Goal: Task Accomplishment & Management: Use online tool/utility

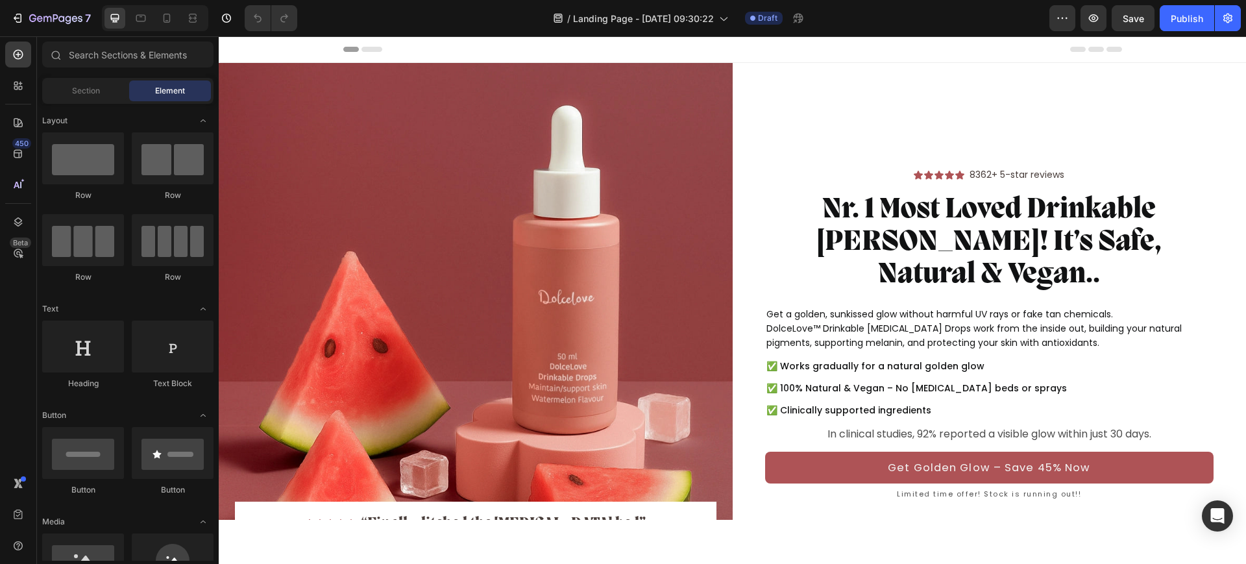
drag, startPoint x: 1464, startPoint y: 107, endPoint x: 957, endPoint y: 43, distance: 510.8
click at [957, 43] on div "Header" at bounding box center [732, 49] width 779 height 26
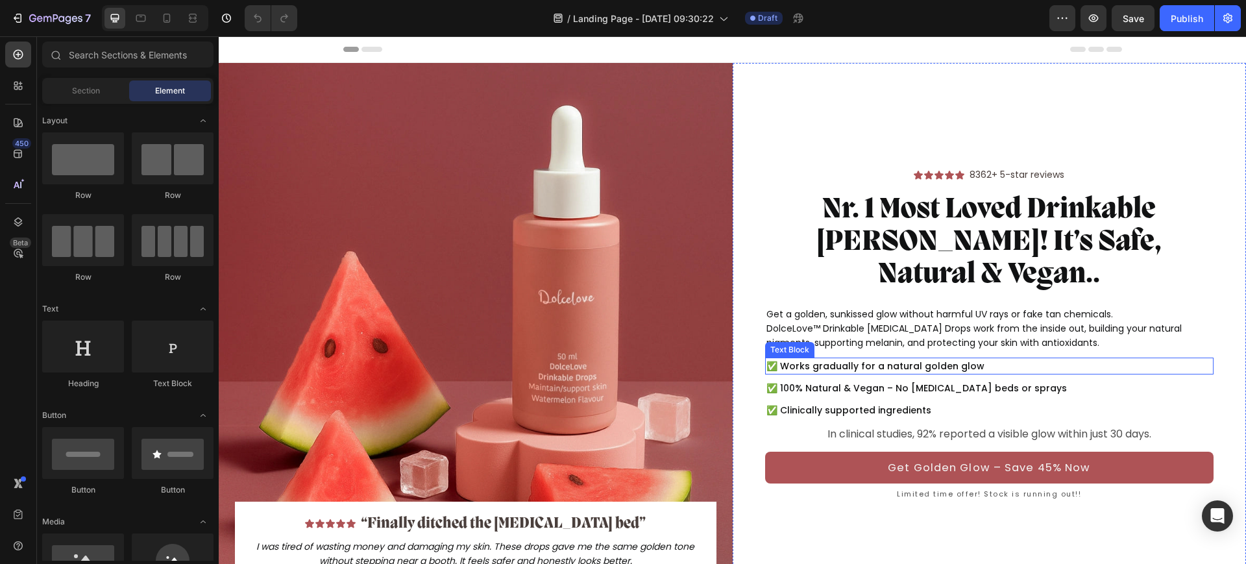
click at [779, 359] on p "✅ Works gradually for a natural golden glow" at bounding box center [989, 366] width 446 height 14
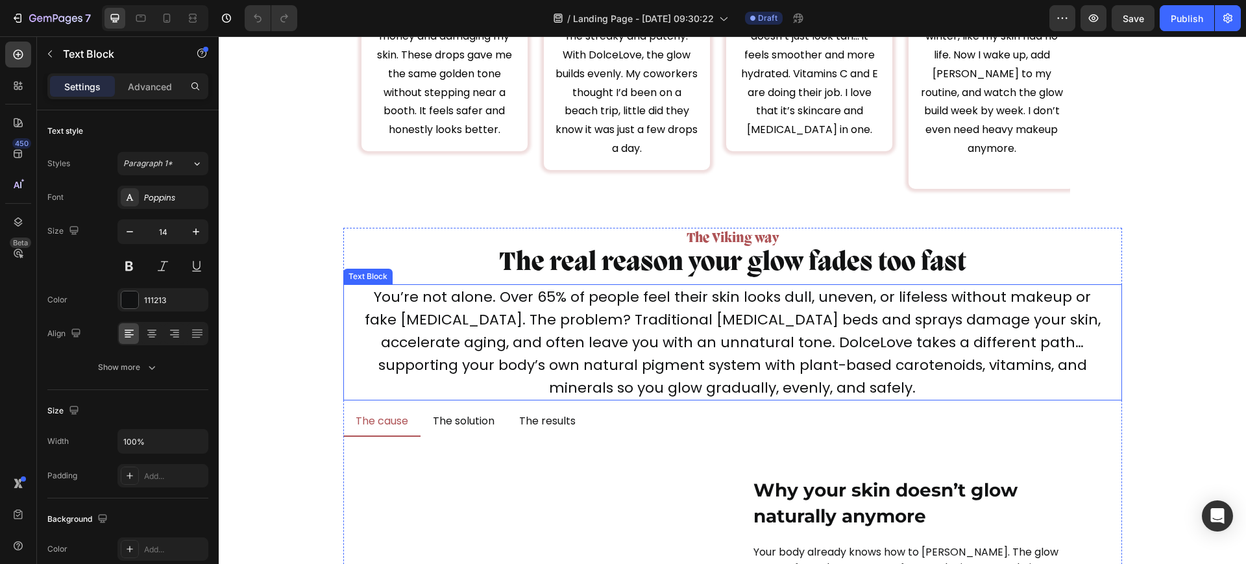
scroll to position [4704, 0]
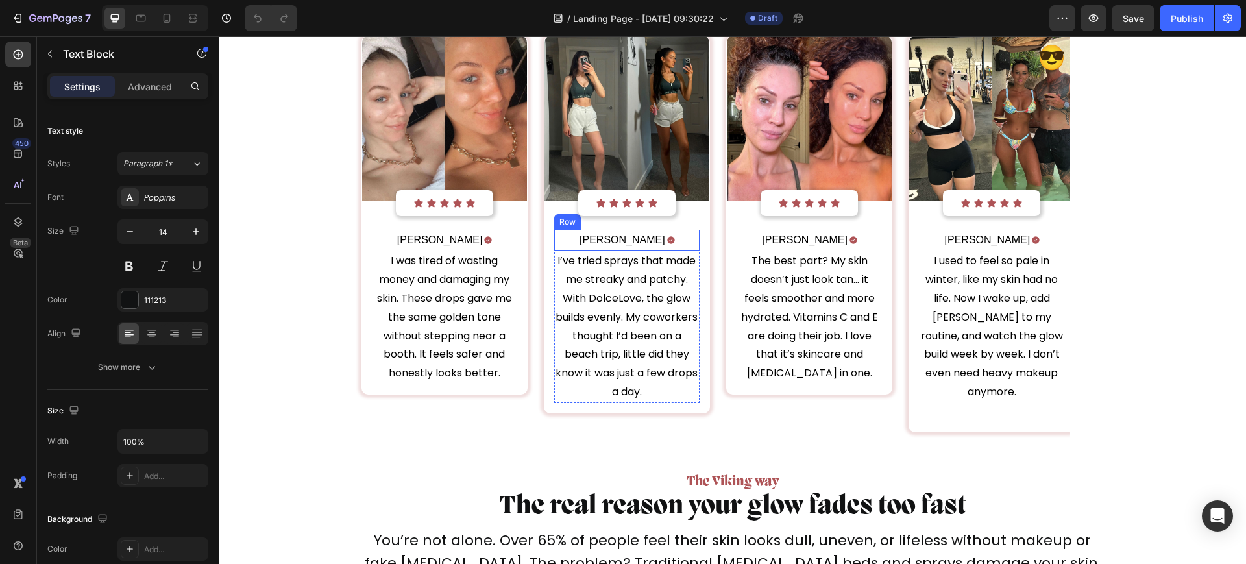
click at [657, 239] on div "Kate L. Text Block Icon Row" at bounding box center [626, 240] width 145 height 21
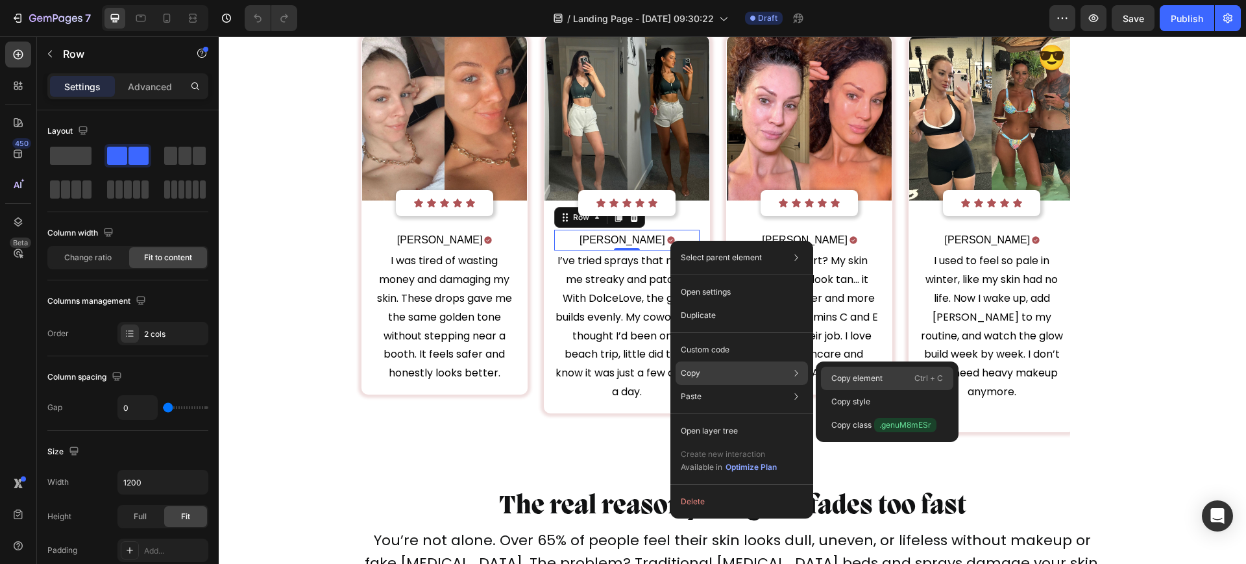
drag, startPoint x: 868, startPoint y: 371, endPoint x: 400, endPoint y: 142, distance: 521.5
click at [868, 371] on div "Copy element Ctrl + C" at bounding box center [887, 378] width 132 height 23
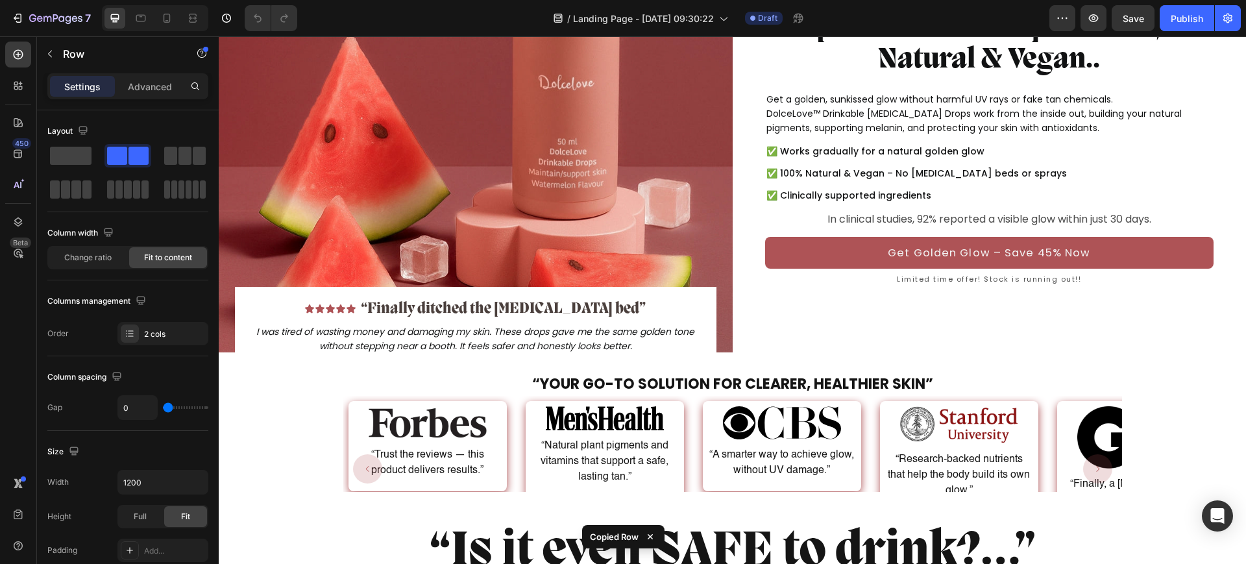
scroll to position [0, 0]
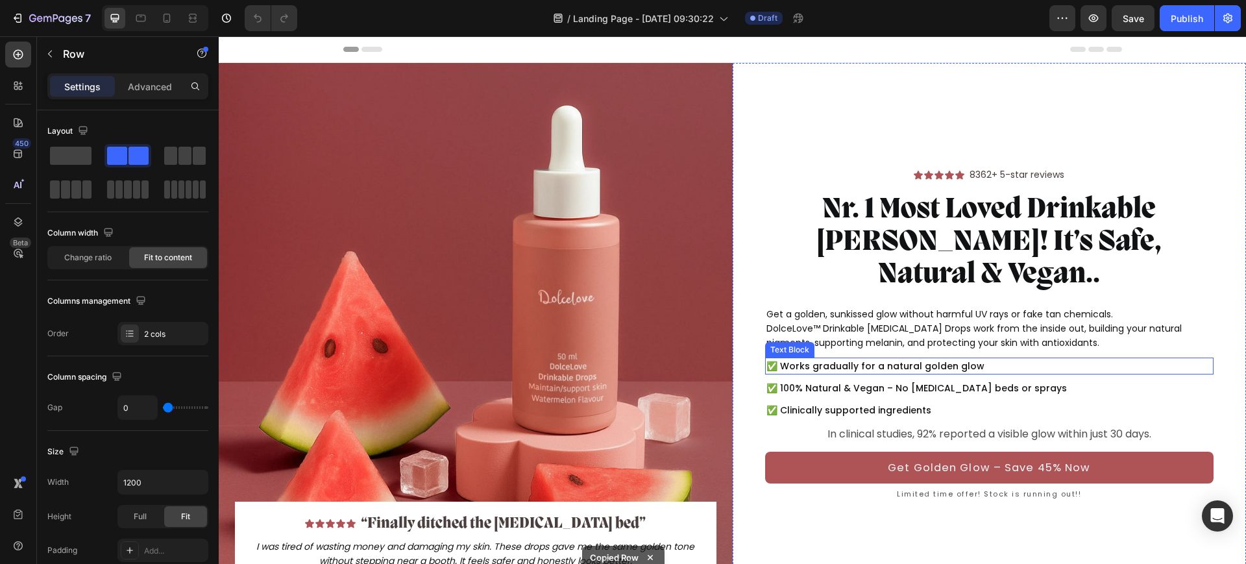
click at [863, 359] on p "✅ Works gradually for a natural golden glow" at bounding box center [989, 366] width 446 height 14
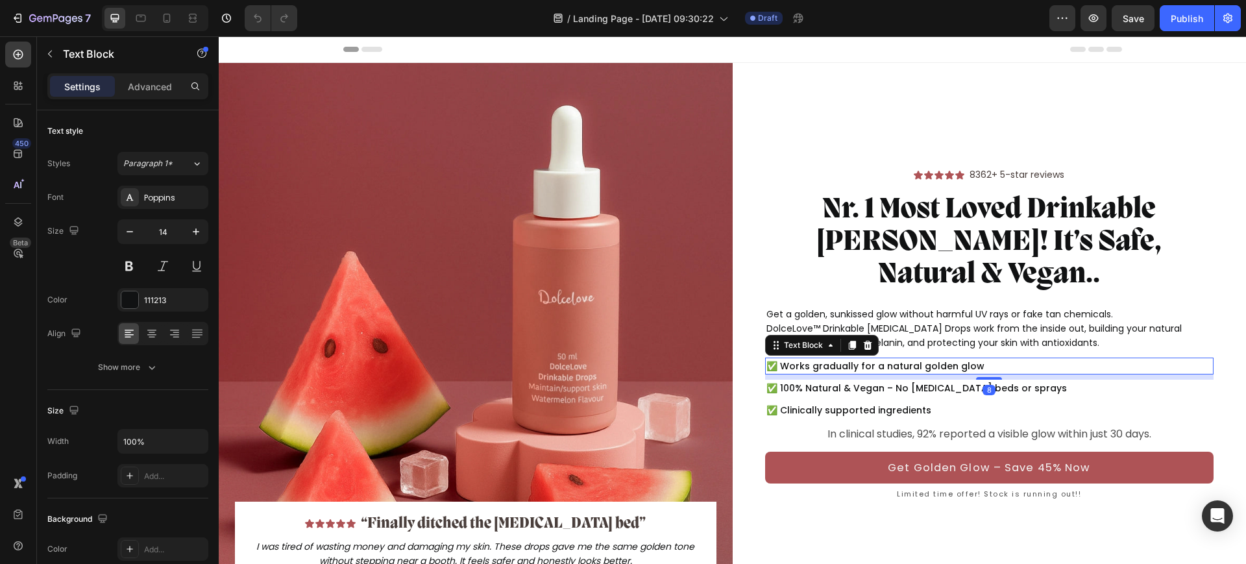
click at [969, 359] on p "✅ Works gradually for a natural golden glow" at bounding box center [989, 366] width 446 height 14
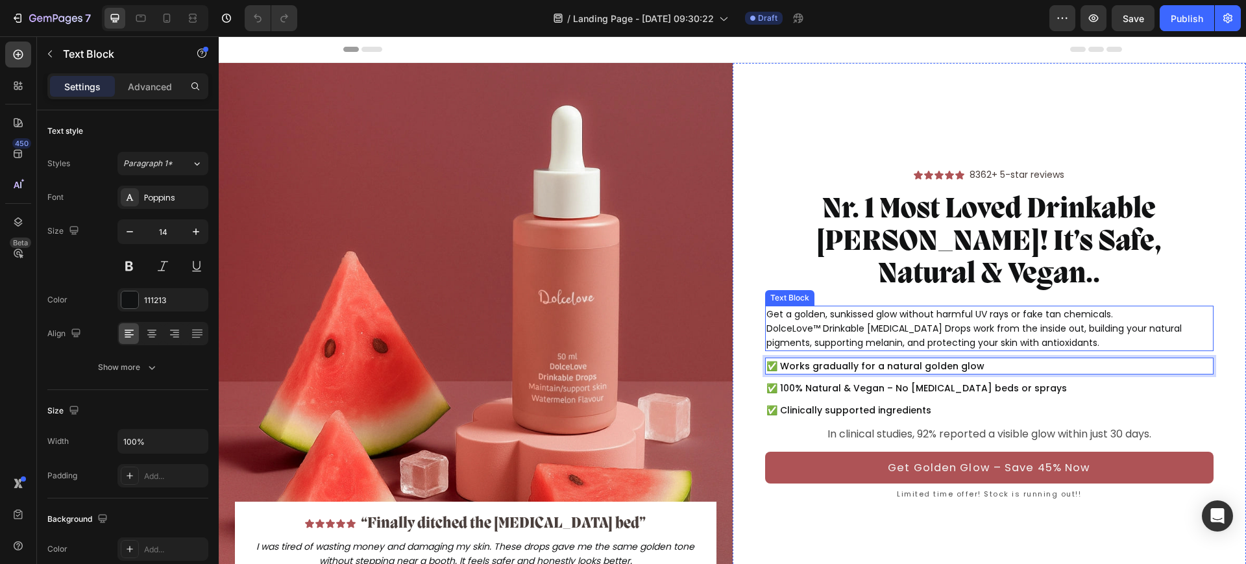
click at [969, 310] on p "Get a golden, sunkissed glow without harmful UV rays or fake tan chemicals. Dol…" at bounding box center [989, 328] width 446 height 43
click at [1022, 359] on p "✅ Works gradually for a natural golden glow" at bounding box center [989, 366] width 446 height 14
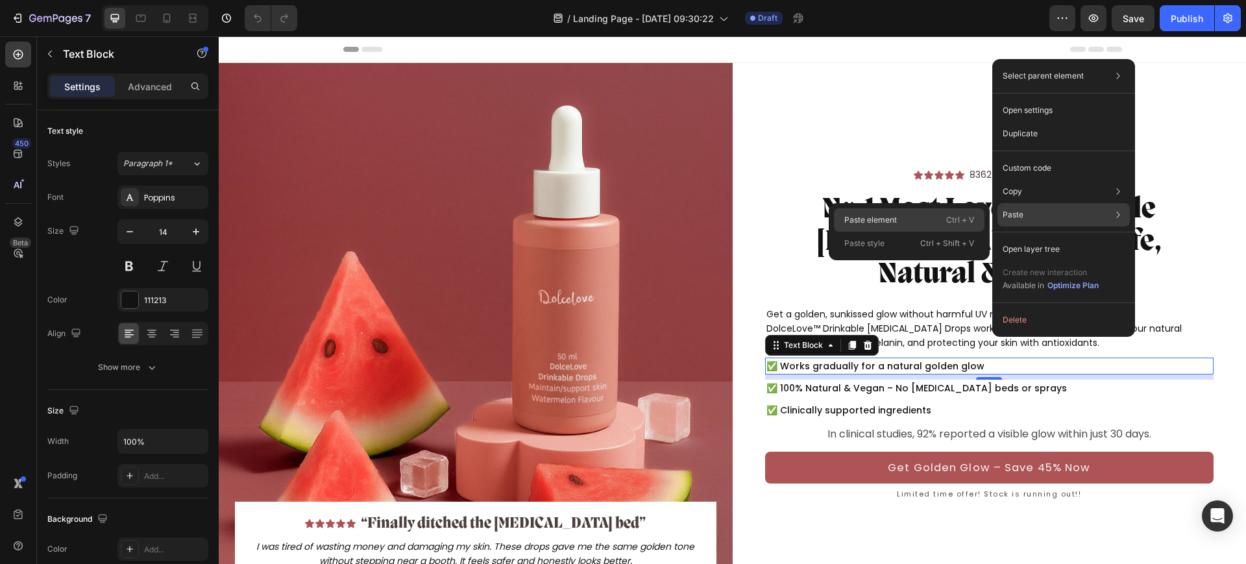
click at [916, 228] on div "Paste element Ctrl + V" at bounding box center [909, 219] width 151 height 23
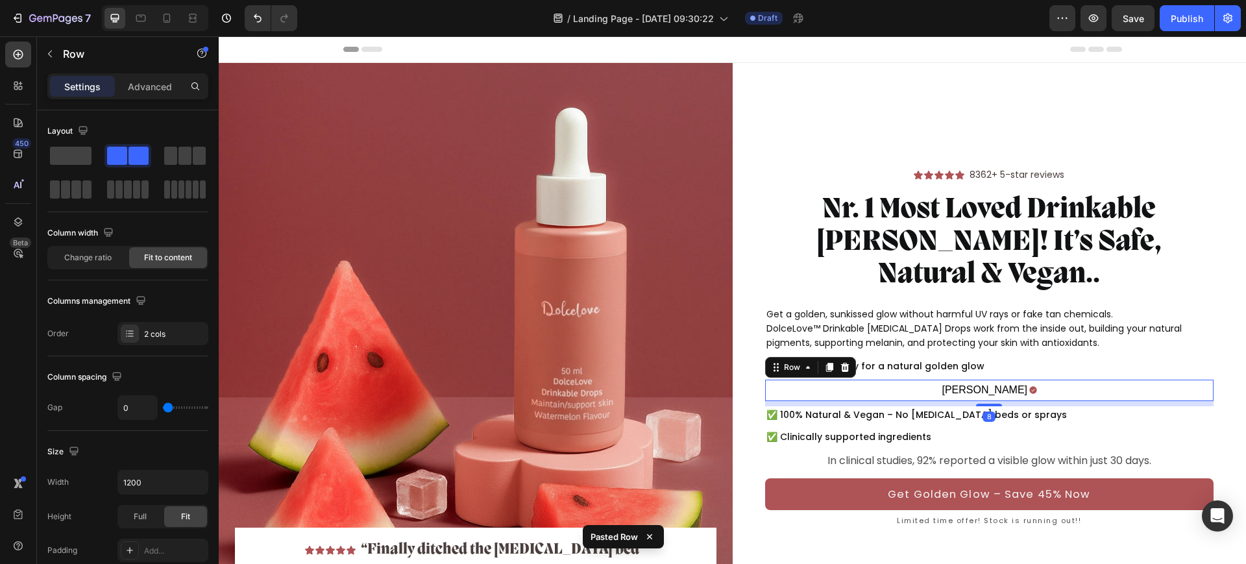
click at [885, 380] on div "Kate L. Text Block Icon Row 8" at bounding box center [989, 390] width 449 height 21
click at [156, 345] on div "2 cols" at bounding box center [162, 333] width 91 height 23
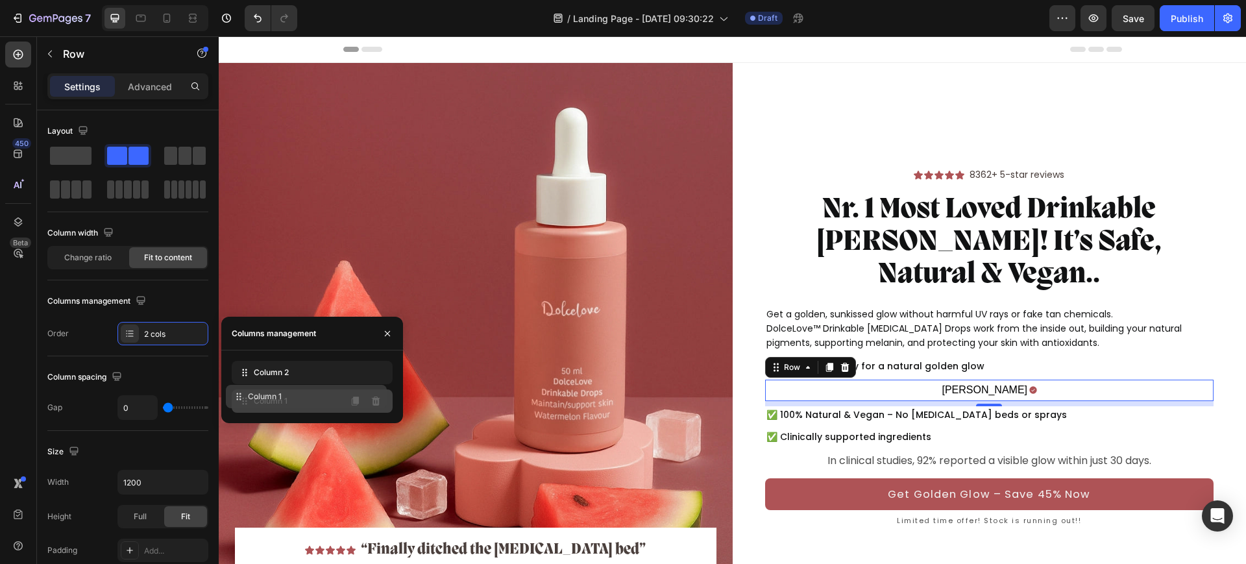
drag, startPoint x: 265, startPoint y: 377, endPoint x: 259, endPoint y: 404, distance: 27.4
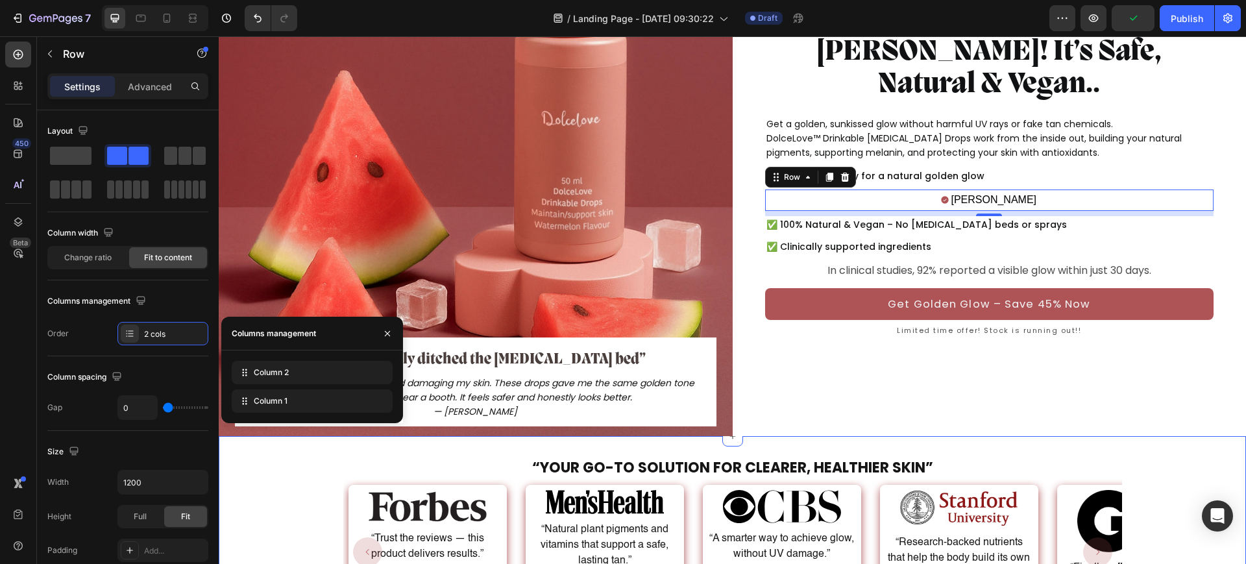
scroll to position [243, 0]
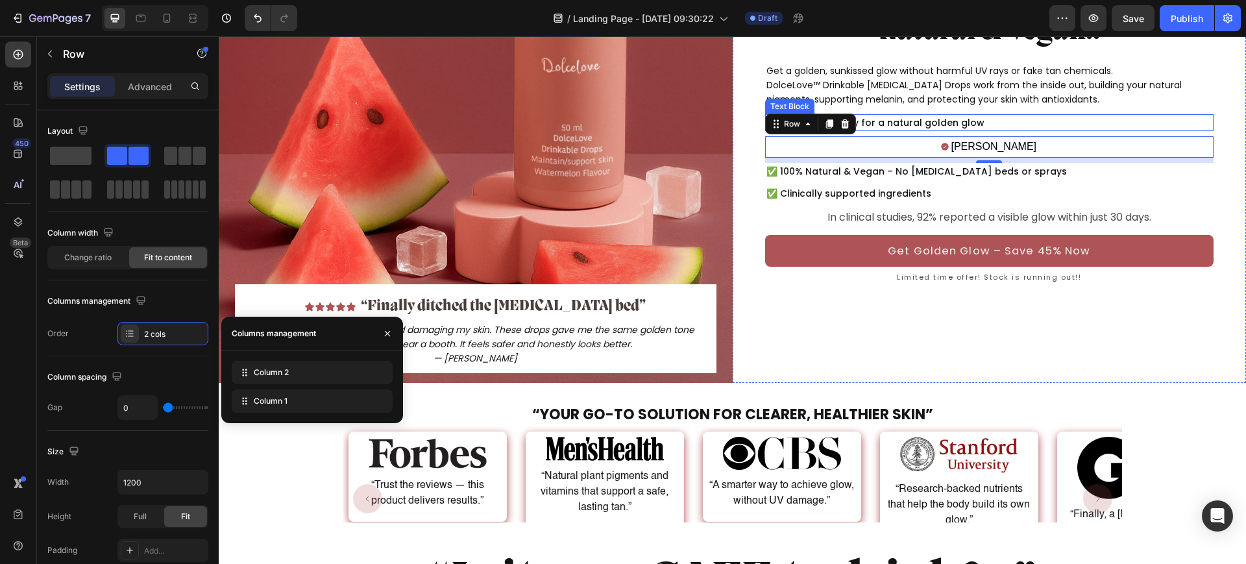
click at [918, 116] on p "✅ Works gradually for a natural golden glow" at bounding box center [989, 123] width 446 height 14
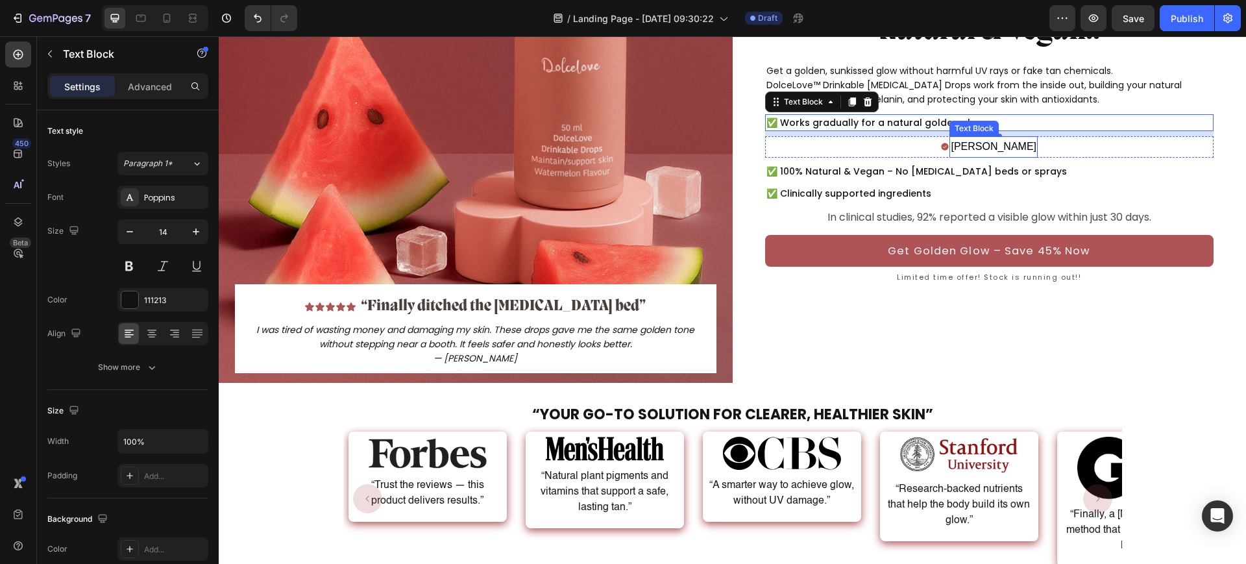
click at [991, 138] on p "Kate L." at bounding box center [994, 147] width 86 height 19
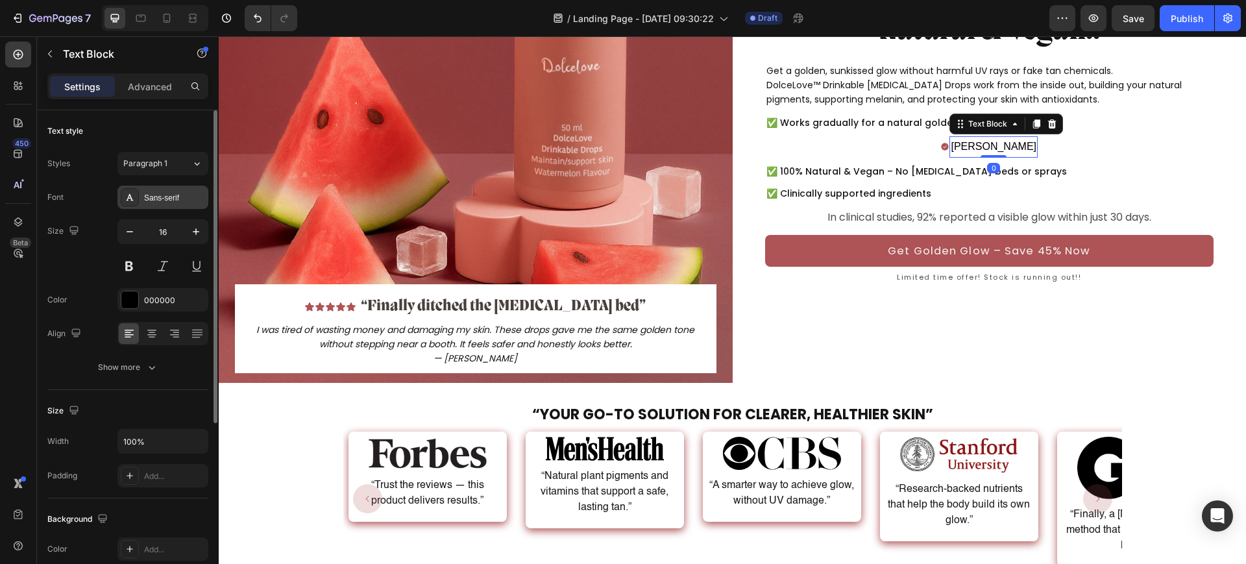
click at [191, 196] on div "Sans-serif" at bounding box center [174, 198] width 61 height 12
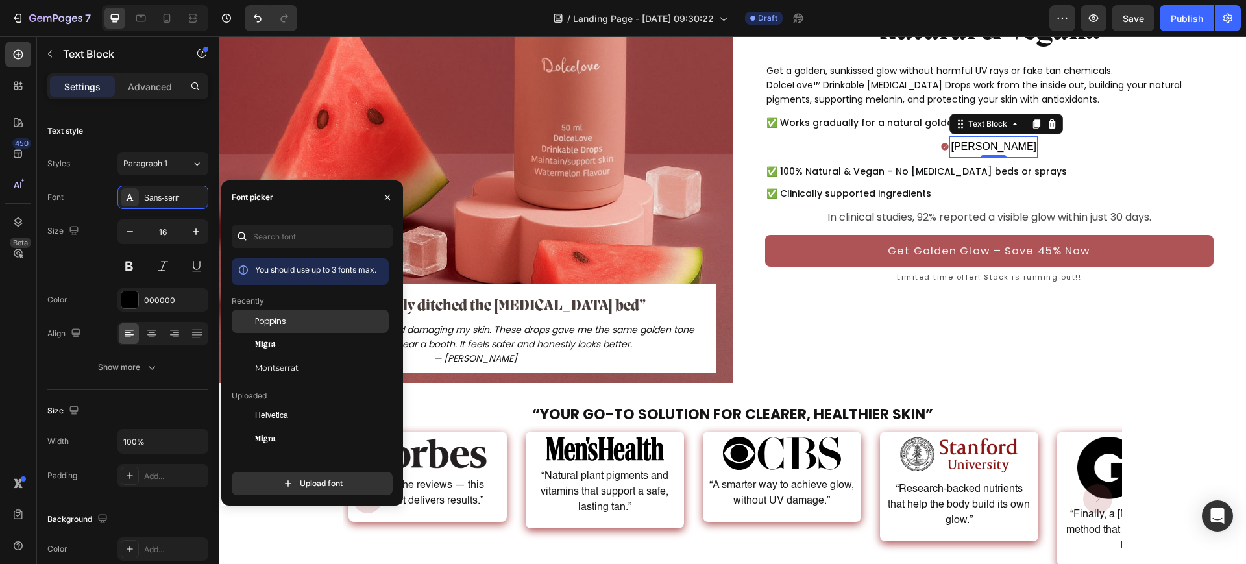
click at [289, 322] on div "Poppins" at bounding box center [320, 321] width 131 height 12
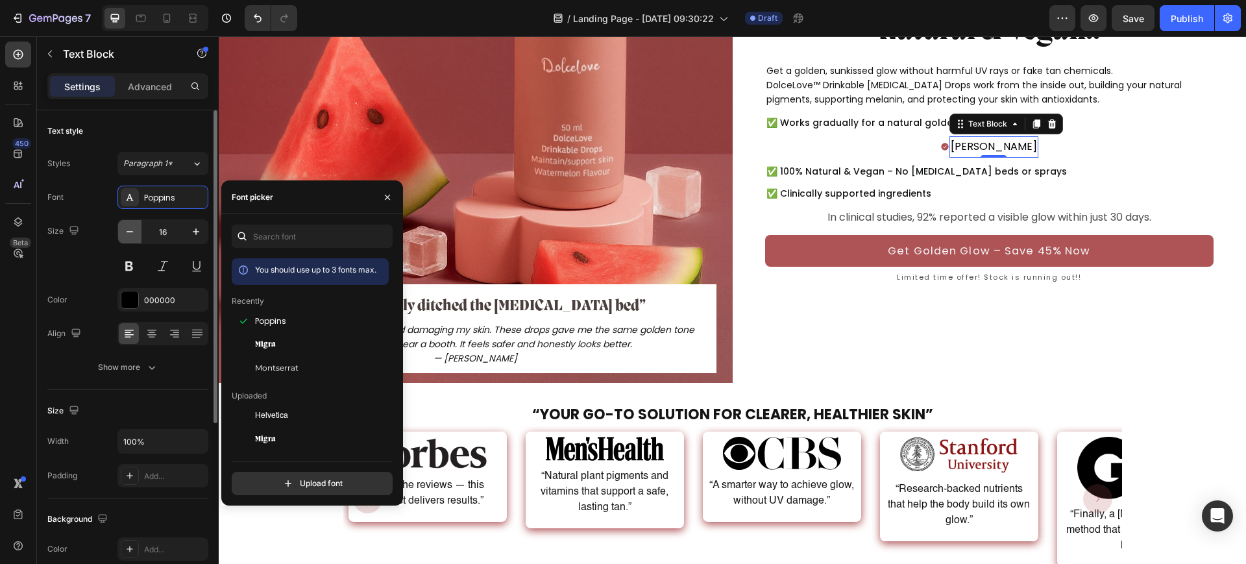
click at [125, 228] on icon "button" at bounding box center [129, 231] width 13 height 13
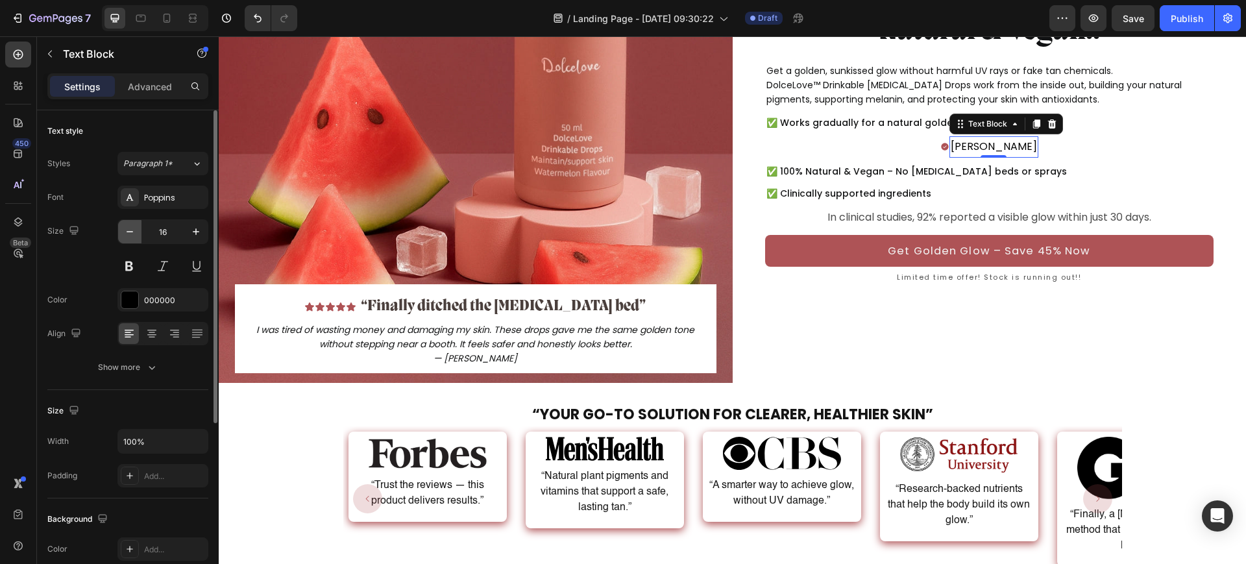
type input "15"
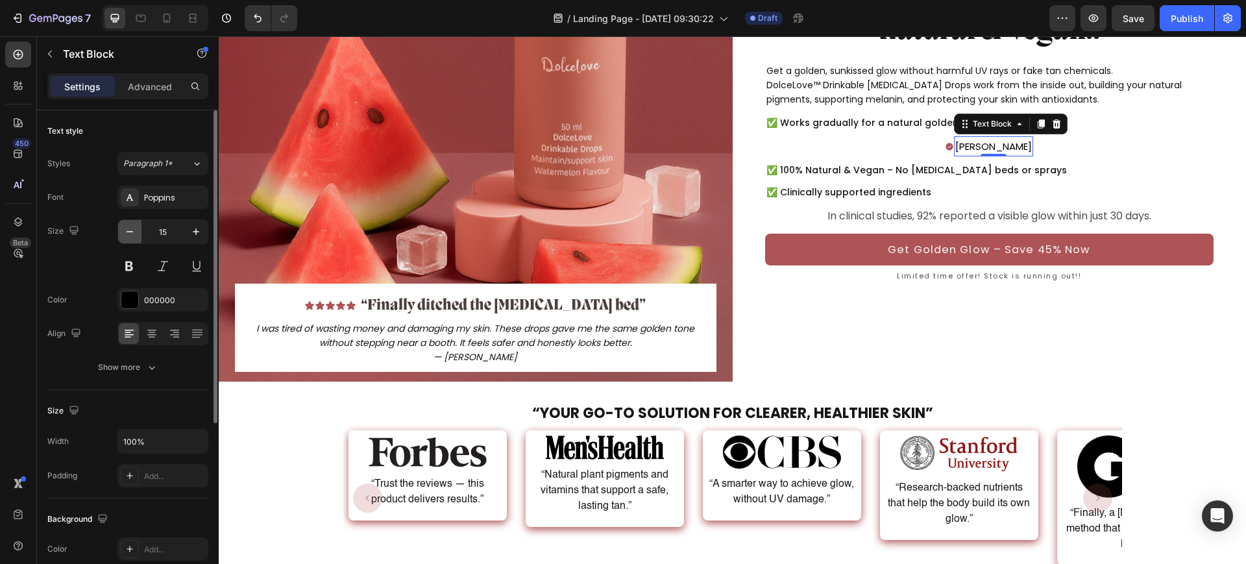
scroll to position [243, 0]
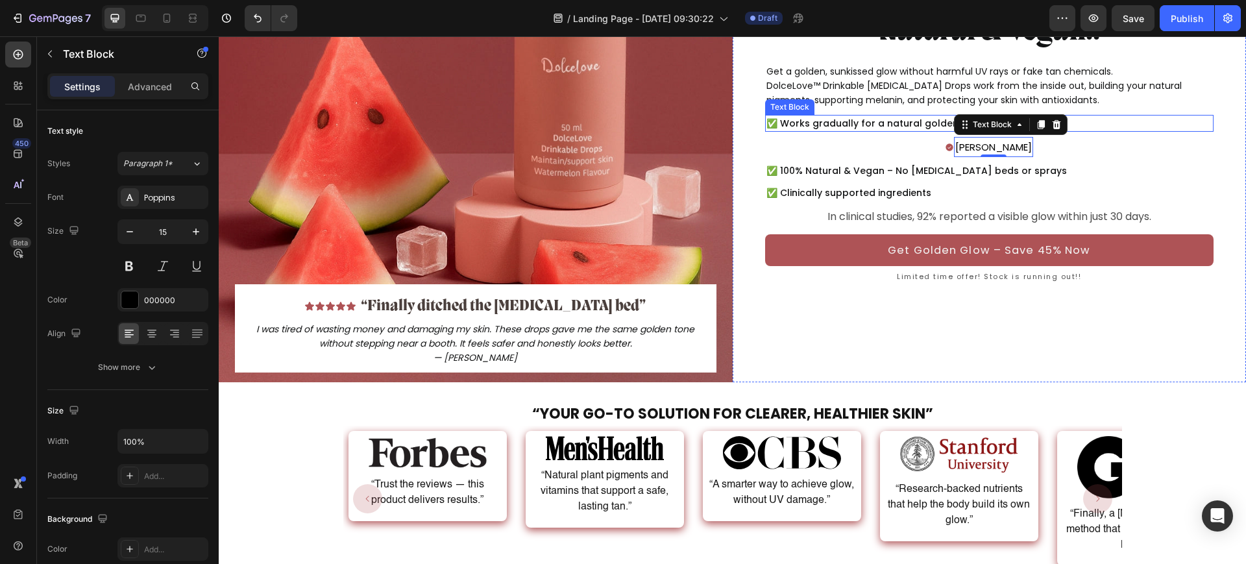
click at [820, 116] on p "✅ Works gradually for a natural golden glow" at bounding box center [989, 123] width 446 height 14
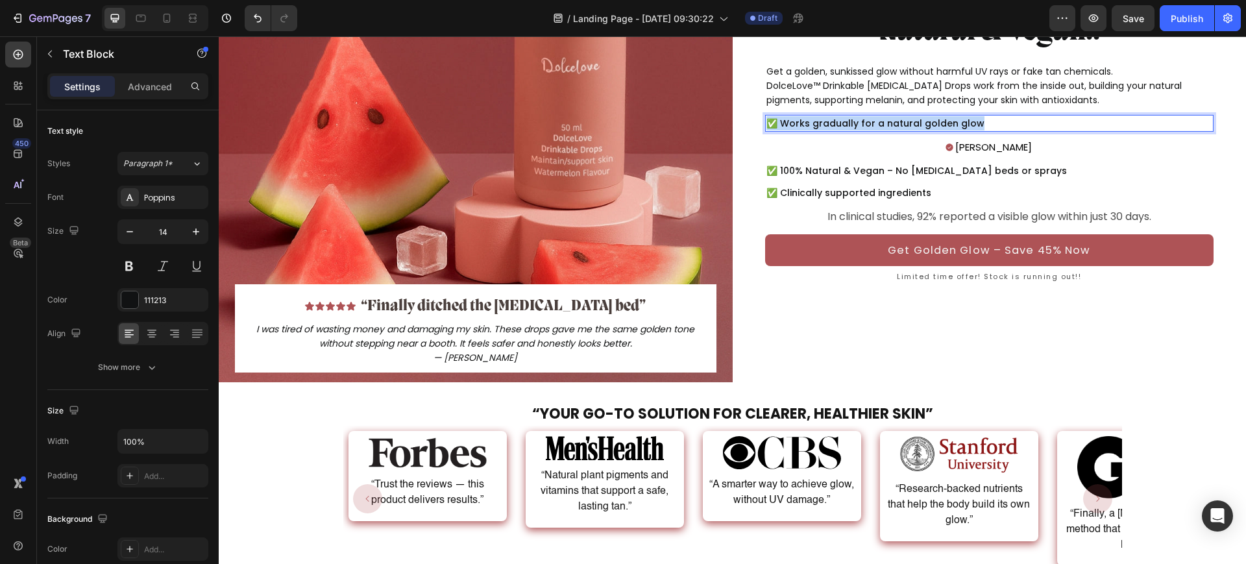
click at [820, 116] on p "✅ Works gradually for a natural golden glow" at bounding box center [989, 123] width 446 height 14
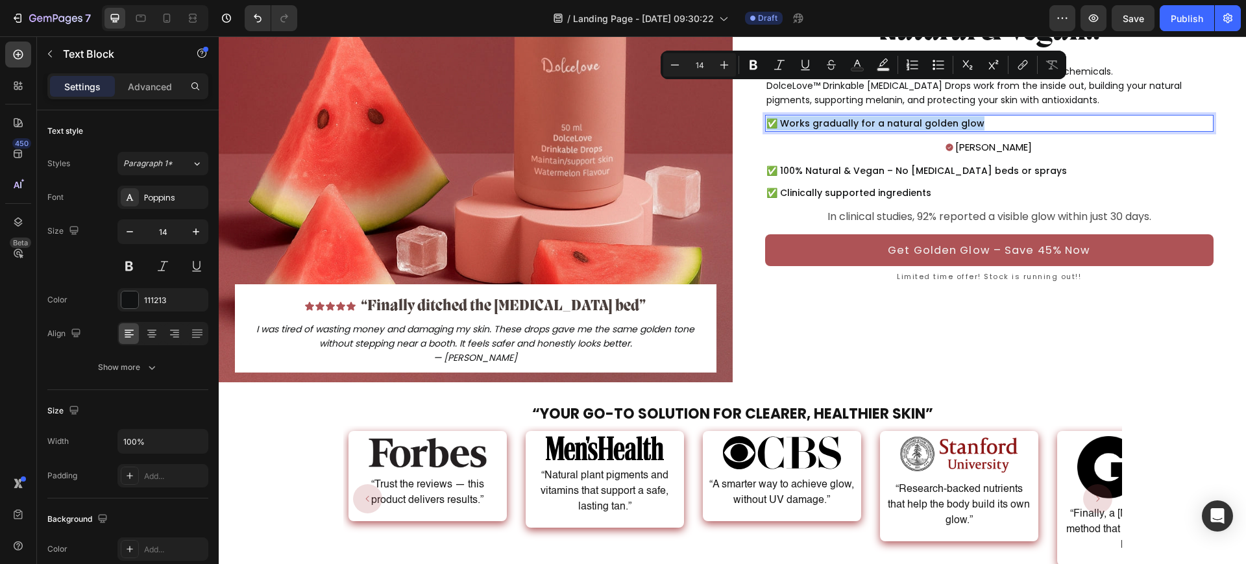
click at [912, 116] on p "✅ Works gradually for a natural golden glow" at bounding box center [989, 123] width 446 height 14
click at [969, 116] on p "✅ Works gradually for a natural golden glow" at bounding box center [989, 123] width 446 height 14
click at [899, 116] on p "✅ Works gradually for a natural golden glow" at bounding box center [989, 123] width 446 height 14
drag, startPoint x: 981, startPoint y: 89, endPoint x: 769, endPoint y: 87, distance: 212.2
click at [769, 116] on p "✅ Works gradually for a natural golden glow" at bounding box center [989, 123] width 446 height 14
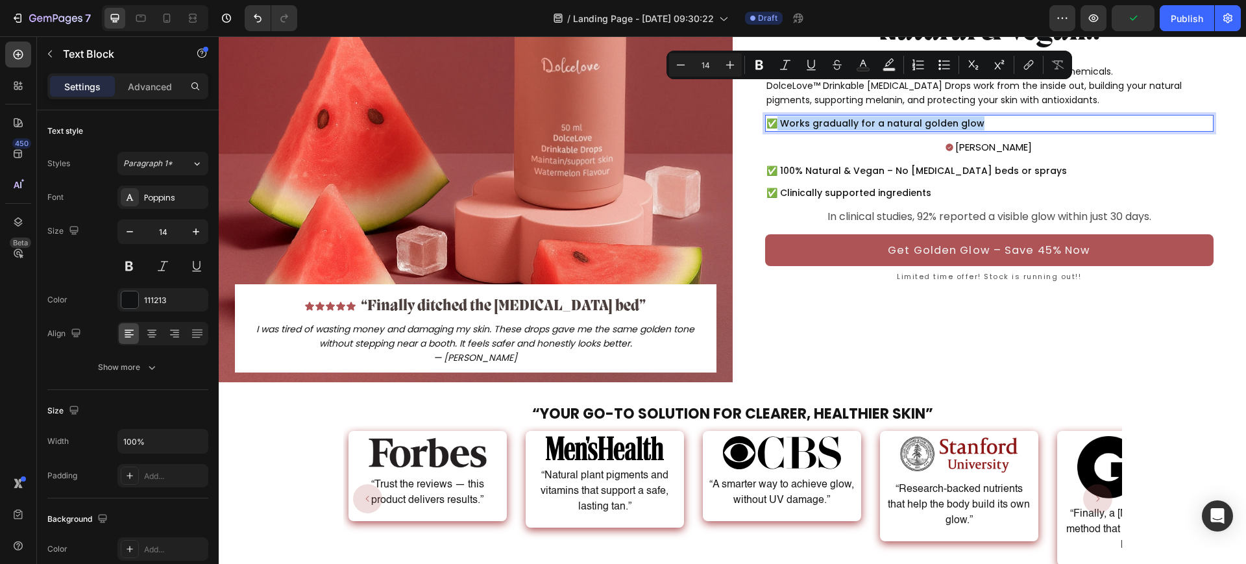
click at [1069, 116] on p "✅ Works gradually for a natural golden glow" at bounding box center [989, 123] width 446 height 14
drag, startPoint x: 1028, startPoint y: 88, endPoint x: 779, endPoint y: 93, distance: 249.9
click at [779, 116] on p "✅ Works gradually for a natural golden glow" at bounding box center [989, 123] width 446 height 14
copy p "Works gradually for a natural golden glow"
click at [994, 138] on p "Kate L." at bounding box center [993, 147] width 77 height 18
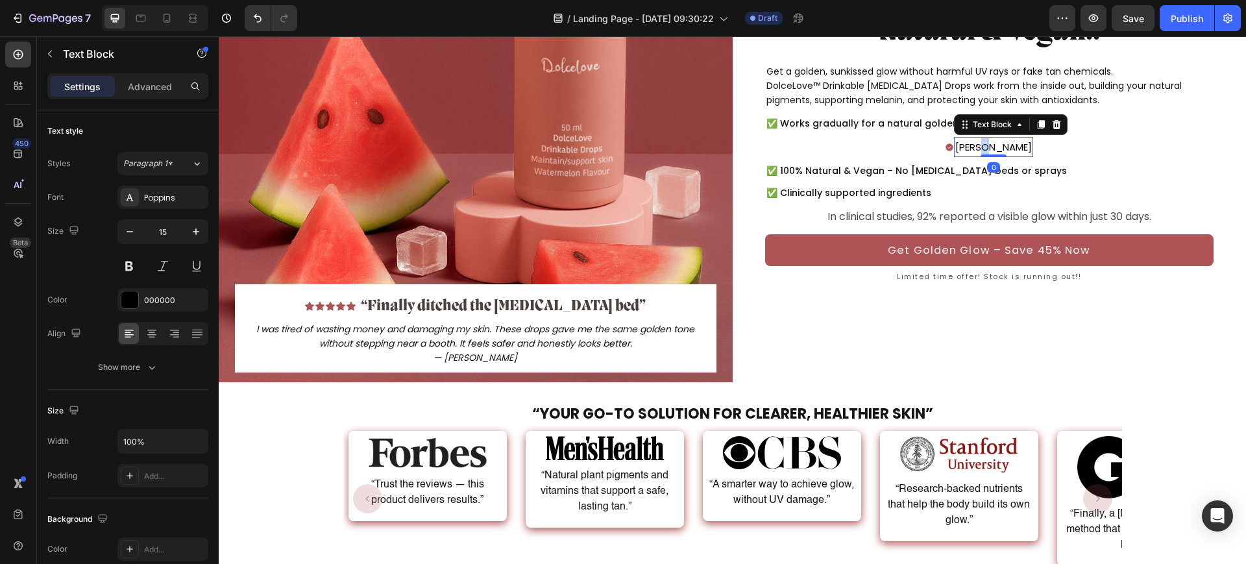
scroll to position [223, 0]
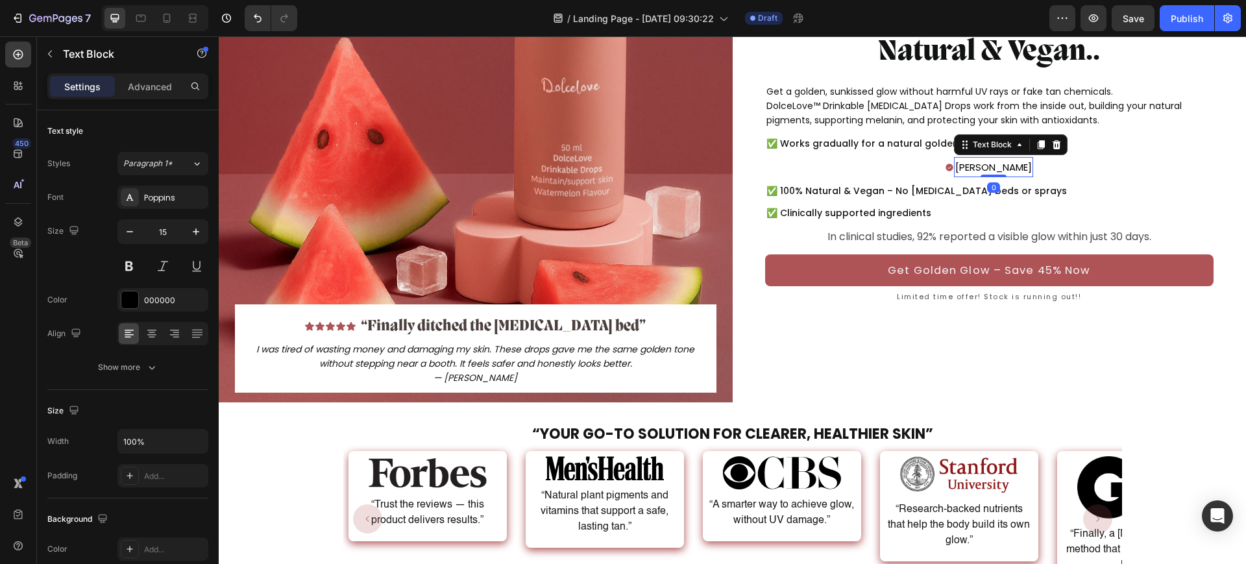
click at [994, 139] on div "Text Block" at bounding box center [992, 145] width 44 height 12
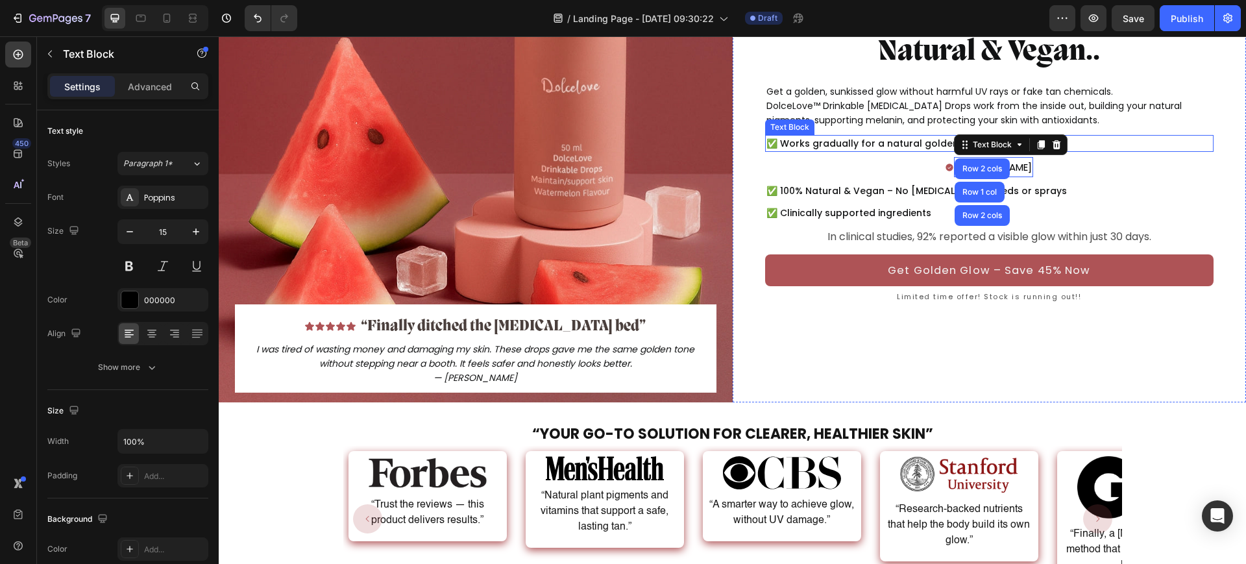
click at [1091, 136] on p "✅ Works gradually for a natural golden glow" at bounding box center [989, 143] width 446 height 14
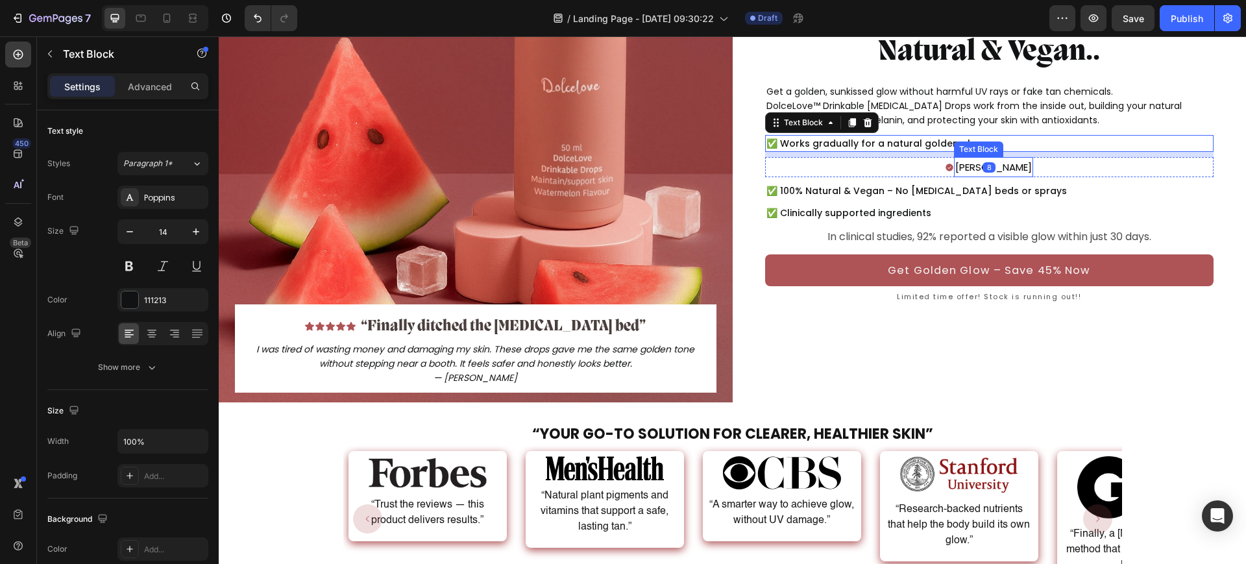
click at [986, 158] on p "Kate L." at bounding box center [993, 167] width 77 height 18
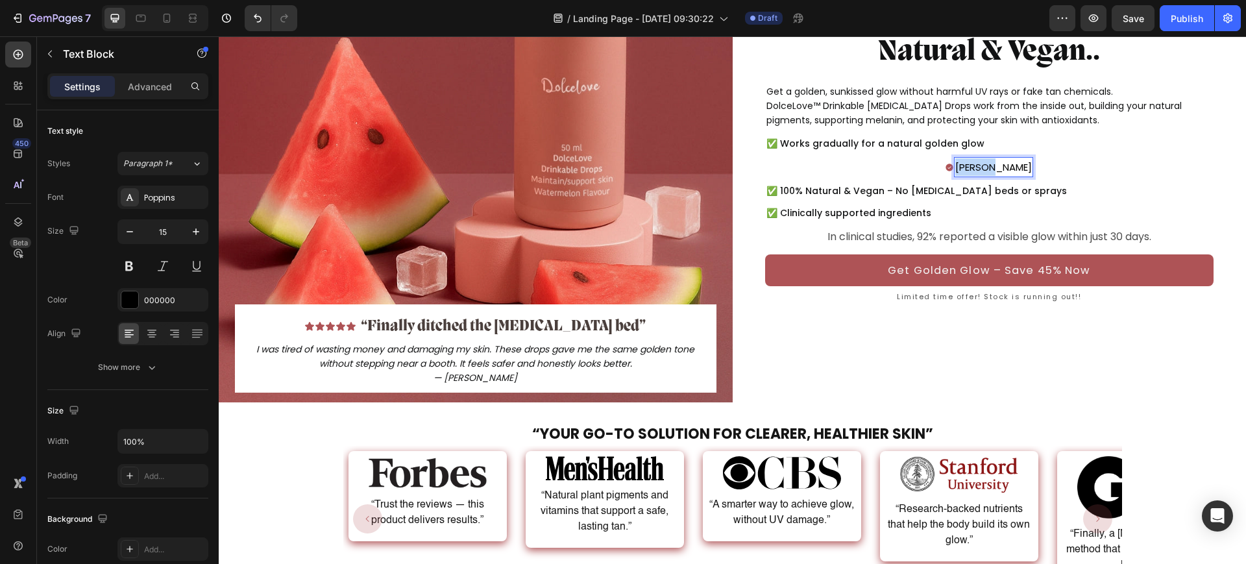
click at [986, 158] on p "Kate L." at bounding box center [993, 167] width 77 height 18
click at [884, 164] on icon at bounding box center [887, 167] width 7 height 7
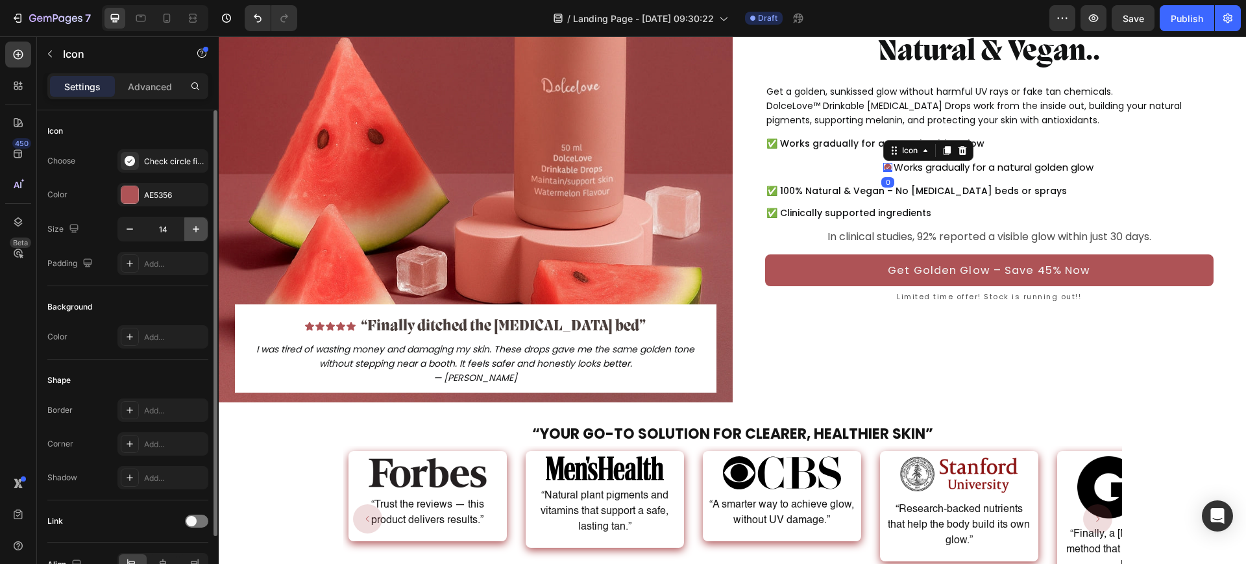
click at [192, 233] on icon "button" at bounding box center [195, 229] width 13 height 13
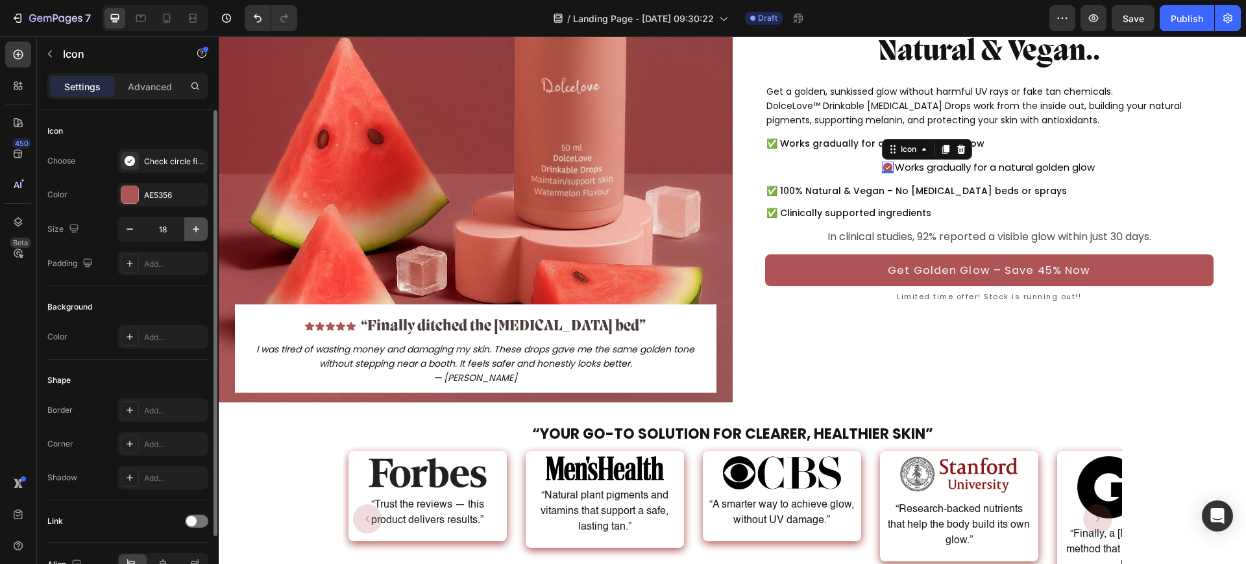
type input "19"
click at [991, 158] on p "Works gradually for a natural golden glow" at bounding box center [995, 167] width 200 height 18
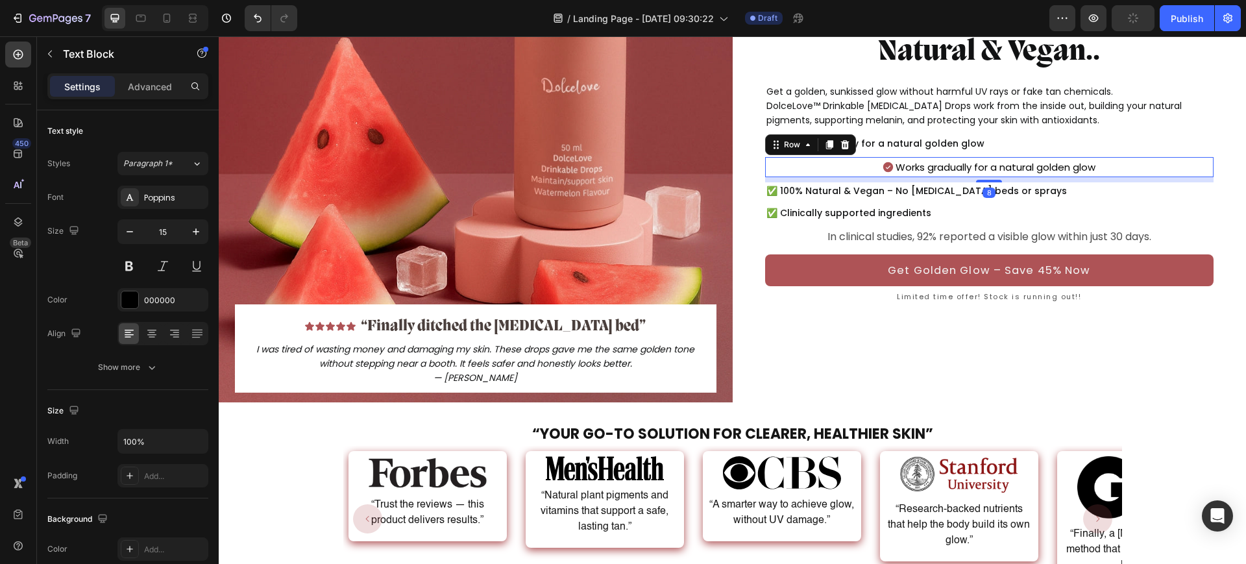
click at [846, 157] on div "Works gradually for a natural golden glow Text Block Icon Row 8" at bounding box center [989, 167] width 449 height 20
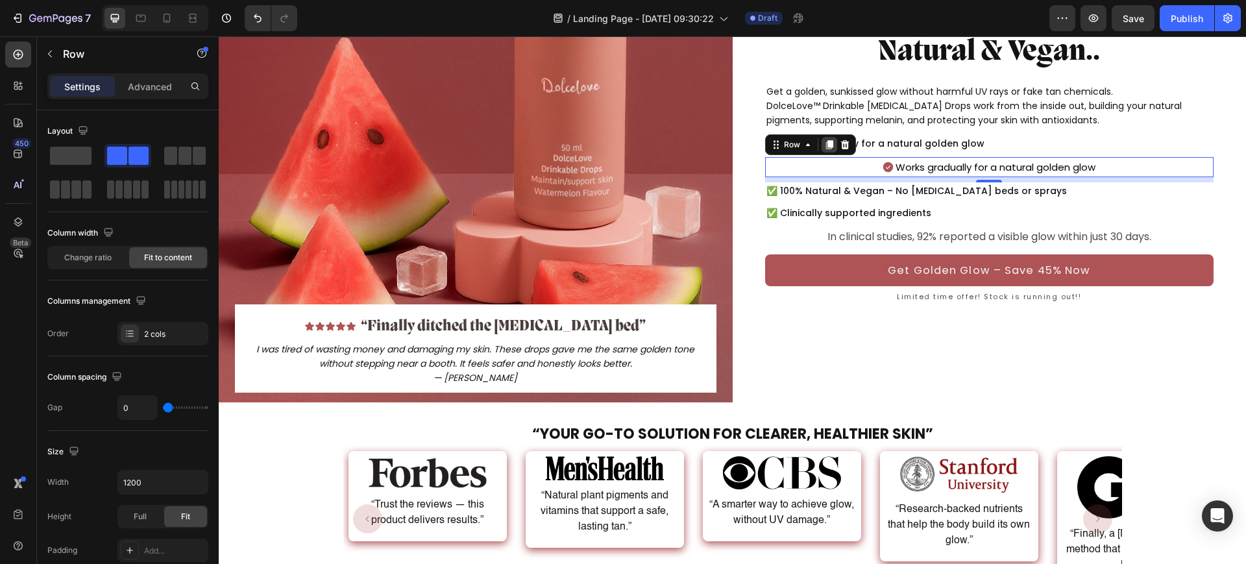
click at [825, 140] on icon at bounding box center [828, 144] width 7 height 9
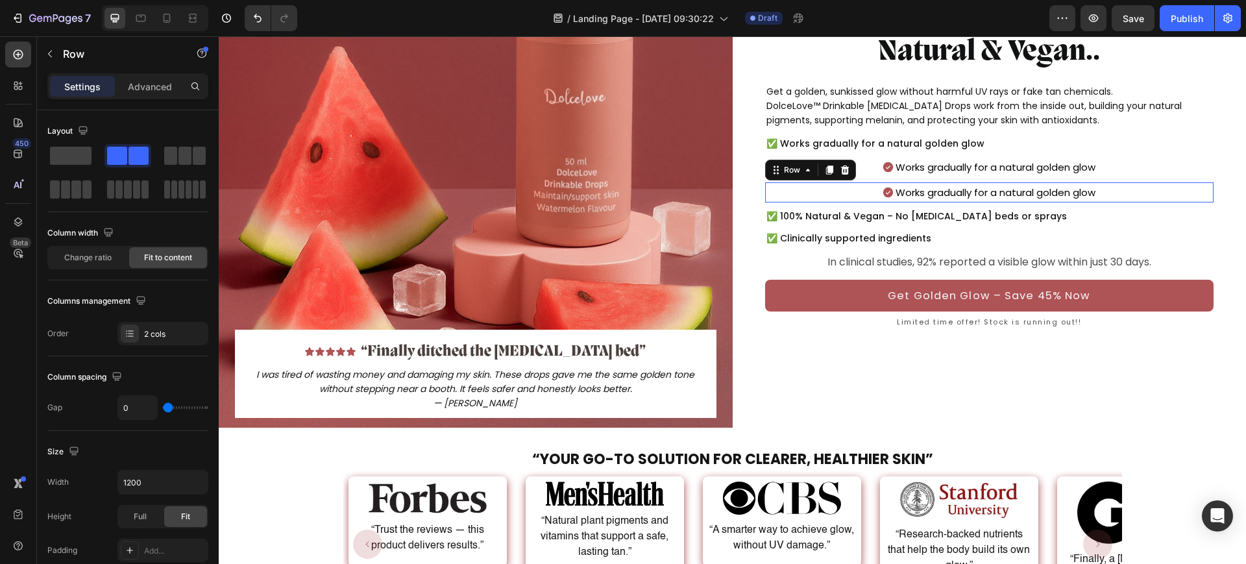
scroll to position [248, 0]
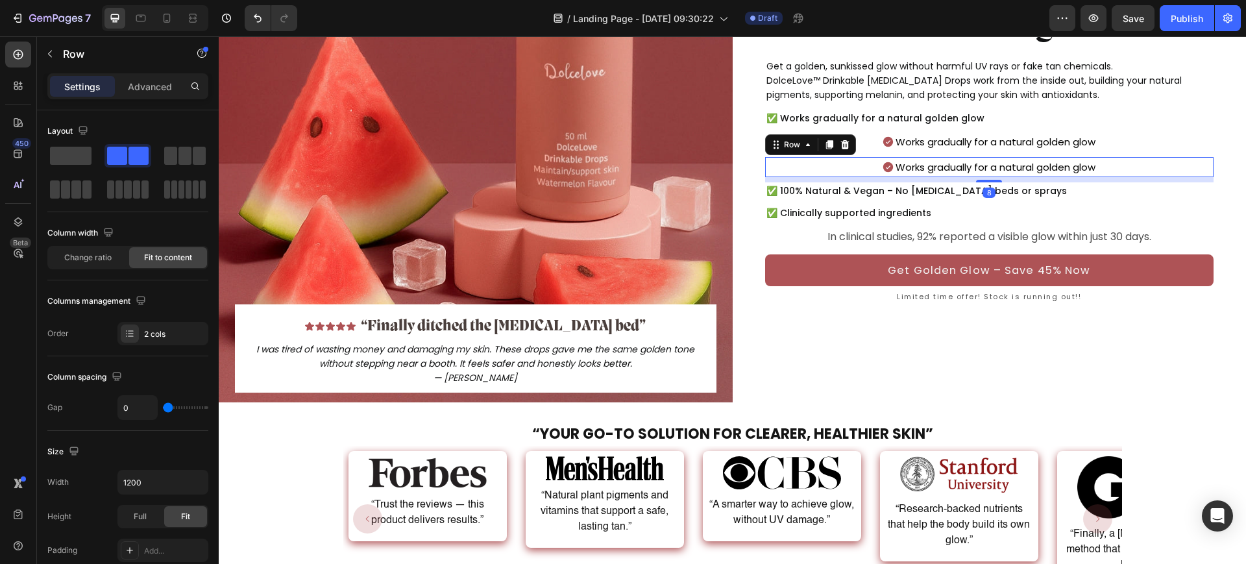
click at [825, 140] on icon at bounding box center [828, 144] width 7 height 9
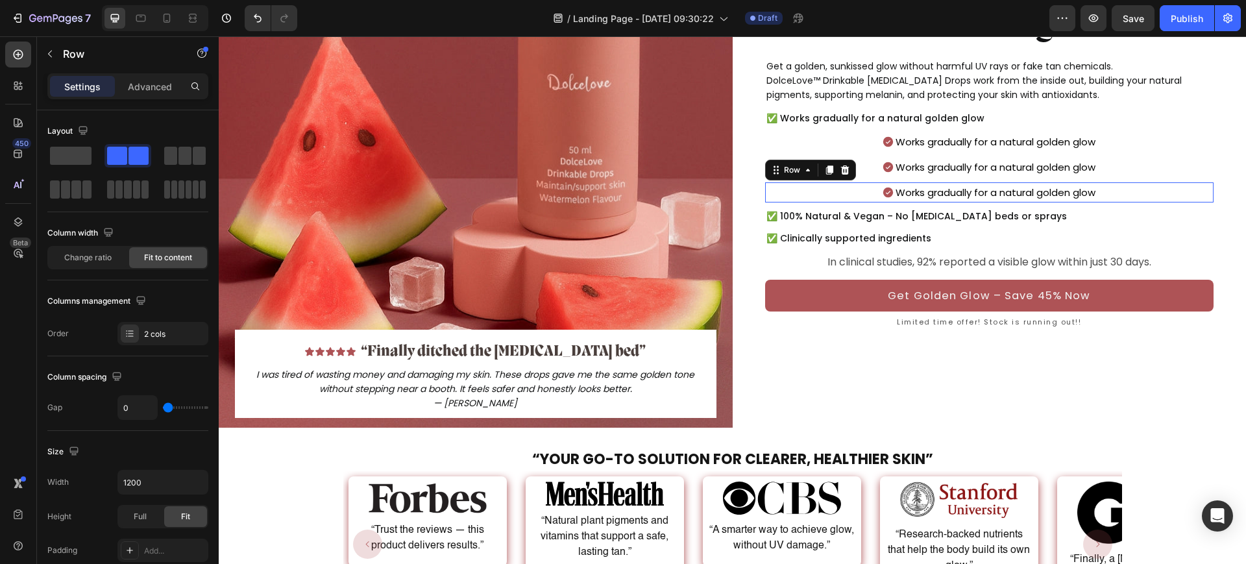
scroll to position [273, 0]
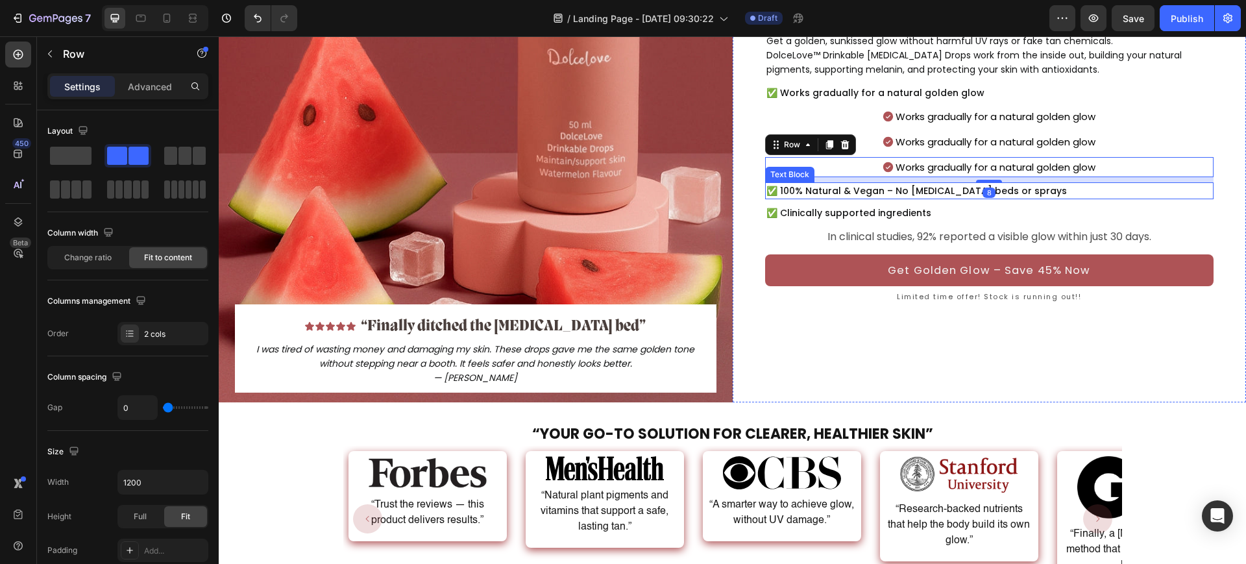
click at [816, 184] on p "✅ 100% Natural & Vegan – No [MEDICAL_DATA] beds or sprays" at bounding box center [989, 191] width 446 height 14
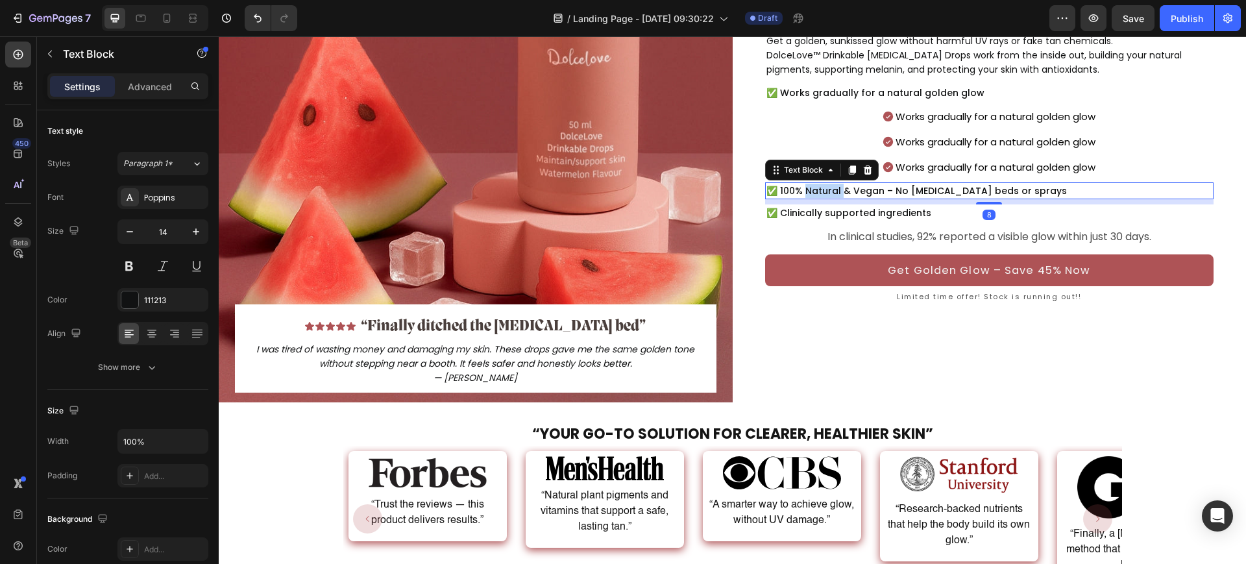
scroll to position [251, 0]
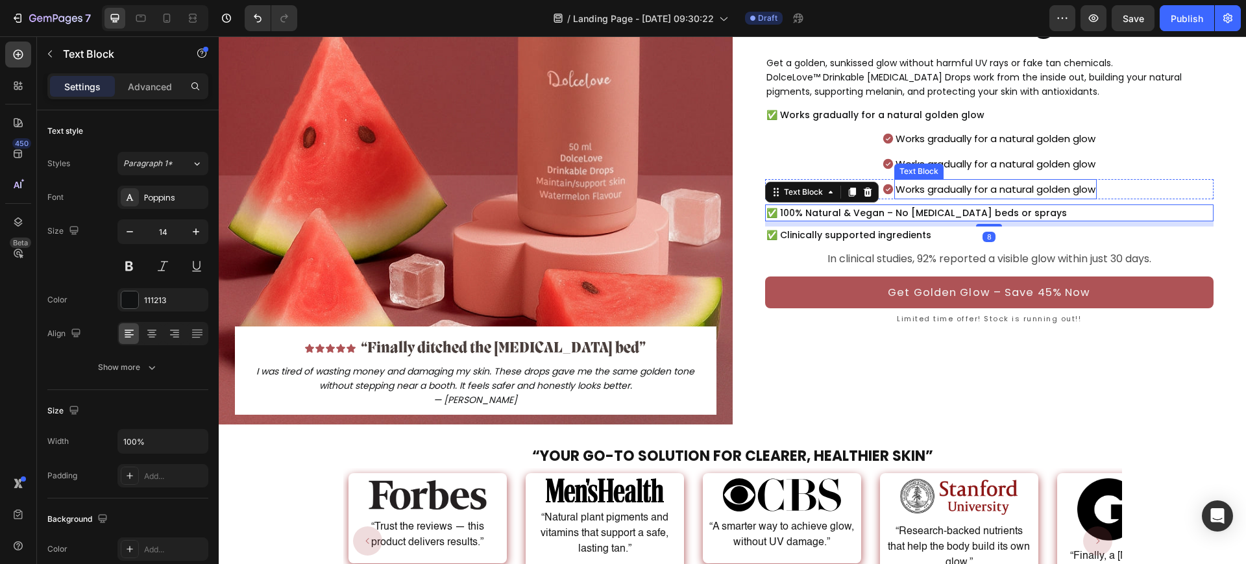
click at [1019, 180] on p "Works gradually for a natural golden glow" at bounding box center [995, 189] width 200 height 18
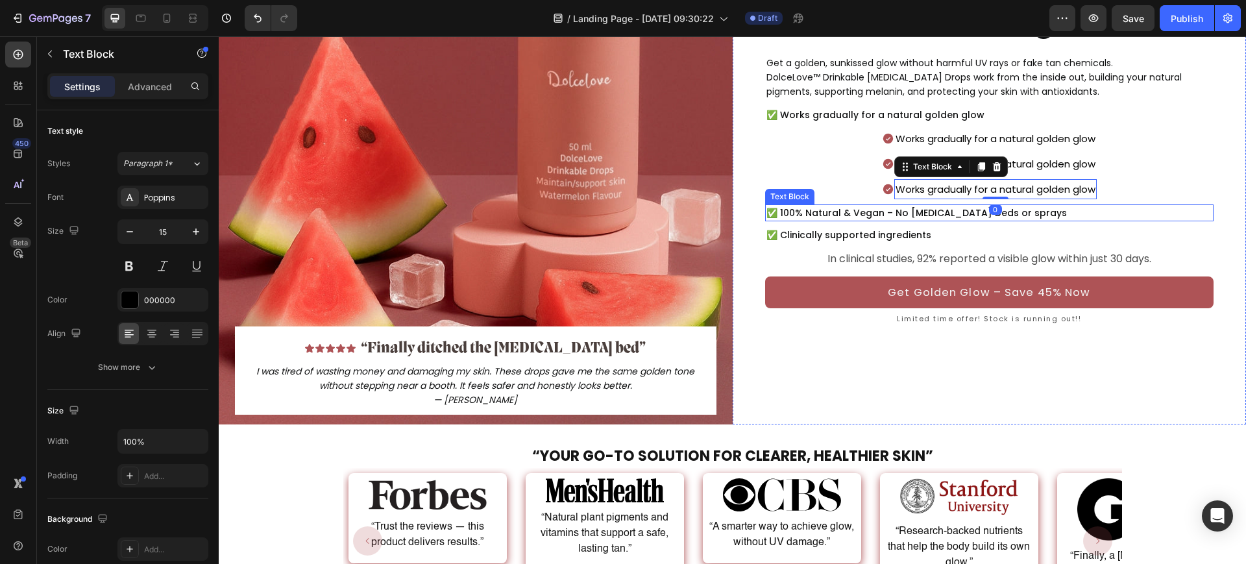
click at [1004, 206] on p "✅ 100% Natural & Vegan – No [MEDICAL_DATA] beds or sprays" at bounding box center [989, 213] width 446 height 14
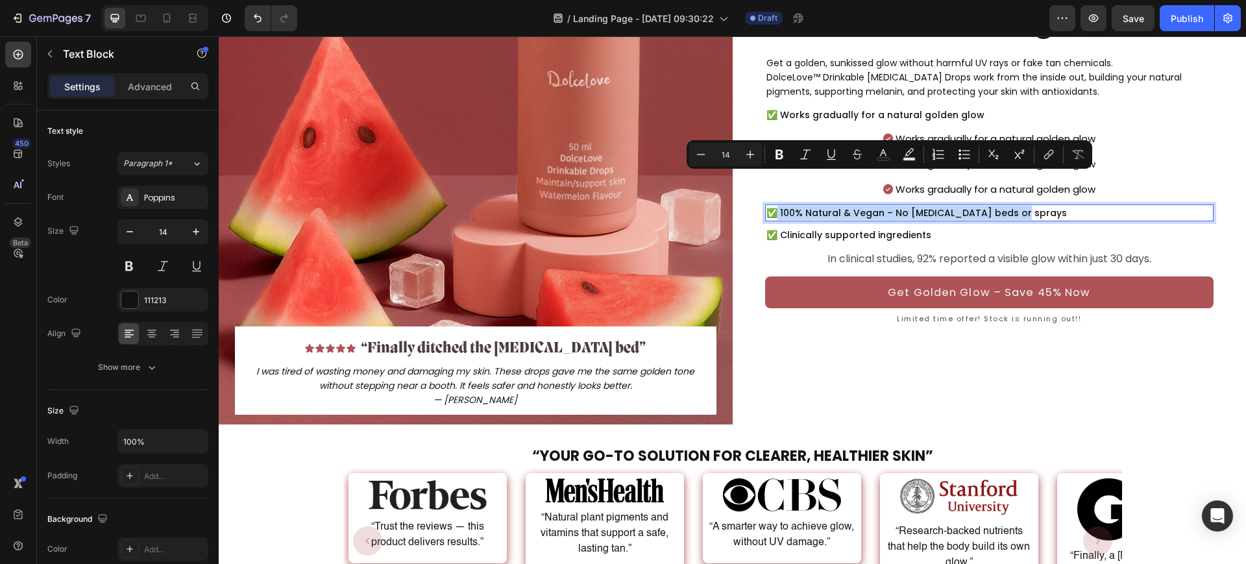
drag, startPoint x: 1006, startPoint y: 180, endPoint x: 773, endPoint y: 183, distance: 233.0
click at [1025, 155] on p "Works gradually for a natural golden glow" at bounding box center [995, 164] width 200 height 18
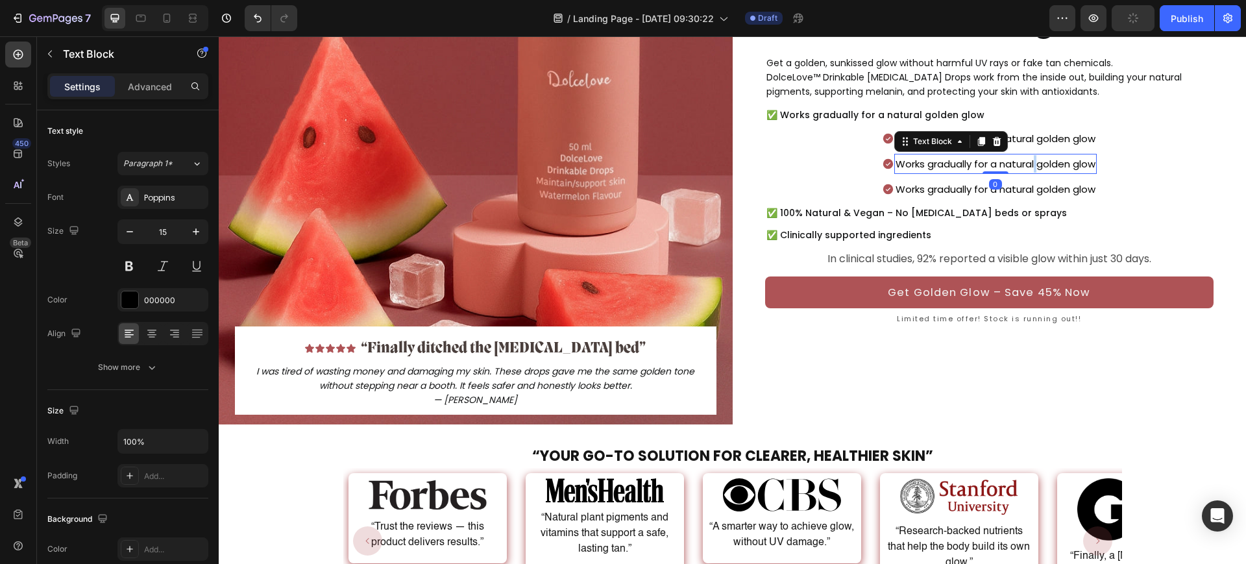
click at [1026, 128] on div "Icon Icon Icon Icon Icon Icon List 8362+ 5-star reviews Text Block Row Nr. 1 Mo…" at bounding box center [989, 118] width 449 height 418
click at [1026, 130] on p "Works gradually for a natural golden glow" at bounding box center [995, 139] width 200 height 18
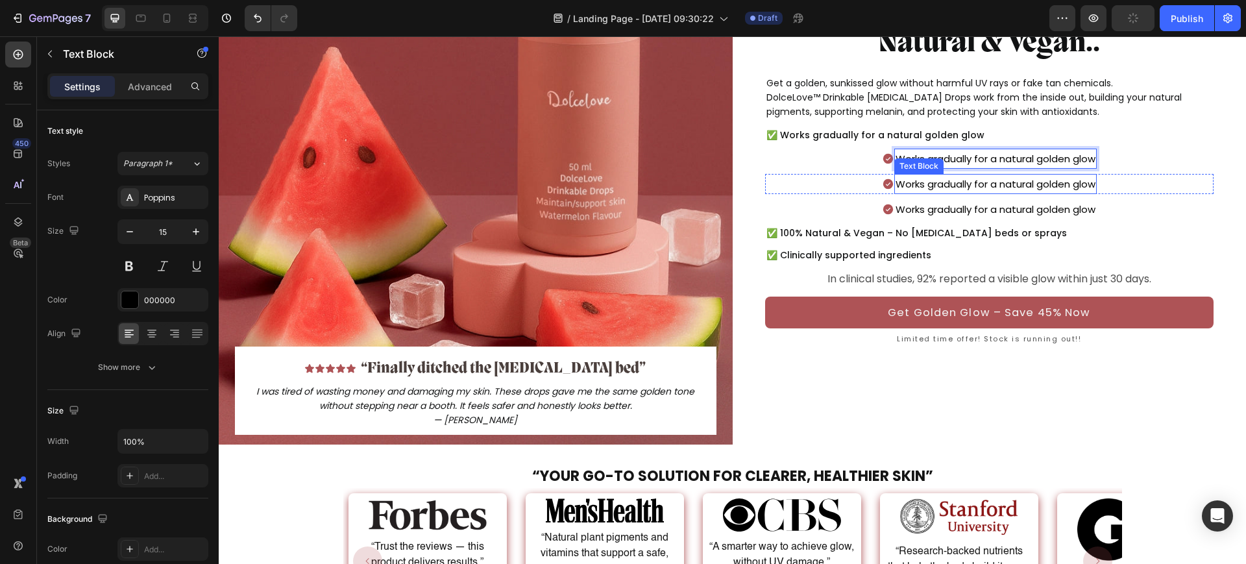
click at [1007, 175] on p "Works gradually for a natural golden glow" at bounding box center [995, 184] width 200 height 18
click at [1006, 175] on p "Works gradually for a natural golden glow" at bounding box center [995, 184] width 200 height 18
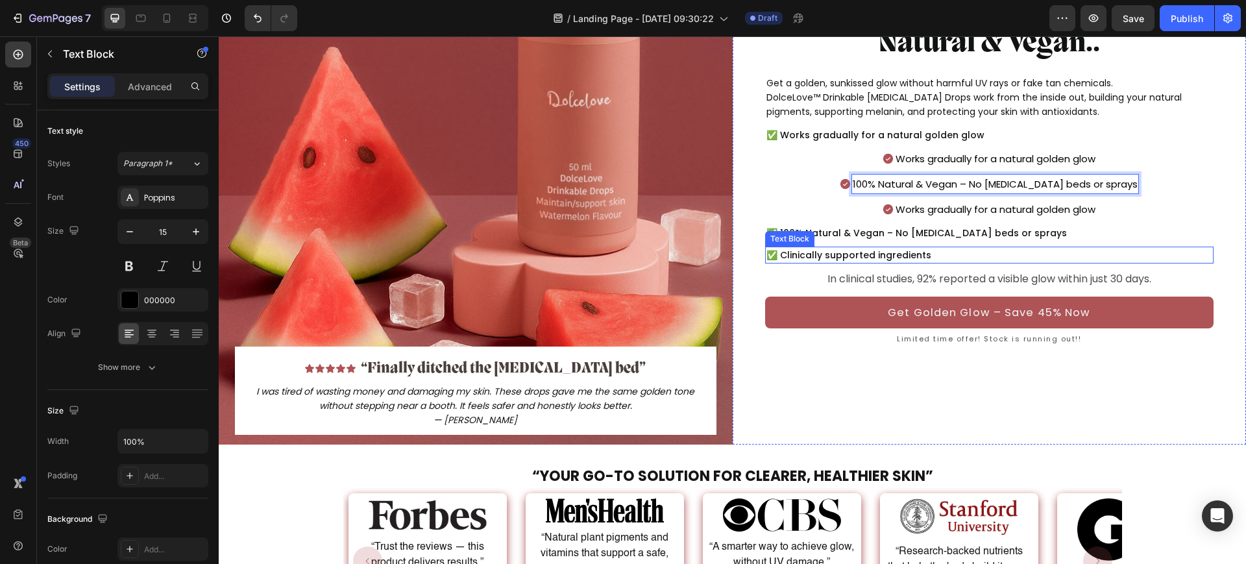
click at [836, 248] on p "✅ Clinically supported ingredients" at bounding box center [989, 255] width 446 height 14
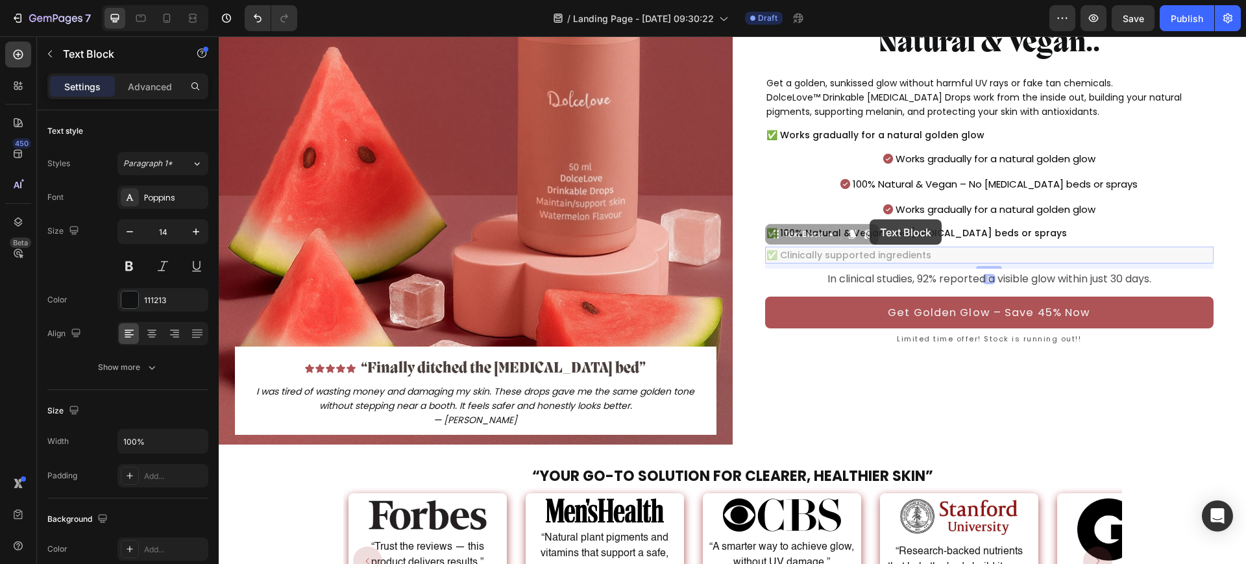
scroll to position [209, 0]
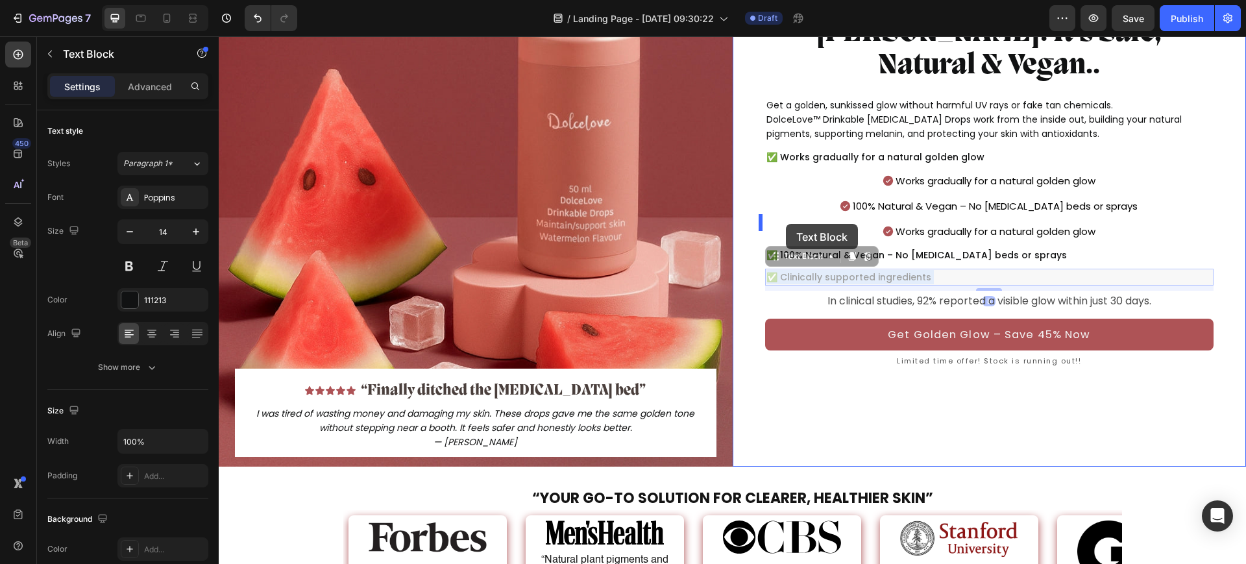
drag, startPoint x: 920, startPoint y: 218, endPoint x: 786, endPoint y: 224, distance: 134.4
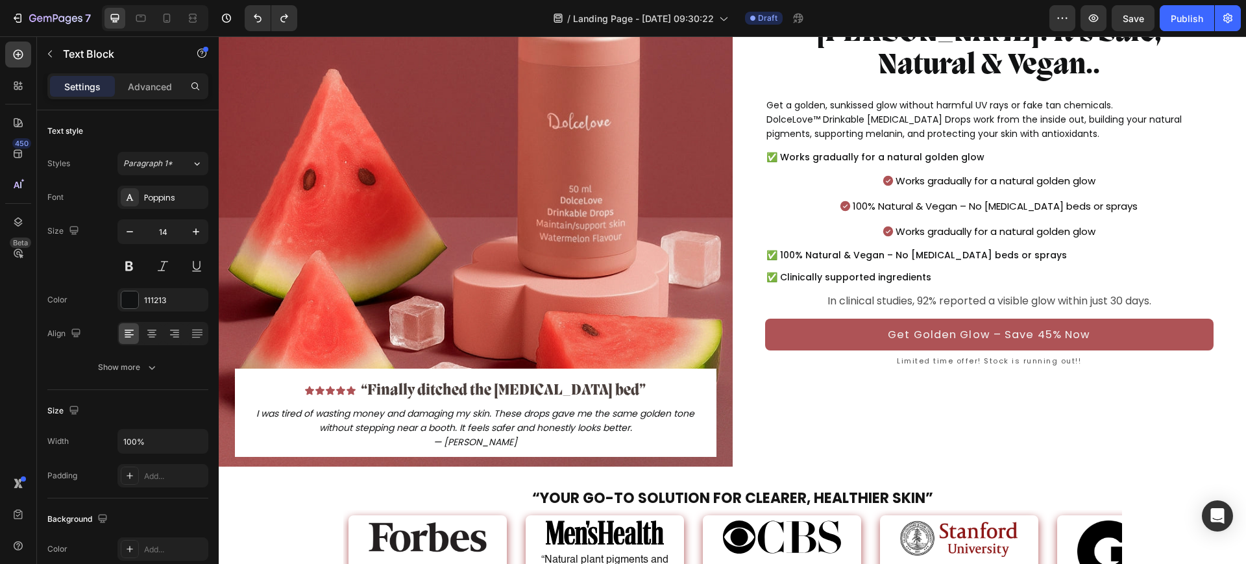
click at [914, 270] on p "✅ Clinically supported ingredients" at bounding box center [989, 277] width 446 height 14
click at [893, 270] on p "✅ Clinically supported ingredients" at bounding box center [989, 277] width 446 height 14
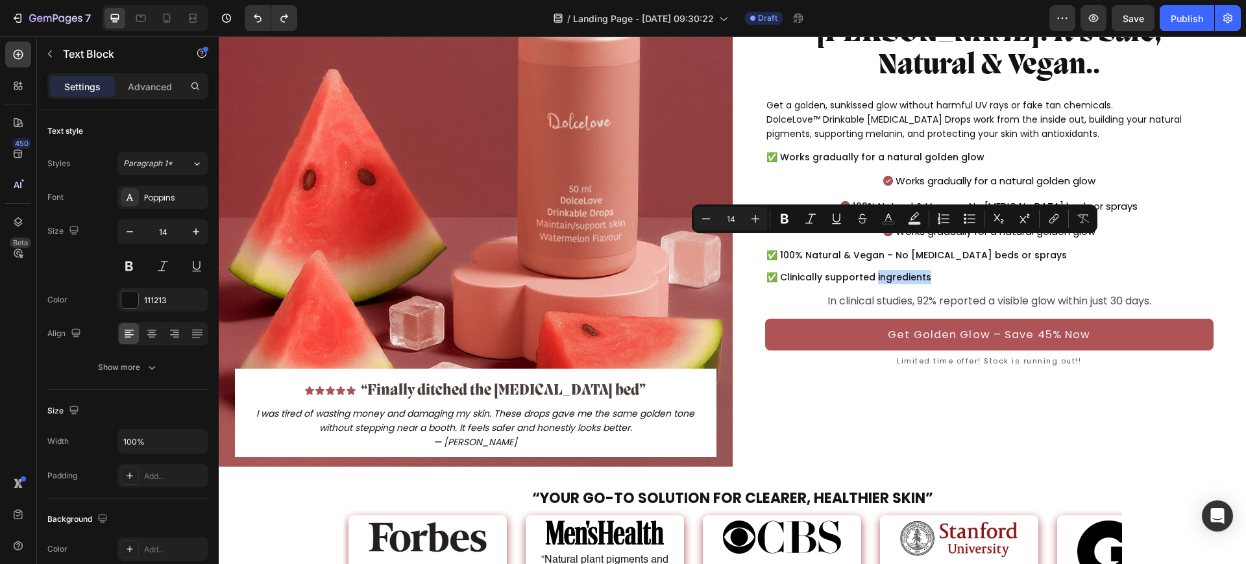
click at [932, 270] on p "✅ Clinically supported ingredients" at bounding box center [989, 277] width 446 height 14
drag, startPoint x: 922, startPoint y: 242, endPoint x: 776, endPoint y: 246, distance: 146.0
click at [776, 270] on p "✅ Clinically supported ingredients" at bounding box center [989, 277] width 446 height 14
copy p "Clinically supported ingredients"
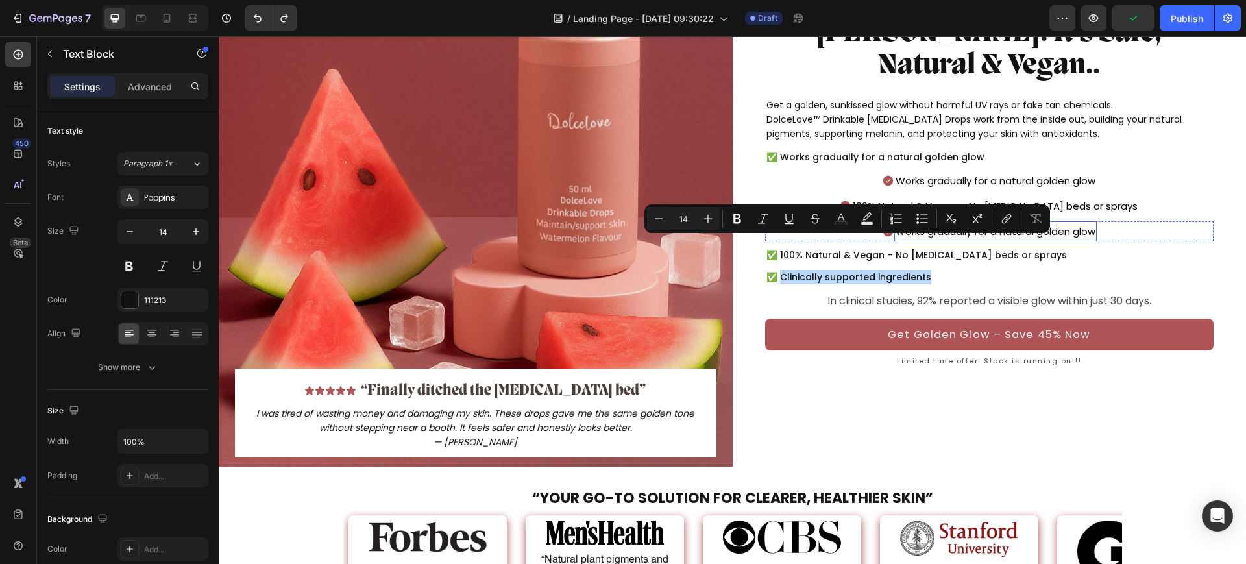
click at [1078, 223] on p "Works gradually for a natural golden glow" at bounding box center [995, 232] width 200 height 18
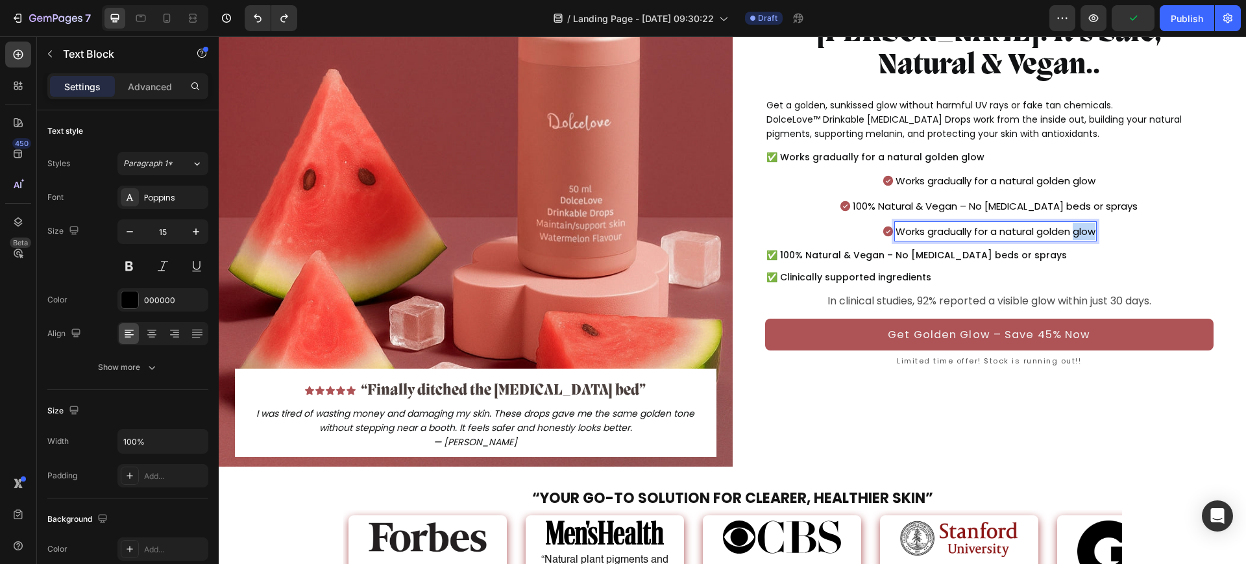
click at [1078, 223] on p "Works gradually for a natural golden glow" at bounding box center [995, 232] width 200 height 18
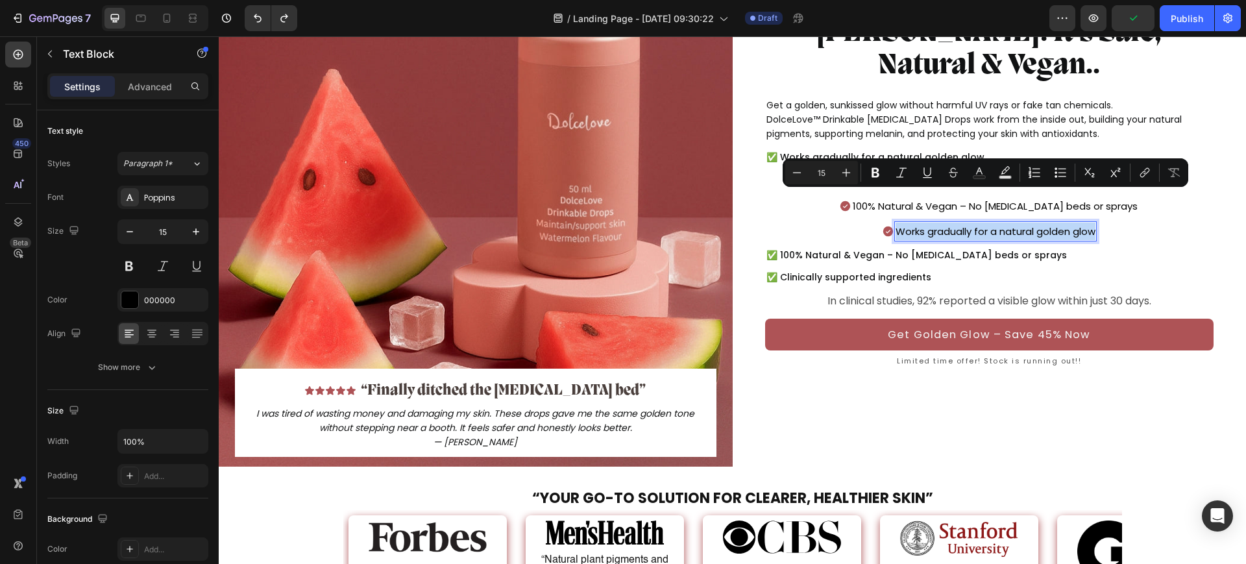
click at [1078, 223] on p "Works gradually for a natural golden glow" at bounding box center [995, 232] width 200 height 18
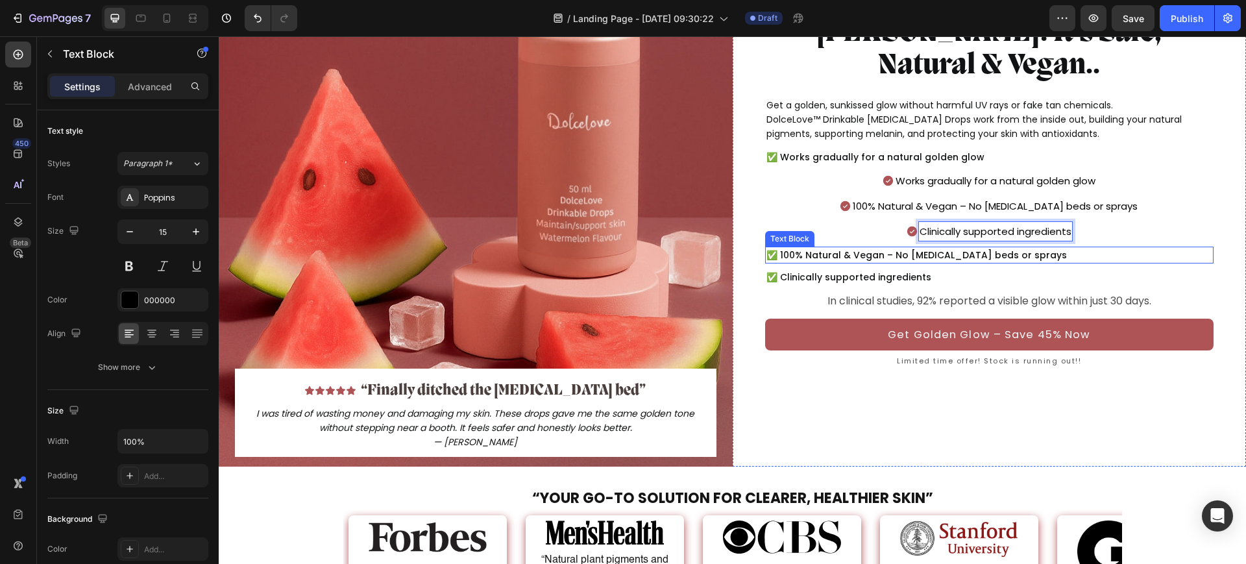
click at [1073, 248] on p "✅ 100% Natural & Vegan – No [MEDICAL_DATA] beds or sprays" at bounding box center [989, 255] width 446 height 14
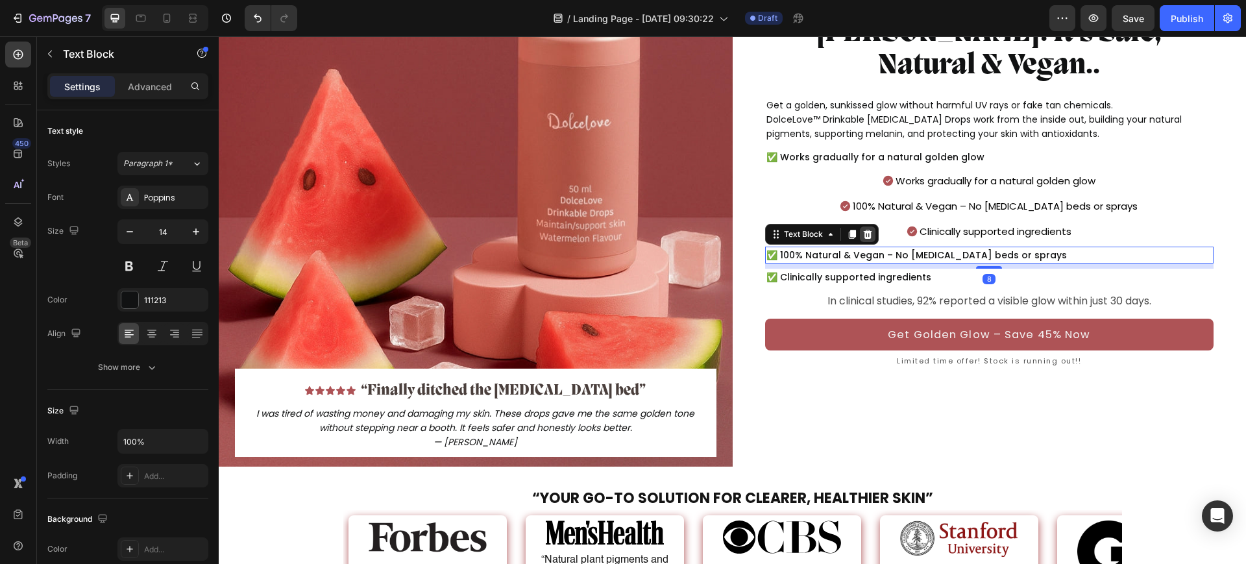
click at [866, 229] on icon at bounding box center [867, 234] width 10 height 10
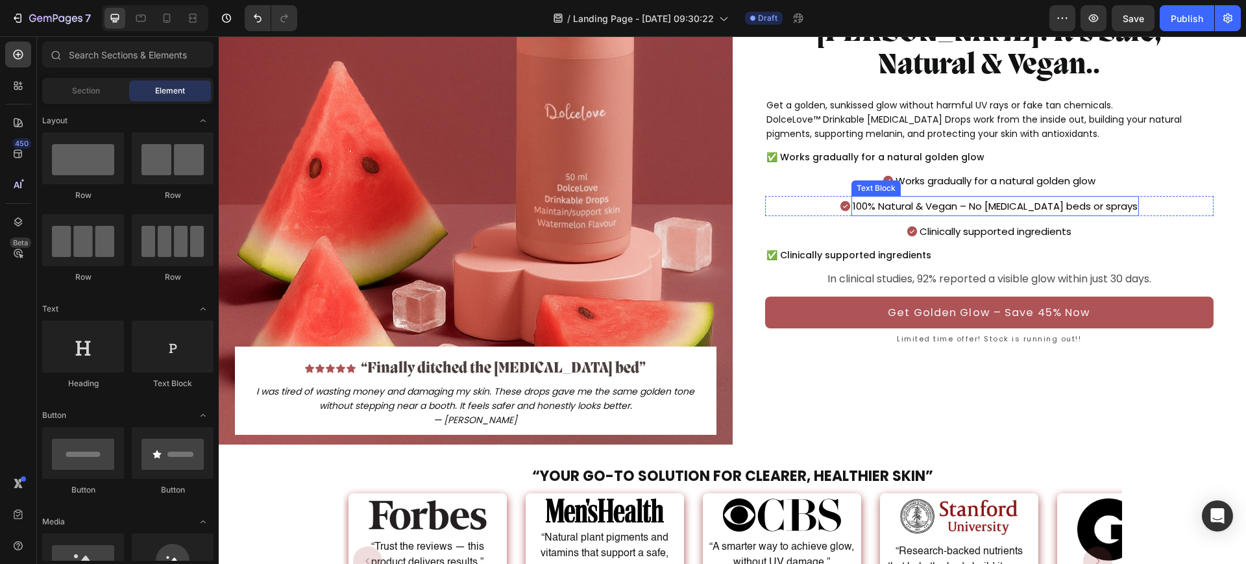
scroll to position [187, 0]
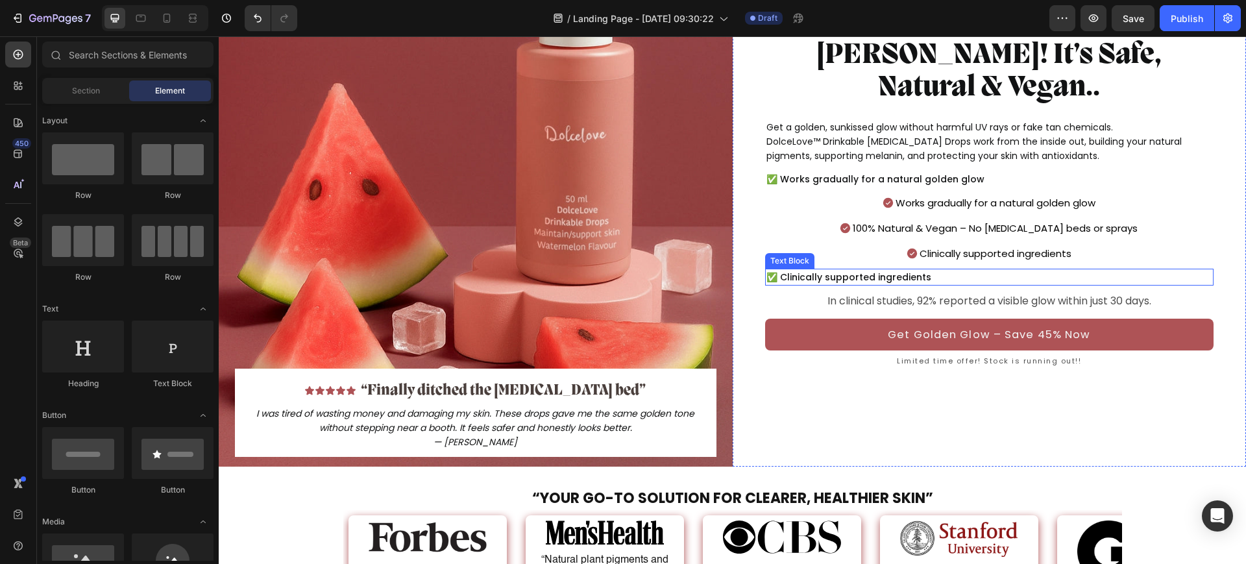
click at [941, 270] on p "✅ Clinically supported ingredients" at bounding box center [989, 277] width 446 height 14
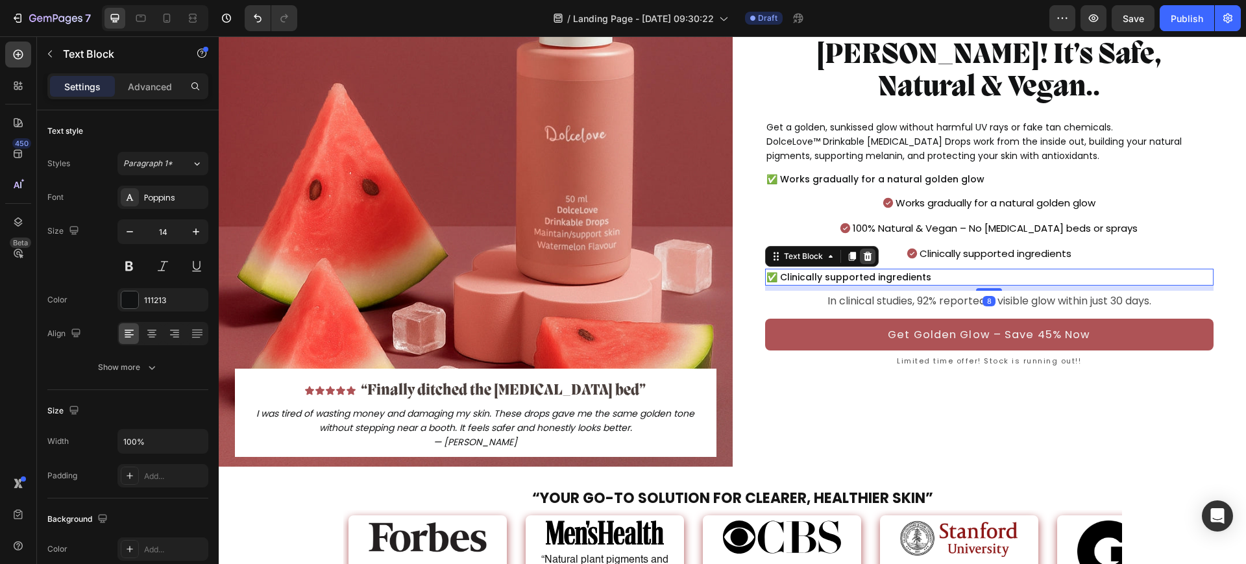
click at [863, 252] on icon at bounding box center [867, 256] width 8 height 9
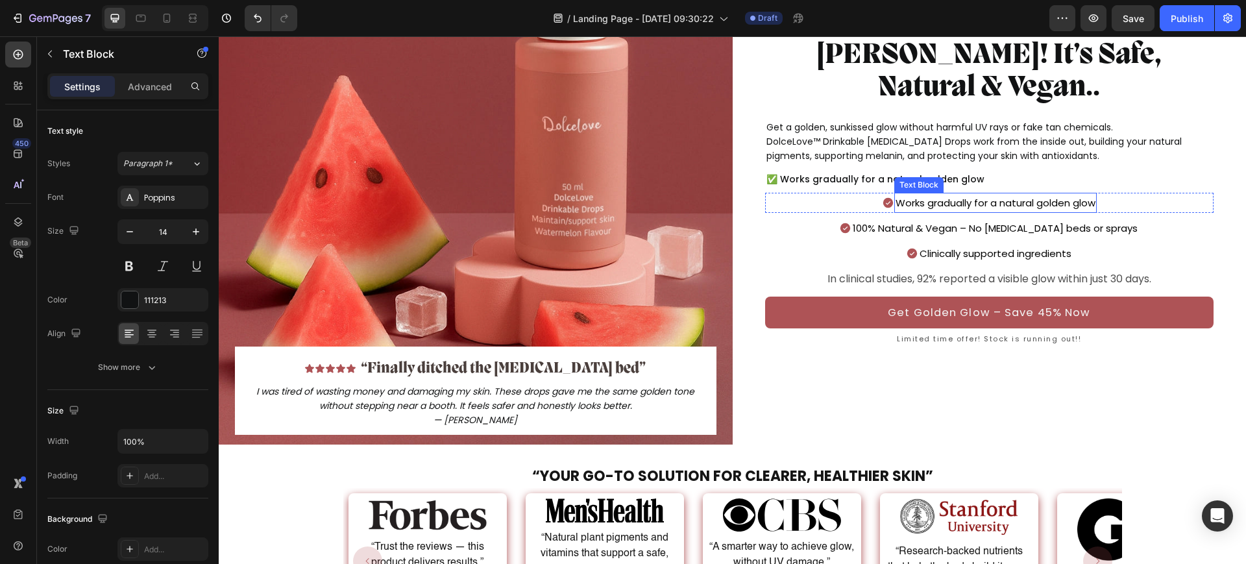
scroll to position [165, 0]
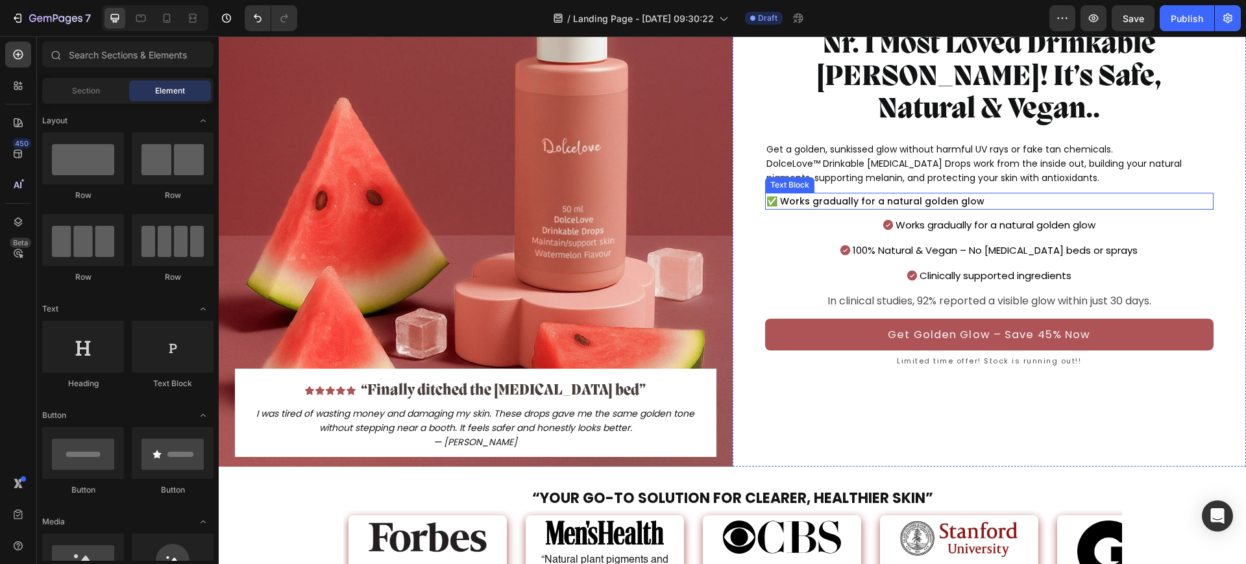
click at [991, 194] on p "✅ Works gradually for a natural golden glow" at bounding box center [989, 201] width 446 height 14
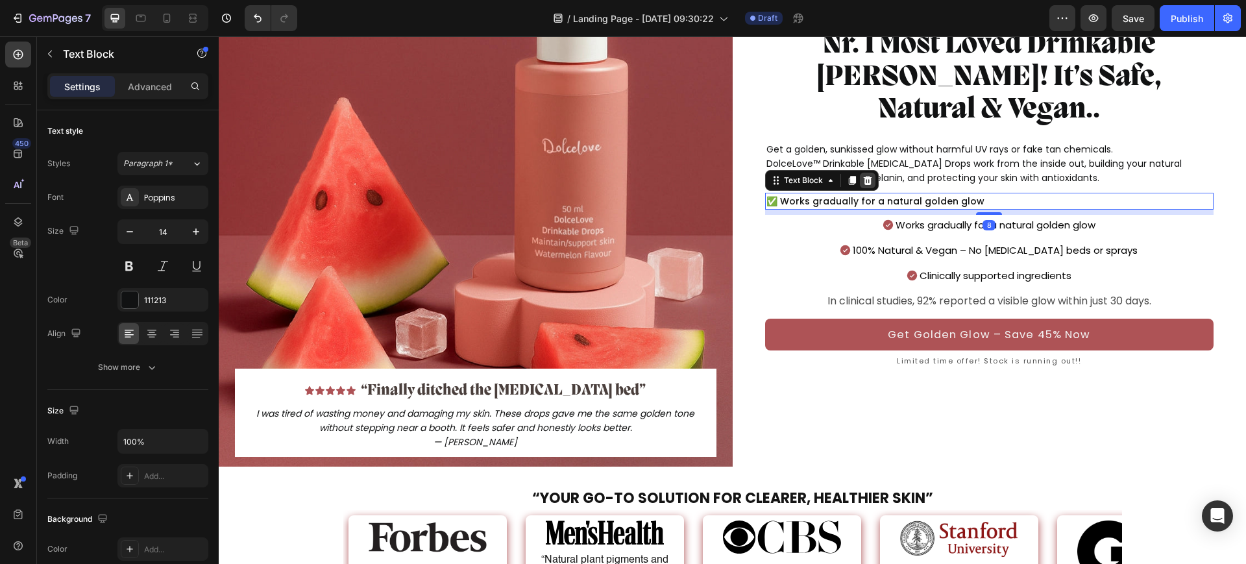
click at [862, 175] on icon at bounding box center [867, 180] width 10 height 10
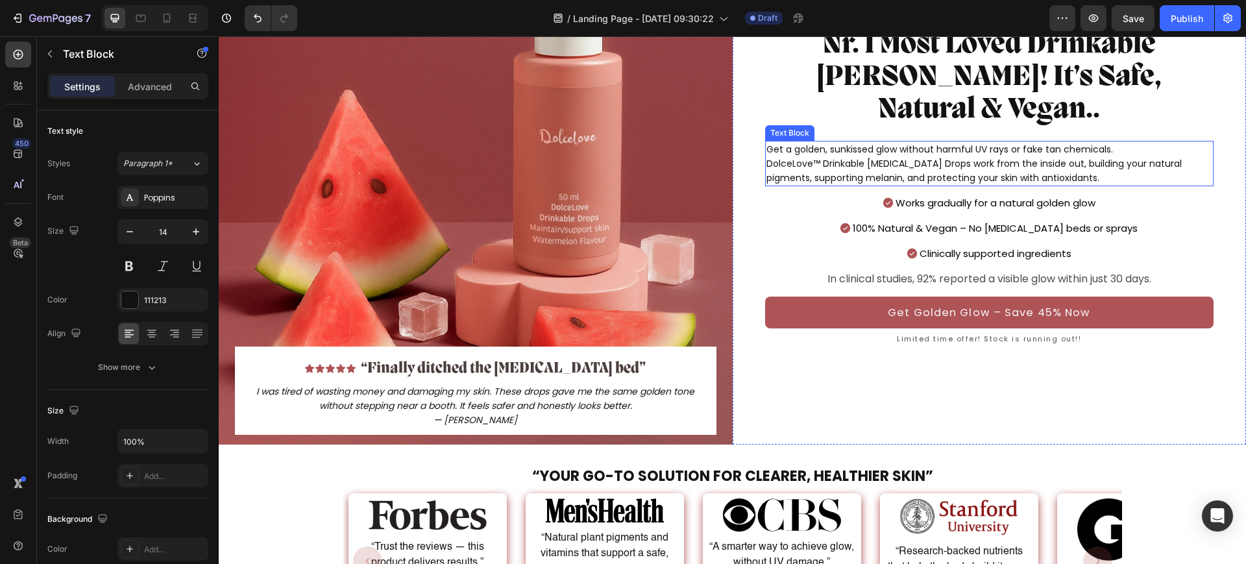
scroll to position [143, 0]
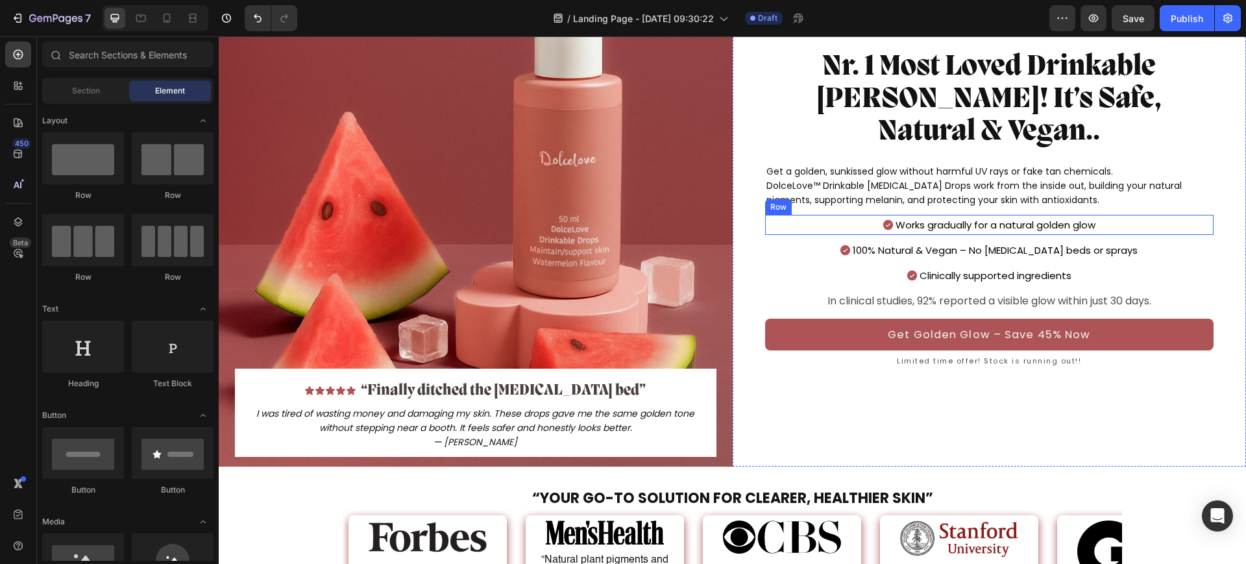
click at [838, 215] on div "Works gradually for a natural golden glow Text Block Icon Row" at bounding box center [989, 225] width 449 height 20
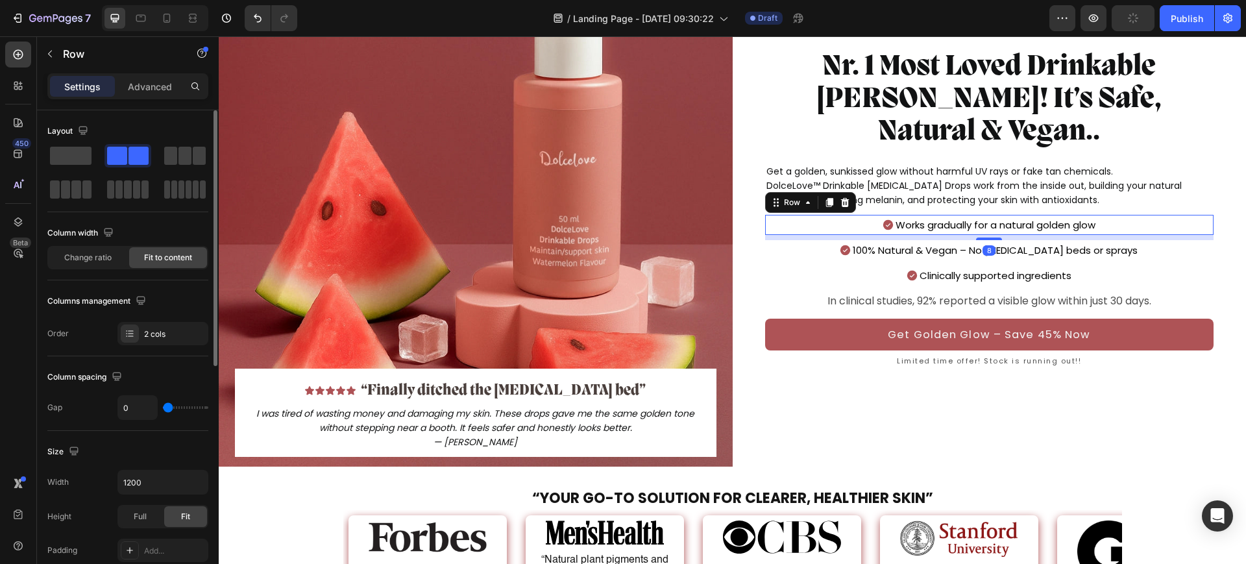
scroll to position [449, 0]
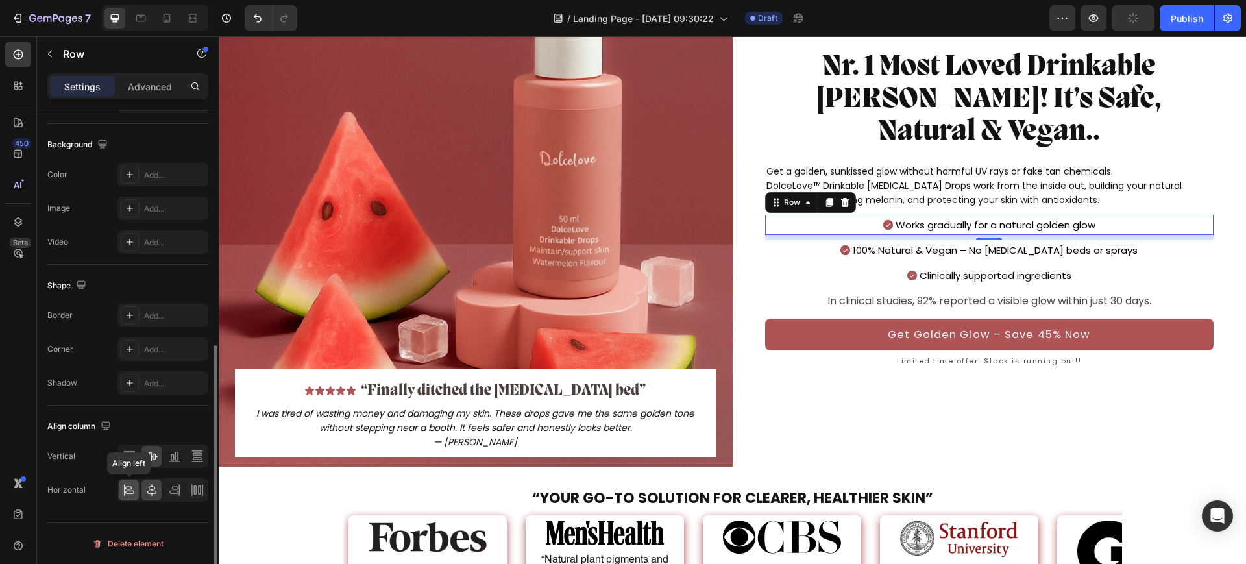
click at [127, 494] on icon at bounding box center [129, 489] width 13 height 13
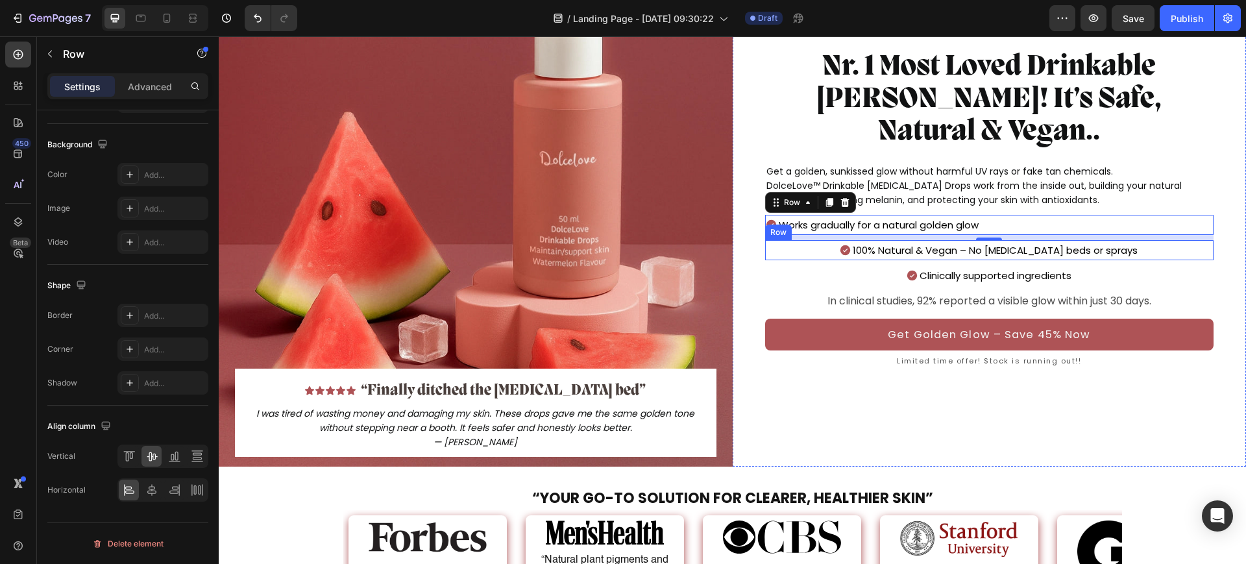
click at [803, 240] on div "100% Natural & Vegan – No tanning beds or sprays Text Block Icon Row" at bounding box center [989, 250] width 449 height 20
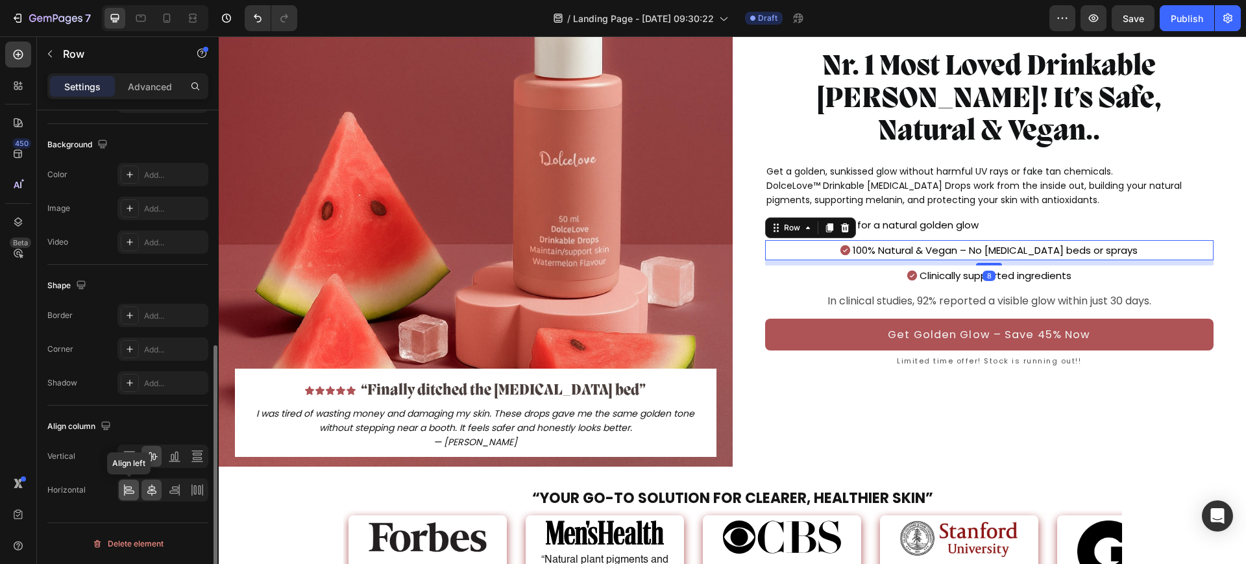
drag, startPoint x: 121, startPoint y: 484, endPoint x: 70, endPoint y: 387, distance: 109.4
click at [121, 484] on div at bounding box center [129, 490] width 20 height 21
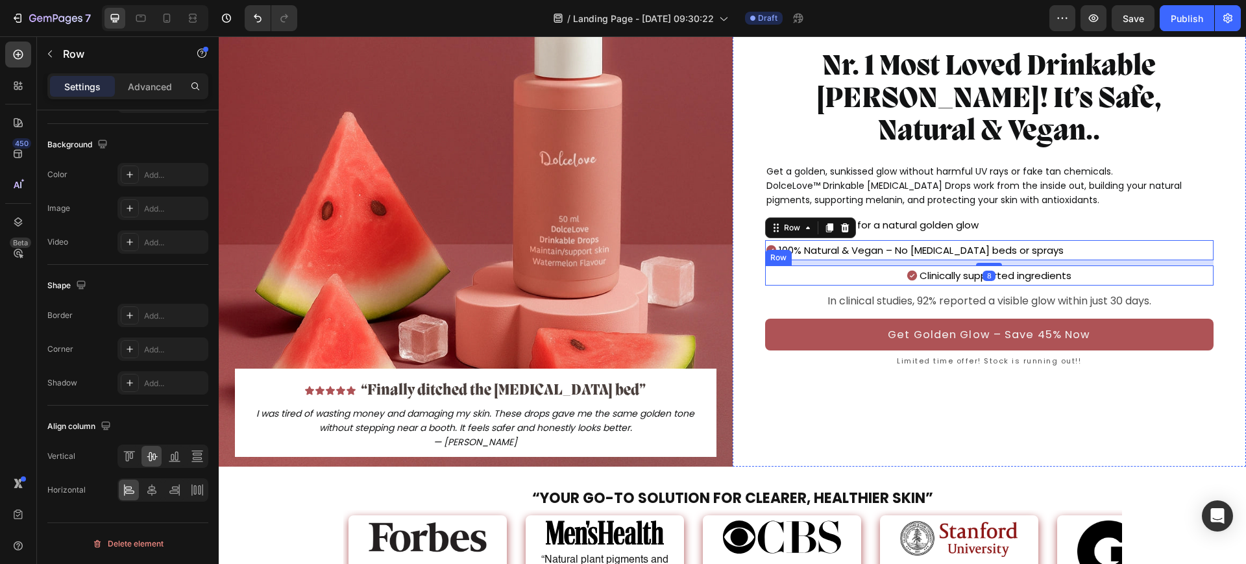
click at [818, 265] on div "Clinically supported ingredients Text Block Icon Row" at bounding box center [989, 275] width 449 height 20
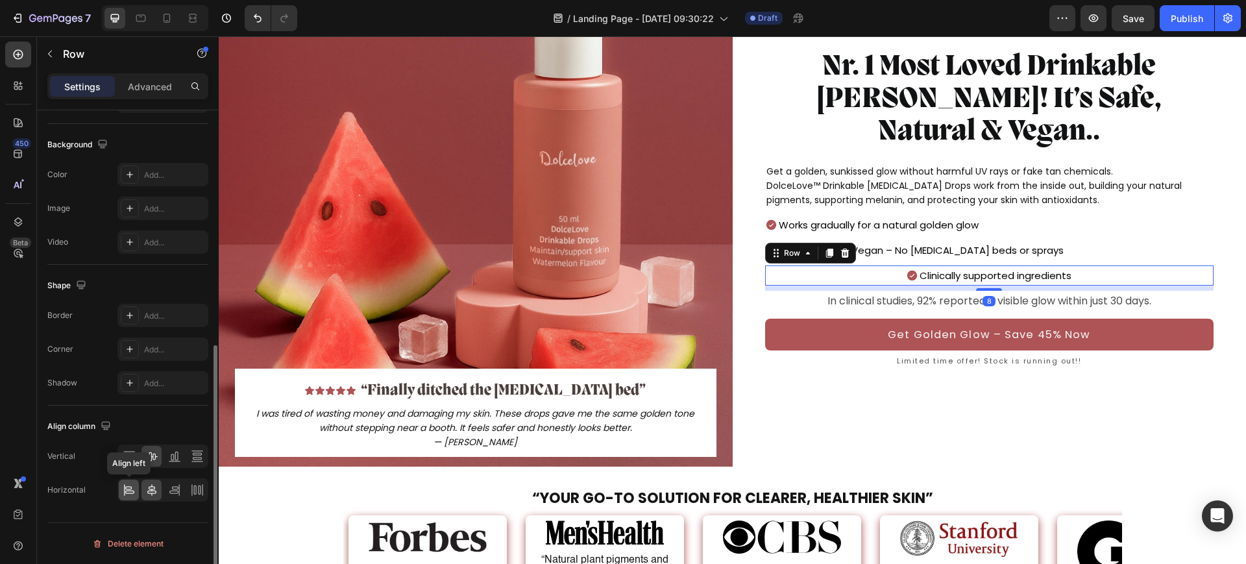
click at [128, 489] on icon at bounding box center [128, 487] width 6 height 3
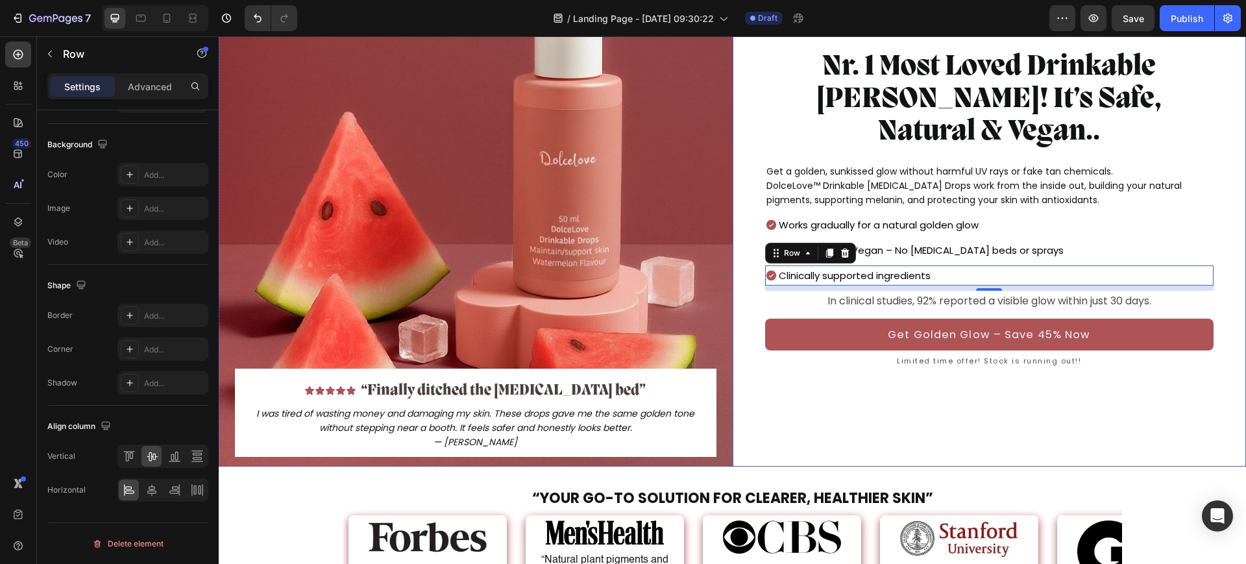
click at [1211, 162] on div "Icon Icon Icon Icon Icon Icon List 8362+ 5-star reviews Text Block Row Nr. 1 Mo…" at bounding box center [990, 193] width 514 height 546
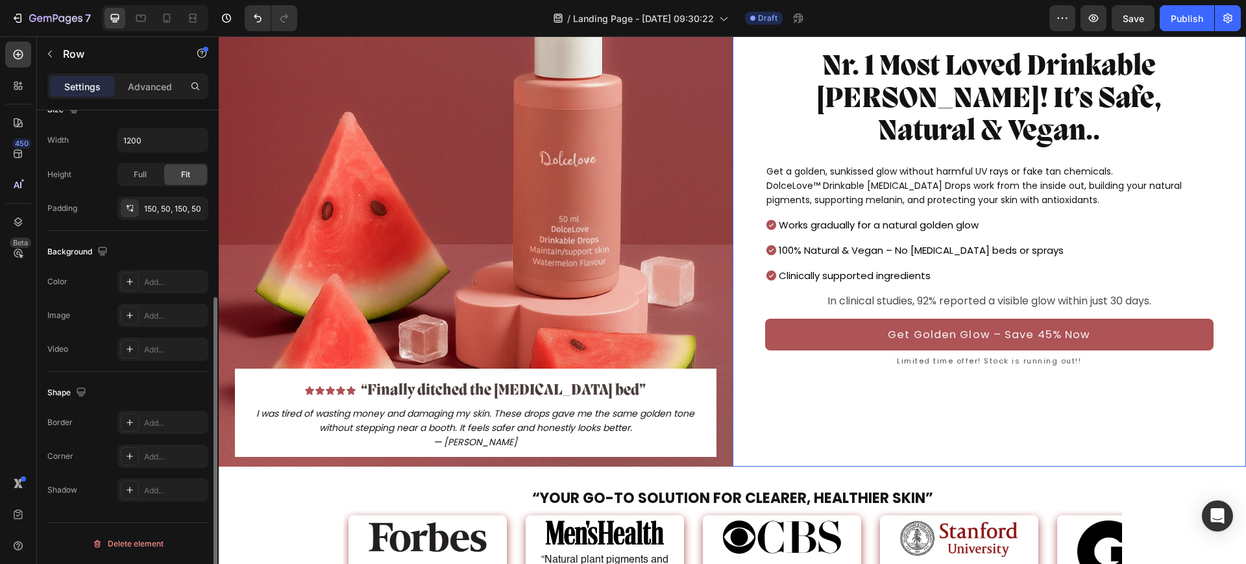
scroll to position [301, 0]
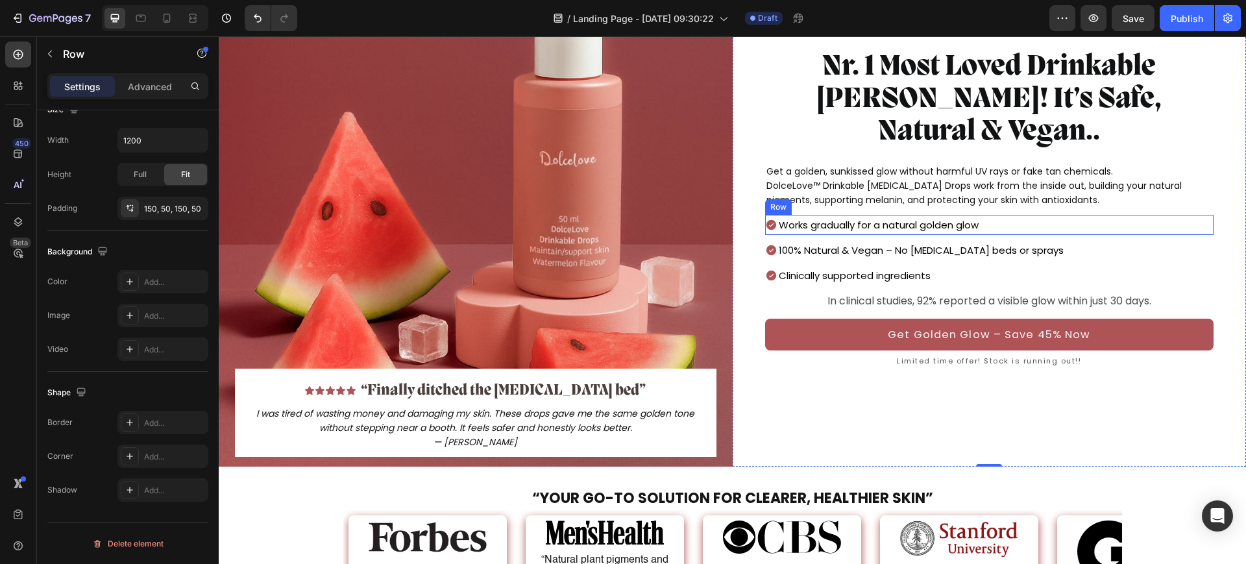
click at [1042, 215] on div "Works gradually for a natural golden glow Text Block Icon Row" at bounding box center [989, 225] width 449 height 20
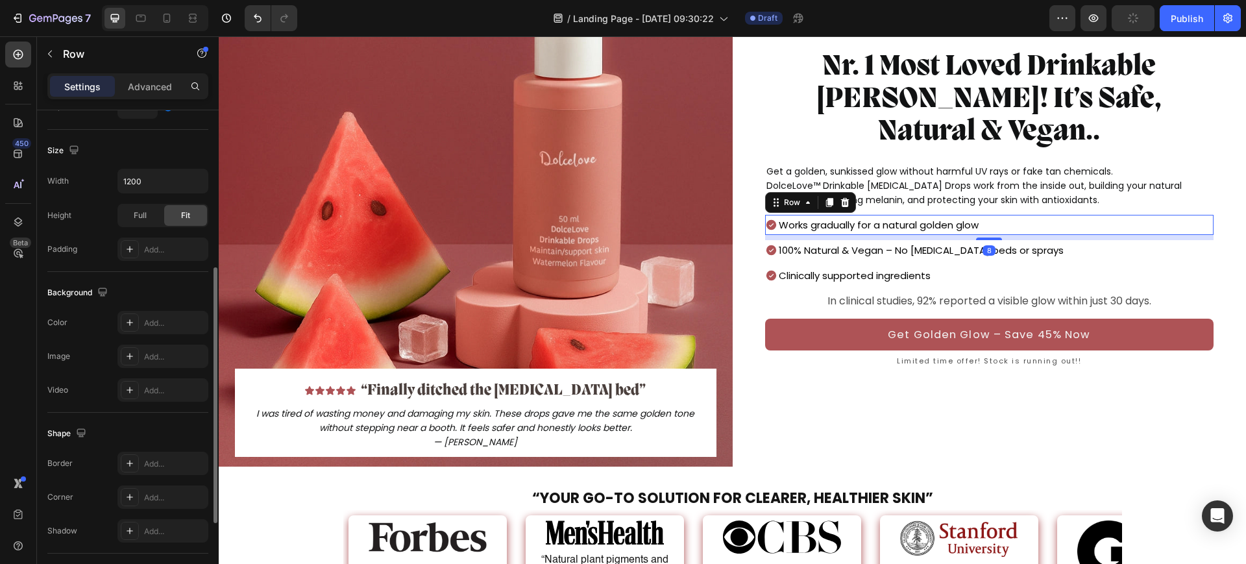
scroll to position [139, 0]
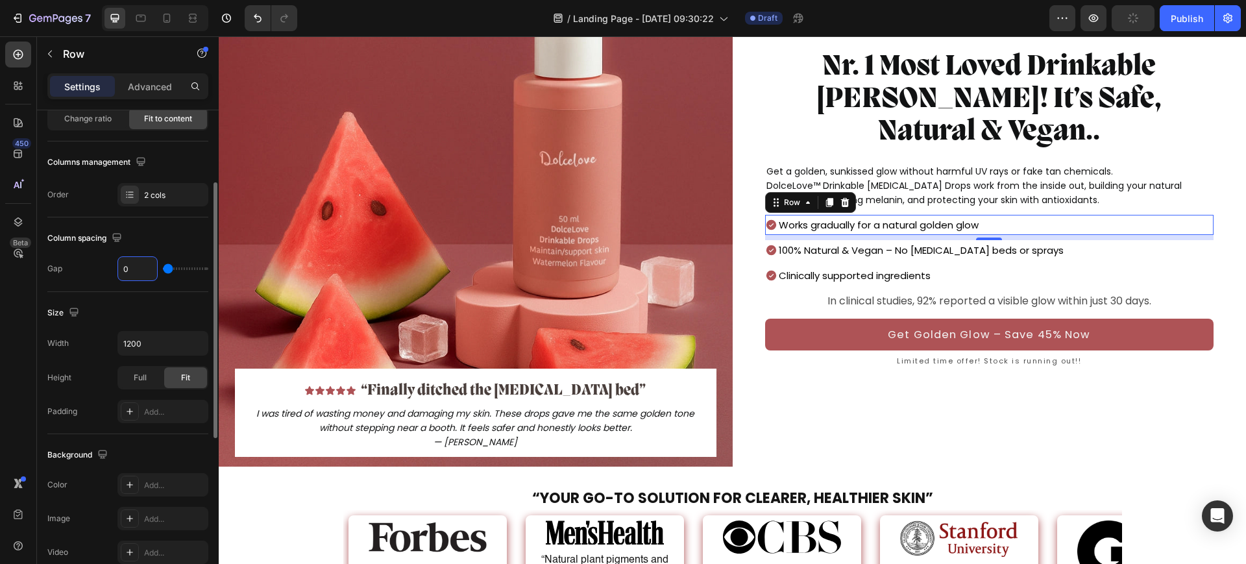
click at [141, 265] on input "0" at bounding box center [137, 268] width 39 height 23
type input "5"
click at [1068, 240] on div "100% Natural & Vegan – No tanning beds or sprays Text Block Icon Row" at bounding box center [989, 250] width 449 height 20
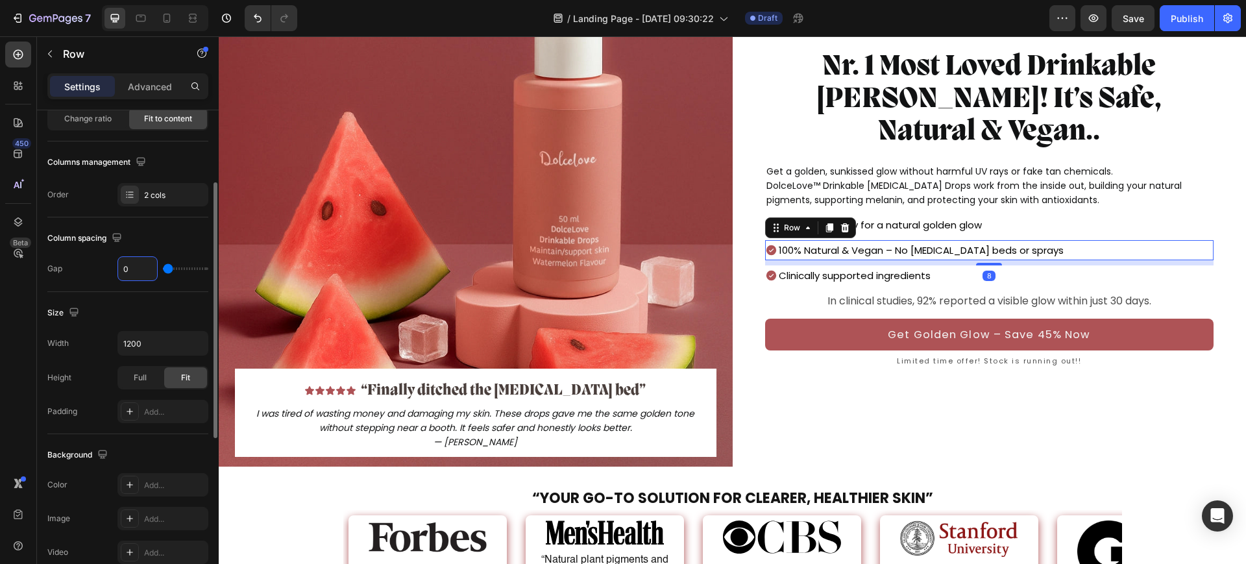
click at [144, 271] on input "0" at bounding box center [137, 268] width 39 height 23
type input "5"
click at [782, 241] on p "100% Natural & Vegan – No tanning beds or sprays" at bounding box center [924, 250] width 285 height 18
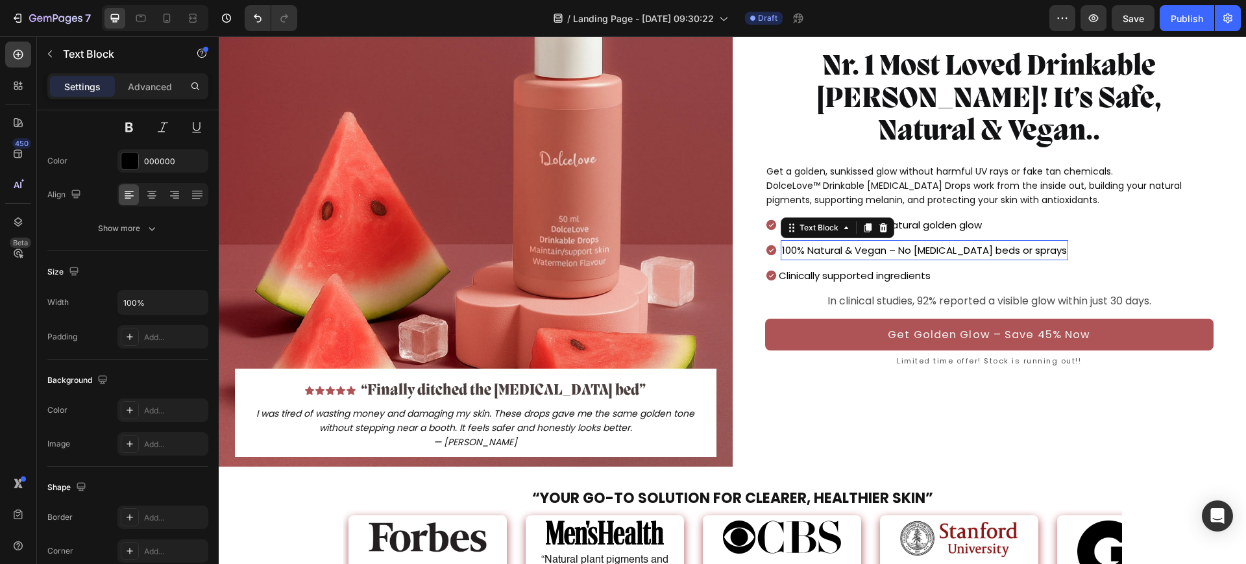
scroll to position [0, 0]
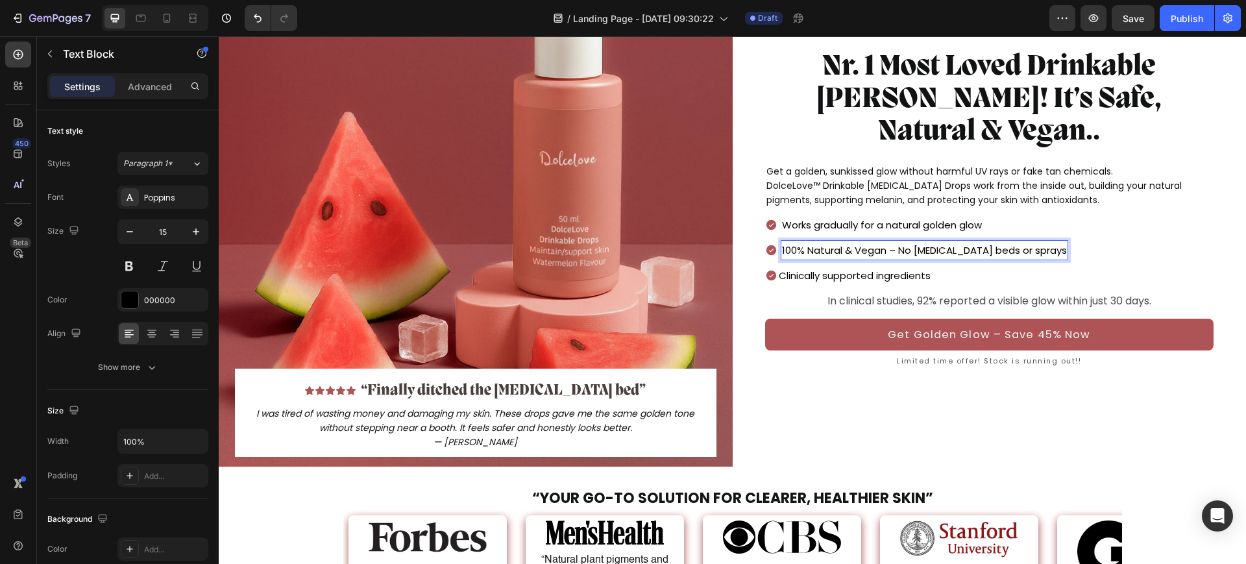
click at [782, 241] on p "100% Natural & Vegan – No tanning beds or sprays" at bounding box center [924, 250] width 285 height 18
click at [834, 267] on p "Clinically supported ingredients" at bounding box center [855, 276] width 152 height 18
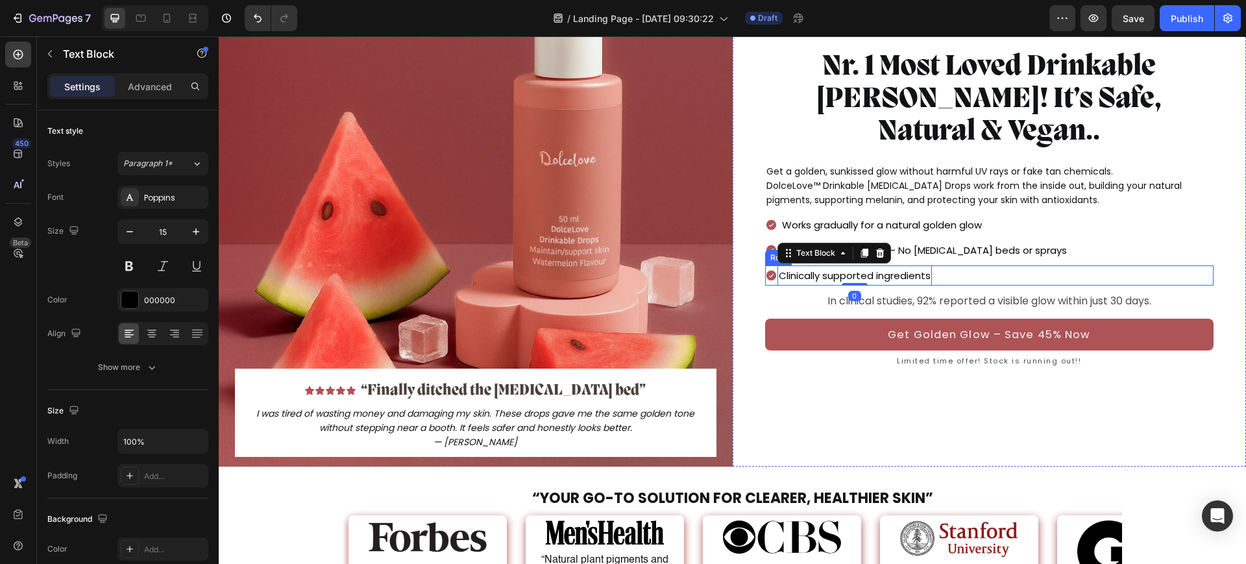
click at [966, 265] on div "Clinically supported ingredients Text Block 0 Icon Row" at bounding box center [989, 275] width 449 height 20
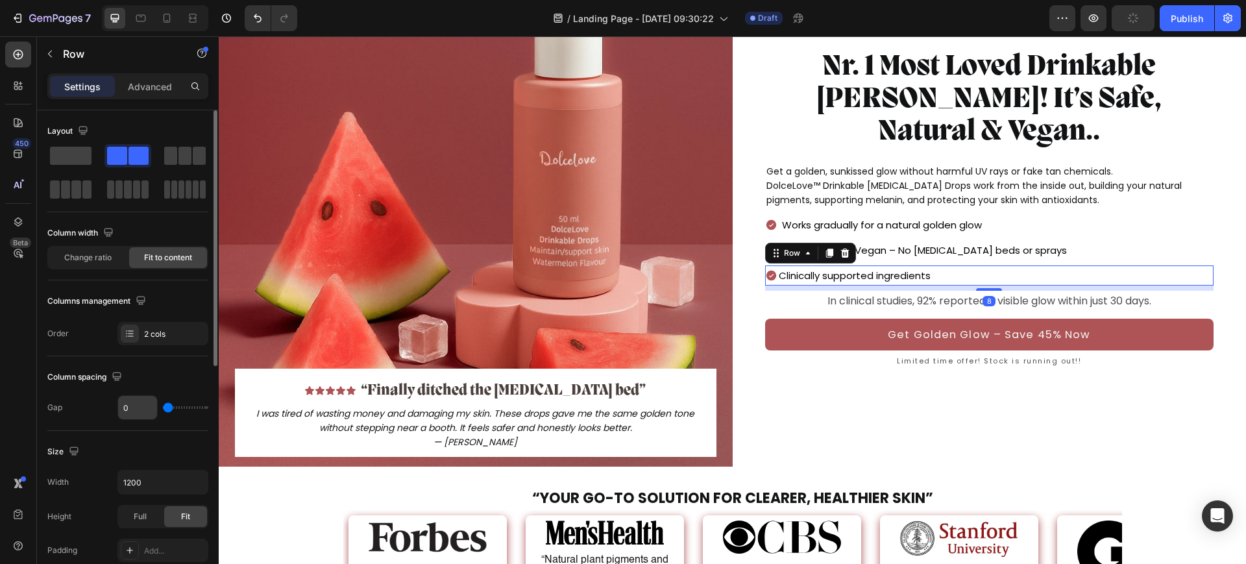
click at [141, 410] on input "0" at bounding box center [137, 407] width 39 height 23
type input "5"
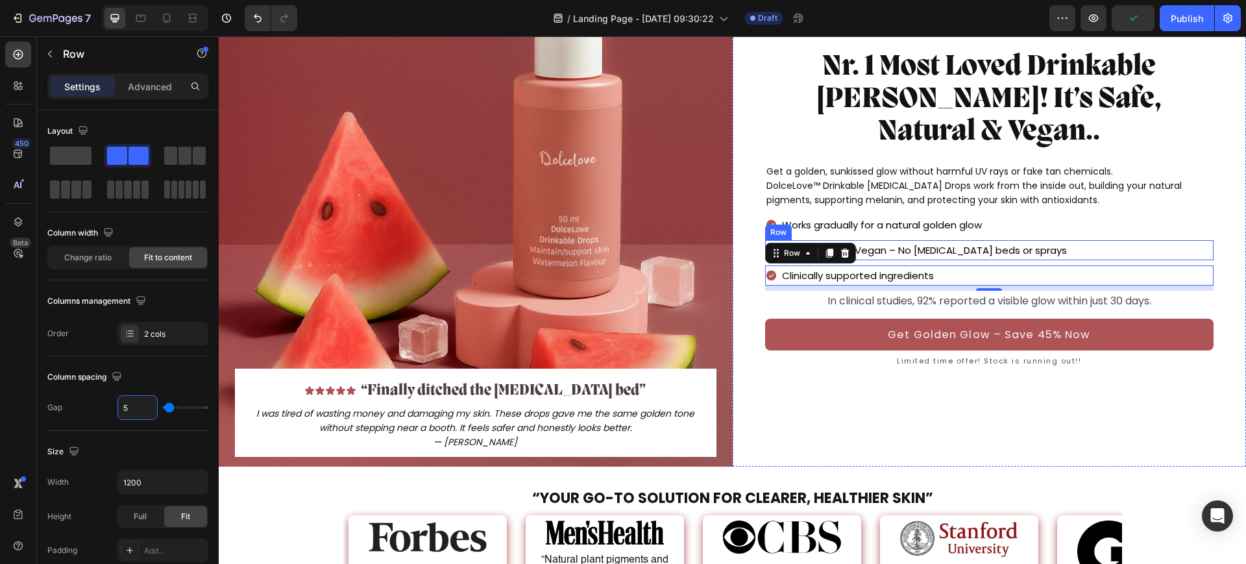
click at [1058, 240] on div "100% Natural & Vegan – No tanning beds or sprays Text Block Icon Row" at bounding box center [989, 250] width 449 height 20
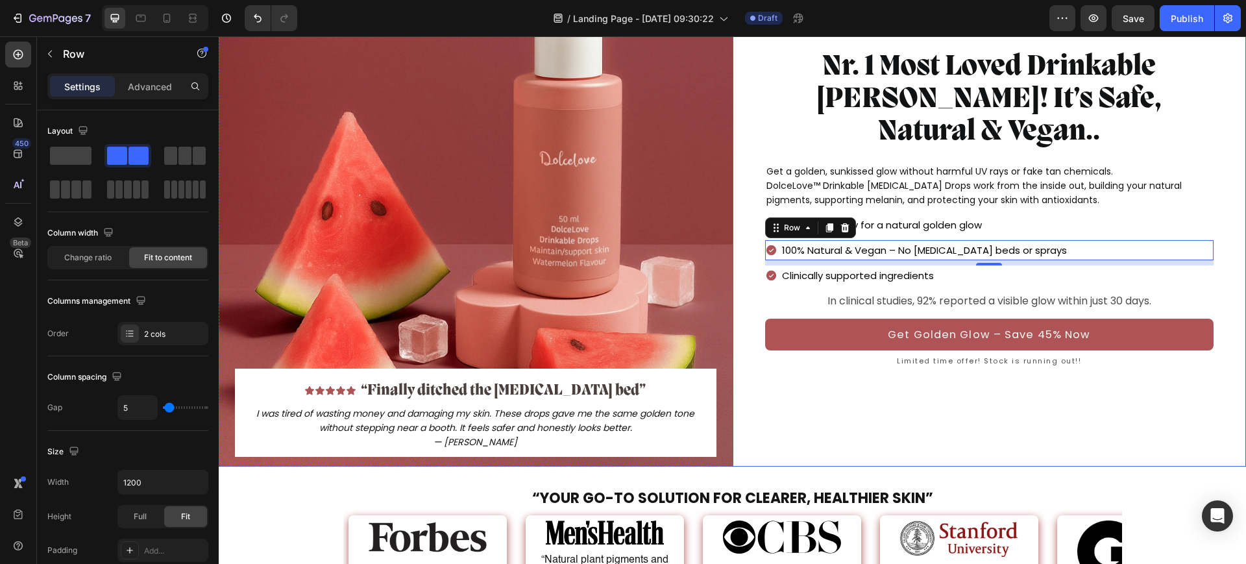
click at [843, 393] on div "Icon Icon Icon Icon Icon Icon List 8362+ 5-star reviews Text Block Row Nr. 1 Mo…" at bounding box center [990, 193] width 514 height 546
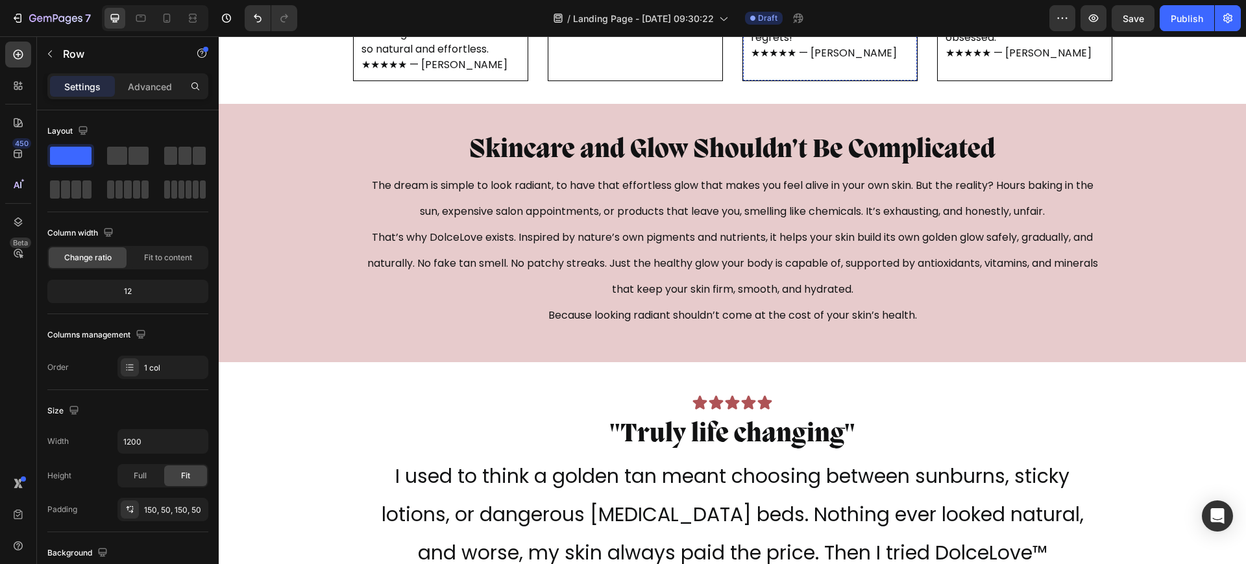
scroll to position [3387, 0]
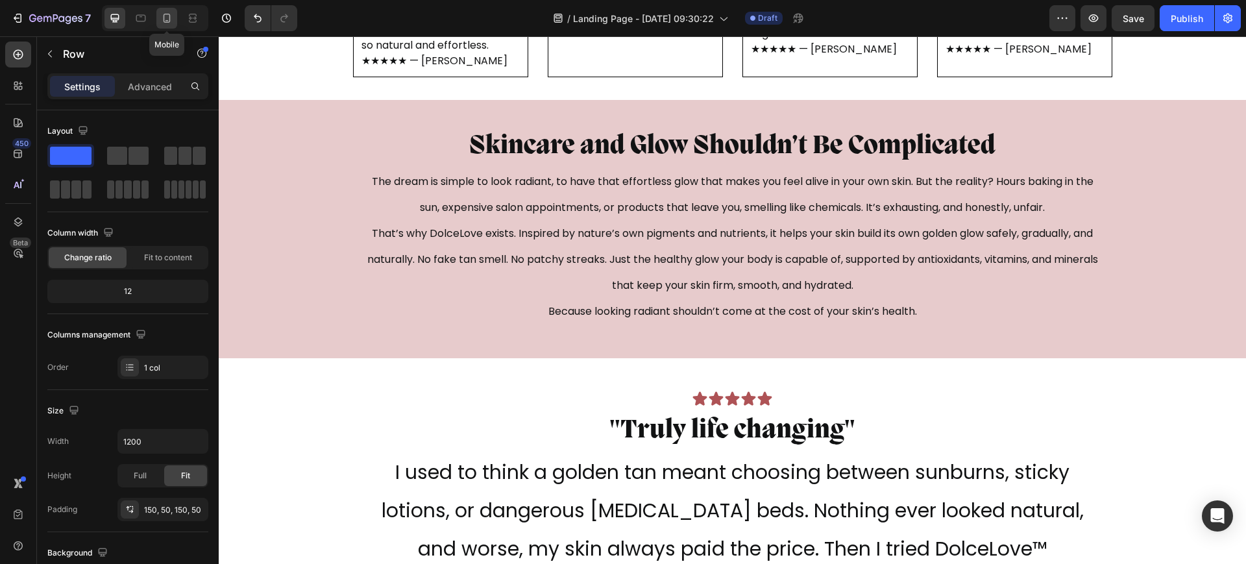
click at [167, 19] on icon at bounding box center [166, 18] width 13 height 13
type input "100%"
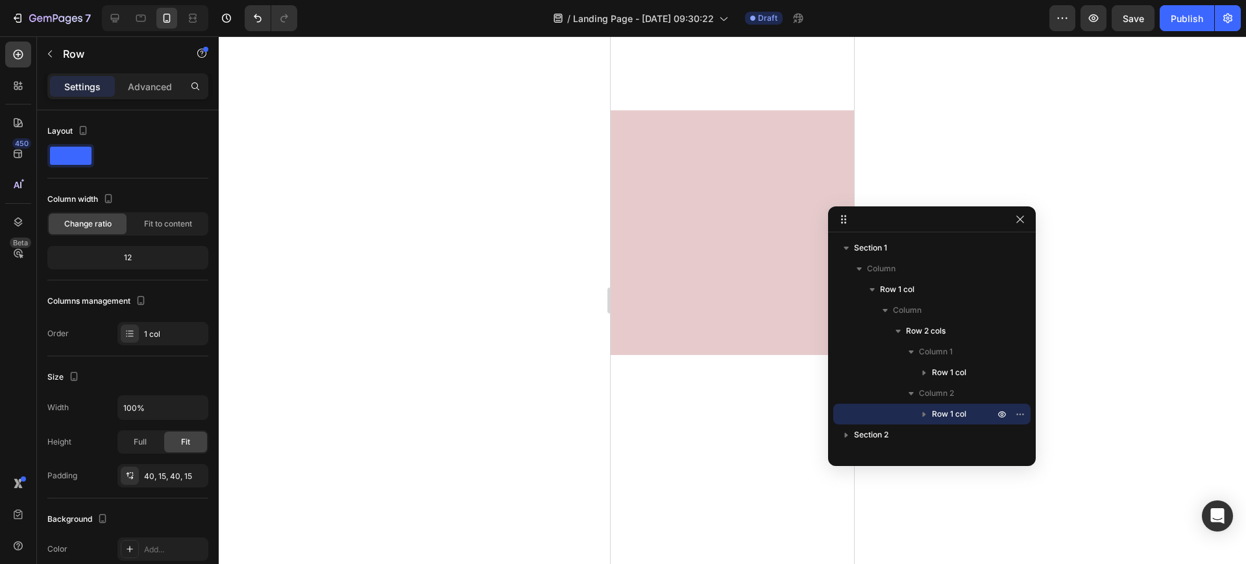
scroll to position [2402, 0]
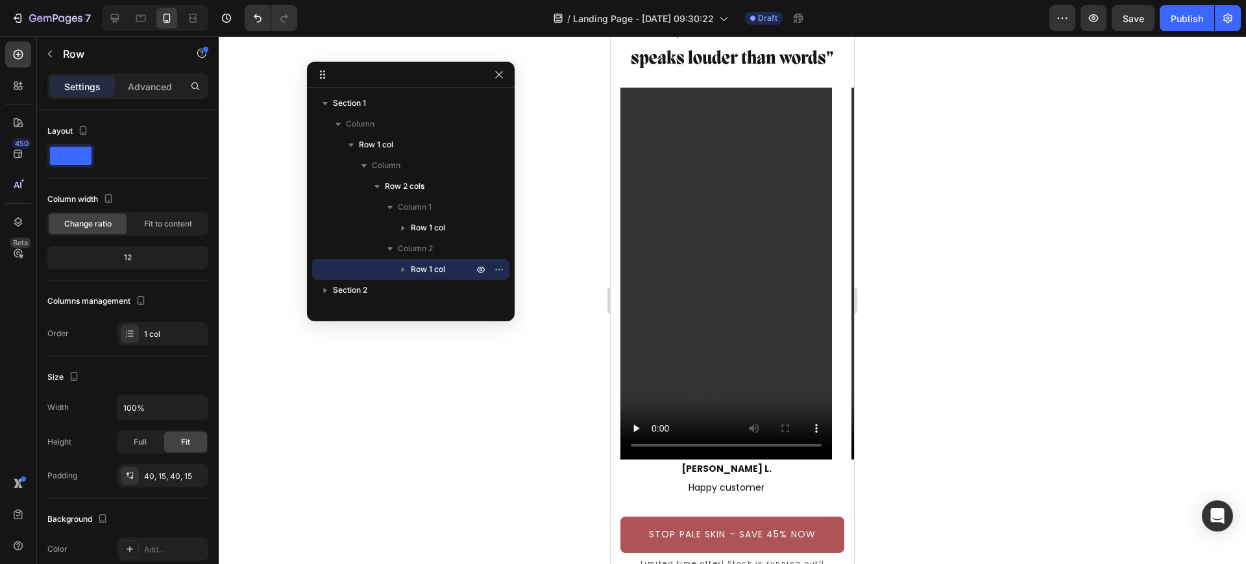
drag, startPoint x: 984, startPoint y: 215, endPoint x: 441, endPoint y: 69, distance: 562.4
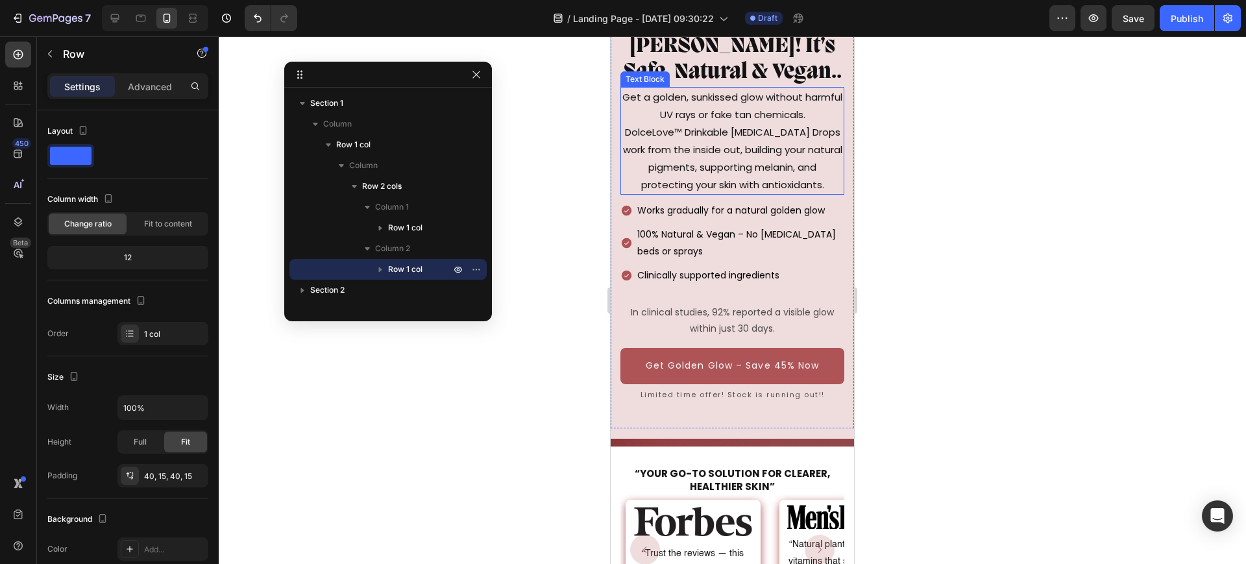
scroll to position [0, 0]
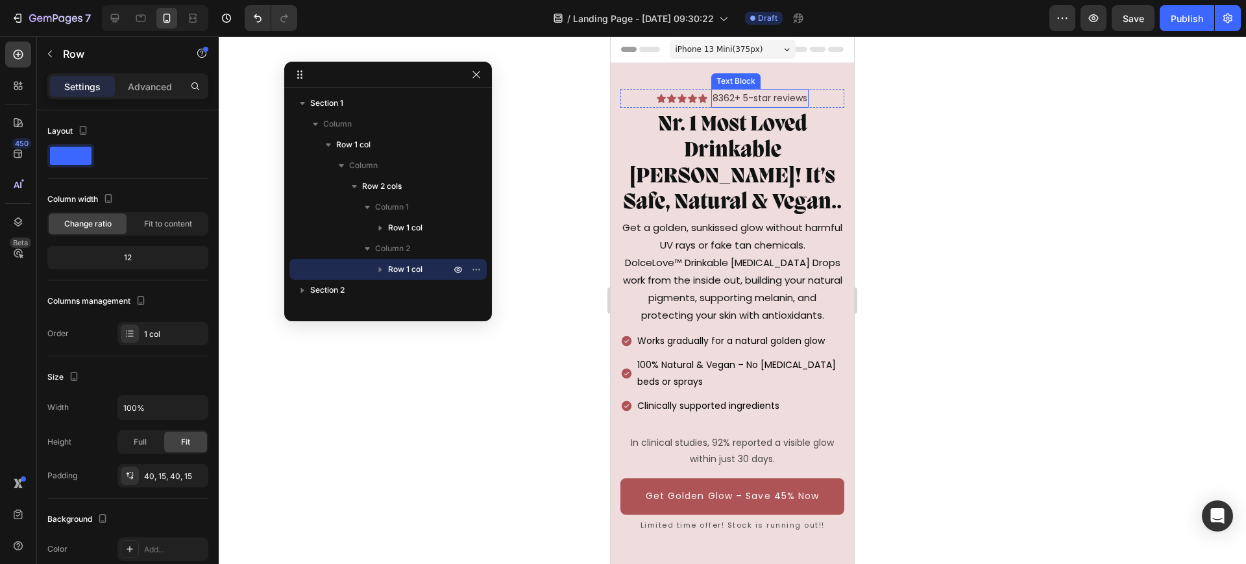
click at [761, 99] on p "8362+ 5-star reviews" at bounding box center [759, 98] width 95 height 16
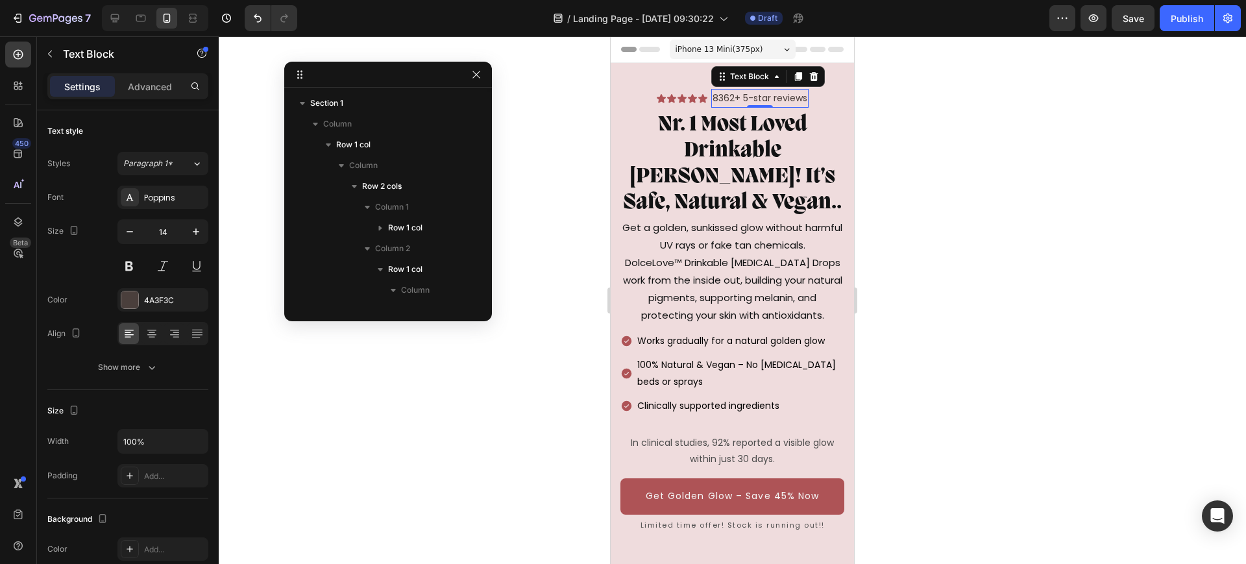
scroll to position [204, 0]
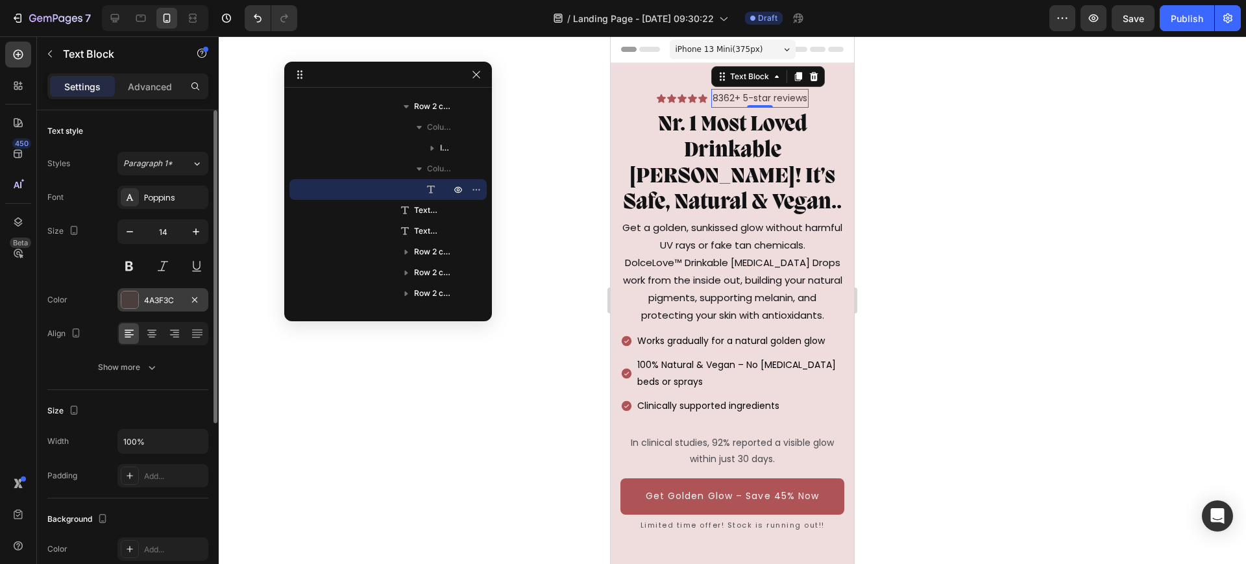
click at [151, 300] on div "4A3F3C" at bounding box center [163, 301] width 38 height 12
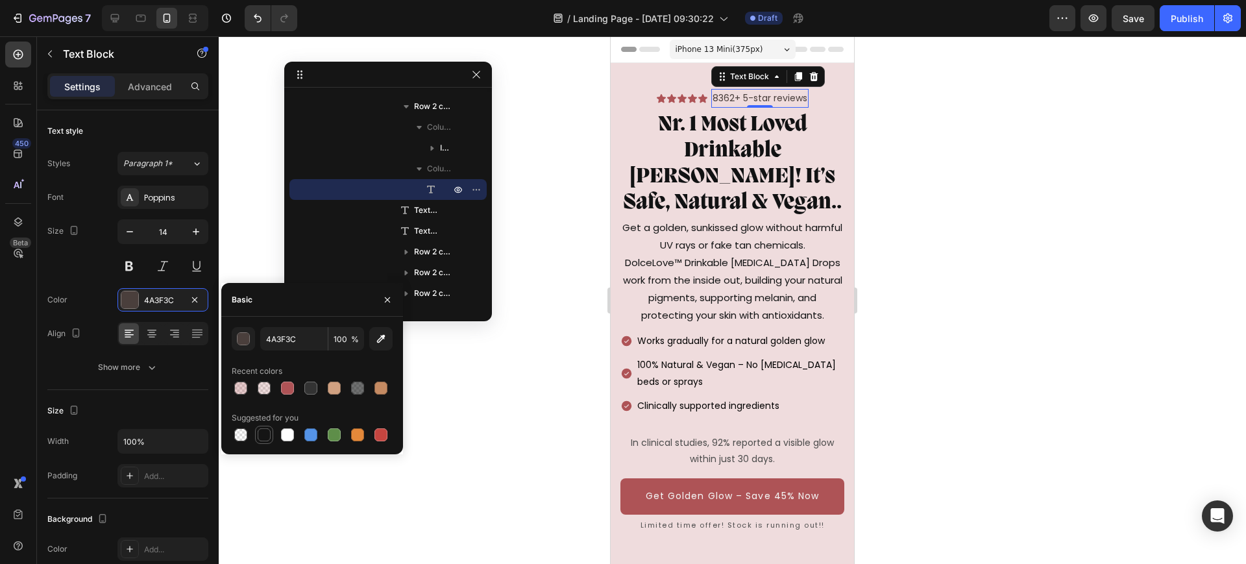
click at [261, 439] on div at bounding box center [264, 434] width 13 height 13
type input "151515"
click at [649, 84] on div "Icon Icon Icon Icon Icon Icon List 8362+ 5-star reviews Text Block 0 Row Nr. 1 …" at bounding box center [732, 311] width 243 height 496
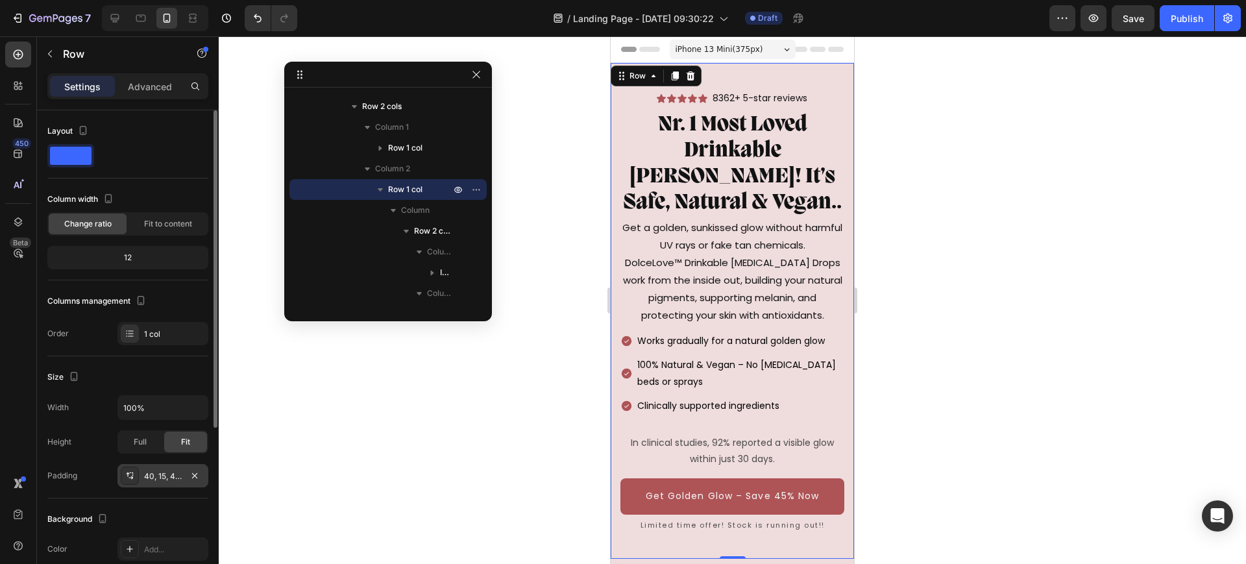
click at [158, 472] on div "40, 15, 40, 15" at bounding box center [163, 476] width 38 height 12
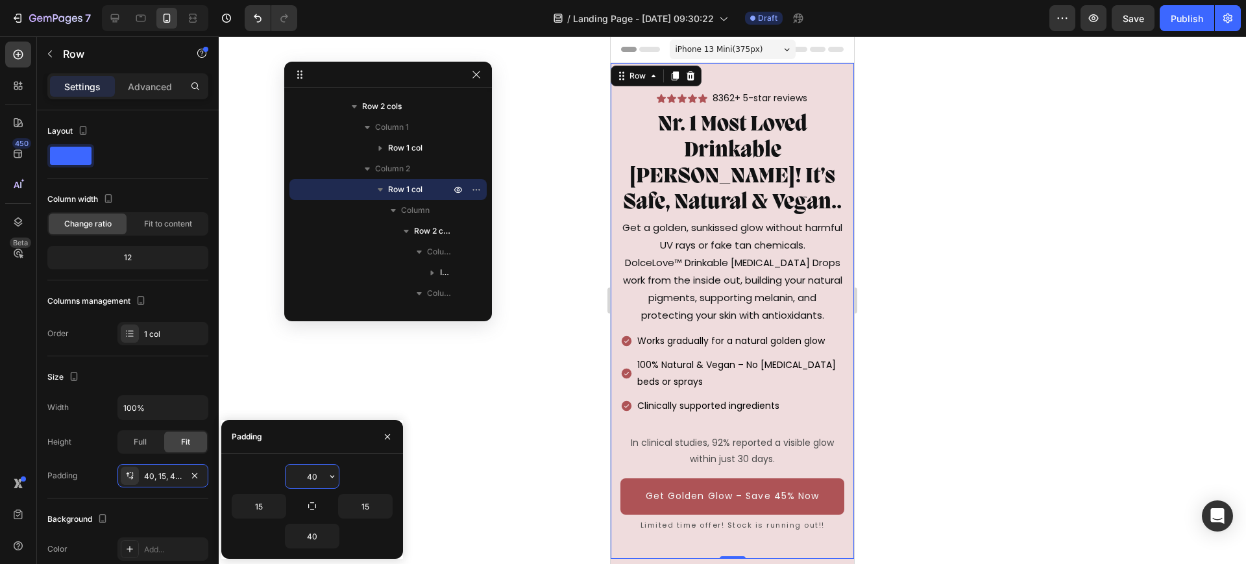
click at [319, 470] on input "40" at bounding box center [312, 476] width 53 height 23
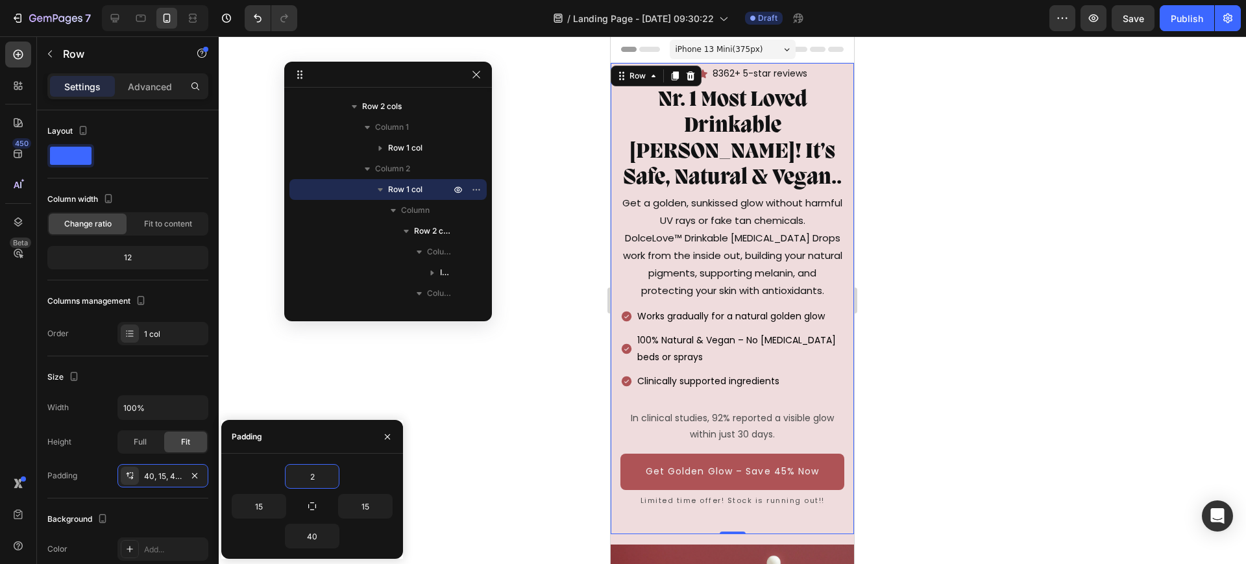
type input "20"
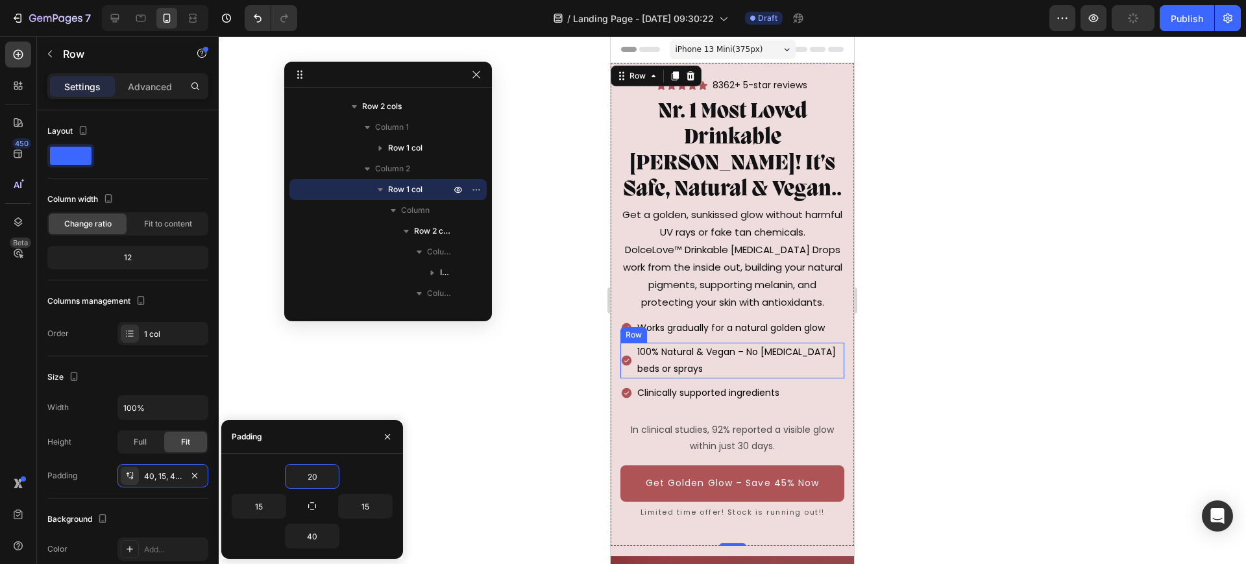
click at [629, 372] on div "Icon" at bounding box center [626, 360] width 12 height 35
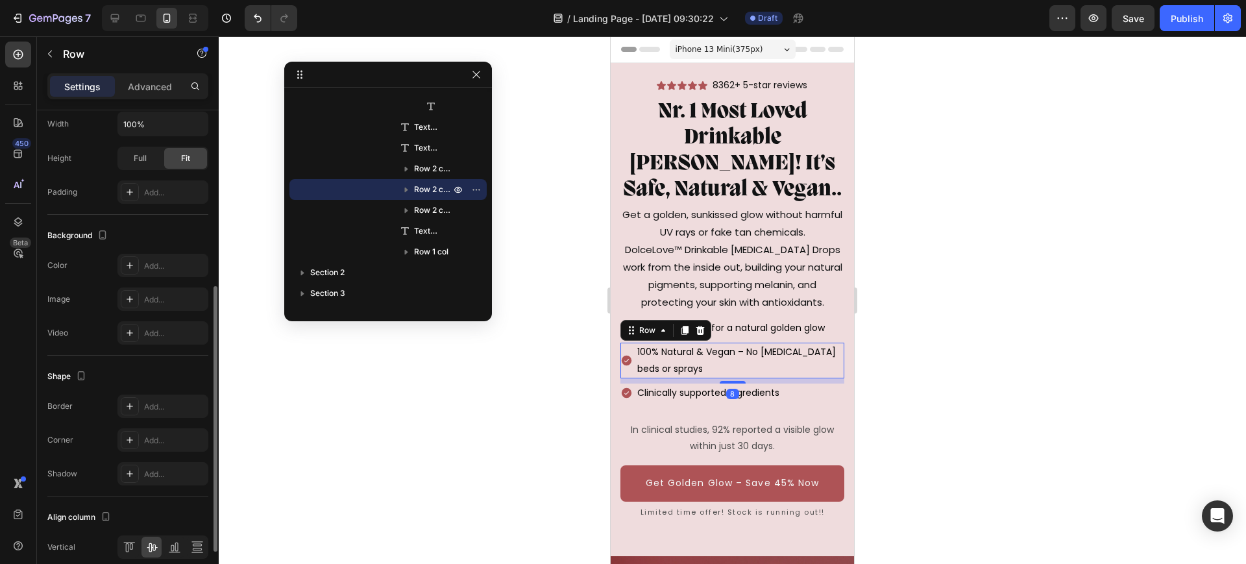
scroll to position [415, 0]
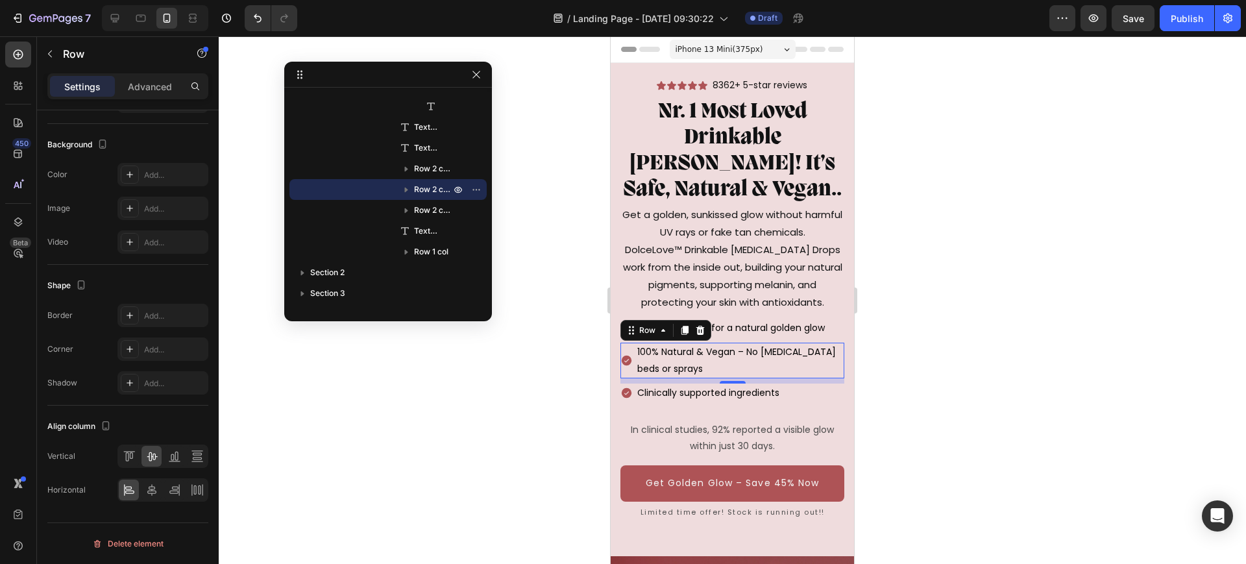
click at [626, 375] on div "Icon" at bounding box center [626, 360] width 12 height 35
click at [128, 456] on icon at bounding box center [126, 456] width 3 height 9
click at [144, 456] on div at bounding box center [151, 456] width 20 height 21
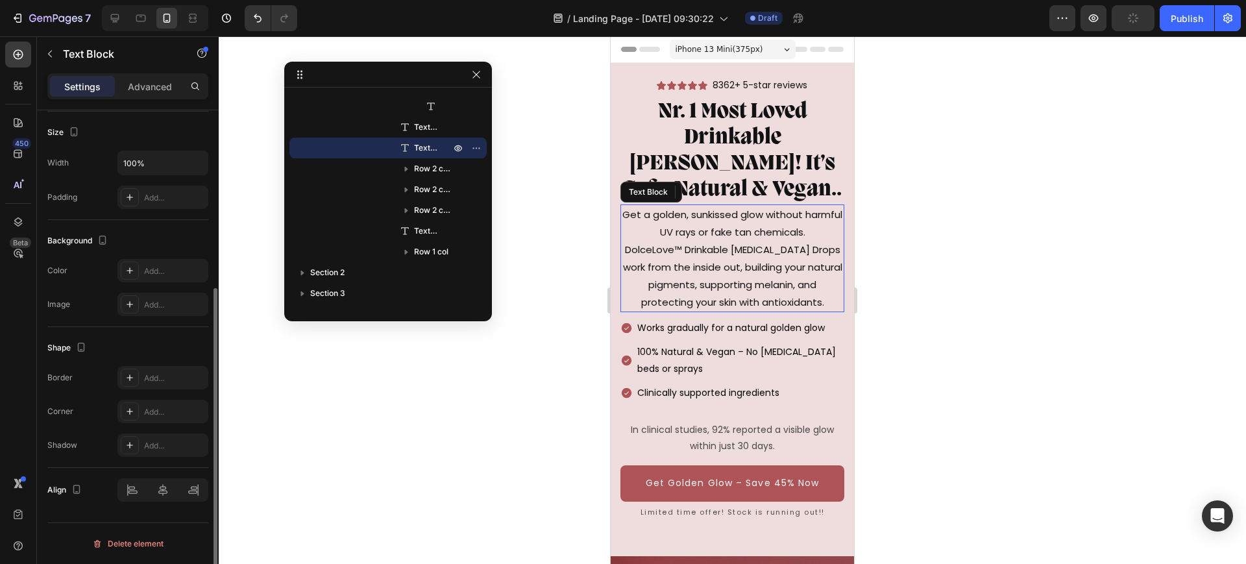
click at [725, 248] on p "Get a golden, sunkissed glow without harmful UV rays or fake tan chemicals. Dol…" at bounding box center [732, 258] width 221 height 105
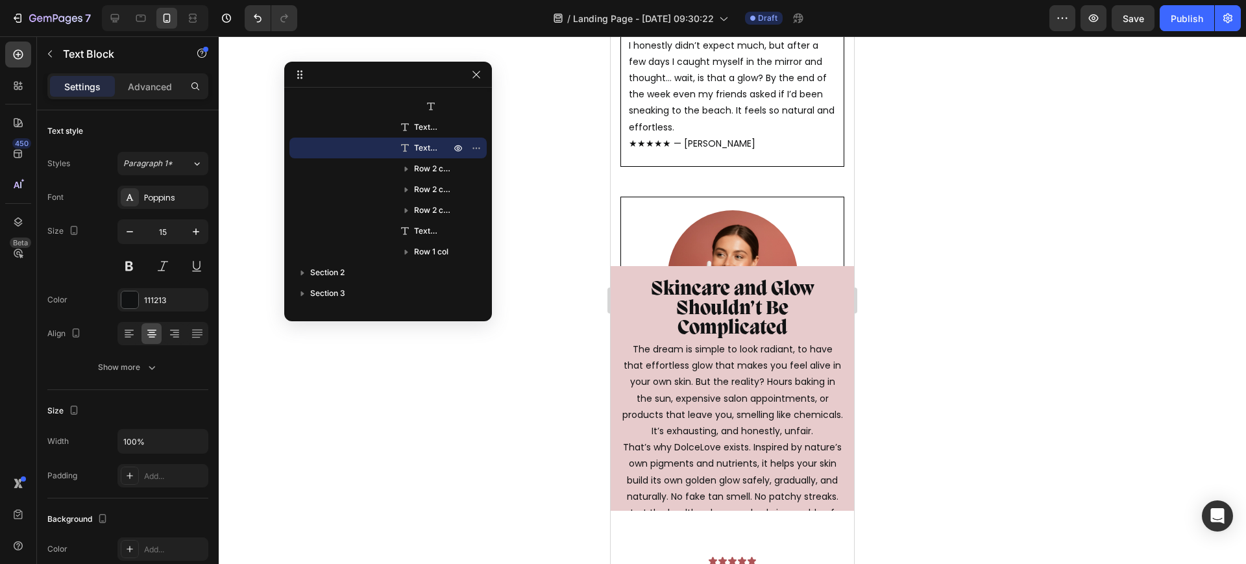
scroll to position [3407, 0]
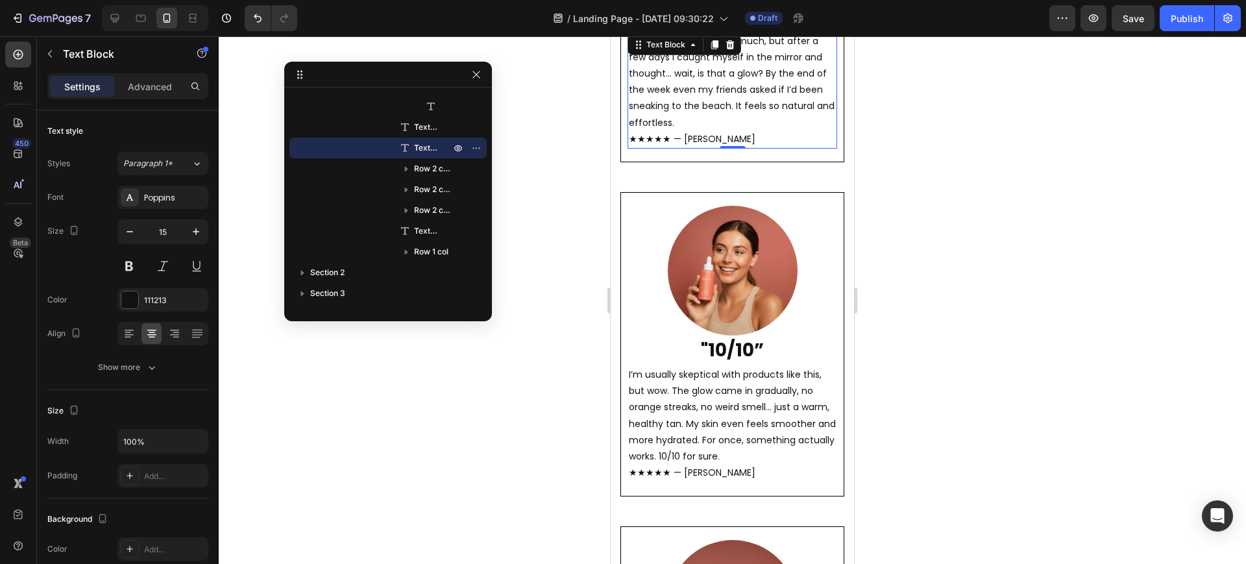
click at [740, 78] on p "I honestly didn’t expect much, but after a few days I caught myself in the mirr…" at bounding box center [732, 90] width 207 height 114
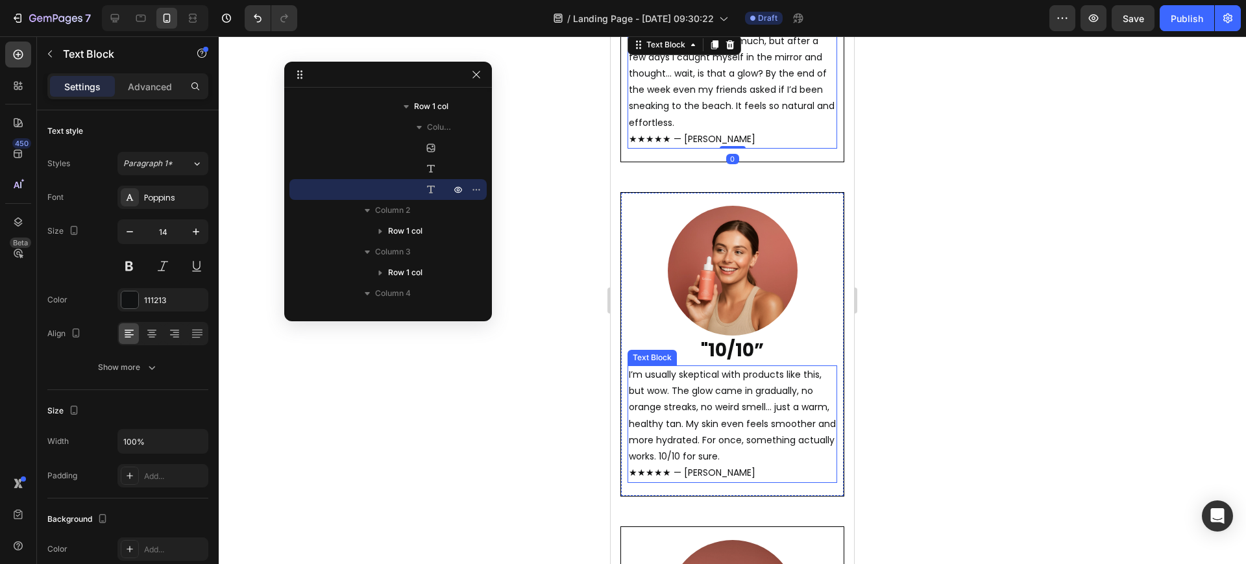
click at [709, 395] on p "I’m usually skeptical with products like this, but wow. The glow came in gradua…" at bounding box center [732, 424] width 207 height 114
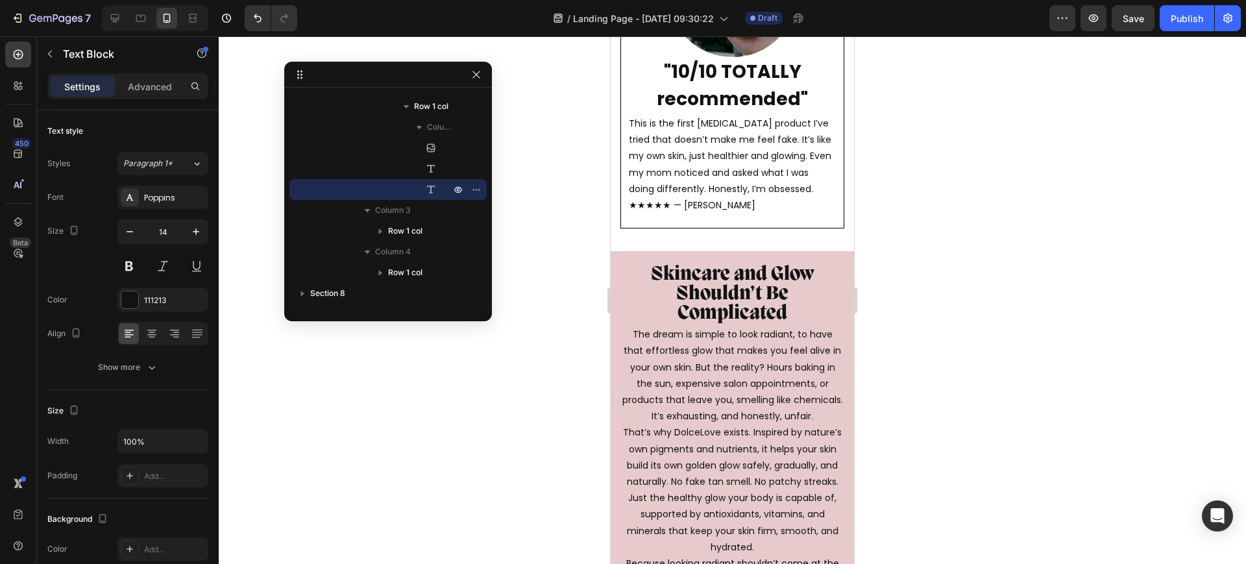
scroll to position [4623, 0]
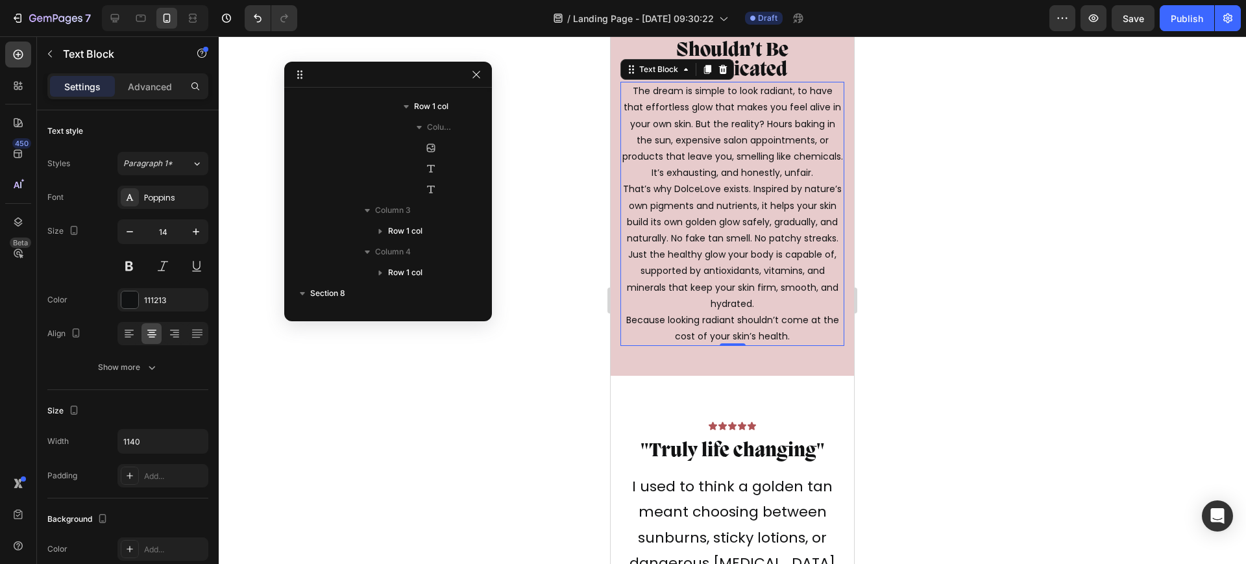
click at [691, 197] on p "The dream is simple to look radiant, to have that effortless glow that makes yo…" at bounding box center [732, 213] width 221 height 261
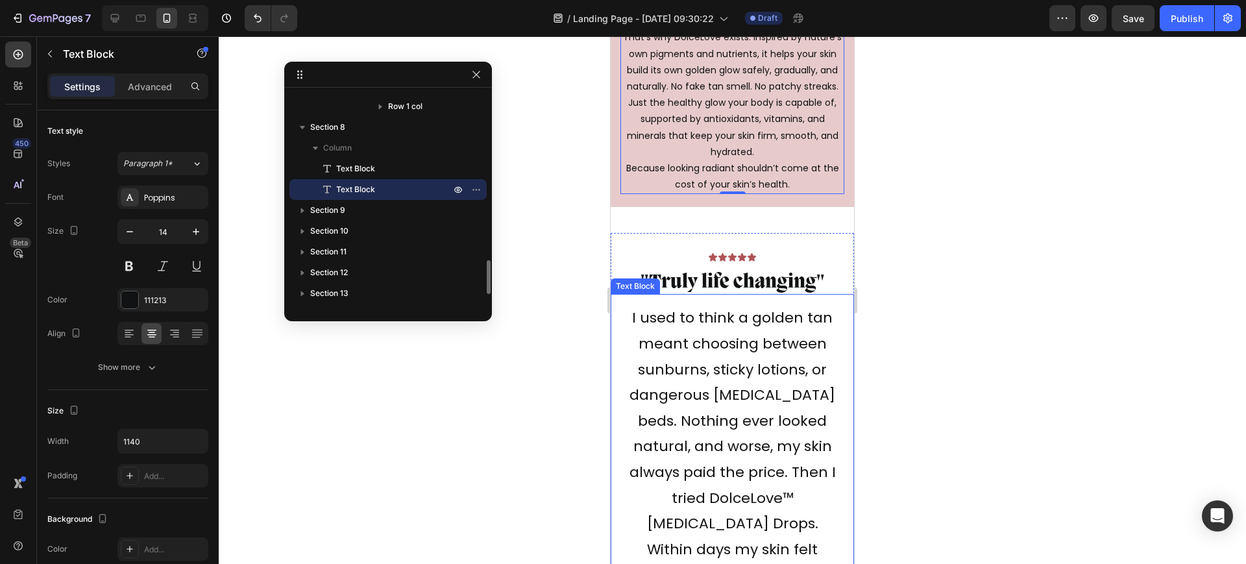
scroll to position [4785, 0]
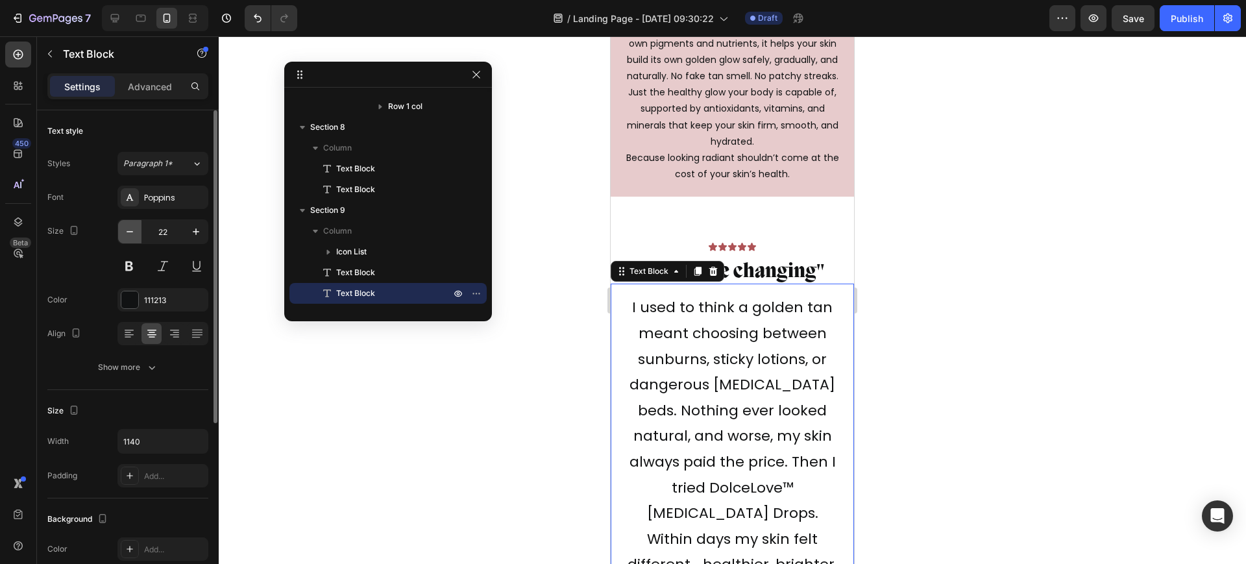
click at [131, 230] on icon "button" at bounding box center [129, 231] width 13 height 13
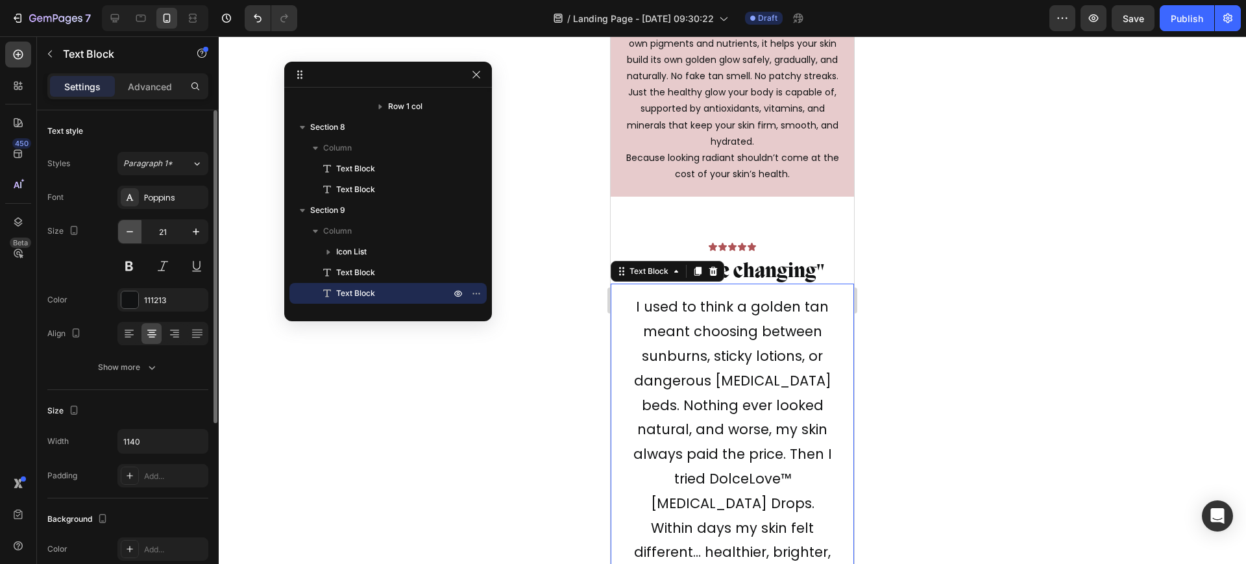
click at [131, 230] on icon "button" at bounding box center [129, 231] width 13 height 13
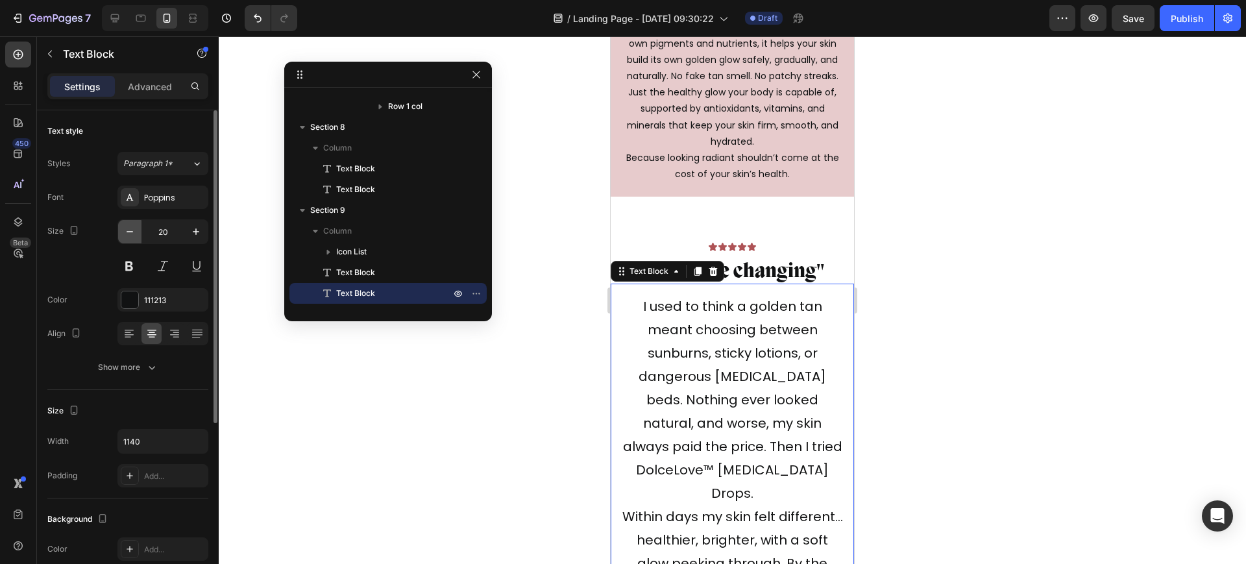
click at [131, 230] on icon "button" at bounding box center [129, 231] width 13 height 13
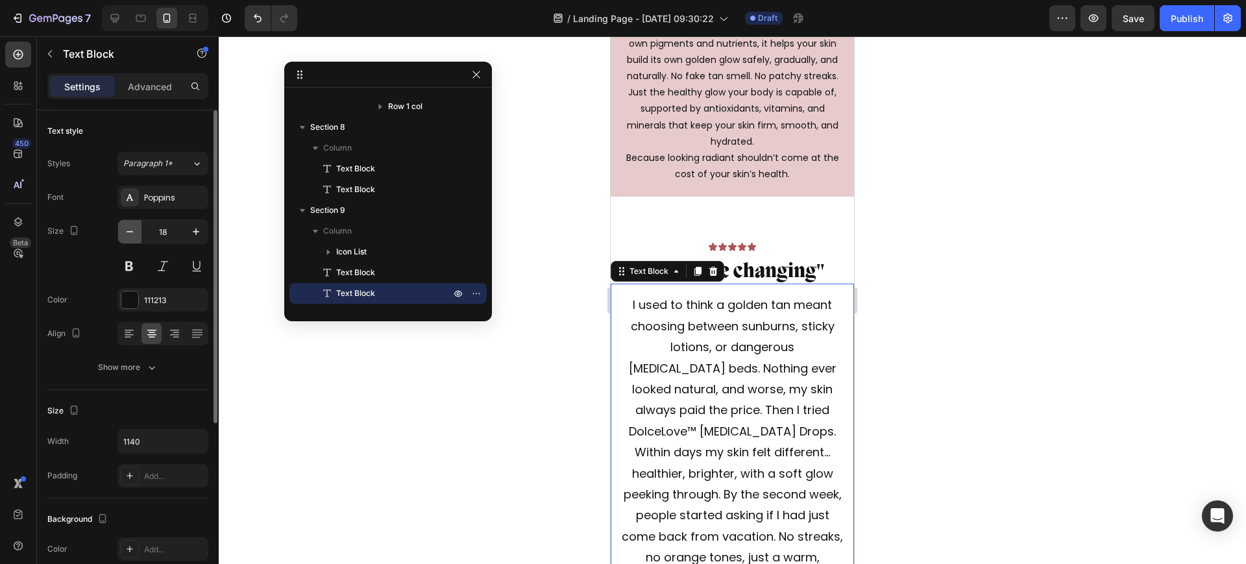
click at [131, 230] on icon "button" at bounding box center [129, 231] width 13 height 13
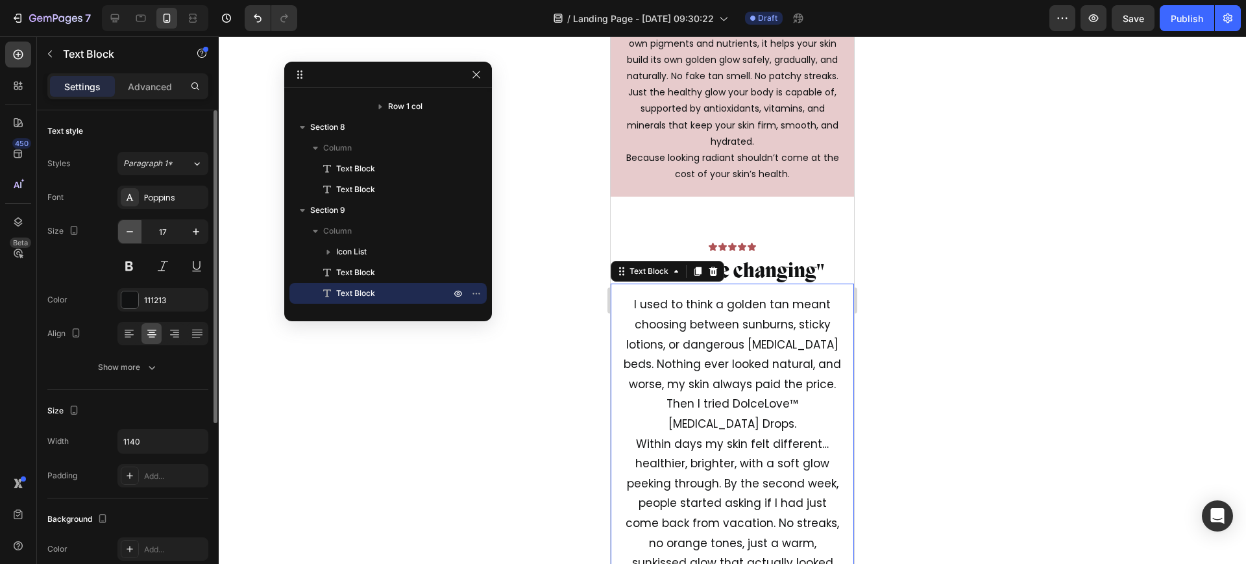
click at [131, 230] on icon "button" at bounding box center [129, 231] width 13 height 13
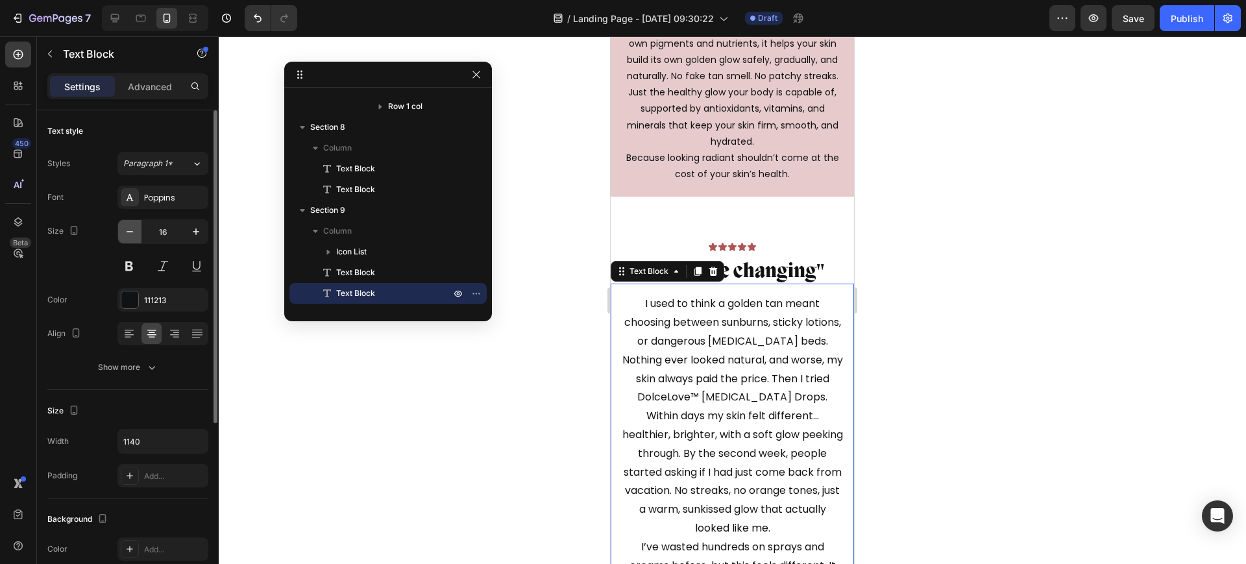
click at [131, 230] on icon "button" at bounding box center [129, 231] width 13 height 13
type input "15"
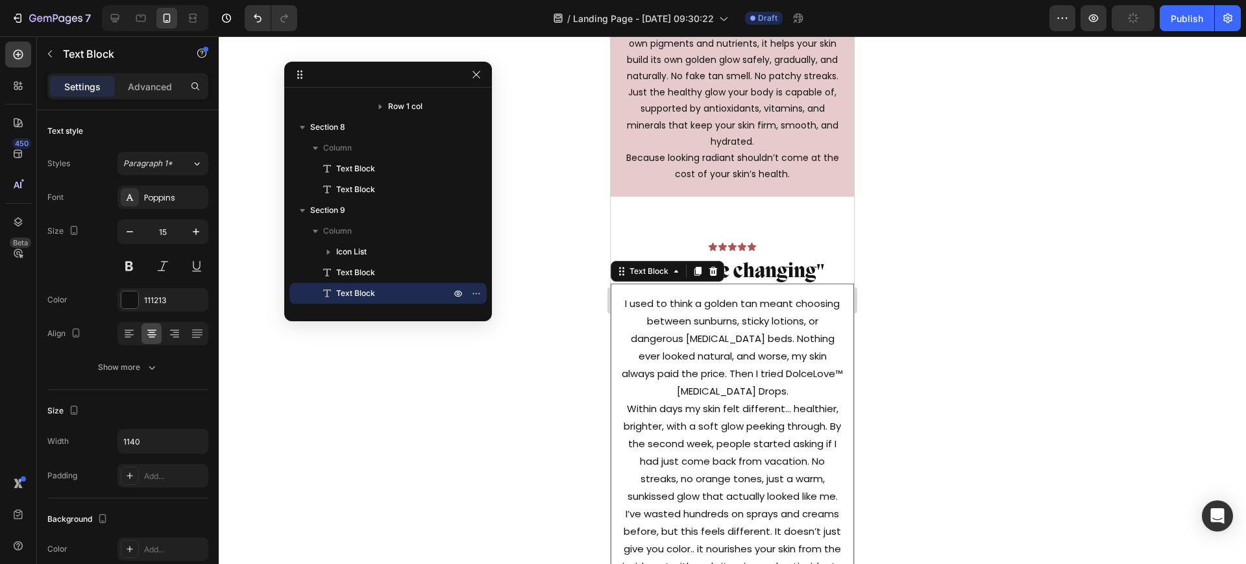
click at [724, 229] on div "Icon Icon Icon Icon Icon Icon List “From pale and patchy to golden confidence i…" at bounding box center [732, 204] width 243 height 9855
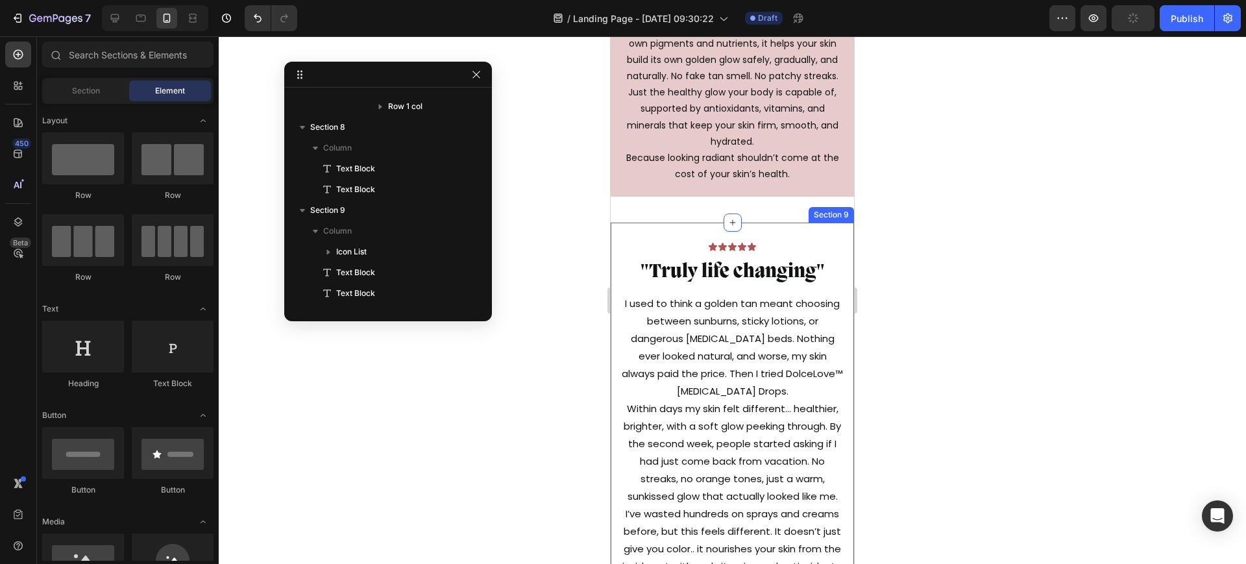
click at [792, 248] on div "Icon Icon Icon Icon Icon Icon List "Truly life changing" Text Block I used to t…" at bounding box center [732, 441] width 243 height 437
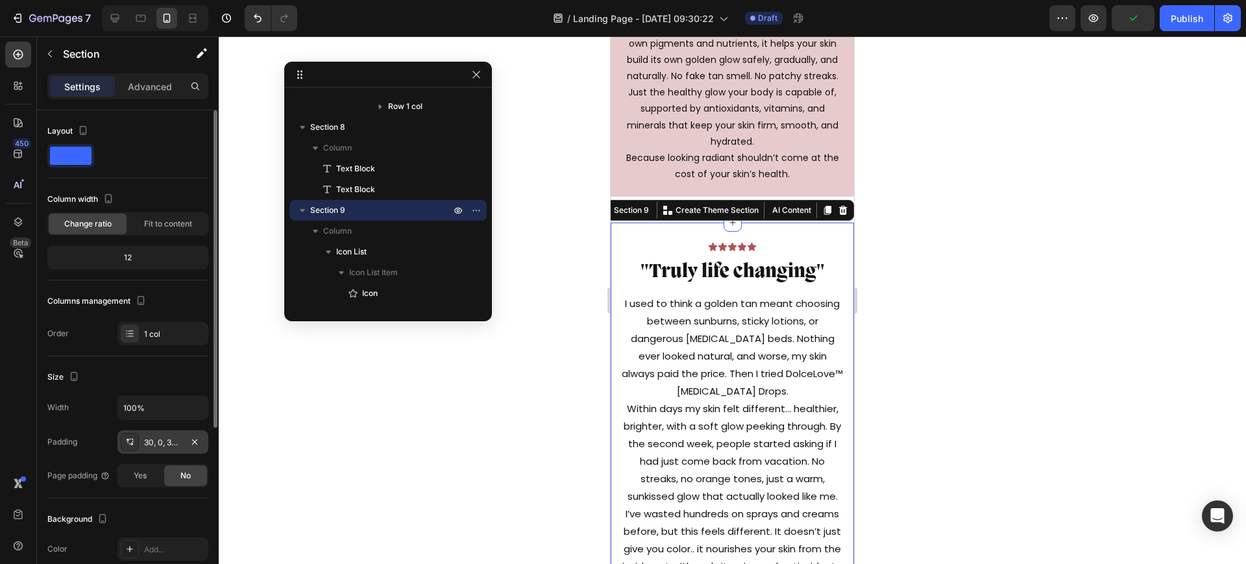
click at [156, 444] on div "30, 0, 30, 0" at bounding box center [163, 443] width 38 height 12
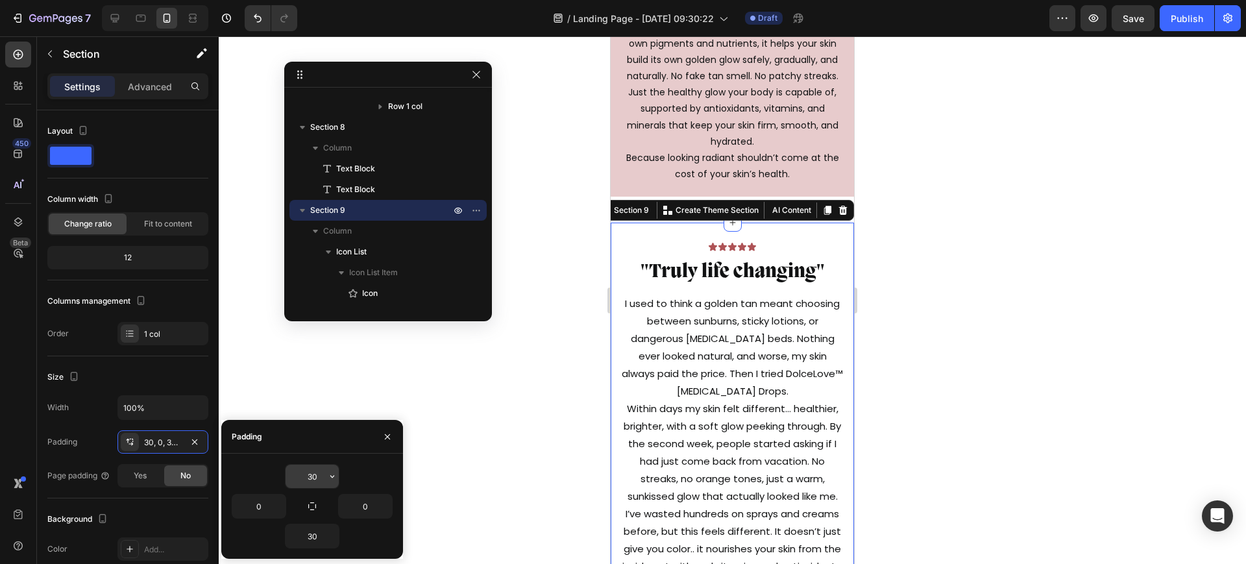
click at [305, 467] on input "30" at bounding box center [312, 476] width 53 height 23
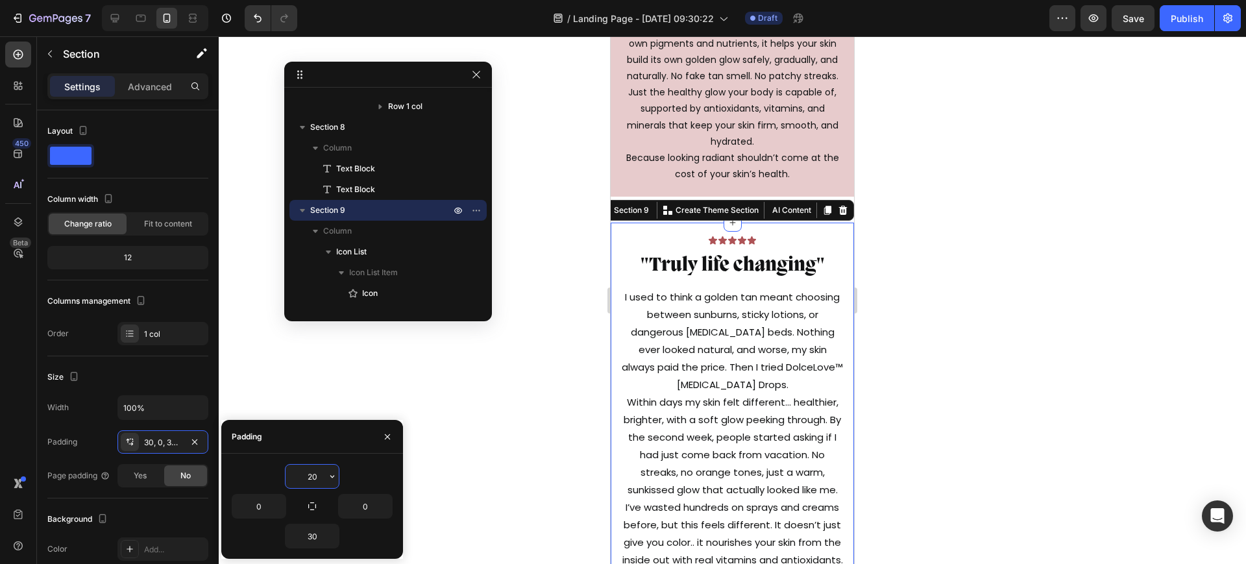
click at [305, 467] on input "20" at bounding box center [312, 476] width 53 height 23
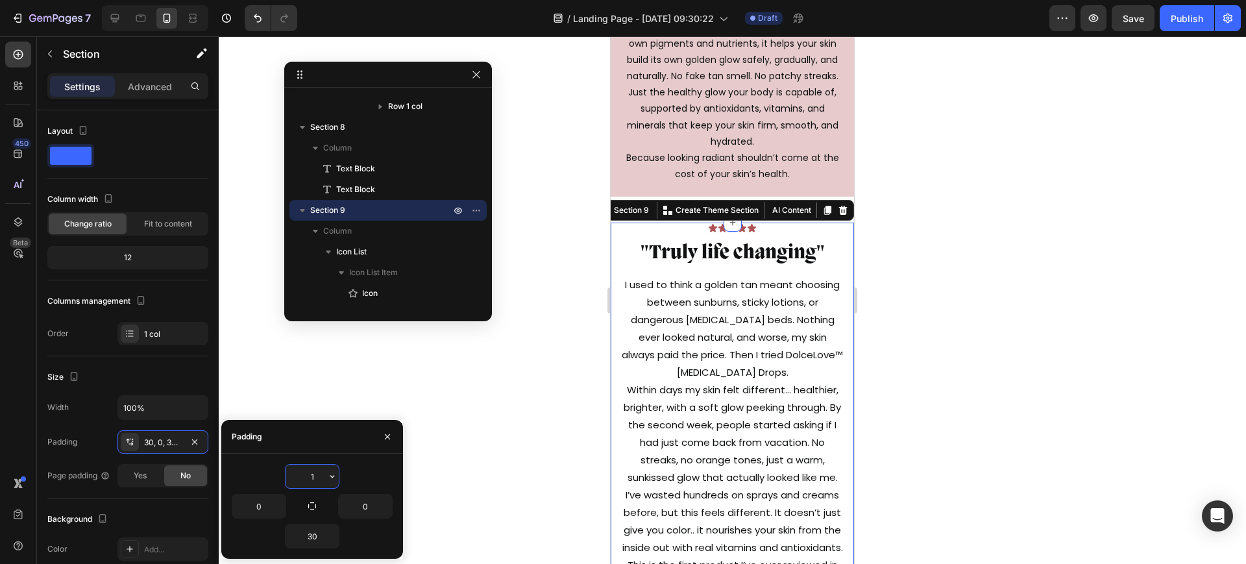
type input "10"
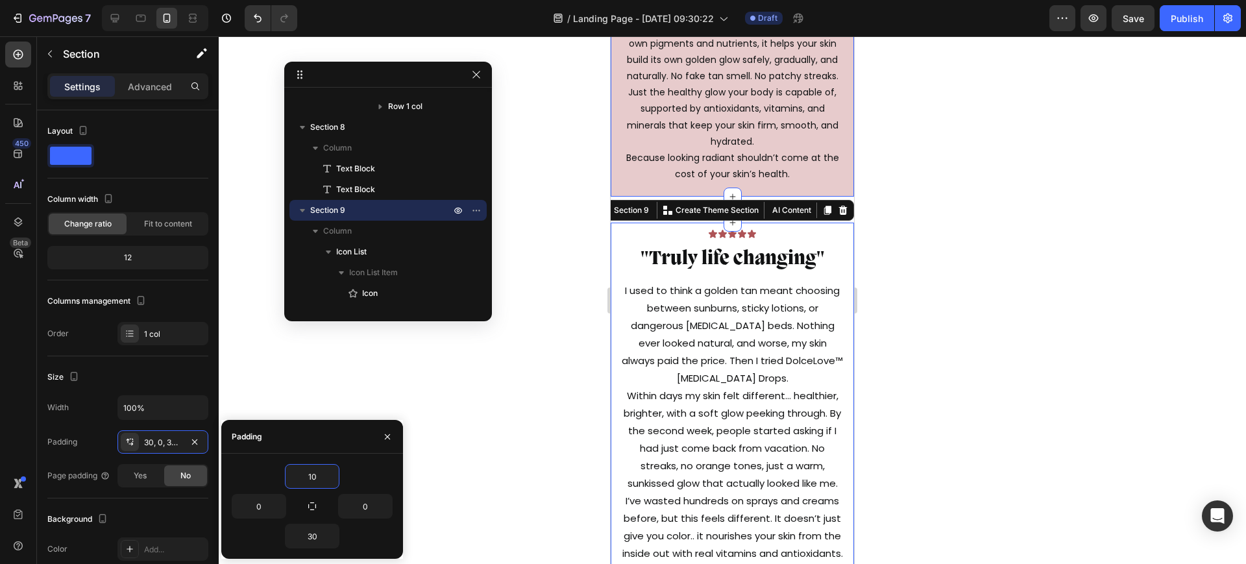
click at [746, 182] on p "The dream is simple to look radiant, to have that effortless glow that makes yo…" at bounding box center [732, 51] width 221 height 261
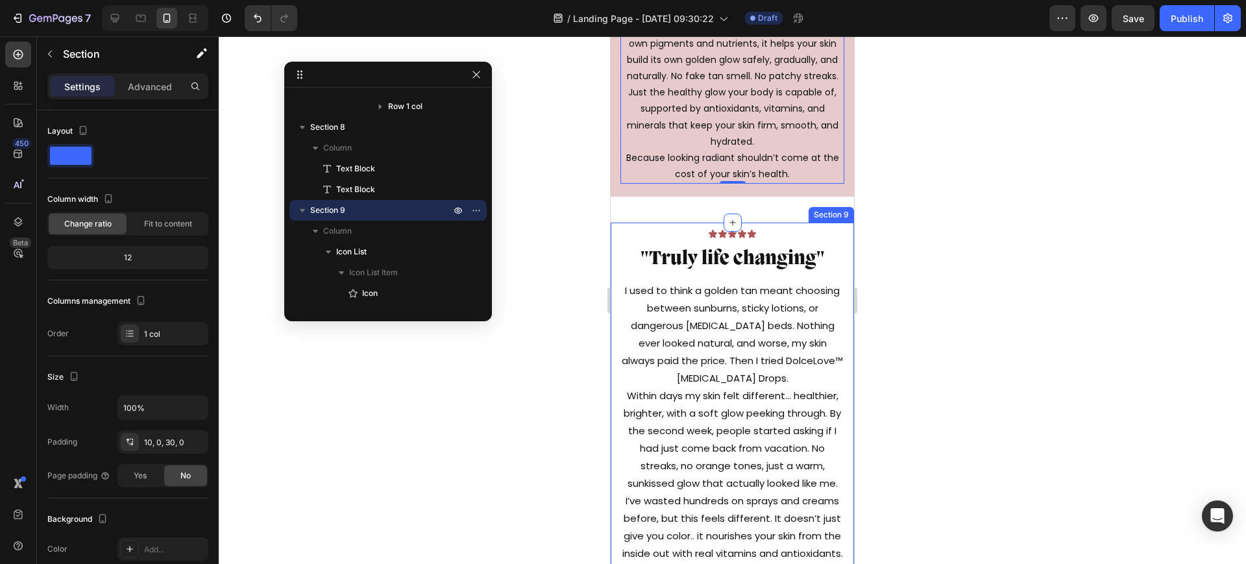
click at [771, 243] on div "Icon Icon Icon Icon Icon Icon List "Truly life changing" Text Block I used to t…" at bounding box center [732, 435] width 243 height 424
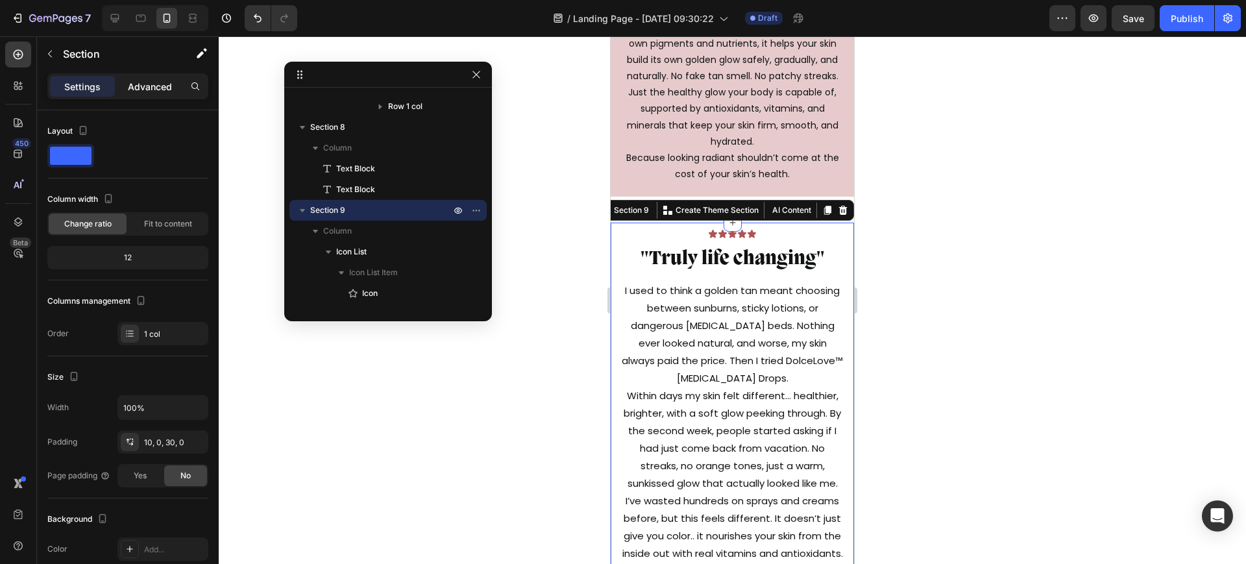
click at [140, 82] on p "Advanced" at bounding box center [150, 87] width 44 height 14
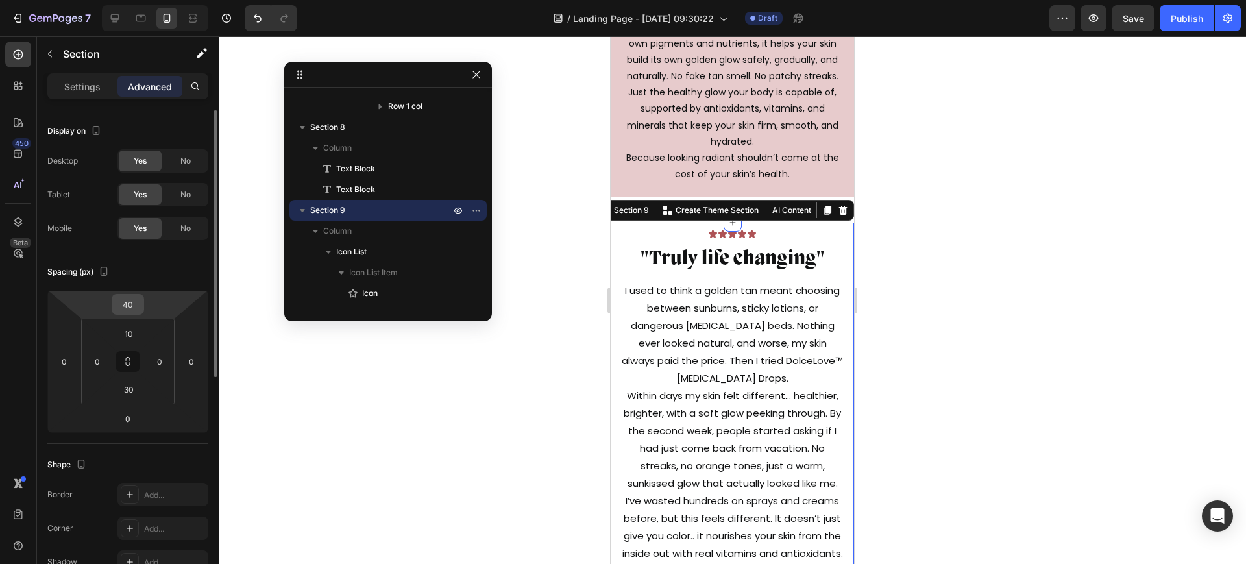
click at [138, 311] on input "40" at bounding box center [128, 304] width 26 height 19
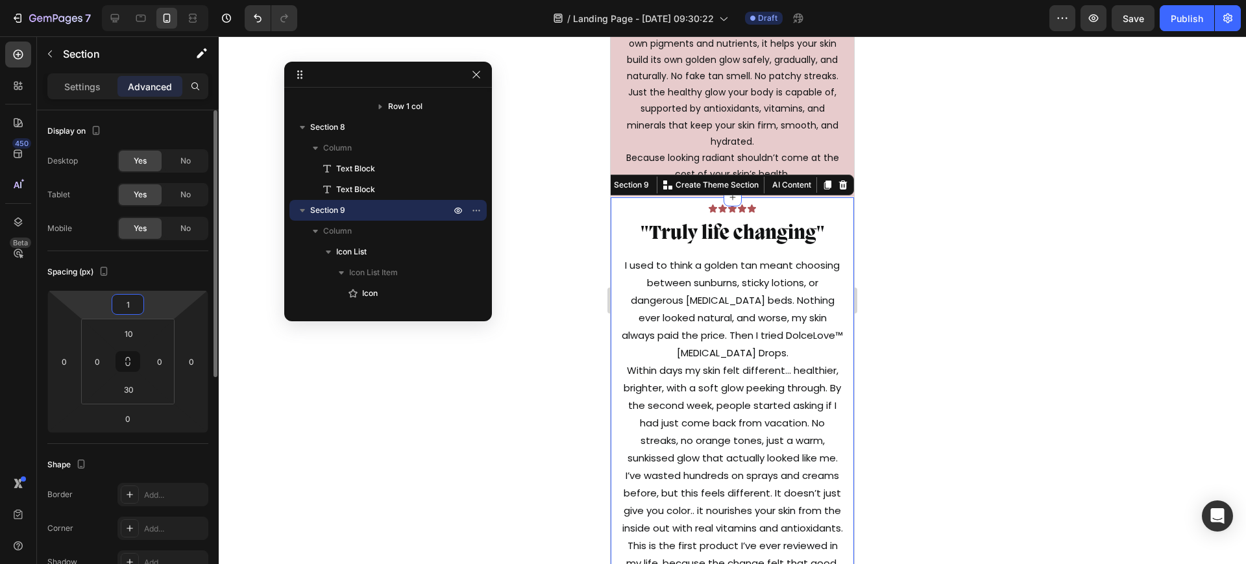
type input "10"
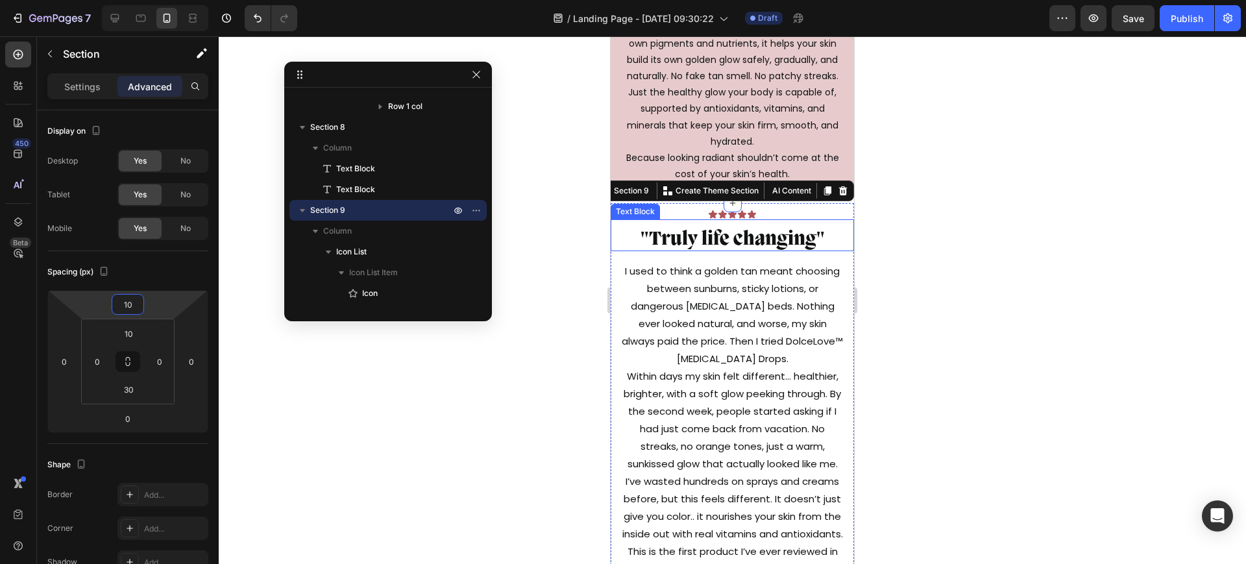
click at [705, 250] on p ""Truly life changing"" at bounding box center [732, 239] width 241 height 19
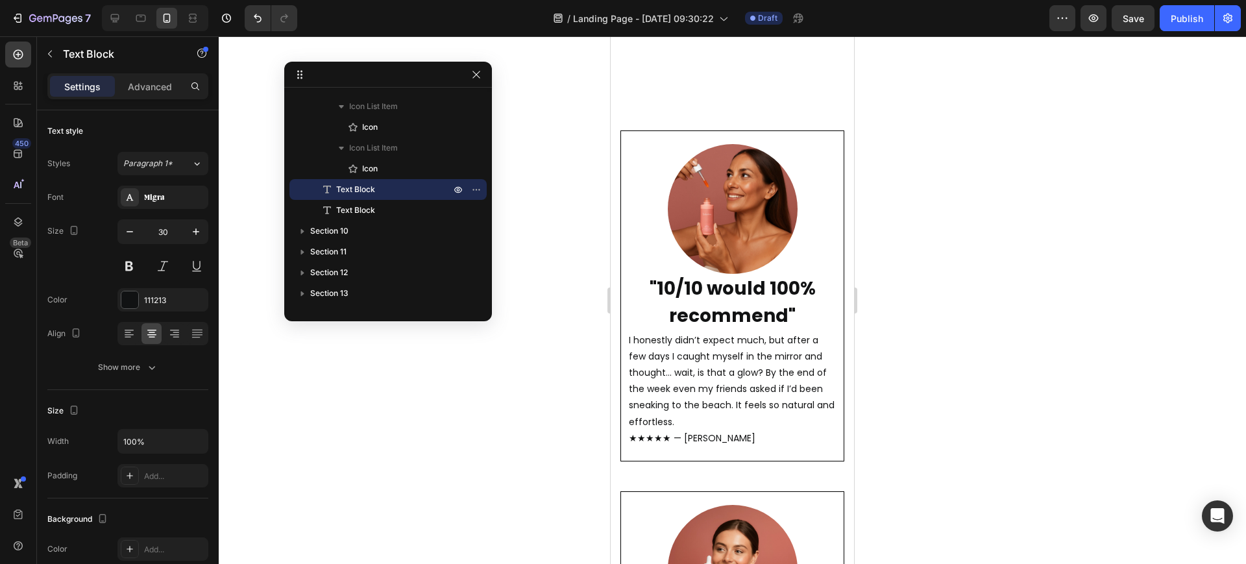
scroll to position [3001, 0]
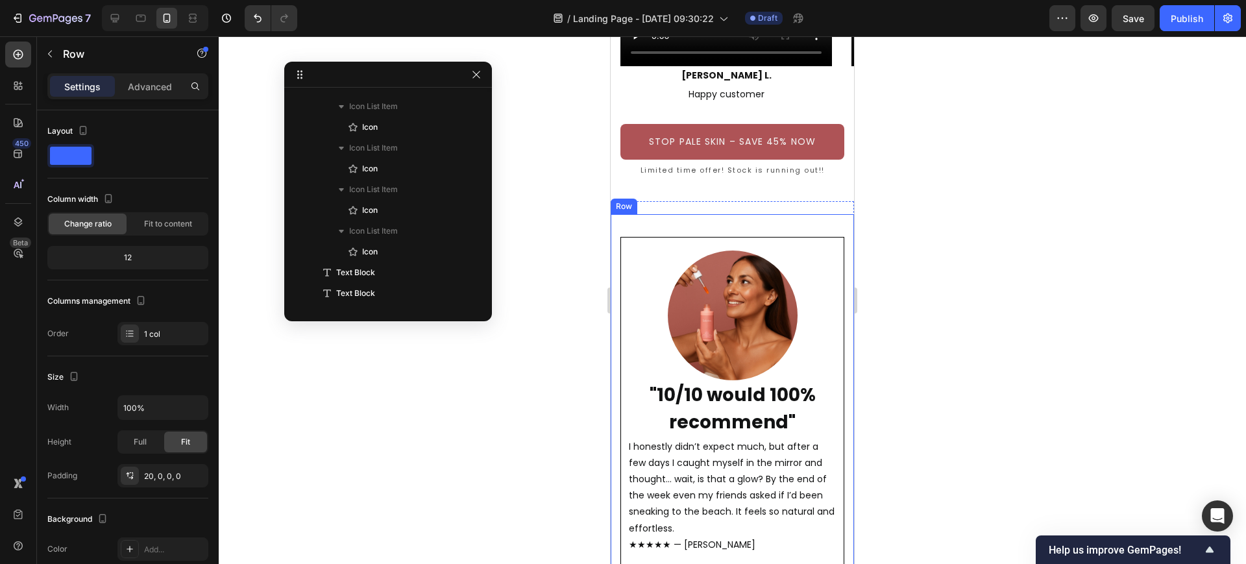
scroll to position [516, 0]
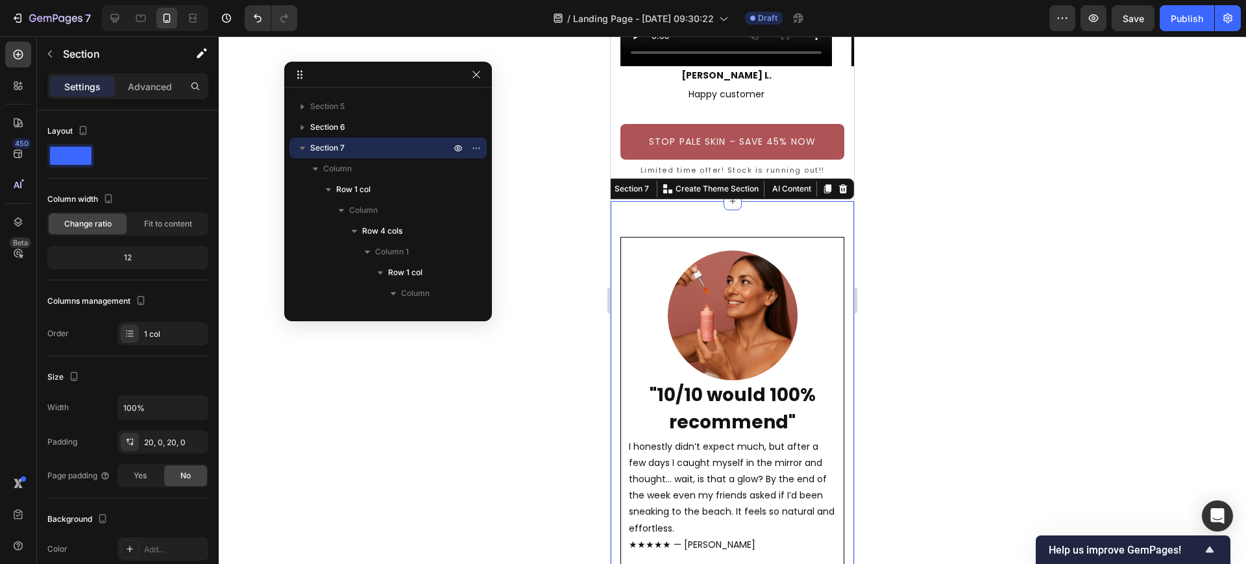
click at [167, 446] on div "20, 0, 20, 0" at bounding box center [163, 443] width 38 height 12
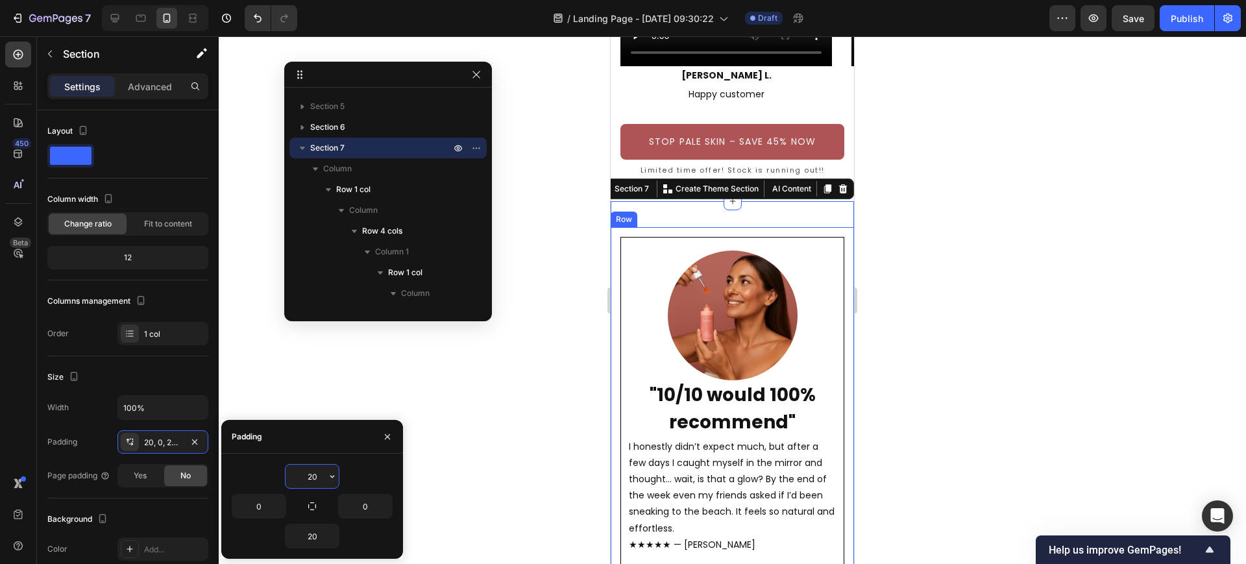
click at [301, 470] on input "20" at bounding box center [312, 476] width 53 height 23
type input "0"
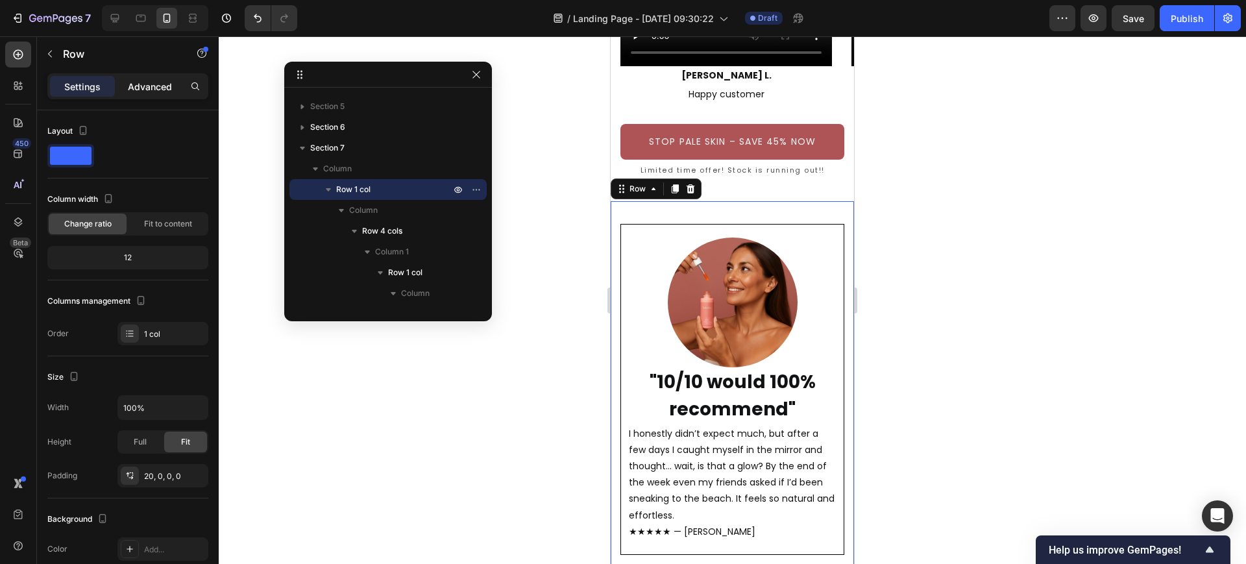
click at [146, 84] on p "Advanced" at bounding box center [150, 87] width 44 height 14
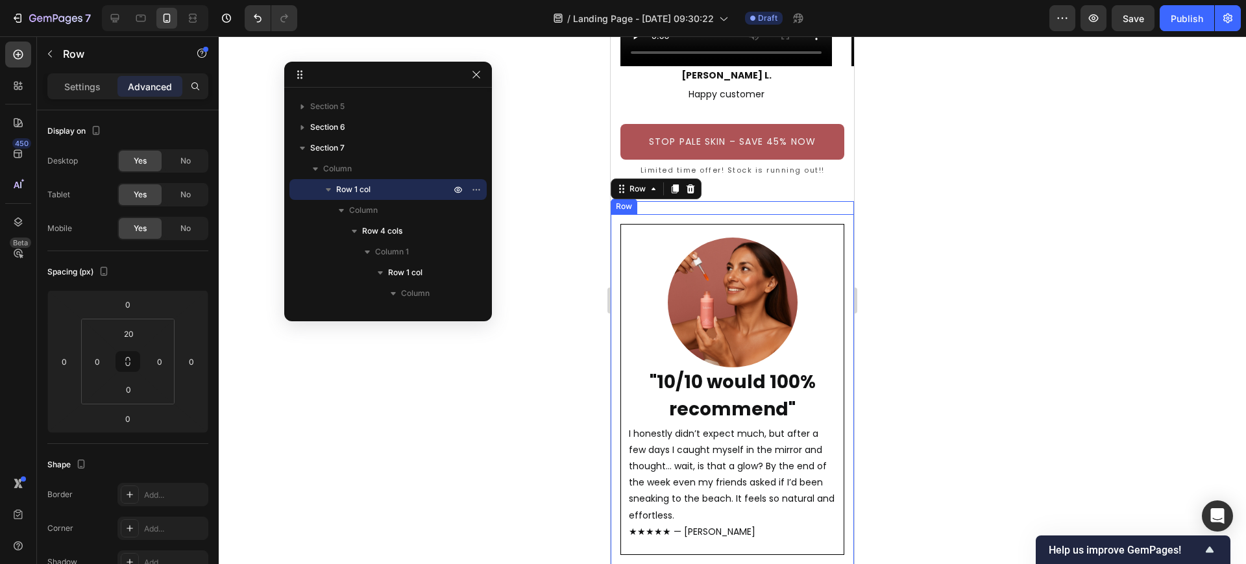
click at [795, 219] on div "Image "10/10 would 100% recommend" Text Block I honestly didn’t expect much, bu…" at bounding box center [732, 389] width 243 height 350
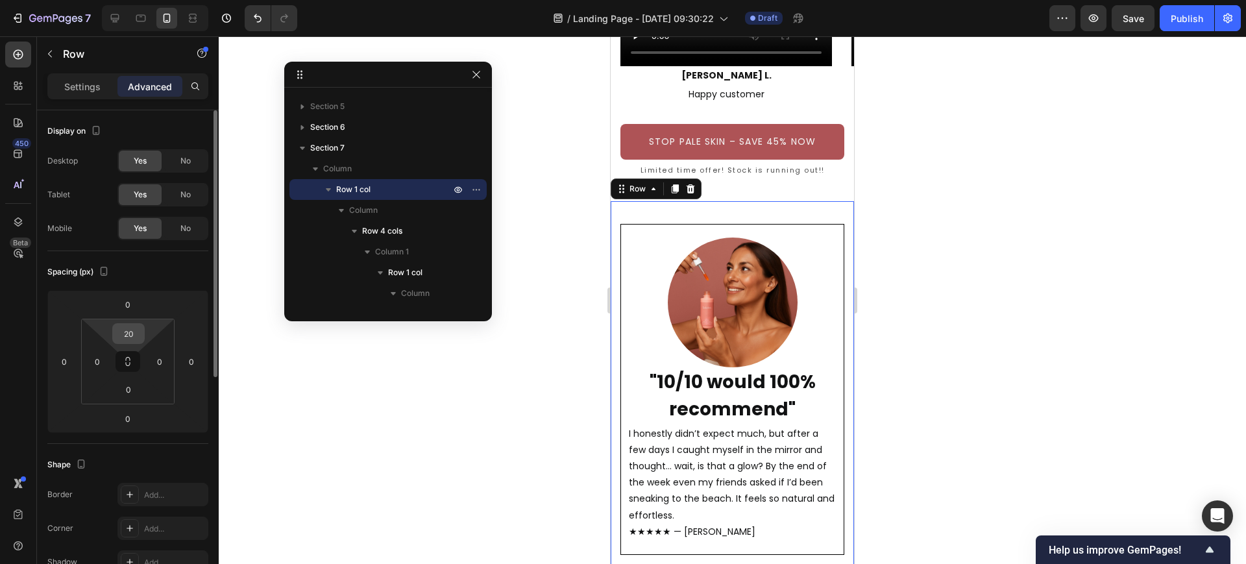
click at [134, 332] on input "20" at bounding box center [129, 333] width 26 height 19
type input "0"
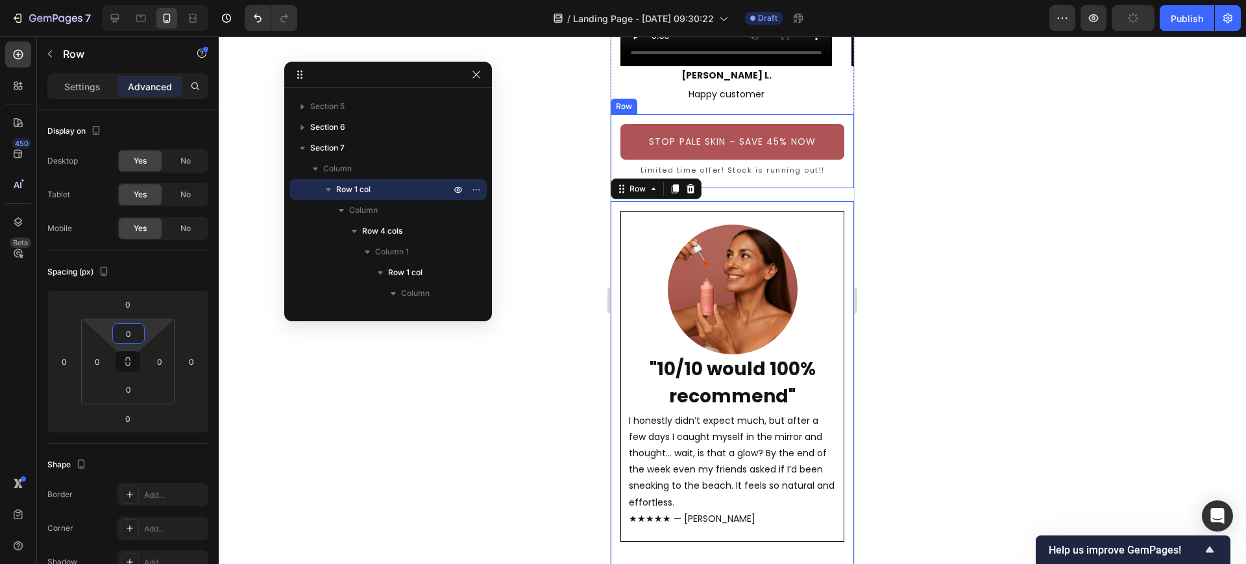
click at [824, 184] on div "STOP PALE SKIN – SAVE 45% NOW Button Limited time offer! Stock is running out!!…" at bounding box center [732, 151] width 243 height 74
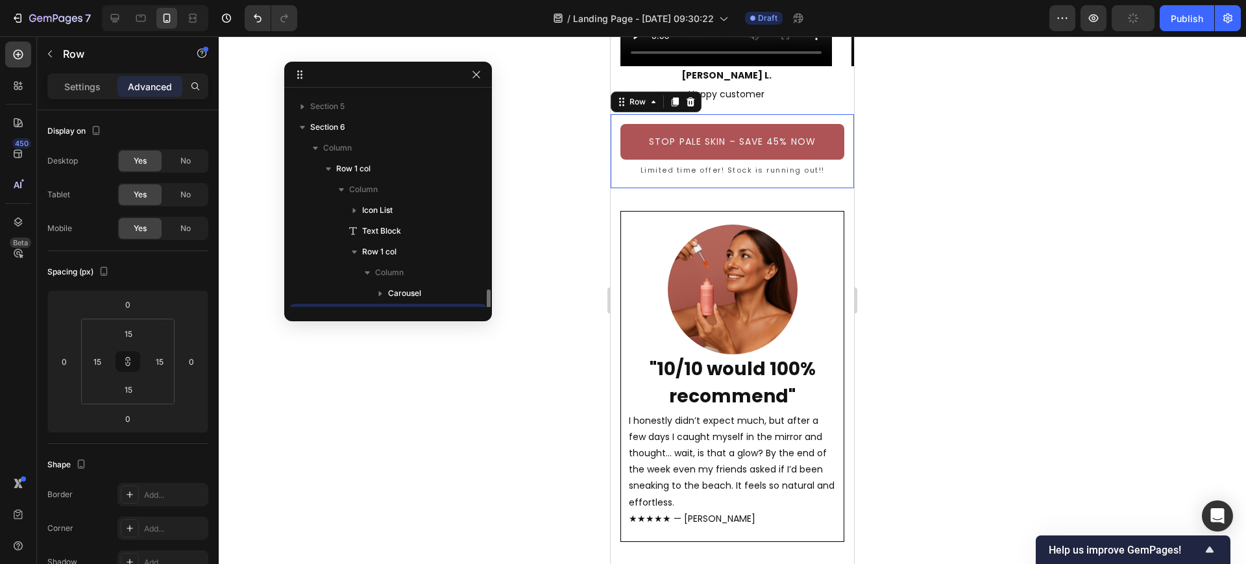
scroll to position [640, 0]
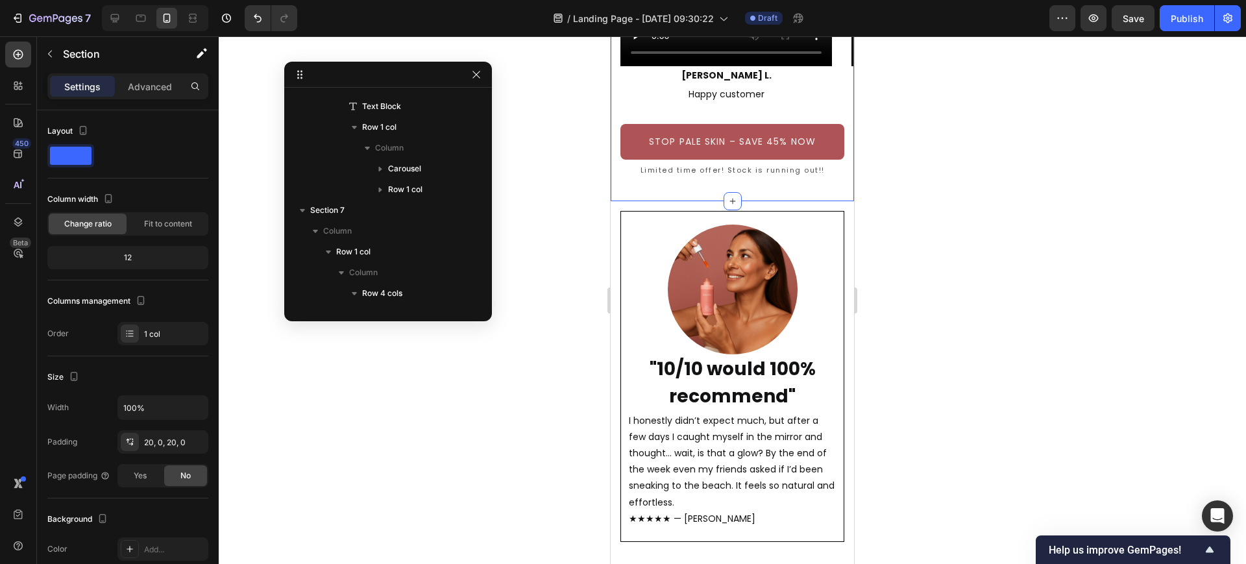
scroll to position [454, 0]
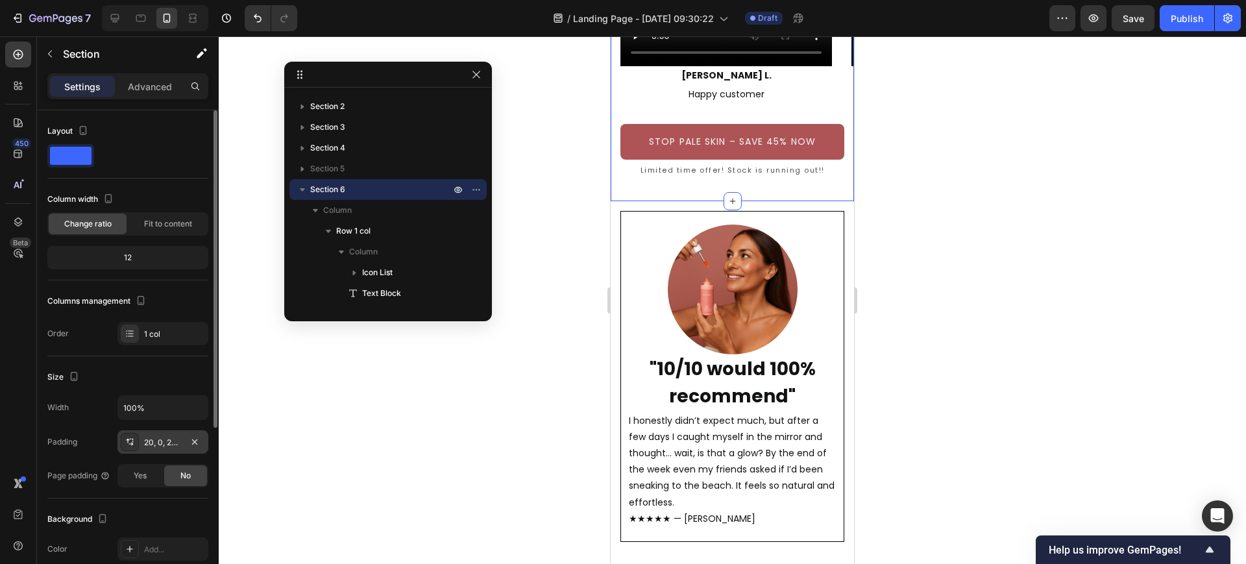
click at [170, 441] on div "20, 0, 20, 0" at bounding box center [163, 443] width 38 height 12
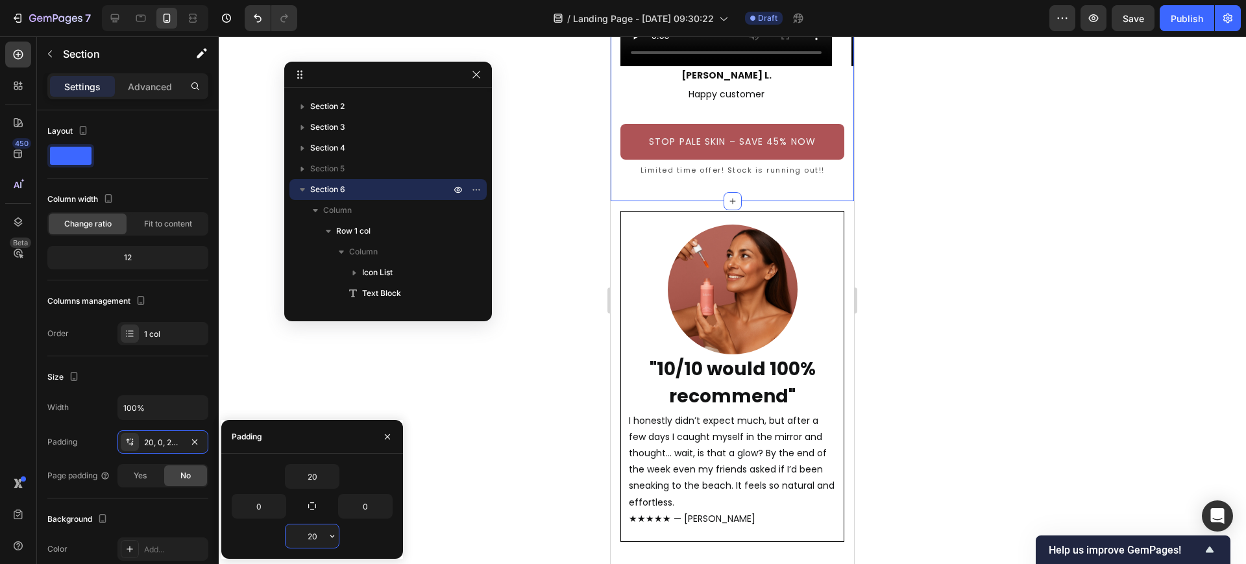
click at [304, 538] on input "20" at bounding box center [312, 535] width 53 height 23
type input "0"
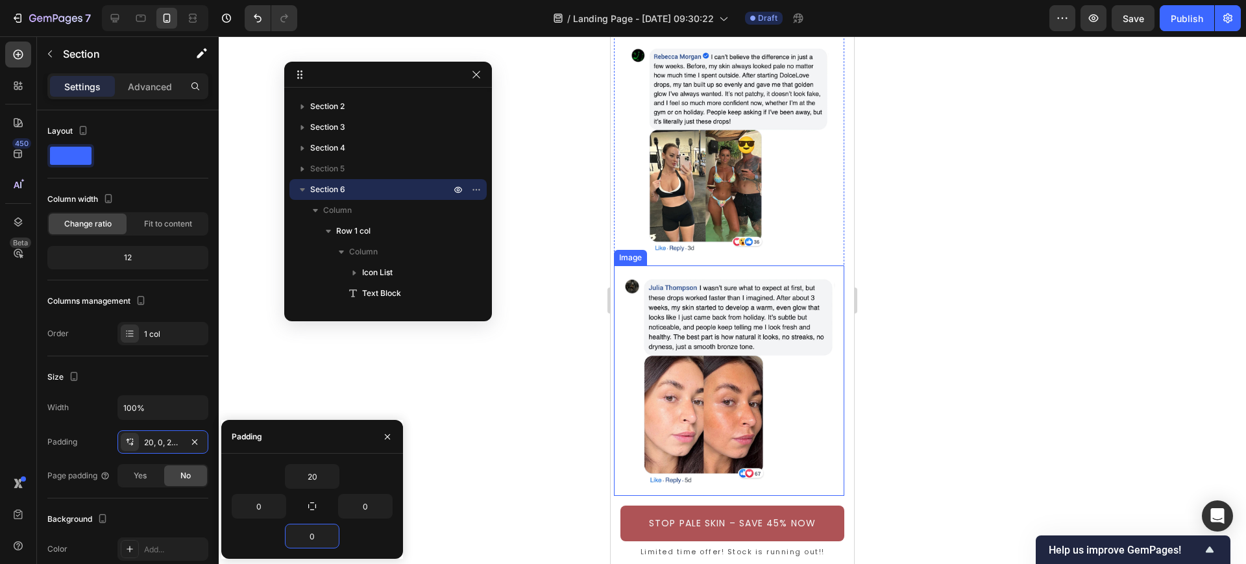
scroll to position [2352, 0]
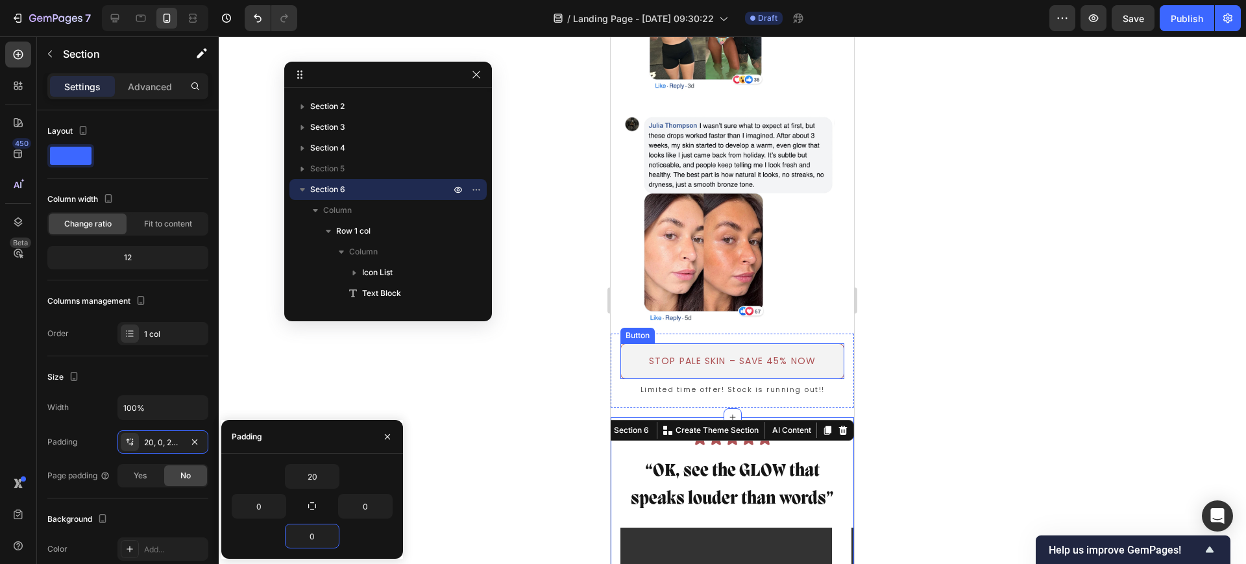
click at [829, 343] on button "STOP PALE SKIN – SAVE 45% NOW" at bounding box center [732, 361] width 224 height 36
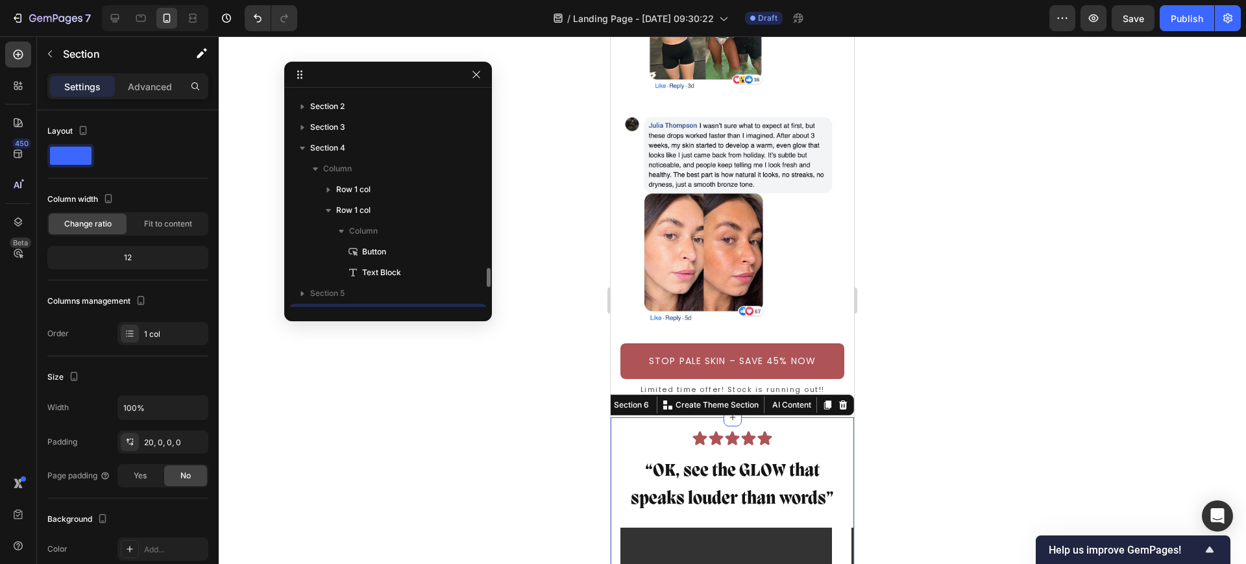
scroll to position [578, 0]
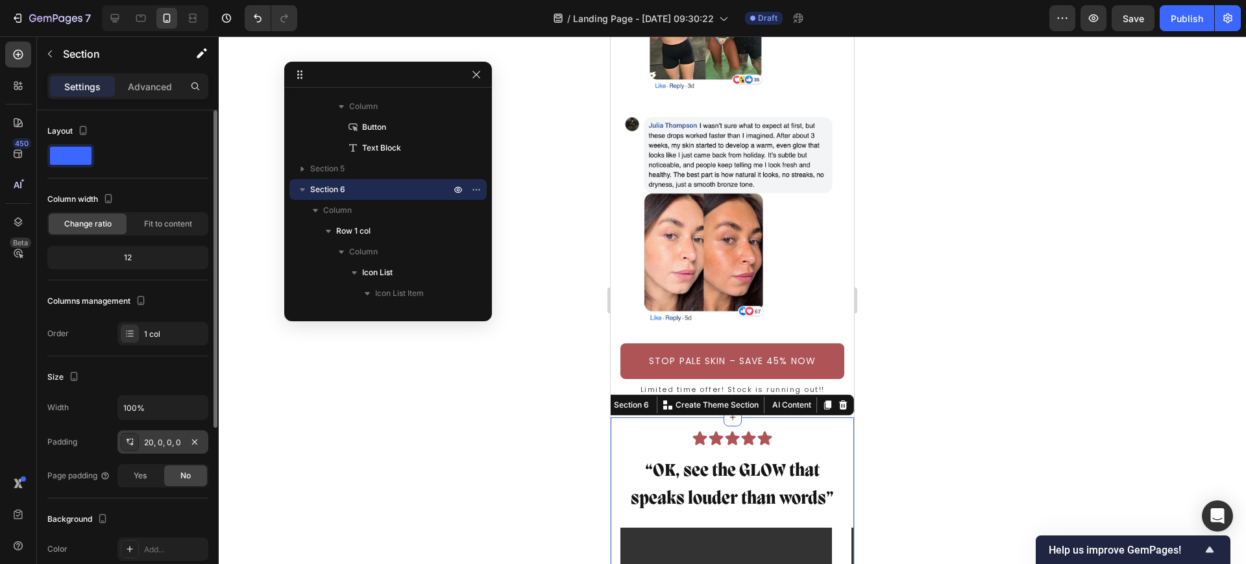
click at [147, 446] on div "20, 0, 0, 0" at bounding box center [163, 443] width 38 height 12
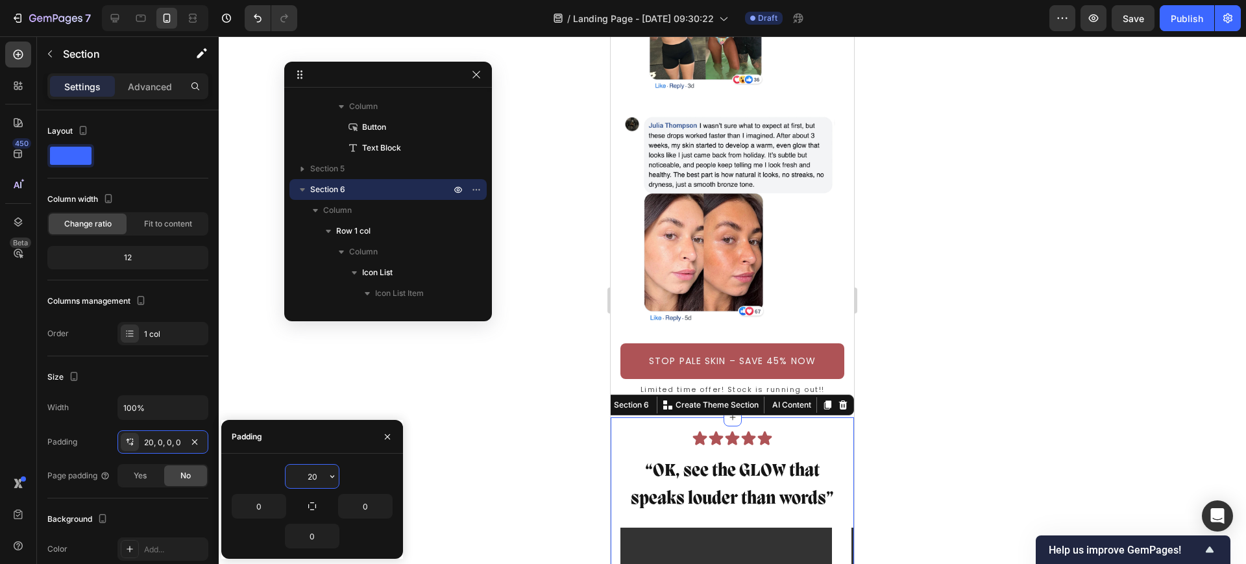
click at [308, 476] on input "20" at bounding box center [312, 476] width 53 height 23
type input "0"
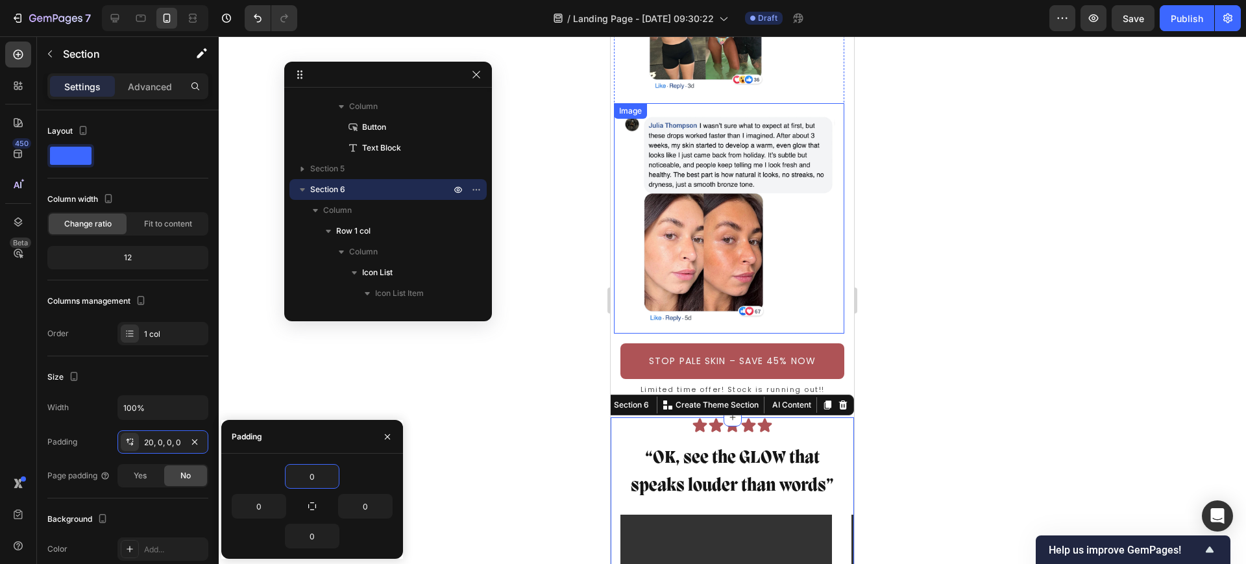
click at [821, 253] on img at bounding box center [729, 218] width 230 height 230
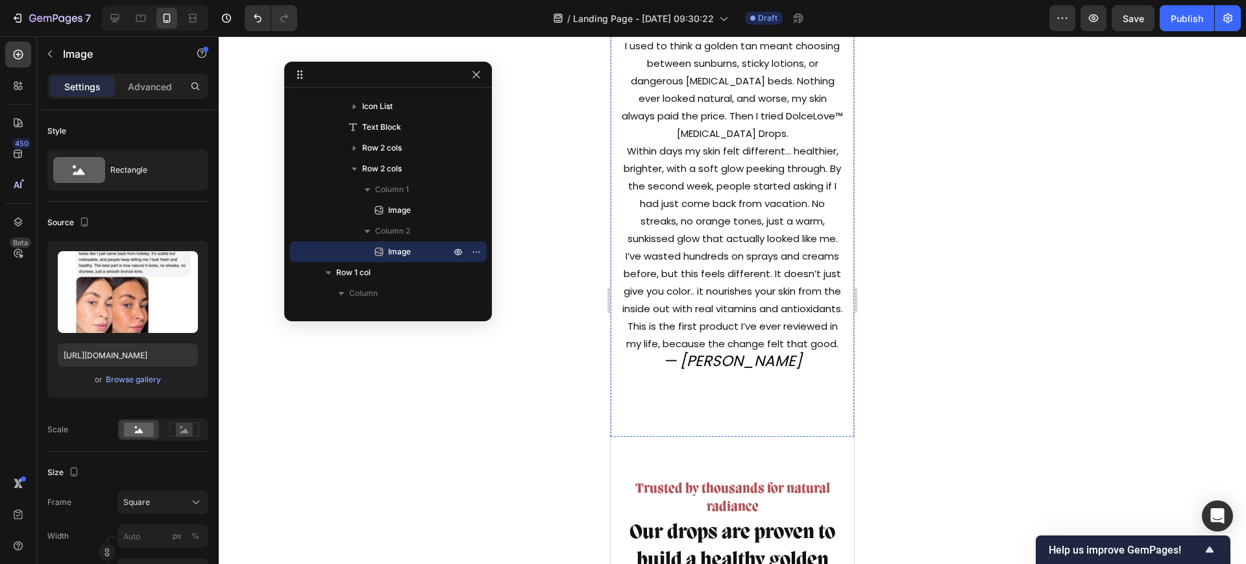
scroll to position [5353, 0]
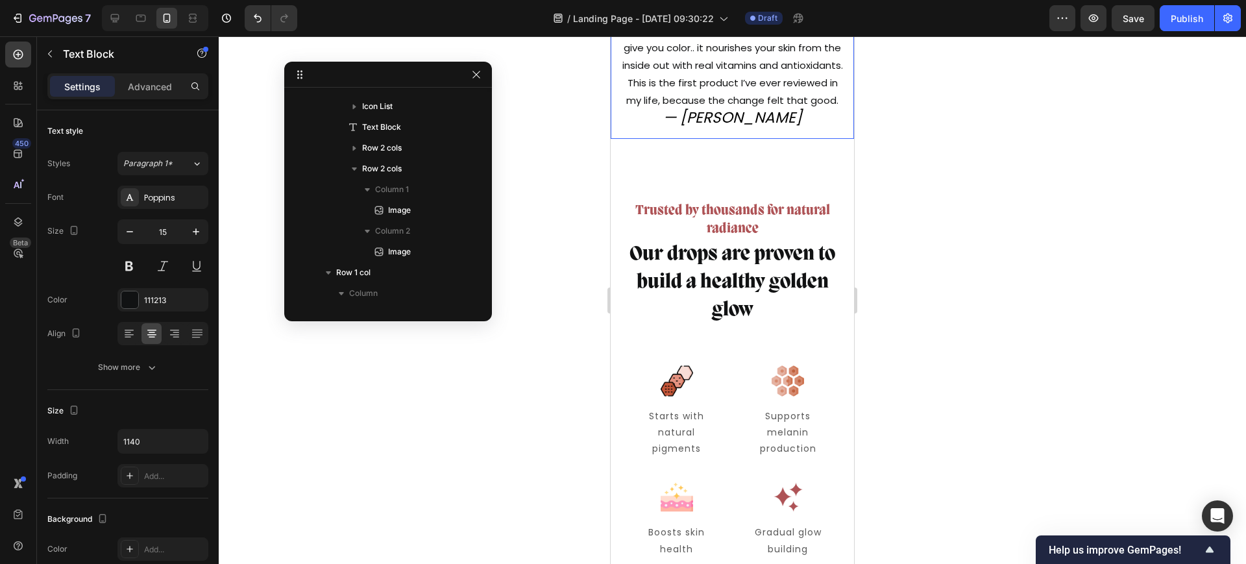
scroll to position [2343, 0]
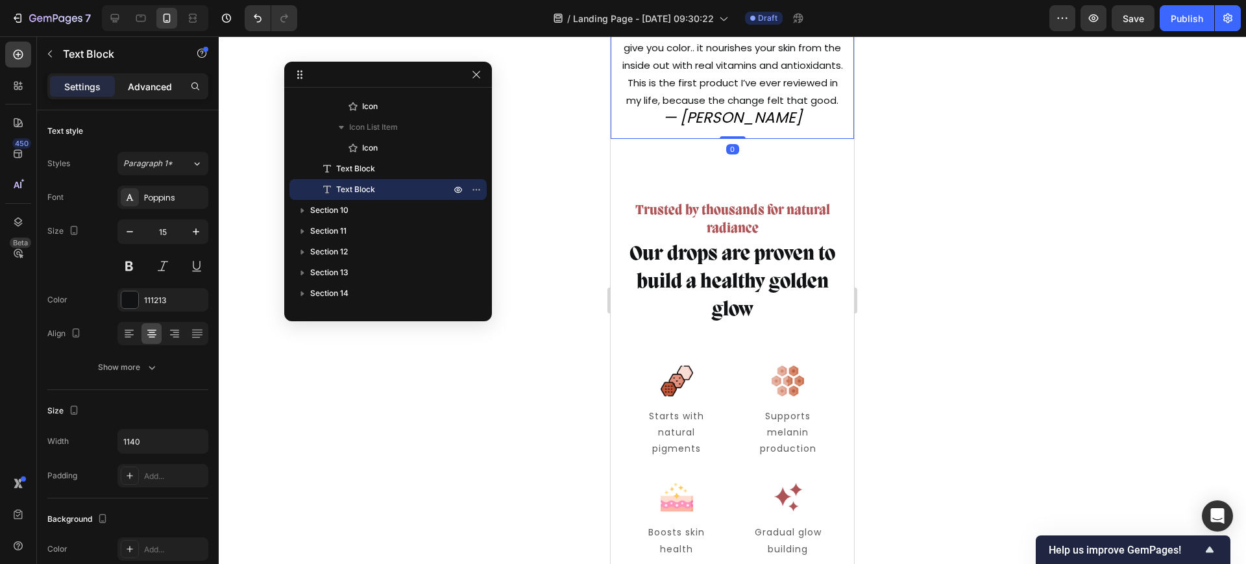
click at [149, 81] on p "Advanced" at bounding box center [150, 87] width 44 height 14
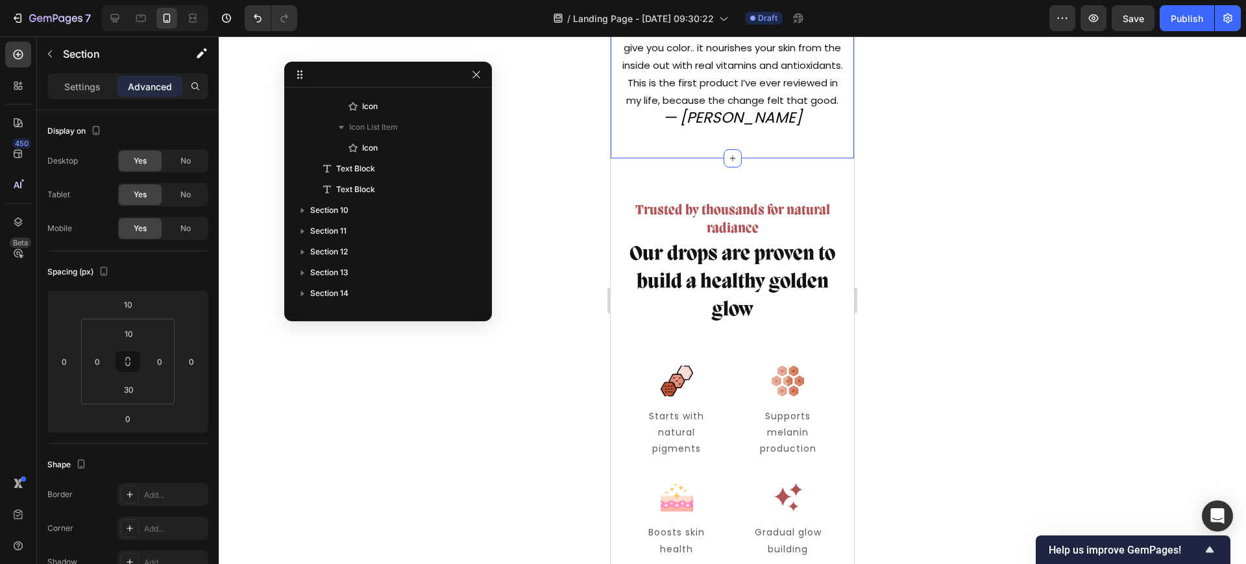
scroll to position [2052, 0]
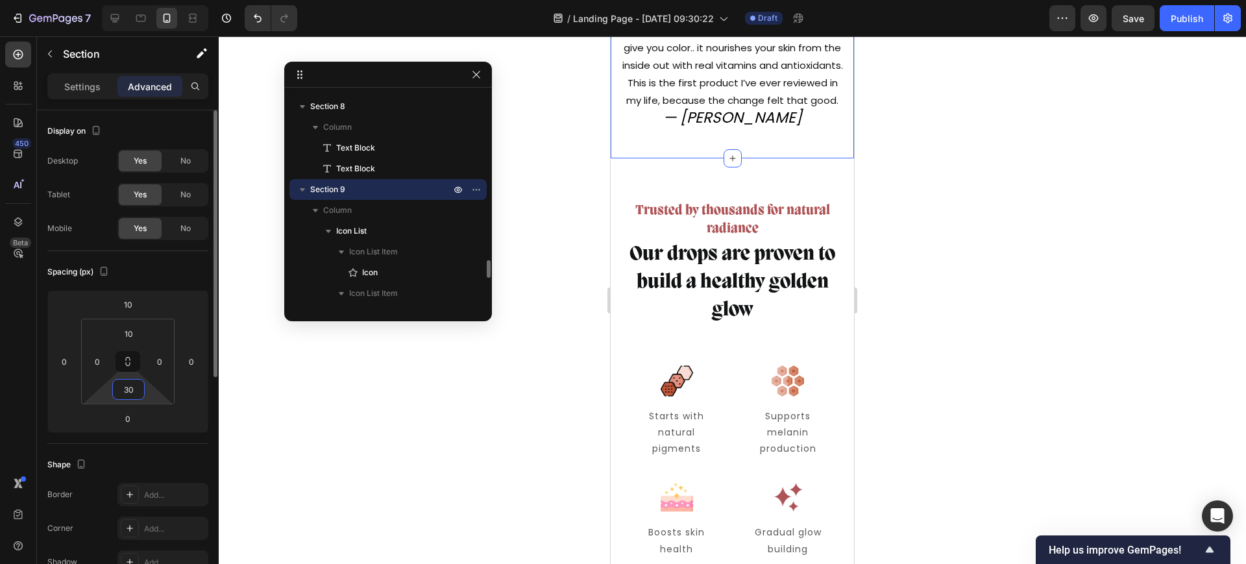
click at [131, 391] on input "30" at bounding box center [129, 389] width 26 height 19
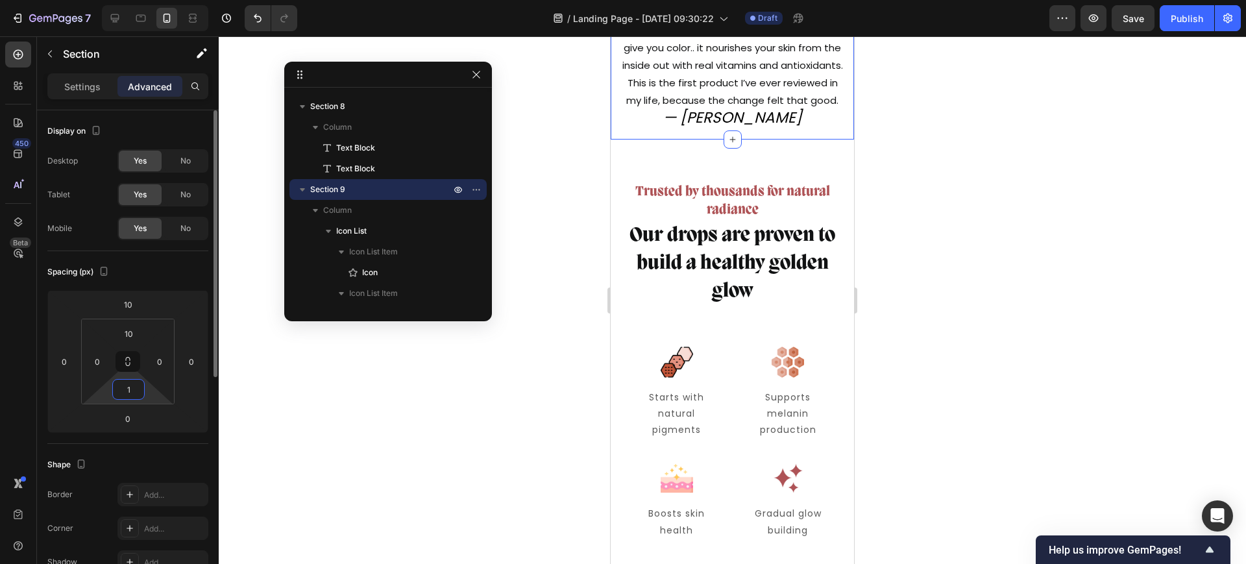
type input "10"
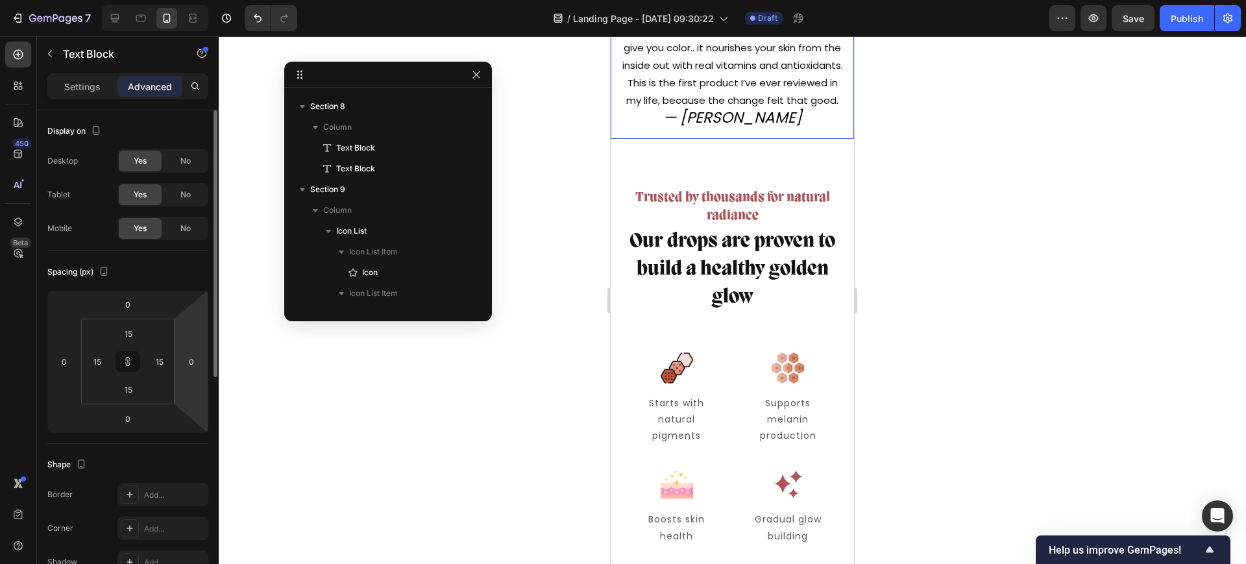
scroll to position [2343, 0]
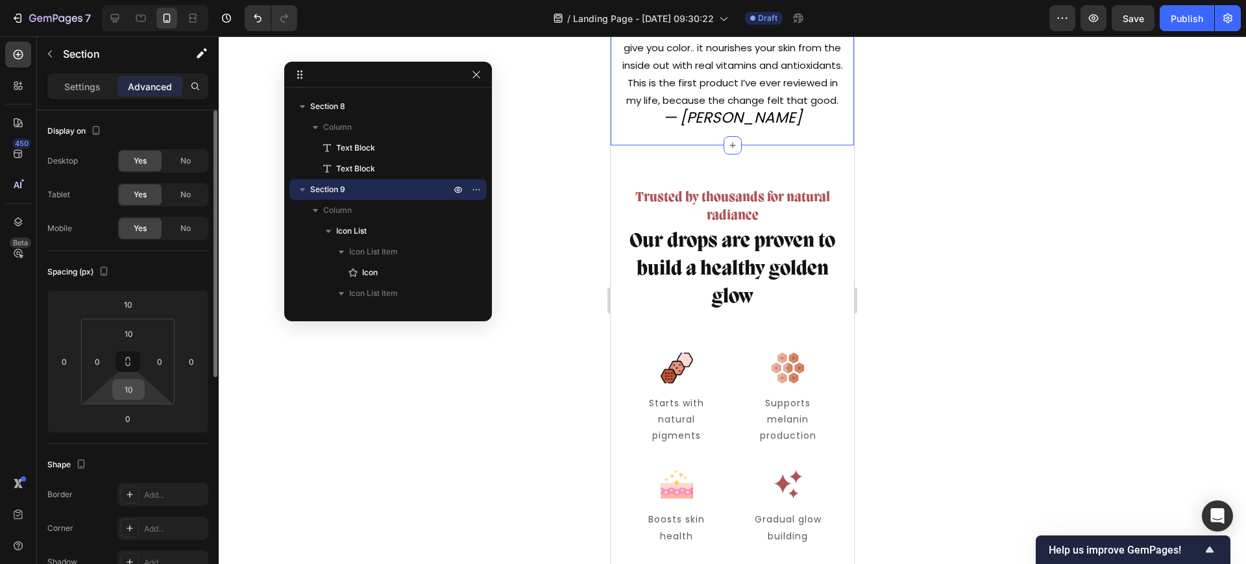
click at [136, 396] on input "10" at bounding box center [129, 389] width 26 height 19
type input "0"
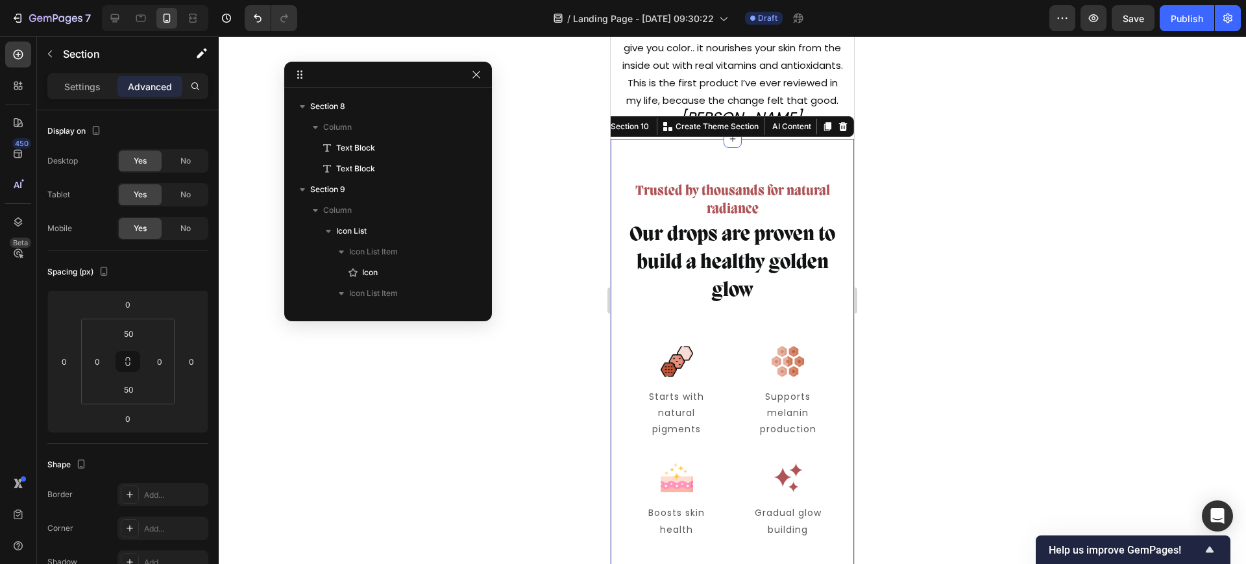
scroll to position [2364, 0]
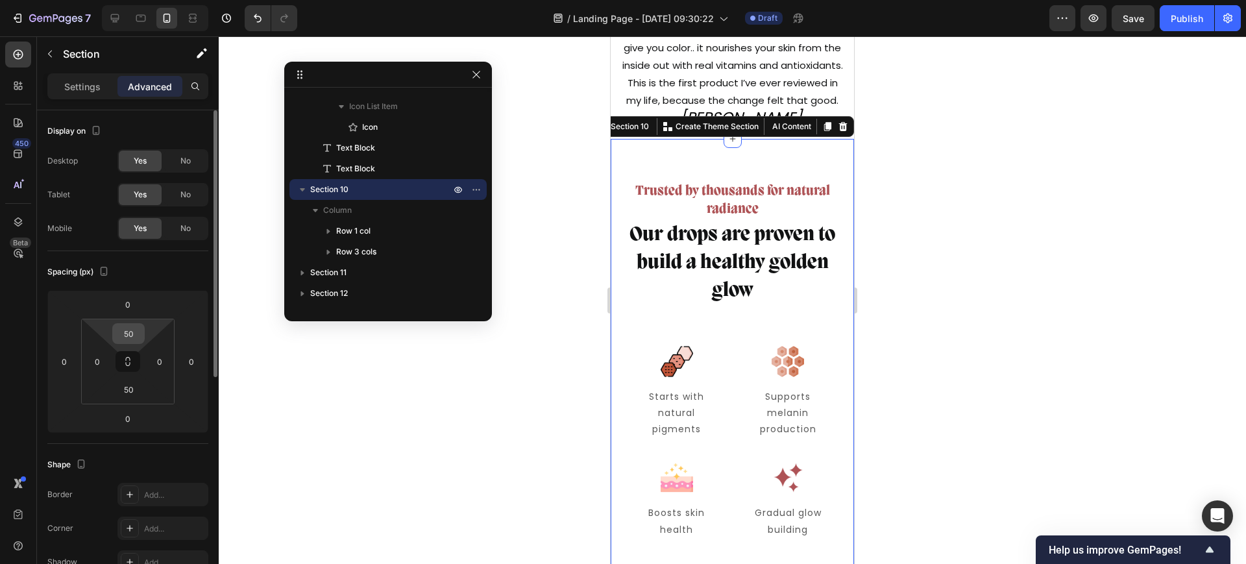
click at [133, 334] on input "50" at bounding box center [129, 333] width 26 height 19
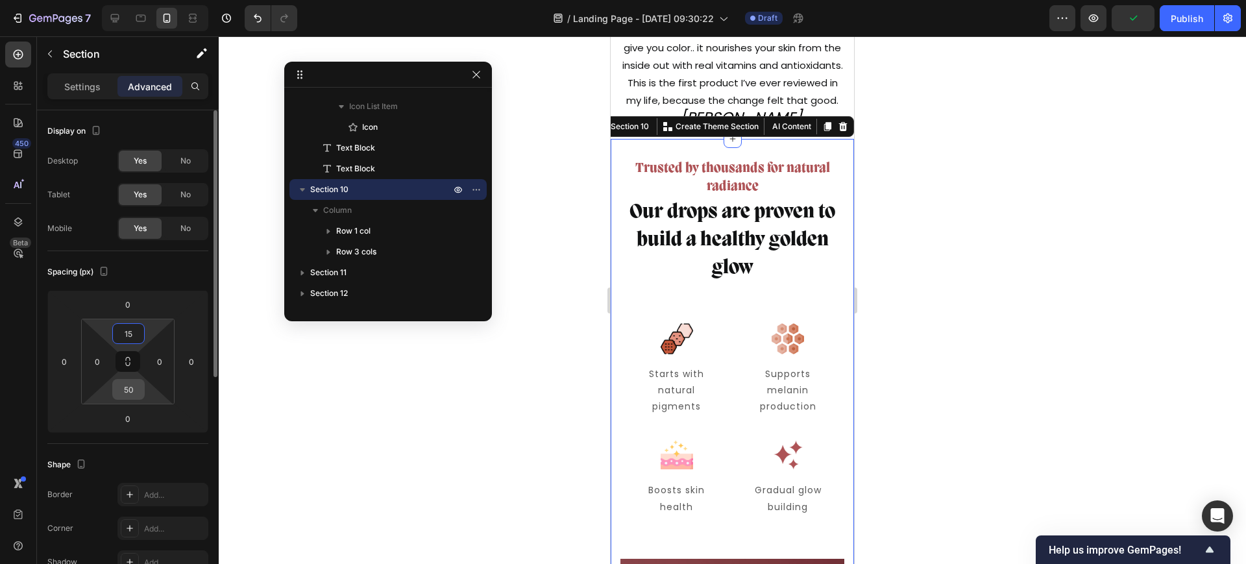
type input "15"
click at [122, 390] on input "50" at bounding box center [129, 389] width 26 height 19
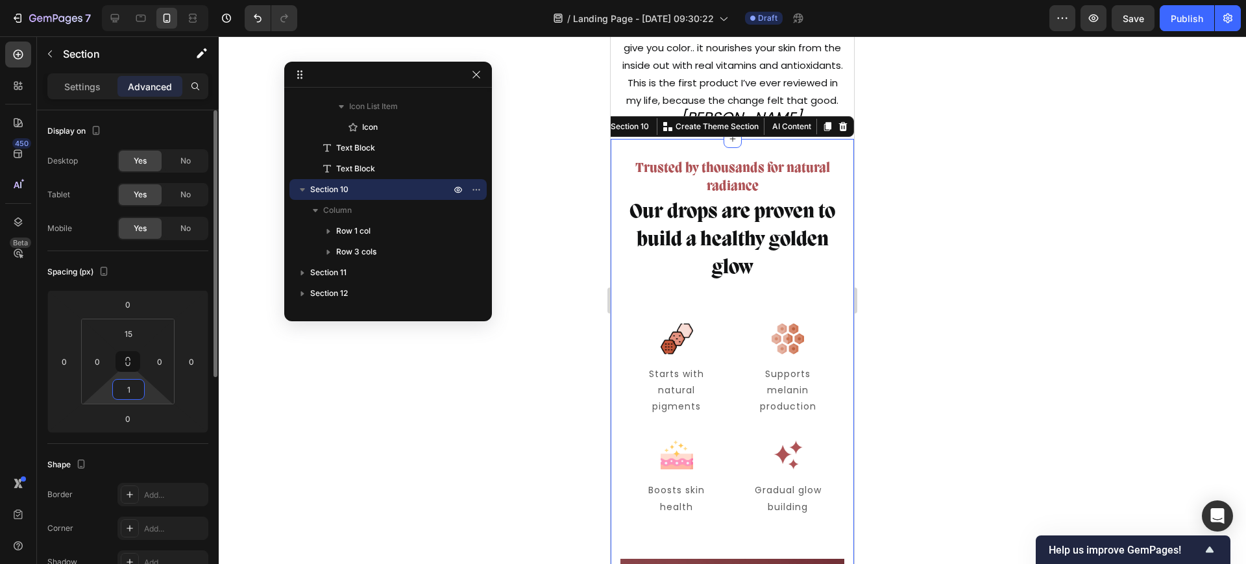
type input "15"
click at [722, 196] on p "Trusted by thousands for natural radiance" at bounding box center [732, 178] width 221 height 36
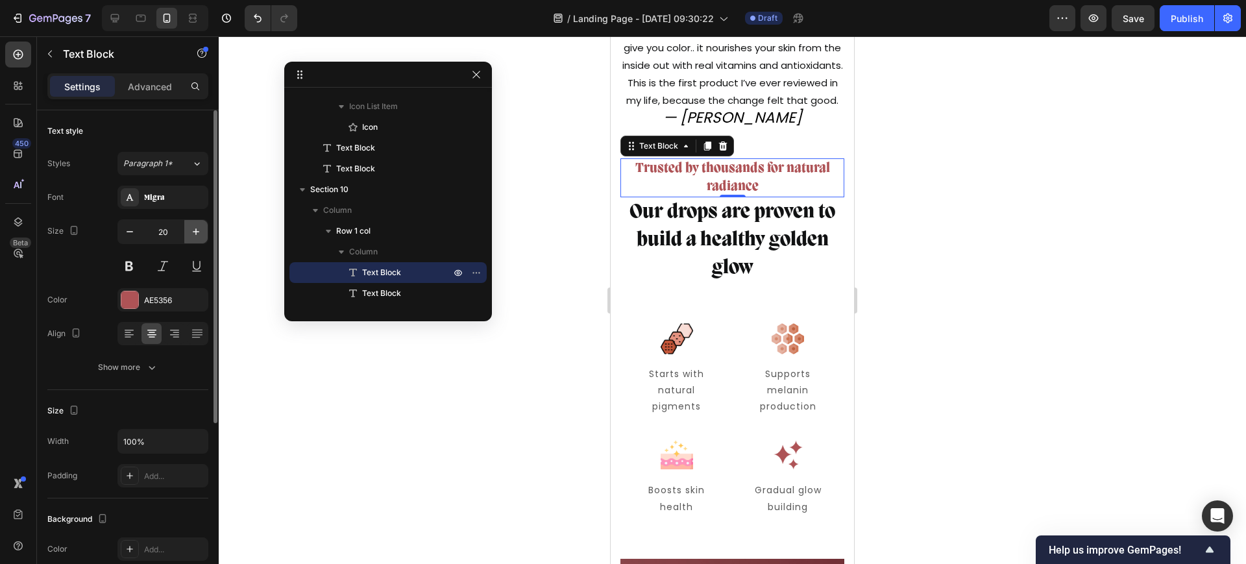
click at [188, 230] on button "button" at bounding box center [195, 231] width 23 height 23
click at [189, 230] on button "button" at bounding box center [195, 231] width 23 height 23
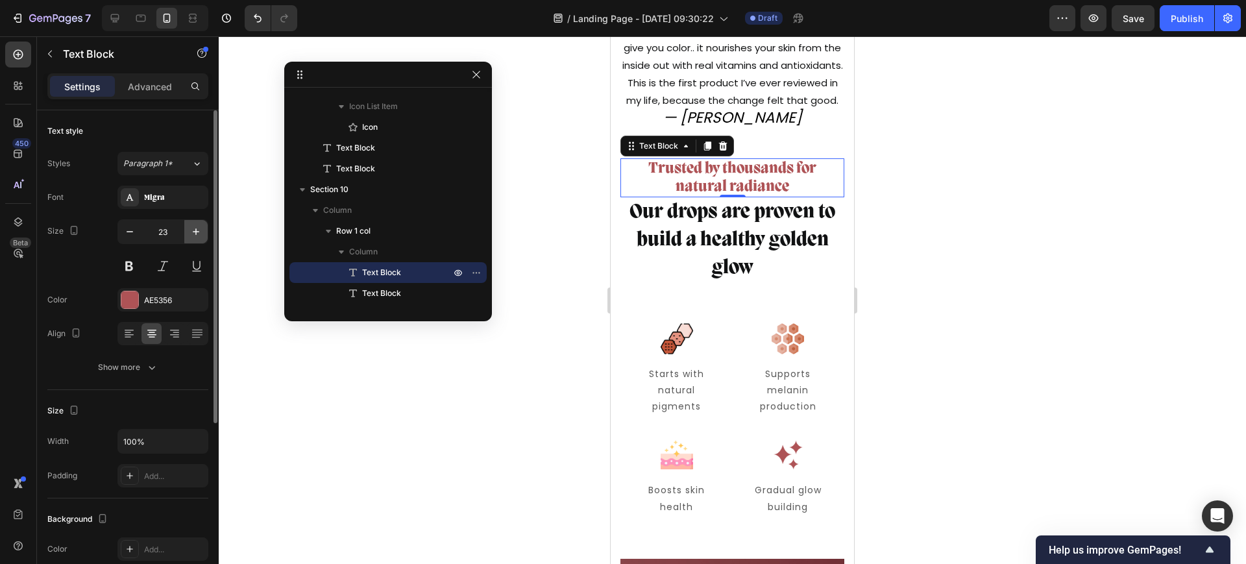
click at [189, 230] on button "button" at bounding box center [195, 231] width 23 height 23
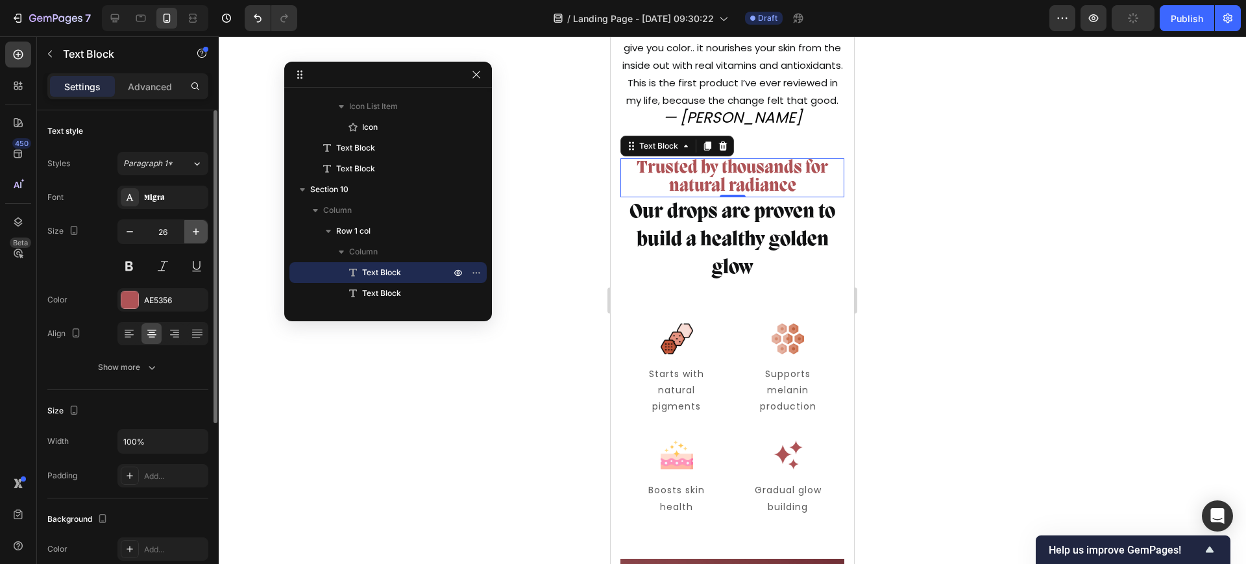
type input "27"
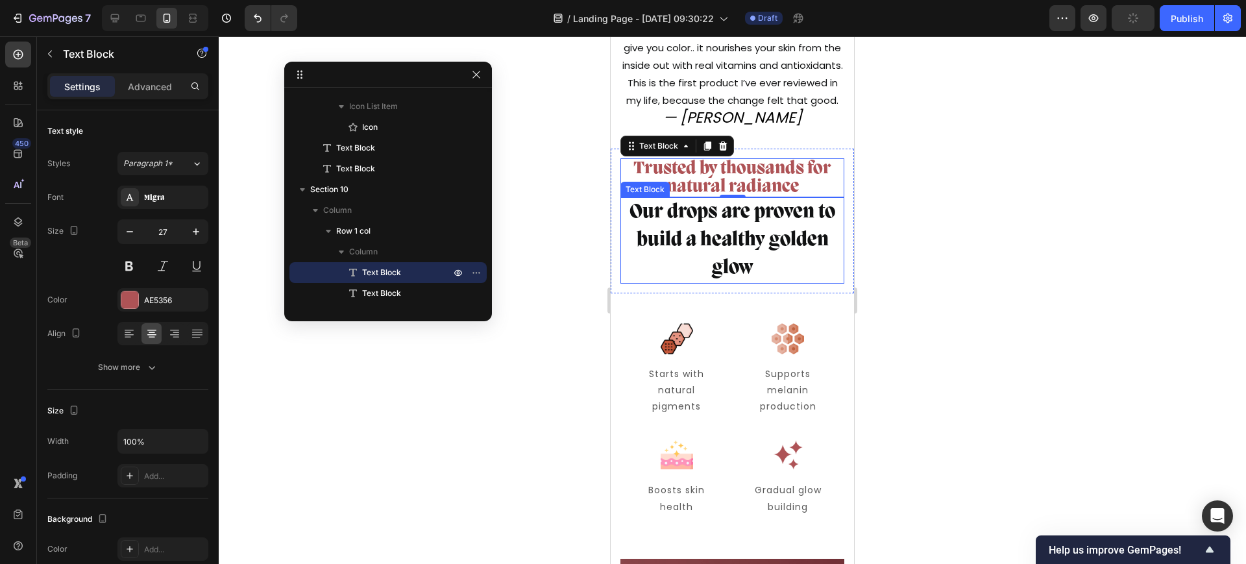
click at [753, 267] on p "Our drops are proven to build a healthy golden glow" at bounding box center [732, 241] width 221 height 84
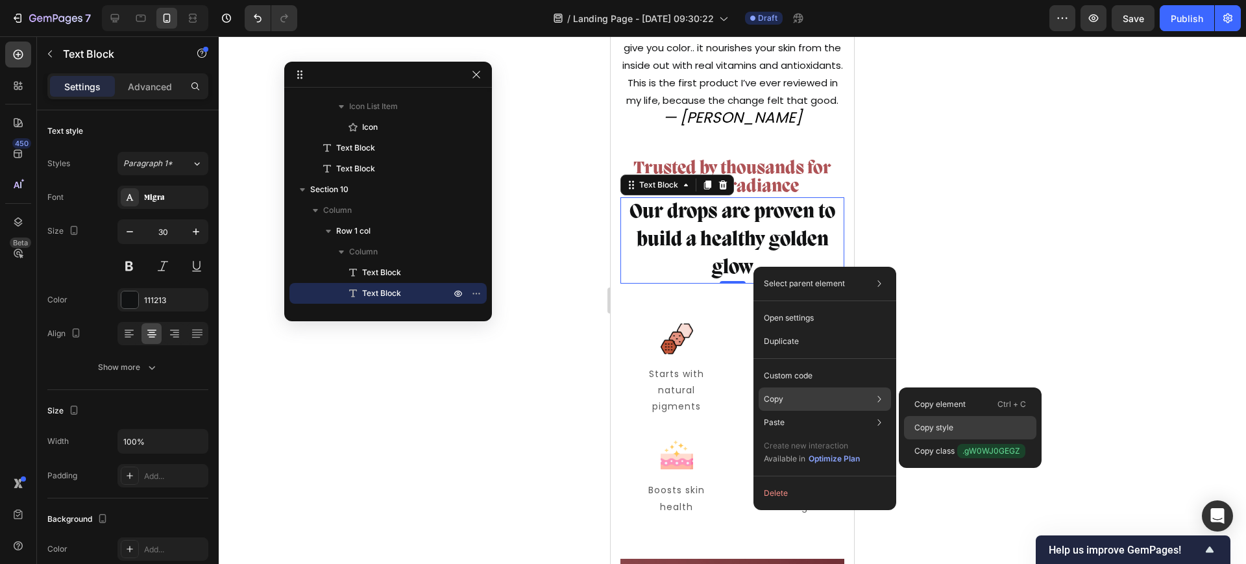
click at [929, 426] on p "Copy style" at bounding box center [933, 428] width 39 height 12
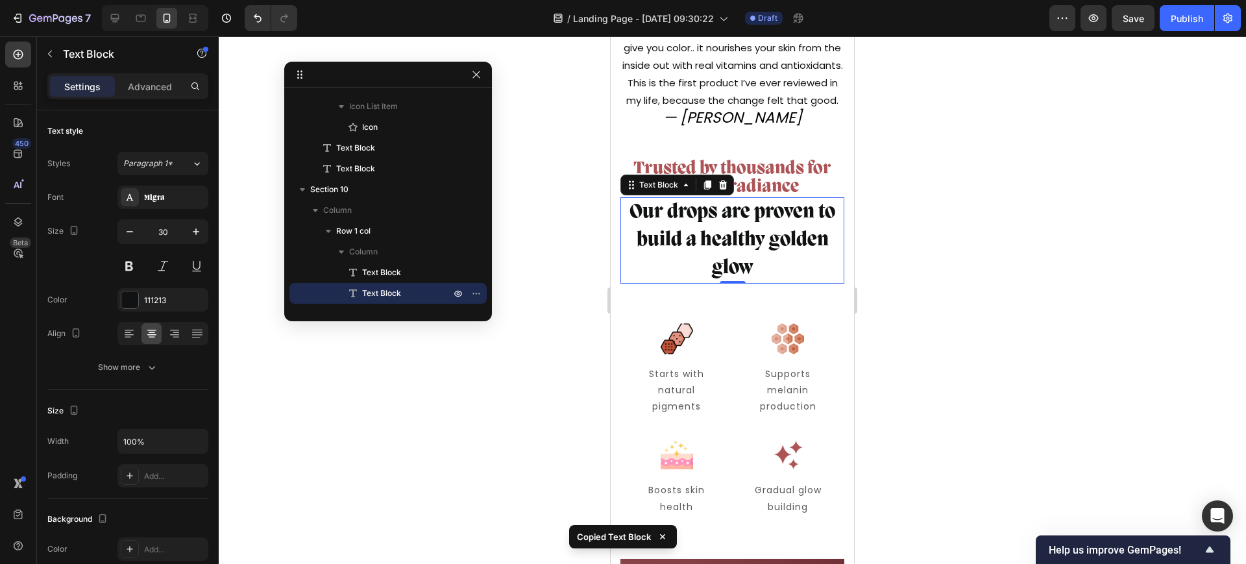
click at [755, 196] on p "Trusted by thousands for natural radiance" at bounding box center [732, 178] width 221 height 36
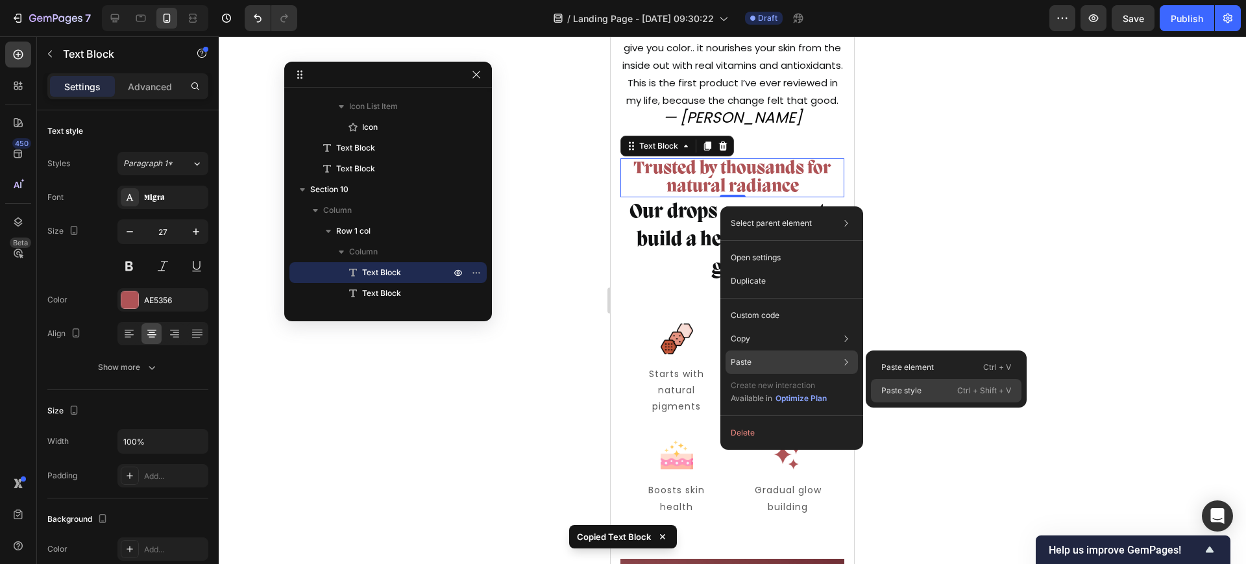
click at [923, 387] on div "Paste style Ctrl + Shift + V" at bounding box center [946, 390] width 151 height 23
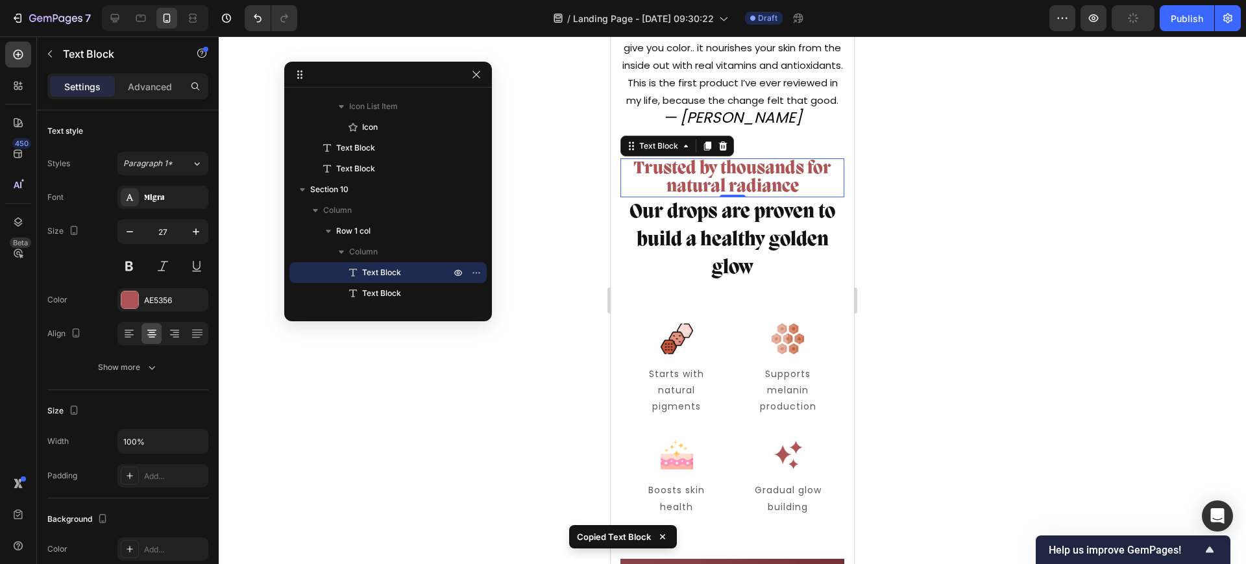
type input "30"
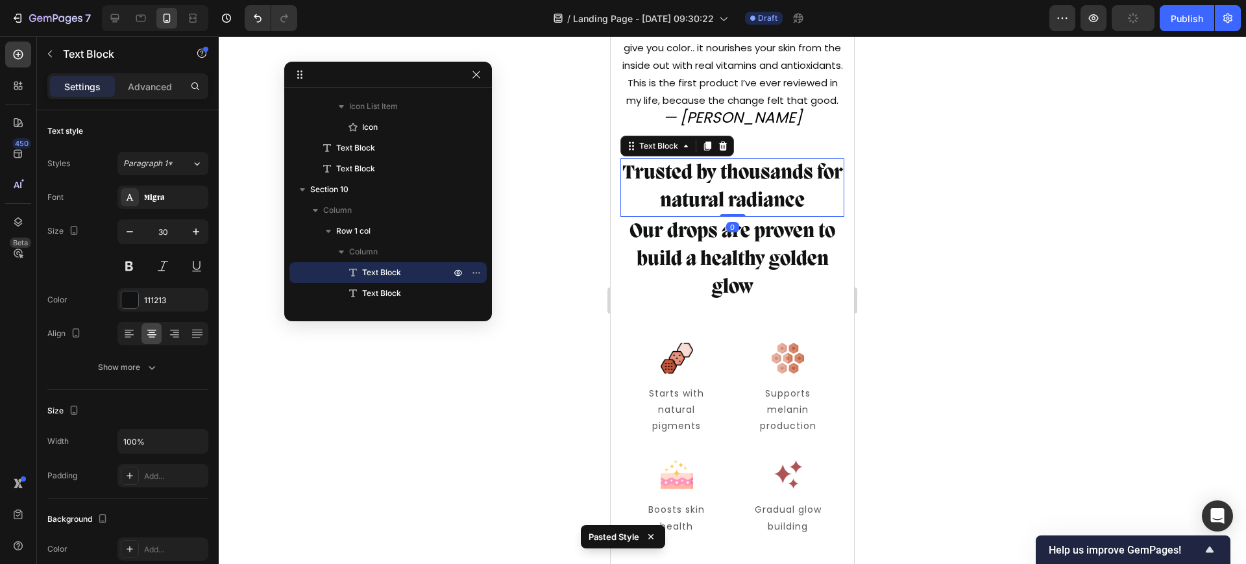
click at [759, 215] on p "Trusted by thousands for natural radiance" at bounding box center [732, 188] width 221 height 56
click at [127, 304] on div at bounding box center [129, 299] width 17 height 17
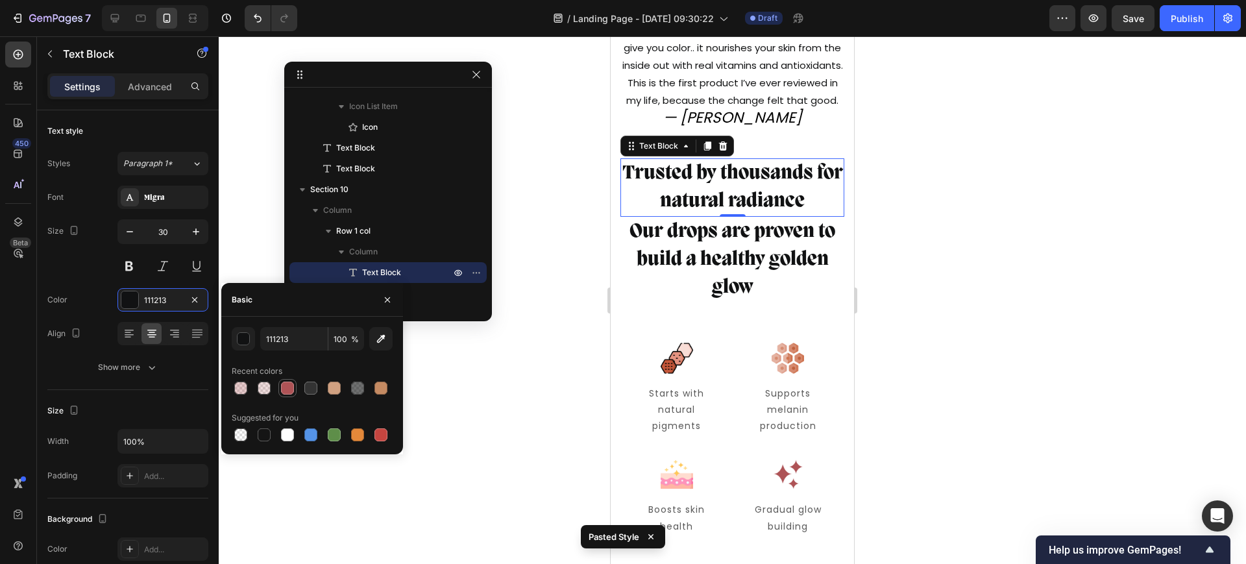
click at [288, 387] on div at bounding box center [287, 388] width 13 height 13
type input "AE5356"
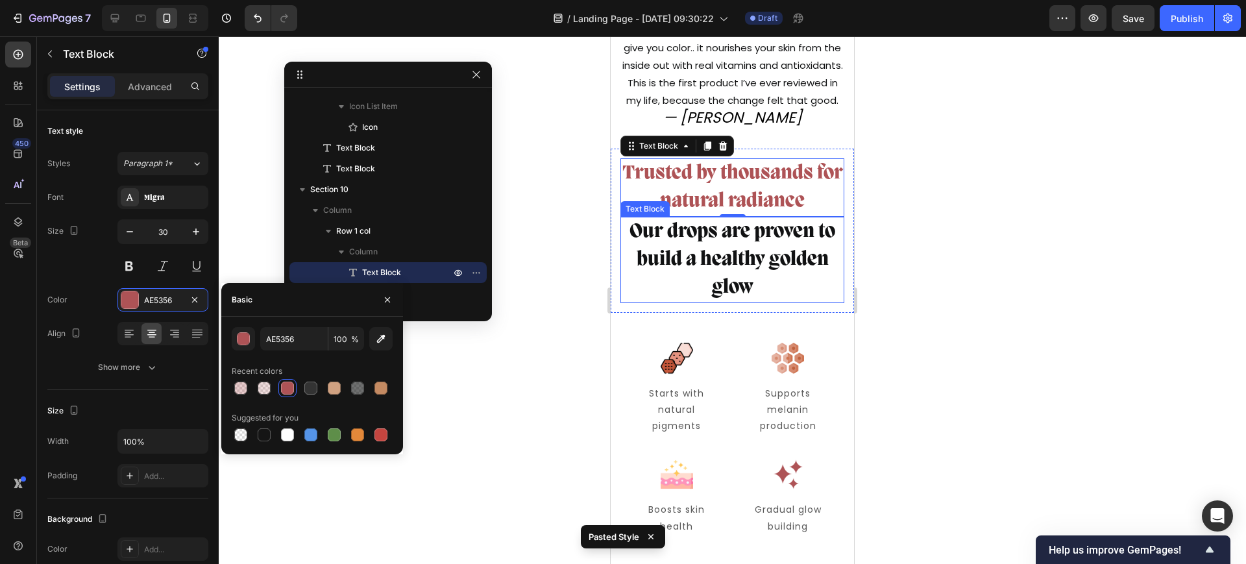
click at [699, 302] on p "Our drops are proven to build a healthy golden glow" at bounding box center [732, 260] width 221 height 84
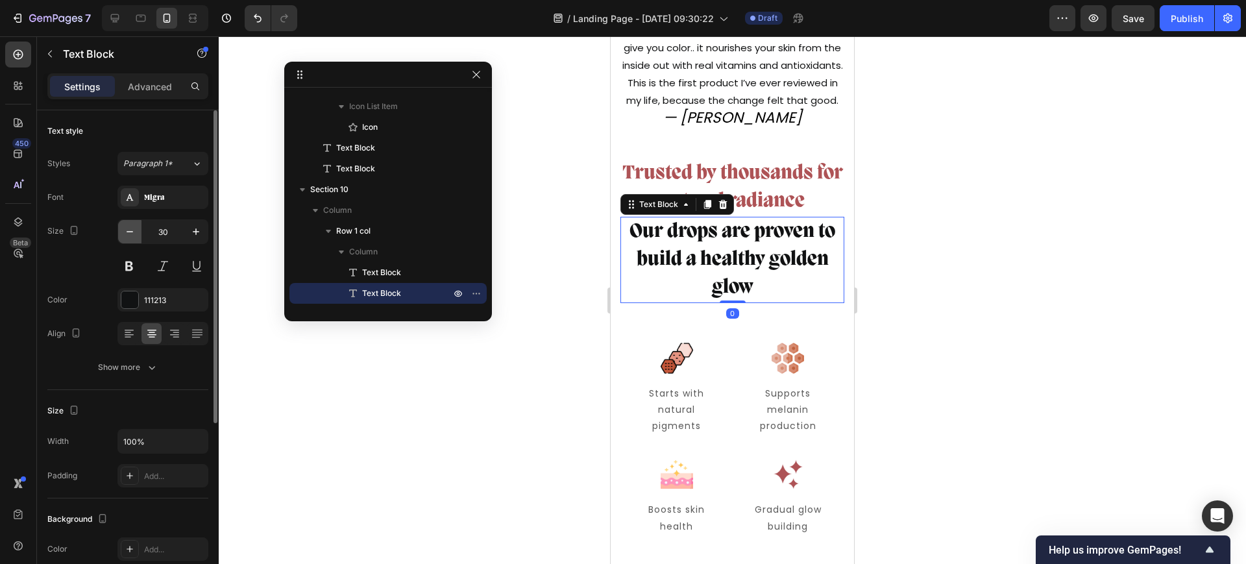
click at [136, 234] on icon "button" at bounding box center [129, 231] width 13 height 13
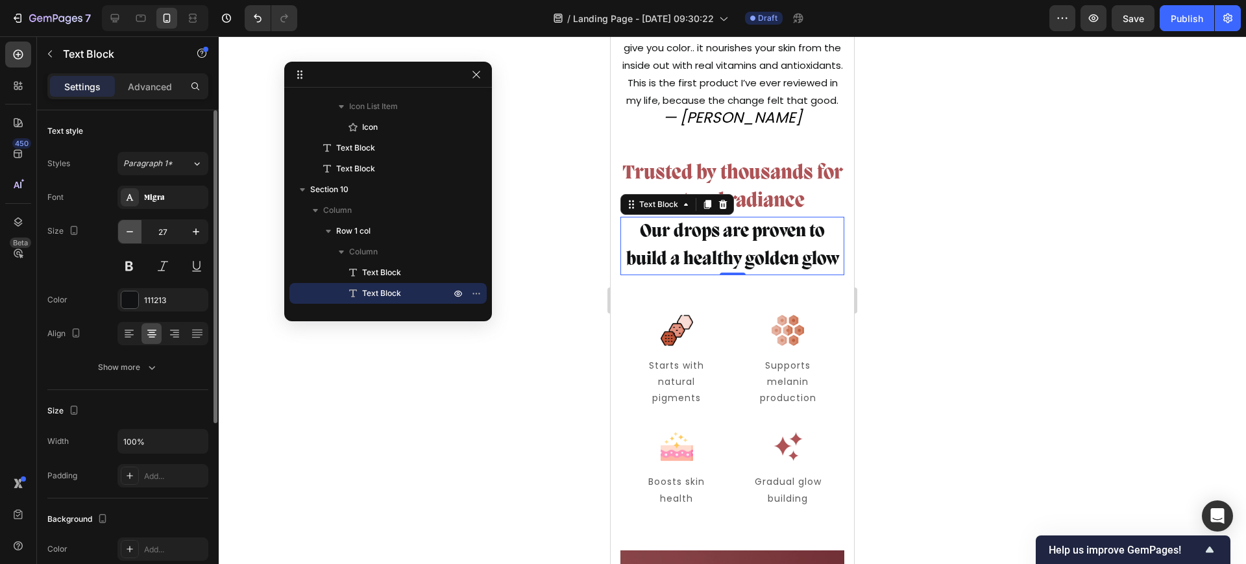
click at [136, 234] on icon "button" at bounding box center [129, 231] width 13 height 13
click at [134, 234] on icon "button" at bounding box center [129, 231] width 13 height 13
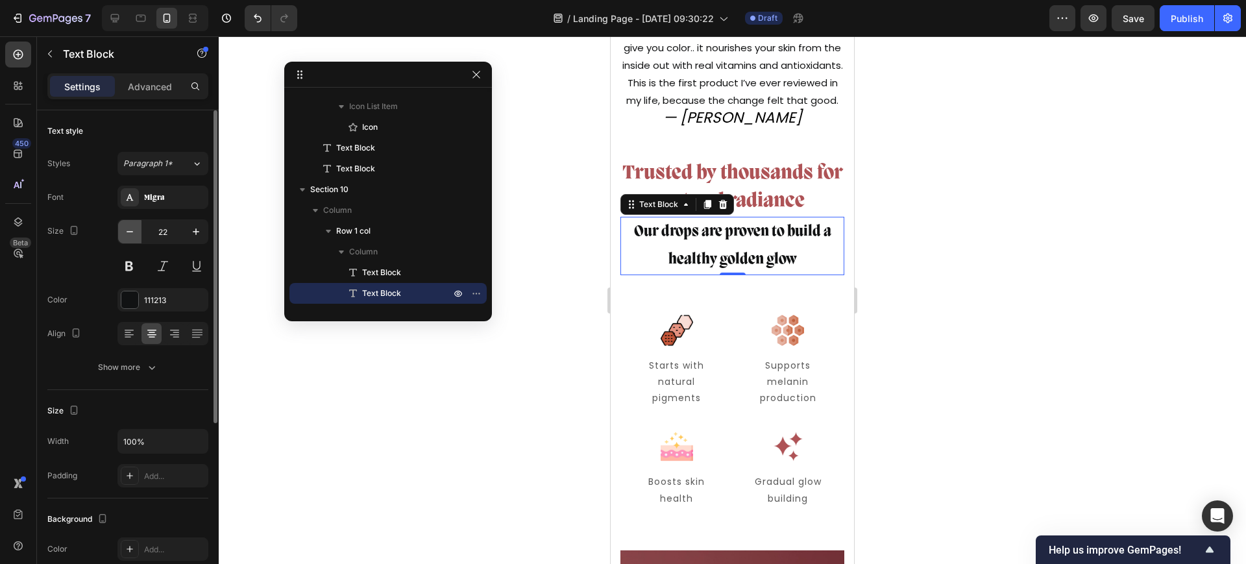
click at [134, 234] on icon "button" at bounding box center [129, 231] width 13 height 13
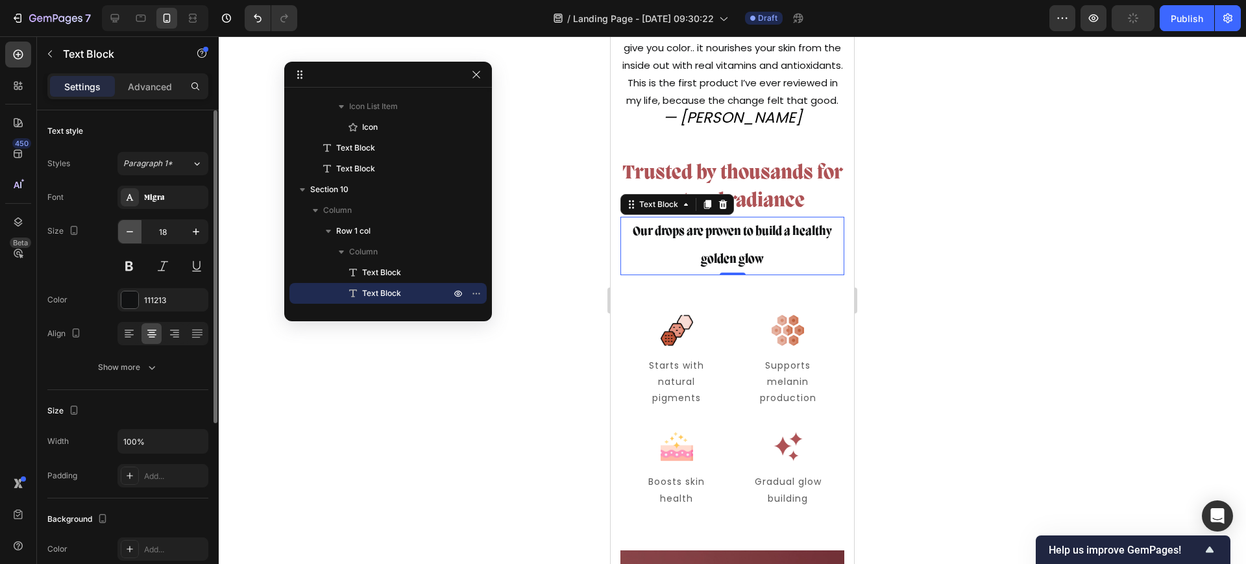
type input "17"
click at [158, 368] on button "Show more" at bounding box center [127, 367] width 161 height 23
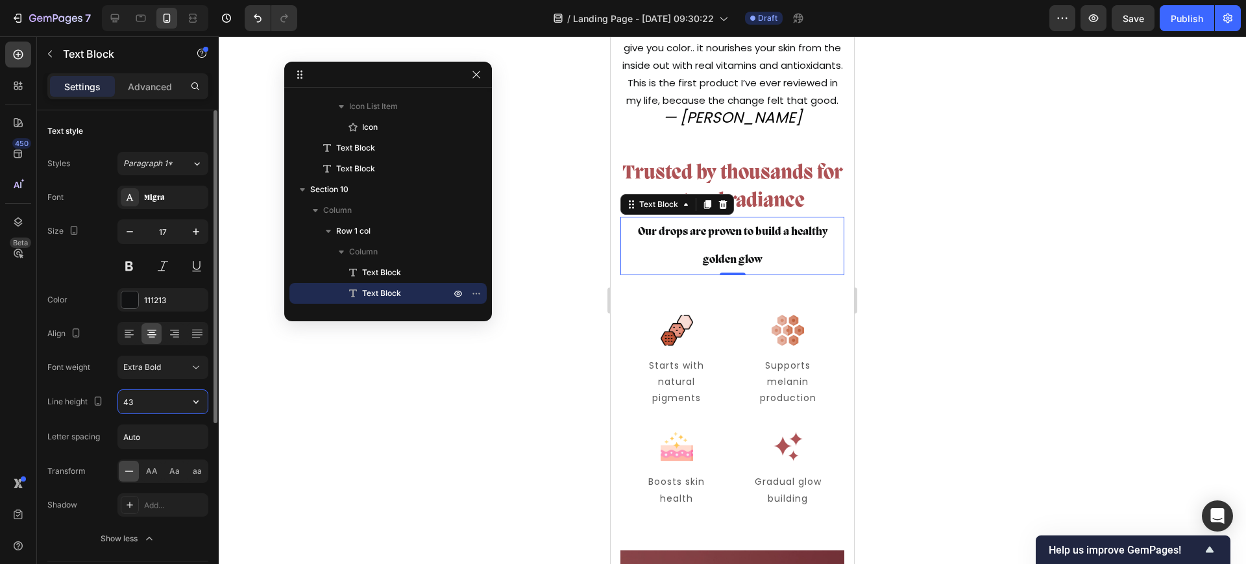
click at [155, 395] on input "43" at bounding box center [163, 401] width 90 height 23
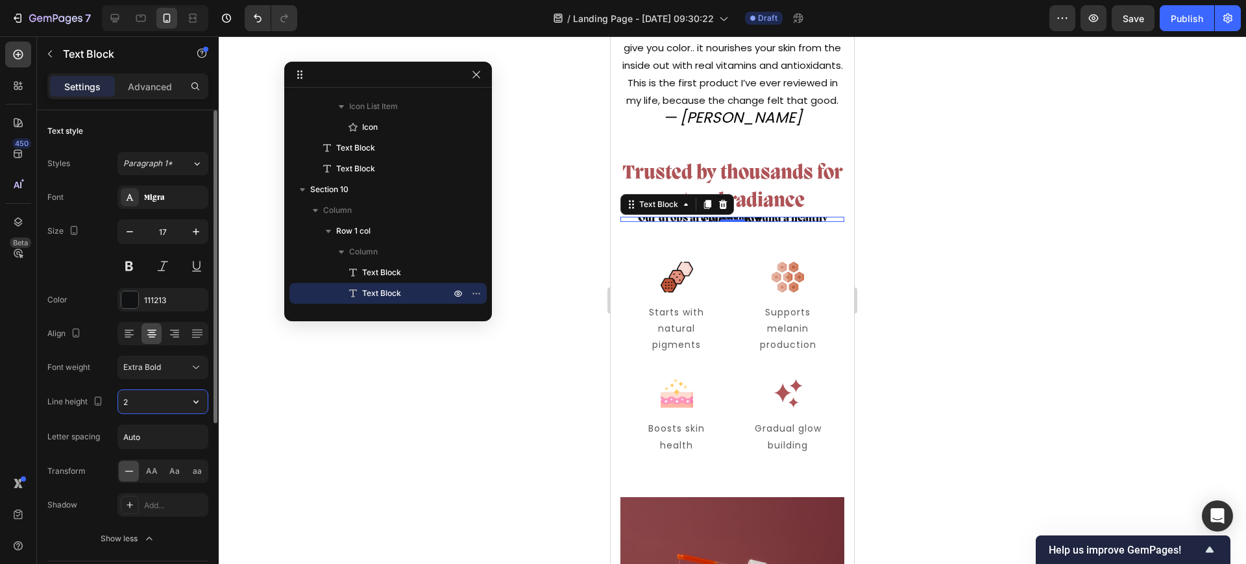
type input "28"
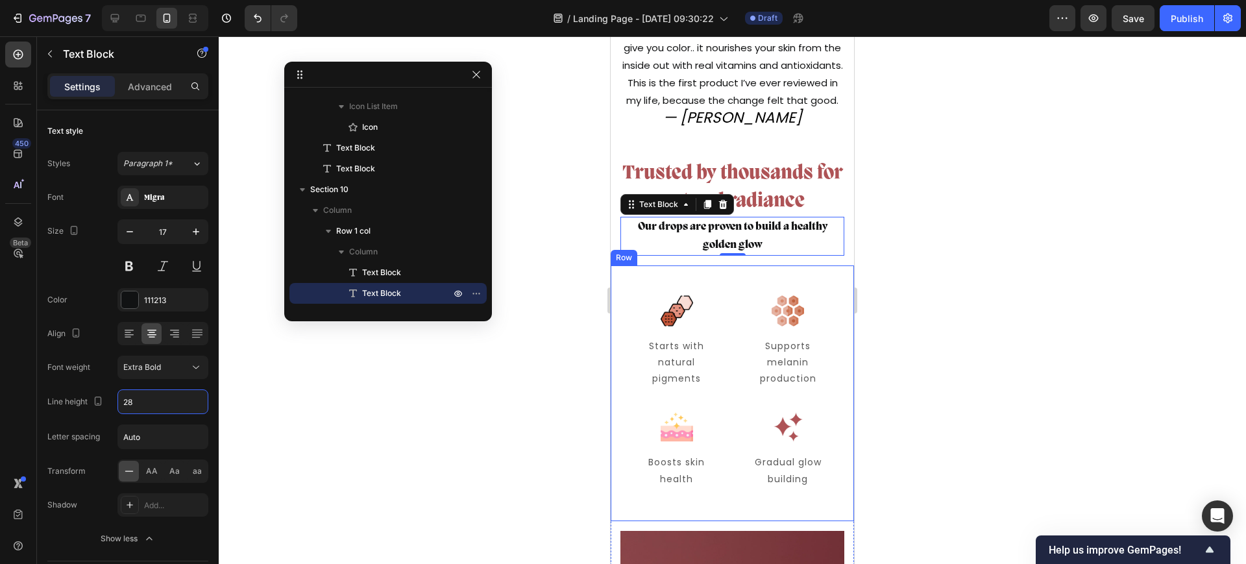
click at [751, 313] on div "Image Starts with natural pigments Text Block Row Image Supports melanin produc…" at bounding box center [732, 393] width 243 height 256
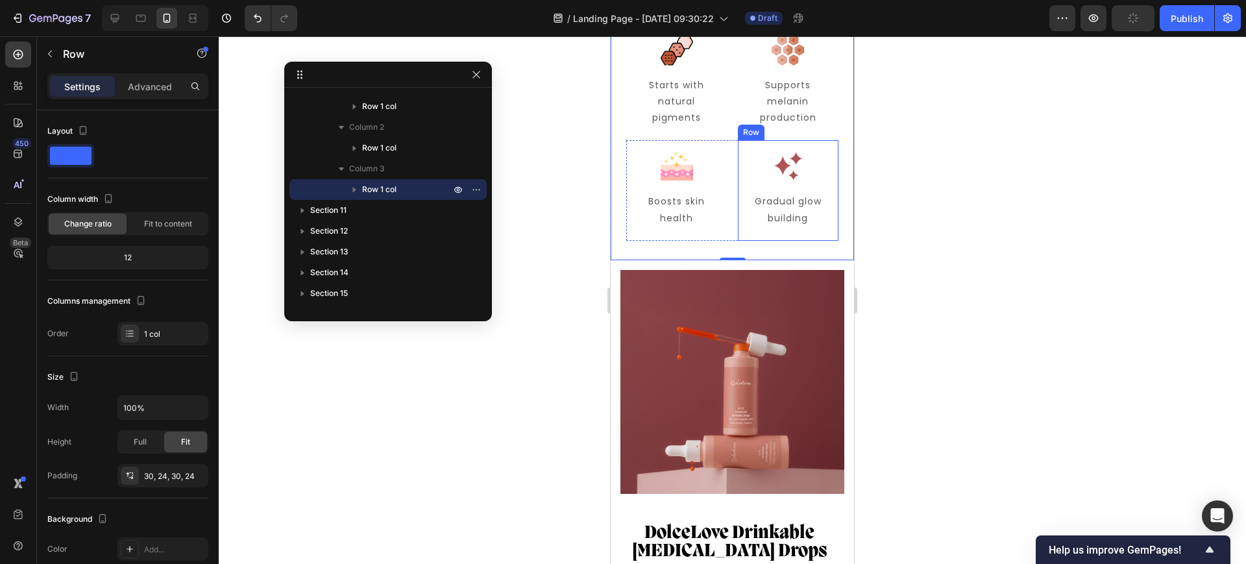
scroll to position [5515, 0]
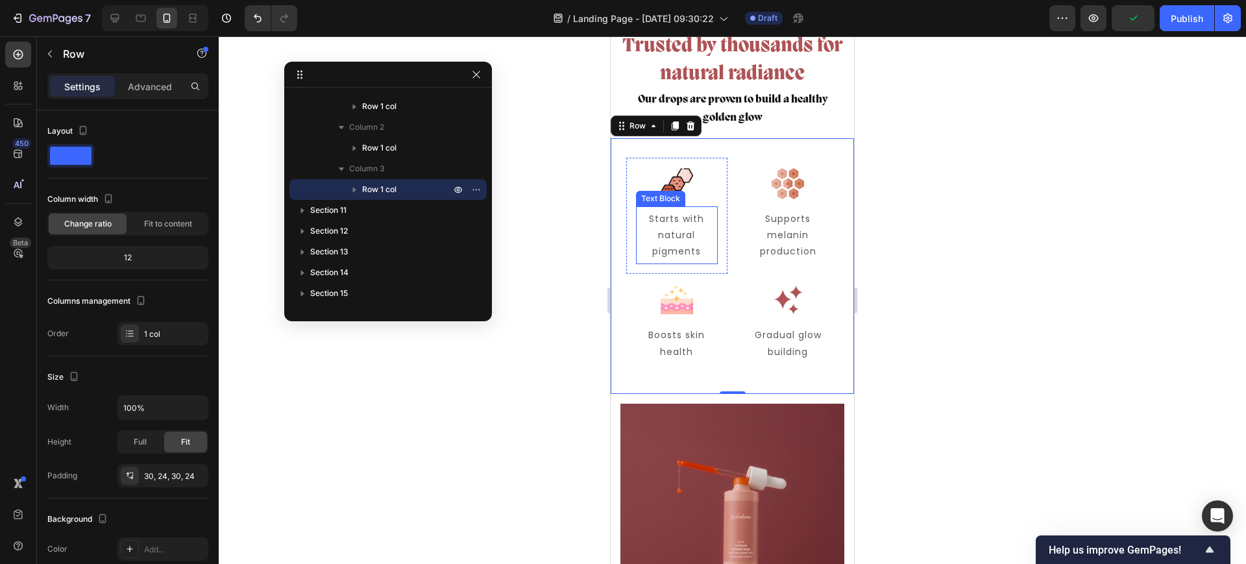
click at [691, 229] on p "Starts with natural pigments" at bounding box center [676, 235] width 79 height 49
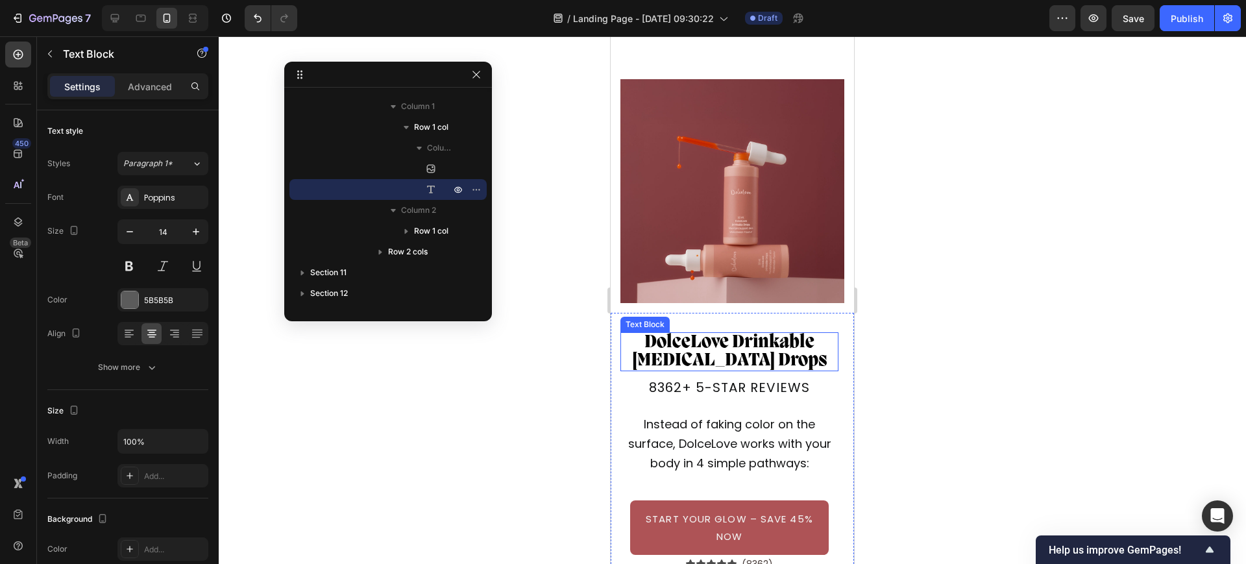
scroll to position [6002, 0]
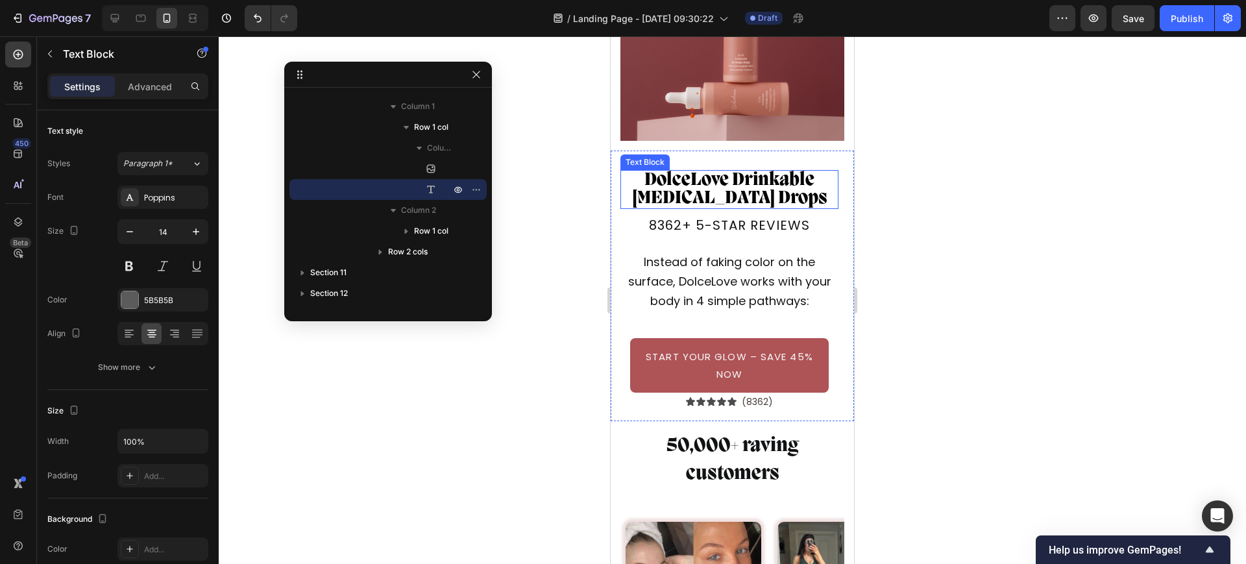
click at [749, 175] on p "DolceLove Drinkable [MEDICAL_DATA] Drops" at bounding box center [729, 189] width 215 height 36
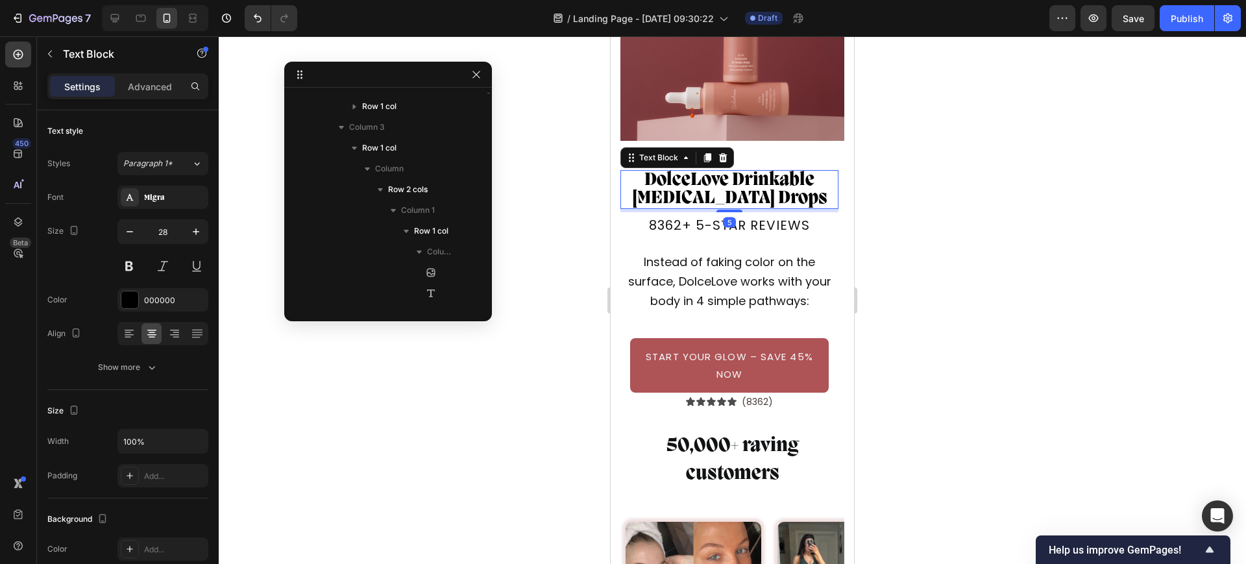
scroll to position [2572, 0]
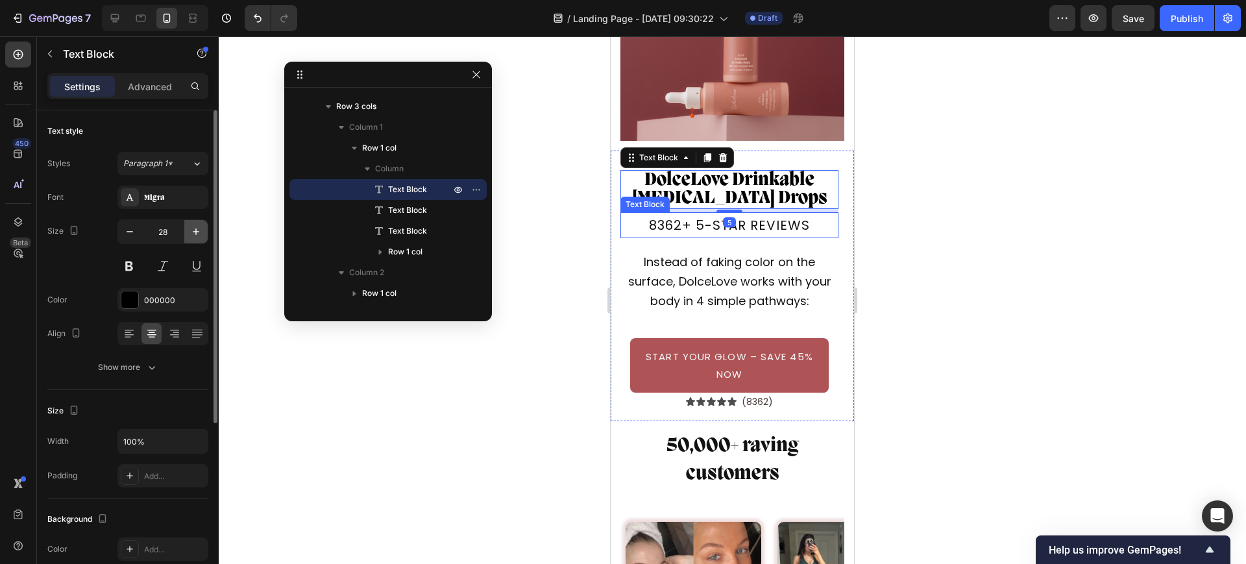
click at [195, 234] on icon "button" at bounding box center [195, 231] width 13 height 13
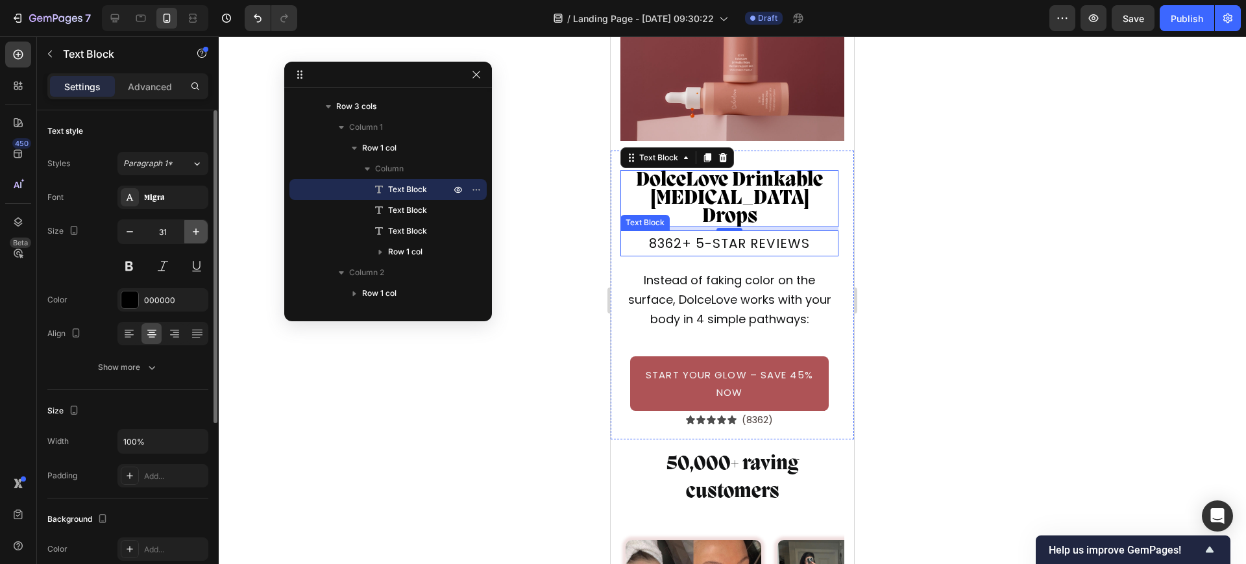
click at [195, 234] on icon "button" at bounding box center [195, 231] width 13 height 13
click at [126, 238] on button "button" at bounding box center [129, 231] width 23 height 23
type input "32"
click at [146, 354] on div "Font Migra Size 32 Color 000000 Align Show more" at bounding box center [127, 282] width 161 height 193
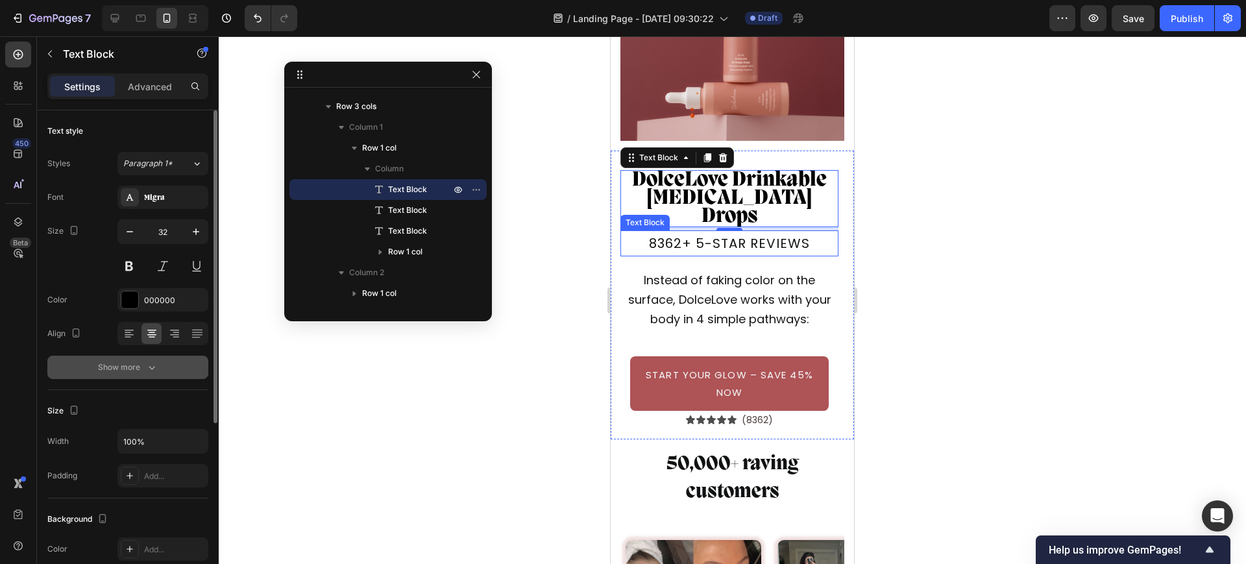
click at [140, 371] on div "Show more" at bounding box center [128, 367] width 60 height 13
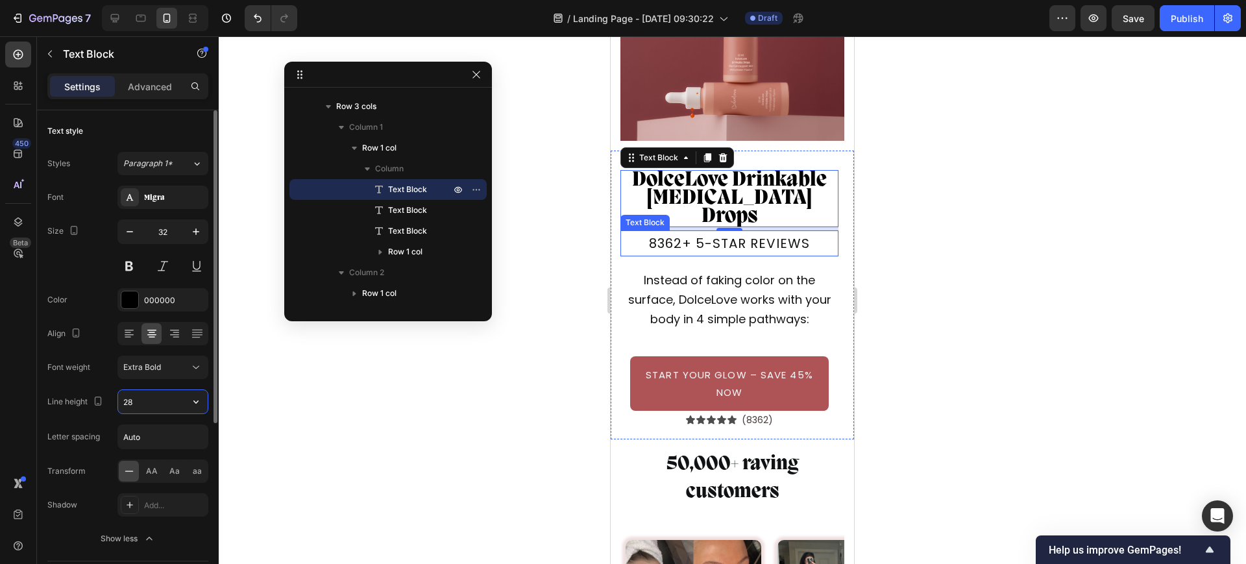
click at [160, 400] on input "28" at bounding box center [163, 401] width 90 height 23
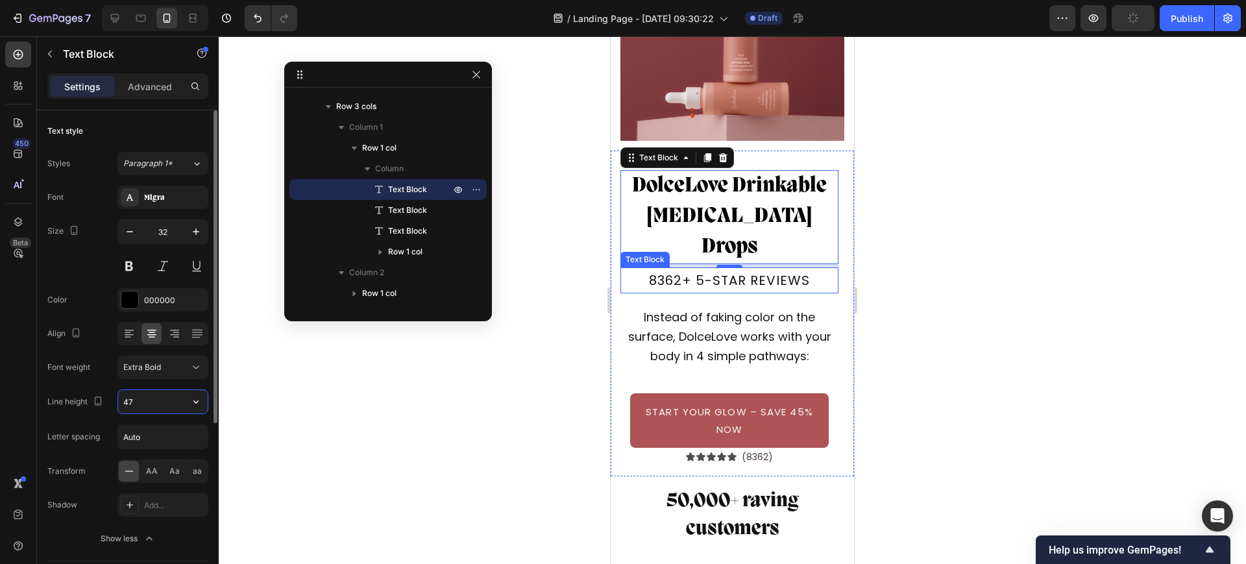
click at [160, 401] on input "47" at bounding box center [163, 401] width 90 height 23
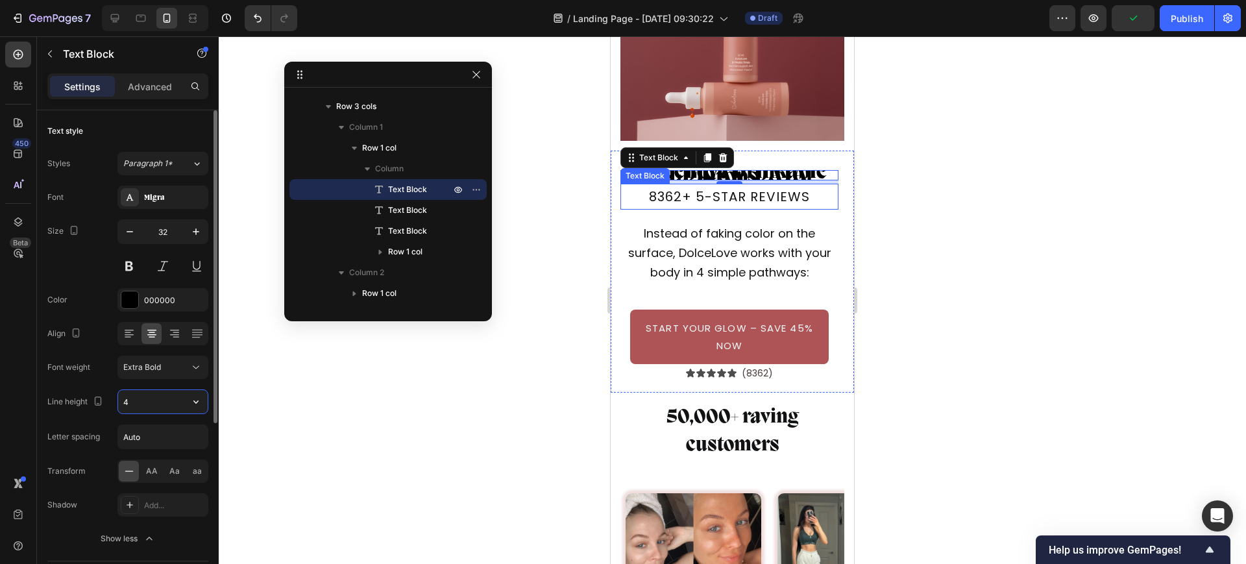
type input "40"
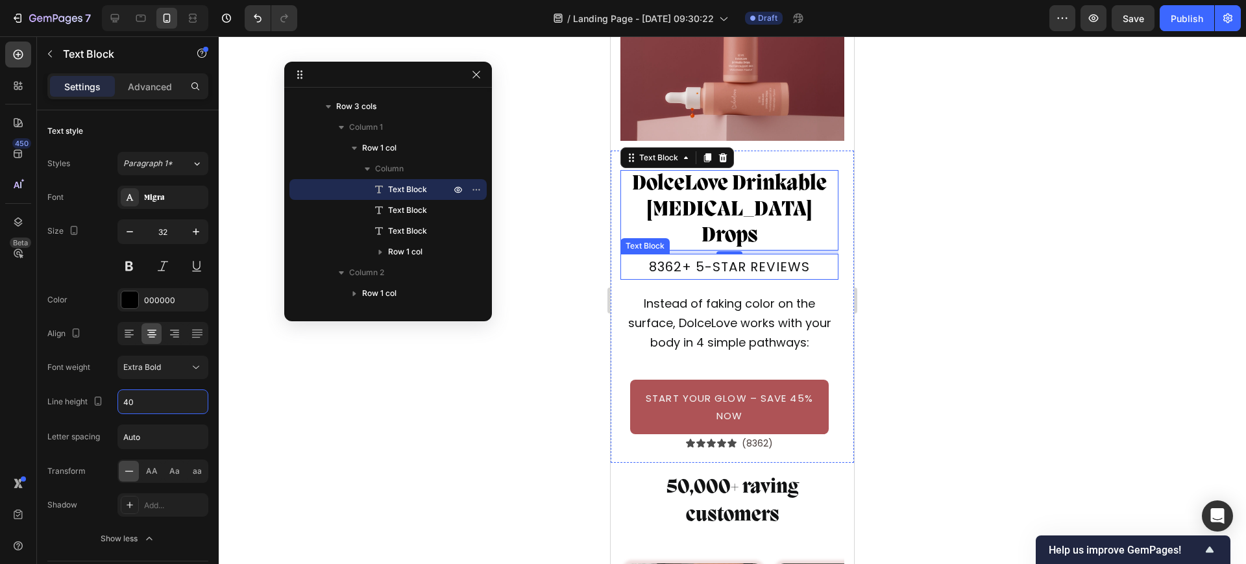
click at [779, 255] on p "8362+ 5-star reviews" at bounding box center [729, 266] width 215 height 23
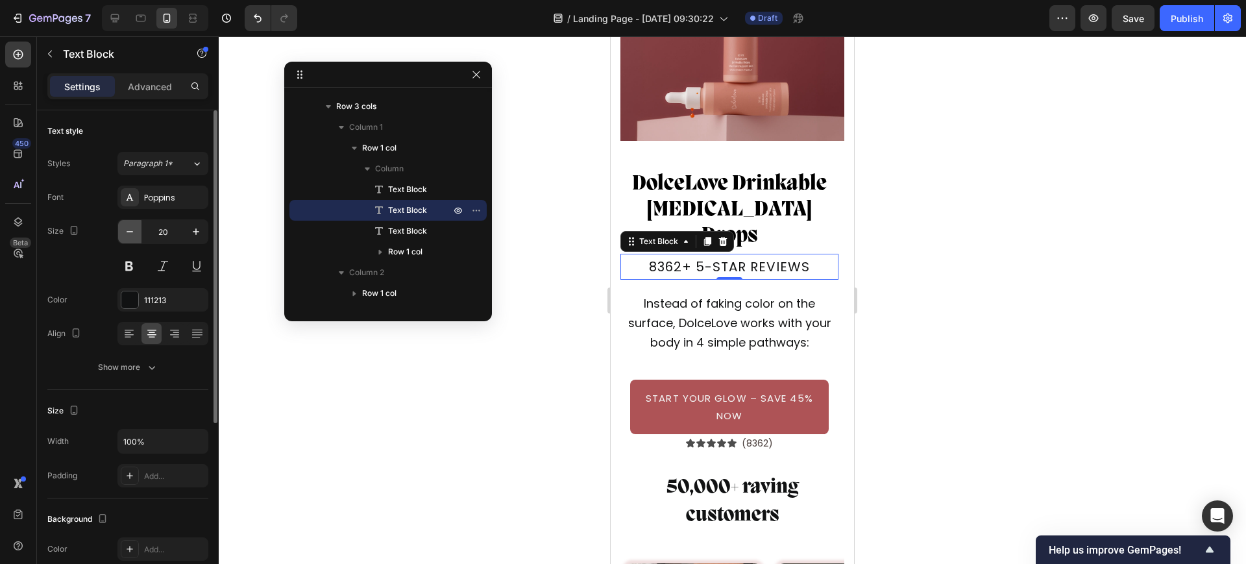
click at [134, 232] on icon "button" at bounding box center [129, 231] width 13 height 13
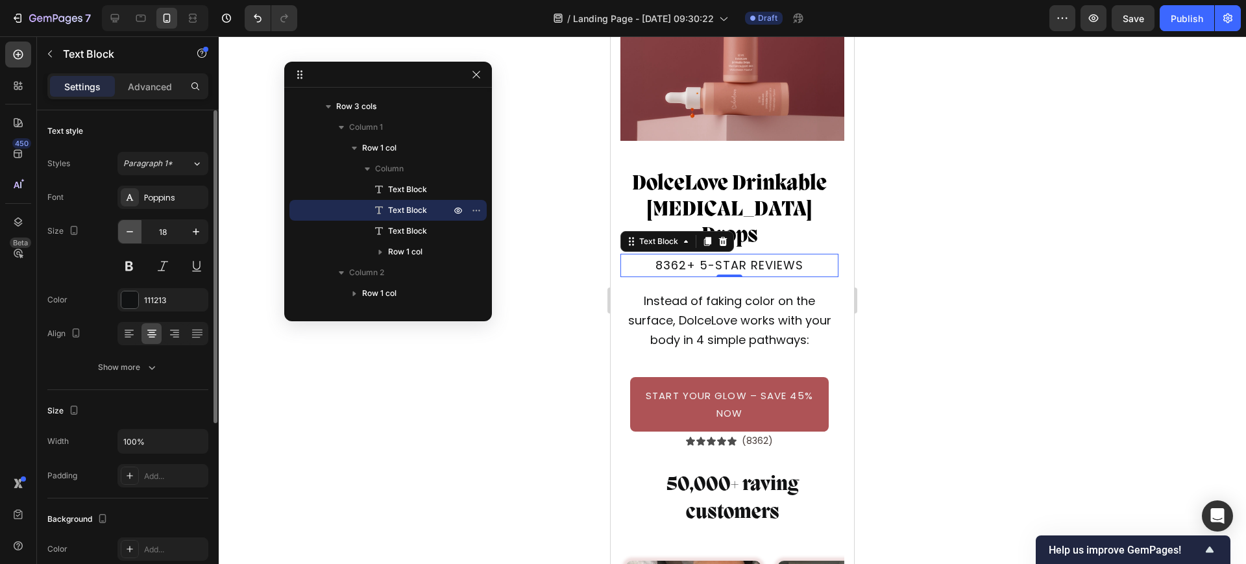
click at [134, 232] on icon "button" at bounding box center [129, 231] width 13 height 13
type input "16"
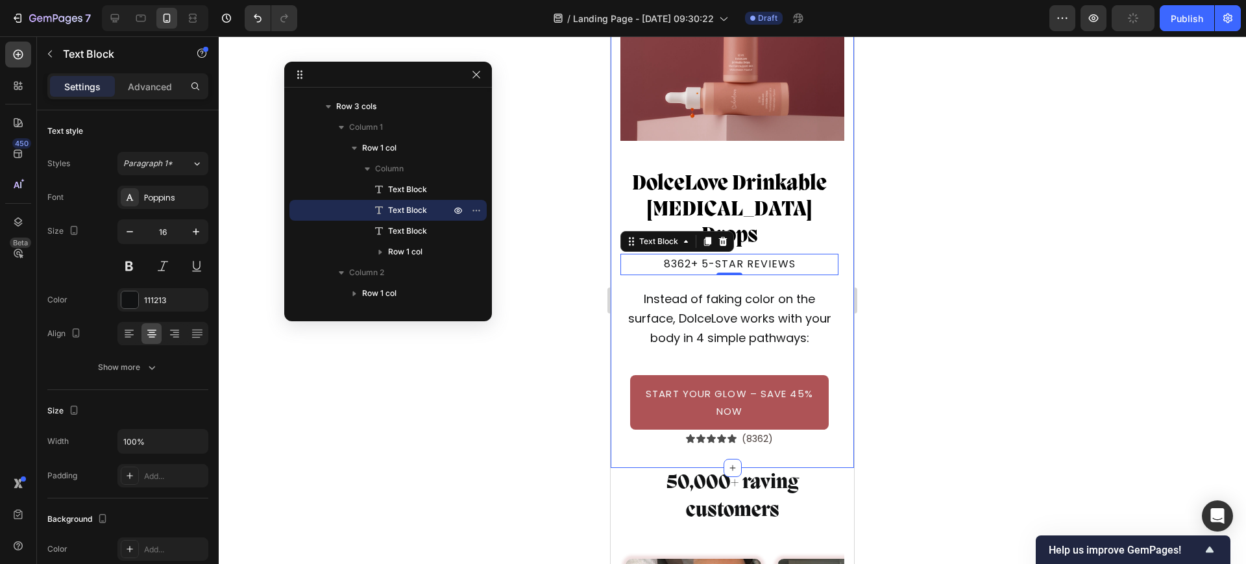
scroll to position [6164, 0]
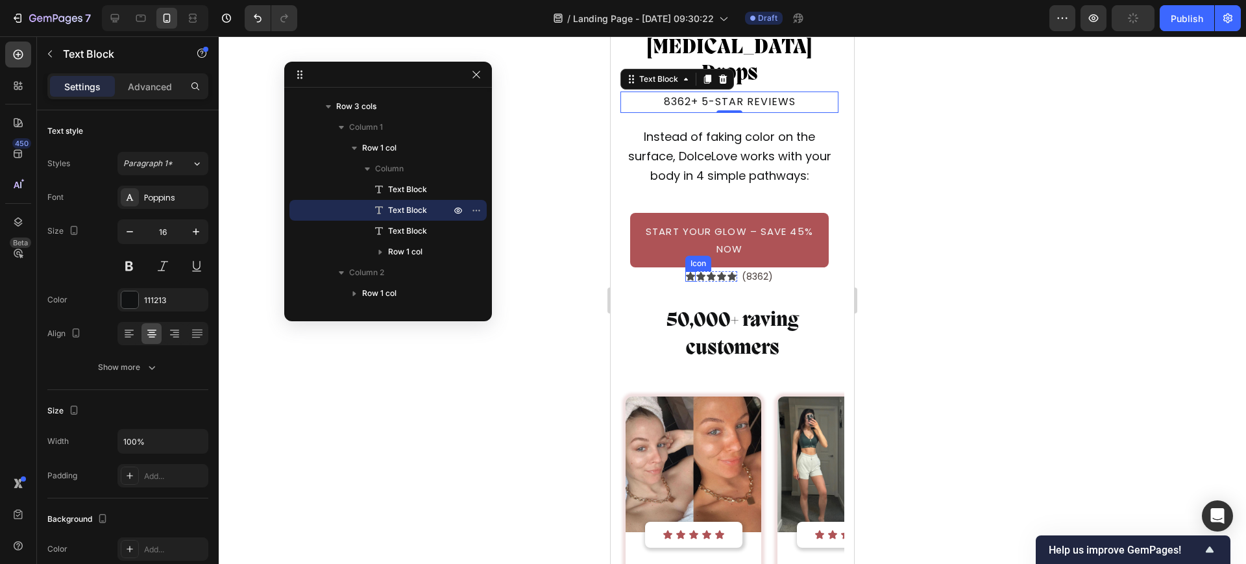
click at [685, 271] on icon at bounding box center [690, 276] width 10 height 10
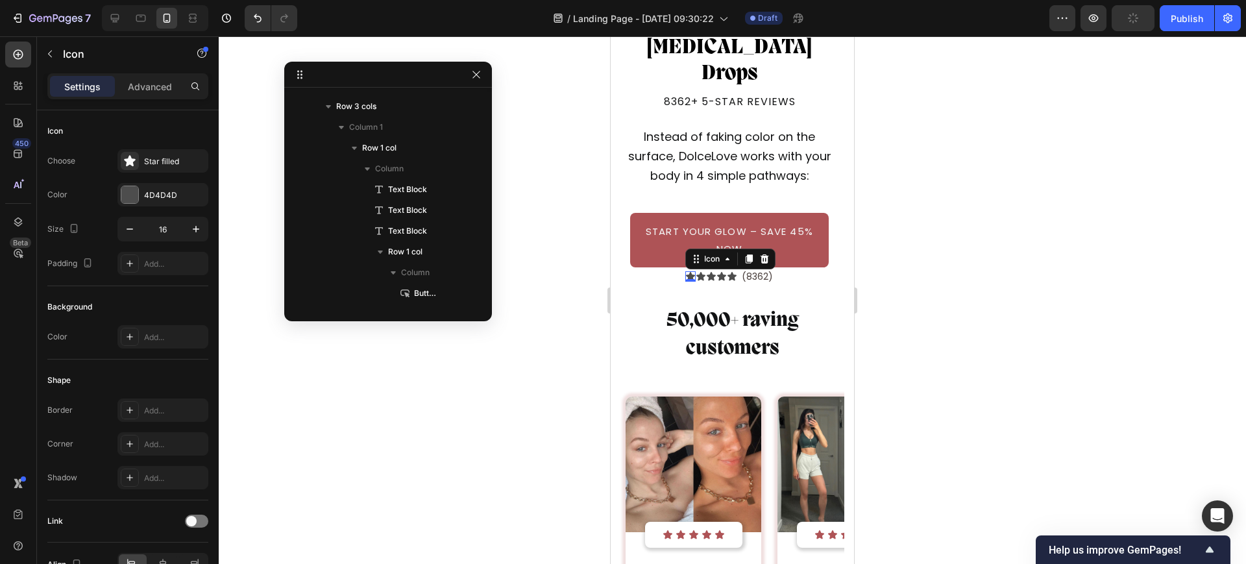
scroll to position [2779, 0]
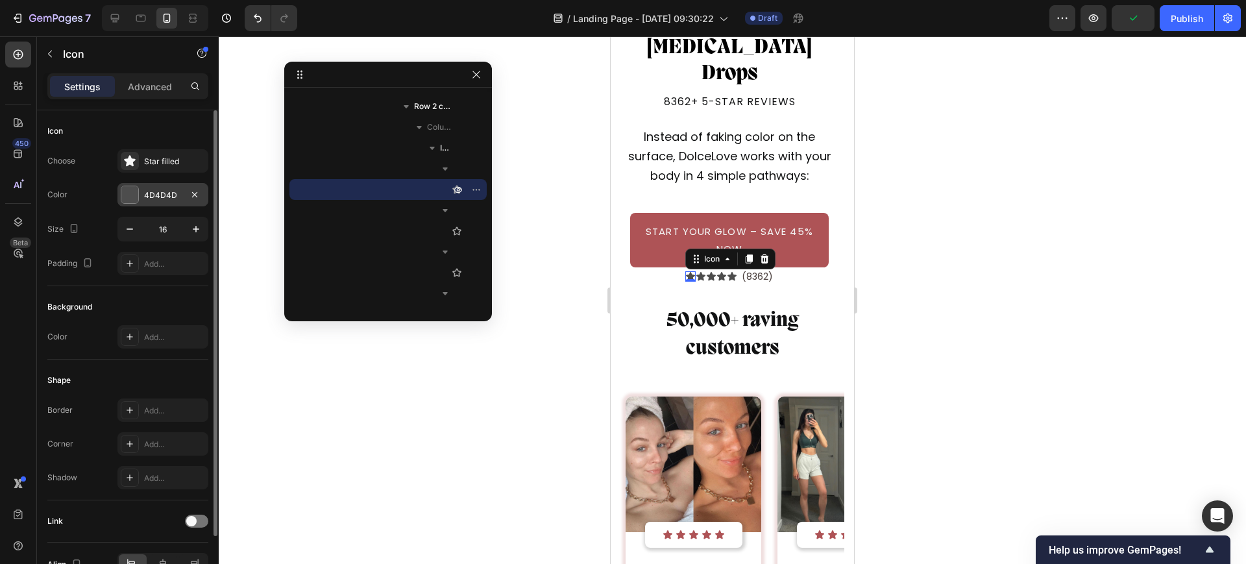
click at [145, 196] on div "4D4D4D" at bounding box center [163, 195] width 38 height 12
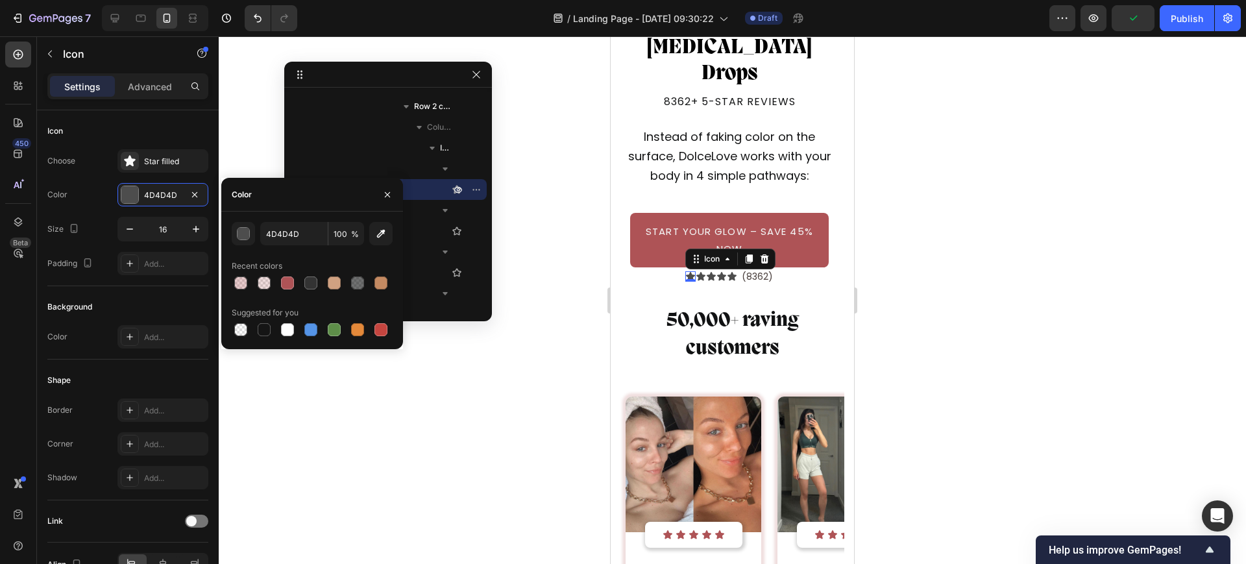
click at [276, 281] on div at bounding box center [312, 283] width 161 height 18
drag, startPoint x: 152, startPoint y: 212, endPoint x: 437, endPoint y: 274, distance: 291.1
click at [288, 283] on div at bounding box center [287, 282] width 13 height 13
type input "AE5356"
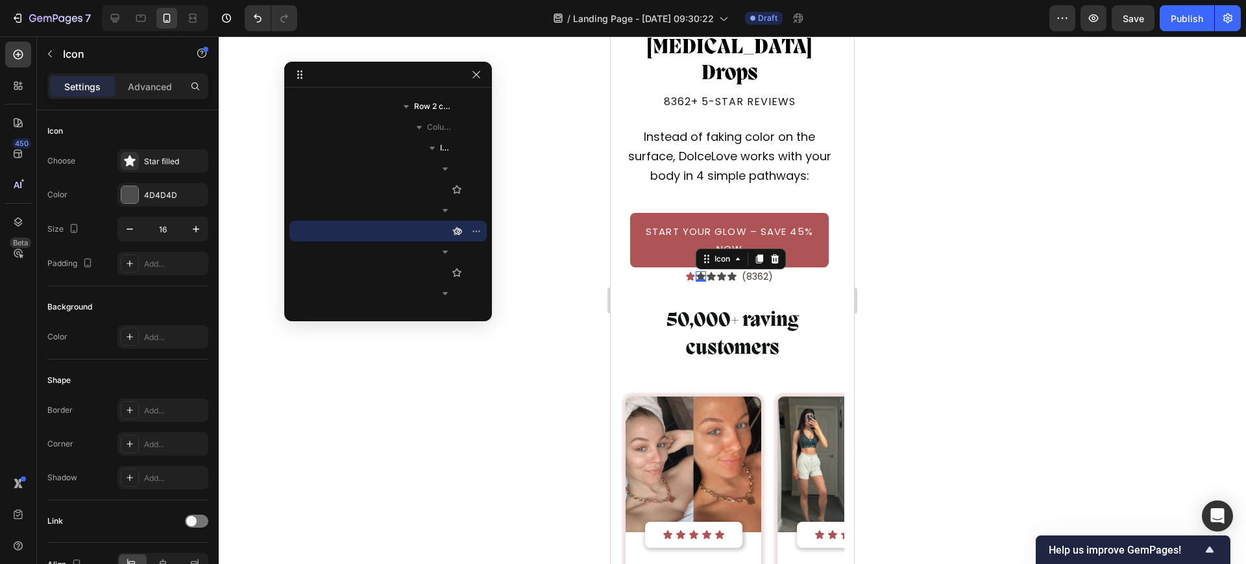
click at [698, 271] on div "Icon 0" at bounding box center [701, 276] width 10 height 10
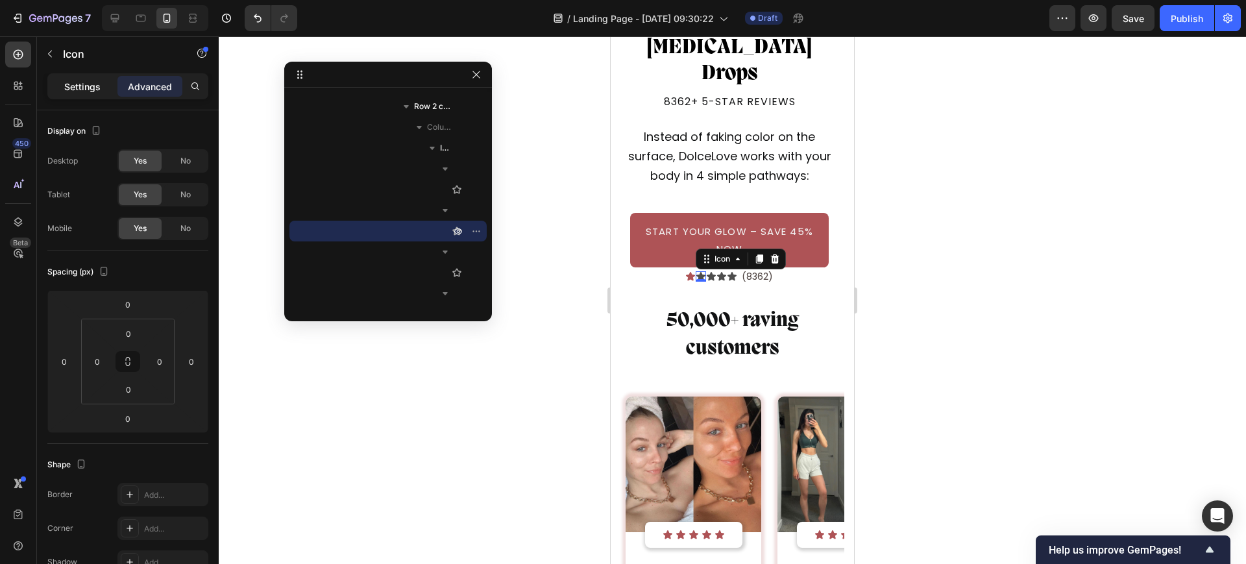
click at [79, 89] on p "Settings" at bounding box center [82, 87] width 36 height 14
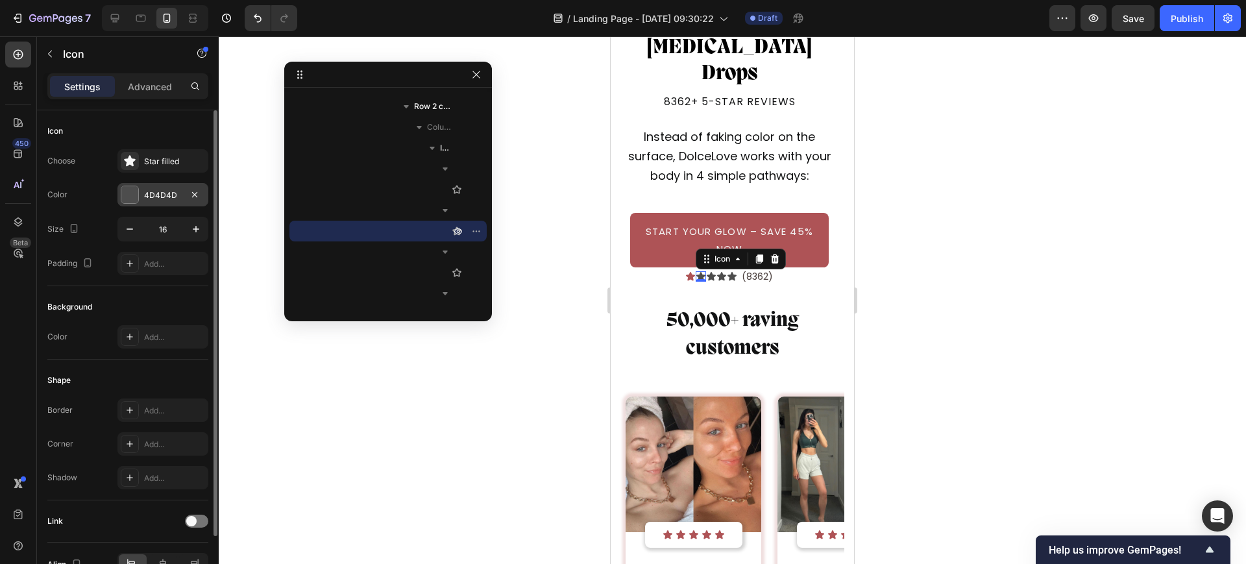
click at [140, 196] on div "4D4D4D" at bounding box center [162, 194] width 91 height 23
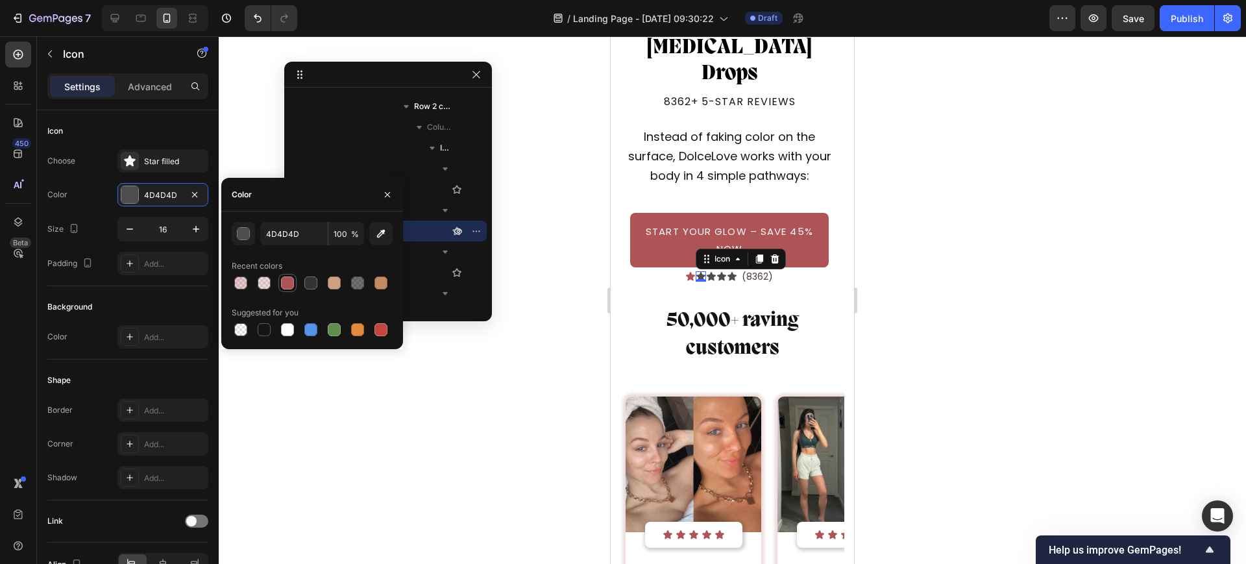
click at [282, 284] on div at bounding box center [287, 282] width 13 height 13
type input "AE5356"
click at [706, 271] on div "Icon" at bounding box center [711, 276] width 10 height 10
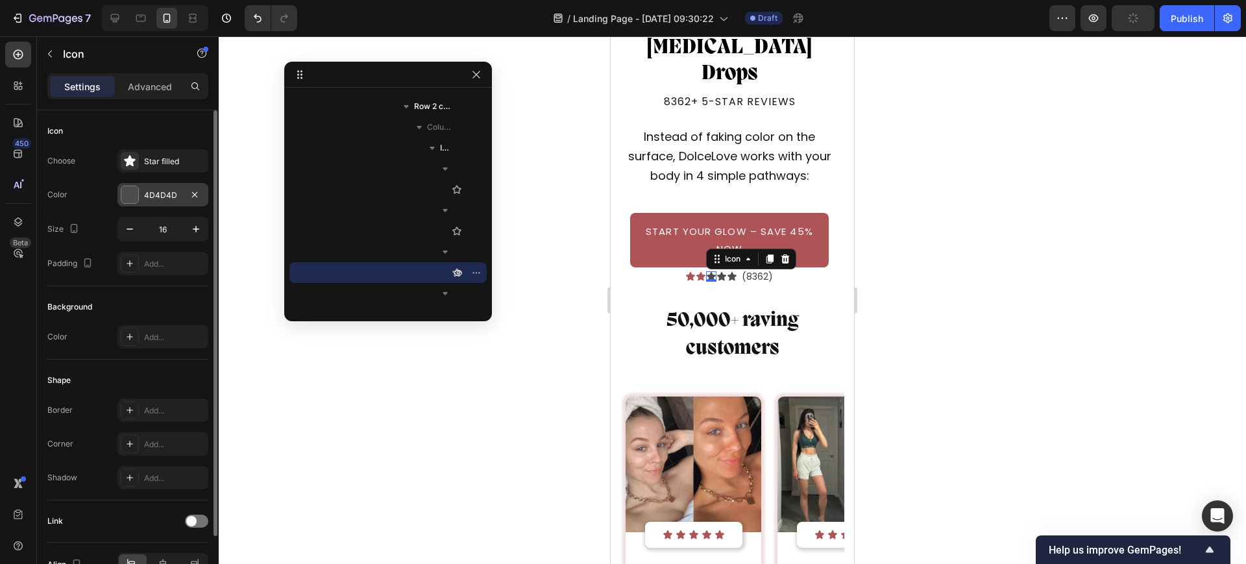
click at [154, 186] on div "4D4D4D" at bounding box center [162, 194] width 91 height 23
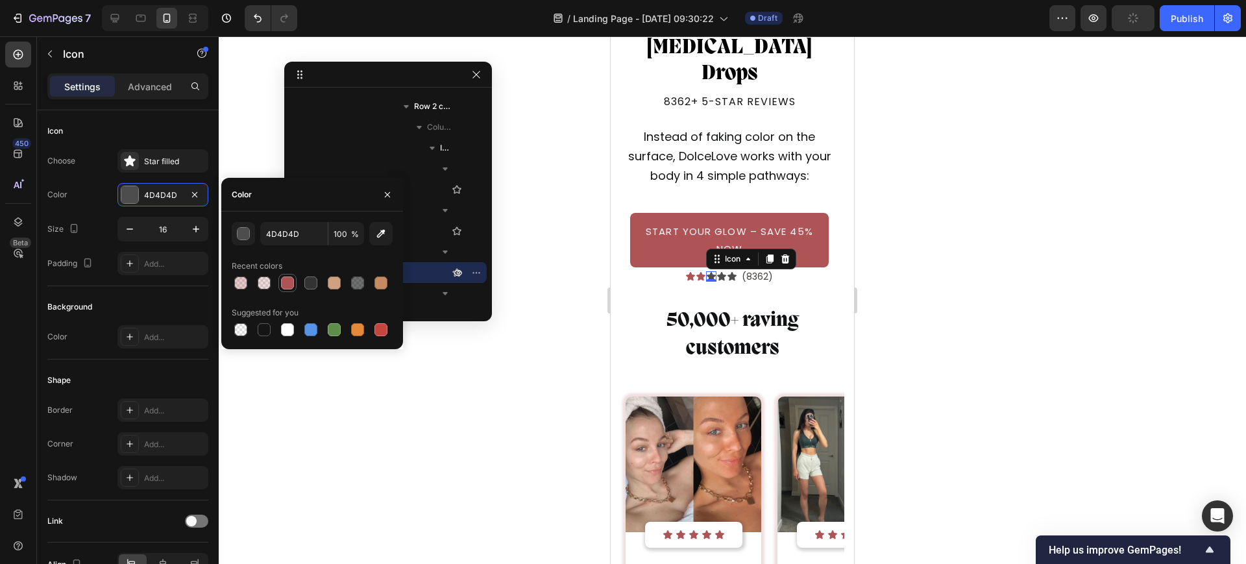
click at [284, 280] on div at bounding box center [287, 282] width 13 height 13
type input "AE5356"
click at [719, 271] on icon at bounding box center [721, 276] width 10 height 10
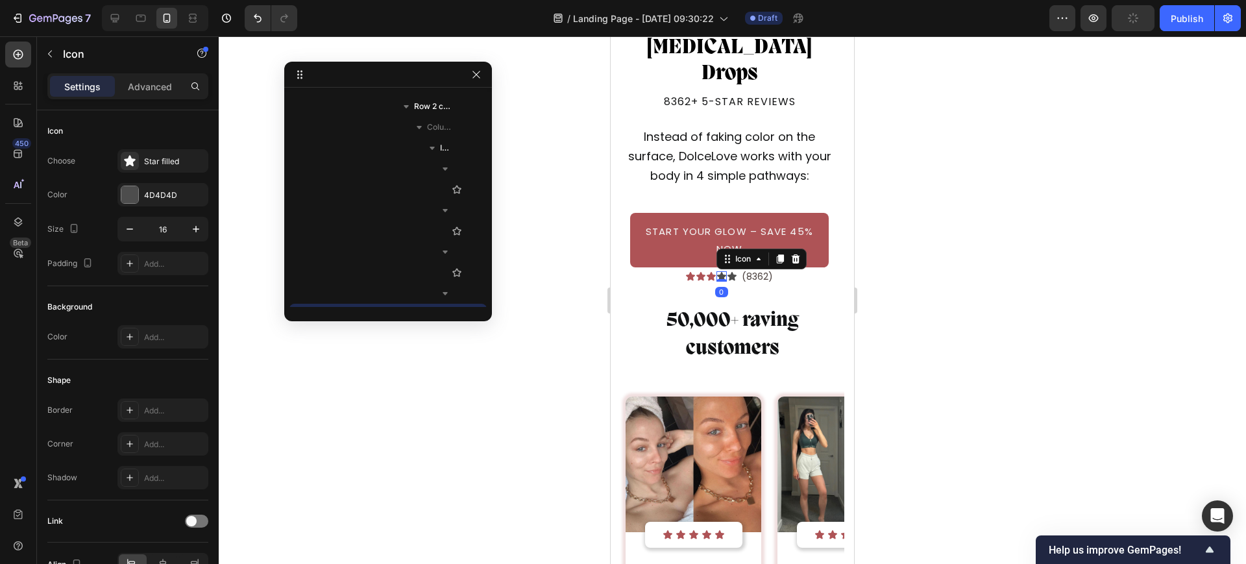
scroll to position [2904, 0]
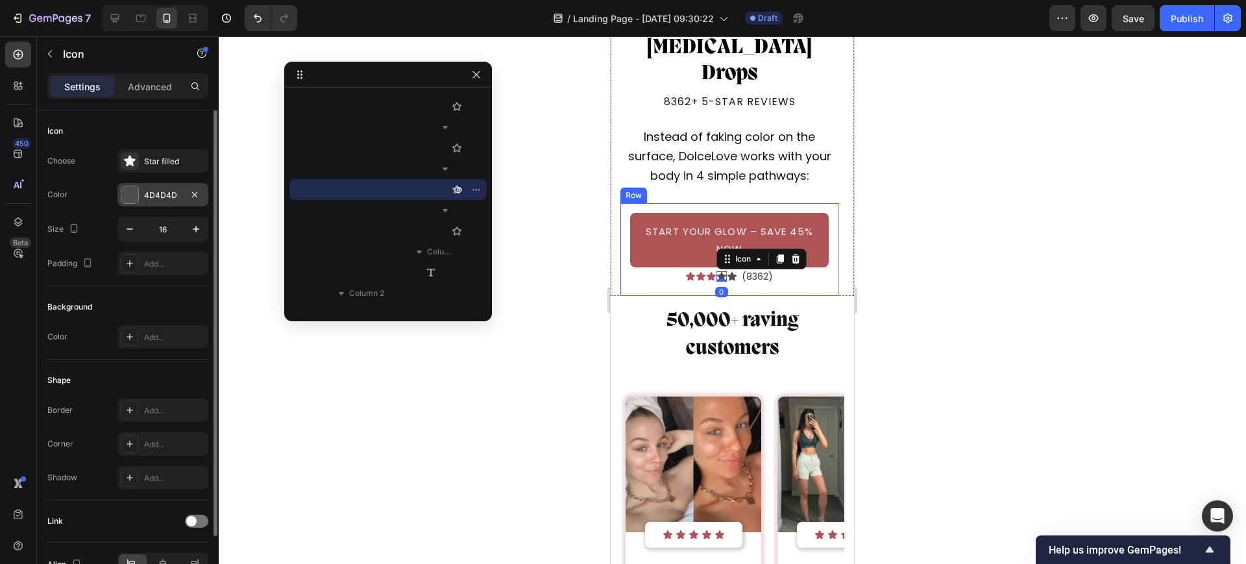
click at [147, 204] on div "4D4D4D" at bounding box center [162, 194] width 91 height 23
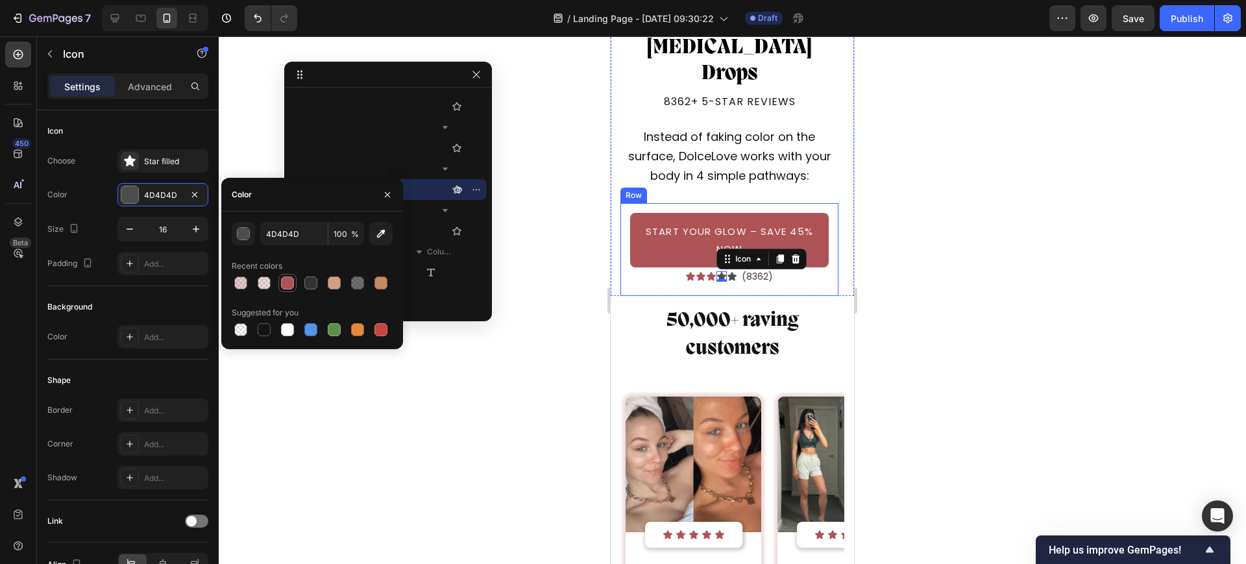
click at [280, 283] on div at bounding box center [288, 283] width 16 height 16
type input "AE5356"
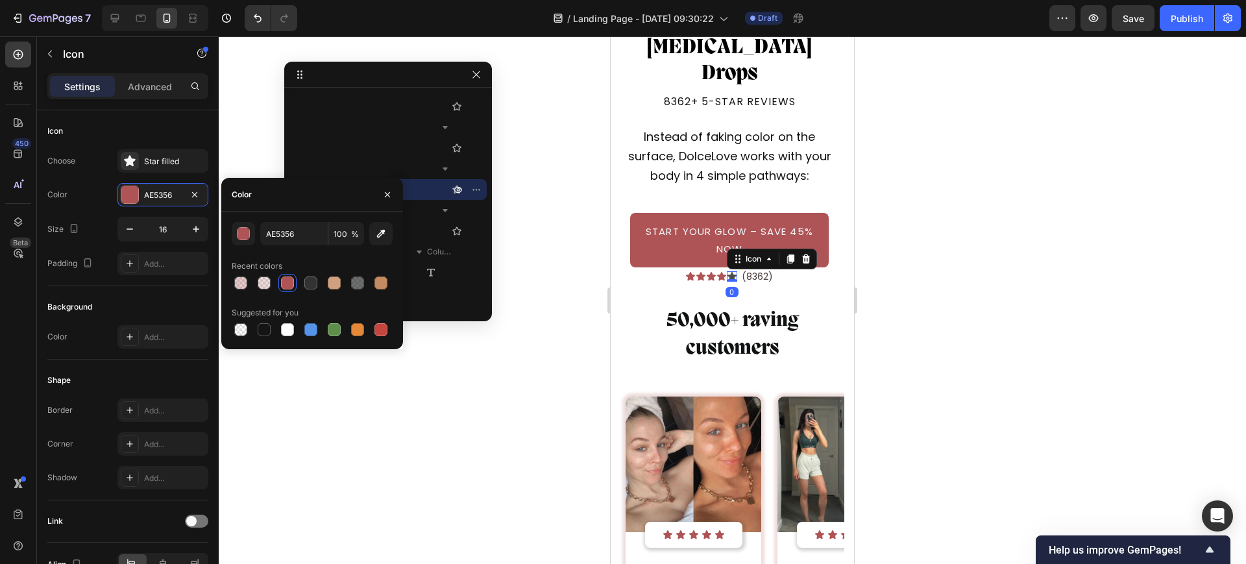
click at [728, 272] on icon at bounding box center [731, 276] width 9 height 8
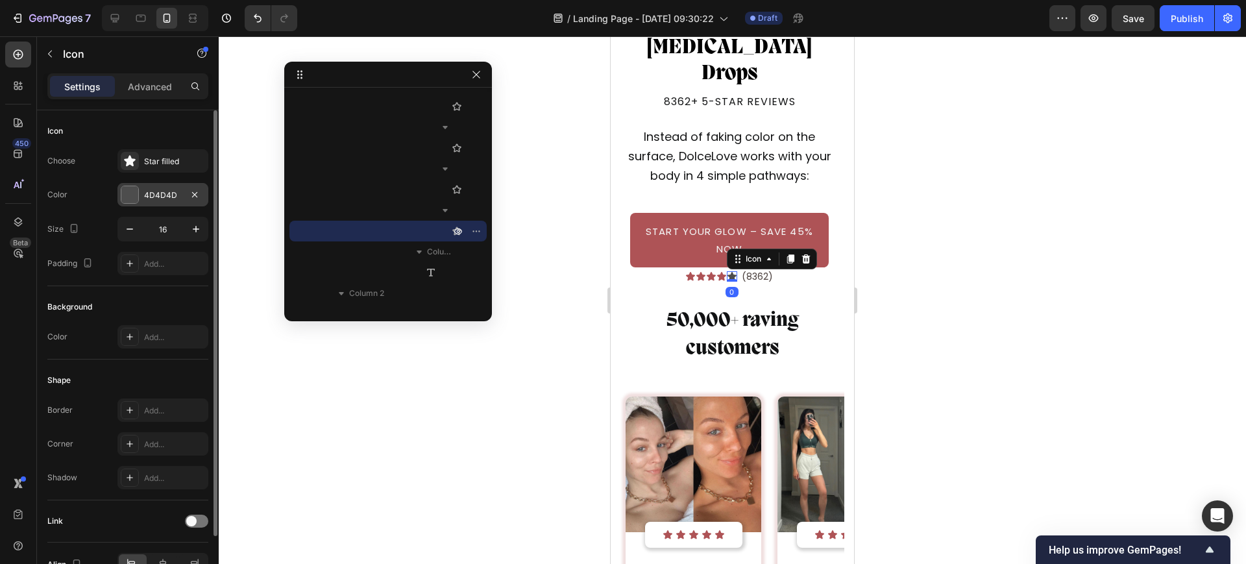
click at [150, 189] on div "4D4D4D" at bounding box center [163, 195] width 38 height 12
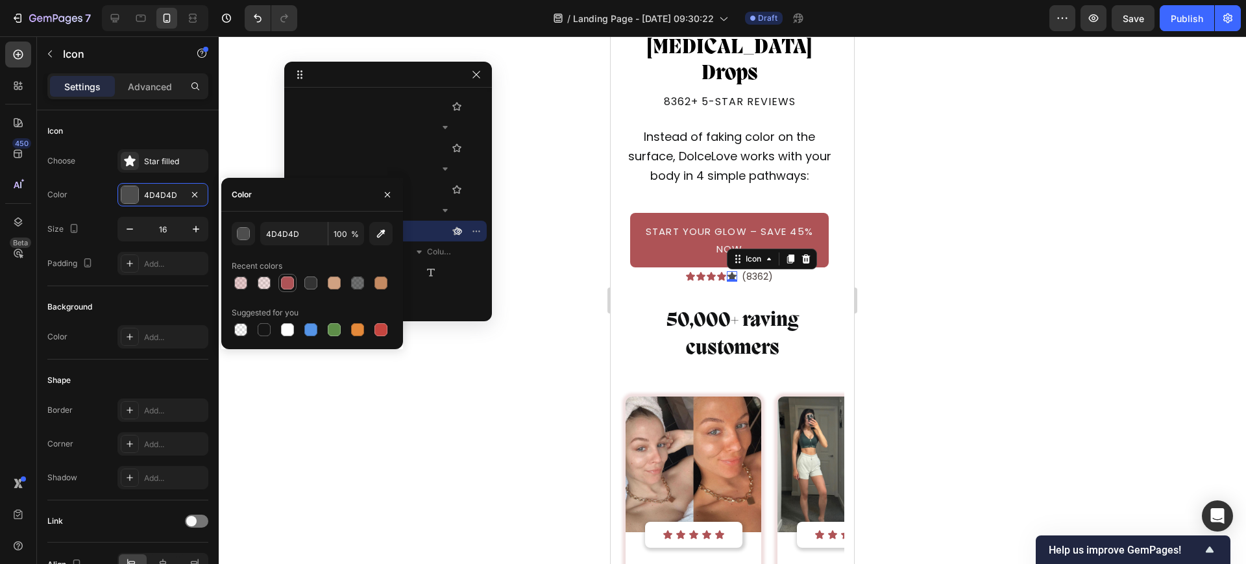
click at [280, 275] on div at bounding box center [287, 283] width 18 height 18
type input "AE5356"
click at [737, 307] on p "50,000+ raving customers" at bounding box center [732, 335] width 221 height 56
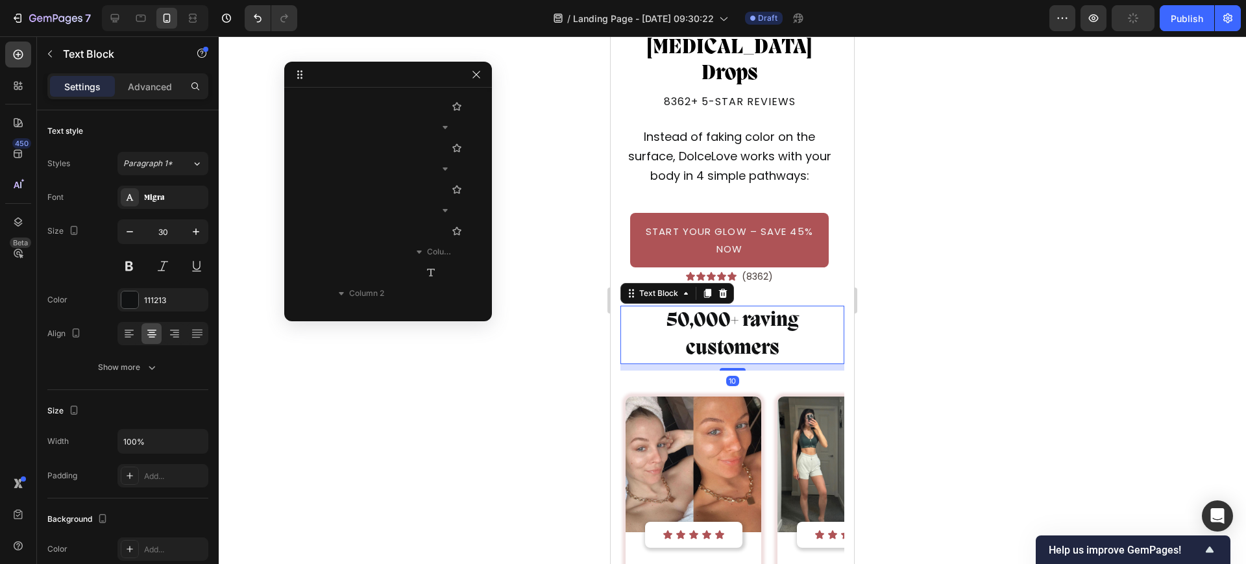
scroll to position [3381, 0]
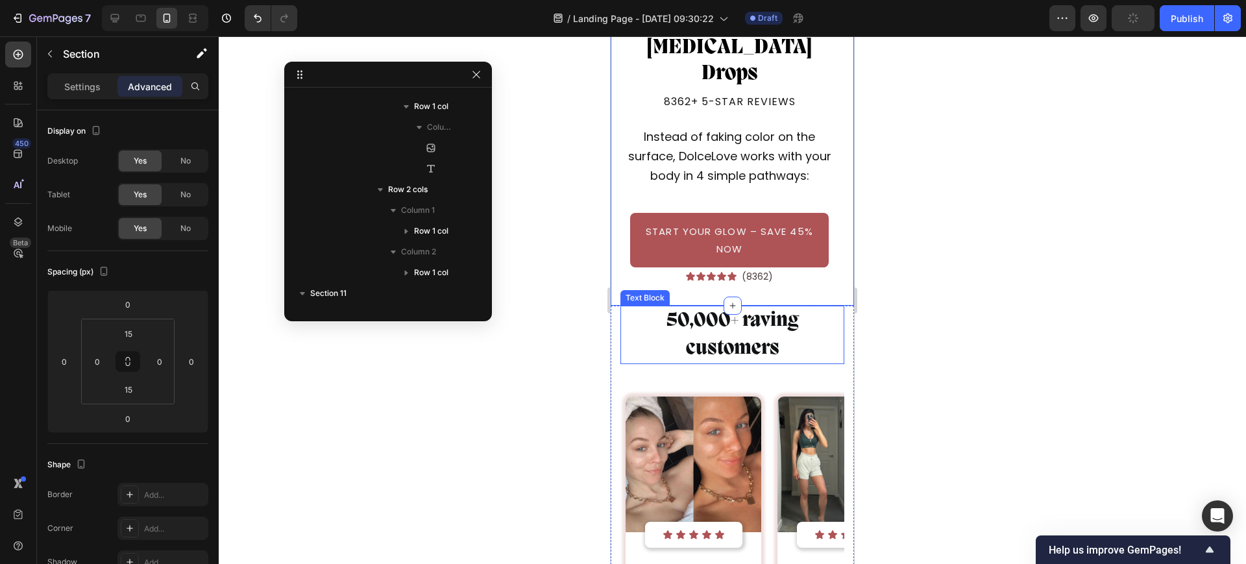
scroll to position [2364, 0]
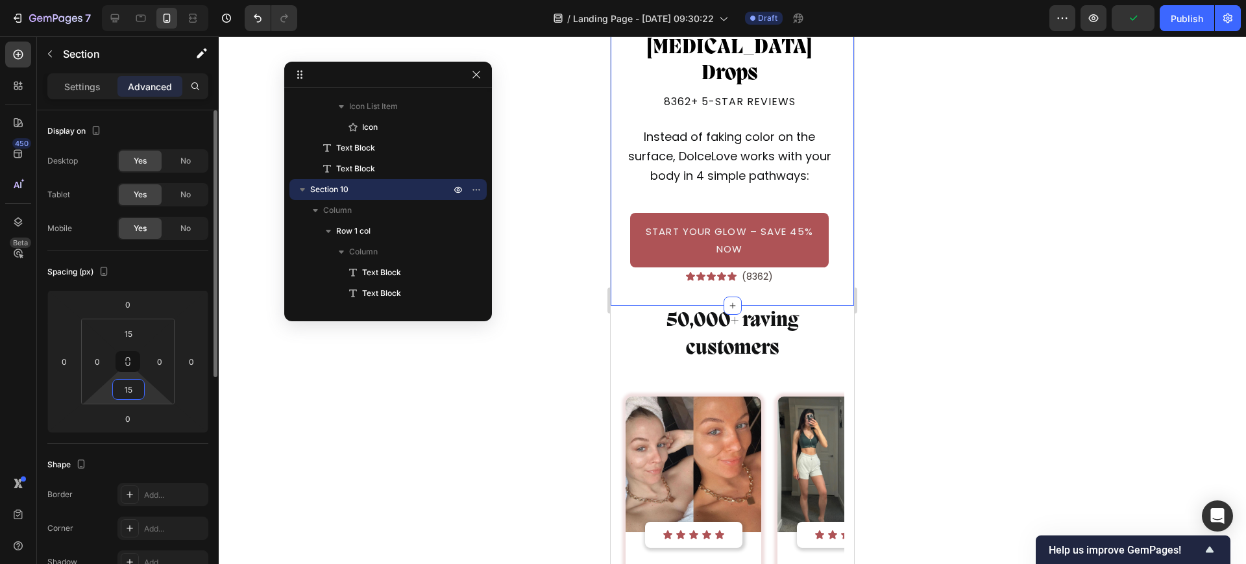
click at [131, 388] on input "15" at bounding box center [129, 389] width 26 height 19
type input "0"
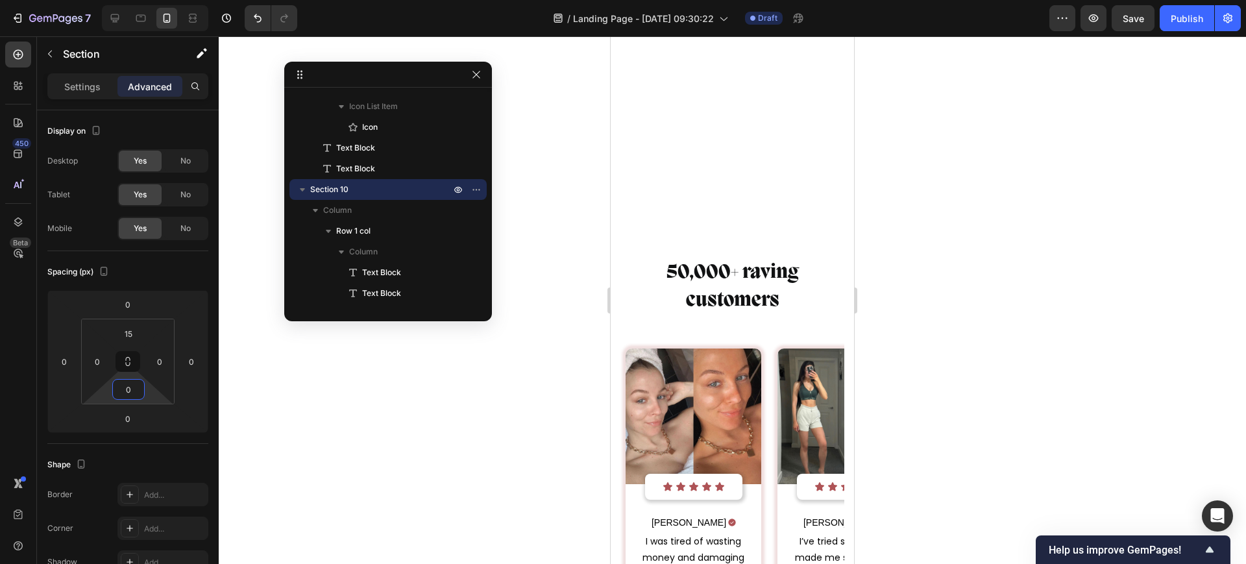
scroll to position [6732, 0]
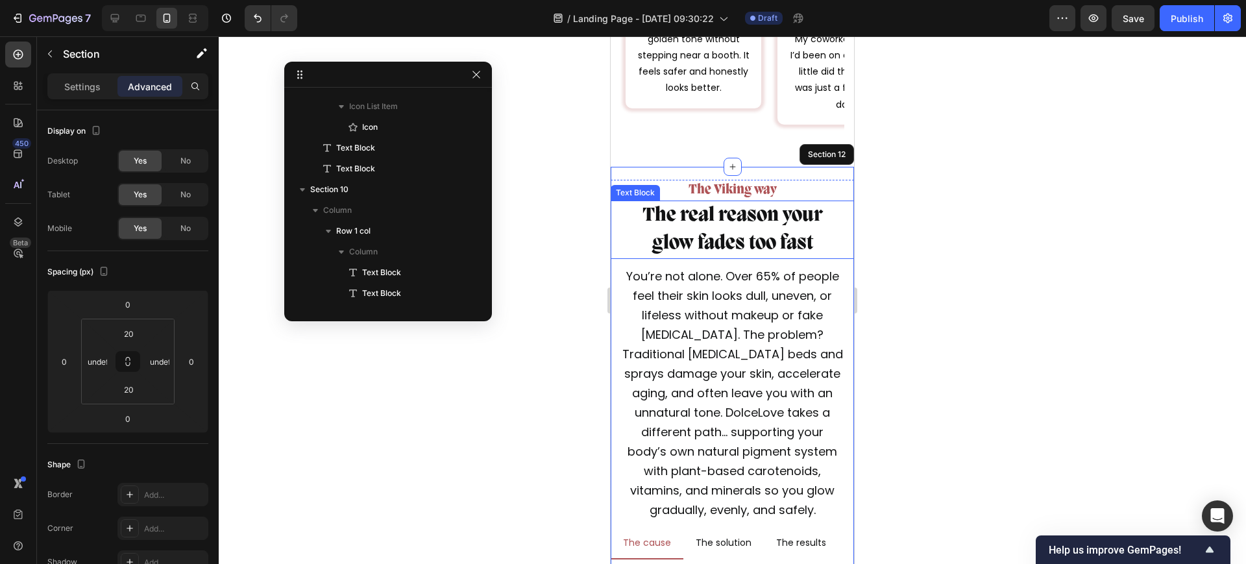
scroll to position [3610, 0]
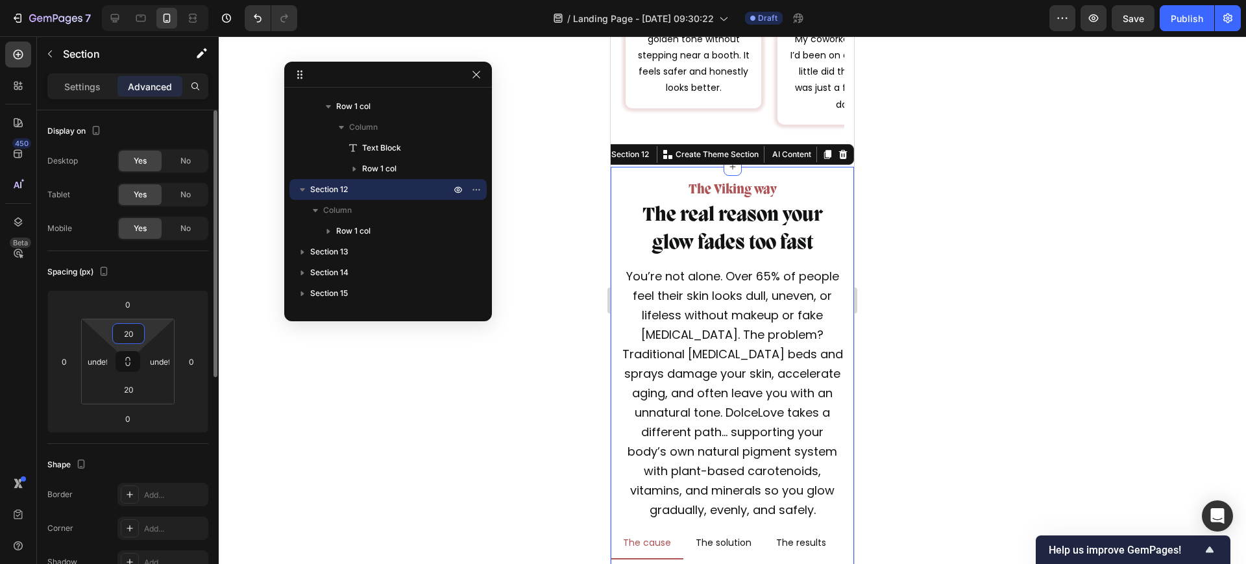
click at [131, 339] on input "20" at bounding box center [129, 333] width 26 height 19
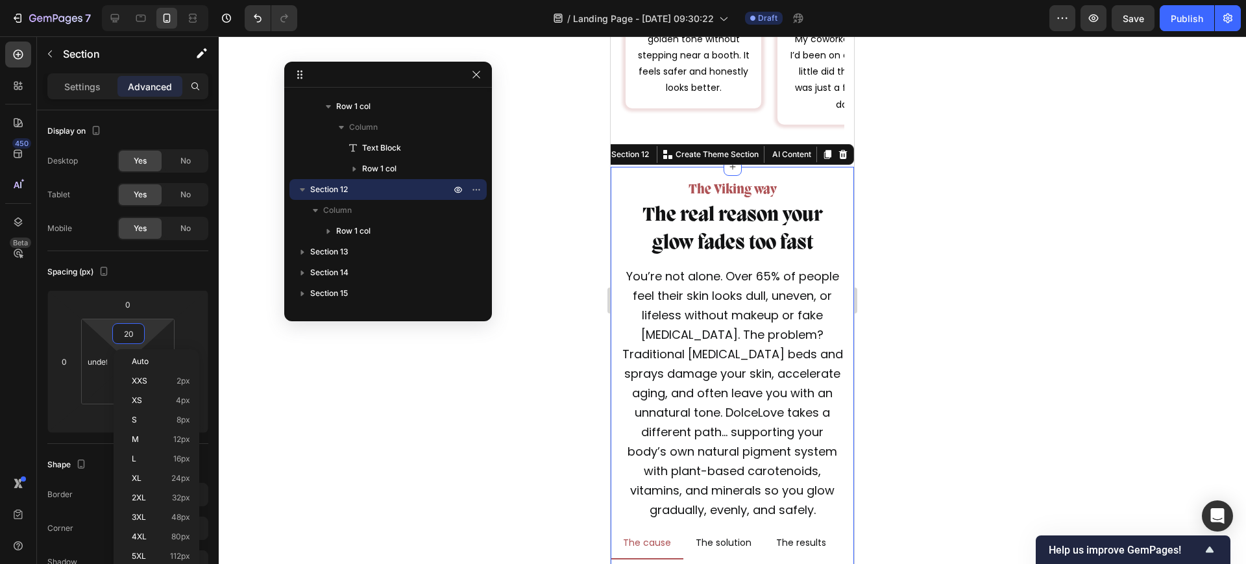
type input "0"
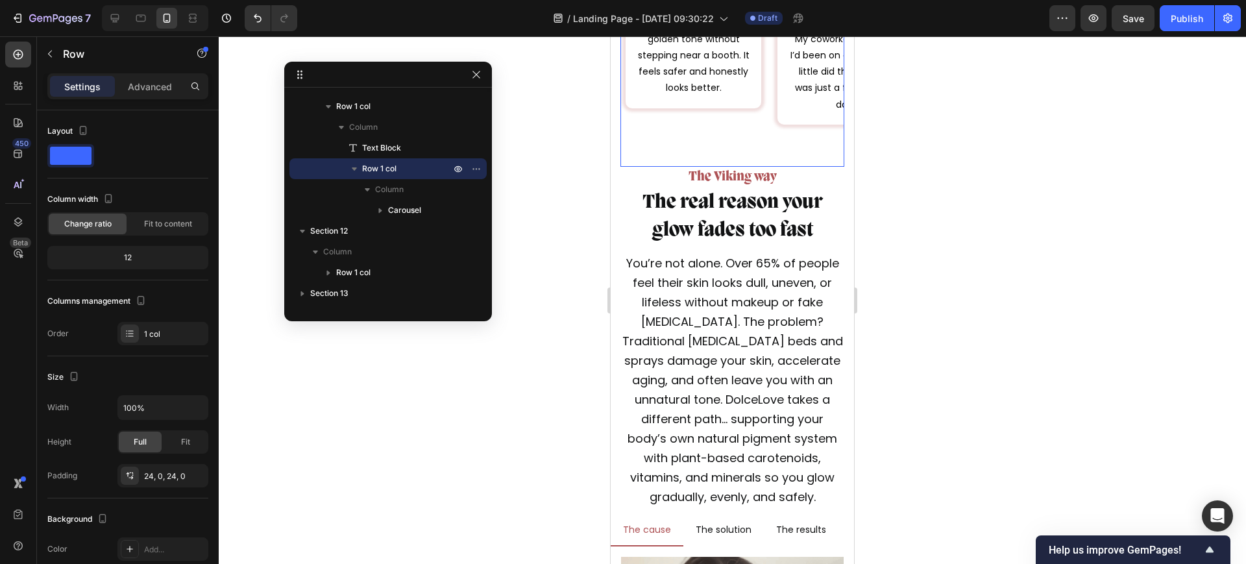
click at [167, 482] on div "24, 0, 24, 0" at bounding box center [162, 475] width 91 height 23
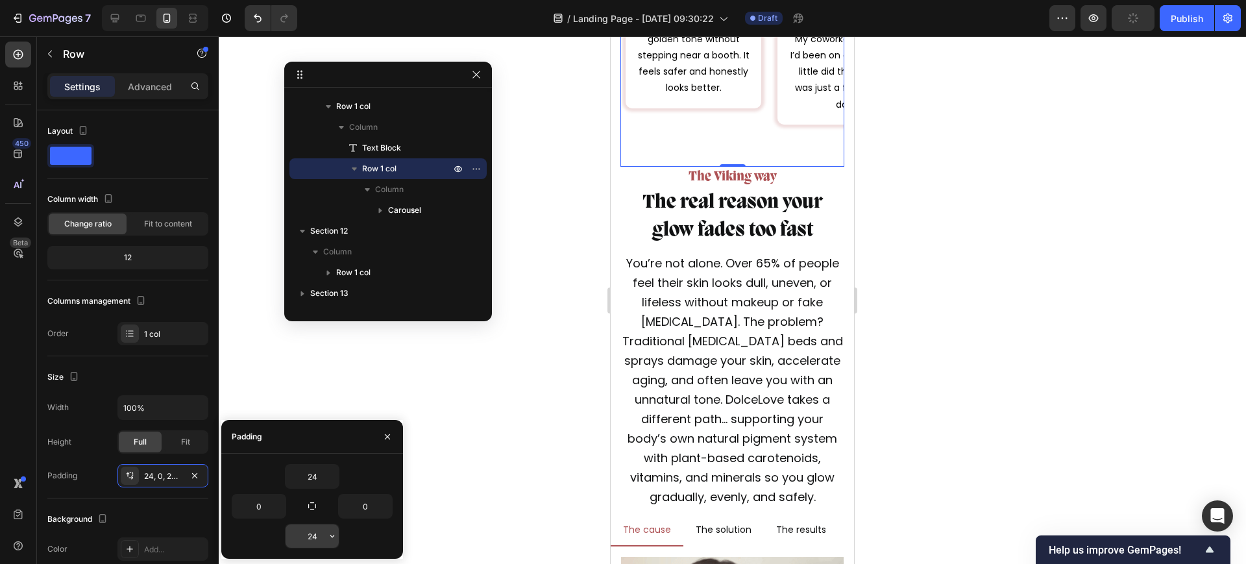
click at [310, 533] on input "24" at bounding box center [312, 535] width 53 height 23
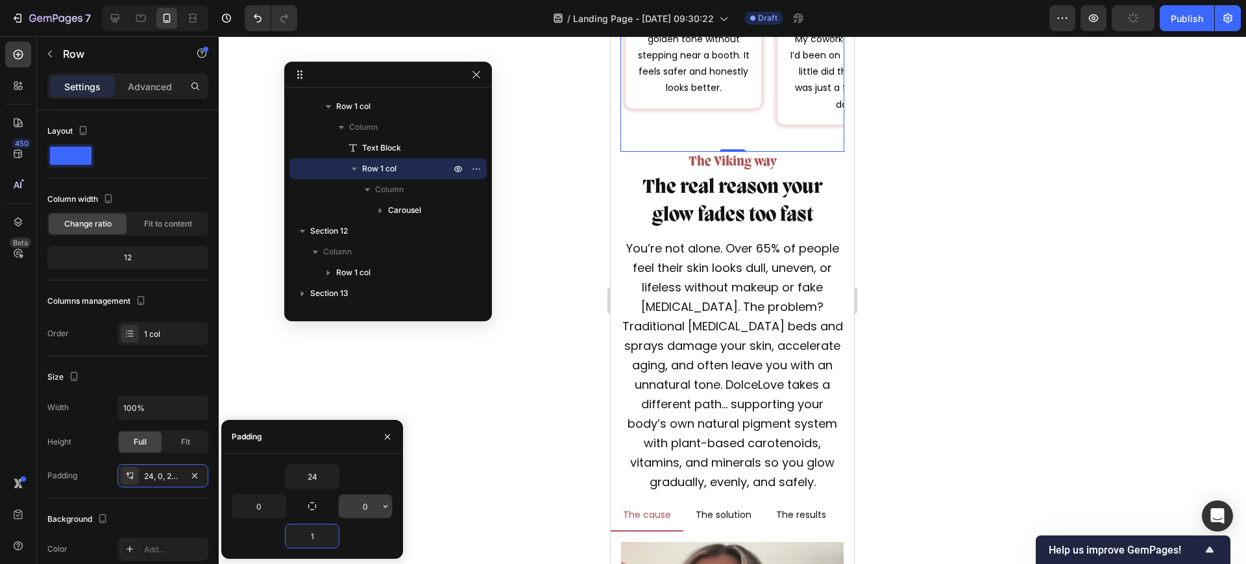
type input "10"
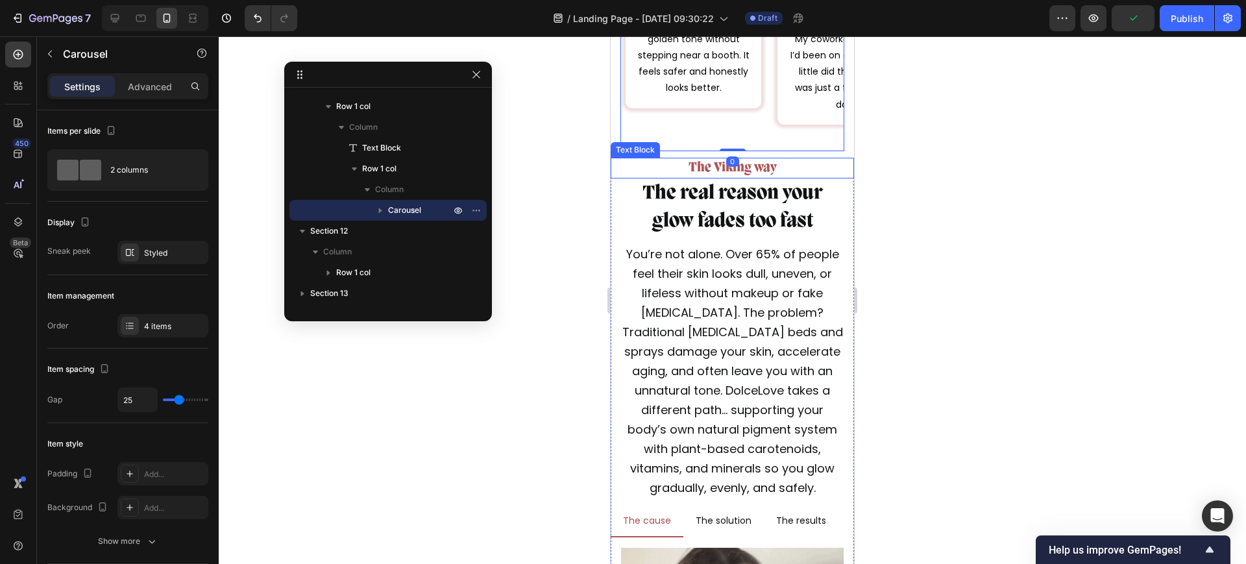
scroll to position [6732, 0]
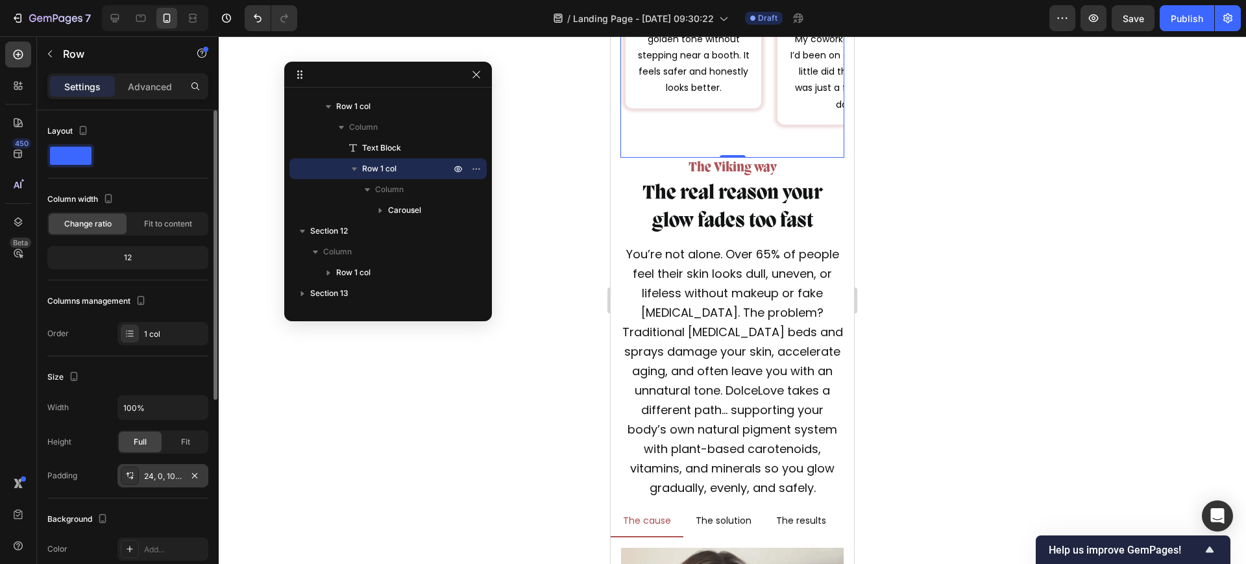
click at [157, 479] on div "24, 0, 10, 0" at bounding box center [163, 476] width 38 height 12
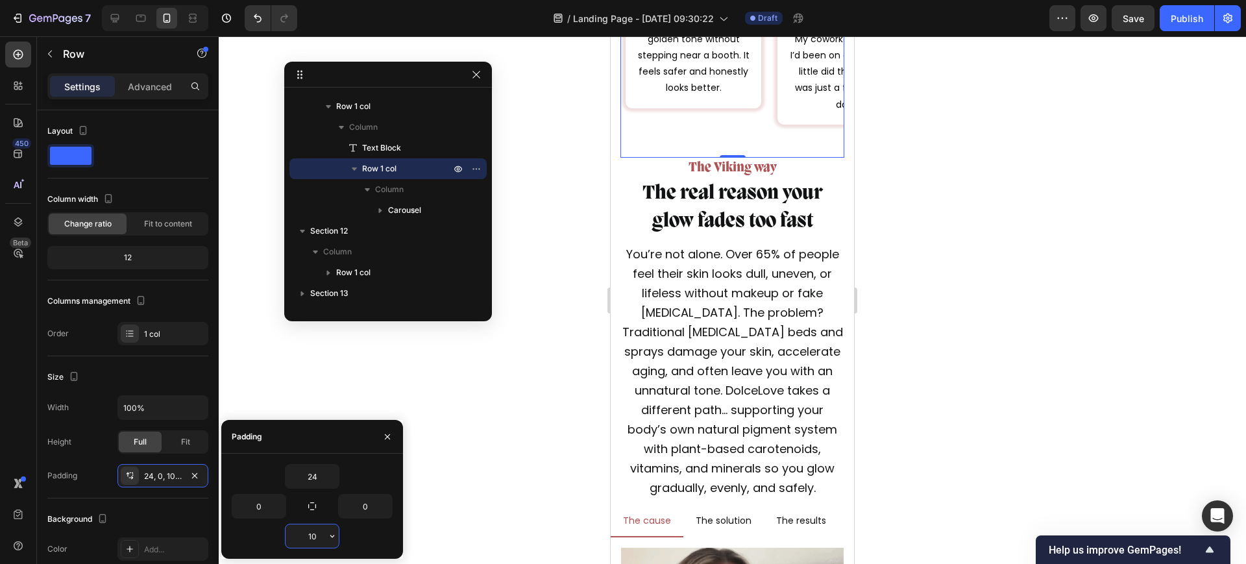
click at [308, 539] on input "10" at bounding box center [312, 535] width 53 height 23
type input "0"
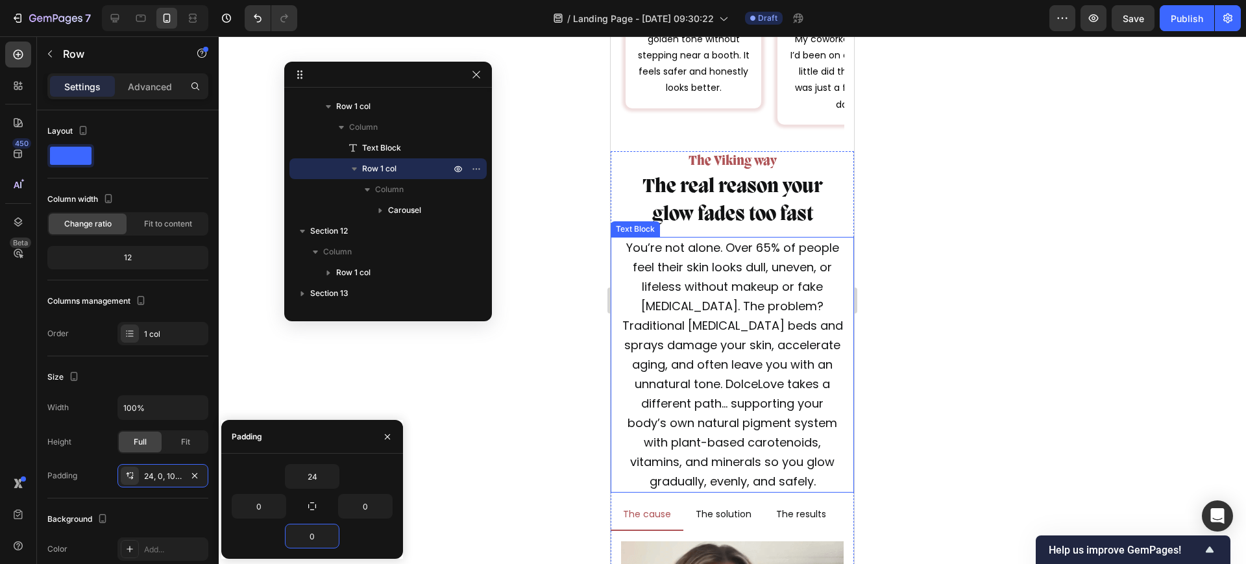
click at [731, 337] on p "You’re not alone. Over 65% of people feel their skin looks dull, uneven, or lif…" at bounding box center [732, 364] width 221 height 253
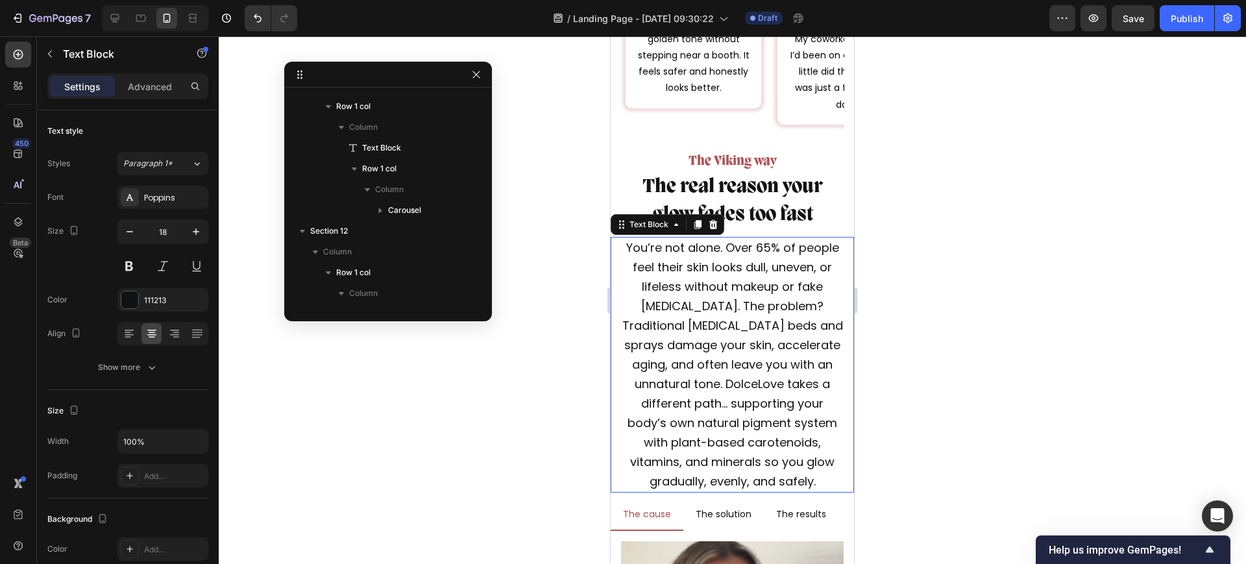
scroll to position [3776, 0]
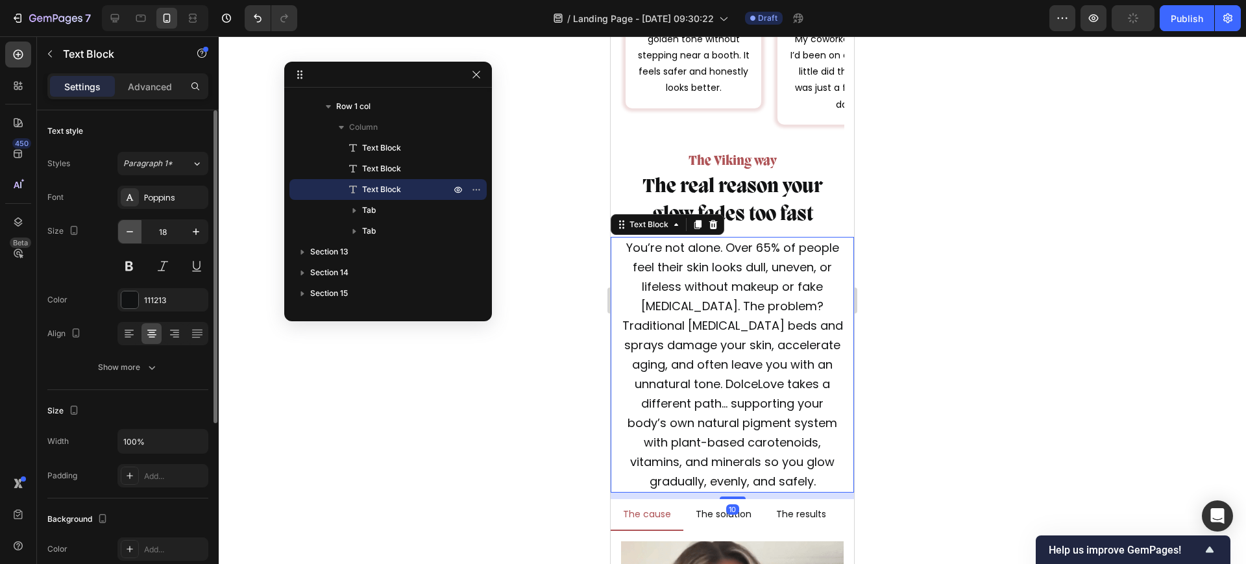
click at [125, 228] on icon "button" at bounding box center [129, 231] width 13 height 13
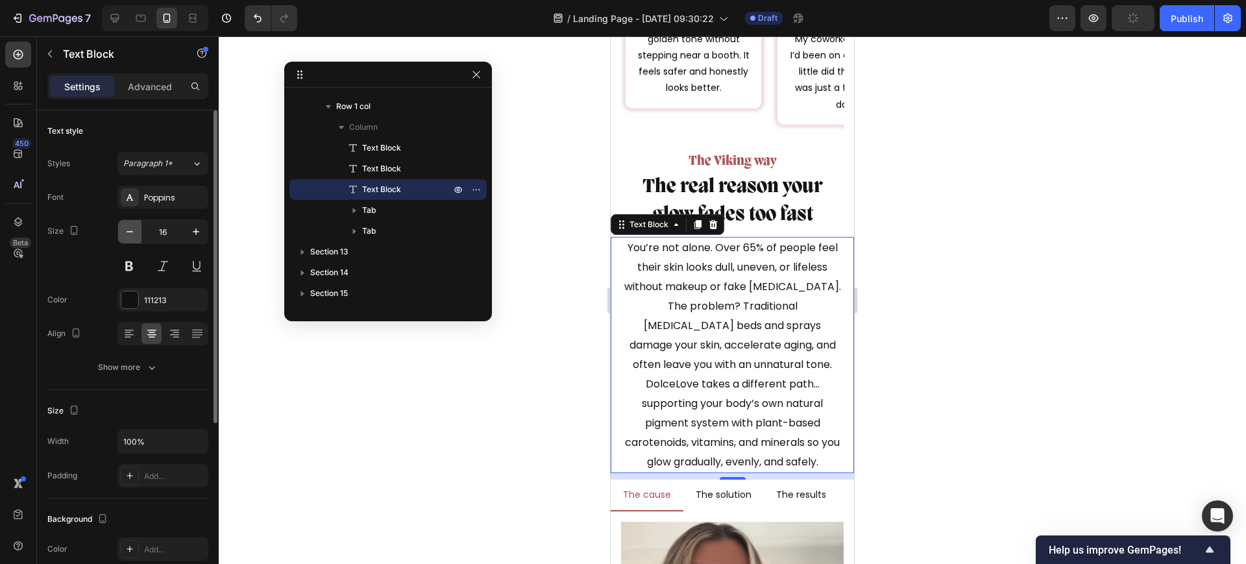
click at [125, 228] on icon "button" at bounding box center [129, 231] width 13 height 13
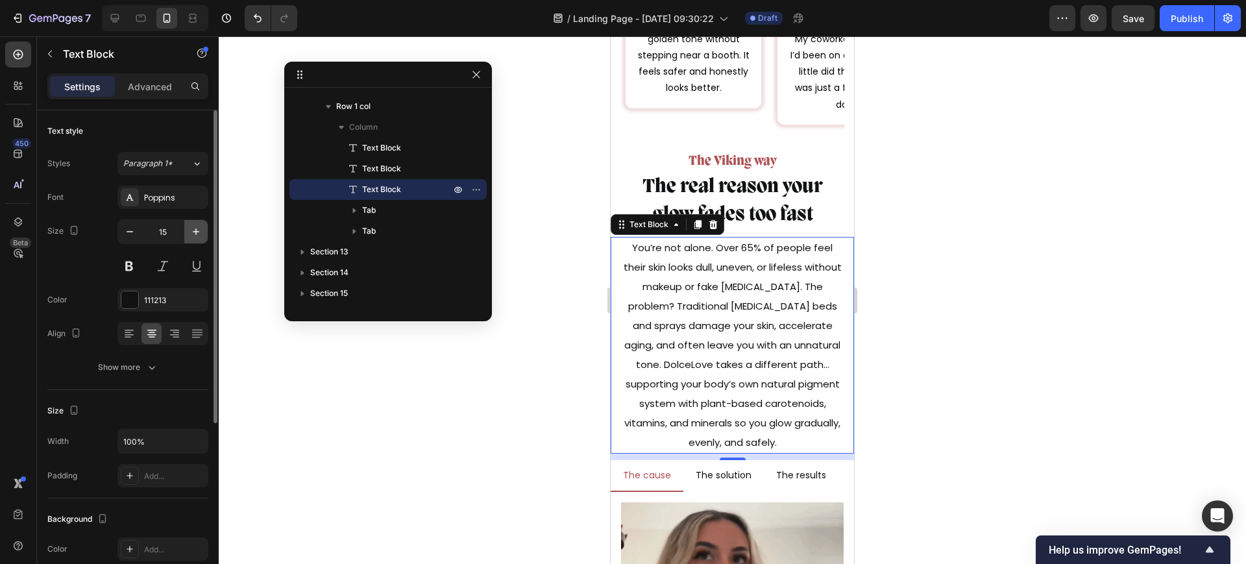
click at [202, 228] on icon "button" at bounding box center [195, 231] width 13 height 13
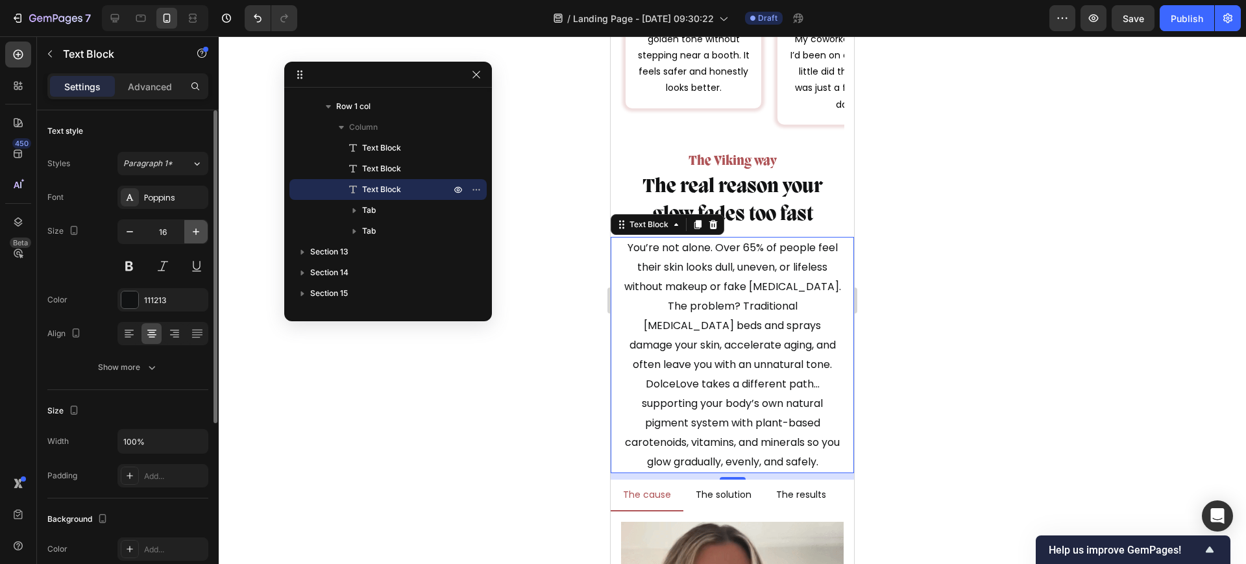
click at [202, 228] on icon "button" at bounding box center [195, 231] width 13 height 13
type input "17"
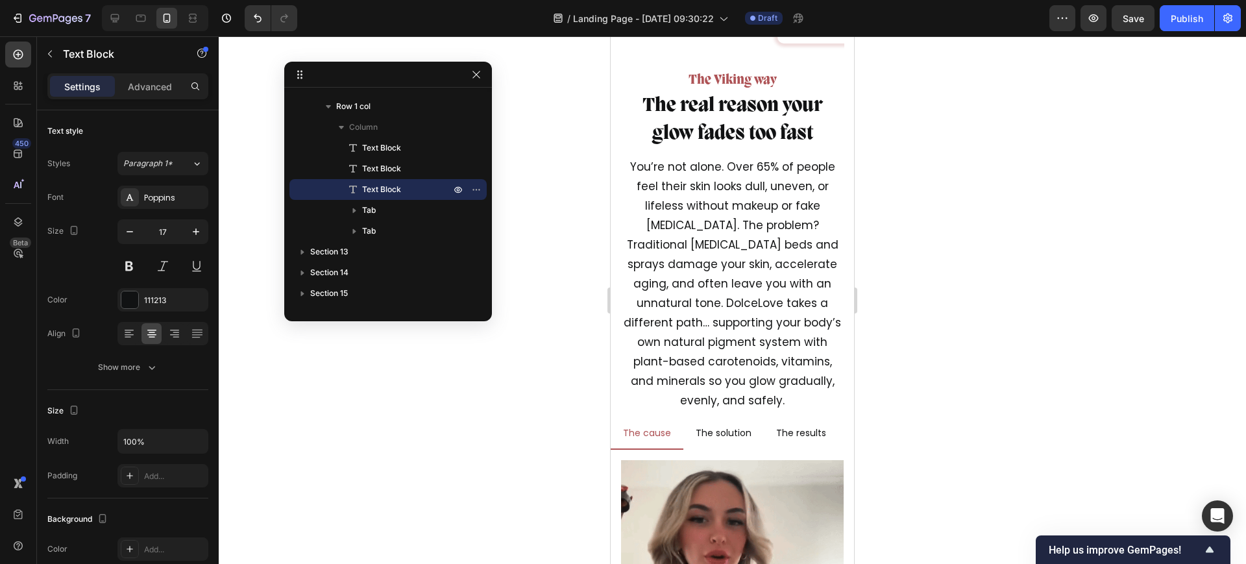
scroll to position [7300, 0]
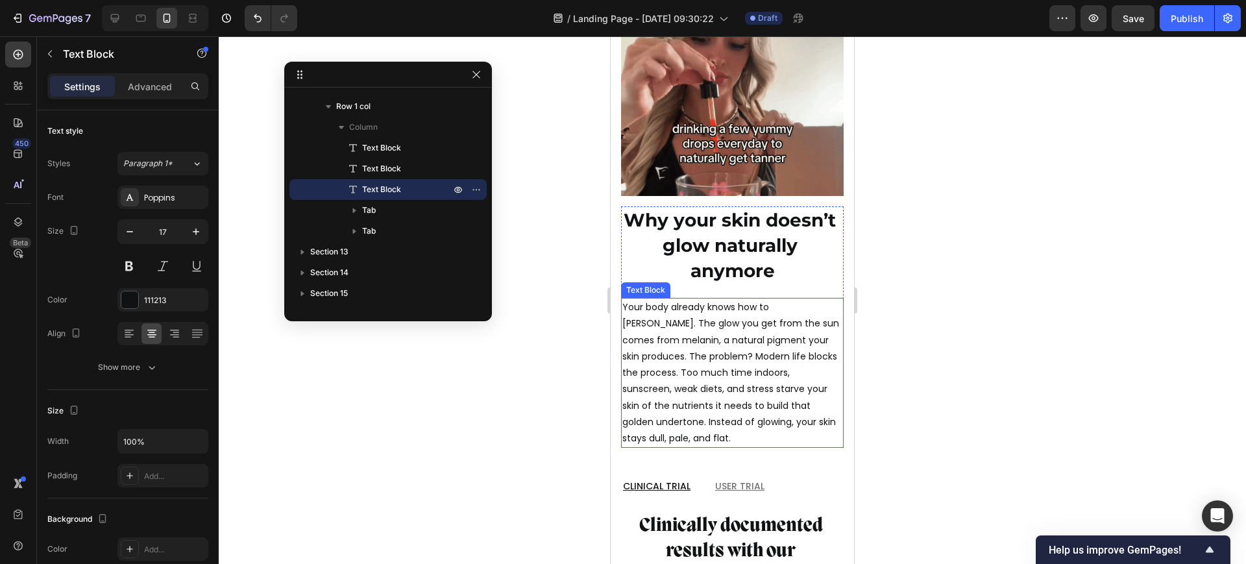
click at [749, 387] on p "Your body already knows how to tan. The glow you get from the sun comes from me…" at bounding box center [732, 372] width 220 height 147
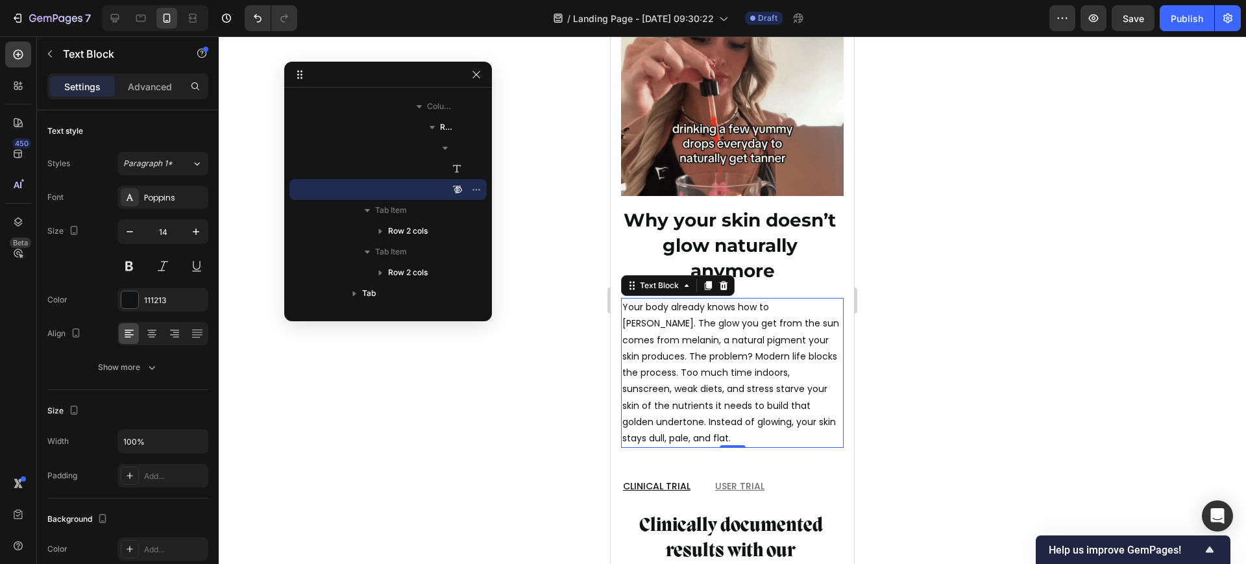
scroll to position [6894, 0]
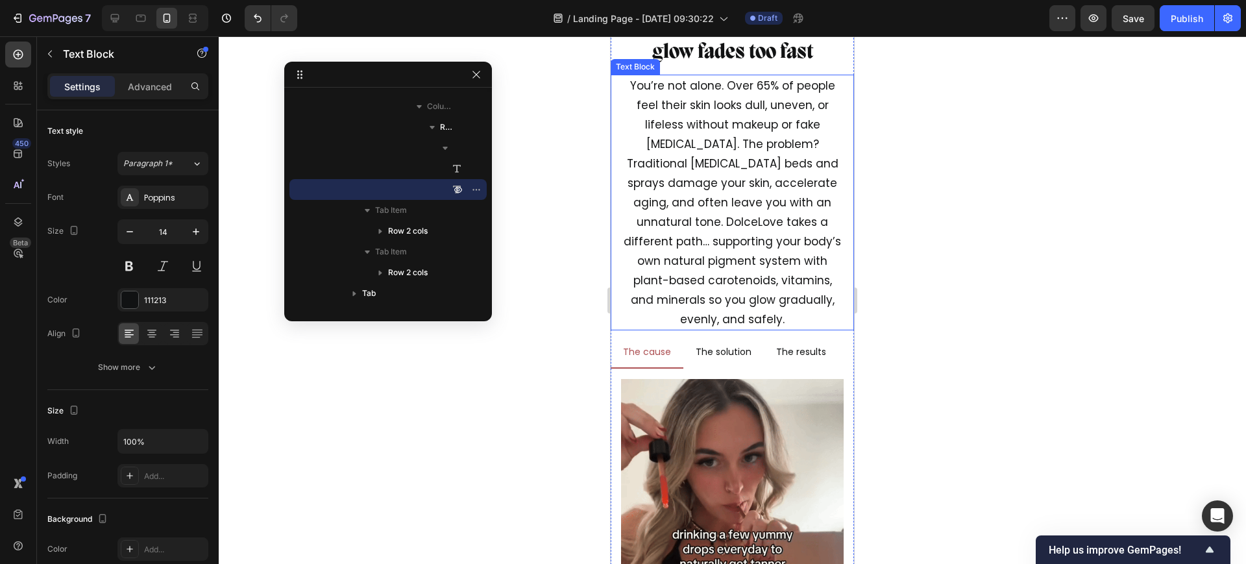
click at [726, 176] on p "You’re not alone. Over 65% of people feel their skin looks dull, uneven, or lif…" at bounding box center [732, 202] width 221 height 253
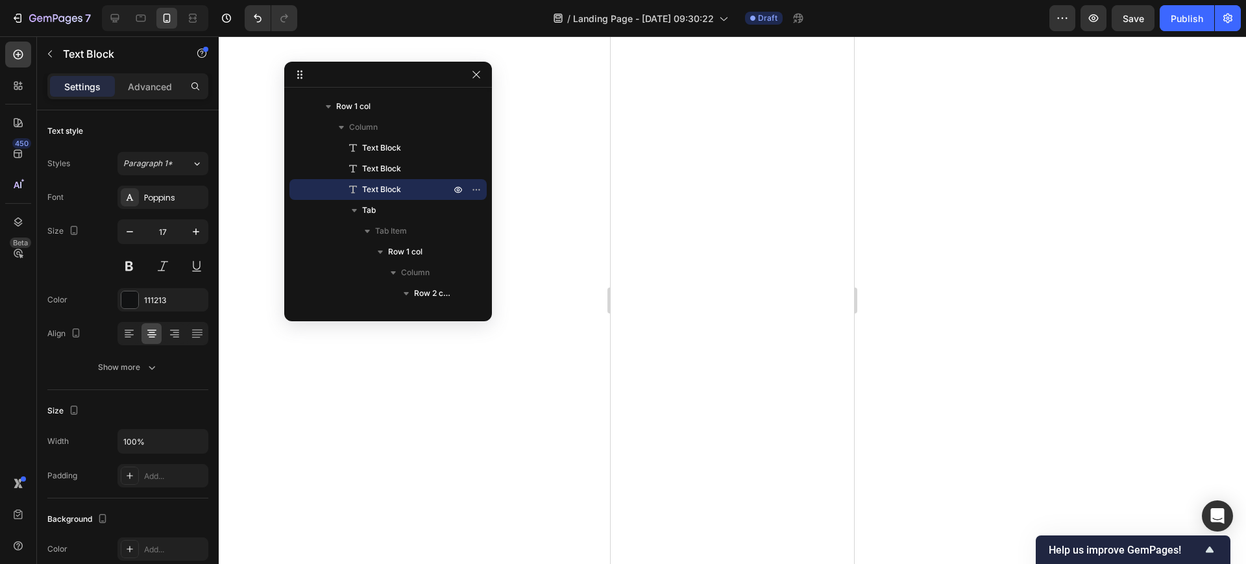
scroll to position [6002, 0]
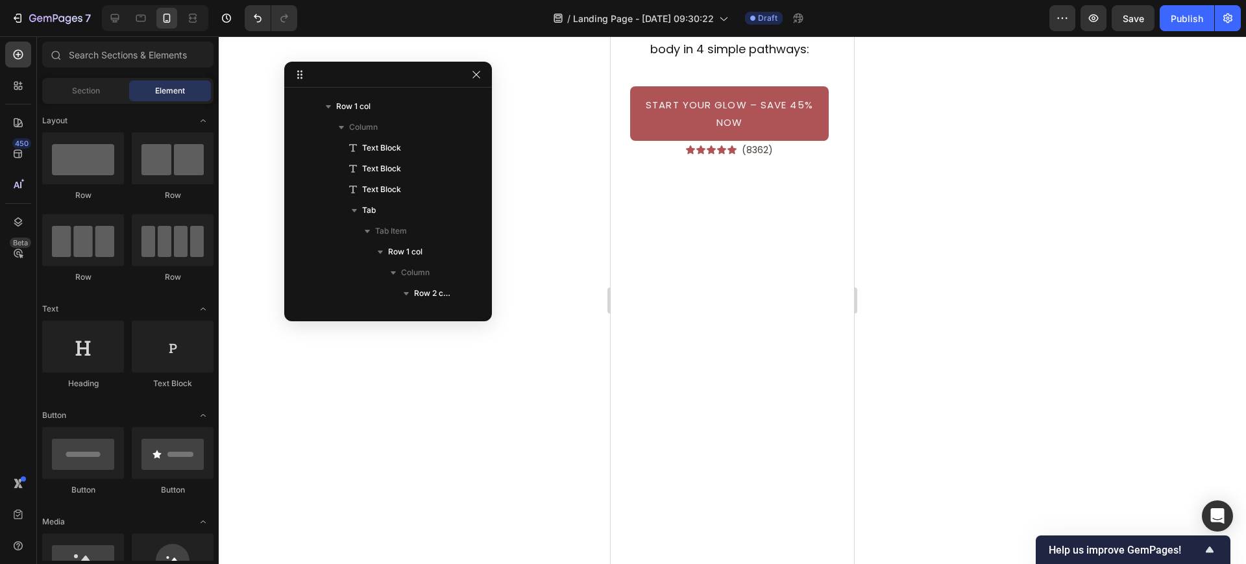
drag, startPoint x: 847, startPoint y: 314, endPoint x: 1455, endPoint y: 66, distance: 656.8
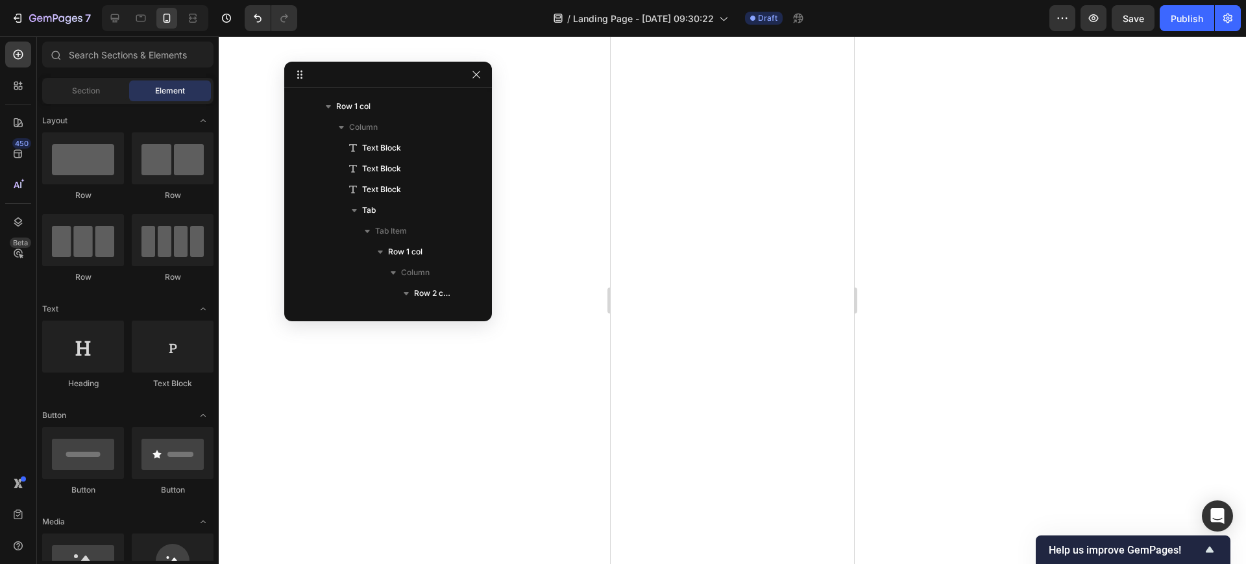
scroll to position [0, 0]
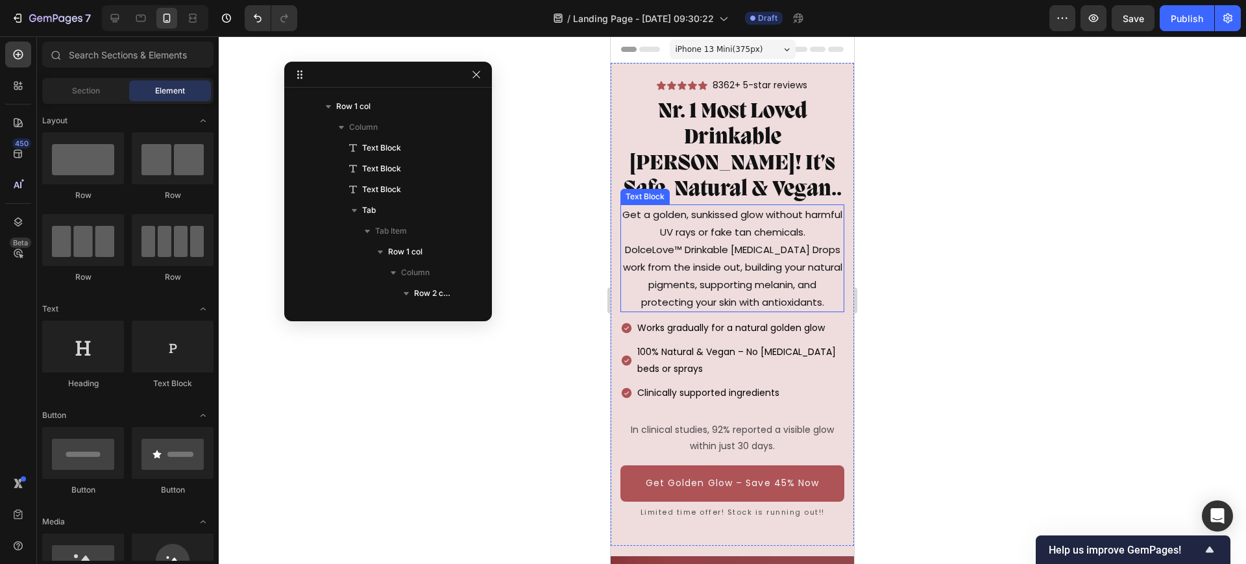
click at [756, 278] on p "Get a golden, sunkissed glow without harmful UV rays or fake tan chemicals. Dol…" at bounding box center [732, 258] width 221 height 105
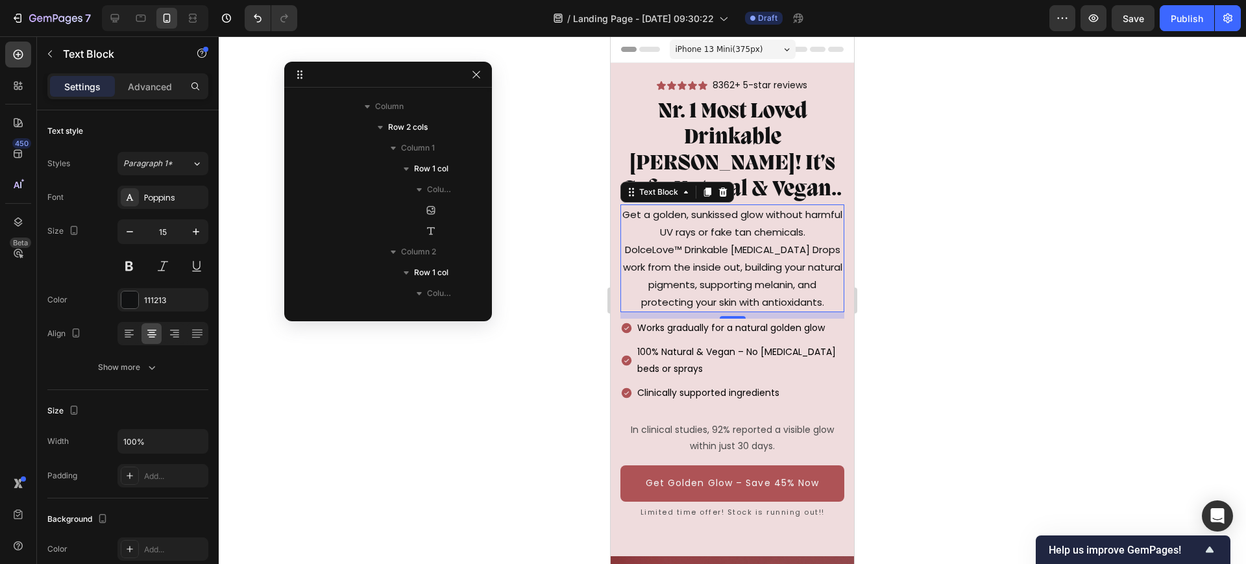
scroll to position [495, 0]
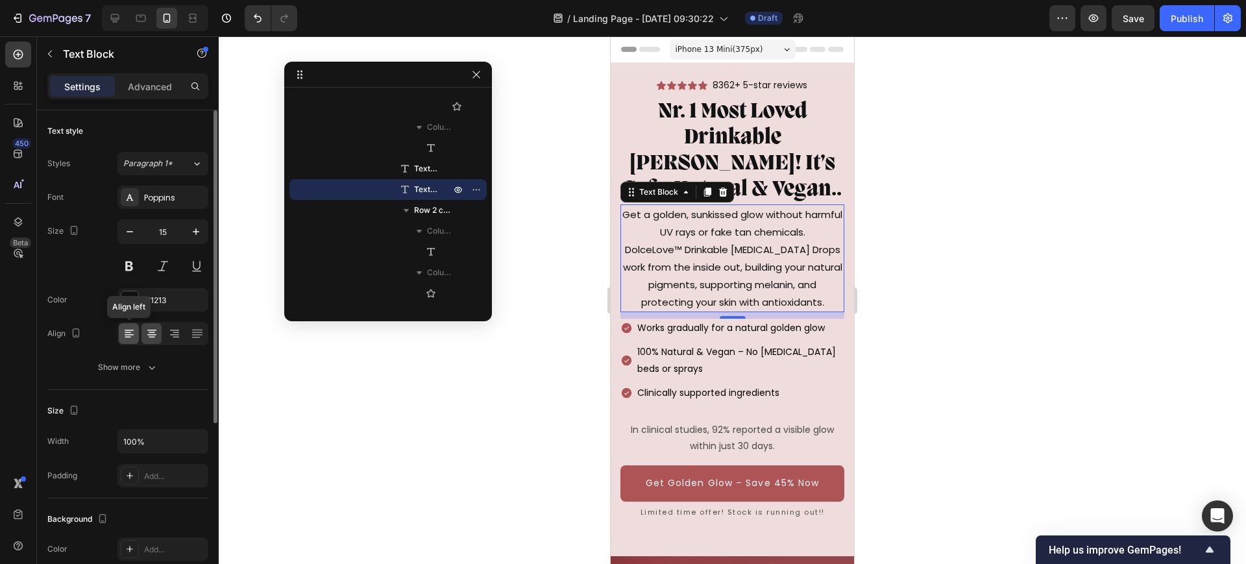
click at [131, 332] on icon at bounding box center [129, 333] width 13 height 13
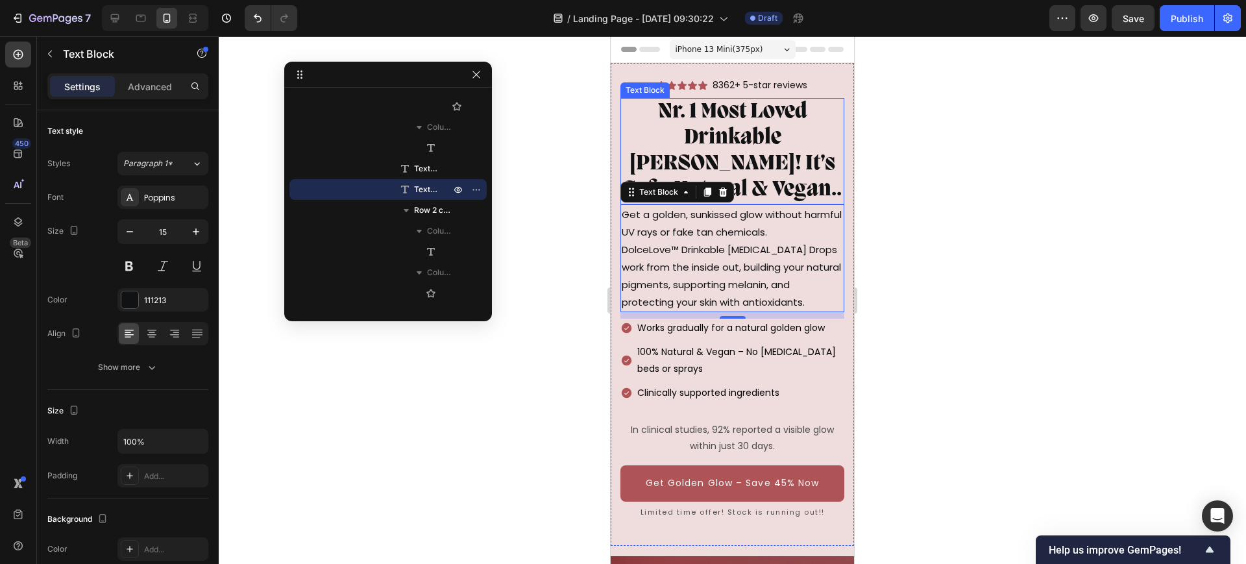
click at [794, 173] on p "Nr. 1 Most Loved Drinkable [PERSON_NAME]! It’s Safe, Natural & Vegan.." at bounding box center [732, 151] width 221 height 104
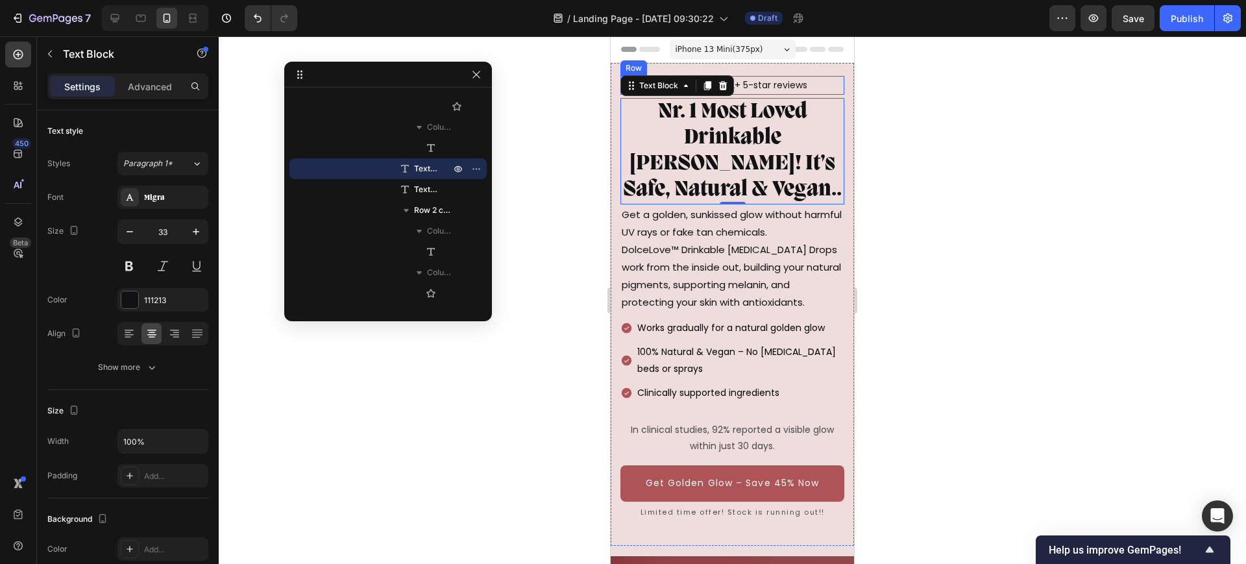
click at [818, 82] on div "Icon Icon Icon Icon Icon Icon List 8362+ 5-star reviews Text Block Row" at bounding box center [732, 85] width 224 height 19
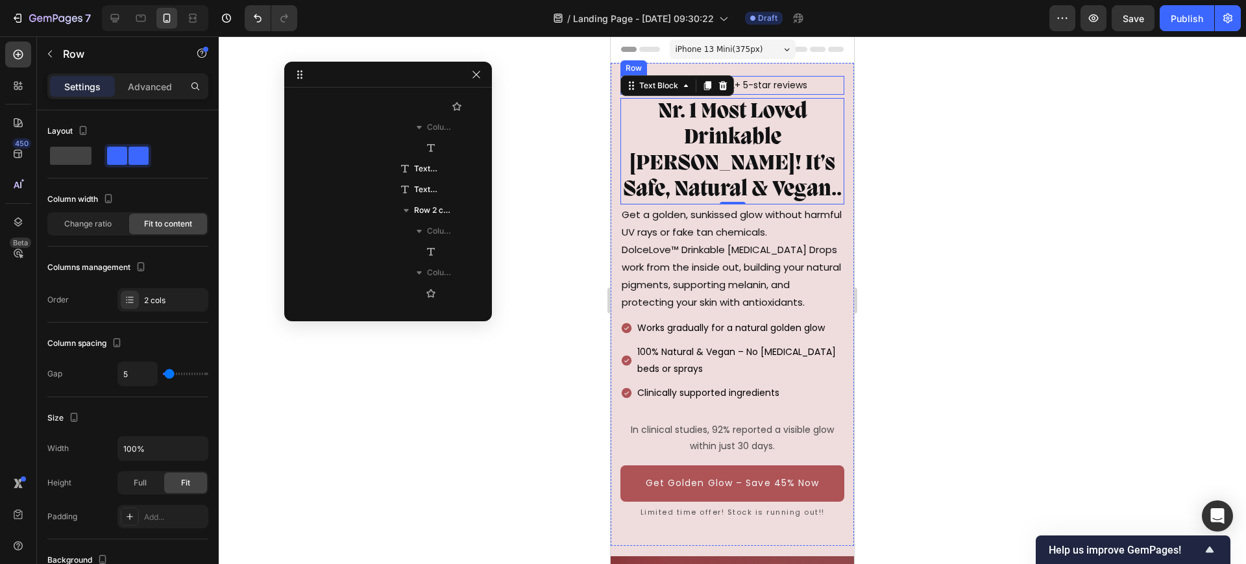
scroll to position [163, 0]
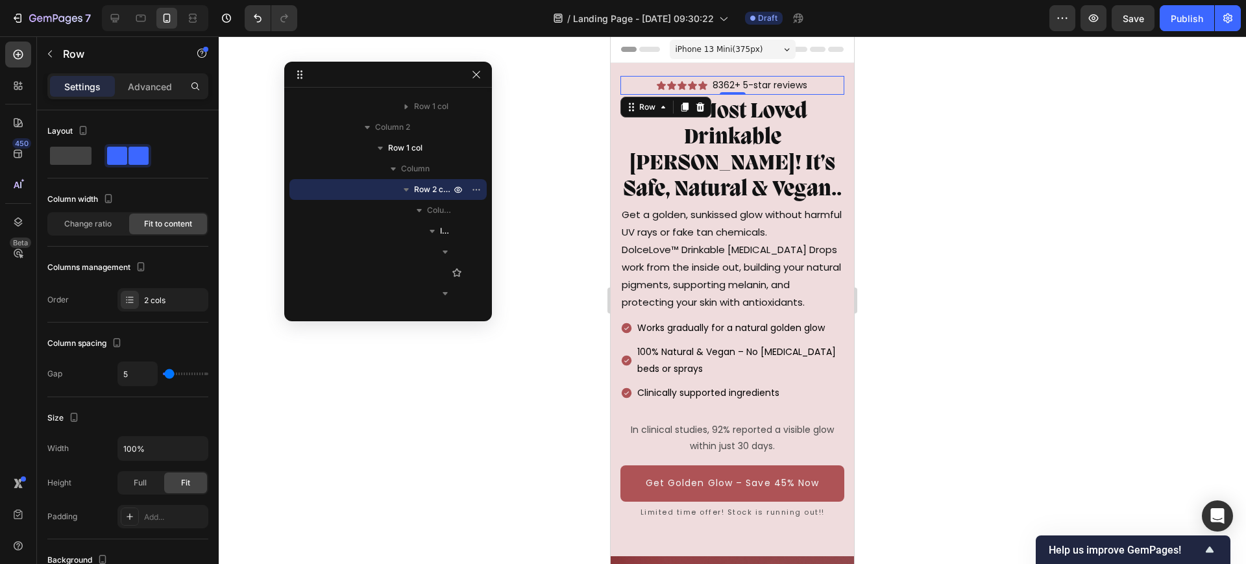
click at [882, 215] on div at bounding box center [732, 300] width 1027 height 528
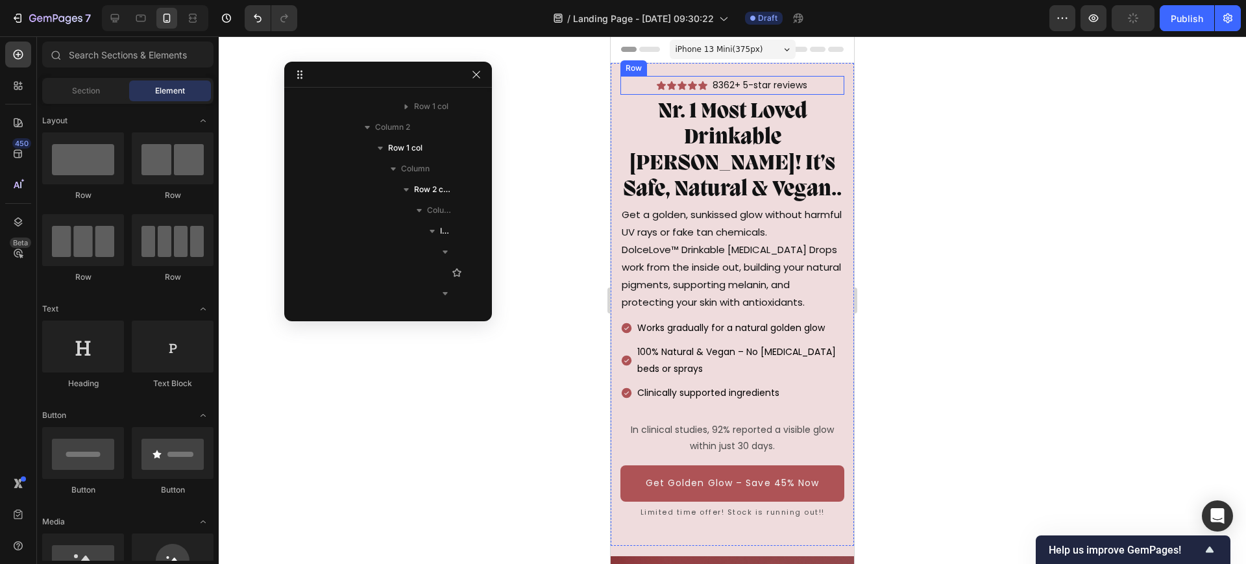
click at [814, 83] on div "Icon Icon Icon Icon Icon Icon List 8362+ 5-star reviews Text Block Row" at bounding box center [732, 85] width 224 height 19
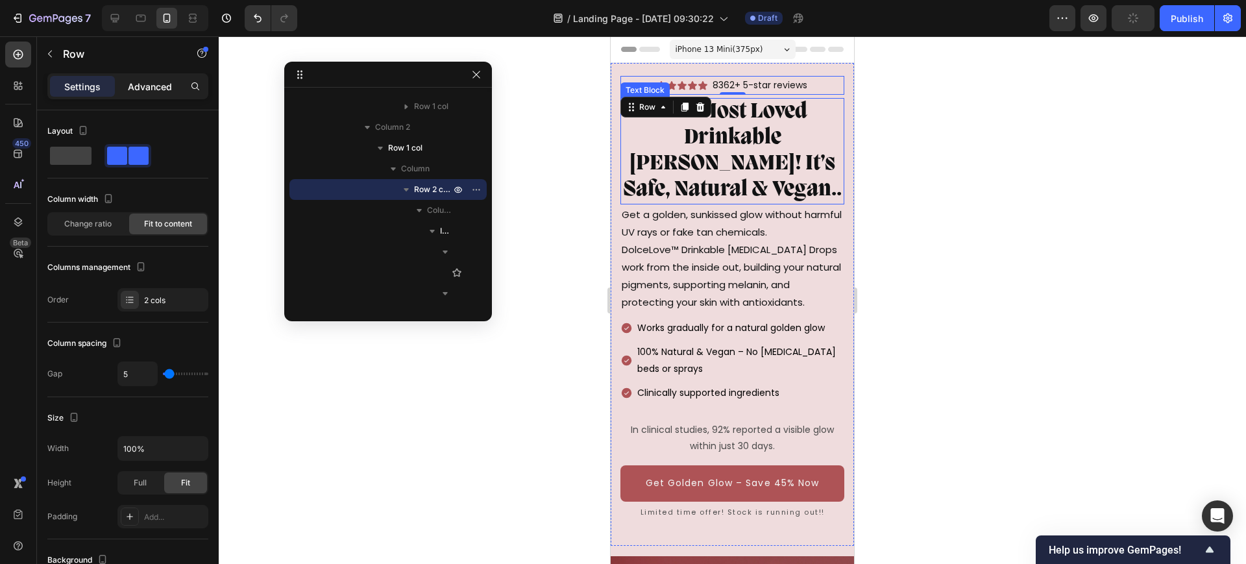
click at [133, 93] on div "Advanced" at bounding box center [149, 86] width 65 height 21
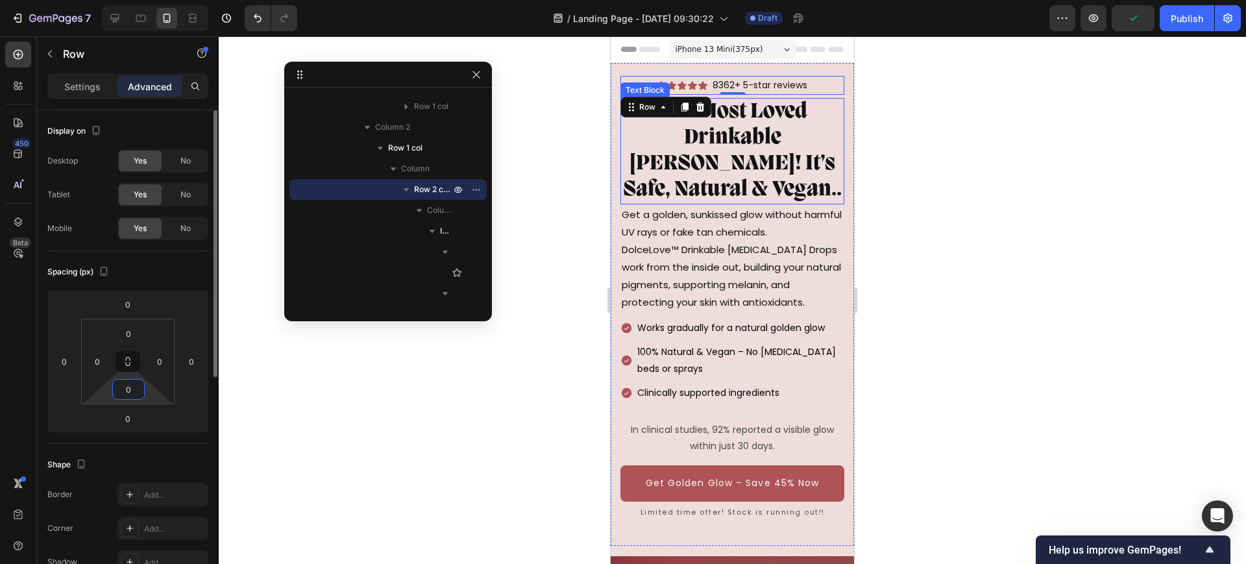
click at [134, 389] on input "0" at bounding box center [129, 389] width 26 height 19
type input "5"
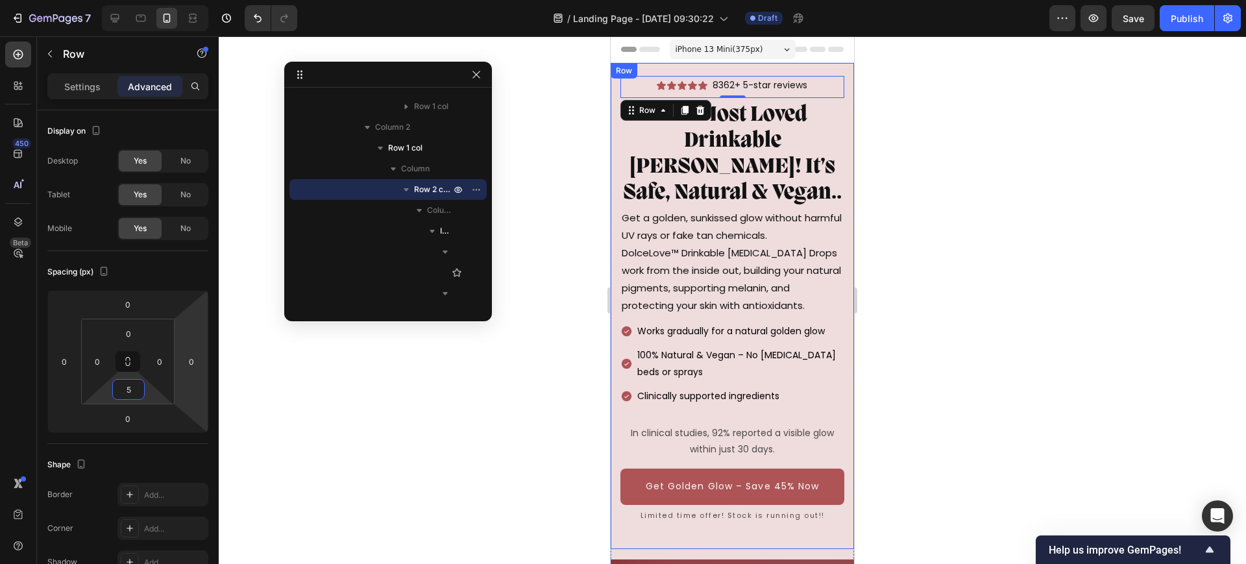
click at [796, 69] on div "Icon Icon Icon Icon Icon Icon List 8362+ 5-star reviews Text Block Row 0 Nr. 1 …" at bounding box center [732, 306] width 243 height 486
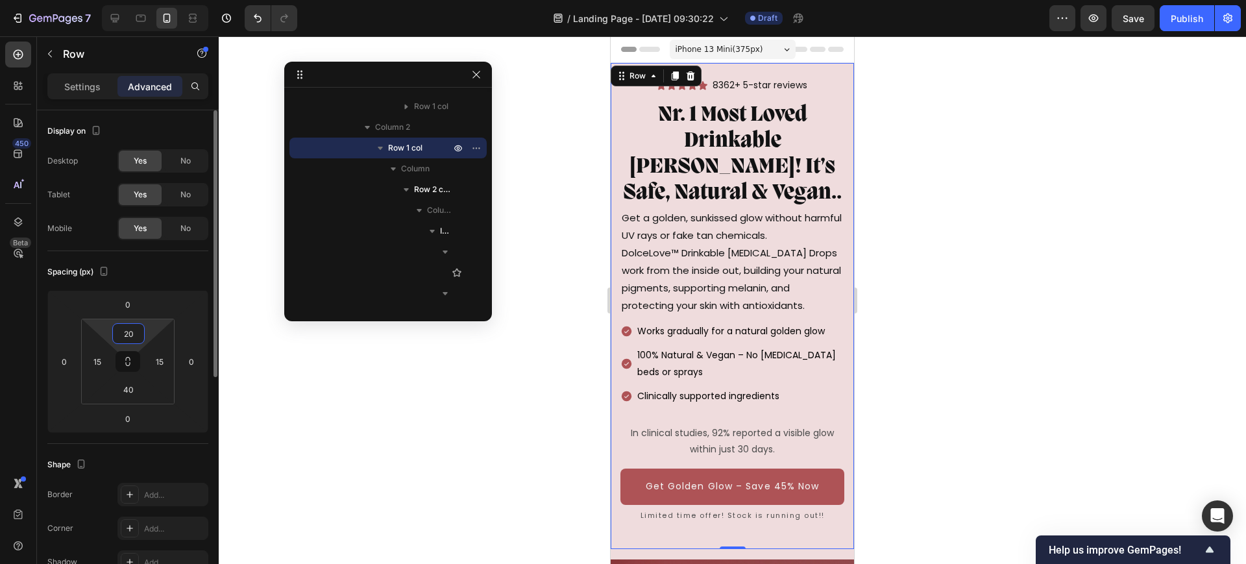
click at [118, 335] on input "20" at bounding box center [129, 333] width 26 height 19
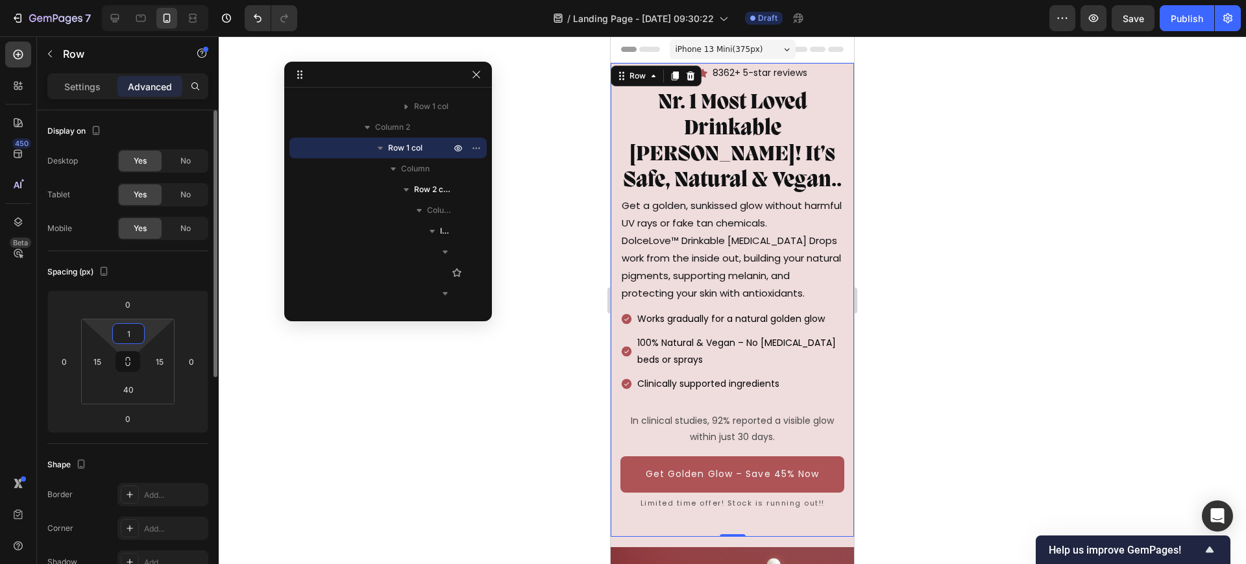
type input "15"
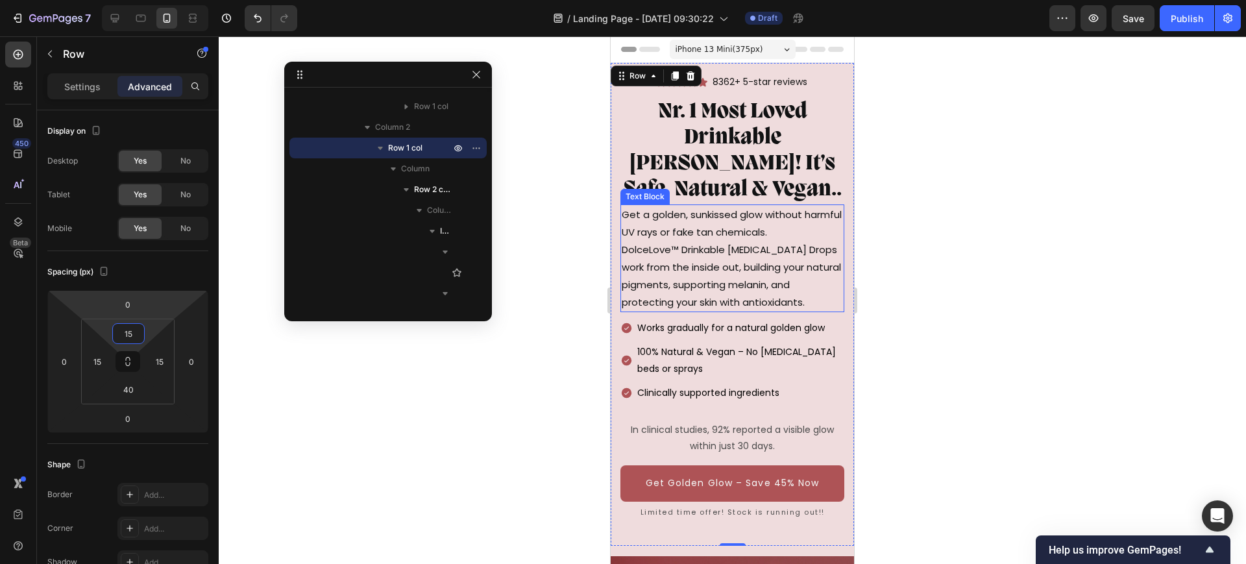
click at [707, 199] on p "Nr. 1 Most Loved Drinkable [PERSON_NAME]! It’s Safe, Natural & Vegan.." at bounding box center [732, 151] width 221 height 104
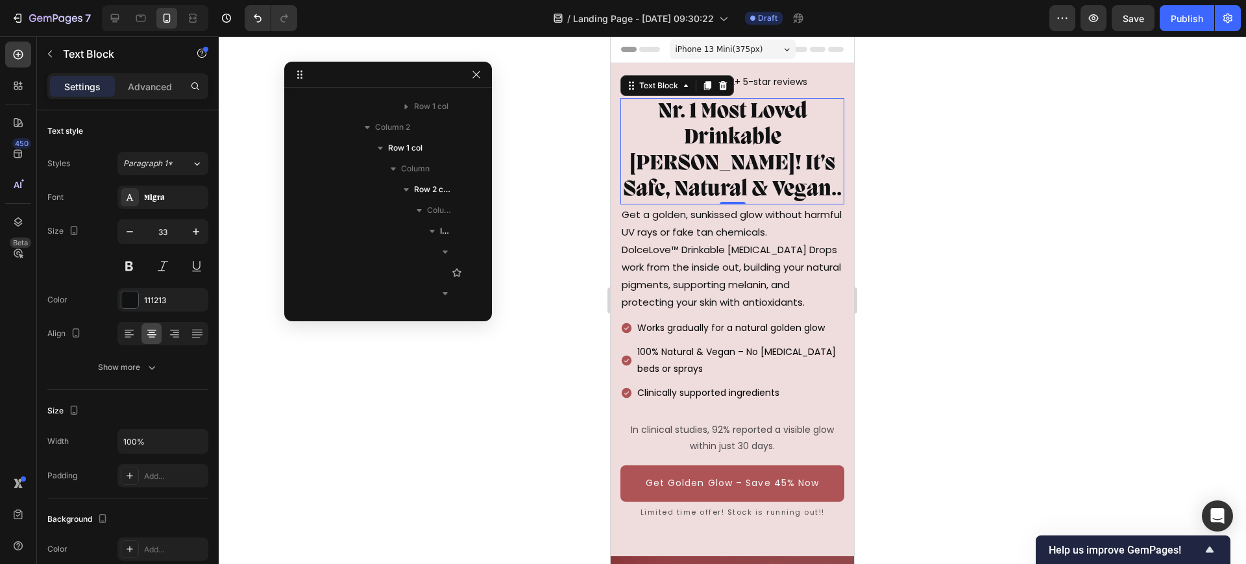
scroll to position [474, 0]
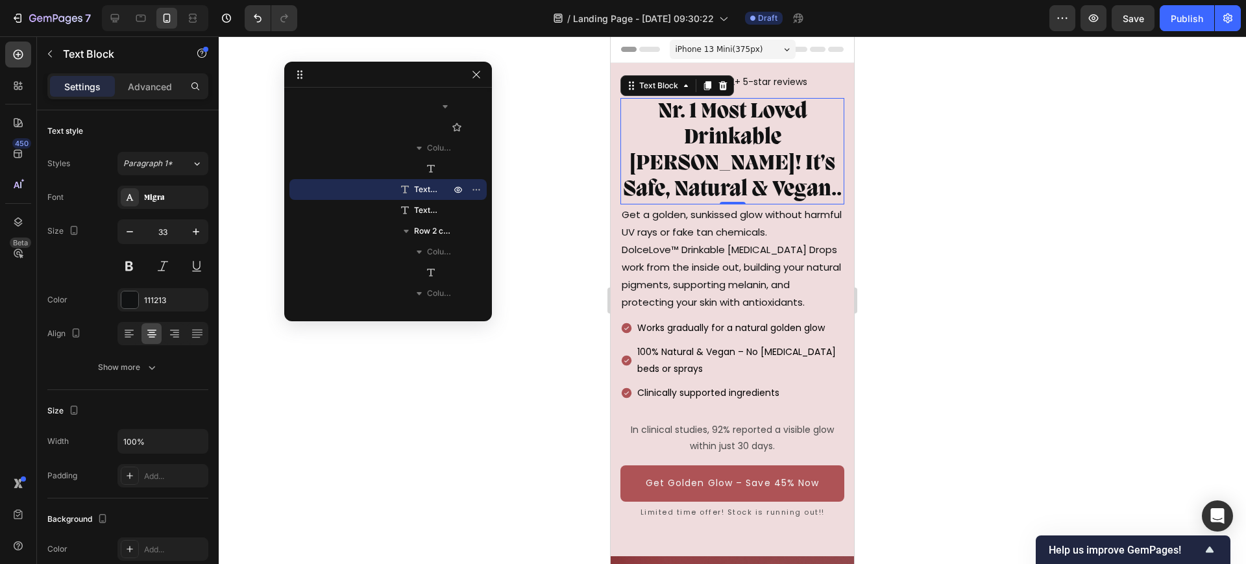
click at [583, 194] on div at bounding box center [732, 300] width 1027 height 528
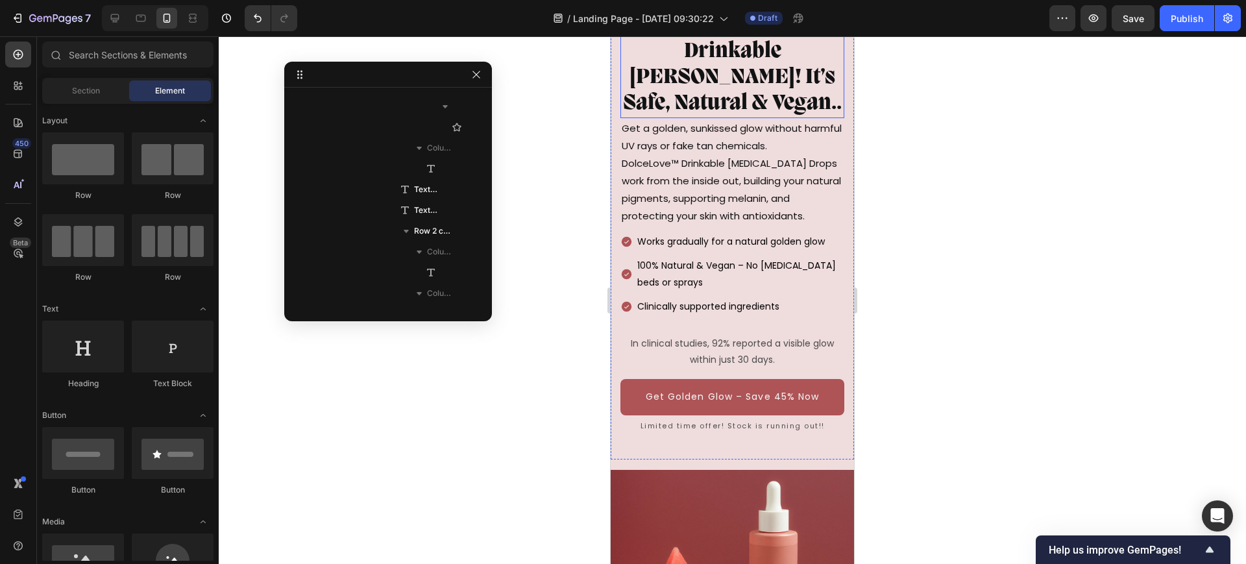
scroll to position [162, 0]
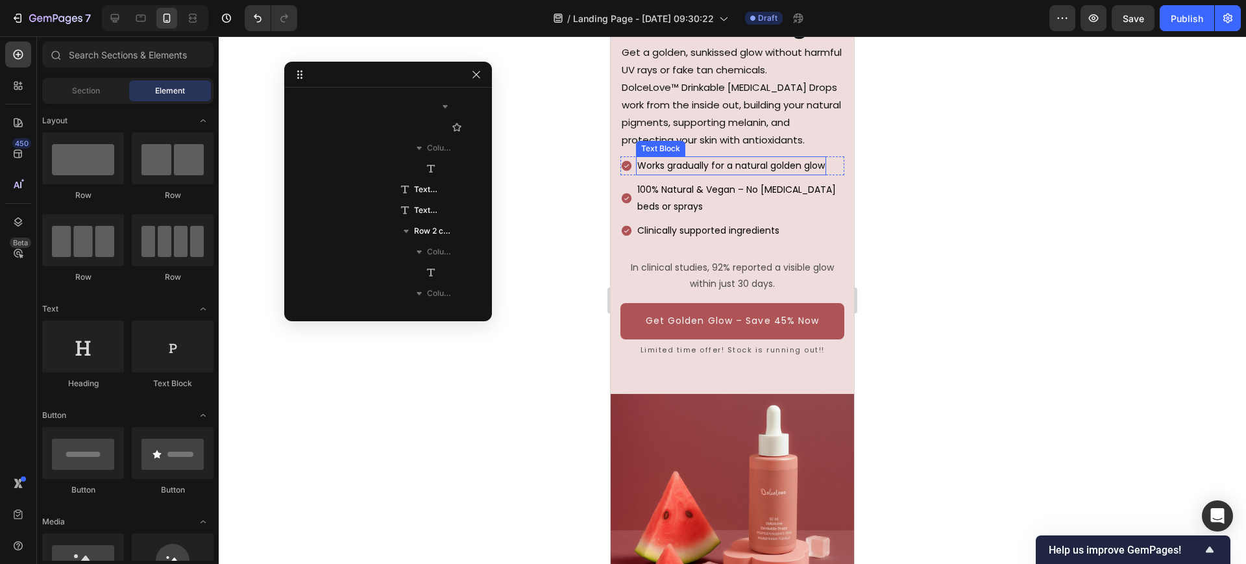
click at [745, 170] on p "Works gradually for a natural golden glow" at bounding box center [731, 166] width 188 height 16
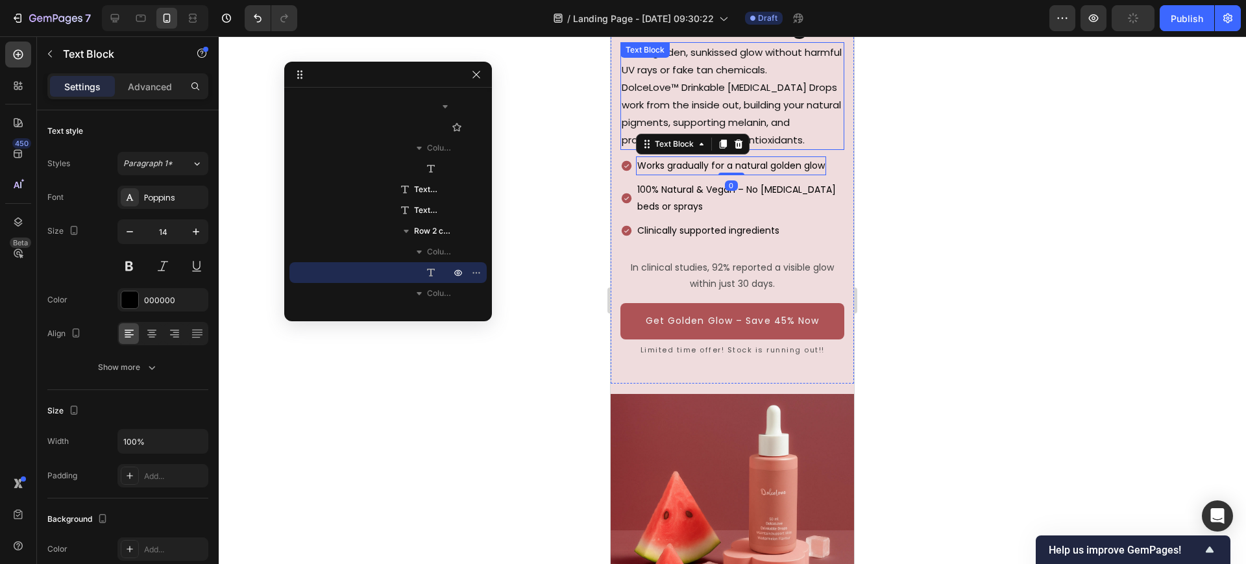
click at [742, 115] on p "Get a golden, sunkissed glow without harmful UV rays or fake tan chemicals. Dol…" at bounding box center [732, 95] width 221 height 105
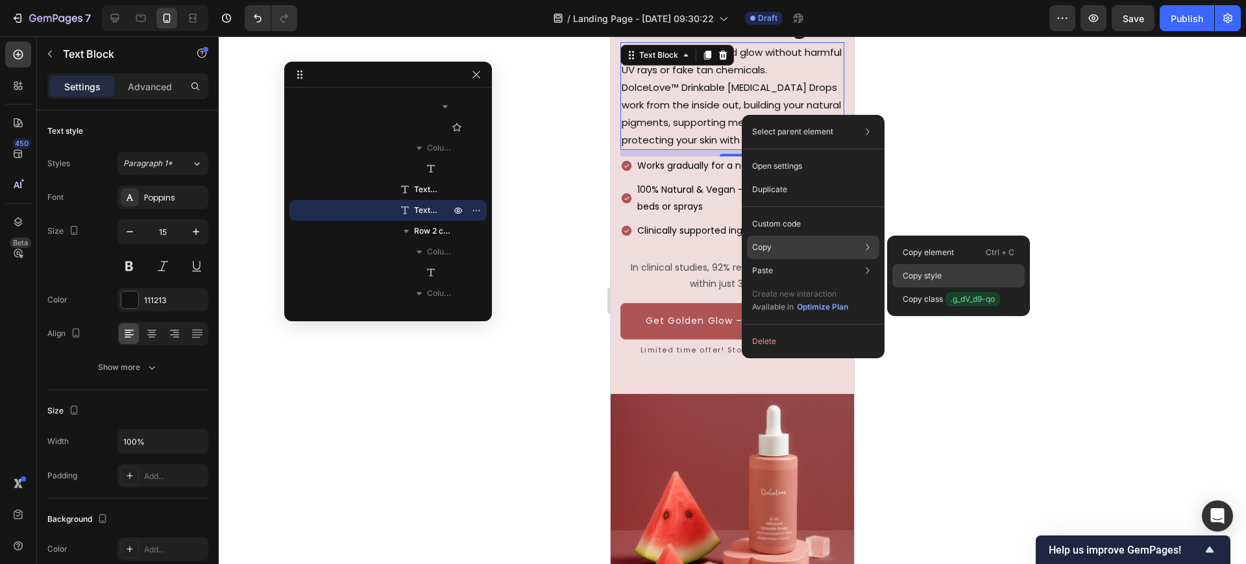
click at [922, 276] on p "Copy style" at bounding box center [922, 276] width 39 height 12
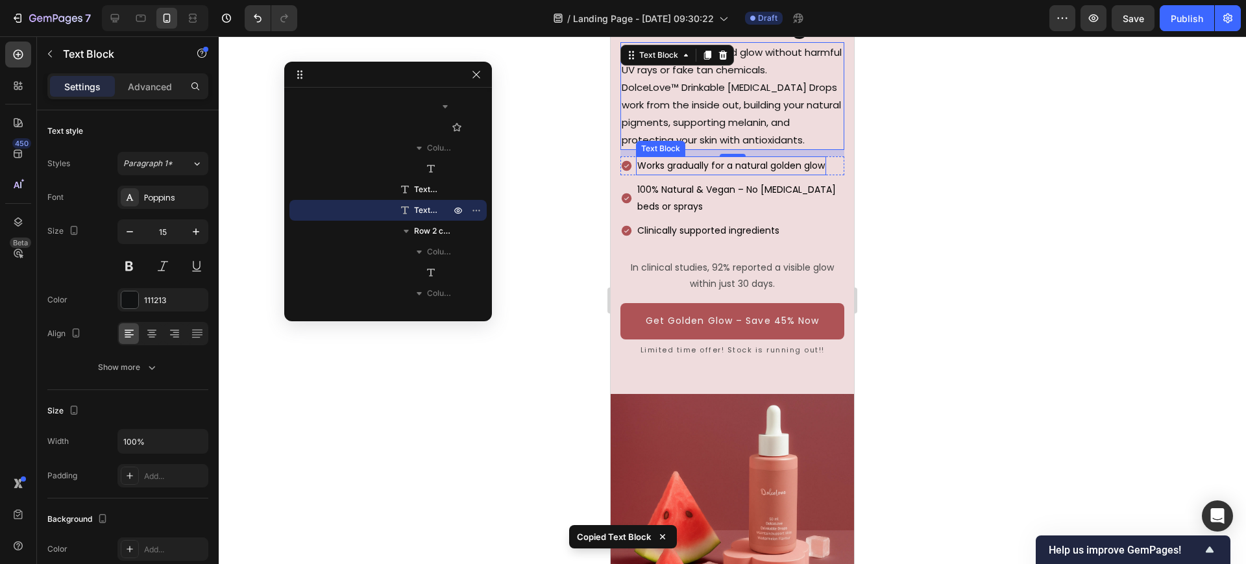
click at [742, 165] on p "Works gradually for a natural golden glow" at bounding box center [731, 166] width 188 height 16
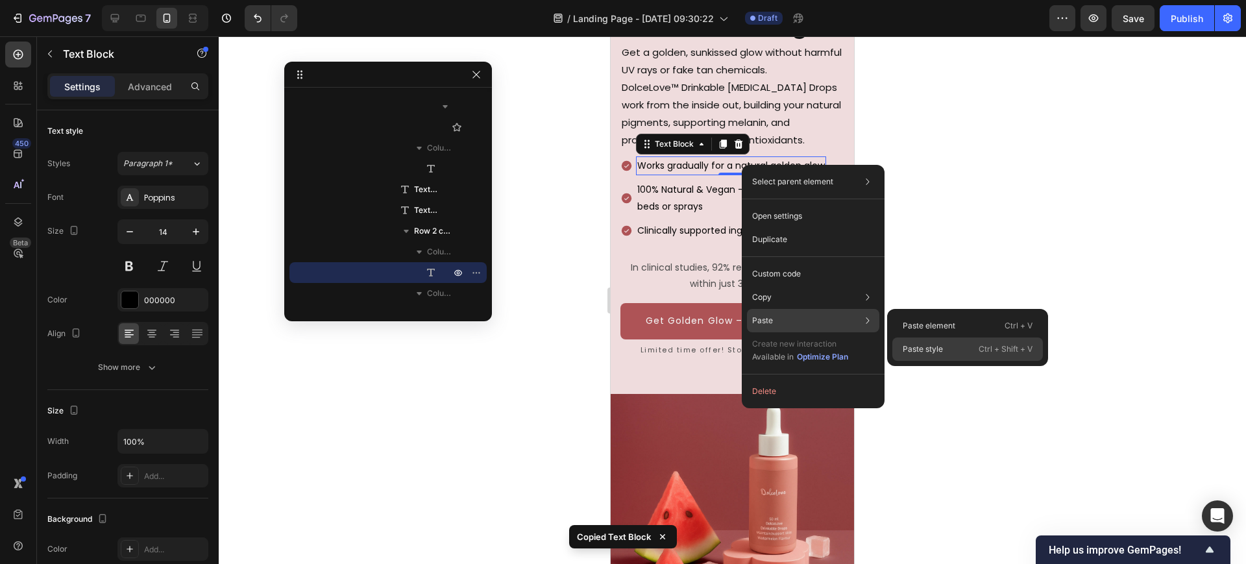
click at [940, 352] on p "Paste style" at bounding box center [923, 349] width 40 height 12
type input "15"
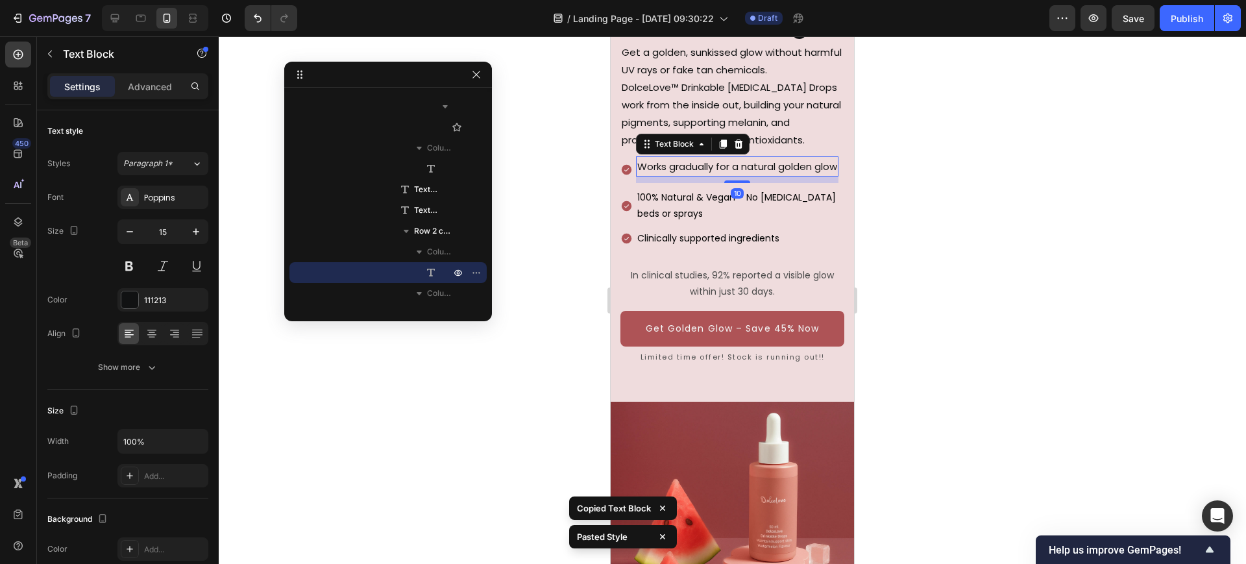
scroll to position [188, 0]
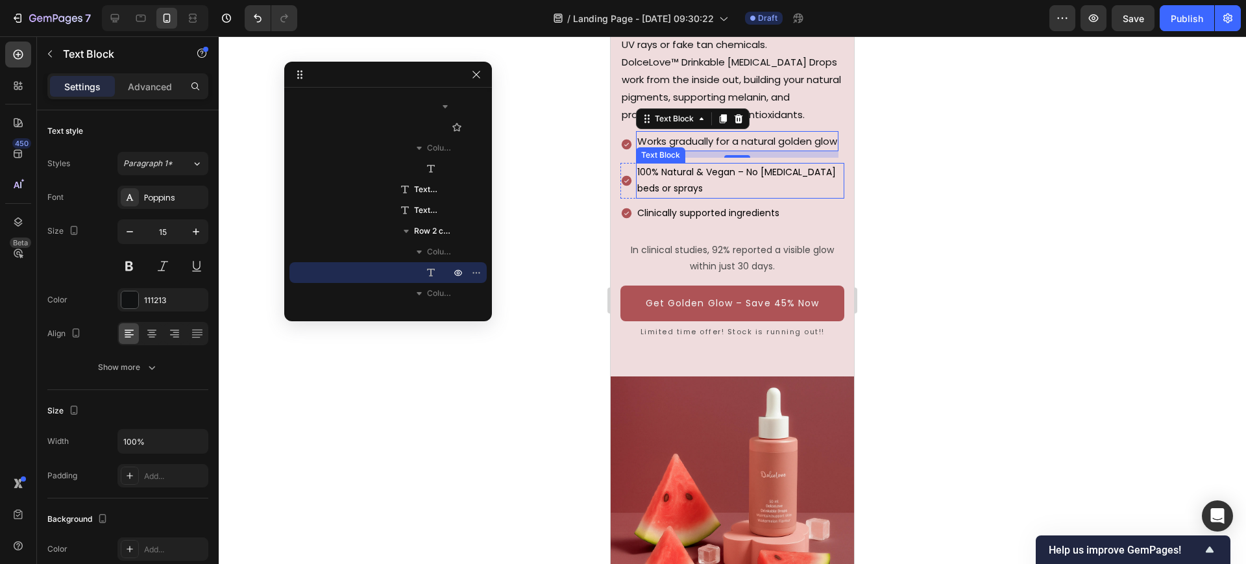
click at [735, 196] on p "100% Natural & Vegan – No tanning beds or sprays" at bounding box center [740, 180] width 206 height 32
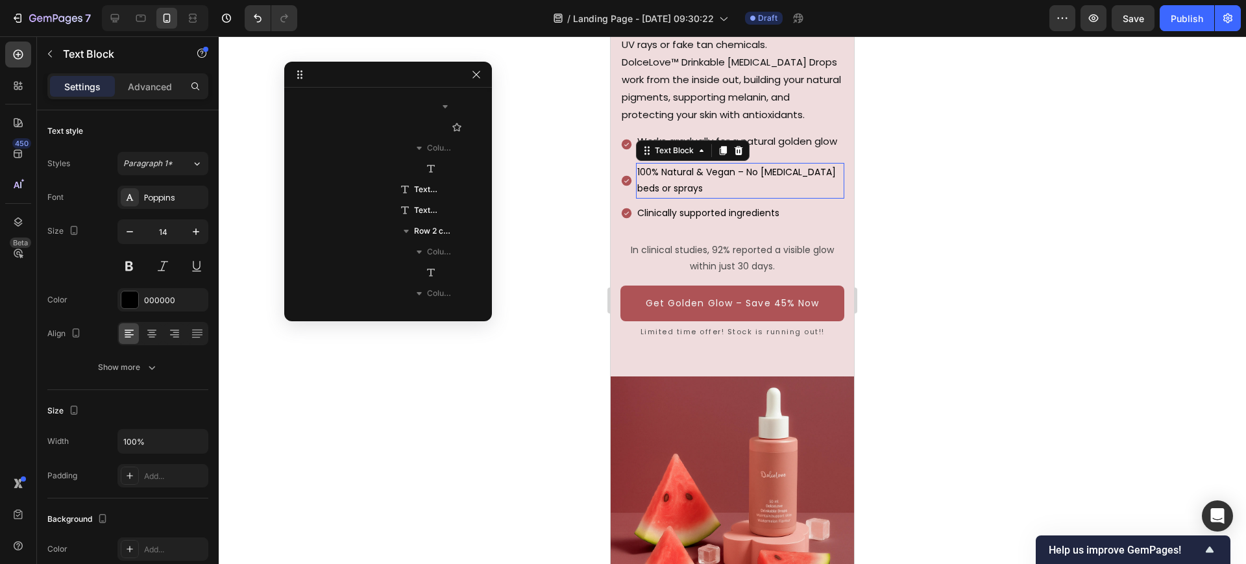
scroll to position [661, 0]
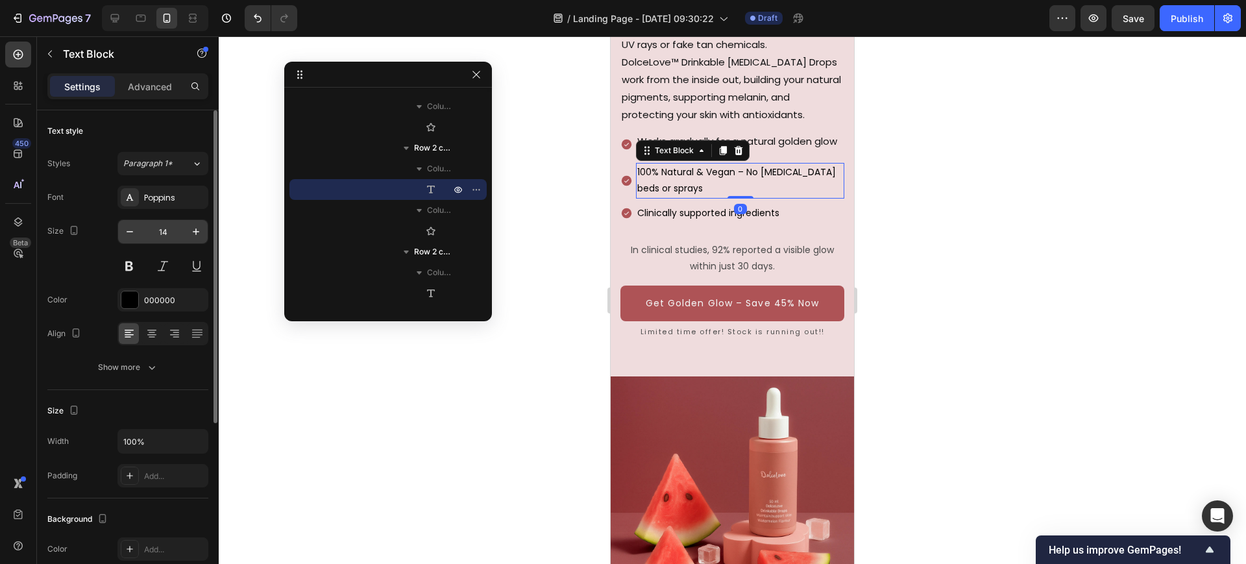
click at [184, 234] on input "14" at bounding box center [162, 231] width 43 height 23
click at [193, 232] on icon "button" at bounding box center [195, 231] width 13 height 13
type input "15"
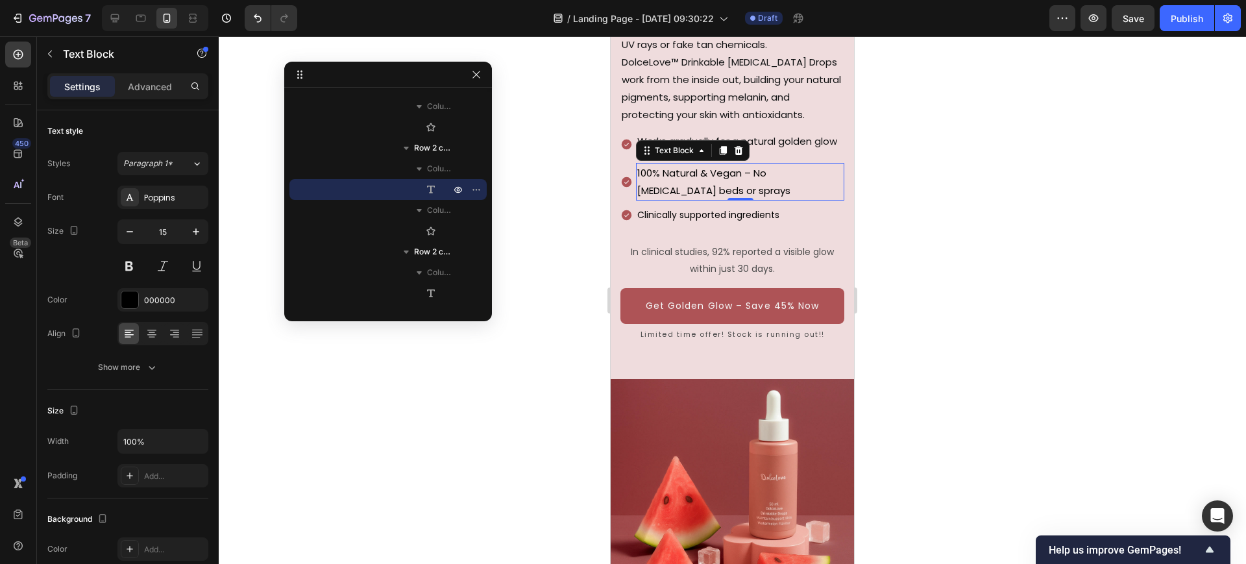
scroll to position [190, 0]
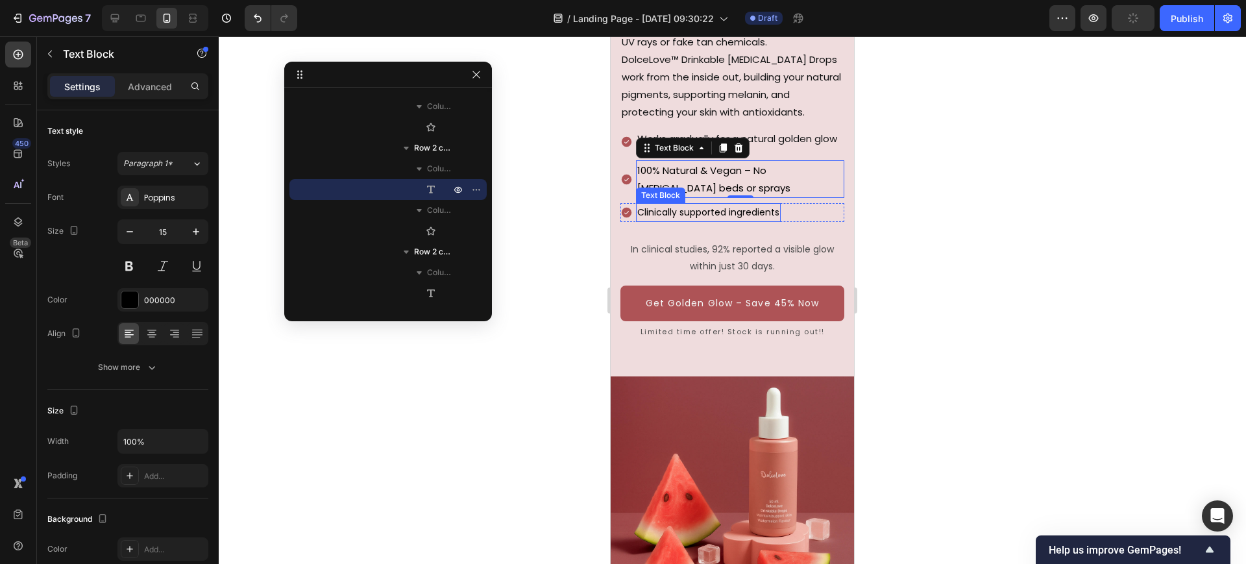
click at [699, 221] on p "Clinically supported ingredients" at bounding box center [708, 212] width 142 height 16
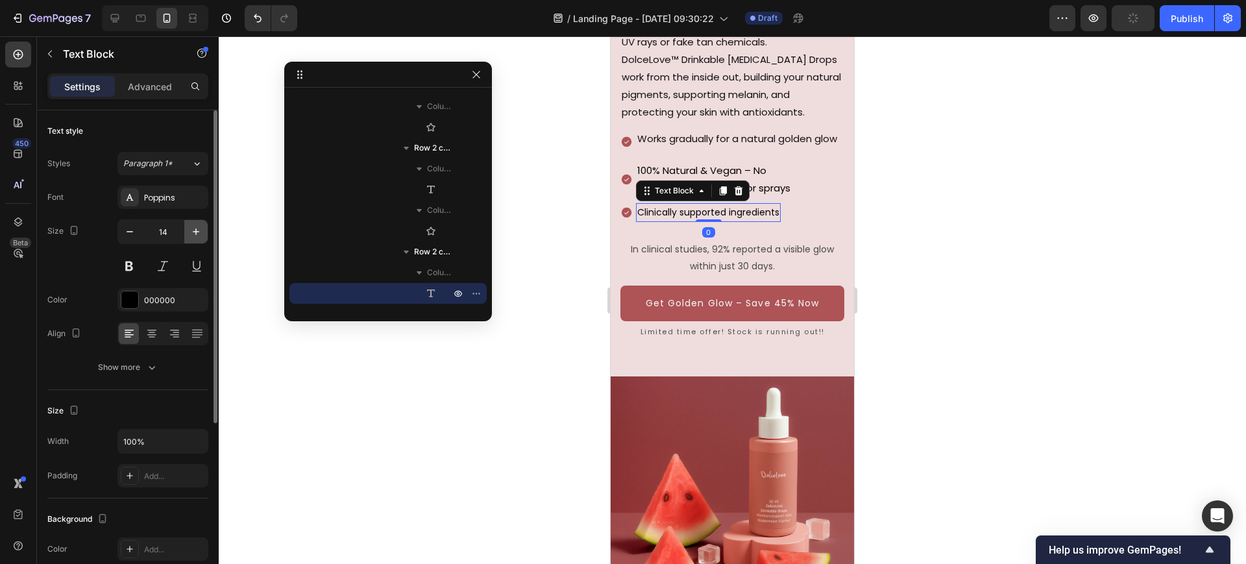
click at [189, 235] on icon "button" at bounding box center [195, 231] width 13 height 13
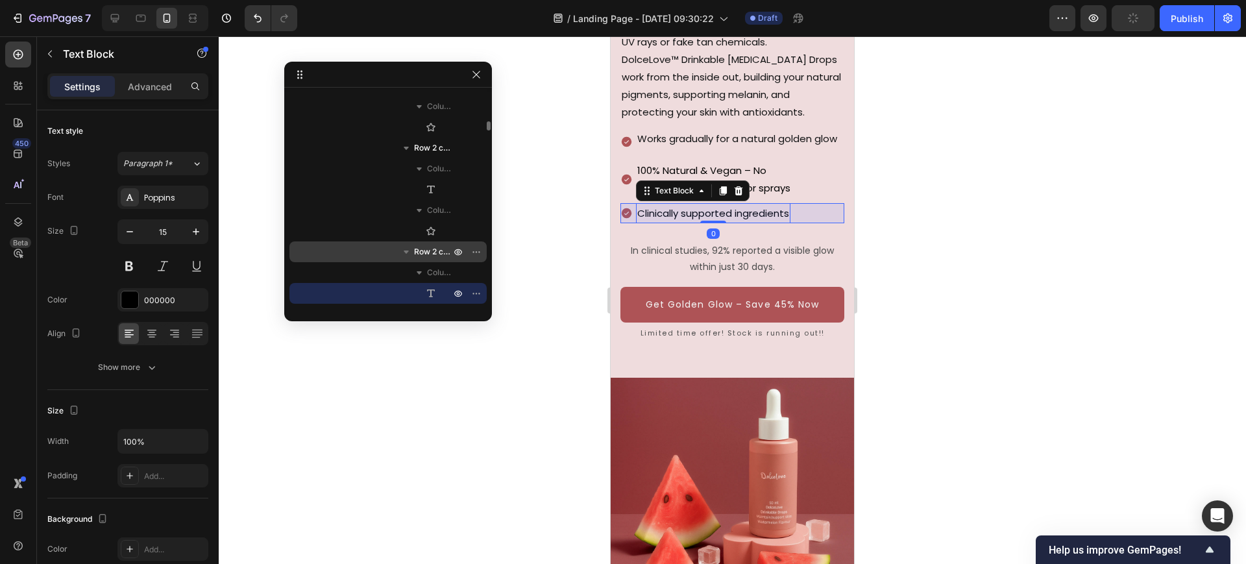
scroll to position [191, 0]
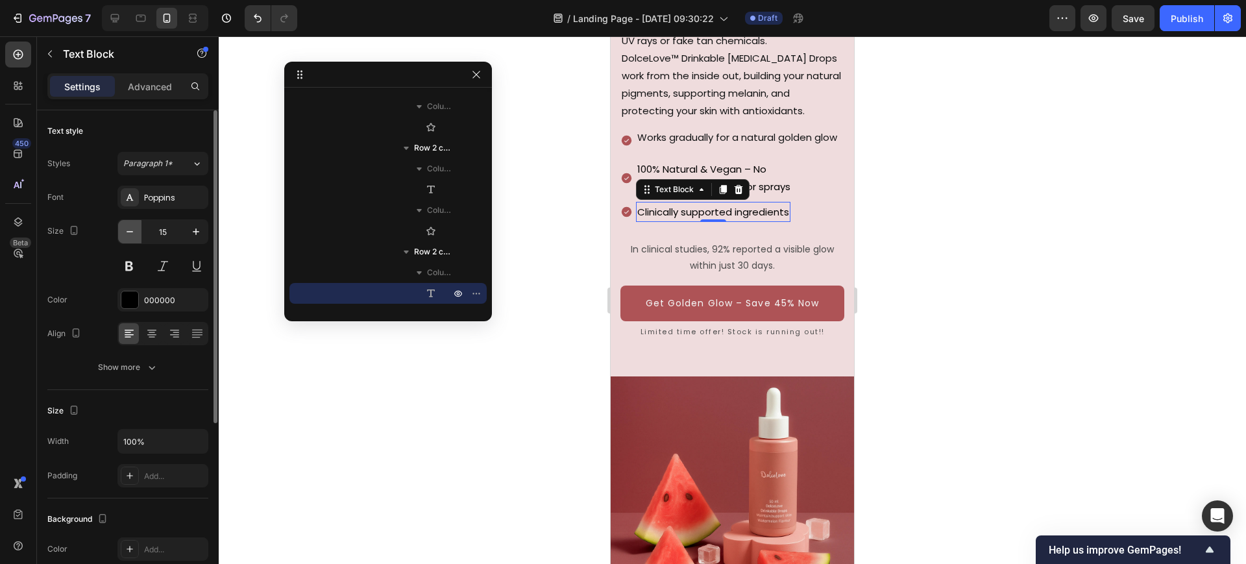
click at [134, 234] on icon "button" at bounding box center [129, 231] width 13 height 13
type input "14"
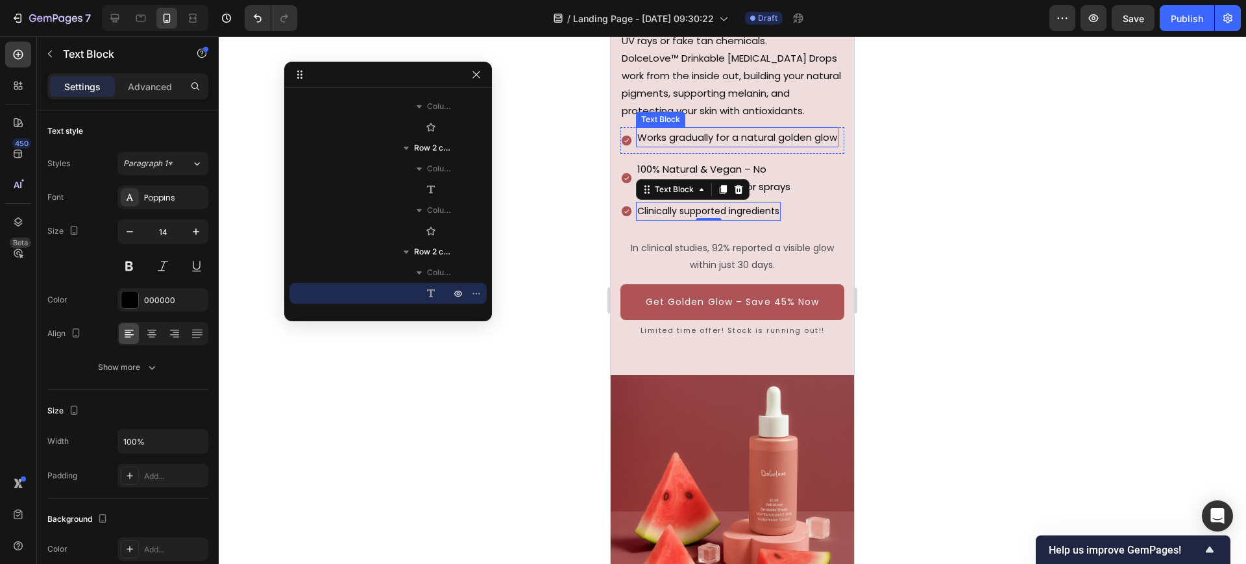
scroll to position [190, 0]
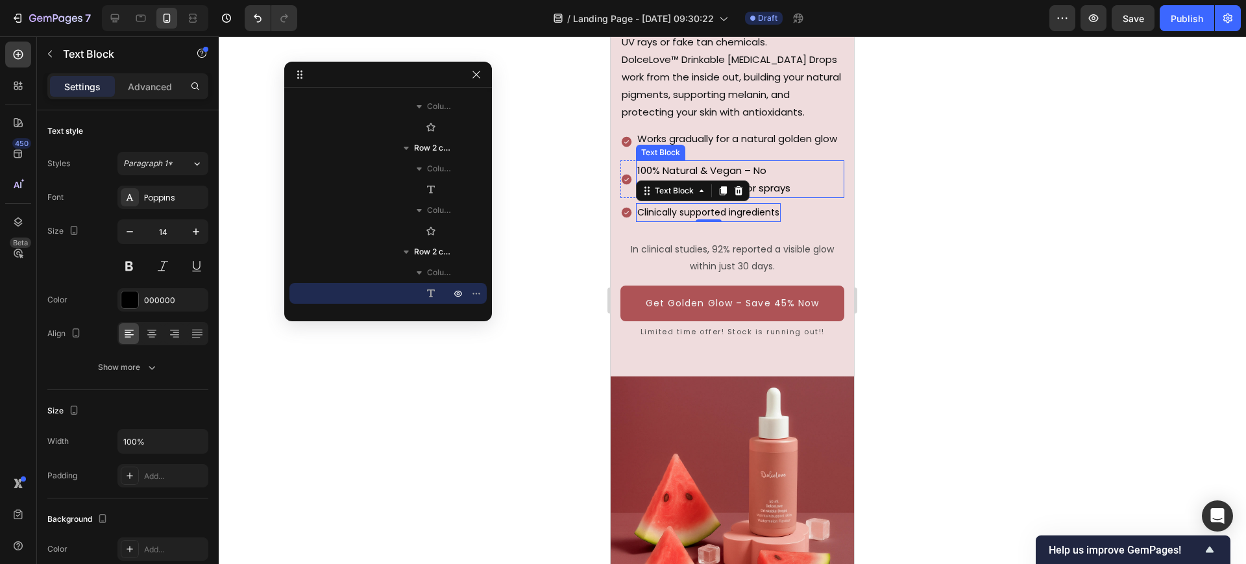
click at [791, 184] on p "100% Natural & Vegan – No tanning beds or sprays" at bounding box center [740, 179] width 206 height 35
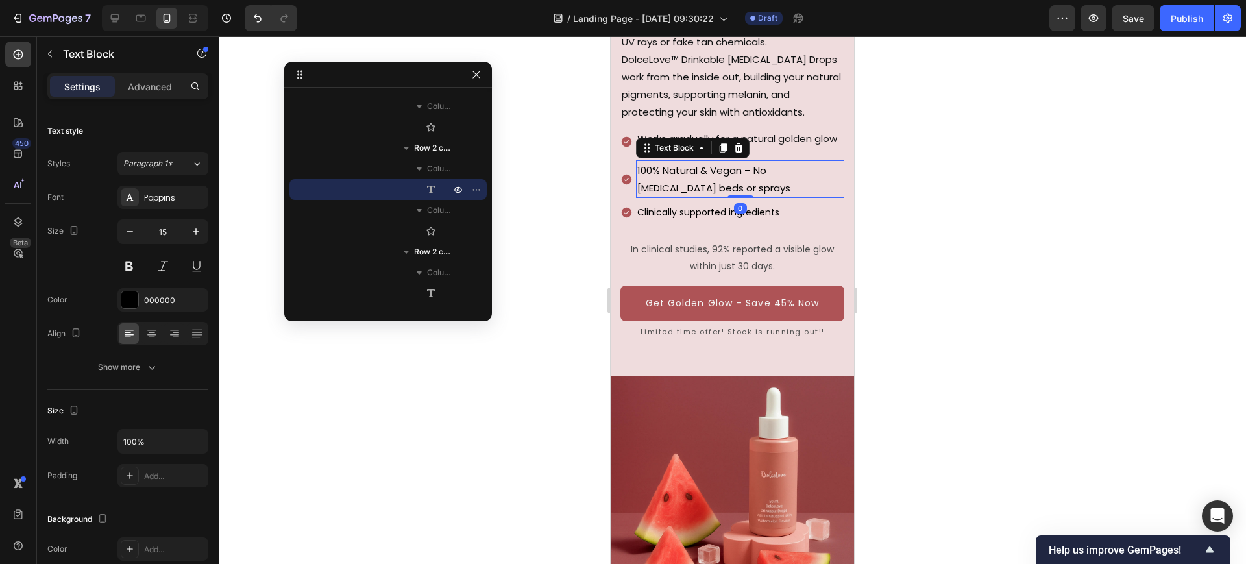
drag, startPoint x: 130, startPoint y: 234, endPoint x: 270, endPoint y: 222, distance: 140.7
click at [135, 234] on icon "button" at bounding box center [129, 231] width 13 height 13
type input "14"
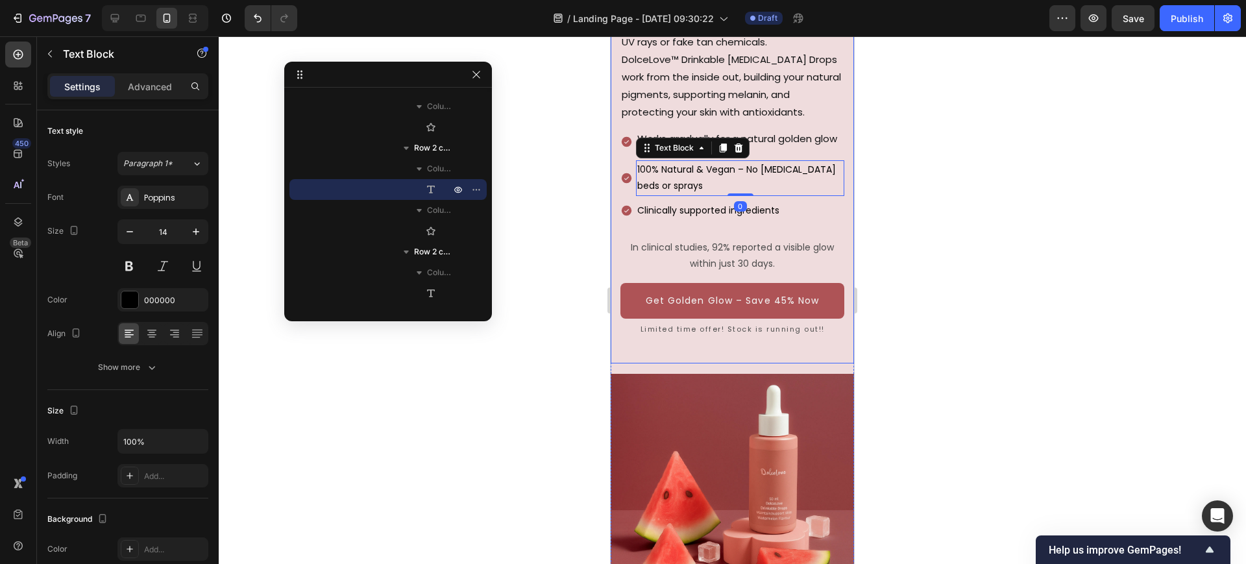
scroll to position [188, 0]
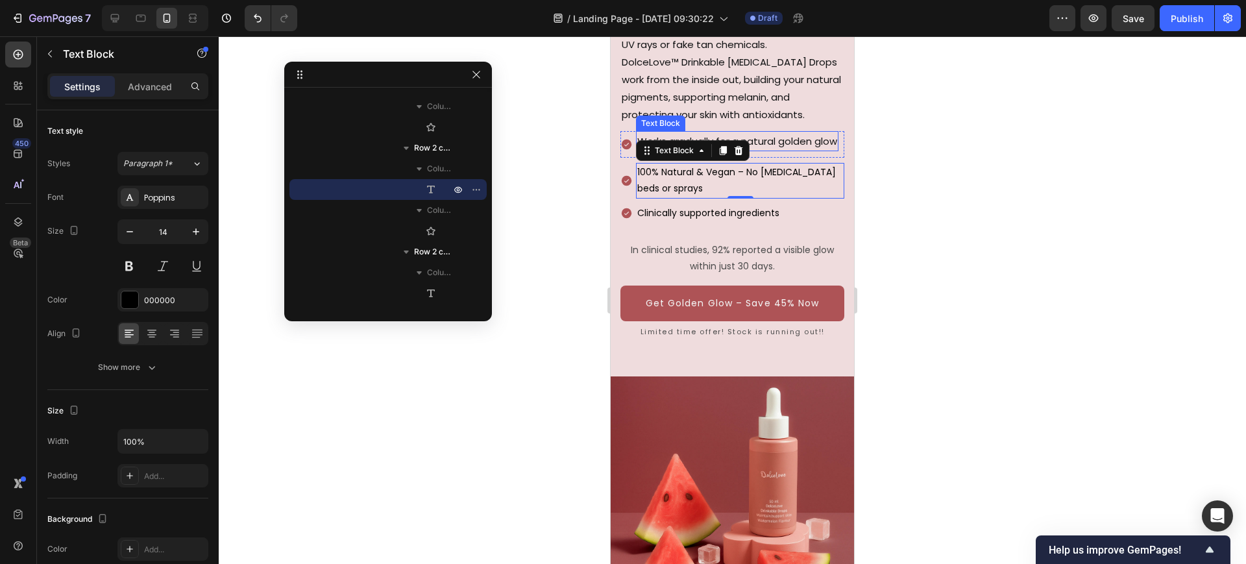
click at [797, 150] on p "Works gradually for a natural golden glow" at bounding box center [737, 141] width 200 height 18
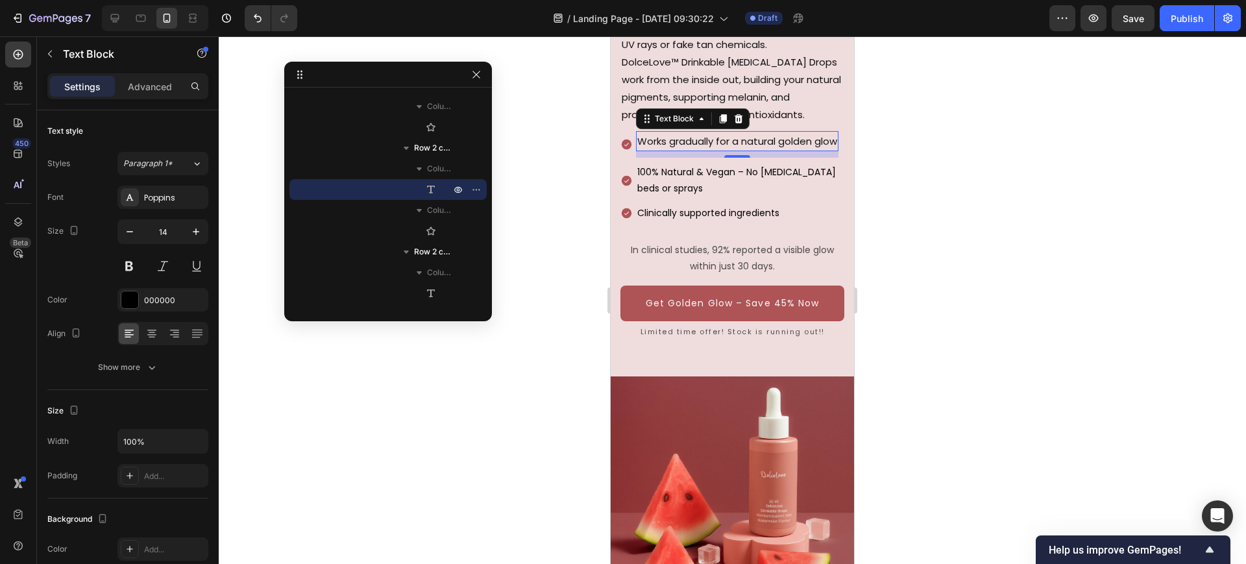
scroll to position [557, 0]
click at [137, 234] on button "button" at bounding box center [129, 231] width 23 height 23
type input "14"
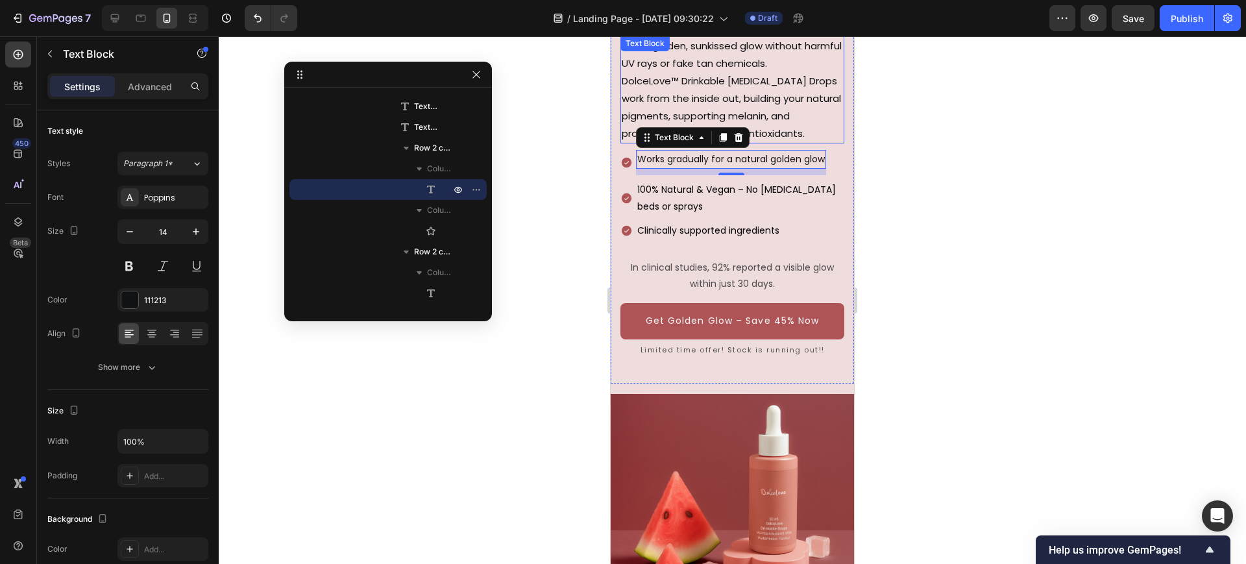
click at [775, 101] on p "Get a golden, sunkissed glow without harmful UV rays or fake tan chemicals. Dol…" at bounding box center [732, 89] width 221 height 105
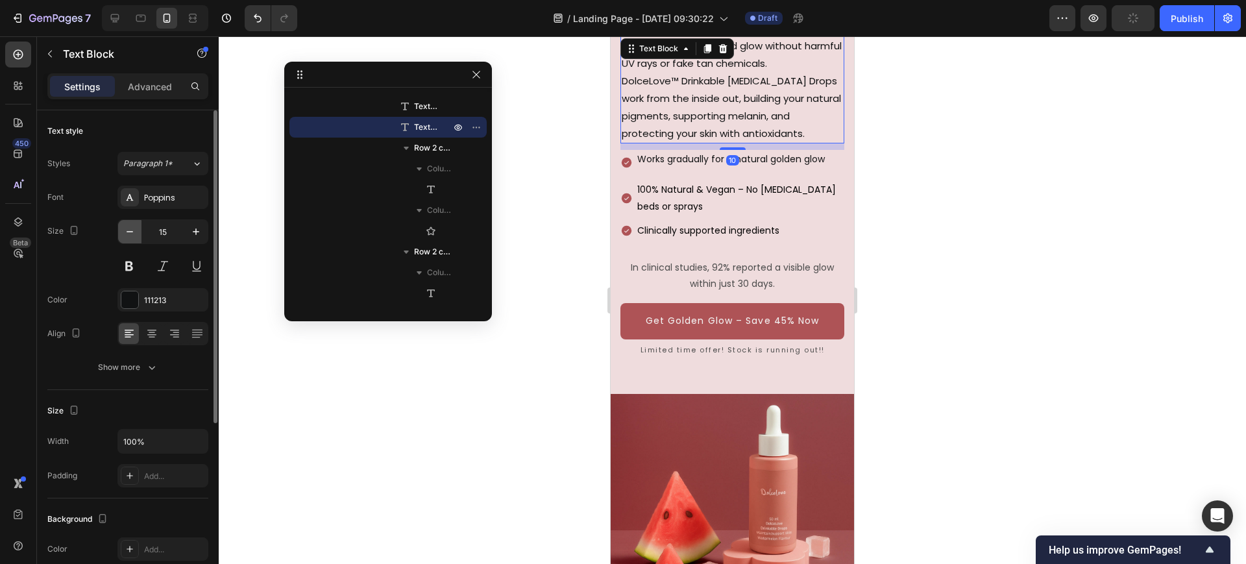
click at [124, 226] on icon "button" at bounding box center [129, 231] width 13 height 13
type input "14"
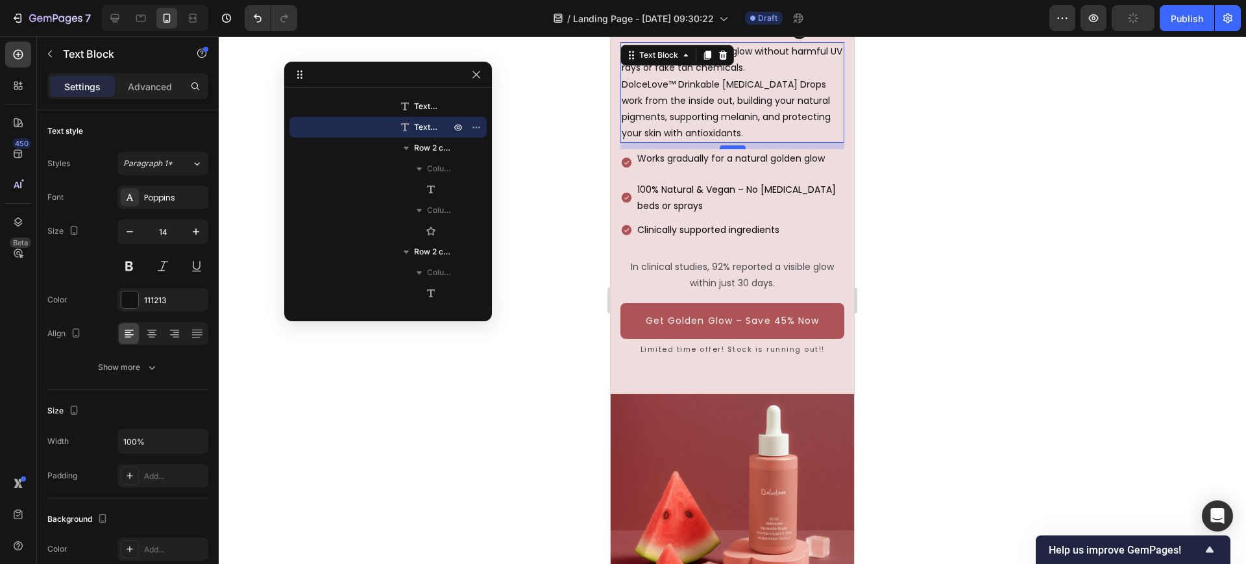
scroll to position [0, 0]
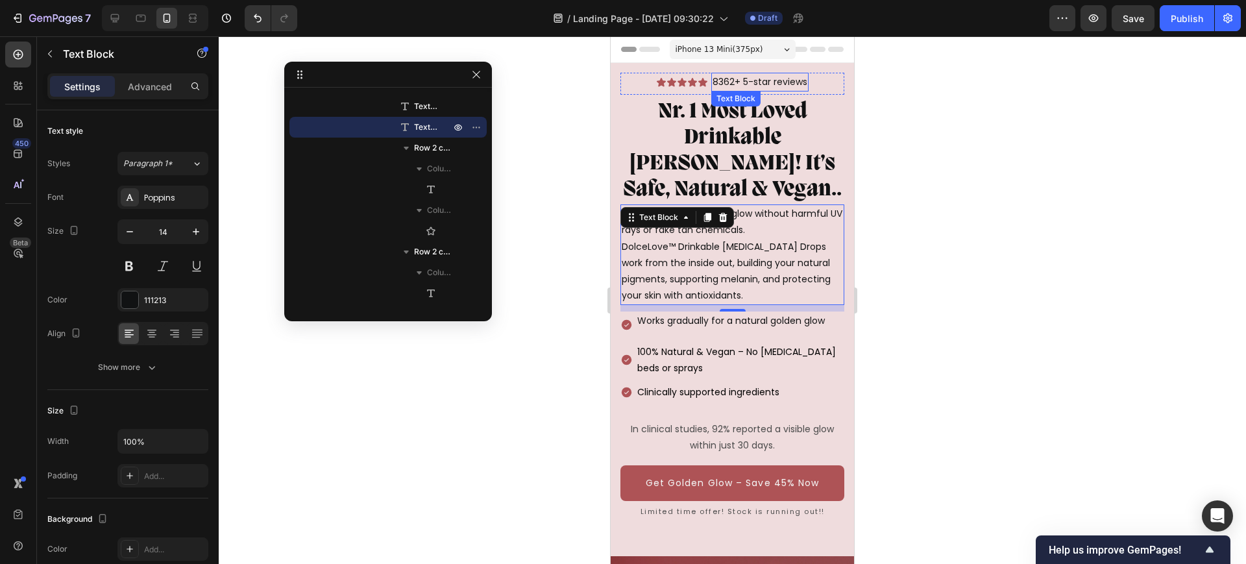
click at [766, 79] on p "8362+ 5-star reviews" at bounding box center [759, 82] width 95 height 16
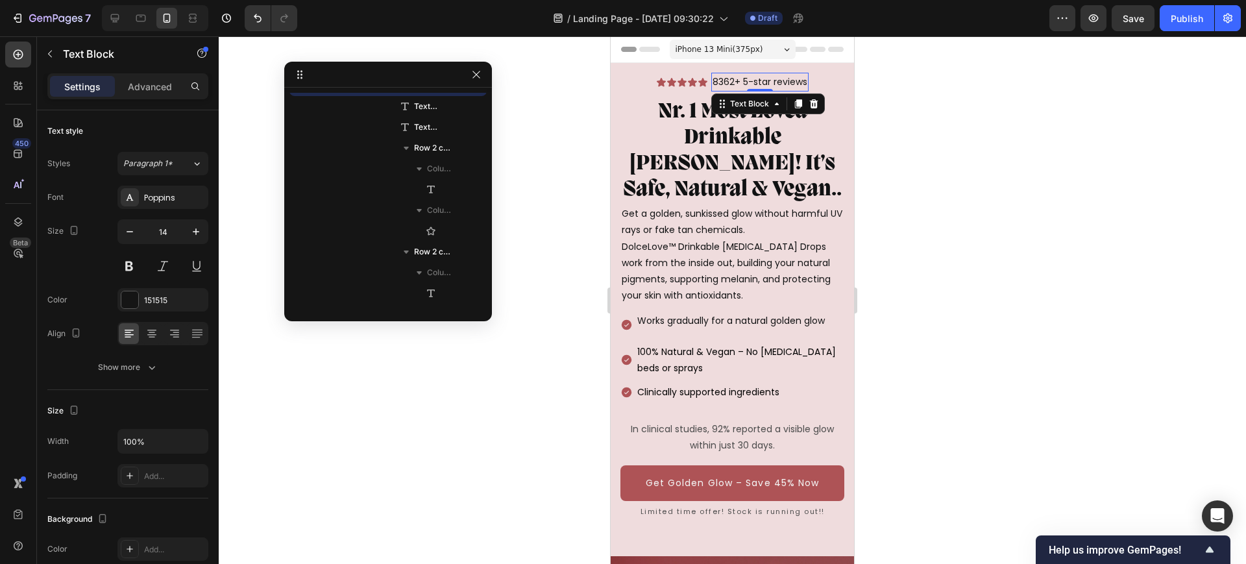
scroll to position [454, 0]
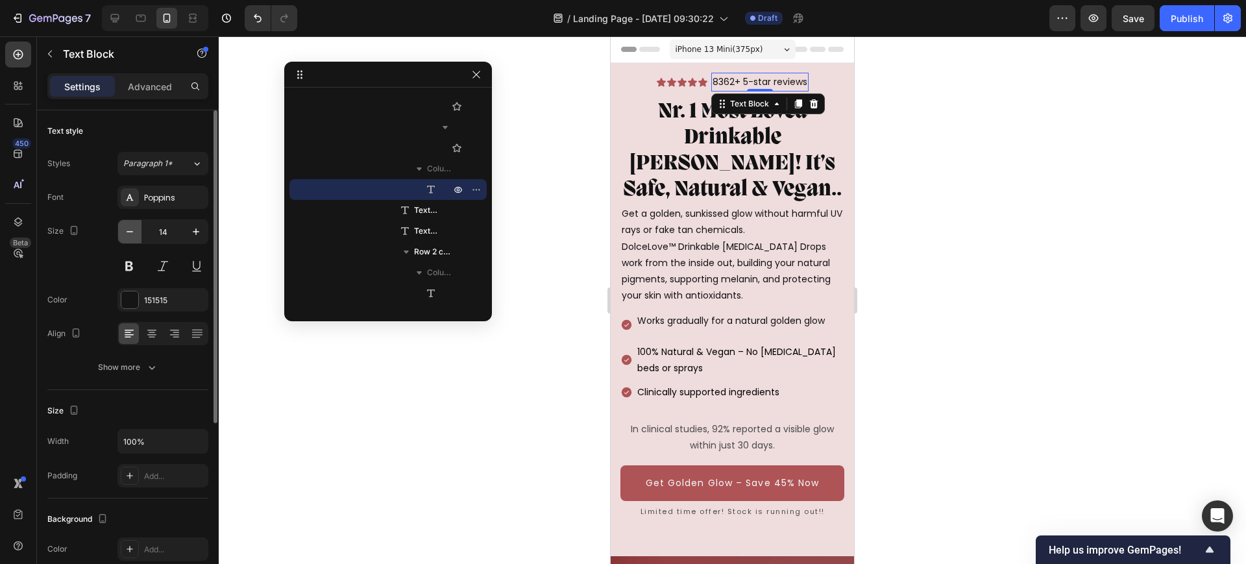
click at [128, 230] on icon "button" at bounding box center [129, 231] width 13 height 13
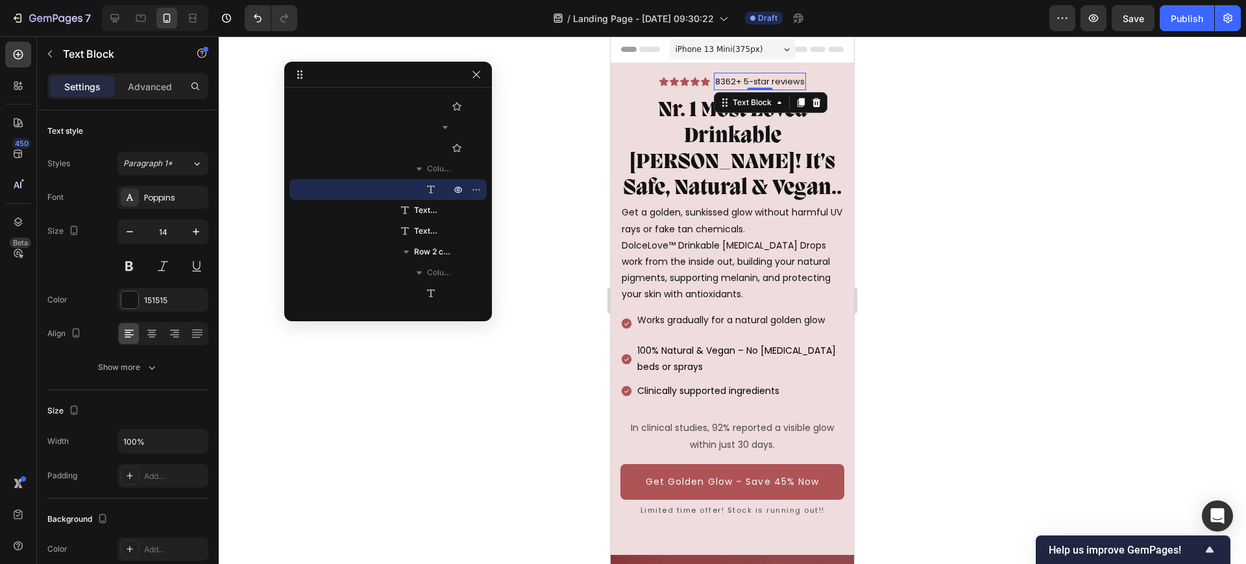
type input "13"
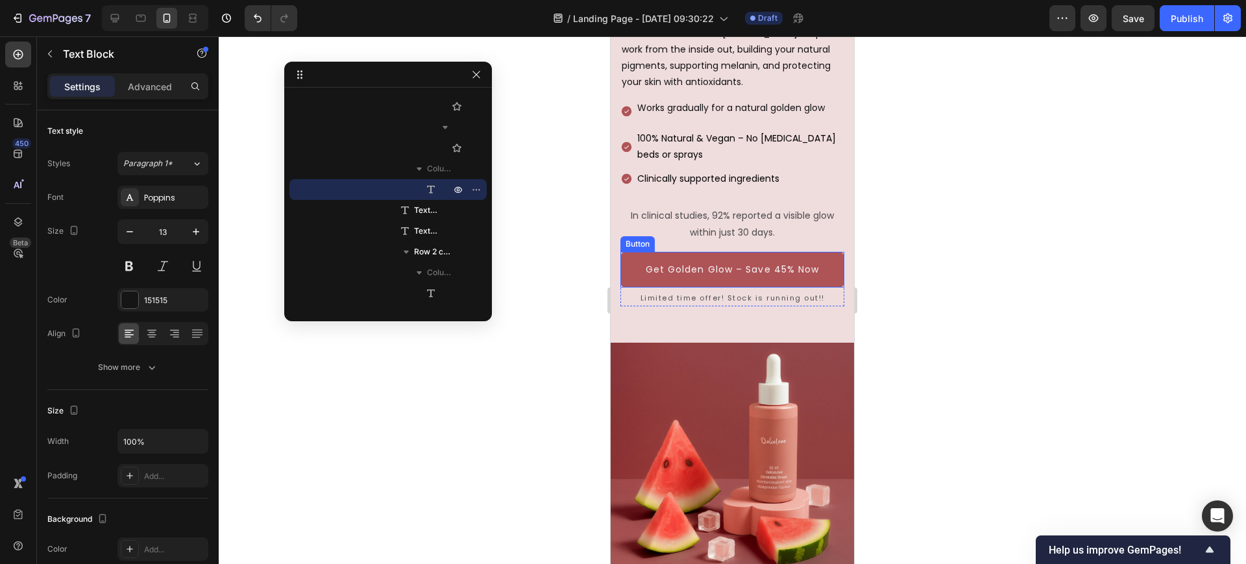
scroll to position [243, 0]
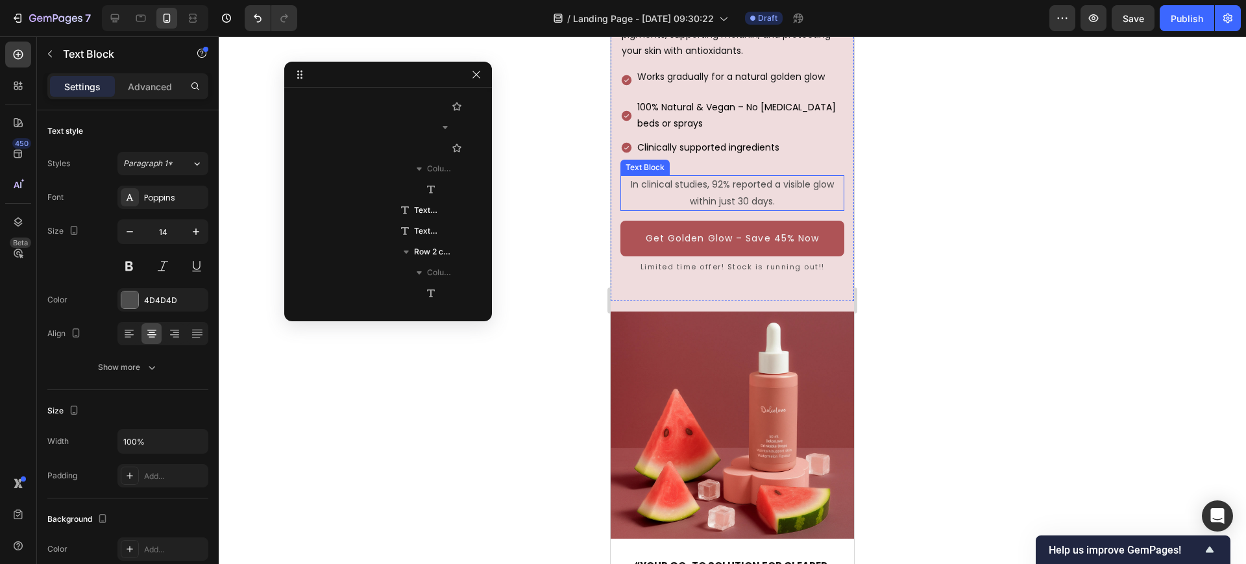
click at [715, 192] on p "In clinical studies, 92% reported a visible glow within just 30 days." at bounding box center [732, 192] width 221 height 32
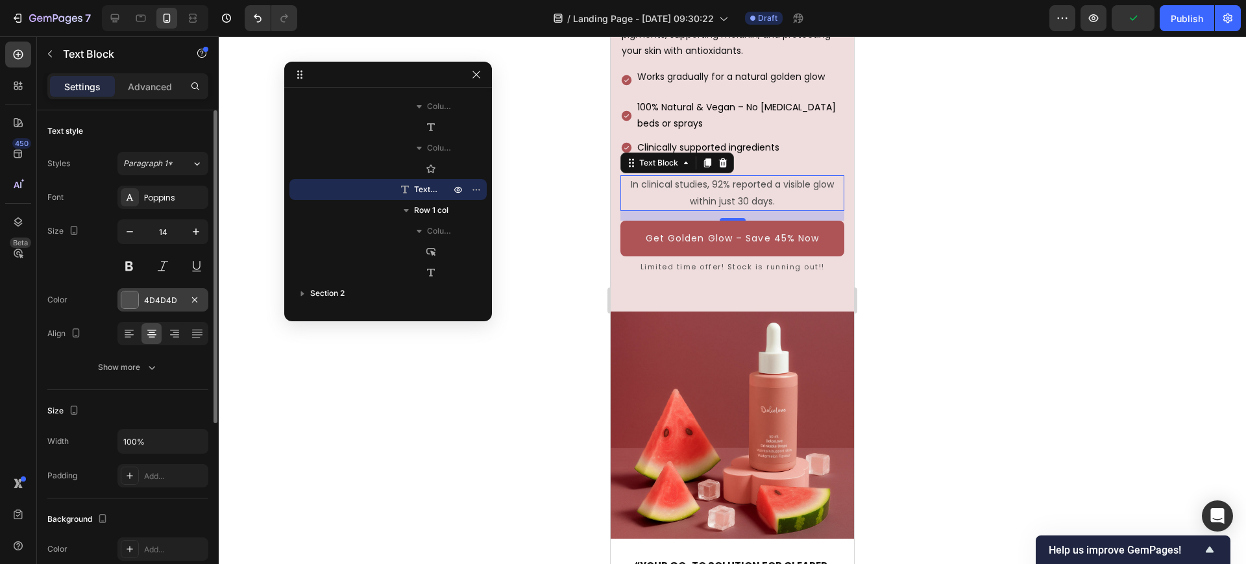
click at [160, 301] on div "4D4D4D" at bounding box center [163, 301] width 38 height 12
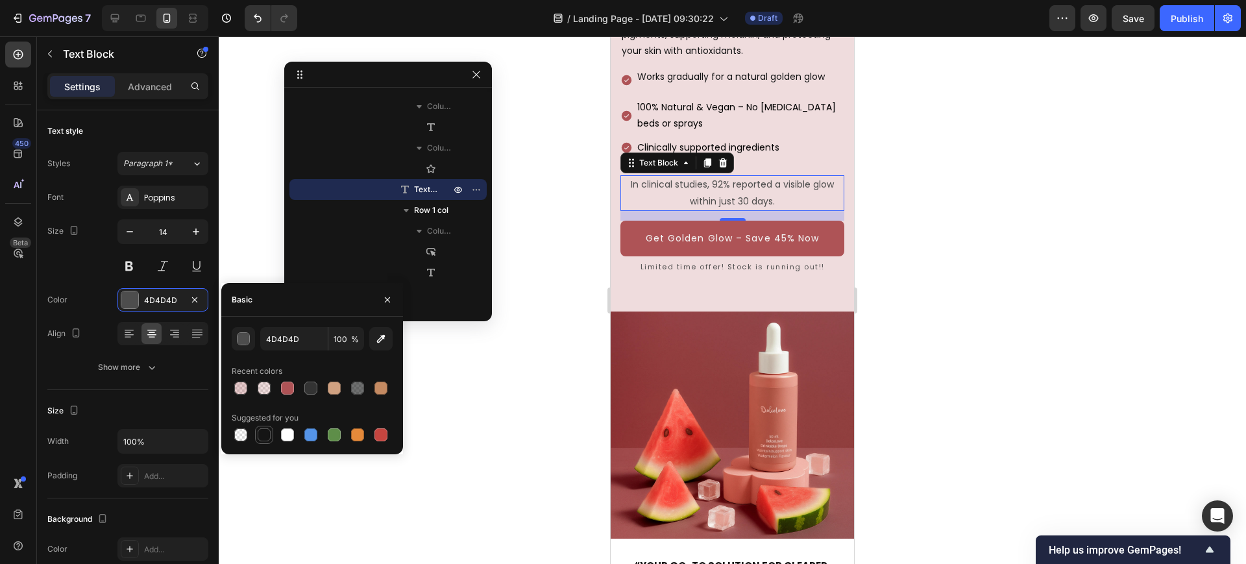
click at [259, 438] on div at bounding box center [264, 434] width 13 height 13
type input "151515"
click at [700, 291] on div "Icon Icon Icon Icon Icon Icon List 8362+ 5-star reviews Text Block Row Nr. 1 Mo…" at bounding box center [732, 60] width 243 height 481
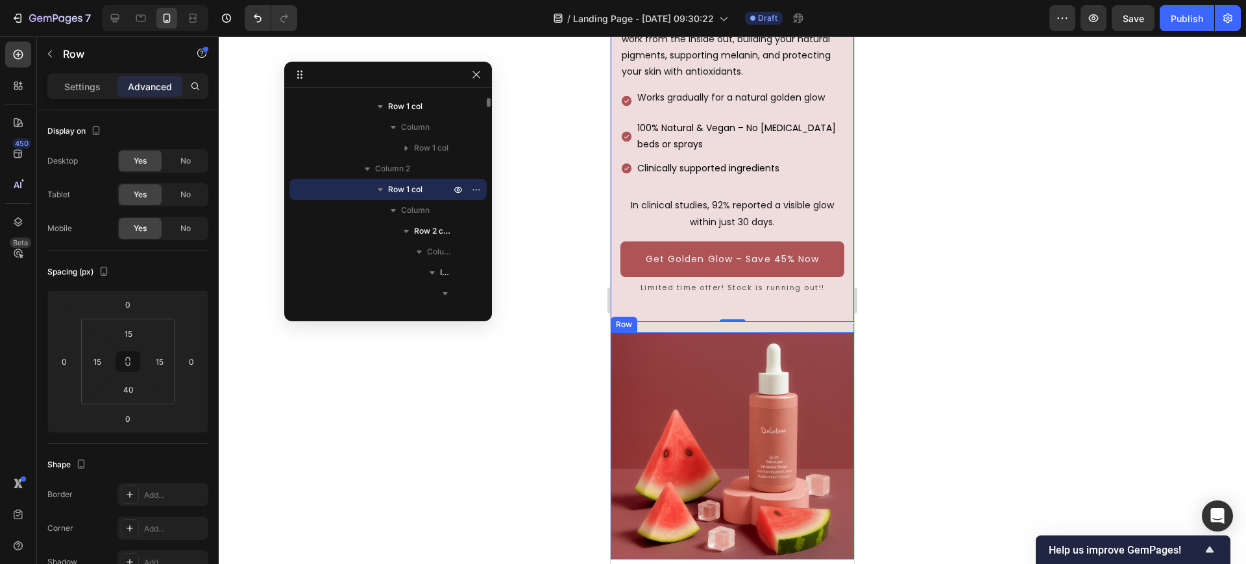
scroll to position [0, 0]
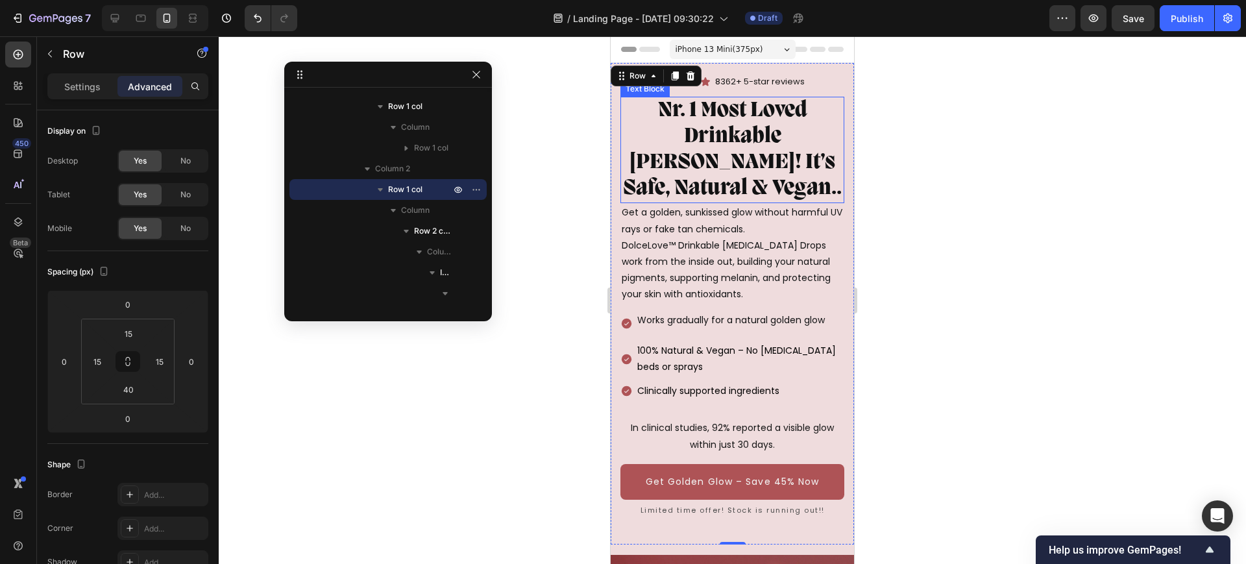
click at [724, 171] on p "Nr. 1 Most Loved Drinkable [PERSON_NAME]! It’s Safe, Natural & Vegan.." at bounding box center [732, 150] width 221 height 104
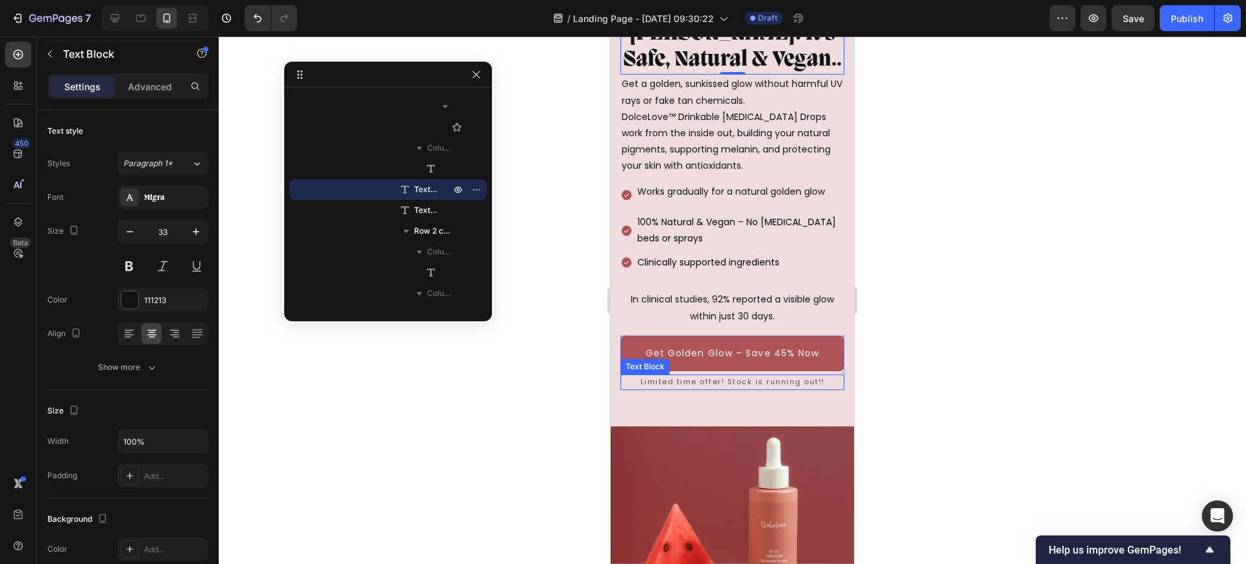
scroll to position [162, 0]
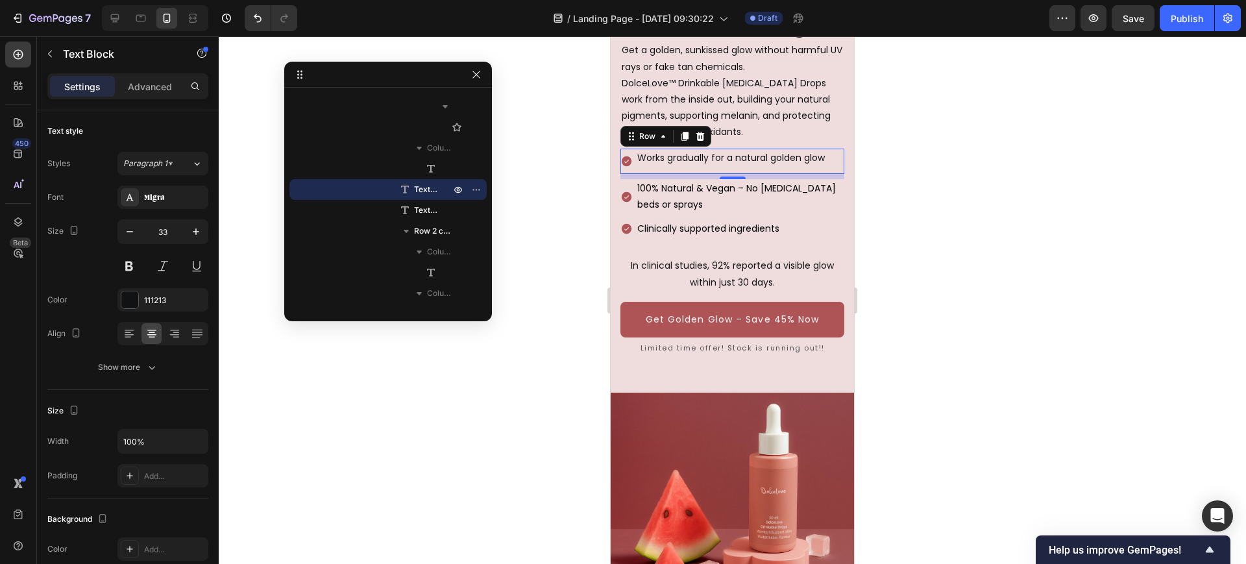
click at [821, 169] on div "Works gradually for a natural golden glow Text Block" at bounding box center [731, 161] width 190 height 25
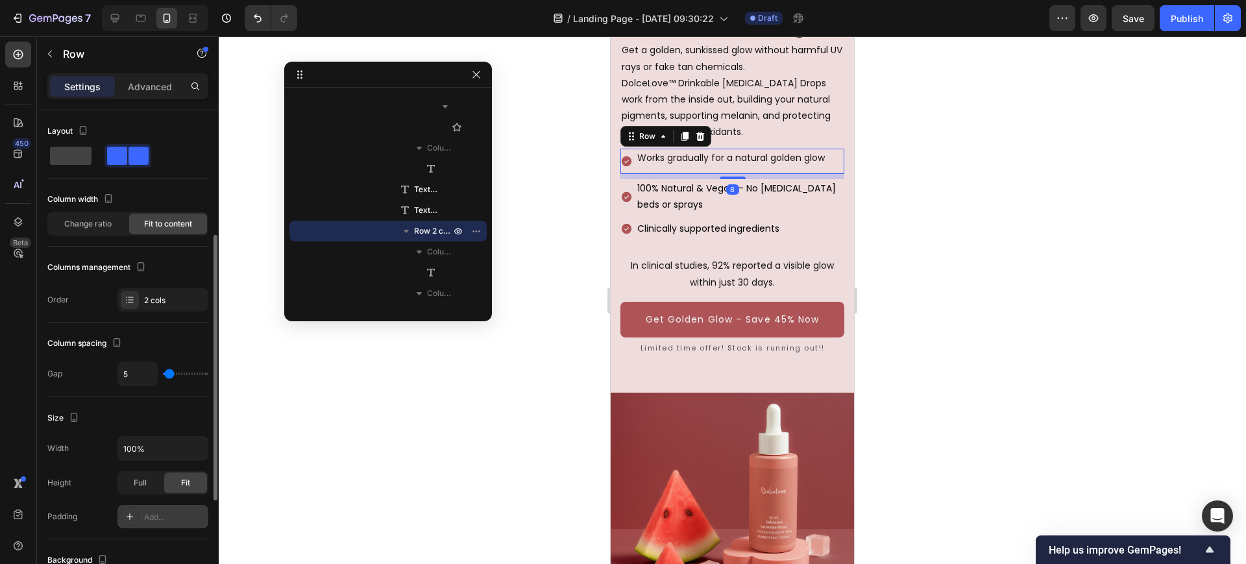
scroll to position [415, 0]
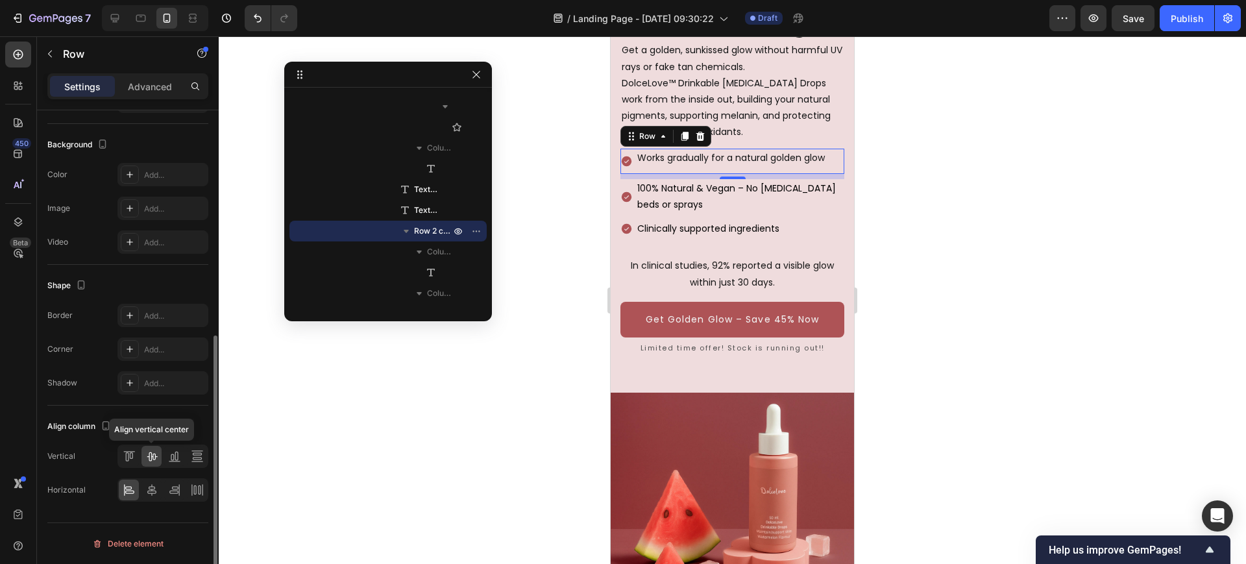
click at [153, 456] on icon at bounding box center [151, 456] width 13 height 13
click at [128, 461] on icon at bounding box center [129, 456] width 13 height 13
click at [141, 461] on div at bounding box center [162, 455] width 91 height 23
click at [156, 459] on icon at bounding box center [151, 456] width 13 height 13
click at [720, 157] on p "Works gradually for a natural golden glow" at bounding box center [731, 158] width 188 height 16
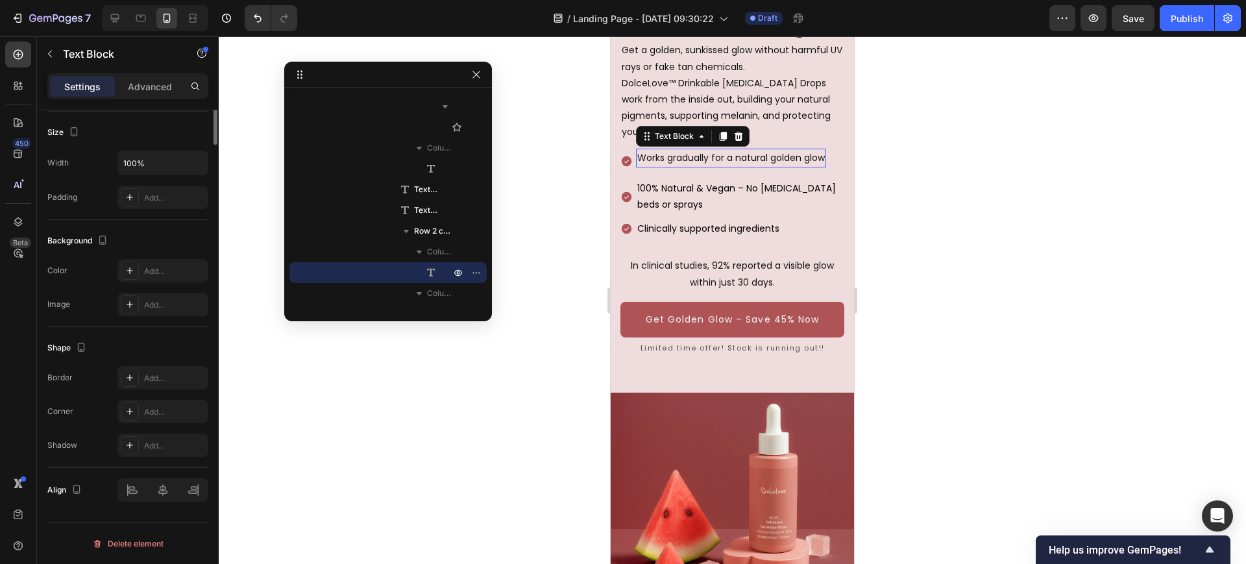
scroll to position [0, 0]
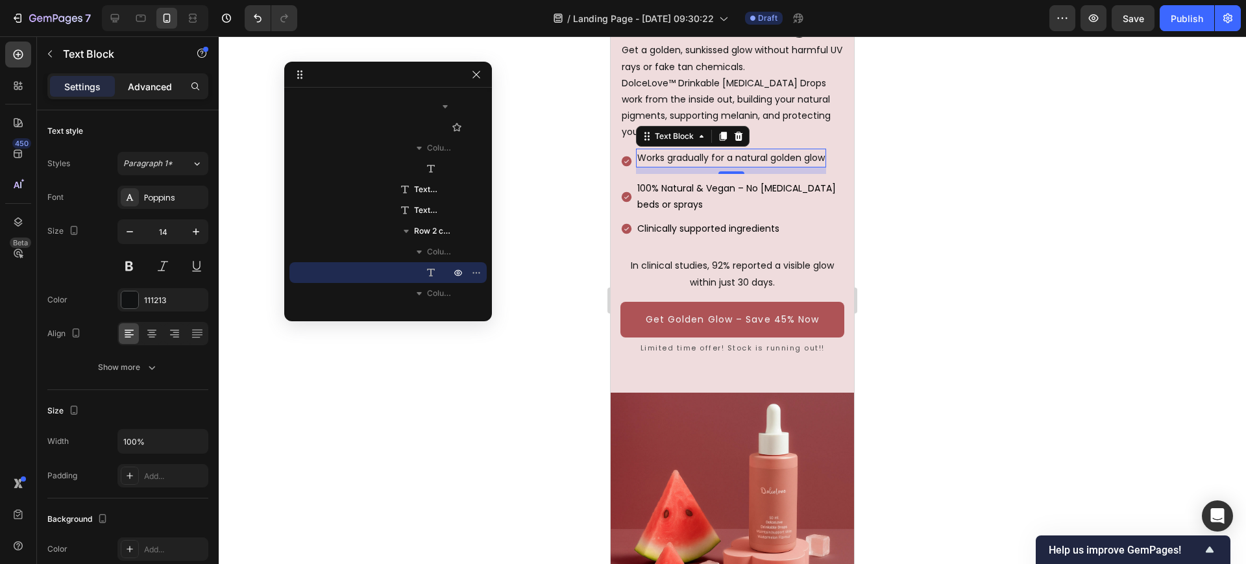
click at [145, 80] on p "Advanced" at bounding box center [150, 87] width 44 height 14
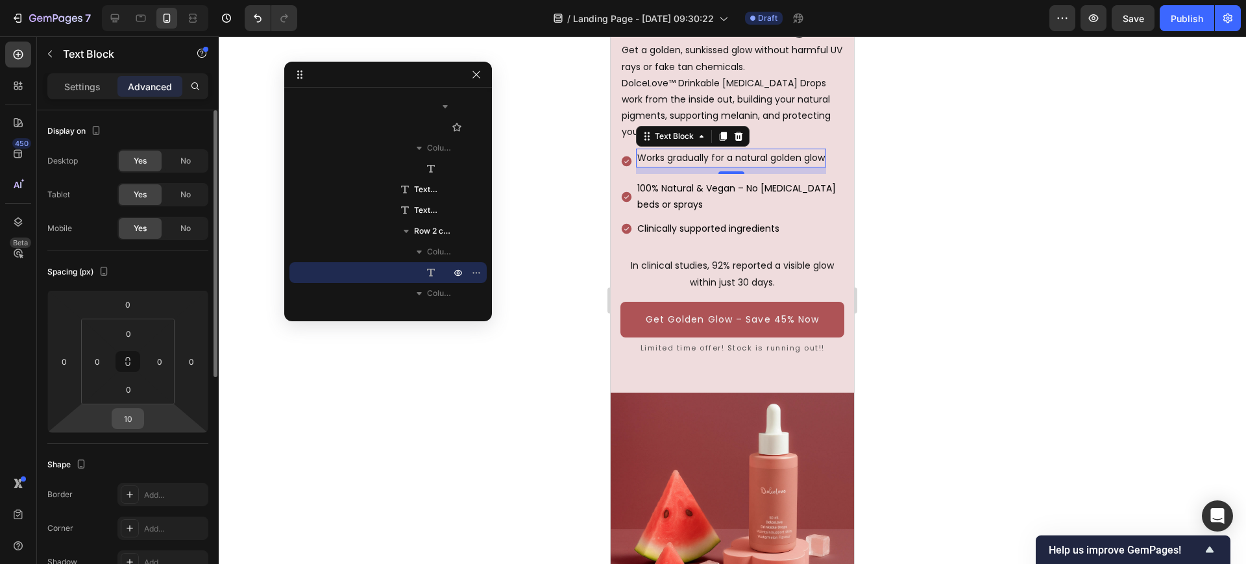
click at [131, 427] on input "10" at bounding box center [128, 418] width 26 height 19
type input "0"
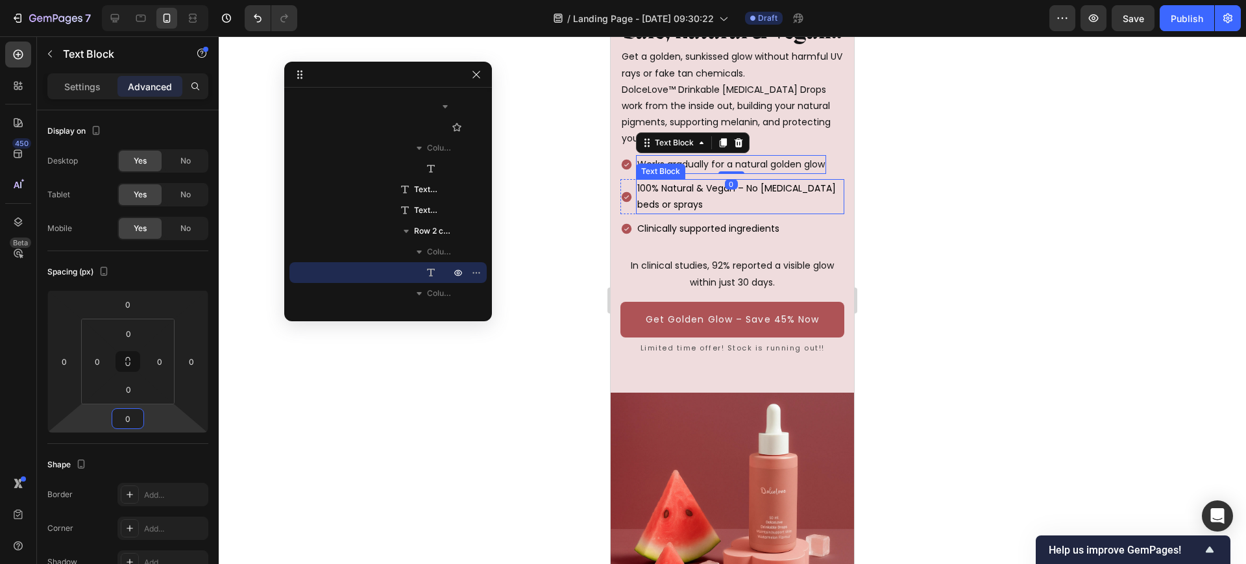
click at [727, 201] on p "100% Natural & Vegan – No [MEDICAL_DATA] beds or sprays" at bounding box center [740, 196] width 206 height 32
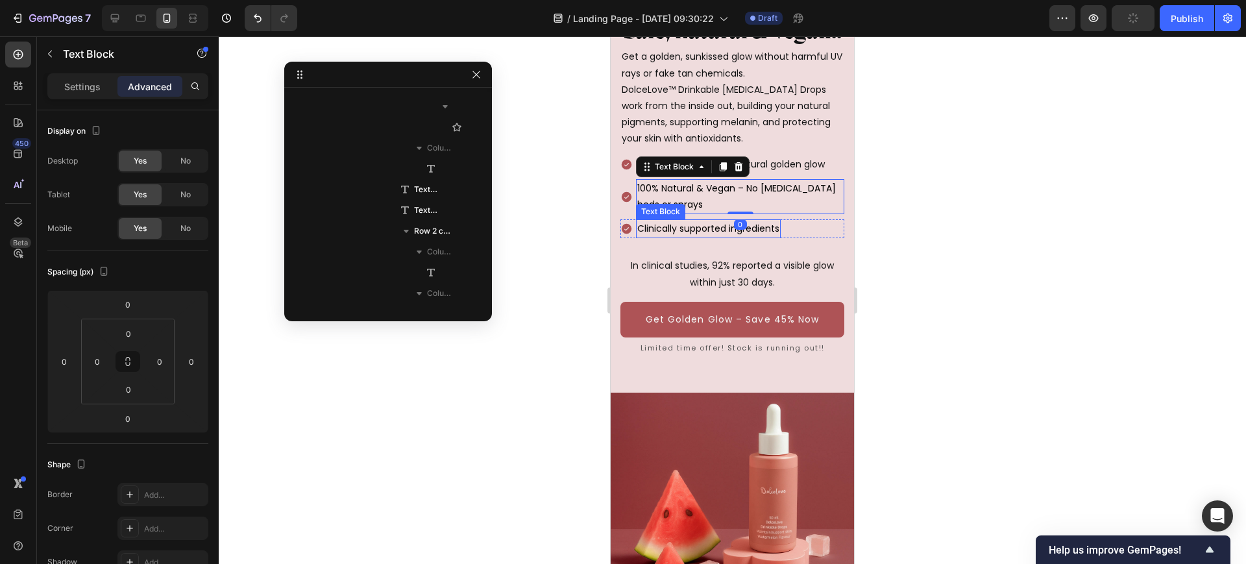
scroll to position [661, 0]
click at [704, 227] on p "Clinically supported ingredients" at bounding box center [708, 229] width 142 height 16
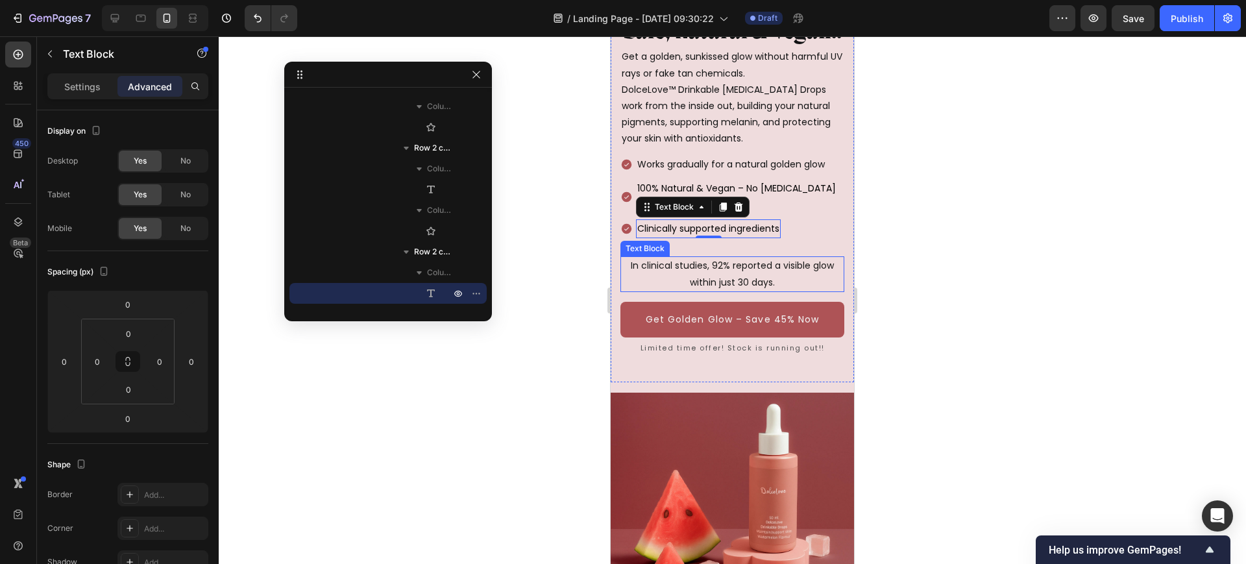
click at [737, 273] on p "In clinical studies, 92% reported a visible glow within just 30 days." at bounding box center [732, 274] width 221 height 32
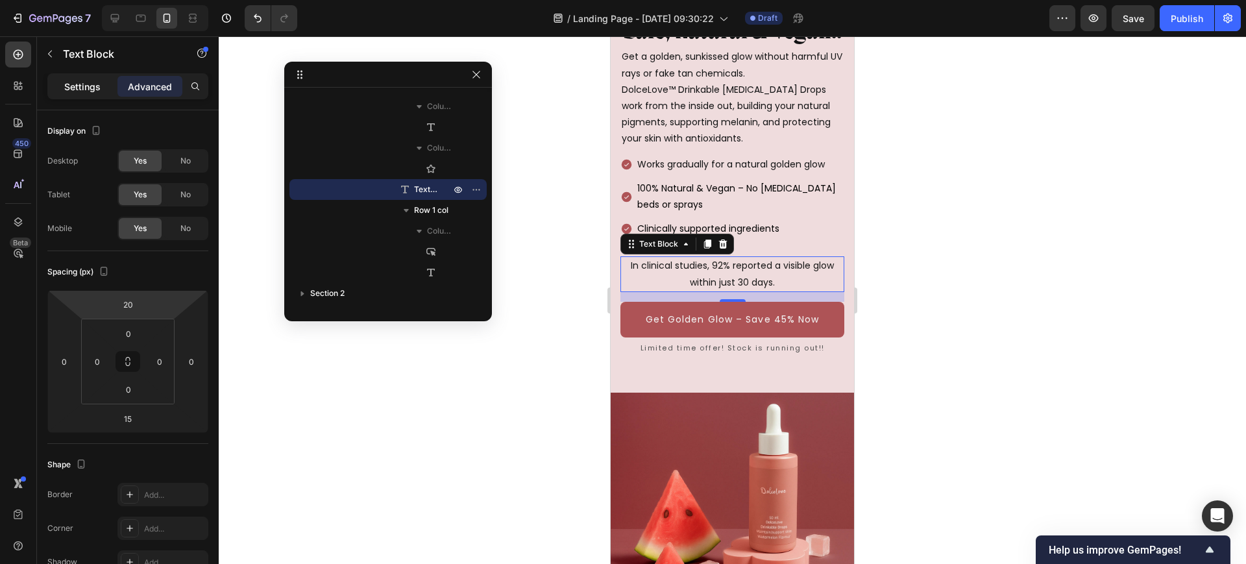
click at [81, 91] on p "Settings" at bounding box center [82, 87] width 36 height 14
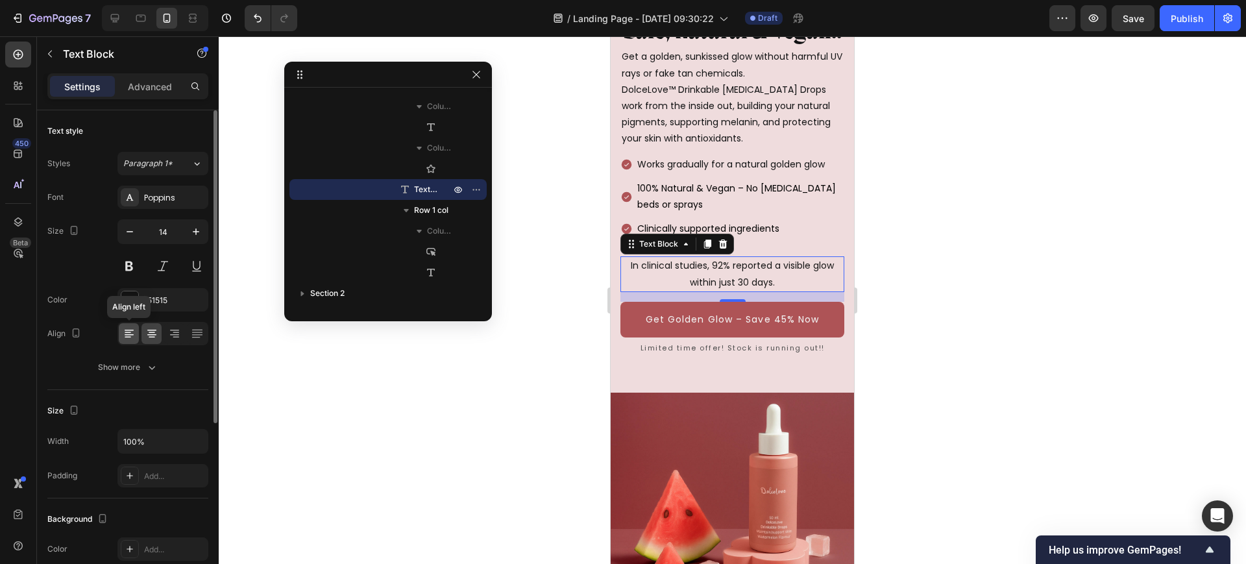
click at [127, 339] on icon at bounding box center [129, 333] width 13 height 13
click at [956, 208] on div at bounding box center [732, 300] width 1027 height 528
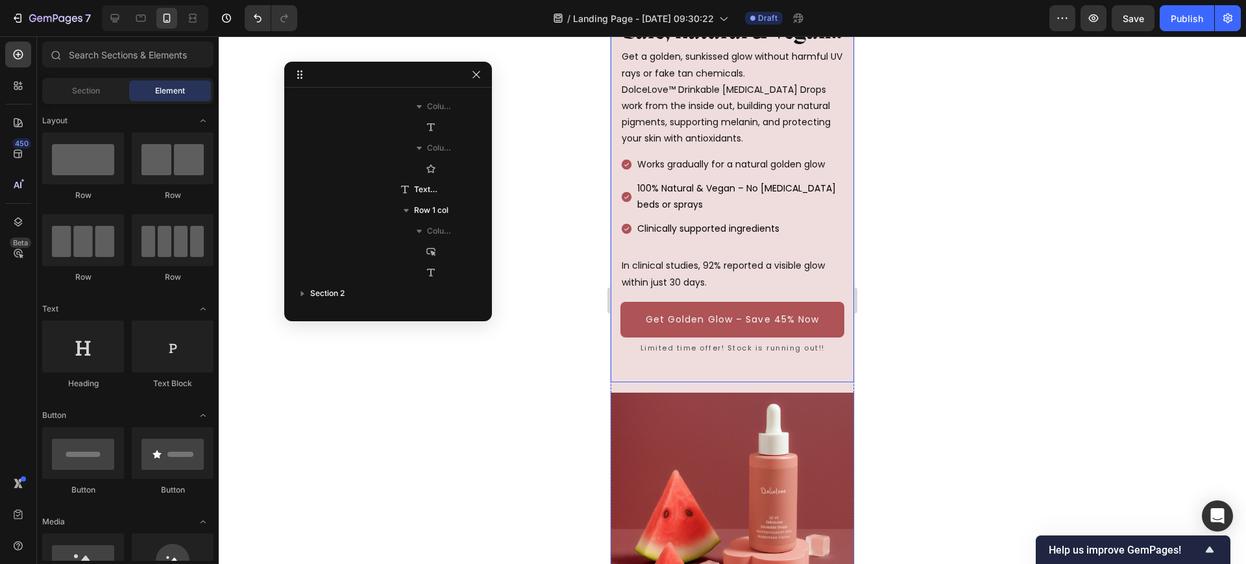
scroll to position [75, 0]
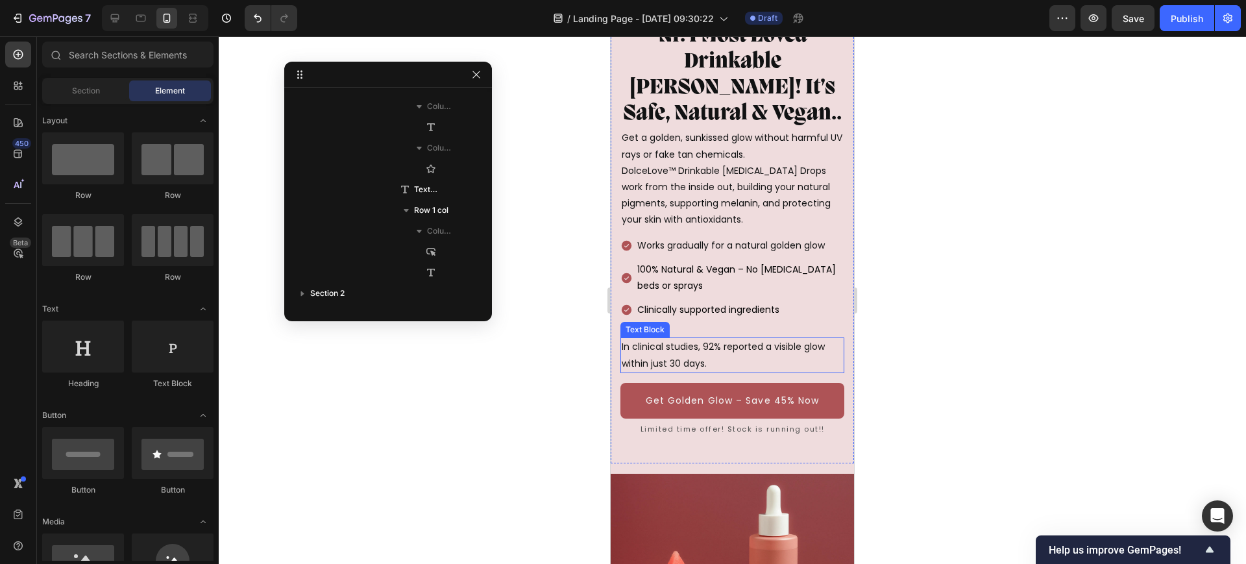
click at [723, 350] on p "In clinical studies, 92% reported a visible glow within just 30 days." at bounding box center [732, 355] width 221 height 32
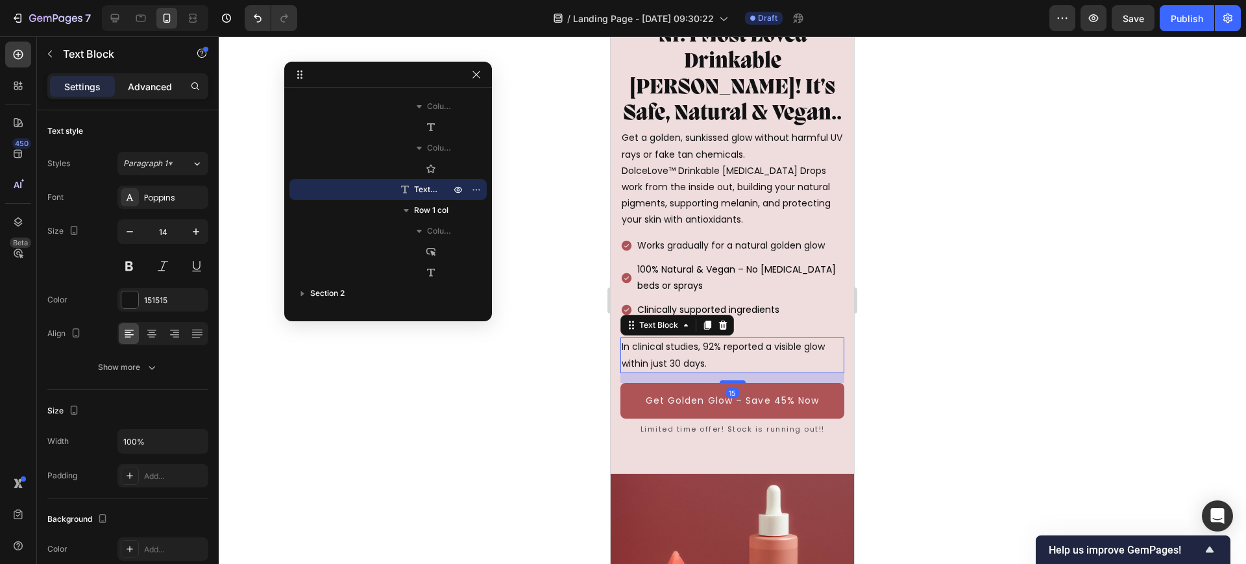
click at [155, 86] on p "Advanced" at bounding box center [150, 87] width 44 height 14
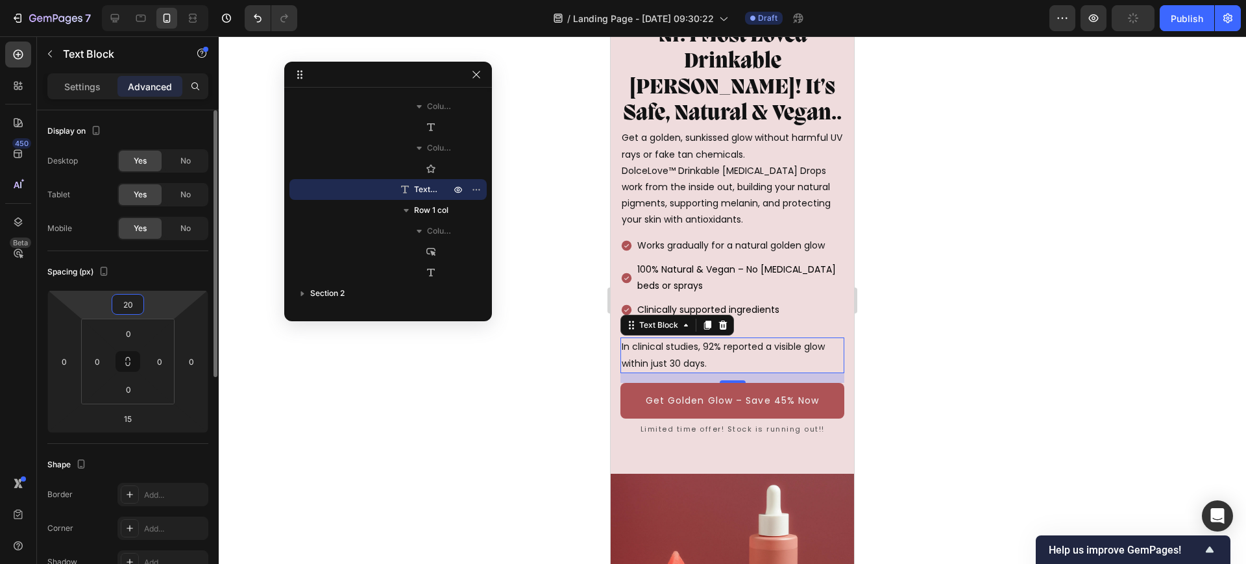
click at [136, 304] on input "20" at bounding box center [128, 304] width 26 height 19
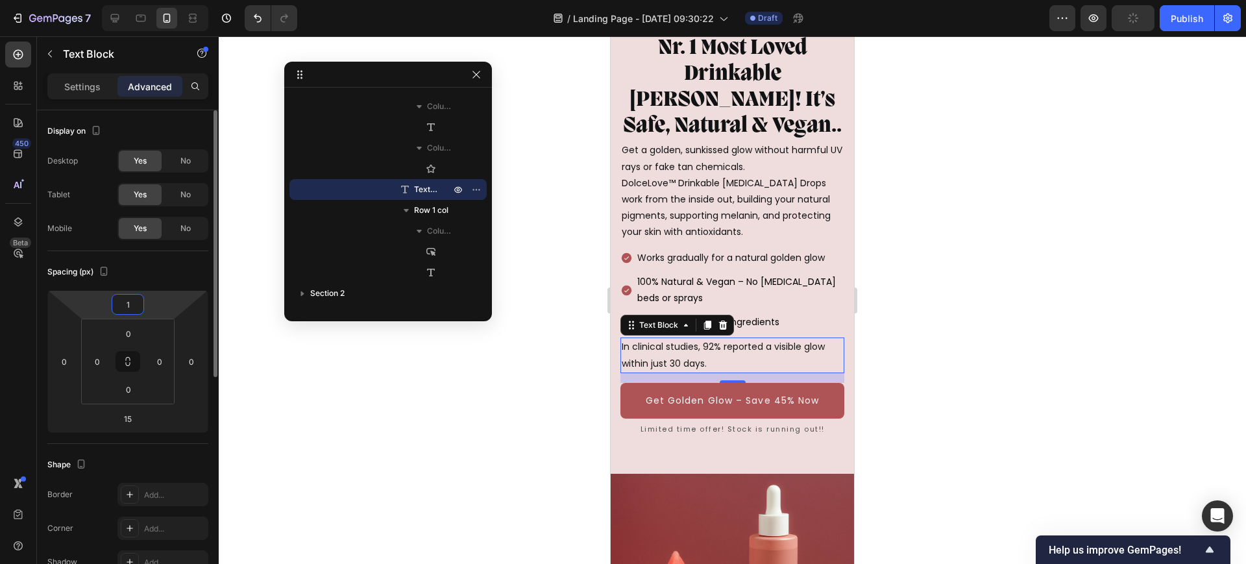
type input "15"
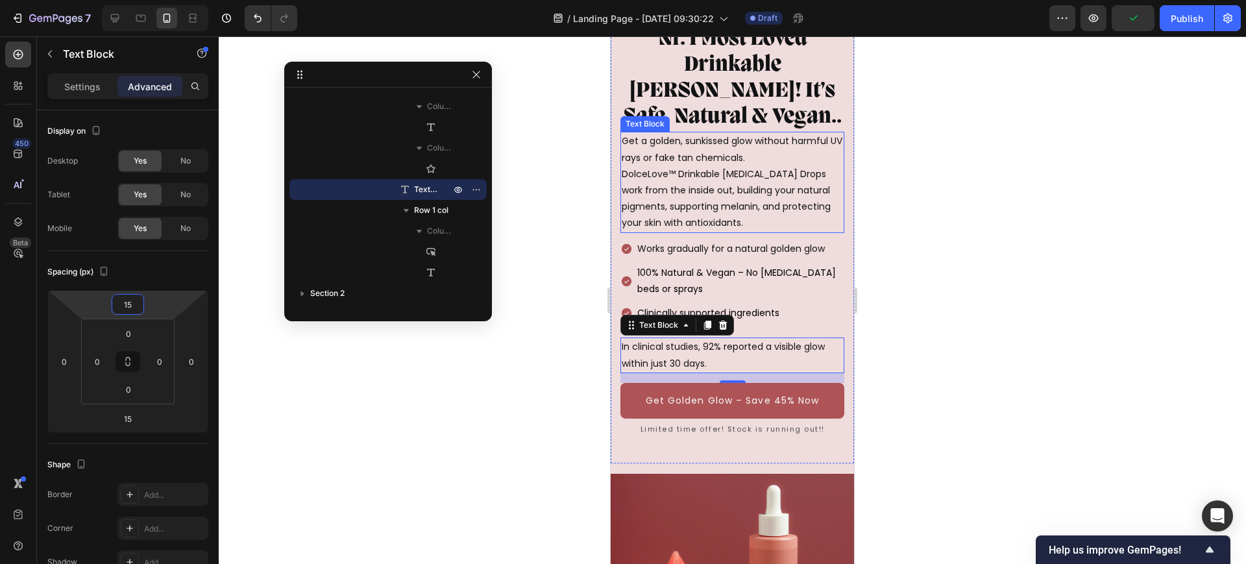
click at [735, 183] on p "Get a golden, sunkissed glow without harmful UV rays or fake tan chemicals. Dol…" at bounding box center [732, 182] width 221 height 98
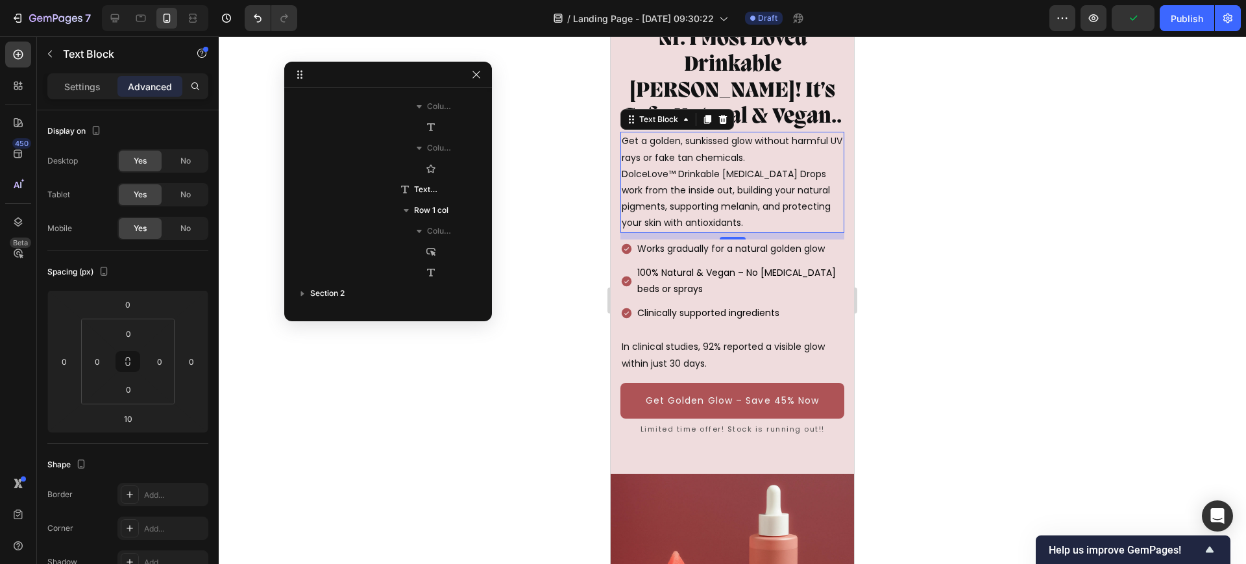
scroll to position [495, 0]
click at [960, 220] on div at bounding box center [732, 300] width 1027 height 528
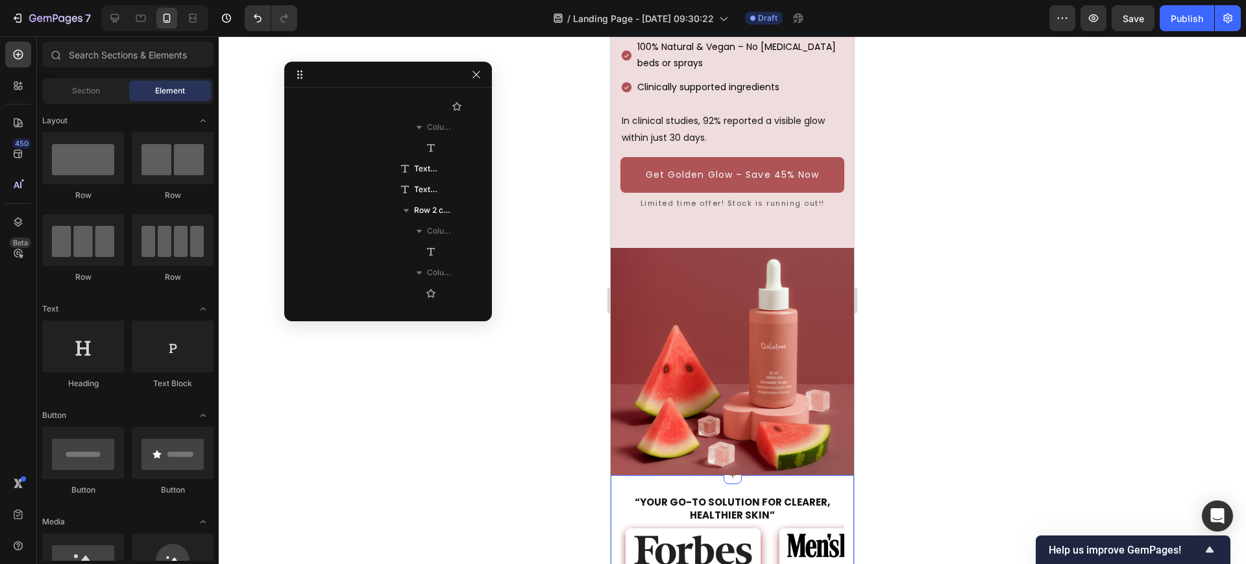
scroll to position [396, 0]
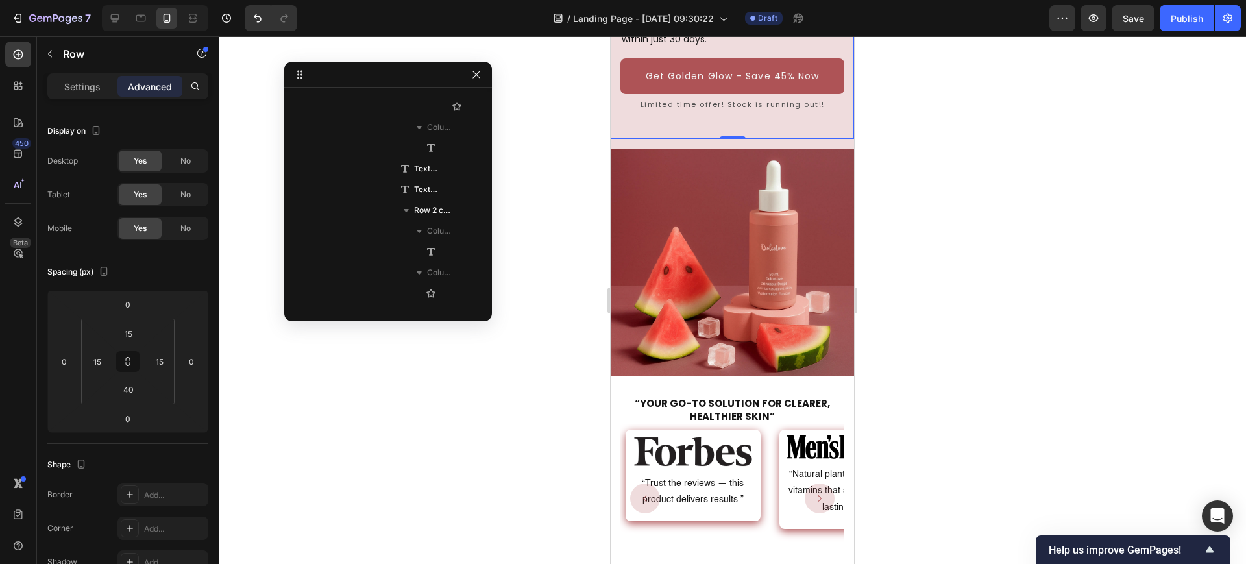
scroll to position [121, 0]
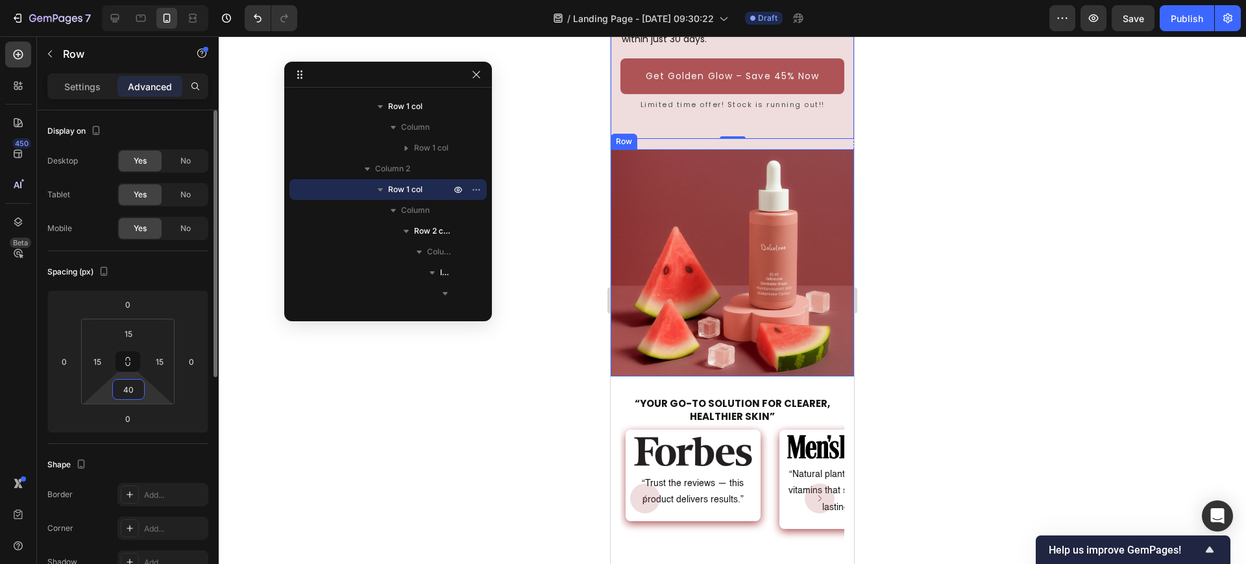
click at [128, 396] on input "40" at bounding box center [129, 389] width 26 height 19
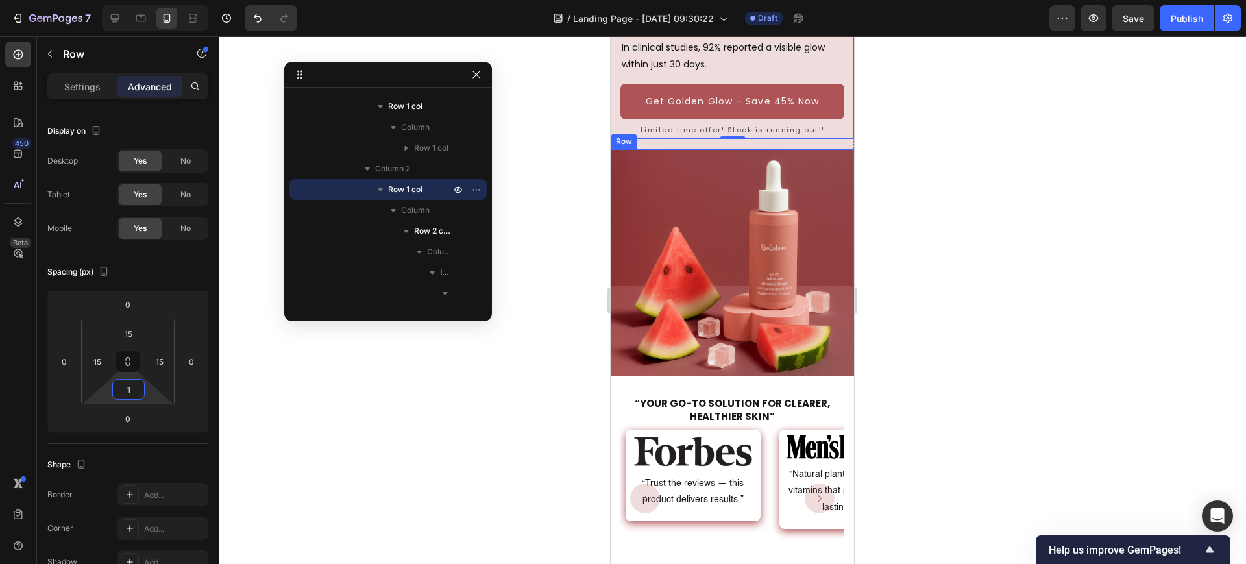
type input "15"
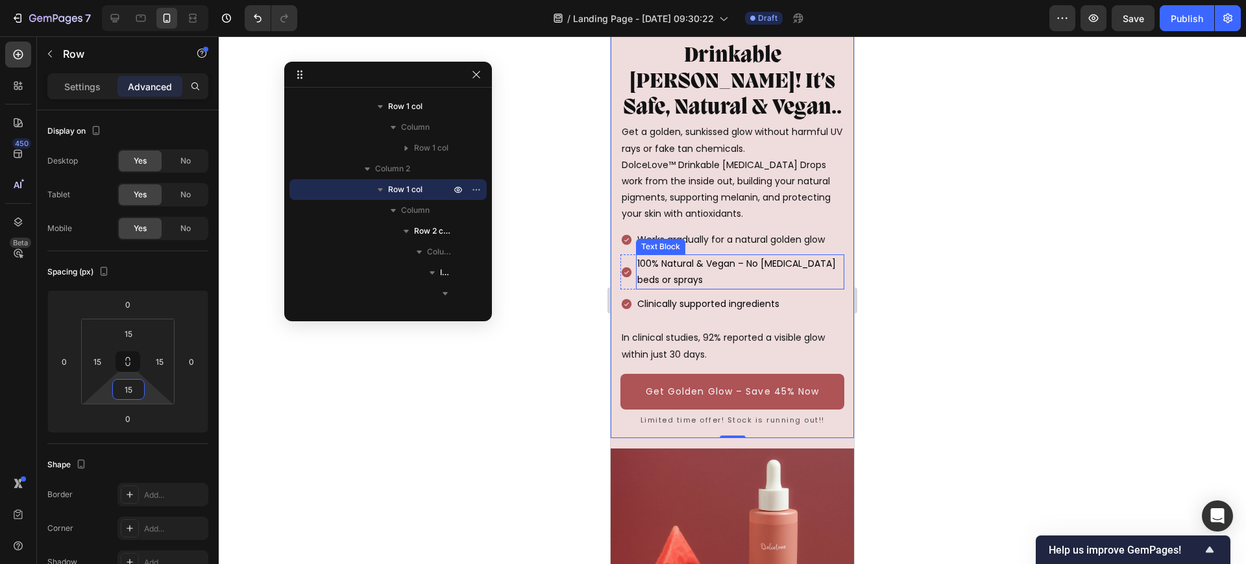
scroll to position [55, 0]
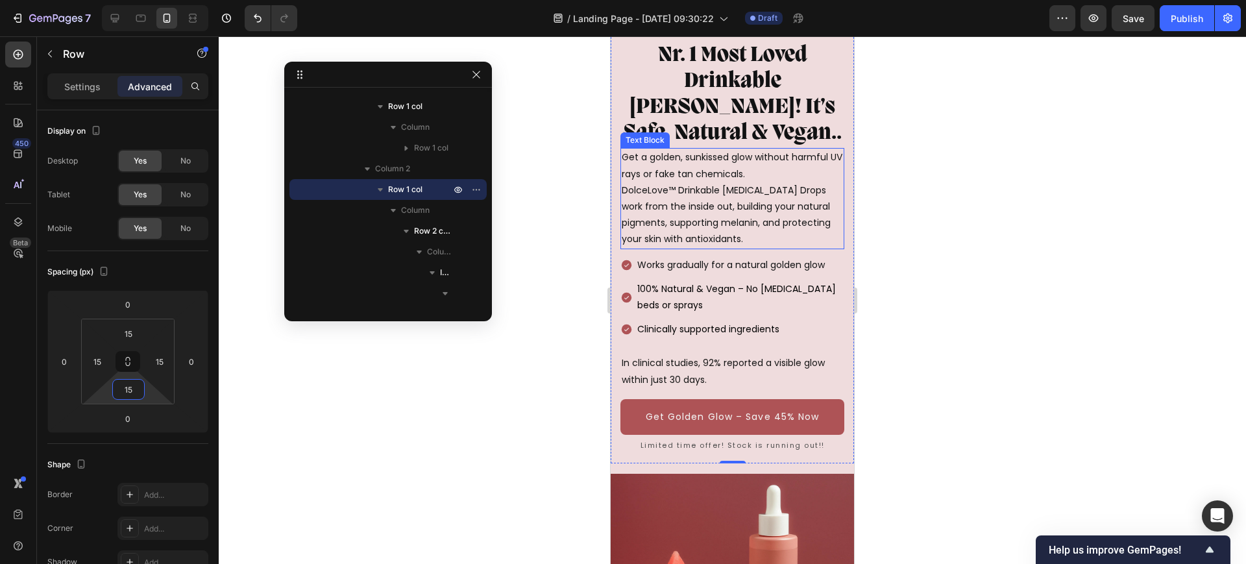
click at [788, 170] on p "Get a golden, sunkissed glow without harmful UV rays or fake tan chemicals. Dol…" at bounding box center [732, 198] width 221 height 98
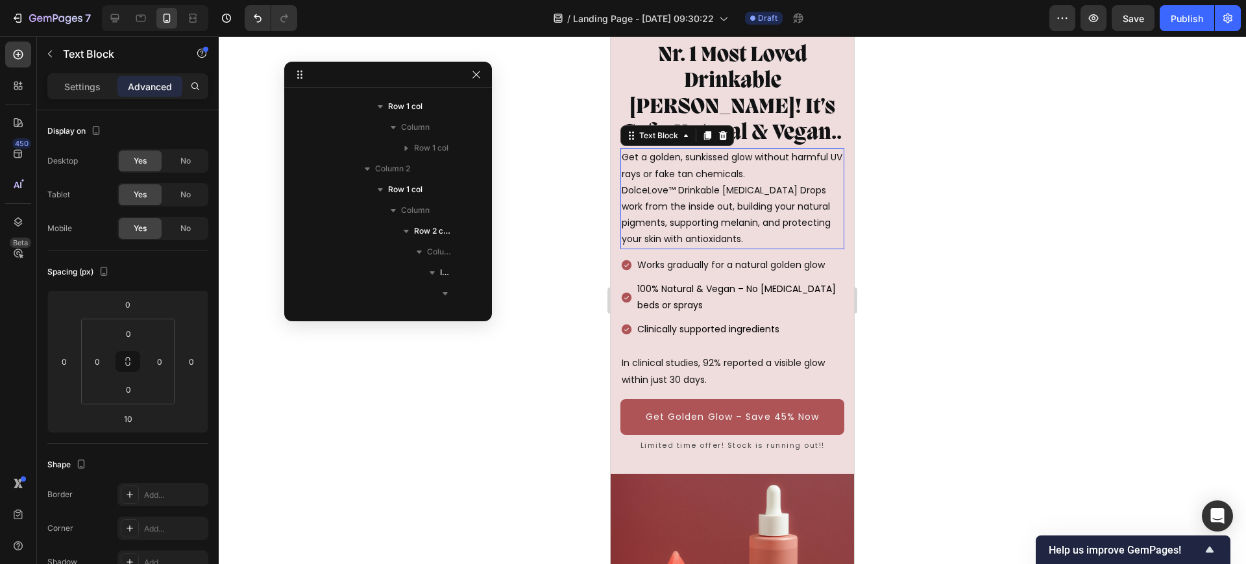
scroll to position [495, 0]
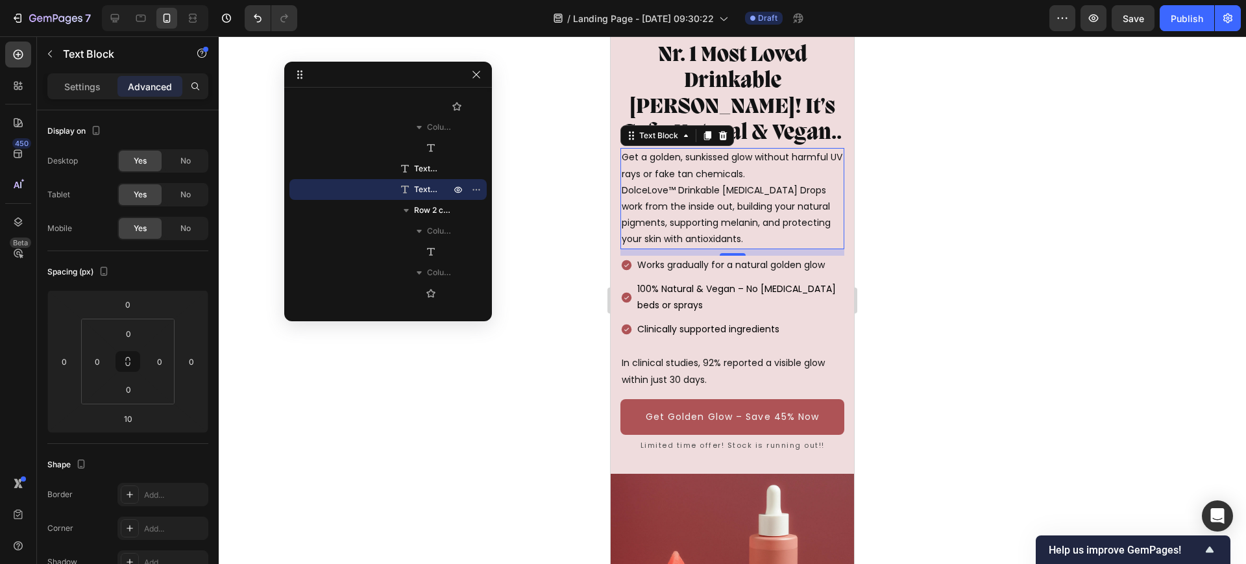
click at [626, 190] on p "Get a golden, sunkissed glow without harmful UV rays or fake tan chemicals. Dol…" at bounding box center [732, 198] width 221 height 98
click at [621, 188] on div "Get a golden, sunkissed glow without harmful UV rays or fake tan chemicals. Dol…" at bounding box center [732, 198] width 224 height 101
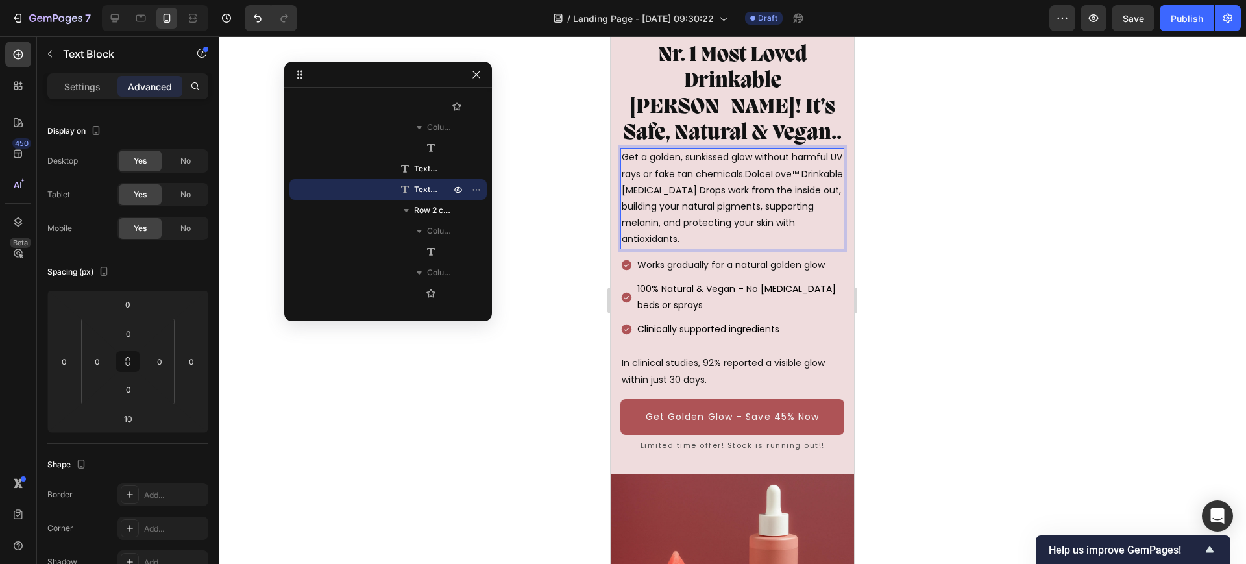
click at [626, 221] on p "Get a golden, sunkissed glow without harmful UV rays or fake tan chemicals.Dolc…" at bounding box center [732, 198] width 221 height 98
click at [621, 224] on div "Get a golden, sunkissed glow without harmful UV rays or fake tan chemicals.Dolc…" at bounding box center [732, 198] width 224 height 101
click at [91, 91] on p "Settings" at bounding box center [82, 87] width 36 height 14
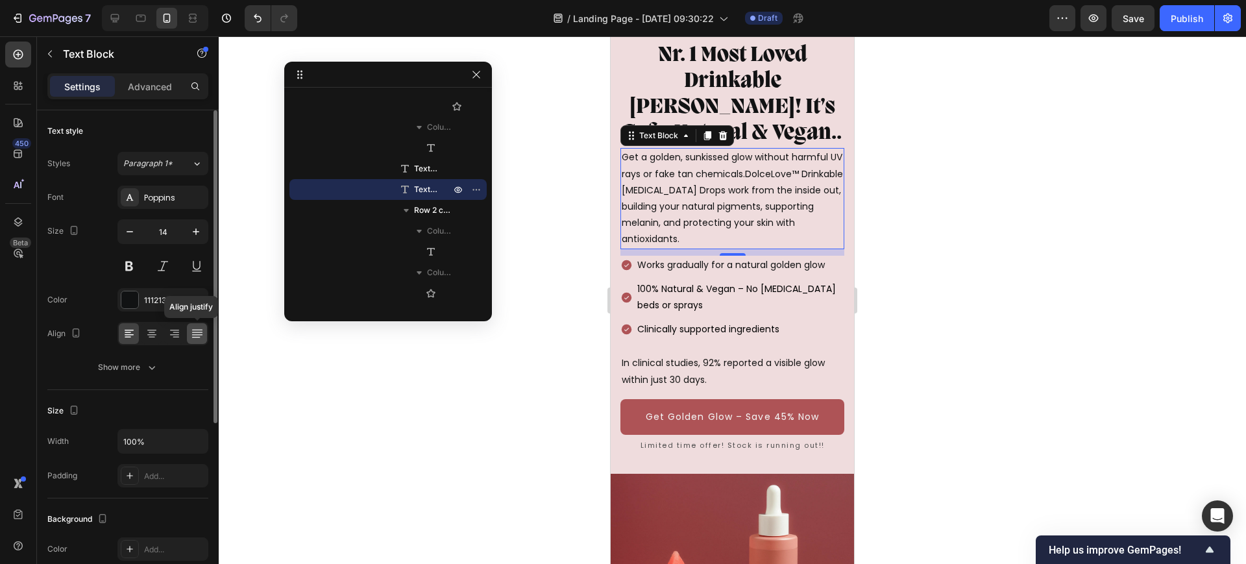
click at [188, 332] on div at bounding box center [197, 333] width 20 height 21
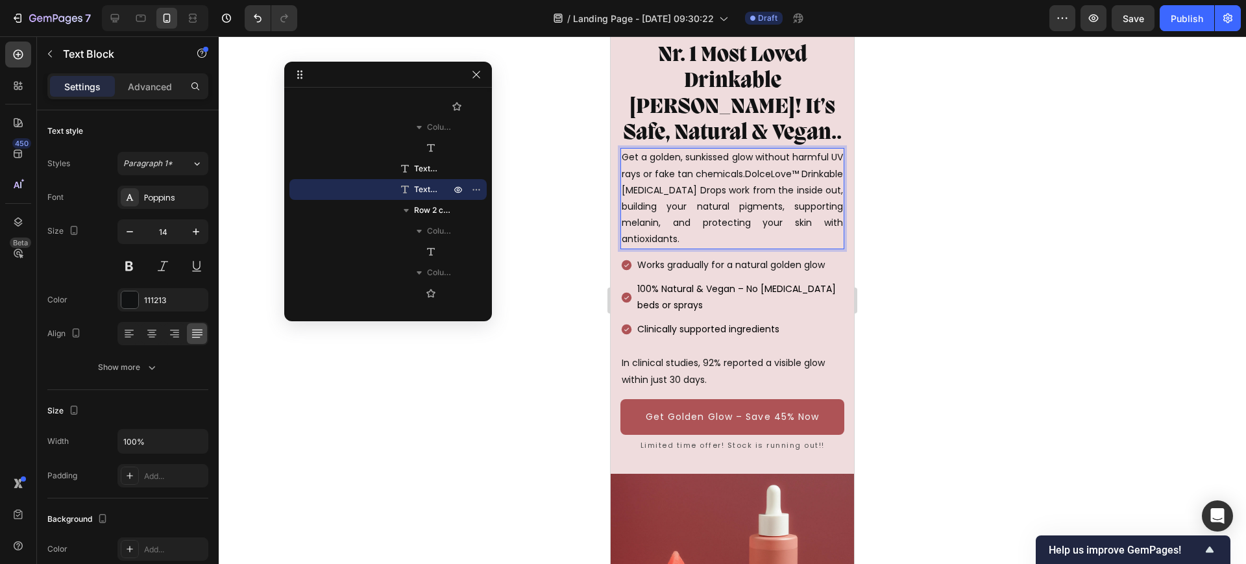
click at [723, 239] on p "Get a golden, sunkissed glow without harmful UV rays or fake tan chemicals.Dolc…" at bounding box center [732, 198] width 221 height 98
click at [890, 255] on div at bounding box center [732, 300] width 1027 height 528
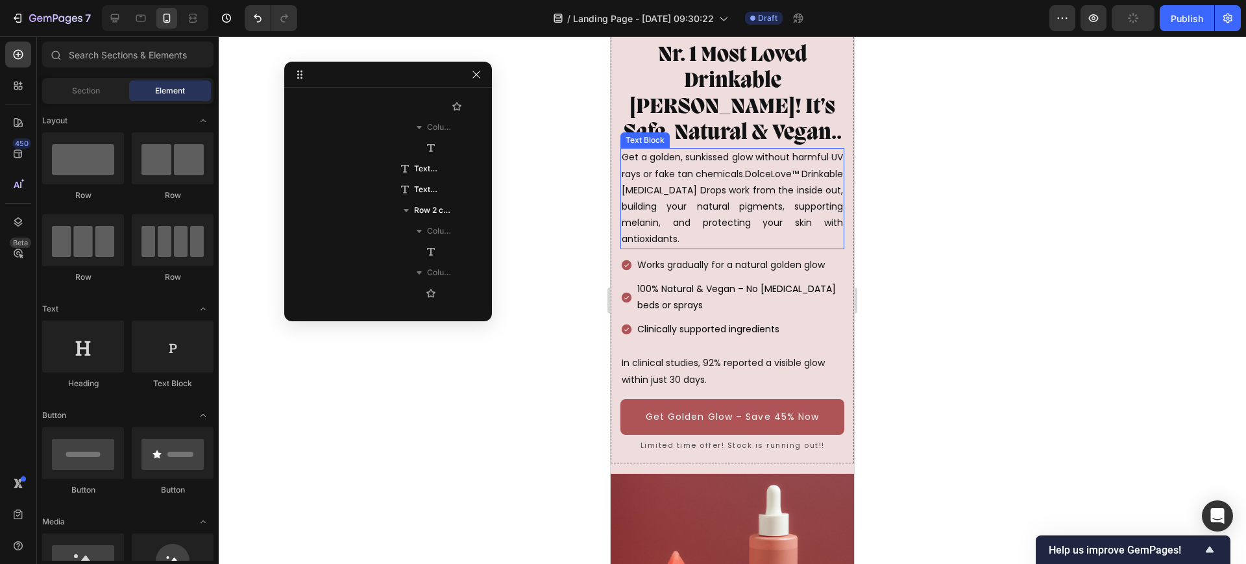
click at [748, 219] on p "Get a golden, sunkissed glow without harmful UV rays or fake tan chemicals.Dolc…" at bounding box center [732, 198] width 221 height 98
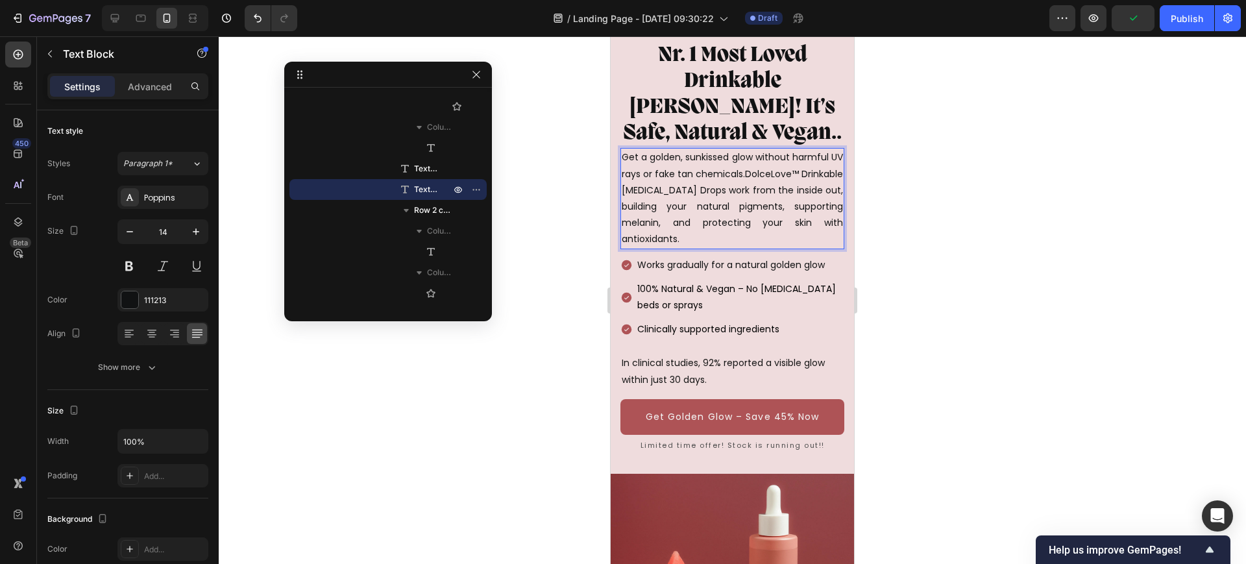
click at [912, 238] on div at bounding box center [732, 300] width 1027 height 528
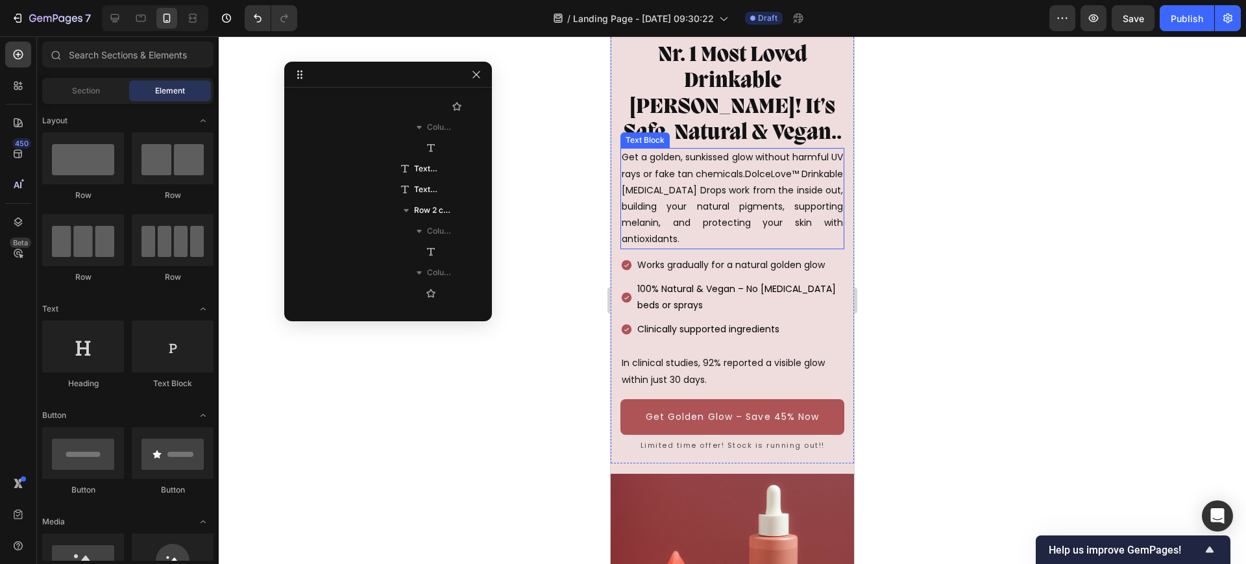
click at [743, 210] on p "Get a golden, sunkissed glow without harmful UV rays or fake tan chemicals.Dolc…" at bounding box center [732, 198] width 221 height 98
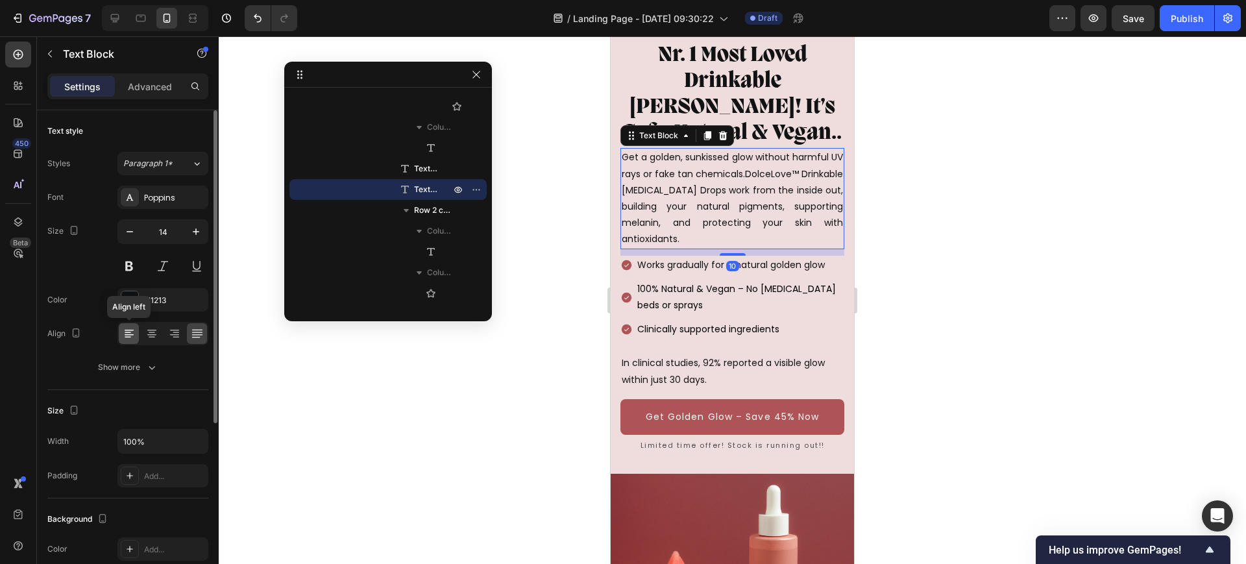
click at [123, 331] on icon at bounding box center [129, 333] width 13 height 13
click at [191, 333] on icon at bounding box center [197, 333] width 13 height 13
click at [1136, 162] on div at bounding box center [732, 300] width 1027 height 528
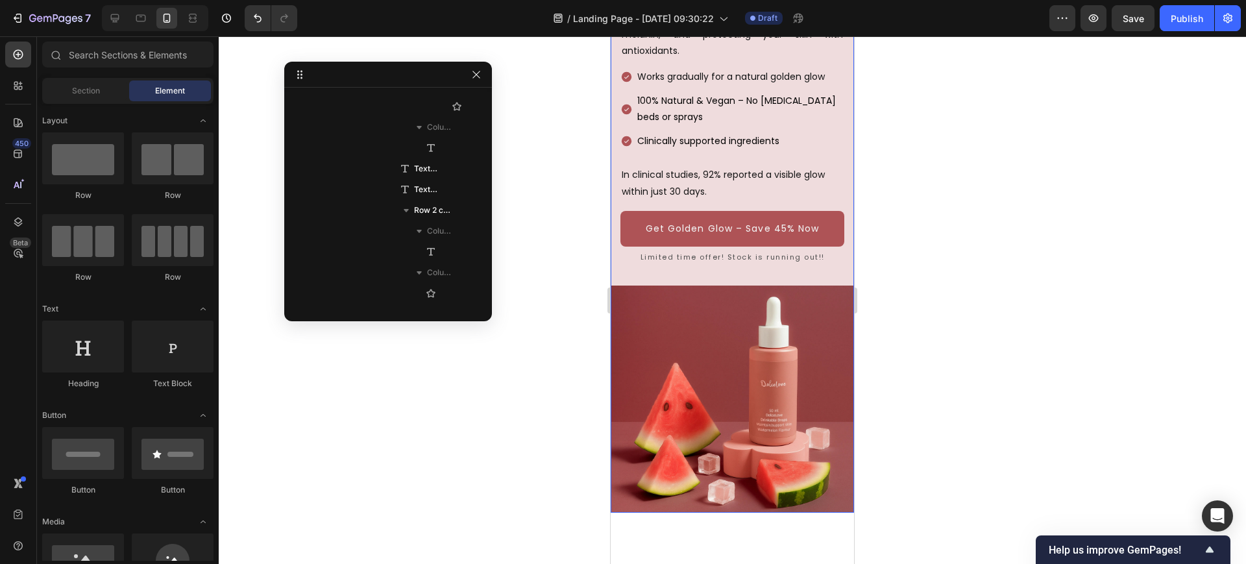
scroll to position [0, 0]
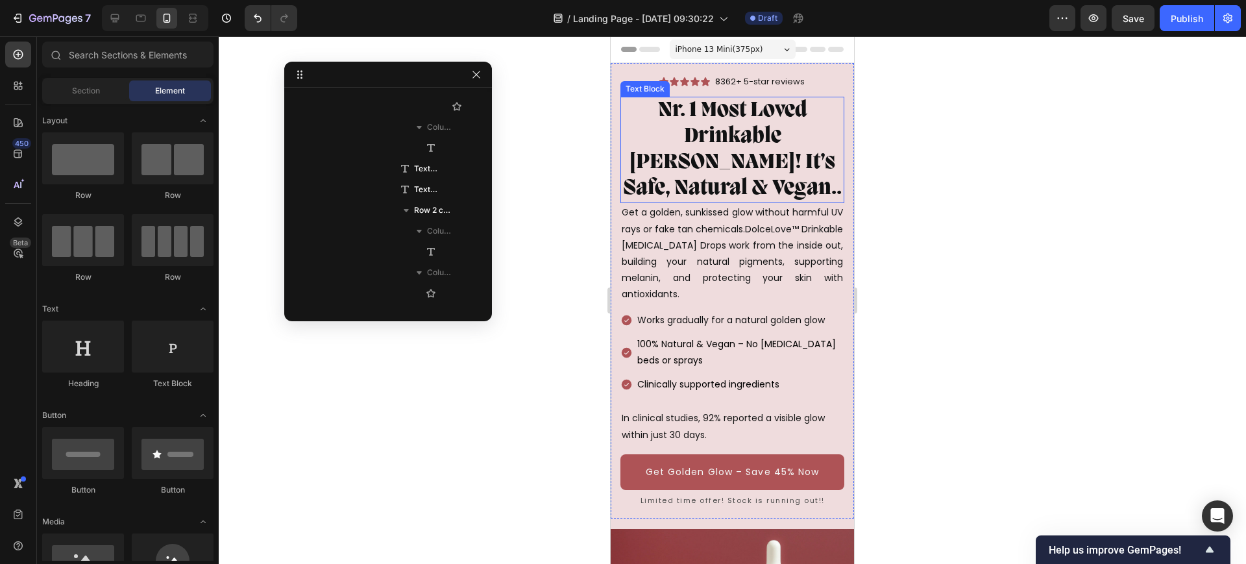
drag, startPoint x: 747, startPoint y: 152, endPoint x: 736, endPoint y: 156, distance: 11.5
click at [746, 152] on p "Nr. 1 Most Loved Drinkable [PERSON_NAME]! It’s Safe, Natural & Vegan.." at bounding box center [732, 150] width 221 height 104
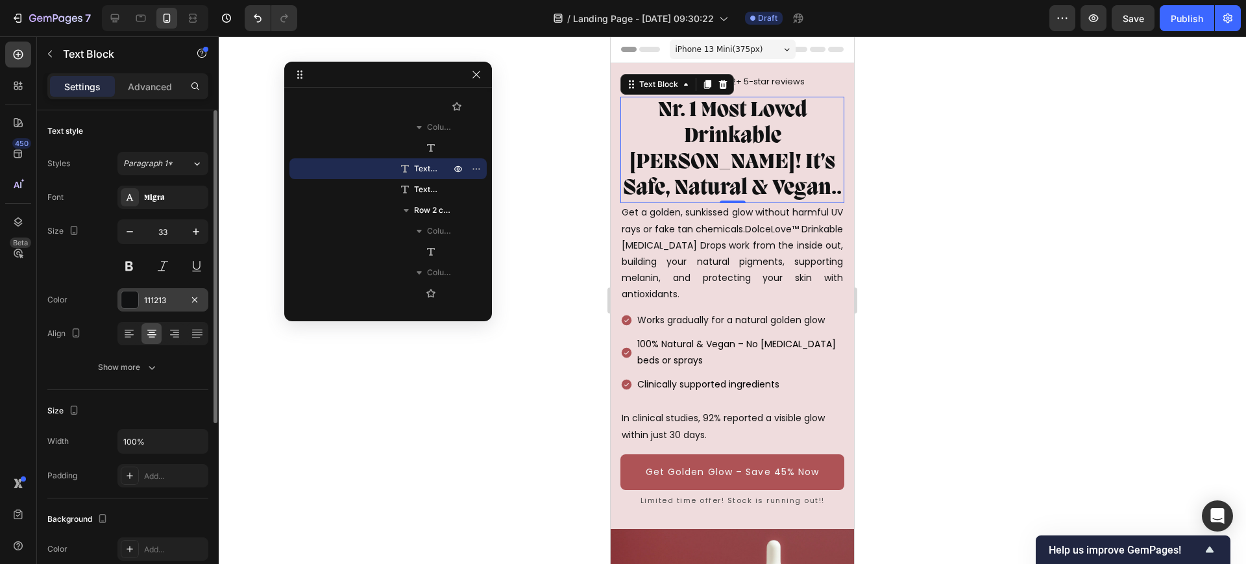
click at [129, 300] on div at bounding box center [129, 299] width 17 height 17
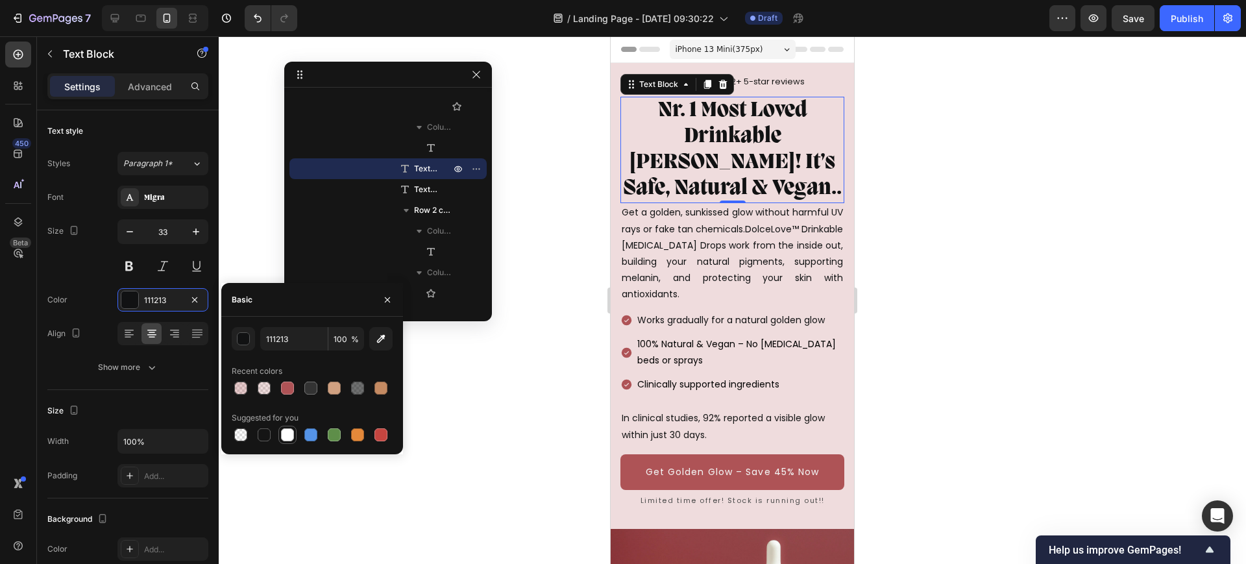
click at [295, 432] on div at bounding box center [287, 435] width 18 height 18
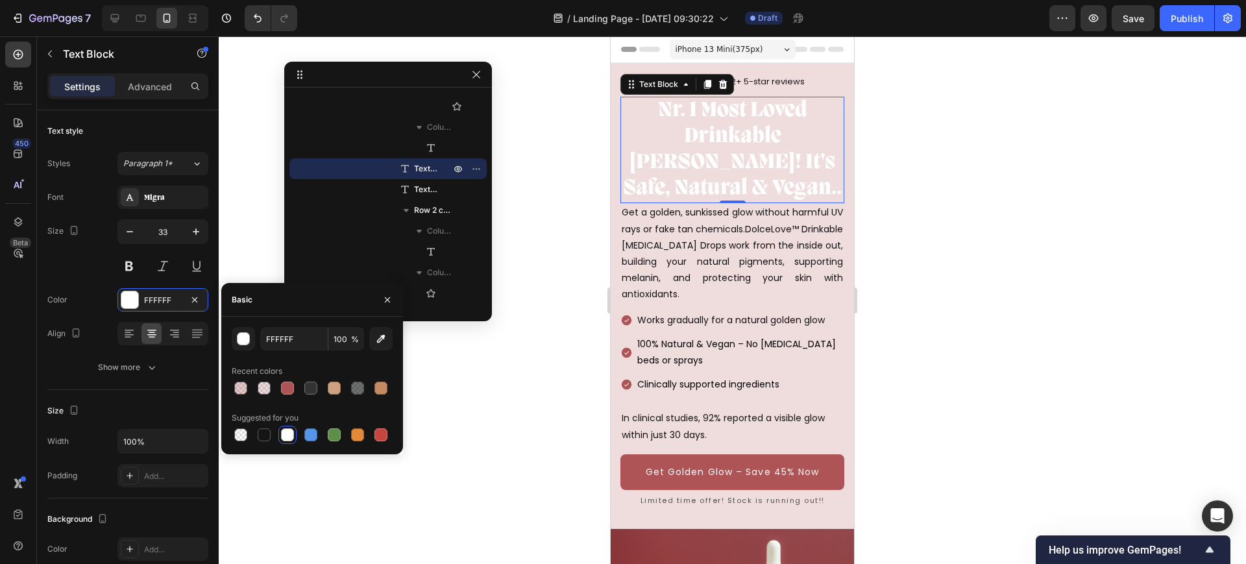
drag, startPoint x: 262, startPoint y: 437, endPoint x: 347, endPoint y: 422, distance: 86.3
click at [261, 436] on div at bounding box center [264, 434] width 13 height 13
type input "151515"
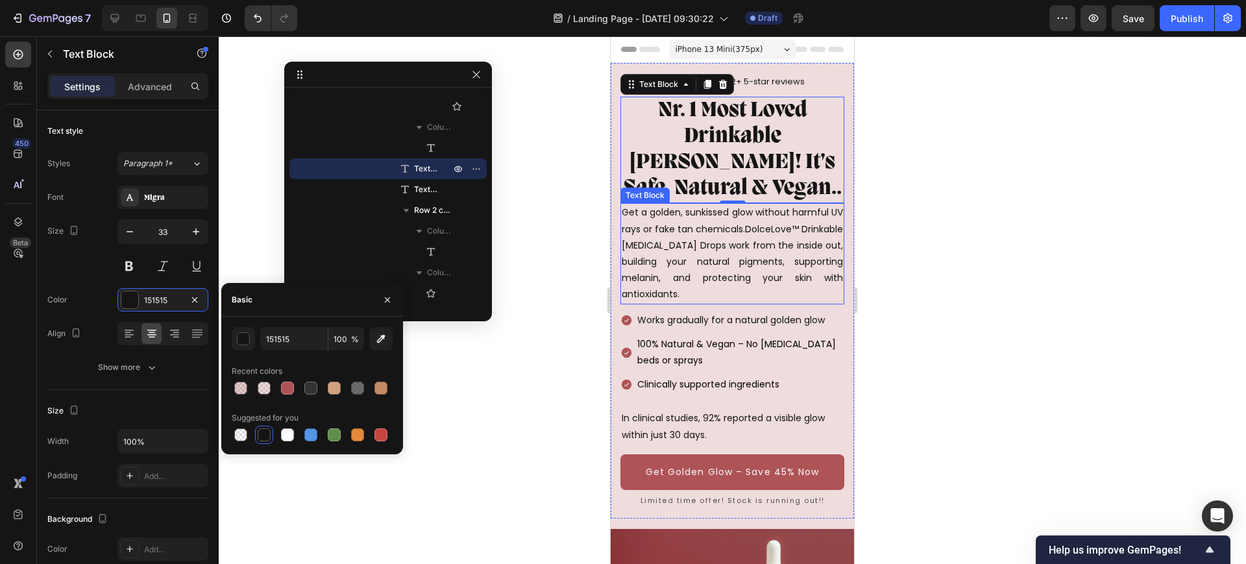
click at [733, 288] on p "Get a golden, sunkissed glow without harmful UV rays or fake tan chemicals.Dolc…" at bounding box center [732, 253] width 221 height 98
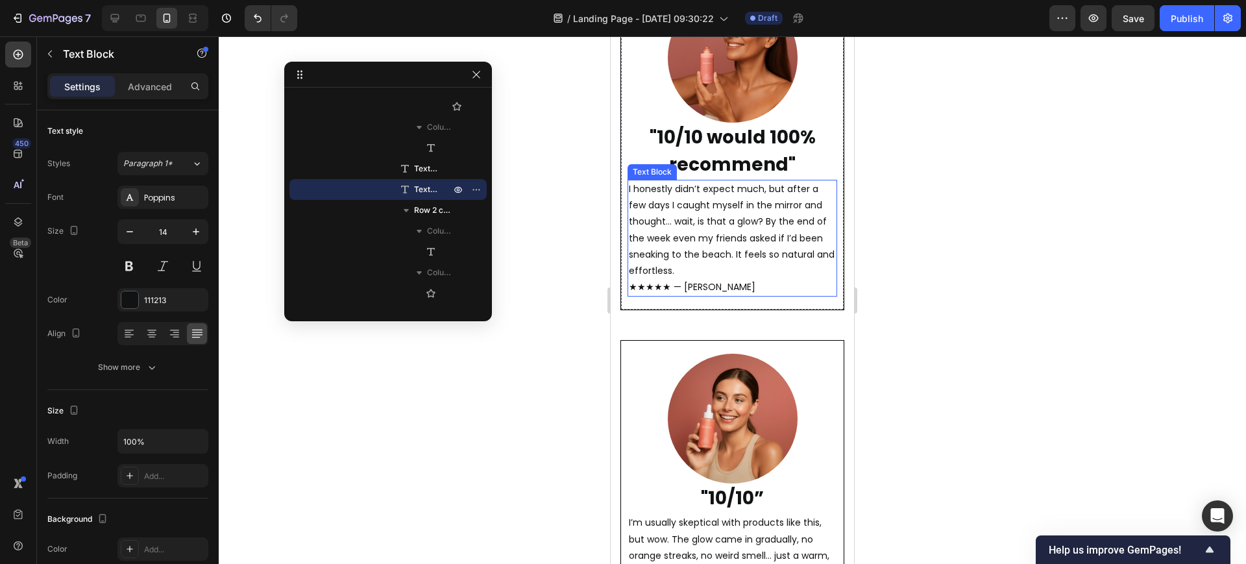
scroll to position [2920, 0]
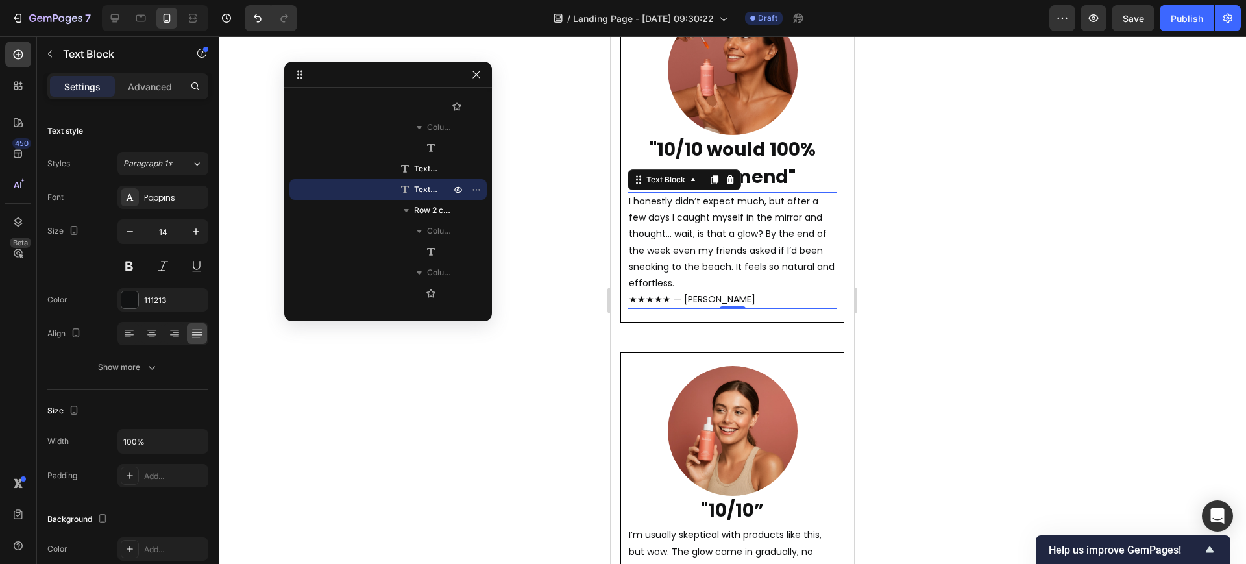
click at [723, 260] on p "I honestly didn’t expect much, but after a few days I caught myself in the mirr…" at bounding box center [732, 250] width 207 height 114
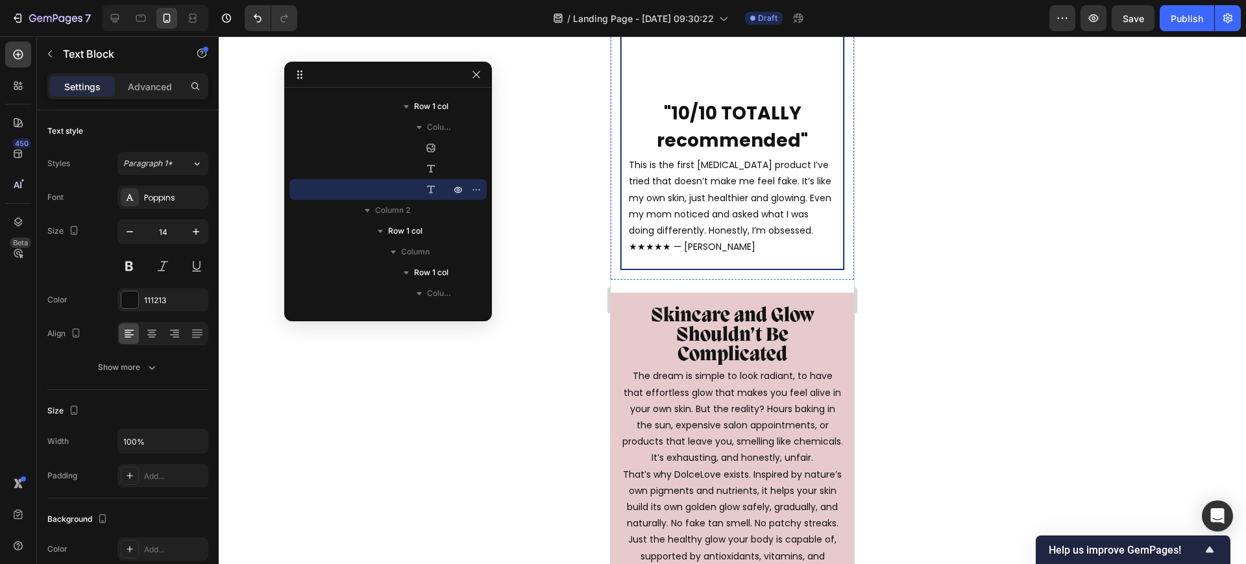
scroll to position [4137, 0]
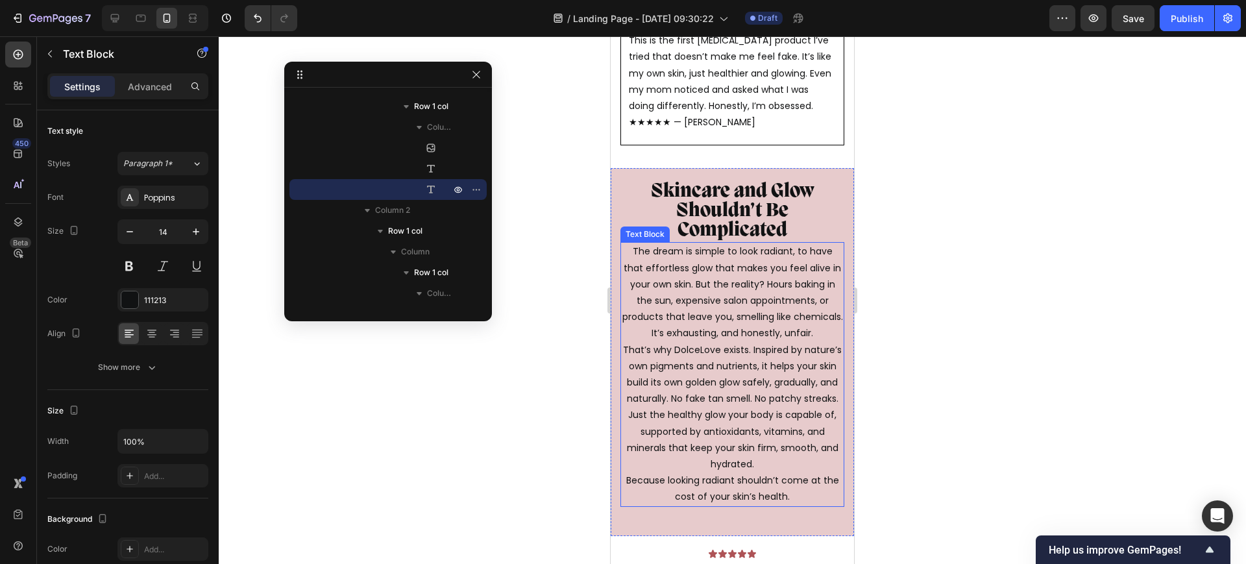
click at [734, 286] on p "The dream is simple to look radiant, to have that effortless glow that makes yo…" at bounding box center [732, 373] width 221 height 261
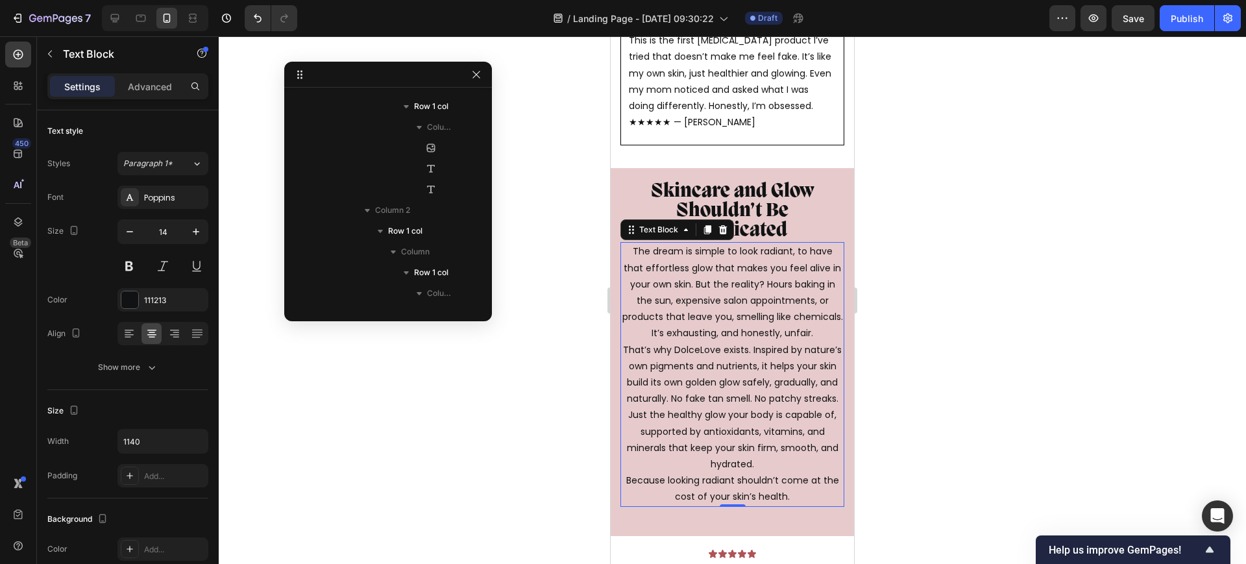
scroll to position [2758, 0]
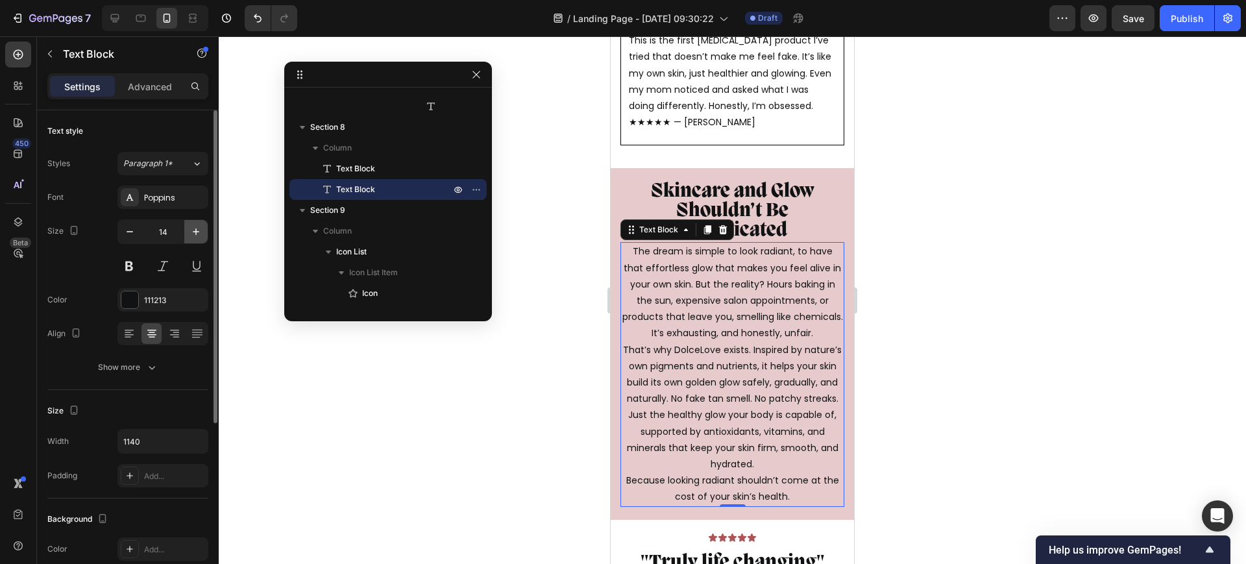
click at [190, 236] on icon "button" at bounding box center [195, 231] width 13 height 13
type input "15"
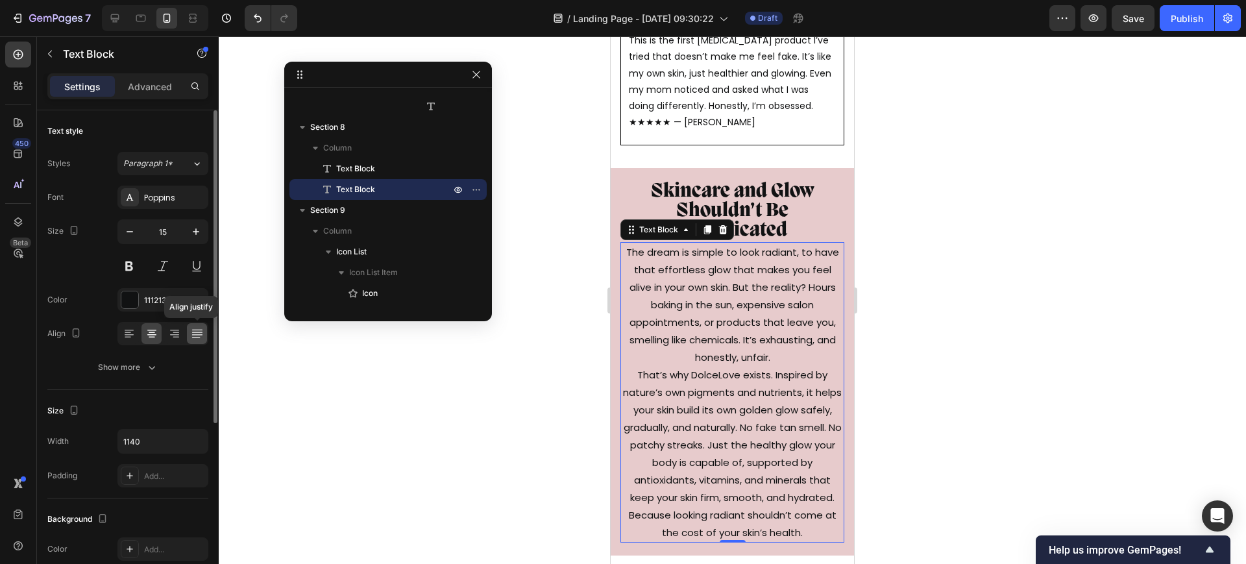
click at [194, 332] on icon at bounding box center [196, 332] width 10 height 1
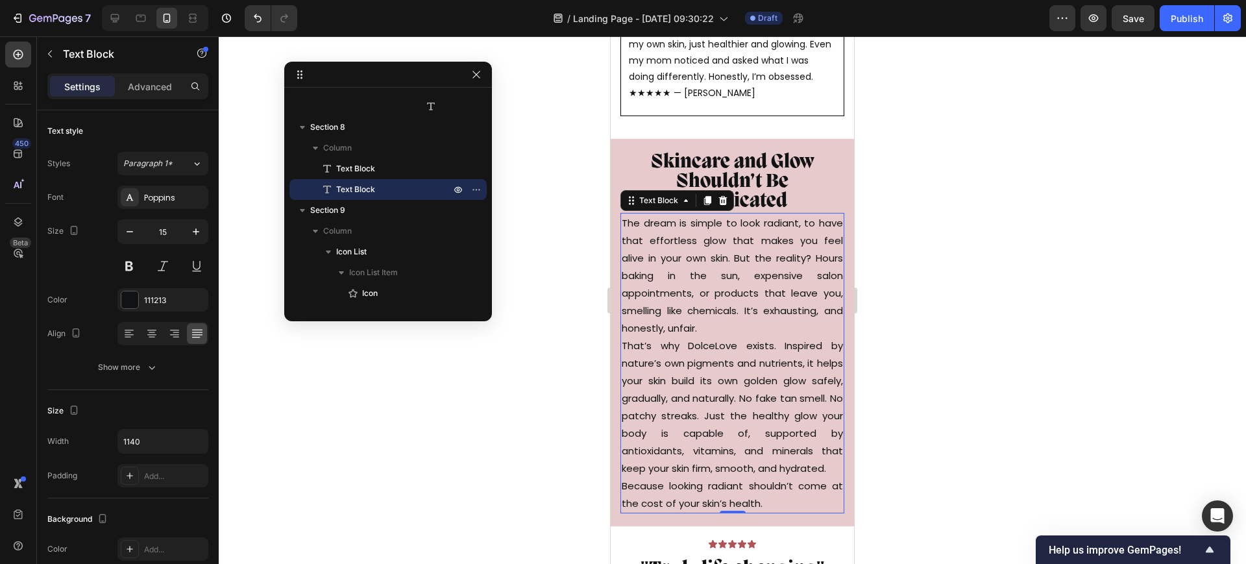
scroll to position [4299, 0]
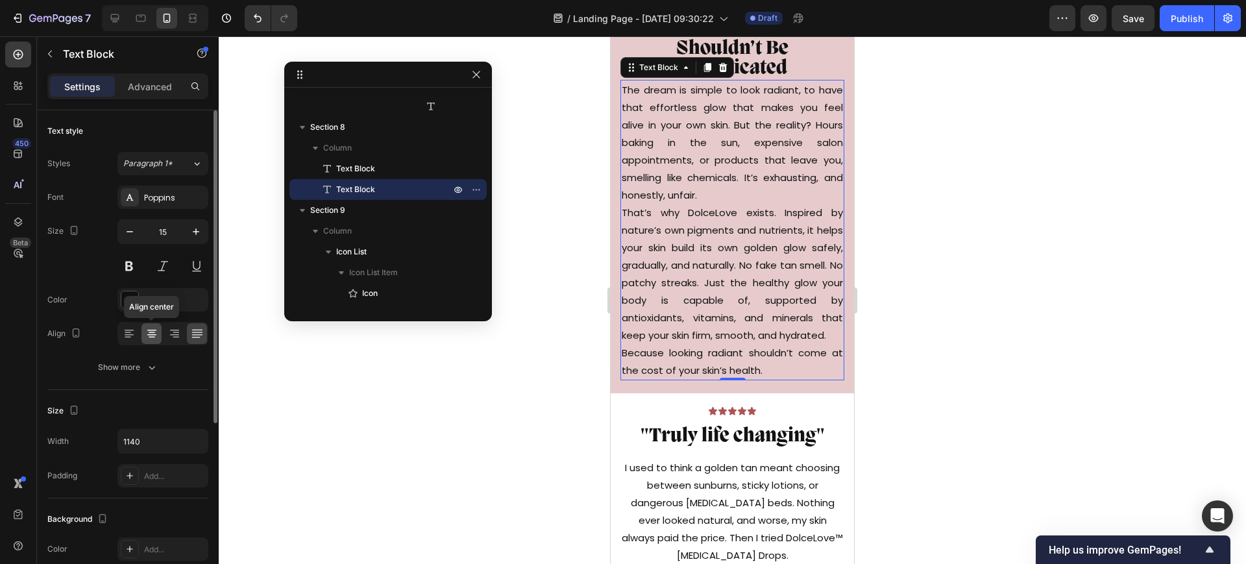
click at [156, 334] on icon at bounding box center [151, 333] width 13 height 13
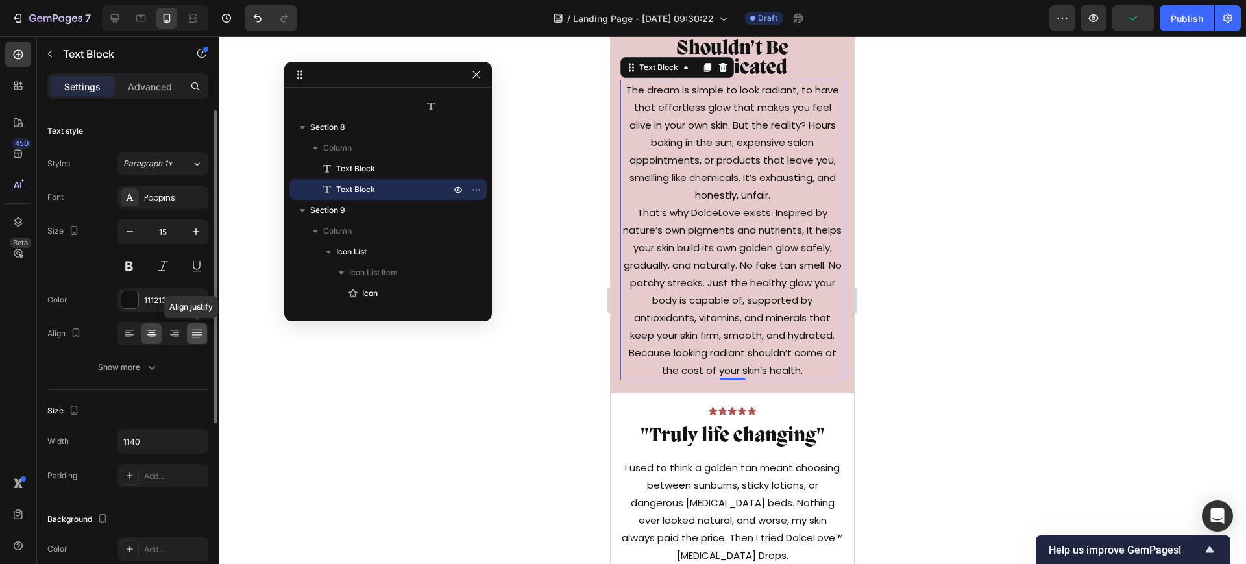
click at [200, 335] on icon at bounding box center [197, 333] width 13 height 13
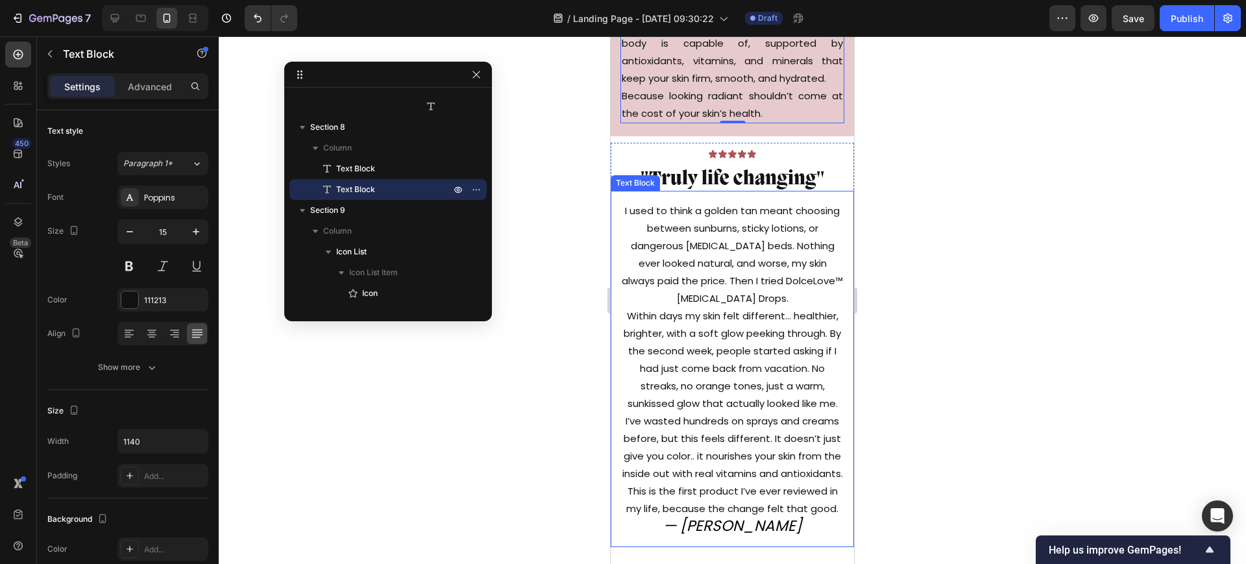
scroll to position [4623, 0]
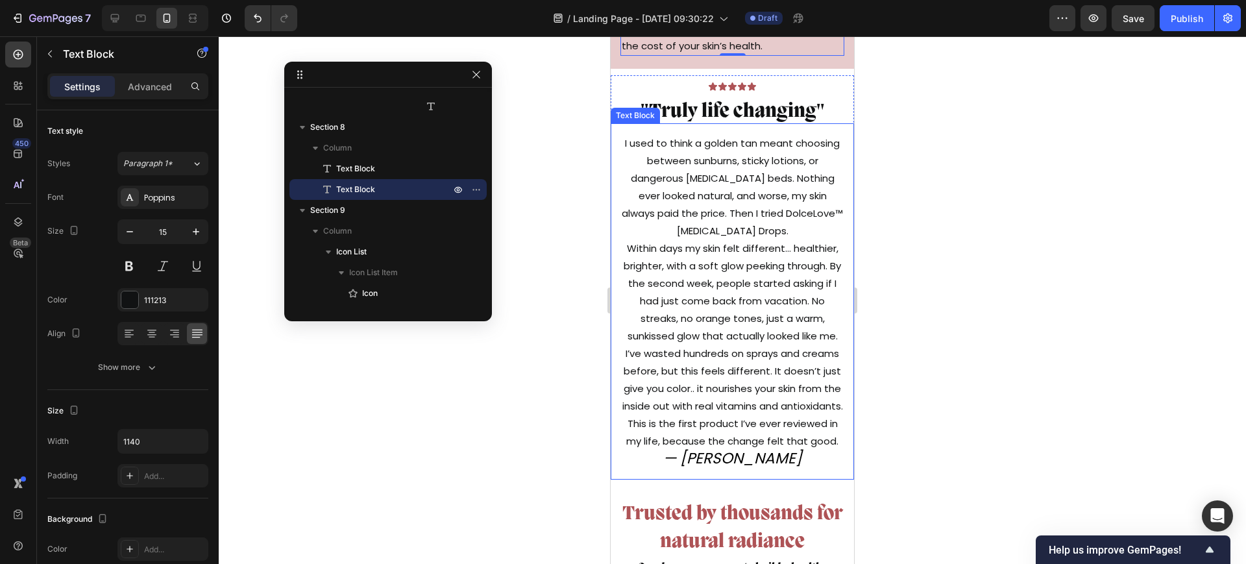
click at [742, 271] on p "I used to think a golden tan meant choosing between sunburns, sticky lotions, o…" at bounding box center [732, 301] width 221 height 334
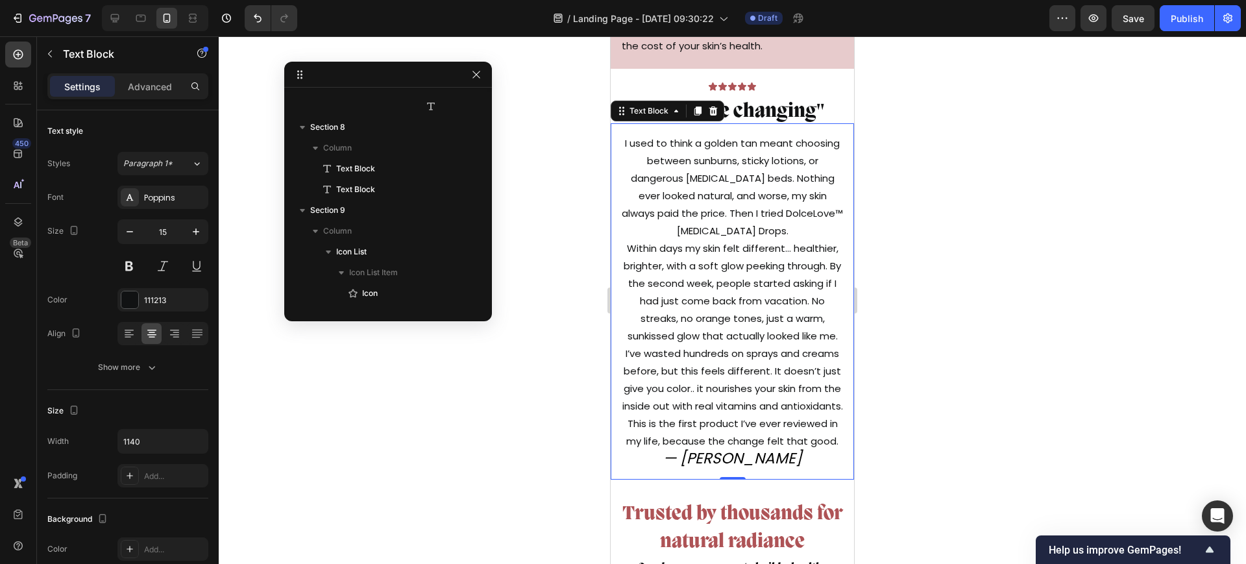
scroll to position [3070, 0]
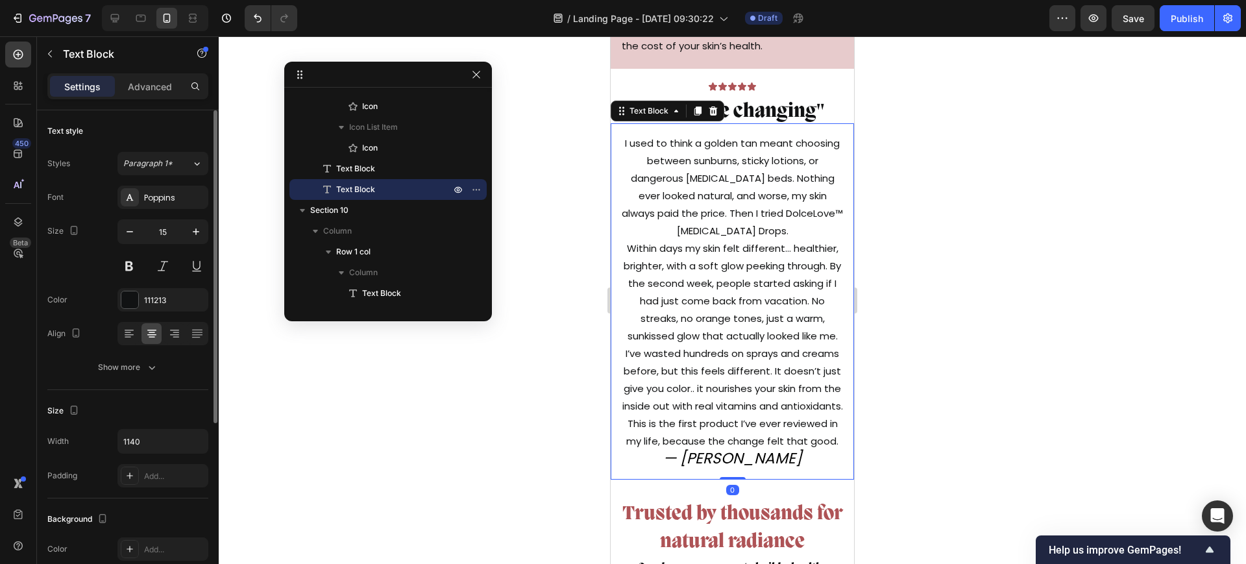
click at [186, 335] on div at bounding box center [162, 333] width 91 height 23
click at [191, 332] on icon at bounding box center [197, 333] width 13 height 13
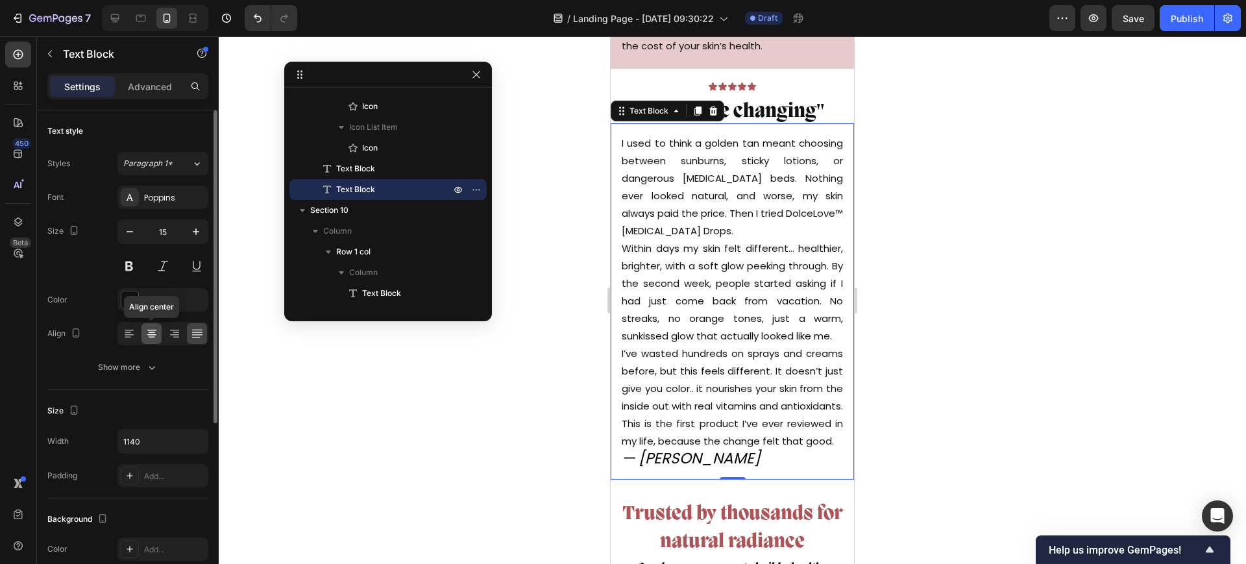
click at [152, 333] on icon at bounding box center [151, 333] width 13 height 13
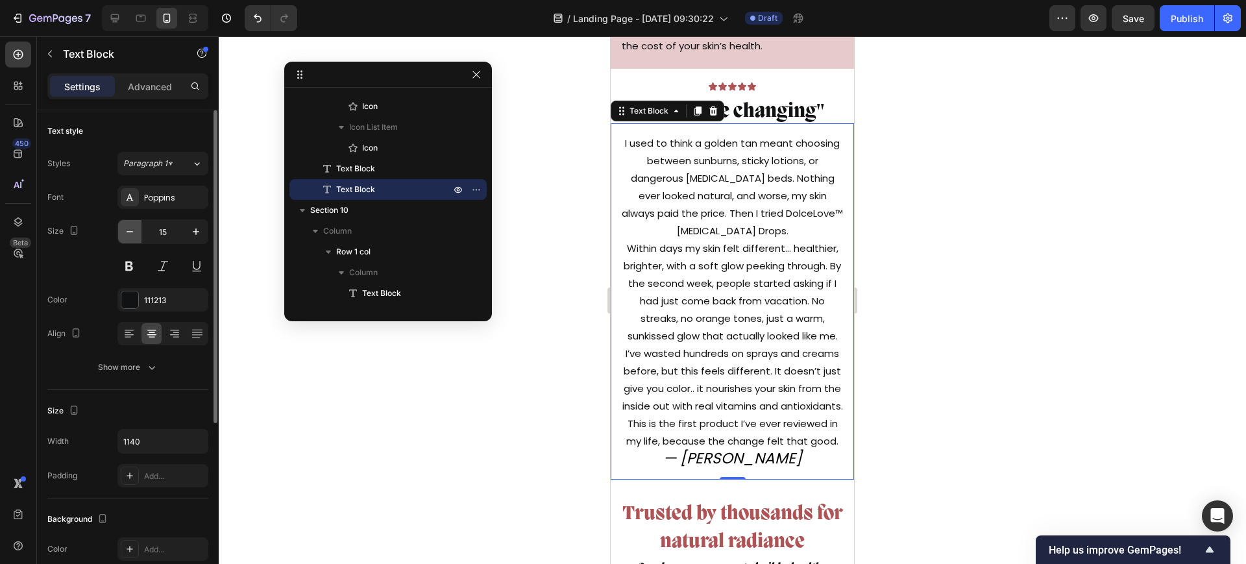
click at [130, 226] on icon "button" at bounding box center [129, 231] width 13 height 13
type input "14"
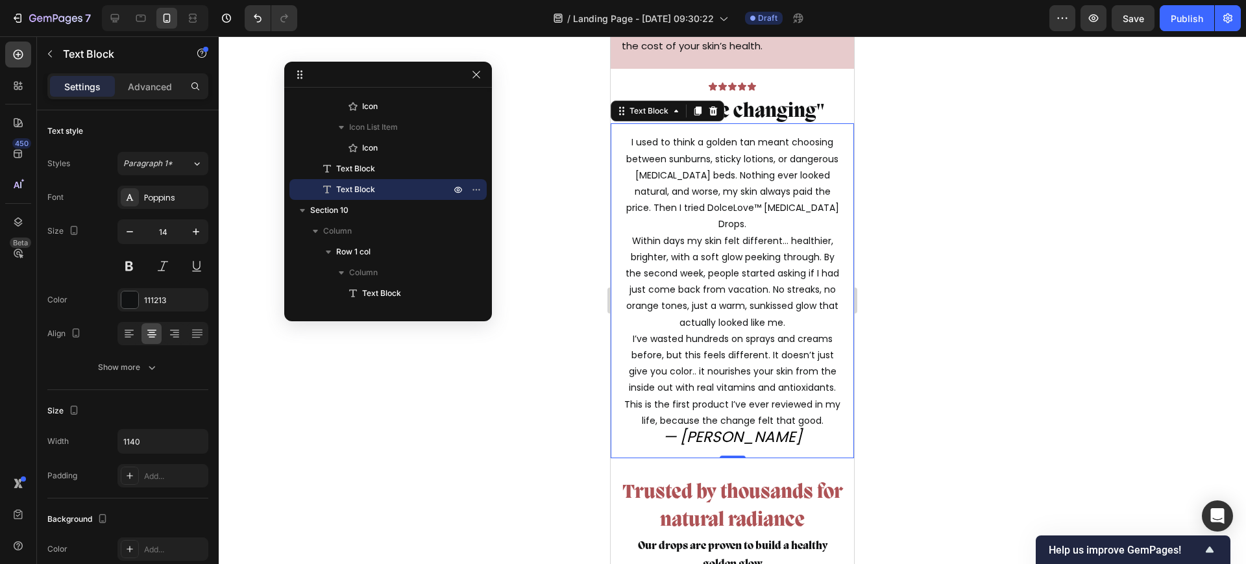
click at [729, 439] on icon "— Sophia L." at bounding box center [732, 436] width 139 height 21
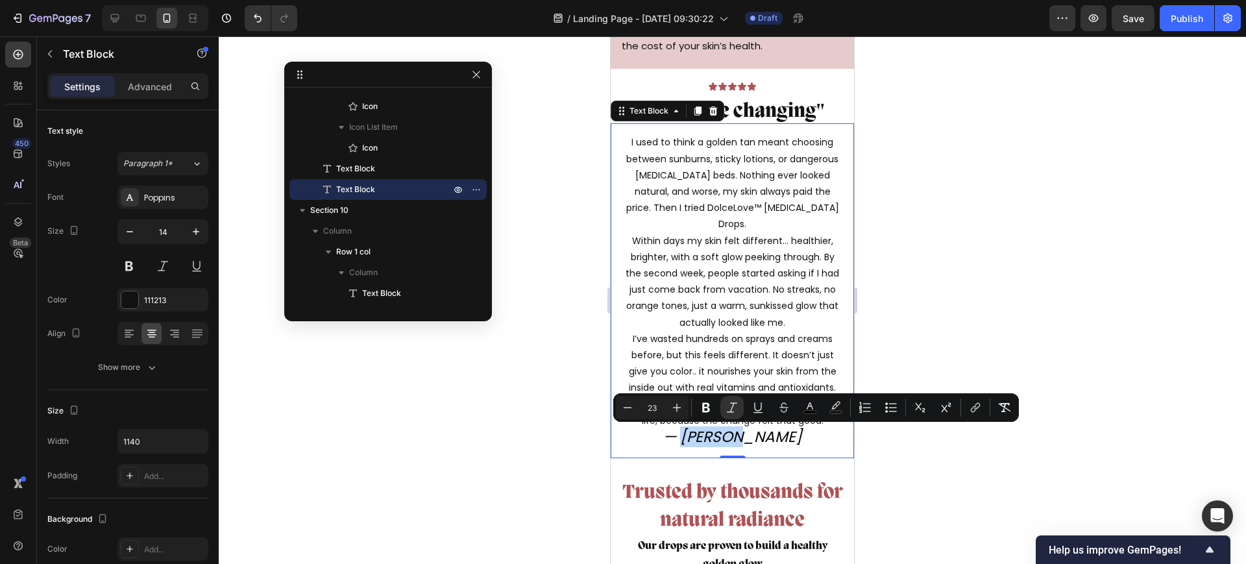
click at [725, 437] on icon "— Sophia L." at bounding box center [732, 436] width 139 height 21
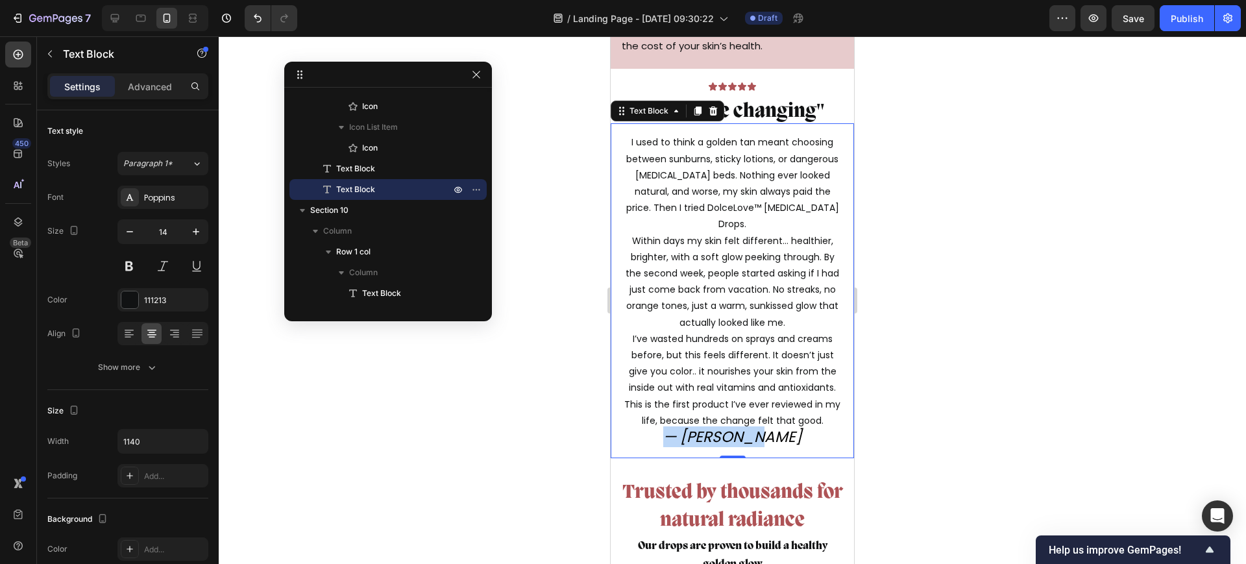
drag, startPoint x: 774, startPoint y: 437, endPoint x: 677, endPoint y: 433, distance: 97.4
click at [679, 433] on p "I used to think a golden tan meant choosing between sunburns, sticky lotions, o…" at bounding box center [732, 290] width 221 height 313
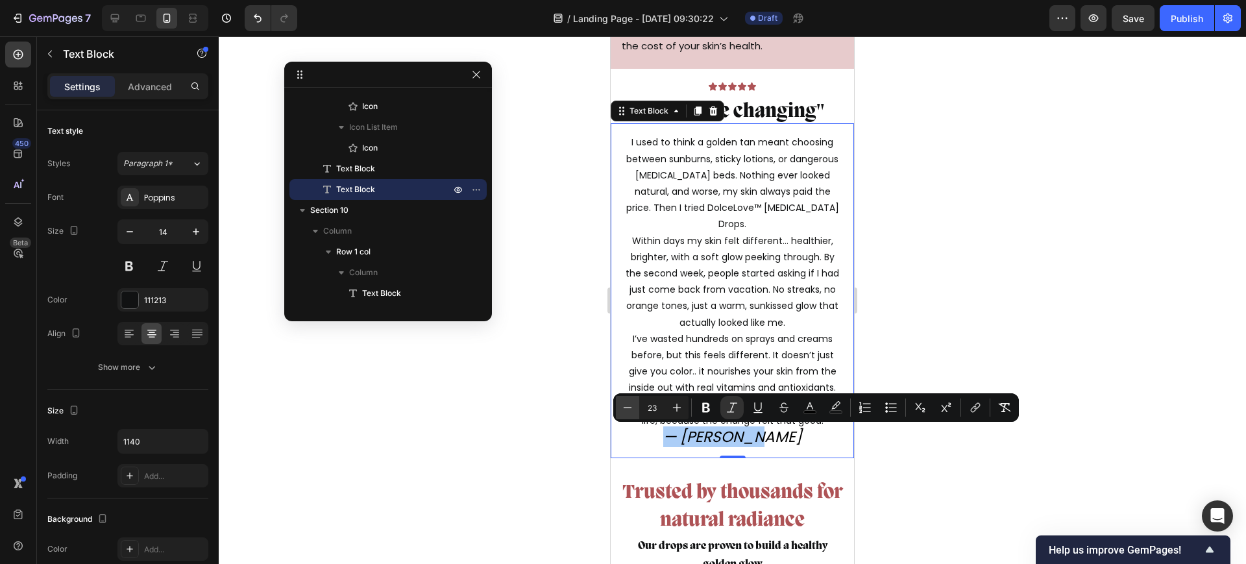
click at [627, 406] on icon "Editor contextual toolbar" at bounding box center [627, 407] width 13 height 13
click at [626, 406] on icon "Editor contextual toolbar" at bounding box center [627, 407] width 13 height 13
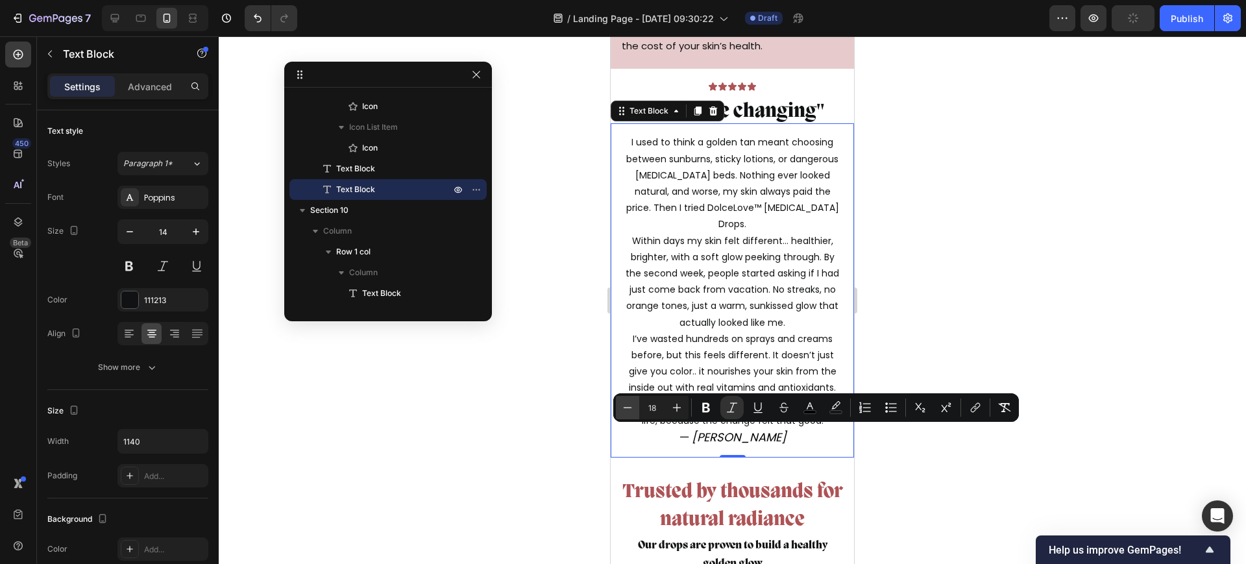
click at [626, 406] on icon "Editor contextual toolbar" at bounding box center [627, 407] width 13 height 13
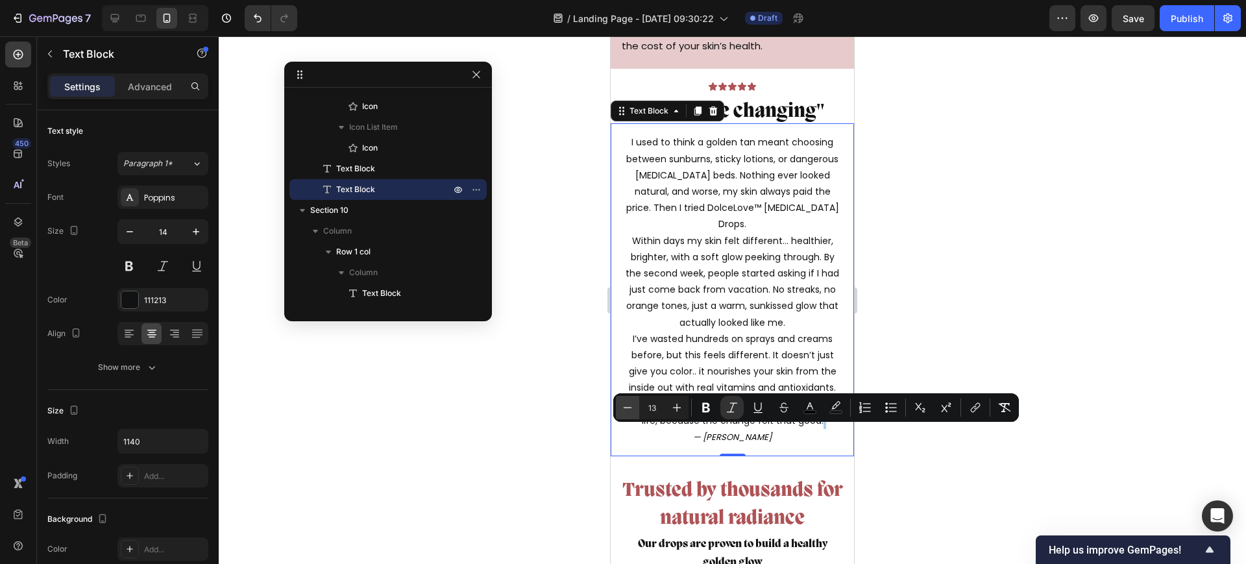
click at [626, 406] on icon "Editor contextual toolbar" at bounding box center [627, 407] width 13 height 13
type input "12"
click at [744, 307] on p "I used to think a golden tan meant choosing between sunburns, sticky lotions, o…" at bounding box center [732, 289] width 221 height 311
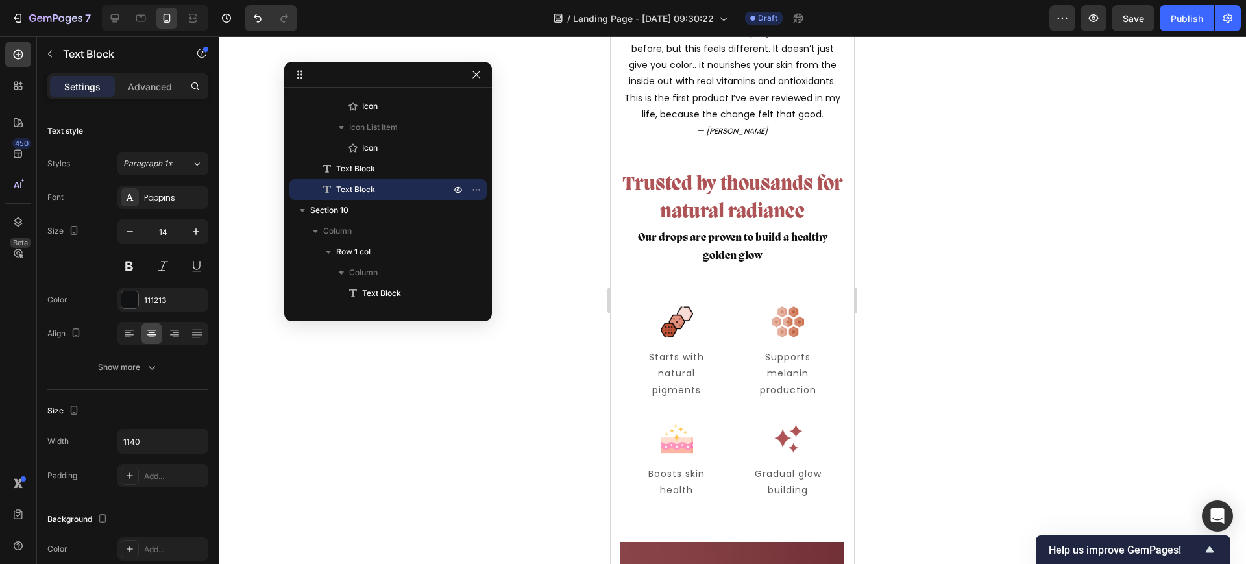
scroll to position [4948, 0]
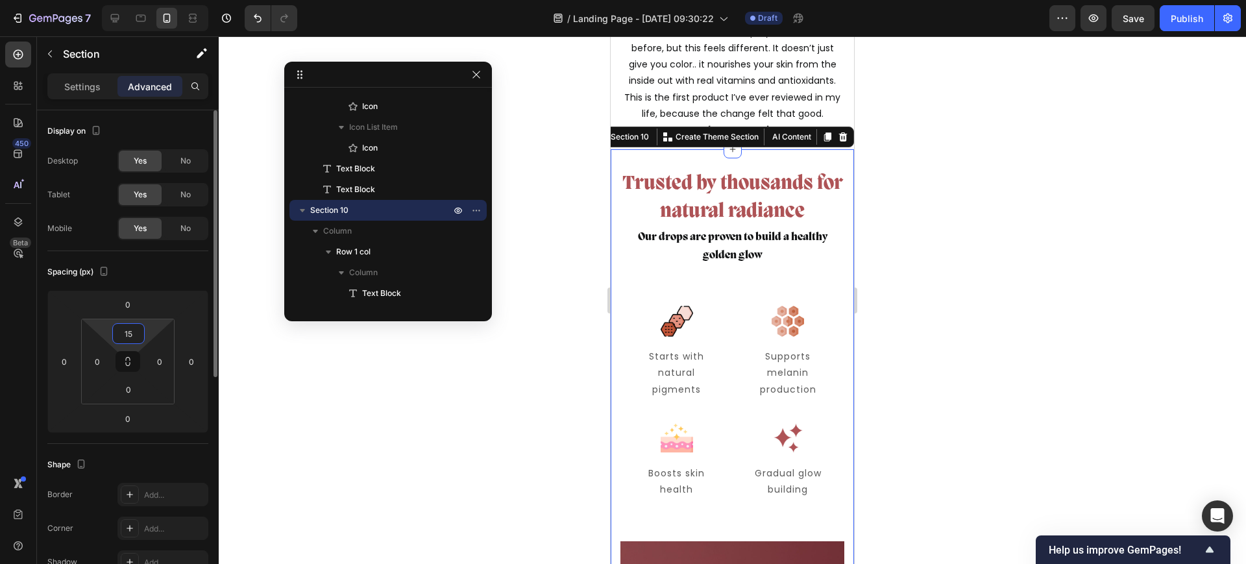
click at [133, 333] on input "15" at bounding box center [129, 333] width 26 height 19
type input "0"
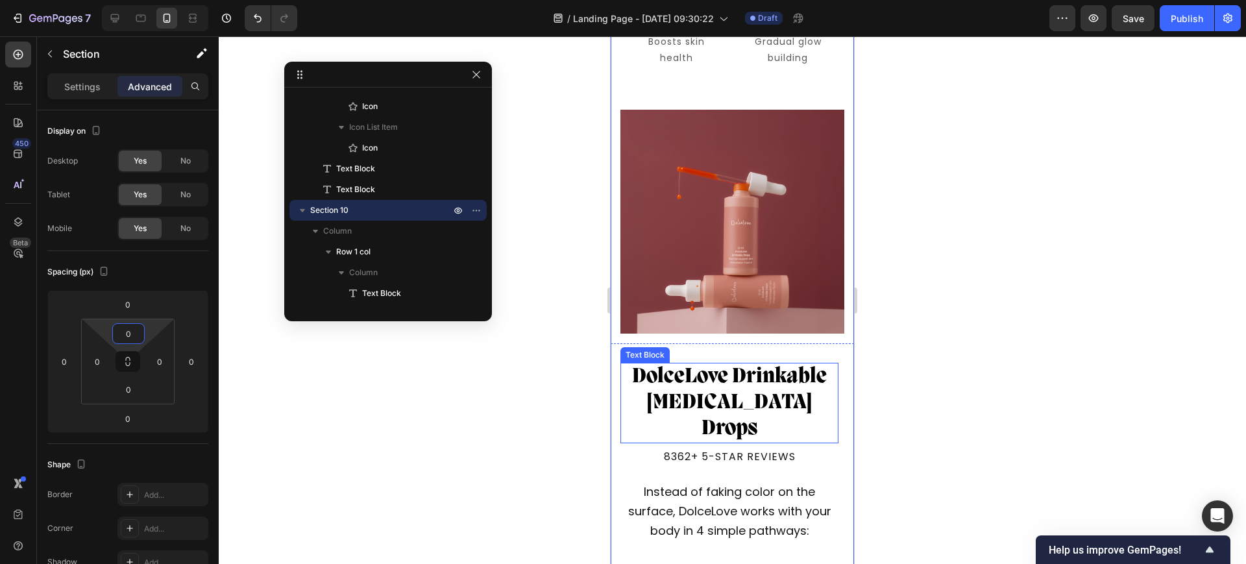
scroll to position [5515, 0]
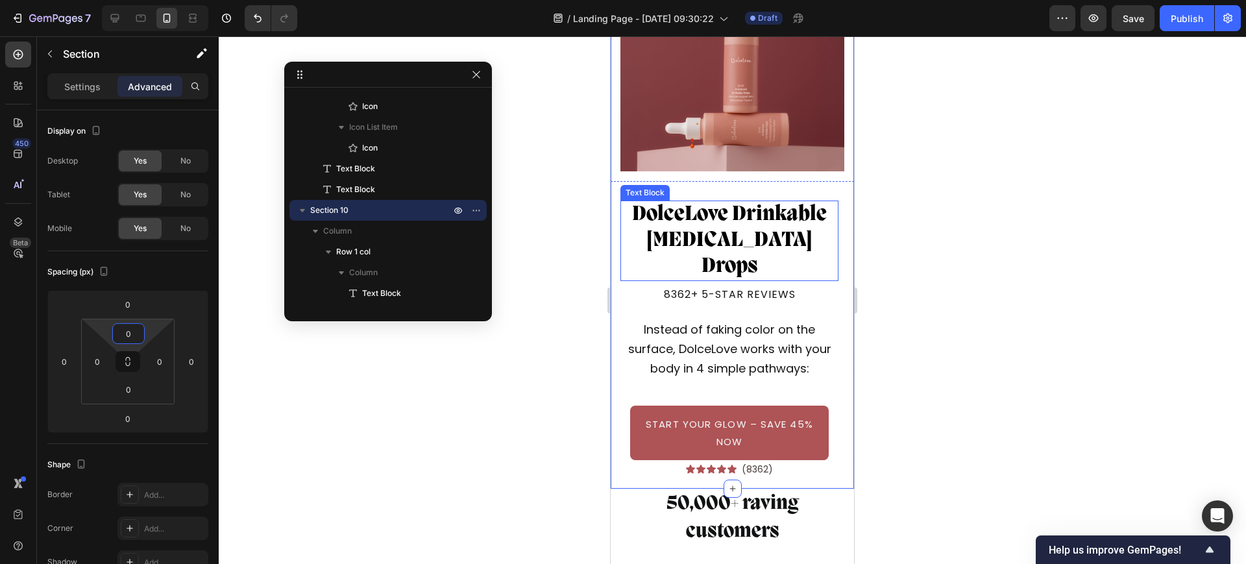
click at [739, 202] on p "DolceLove Drinkable Tanning Drops" at bounding box center [729, 241] width 215 height 78
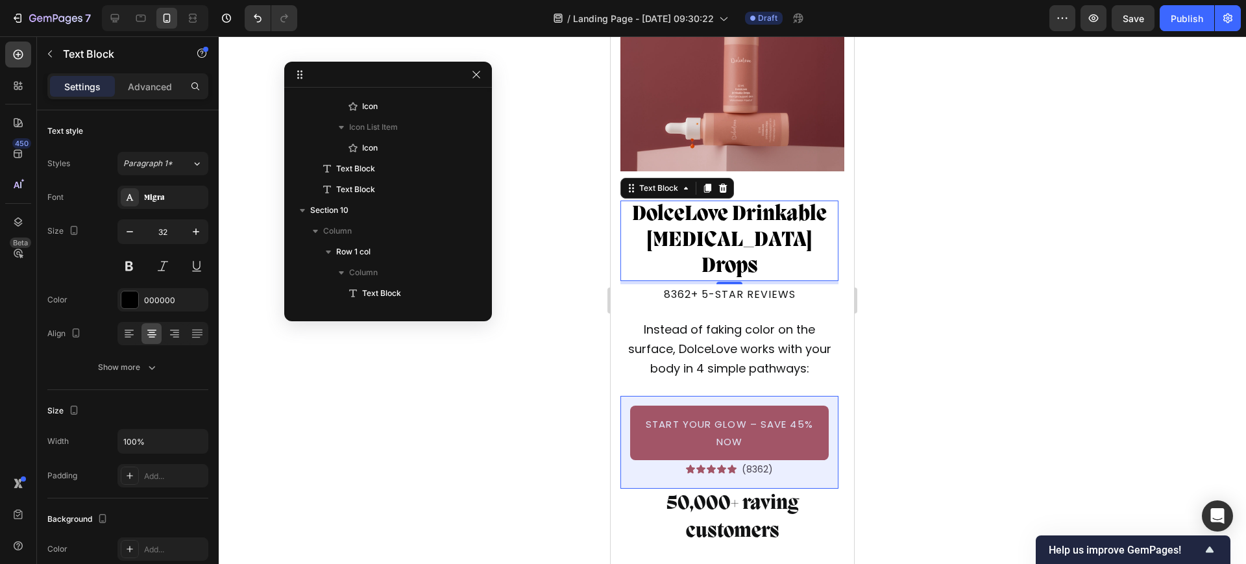
scroll to position [3298, 0]
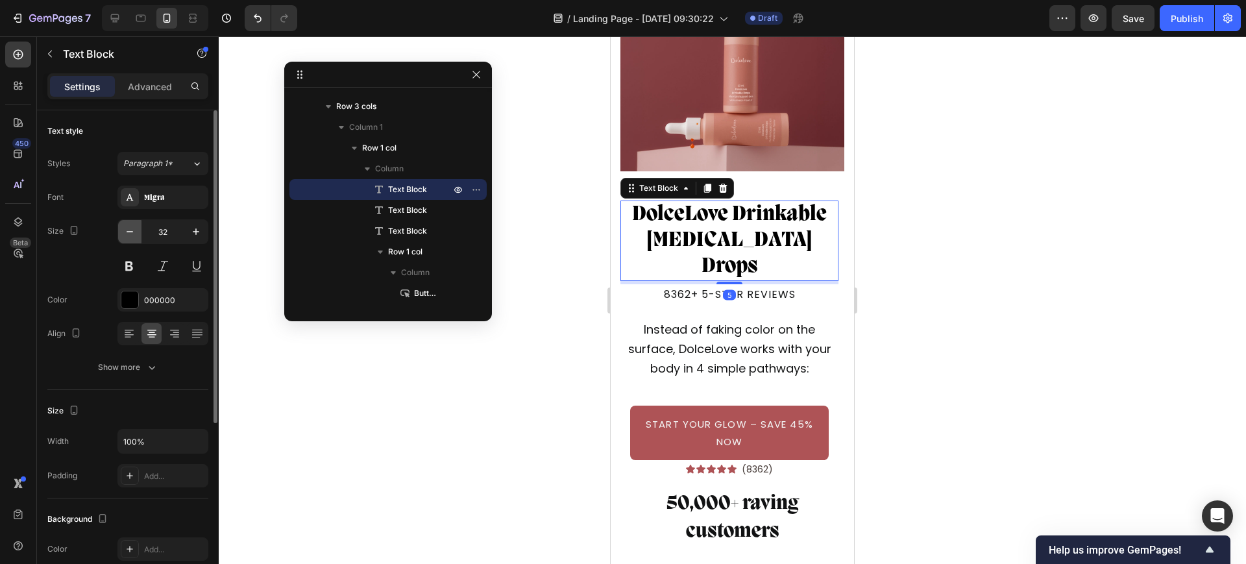
click at [136, 228] on button "button" at bounding box center [129, 231] width 23 height 23
click at [136, 228] on icon "button" at bounding box center [129, 231] width 13 height 13
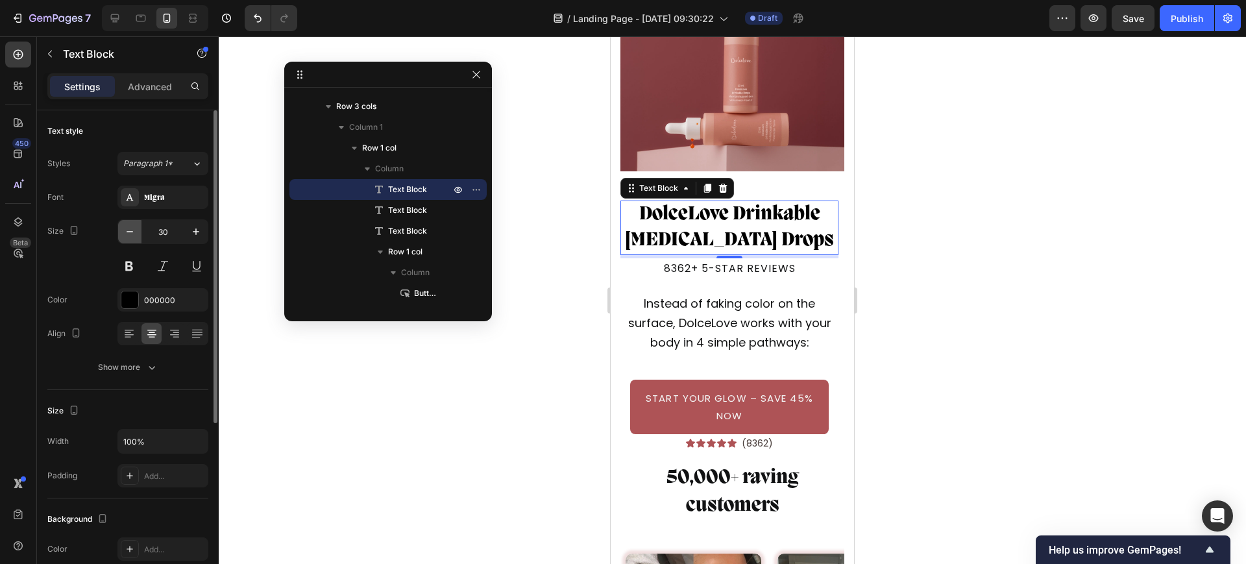
click at [130, 226] on icon "button" at bounding box center [129, 231] width 13 height 13
type input "28"
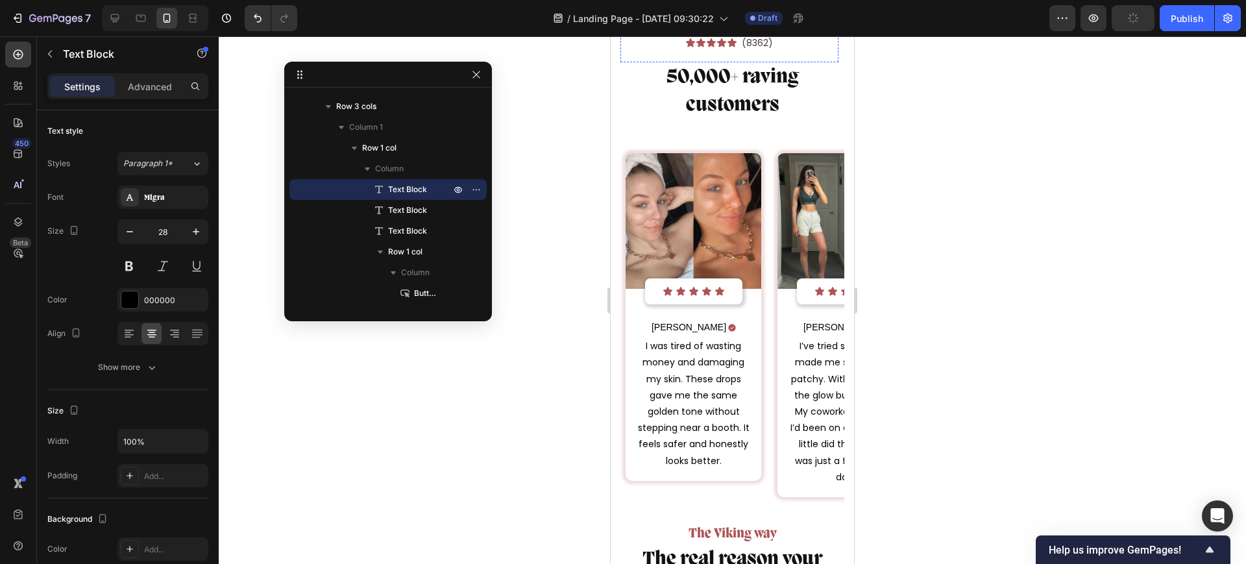
scroll to position [5678, 0]
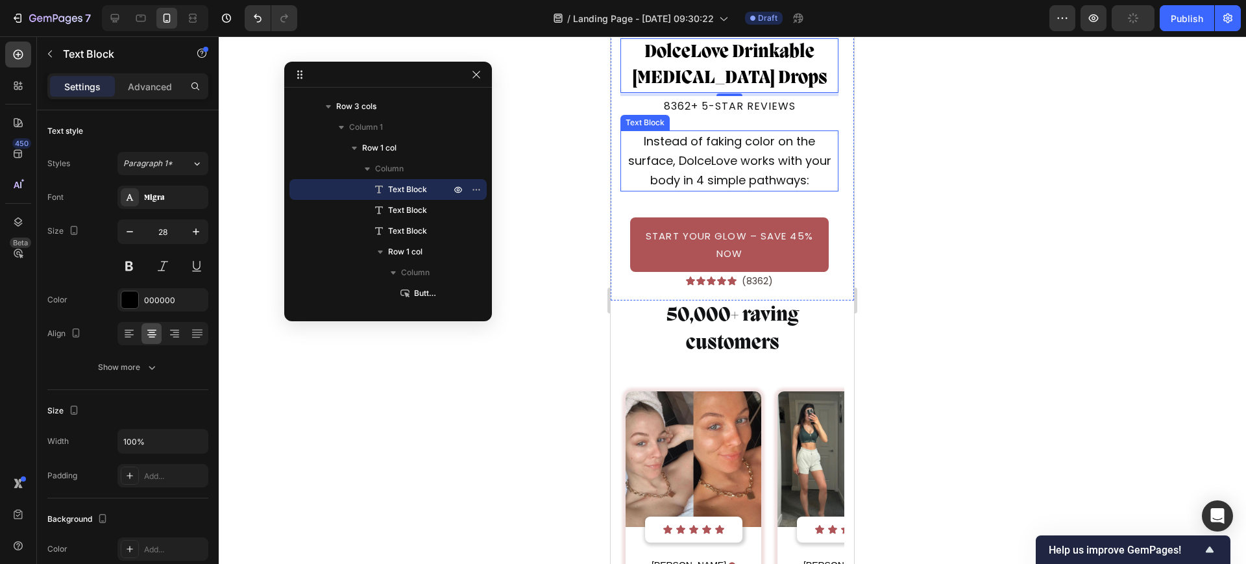
click at [727, 160] on p "Instead of faking color on the surface, DolceLove works with your body in 4 sim…" at bounding box center [729, 161] width 215 height 58
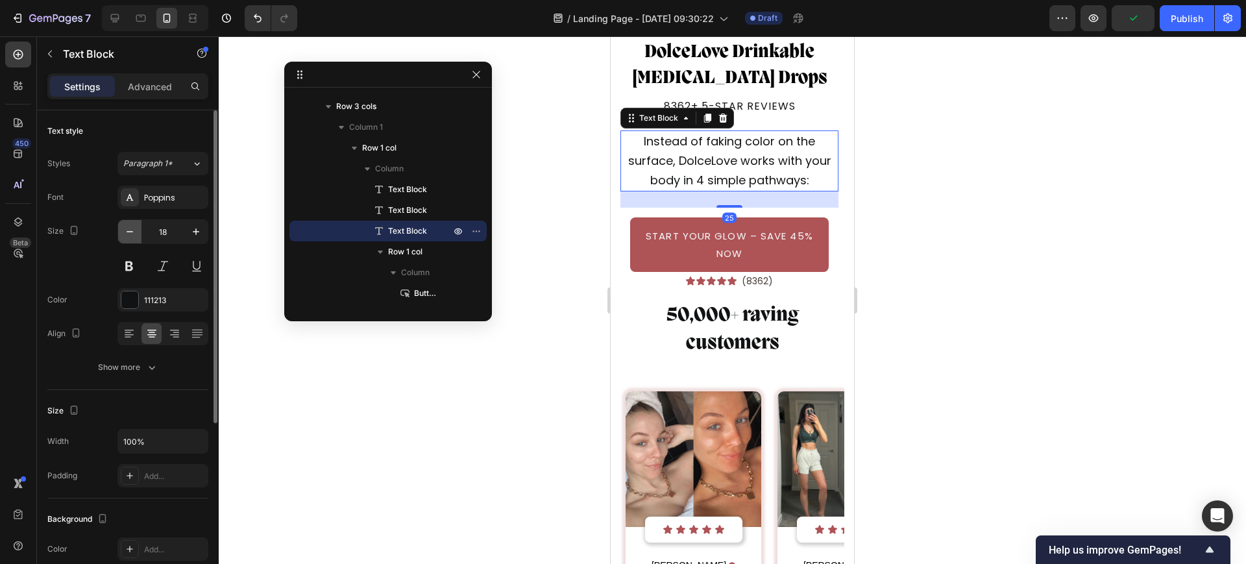
click at [132, 230] on icon "button" at bounding box center [129, 231] width 13 height 13
type input "15"
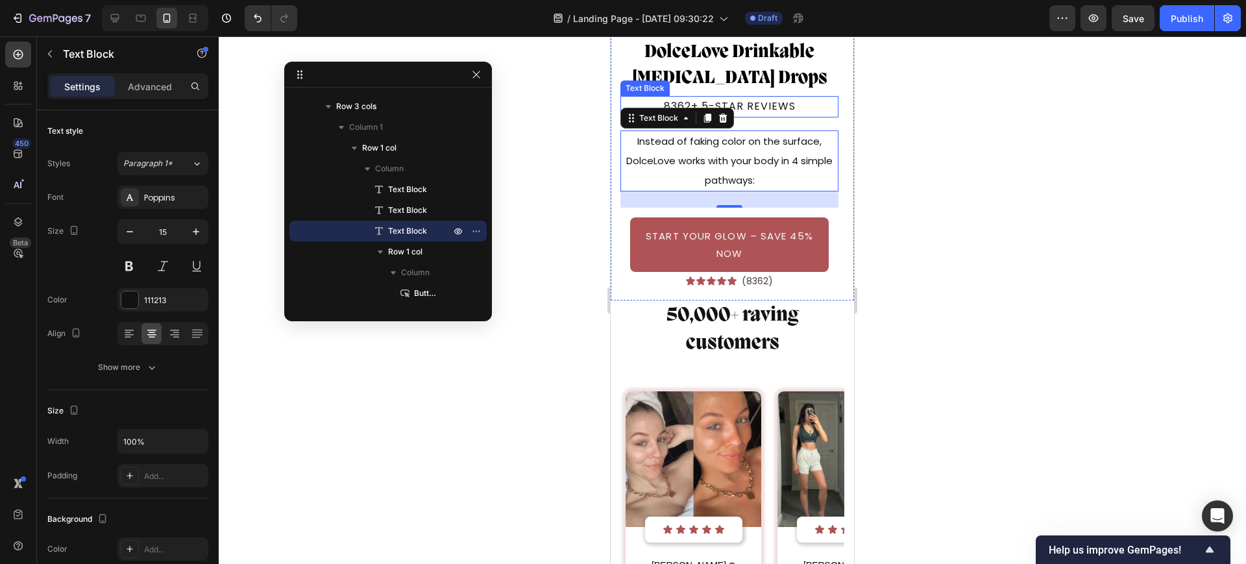
click at [796, 97] on p "8362+ 5-star reviews" at bounding box center [729, 106] width 215 height 19
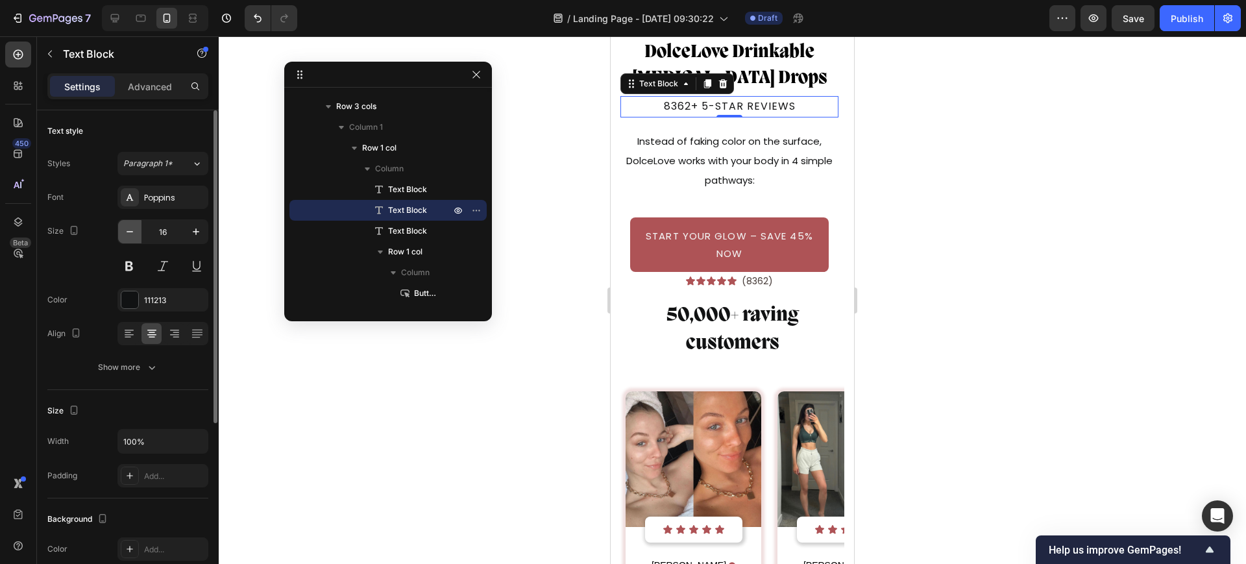
click at [119, 234] on button "button" at bounding box center [129, 231] width 23 height 23
type input "15"
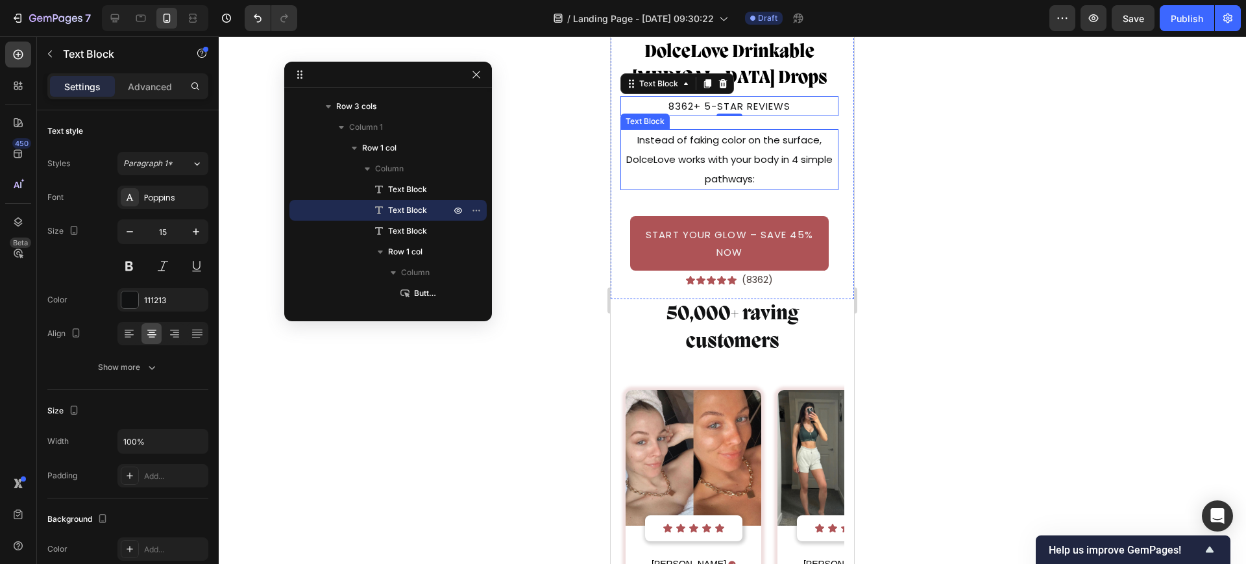
click at [732, 130] on p "Instead of faking color on the surface, DolceLove works with your body in 4 sim…" at bounding box center [729, 159] width 215 height 58
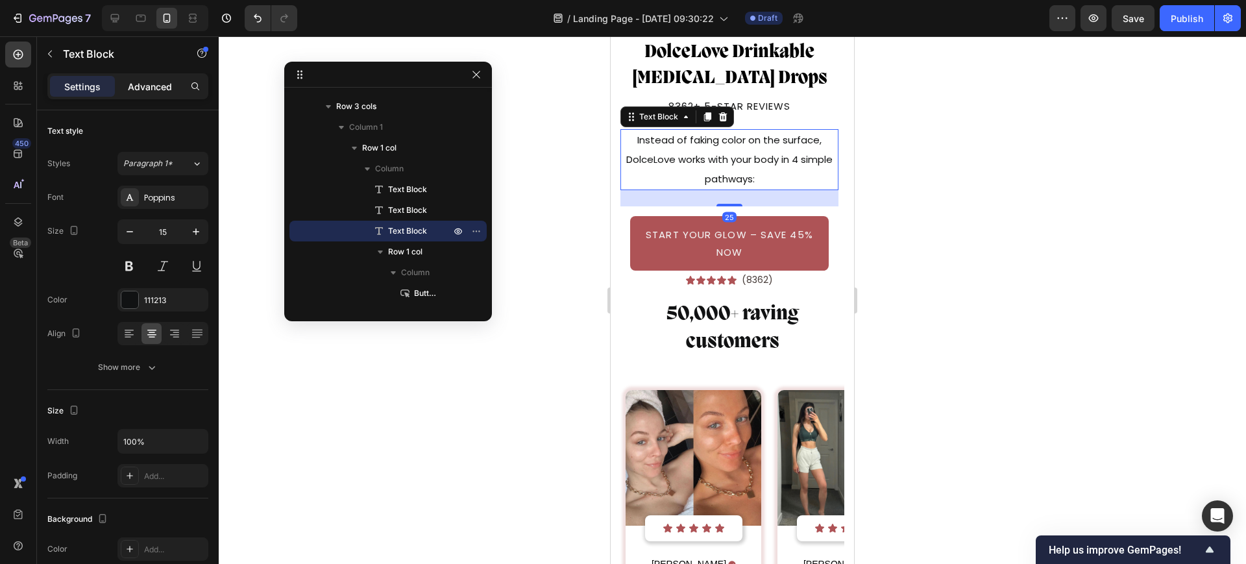
click at [152, 77] on div "Advanced" at bounding box center [149, 86] width 65 height 21
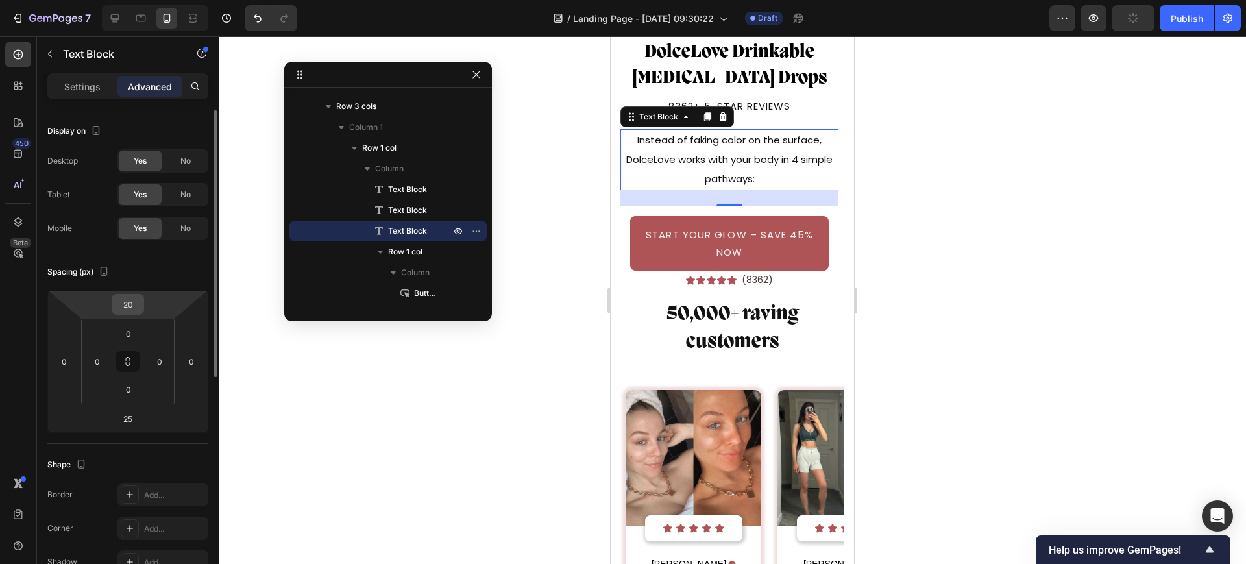
click at [121, 308] on input "20" at bounding box center [128, 304] width 26 height 19
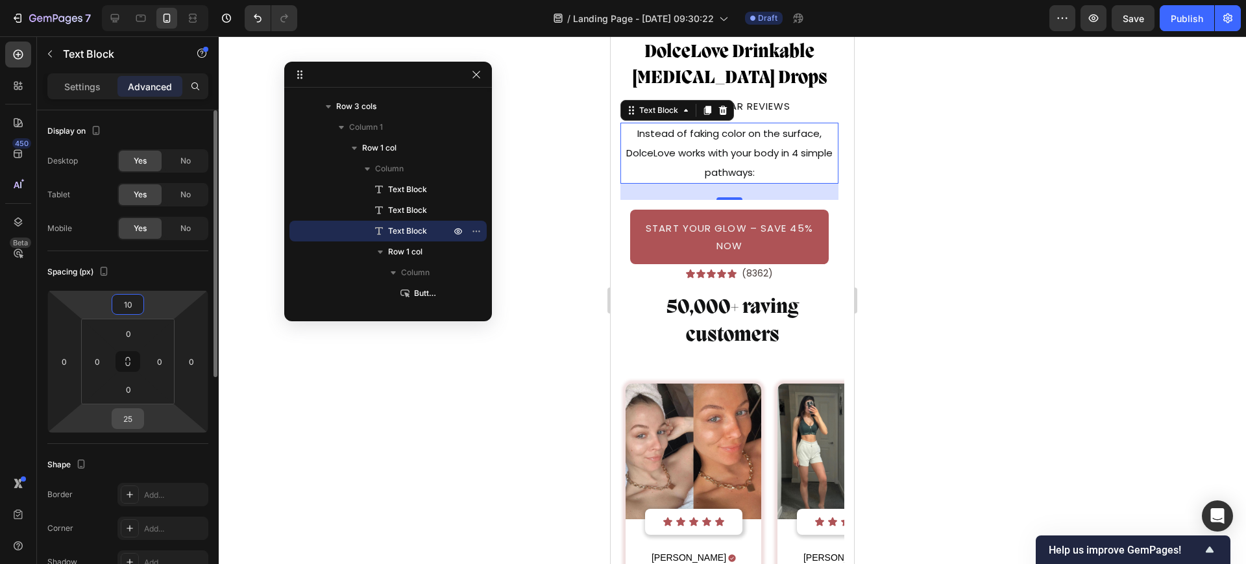
type input "10"
click at [135, 426] on input "25" at bounding box center [128, 418] width 26 height 19
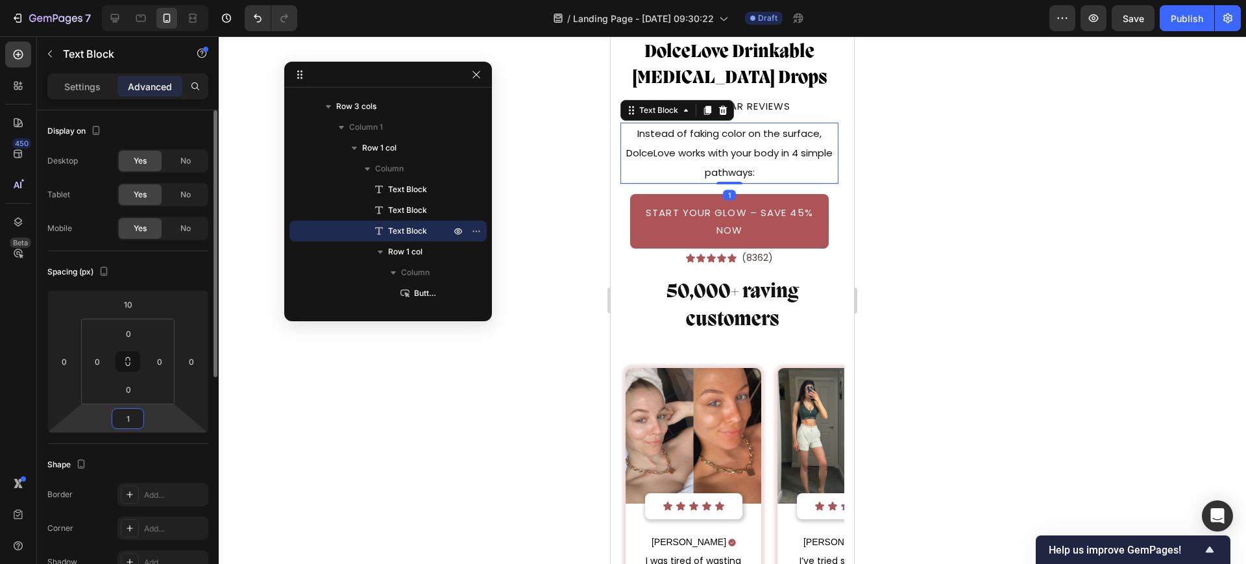
type input "15"
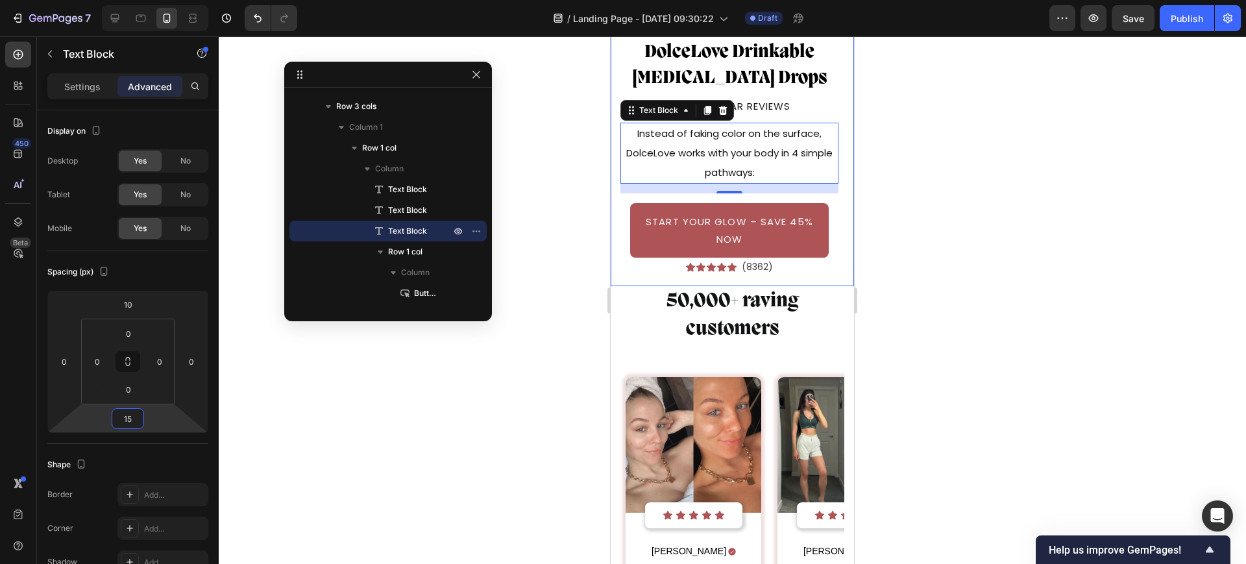
click at [834, 267] on div "DolceLove Drinkable Tanning Drops Text Block 8362+ 5-star reviews Text Block In…" at bounding box center [732, 152] width 243 height 267
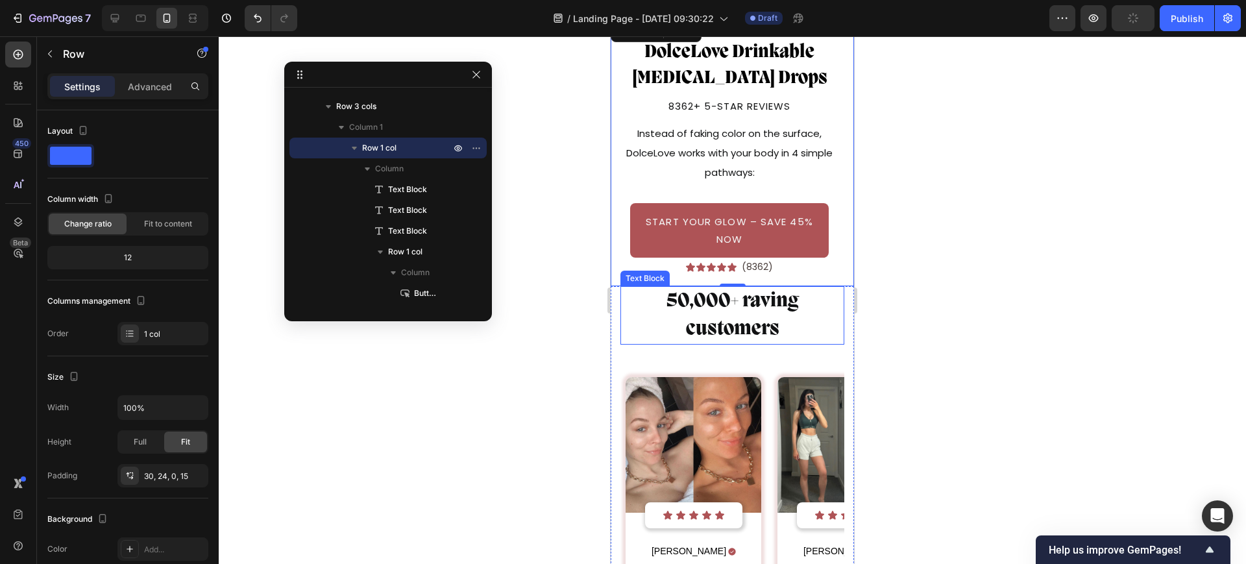
click at [803, 311] on p "50,000+ raving customers" at bounding box center [732, 315] width 221 height 56
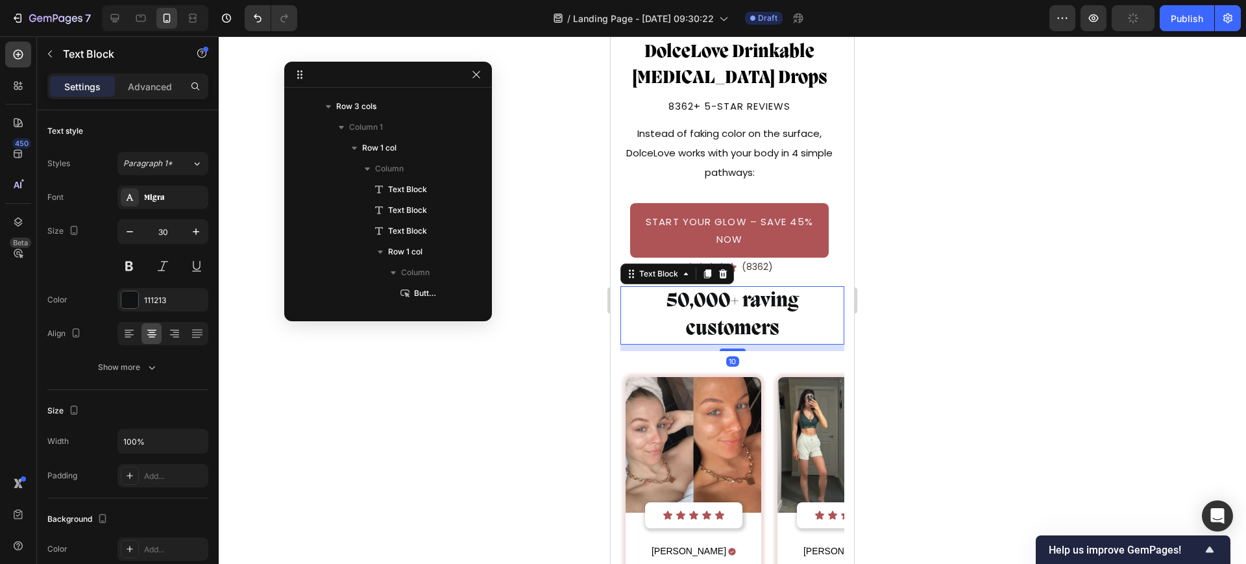
scroll to position [4420, 0]
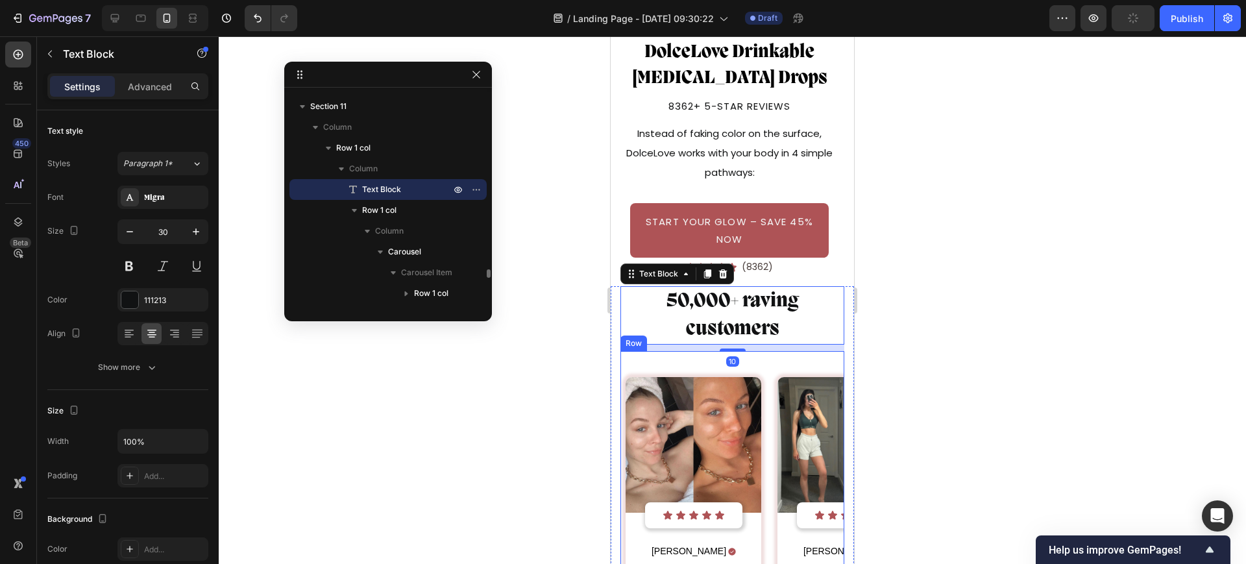
click at [779, 351] on div "Image Icon Icon Icon Icon Icon Icon List Row Jenna R. Text Block Icon Row I was…" at bounding box center [732, 549] width 224 height 396
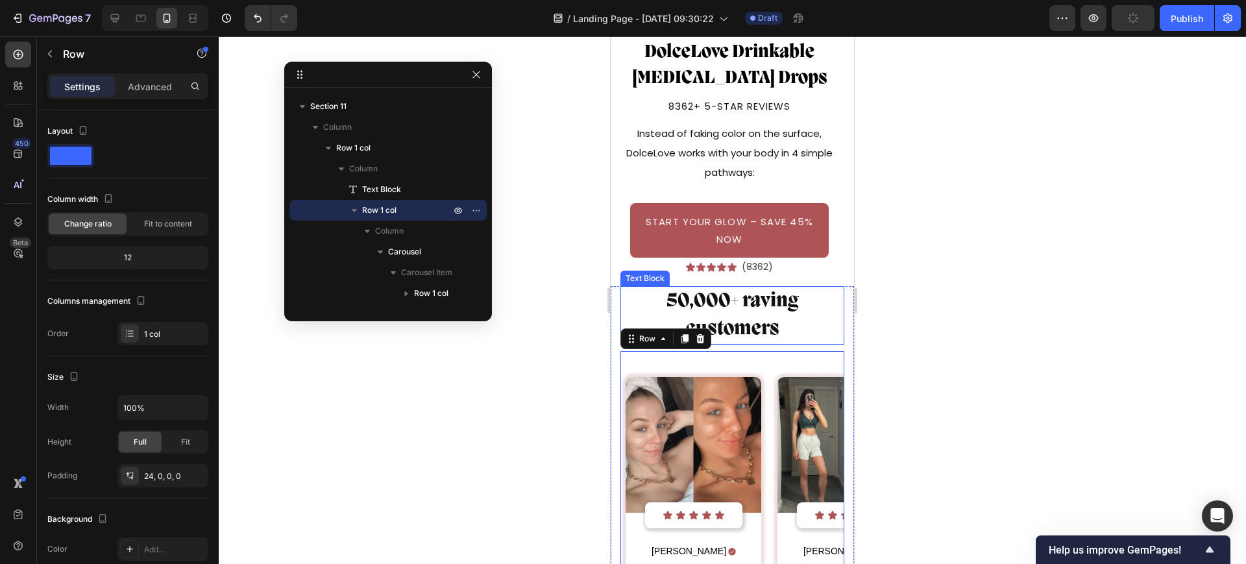
click at [786, 317] on p "50,000+ raving customers" at bounding box center [732, 315] width 221 height 56
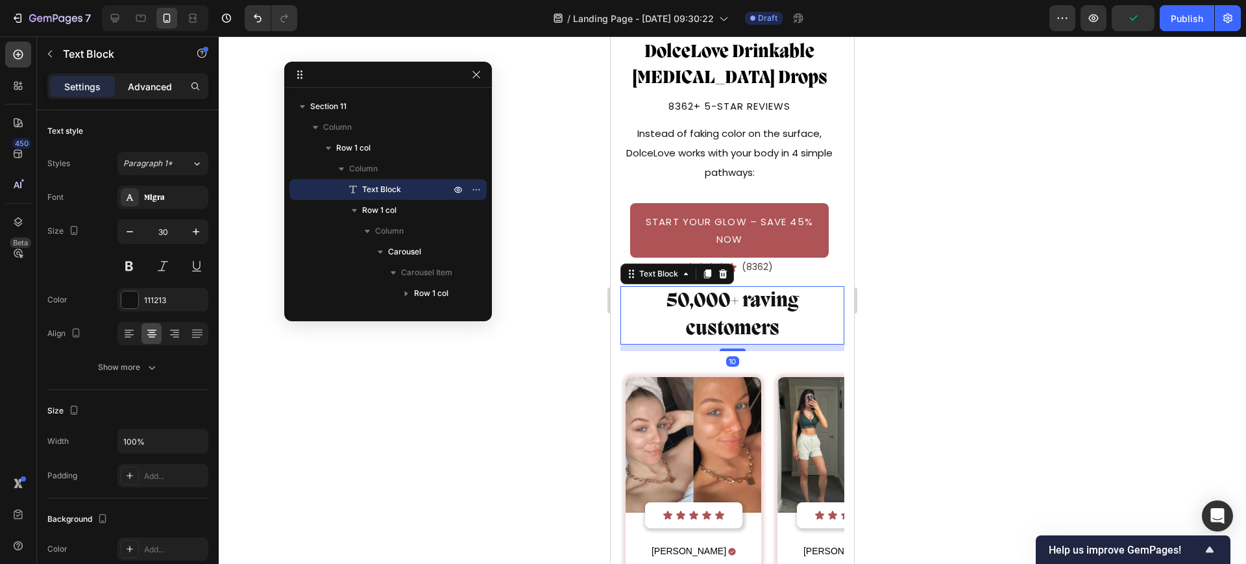
click at [147, 90] on p "Advanced" at bounding box center [150, 87] width 44 height 14
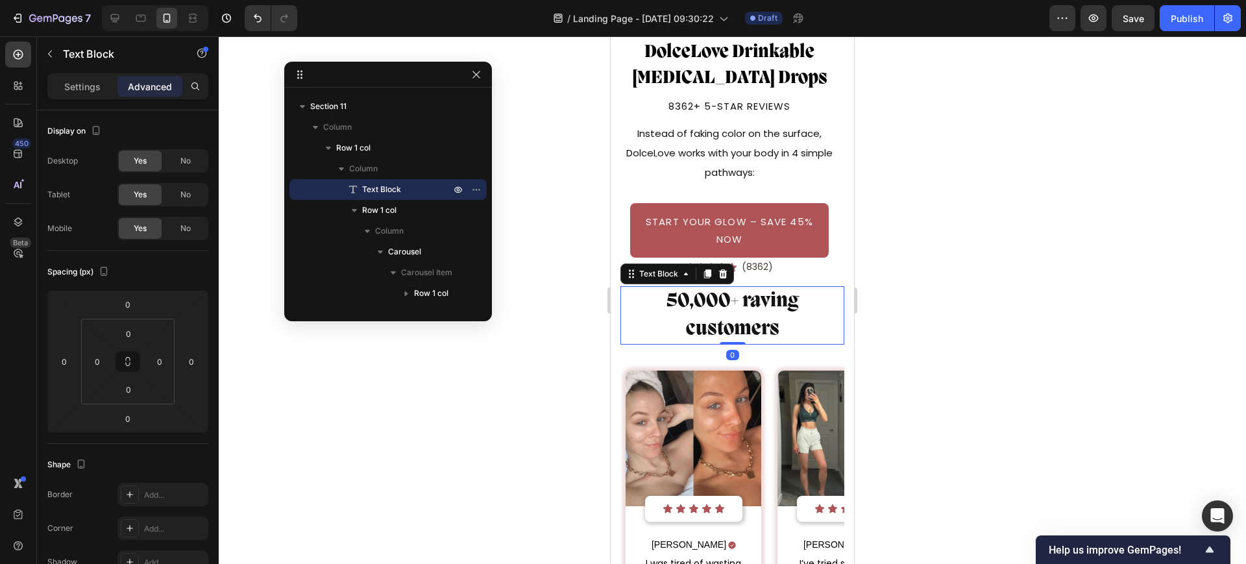
drag, startPoint x: 727, startPoint y: 338, endPoint x: 771, endPoint y: 306, distance: 54.2
click at [733, 316] on div "50,000+ raving customers Text Block 0" at bounding box center [732, 315] width 224 height 58
click at [803, 302] on p "50,000+ raving customers" at bounding box center [732, 315] width 221 height 56
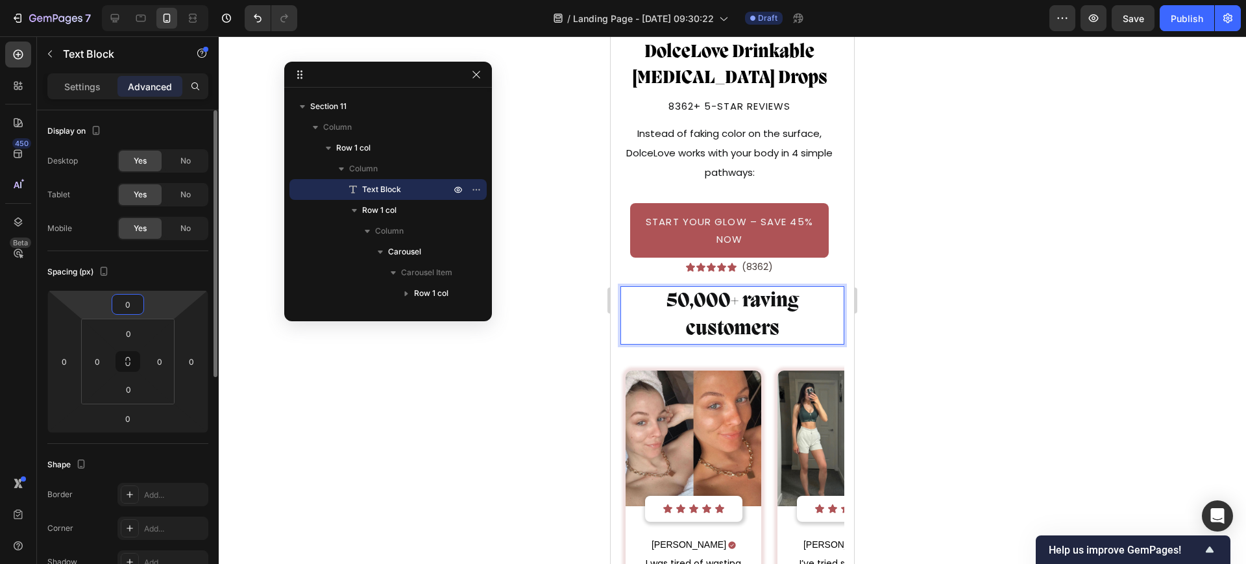
click at [122, 305] on input "0" at bounding box center [128, 304] width 26 height 19
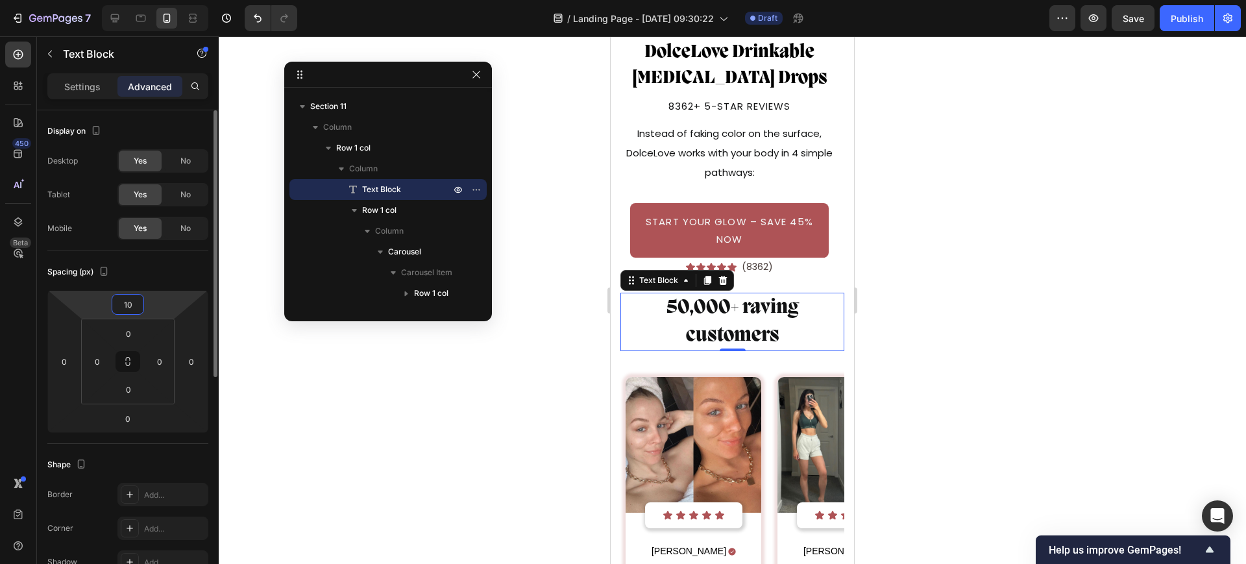
type input "12"
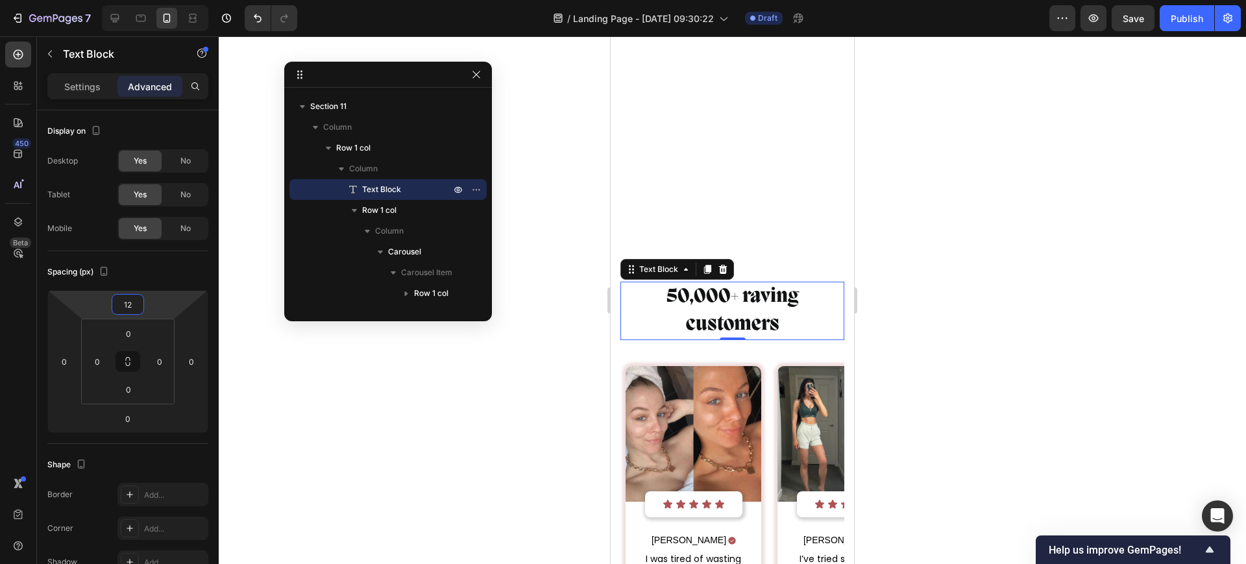
scroll to position [6083, 0]
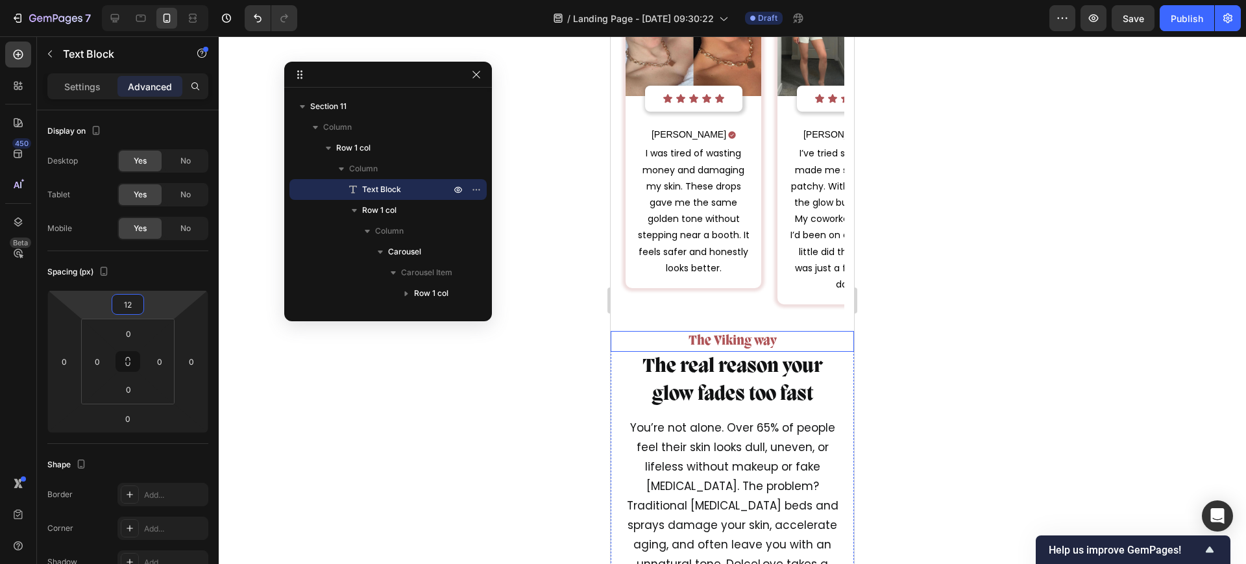
click at [725, 339] on p "The Viking way" at bounding box center [732, 341] width 221 height 18
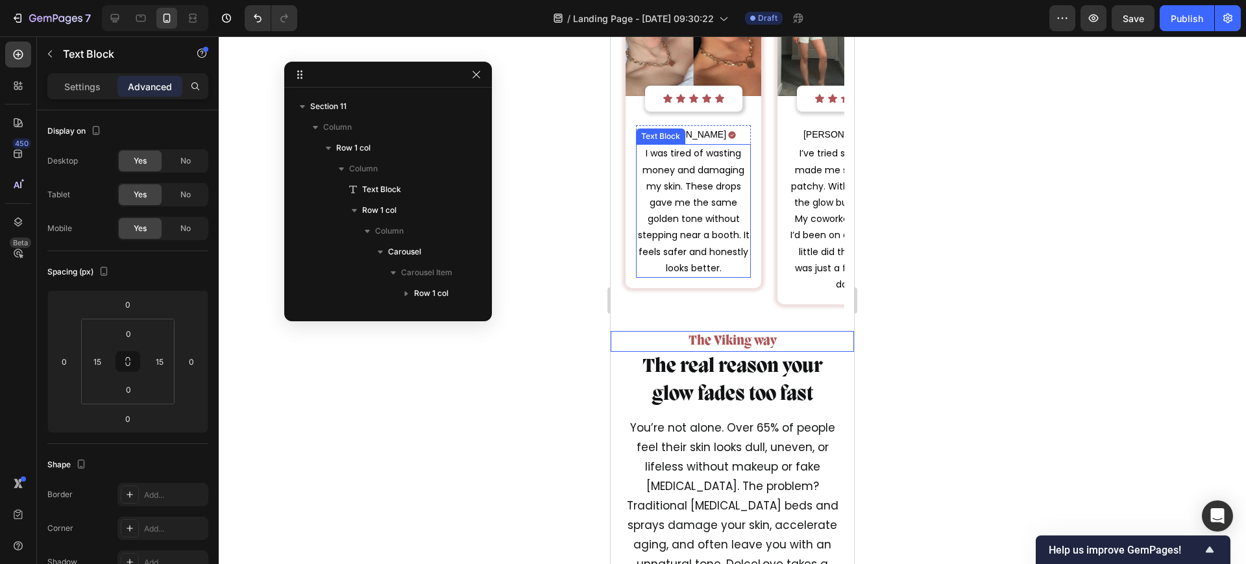
scroll to position [4752, 0]
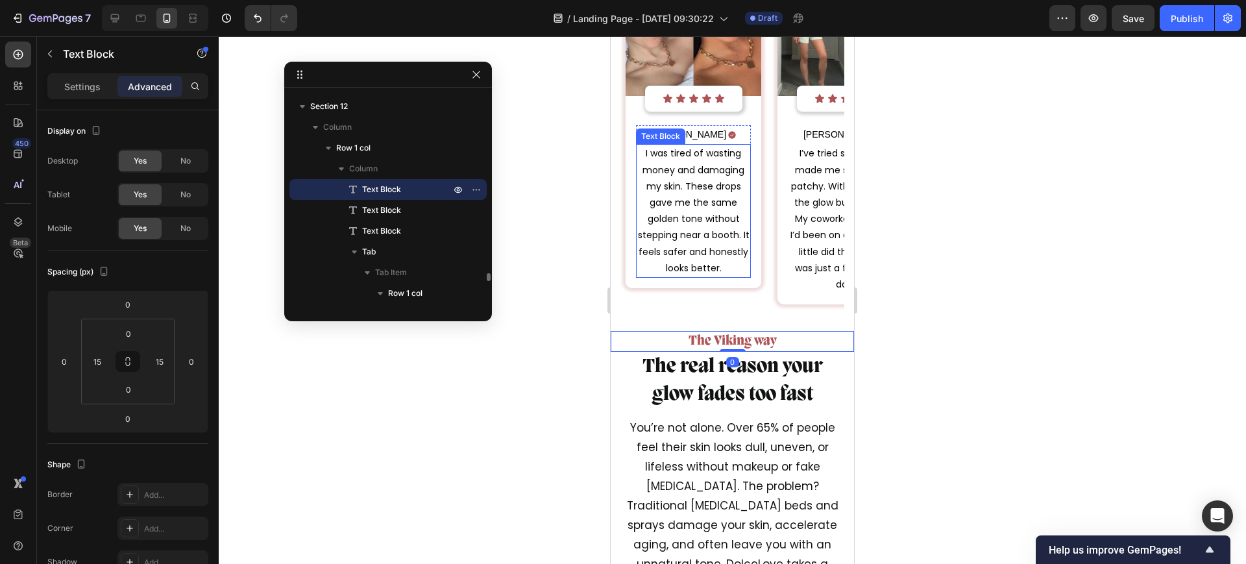
click at [701, 203] on p "I was tired of wasting money and damaging my skin. These drops gave me the same…" at bounding box center [693, 210] width 112 height 131
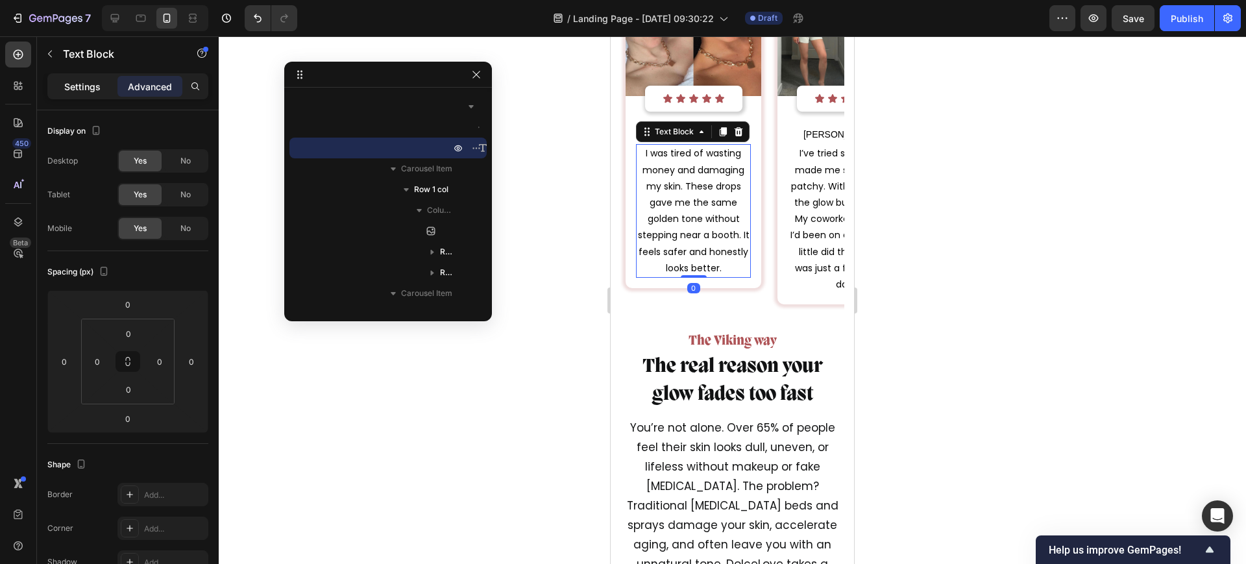
click at [77, 87] on p "Settings" at bounding box center [82, 87] width 36 height 14
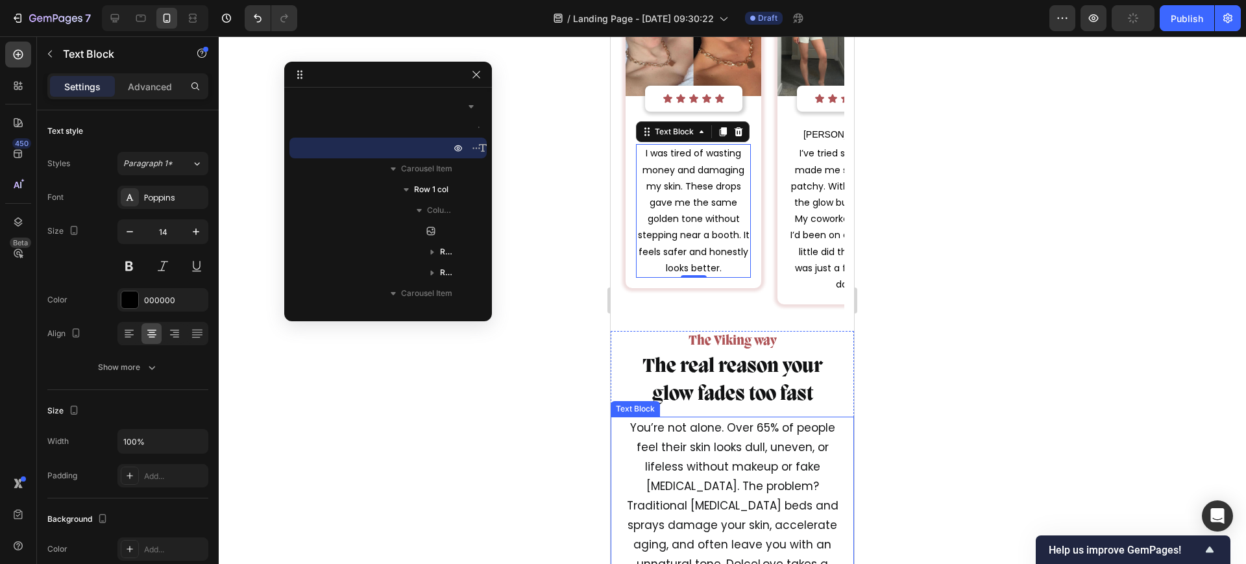
click at [740, 440] on p "You’re not alone. Over 65% of people feel their skin looks dull, uneven, or lif…" at bounding box center [732, 544] width 221 height 253
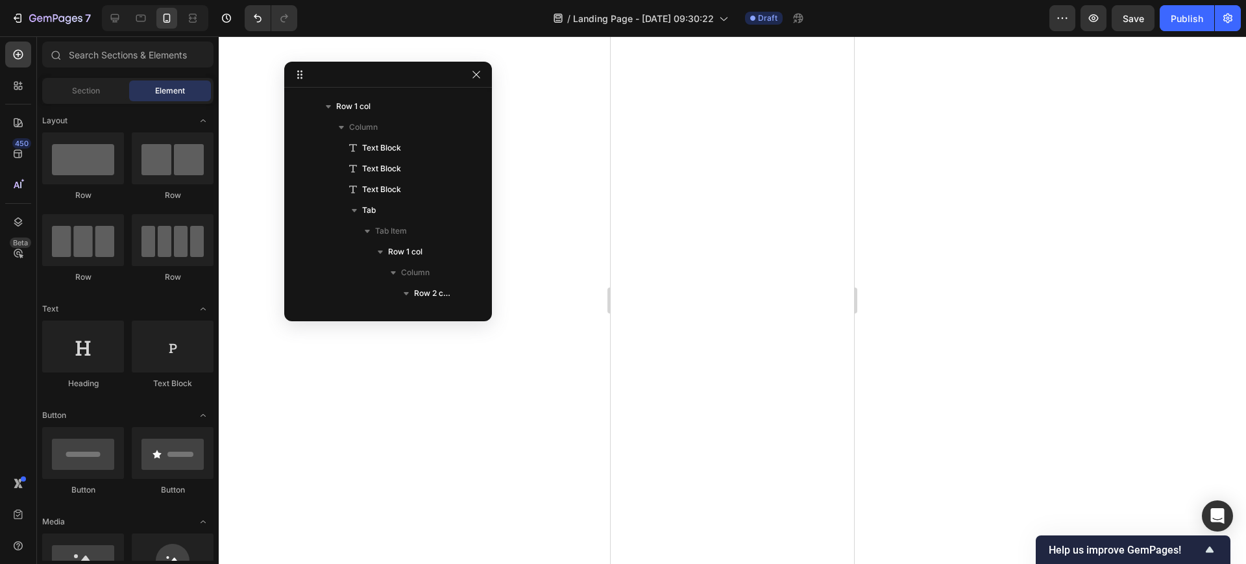
scroll to position [0, 0]
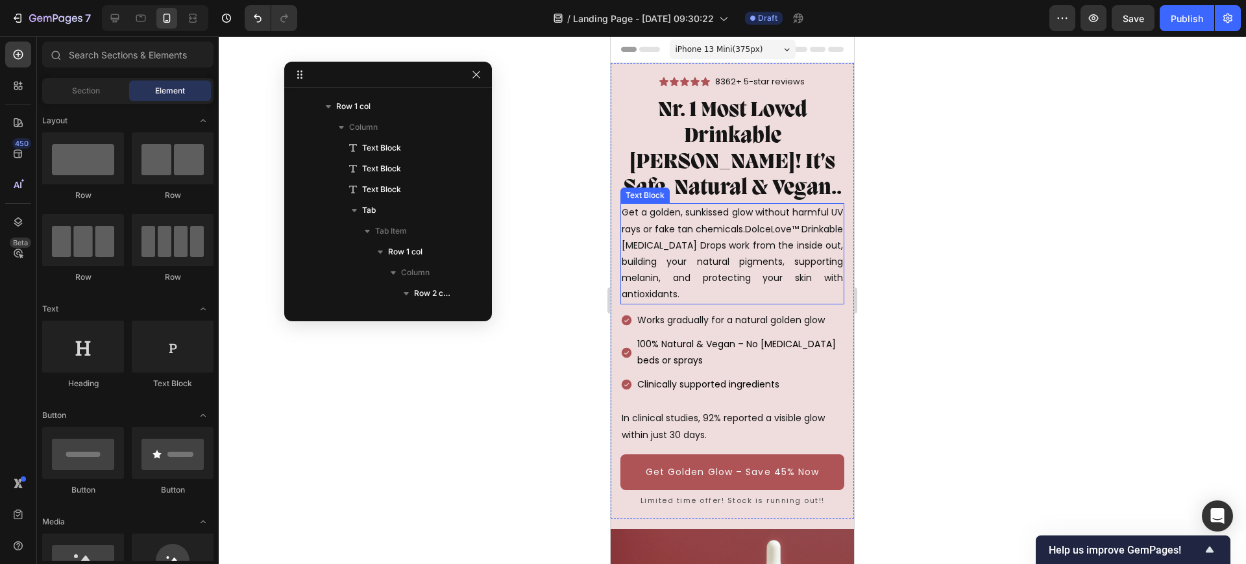
click at [743, 249] on p "Get a golden, sunkissed glow without harmful UV rays or fake tan chemicals.Dolc…" at bounding box center [732, 253] width 221 height 98
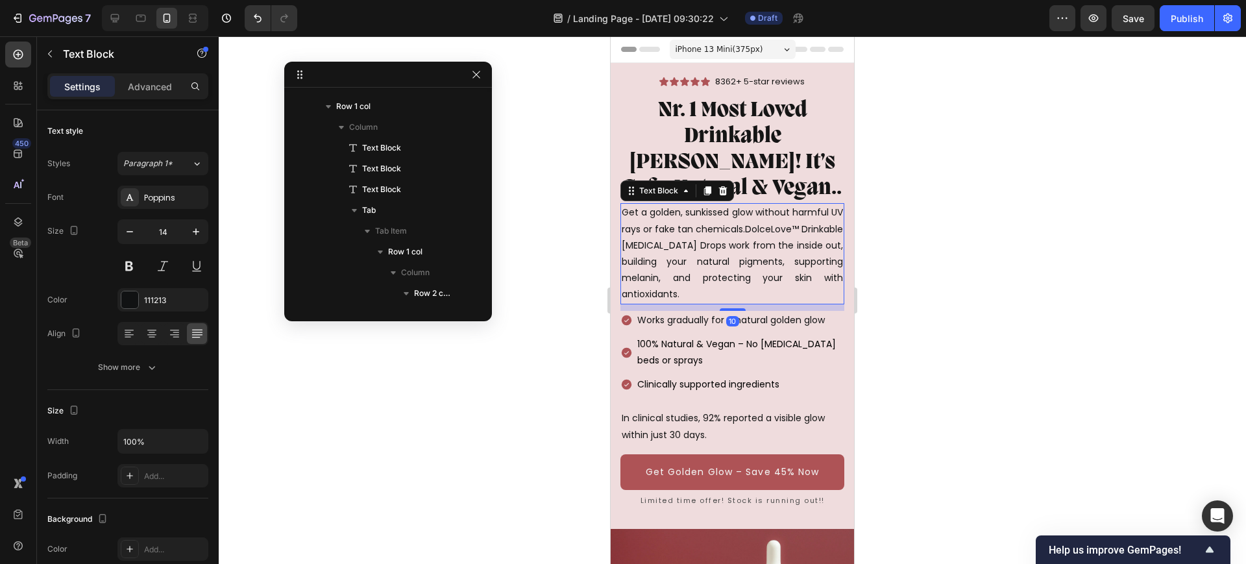
scroll to position [495, 0]
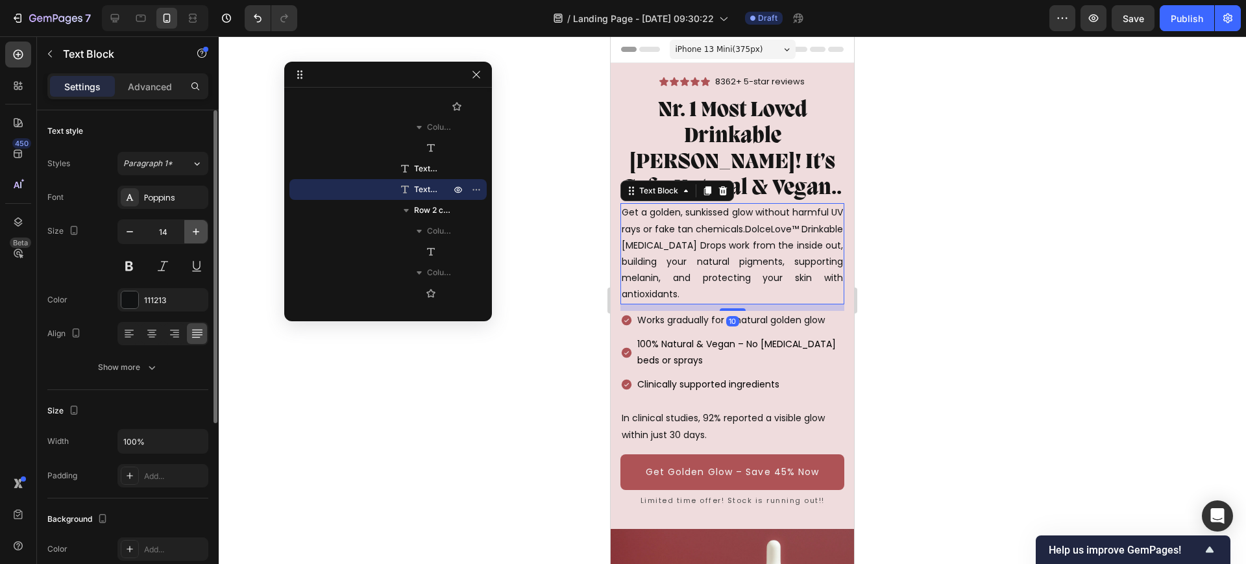
click at [198, 228] on icon "button" at bounding box center [195, 231] width 13 height 13
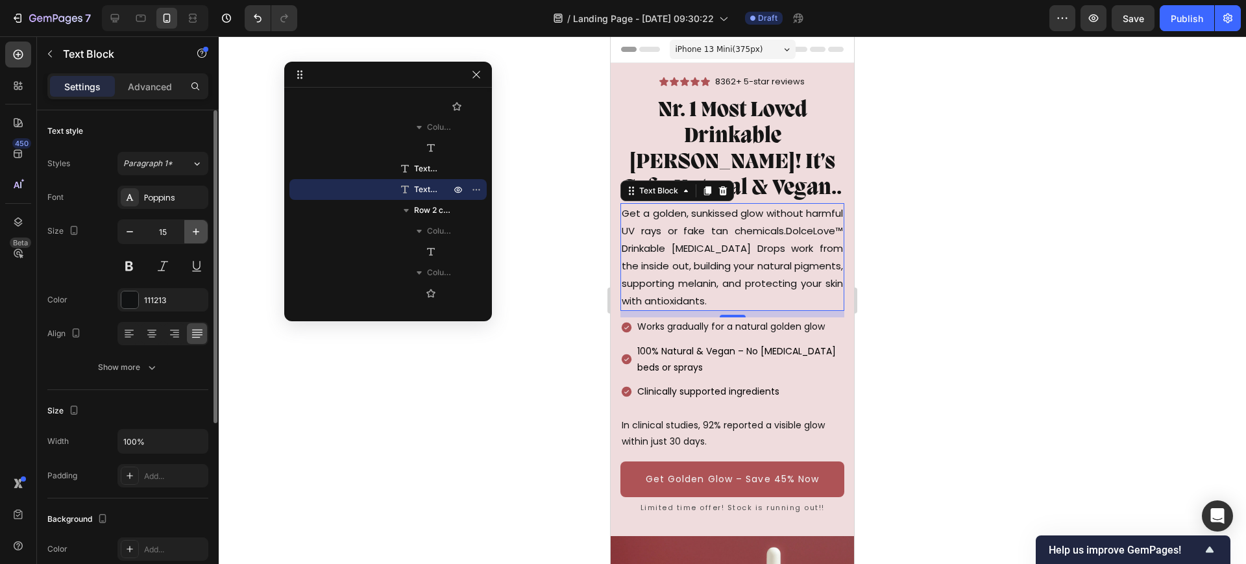
click at [198, 228] on icon "button" at bounding box center [195, 231] width 13 height 13
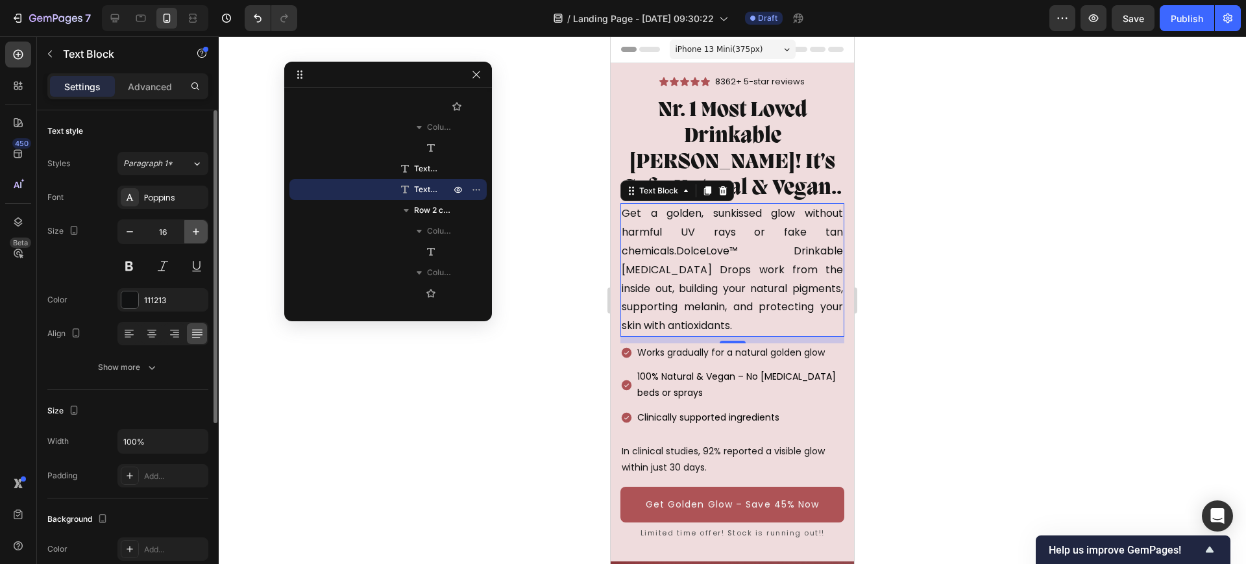
click at [195, 228] on icon "button" at bounding box center [195, 231] width 13 height 13
type input "17"
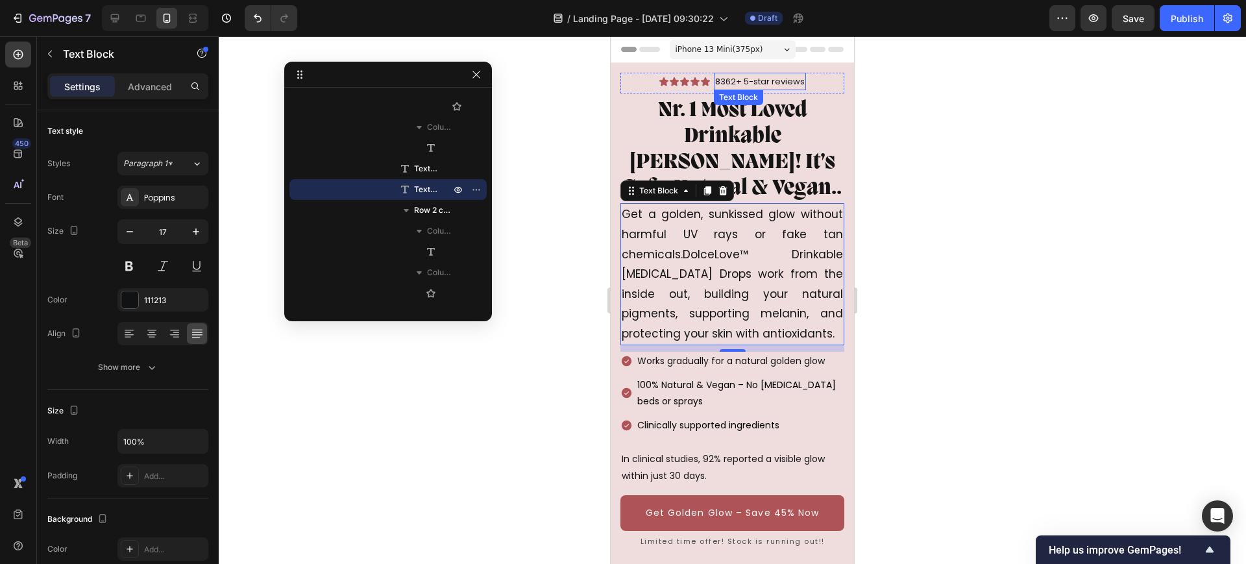
click at [764, 77] on p "8362+ 5-star reviews" at bounding box center [760, 81] width 90 height 15
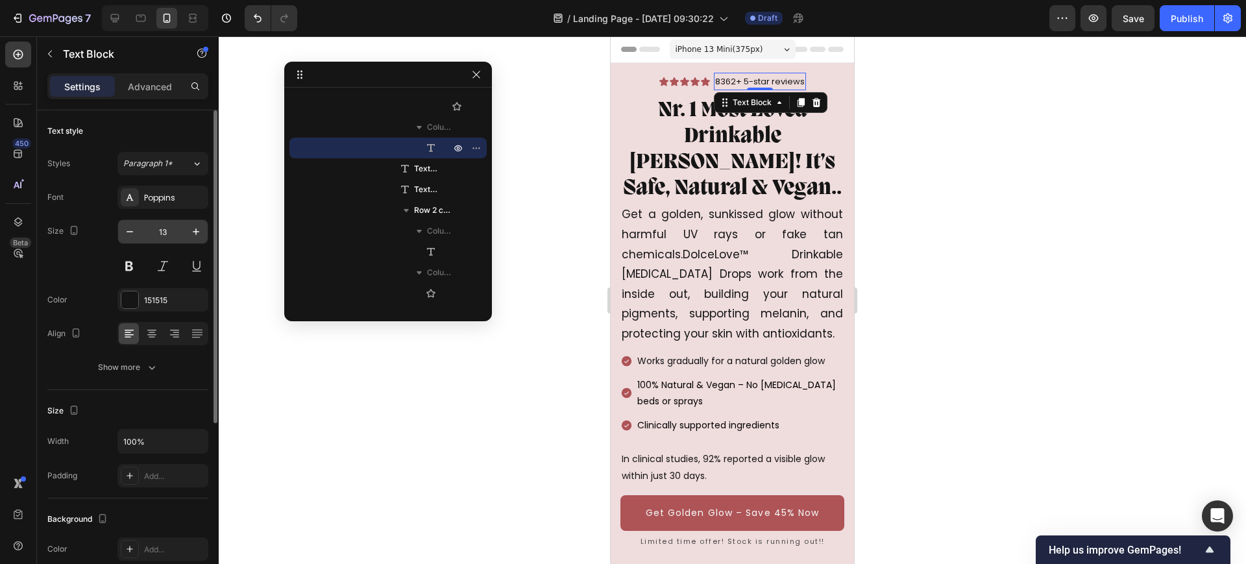
click at [181, 227] on input "13" at bounding box center [162, 231] width 43 height 23
type input "17"
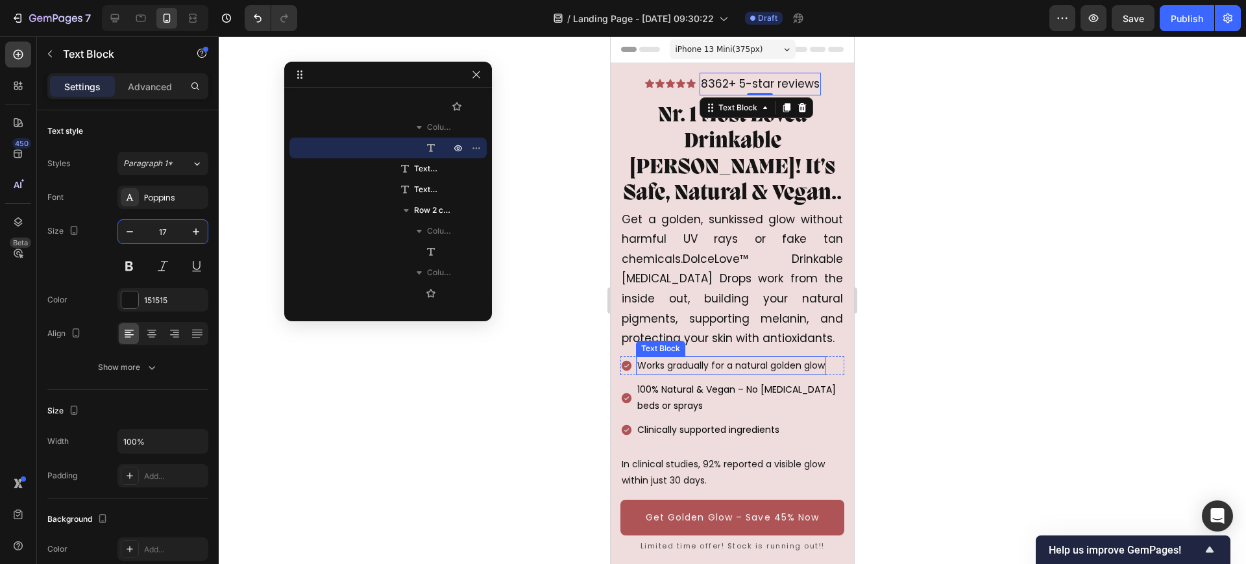
click at [727, 368] on p "Works gradually for a natural golden glow" at bounding box center [731, 366] width 188 height 16
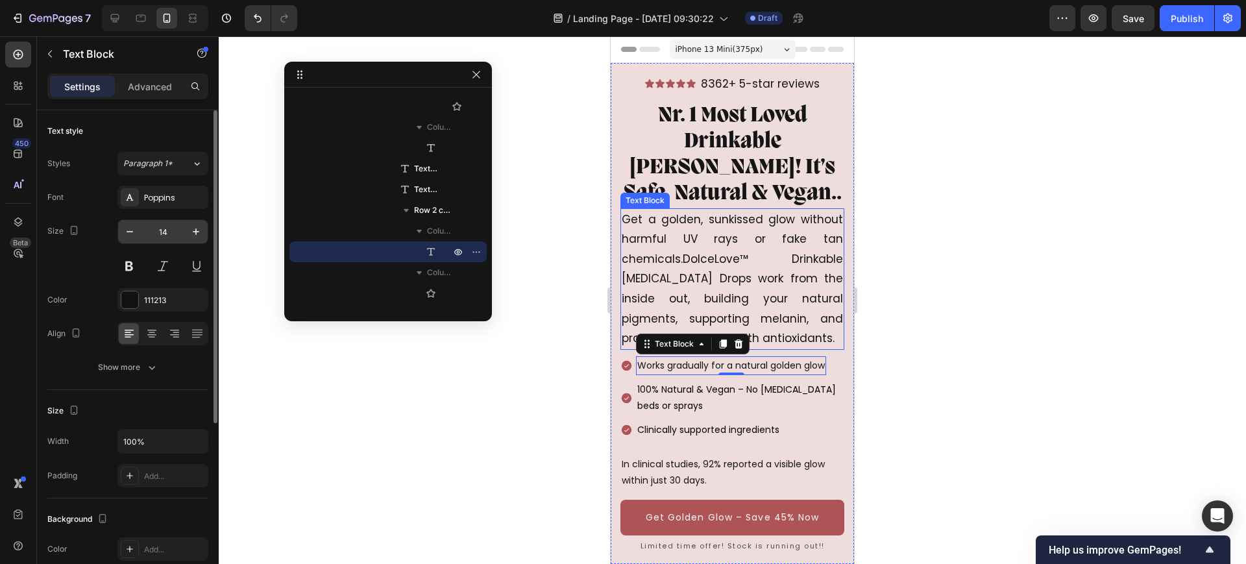
click at [169, 232] on input "14" at bounding box center [162, 231] width 43 height 23
click at [189, 230] on icon "button" at bounding box center [195, 231] width 13 height 13
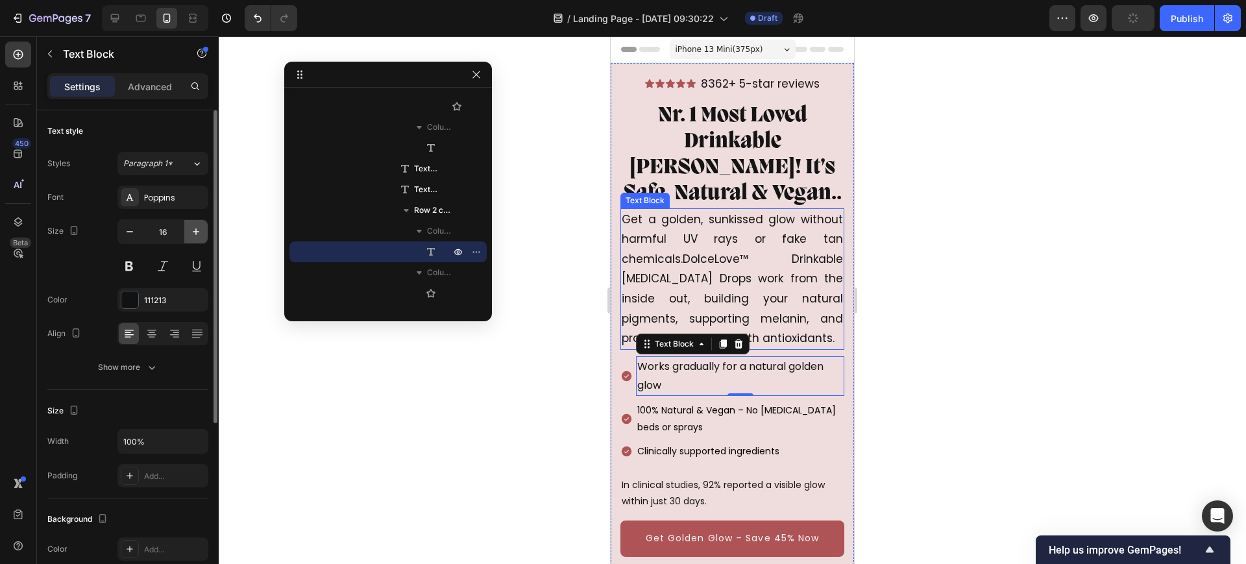
click at [189, 231] on icon "button" at bounding box center [195, 231] width 13 height 13
type input "17"
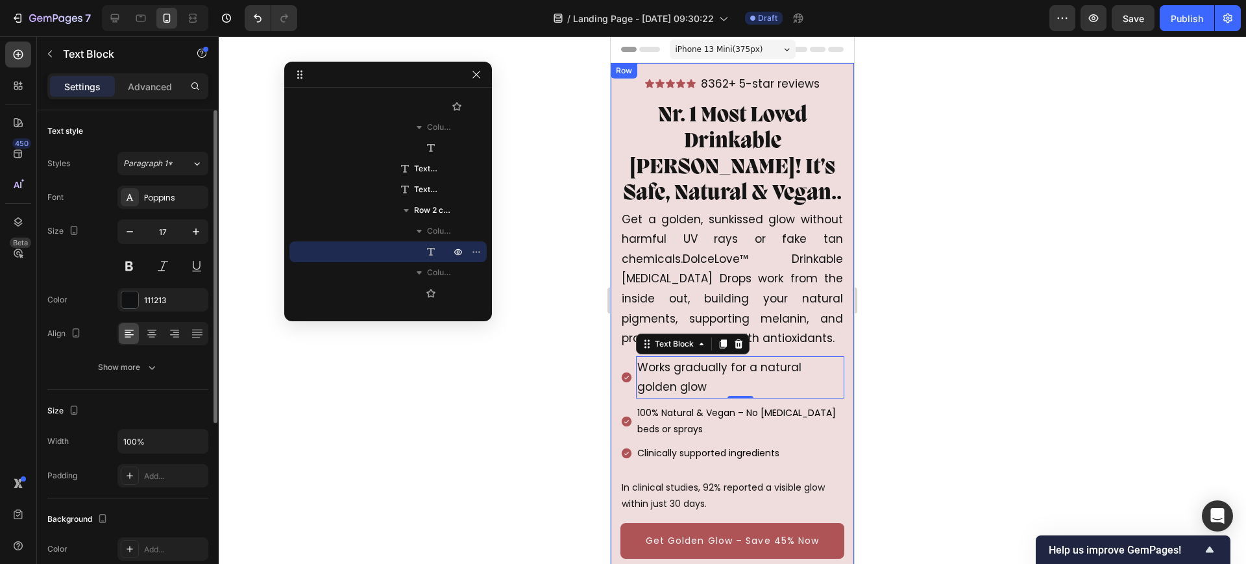
click at [185, 334] on div at bounding box center [162, 333] width 91 height 23
click at [189, 337] on div at bounding box center [197, 333] width 20 height 21
click at [128, 337] on icon at bounding box center [128, 337] width 6 height 1
click at [678, 415] on p "100% Natural & Vegan – No [MEDICAL_DATA] beds or sprays" at bounding box center [740, 421] width 206 height 32
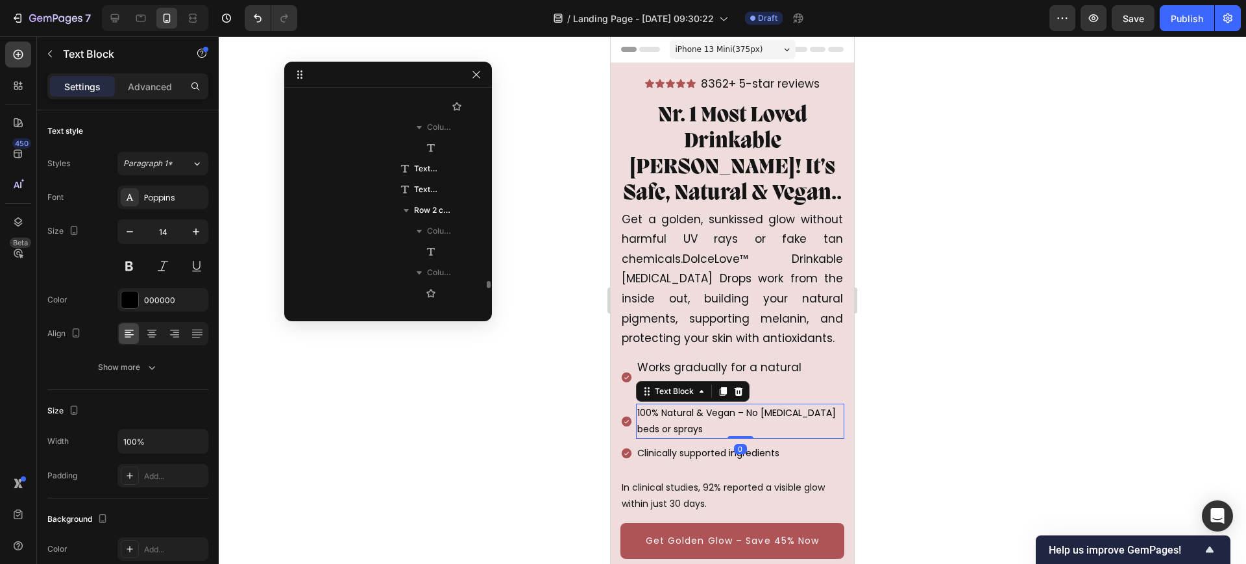
scroll to position [661, 0]
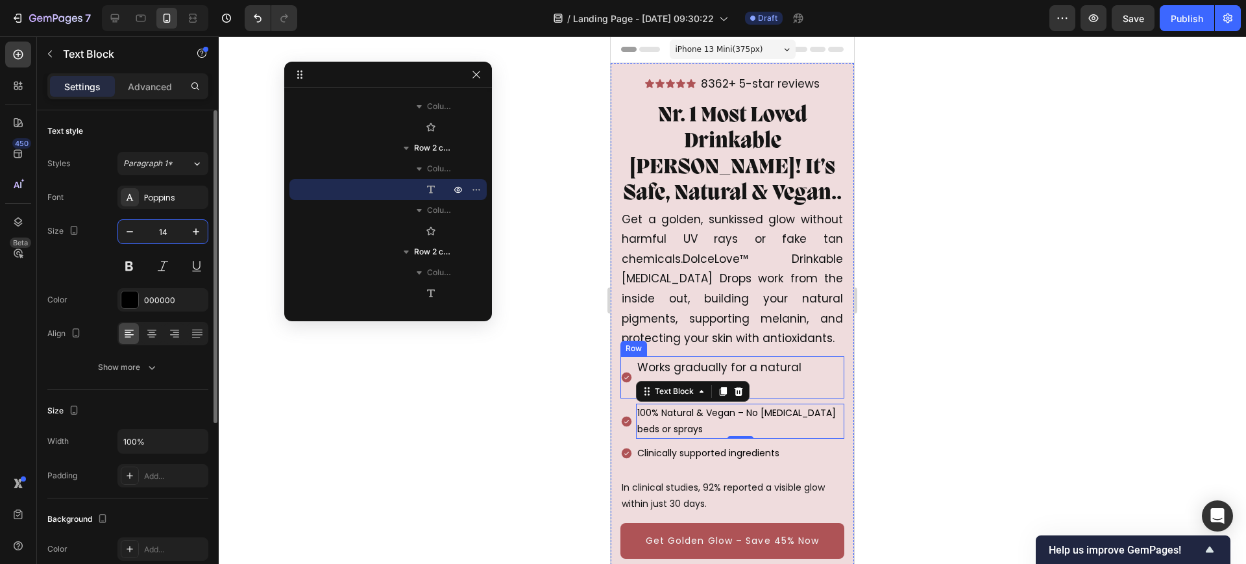
click at [158, 230] on input "14" at bounding box center [162, 231] width 43 height 23
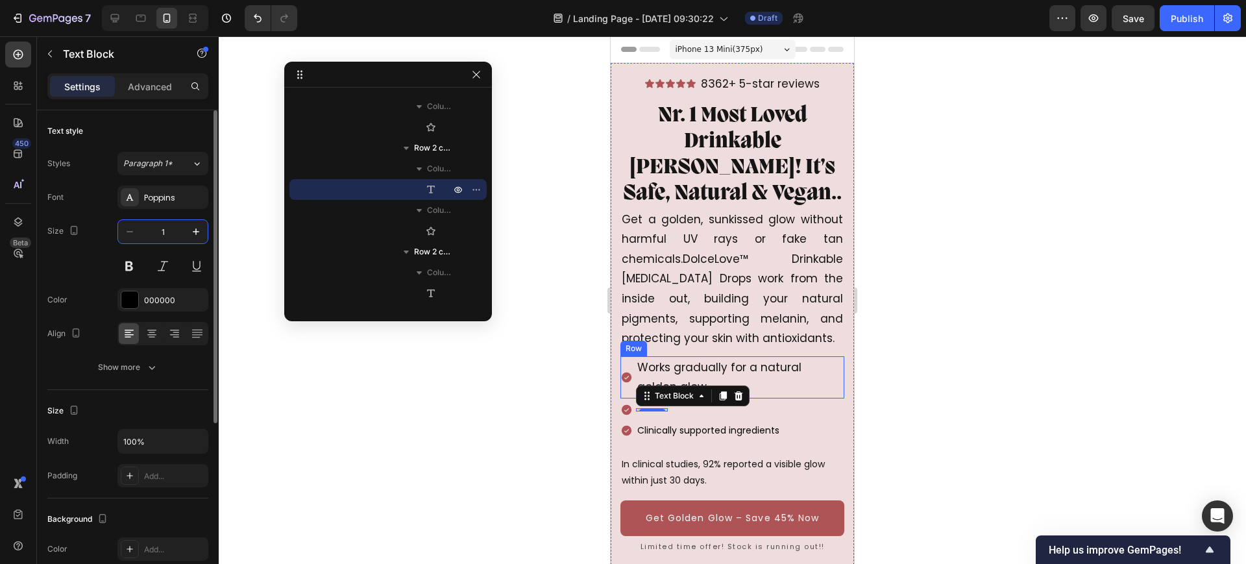
type input "17"
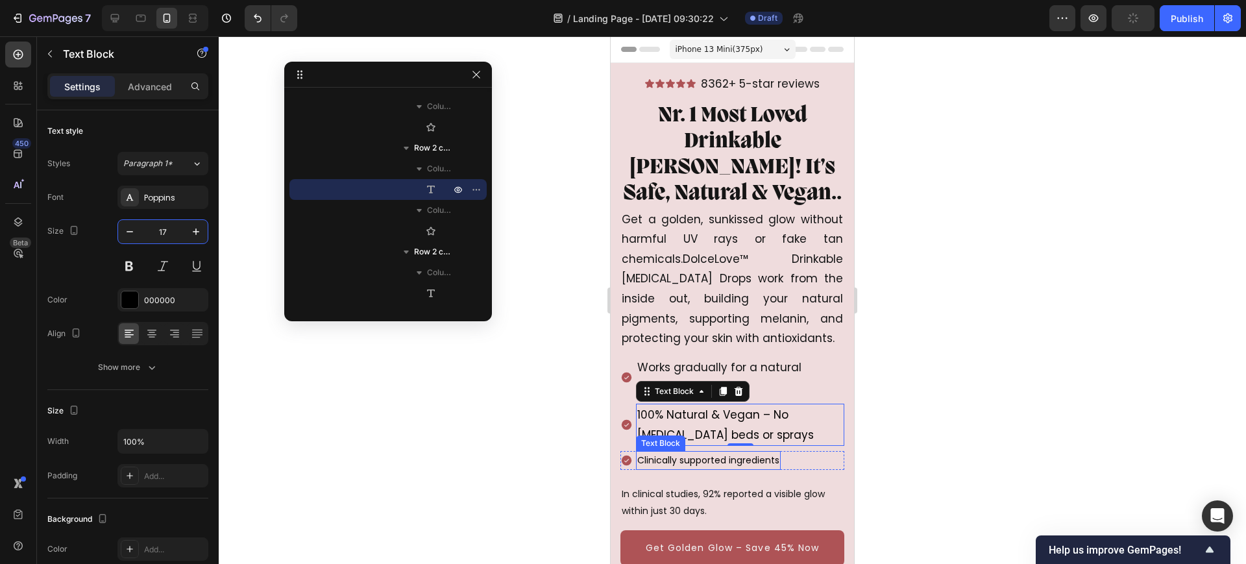
click at [694, 464] on p "Clinically supported ingredients" at bounding box center [708, 460] width 142 height 16
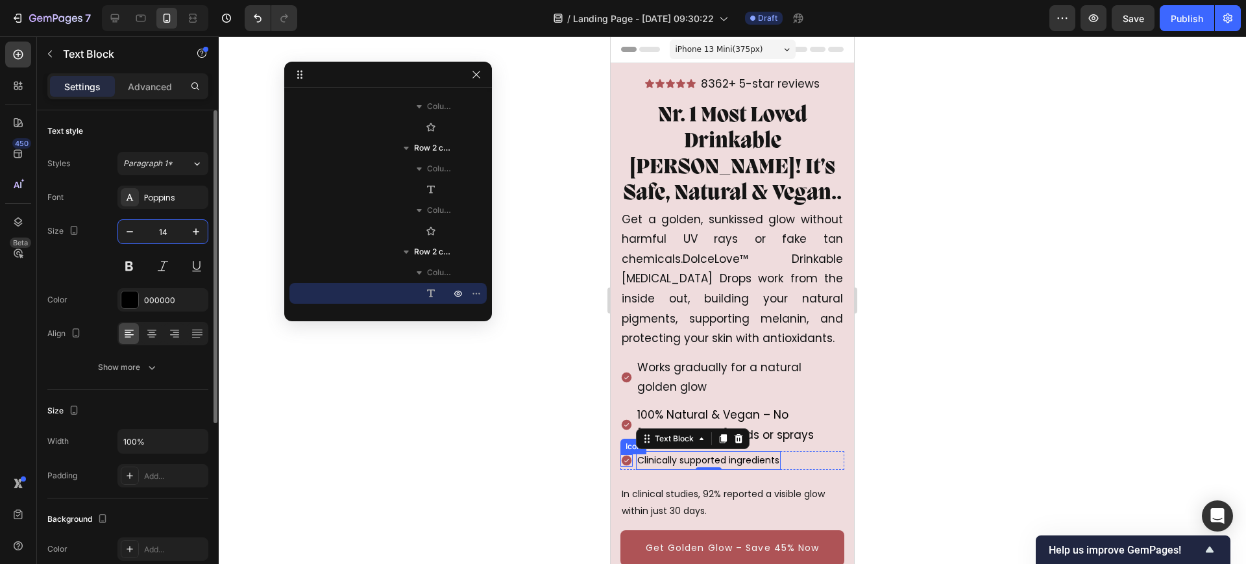
click at [177, 228] on input "14" at bounding box center [162, 231] width 43 height 23
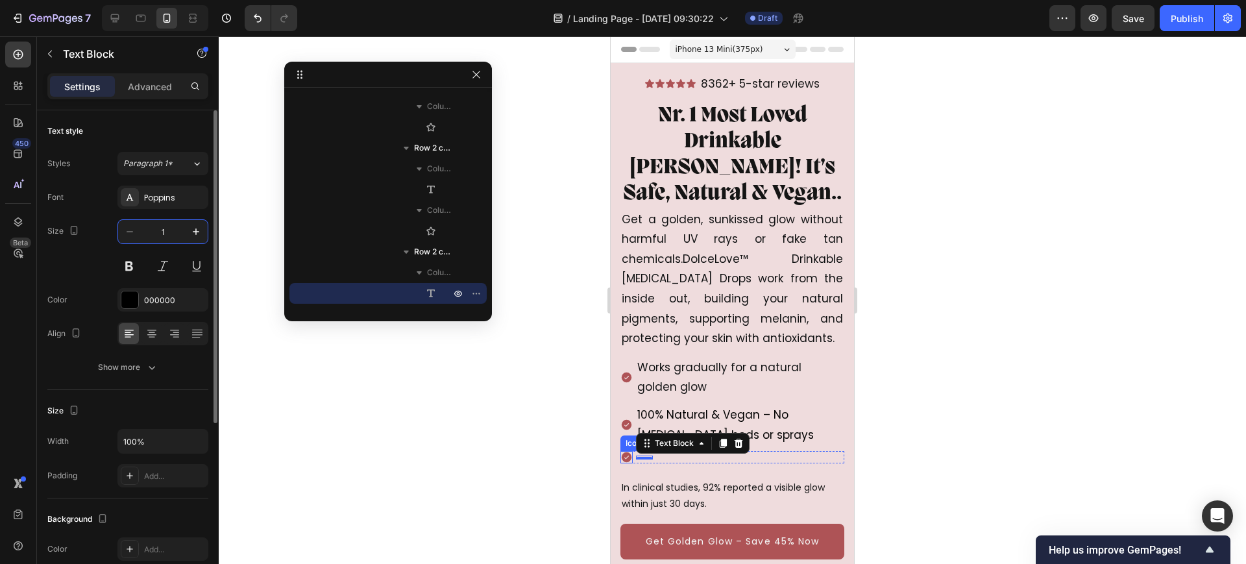
type input "17"
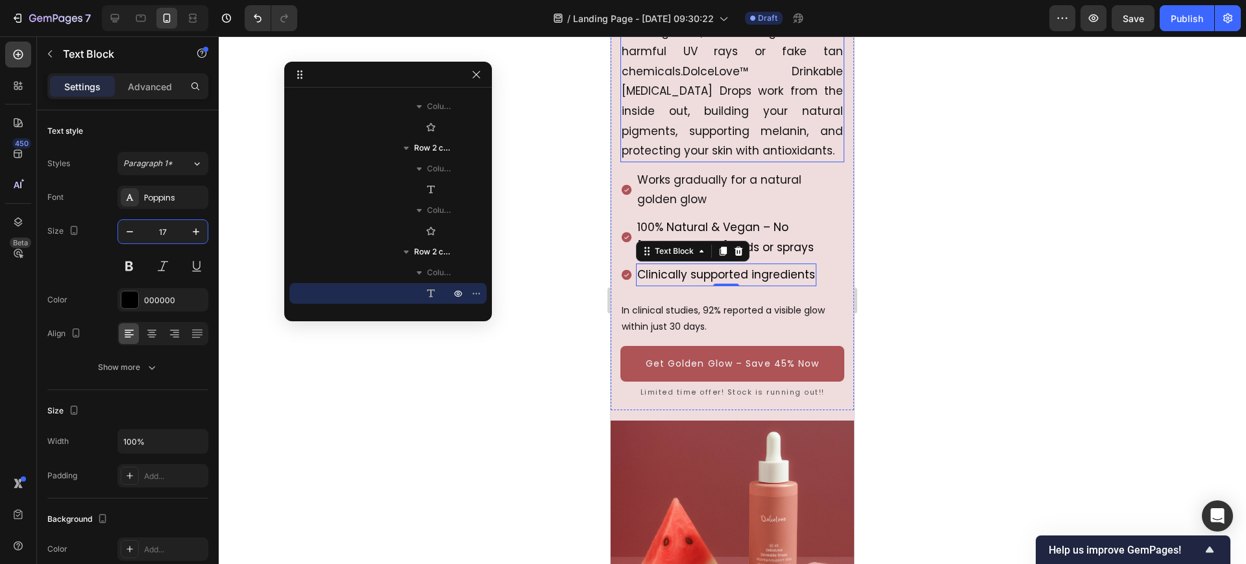
scroll to position [243, 0]
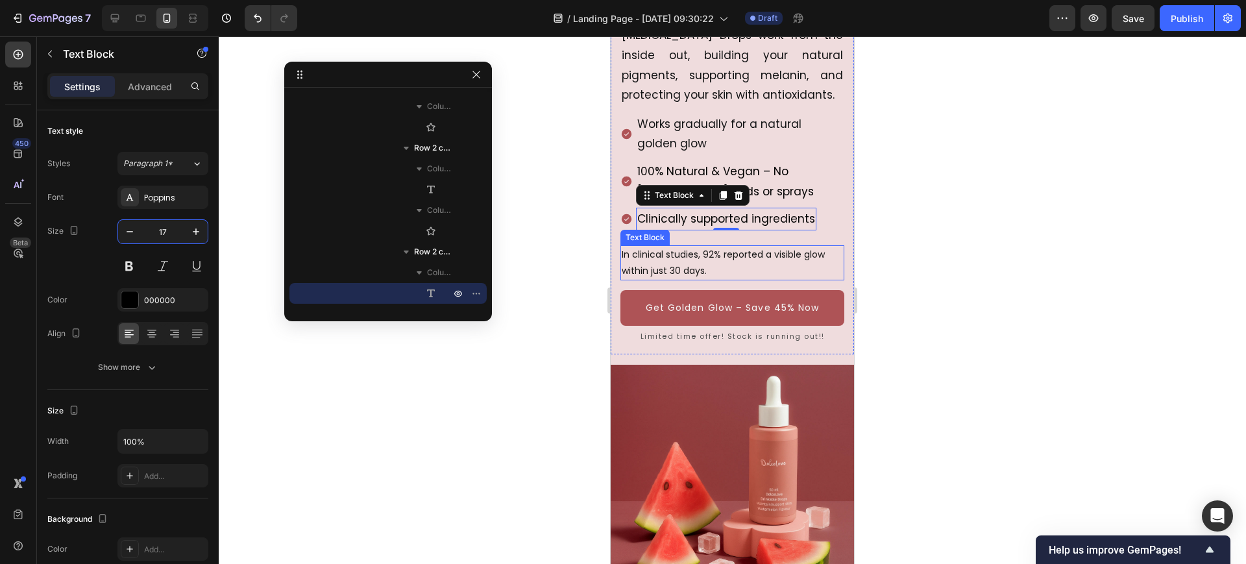
click at [728, 254] on p "In clinical studies, 92% reported a visible glow within just 30 days." at bounding box center [732, 263] width 221 height 32
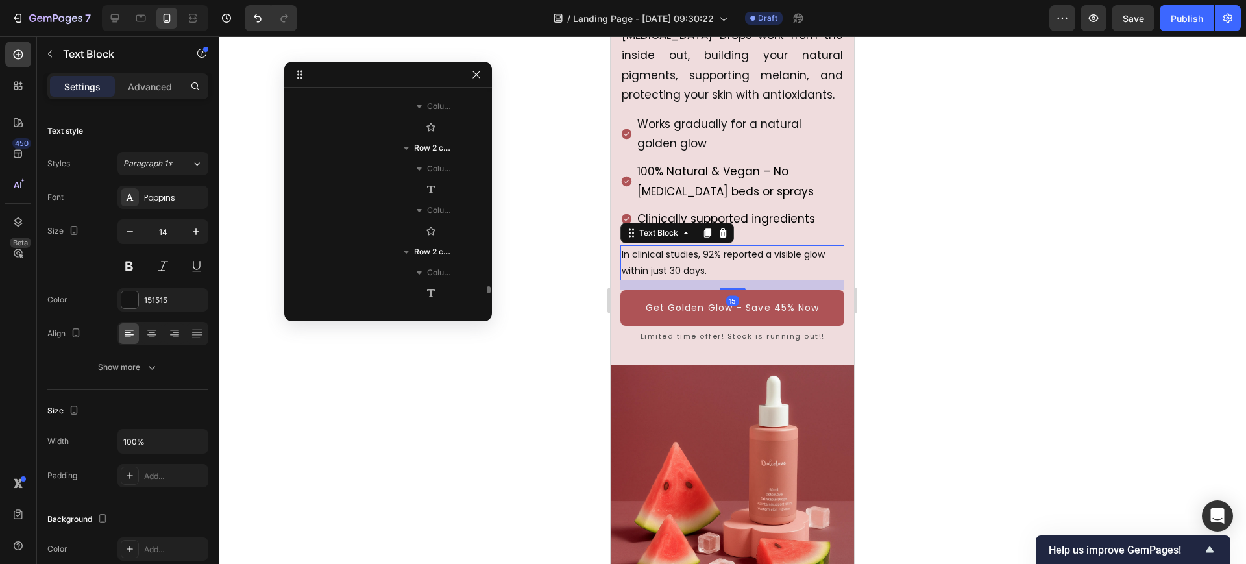
scroll to position [827, 0]
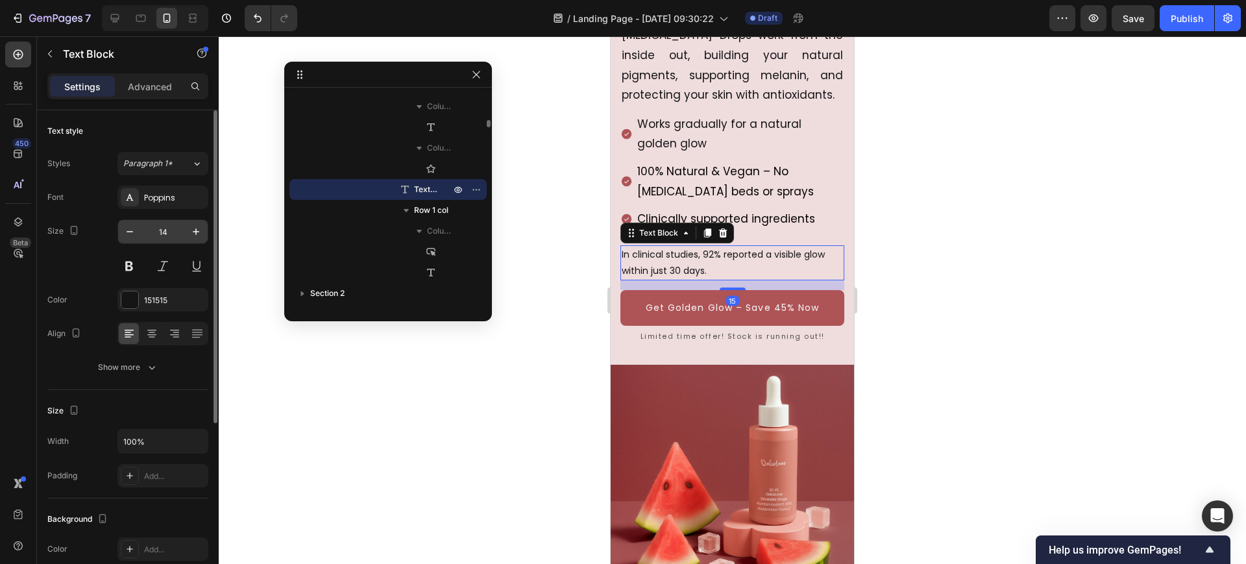
click at [170, 228] on input "14" at bounding box center [162, 231] width 43 height 23
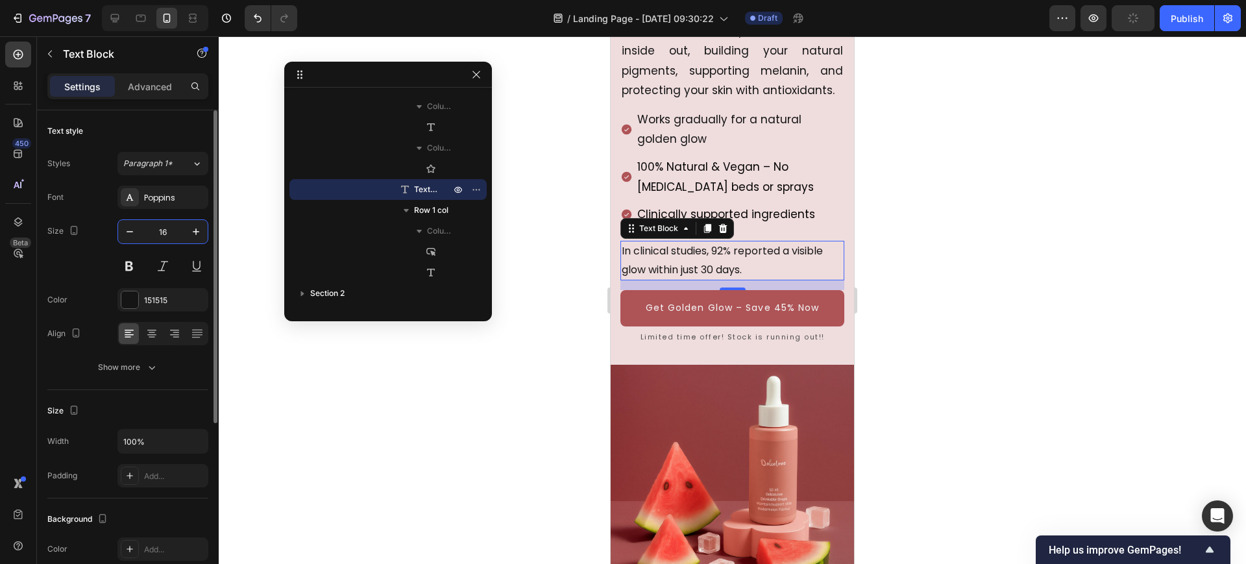
type input "17"
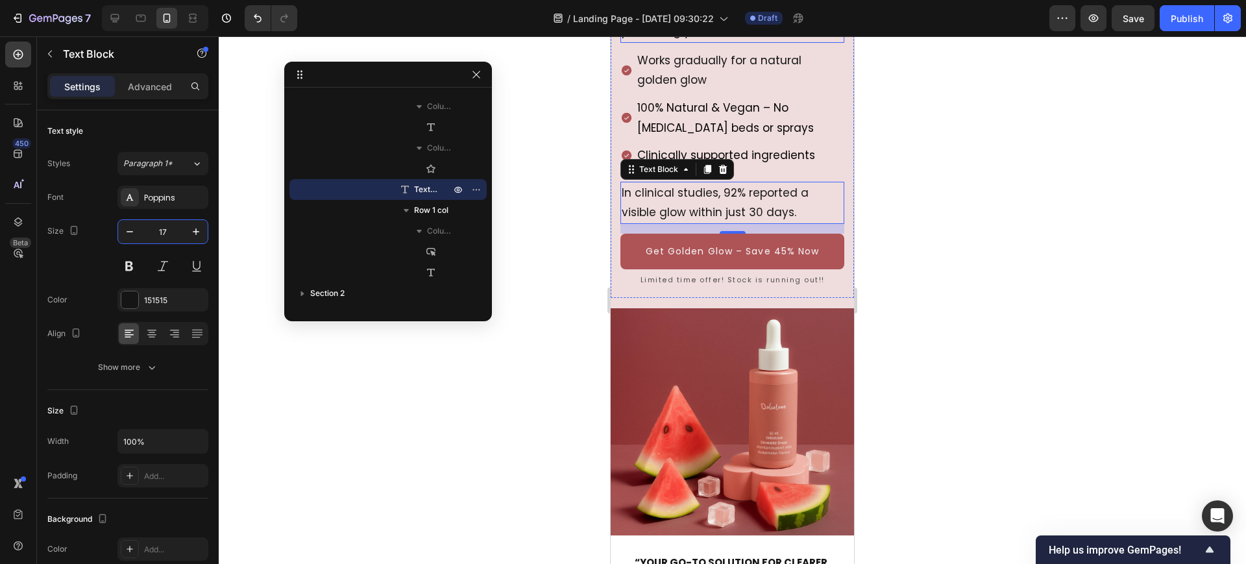
scroll to position [406, 0]
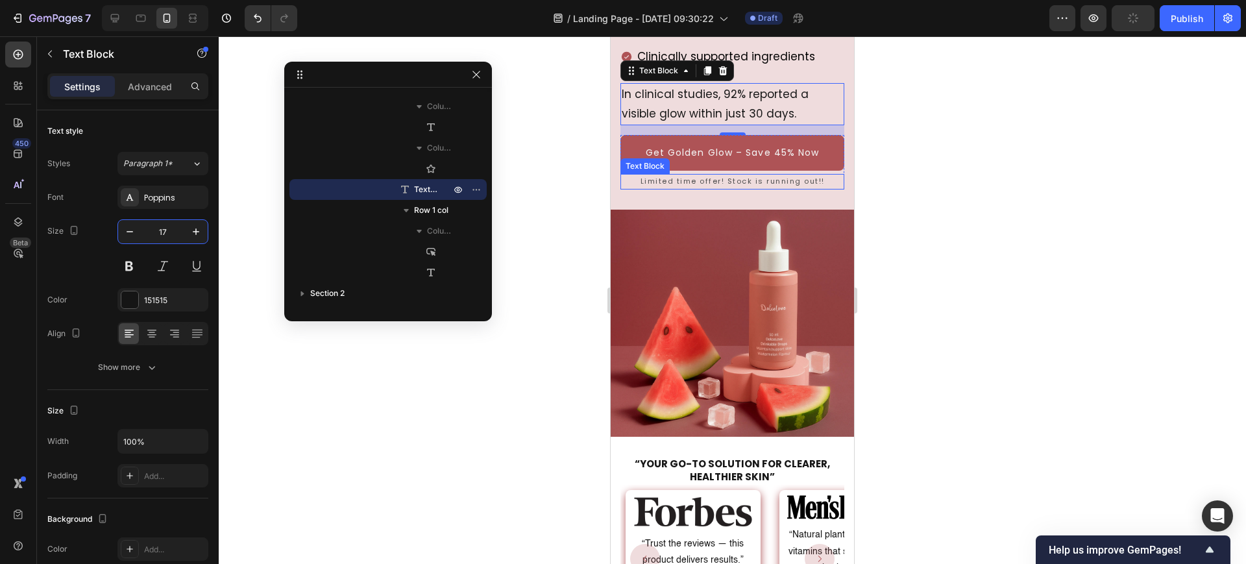
click at [734, 186] on p "Limited time offer! Stock is running out!!" at bounding box center [732, 181] width 221 height 13
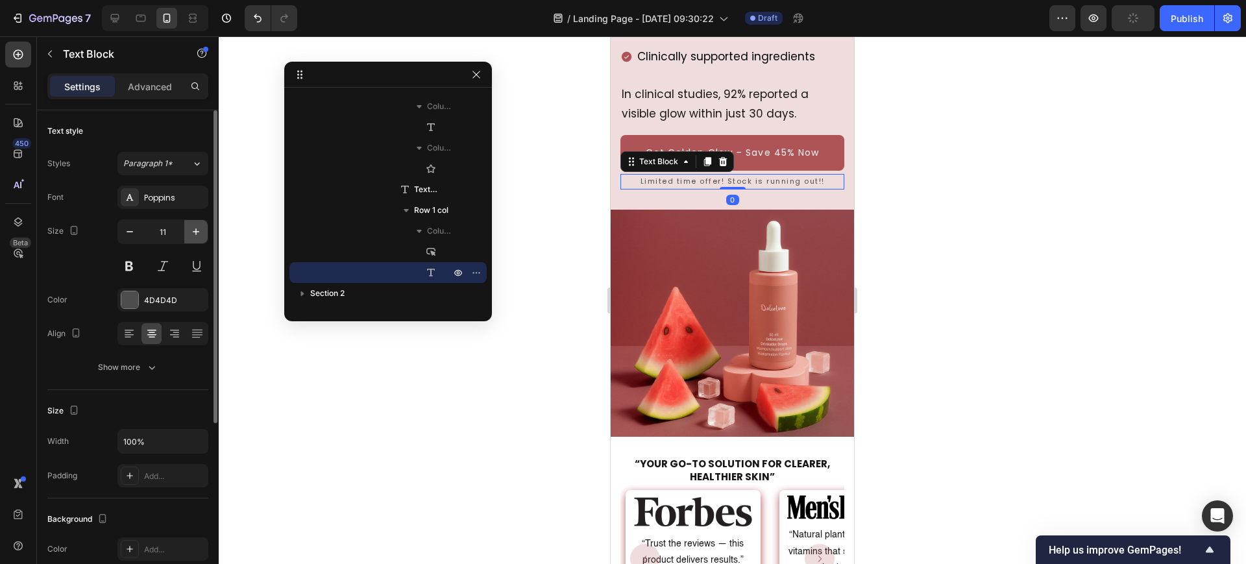
click at [193, 237] on icon "button" at bounding box center [195, 231] width 13 height 13
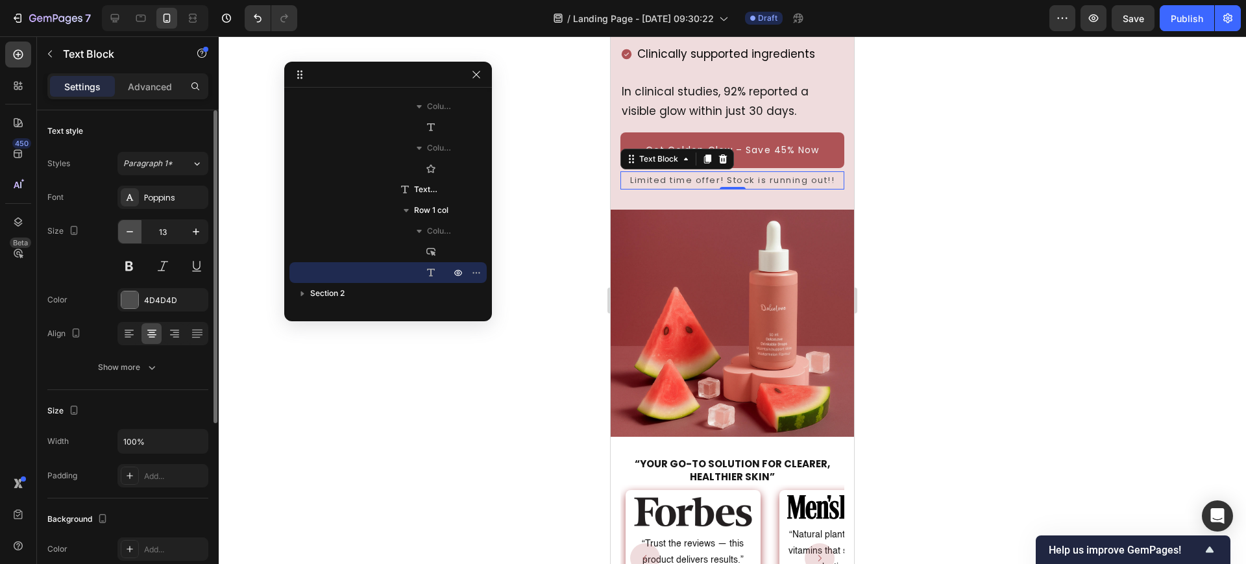
click at [130, 235] on icon "button" at bounding box center [129, 231] width 13 height 13
type input "12"
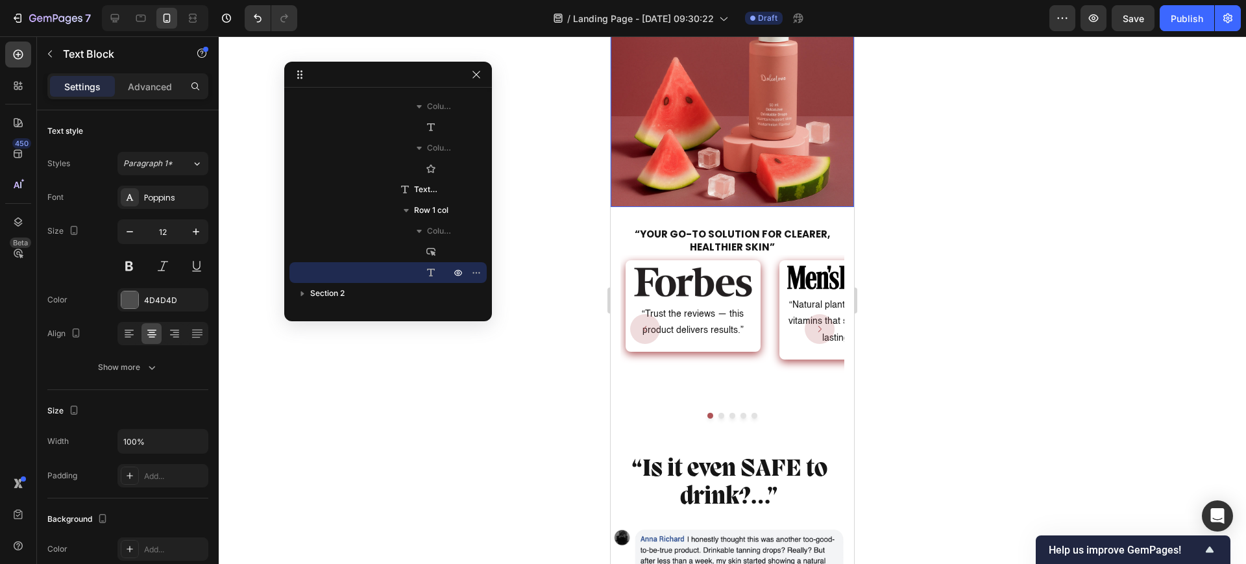
scroll to position [731, 0]
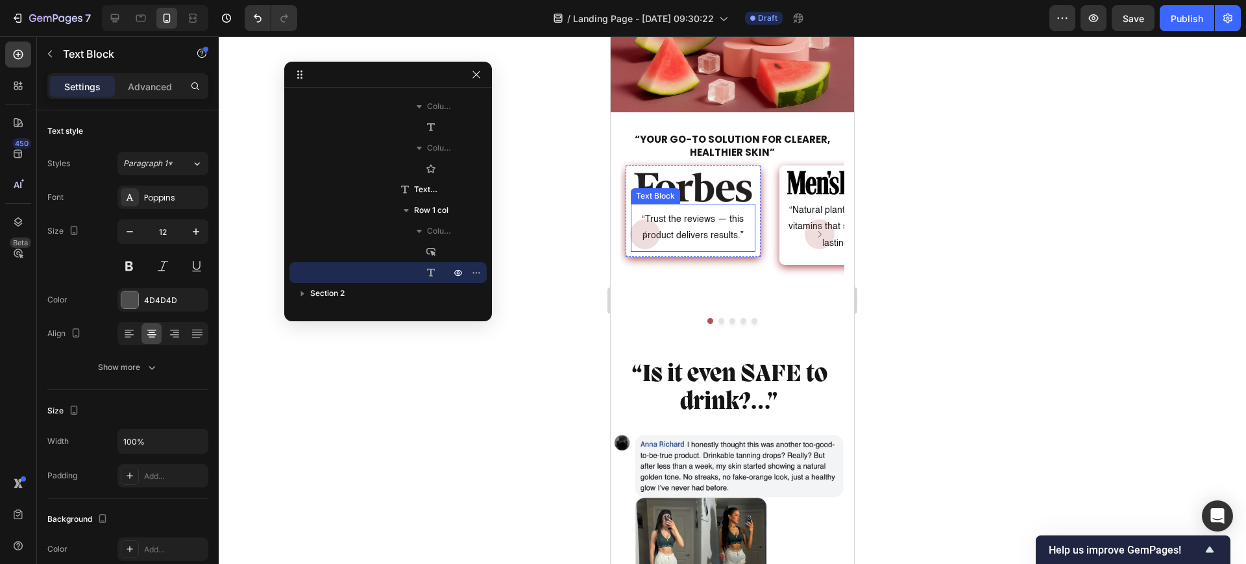
click at [703, 223] on p "“Trust the reviews — this product delivers results.”" at bounding box center [693, 228] width 122 height 32
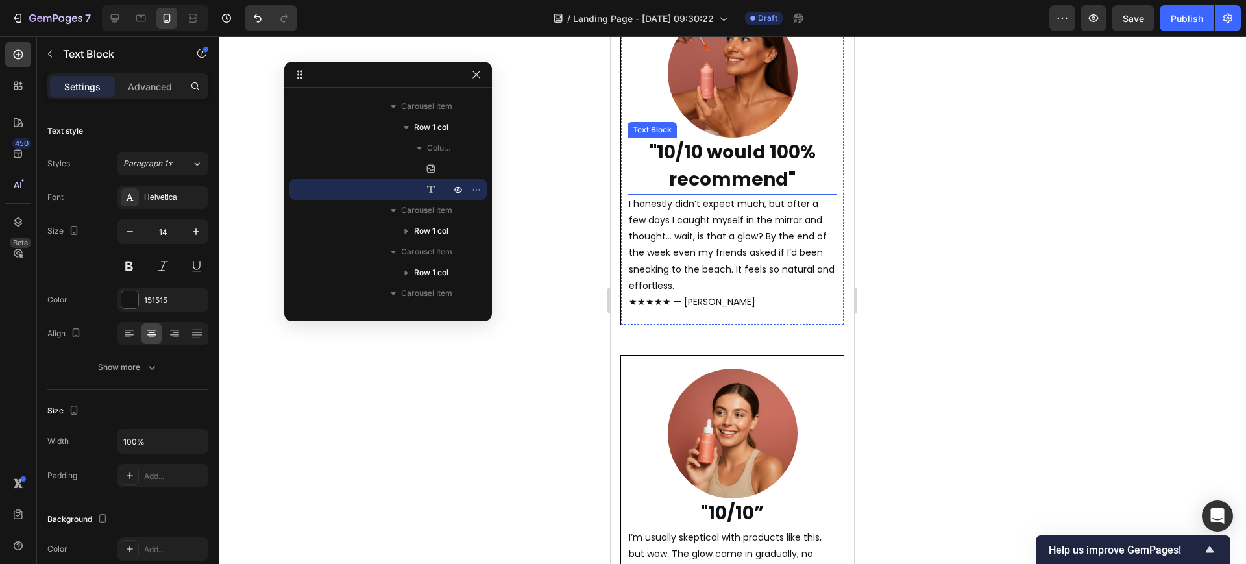
scroll to position [2921, 0]
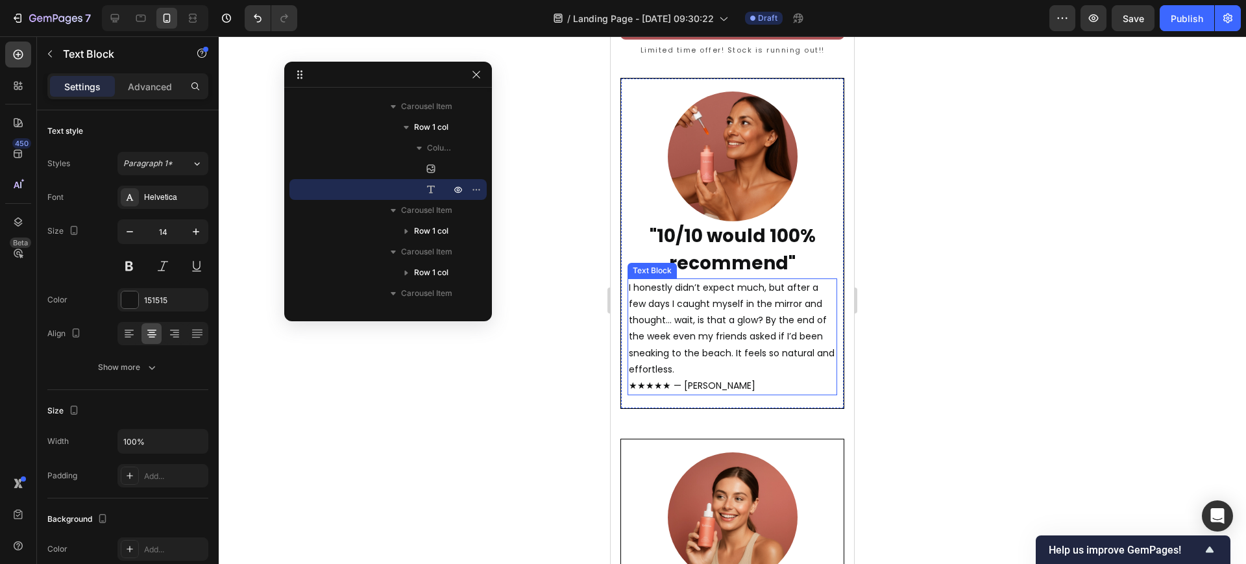
click at [778, 330] on p "I honestly didn’t expect much, but after a few days I caught myself in the mirr…" at bounding box center [732, 337] width 207 height 114
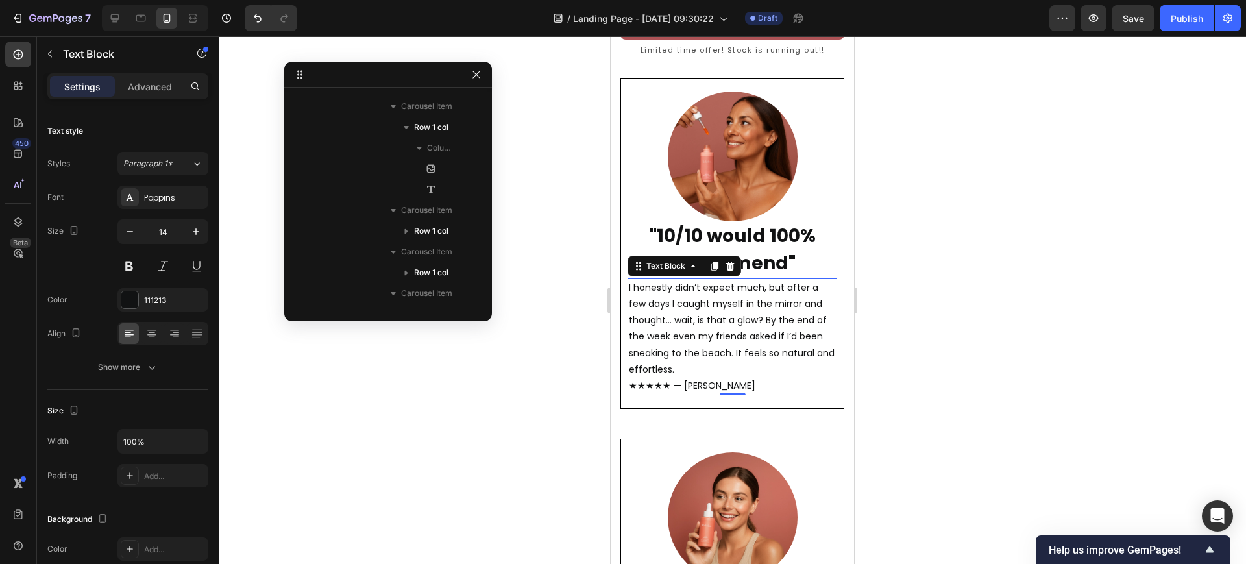
scroll to position [2592, 0]
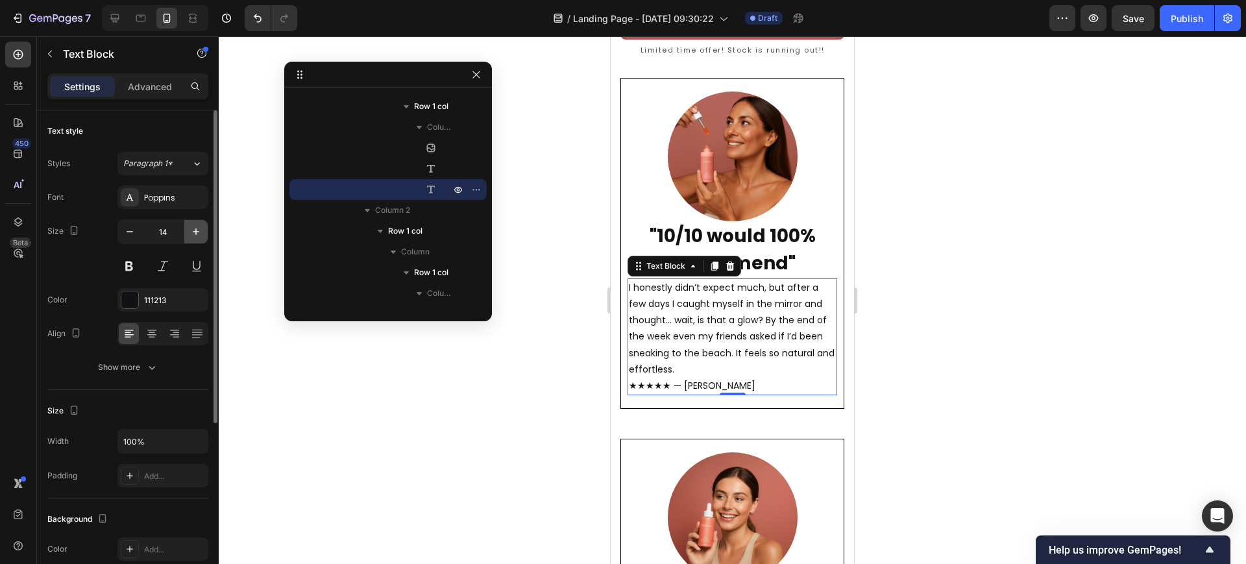
click at [200, 234] on icon "button" at bounding box center [195, 231] width 13 height 13
click at [199, 234] on icon "button" at bounding box center [195, 231] width 13 height 13
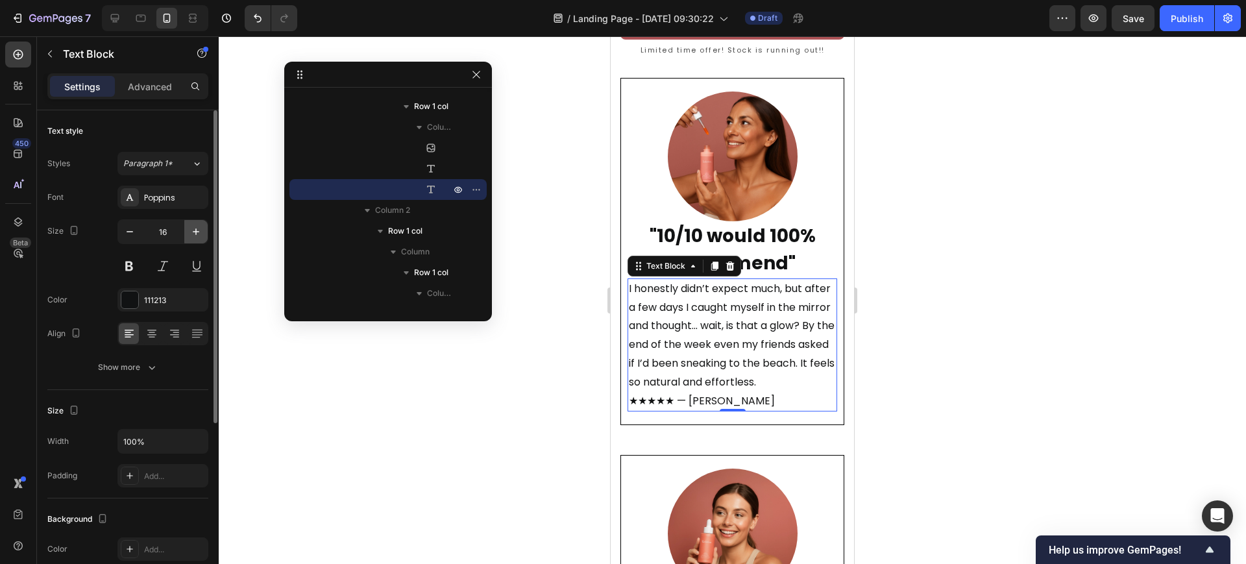
click at [199, 234] on icon "button" at bounding box center [195, 231] width 13 height 13
type input "17"
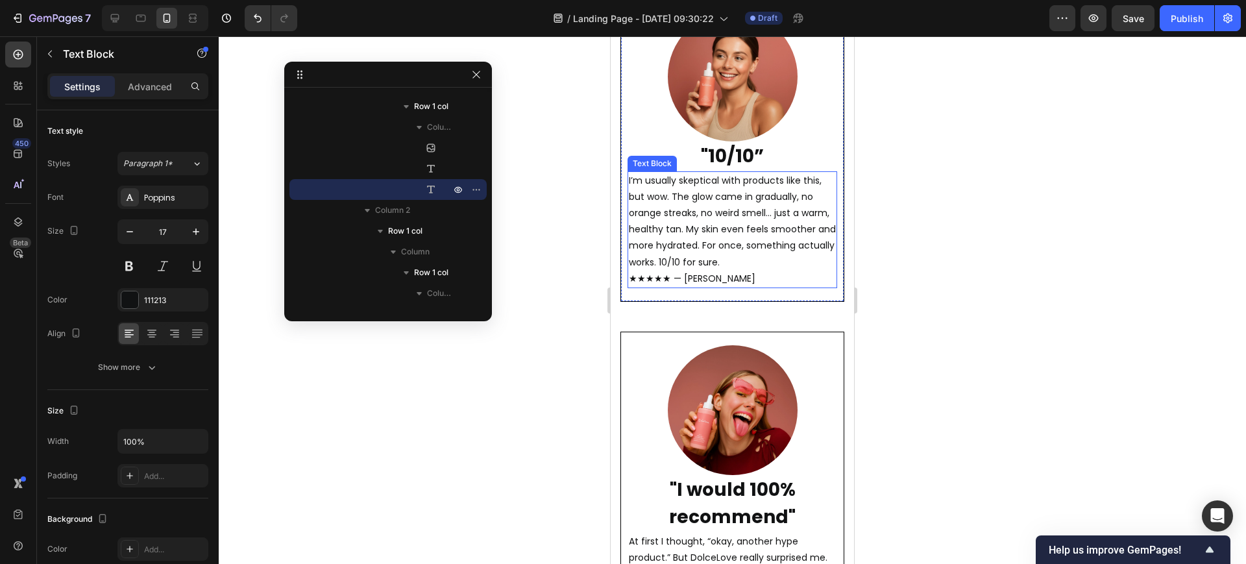
scroll to position [3408, 0]
click at [742, 239] on p "I’m usually skeptical with products like this, but wow. The glow came in gradua…" at bounding box center [732, 228] width 207 height 114
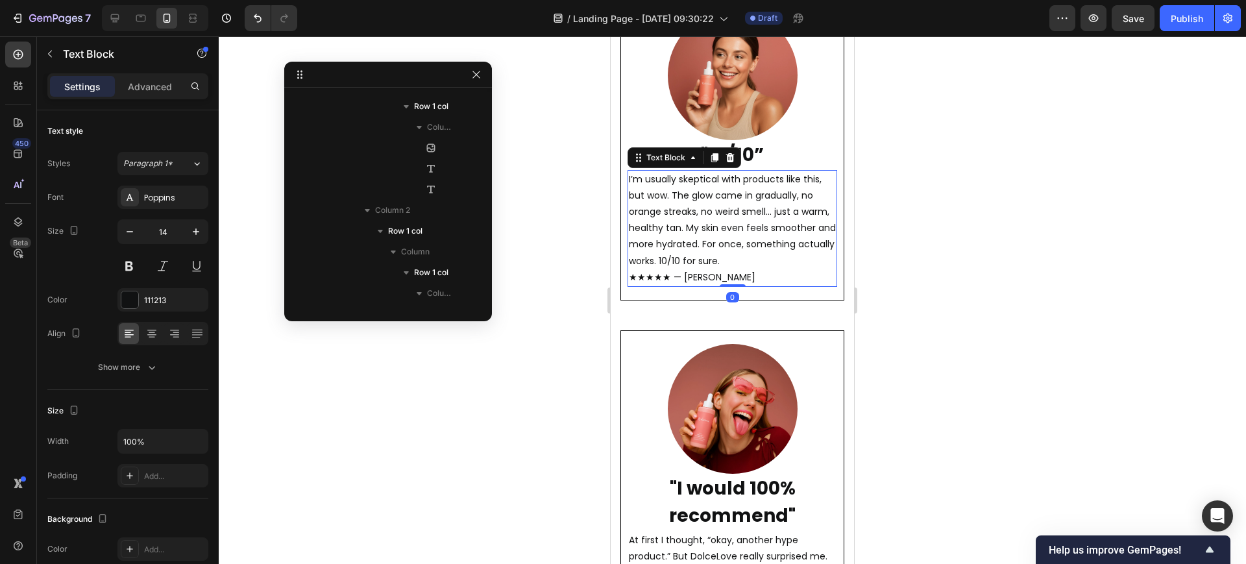
scroll to position [2758, 0]
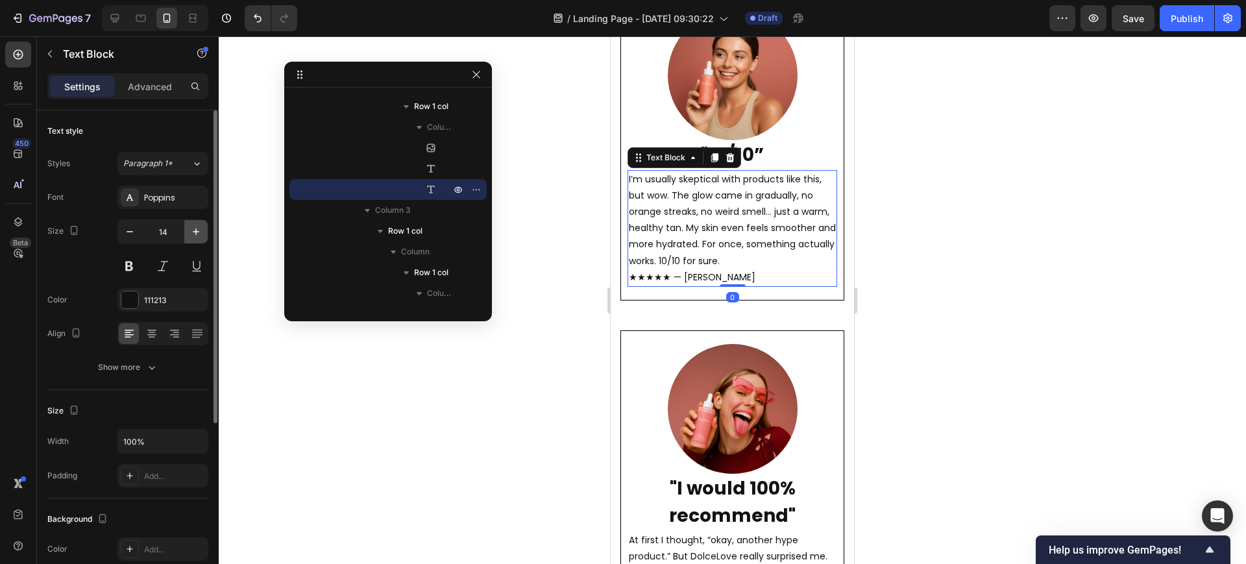
click at [197, 226] on icon "button" at bounding box center [195, 231] width 13 height 13
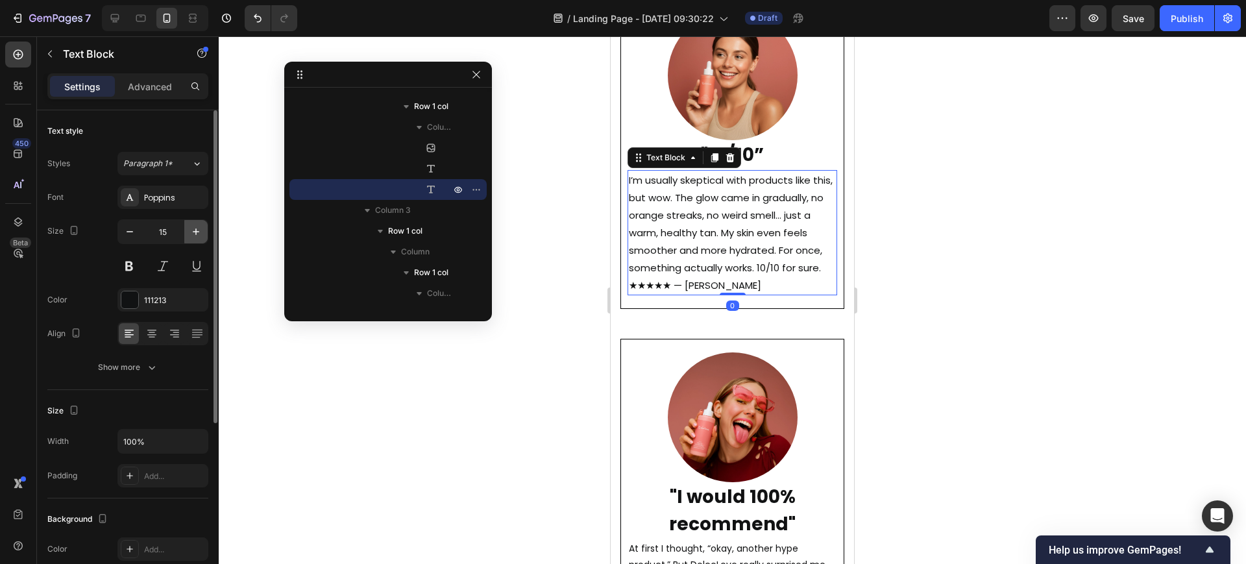
click at [197, 226] on icon "button" at bounding box center [195, 231] width 13 height 13
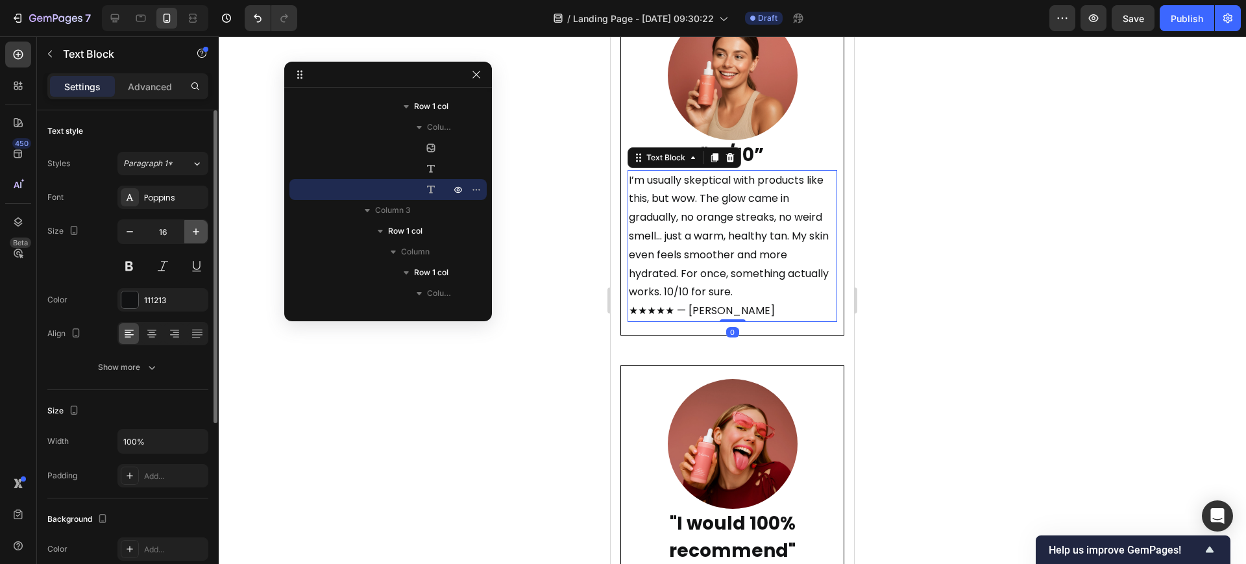
type input "17"
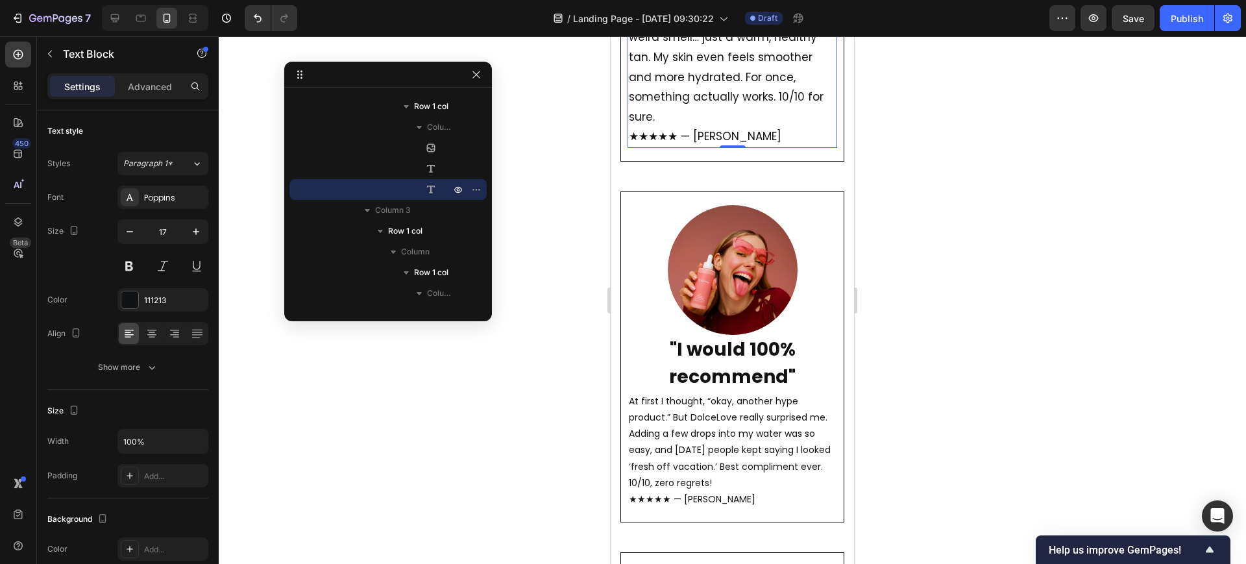
scroll to position [3813, 0]
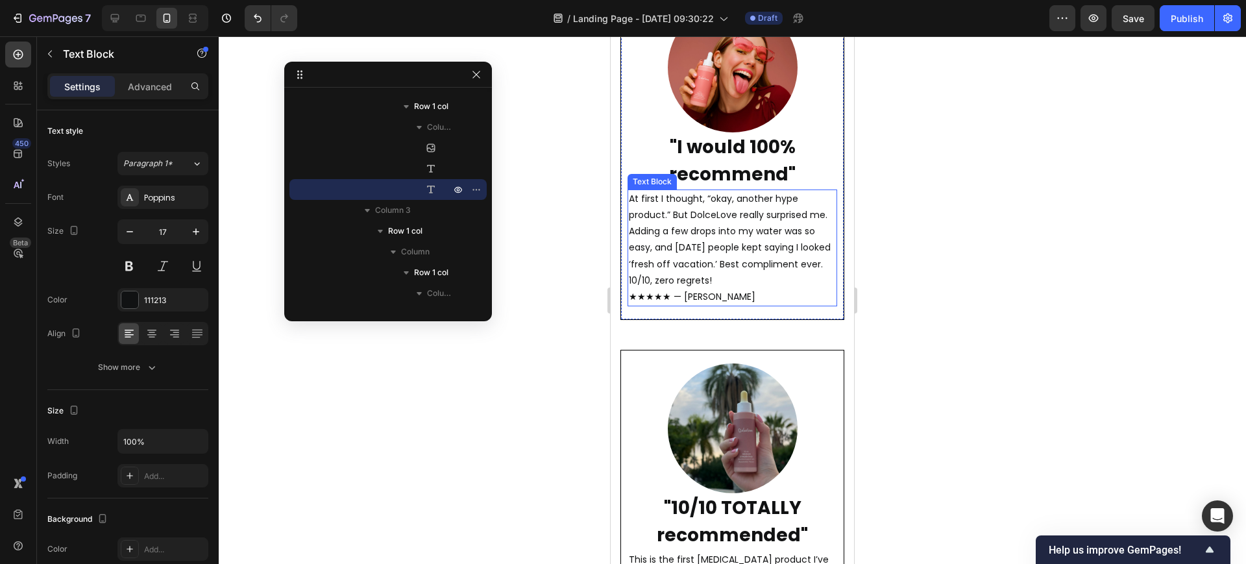
click at [743, 232] on p "At first I thought, “okay, another hype product.” But DolceLove really surprise…" at bounding box center [732, 248] width 207 height 114
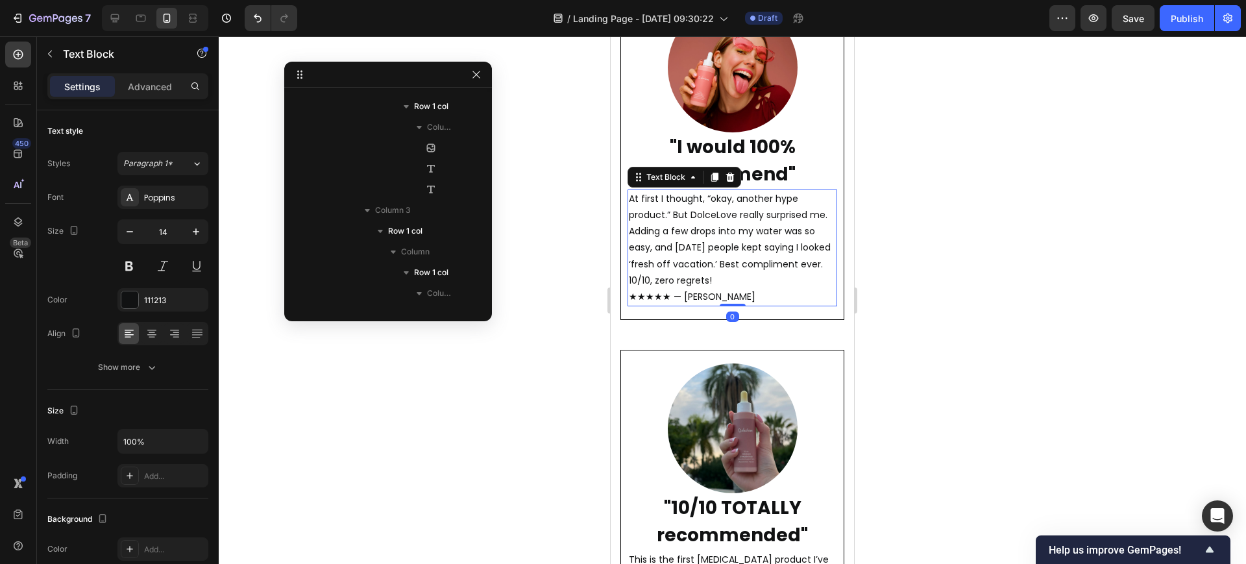
scroll to position [2924, 0]
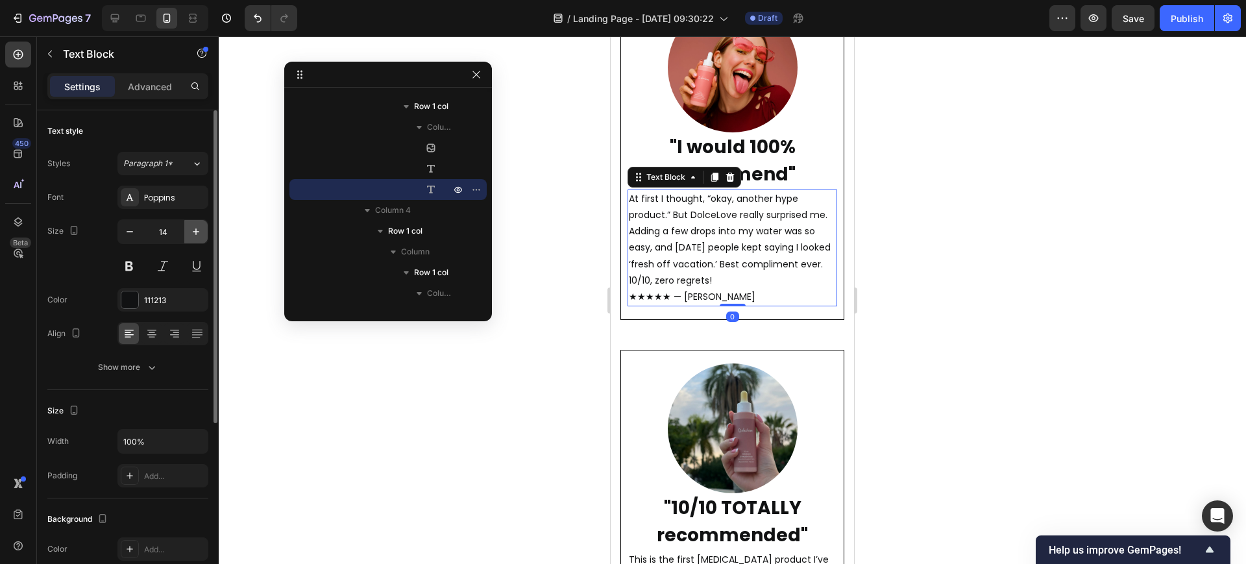
click at [198, 234] on icon "button" at bounding box center [195, 231] width 13 height 13
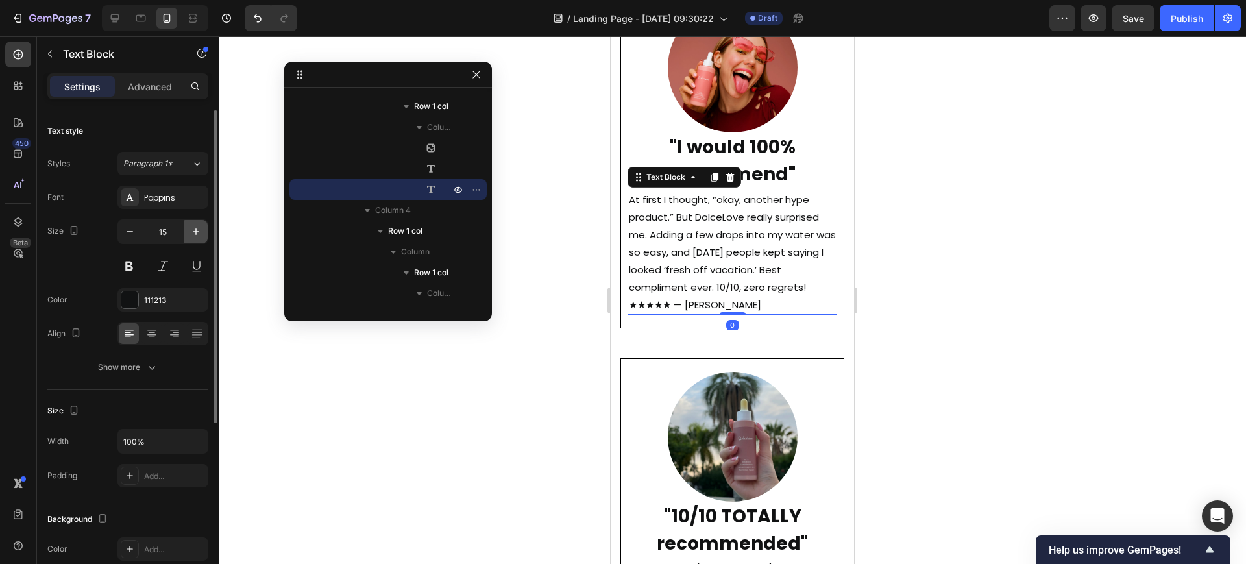
click at [198, 234] on icon "button" at bounding box center [195, 231] width 13 height 13
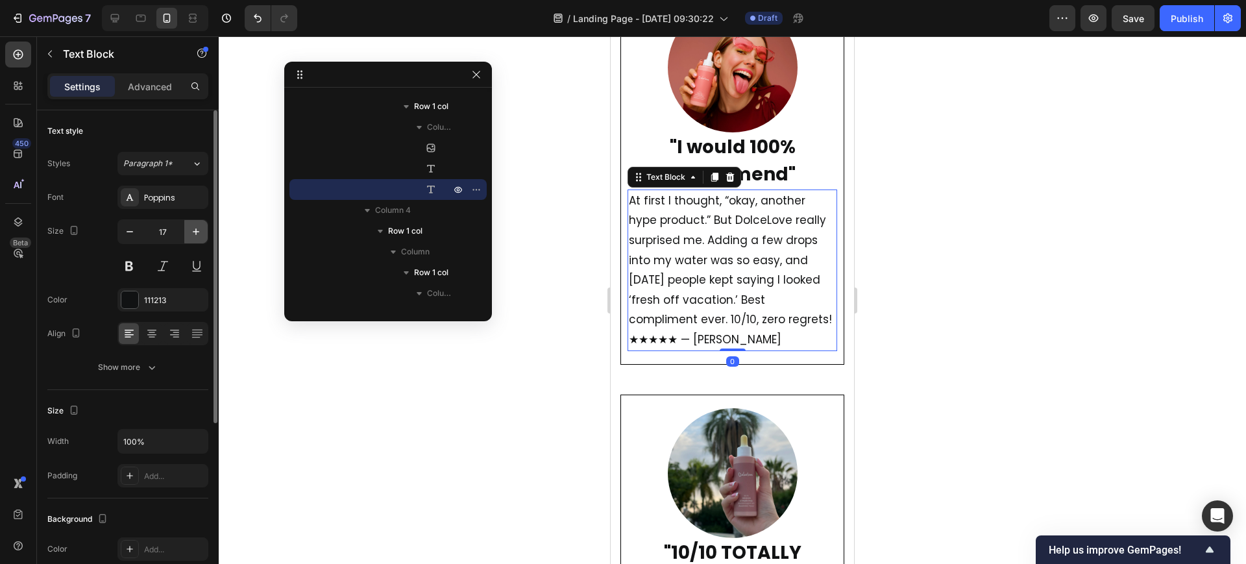
click at [197, 234] on icon "button" at bounding box center [195, 231] width 13 height 13
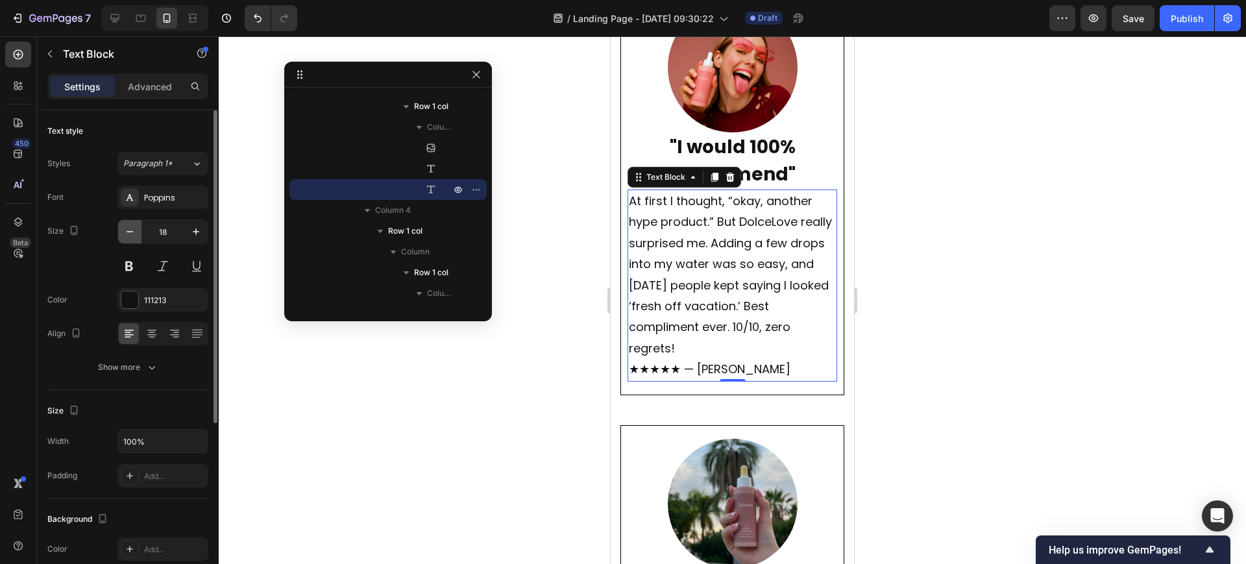
click at [119, 234] on button "button" at bounding box center [129, 231] width 23 height 23
type input "17"
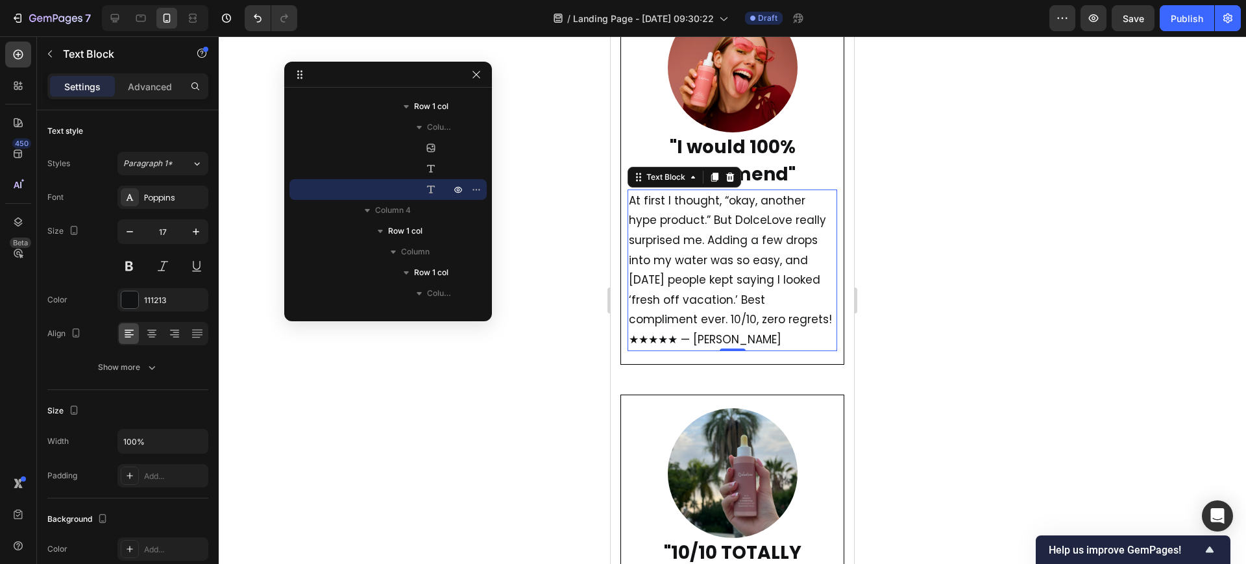
scroll to position [3976, 0]
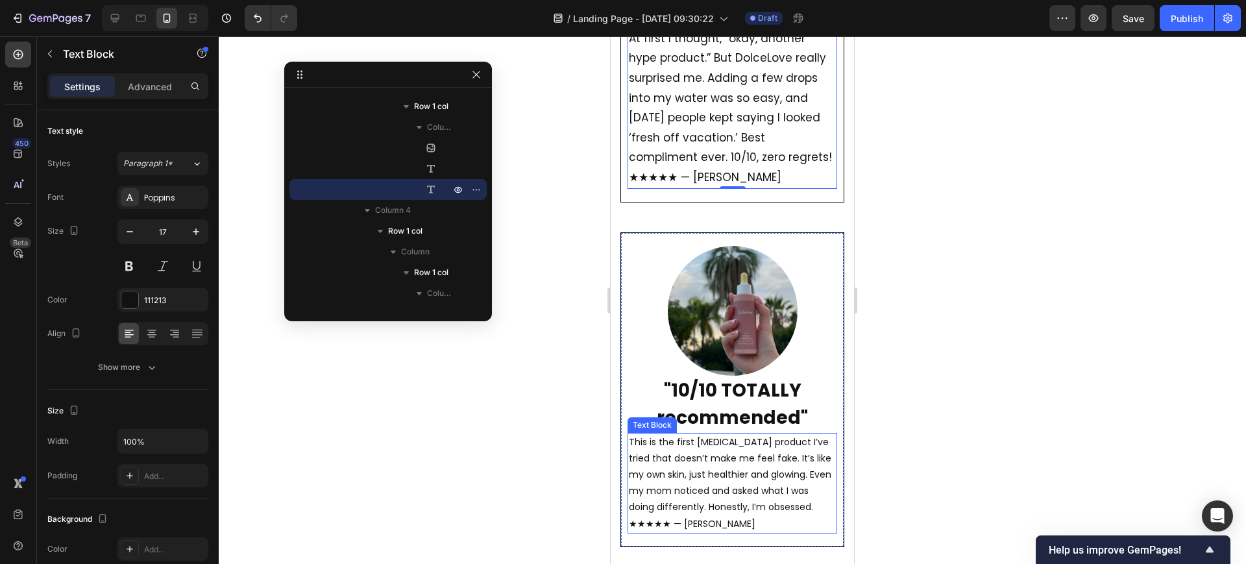
click at [755, 474] on p "This is the first tanning product I’ve tried that doesn’t make me feel fake. It…" at bounding box center [732, 483] width 207 height 98
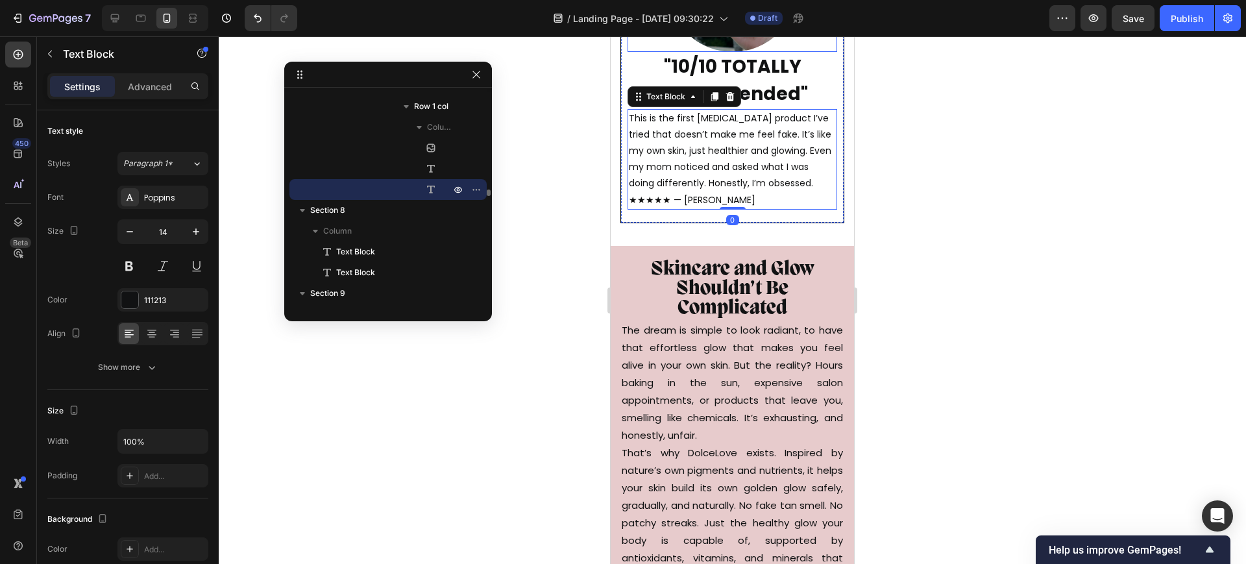
scroll to position [4300, 0]
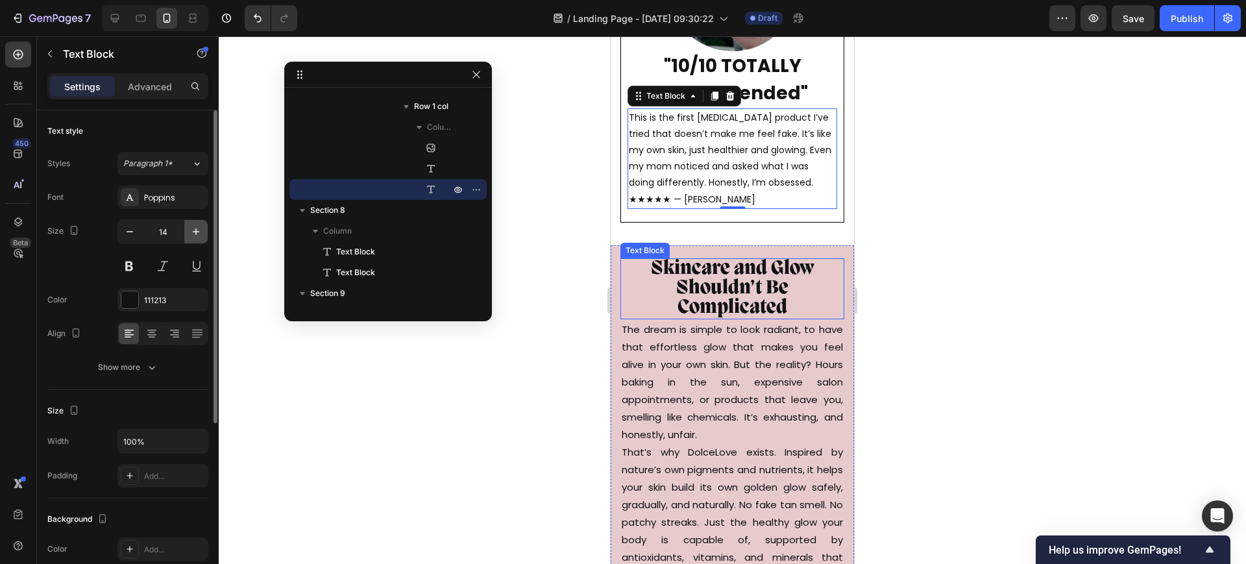
click at [196, 230] on icon "button" at bounding box center [196, 231] width 6 height 6
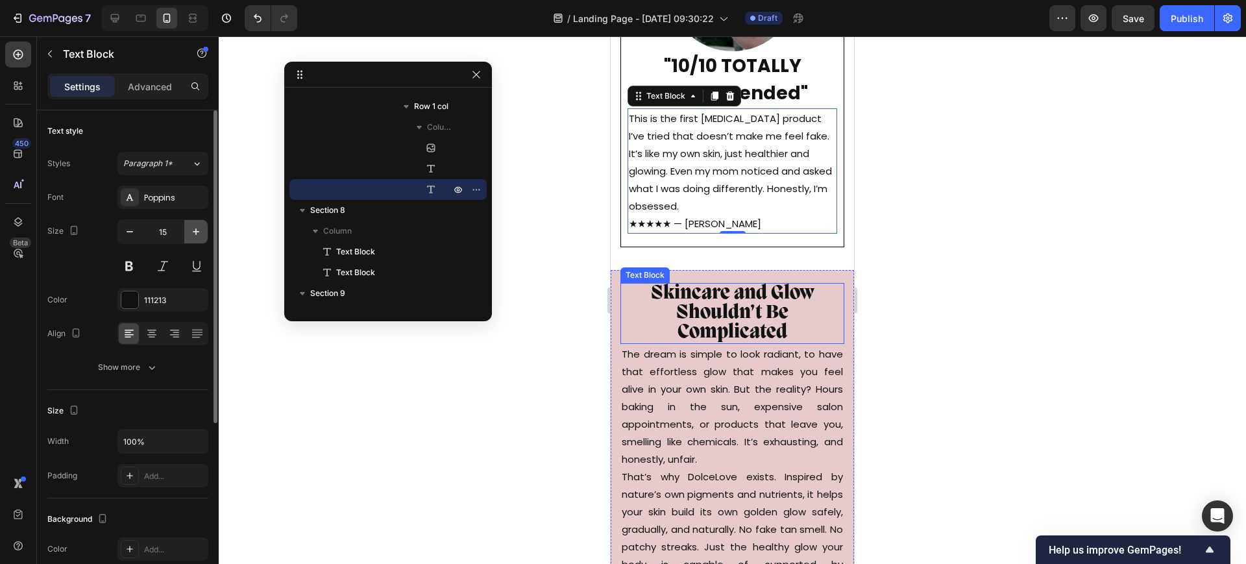
click at [196, 230] on icon "button" at bounding box center [196, 231] width 6 height 6
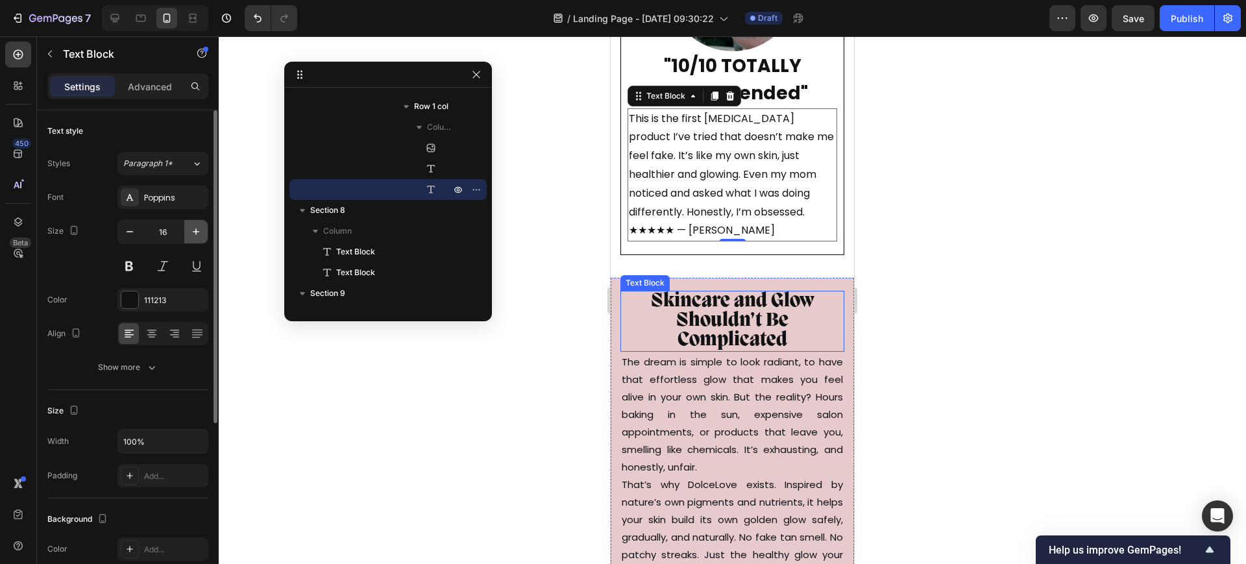
type input "17"
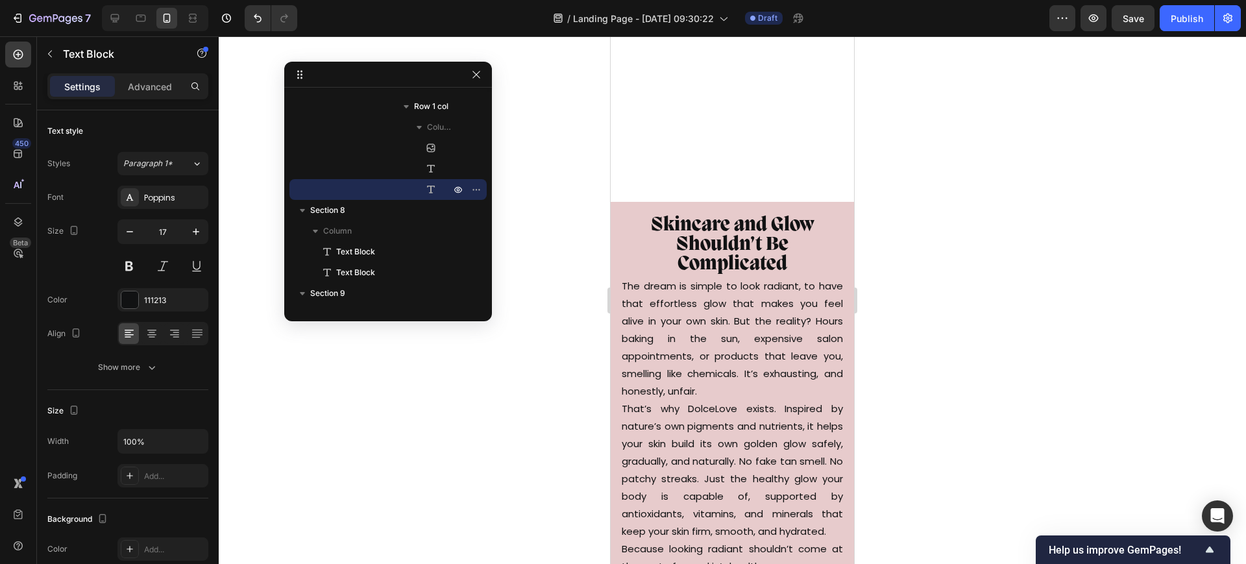
scroll to position [4625, 0]
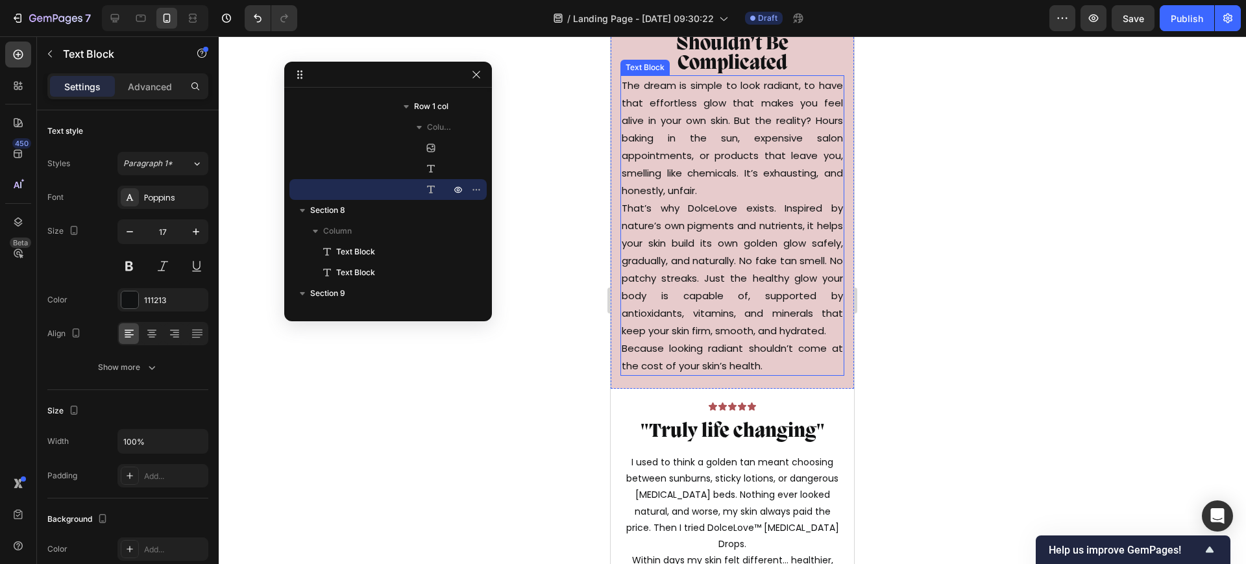
click at [709, 237] on p "The dream is simple to look radiant, to have that effortless glow that makes yo…" at bounding box center [732, 226] width 221 height 298
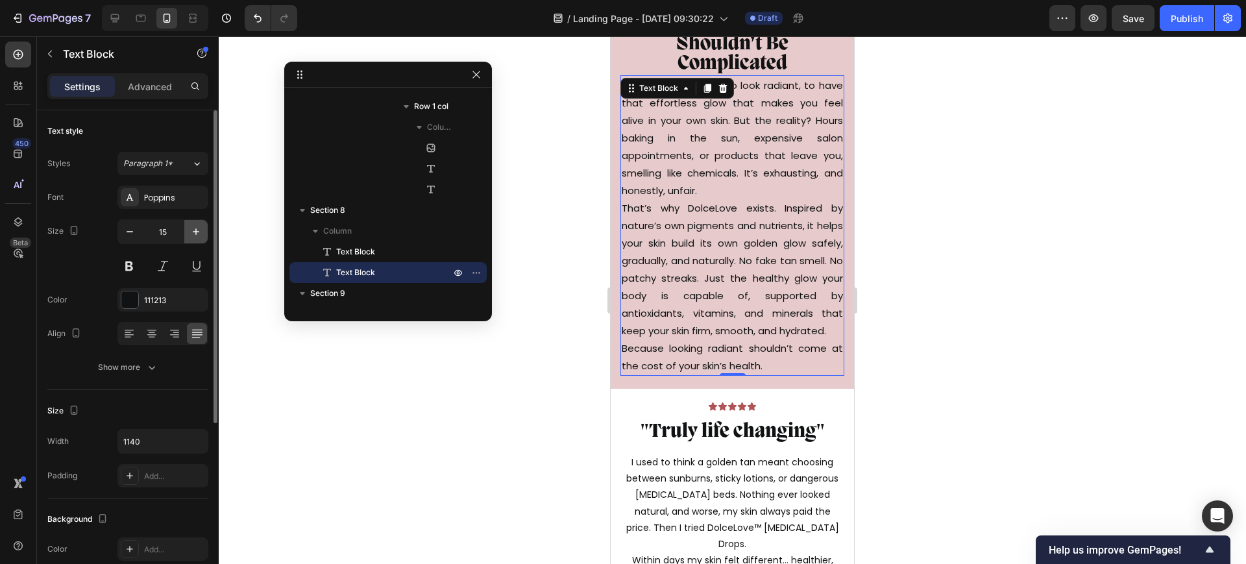
click at [195, 232] on icon "button" at bounding box center [195, 231] width 13 height 13
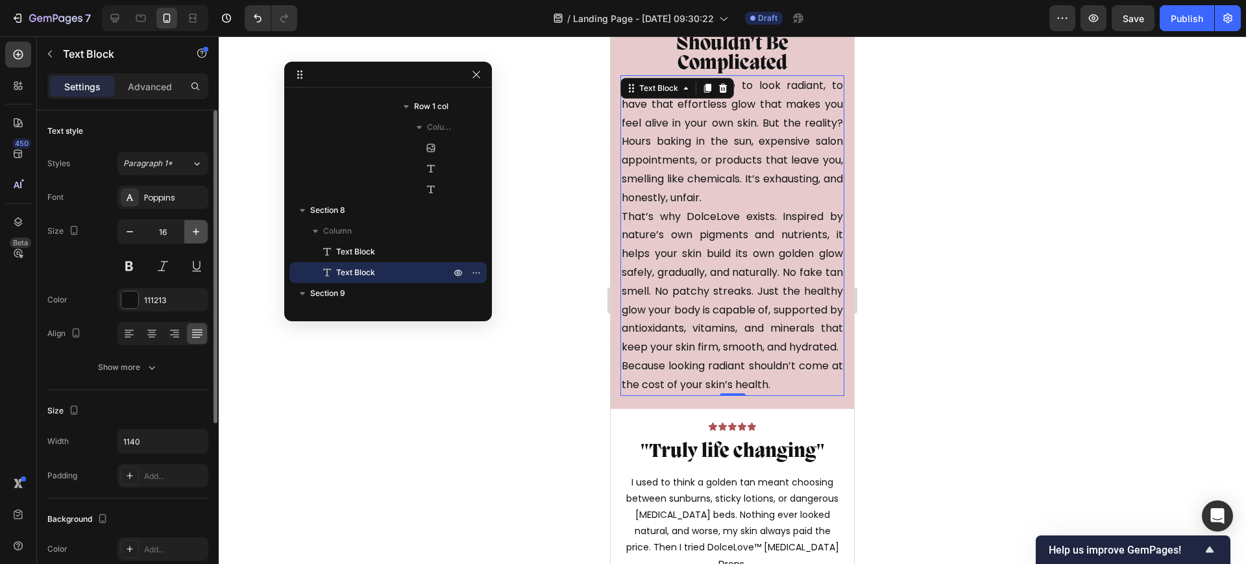
type input "17"
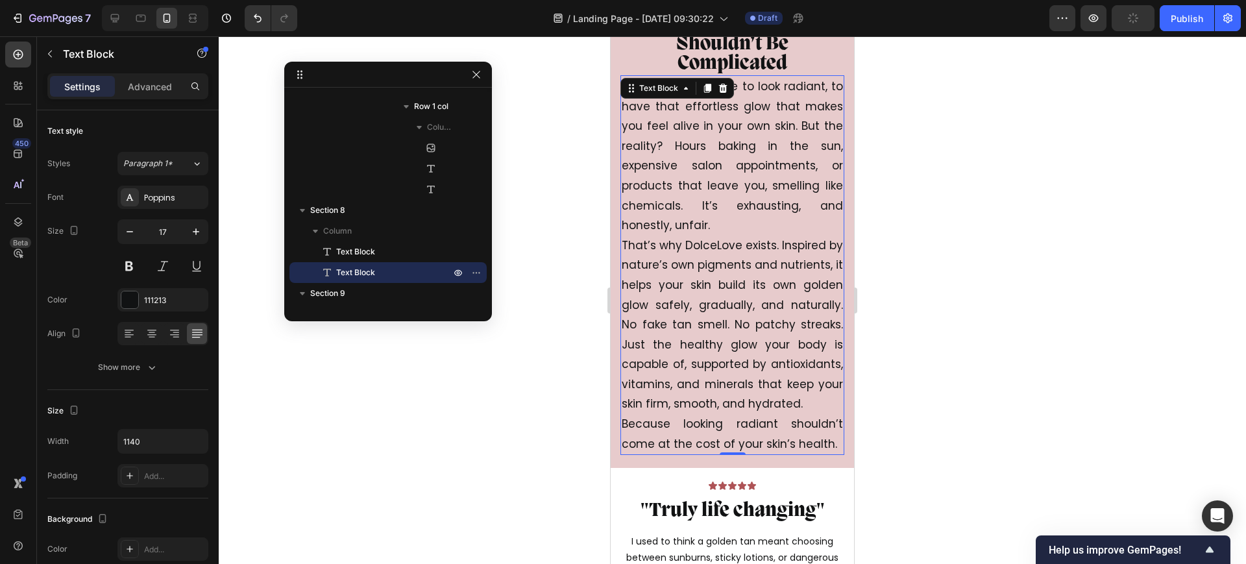
scroll to position [4868, 0]
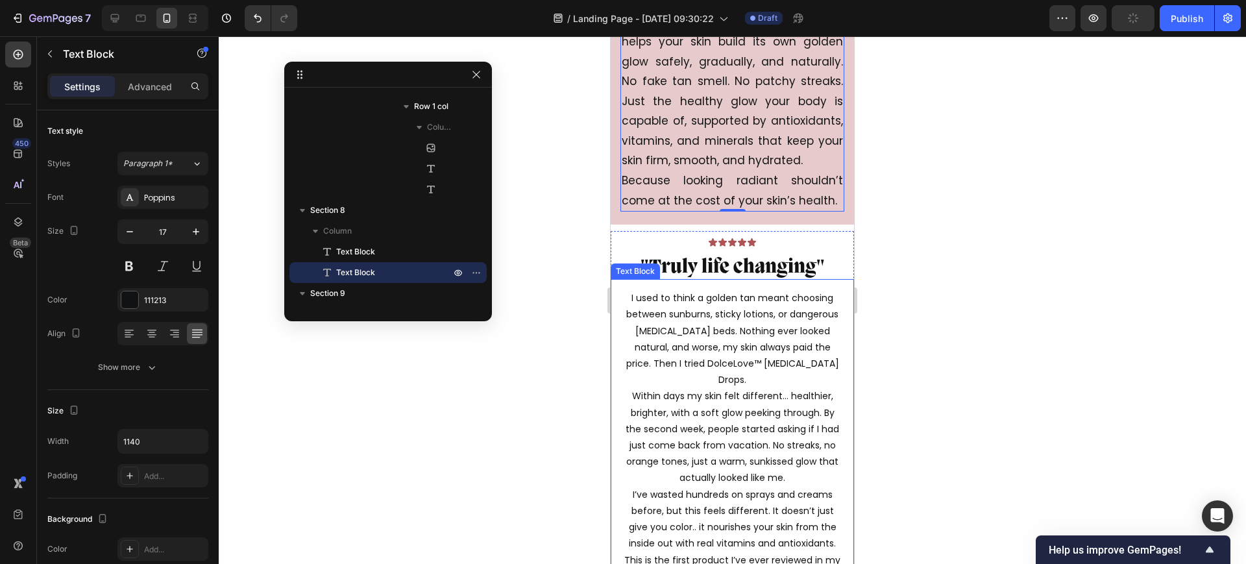
click at [724, 332] on p "I used to think a golden tan meant choosing between sunburns, sticky lotions, o…" at bounding box center [732, 445] width 221 height 311
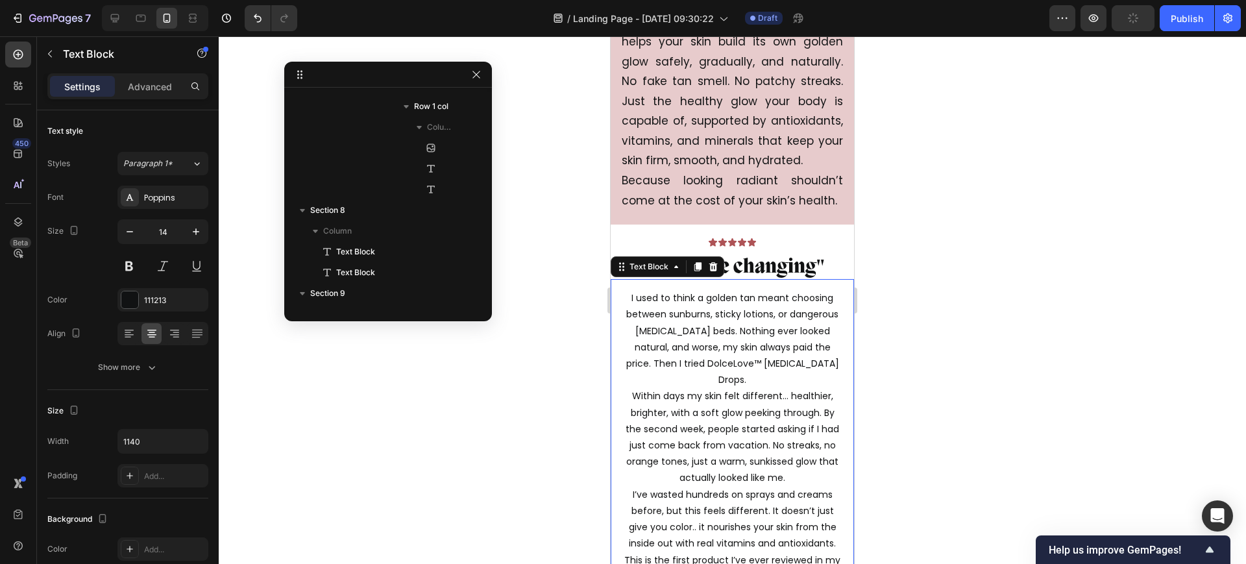
scroll to position [3485, 0]
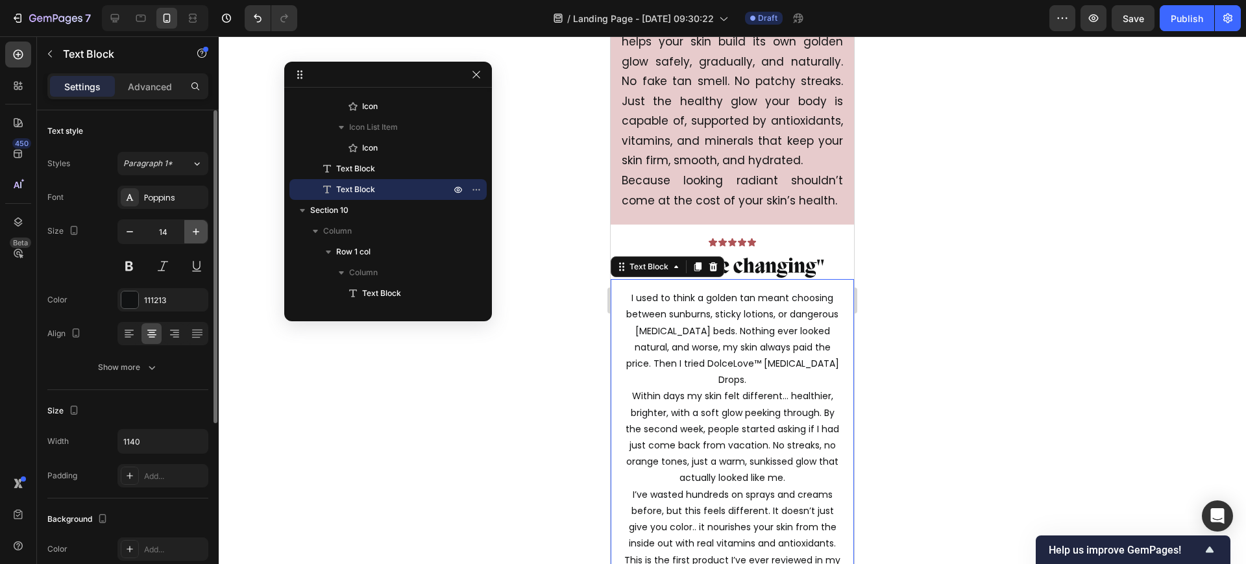
click at [197, 230] on icon "button" at bounding box center [195, 231] width 13 height 13
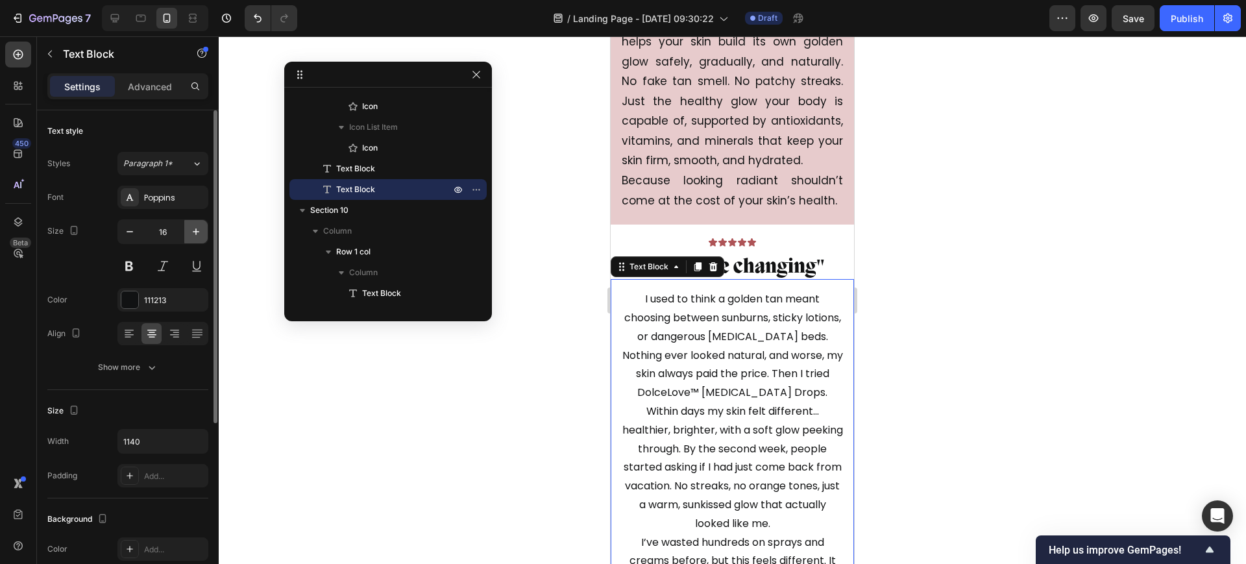
click at [197, 230] on icon "button" at bounding box center [195, 231] width 13 height 13
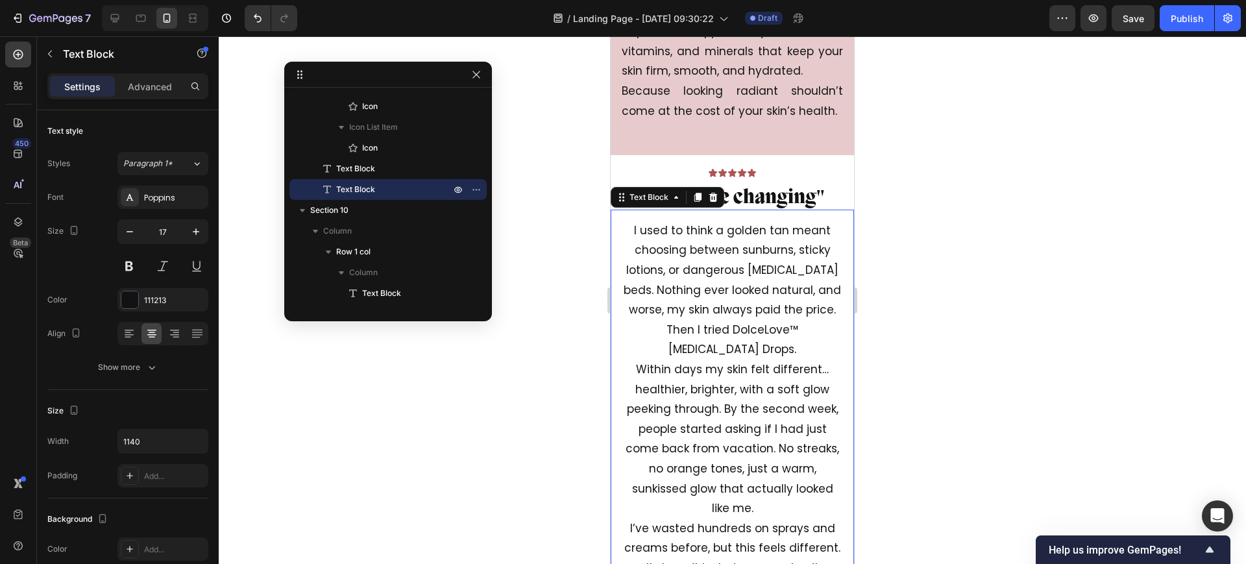
scroll to position [4949, 0]
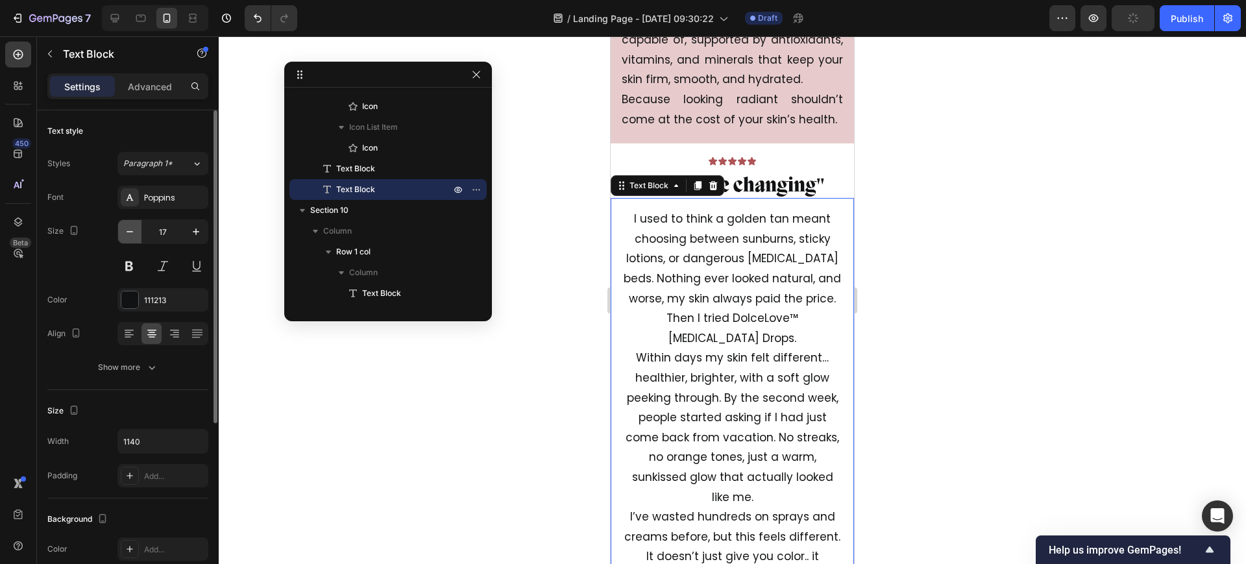
click at [125, 231] on icon "button" at bounding box center [129, 231] width 13 height 13
type input "16"
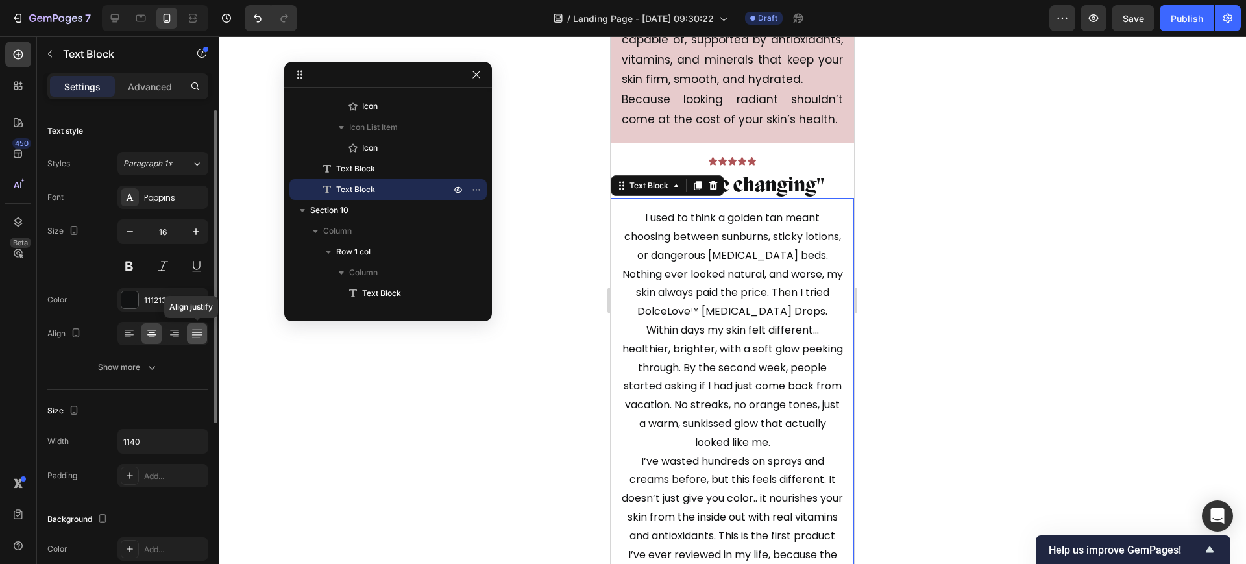
click at [188, 328] on div at bounding box center [197, 333] width 20 height 21
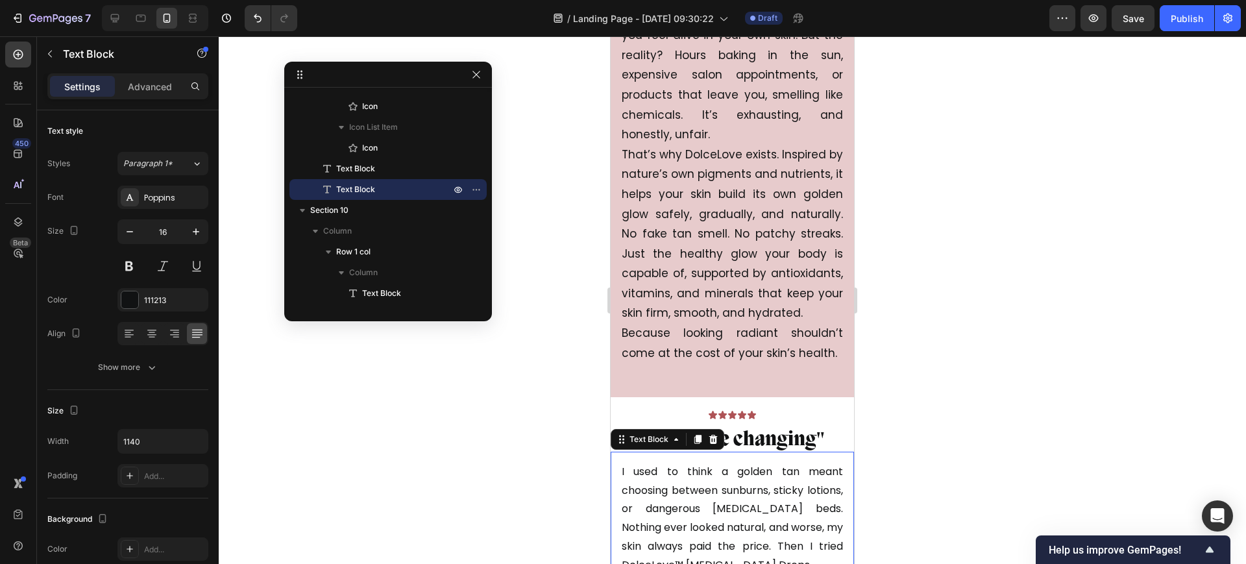
scroll to position [4706, 0]
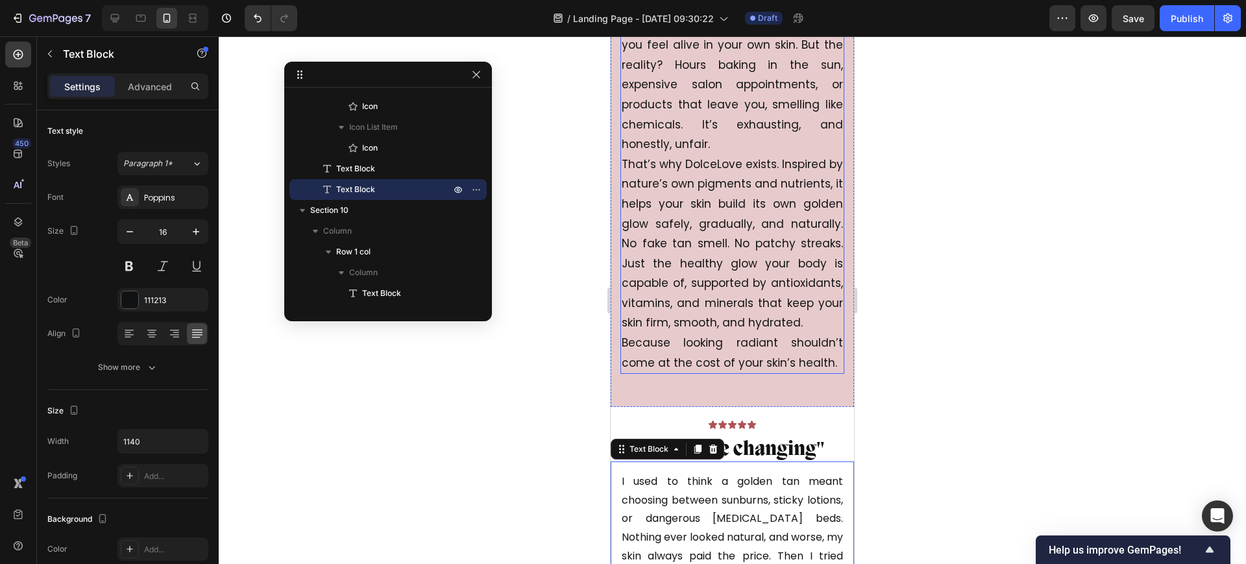
click at [722, 249] on p "The dream is simple to look radiant, to have that effortless glow that makes yo…" at bounding box center [732, 183] width 221 height 377
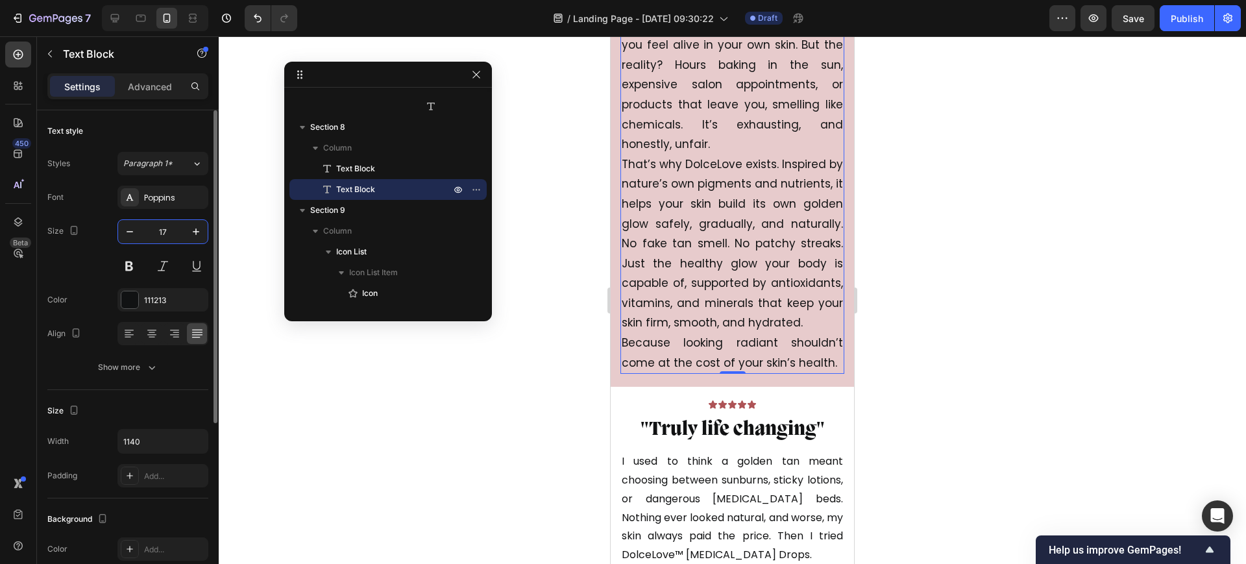
click at [171, 223] on input "17" at bounding box center [162, 231] width 43 height 23
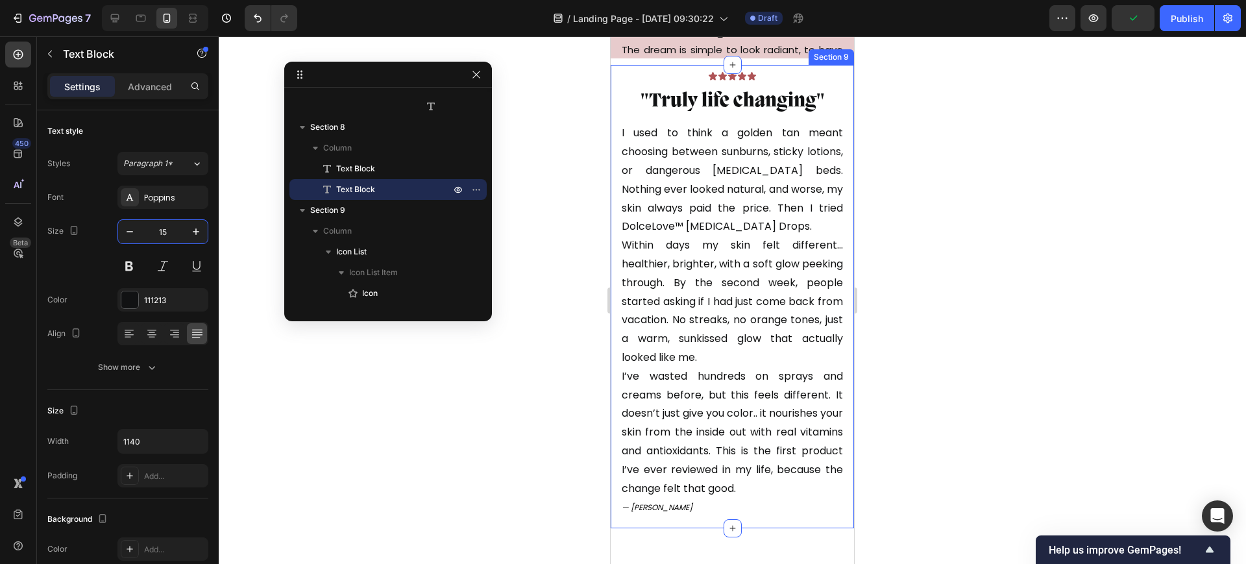
scroll to position [4460, 0]
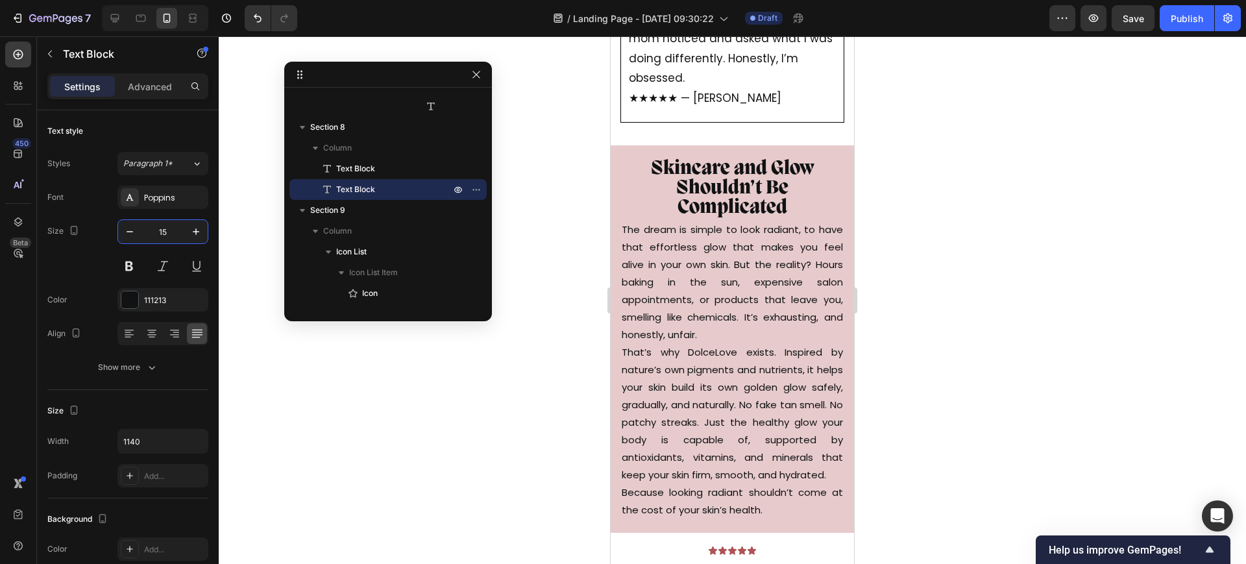
type input "15"
click at [723, 307] on p "The dream is simple to look radiant, to have that effortless glow that makes yo…" at bounding box center [732, 370] width 221 height 298
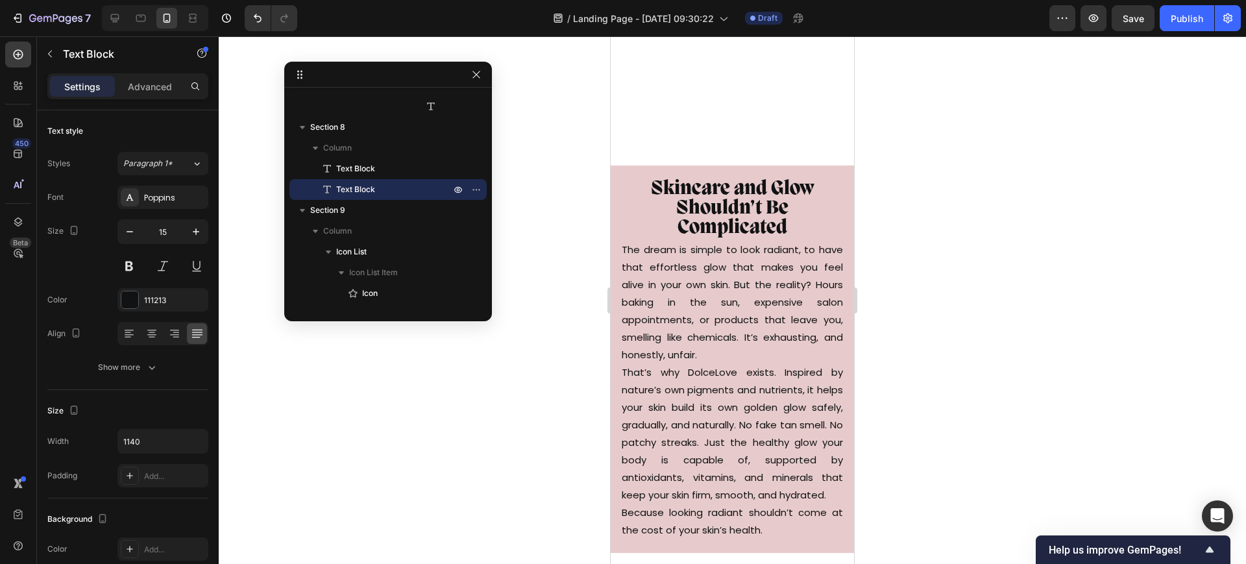
scroll to position [4866, 0]
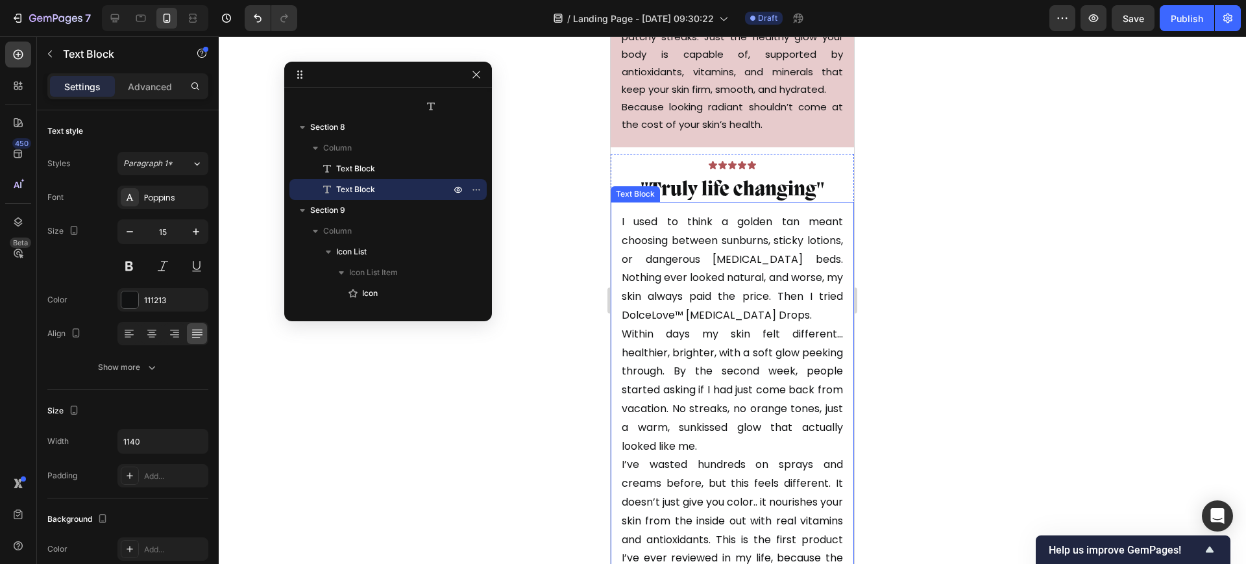
click at [725, 250] on p "I used to think a golden tan meant choosing between sunburns, sticky lotions, o…" at bounding box center [732, 409] width 221 height 393
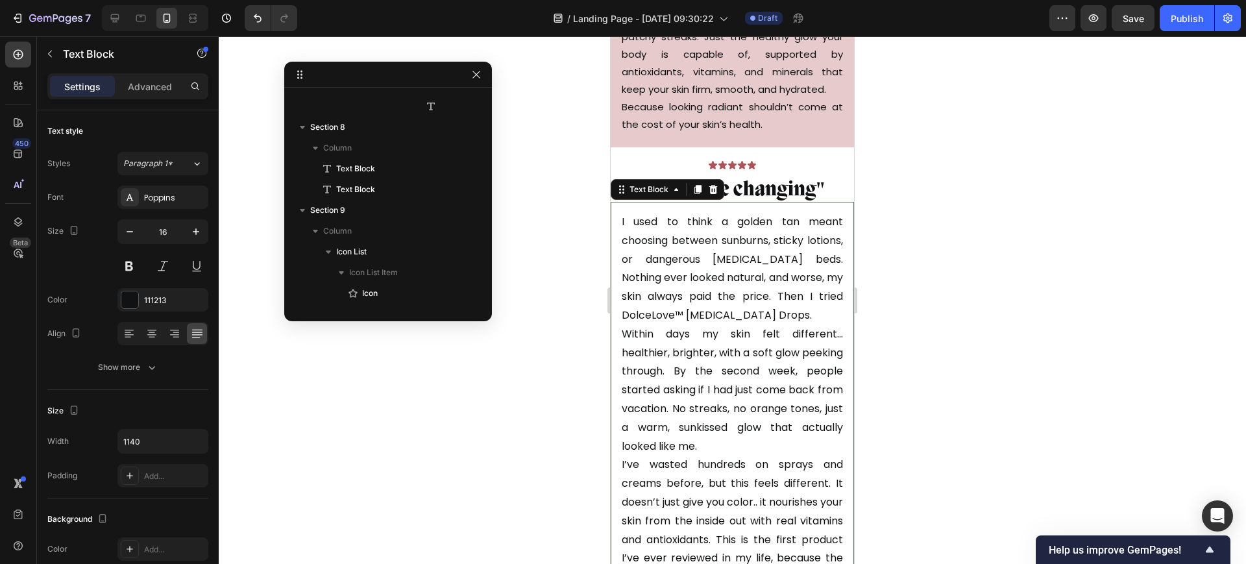
scroll to position [3485, 0]
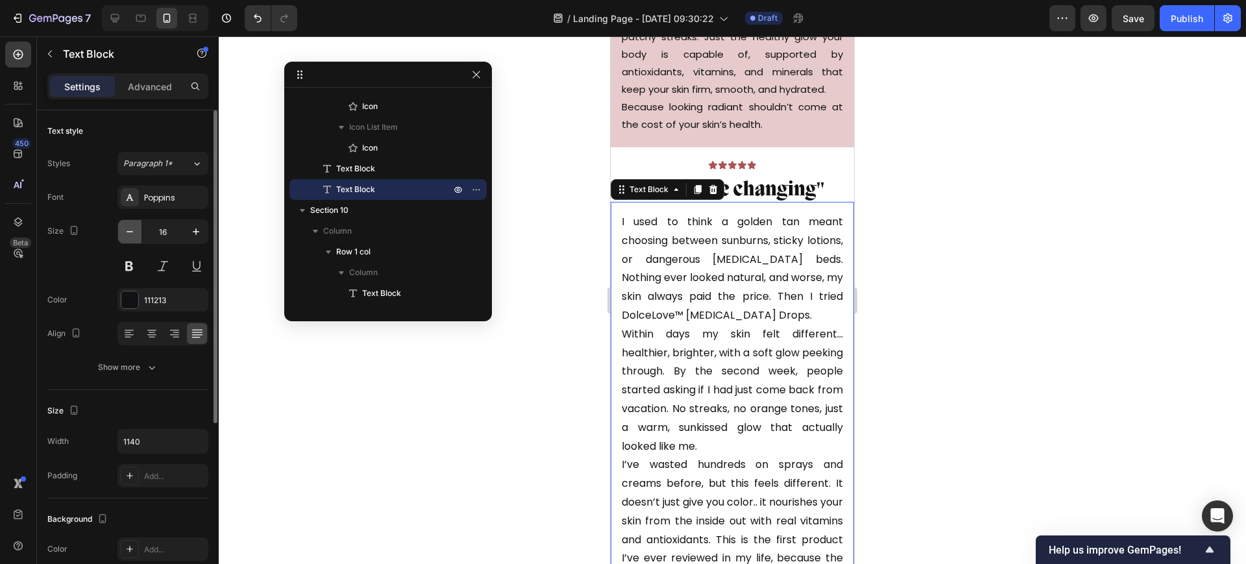
click at [121, 224] on button "button" at bounding box center [129, 231] width 23 height 23
type input "15"
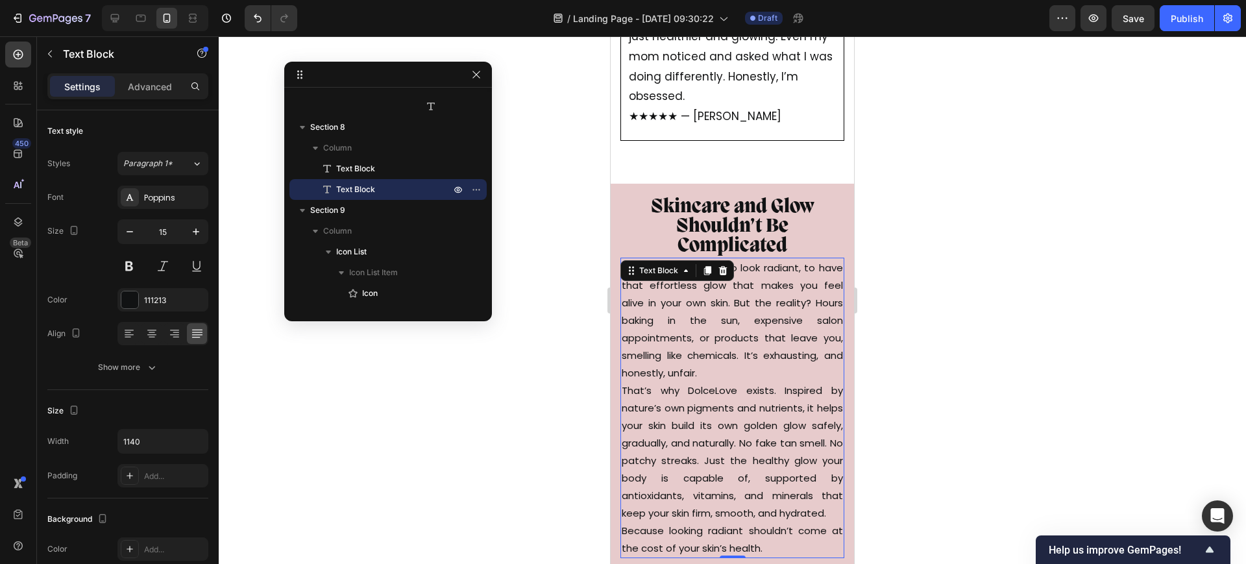
scroll to position [4298, 0]
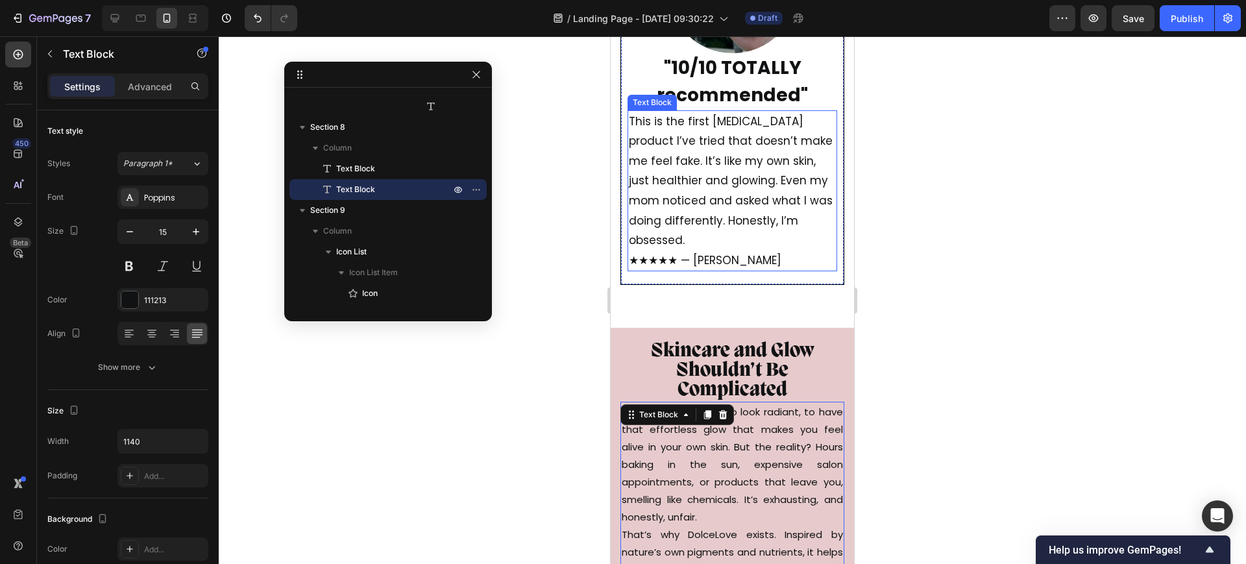
click at [724, 218] on p "This is the first tanning product I’ve tried that doesn’t make me feel fake. It…" at bounding box center [732, 191] width 207 height 159
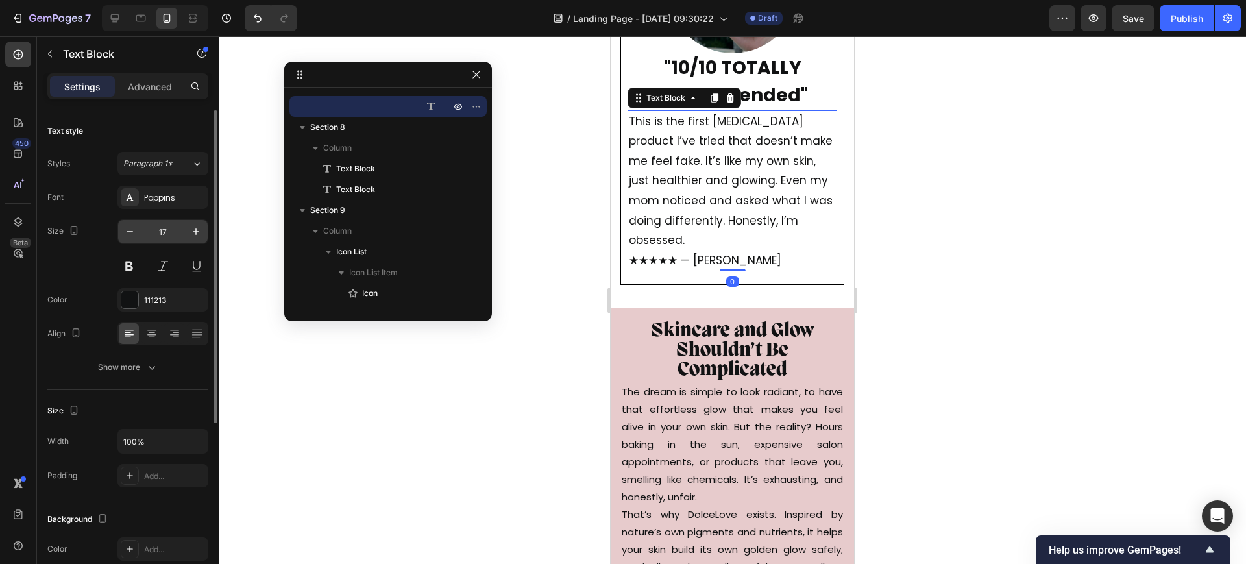
click at [169, 234] on input "17" at bounding box center [162, 231] width 43 height 23
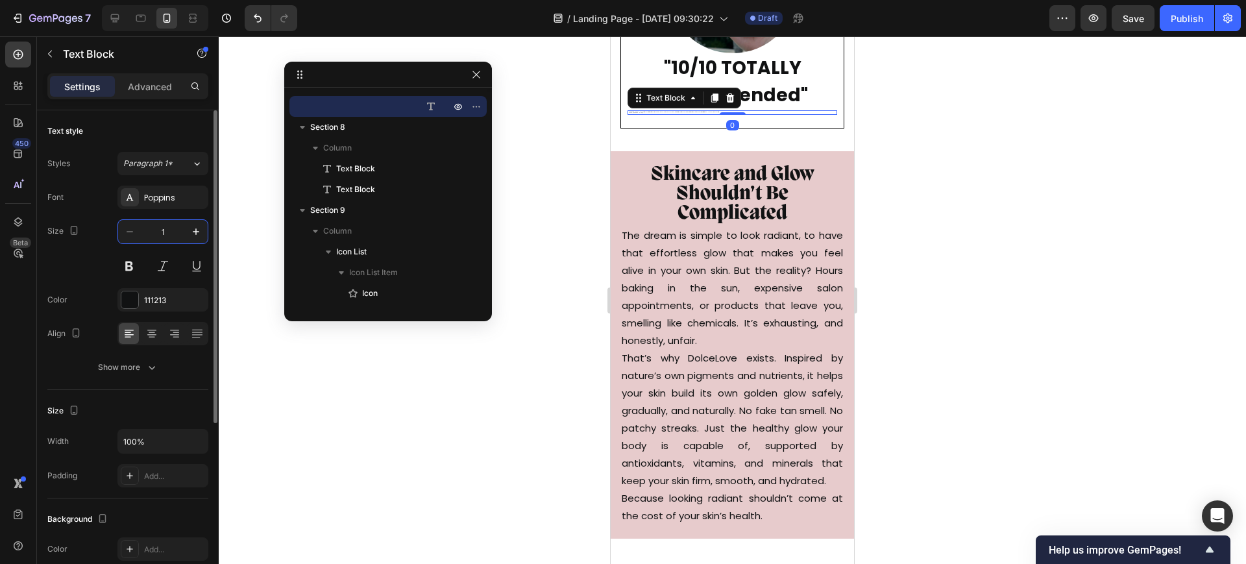
type input "15"
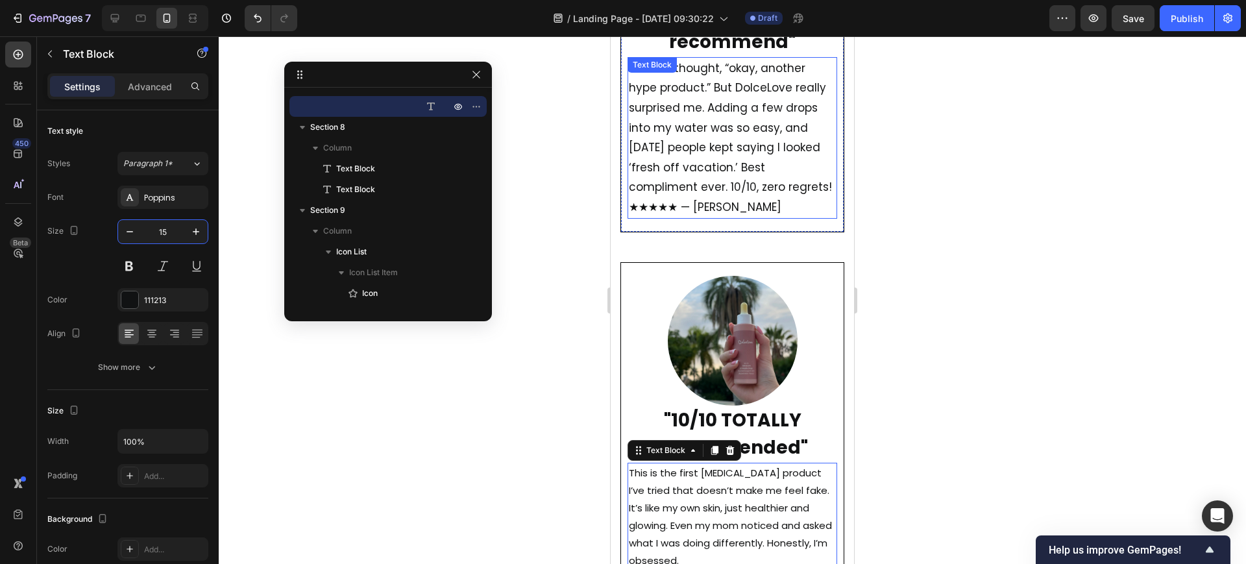
scroll to position [3893, 0]
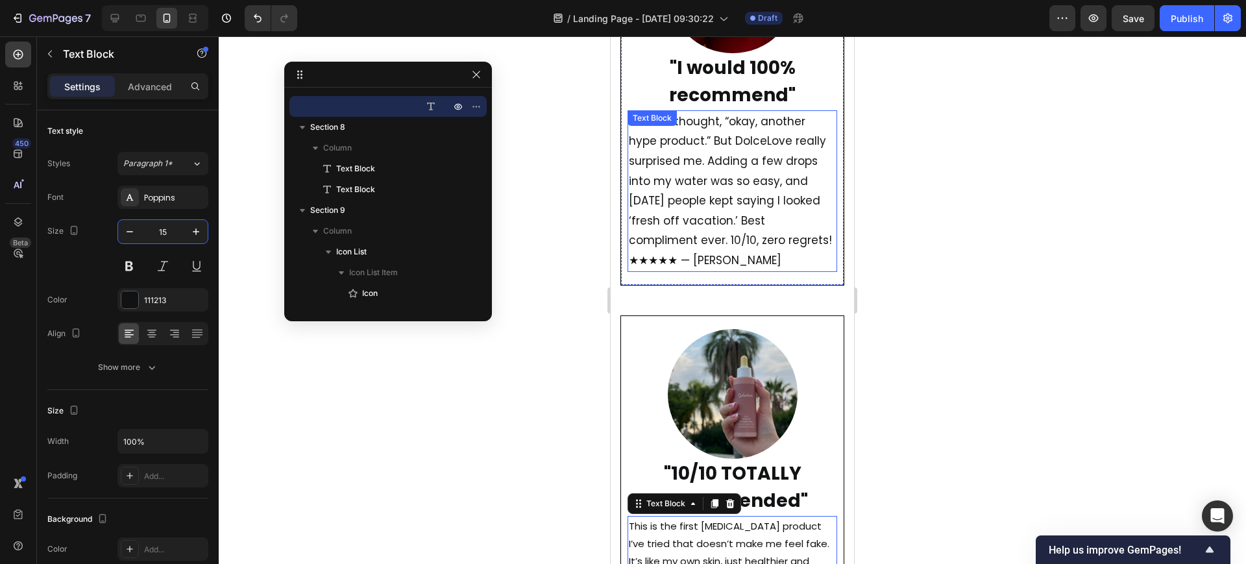
click at [728, 193] on p "At first I thought, “okay, another hype product.” But DolceLove really surprise…" at bounding box center [732, 191] width 207 height 159
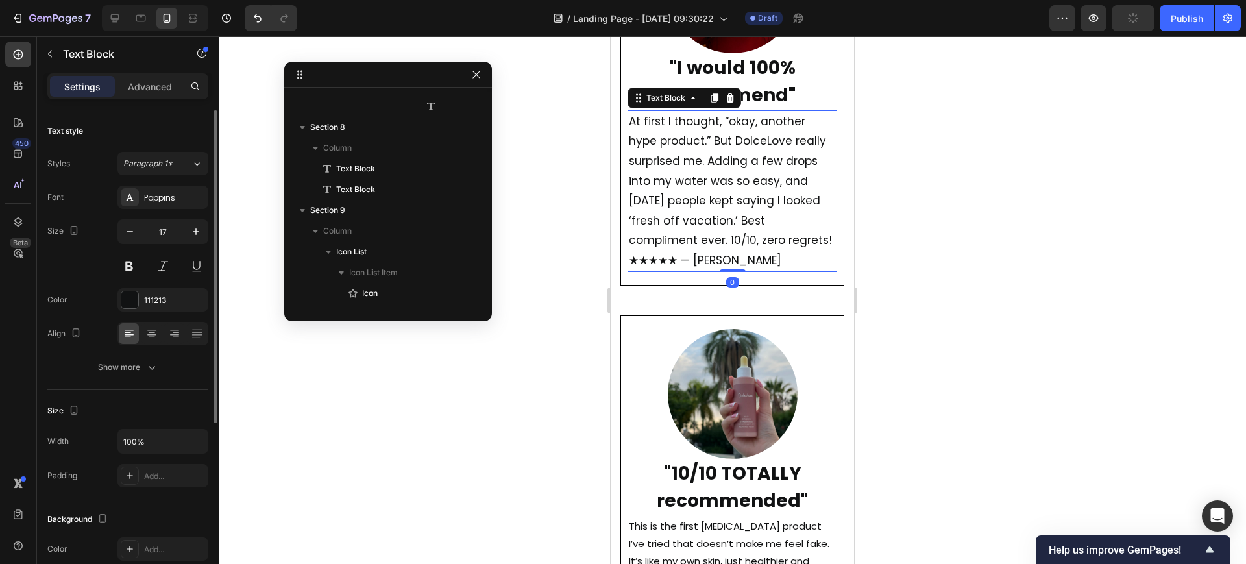
scroll to position [2924, 0]
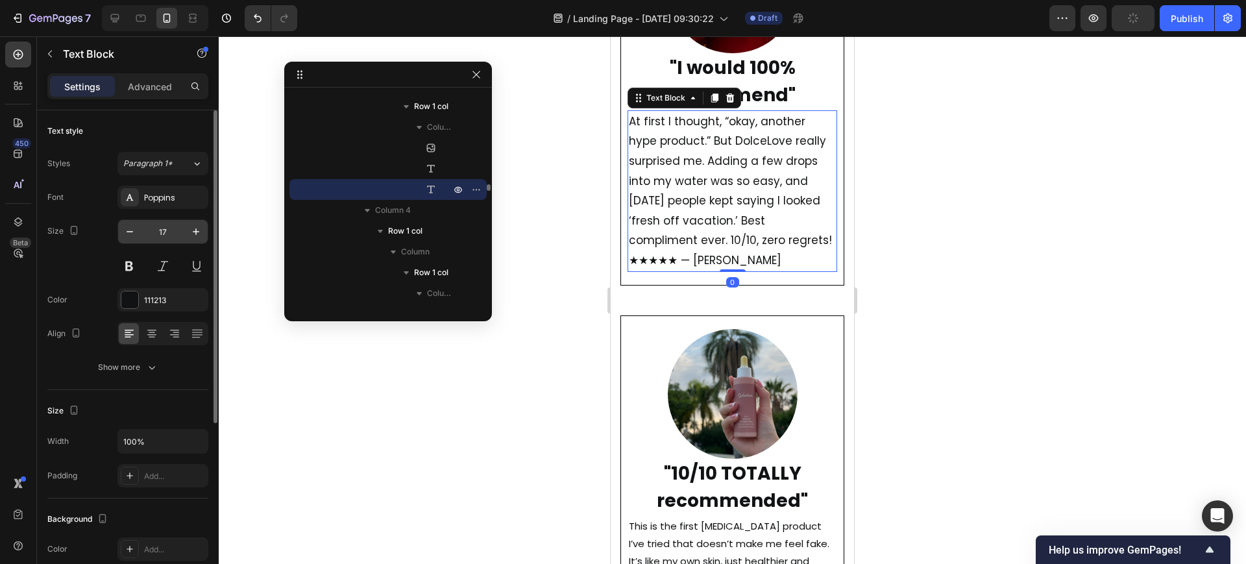
click at [159, 234] on input "17" at bounding box center [162, 231] width 43 height 23
type input "15"
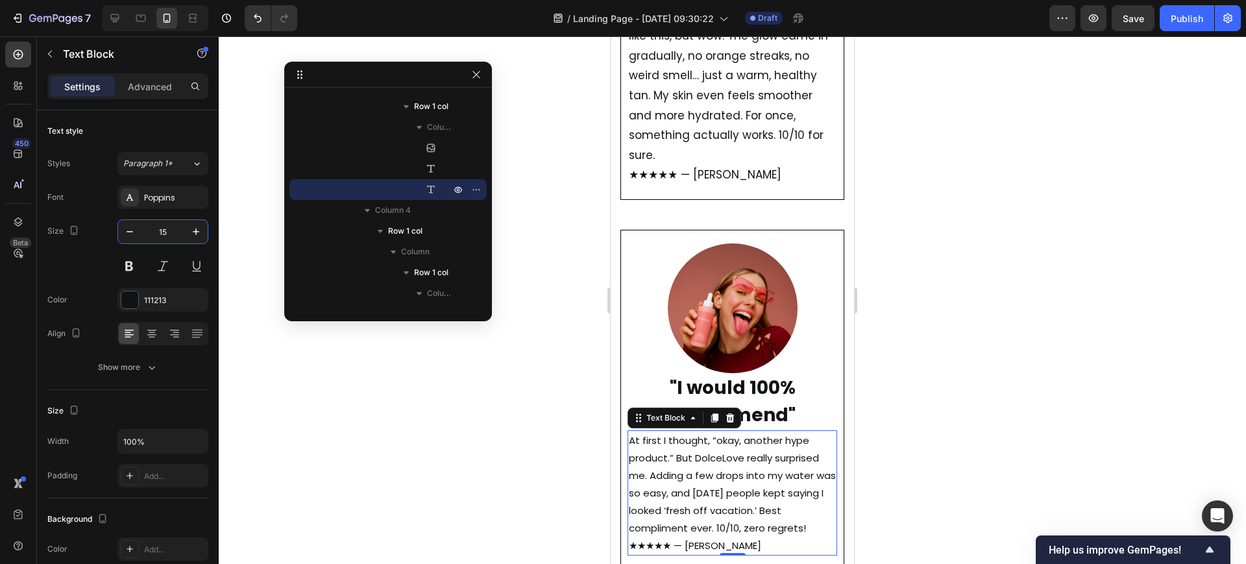
scroll to position [3568, 0]
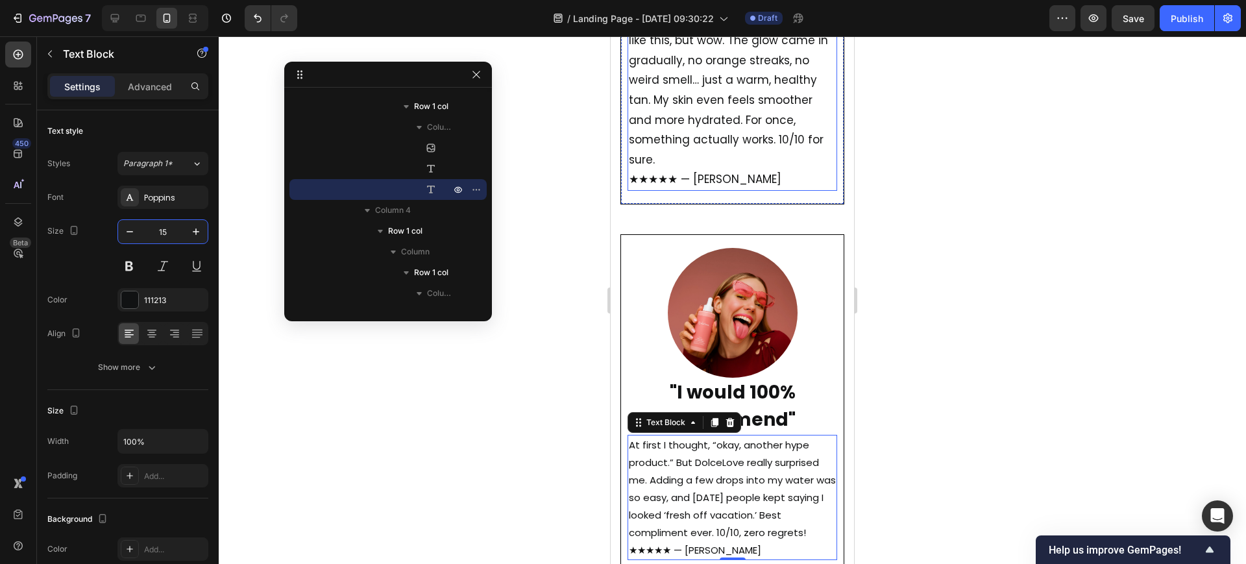
click at [760, 119] on p "I’m usually skeptical with products like this, but wow. The glow came in gradua…" at bounding box center [732, 100] width 207 height 178
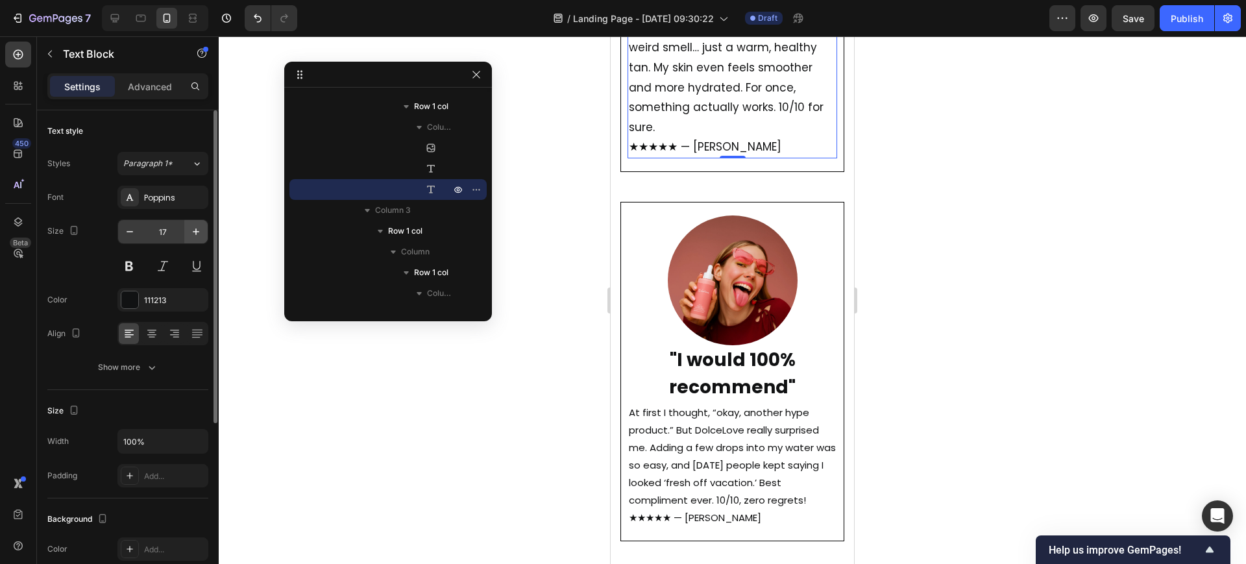
scroll to position [3633, 0]
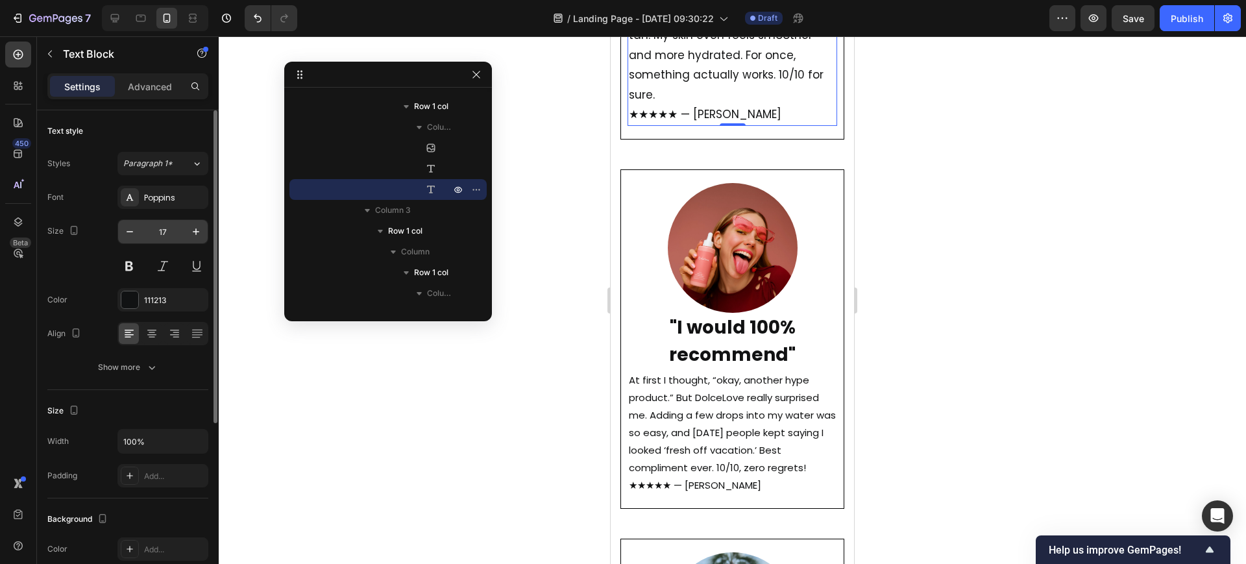
click at [165, 237] on input "17" at bounding box center [162, 231] width 43 height 23
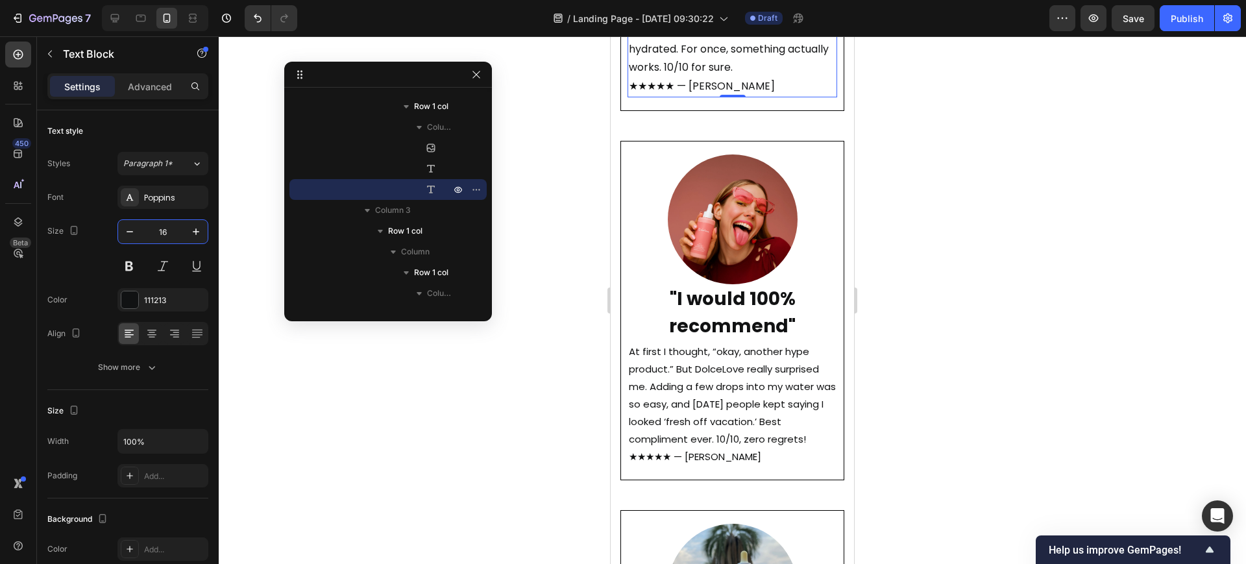
type input "15"
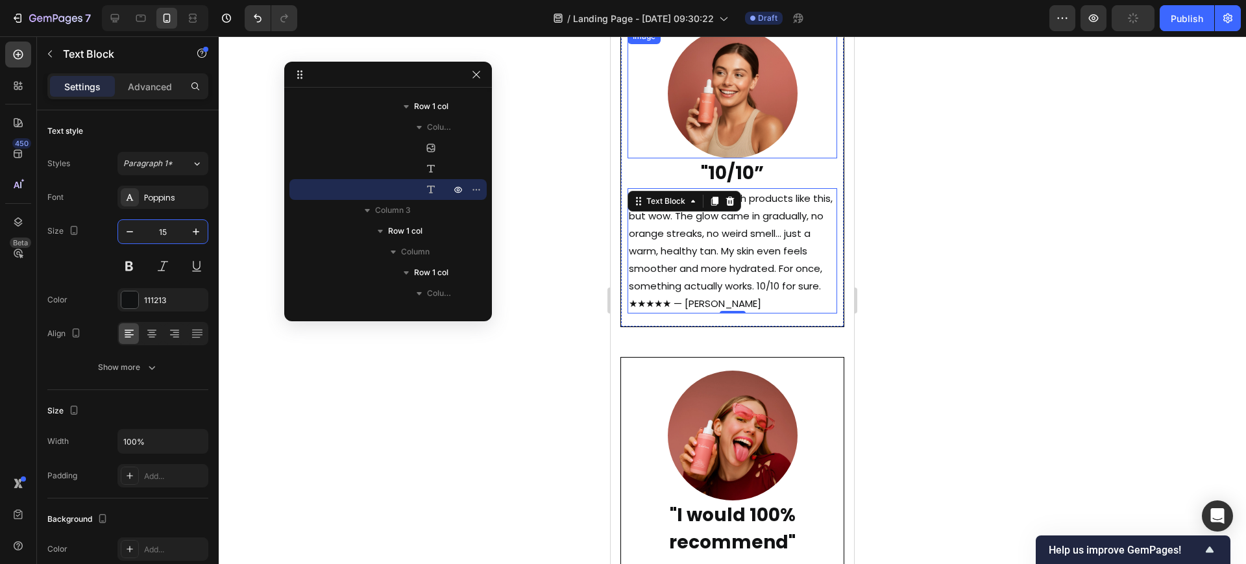
scroll to position [3065, 0]
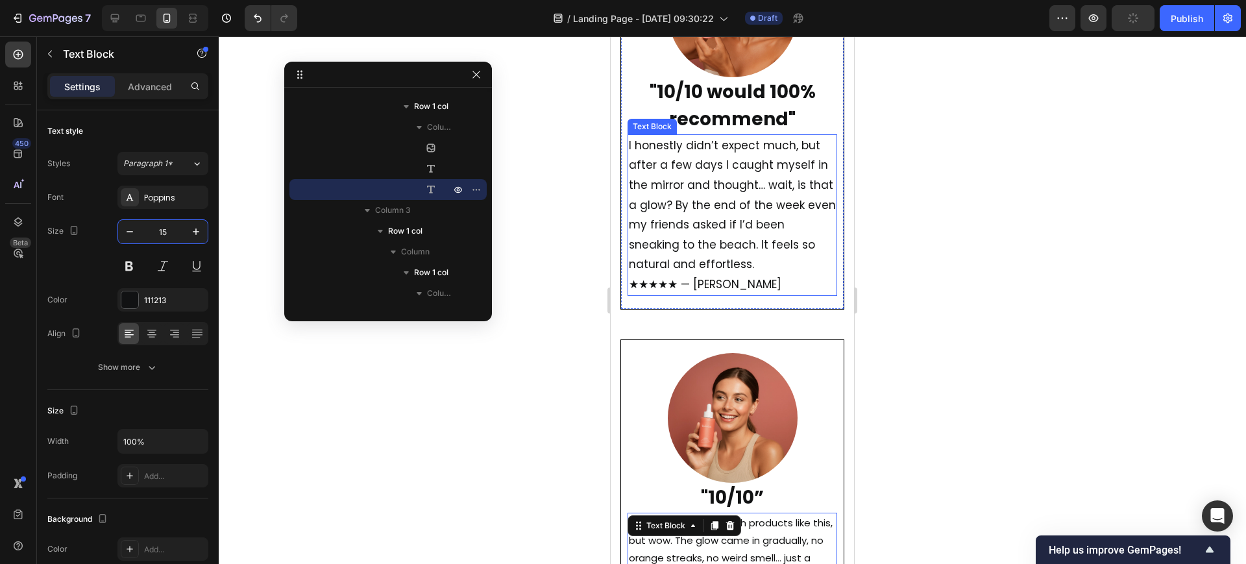
drag, startPoint x: 722, startPoint y: 205, endPoint x: 694, endPoint y: 215, distance: 29.2
click at [722, 206] on p "I honestly didn’t expect much, but after a few days I caught myself in the mirr…" at bounding box center [732, 215] width 207 height 159
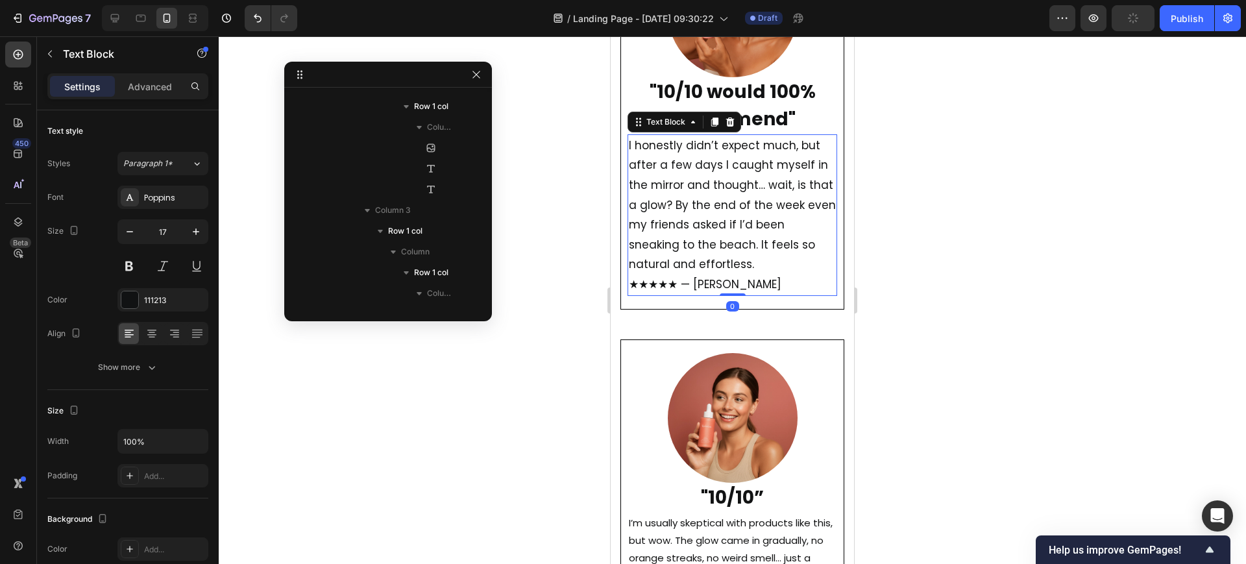
scroll to position [2592, 0]
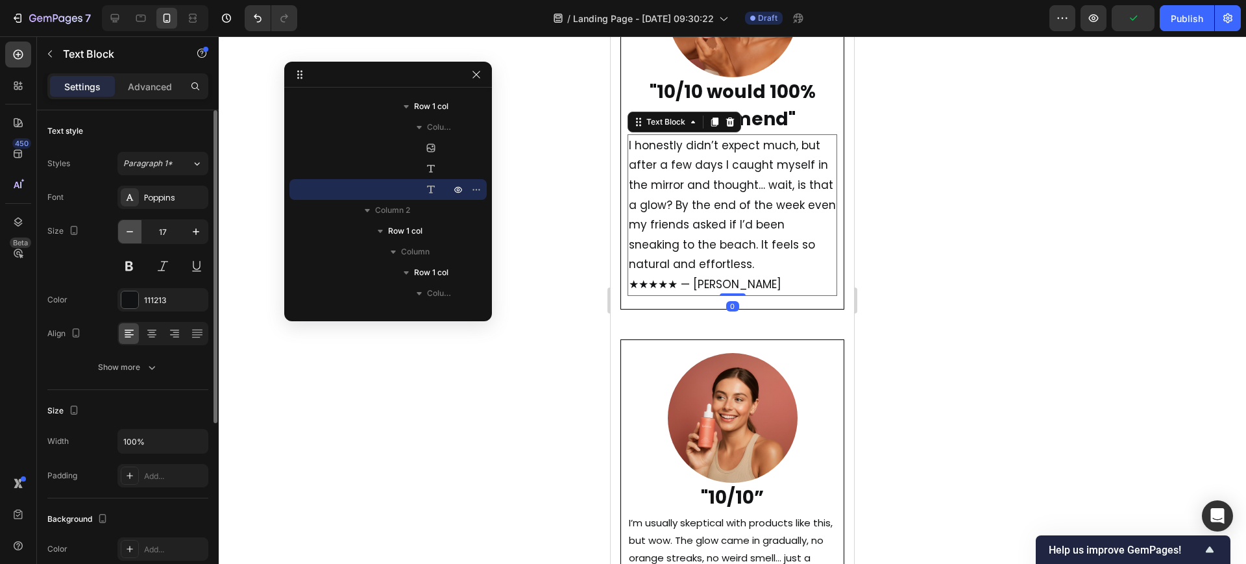
click at [136, 236] on icon "button" at bounding box center [129, 231] width 13 height 13
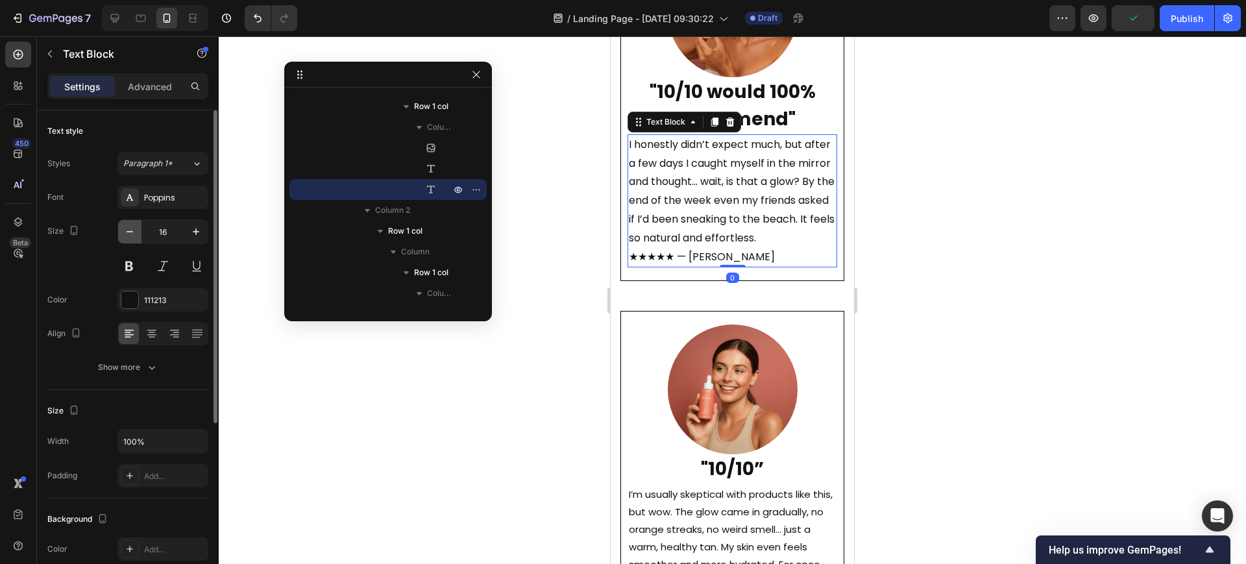
type input "15"
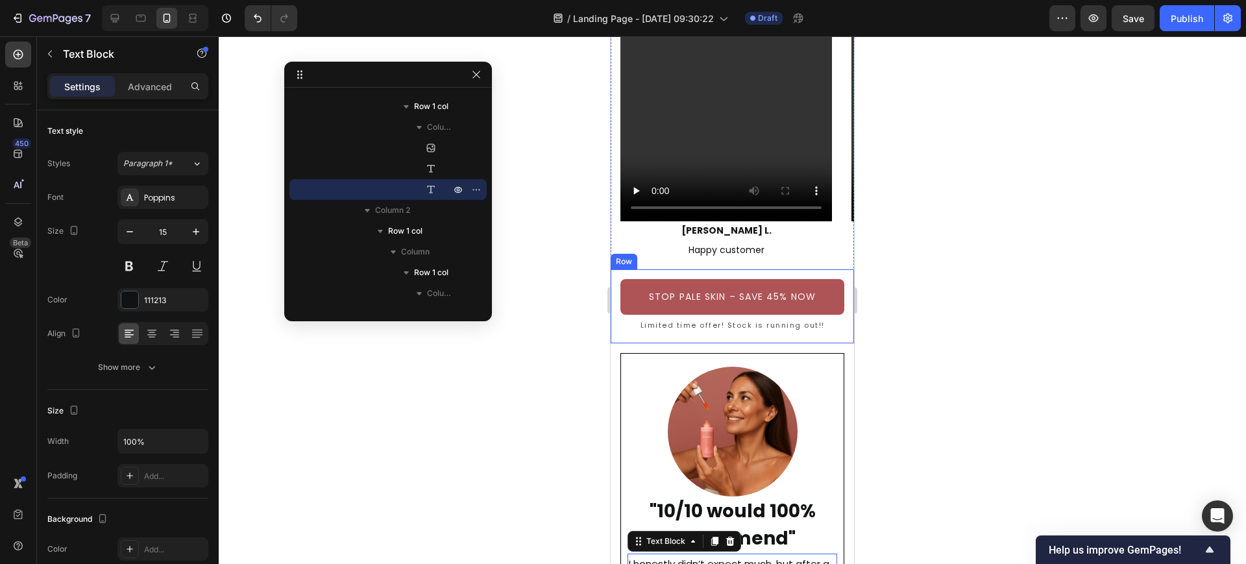
scroll to position [2579, 0]
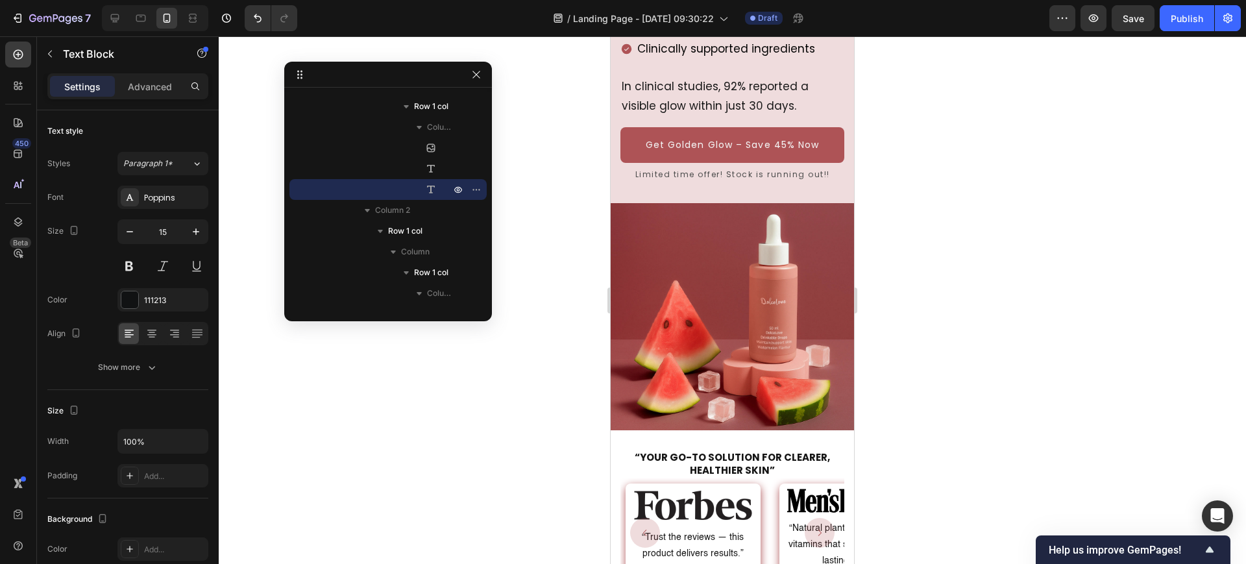
scroll to position [400, 0]
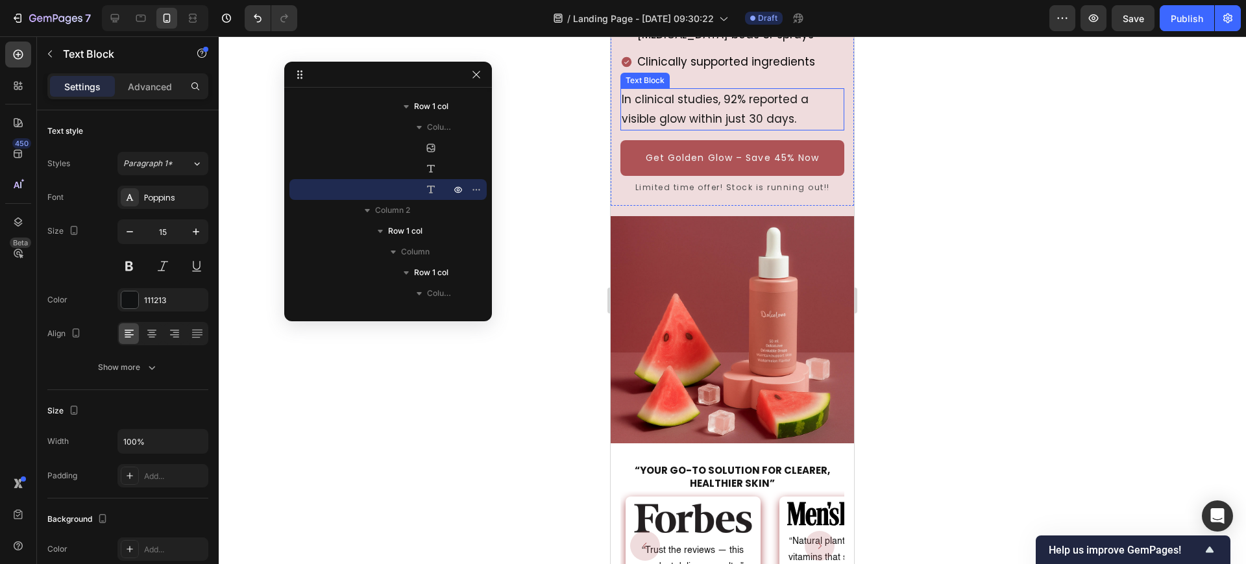
click at [725, 110] on p "In clinical studies, 92% reported a visible glow within just 30 days." at bounding box center [732, 110] width 221 height 40
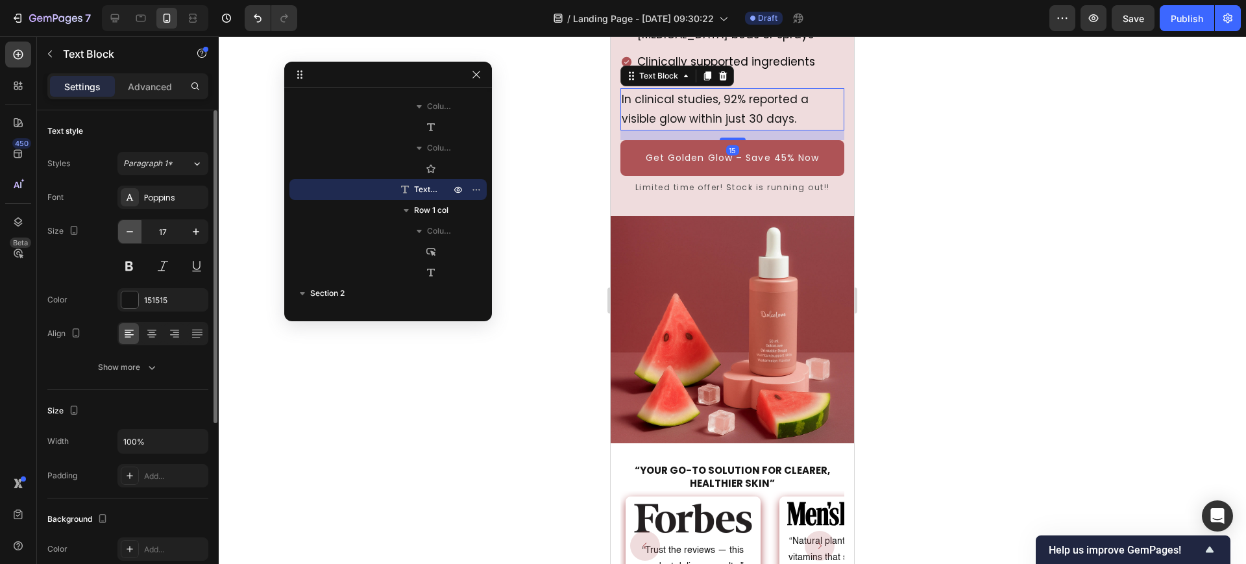
click at [125, 232] on icon "button" at bounding box center [129, 231] width 13 height 13
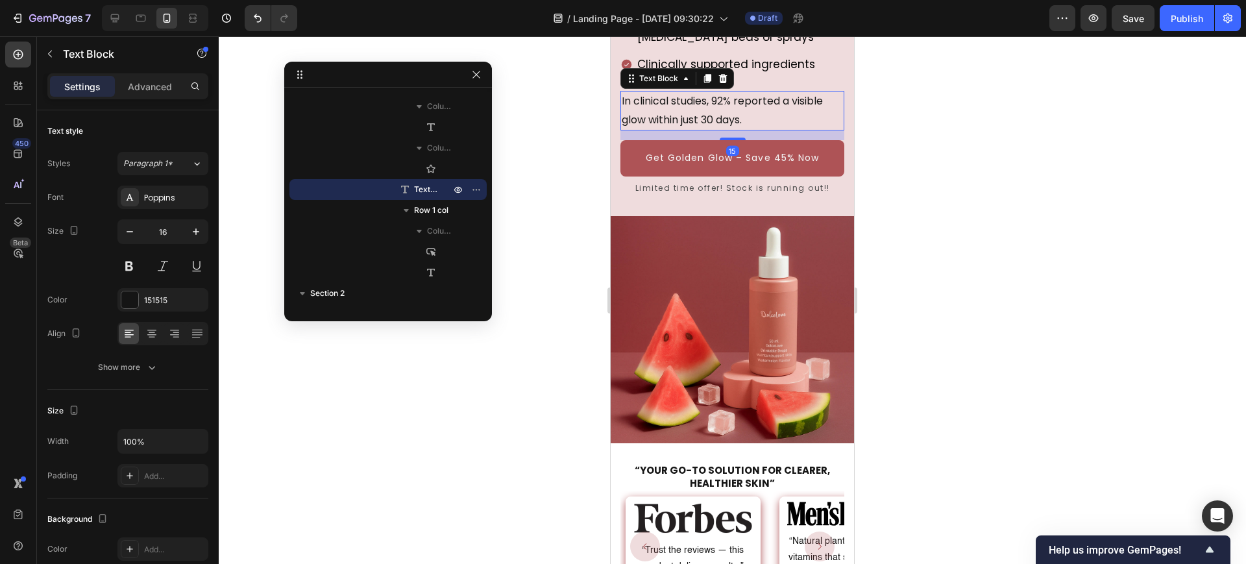
type input "15"
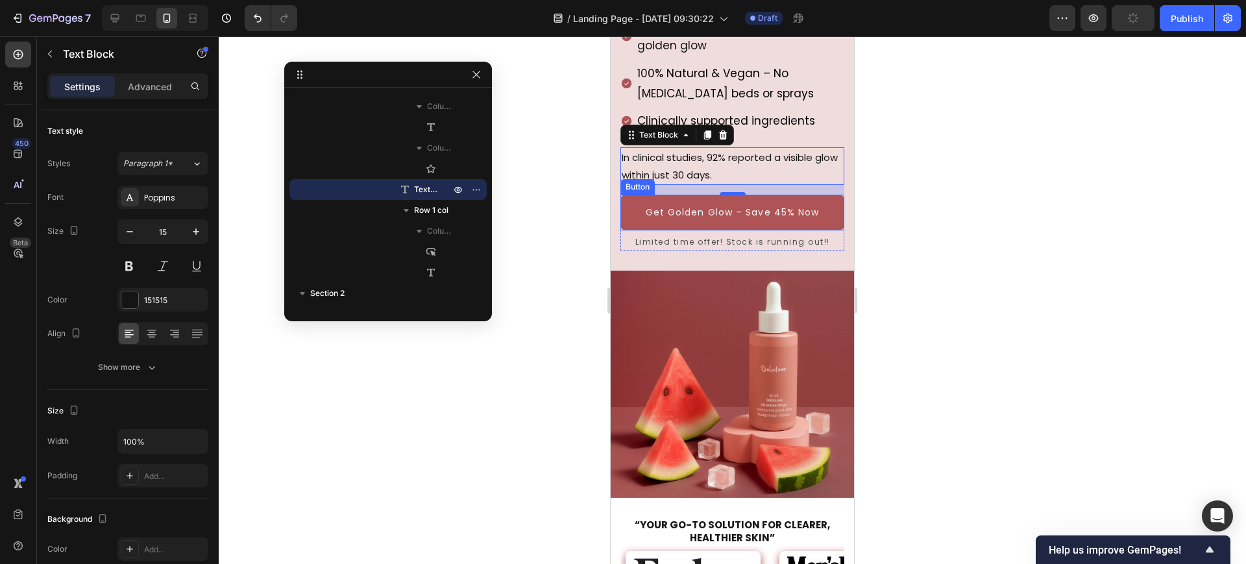
scroll to position [315, 0]
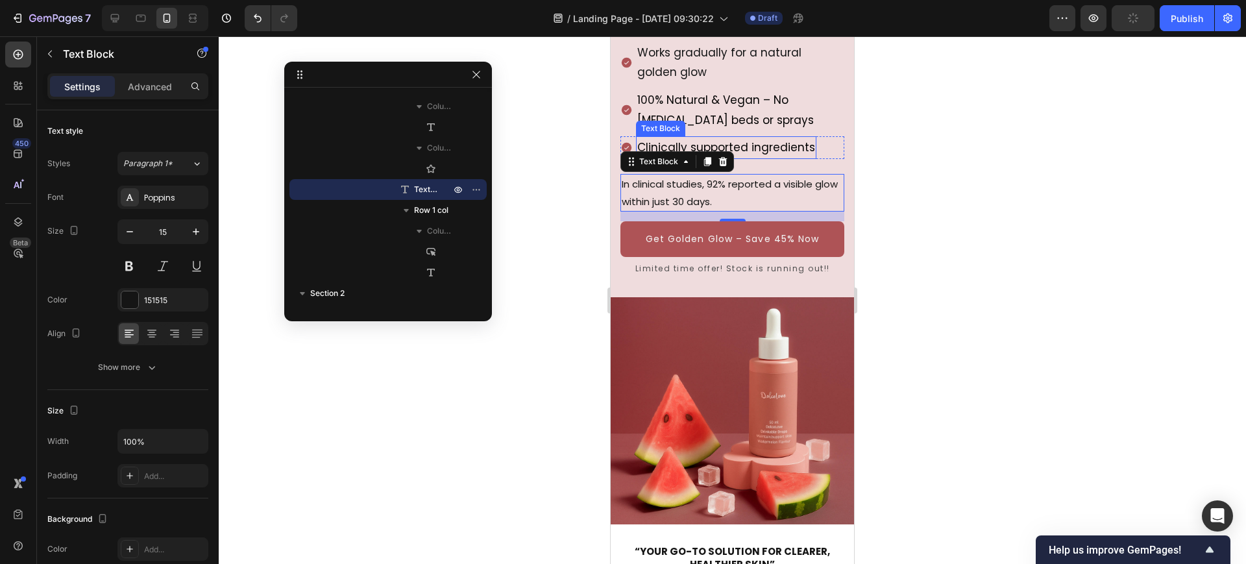
click at [751, 148] on p "Clinically supported ingredients" at bounding box center [726, 148] width 178 height 20
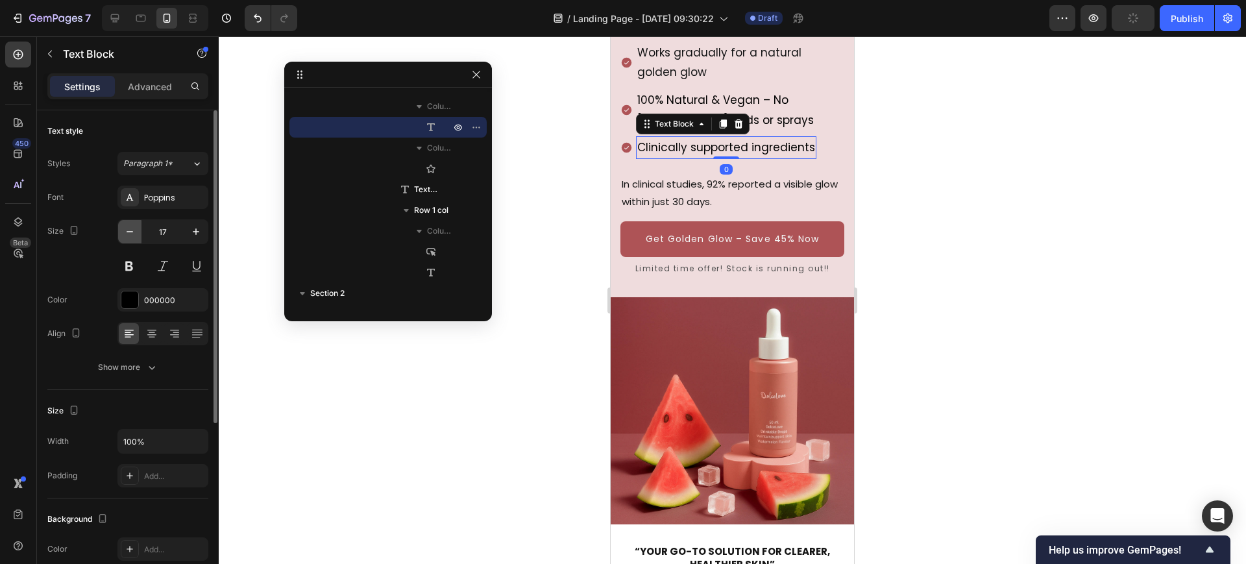
click at [130, 234] on icon "button" at bounding box center [129, 231] width 13 height 13
type input "15"
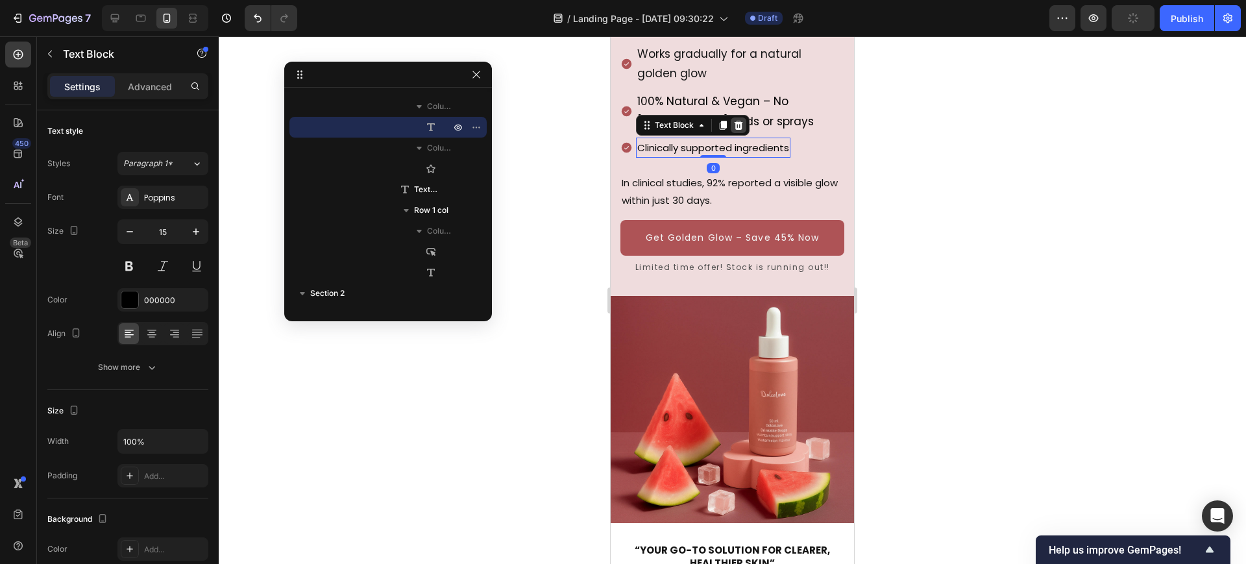
scroll to position [312, 0]
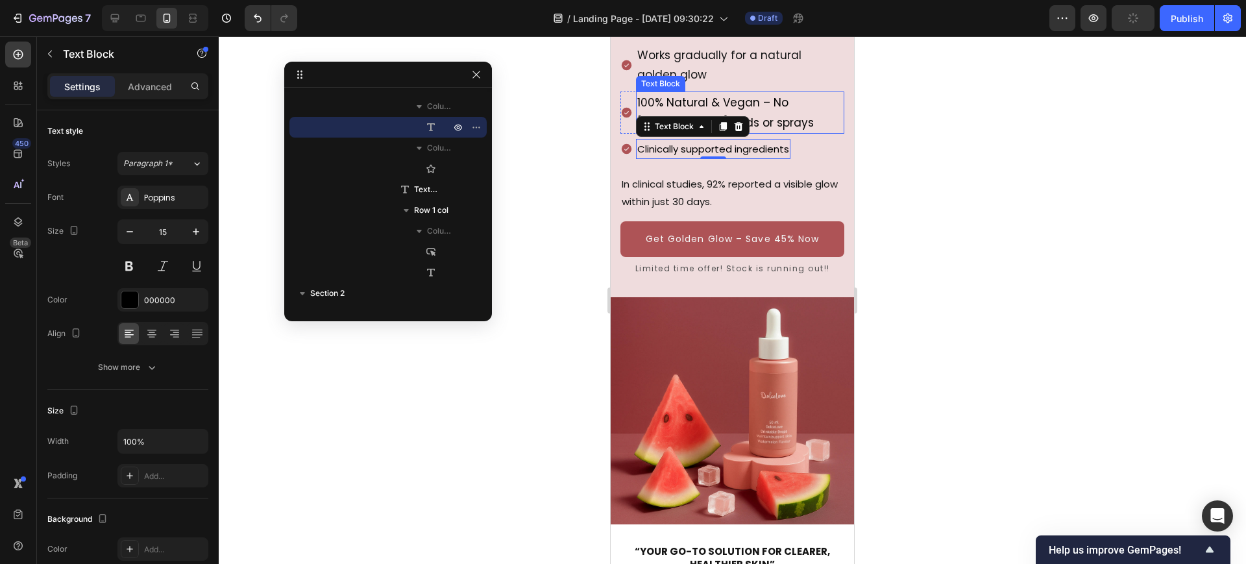
click at [768, 99] on p "100% Natural & Vegan – No tanning beds or sprays" at bounding box center [740, 113] width 206 height 40
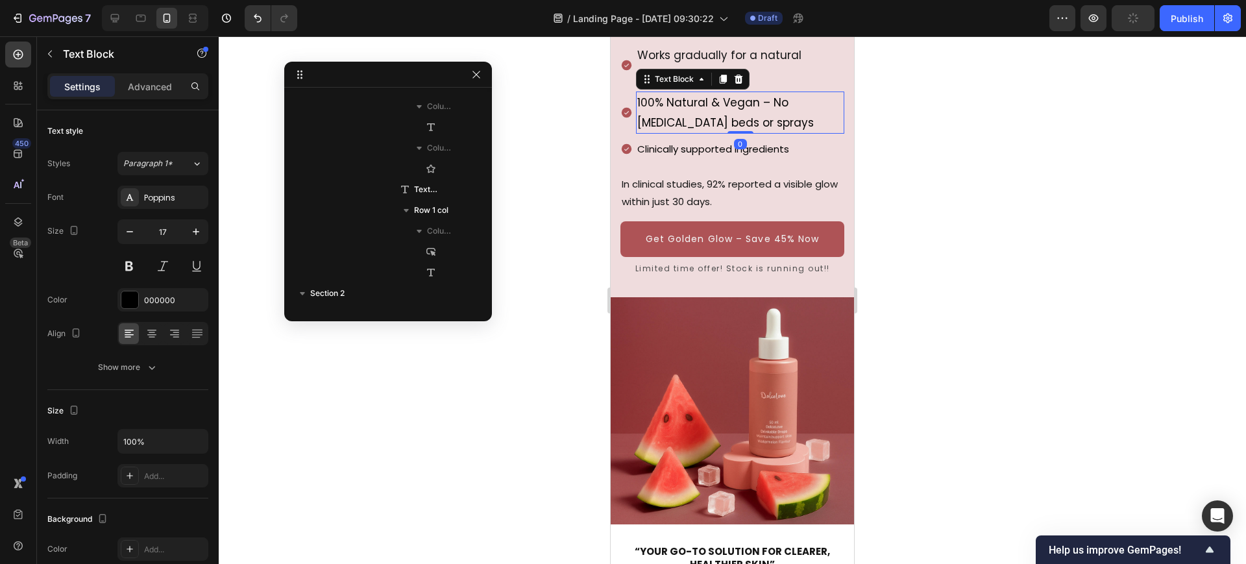
scroll to position [661, 0]
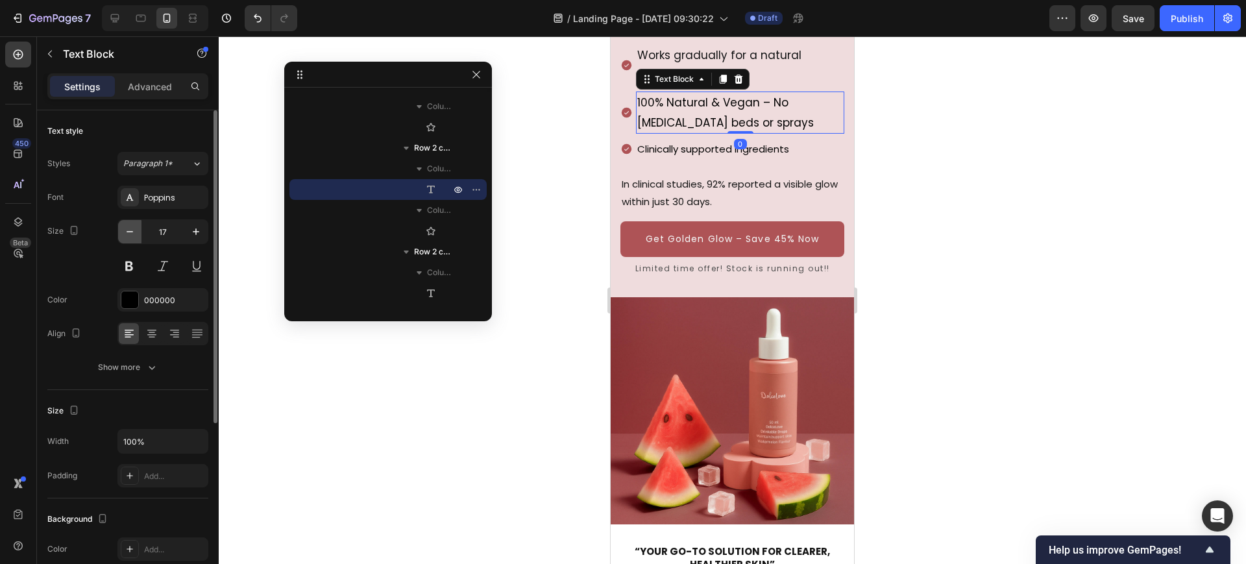
click at [133, 233] on icon "button" at bounding box center [129, 231] width 13 height 13
click at [133, 234] on icon "button" at bounding box center [129, 231] width 13 height 13
type input "15"
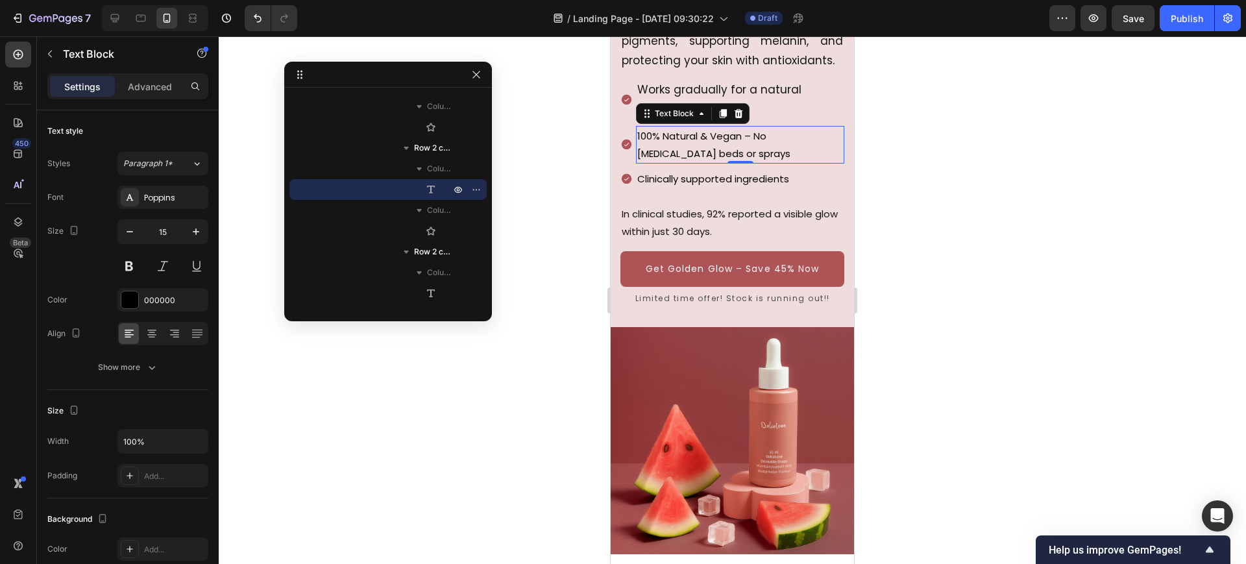
scroll to position [145, 0]
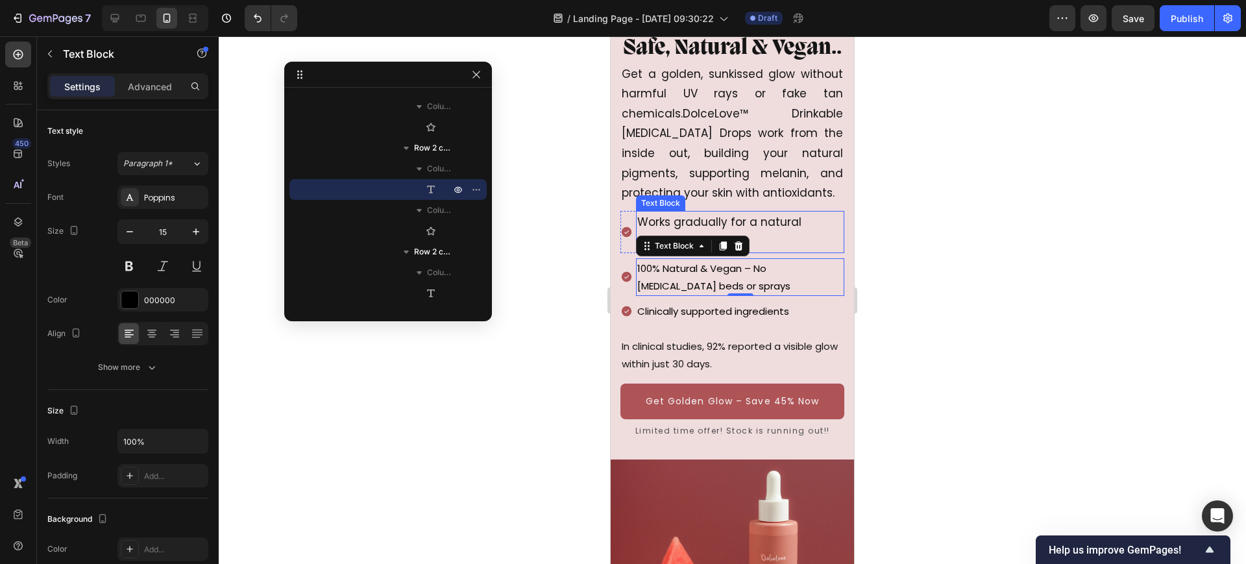
click at [748, 215] on p "Works gradually for a natural golden glow" at bounding box center [740, 232] width 206 height 40
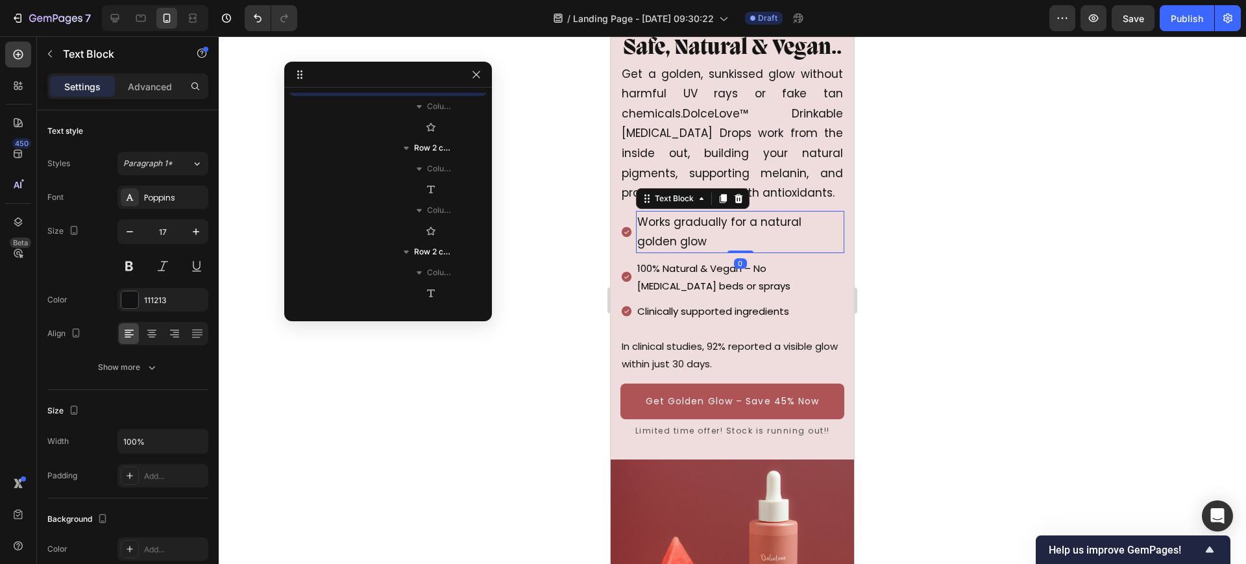
scroll to position [557, 0]
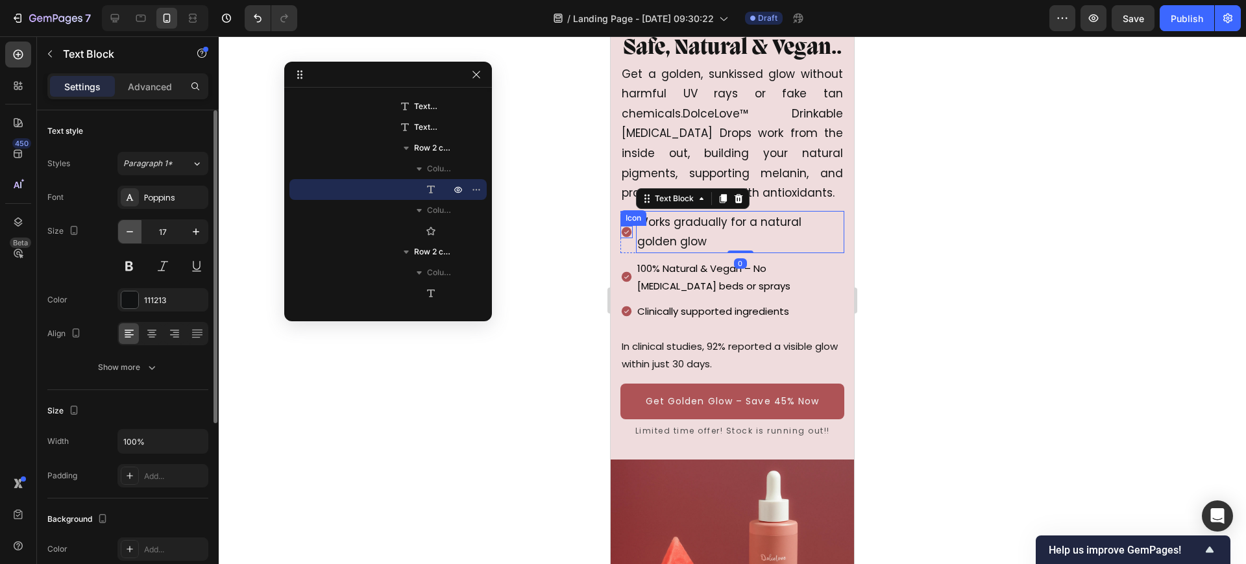
click at [127, 229] on icon "button" at bounding box center [129, 231] width 13 height 13
type input "15"
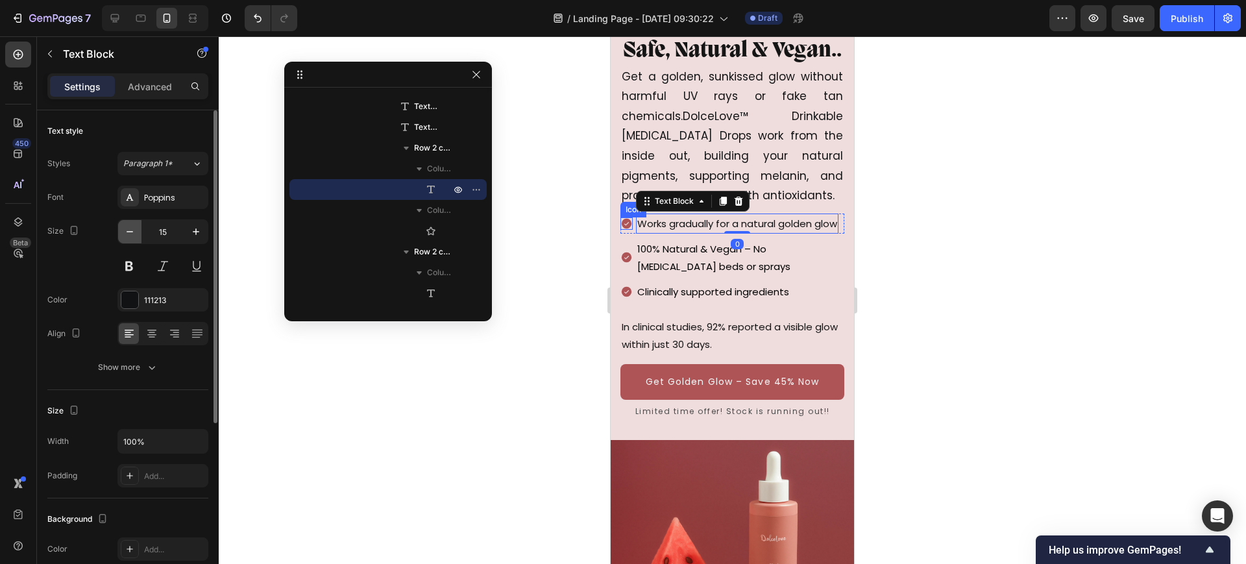
scroll to position [141, 0]
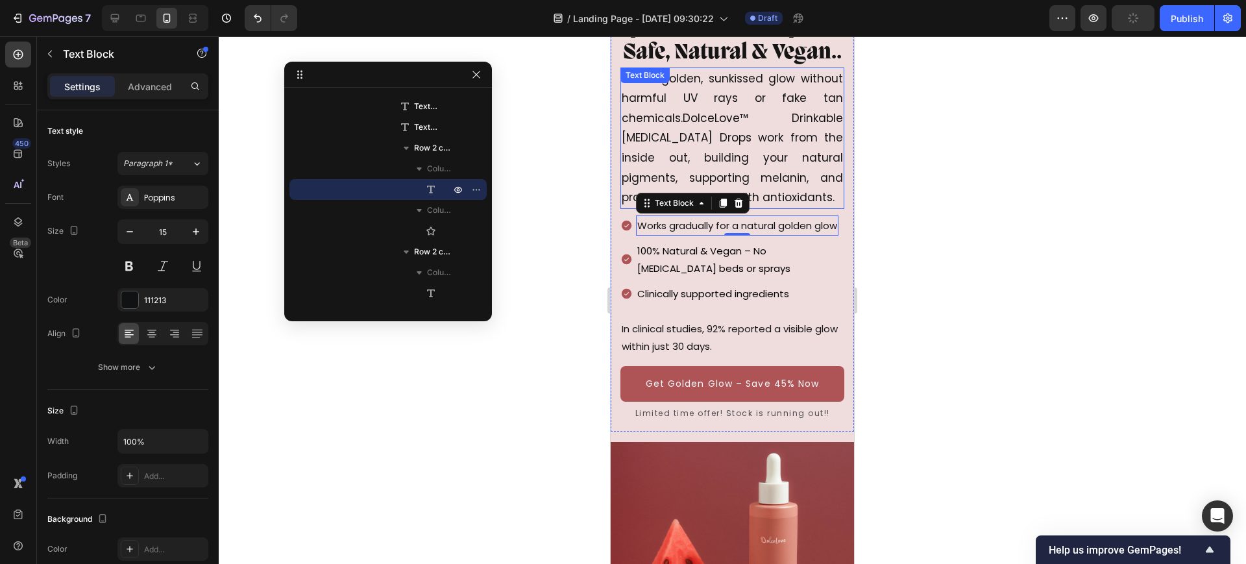
click at [750, 153] on p "Get a golden, sunkissed glow without harmful UV rays or fake tan chemicals.Dolc…" at bounding box center [732, 138] width 221 height 139
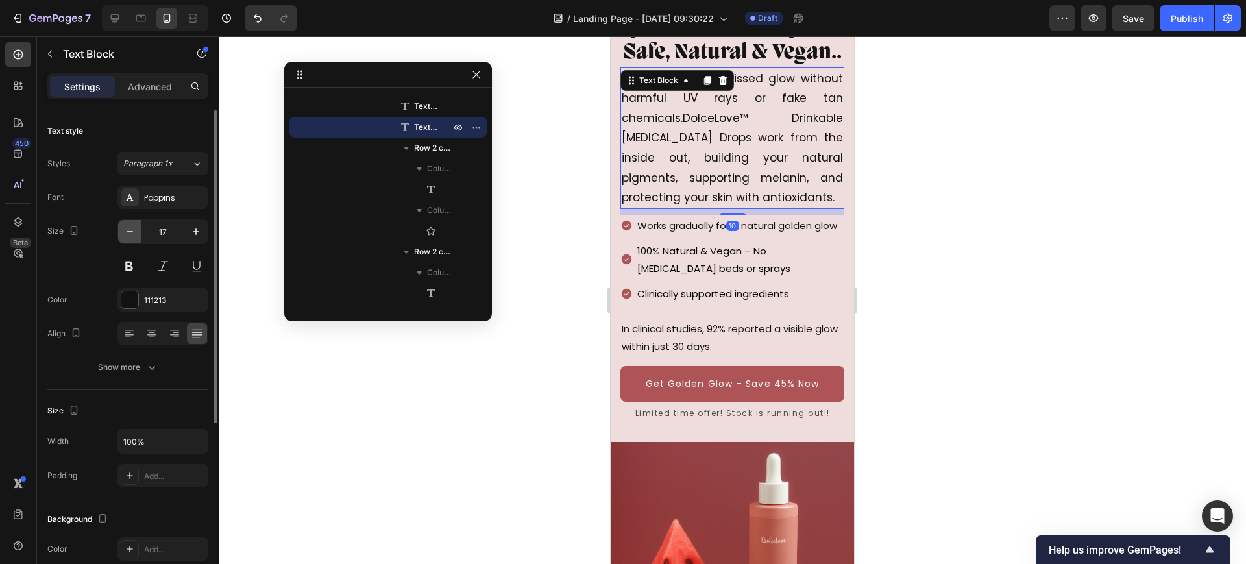
click at [132, 235] on icon "button" at bounding box center [129, 231] width 13 height 13
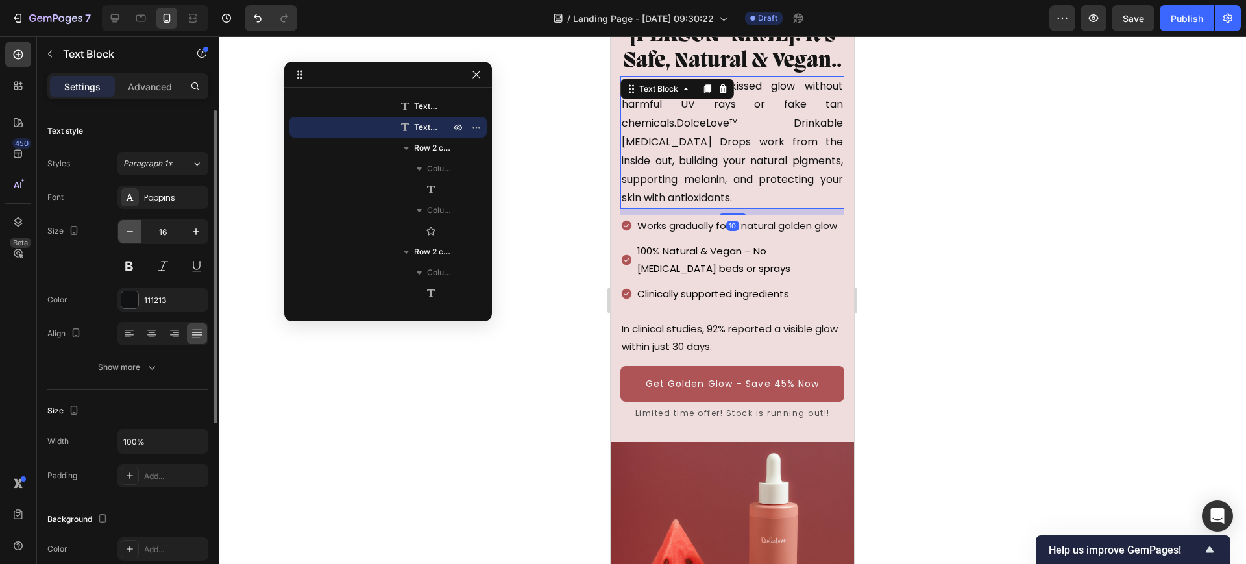
type input "15"
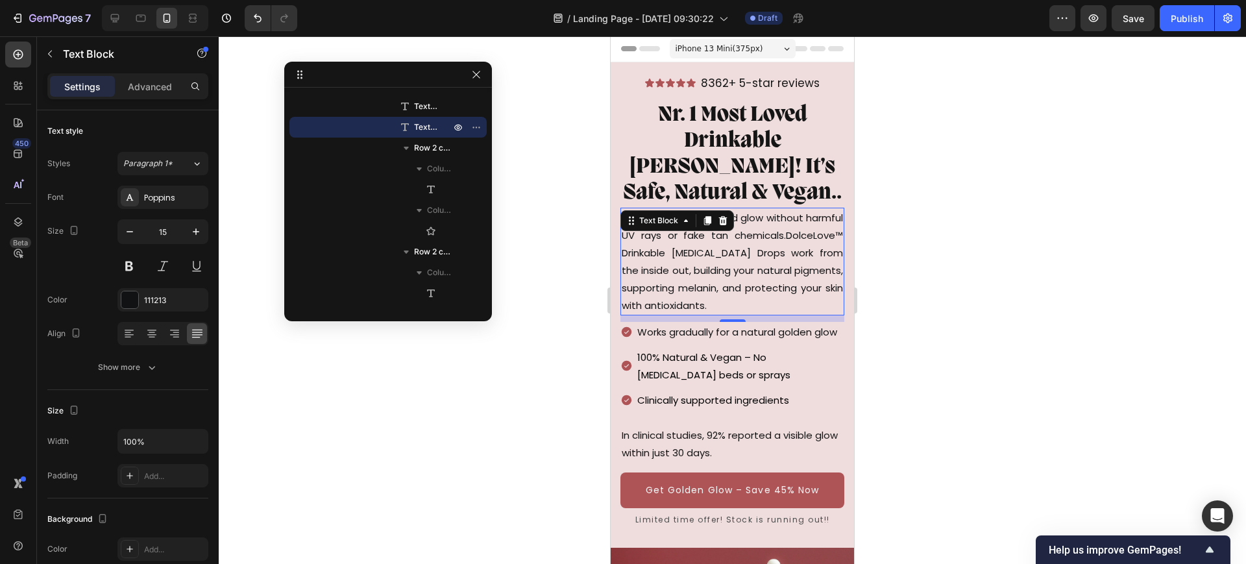
scroll to position [0, 0]
click at [786, 74] on p "8362+ 5-star reviews" at bounding box center [760, 84] width 119 height 20
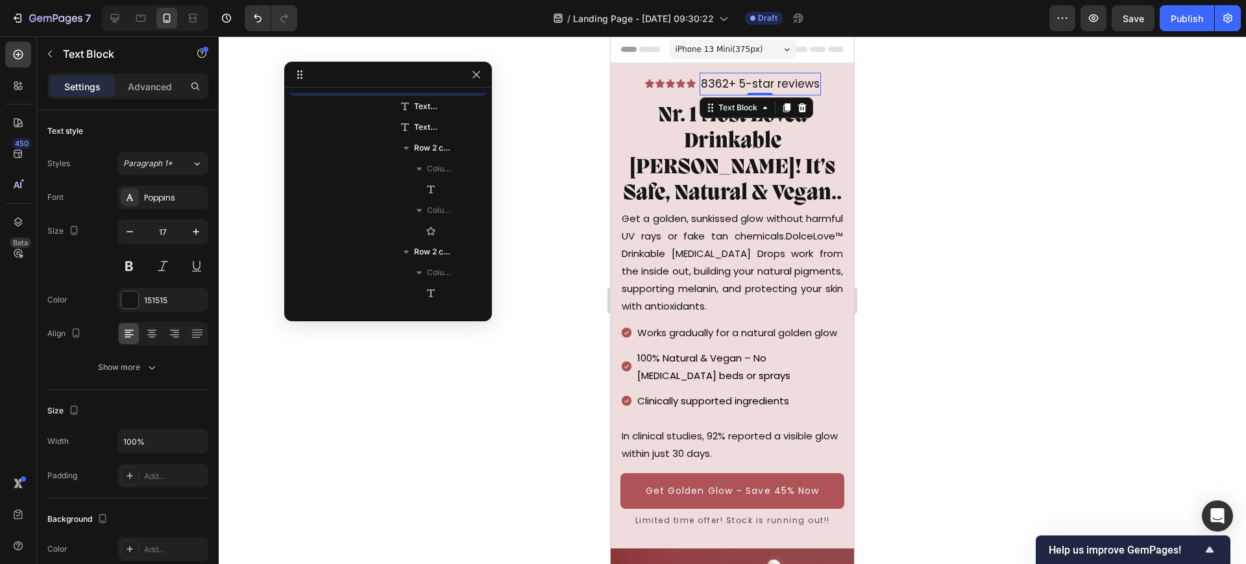
scroll to position [454, 0]
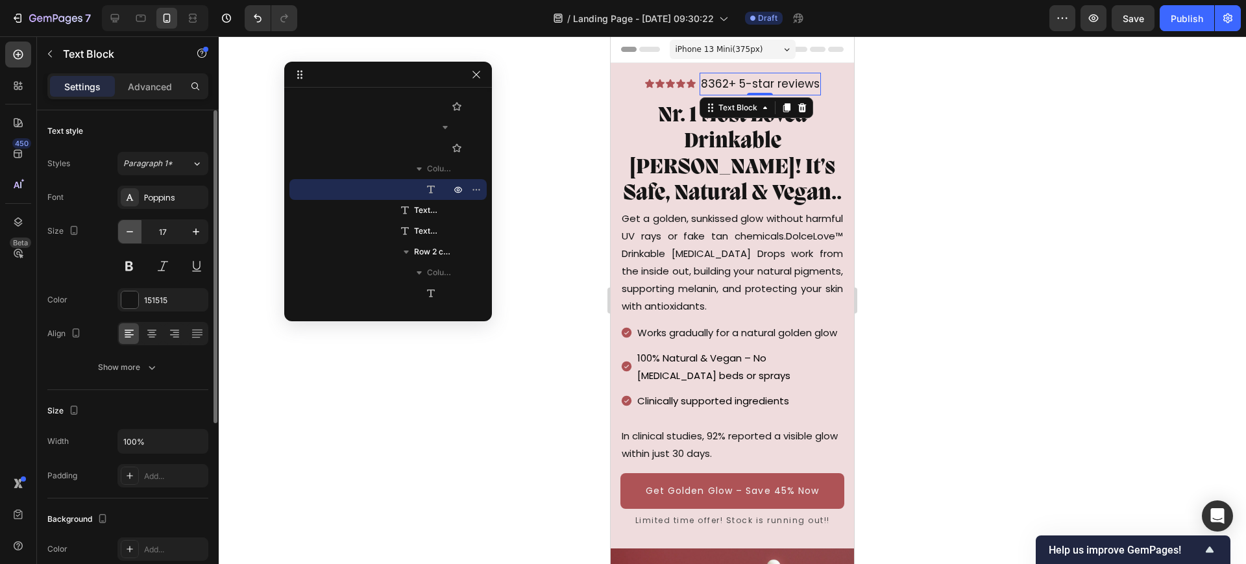
click at [131, 232] on icon "button" at bounding box center [130, 231] width 6 height 1
type input "15"
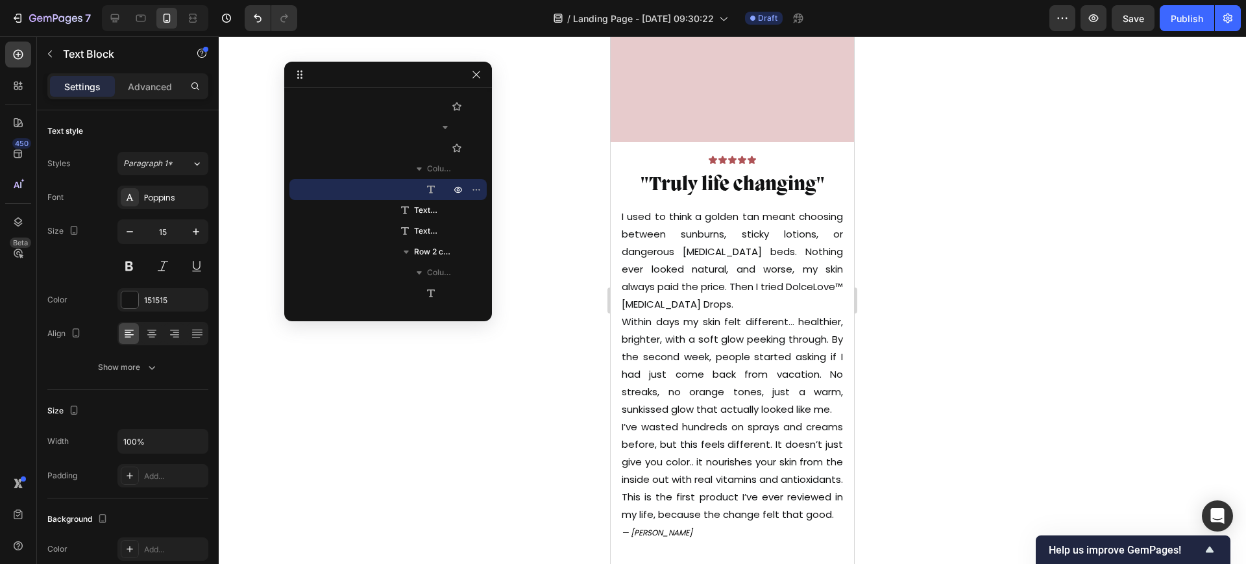
scroll to position [5191, 0]
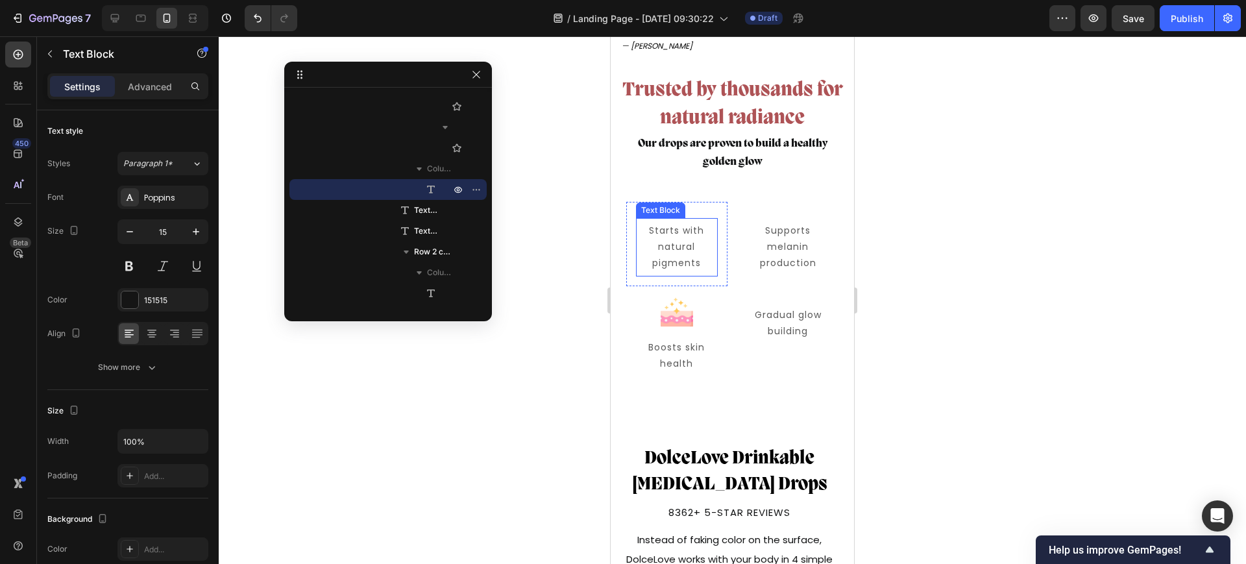
click at [653, 304] on p "Starts with natural pigments" at bounding box center [676, 279] width 79 height 49
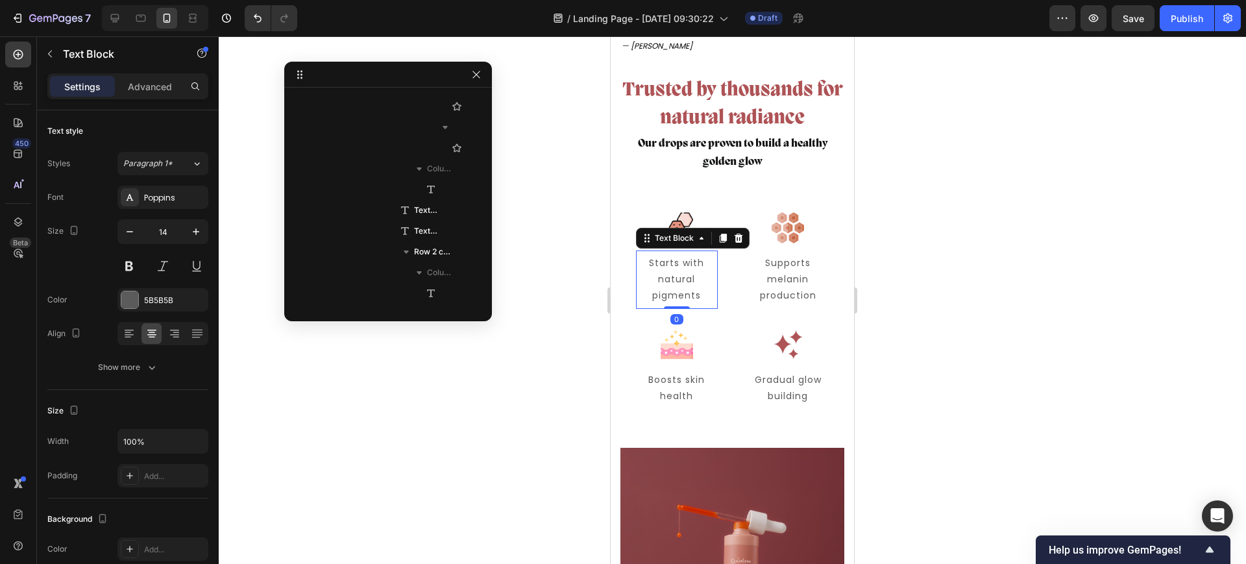
scroll to position [4399, 0]
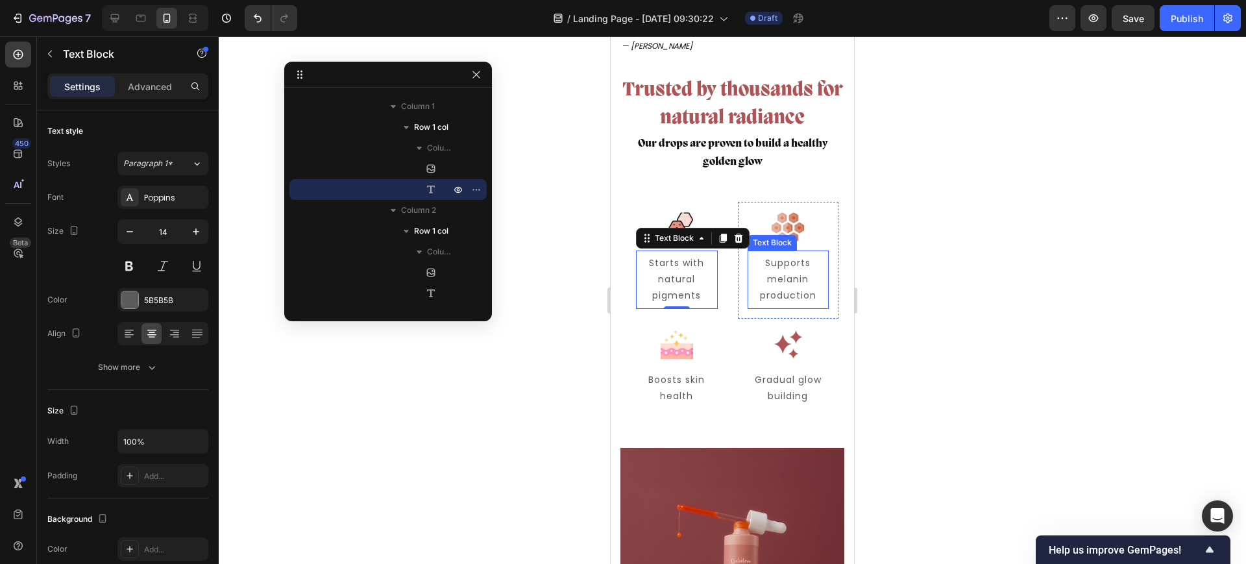
click at [772, 304] on p "Supports melanin production" at bounding box center [788, 279] width 79 height 49
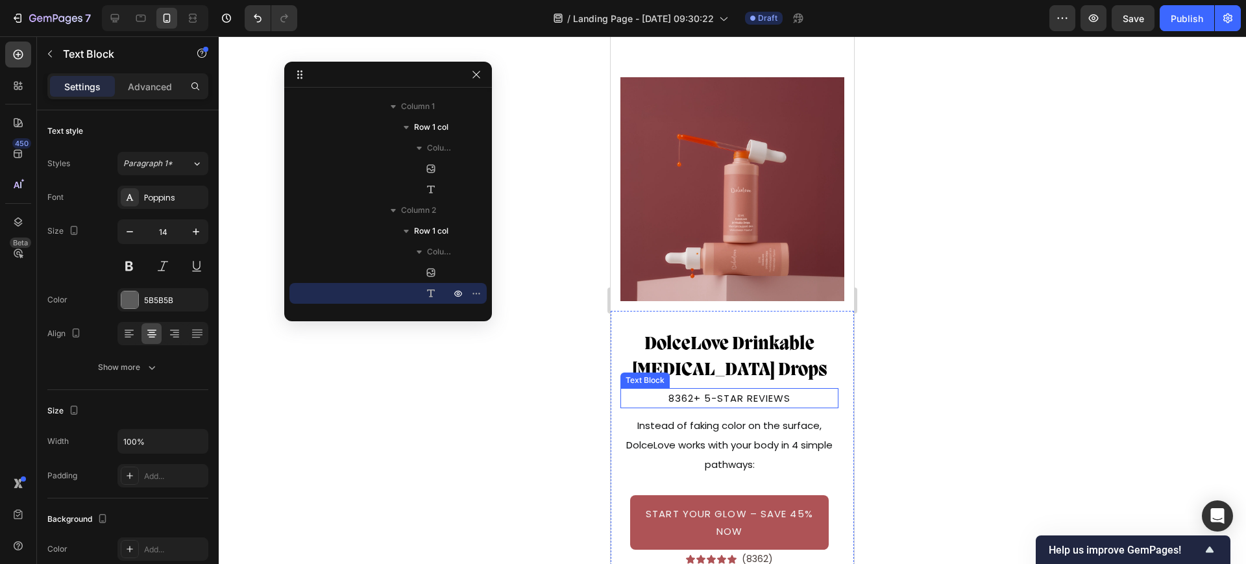
scroll to position [5678, 0]
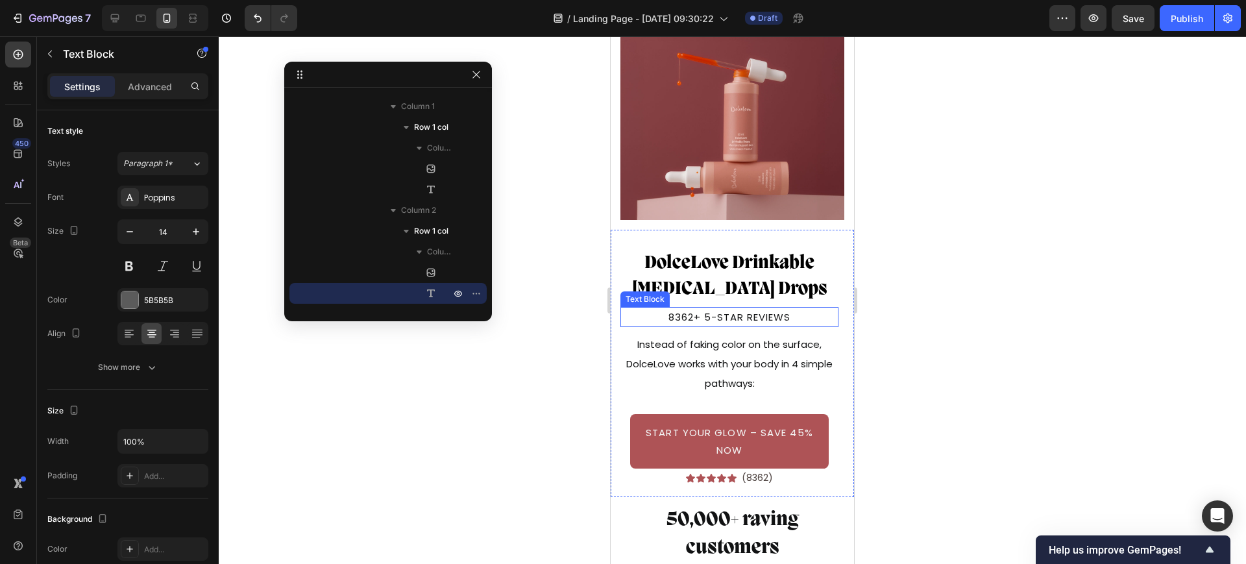
click at [738, 308] on p "8362+ 5-star reviews" at bounding box center [729, 317] width 215 height 18
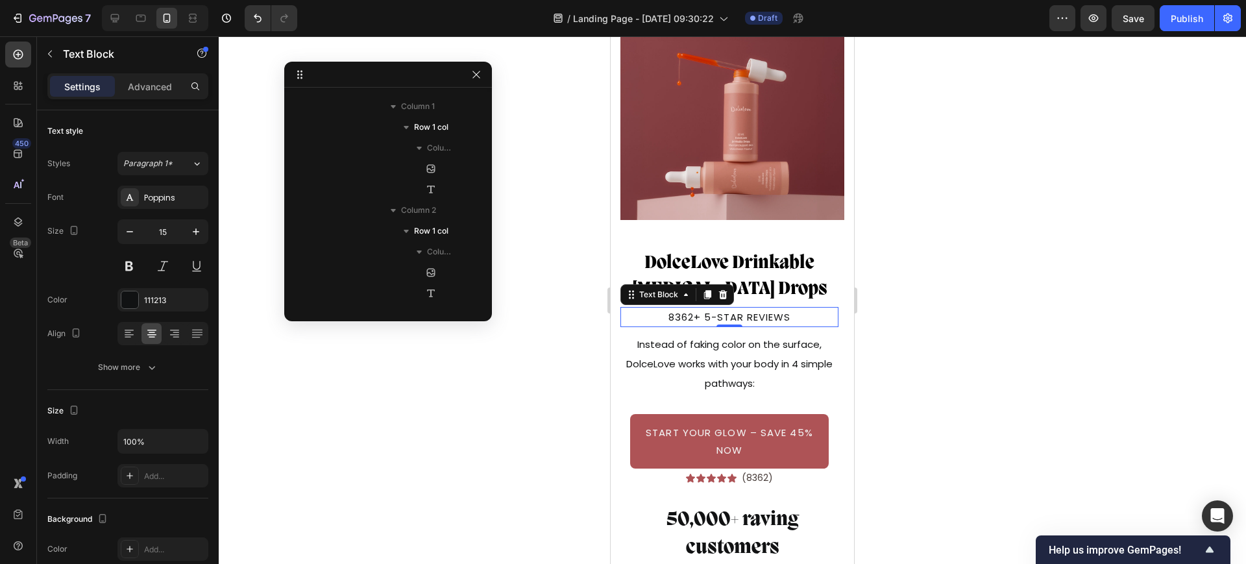
scroll to position [3734, 0]
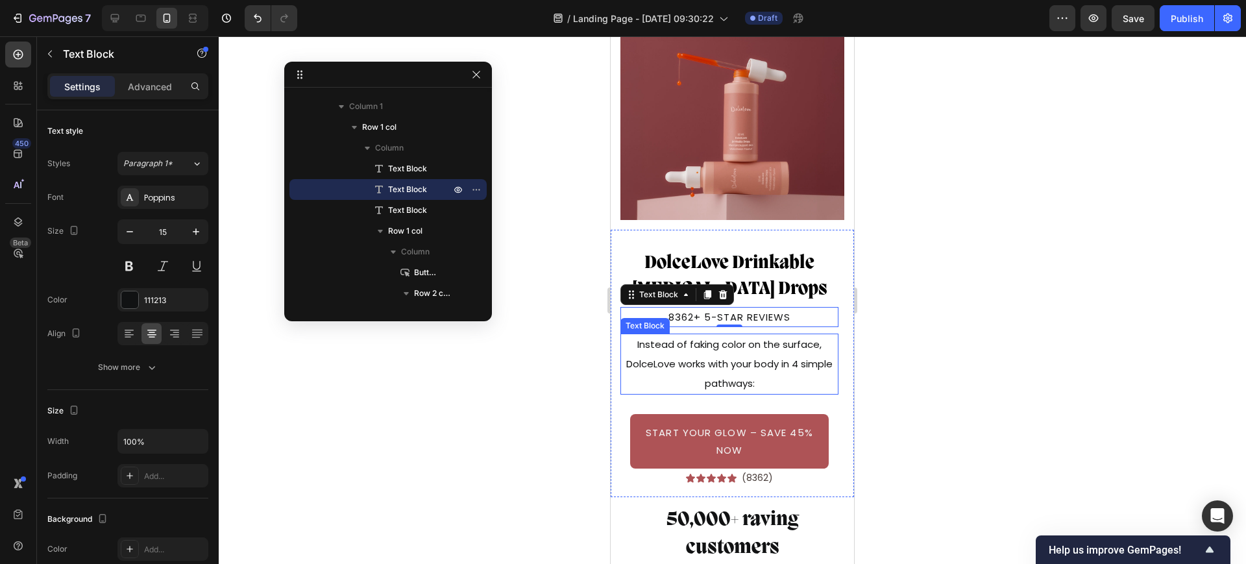
click at [733, 335] on p "Instead of faking color on the surface, DolceLove works with your body in 4 sim…" at bounding box center [729, 364] width 215 height 58
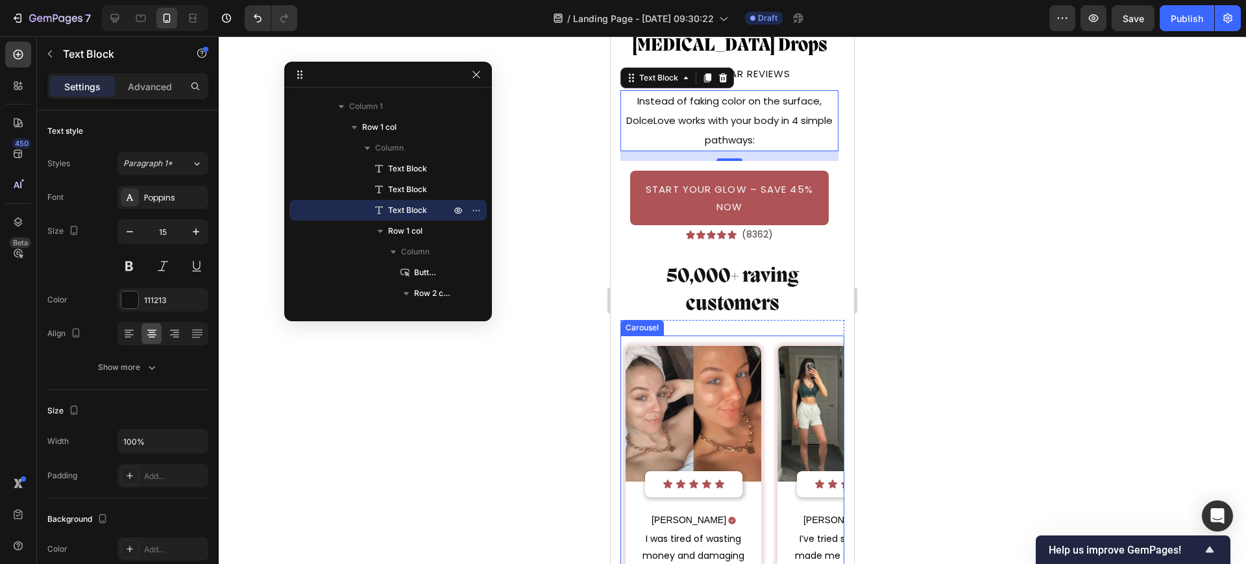
scroll to position [6143, 0]
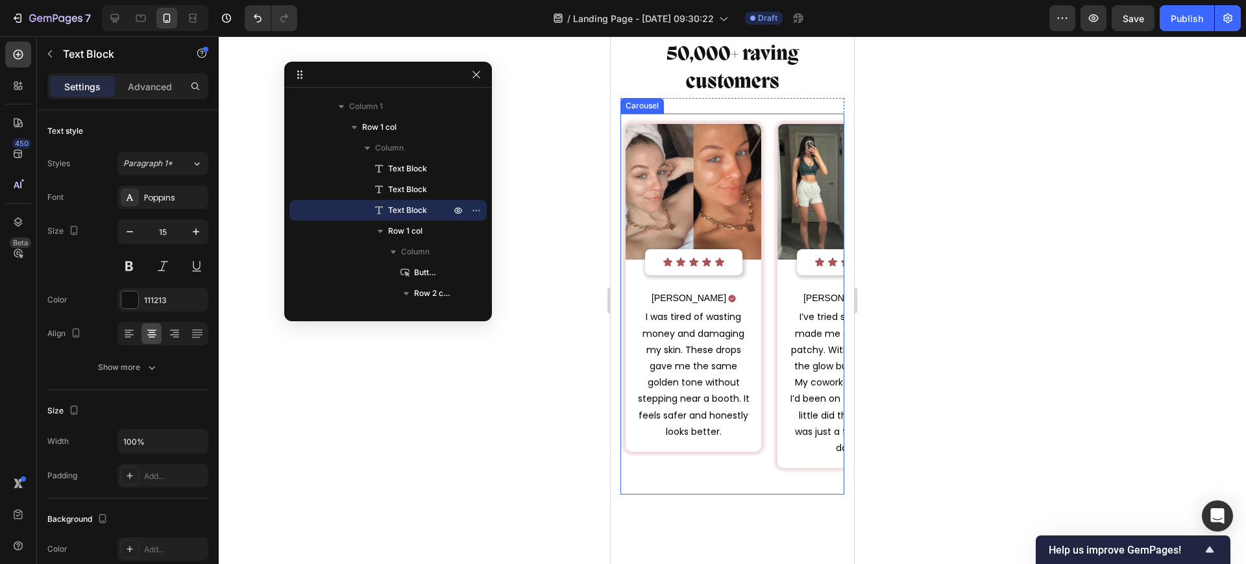
click at [694, 327] on div "Jenna R. Text Block Icon Row I was tired of wasting money and damaging my skin.…" at bounding box center [694, 363] width 136 height 176
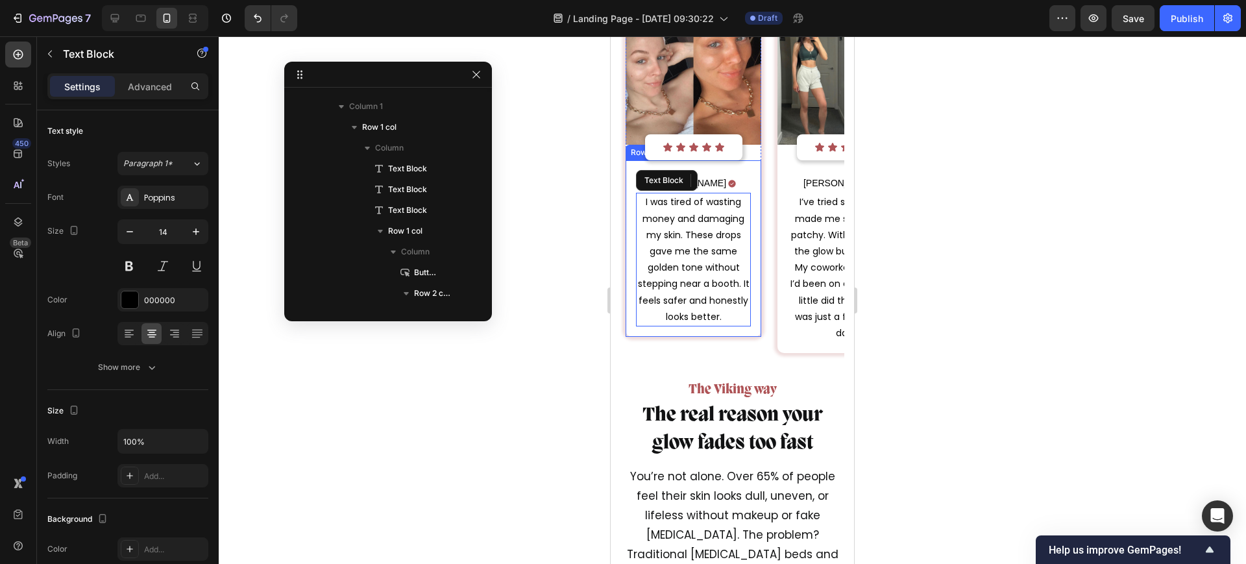
scroll to position [5250, 0]
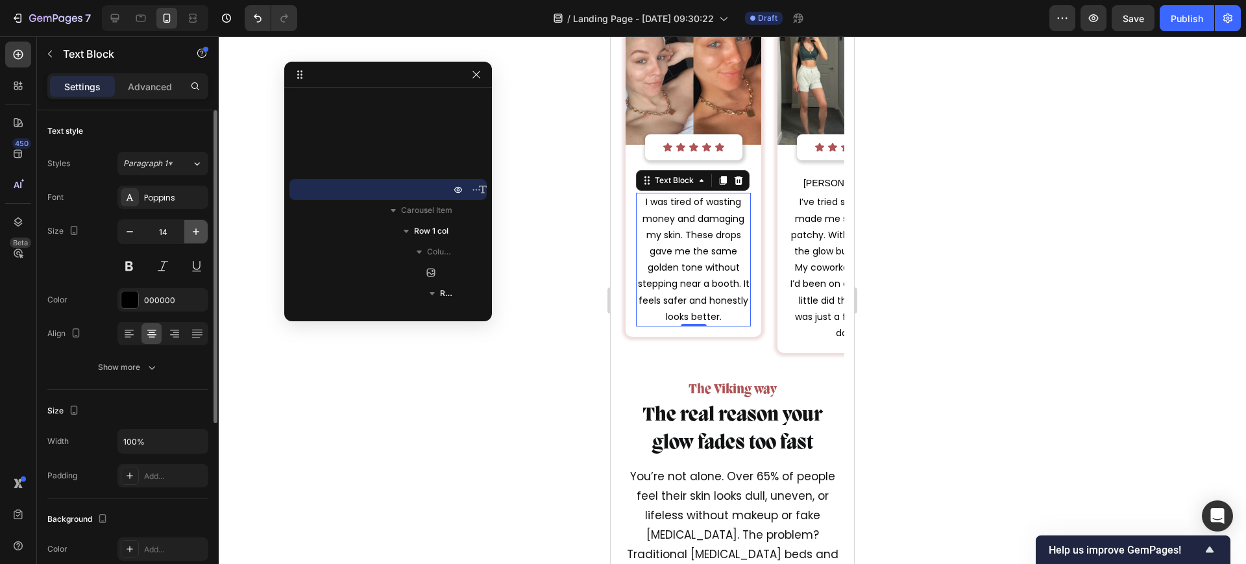
click at [197, 229] on icon "button" at bounding box center [195, 231] width 13 height 13
type input "15"
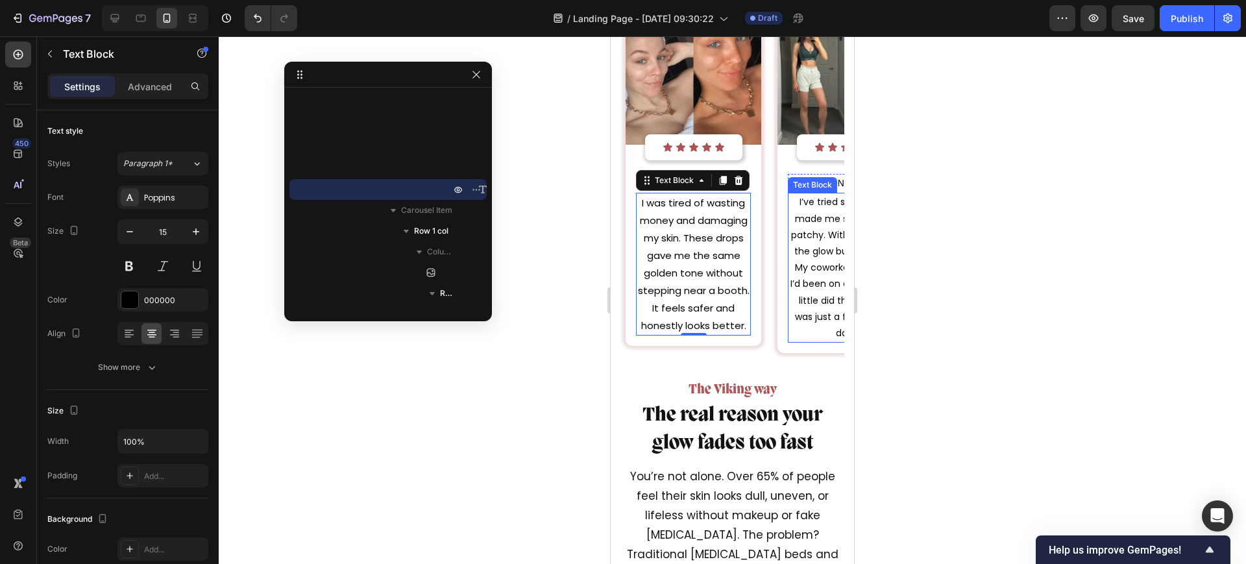
click at [810, 256] on p "I’ve tried sprays that made me streaky and patchy. With DolceLove, the glow bui…" at bounding box center [845, 267] width 112 height 147
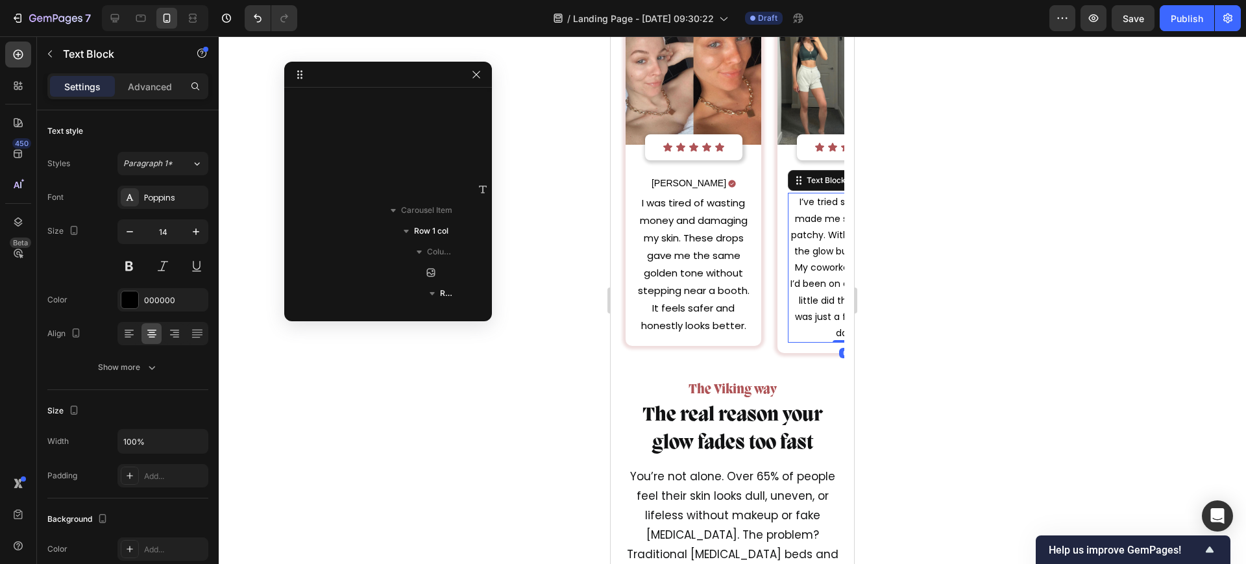
scroll to position [5520, 0]
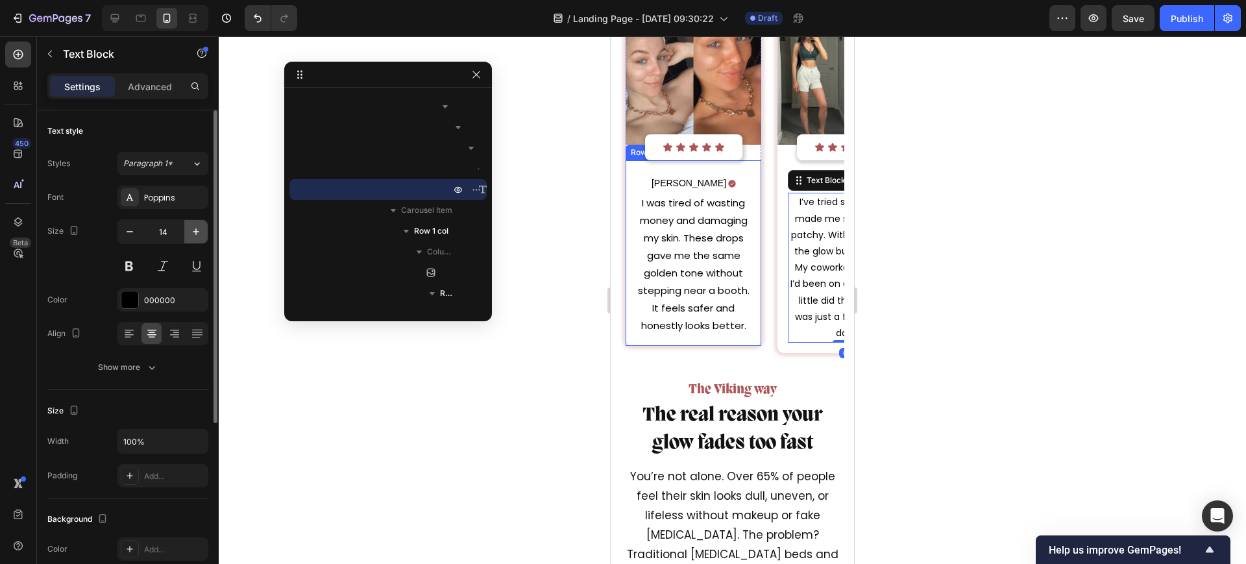
click at [199, 230] on icon "button" at bounding box center [195, 231] width 13 height 13
type input "15"
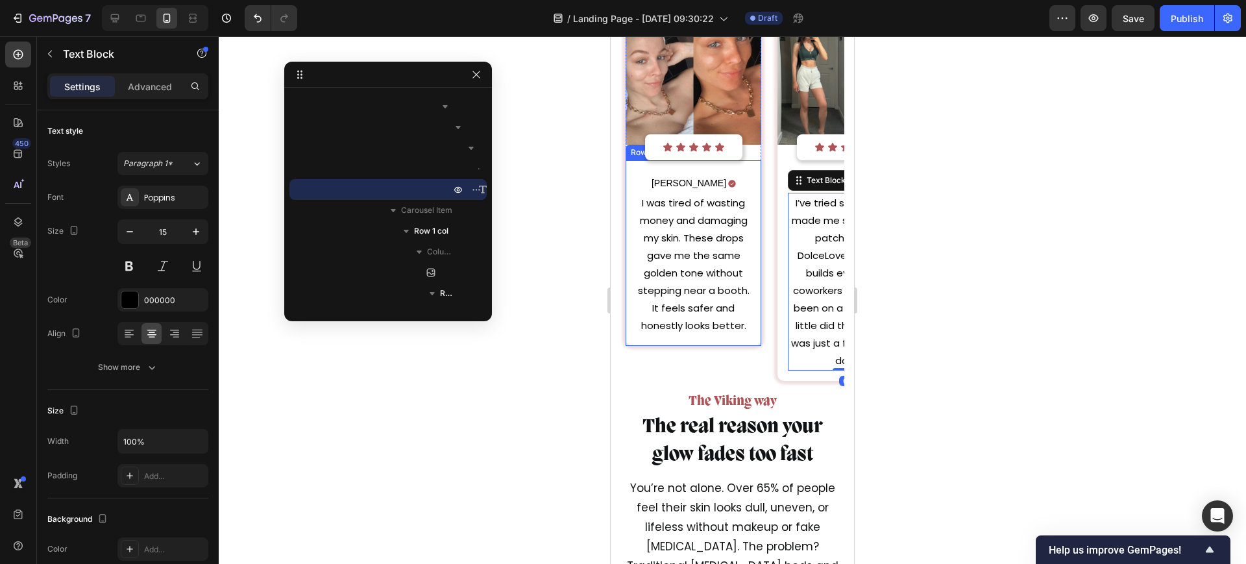
scroll to position [6251, 0]
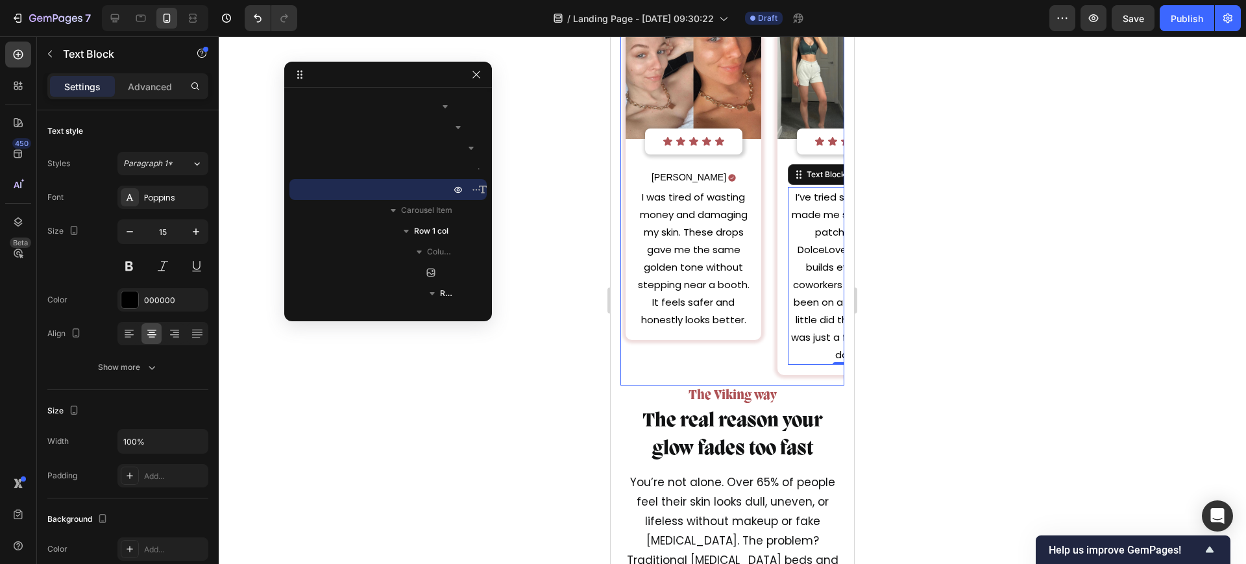
click at [809, 189] on icon "Carousel Next Arrow" at bounding box center [817, 190] width 16 height 16
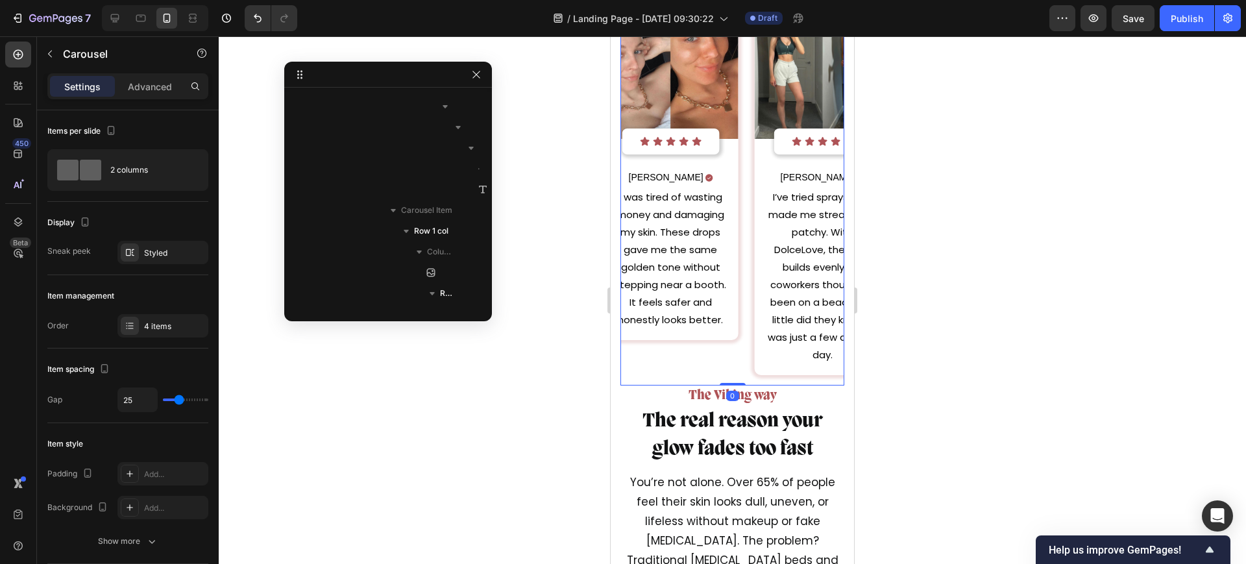
scroll to position [4897, 0]
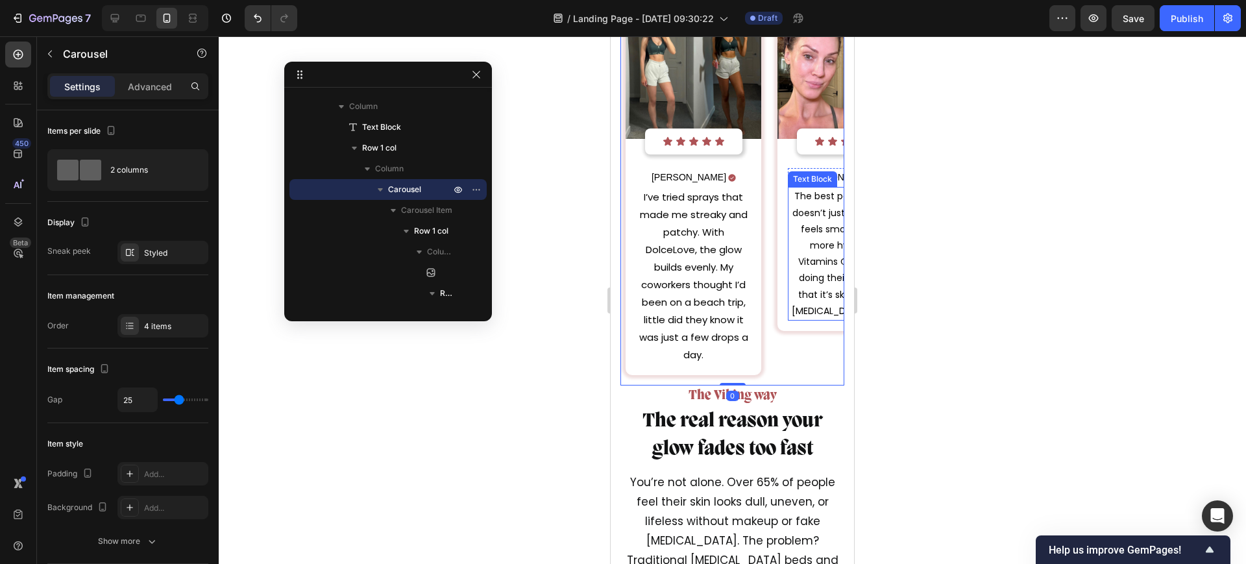
click at [812, 243] on p "The best part? My skin doesn’t just look tan… it feels smoother and more hydrat…" at bounding box center [845, 253] width 112 height 131
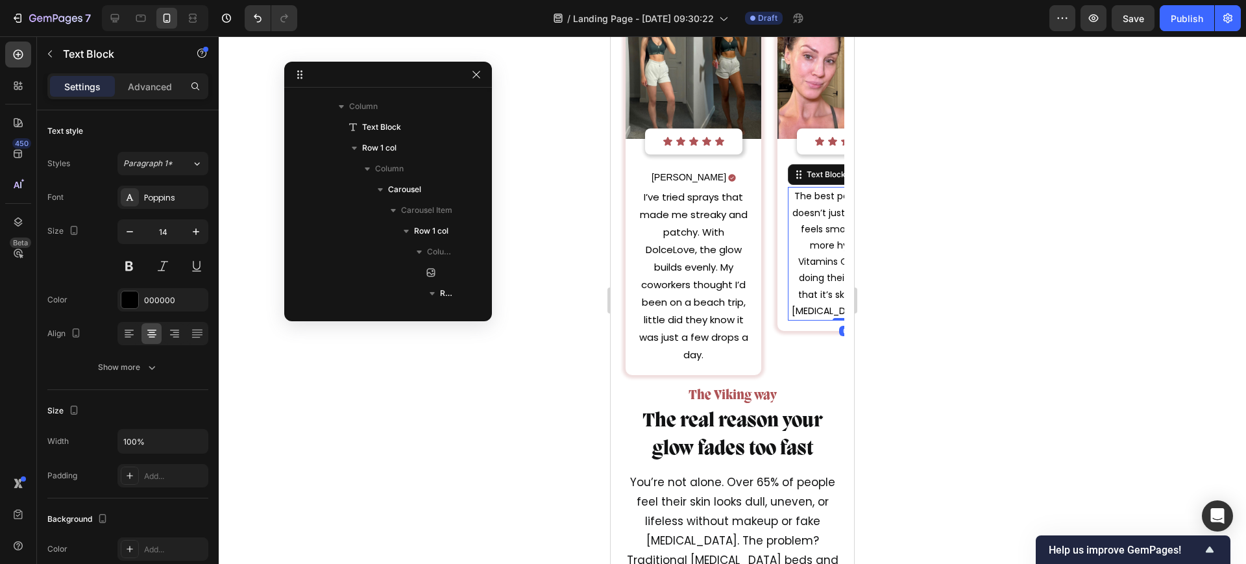
scroll to position [5790, 0]
drag, startPoint x: 197, startPoint y: 232, endPoint x: 239, endPoint y: 231, distance: 42.2
click at [198, 232] on icon "button" at bounding box center [195, 231] width 13 height 13
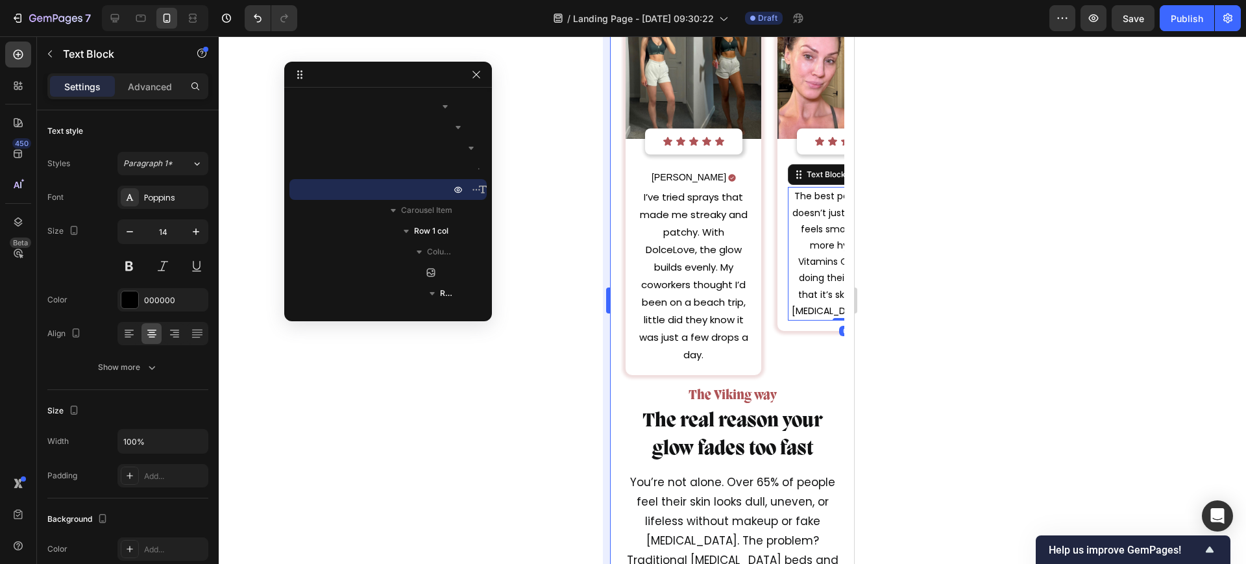
type input "15"
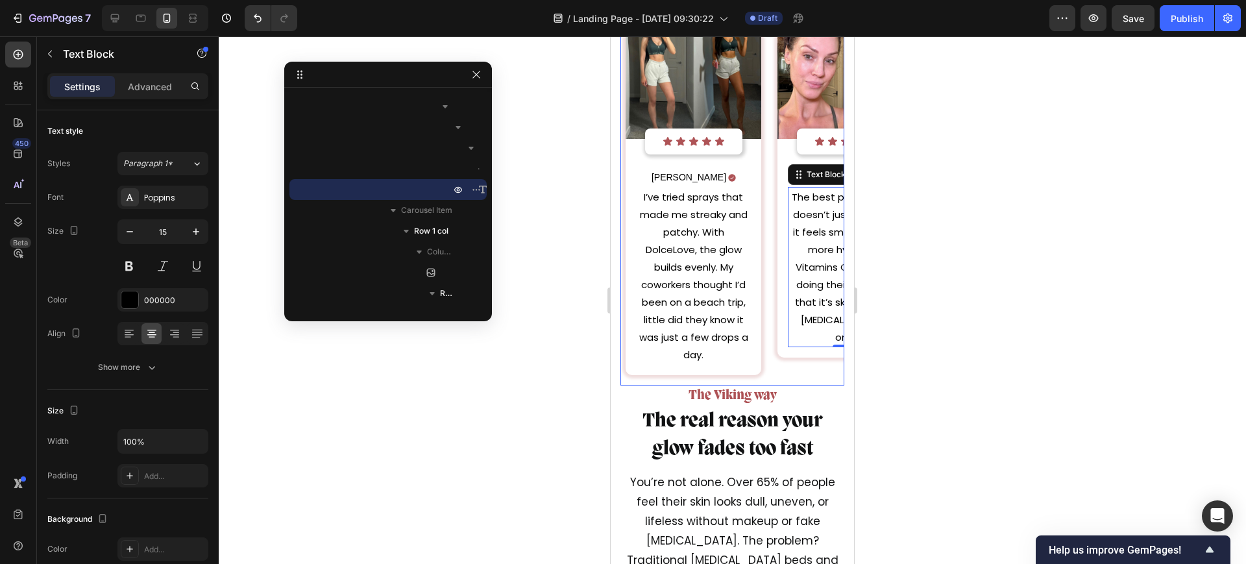
click at [816, 188] on button "Carousel Next Arrow" at bounding box center [816, 189] width 36 height 36
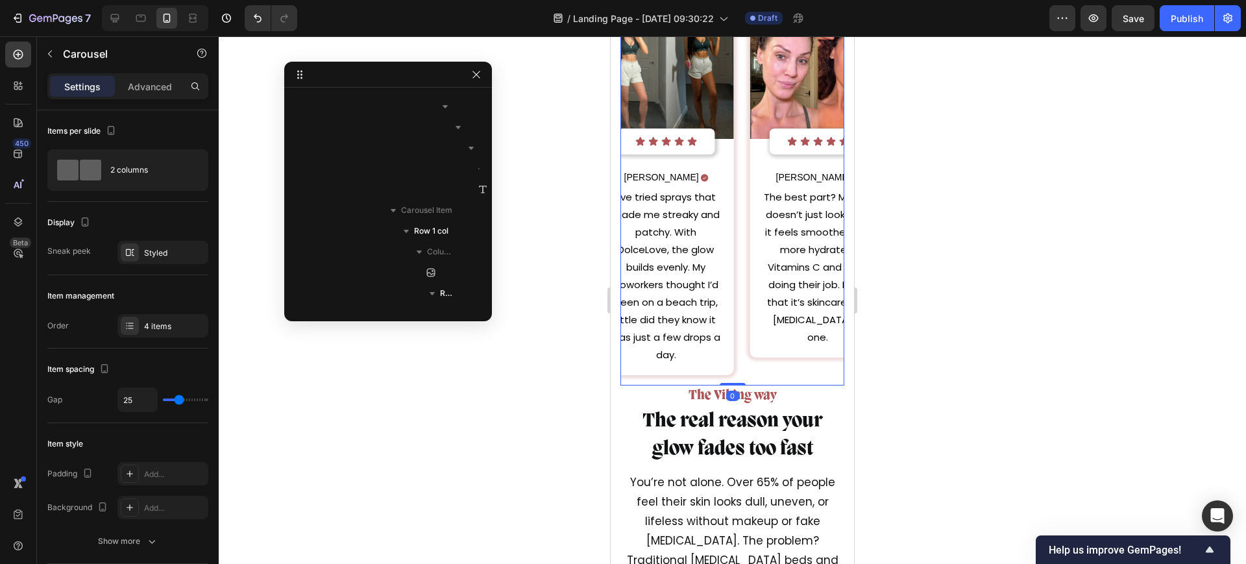
scroll to position [4897, 0]
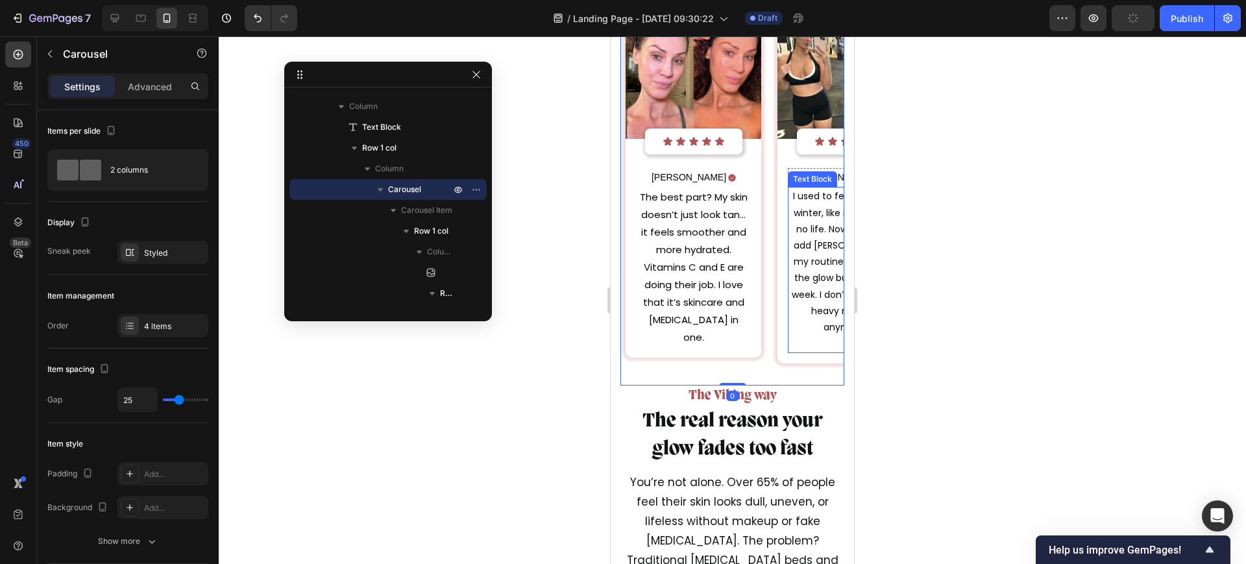
click at [820, 270] on p "I used to feel so pale in winter, like my skin had no life. Now I wake up, add …" at bounding box center [845, 270] width 112 height 164
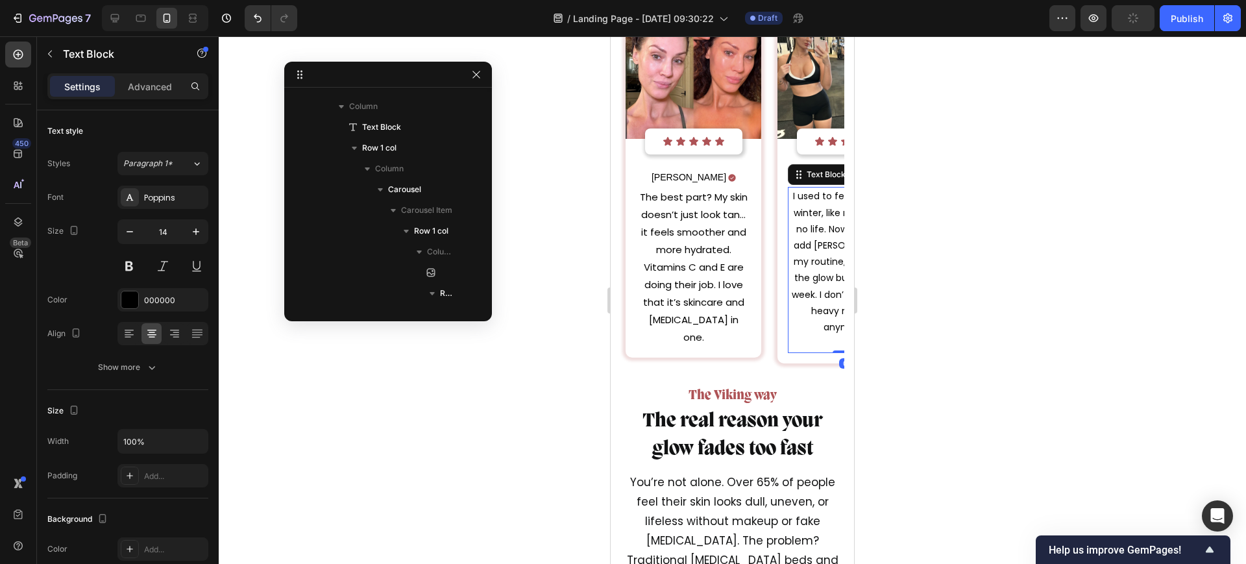
scroll to position [6060, 0]
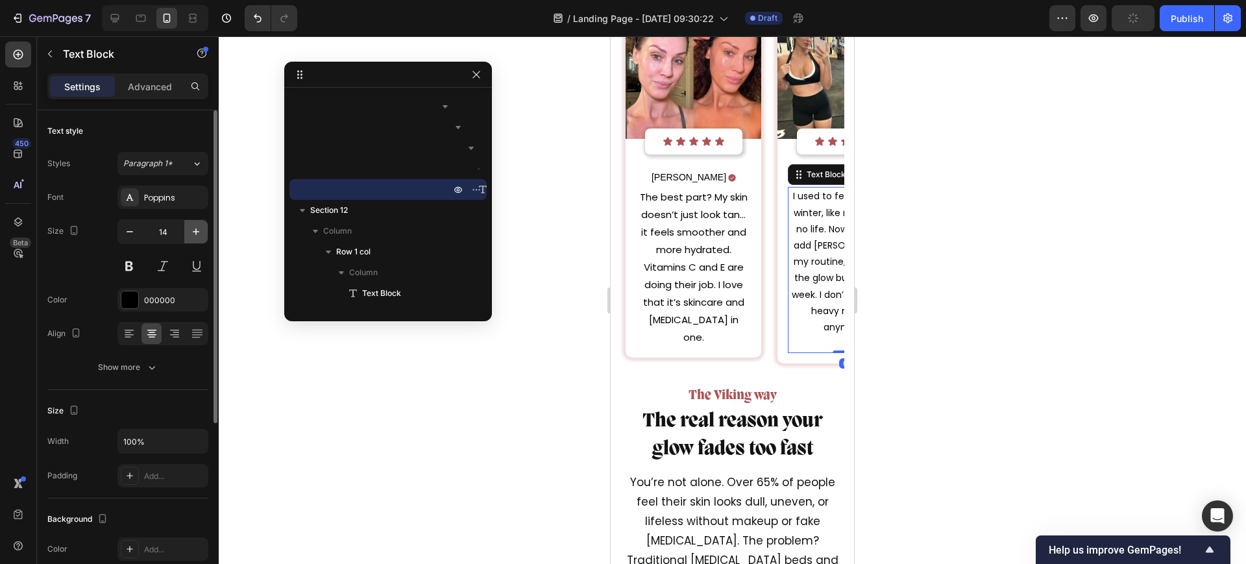
click at [195, 226] on icon "button" at bounding box center [195, 231] width 13 height 13
type input "15"
click at [814, 193] on icon "Carousel Next Arrow" at bounding box center [817, 189] width 6 height 11
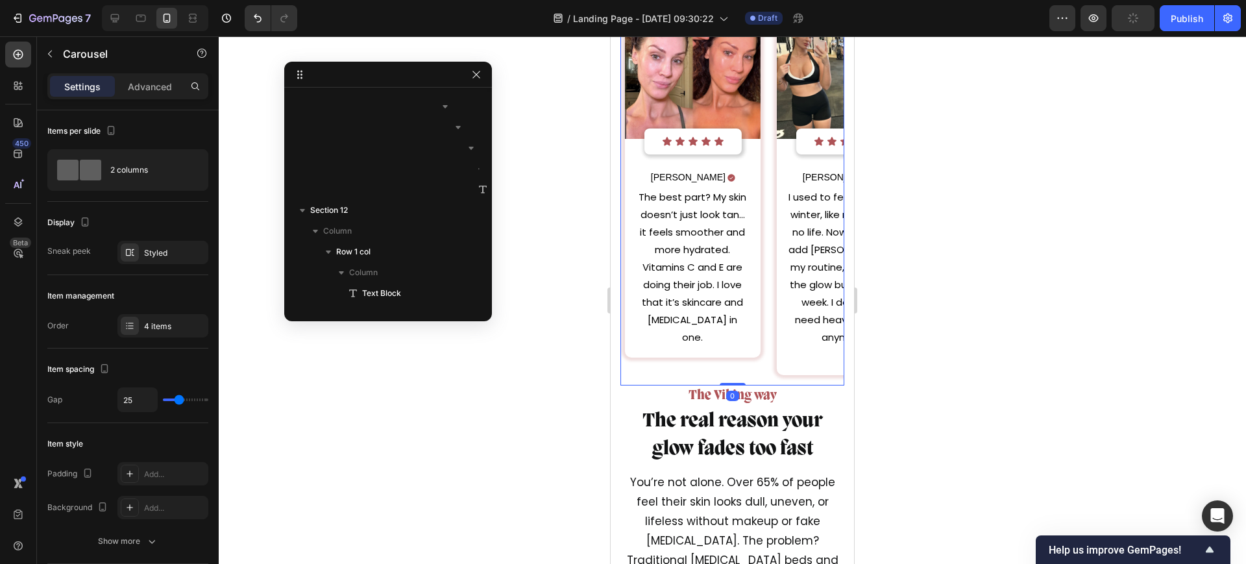
scroll to position [4897, 0]
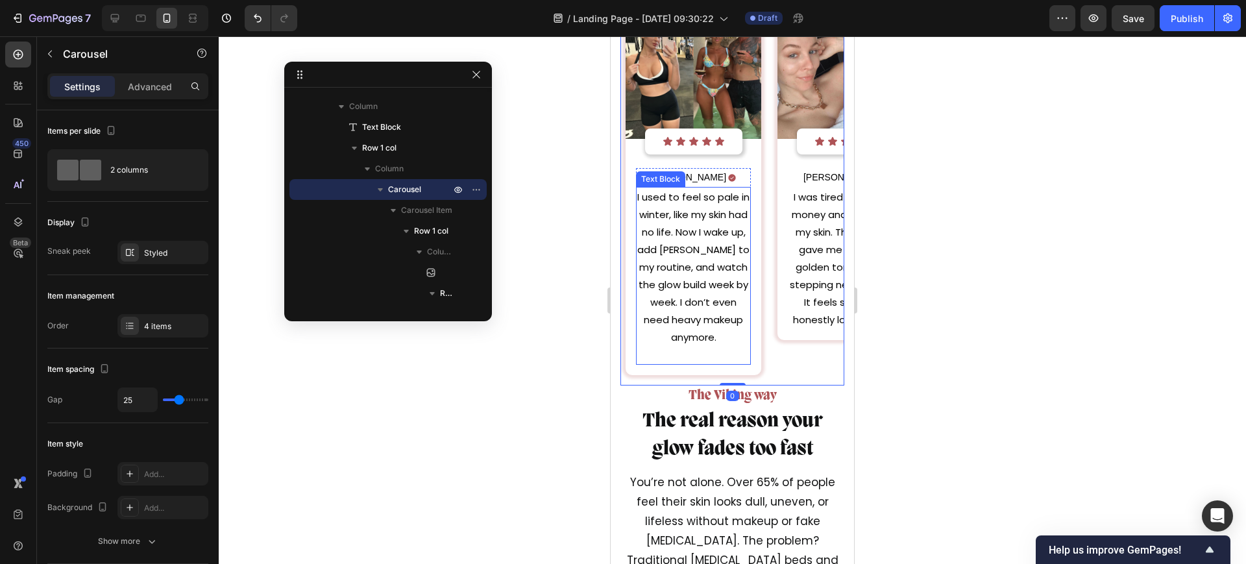
click at [700, 250] on p "I used to feel so pale in winter, like my skin had no life. Now I wake up, add …" at bounding box center [693, 275] width 112 height 175
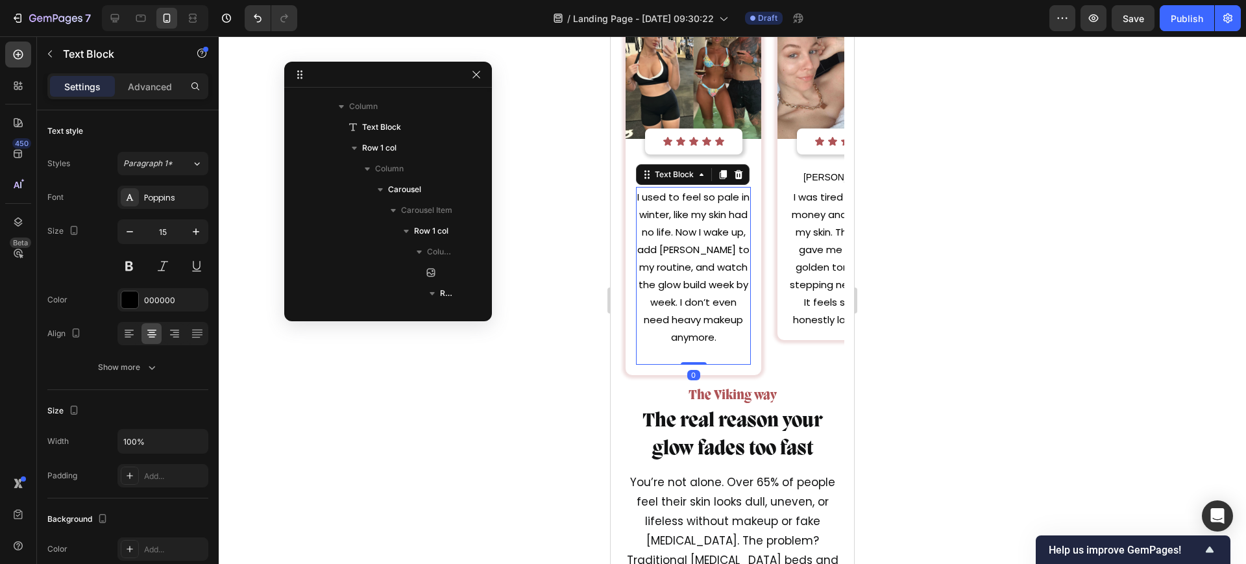
scroll to position [6060, 0]
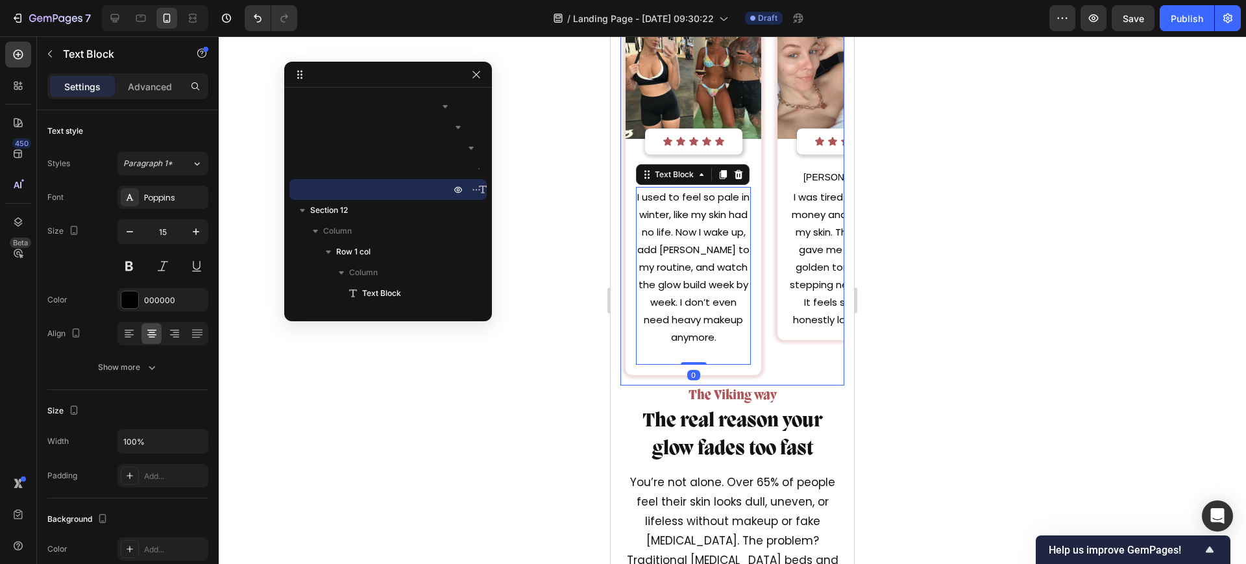
click at [809, 187] on icon "Carousel Next Arrow" at bounding box center [817, 190] width 16 height 16
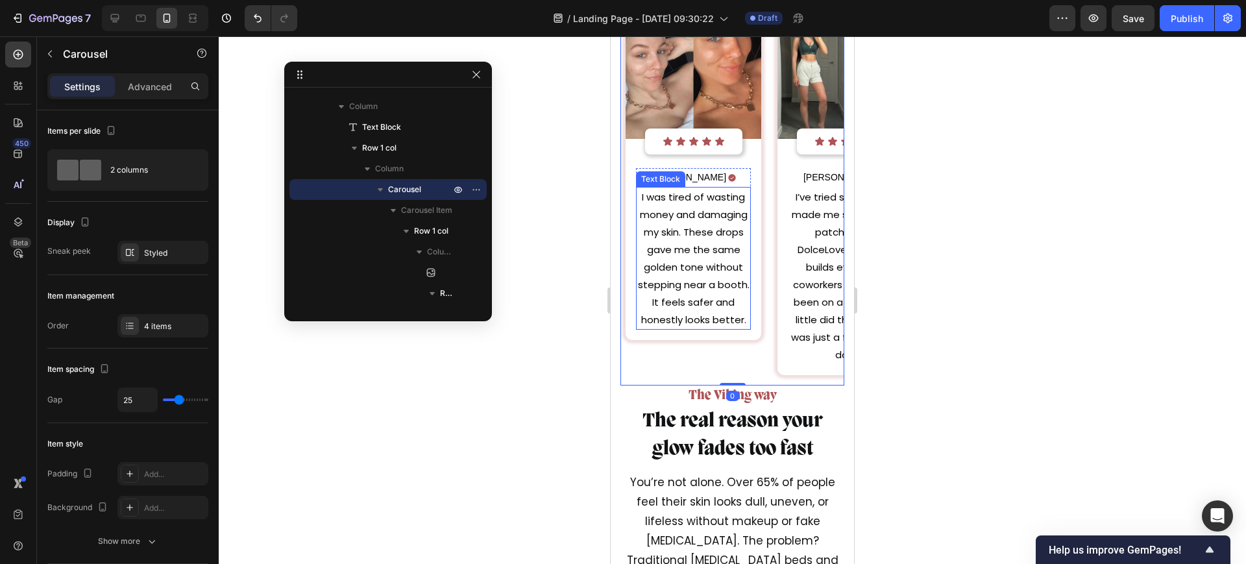
click at [716, 255] on p "I was tired of wasting money and damaging my skin. These drops gave me the same…" at bounding box center [693, 258] width 112 height 140
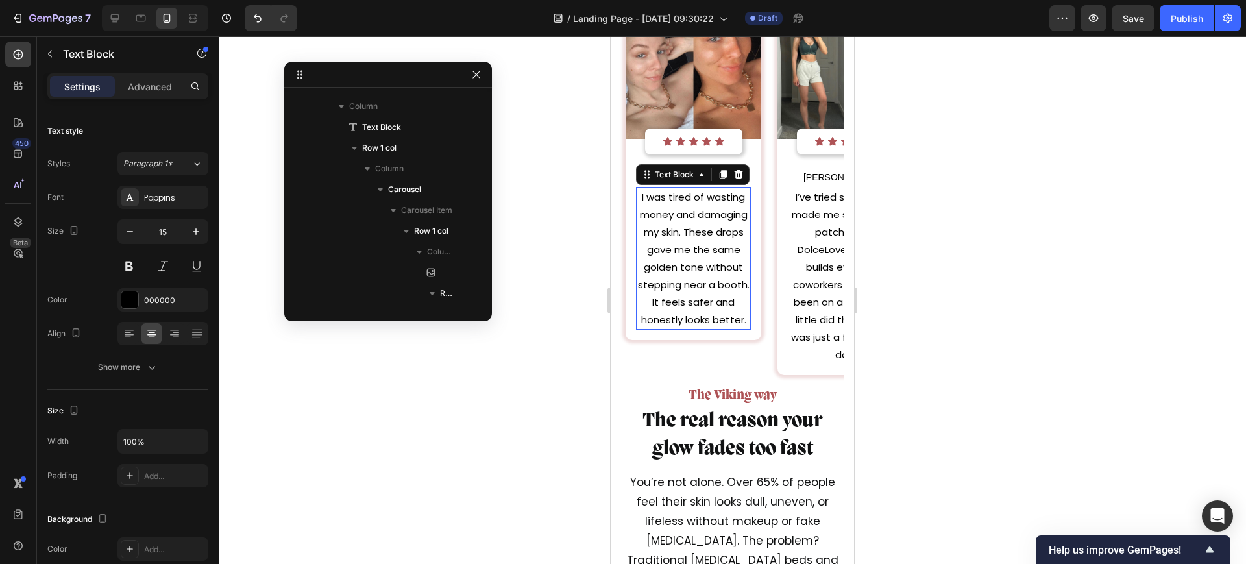
scroll to position [5250, 0]
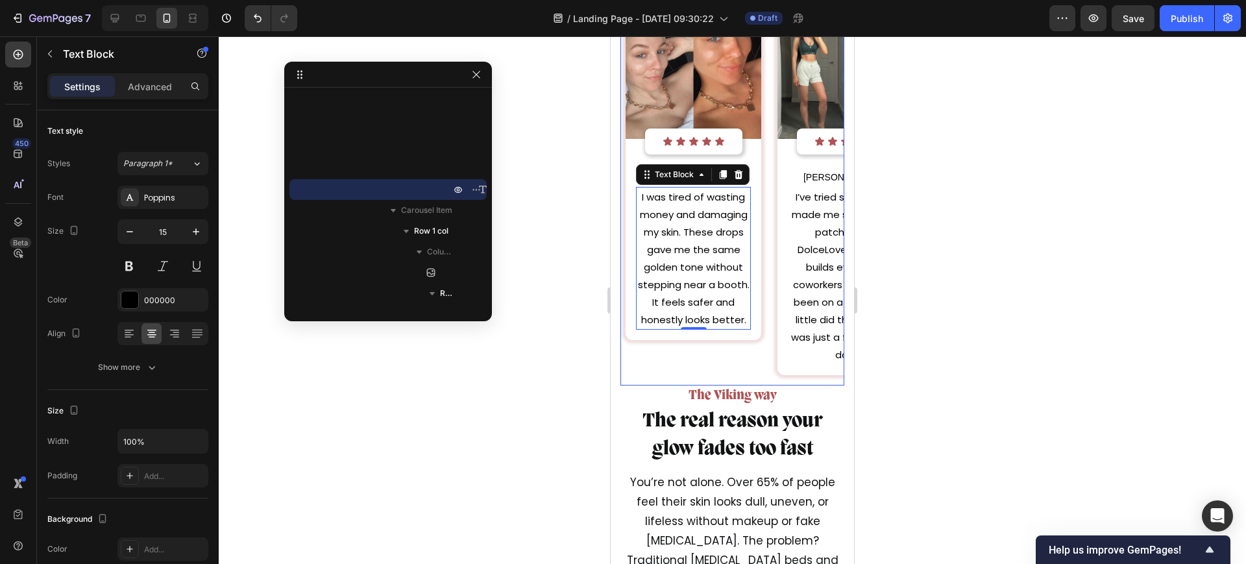
click at [809, 196] on icon "Carousel Next Arrow" at bounding box center [817, 190] width 16 height 16
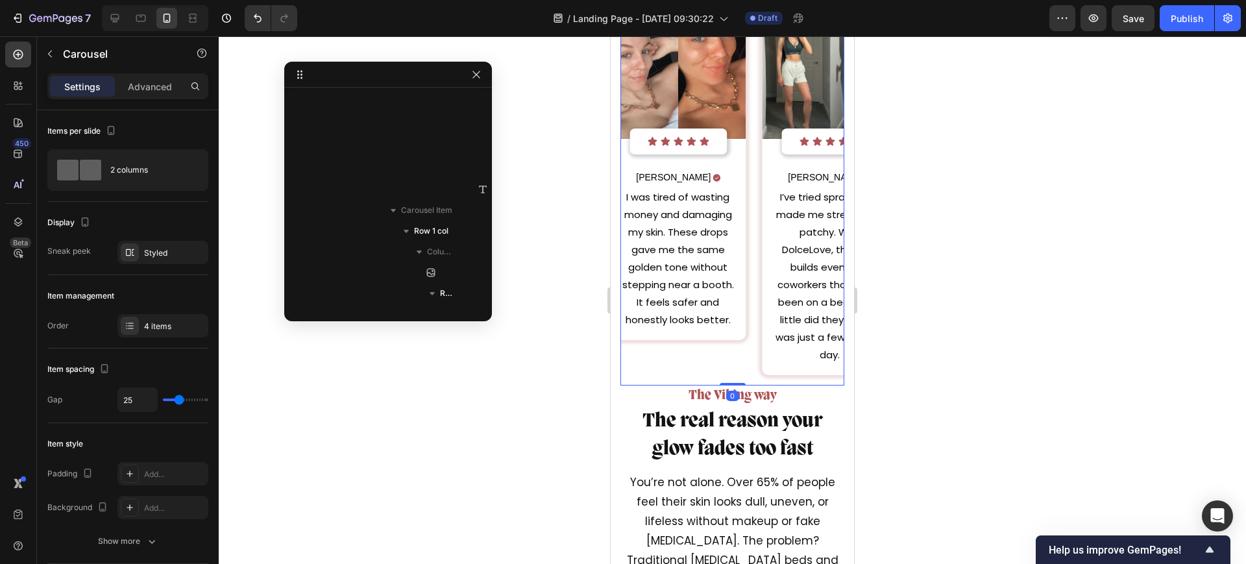
scroll to position [4897, 0]
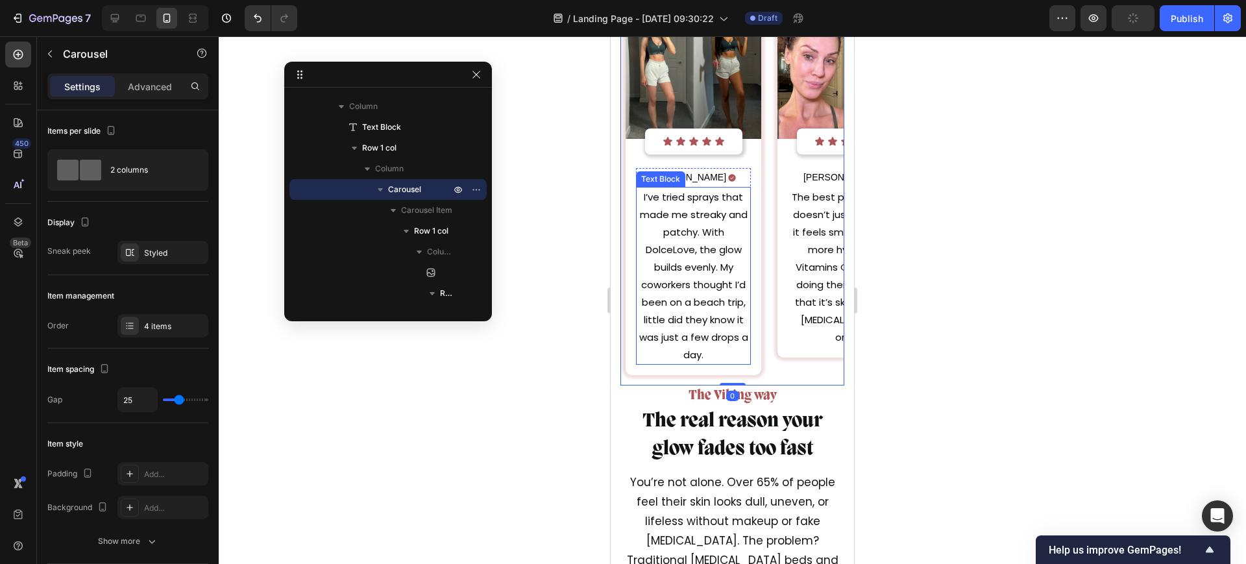
click at [731, 261] on p "I’ve tried sprays that made me streaky and patchy. With DolceLove, the glow bui…" at bounding box center [693, 275] width 112 height 175
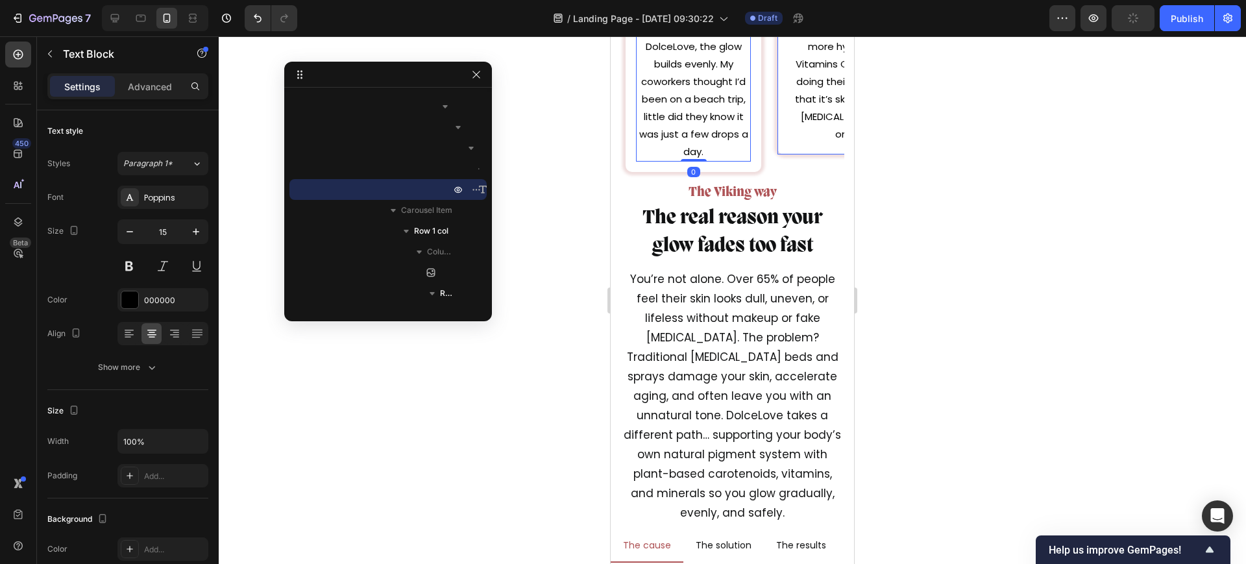
scroll to position [6495, 0]
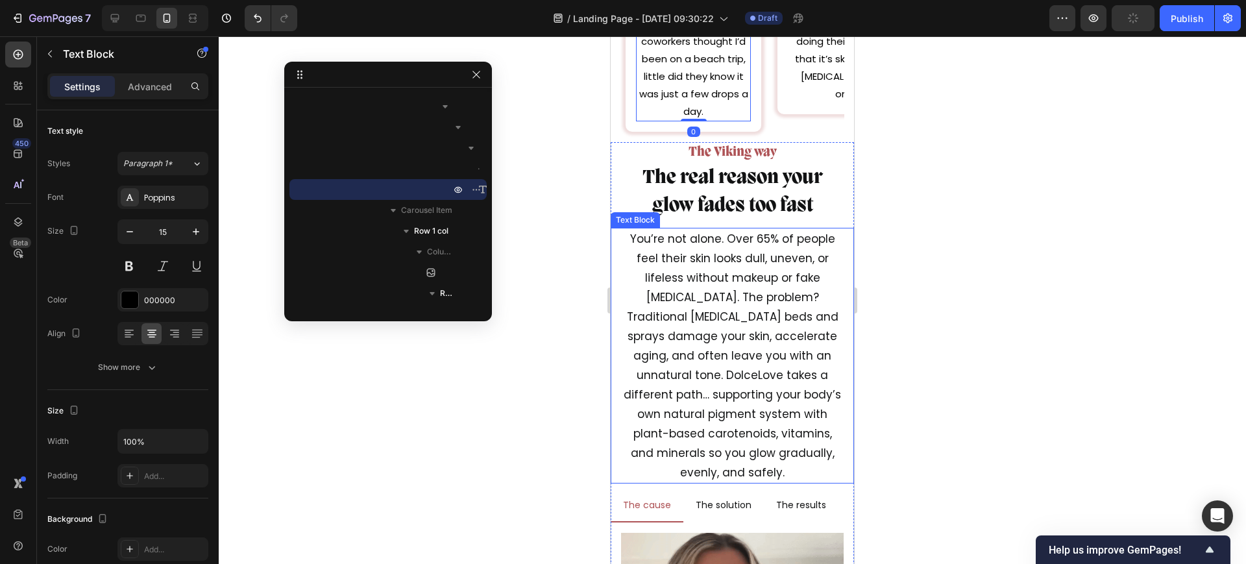
click at [740, 292] on p "You’re not alone. Over 65% of people feel their skin looks dull, uneven, or lif…" at bounding box center [732, 355] width 221 height 253
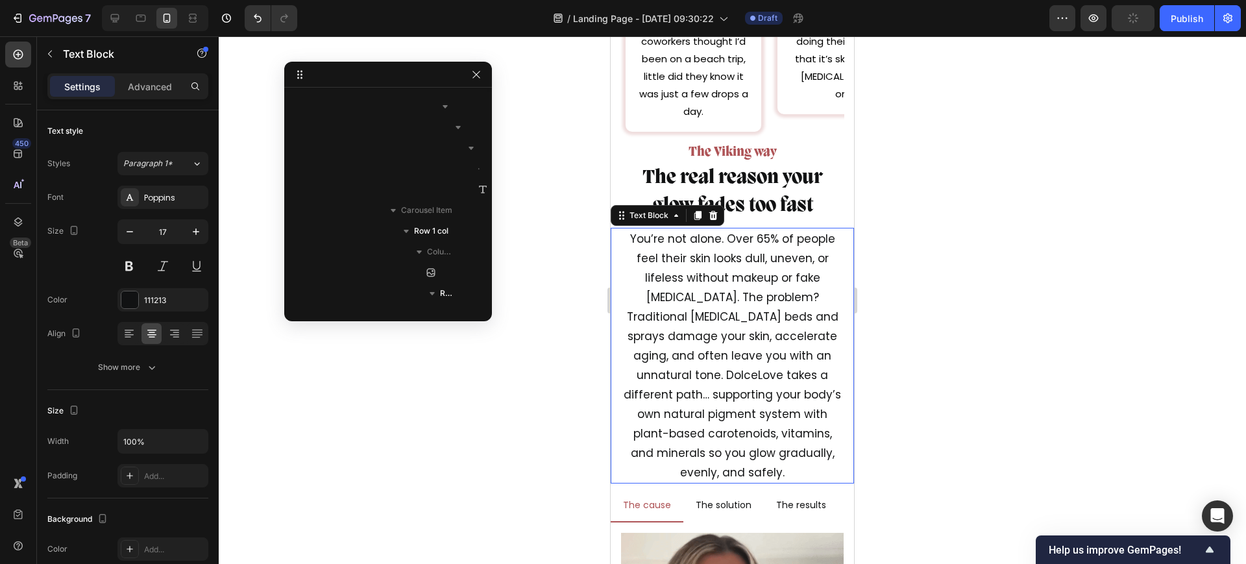
scroll to position [6205, 0]
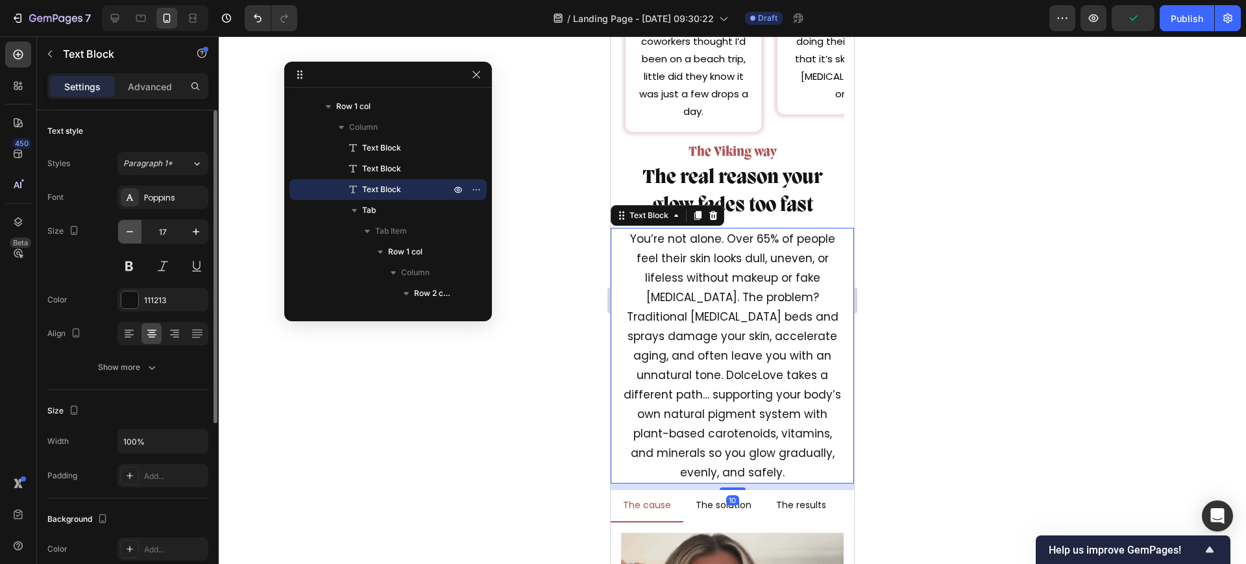
click at [132, 234] on icon "button" at bounding box center [129, 231] width 13 height 13
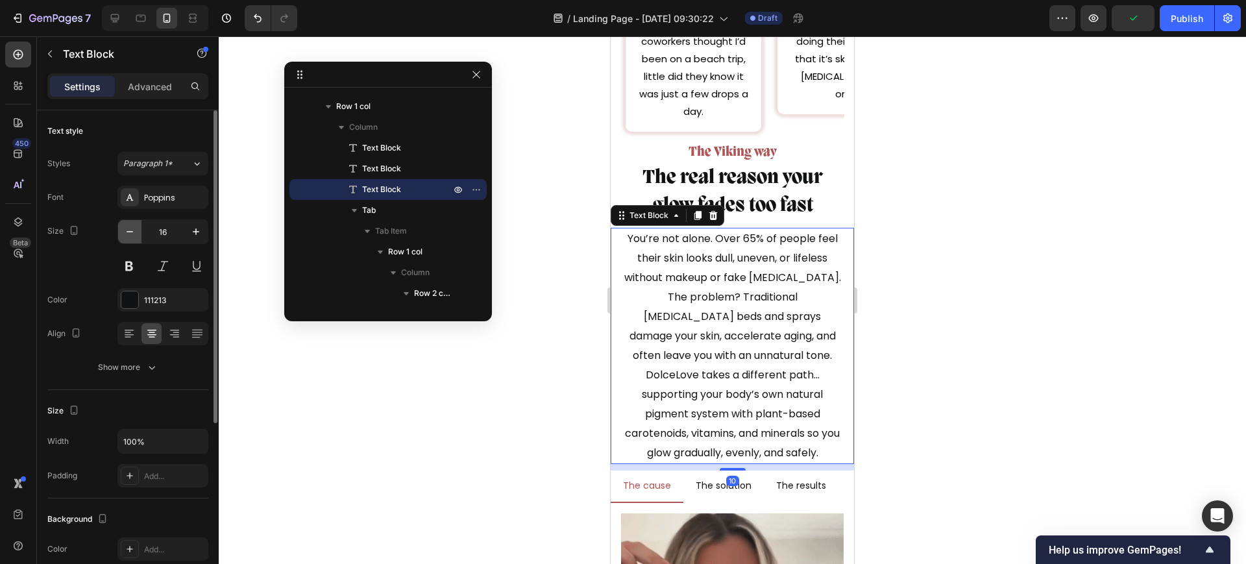
type input "15"
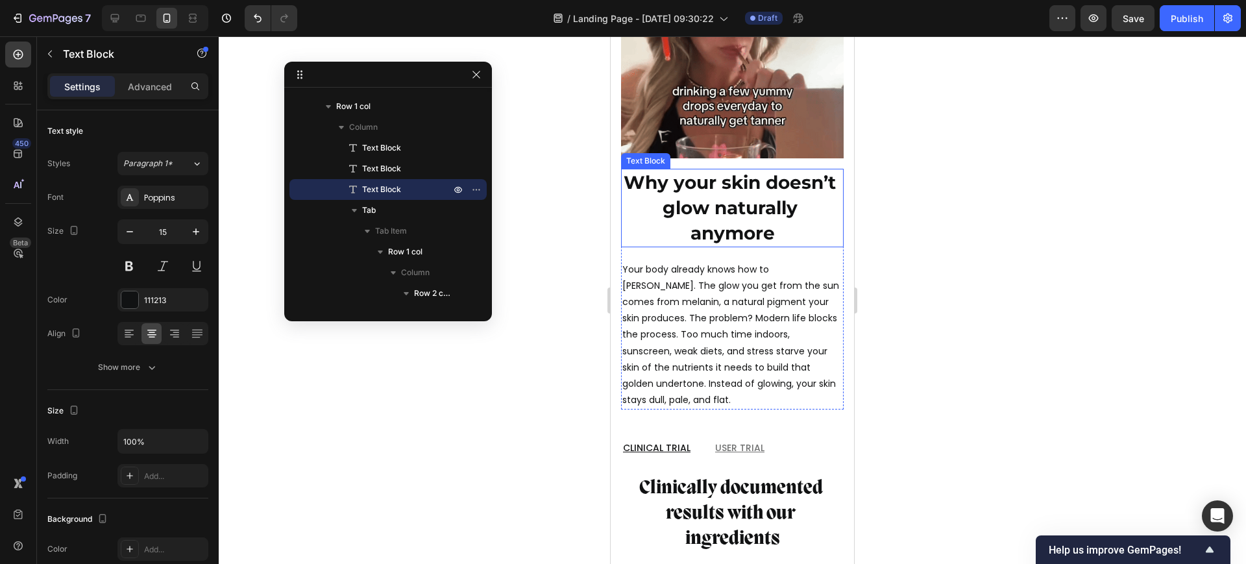
scroll to position [7062, 0]
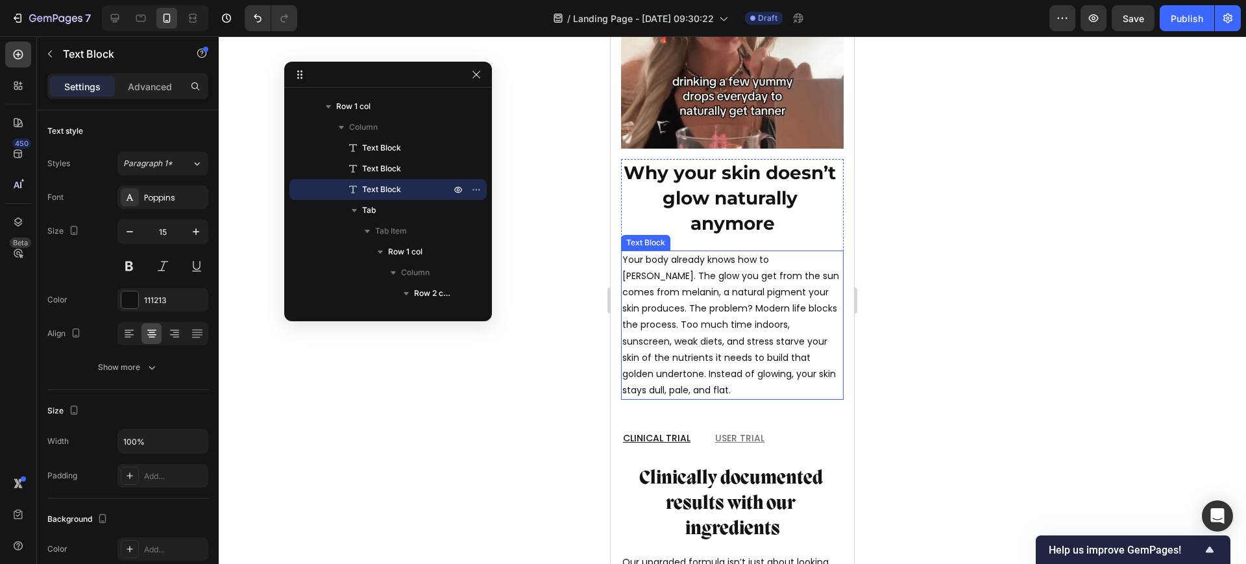
click at [725, 310] on p "Your body already knows how to tan. The glow you get from the sun comes from me…" at bounding box center [732, 325] width 220 height 147
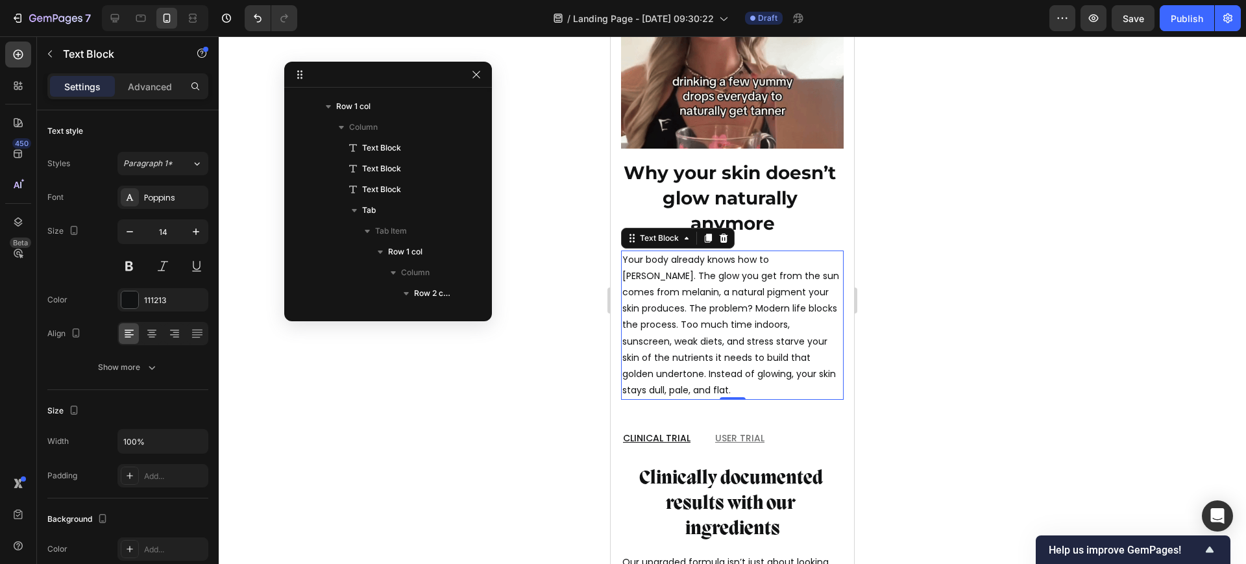
scroll to position [6496, 0]
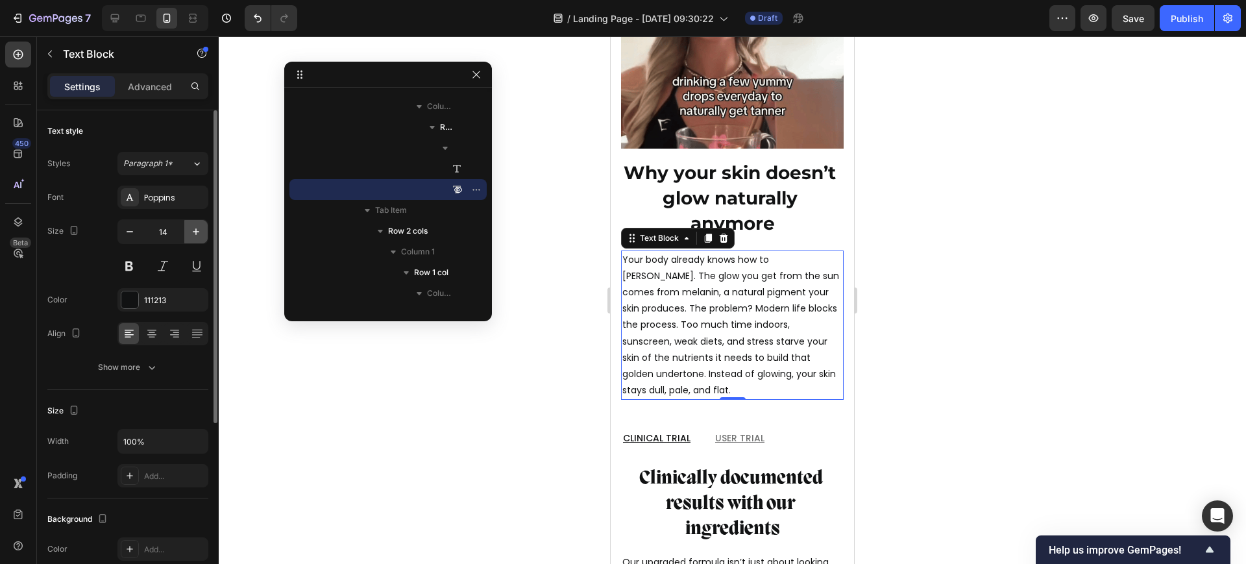
click at [194, 227] on icon "button" at bounding box center [195, 231] width 13 height 13
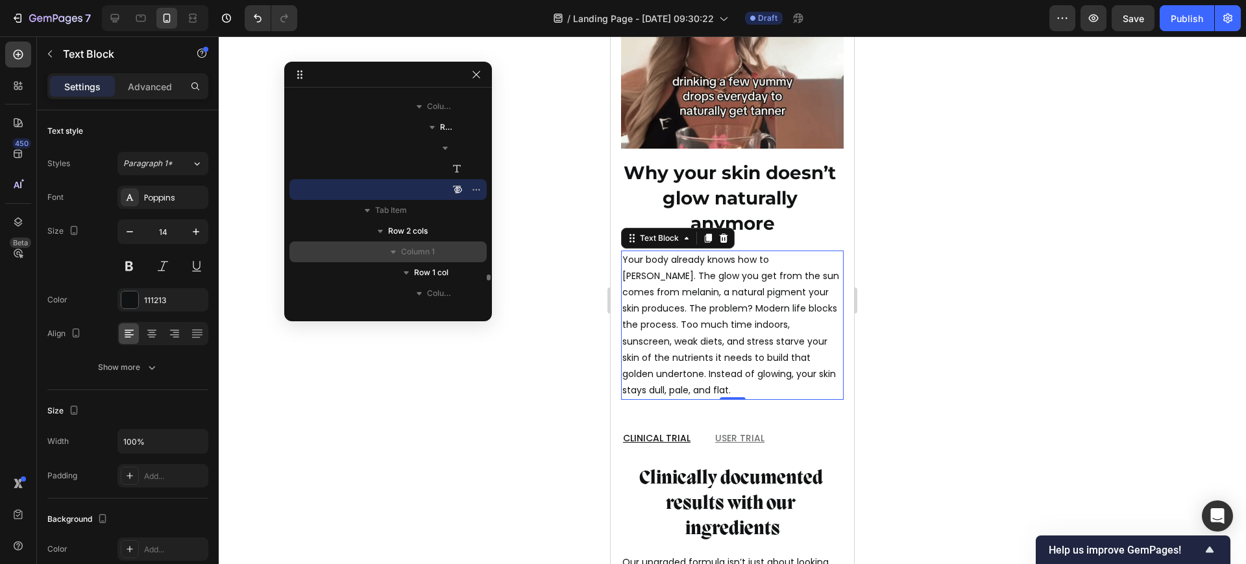
type input "15"
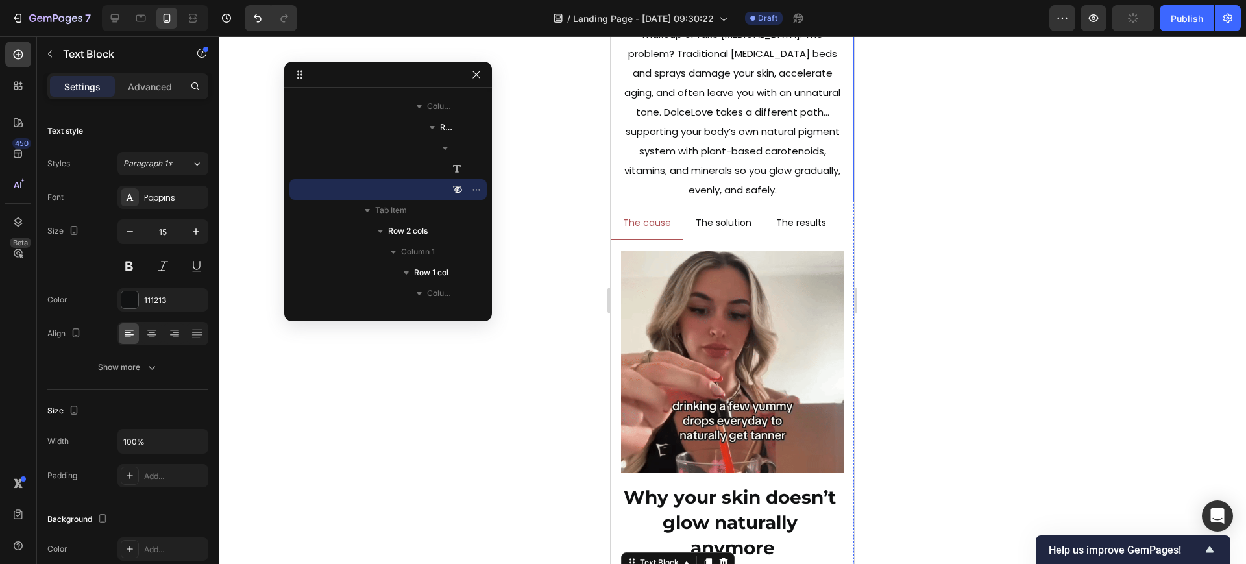
scroll to position [6657, 0]
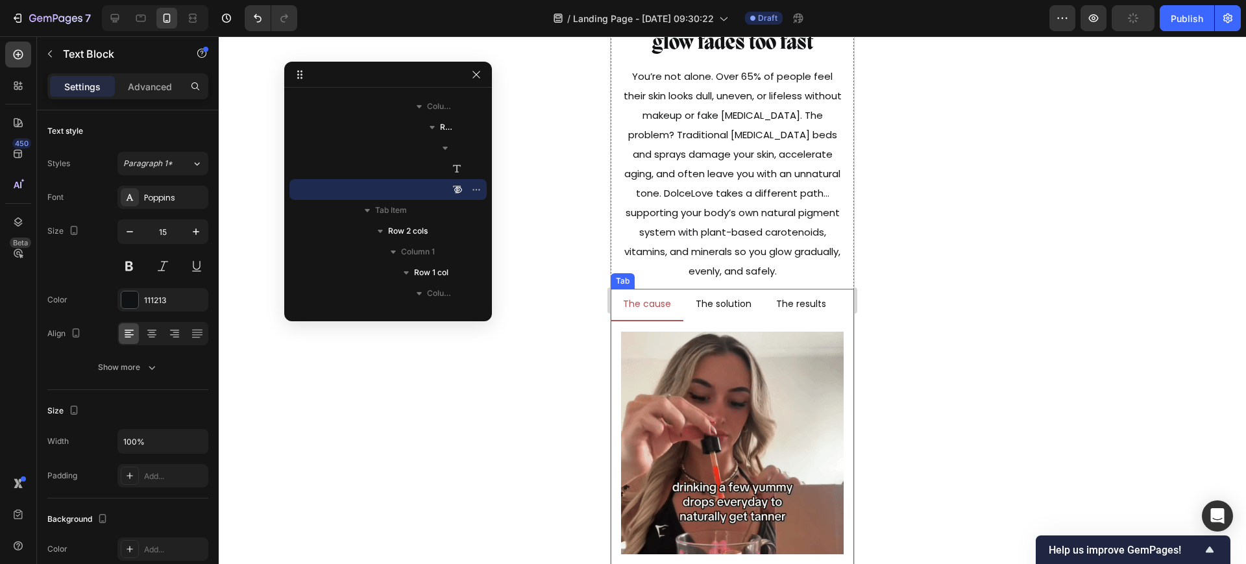
click at [738, 304] on p "The solution" at bounding box center [724, 304] width 56 height 16
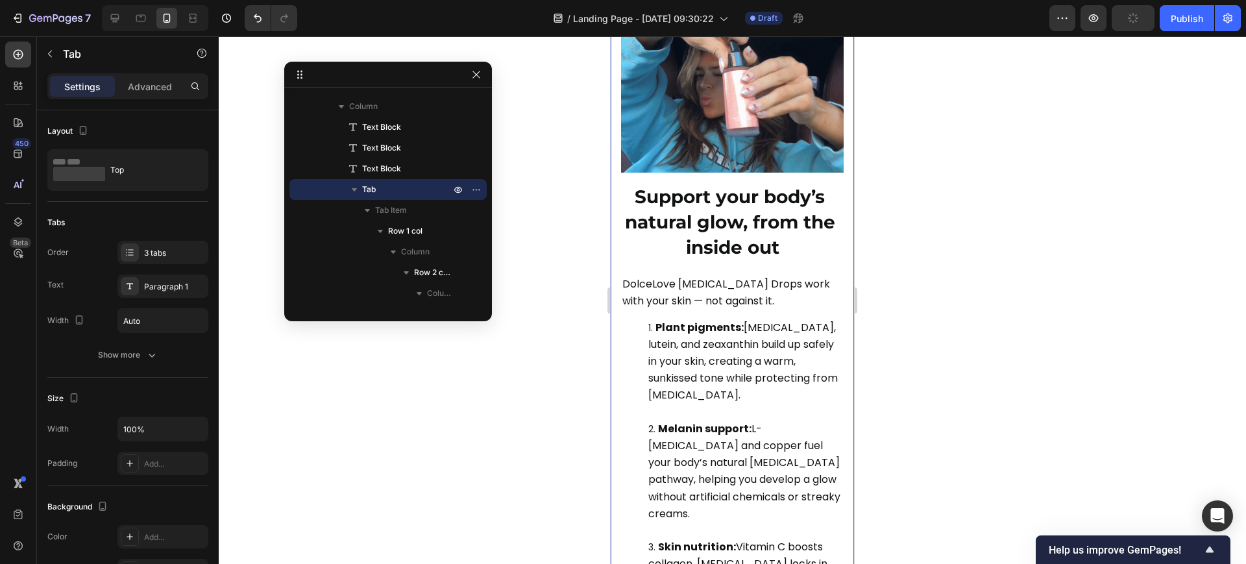
scroll to position [7062, 0]
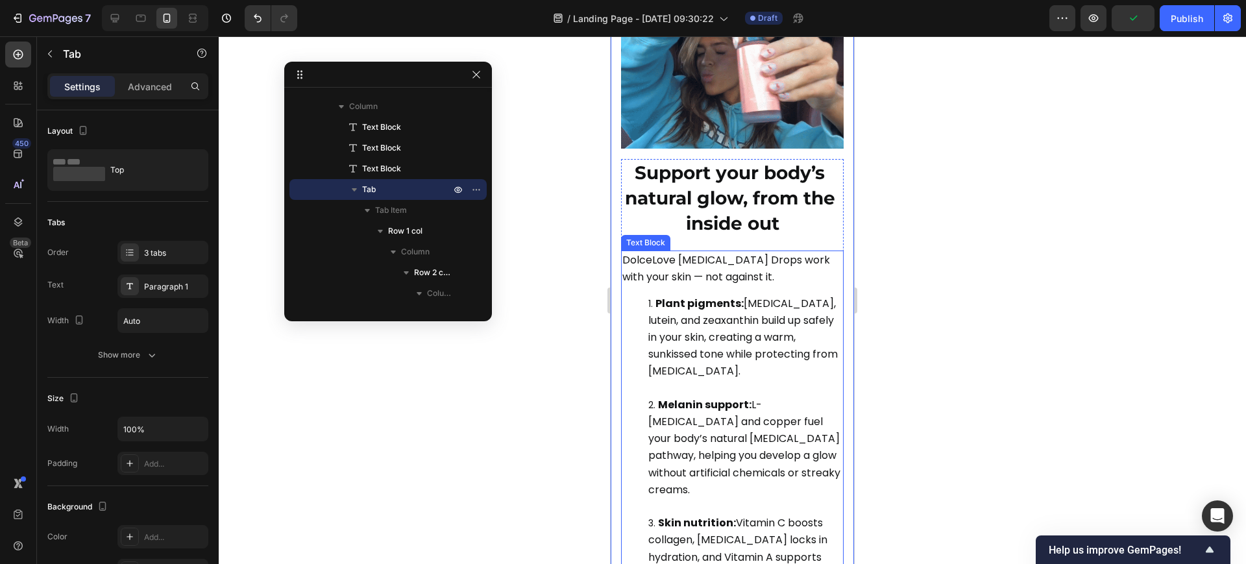
drag, startPoint x: 703, startPoint y: 313, endPoint x: 646, endPoint y: 314, distance: 57.8
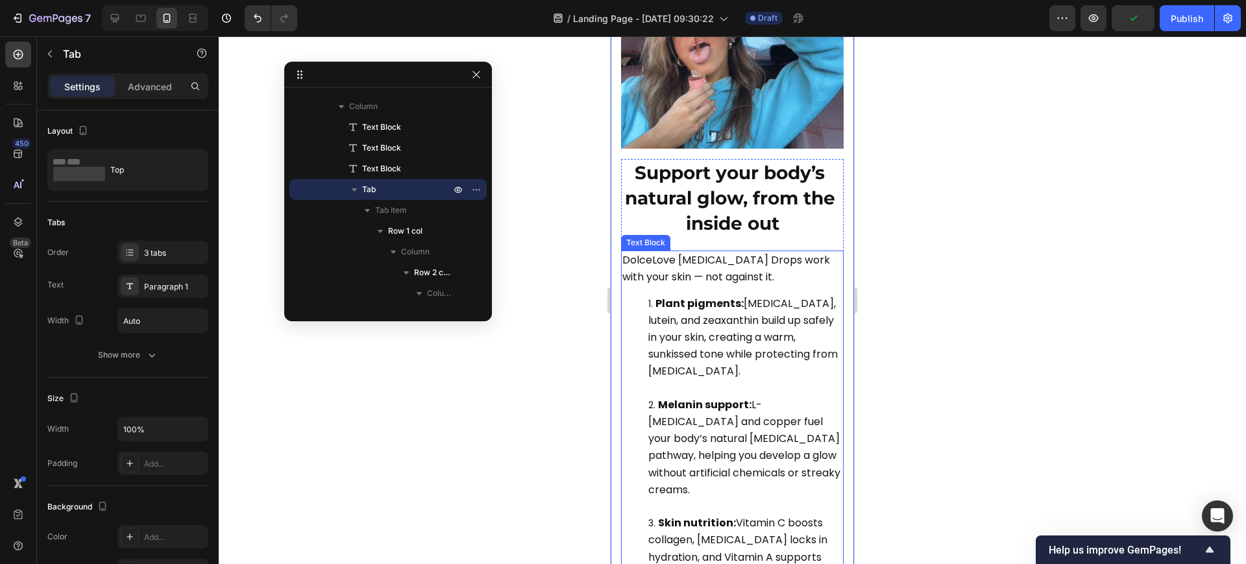
click at [704, 313] on span "Plant pigments: Beta-carotene, lutein, and zeaxanthin build up safely in your s…" at bounding box center [742, 337] width 189 height 83
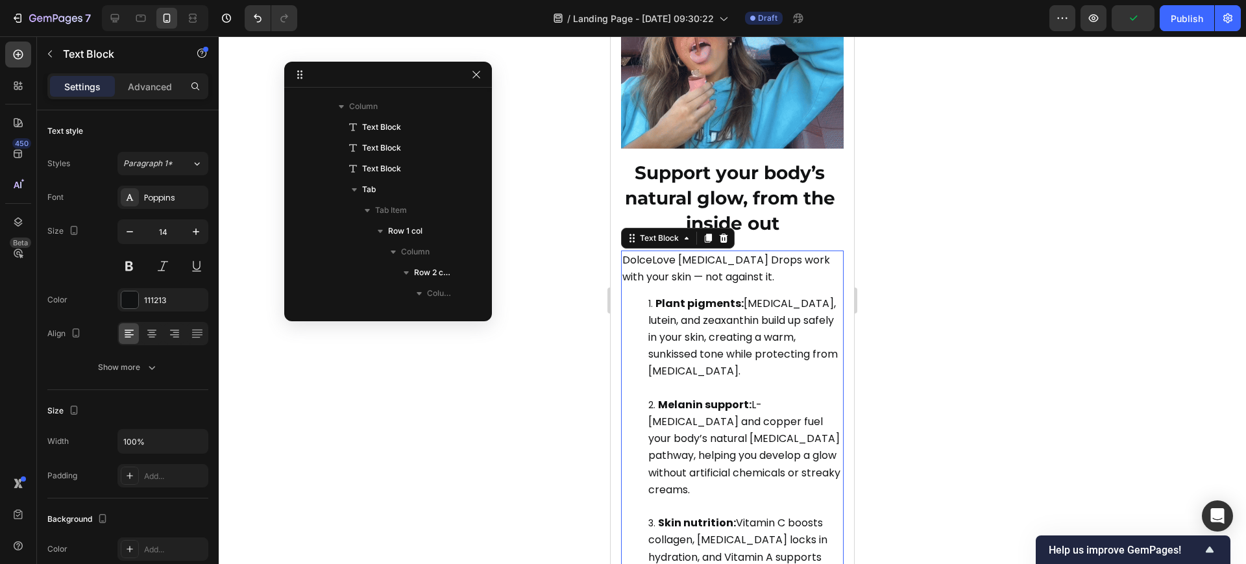
scroll to position [6724, 0]
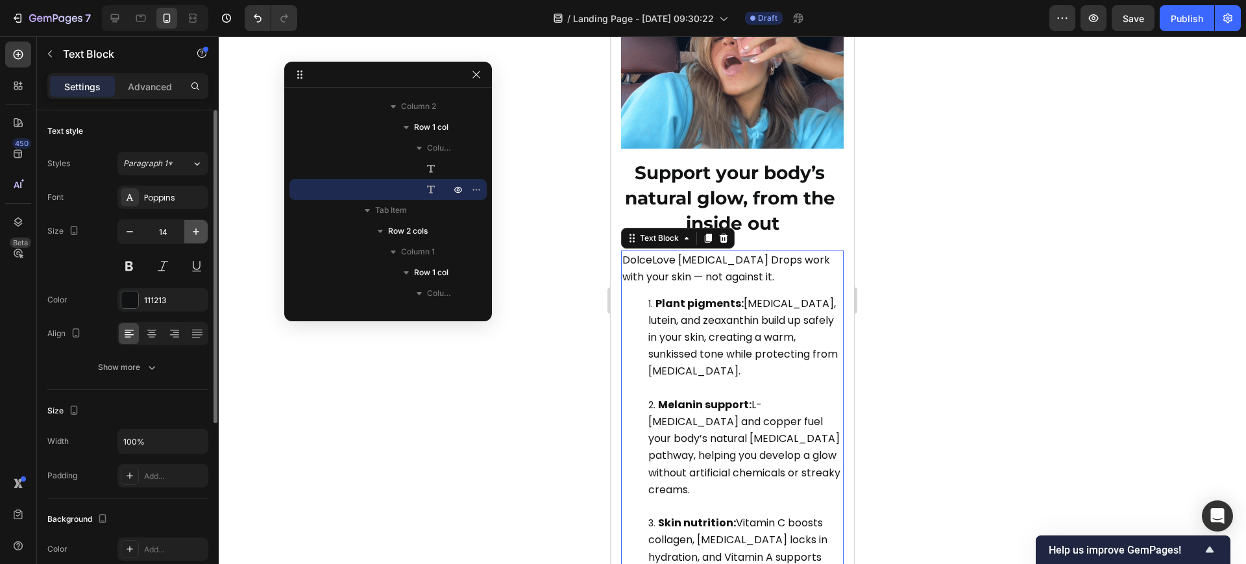
click at [189, 232] on button "button" at bounding box center [195, 231] width 23 height 23
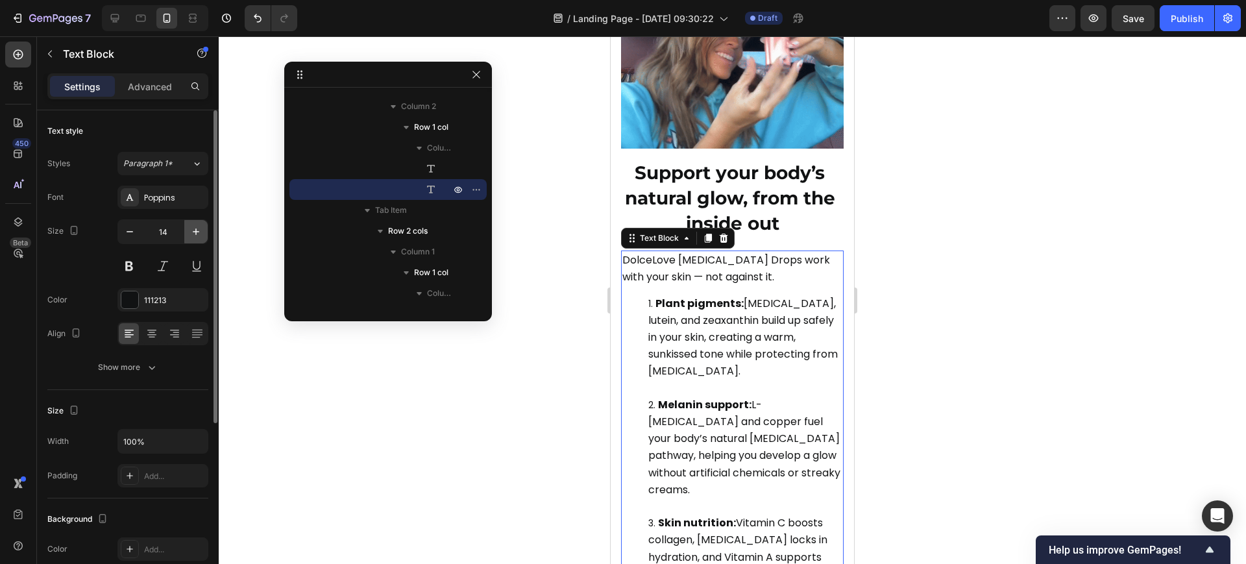
type input "15"
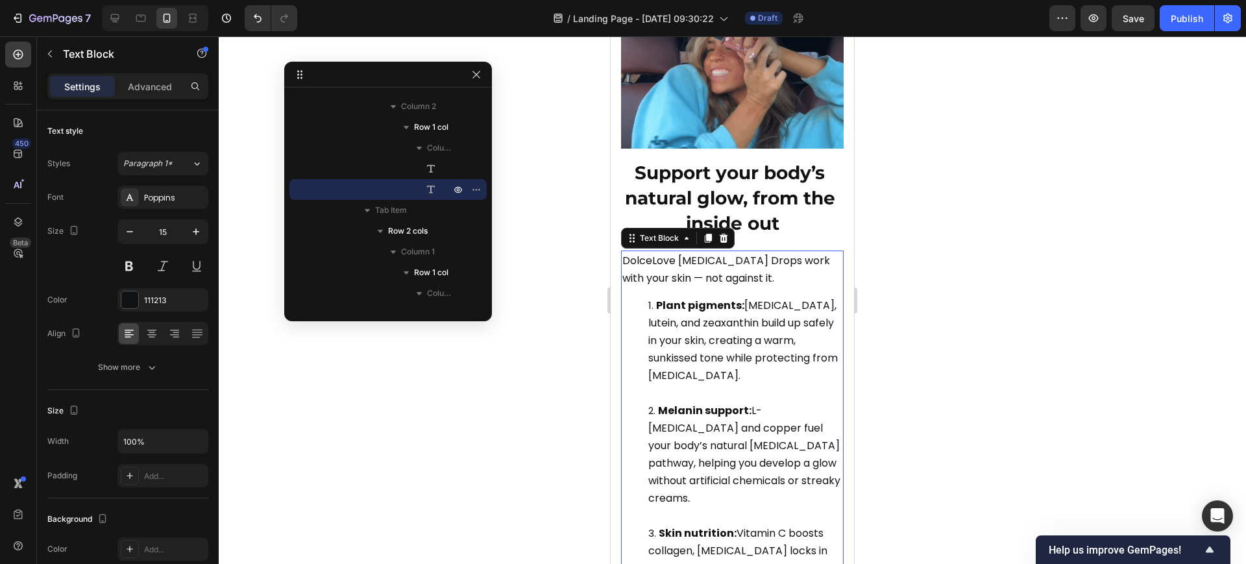
click at [762, 309] on span "Plant pigments: Beta-carotene, lutein, and zeaxanthin build up safely in your s…" at bounding box center [742, 340] width 189 height 85
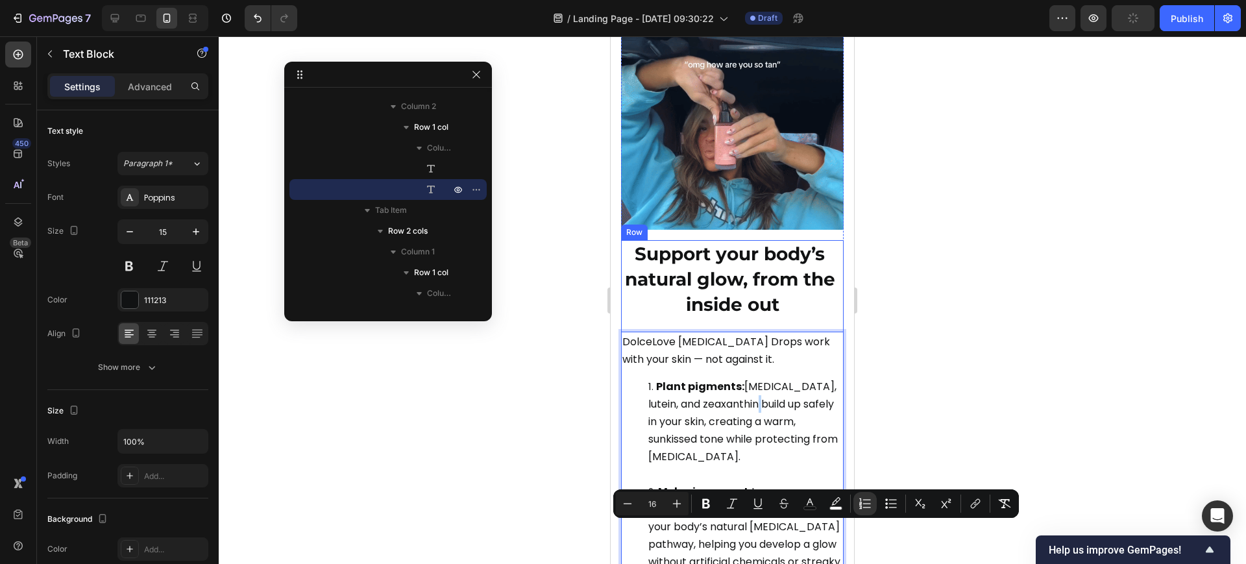
scroll to position [6657, 0]
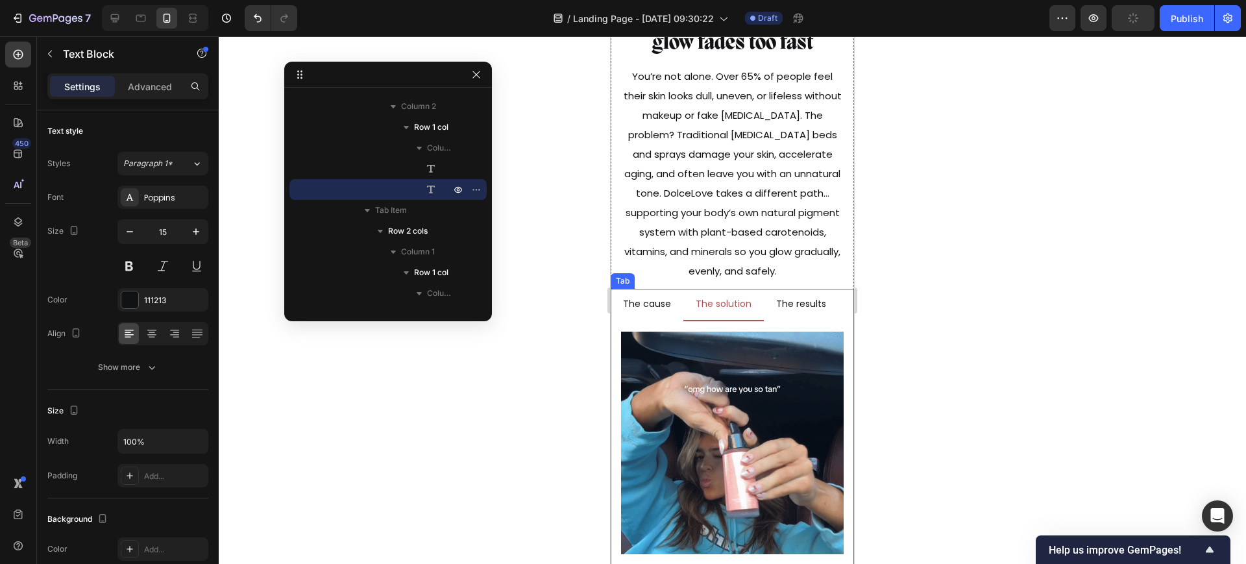
click at [793, 302] on p "The results" at bounding box center [801, 304] width 50 height 16
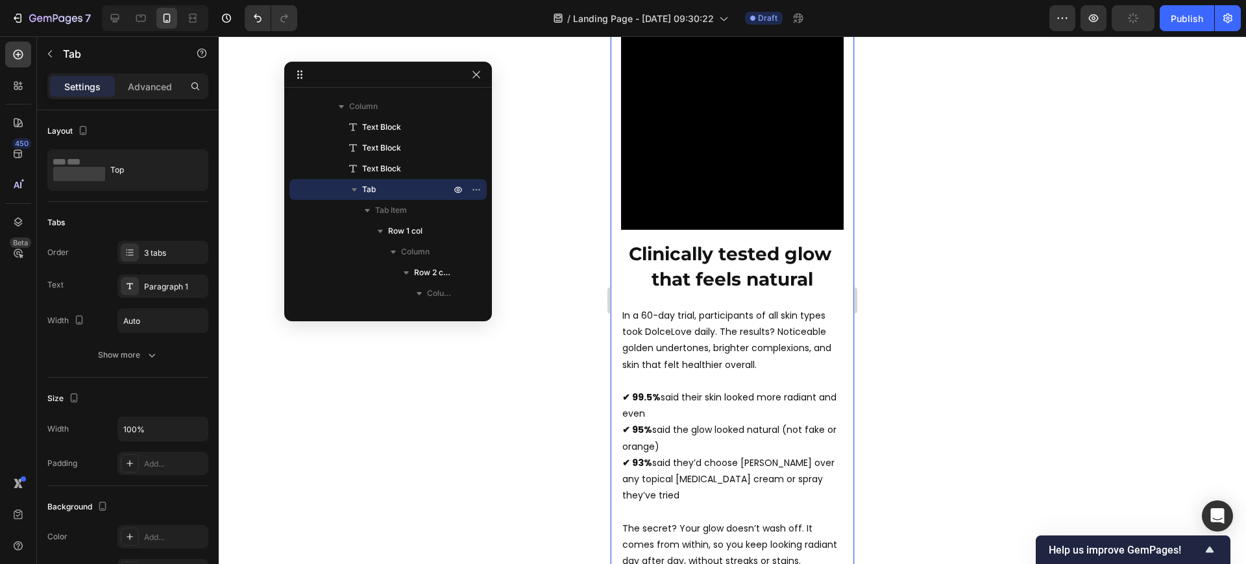
scroll to position [7225, 0]
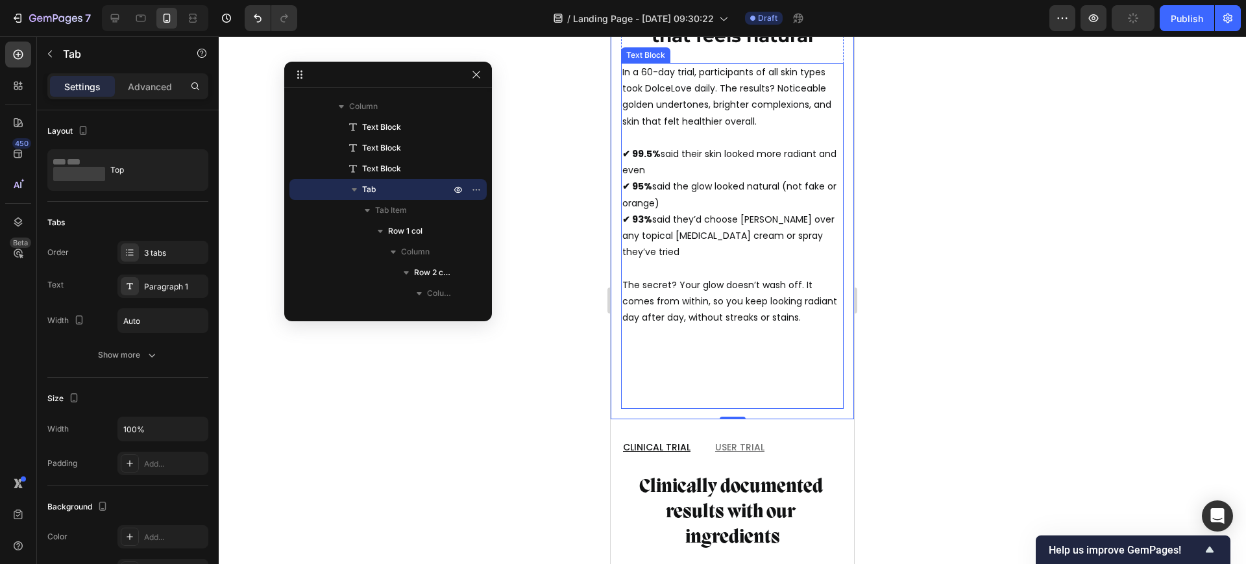
click at [777, 284] on p "In a 60-day trial, participants of all skin types took DolceLove daily. The res…" at bounding box center [732, 235] width 220 height 343
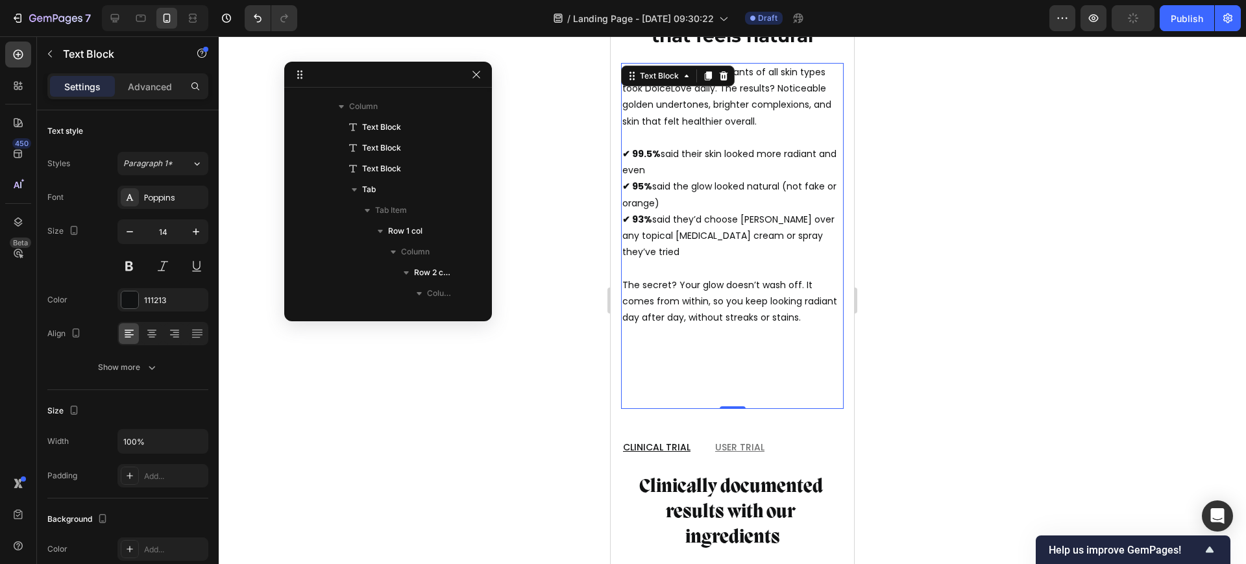
scroll to position [6953, 0]
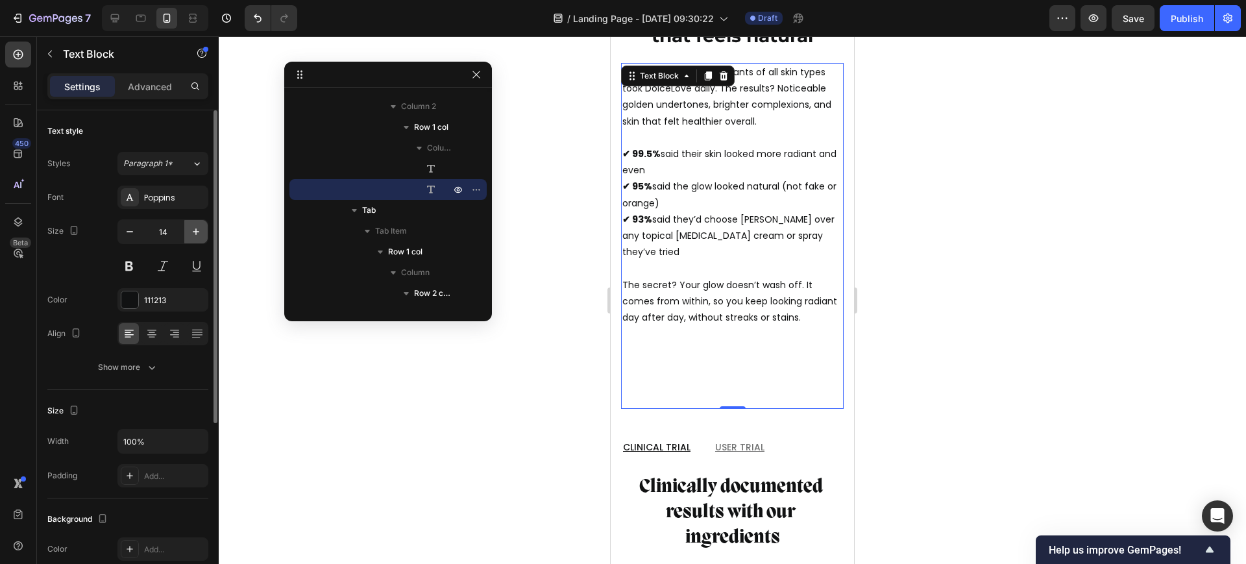
drag, startPoint x: 194, startPoint y: 237, endPoint x: 67, endPoint y: 259, distance: 128.4
click at [194, 237] on icon "button" at bounding box center [195, 231] width 13 height 13
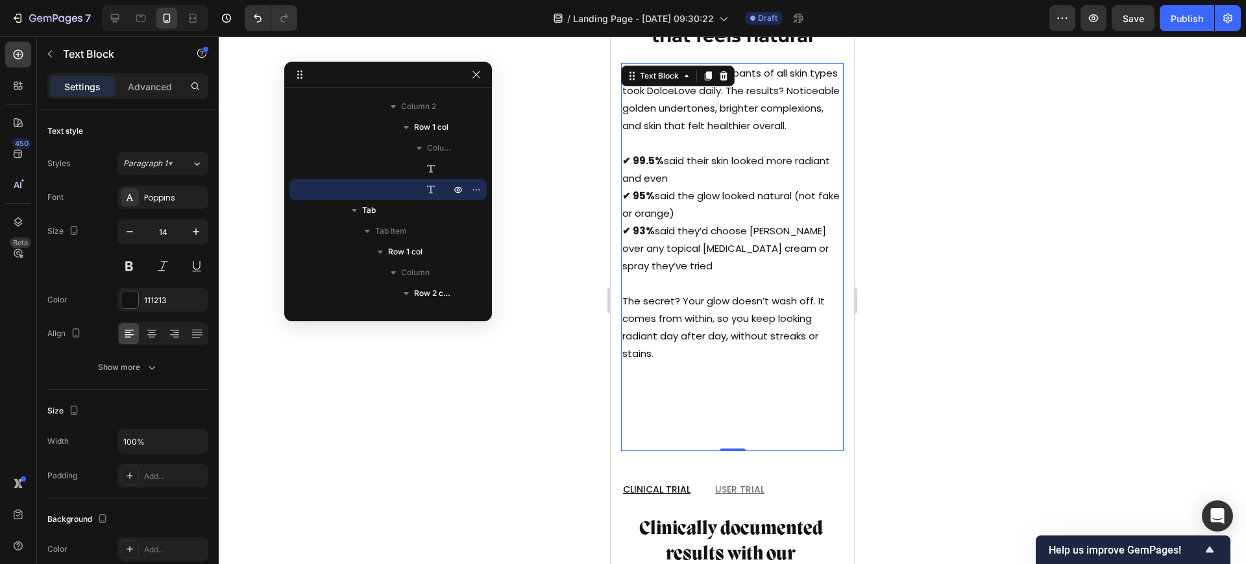
type input "15"
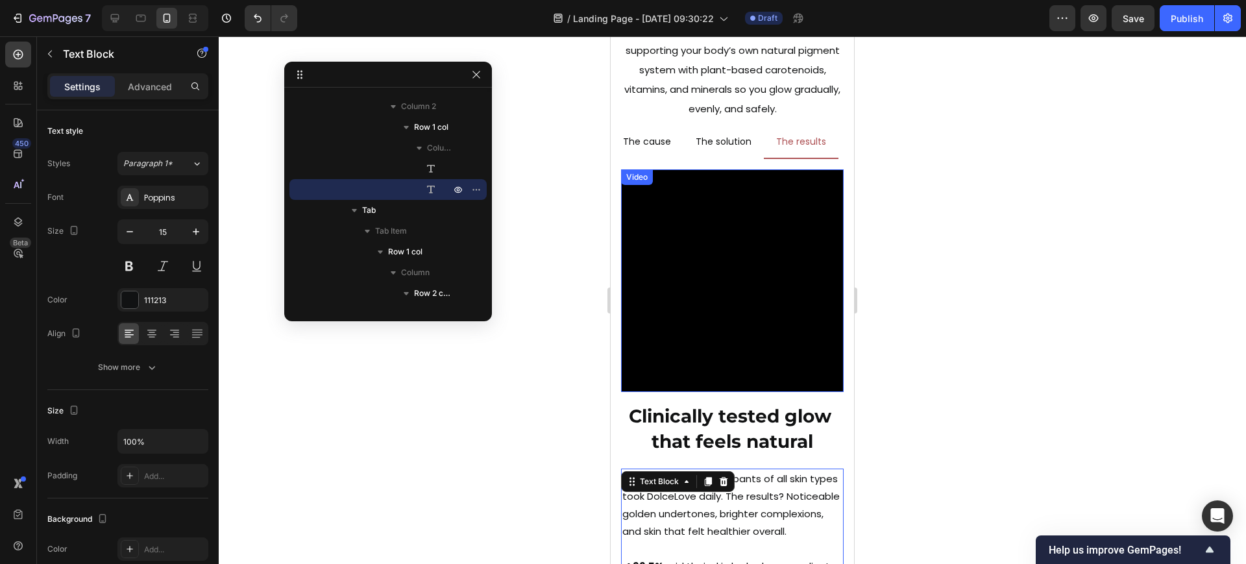
scroll to position [6657, 0]
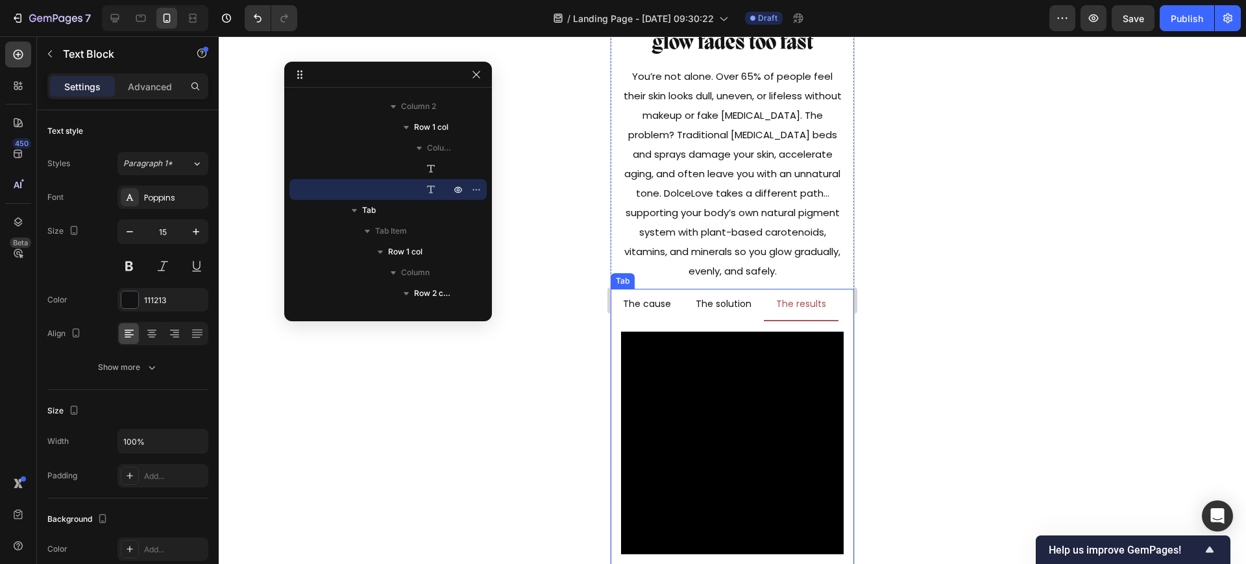
click at [740, 304] on p "The solution" at bounding box center [724, 304] width 56 height 16
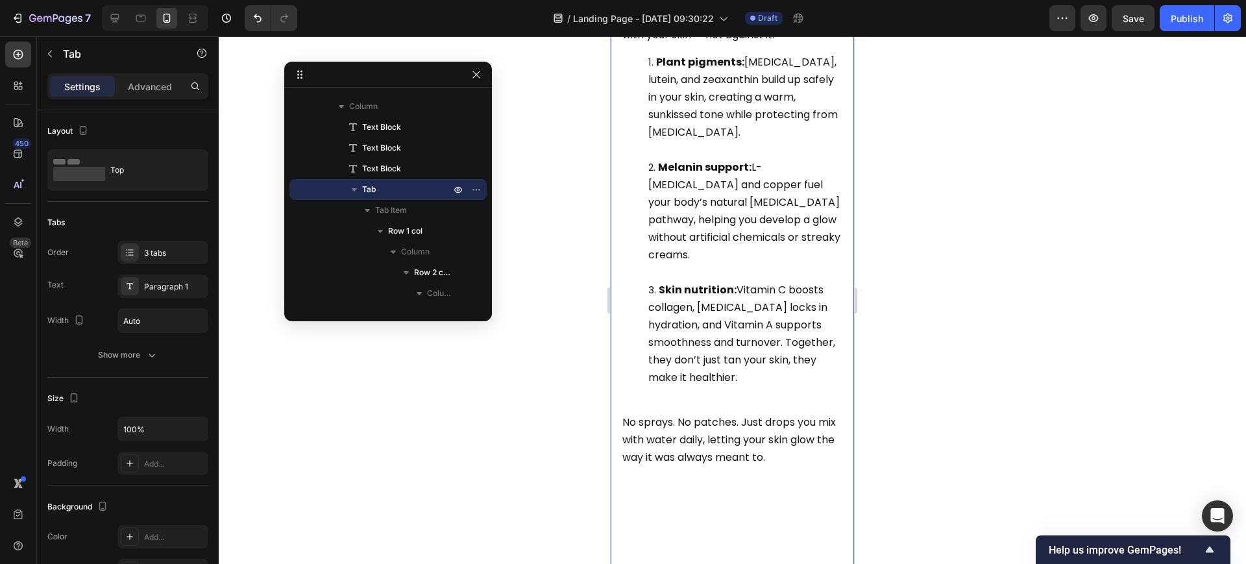
scroll to position [7468, 0]
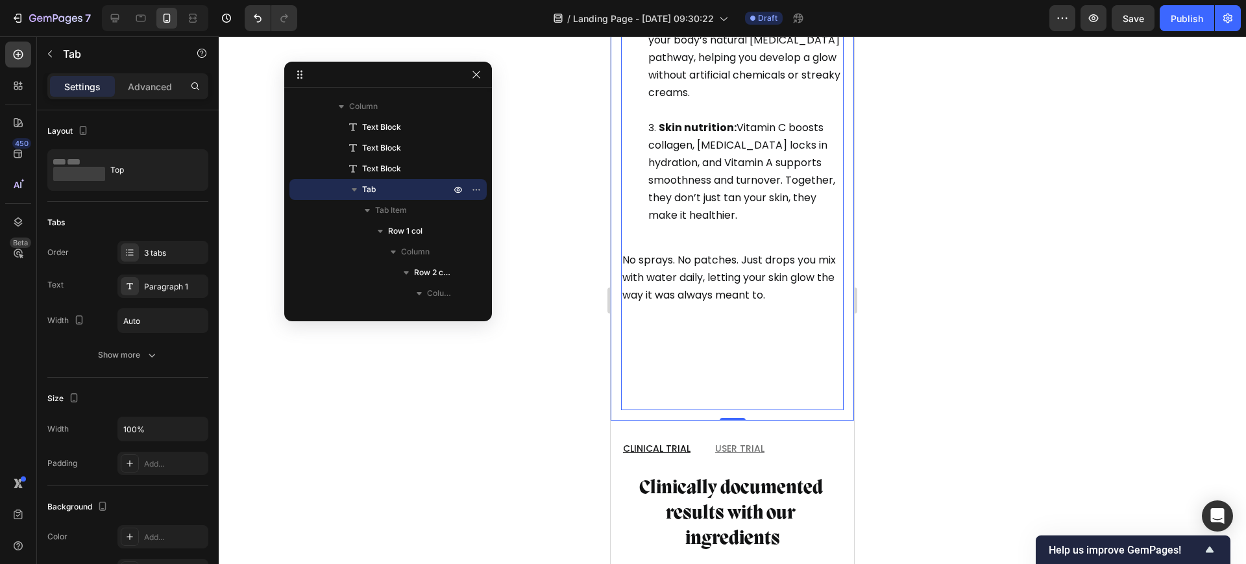
click at [746, 338] on p "No sprays. No patches. Just drops you mix with water daily, letting your skin g…" at bounding box center [732, 321] width 220 height 175
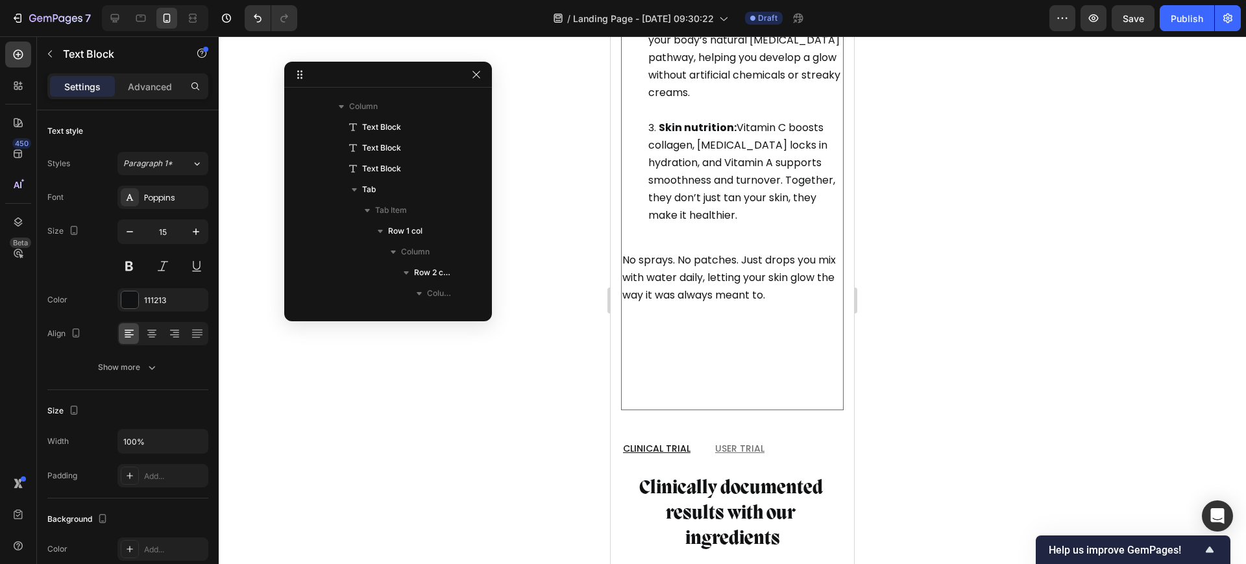
scroll to position [6724, 0]
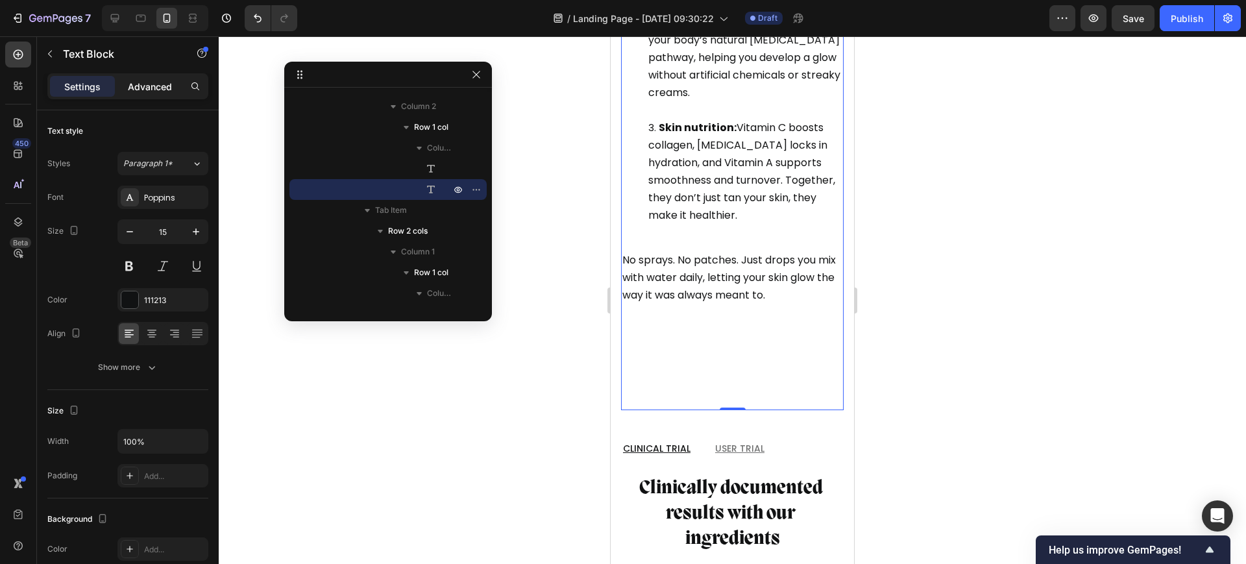
click at [159, 86] on p "Advanced" at bounding box center [150, 87] width 44 height 14
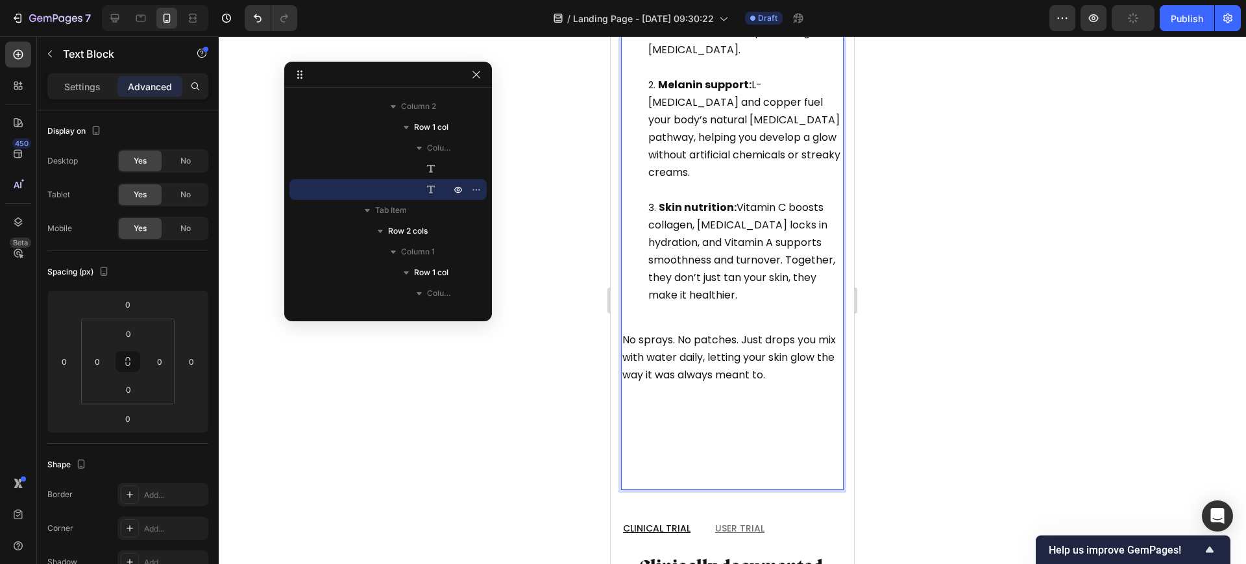
scroll to position [7336, 0]
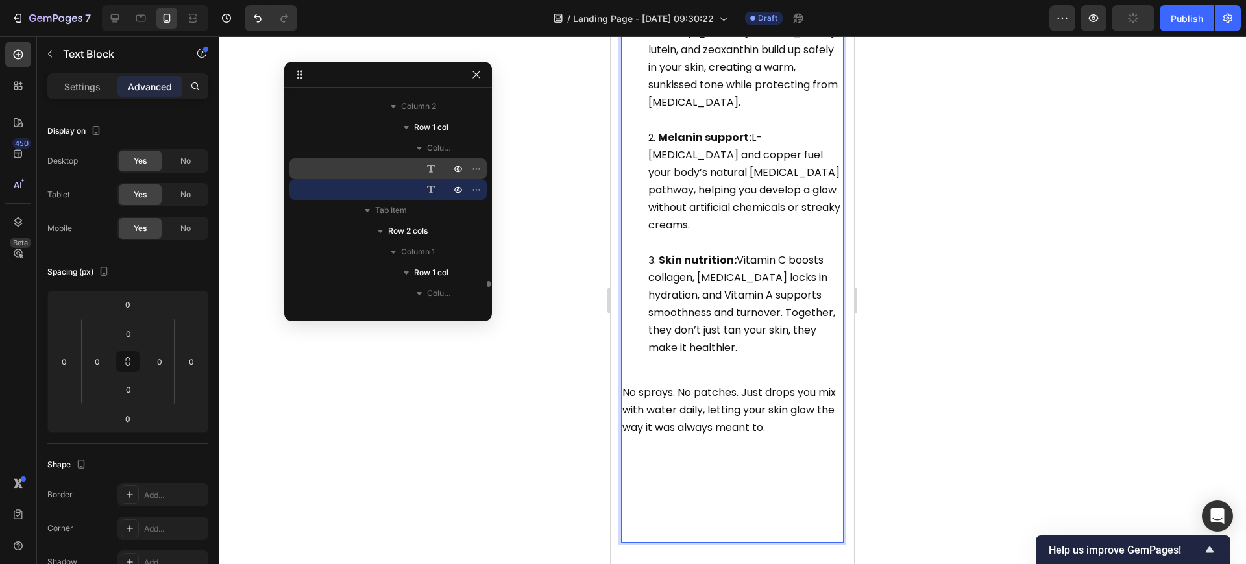
click at [417, 176] on div "Text Block" at bounding box center [388, 168] width 187 height 21
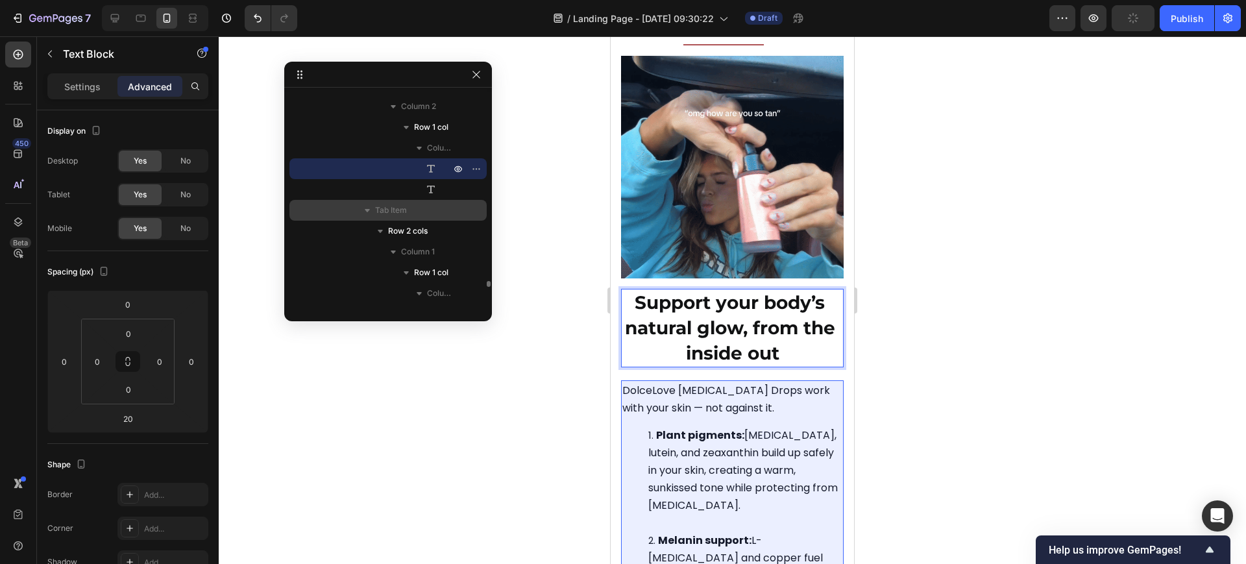
scroll to position [6922, 0]
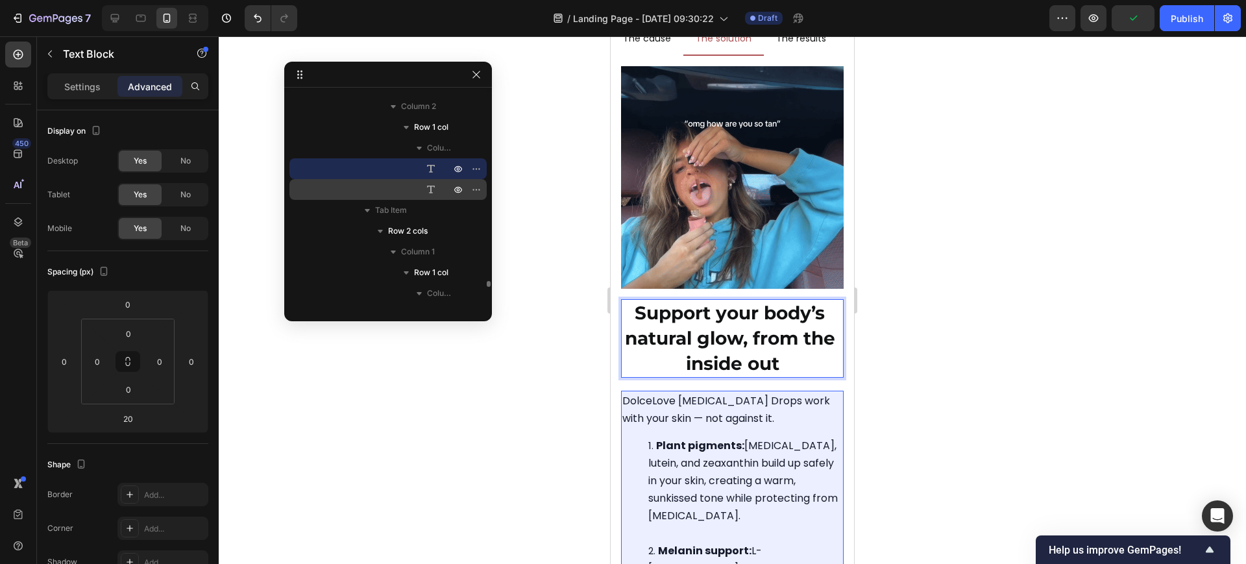
click at [418, 189] on div "Text Block" at bounding box center [388, 189] width 187 height 21
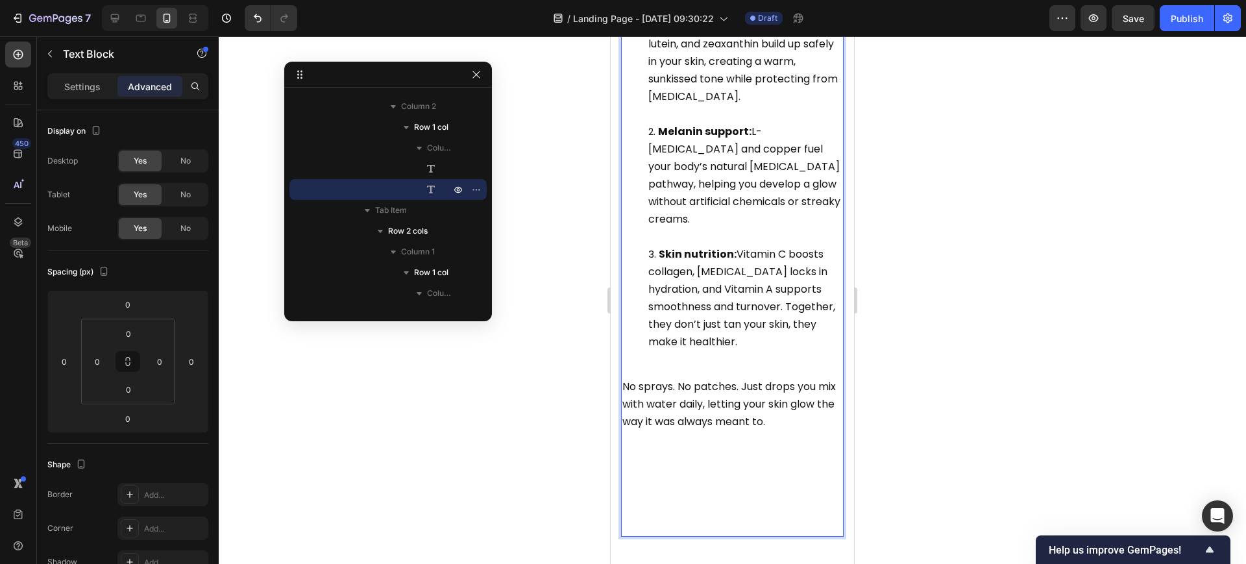
scroll to position [7409, 0]
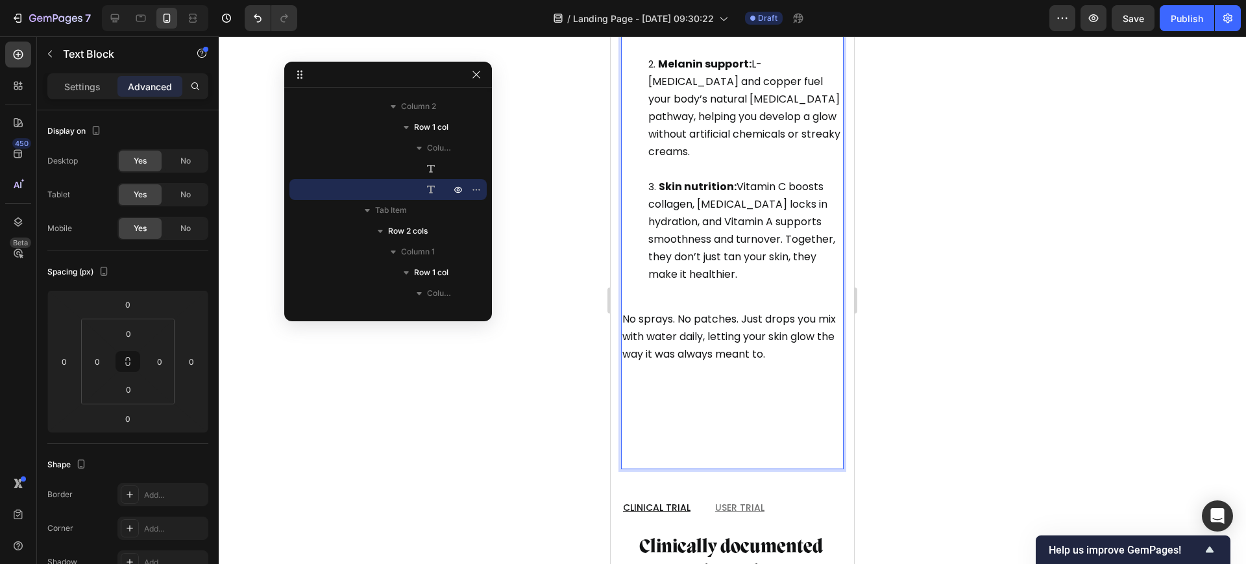
click at [670, 385] on p "No sprays. No patches. Just drops you mix with water daily, letting your skin g…" at bounding box center [732, 380] width 220 height 175
click at [653, 414] on p "No sprays. No patches. Just drops you mix with water daily, letting your skin g…" at bounding box center [732, 380] width 220 height 175
click at [653, 428] on p "No sprays. No patches. Just drops you mix with water daily, letting your skin g…" at bounding box center [732, 380] width 220 height 175
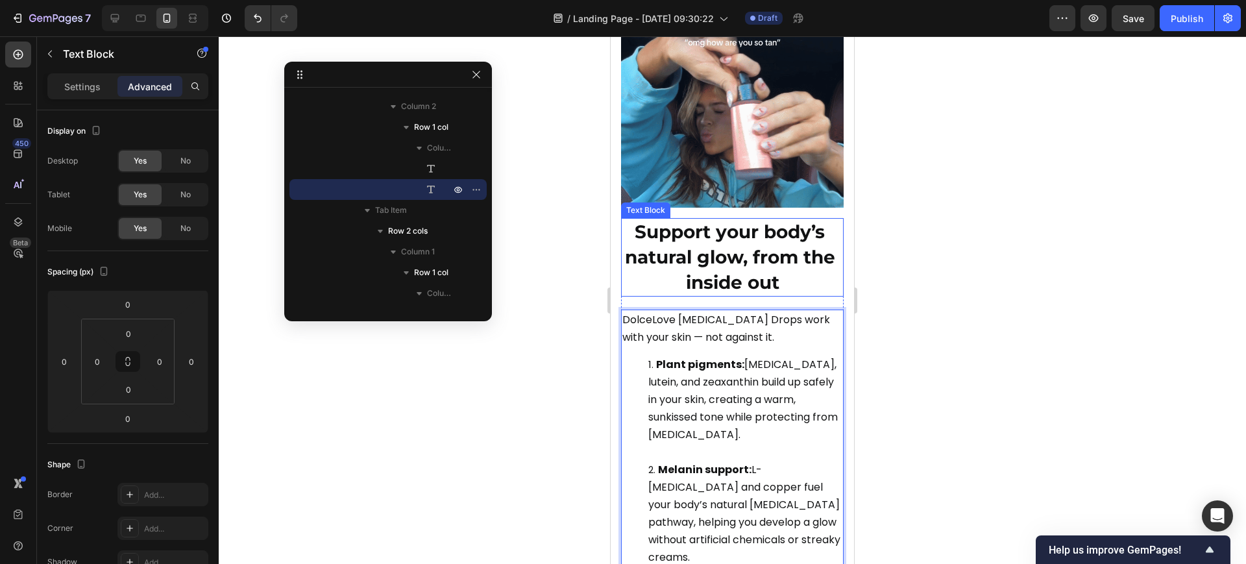
scroll to position [6760, 0]
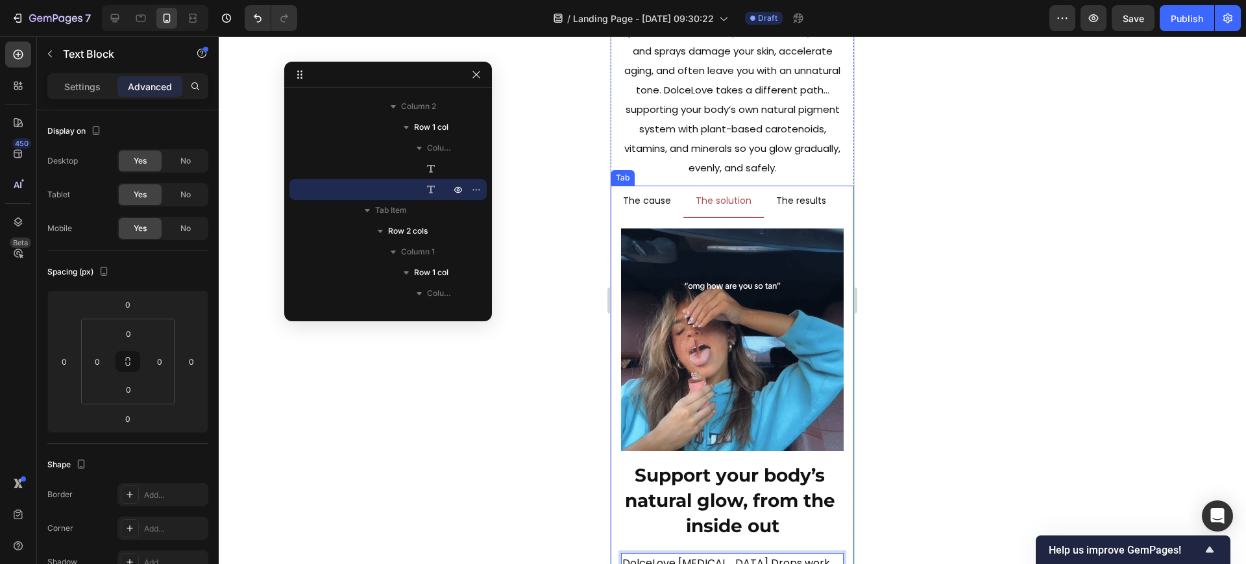
click at [796, 199] on p "The results" at bounding box center [801, 201] width 50 height 16
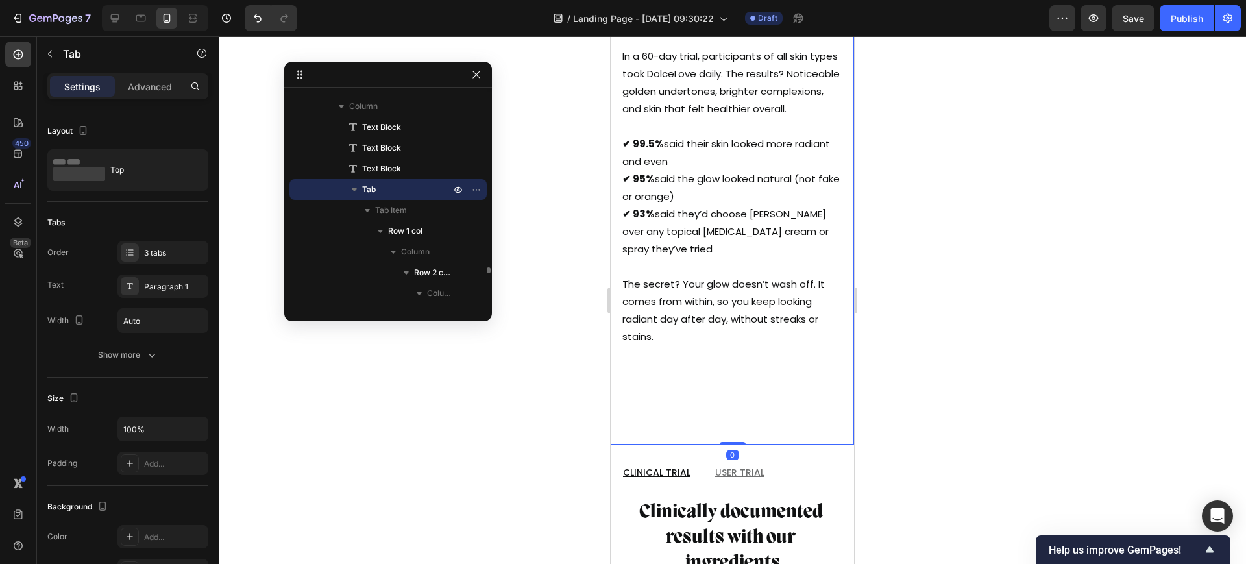
scroll to position [7247, 0]
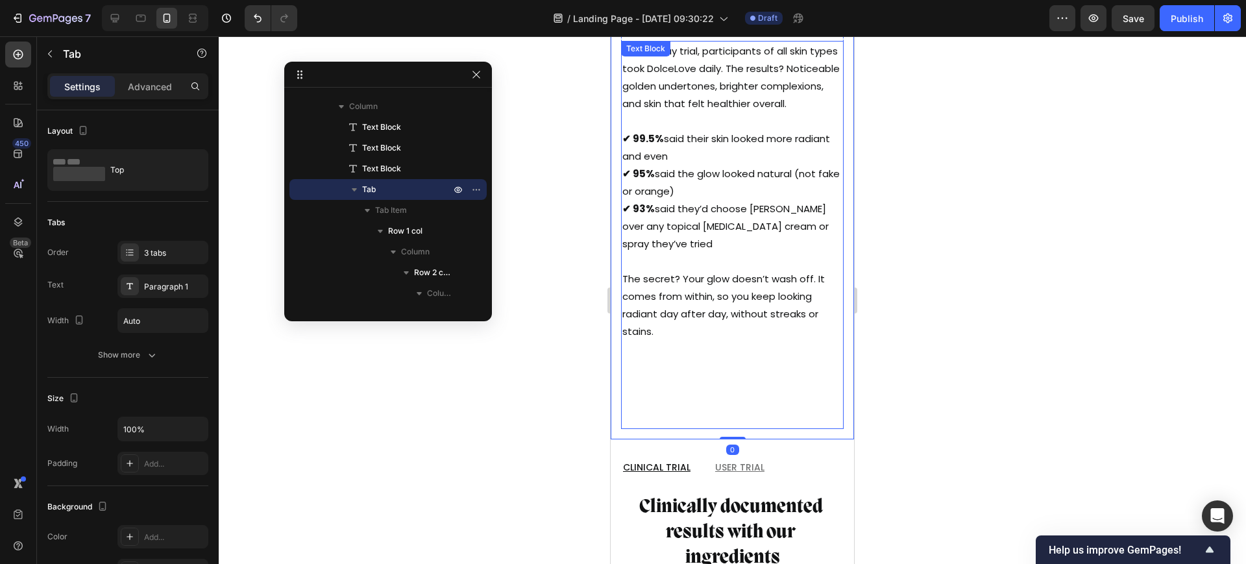
click at [666, 428] on p "In a 60-day trial, participants of all skin types took DolceLove daily. The res…" at bounding box center [732, 234] width 220 height 385
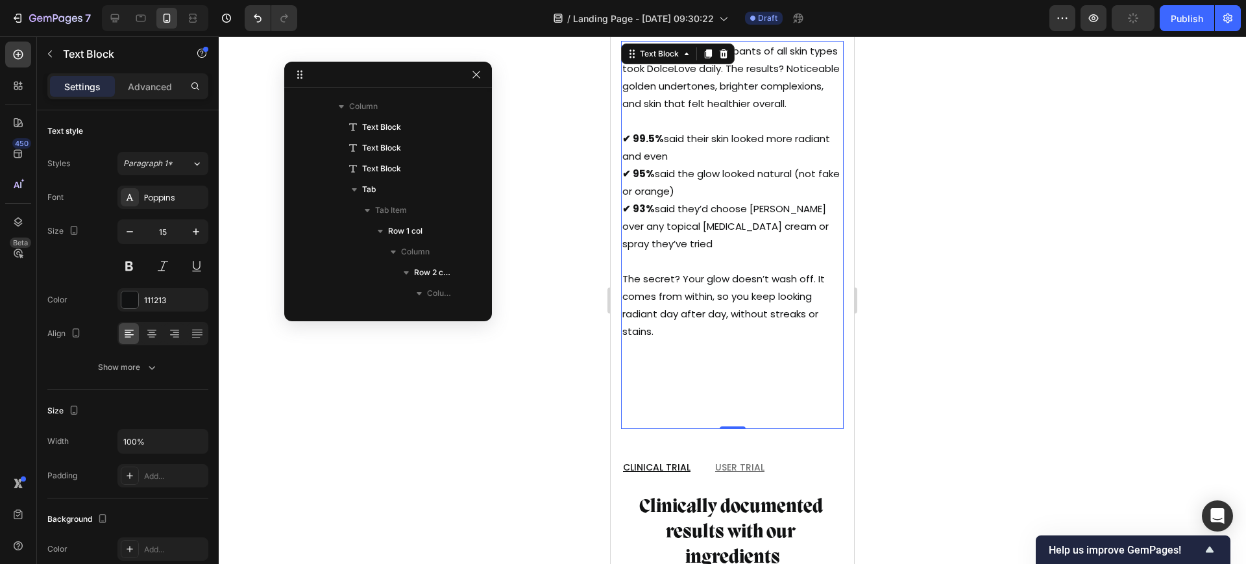
scroll to position [6953, 0]
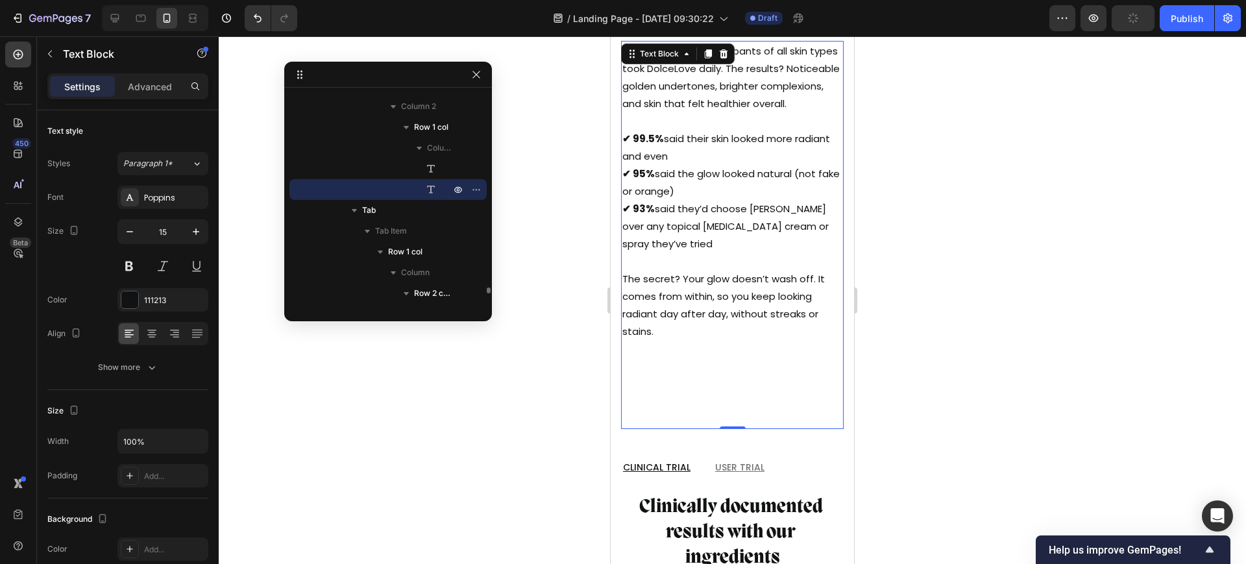
click at [664, 428] on p "In a 60-day trial, participants of all skin types took DolceLove daily. The res…" at bounding box center [732, 234] width 220 height 385
click at [661, 428] on p "In a 60-day trial, participants of all skin types took DolceLove daily. The res…" at bounding box center [732, 234] width 220 height 385
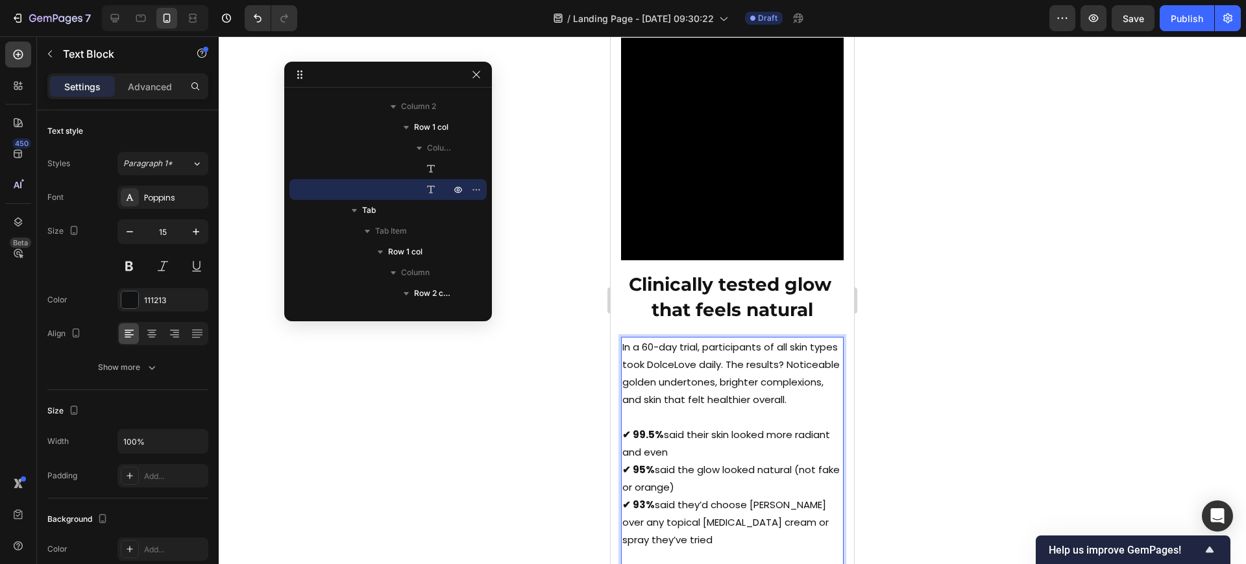
scroll to position [6841, 0]
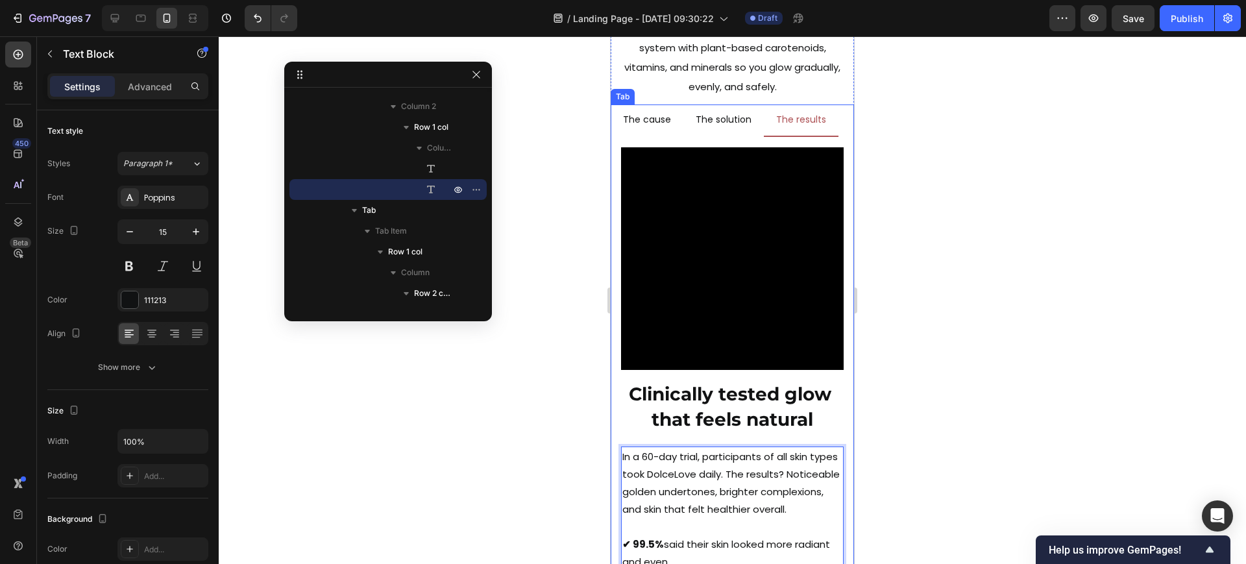
click at [657, 118] on p "The cause" at bounding box center [647, 120] width 48 height 16
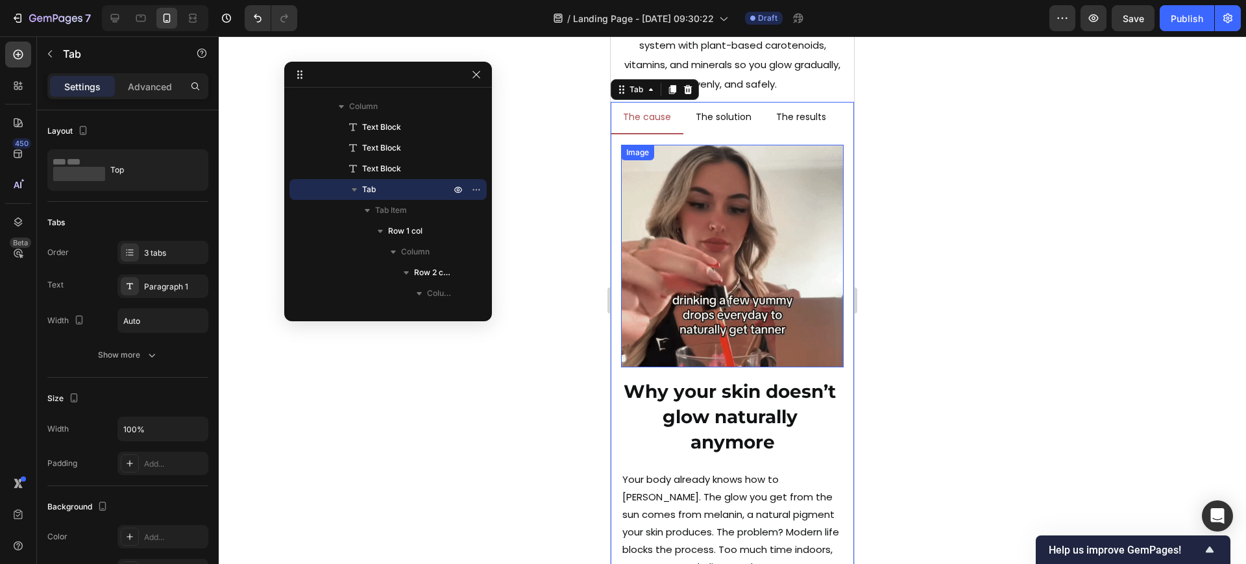
scroll to position [6760, 0]
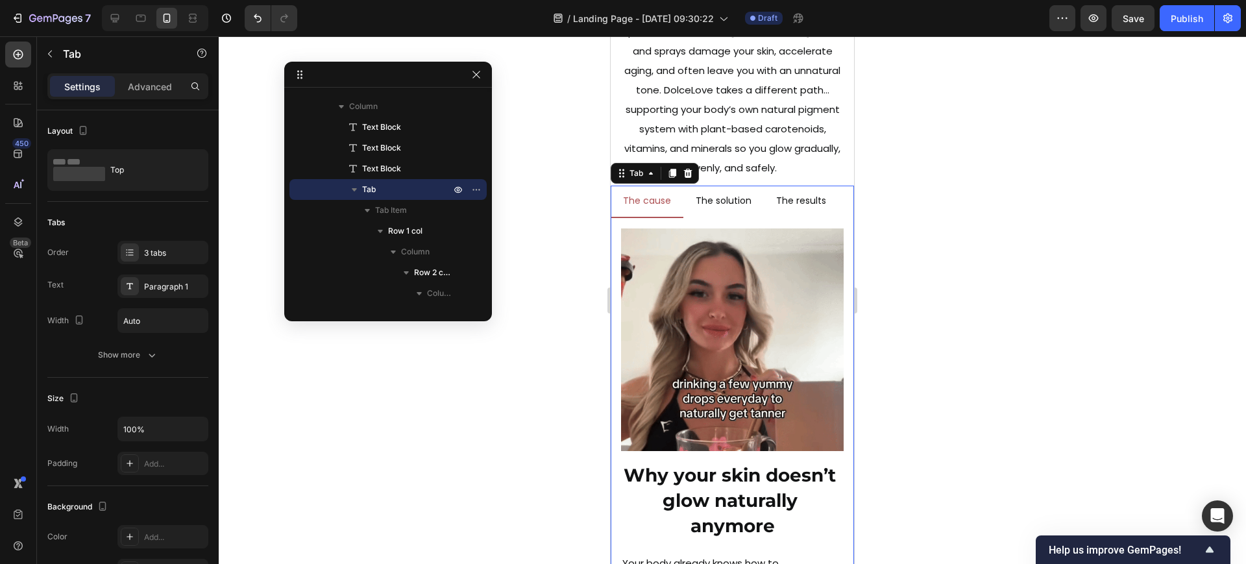
click at [733, 202] on p "The solution" at bounding box center [724, 201] width 56 height 16
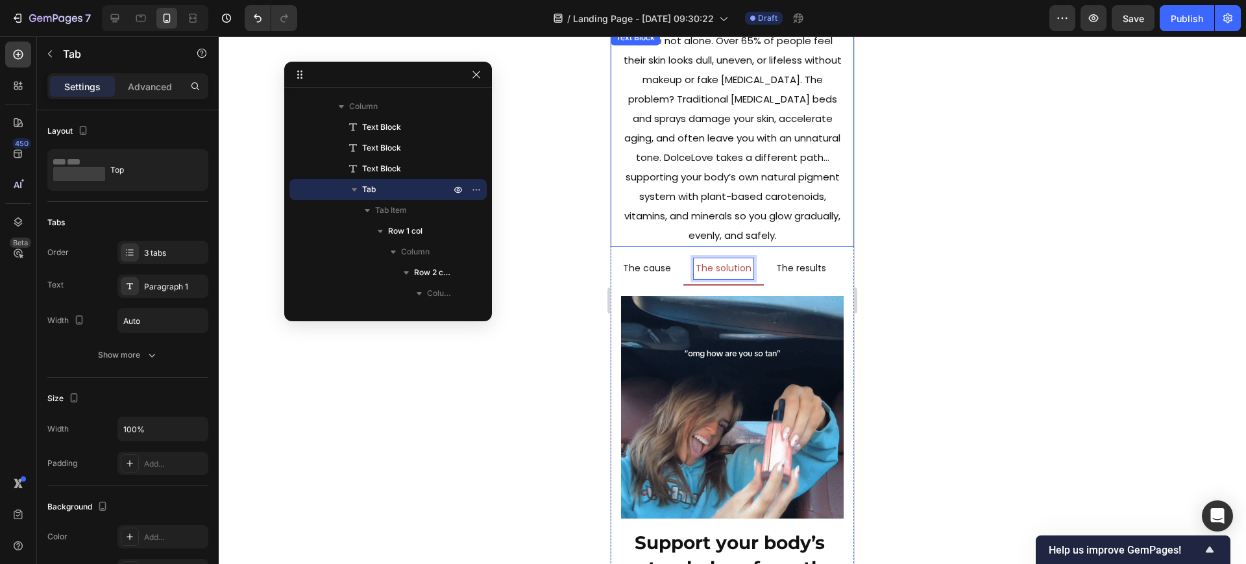
scroll to position [6679, 0]
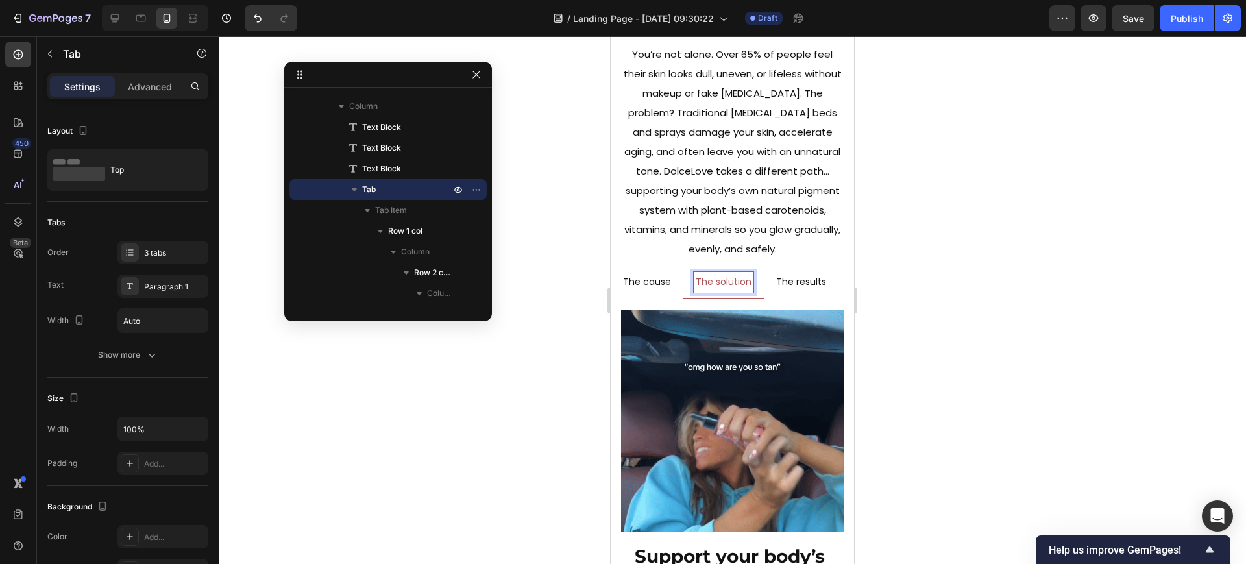
click at [808, 281] on p "The results" at bounding box center [801, 282] width 50 height 16
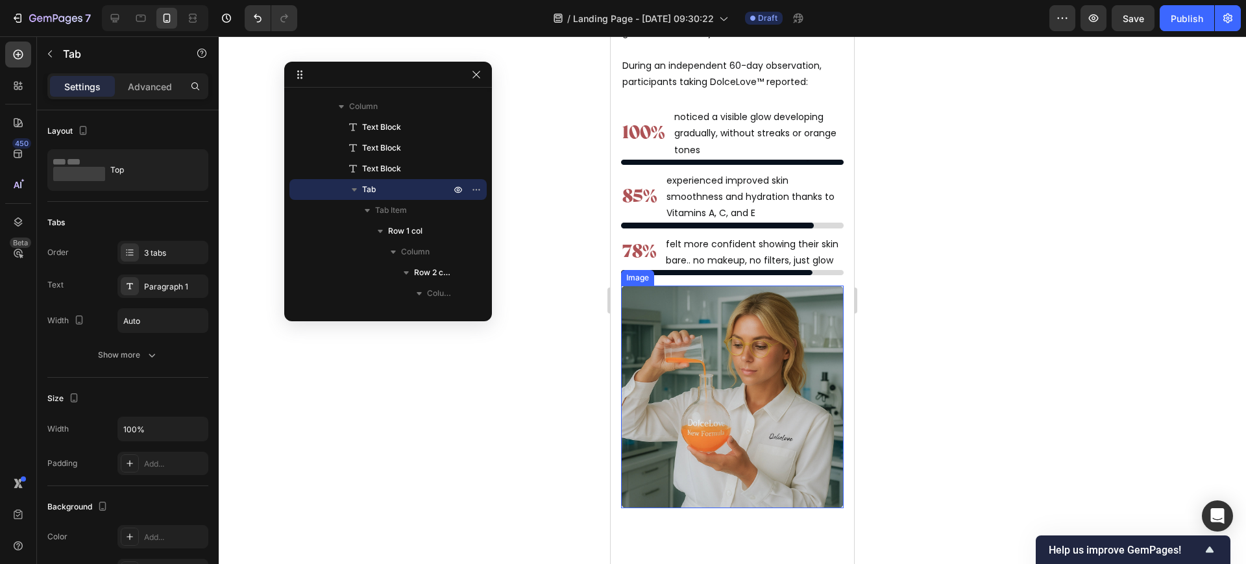
scroll to position [7977, 0]
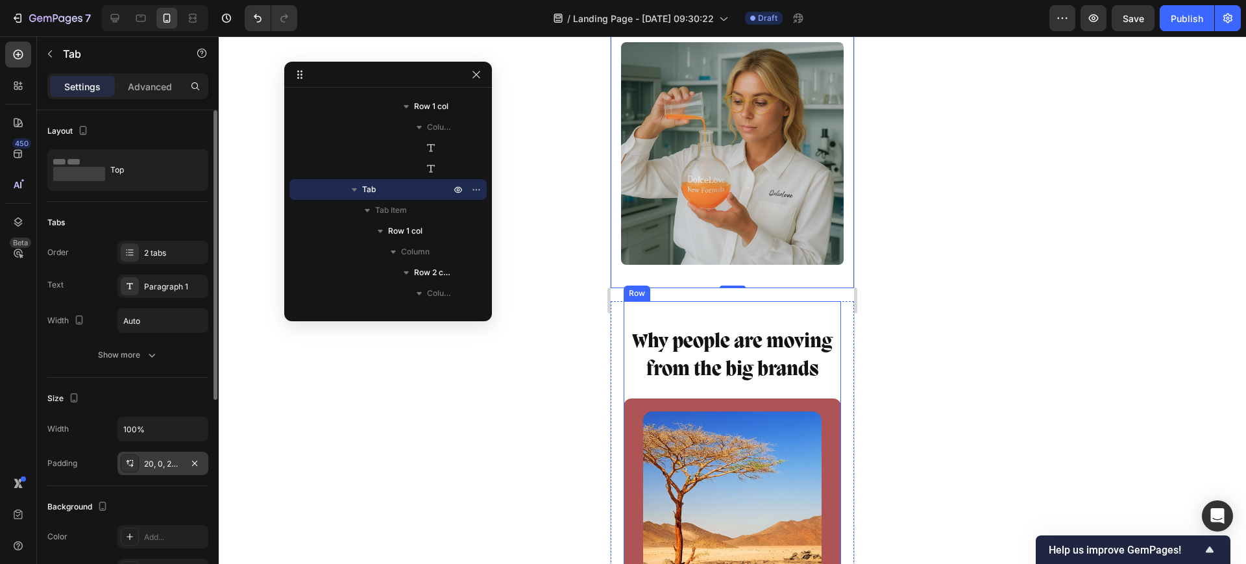
click at [165, 458] on div "20, 0, 20, 0" at bounding box center [163, 464] width 38 height 12
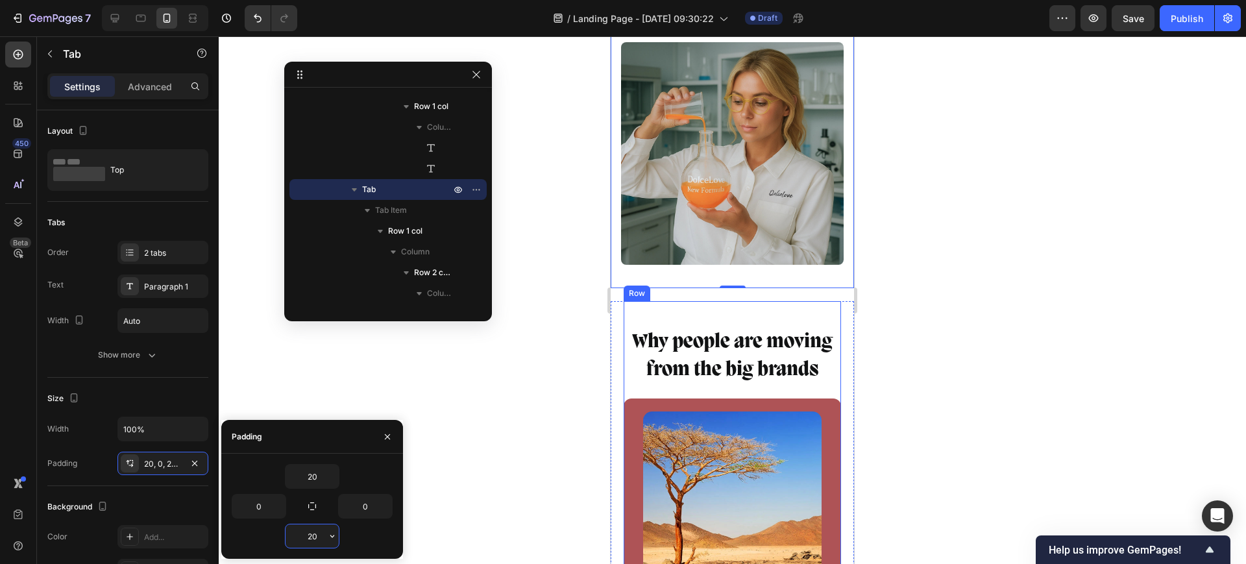
click at [311, 526] on input "20" at bounding box center [312, 535] width 53 height 23
type input "0"
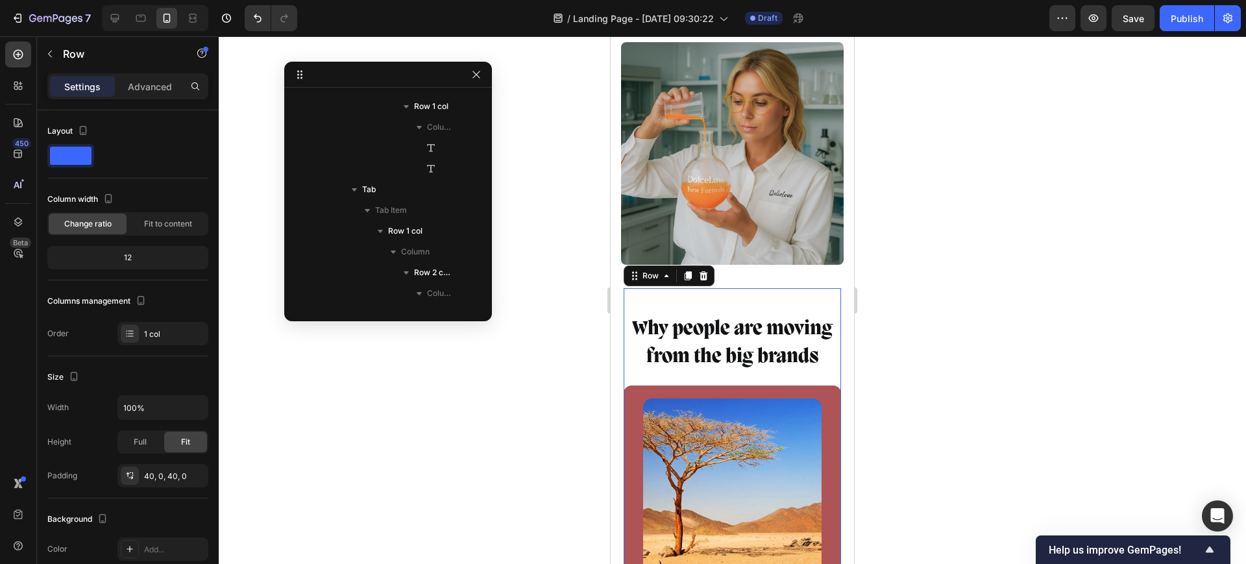
scroll to position [7469, 0]
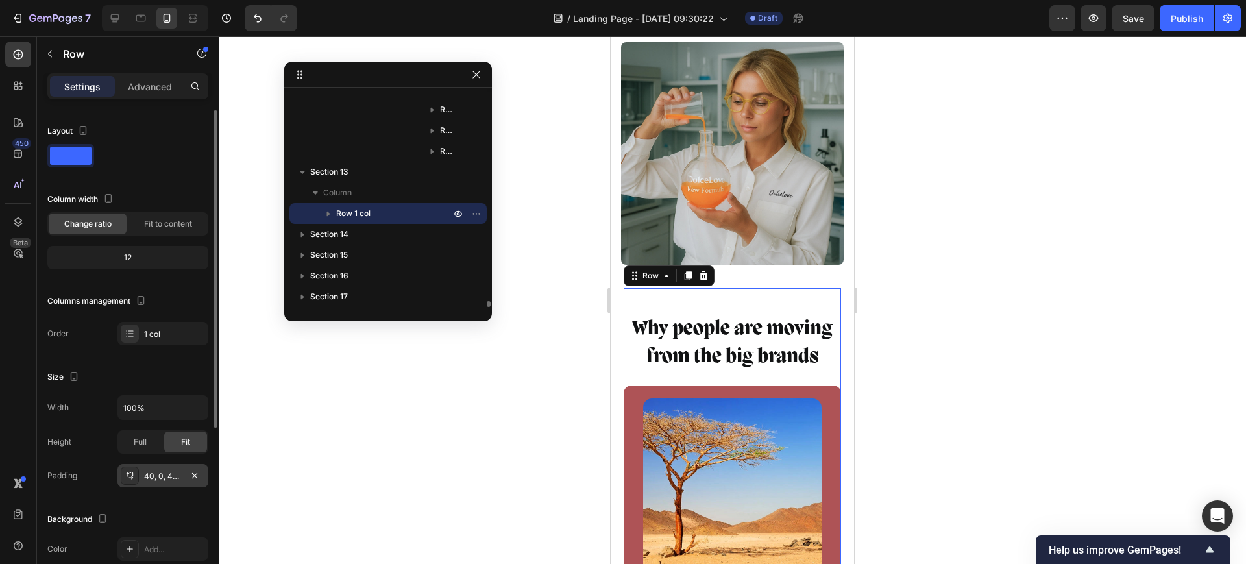
click at [158, 478] on div "40, 0, 40, 0" at bounding box center [163, 476] width 38 height 12
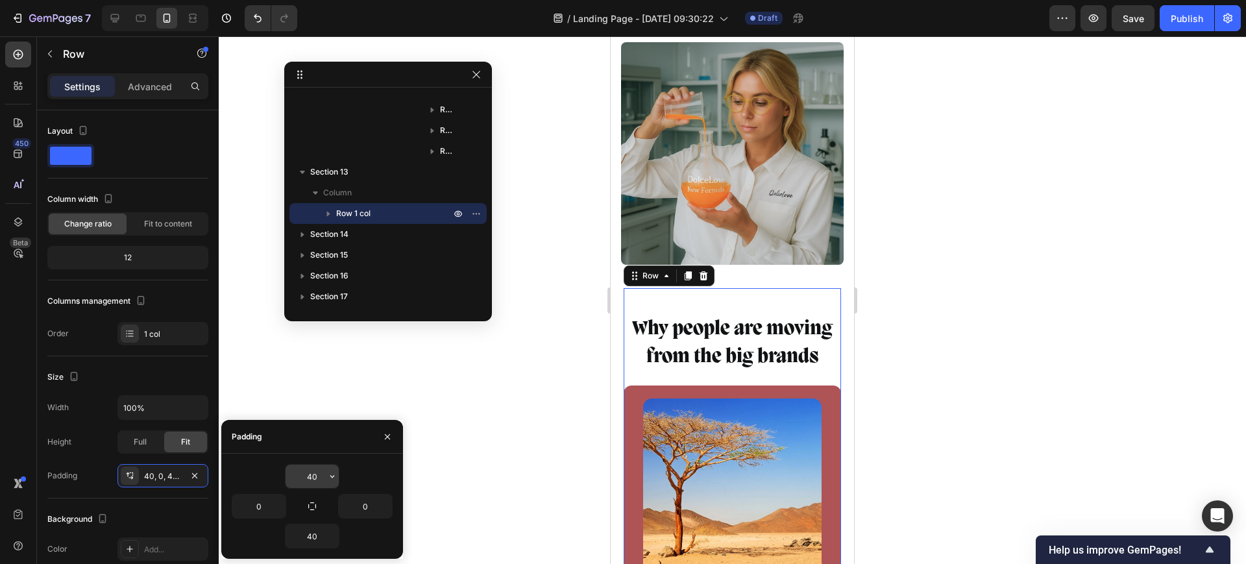
click at [314, 478] on input "40" at bounding box center [312, 476] width 53 height 23
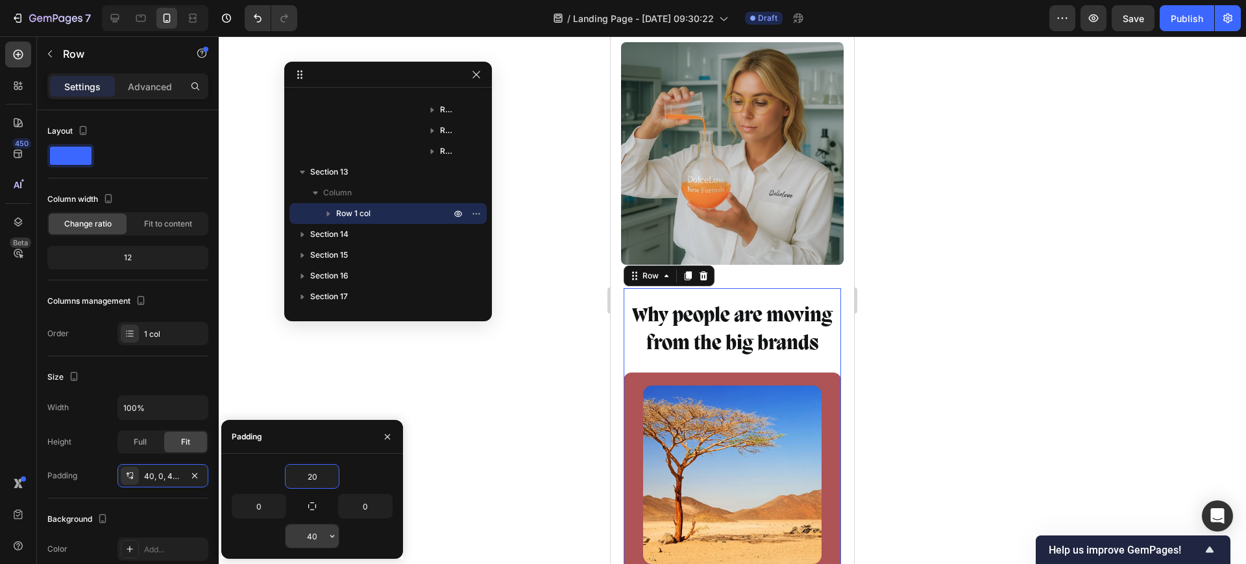
type input "20"
click at [324, 529] on input "40" at bounding box center [312, 535] width 53 height 23
type input "20"
click at [317, 476] on input "20" at bounding box center [312, 476] width 53 height 23
type input "0"
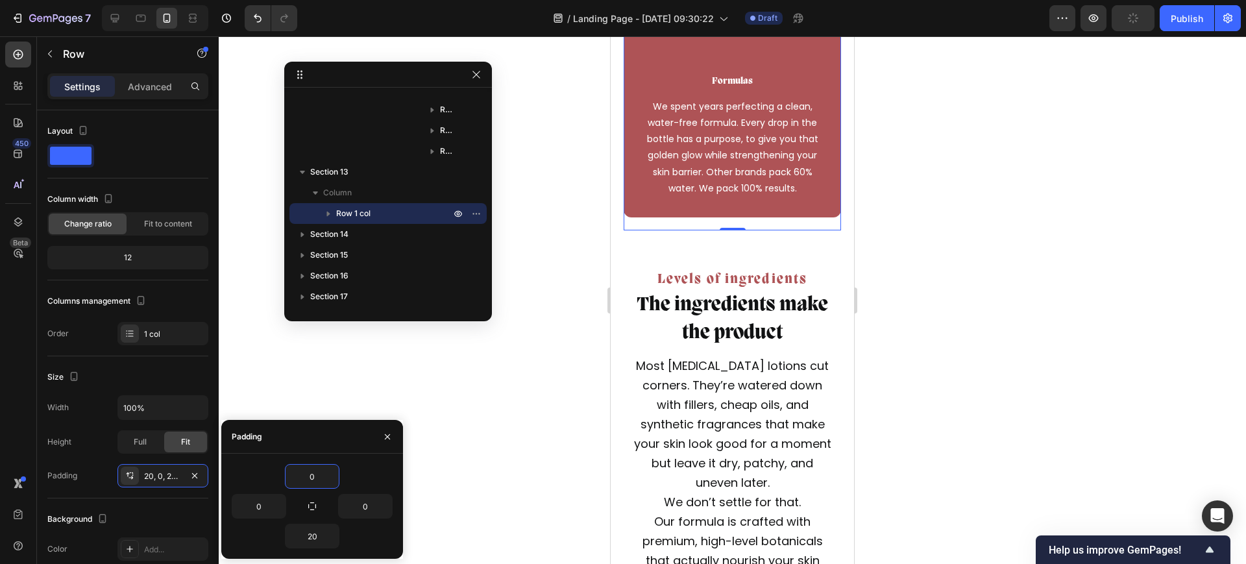
scroll to position [9356, 0]
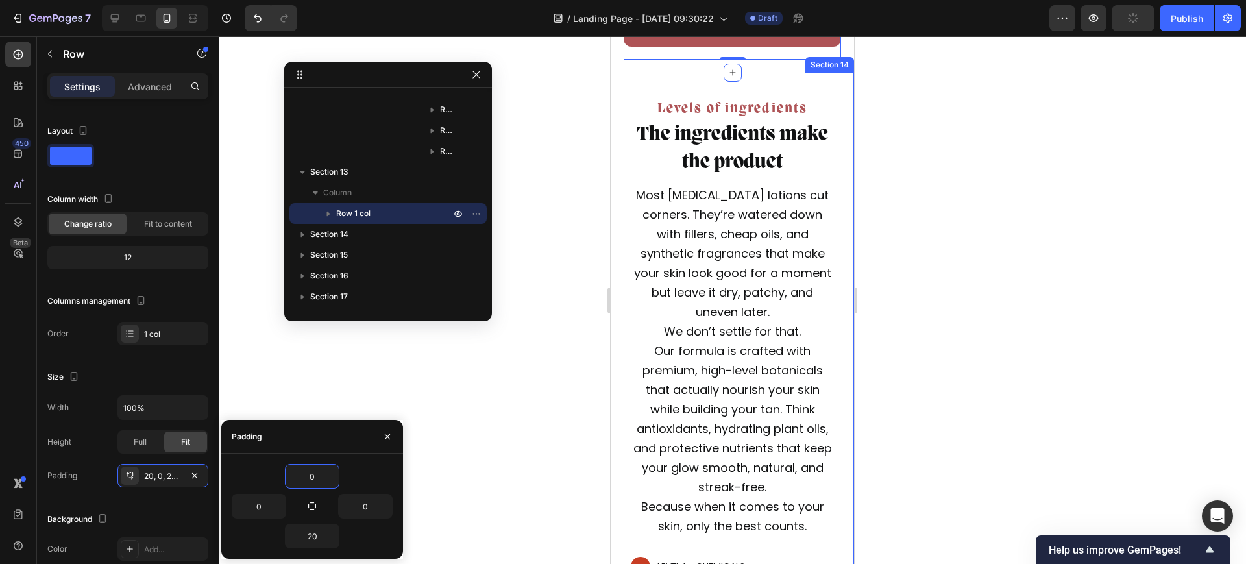
click at [777, 88] on div "Levels of ingredients Text Block The ingredients make the product Text Block Mo…" at bounding box center [732, 483] width 243 height 820
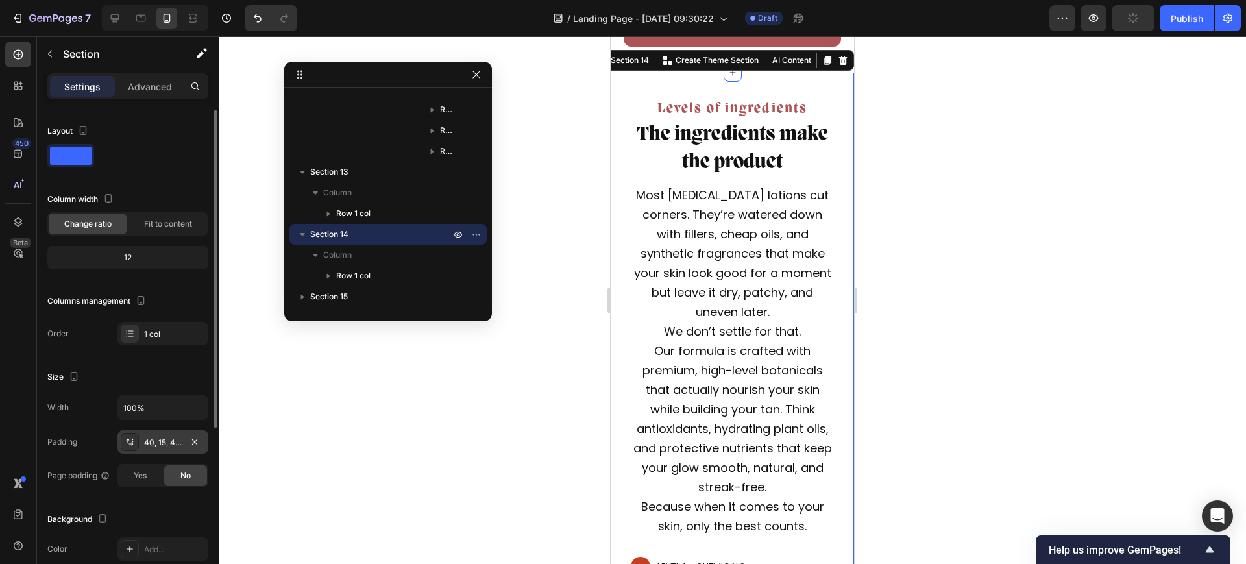
click at [147, 438] on div "40, 15, 40, 15" at bounding box center [163, 443] width 38 height 12
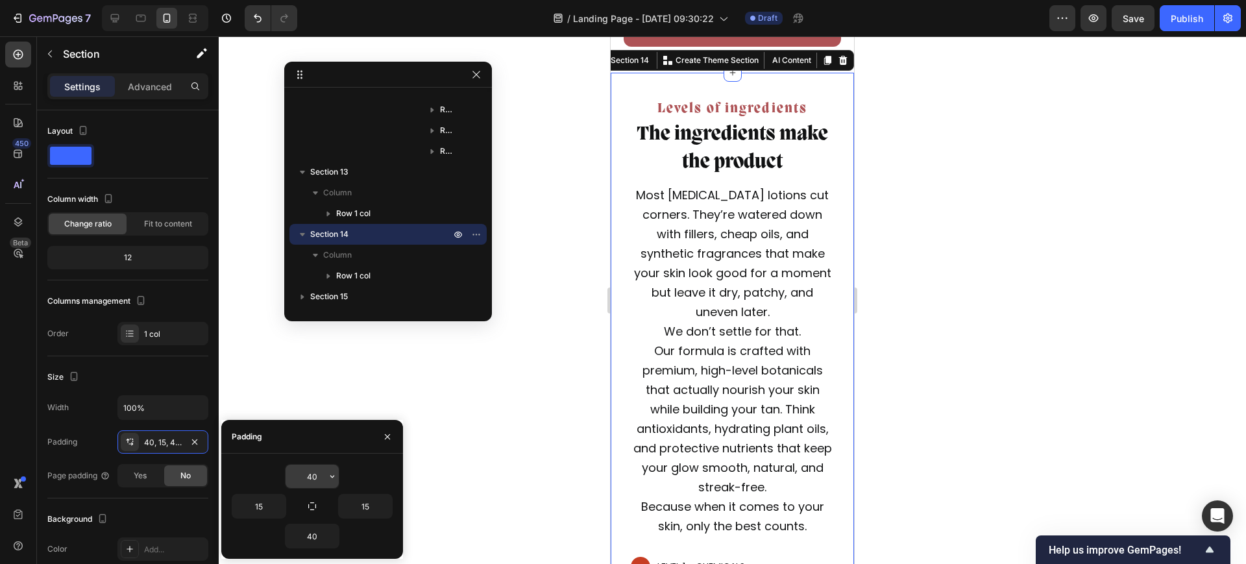
click at [303, 477] on input "40" at bounding box center [312, 476] width 53 height 23
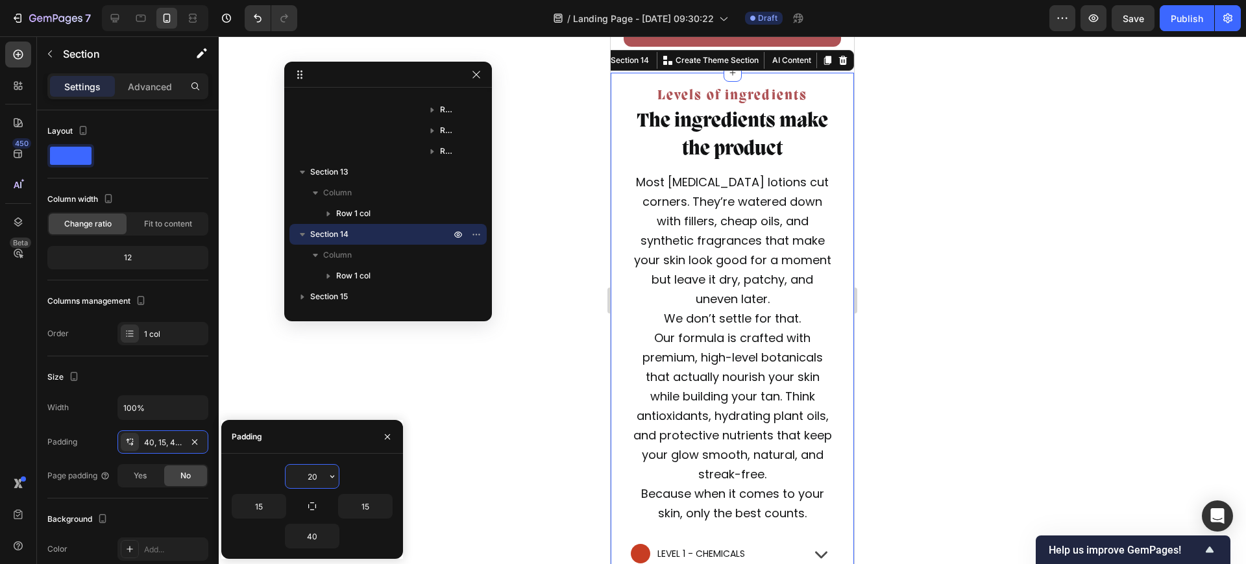
click at [302, 469] on input "20" at bounding box center [312, 476] width 53 height 23
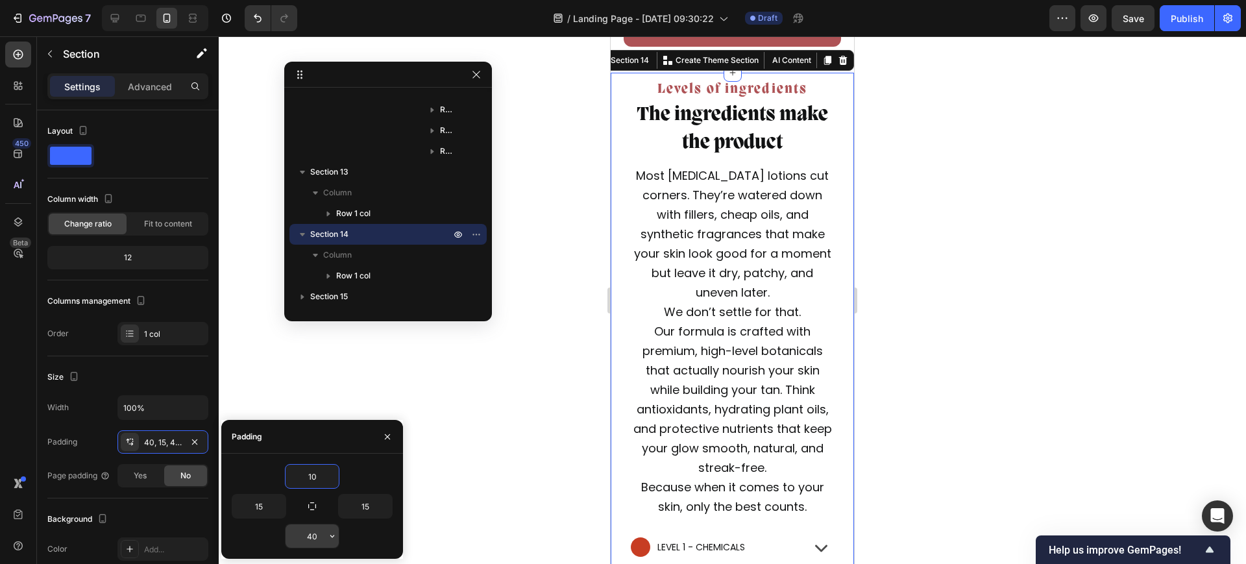
type input "10"
click at [314, 546] on input "40" at bounding box center [312, 535] width 53 height 23
type input "10"
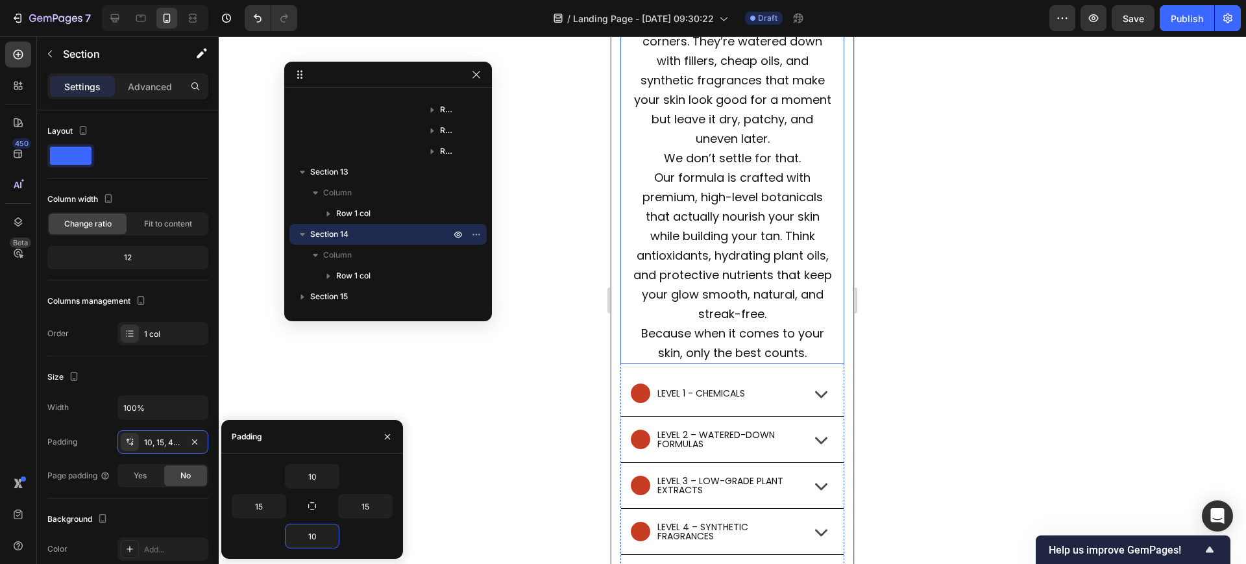
scroll to position [9518, 0]
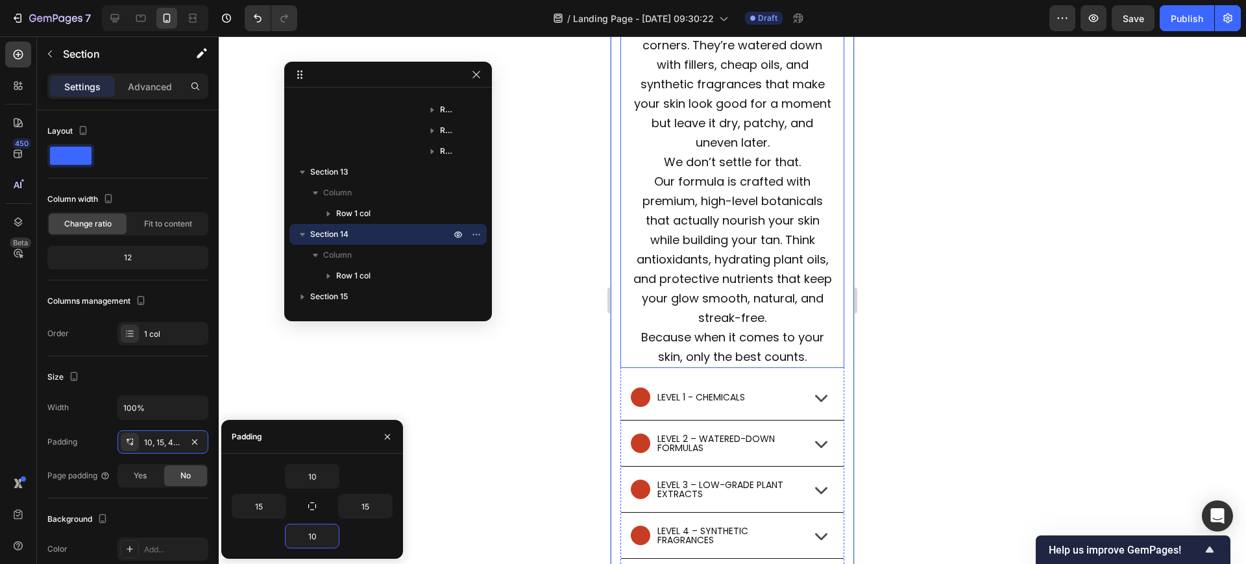
click at [786, 183] on p "Most tanning lotions cut corners. They’re watered down with fillers, cheap oils…" at bounding box center [732, 191] width 202 height 350
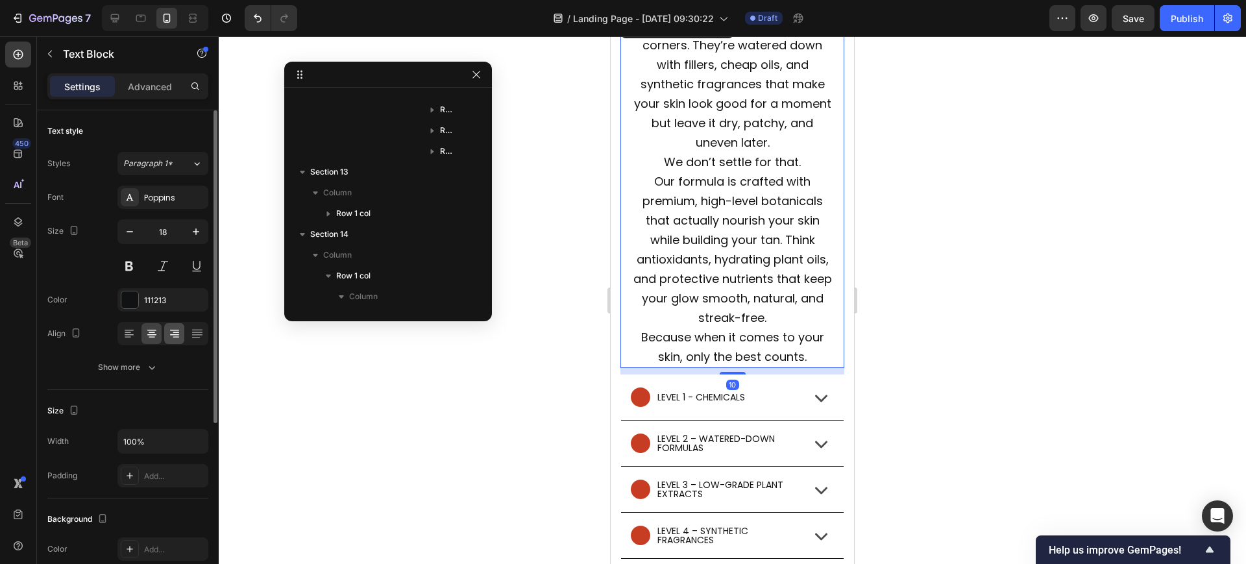
scroll to position [7614, 0]
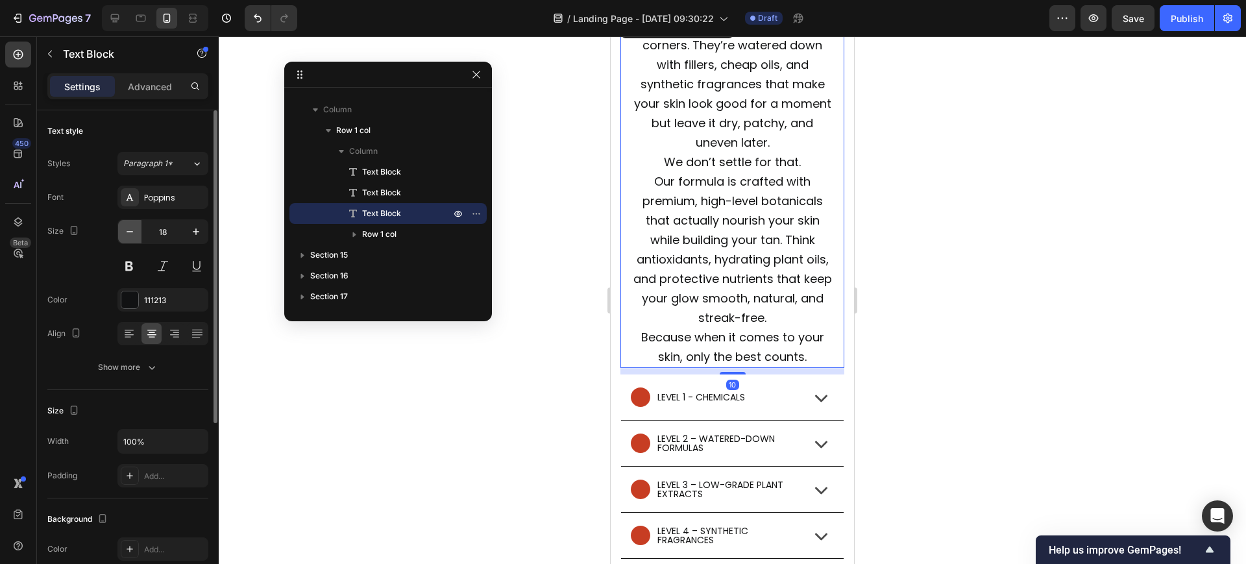
click at [131, 236] on icon "button" at bounding box center [129, 231] width 13 height 13
type input "17"
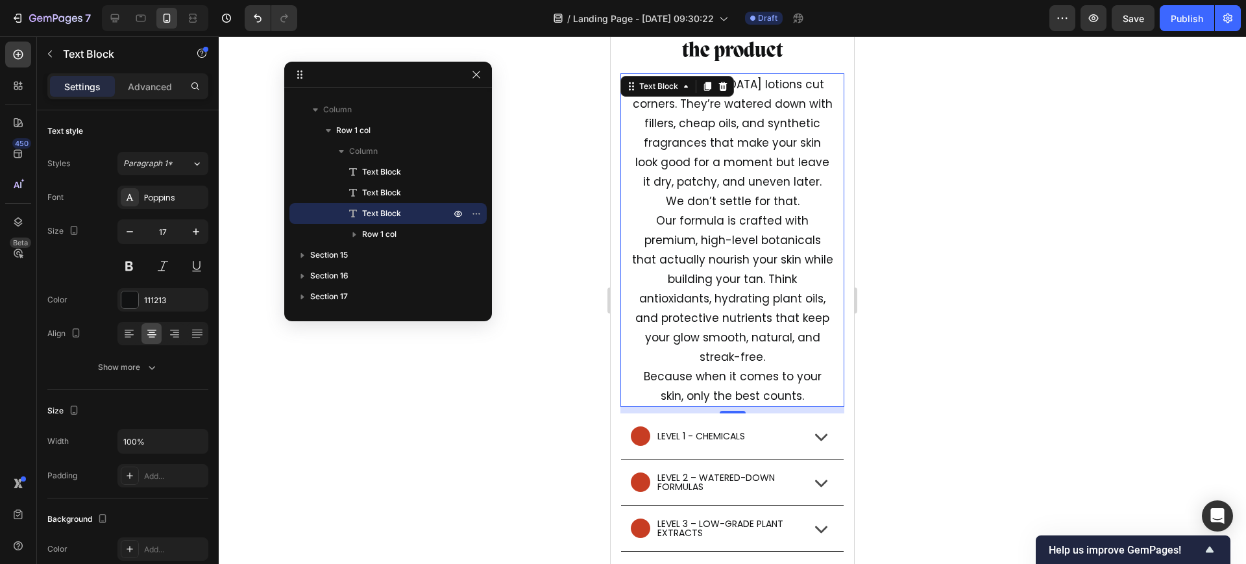
scroll to position [9600, 0]
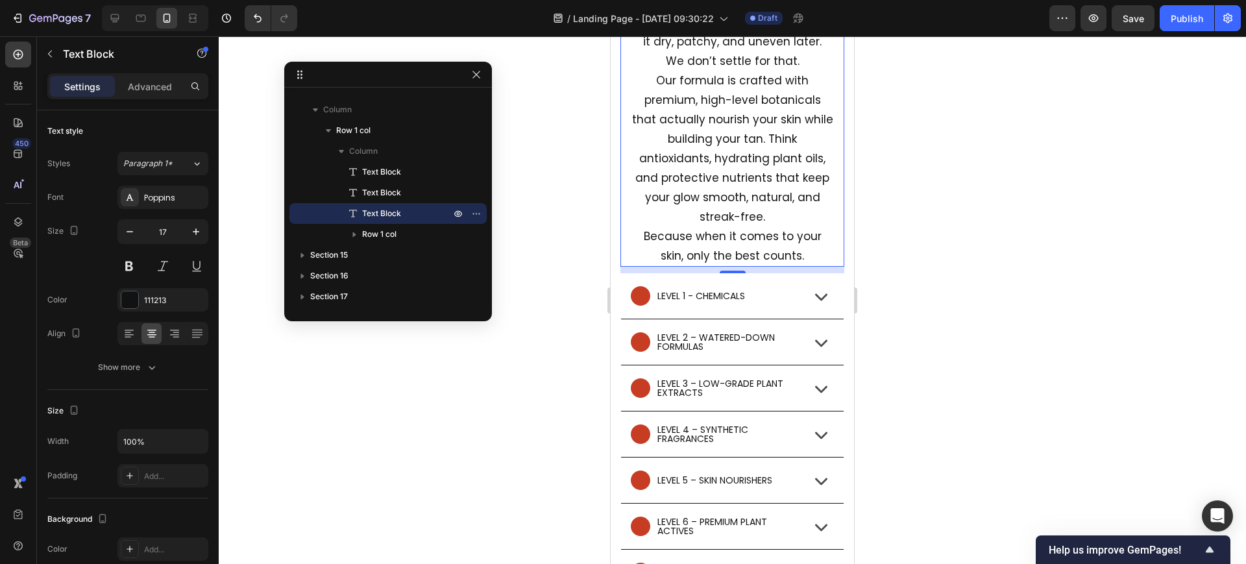
click at [644, 239] on p "Most tanning lotions cut corners. They’re watered down with fillers, cheap oils…" at bounding box center [732, 99] width 202 height 331
click at [639, 236] on p "Most tanning lotions cut corners. They’re watered down with fillers, cheap oils…" at bounding box center [732, 99] width 202 height 331
click at [119, 341] on div at bounding box center [129, 333] width 20 height 21
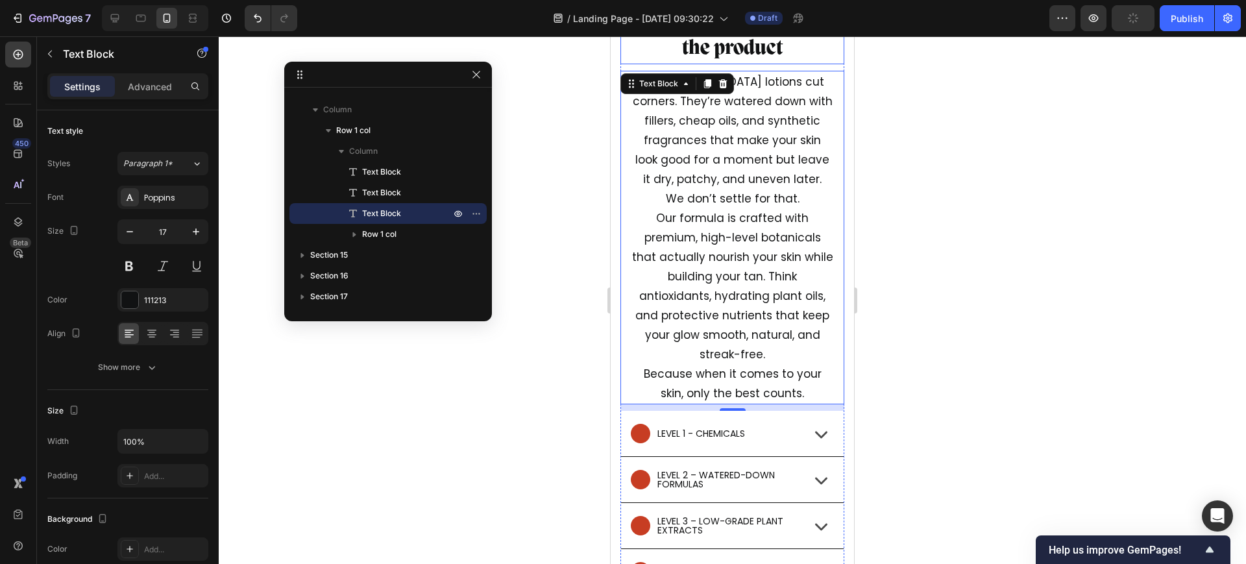
scroll to position [9356, 0]
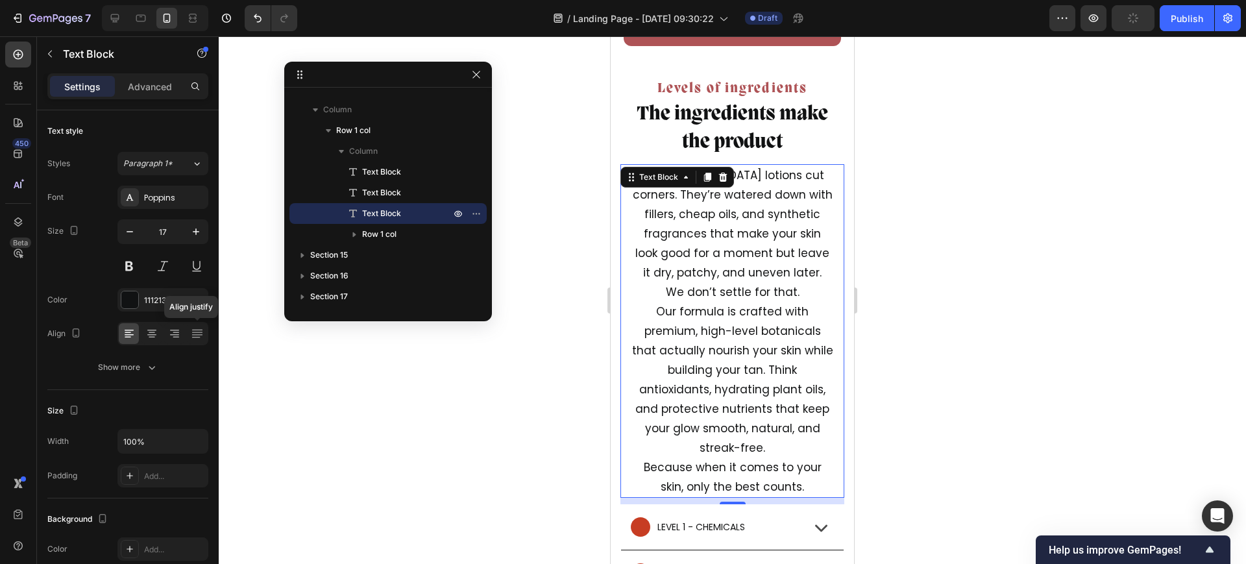
drag, startPoint x: 197, startPoint y: 332, endPoint x: 528, endPoint y: 271, distance: 335.9
click at [197, 333] on icon at bounding box center [197, 333] width 13 height 13
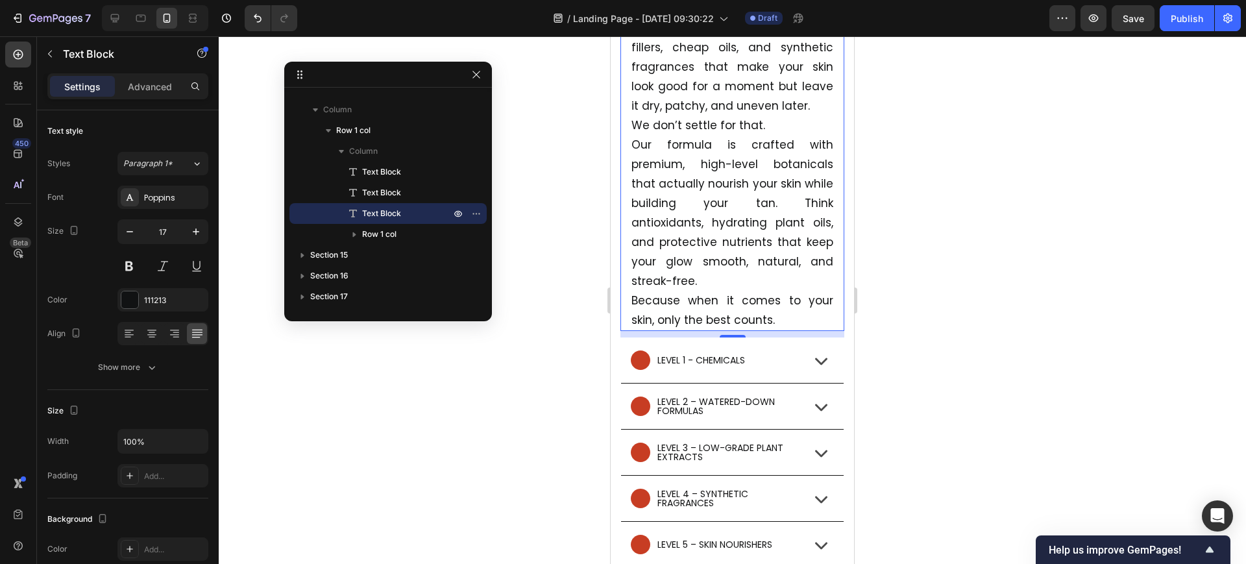
scroll to position [9600, 0]
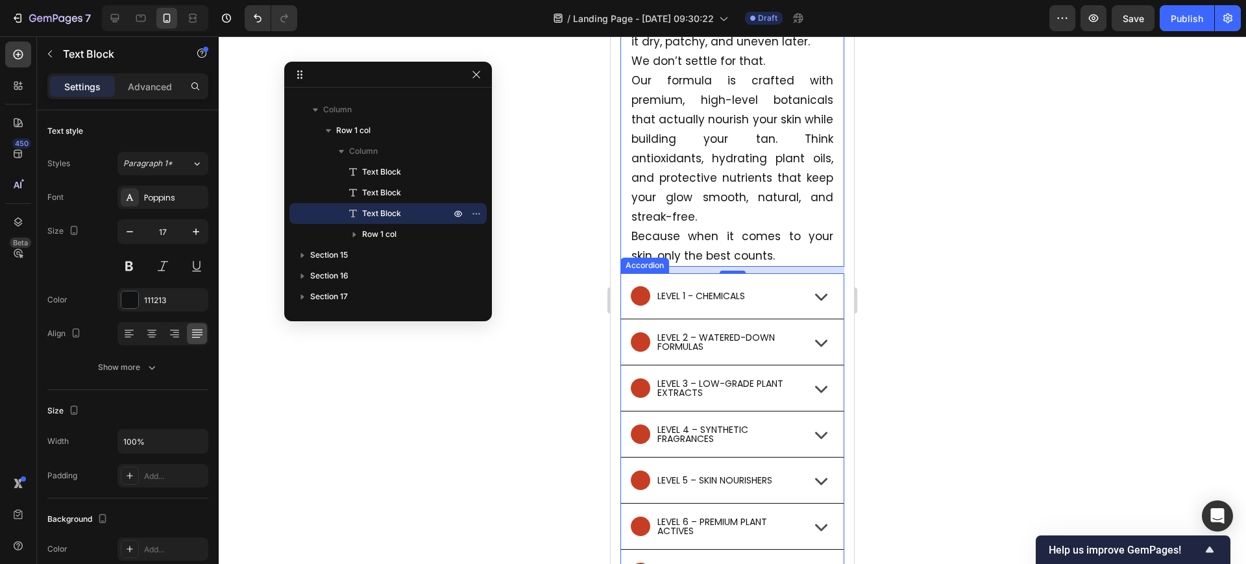
click at [720, 296] on p "LEVEL 1 - CHEMICALS" at bounding box center [701, 295] width 88 height 9
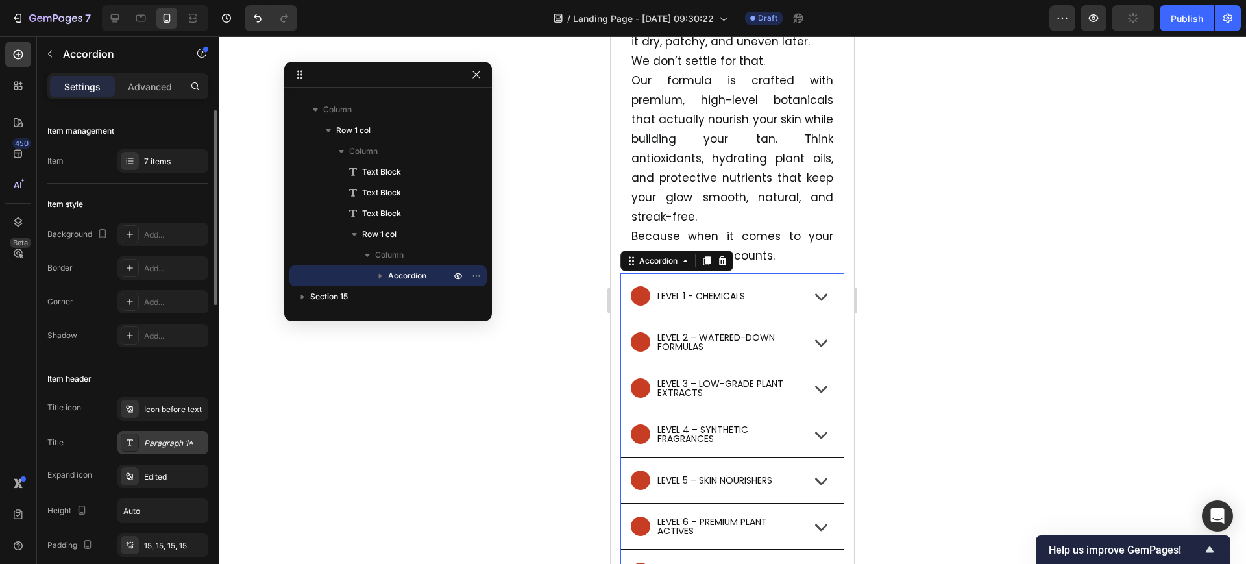
click at [160, 447] on div "Paragraph 1*" at bounding box center [174, 443] width 61 height 12
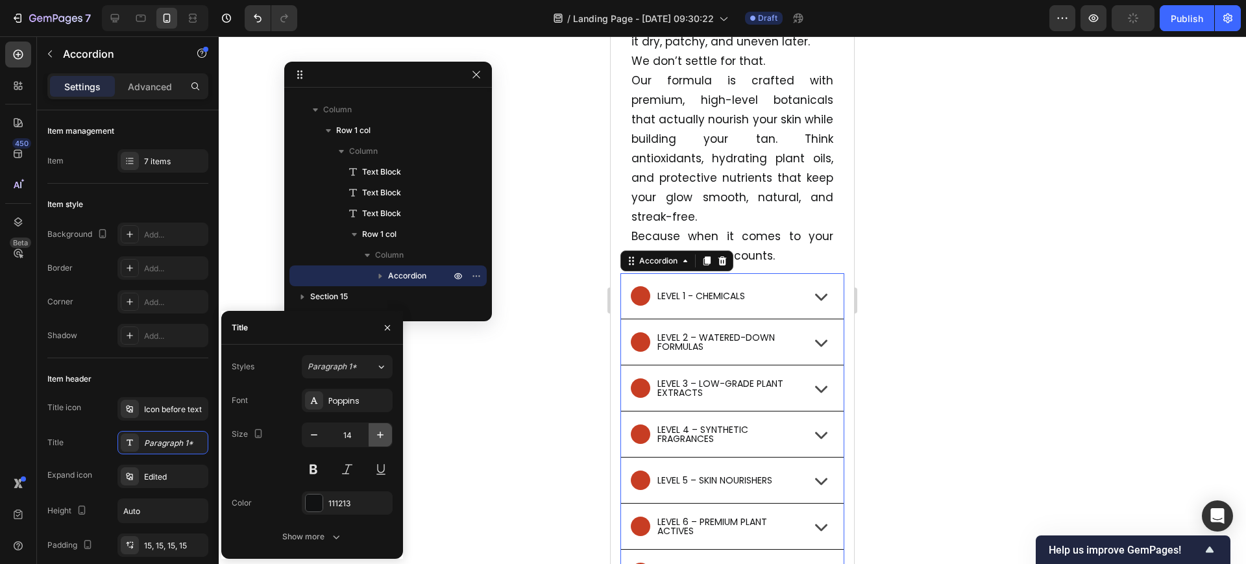
click at [379, 437] on icon "button" at bounding box center [380, 434] width 13 height 13
type input "15"
click at [326, 538] on div "Show more" at bounding box center [312, 536] width 60 height 13
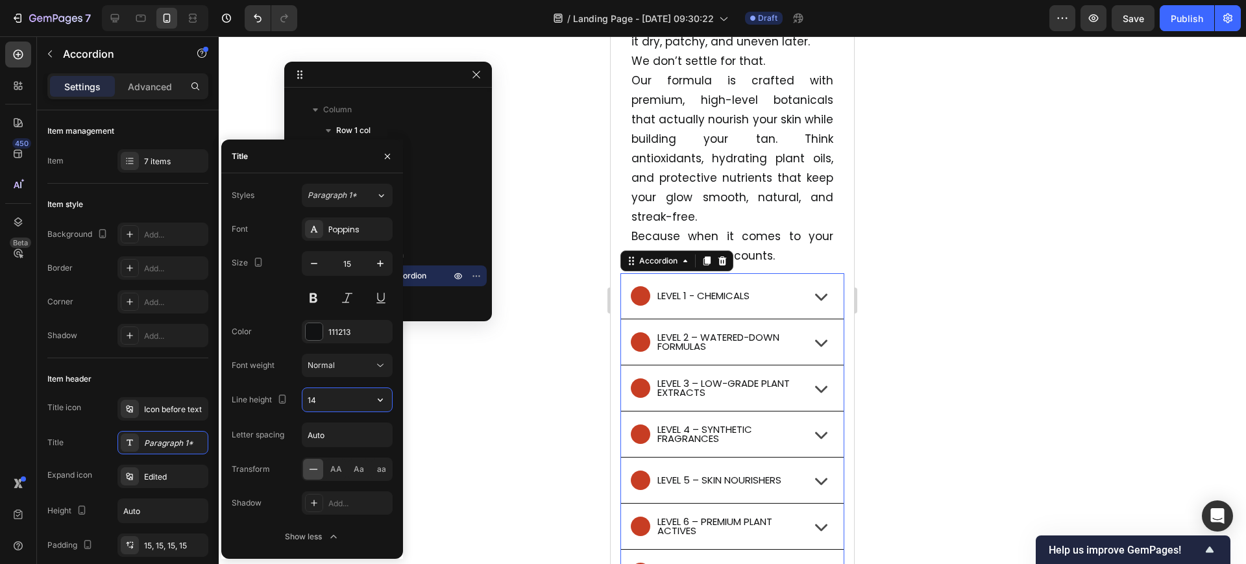
click at [324, 400] on input "14" at bounding box center [347, 399] width 90 height 23
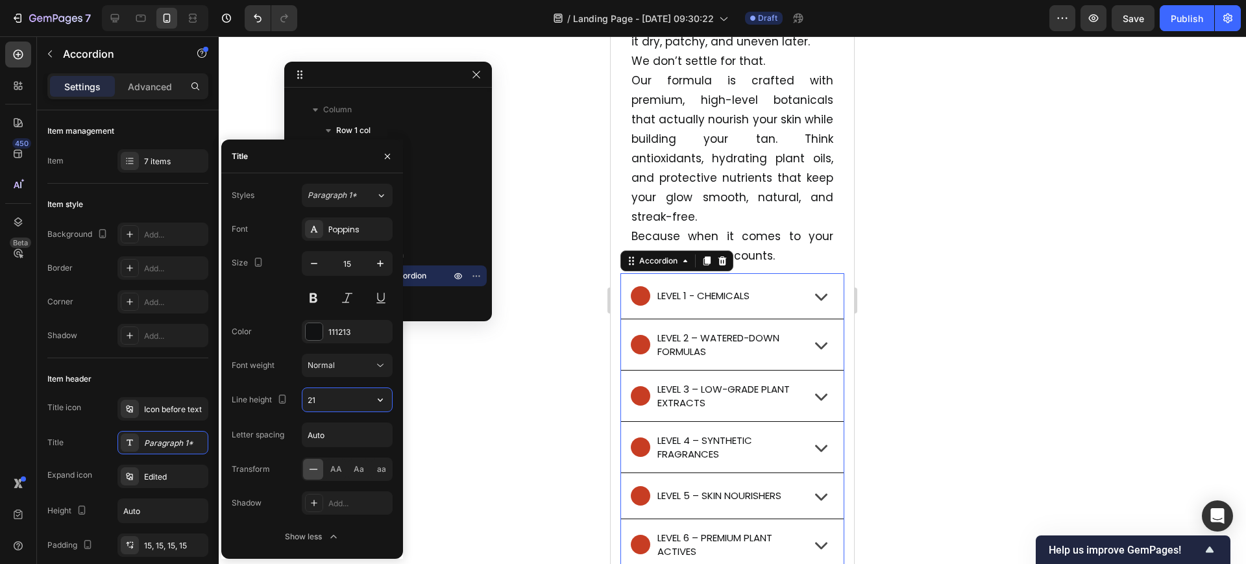
type input "20"
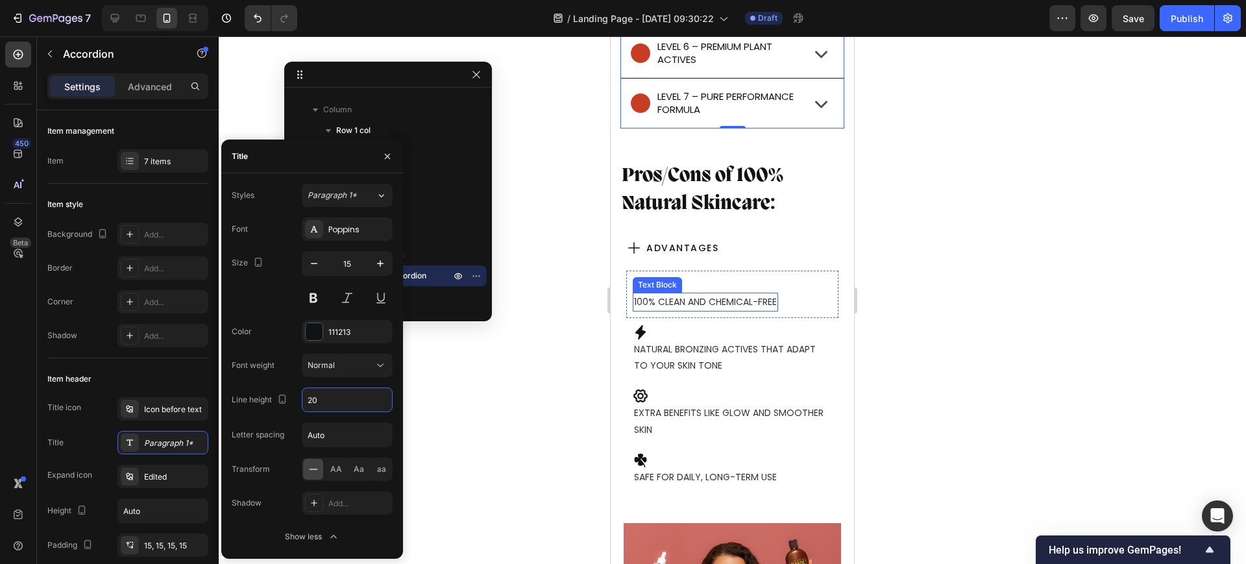
click at [685, 311] on div "100% clean and chemical-free" at bounding box center [705, 302] width 145 height 19
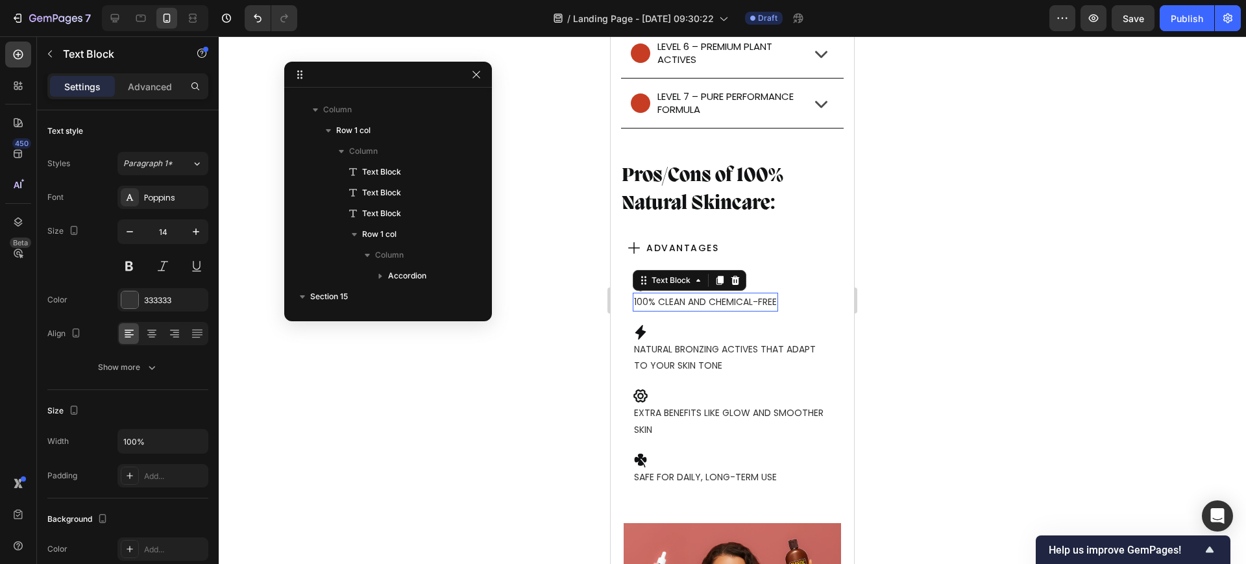
scroll to position [8074, 0]
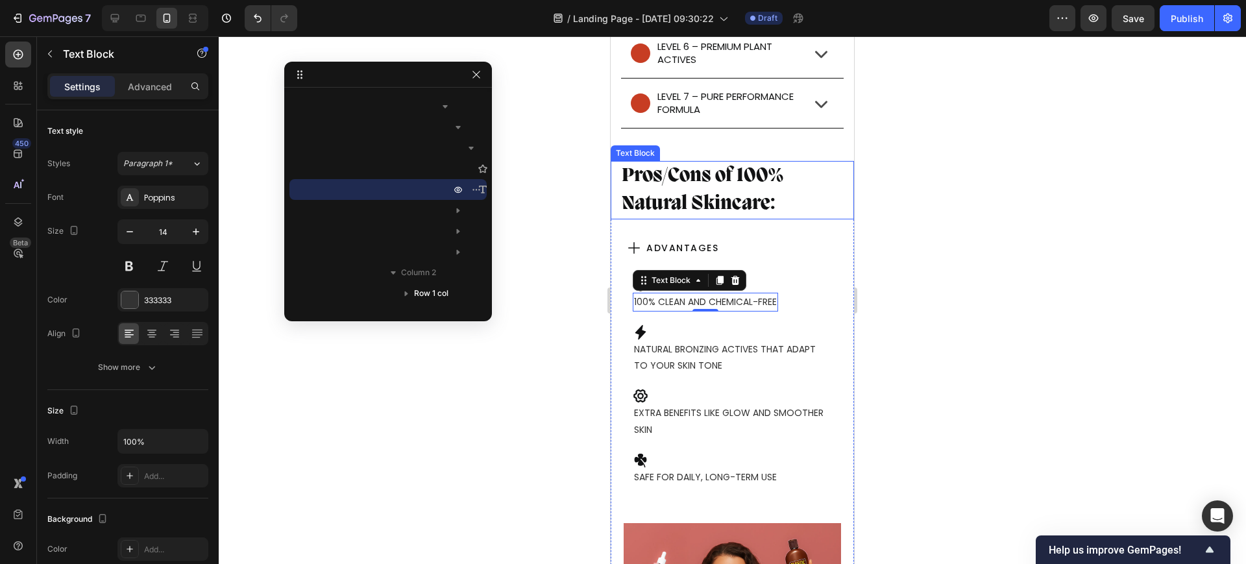
click at [740, 203] on p "Pros/Cons of 100% Natural Skincare:" at bounding box center [732, 190] width 221 height 56
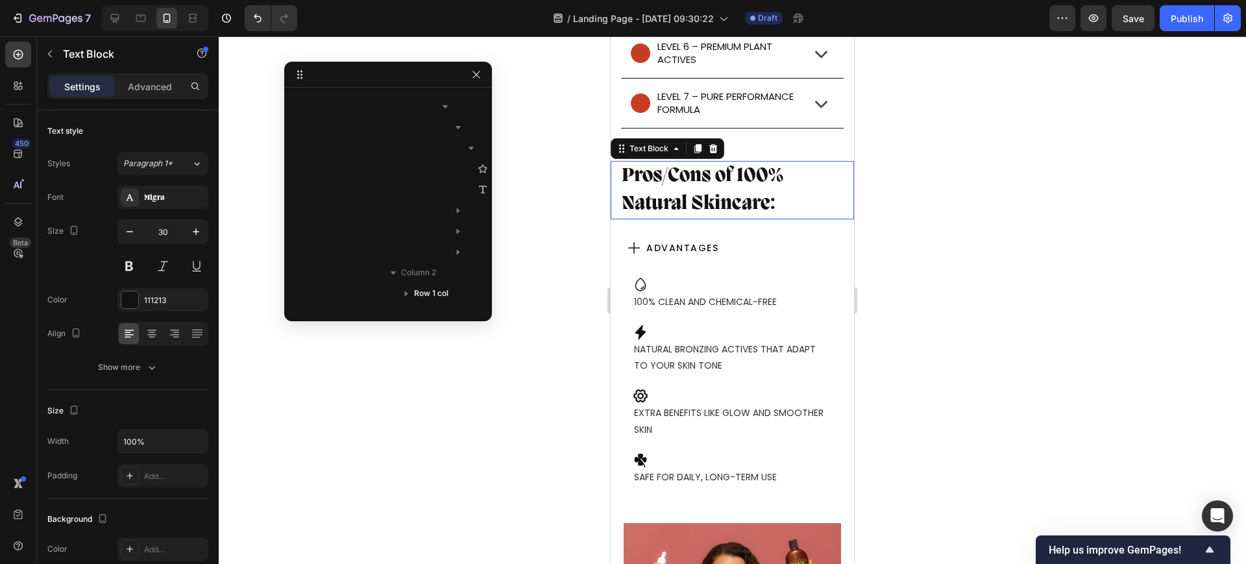
scroll to position [7804, 0]
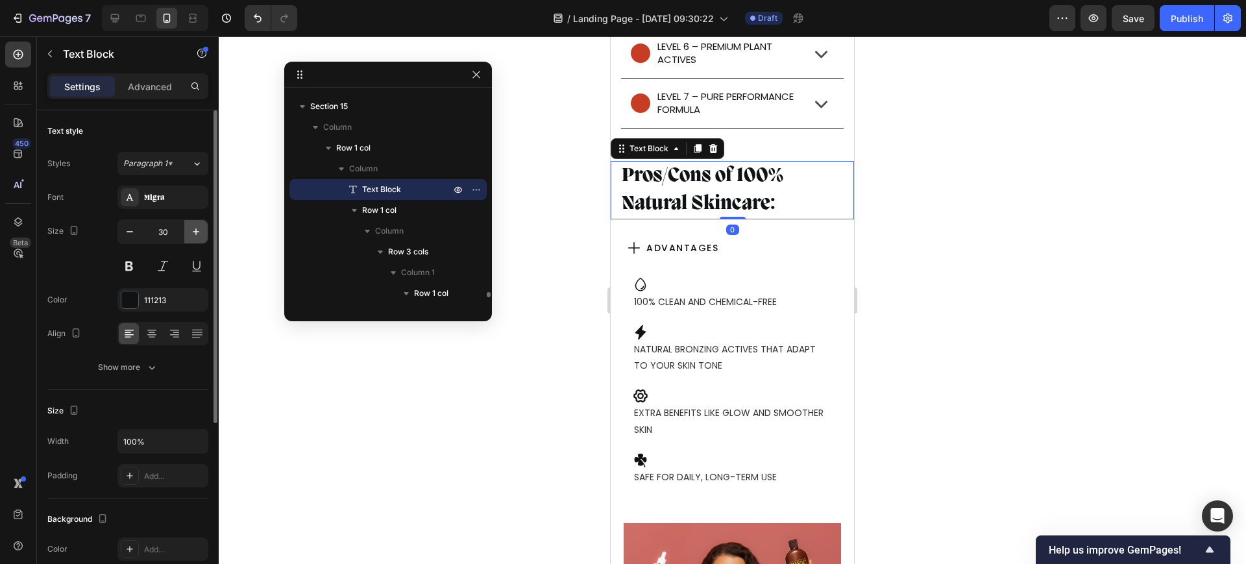
click at [192, 234] on icon "button" at bounding box center [195, 231] width 13 height 13
type input "33"
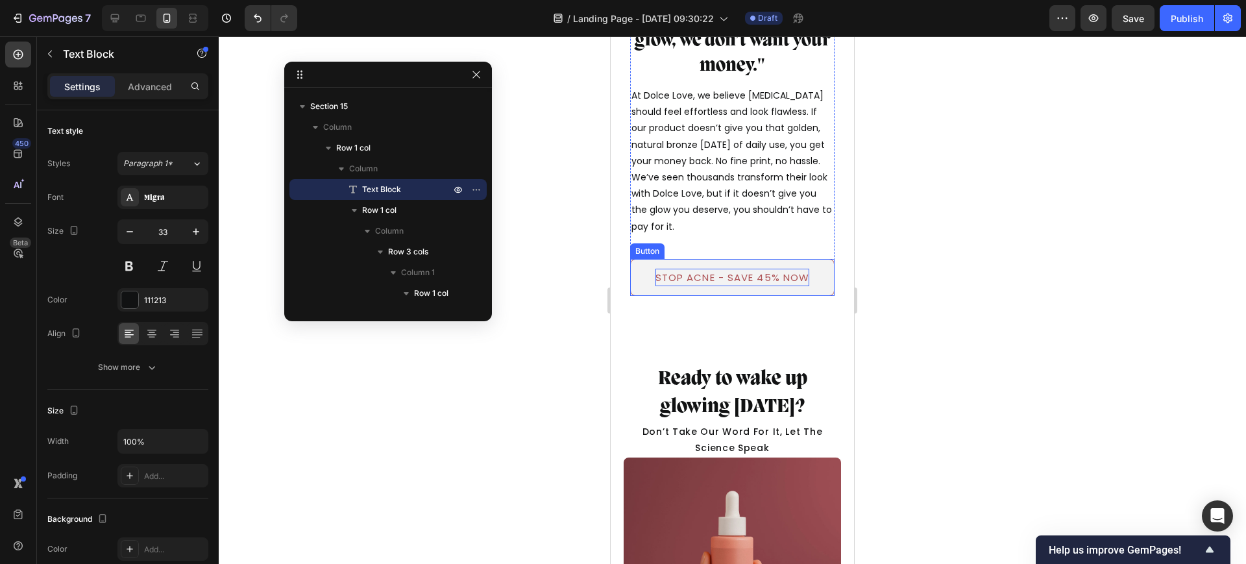
scroll to position [11495, 0]
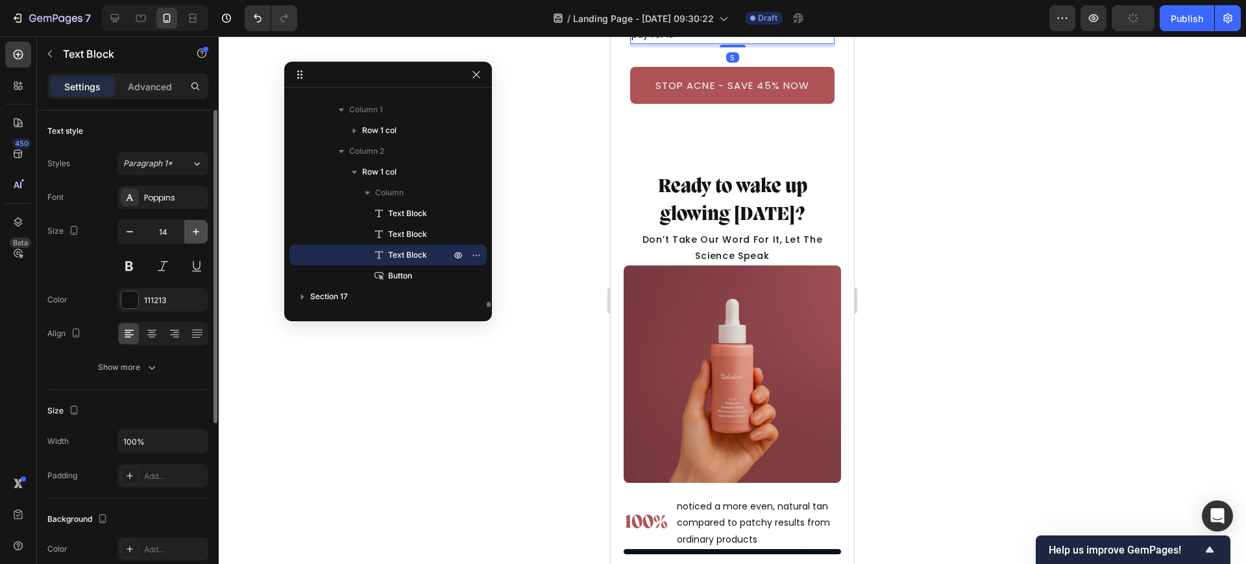
click at [187, 231] on button "button" at bounding box center [195, 231] width 23 height 23
type input "15"
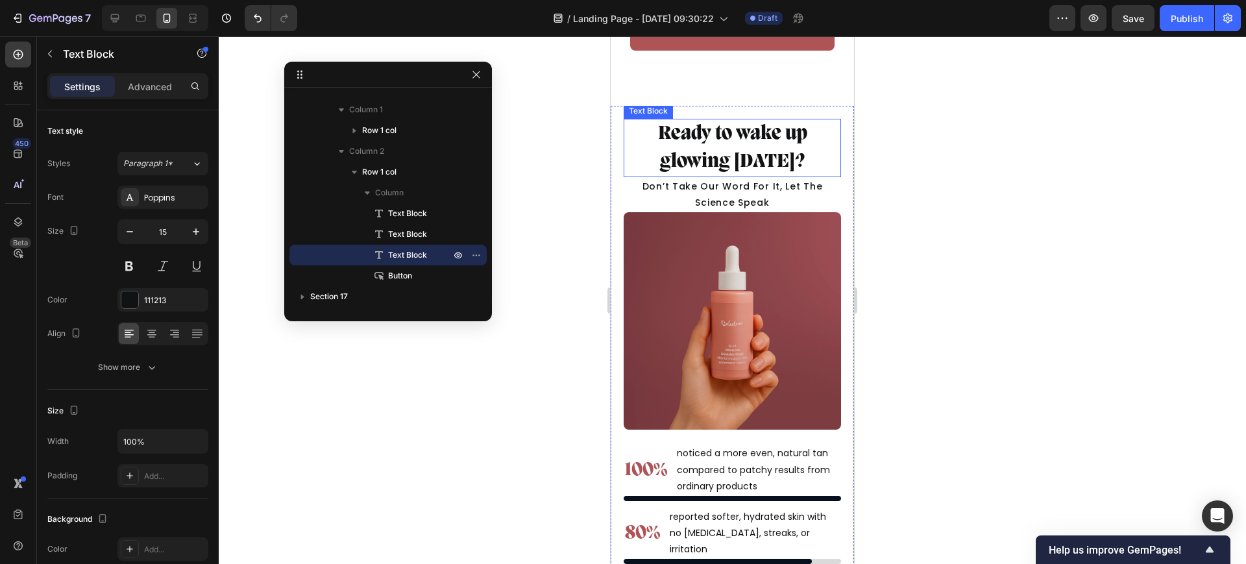
scroll to position [11657, 0]
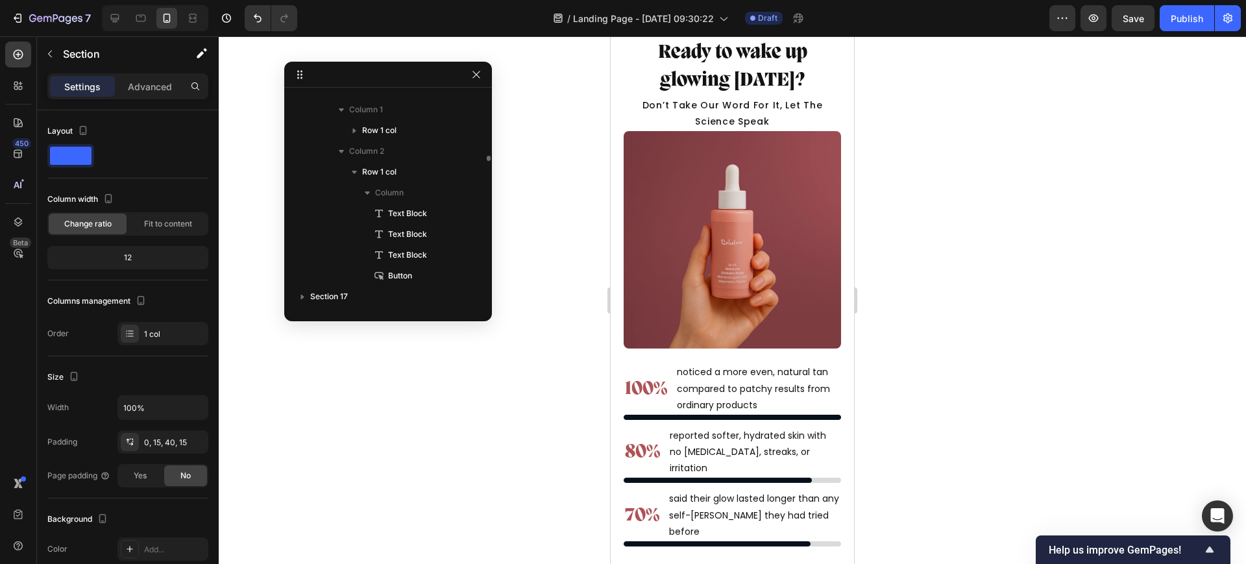
scroll to position [8261, 0]
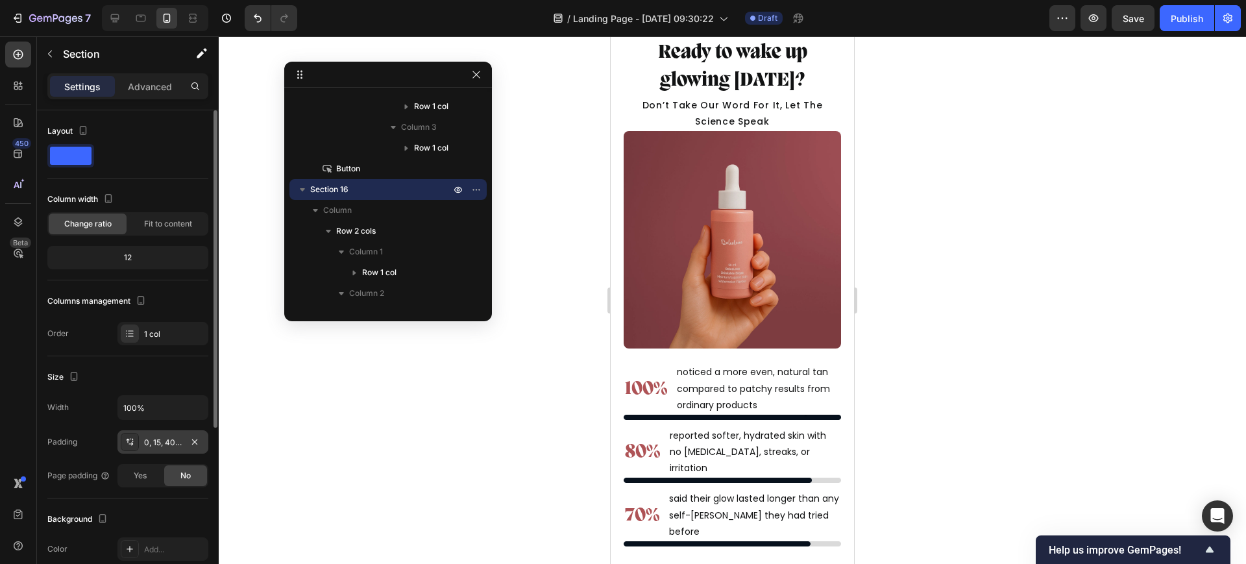
click at [154, 437] on div "0, 15, 40, 15" at bounding box center [163, 443] width 38 height 12
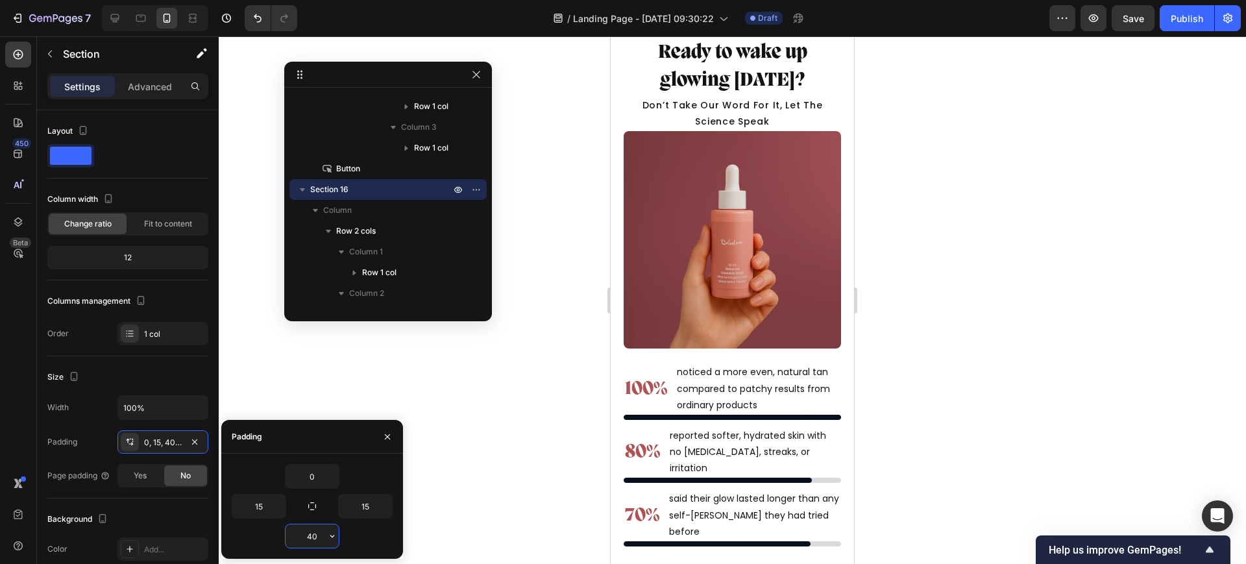
click at [311, 535] on input "40" at bounding box center [312, 535] width 53 height 23
type input "0"
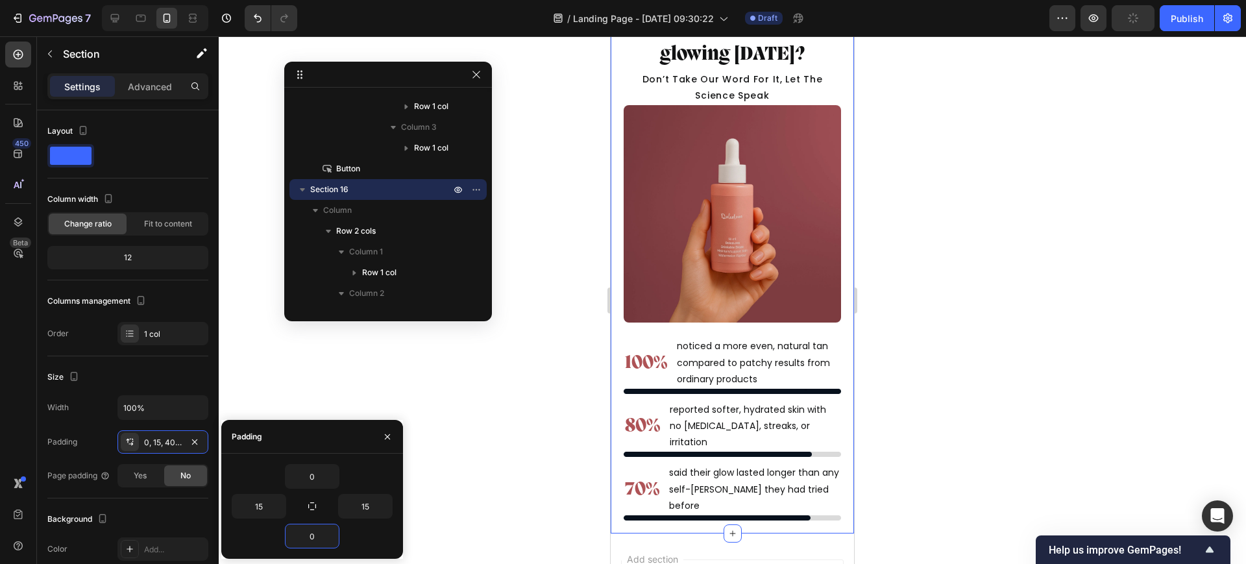
click at [804, 199] on div "Ready to wake up glowing in 60 days? Text Block don’t take our word for it, let…" at bounding box center [732, 266] width 243 height 535
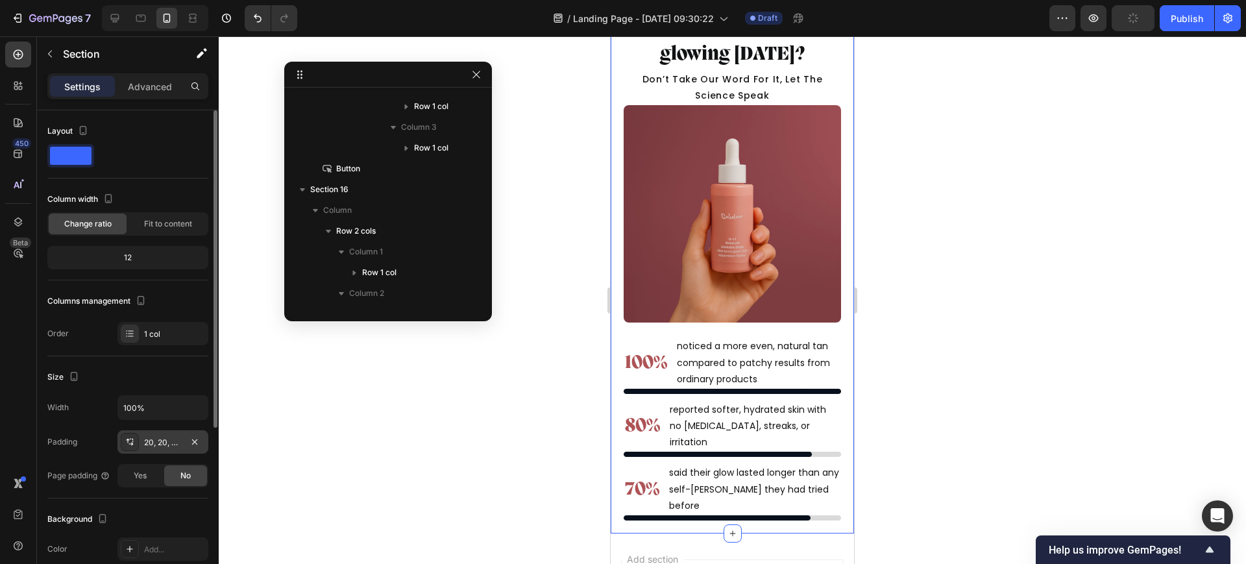
scroll to position [8486, 0]
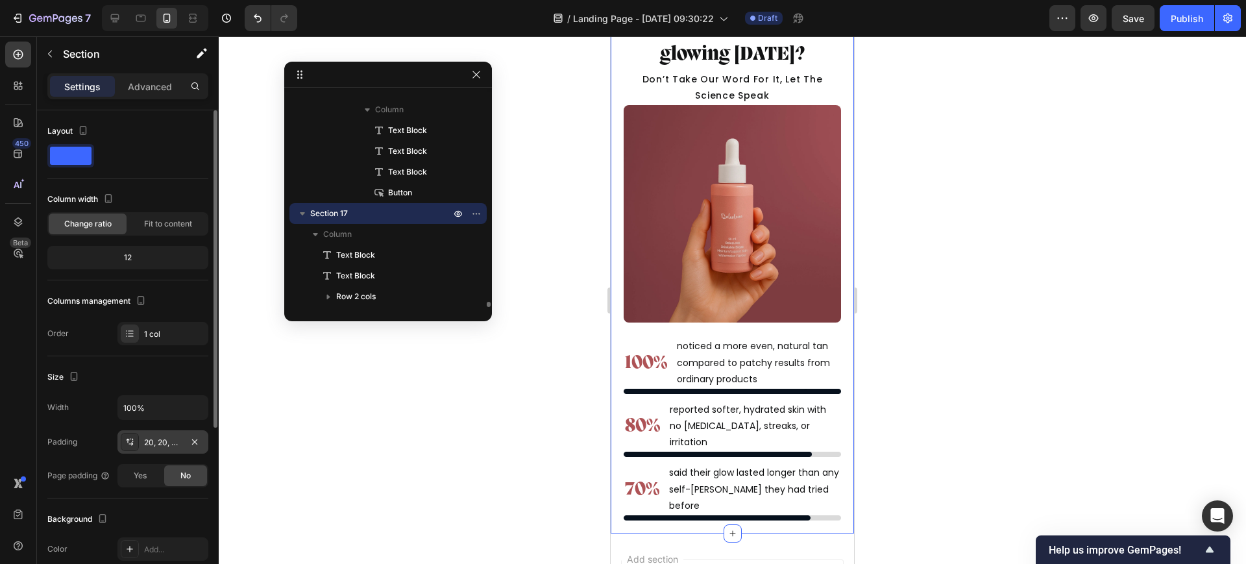
click at [162, 441] on div "20, 20, 20, 20" at bounding box center [163, 443] width 38 height 12
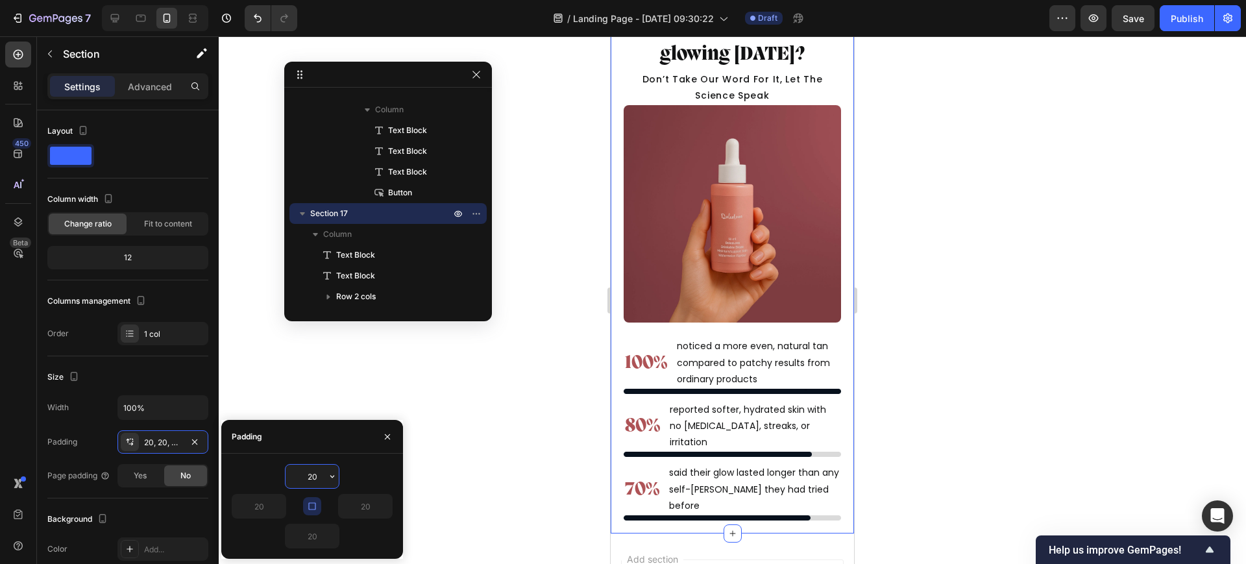
click at [314, 467] on input "20" at bounding box center [312, 476] width 53 height 23
click at [314, 509] on icon "button" at bounding box center [312, 506] width 10 height 10
click at [307, 475] on input "20" at bounding box center [312, 476] width 53 height 23
click at [306, 473] on input "20" at bounding box center [312, 476] width 53 height 23
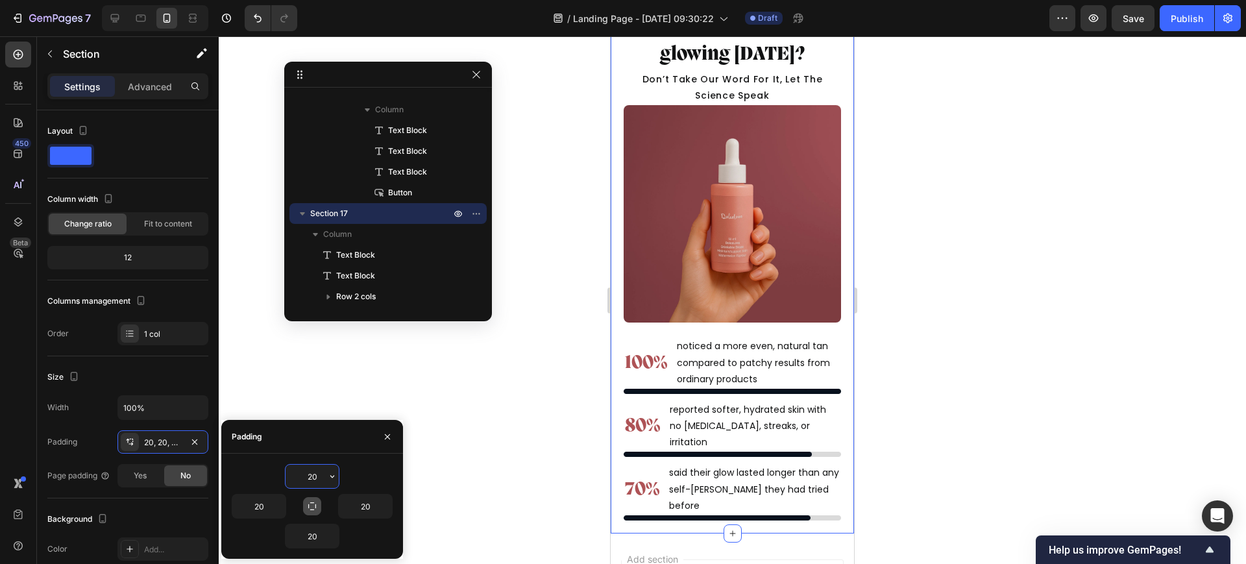
click at [306, 473] on input "20" at bounding box center [312, 476] width 53 height 23
type input "0"
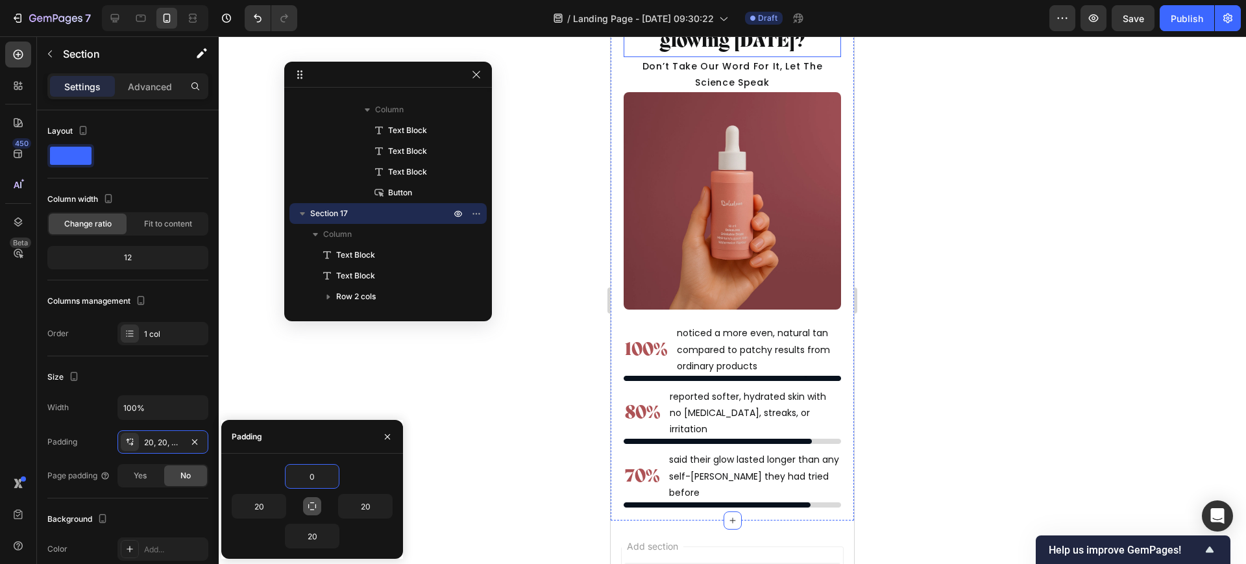
click at [745, 56] on p "Ready to wake up glowing in 60 days?" at bounding box center [732, 28] width 195 height 56
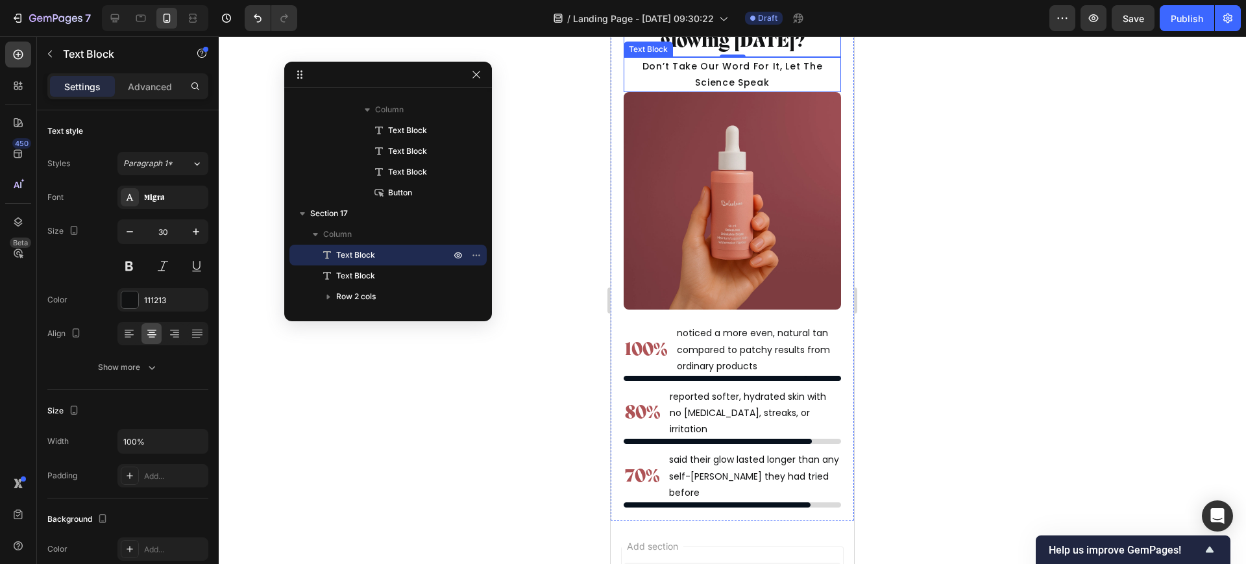
click at [733, 91] on p "don’t take our word for it, let the science speak" at bounding box center [732, 74] width 215 height 32
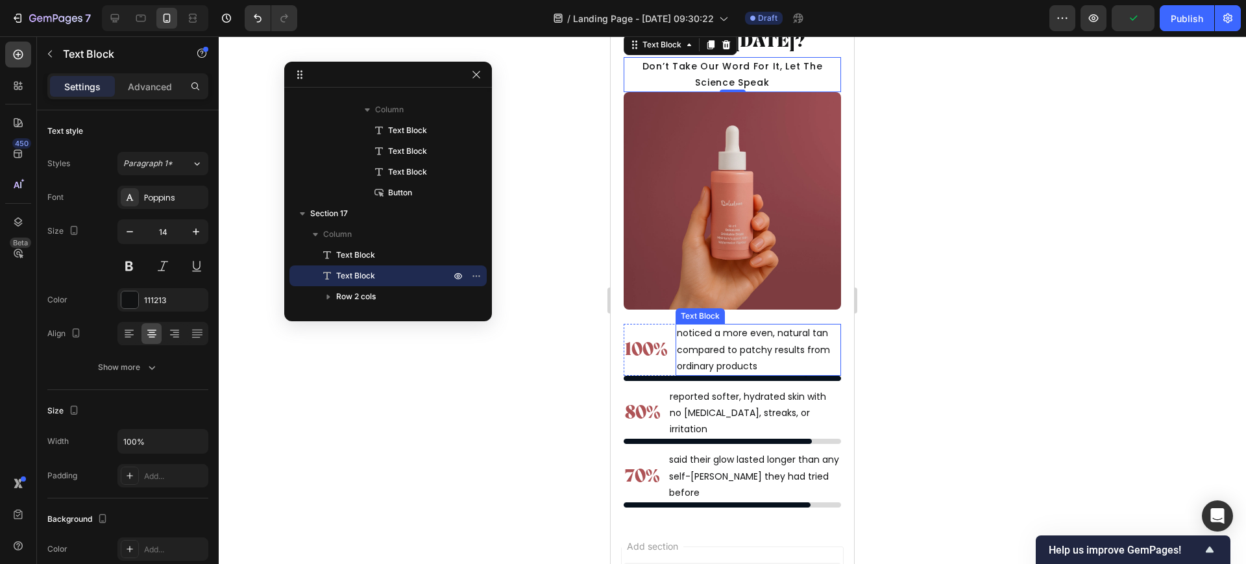
click at [706, 374] on p "noticed a more even, natural tan compared to patchy results from ordinary produ…" at bounding box center [758, 349] width 163 height 49
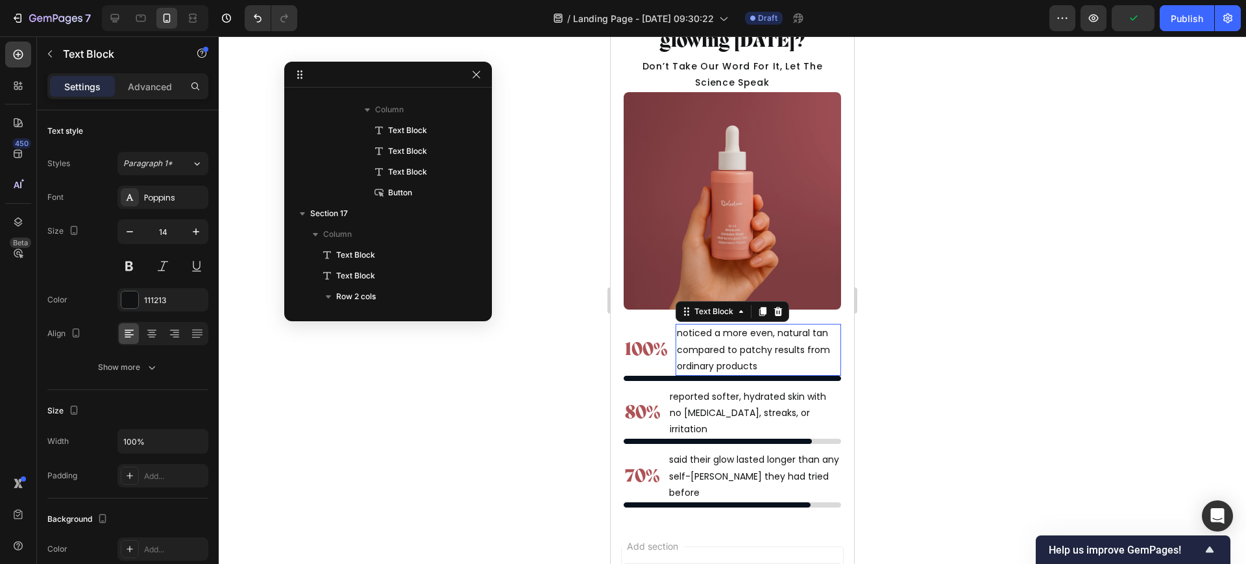
scroll to position [8797, 0]
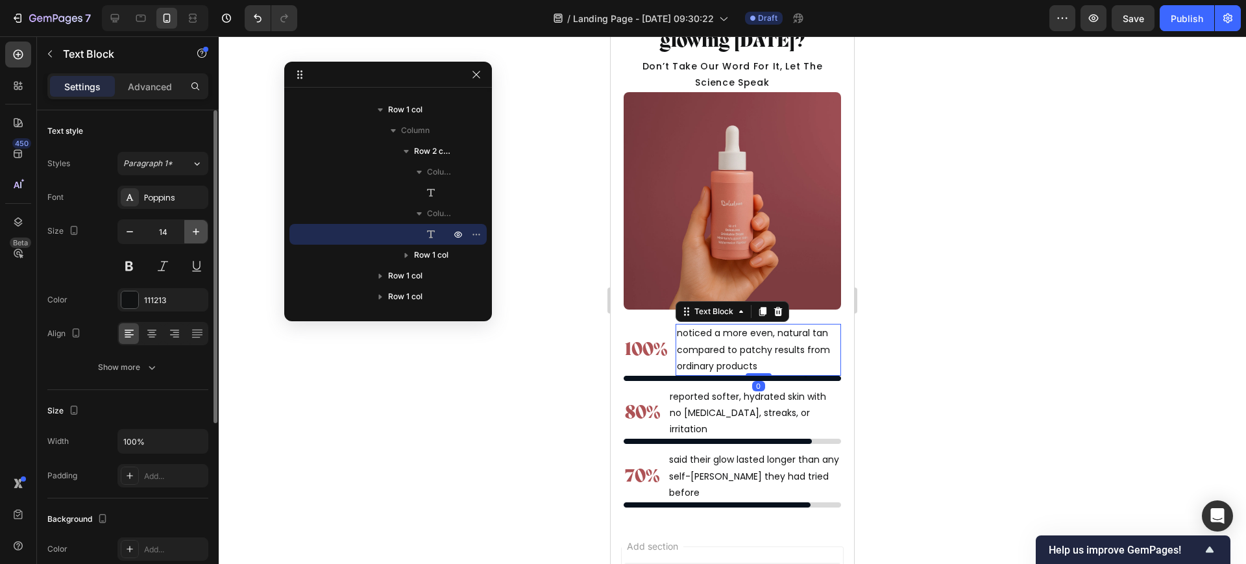
click at [194, 225] on icon "button" at bounding box center [195, 231] width 13 height 13
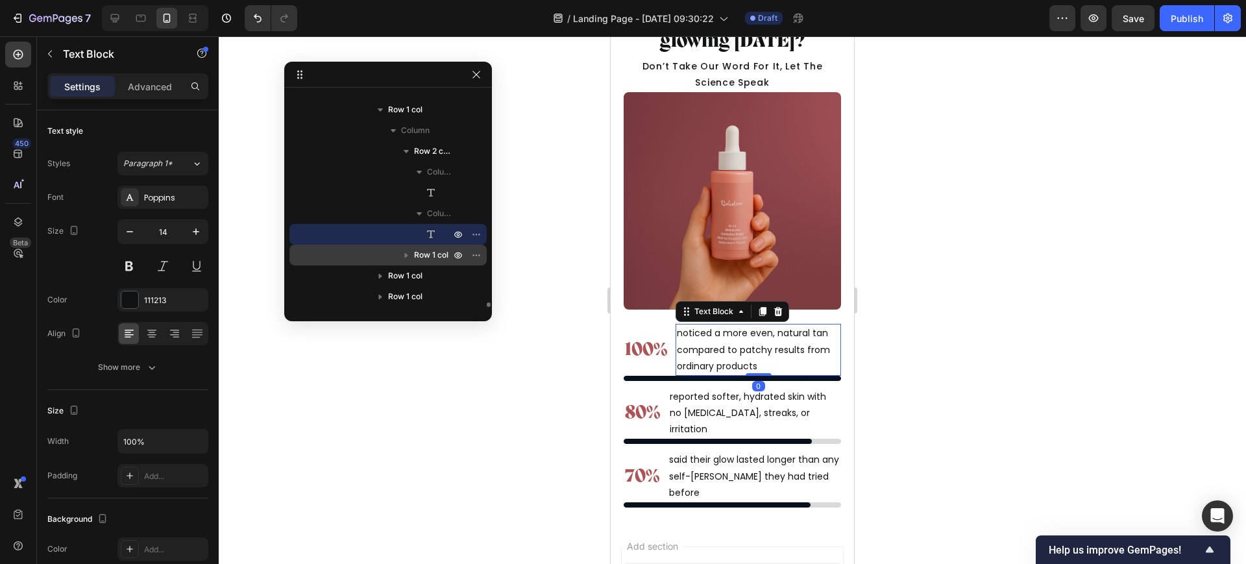
type input "15"
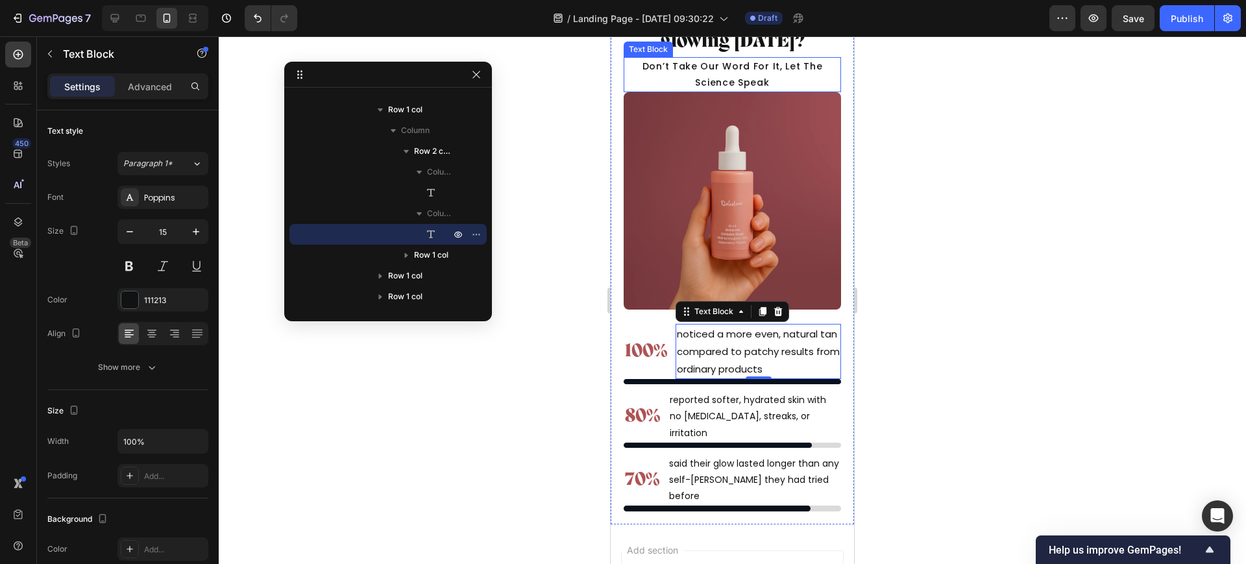
click at [740, 91] on p "don’t take our word for it, let the science speak" at bounding box center [732, 74] width 215 height 32
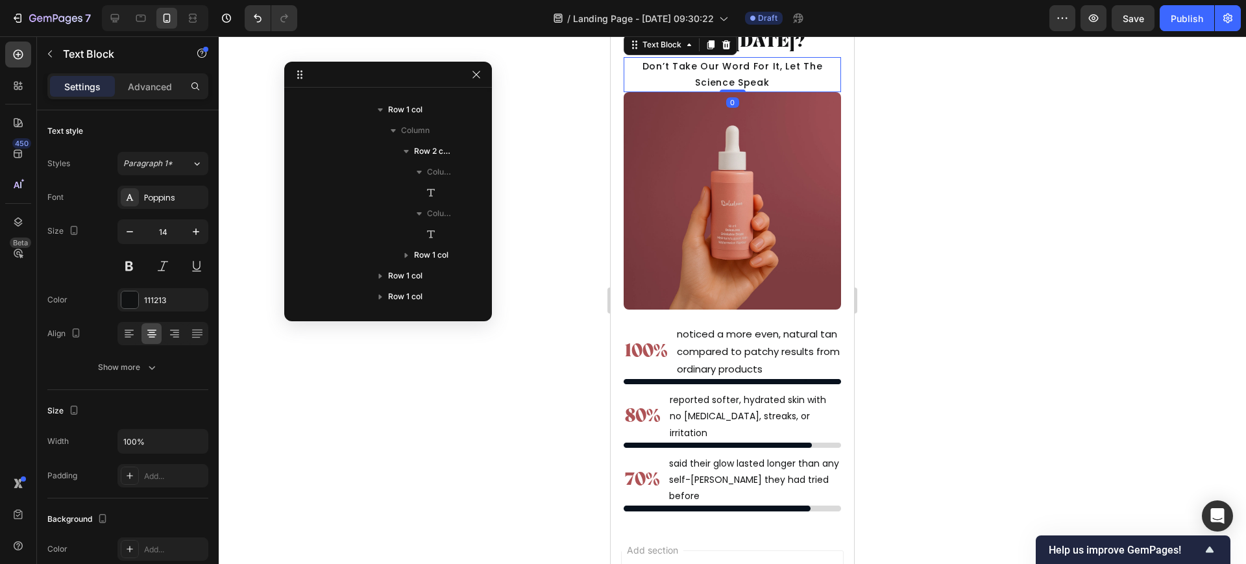
scroll to position [8572, 0]
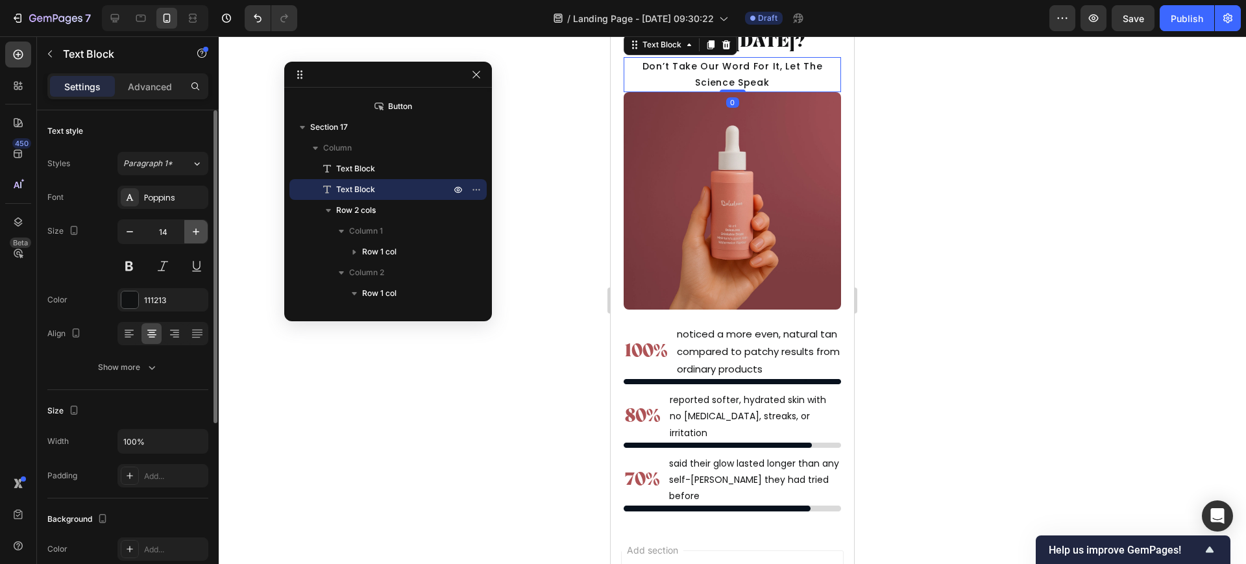
click at [194, 230] on icon "button" at bounding box center [195, 231] width 13 height 13
type input "15"
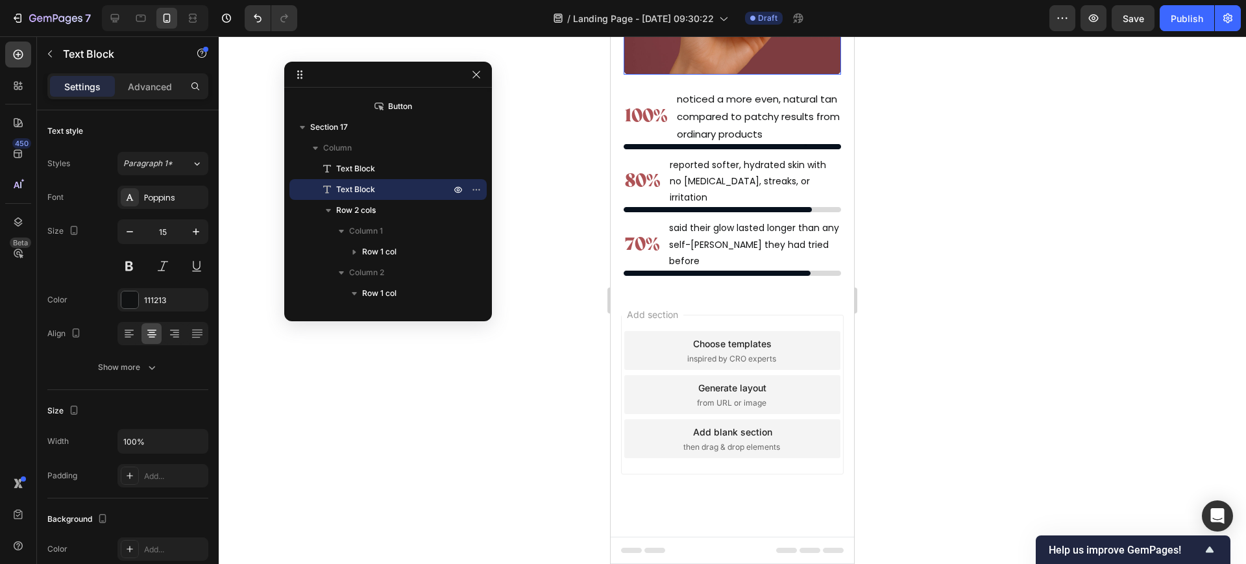
scroll to position [12057, 0]
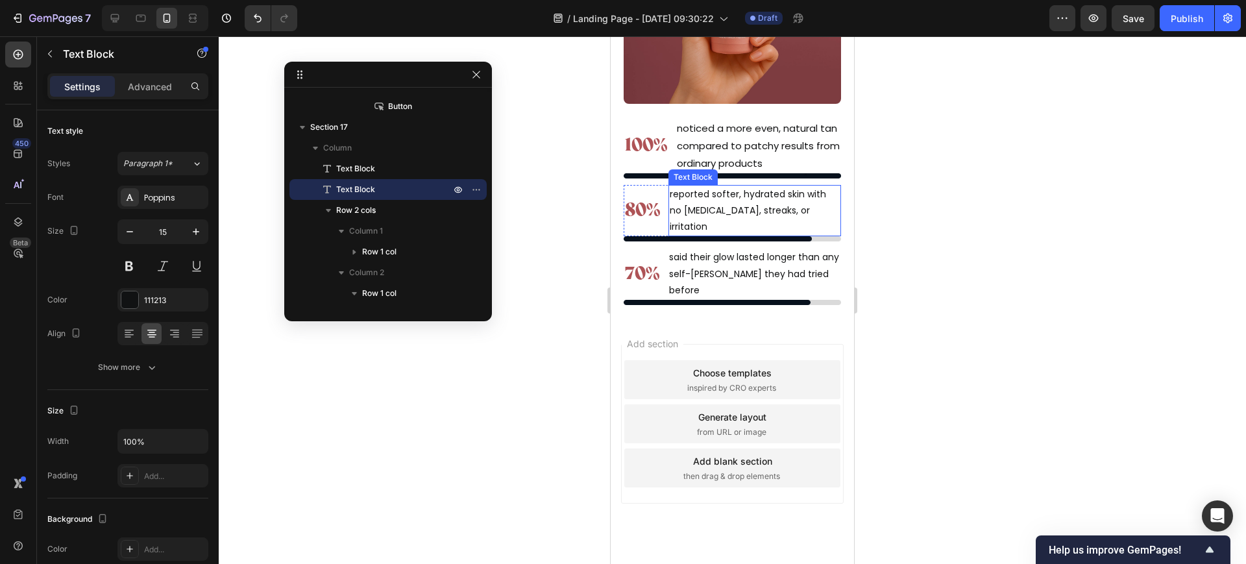
click at [746, 186] on p "reported softer, hydrated skin with no dryness, streaks, or irritation" at bounding box center [755, 210] width 170 height 49
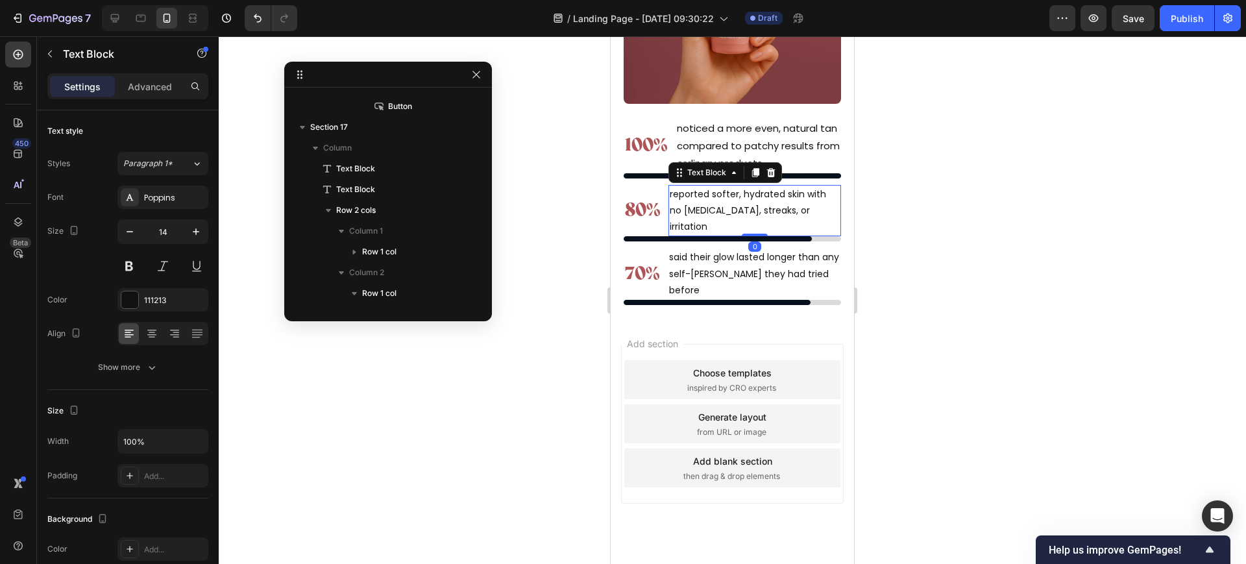
scroll to position [8943, 0]
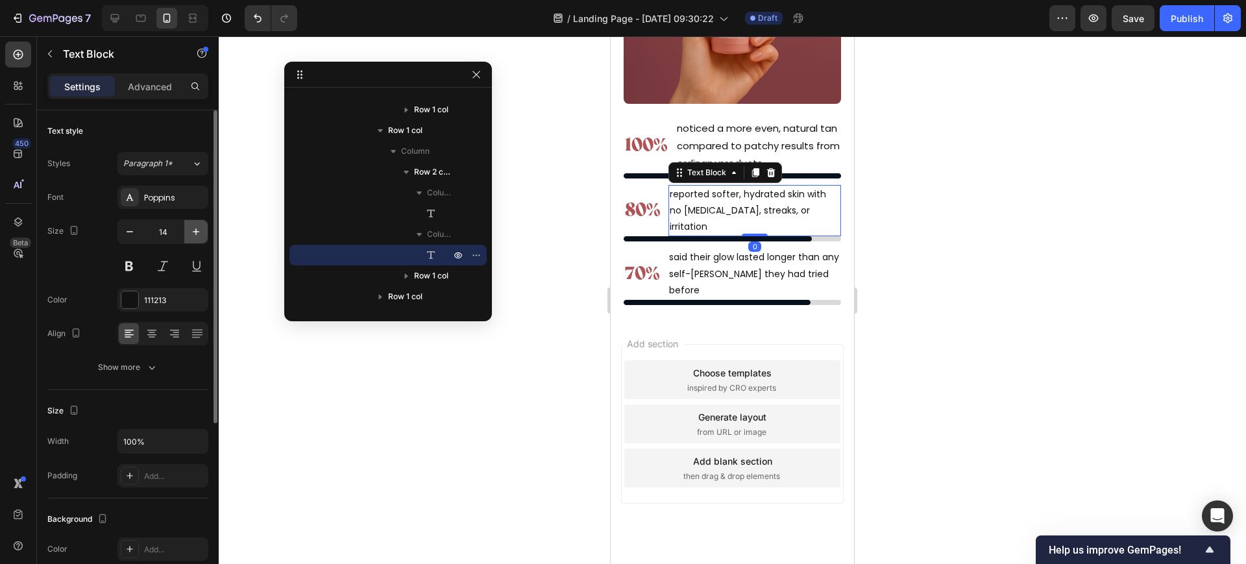
click at [189, 231] on icon "button" at bounding box center [195, 231] width 13 height 13
type input "15"
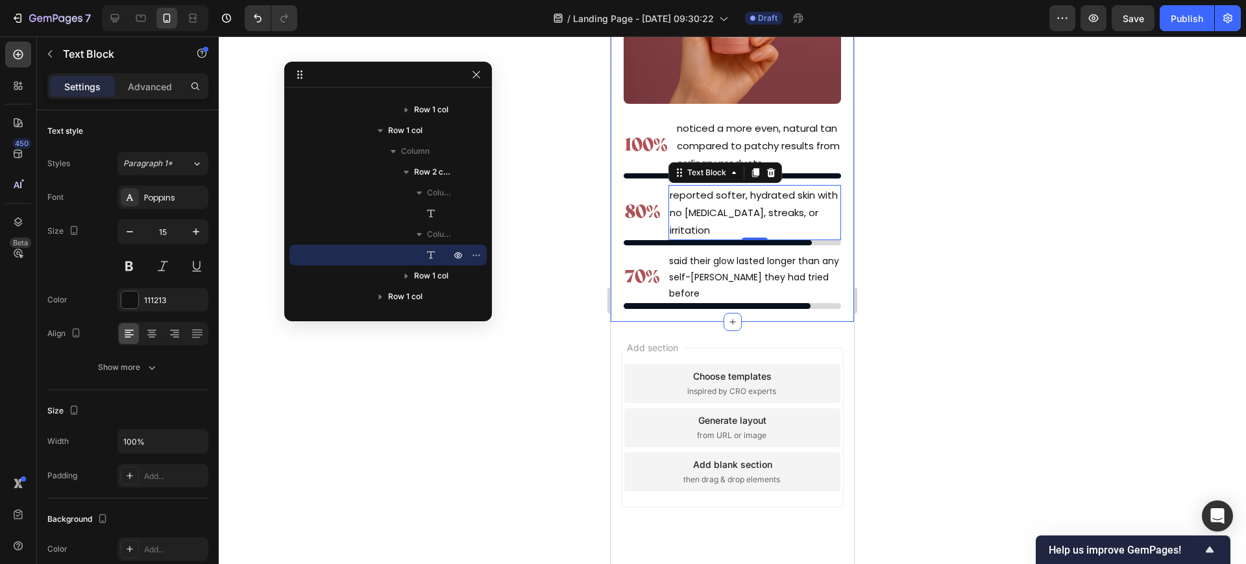
click at [613, 232] on div "Ready to wake up glowing in 60 days? Text Block don’t take our word for it, let…" at bounding box center [732, 55] width 243 height 531
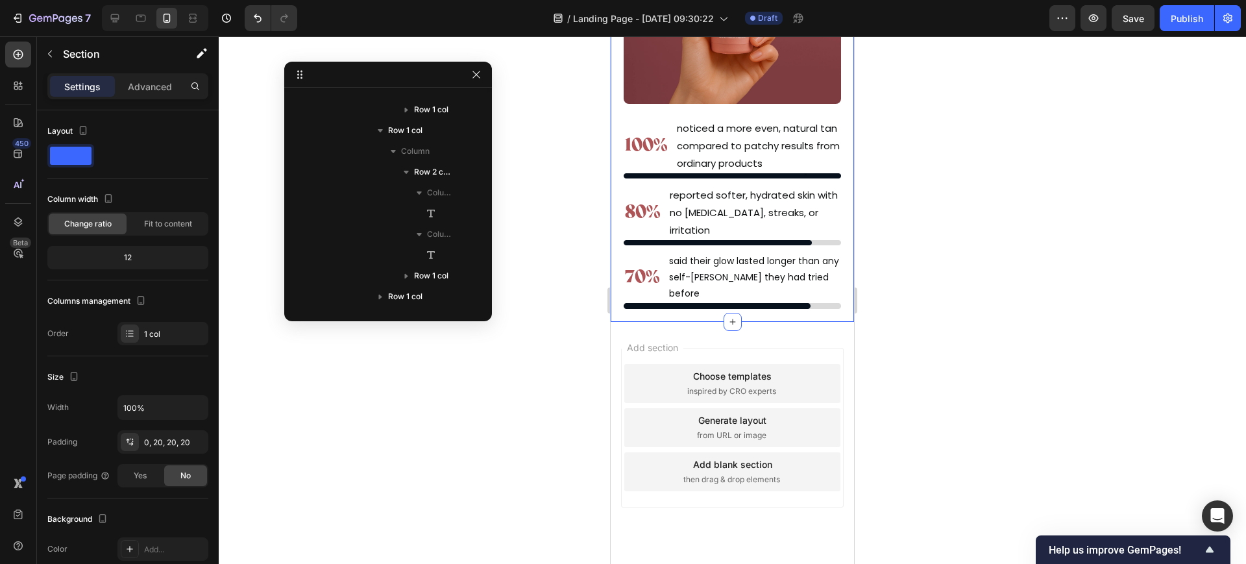
scroll to position [8510, 0]
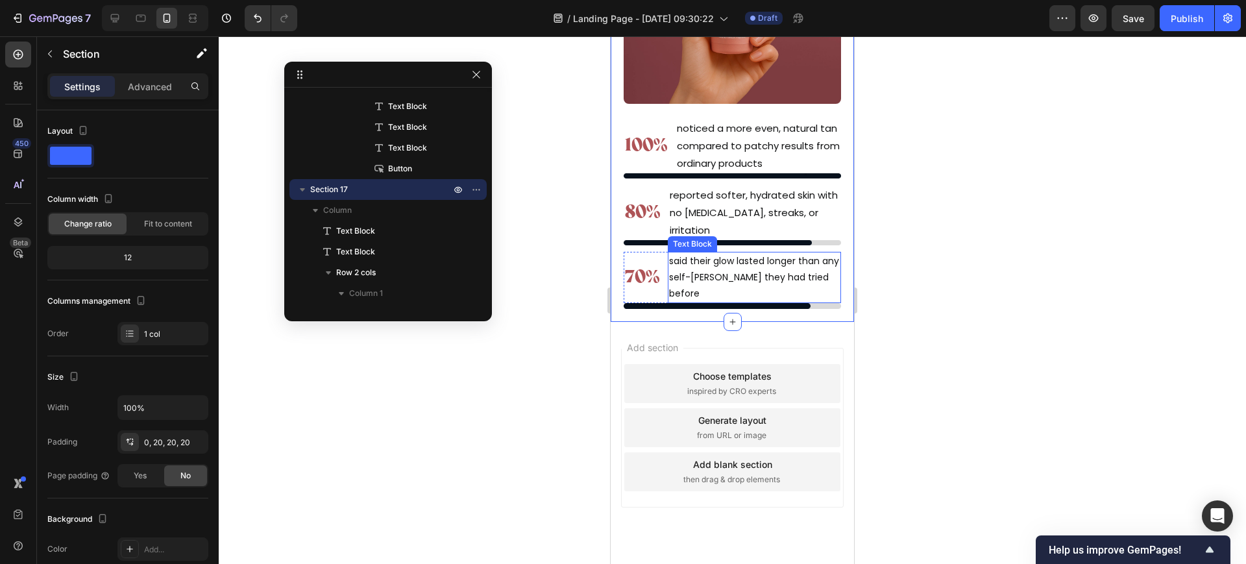
click at [702, 253] on p "said their glow lasted longer than any self-tanner they had tried before" at bounding box center [754, 277] width 171 height 49
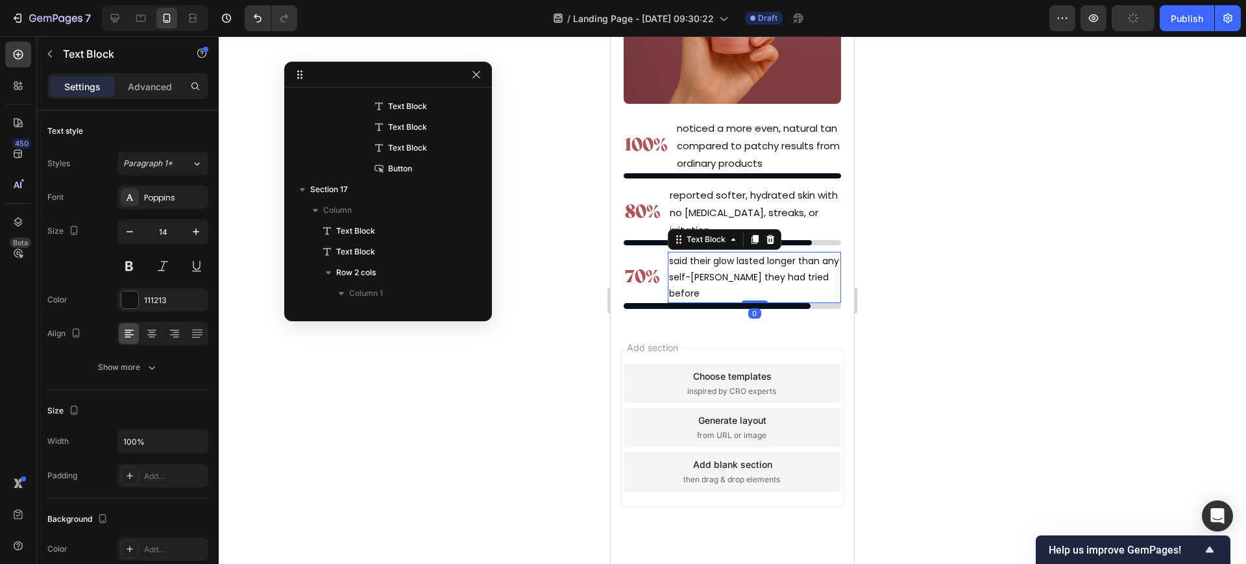
scroll to position [9088, 0]
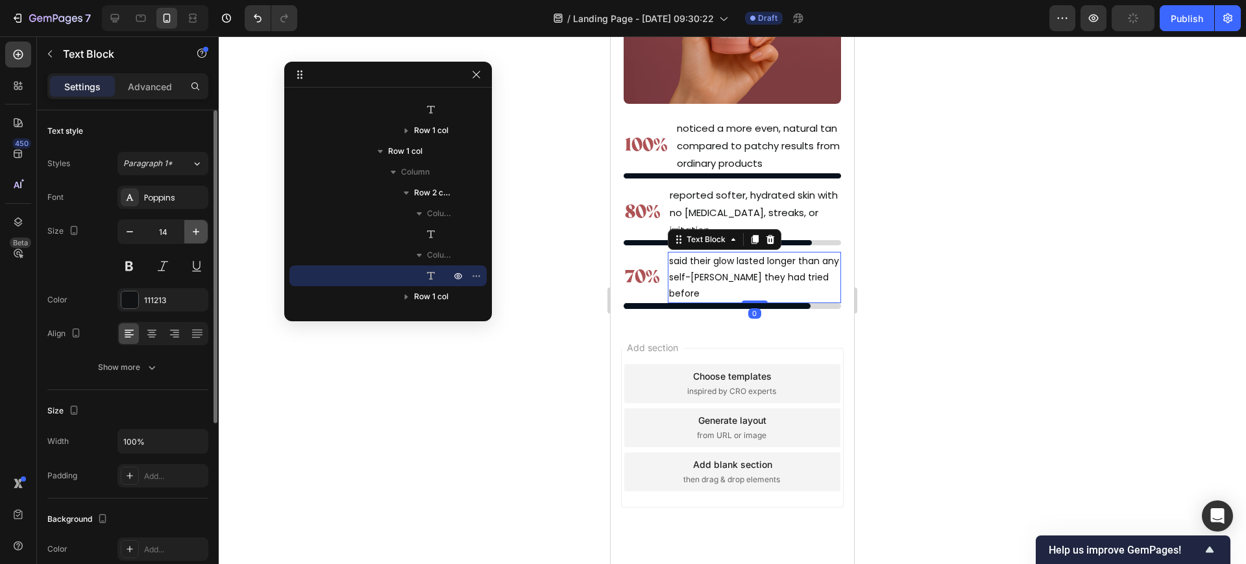
click at [194, 228] on icon "button" at bounding box center [195, 231] width 13 height 13
type input "15"
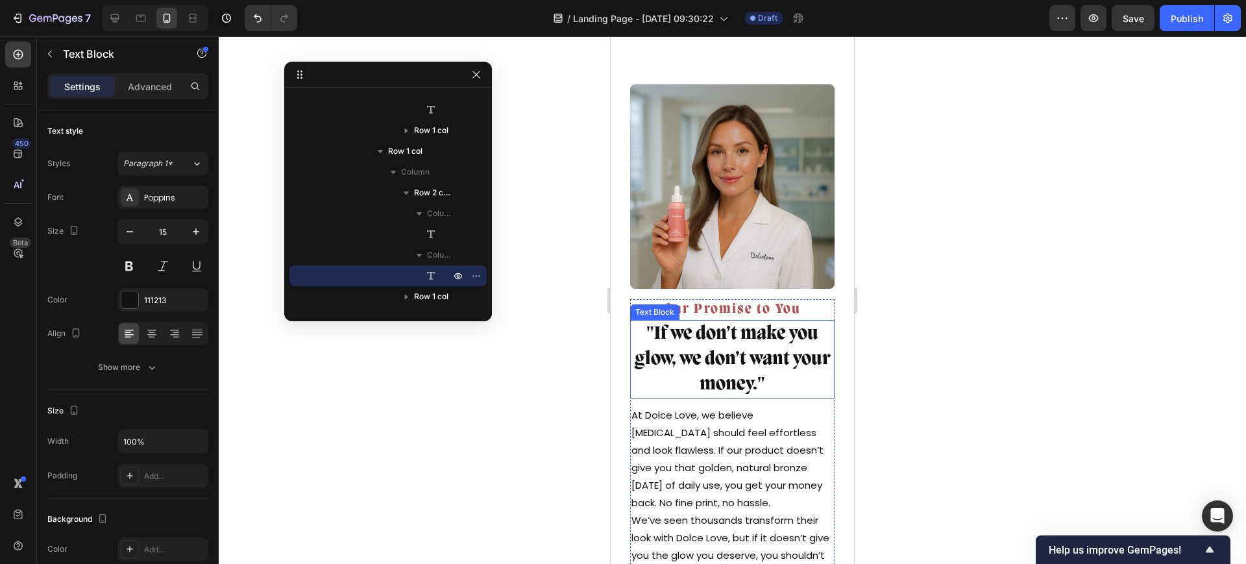
scroll to position [11026, 0]
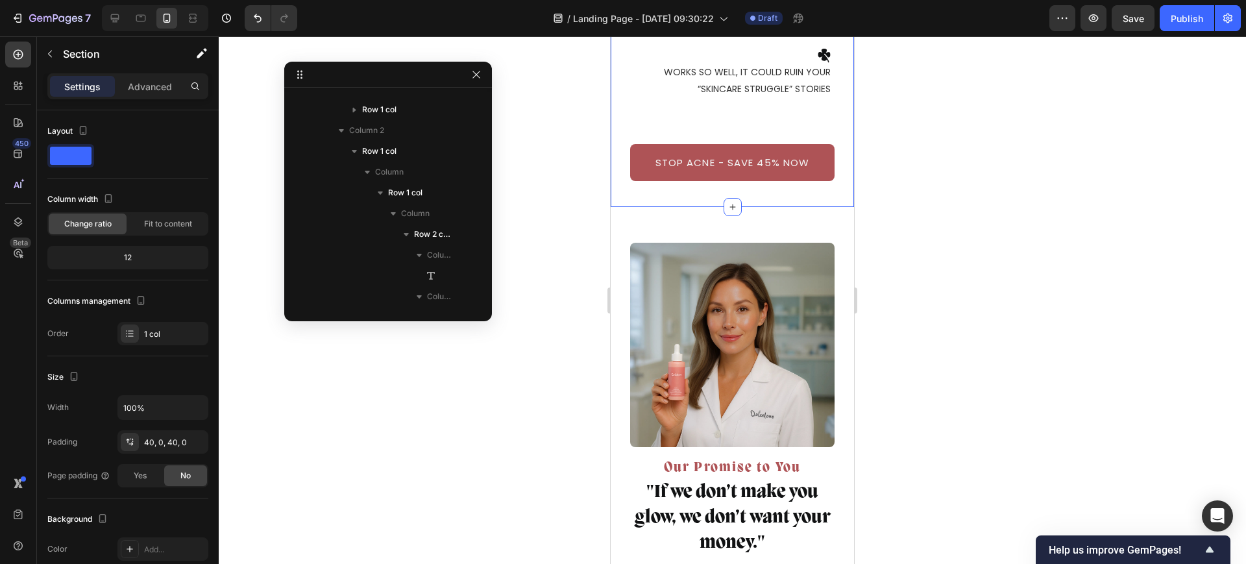
scroll to position [7721, 0]
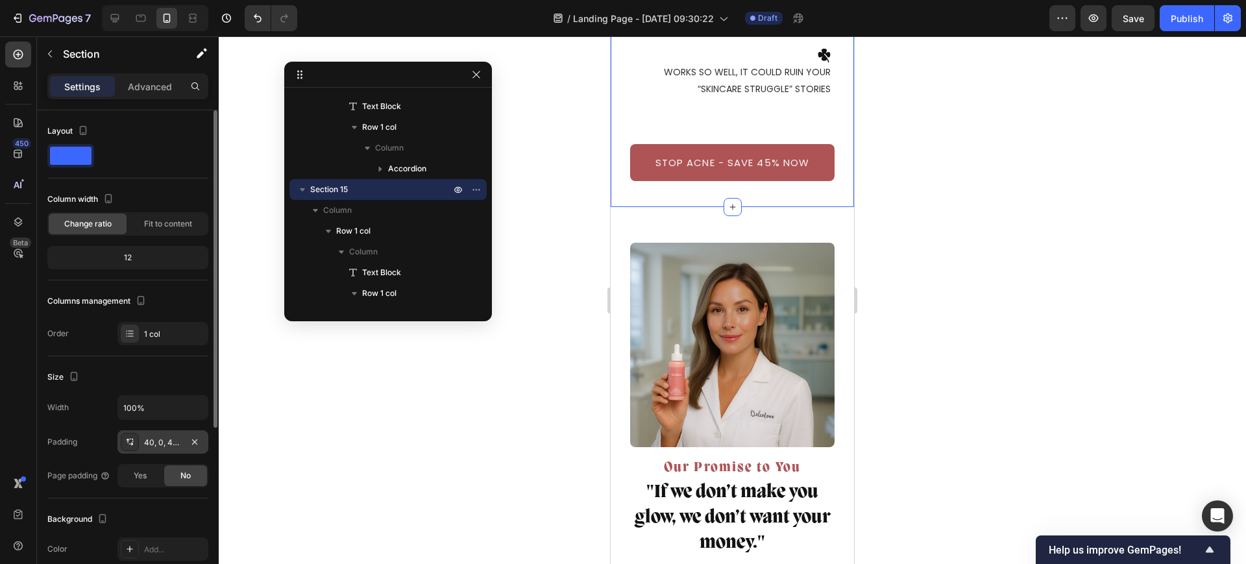
click at [162, 444] on div "40, 0, 40, 0" at bounding box center [163, 443] width 38 height 12
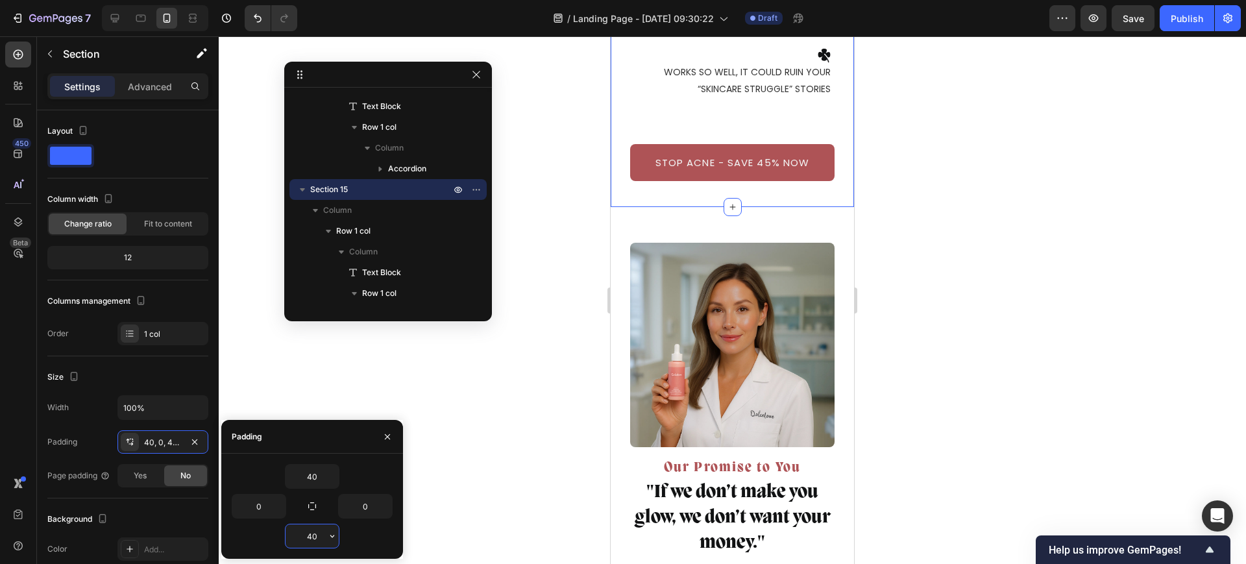
click at [310, 529] on input "40" at bounding box center [312, 535] width 53 height 23
type input "0"
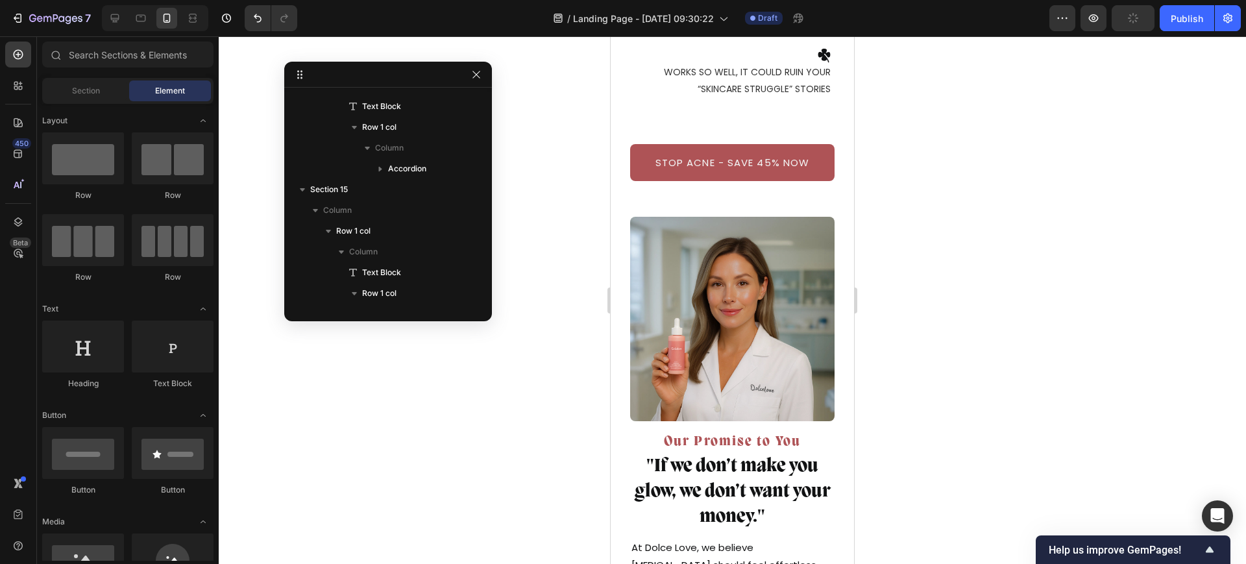
click at [618, 227] on div "Image Row Our Promise to You Text Block "If we don’t make you glow, we don’t wa…" at bounding box center [732, 496] width 243 height 578
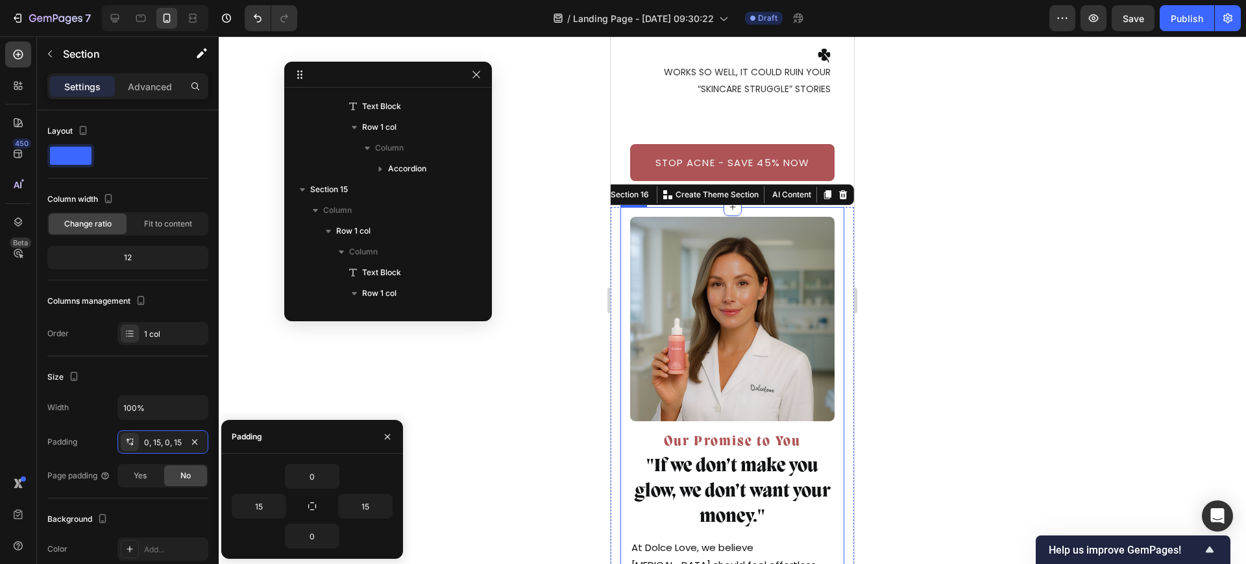
scroll to position [8635, 0]
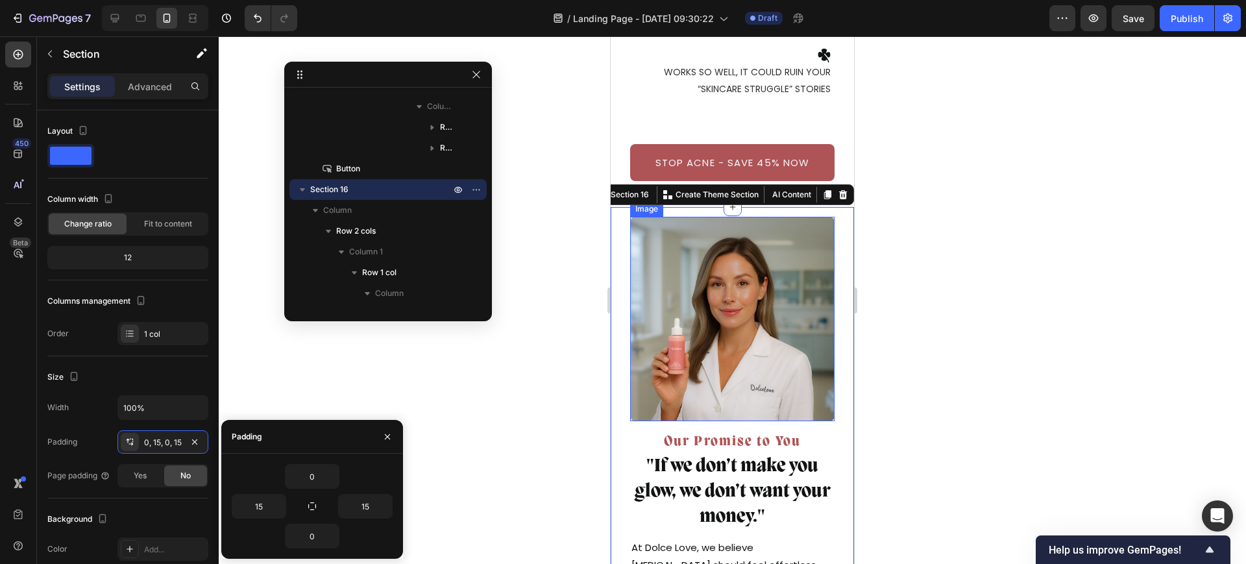
click at [718, 329] on img at bounding box center [732, 319] width 204 height 204
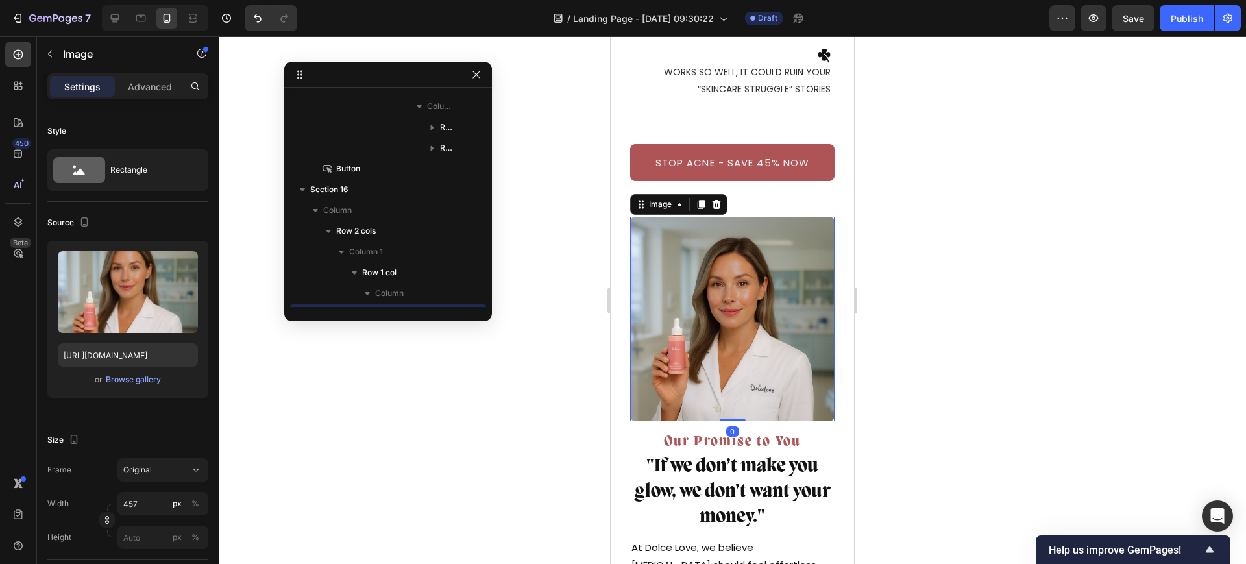
scroll to position [8759, 0]
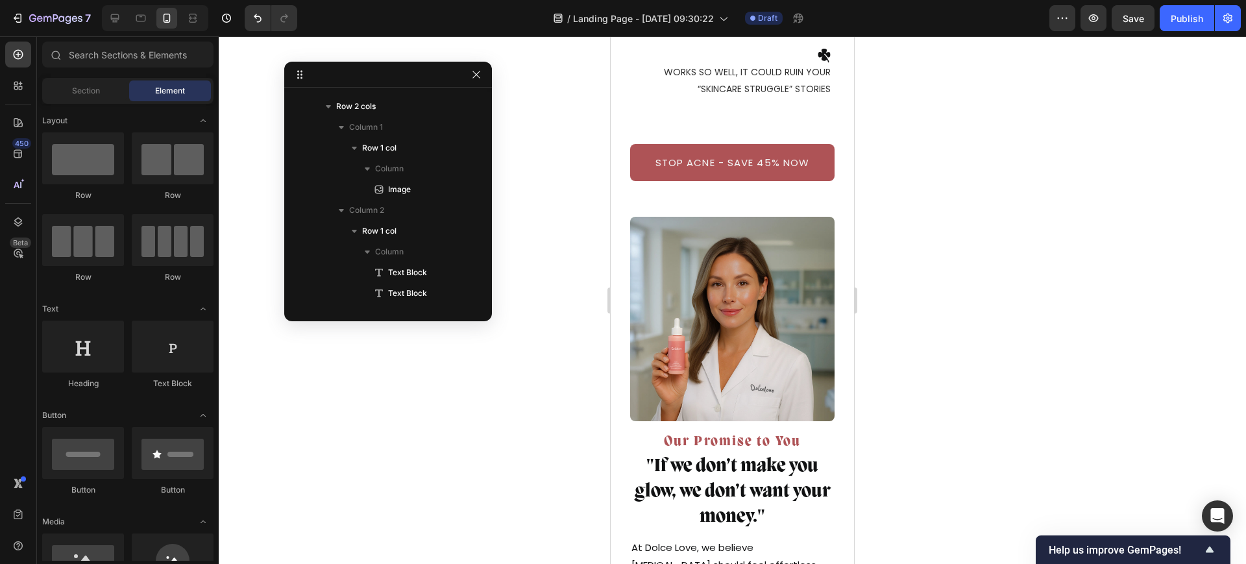
click at [727, 129] on div "STOP ACNE - SAVE 45% NOW Button" at bounding box center [732, 153] width 243 height 56
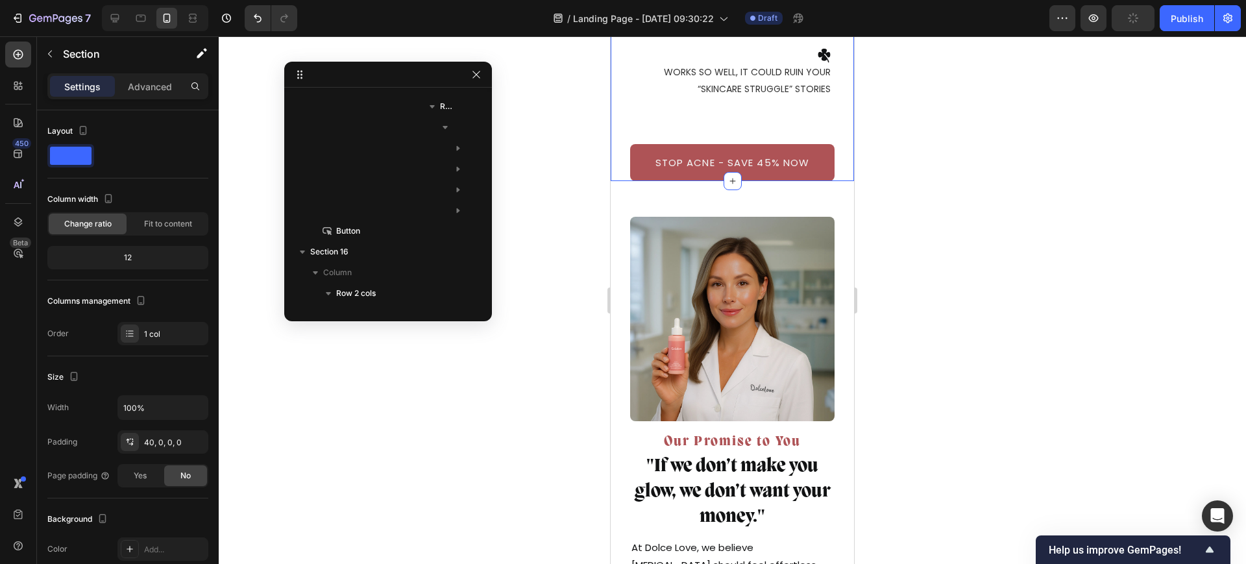
scroll to position [7721, 0]
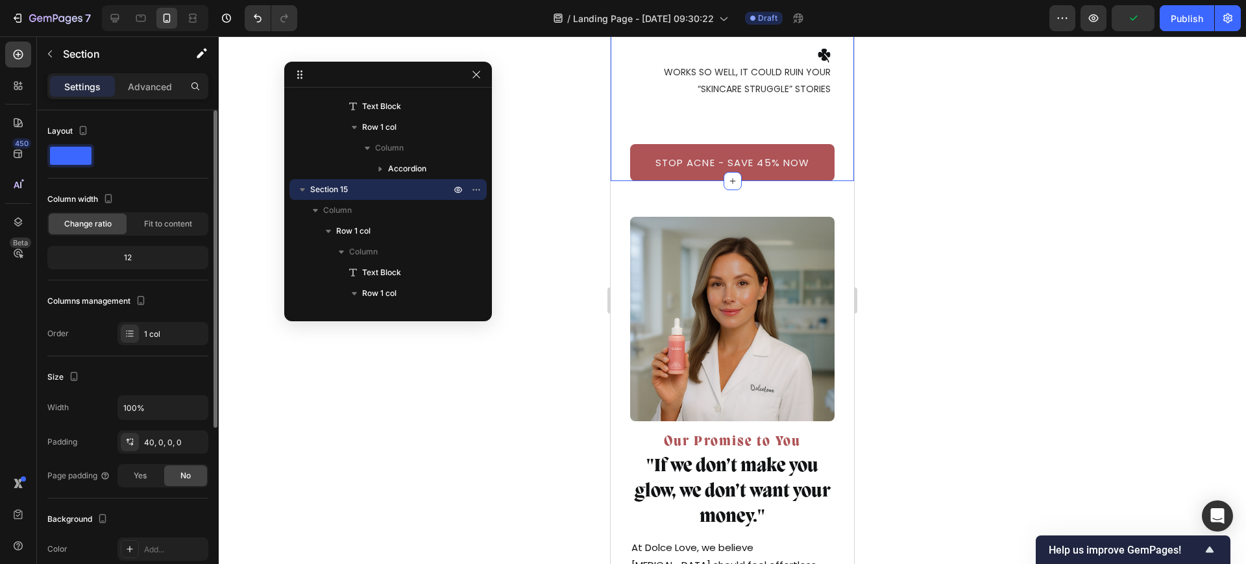
drag, startPoint x: 145, startPoint y: 87, endPoint x: 147, endPoint y: 118, distance: 31.2
click at [146, 87] on p "Advanced" at bounding box center [150, 87] width 44 height 14
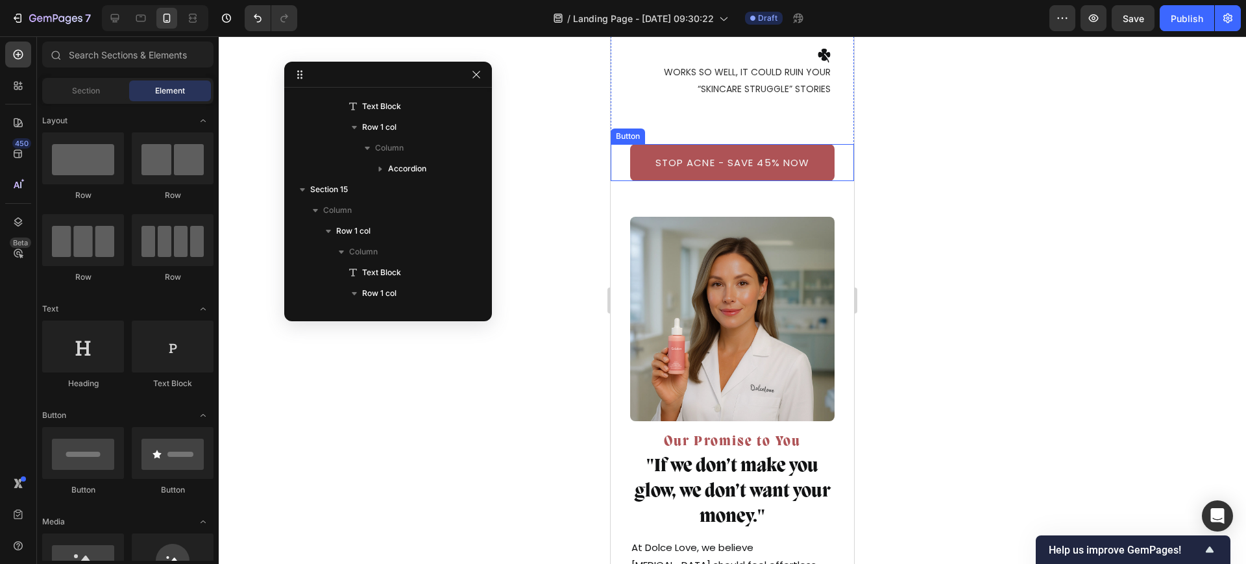
click at [827, 172] on div "STOP ACNE - SAVE 45% NOW Button" at bounding box center [732, 162] width 243 height 37
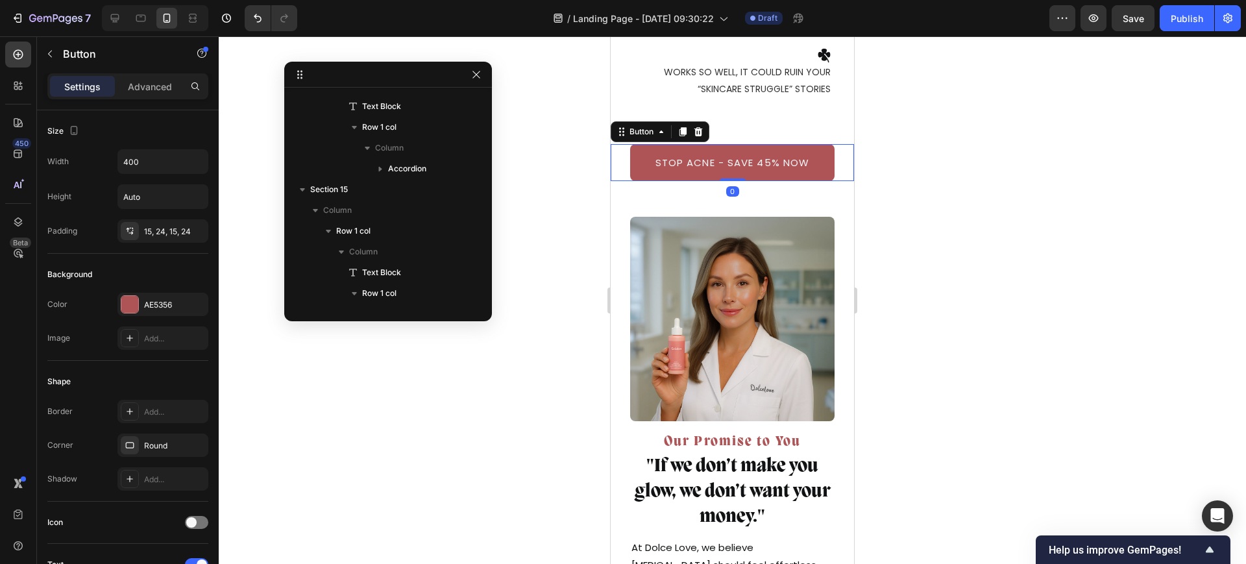
scroll to position [9050, 0]
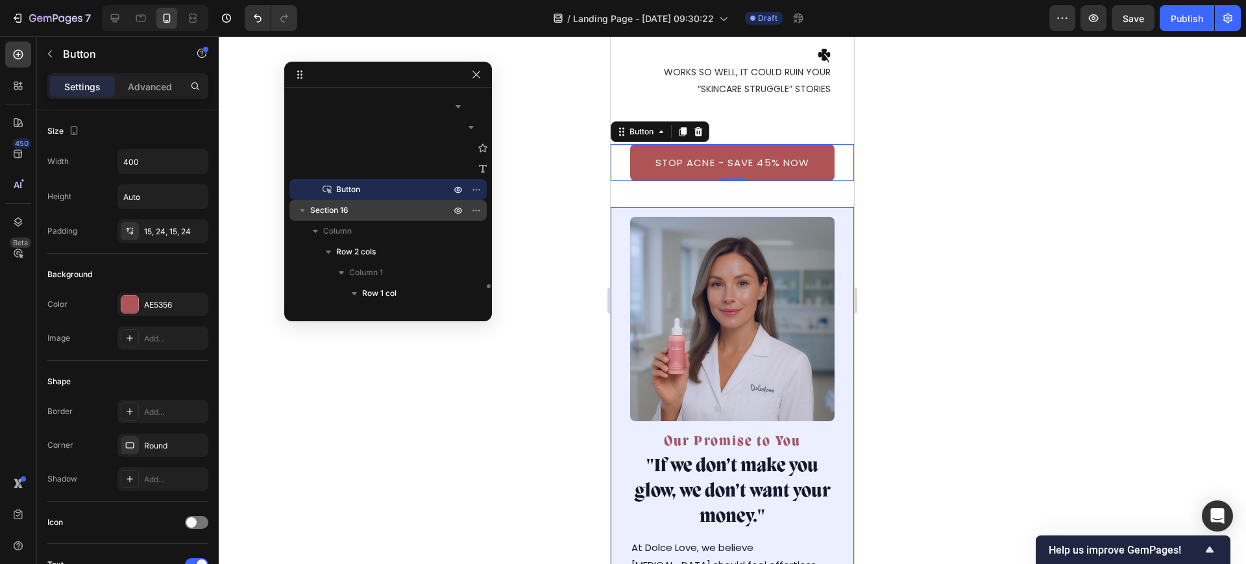
click at [362, 210] on p "Section 16" at bounding box center [381, 210] width 143 height 13
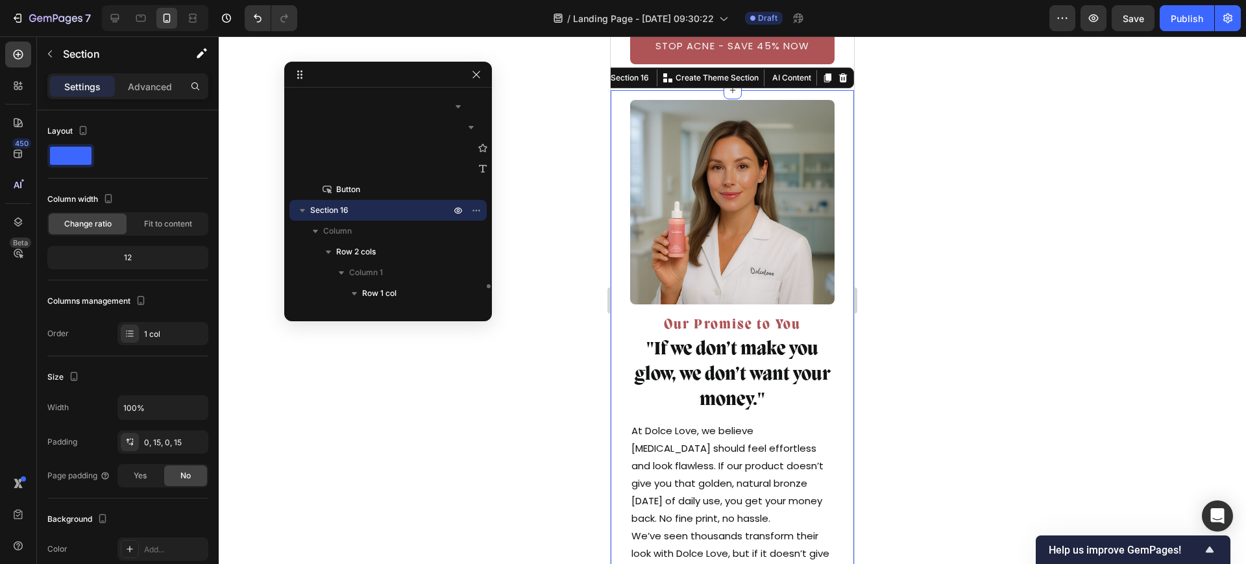
scroll to position [11156, 0]
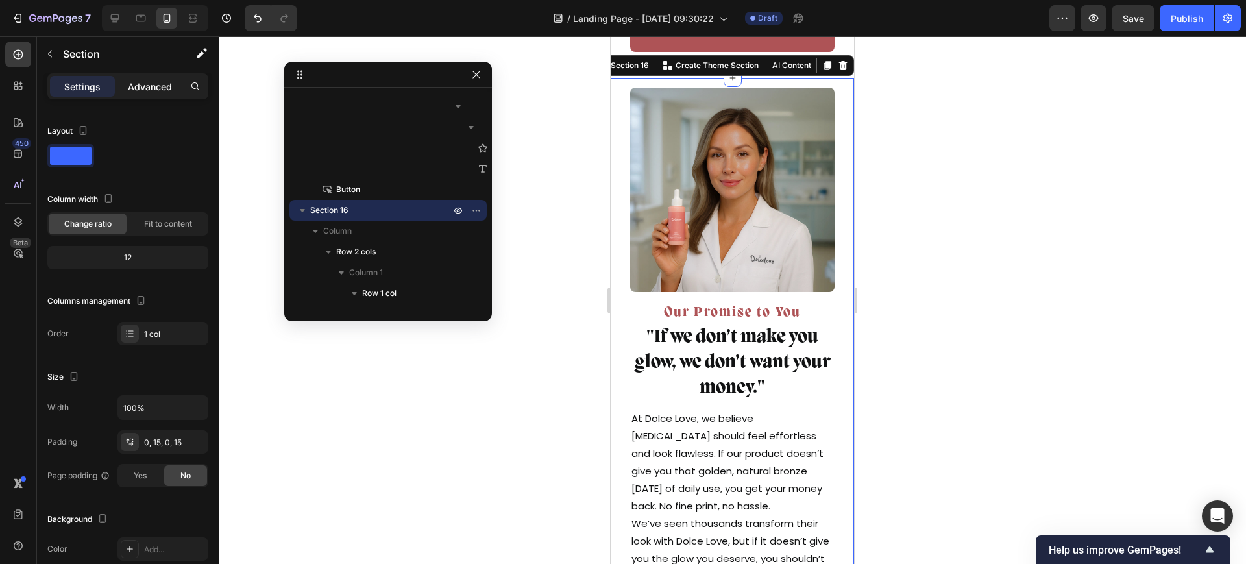
click at [130, 88] on p "Advanced" at bounding box center [150, 87] width 44 height 14
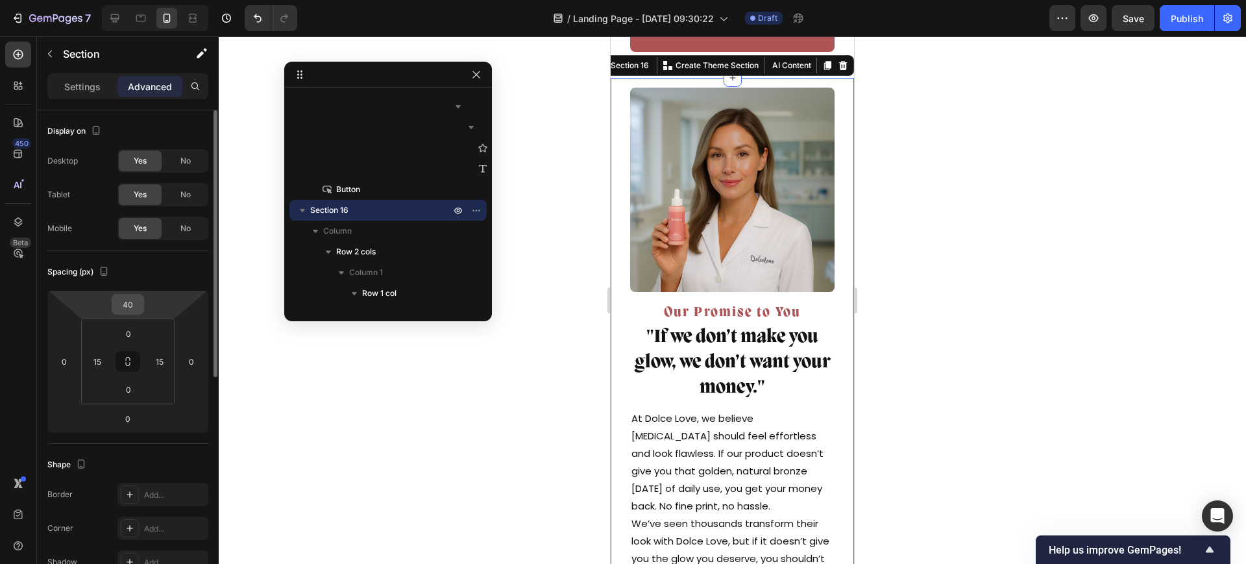
click at [132, 302] on input "40" at bounding box center [128, 304] width 26 height 19
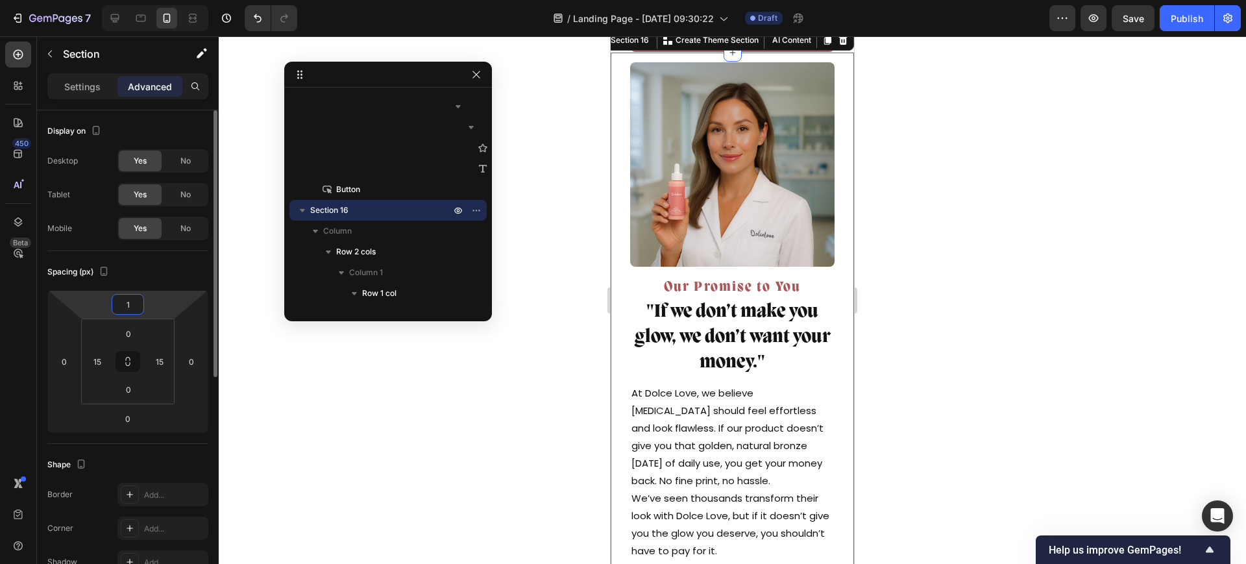
type input "15"
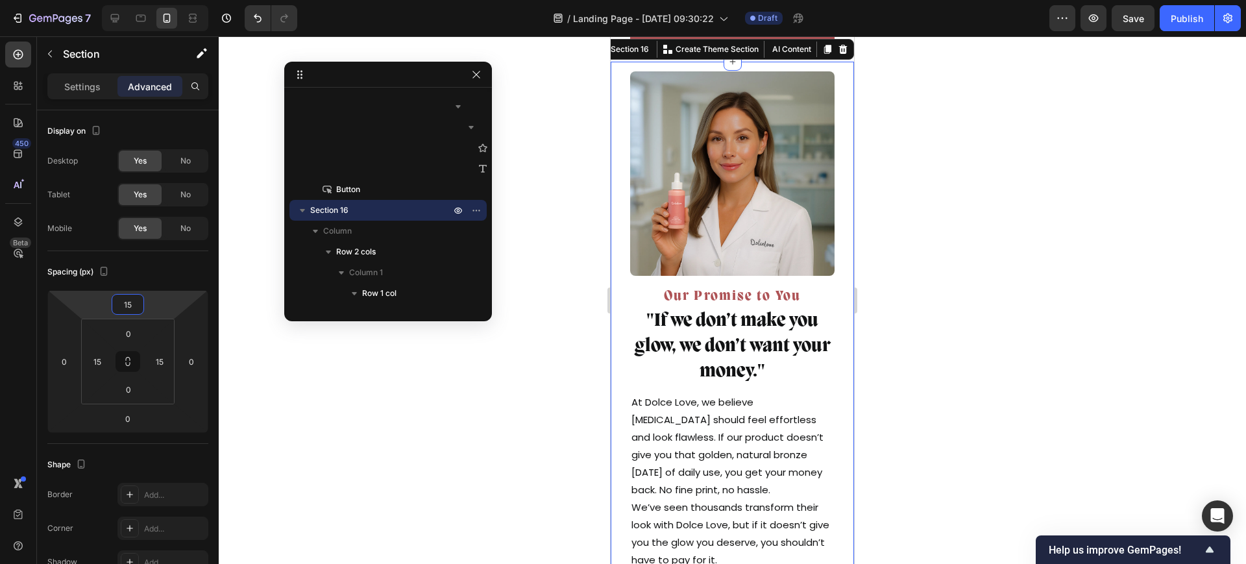
click at [574, 151] on div at bounding box center [732, 300] width 1027 height 528
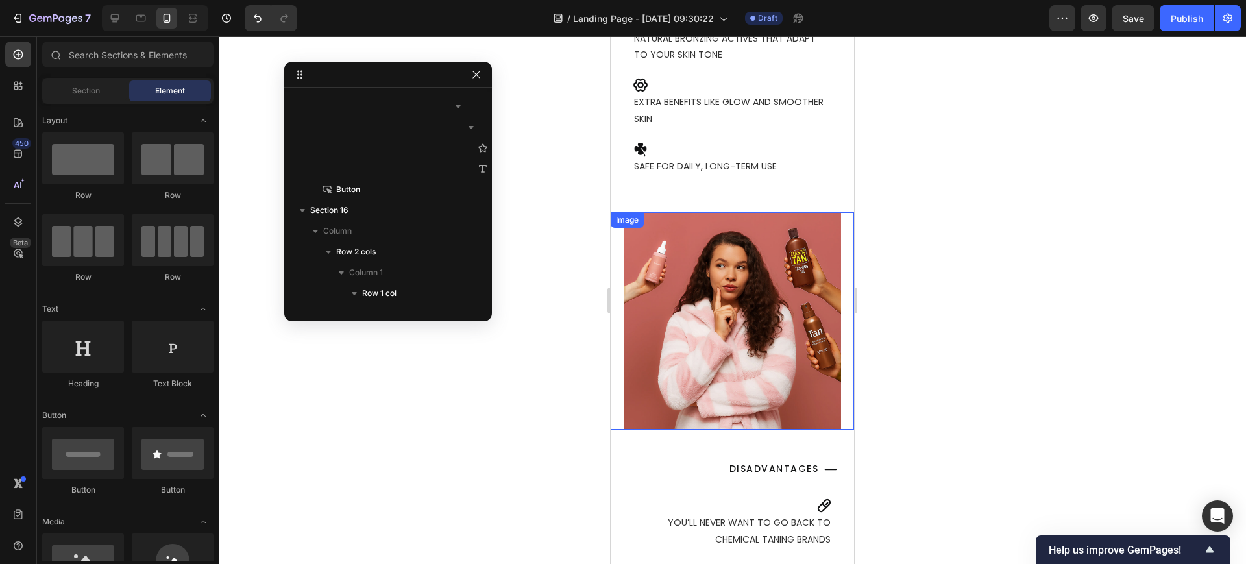
scroll to position [10344, 0]
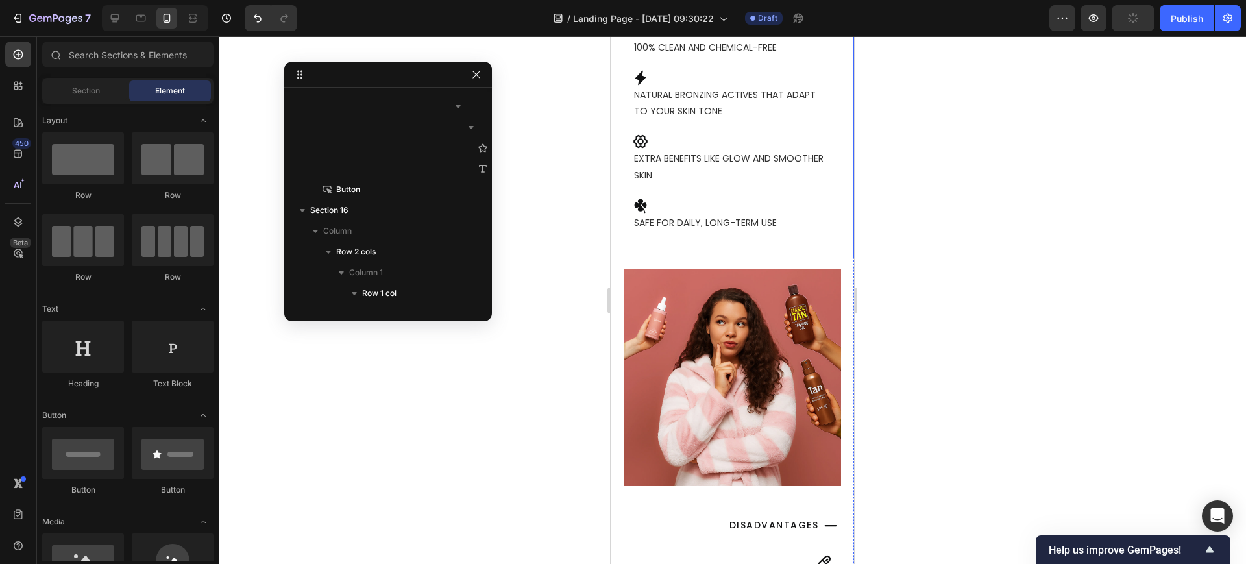
click at [777, 256] on div "Icon Advantages Text Block Row Icon 100% clean and chemical-free Text Block Row…" at bounding box center [732, 111] width 243 height 293
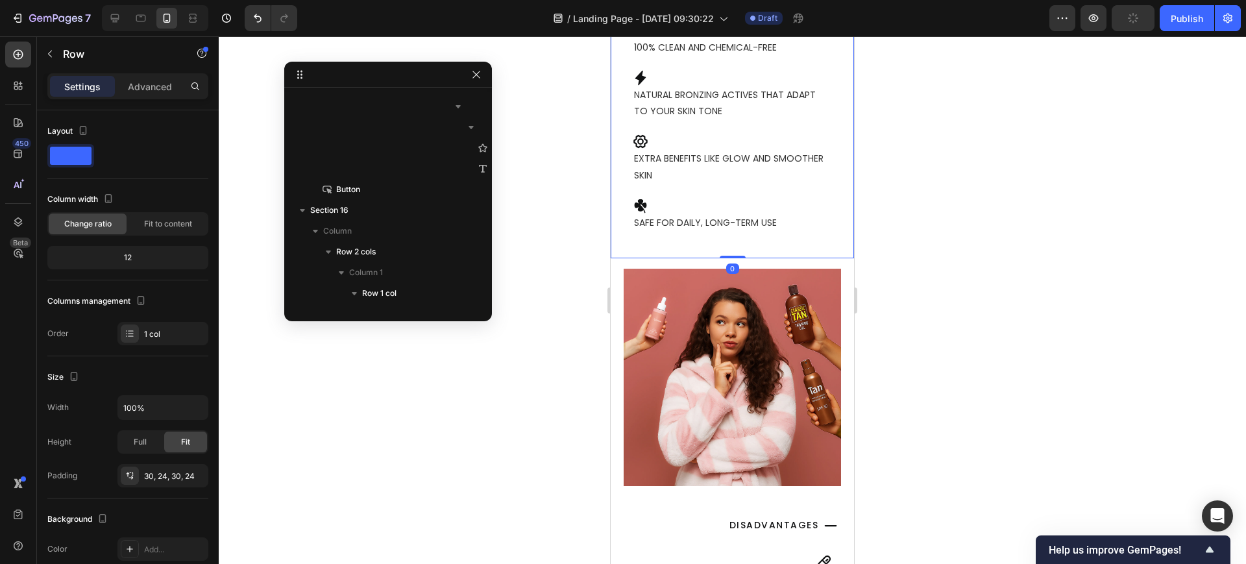
scroll to position [7908, 0]
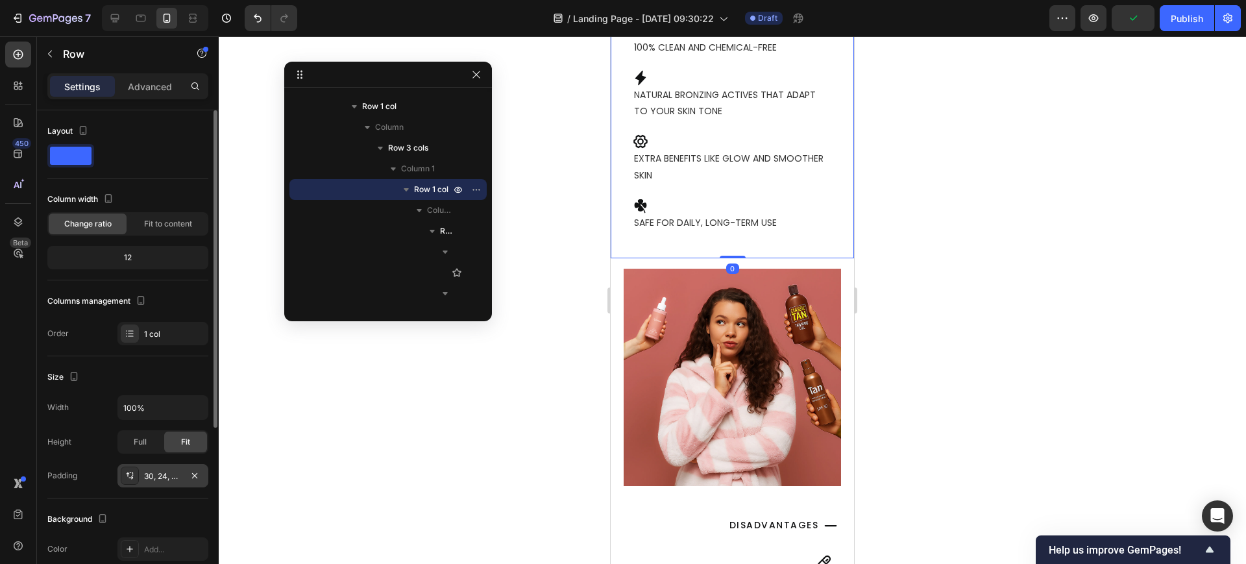
click at [156, 480] on div "30, 24, 30, 24" at bounding box center [163, 476] width 38 height 12
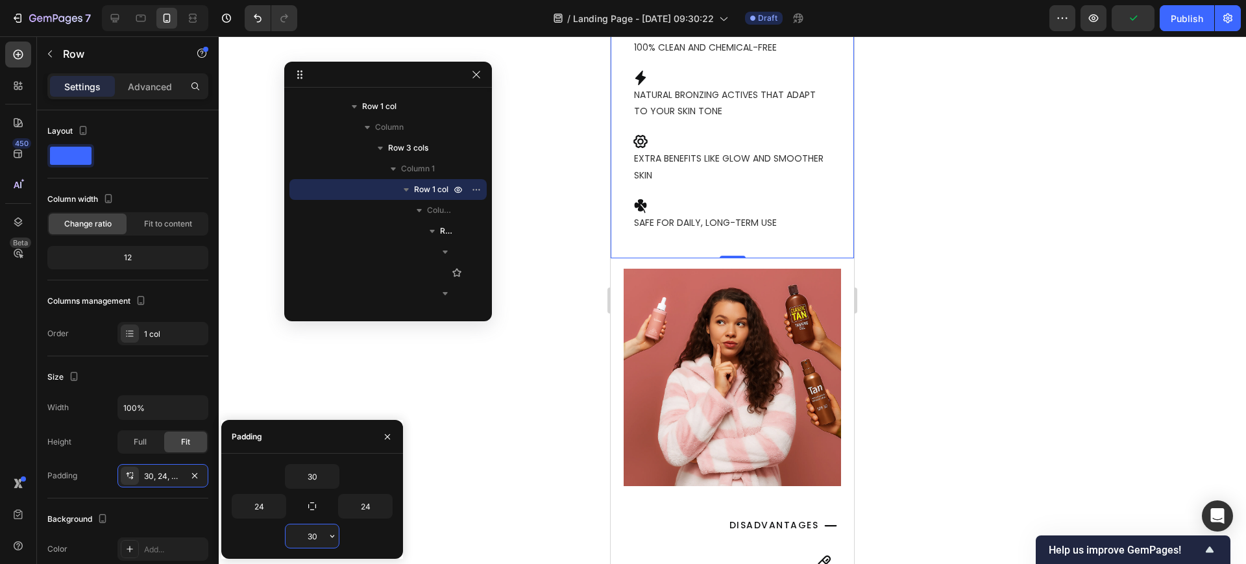
click at [306, 533] on input "30" at bounding box center [312, 535] width 53 height 23
type input "2"
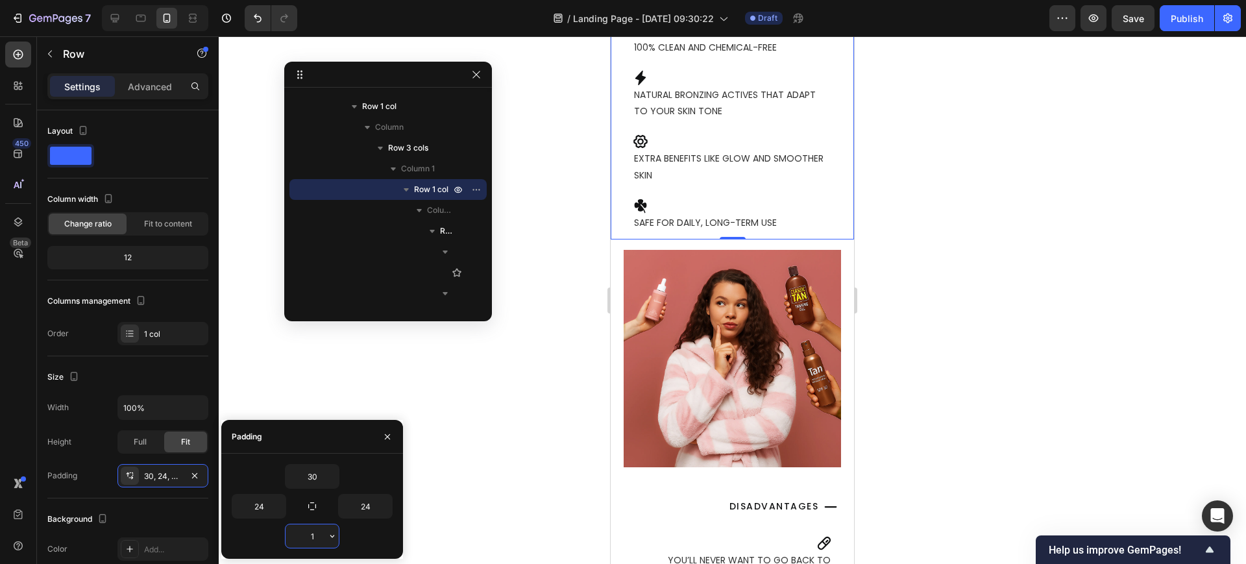
type input "10"
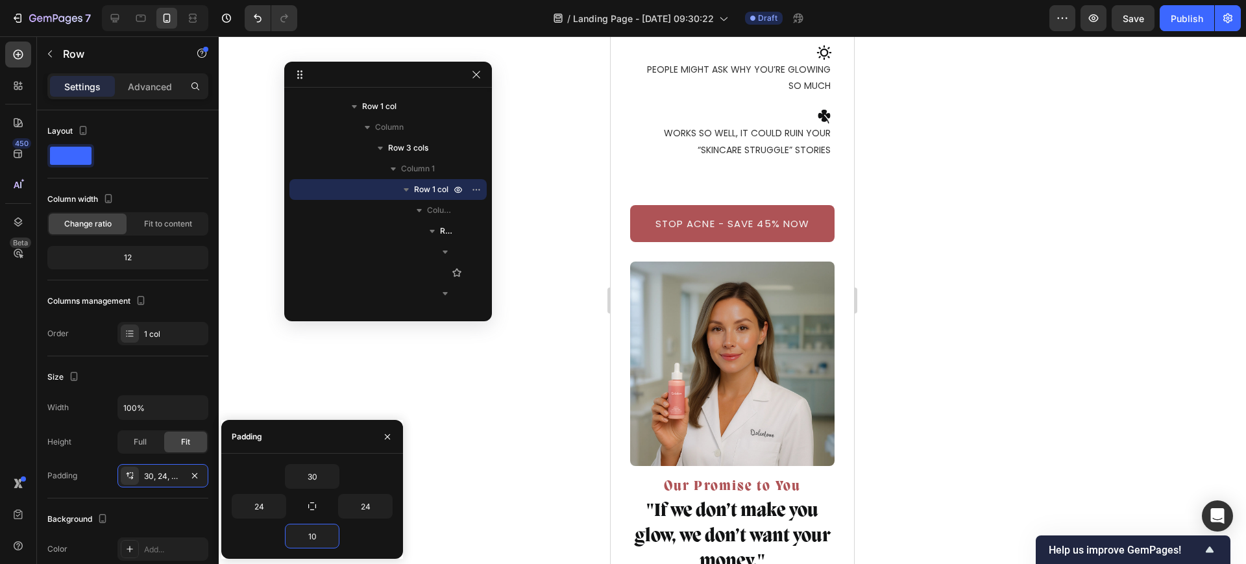
scroll to position [10912, 0]
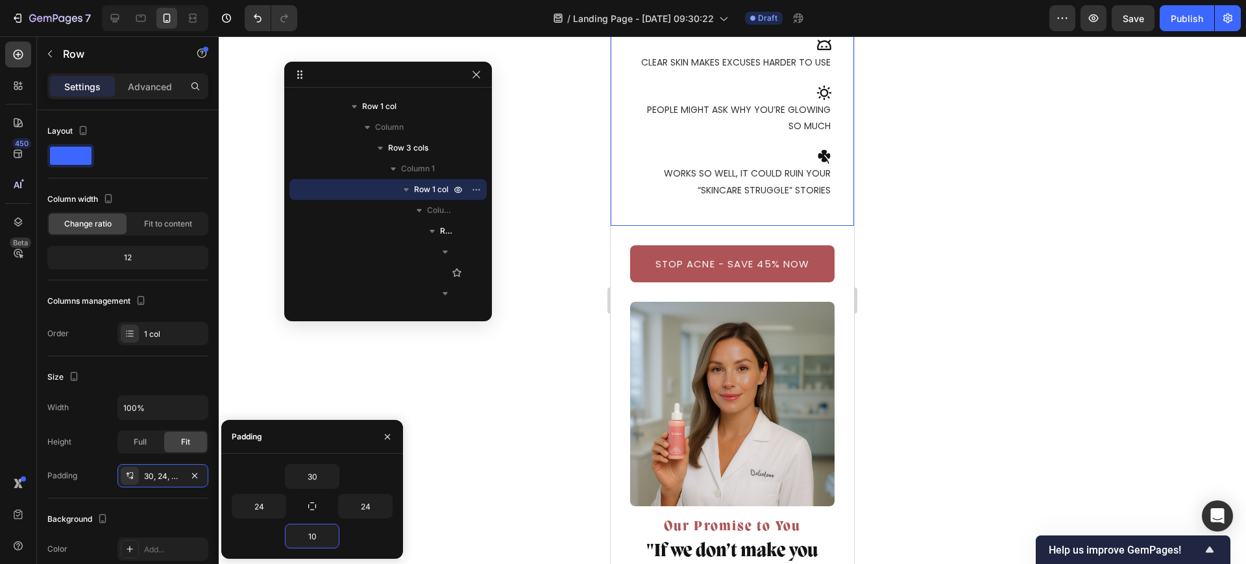
click at [758, 220] on div "Icon Disadvantages Text Block Row Icon You’ll never want to go back to chemical…" at bounding box center [732, 71] width 243 height 310
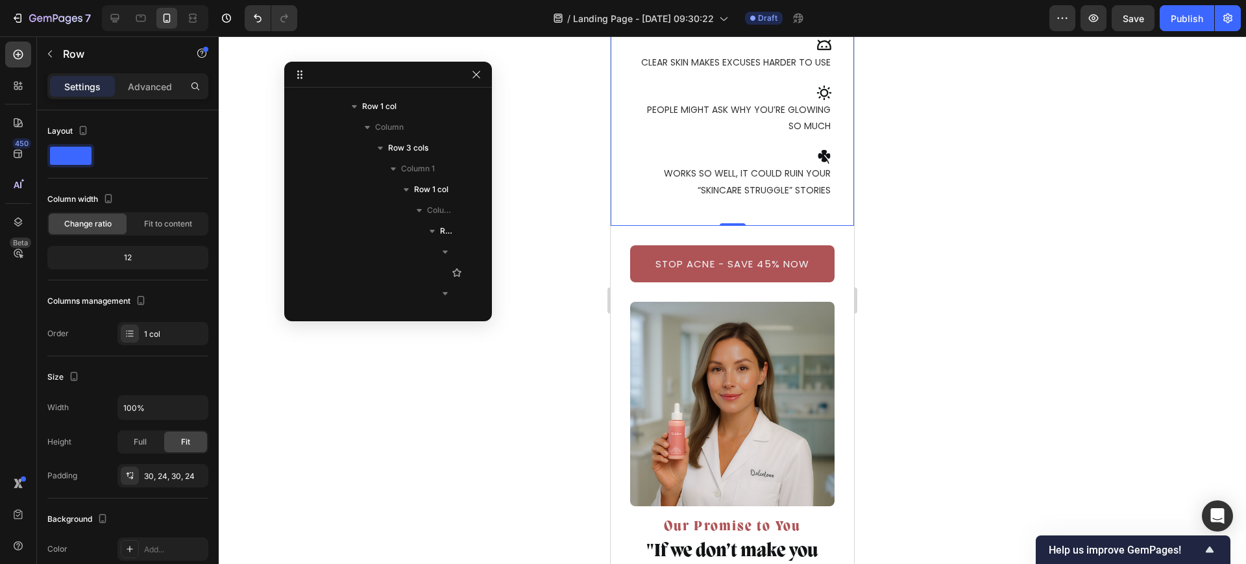
scroll to position [8531, 0]
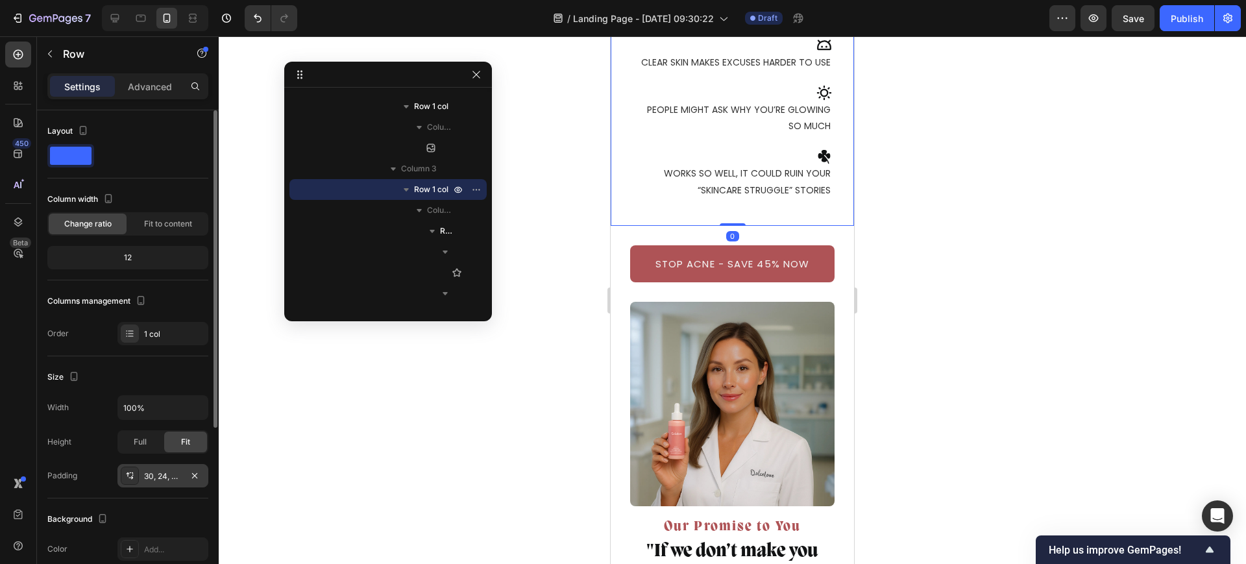
click at [150, 478] on div "30, 24, 30, 24" at bounding box center [163, 476] width 38 height 12
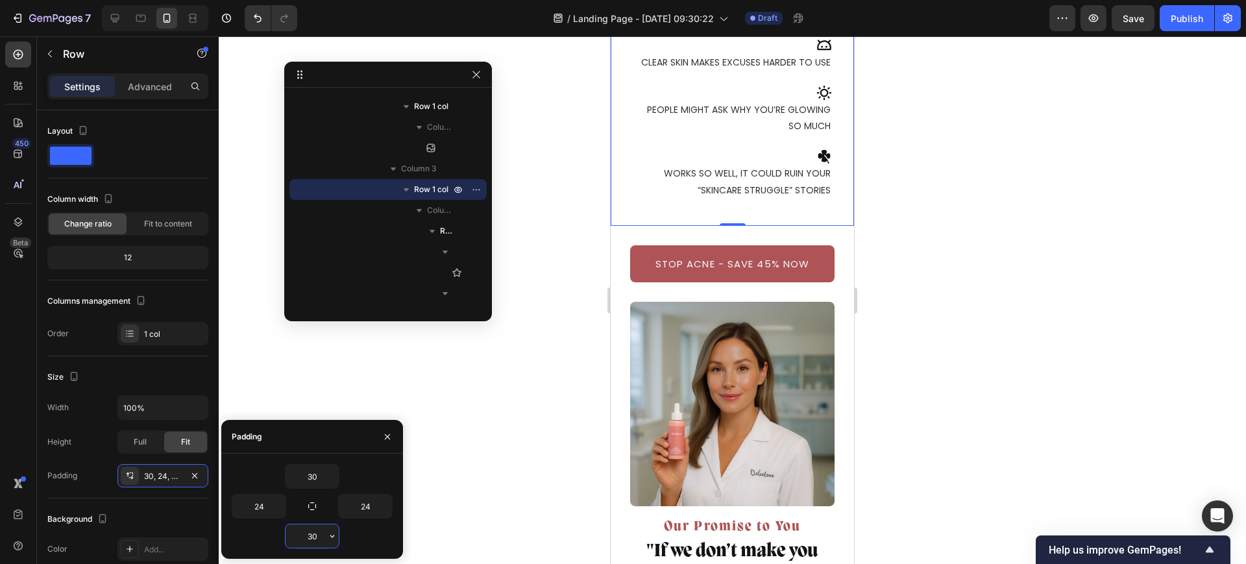
click at [312, 528] on input "30" at bounding box center [312, 535] width 53 height 23
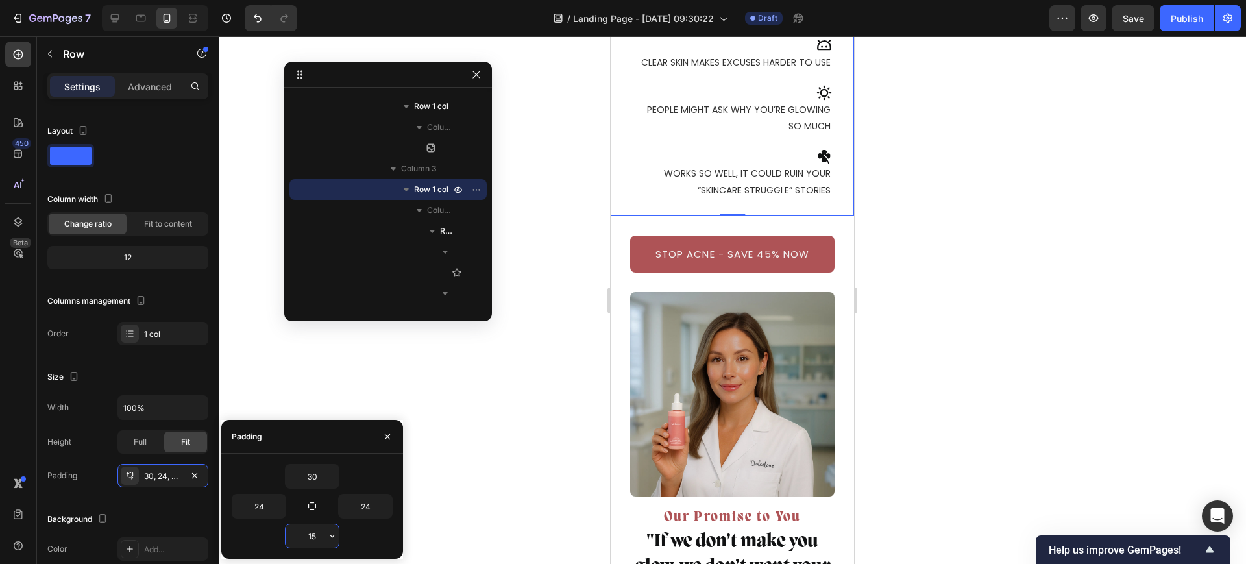
click at [321, 534] on input "15" at bounding box center [312, 535] width 53 height 23
type input "0"
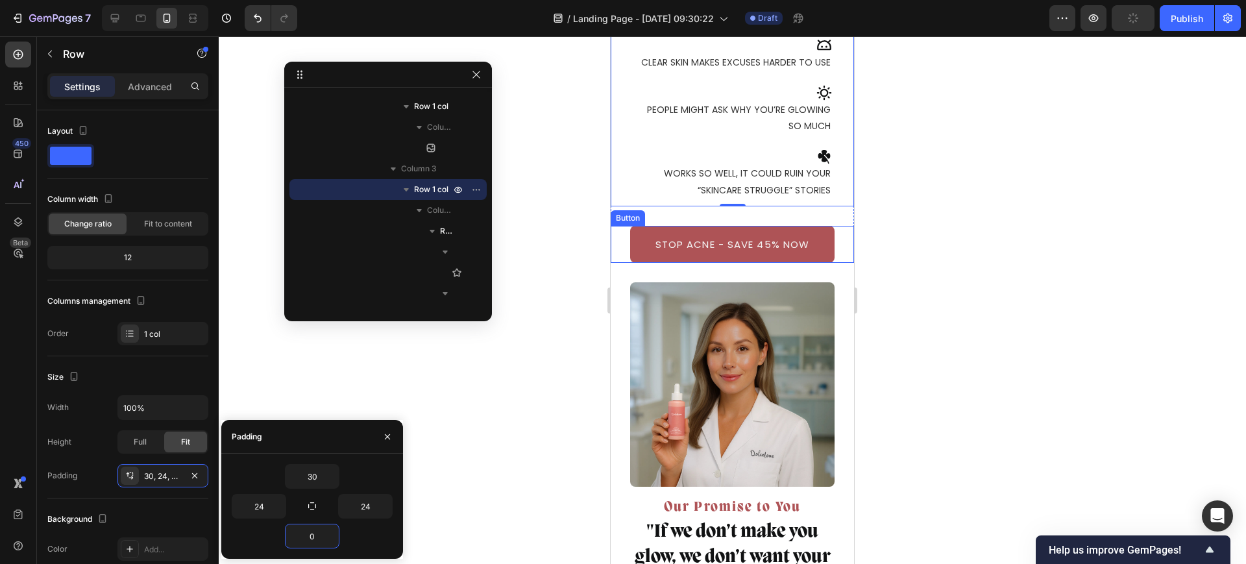
click at [834, 238] on div "STOP ACNE - SAVE 45% NOW Button" at bounding box center [732, 244] width 243 height 37
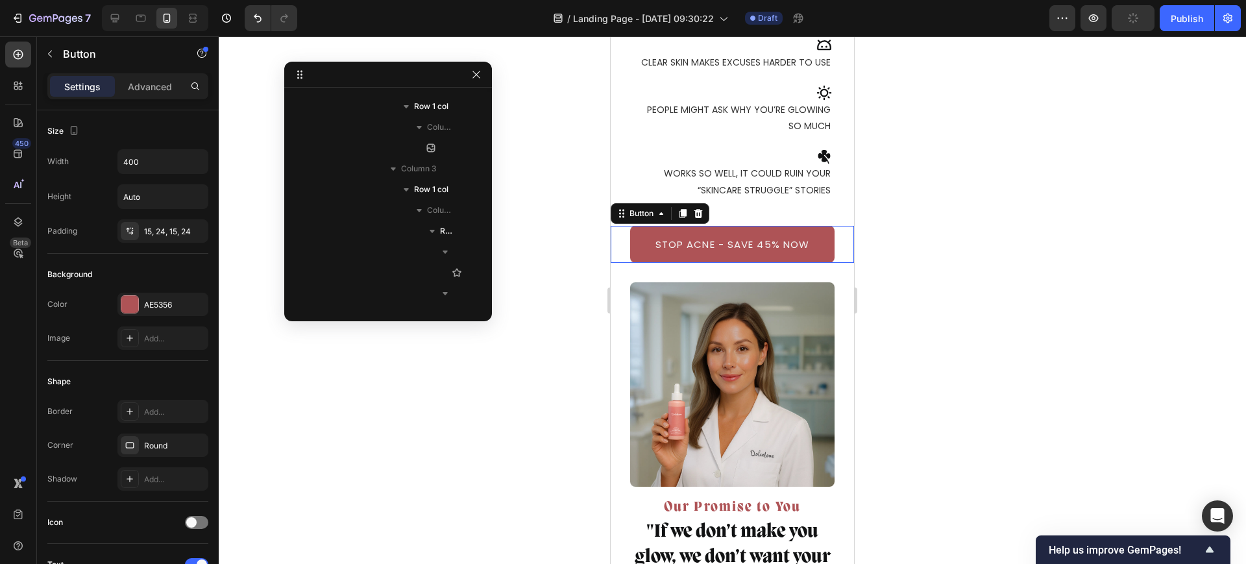
scroll to position [9050, 0]
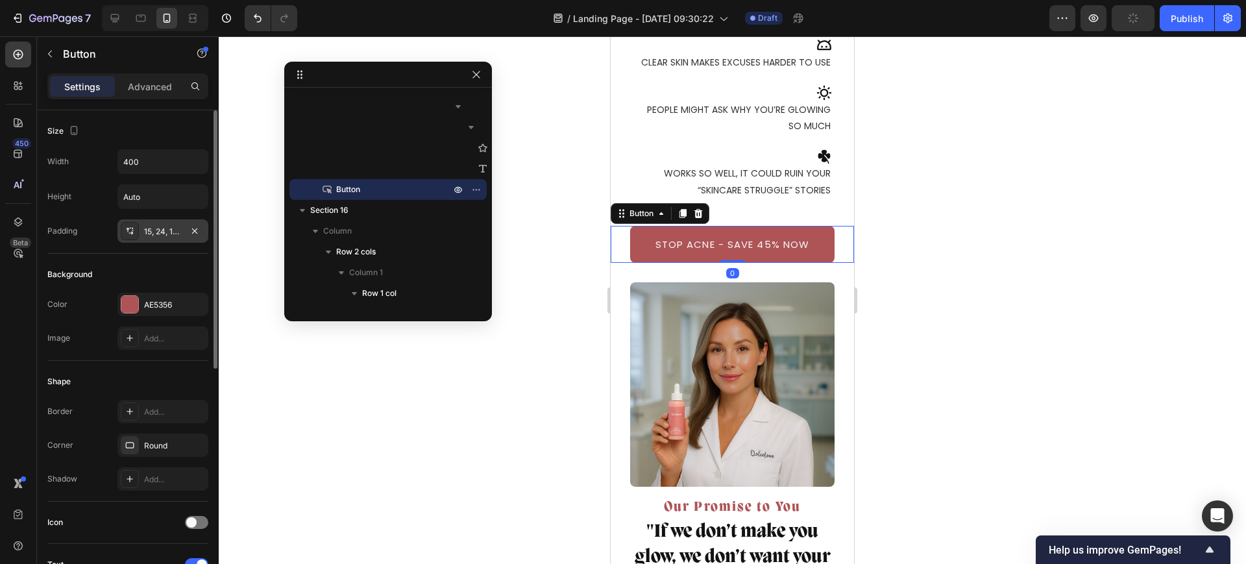
click at [154, 234] on div "15, 24, 15, 24" at bounding box center [163, 232] width 38 height 12
click at [151, 82] on p "Advanced" at bounding box center [150, 87] width 44 height 14
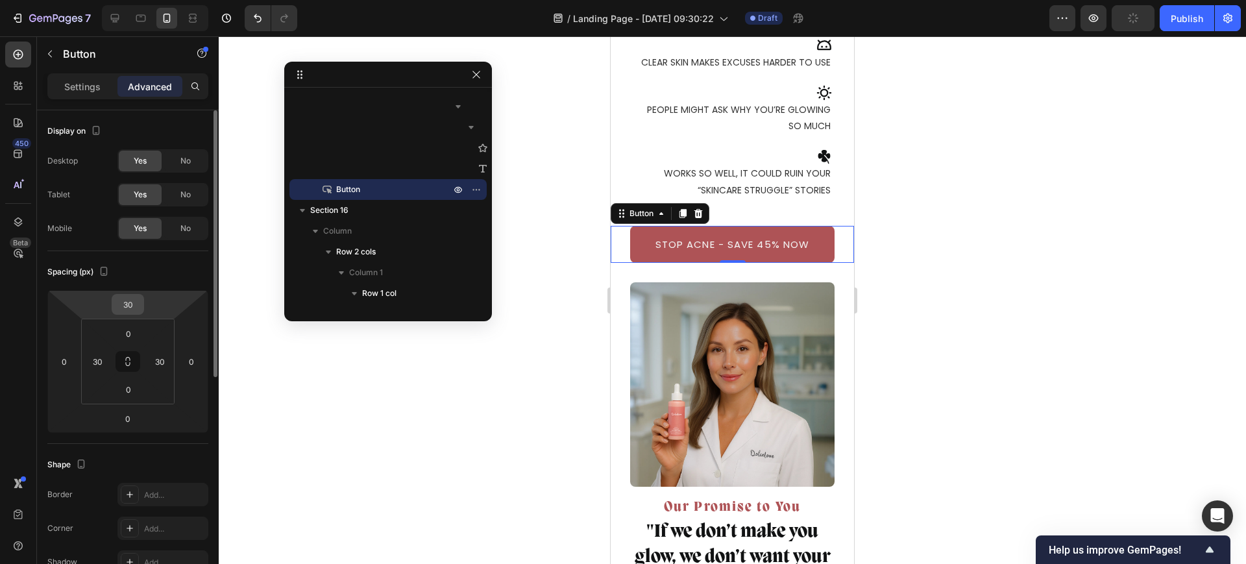
click at [135, 299] on input "30" at bounding box center [128, 304] width 26 height 19
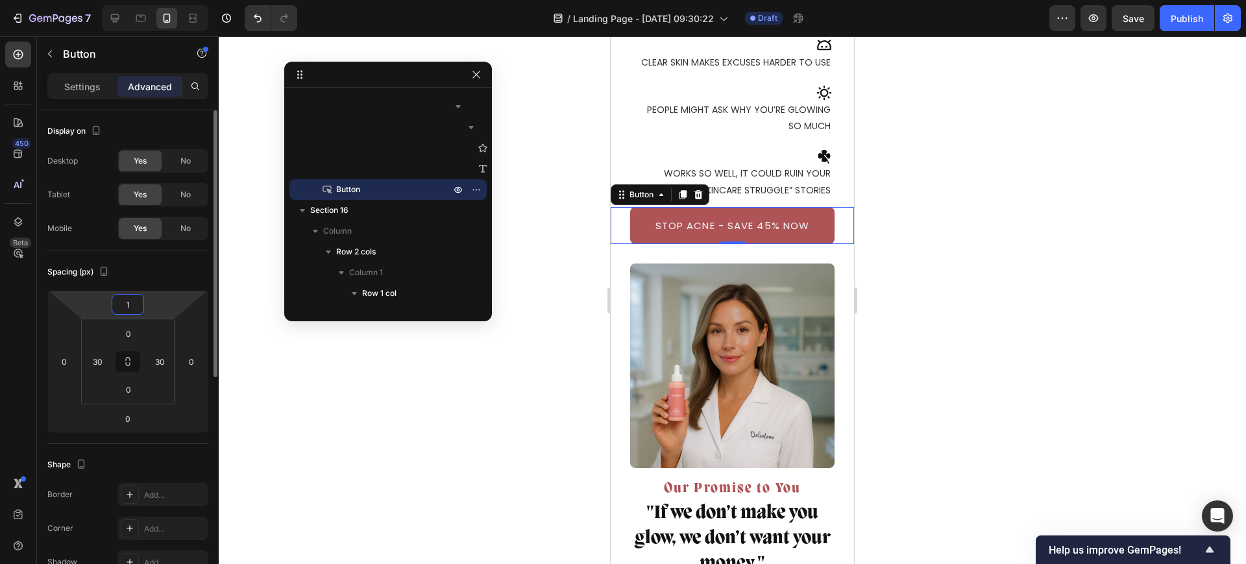
type input "15"
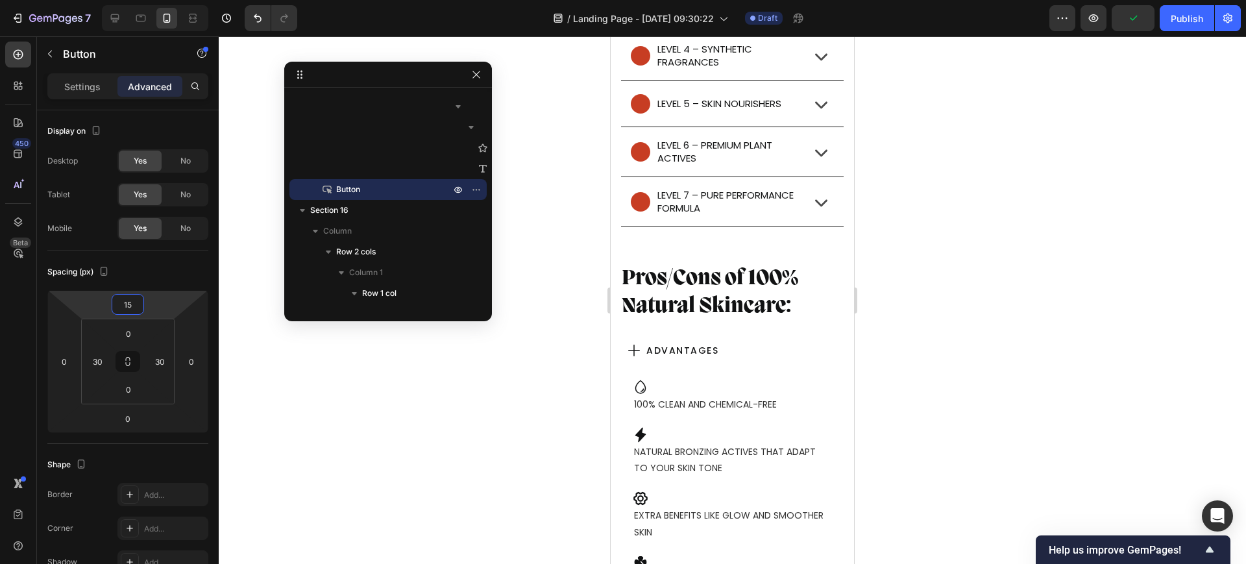
scroll to position [9969, 0]
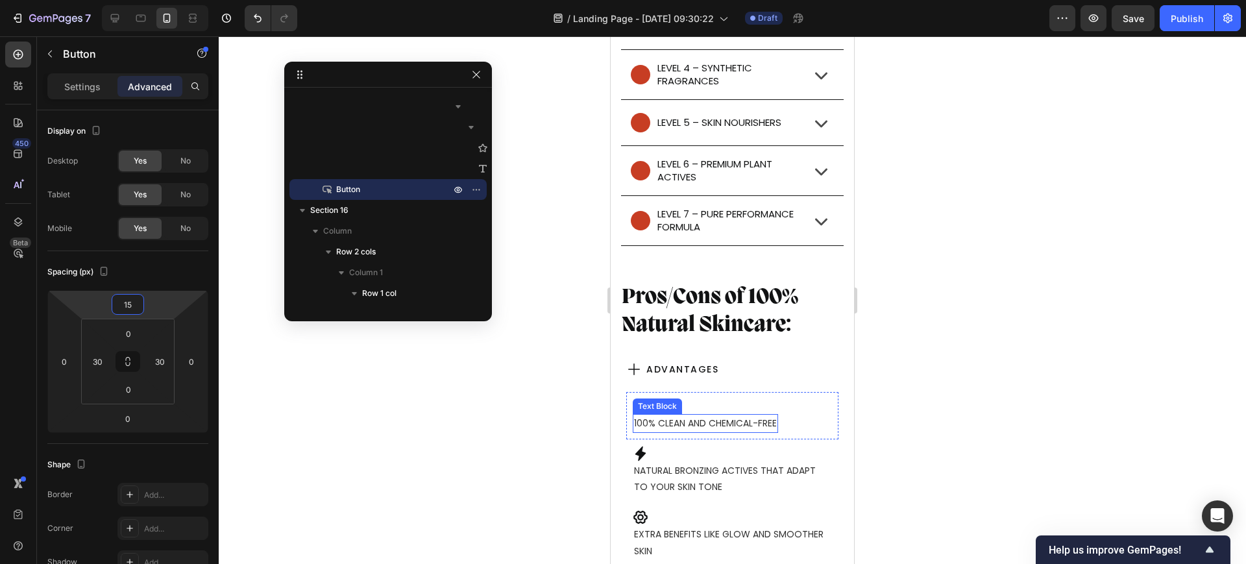
click at [731, 420] on p "100% clean and chemical-free" at bounding box center [705, 423] width 143 height 16
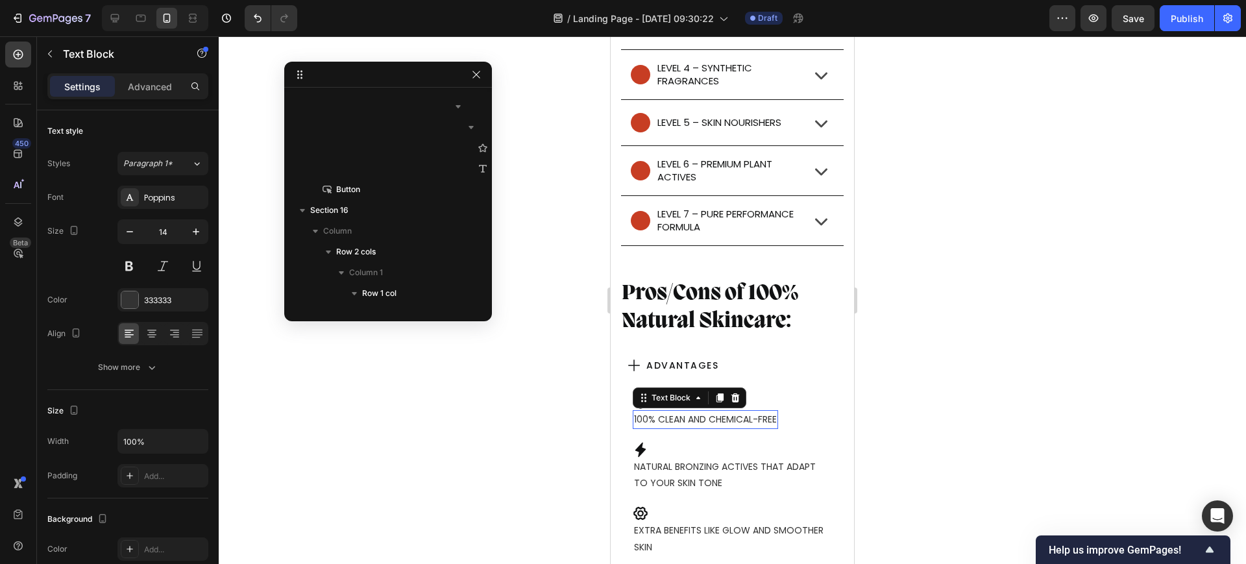
scroll to position [8157, 0]
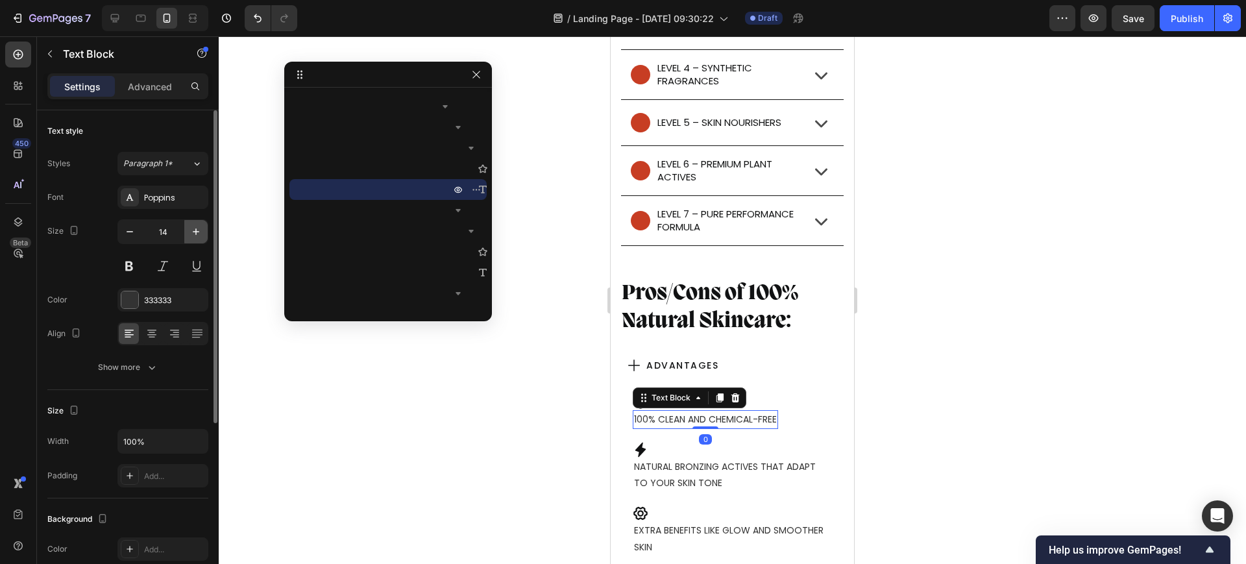
drag, startPoint x: 202, startPoint y: 225, endPoint x: 131, endPoint y: 318, distance: 117.2
click at [202, 225] on icon "button" at bounding box center [195, 231] width 13 height 13
type input "15"
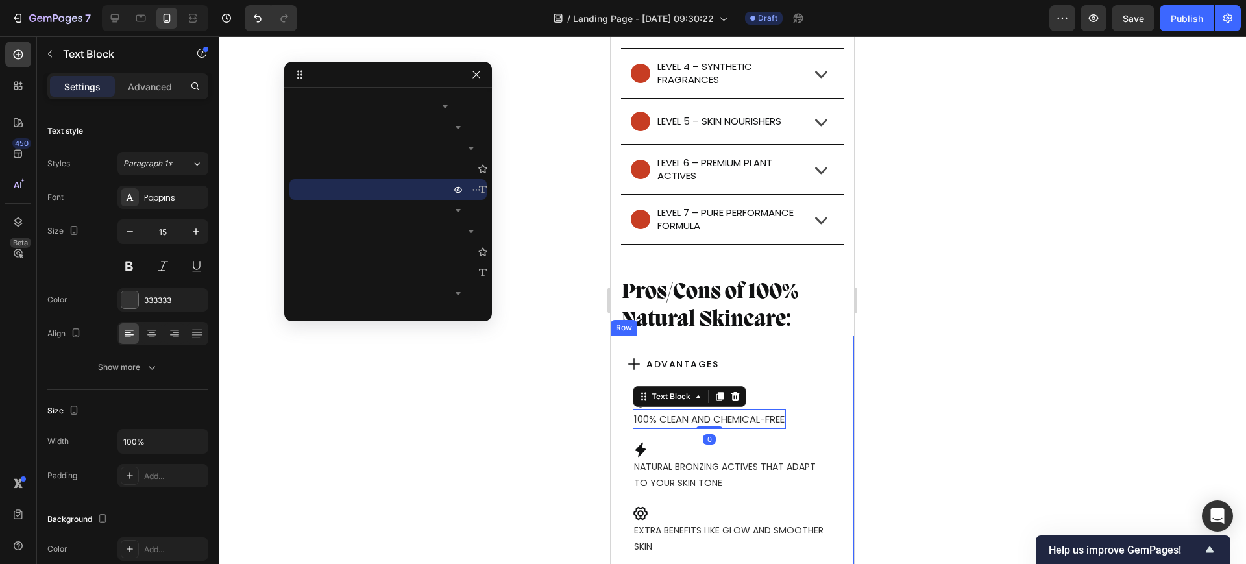
scroll to position [10131, 0]
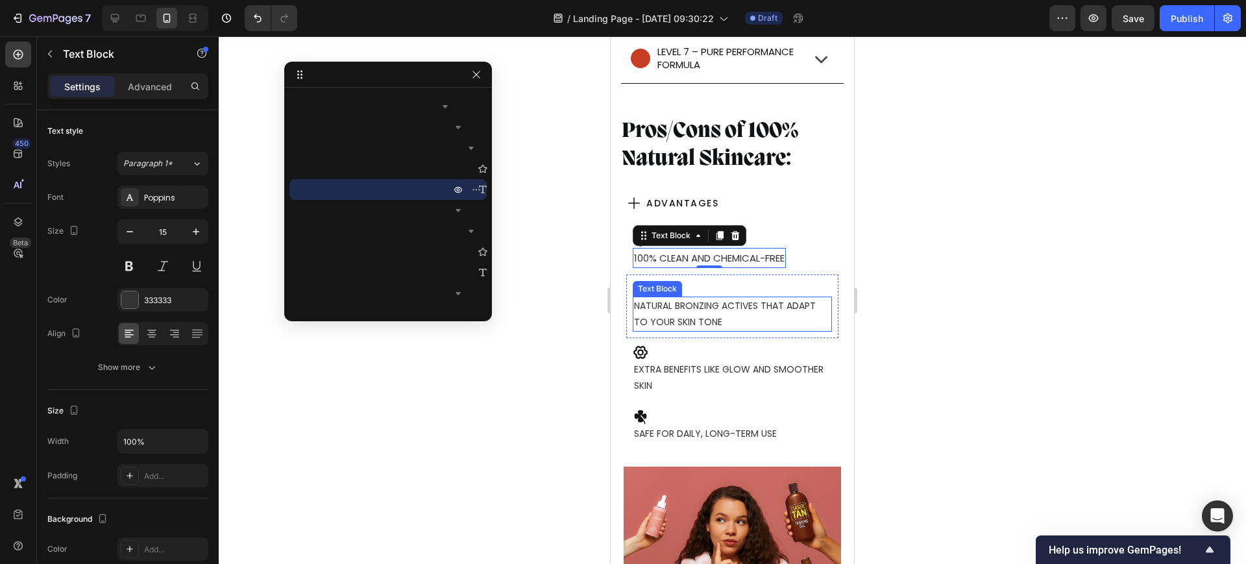
drag, startPoint x: 685, startPoint y: 312, endPoint x: 655, endPoint y: 308, distance: 29.6
click at [684, 312] on p "Natural bronzing actives that adapt to your skin tone" at bounding box center [732, 314] width 197 height 32
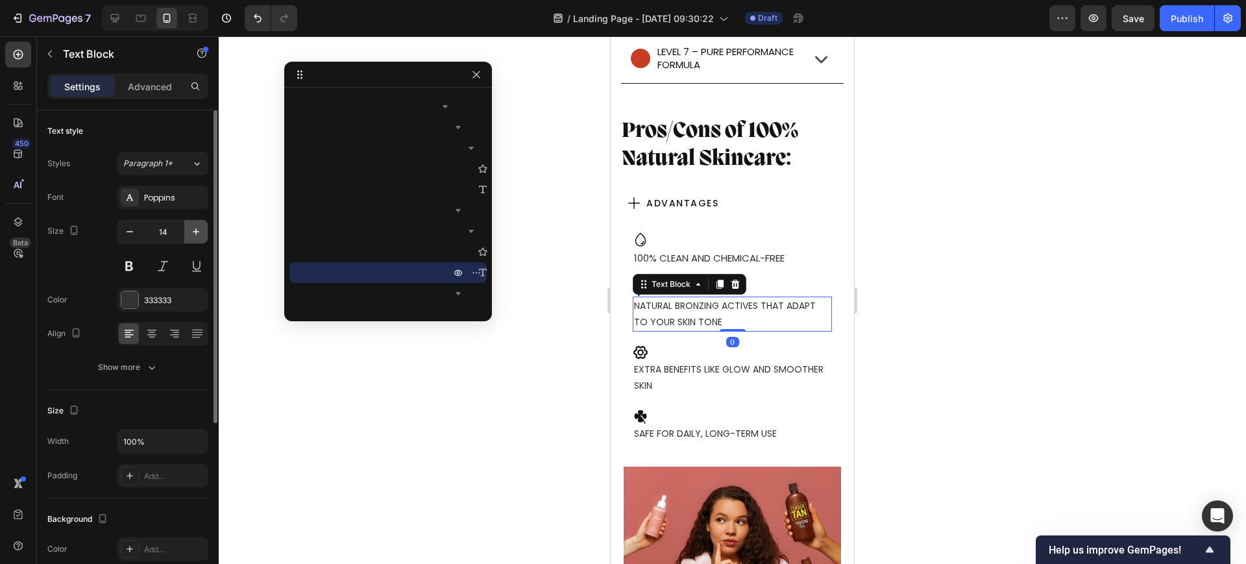
click at [193, 228] on icon "button" at bounding box center [195, 231] width 13 height 13
type input "15"
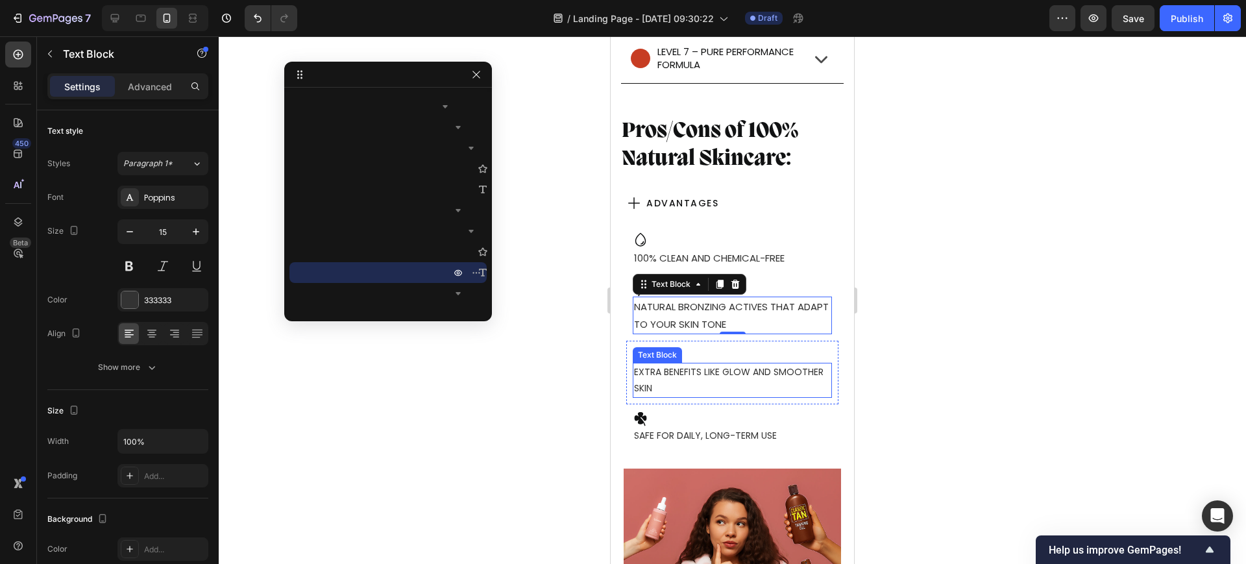
click at [681, 389] on p "Extra benefits like glow and smoother skin" at bounding box center [732, 380] width 197 height 32
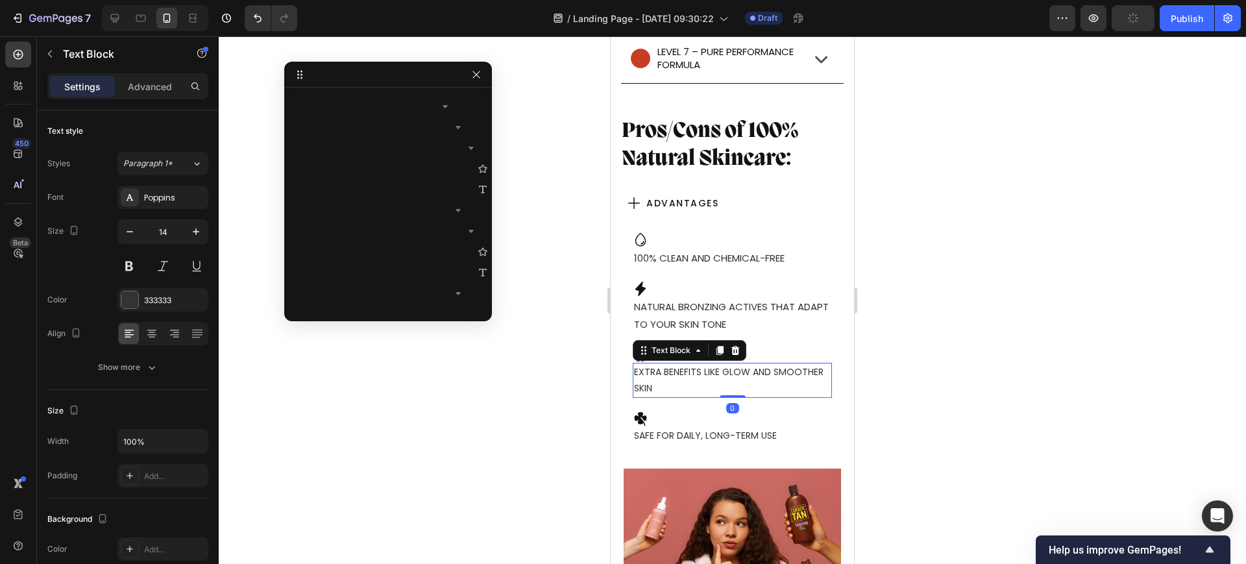
scroll to position [8323, 0]
drag, startPoint x: 560, startPoint y: 344, endPoint x: 563, endPoint y: 332, distance: 12.0
drag, startPoint x: 563, startPoint y: 332, endPoint x: 989, endPoint y: 247, distance: 434.7
click at [1008, 238] on div at bounding box center [732, 300] width 1027 height 528
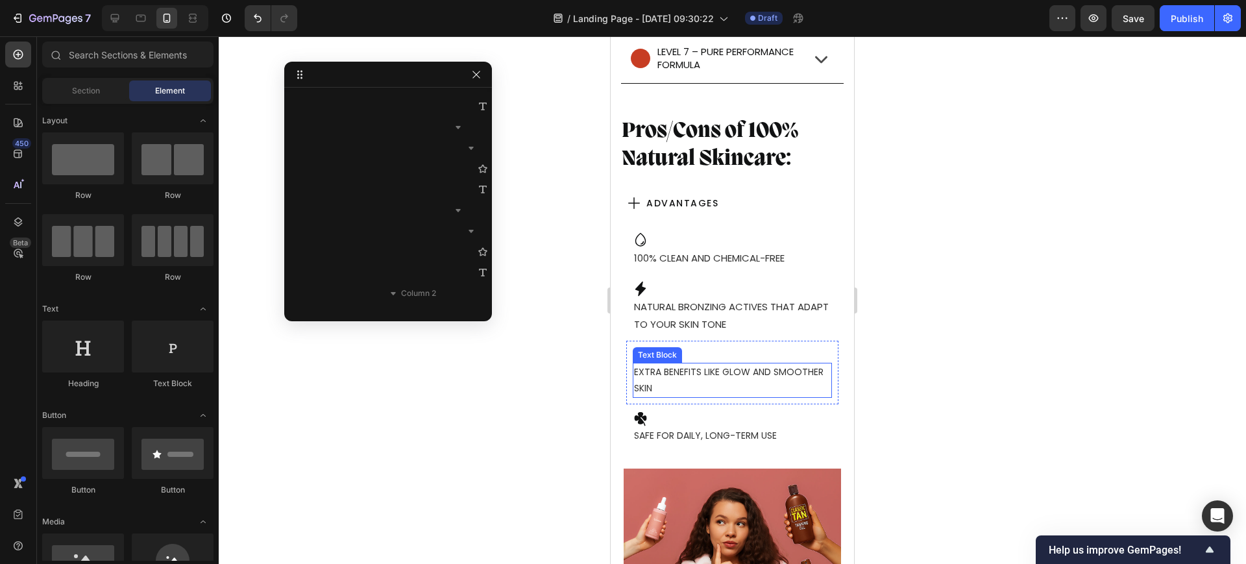
click at [712, 373] on p "Extra benefits like glow and smoother skin" at bounding box center [732, 380] width 197 height 32
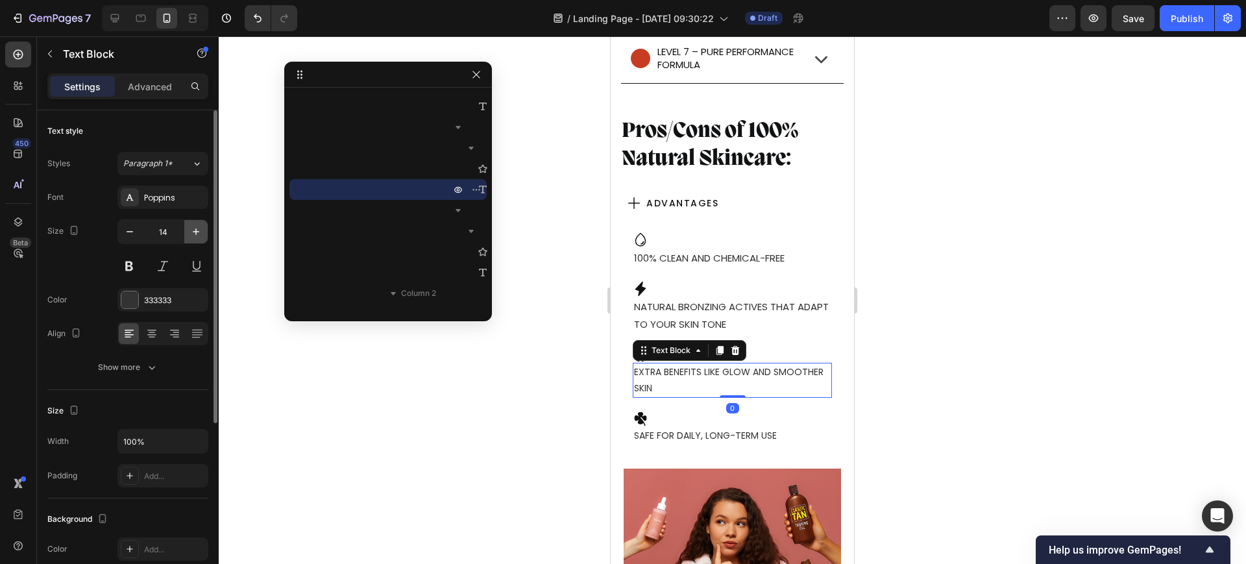
click at [191, 230] on icon "button" at bounding box center [195, 231] width 13 height 13
type input "15"
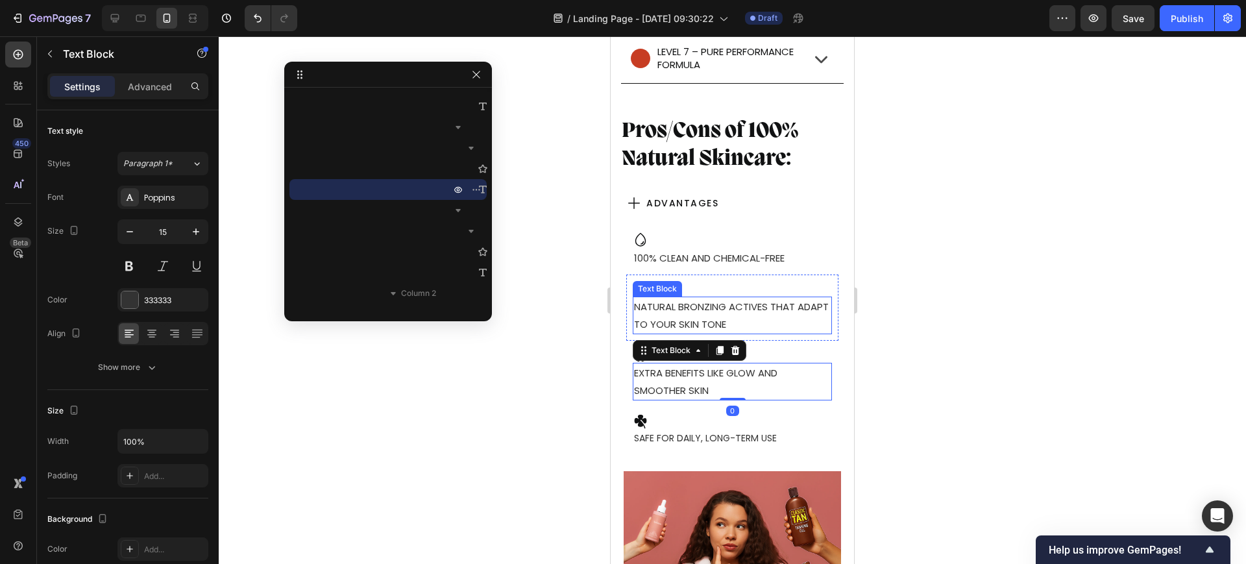
click at [758, 317] on p "Natural bronzing actives that adapt to your skin tone" at bounding box center [732, 315] width 197 height 35
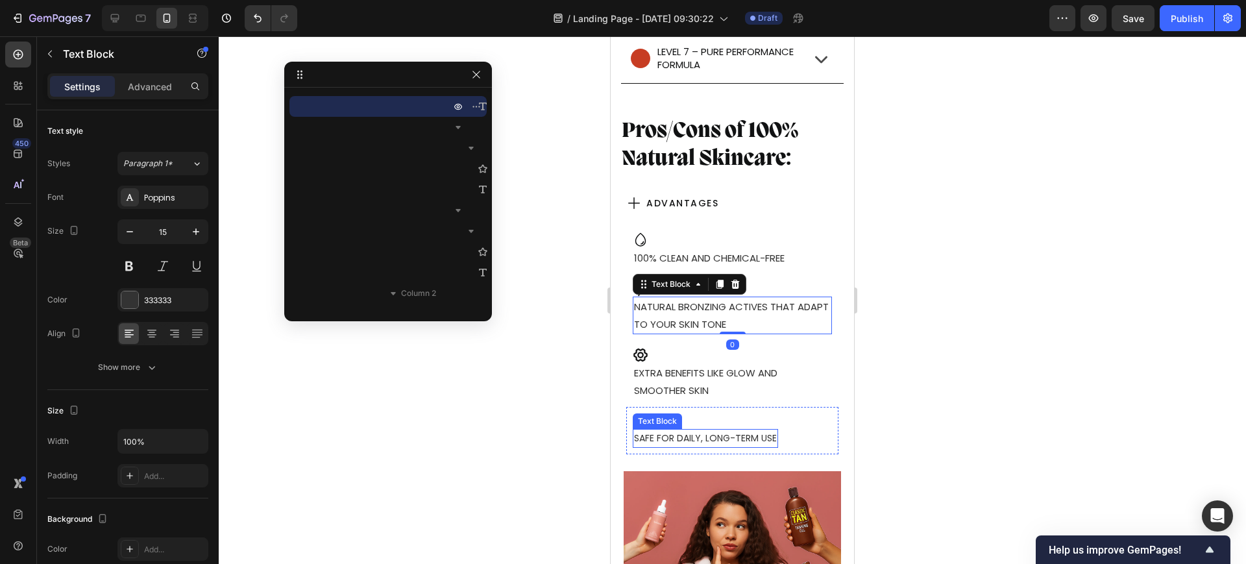
click at [736, 444] on p "Safe for daily, long-term use" at bounding box center [705, 438] width 143 height 16
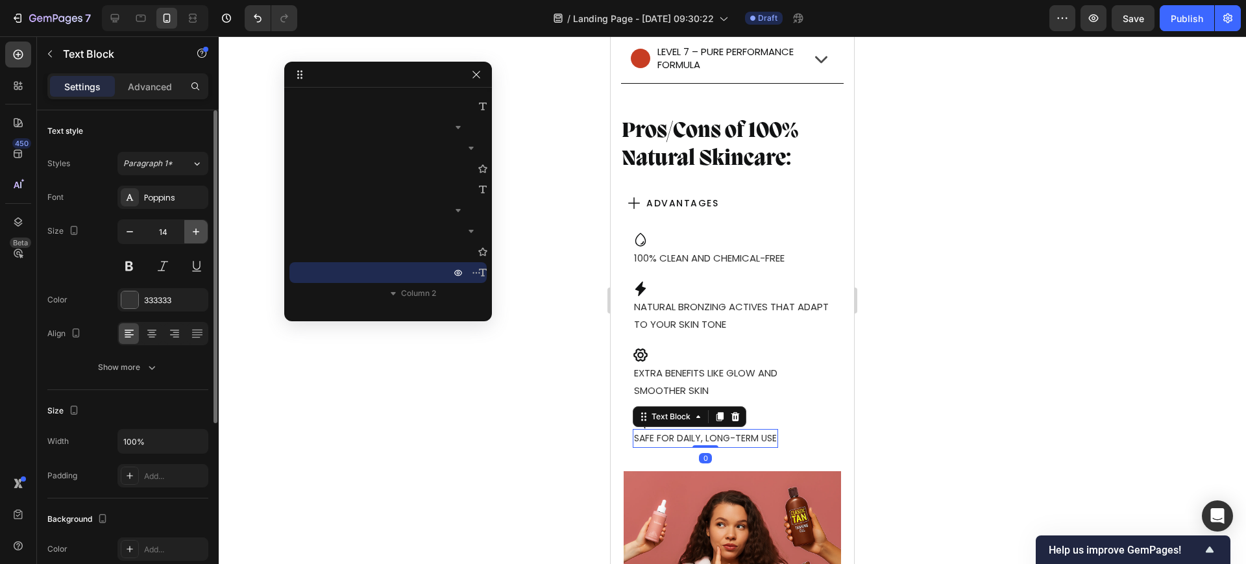
click at [189, 230] on icon "button" at bounding box center [195, 231] width 13 height 13
type input "15"
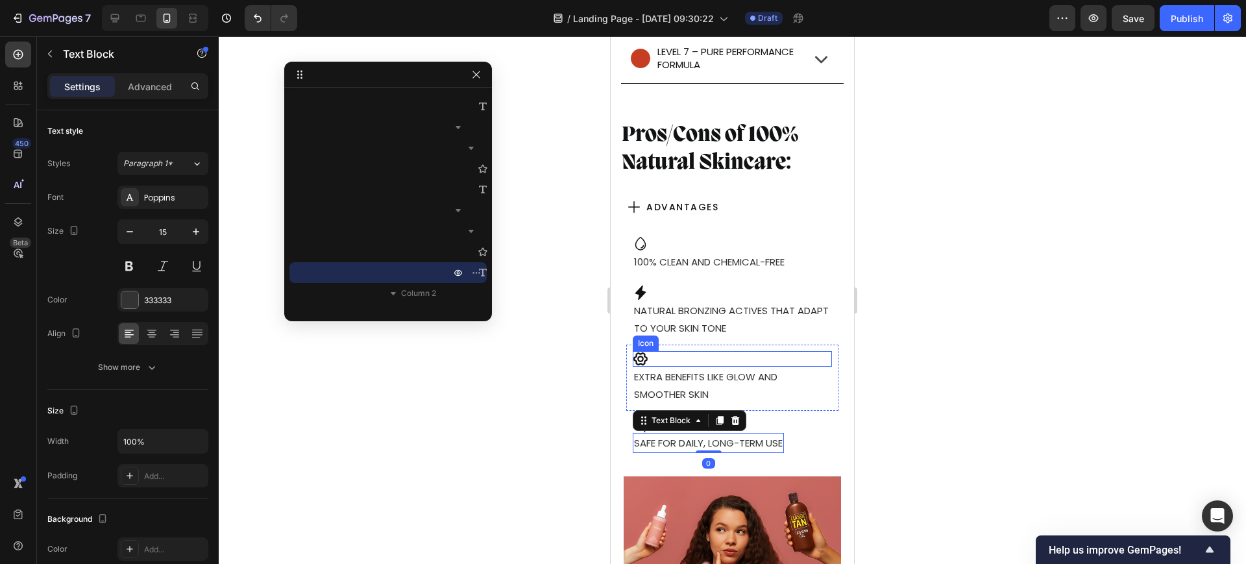
scroll to position [10536, 0]
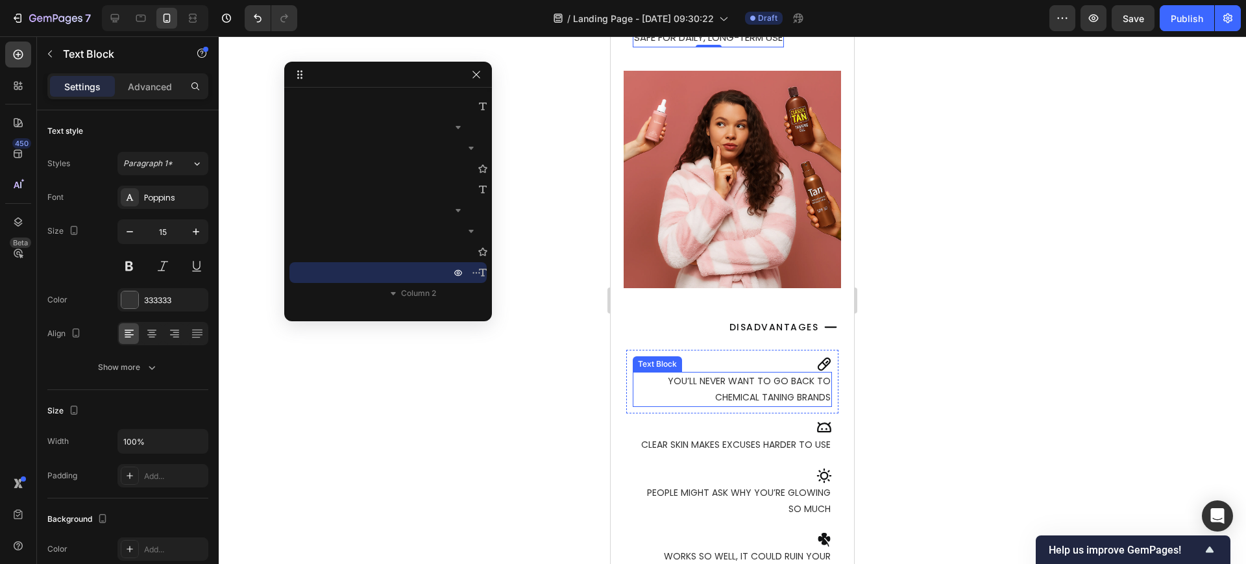
drag, startPoint x: 751, startPoint y: 386, endPoint x: 691, endPoint y: 387, distance: 60.4
click at [751, 387] on p "You’ll never want to go back to chemical taning brands" at bounding box center [732, 389] width 197 height 32
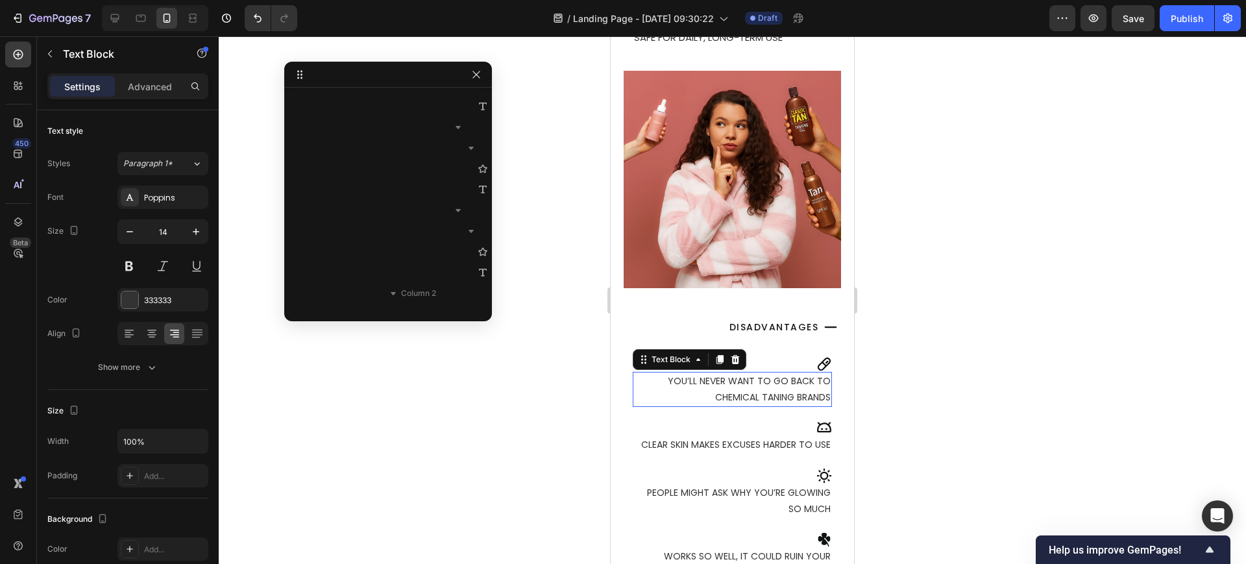
scroll to position [8780, 0]
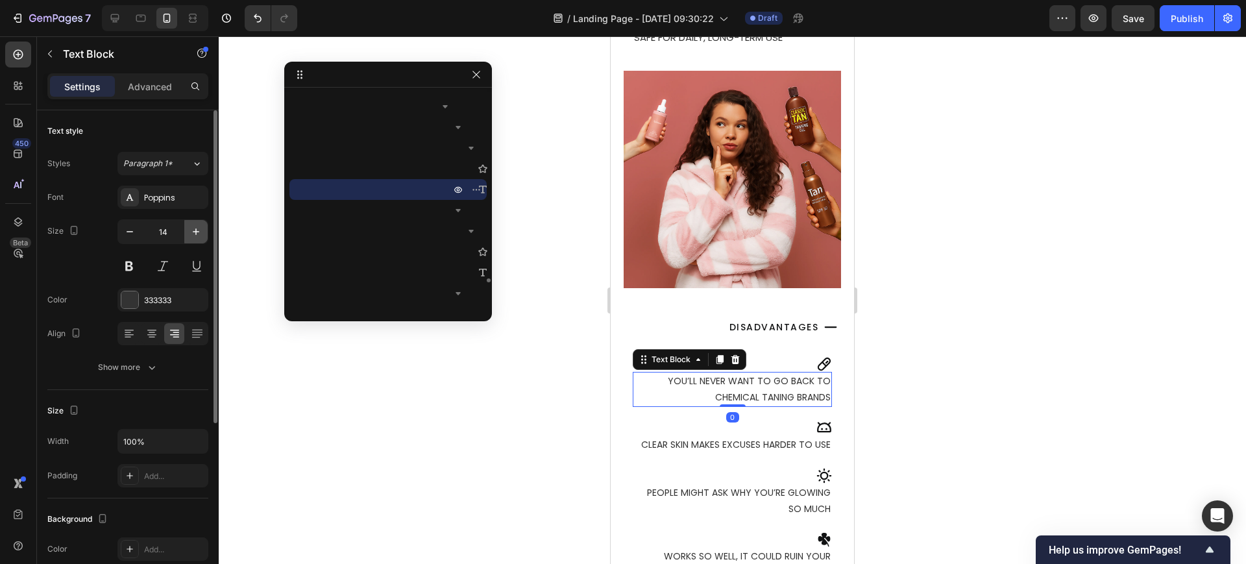
click at [192, 231] on icon "button" at bounding box center [195, 231] width 13 height 13
type input "15"
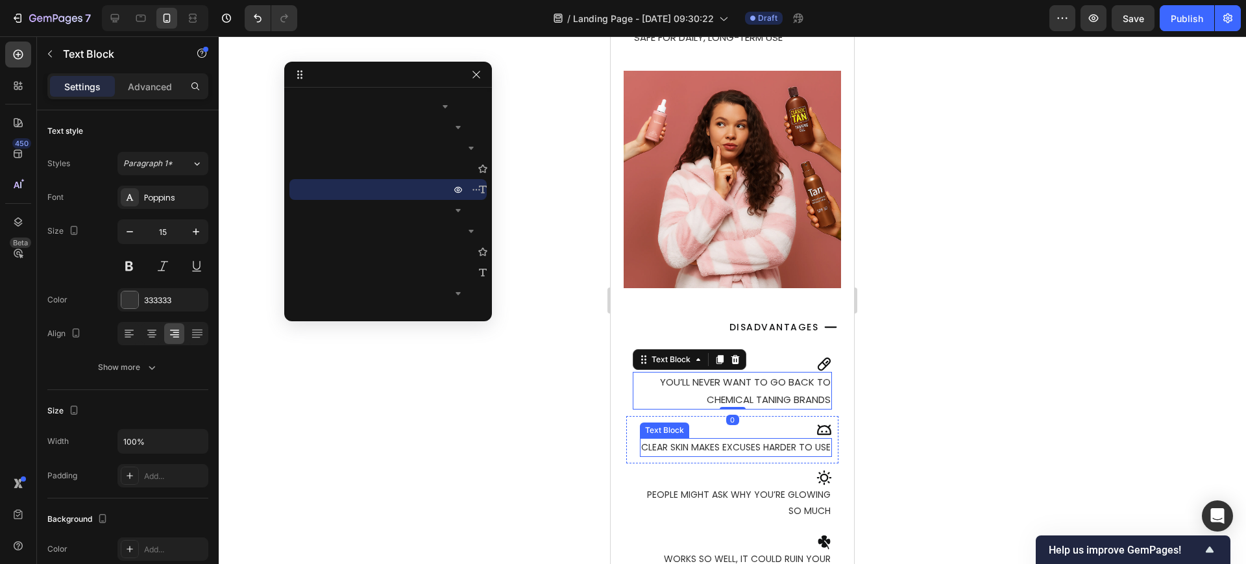
click at [691, 439] on p "Clear skin makes excuses harder to use" at bounding box center [735, 447] width 189 height 16
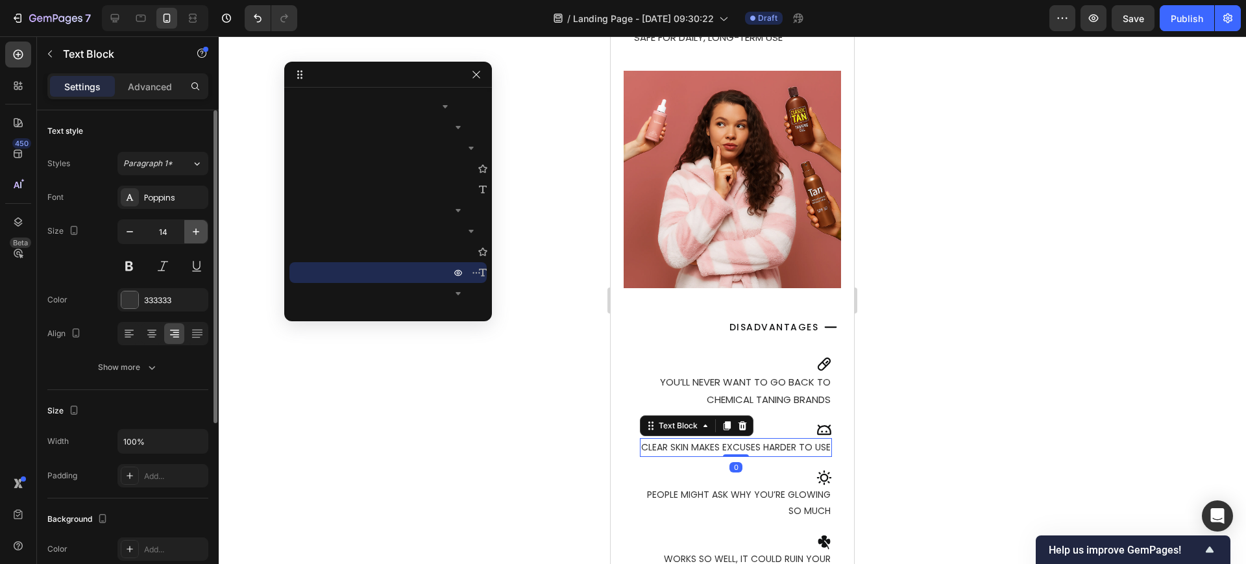
click at [196, 237] on icon "button" at bounding box center [195, 231] width 13 height 13
type input "15"
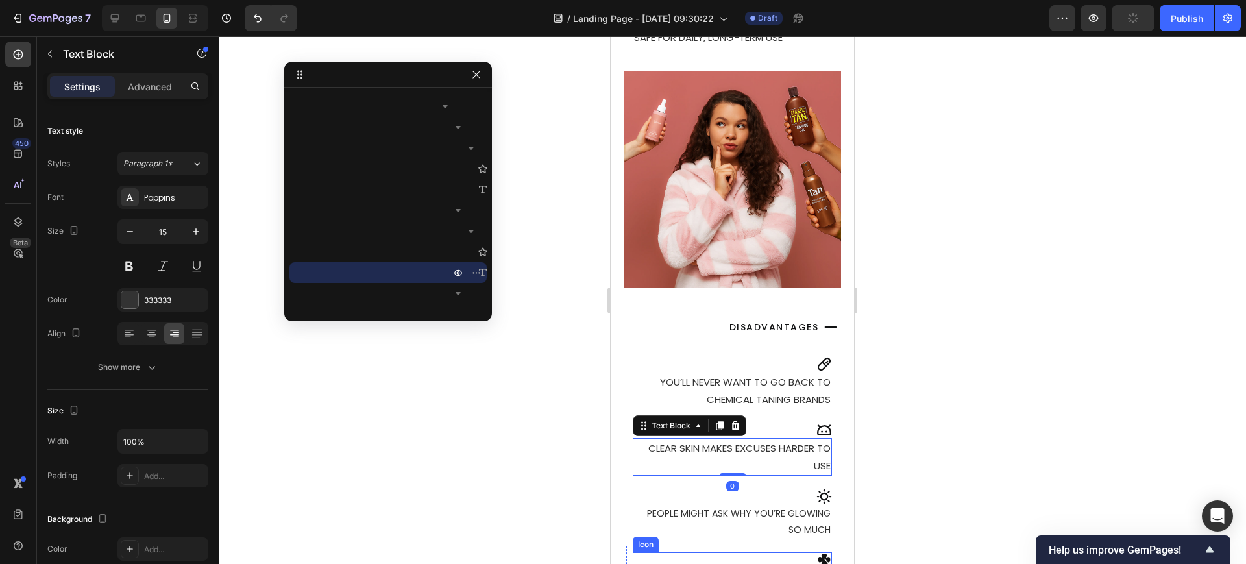
scroll to position [10780, 0]
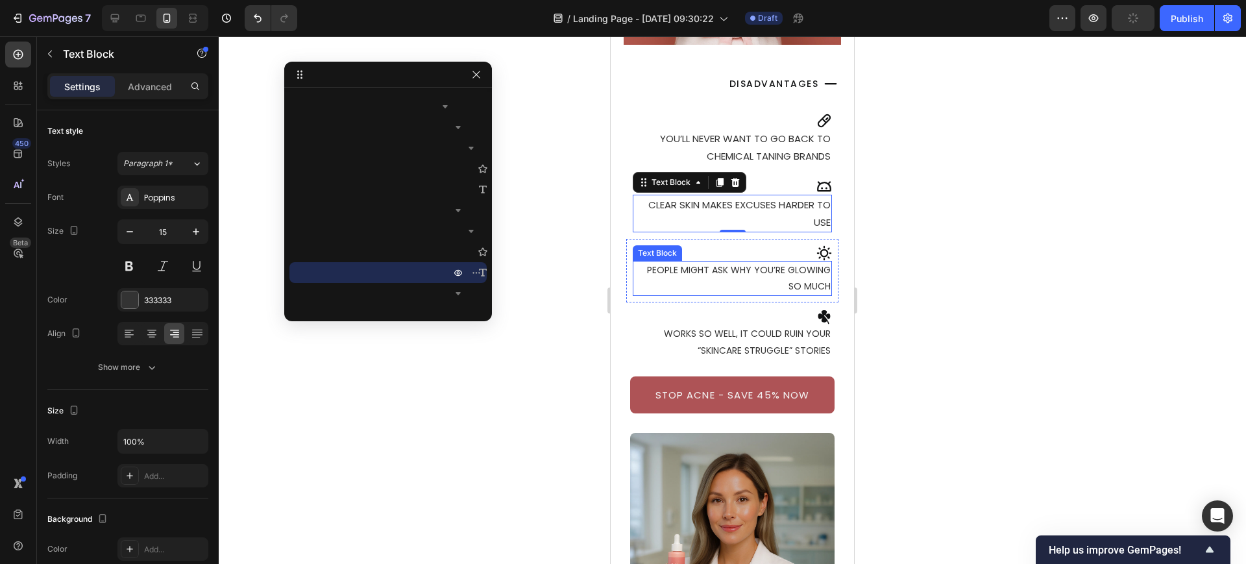
click at [771, 263] on p "People might ask why you’re glowing so much" at bounding box center [732, 278] width 197 height 32
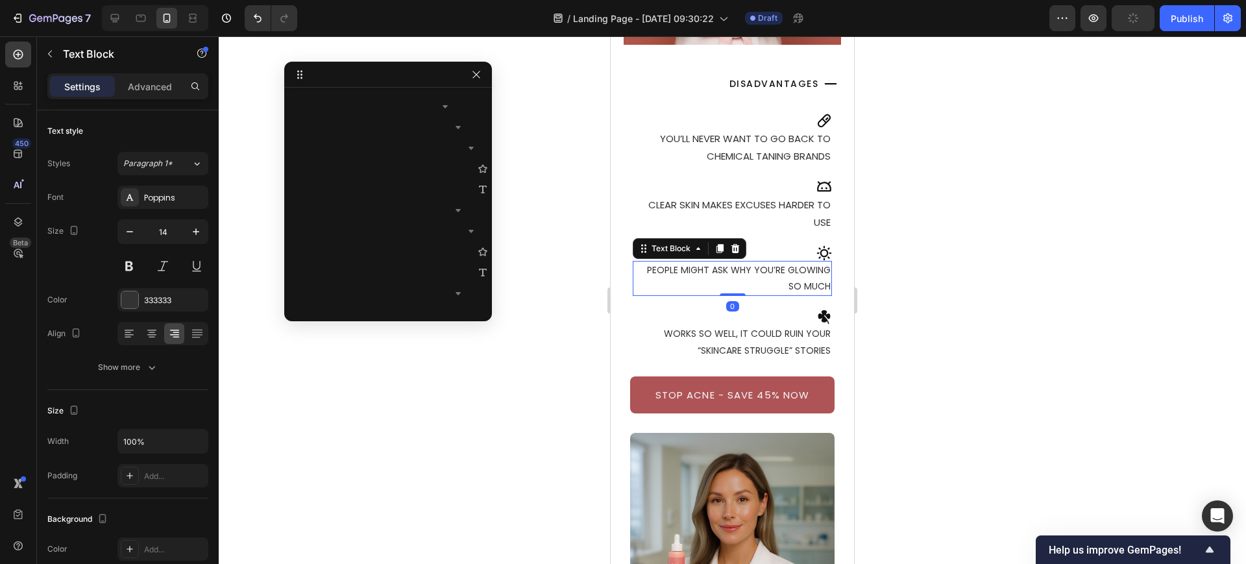
scroll to position [8946, 0]
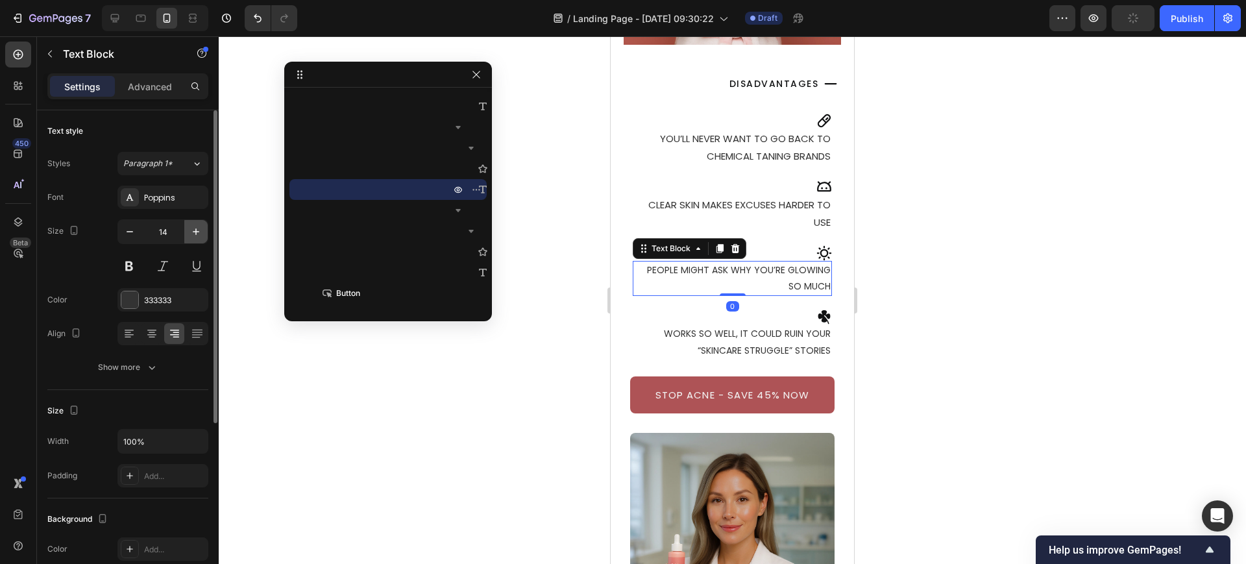
drag, startPoint x: 202, startPoint y: 230, endPoint x: 102, endPoint y: 273, distance: 109.6
click at [202, 229] on button "button" at bounding box center [195, 231] width 23 height 23
type input "15"
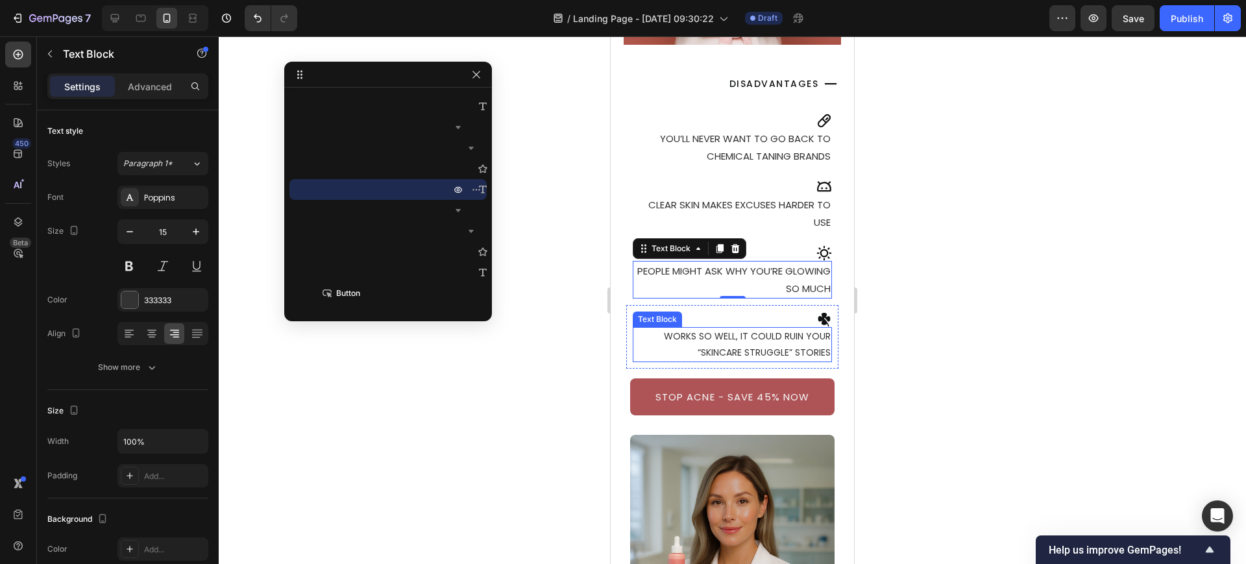
click at [778, 336] on p "Works so well, it could ruin your “skincare struggle” stories" at bounding box center [732, 344] width 197 height 32
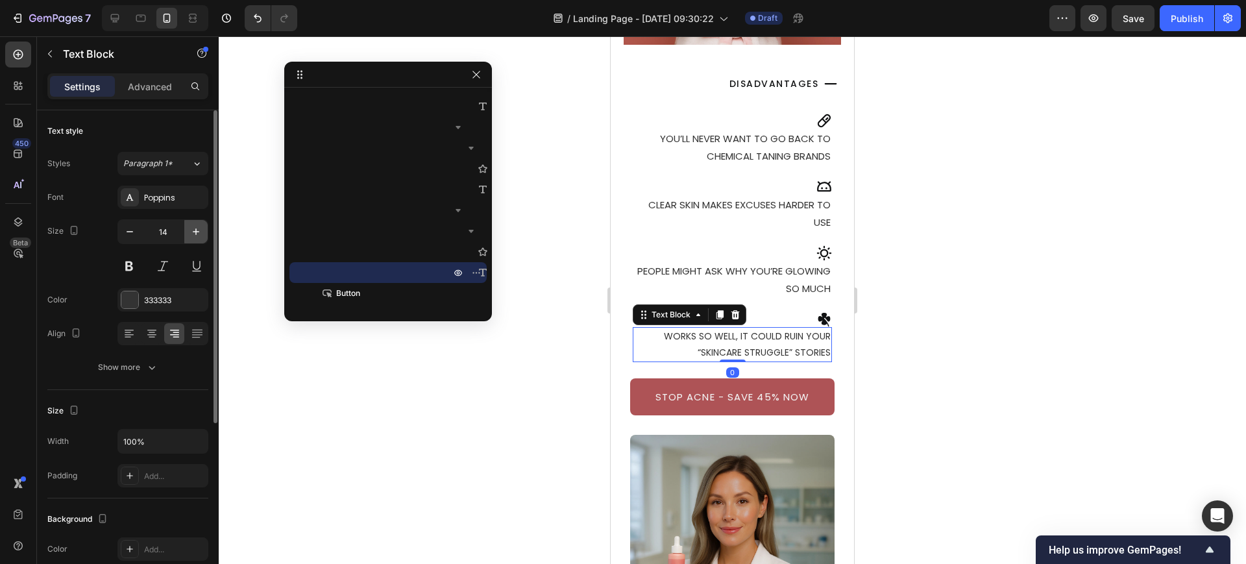
click at [189, 232] on button "button" at bounding box center [195, 231] width 23 height 23
type input "15"
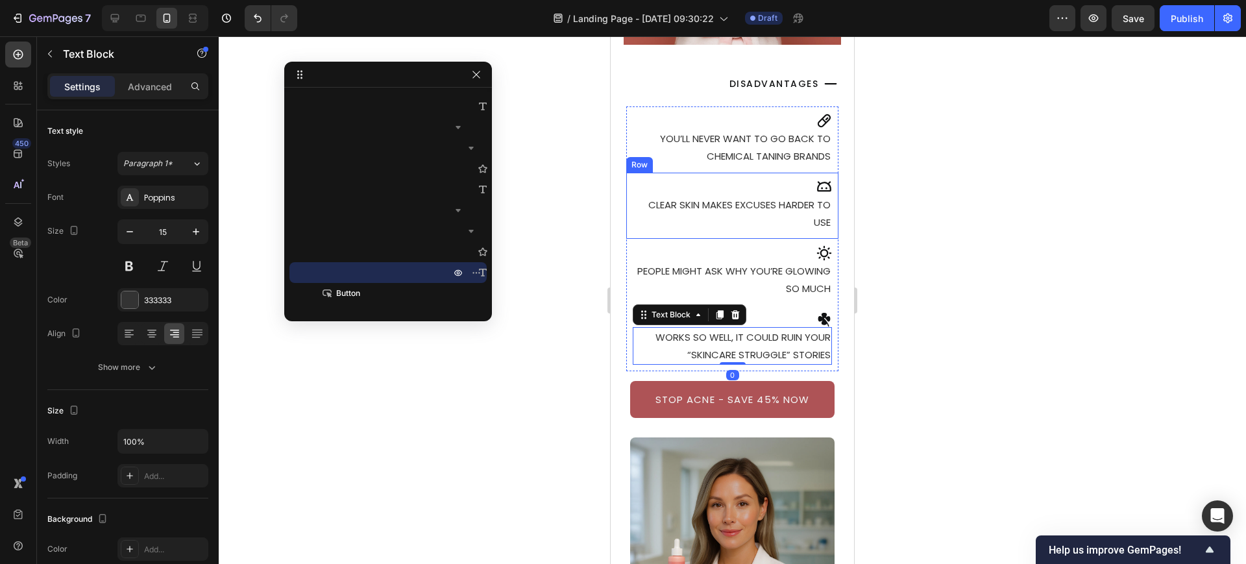
scroll to position [10699, 0]
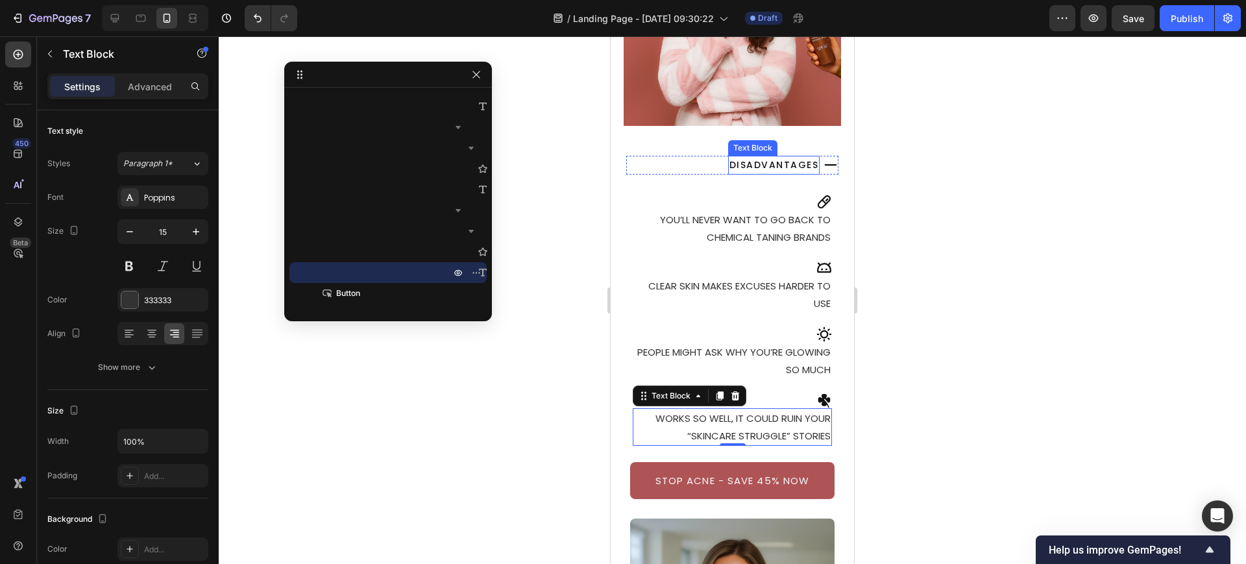
click at [773, 157] on p "Disadvantages" at bounding box center [774, 165] width 90 height 16
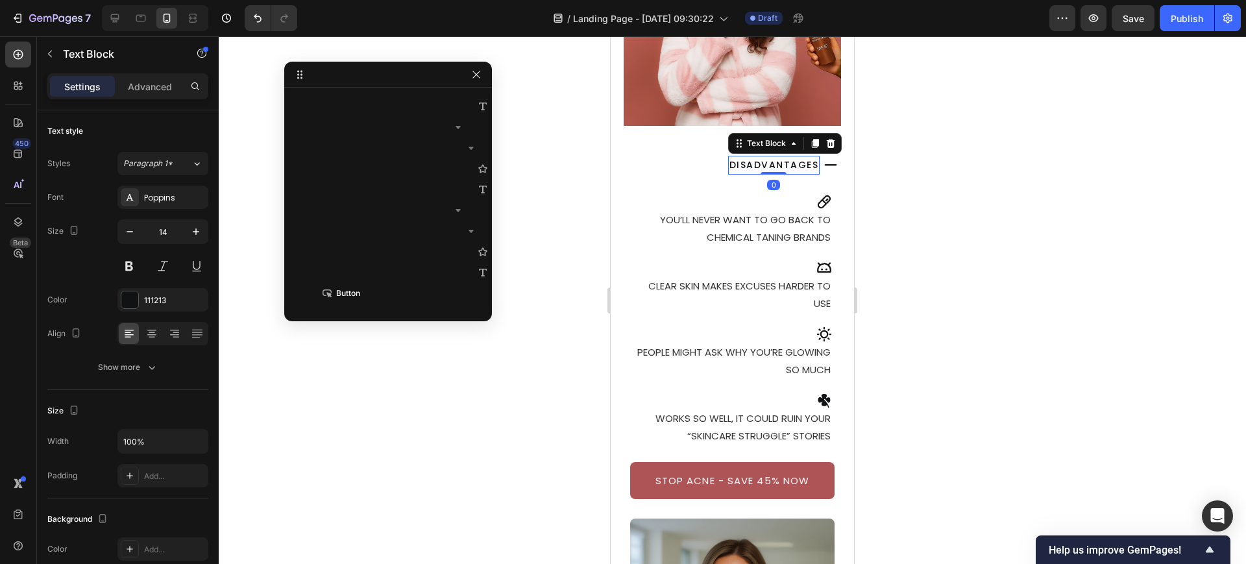
scroll to position [8655, 0]
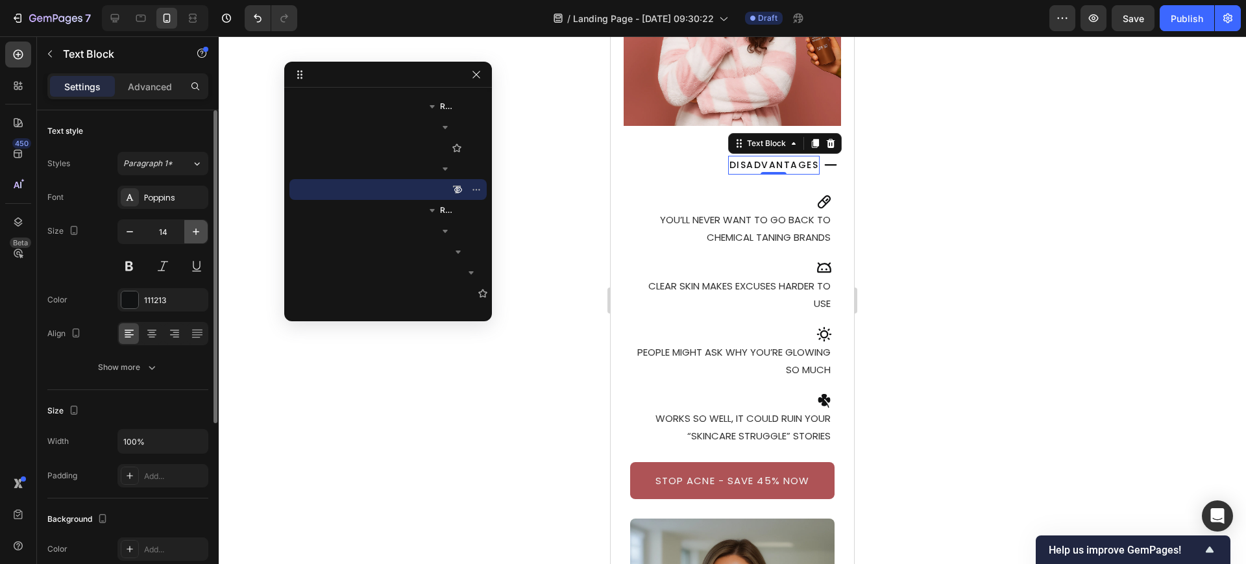
click at [187, 233] on button "button" at bounding box center [195, 231] width 23 height 23
type input "15"
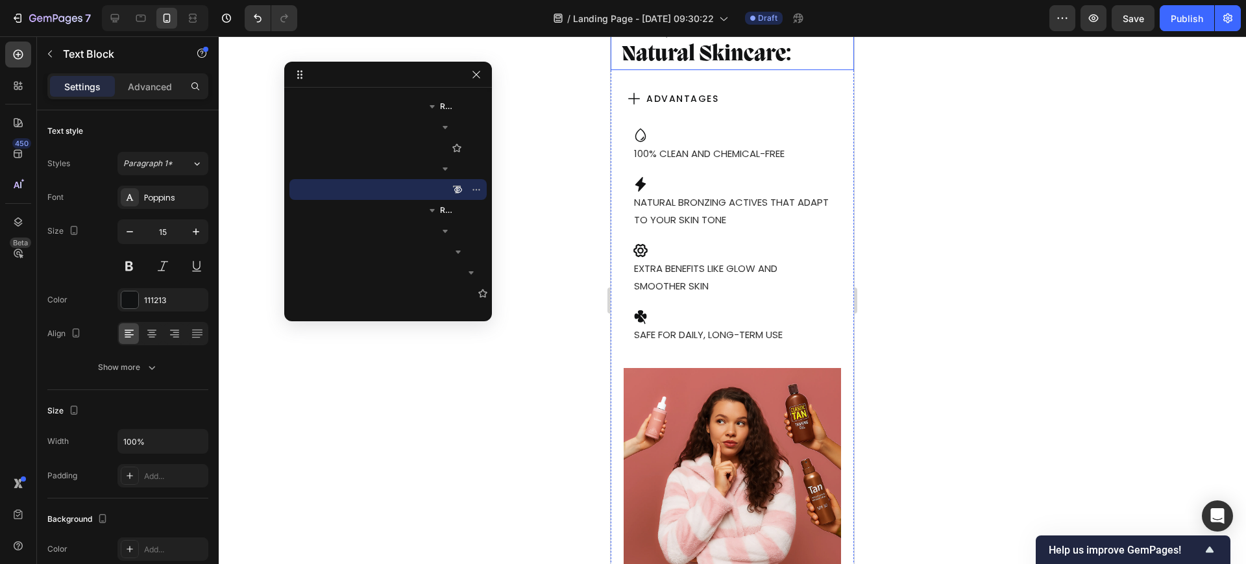
scroll to position [10131, 0]
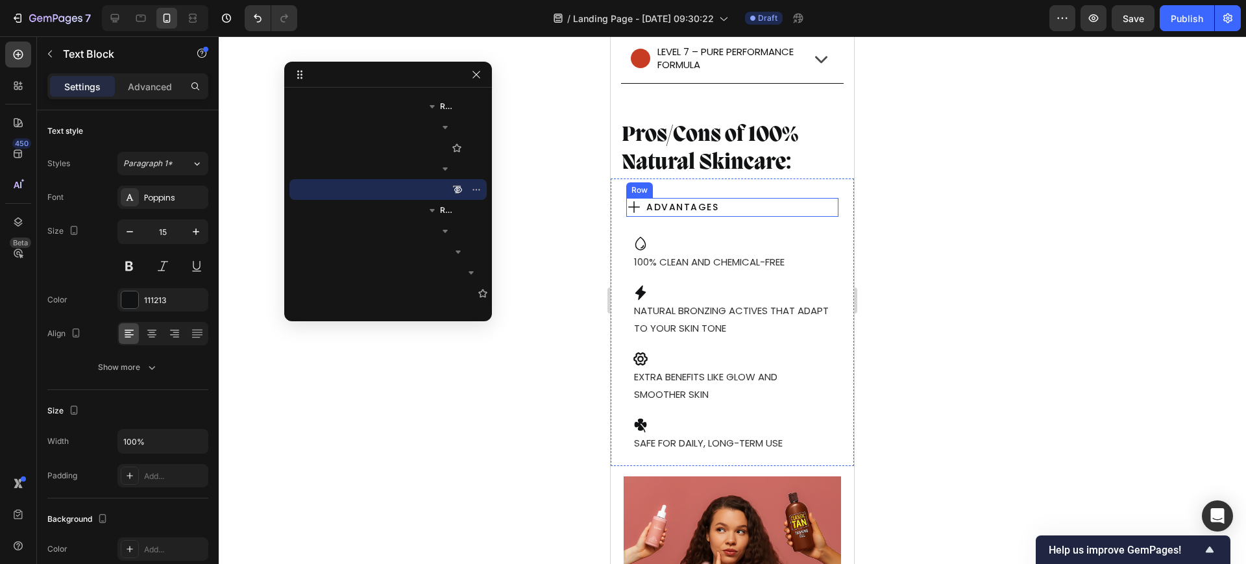
click at [722, 201] on div "Icon Advantages Text Block Row" at bounding box center [732, 207] width 212 height 19
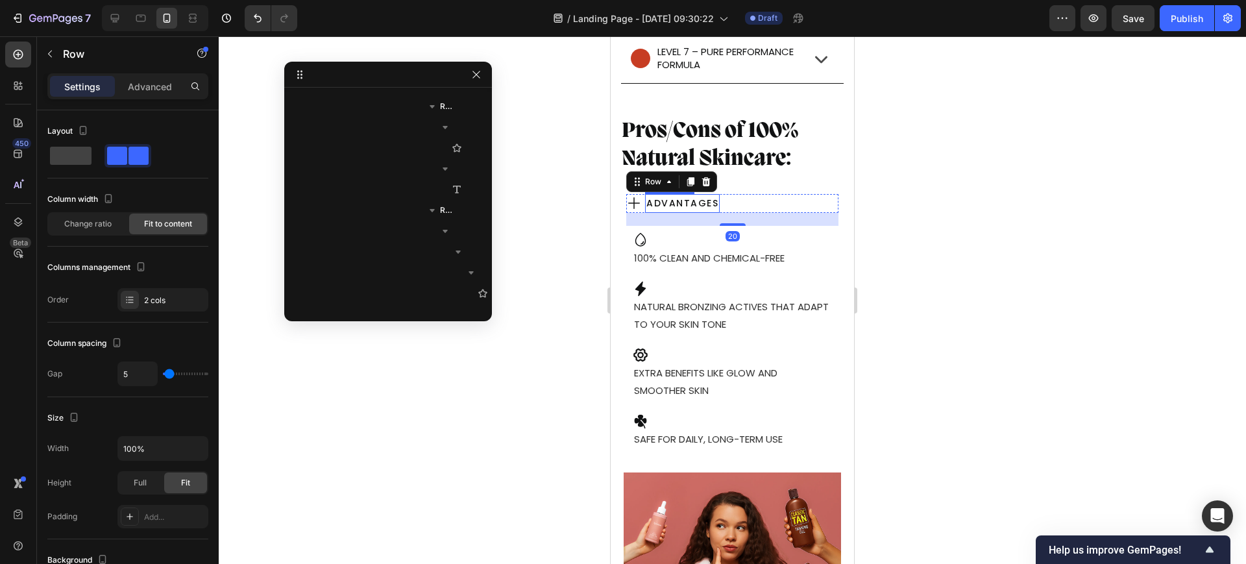
scroll to position [7949, 0]
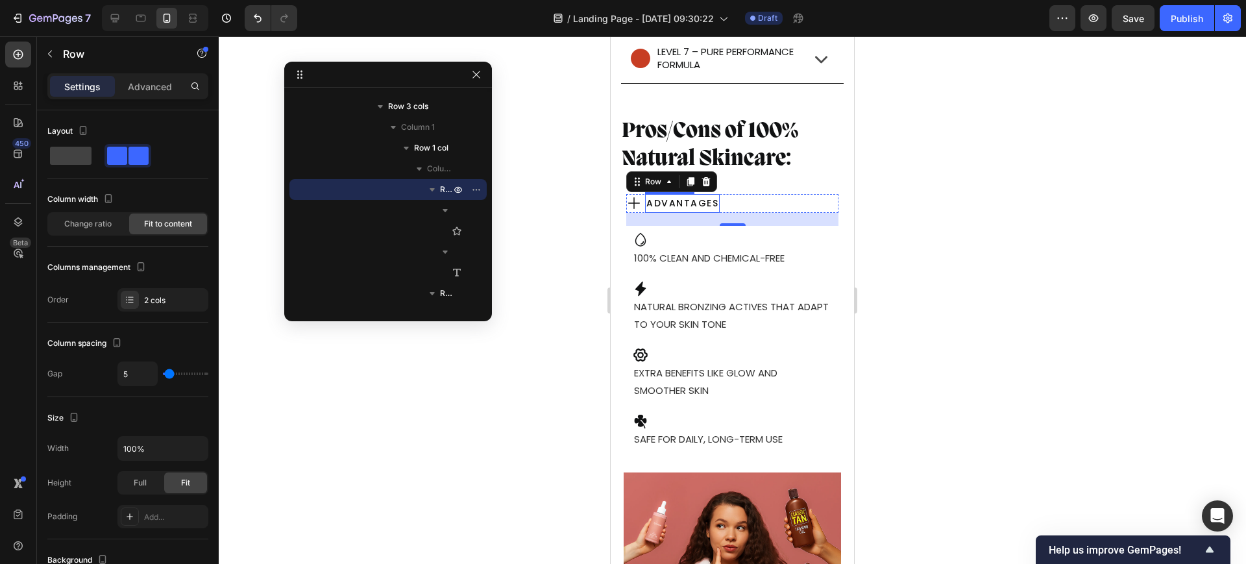
click at [666, 205] on p "Advantages" at bounding box center [682, 203] width 72 height 16
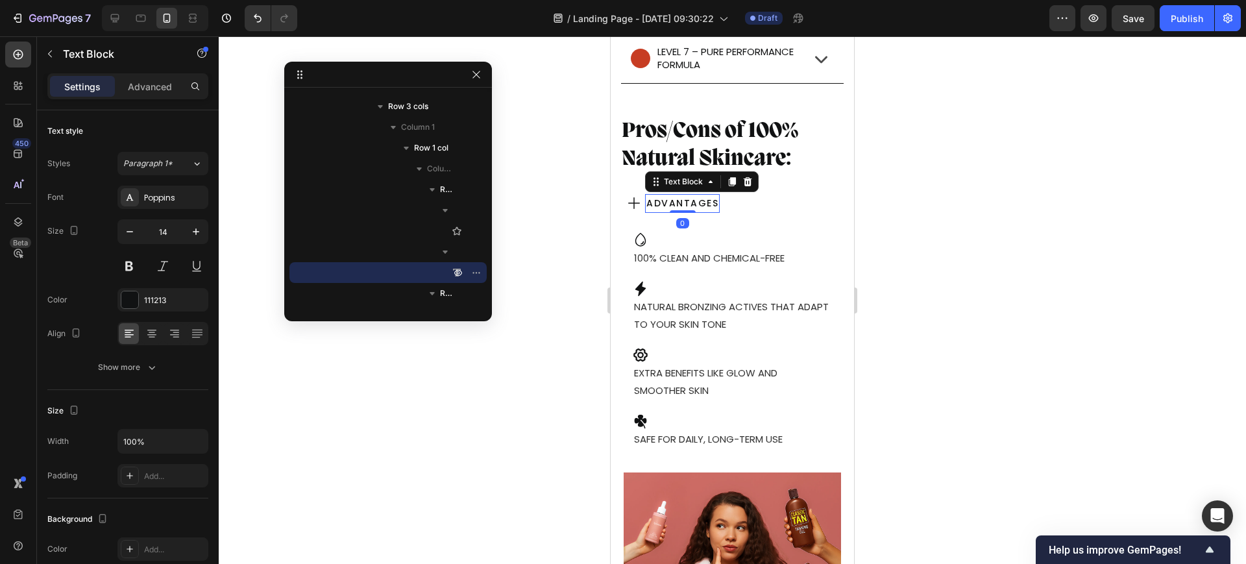
drag, startPoint x: 188, startPoint y: 228, endPoint x: 531, endPoint y: 210, distance: 344.4
click at [188, 228] on button "button" at bounding box center [195, 231] width 23 height 23
type input "15"
click at [812, 201] on div "Icon Advantages Text Block 0 Row" at bounding box center [732, 204] width 212 height 20
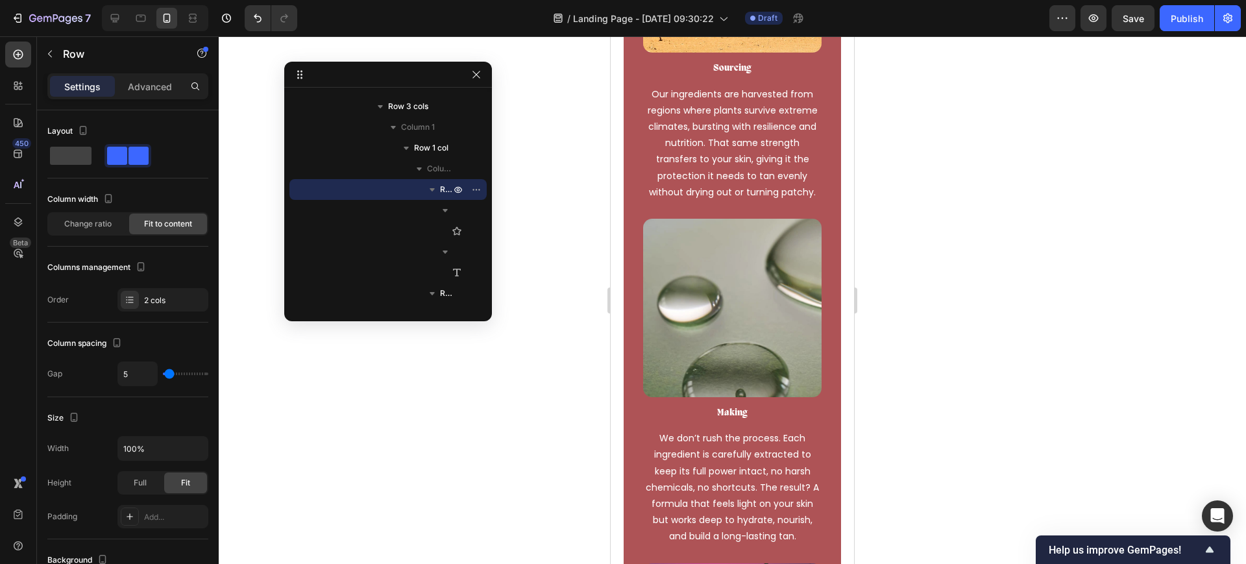
scroll to position [8347, 0]
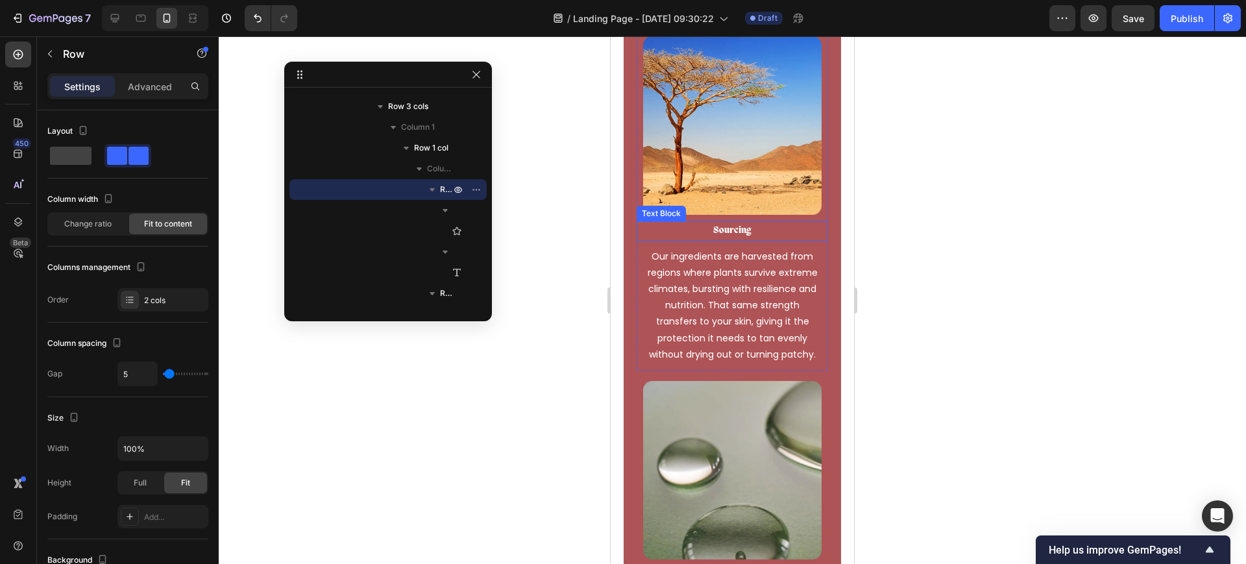
drag, startPoint x: 737, startPoint y: 215, endPoint x: 722, endPoint y: 219, distance: 15.4
click at [737, 223] on p "Sourcing" at bounding box center [732, 231] width 189 height 16
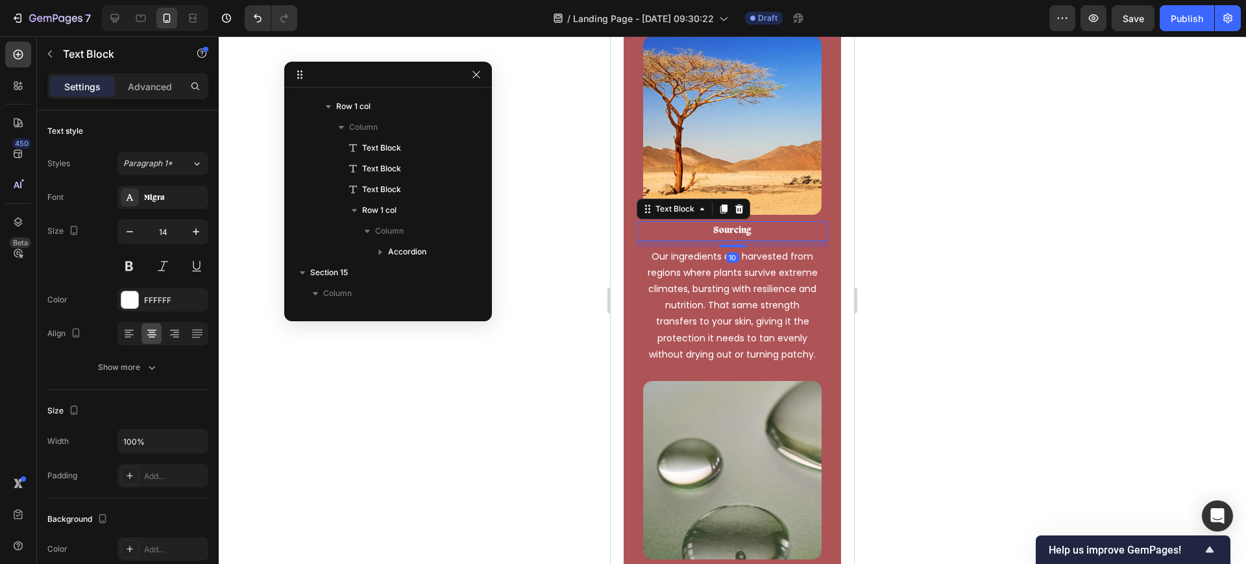
scroll to position [7700, 0]
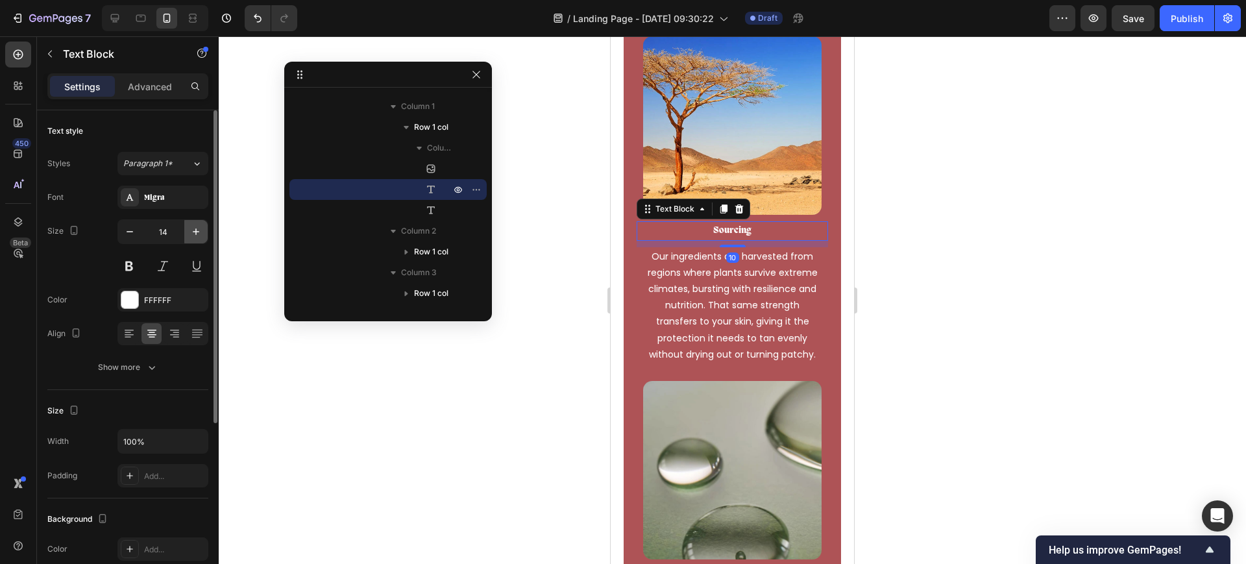
click at [190, 228] on icon "button" at bounding box center [195, 231] width 13 height 13
click at [189, 228] on icon "button" at bounding box center [195, 231] width 13 height 13
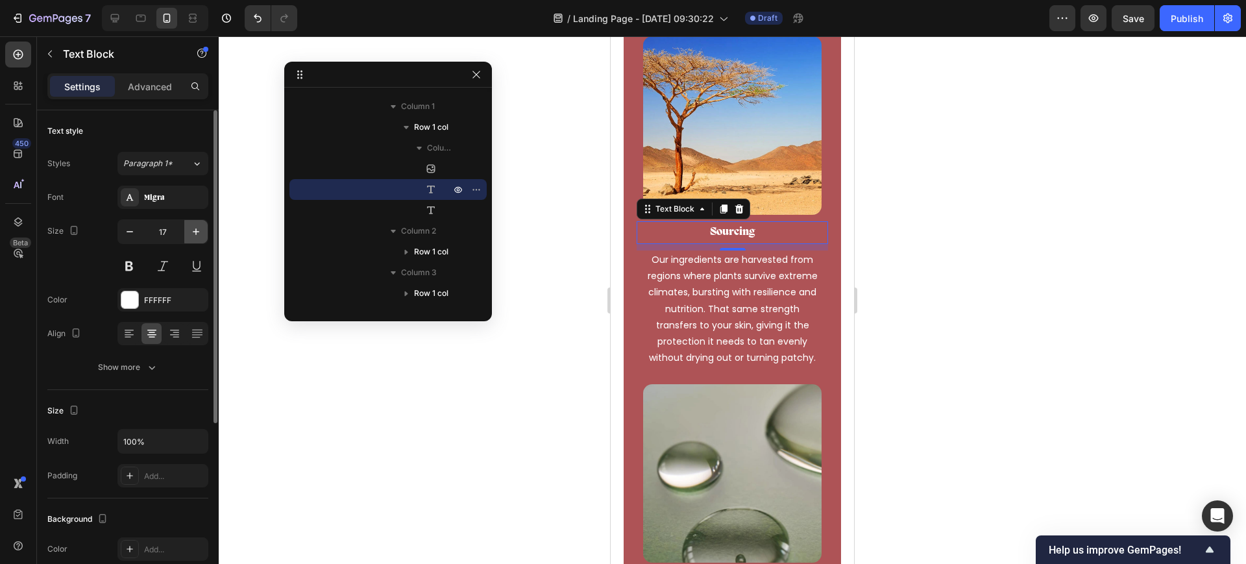
click at [189, 228] on icon "button" at bounding box center [195, 231] width 13 height 13
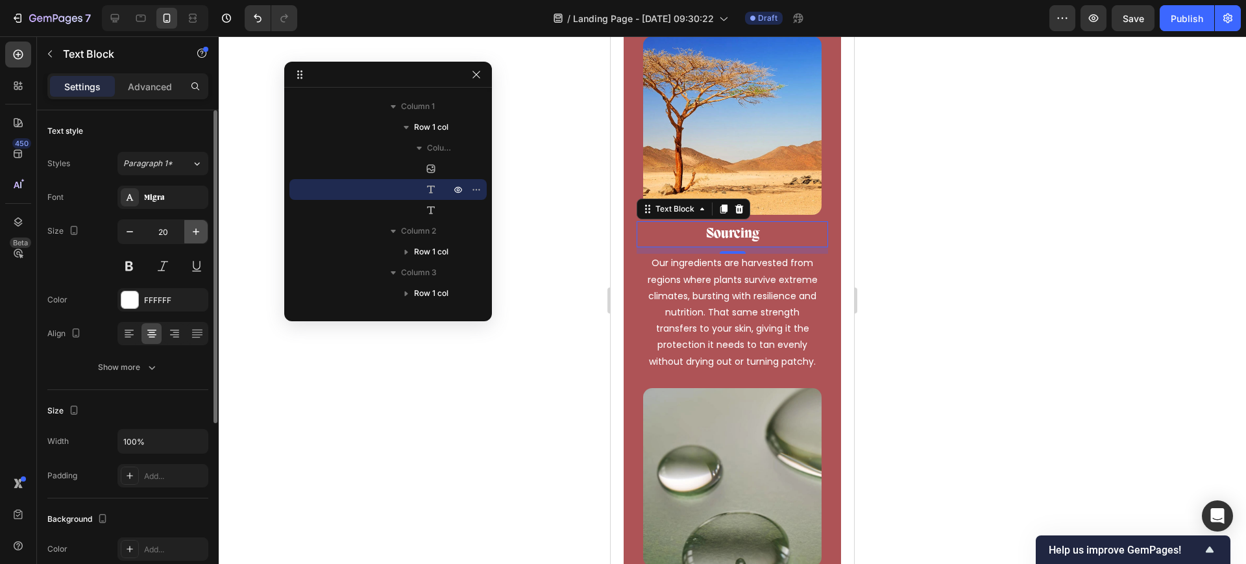
click at [189, 228] on icon "button" at bounding box center [195, 231] width 13 height 13
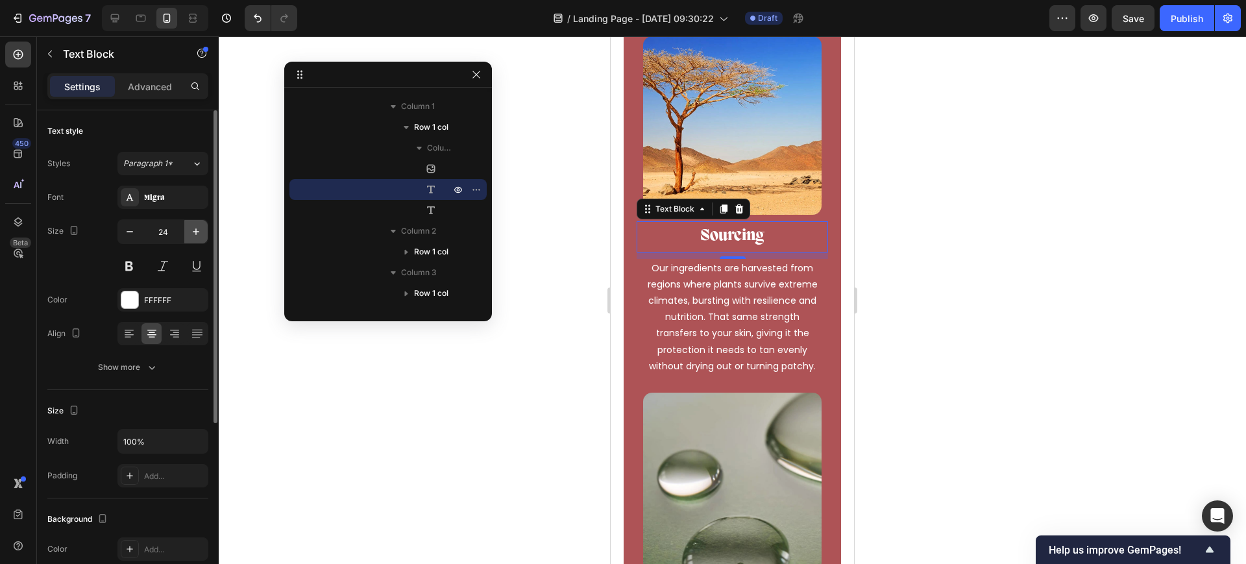
click at [189, 228] on icon "button" at bounding box center [195, 231] width 13 height 13
type input "25"
click at [156, 363] on icon "button" at bounding box center [151, 367] width 13 height 13
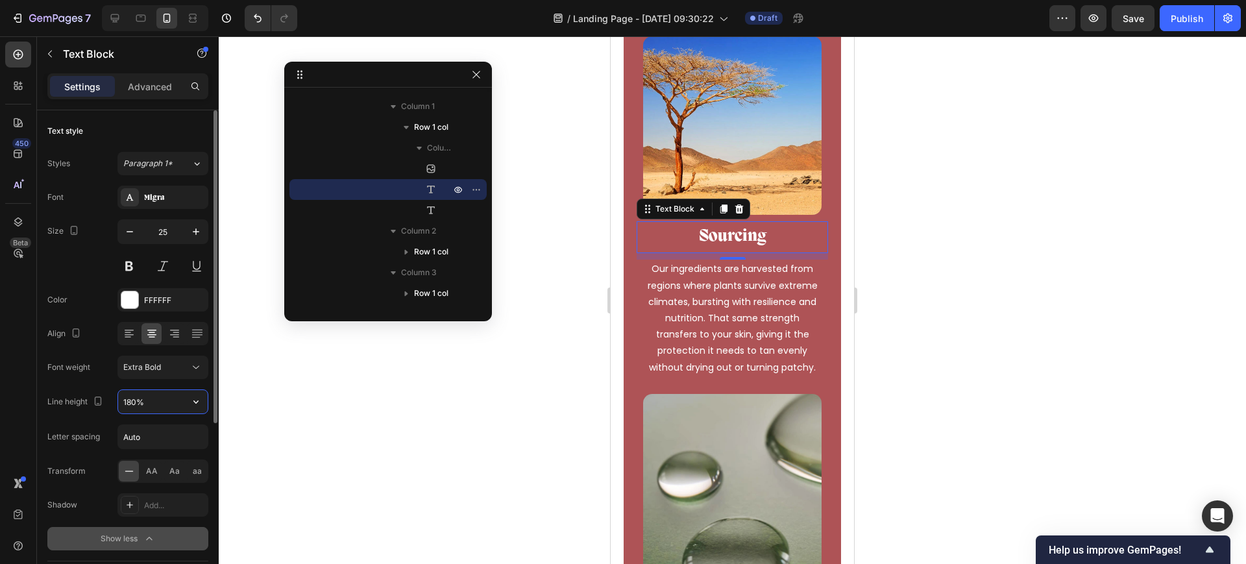
click at [160, 397] on input "180%" at bounding box center [163, 401] width 90 height 23
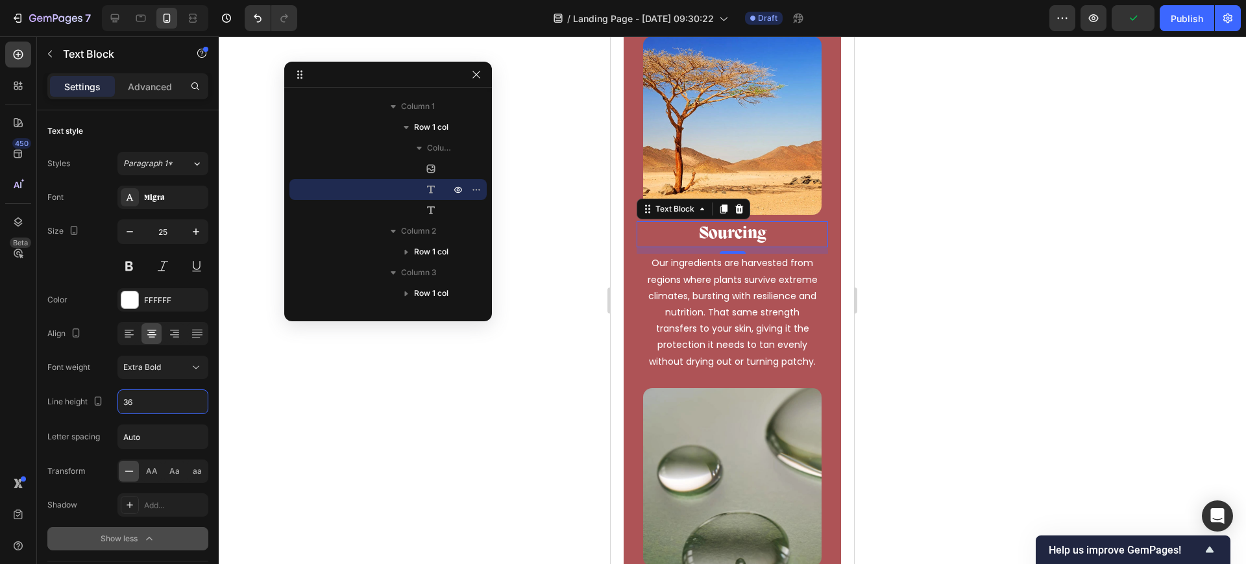
type input "36"
click at [790, 223] on p "Sourcing" at bounding box center [732, 234] width 189 height 23
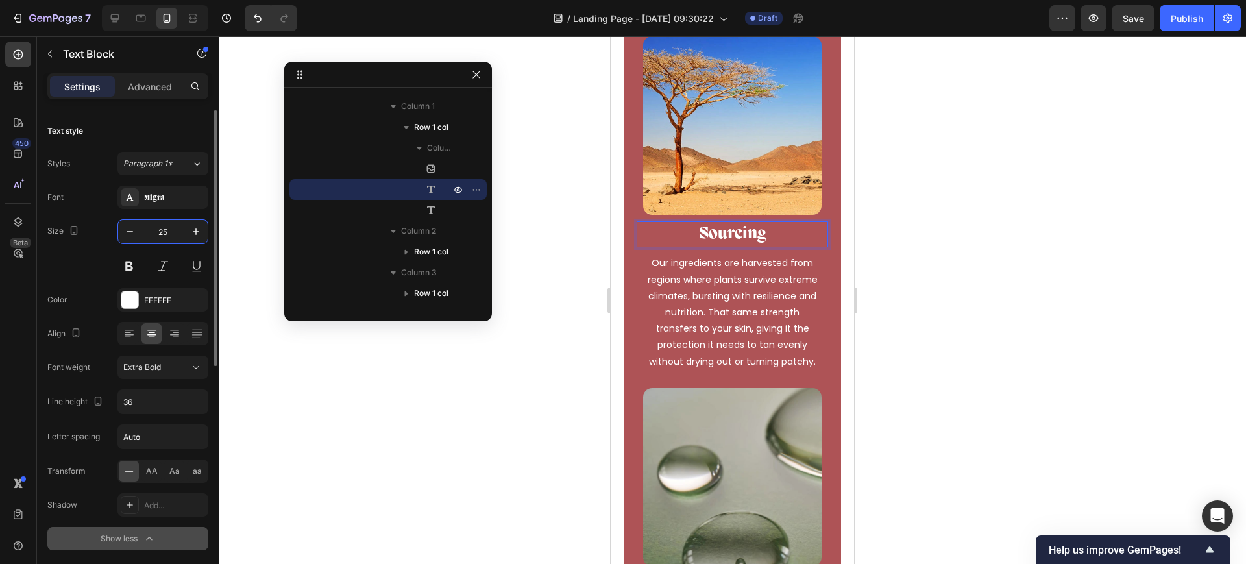
click at [180, 237] on input "25" at bounding box center [162, 231] width 43 height 23
drag, startPoint x: 145, startPoint y: 80, endPoint x: 140, endPoint y: 121, distance: 41.2
click at [147, 90] on p "Advanced" at bounding box center [150, 87] width 44 height 14
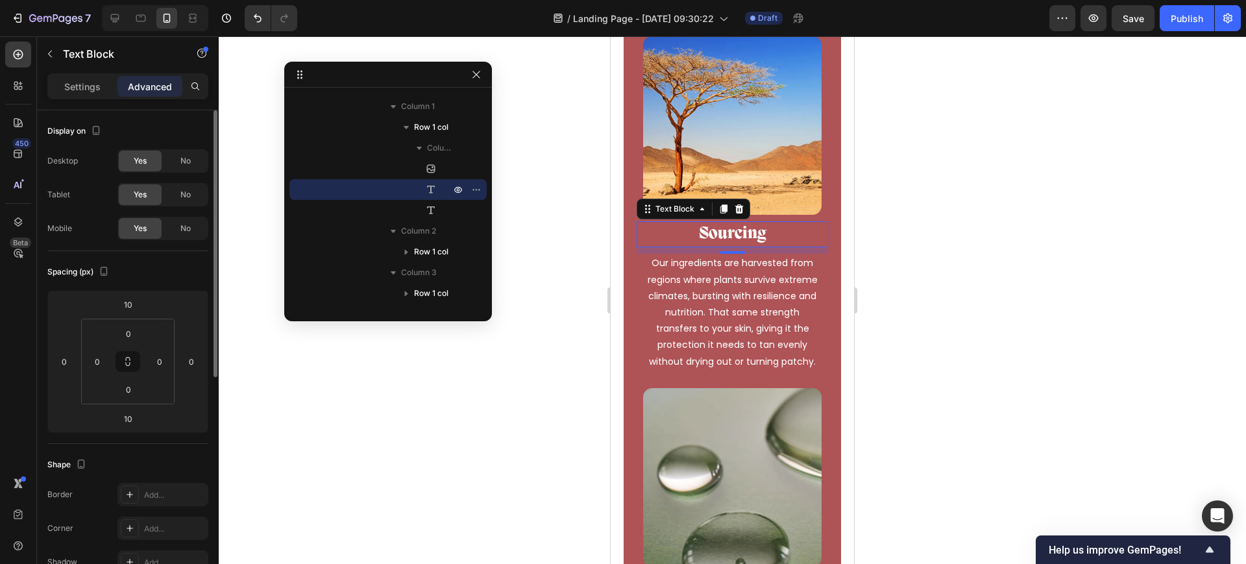
click at [132, 432] on icon at bounding box center [127, 361] width 161 height 143
click at [130, 422] on input "10" at bounding box center [128, 418] width 26 height 19
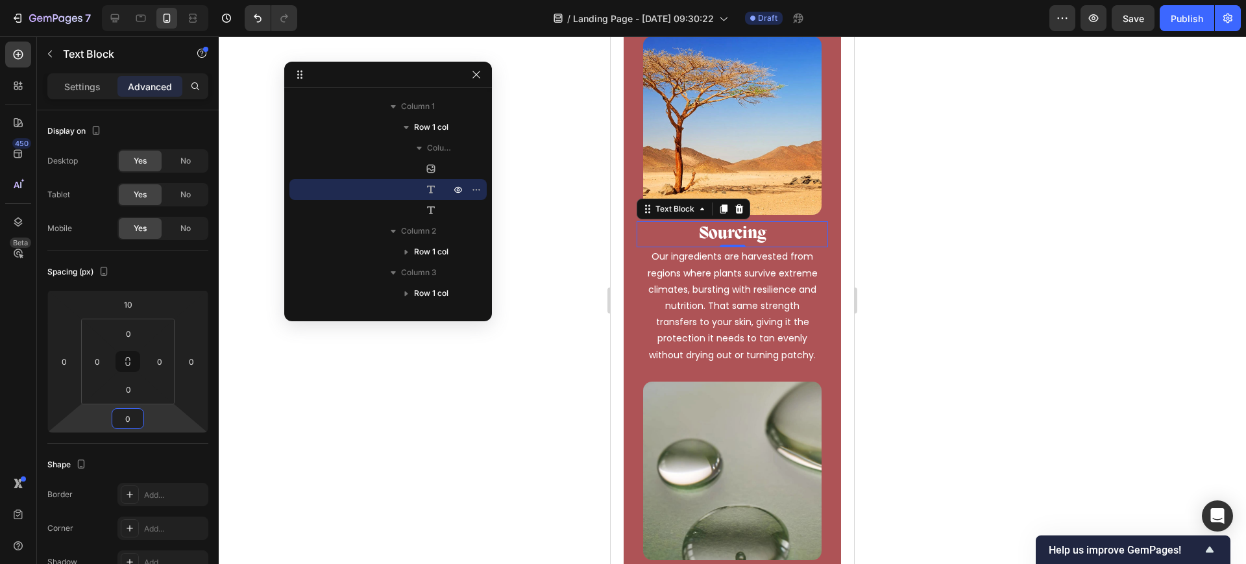
type input "0"
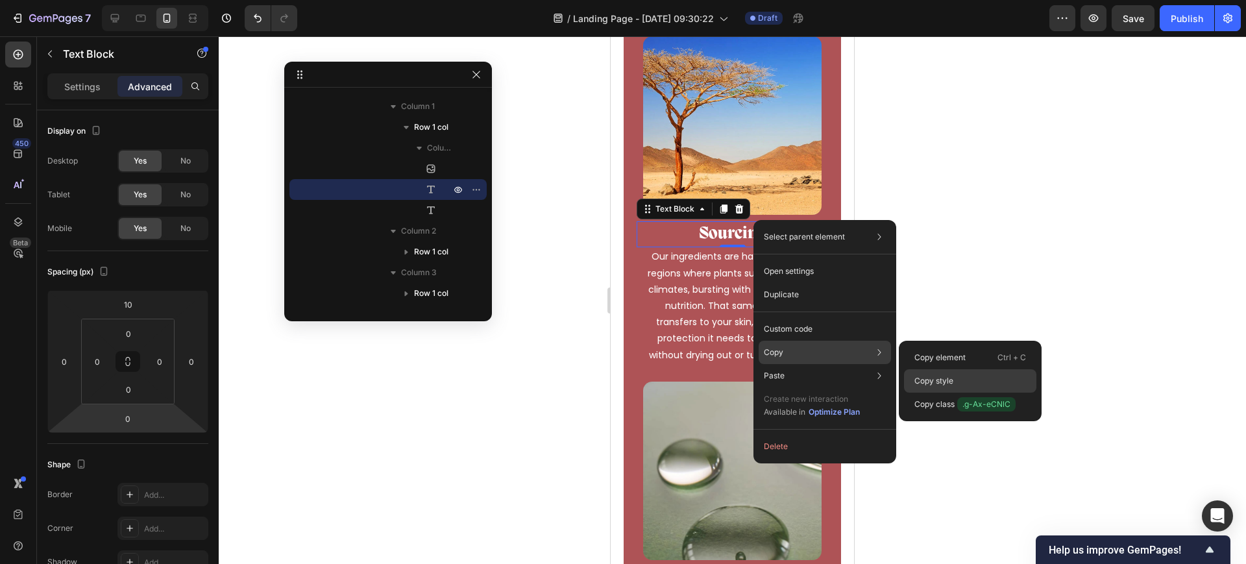
click at [923, 381] on p "Copy style" at bounding box center [933, 381] width 39 height 12
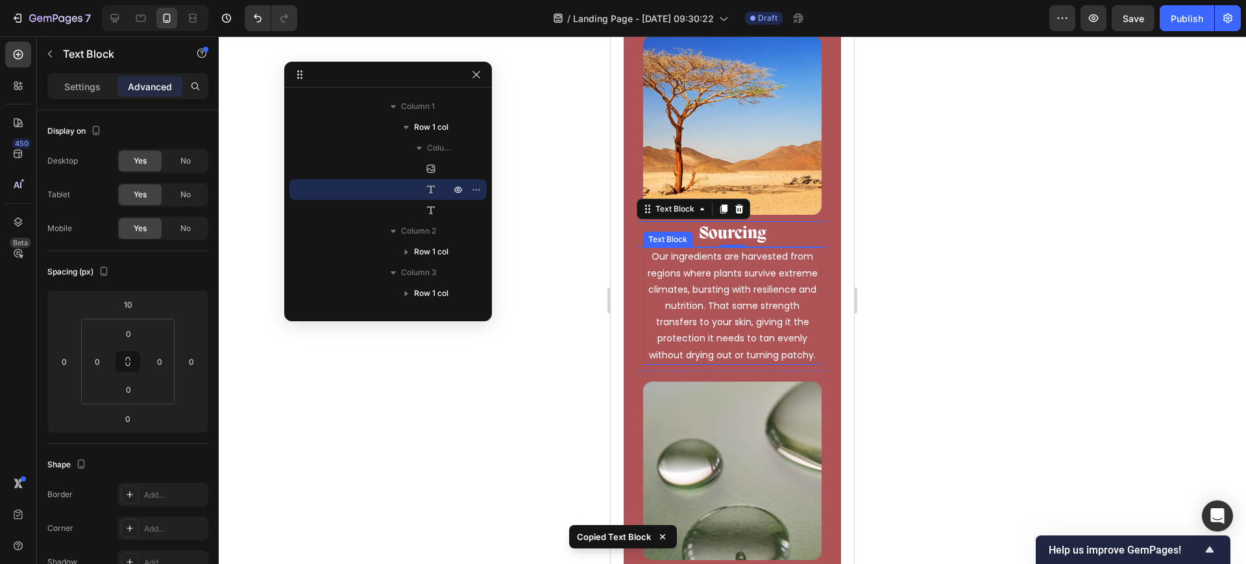
click at [757, 288] on p "Our ingredients are harvested from regions where plants survive extreme climate…" at bounding box center [732, 306] width 176 height 114
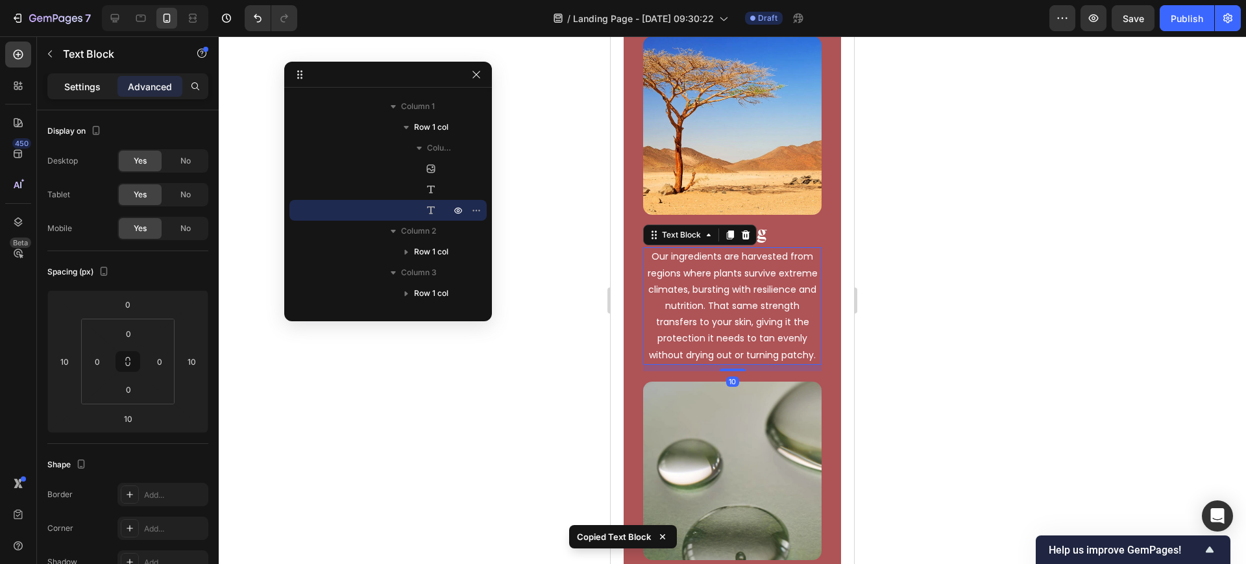
click at [91, 84] on p "Settings" at bounding box center [82, 87] width 36 height 14
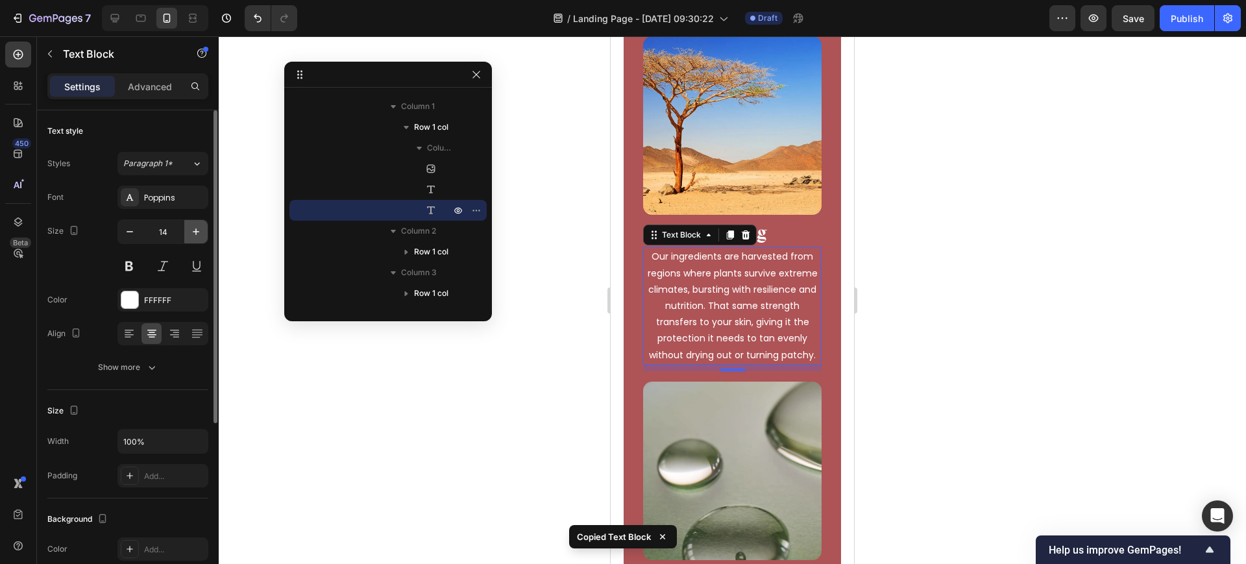
drag, startPoint x: 194, startPoint y: 231, endPoint x: 90, endPoint y: 258, distance: 108.0
click at [194, 231] on icon "button" at bounding box center [196, 231] width 6 height 6
type input "15"
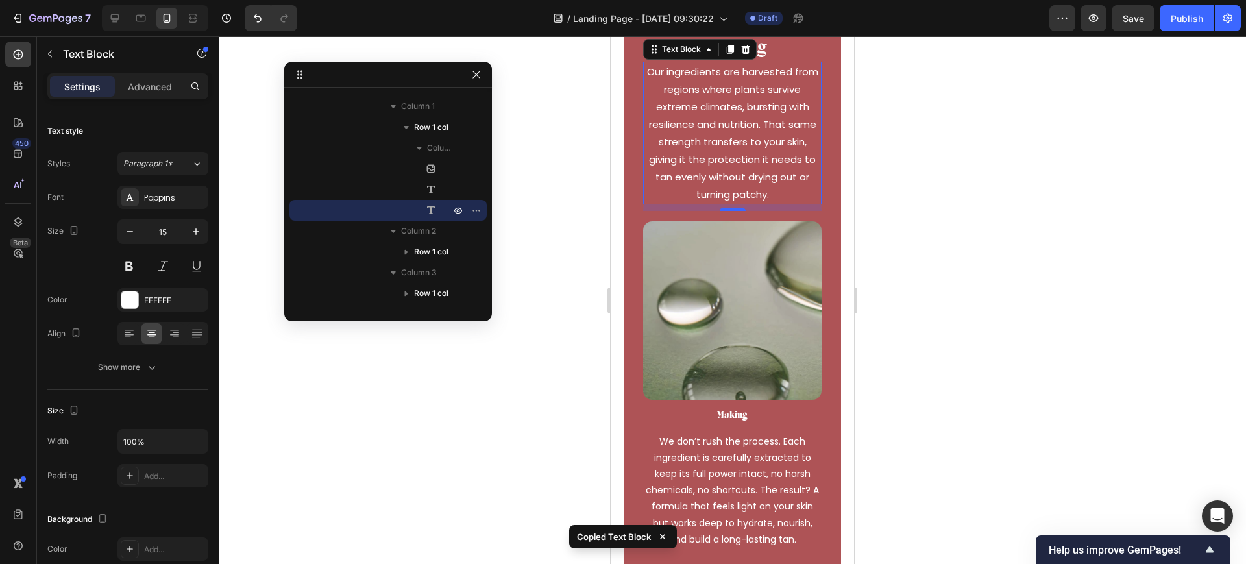
scroll to position [8590, 0]
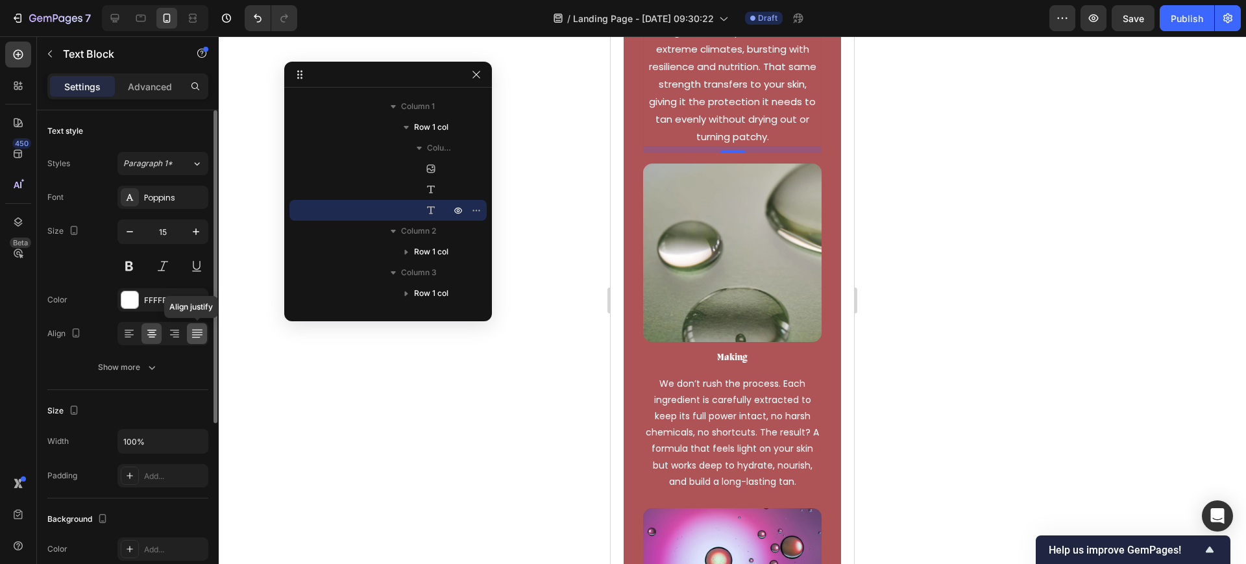
click at [191, 333] on div at bounding box center [197, 333] width 20 height 21
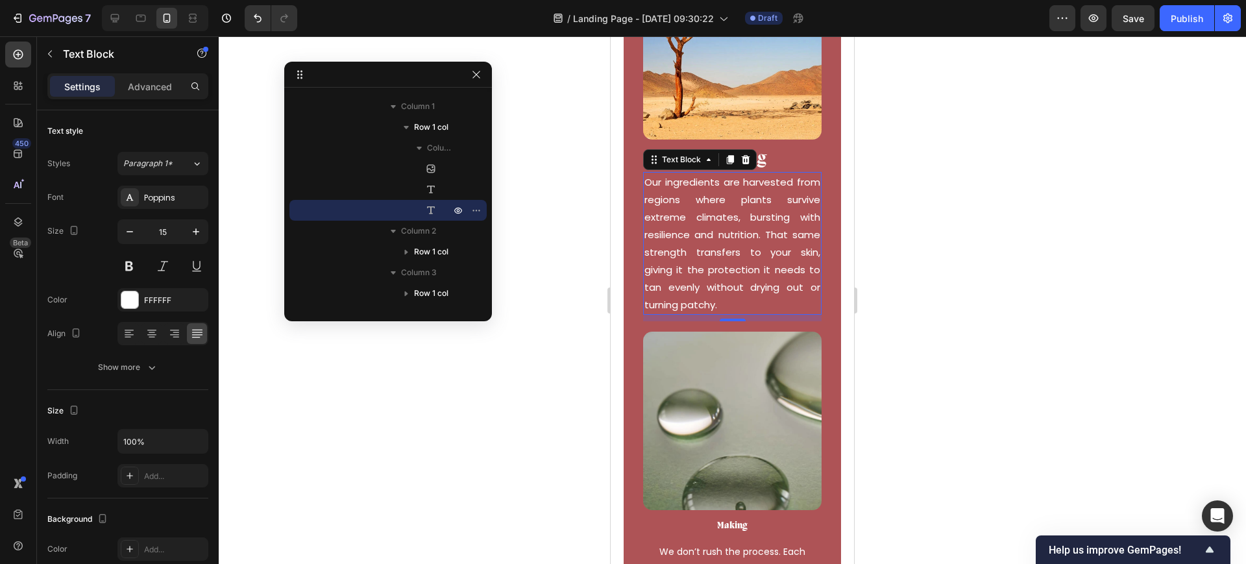
scroll to position [8347, 0]
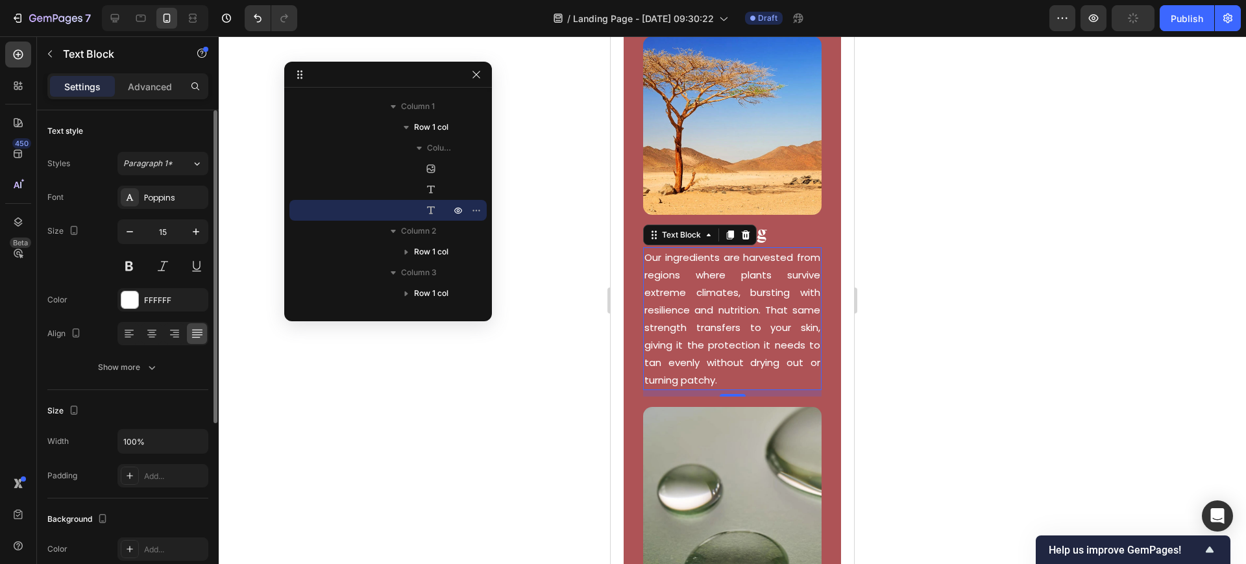
click at [162, 335] on div at bounding box center [162, 333] width 91 height 23
click at [153, 335] on icon at bounding box center [151, 333] width 13 height 13
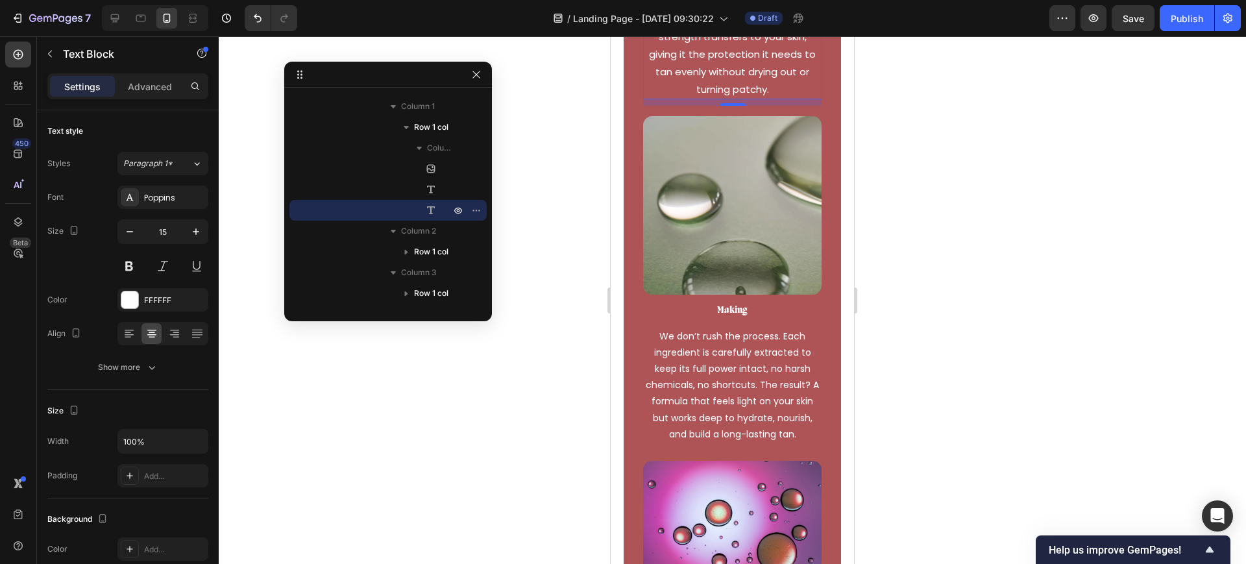
scroll to position [8752, 0]
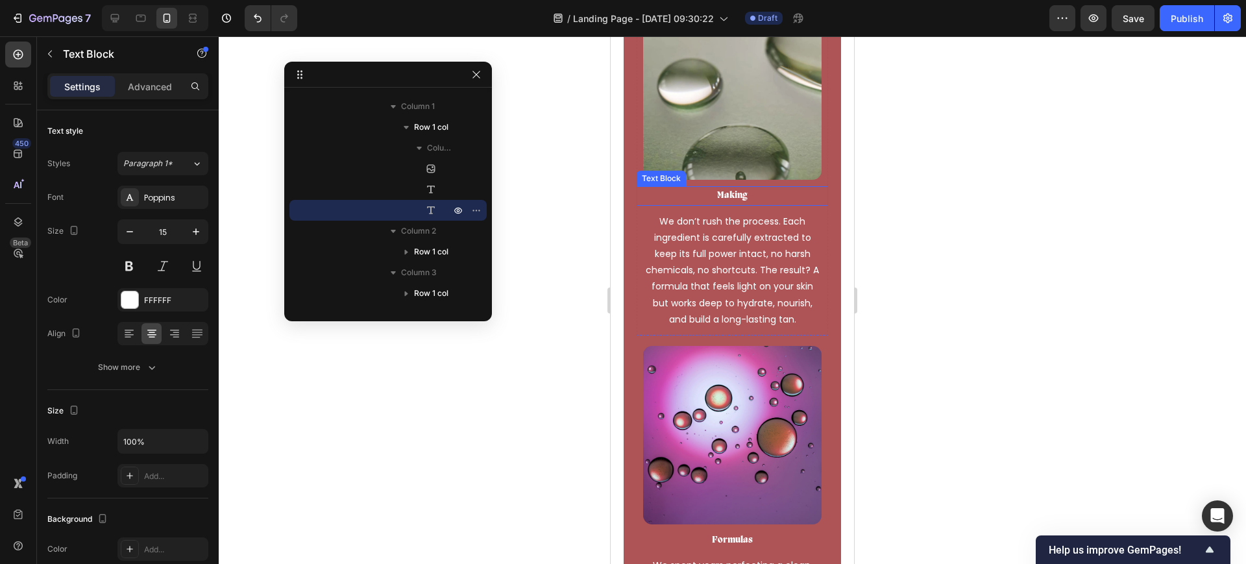
click at [720, 188] on p "Making" at bounding box center [732, 196] width 189 height 16
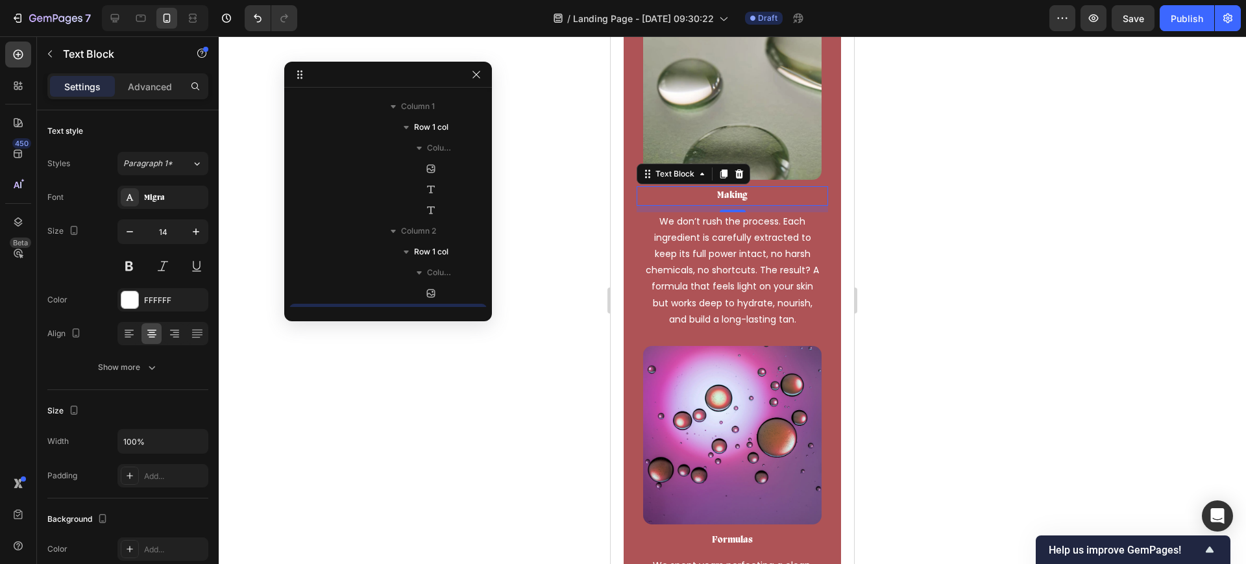
scroll to position [7825, 0]
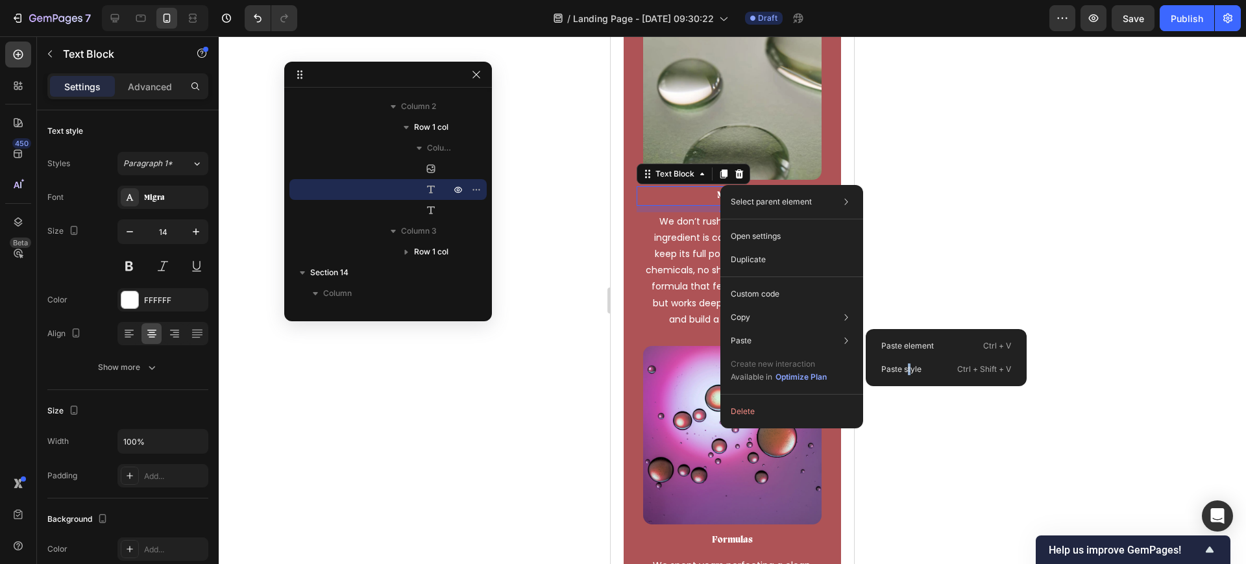
click at [910, 377] on div "Paste style Ctrl + Shift + V" at bounding box center [946, 369] width 151 height 23
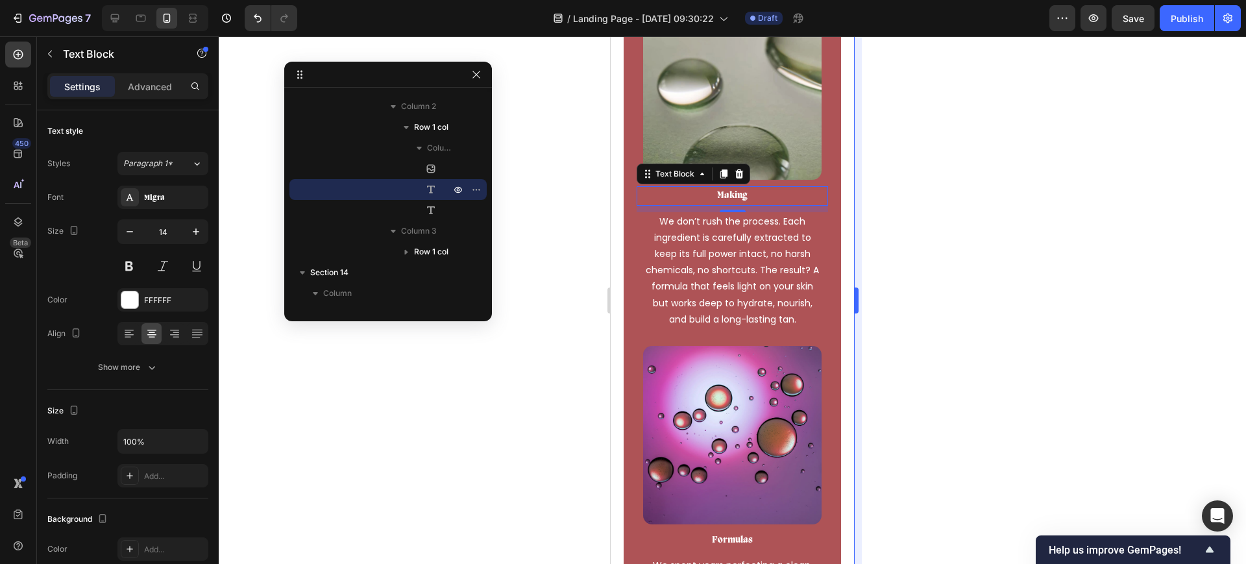
type input "25"
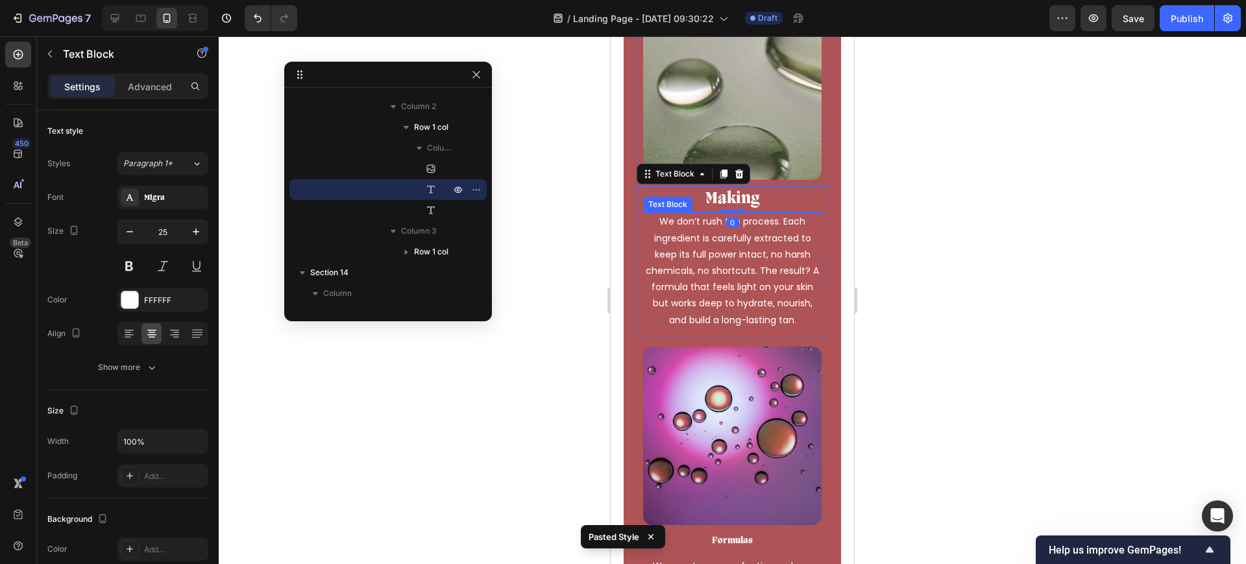
click at [770, 284] on p "We don’t rush the process. Each ingredient is carefully extracted to keep its f…" at bounding box center [732, 270] width 176 height 114
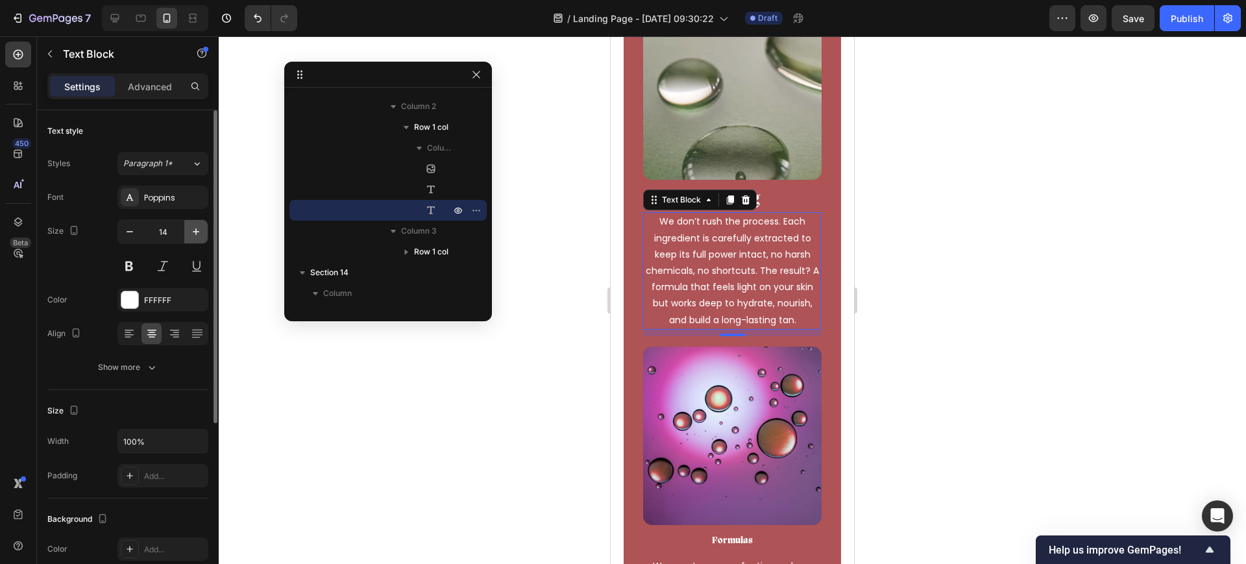
click at [193, 232] on icon "button" at bounding box center [195, 231] width 13 height 13
type input "15"
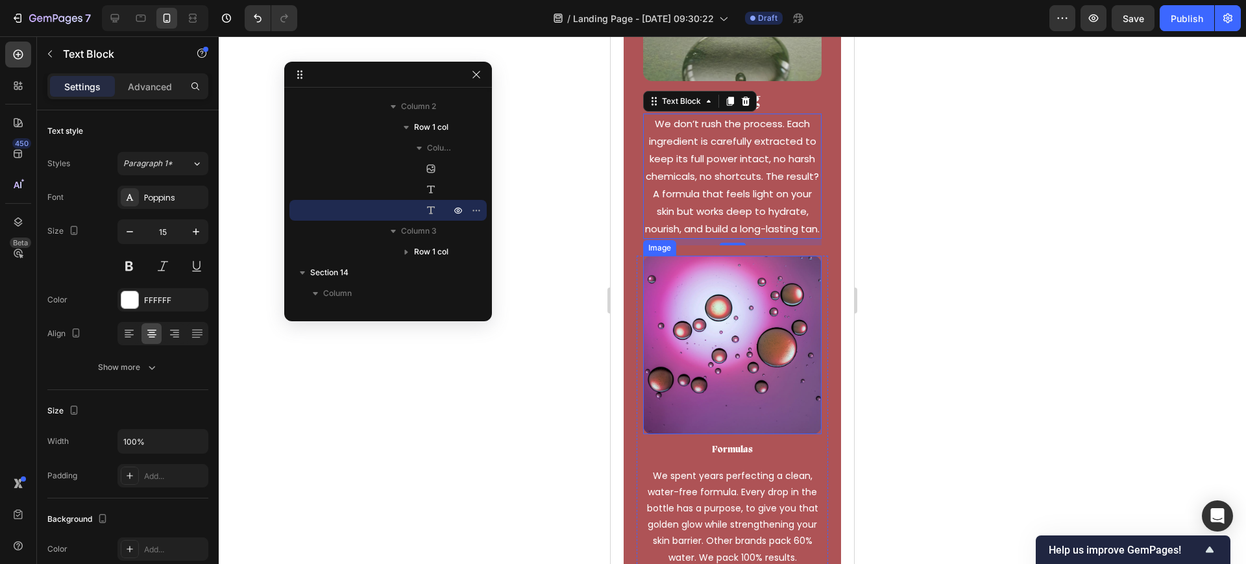
scroll to position [8914, 0]
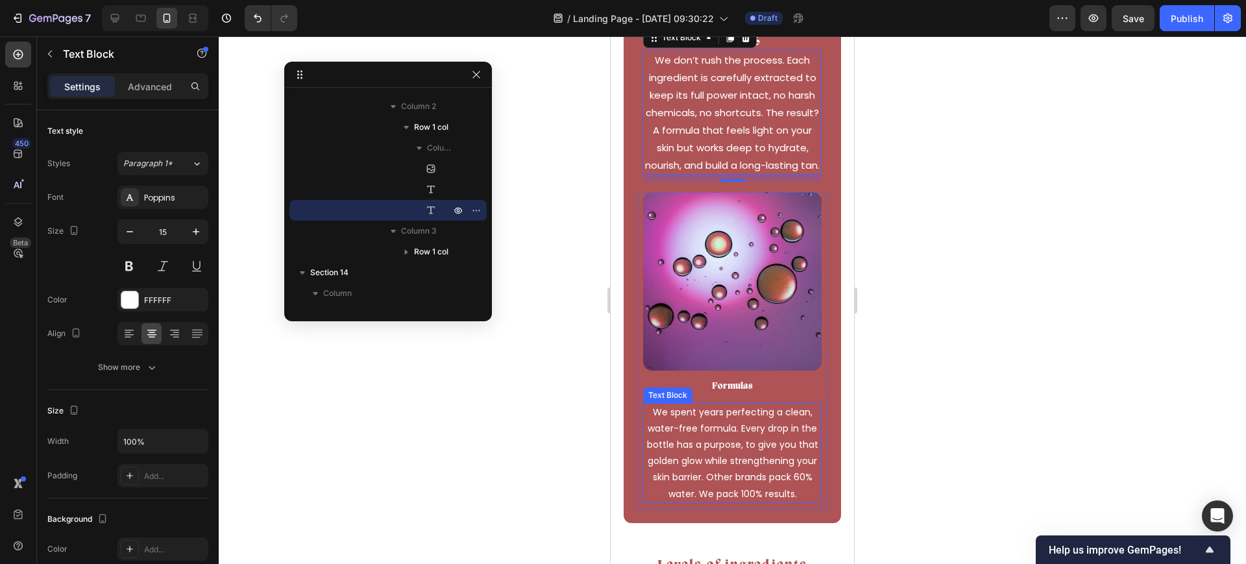
click at [733, 417] on p "We spent years perfecting a clean, water-free formula. Every drop in the bottle…" at bounding box center [732, 453] width 176 height 98
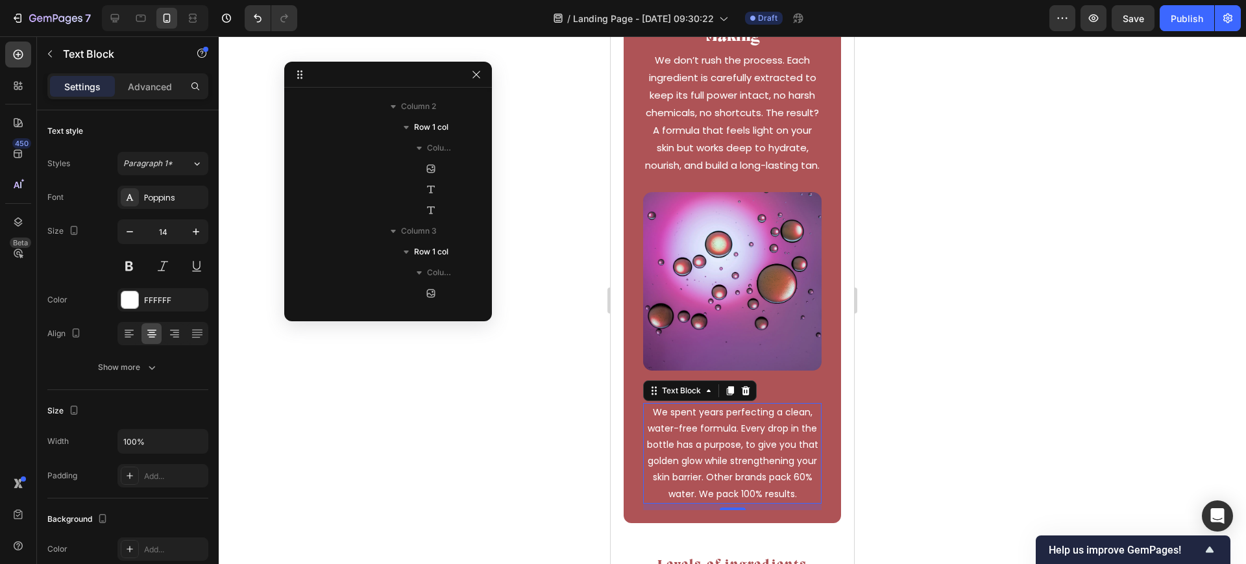
scroll to position [7970, 0]
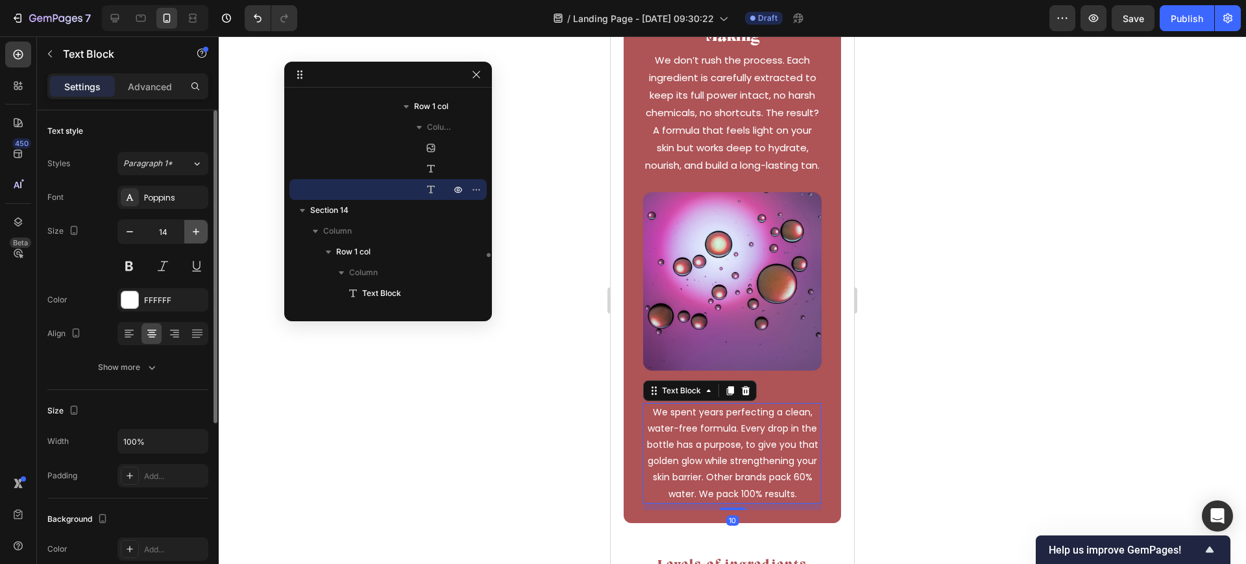
click at [193, 231] on icon "button" at bounding box center [196, 231] width 6 height 6
type input "15"
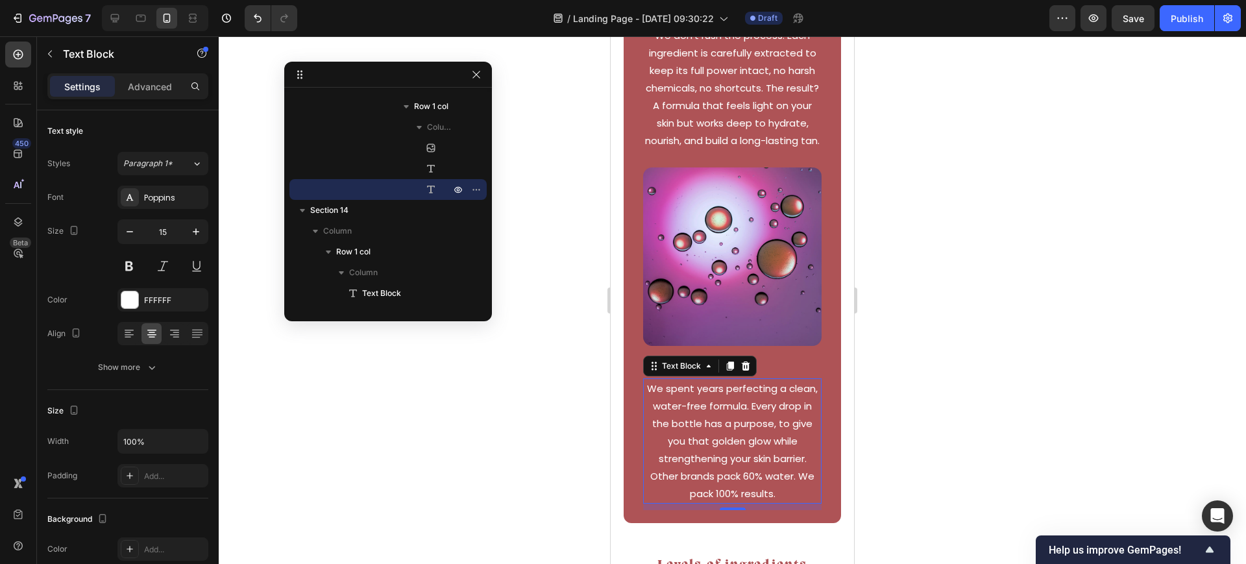
scroll to position [9077, 0]
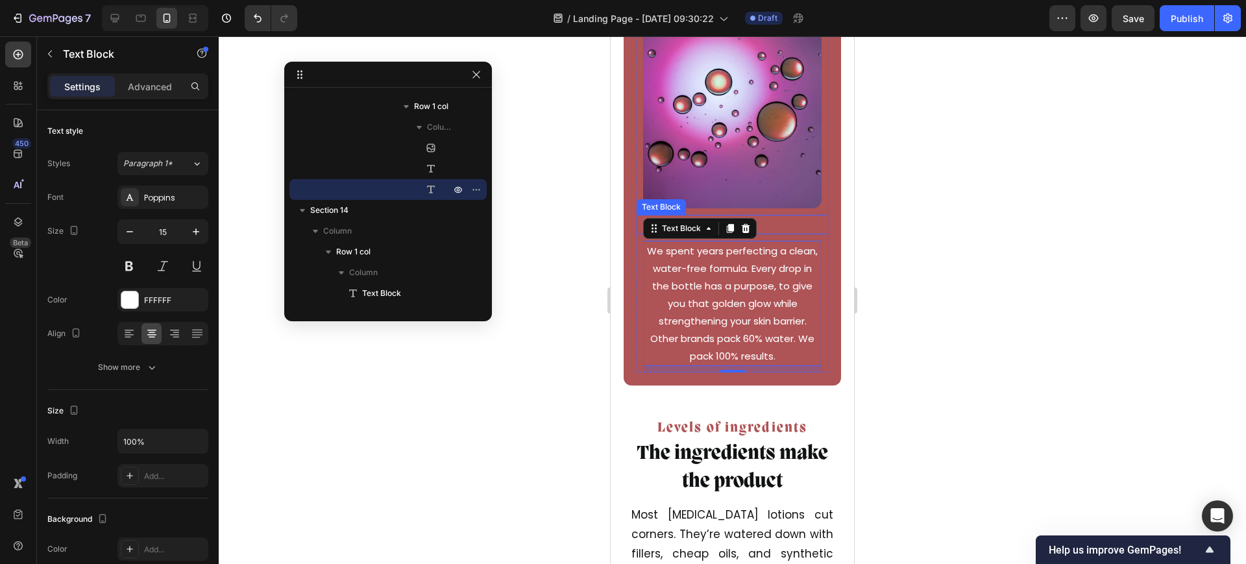
click at [788, 212] on div "Image Formulas Text Block We spent years perfecting a clean, water-free formula…" at bounding box center [732, 201] width 191 height 342
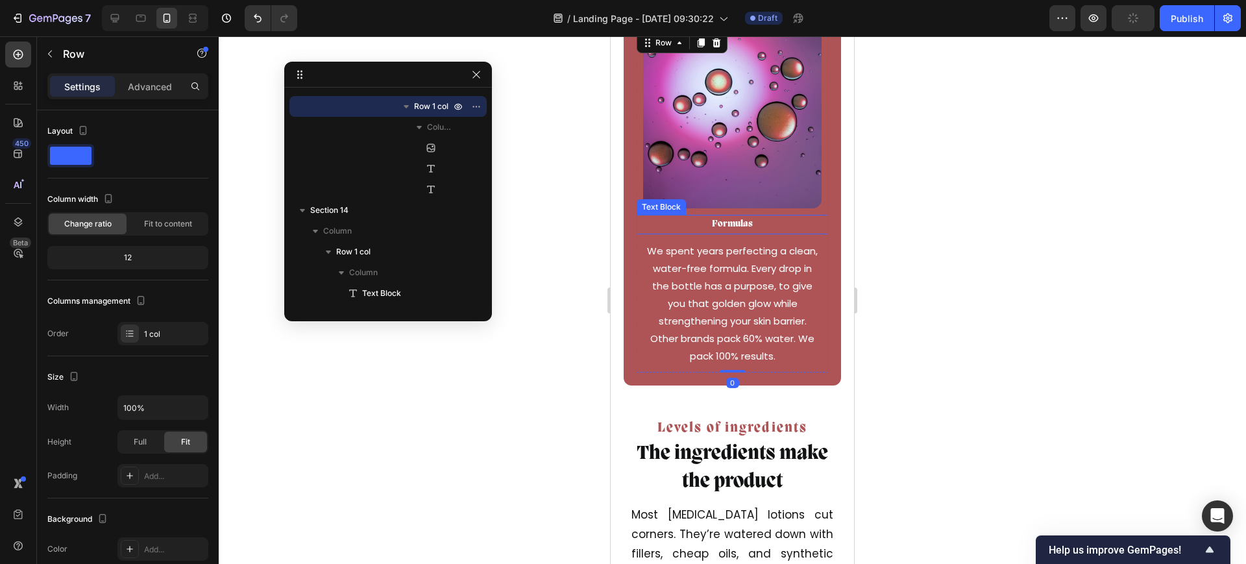
click at [729, 217] on p "Formulas" at bounding box center [732, 224] width 189 height 16
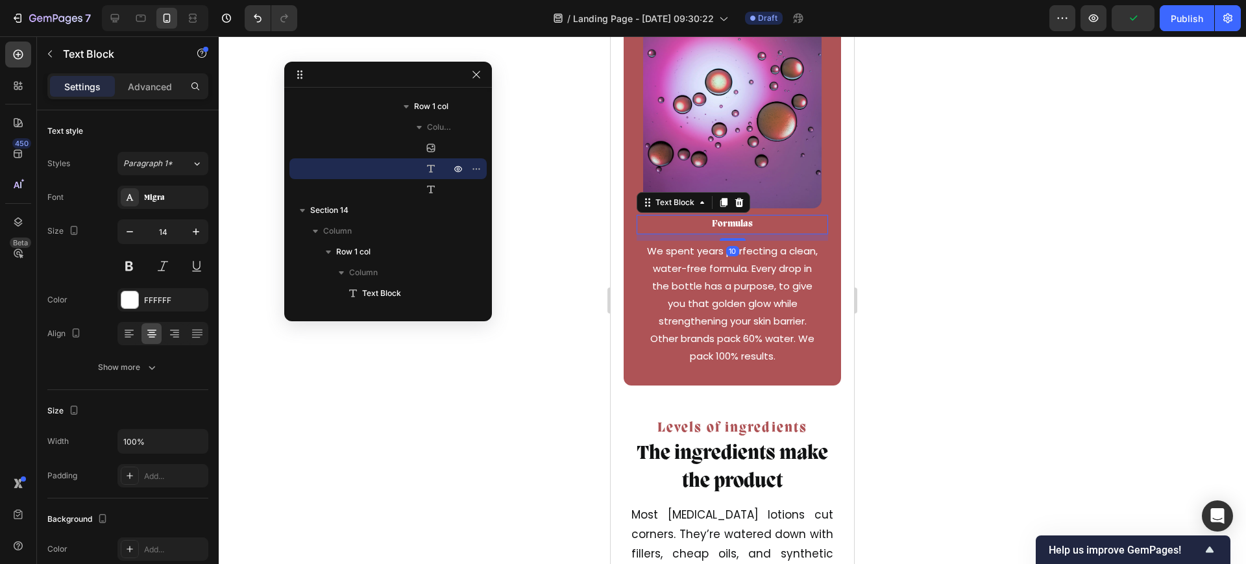
type input "25"
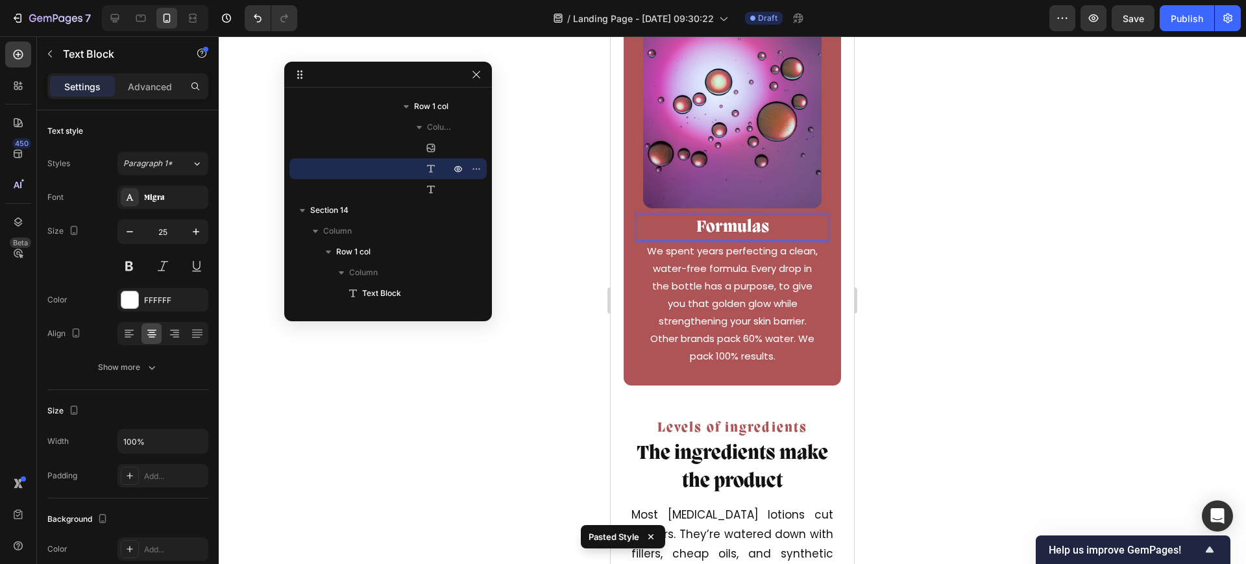
click at [788, 221] on p "Formulas" at bounding box center [732, 227] width 189 height 23
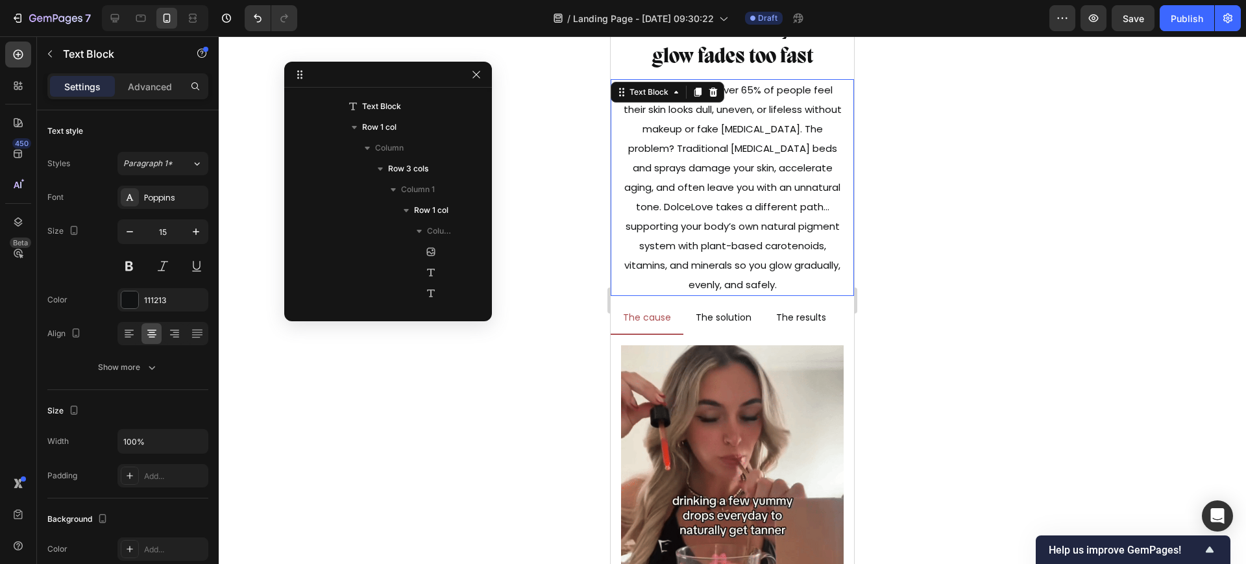
scroll to position [6205, 0]
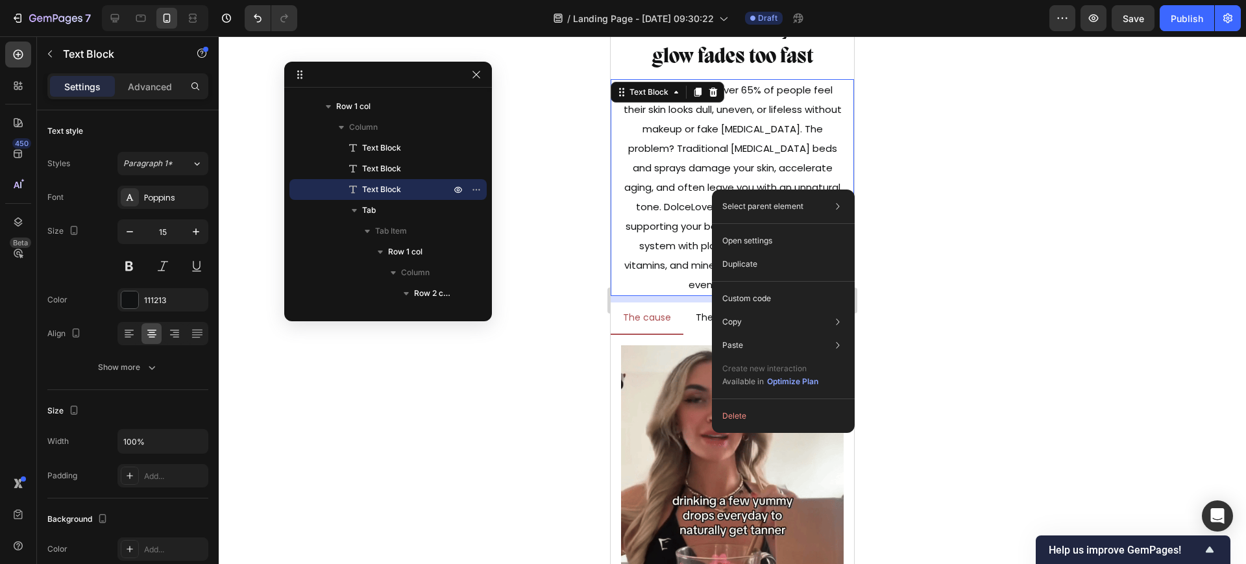
click at [883, 174] on div at bounding box center [732, 300] width 1027 height 528
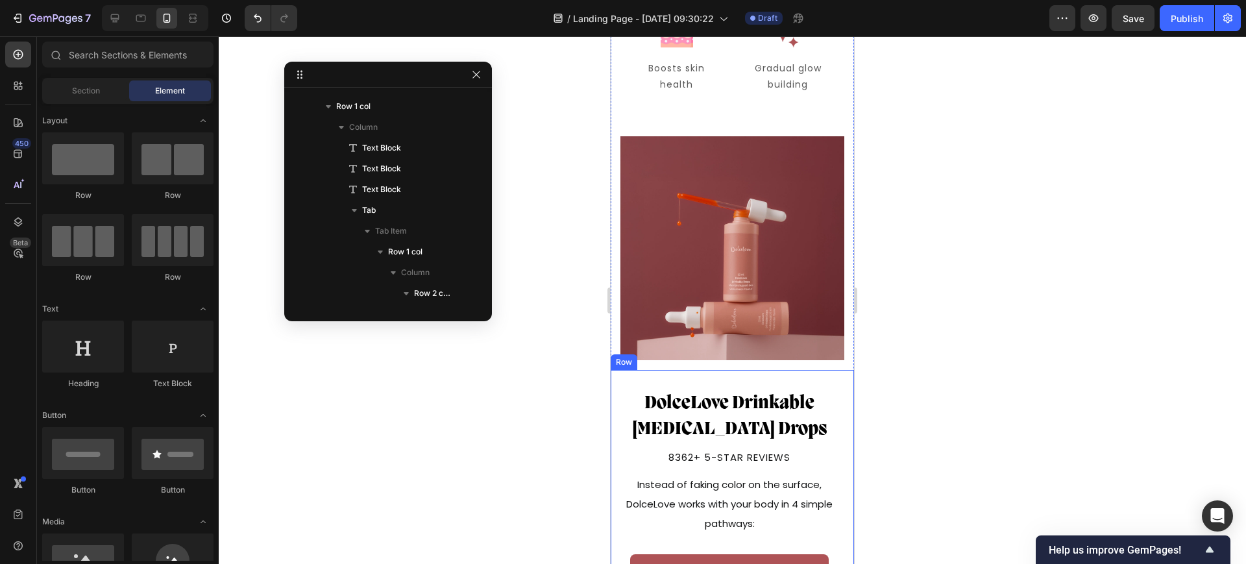
scroll to position [5427, 0]
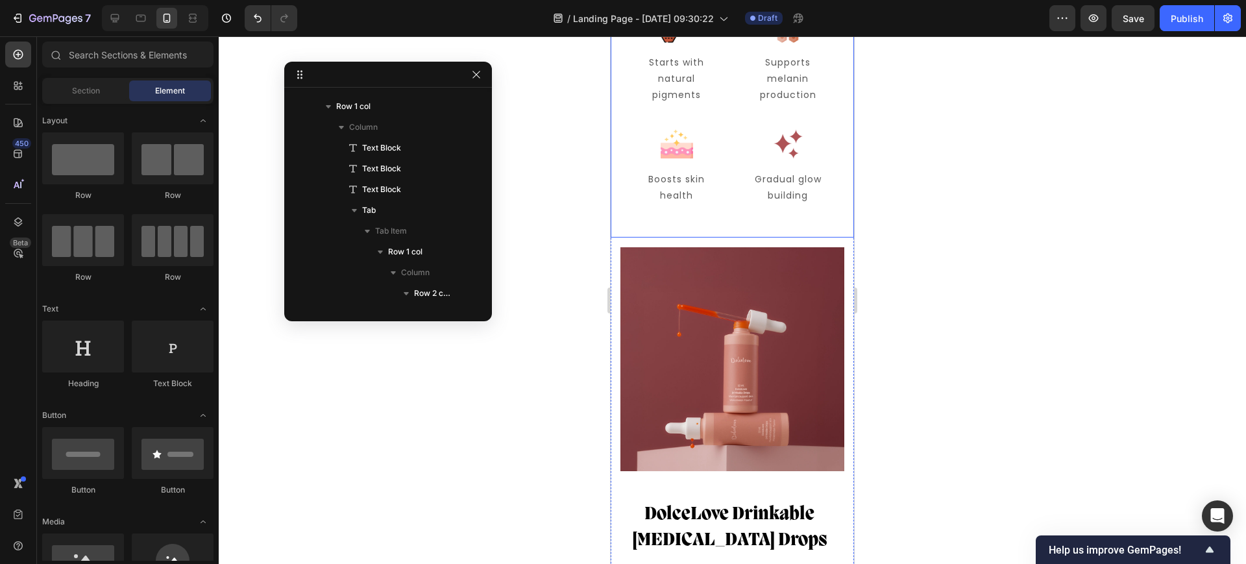
click at [722, 222] on div "Image Starts with natural pigments Text Block Row Image Supports melanin produc…" at bounding box center [732, 110] width 243 height 256
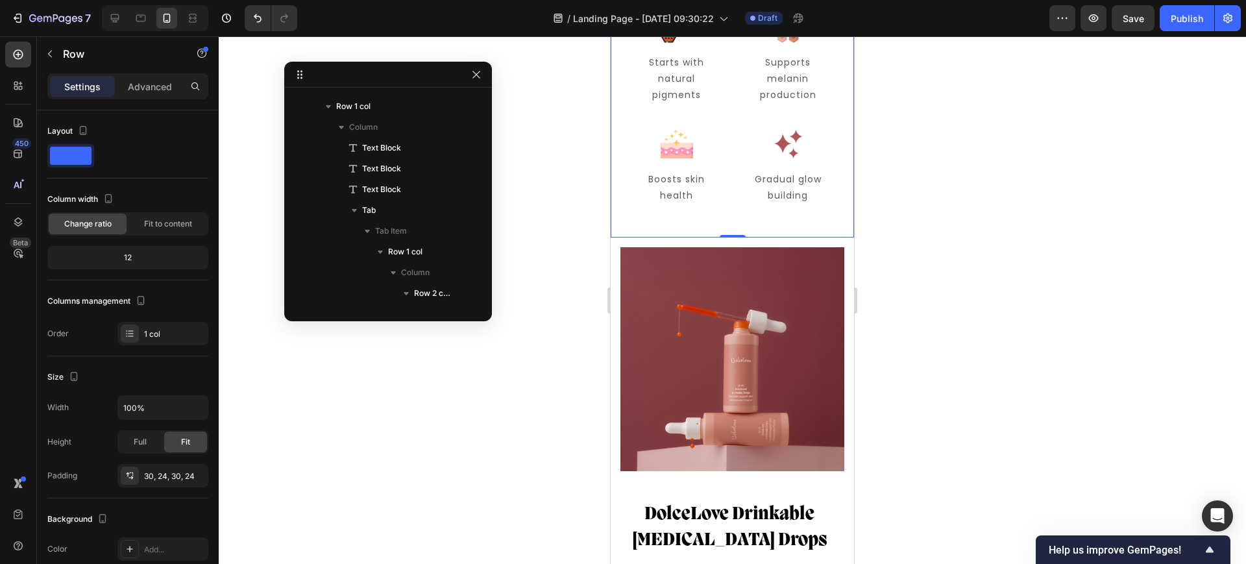
scroll to position [4253, 0]
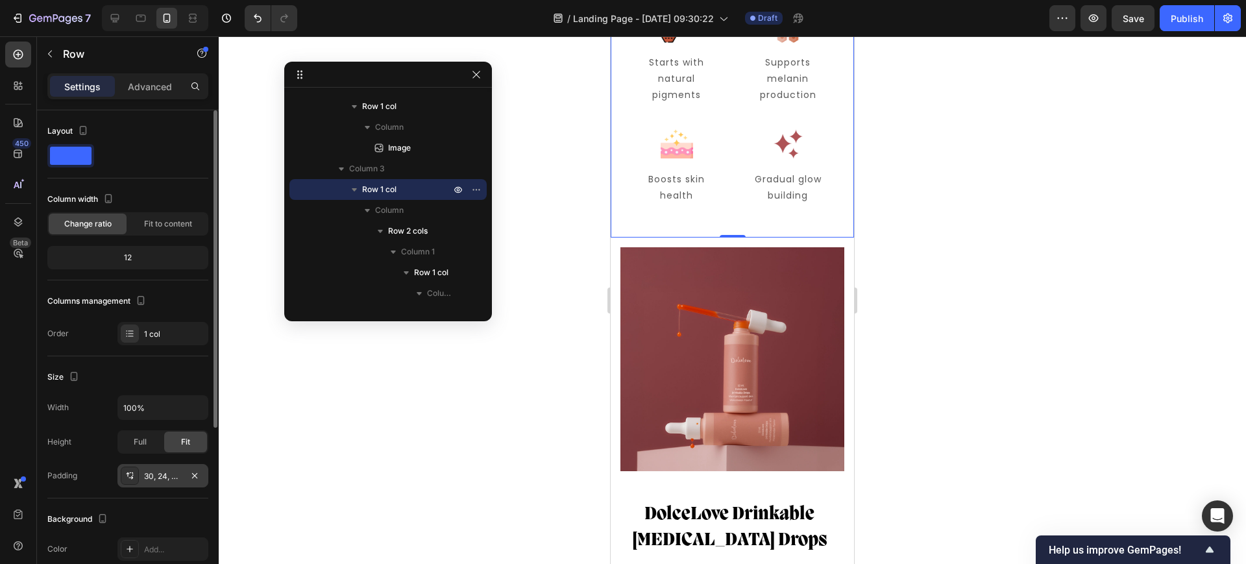
click at [160, 470] on div "30, 24, 30, 24" at bounding box center [163, 476] width 38 height 12
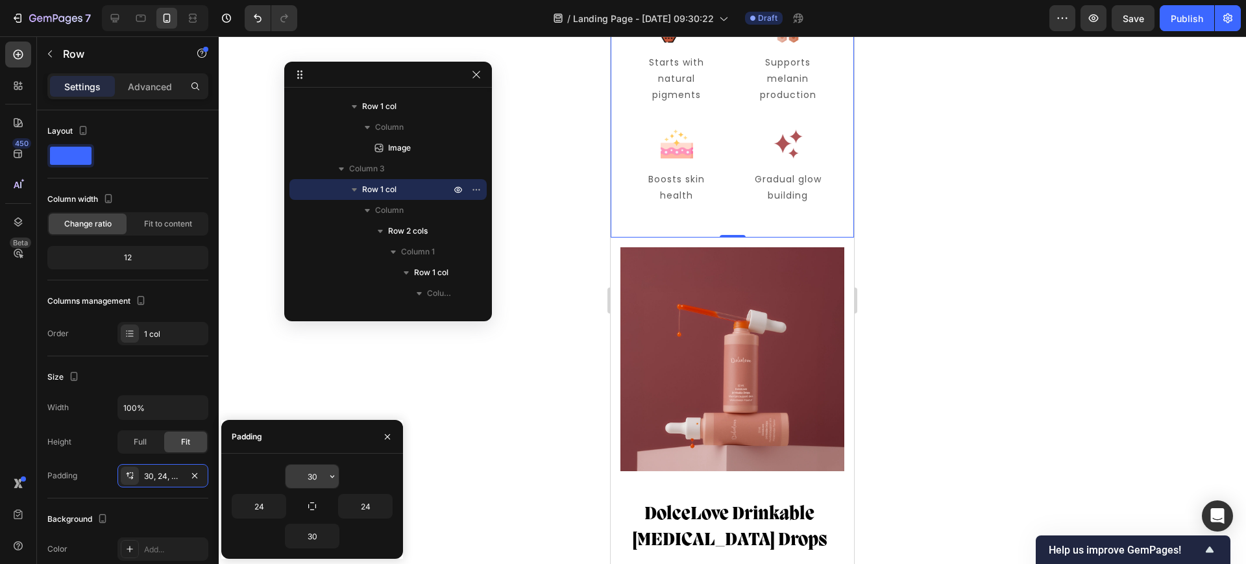
click at [308, 480] on input "30" at bounding box center [312, 476] width 53 height 23
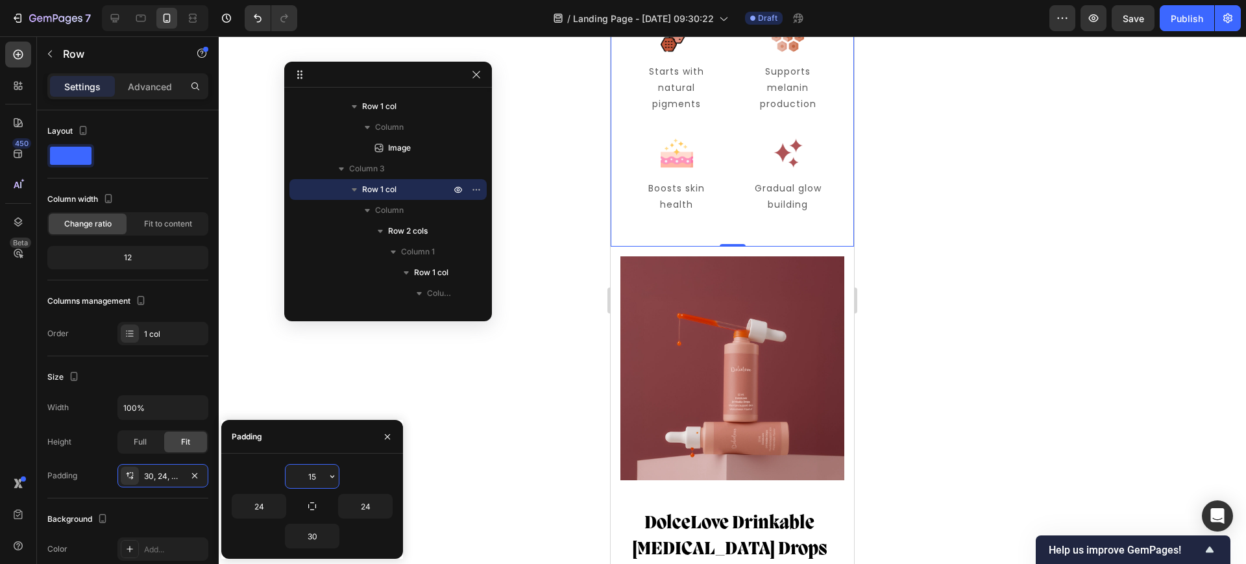
scroll to position [5417, 0]
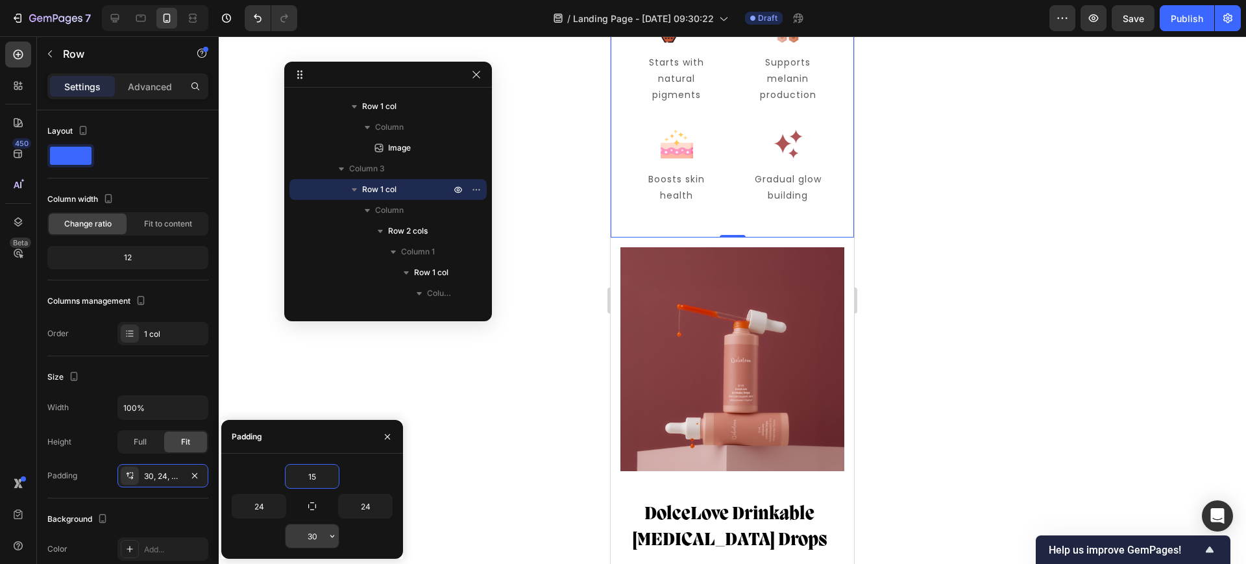
type input "15"
drag, startPoint x: 317, startPoint y: 532, endPoint x: 322, endPoint y: 526, distance: 7.8
click at [317, 533] on input "30" at bounding box center [312, 535] width 53 height 23
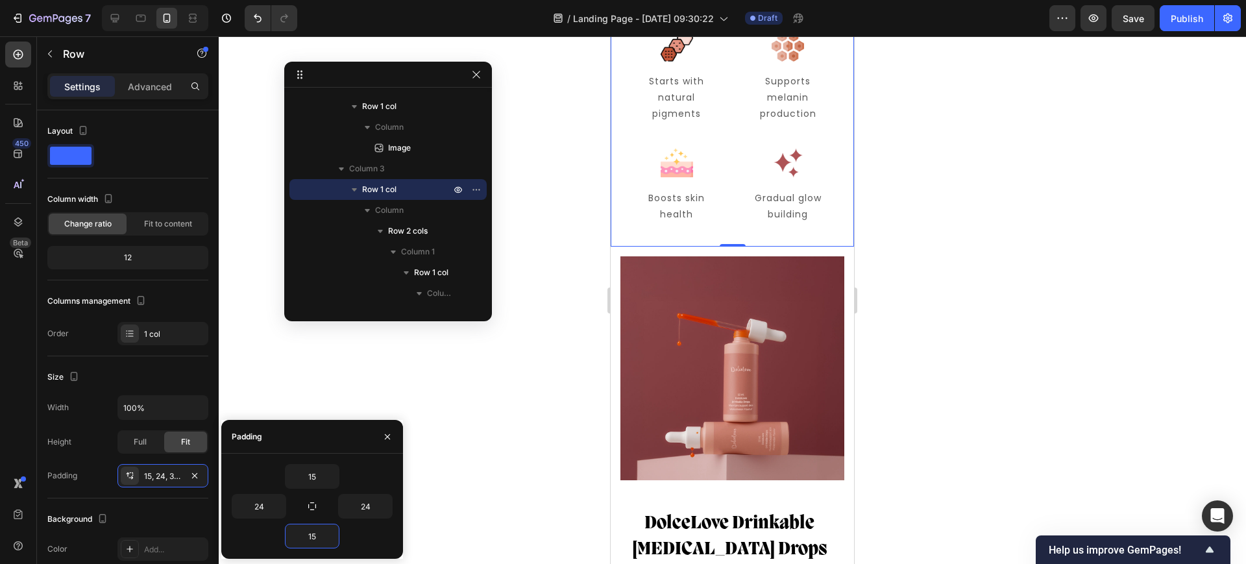
scroll to position [5407, 0]
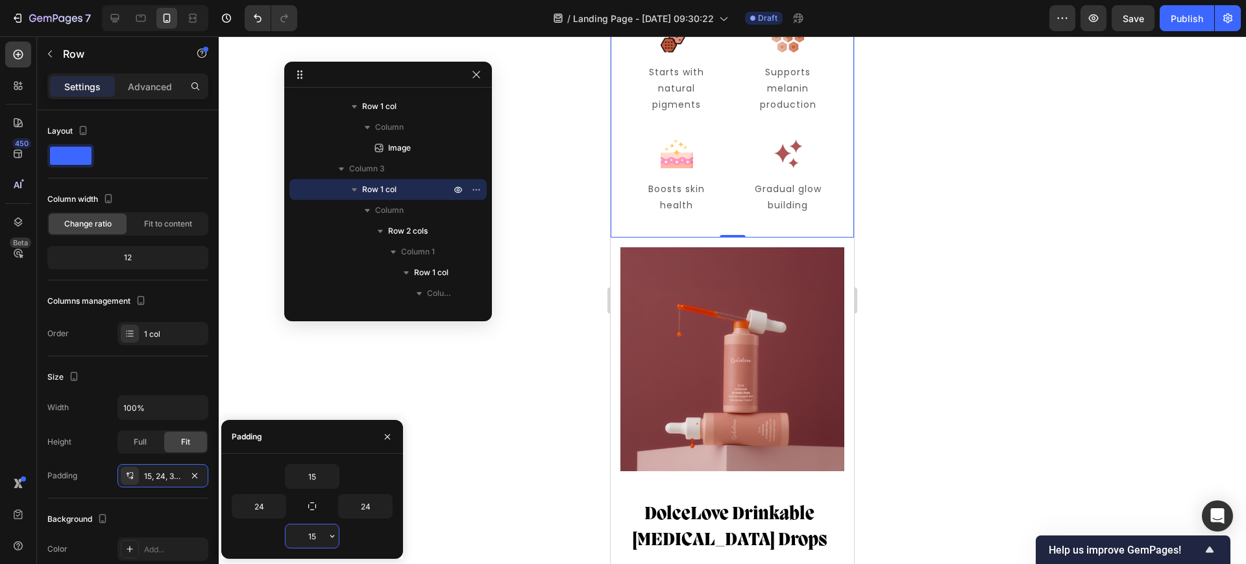
click at [307, 532] on input "15" at bounding box center [312, 535] width 53 height 23
type input "0"
click at [308, 478] on input "15" at bounding box center [312, 476] width 53 height 23
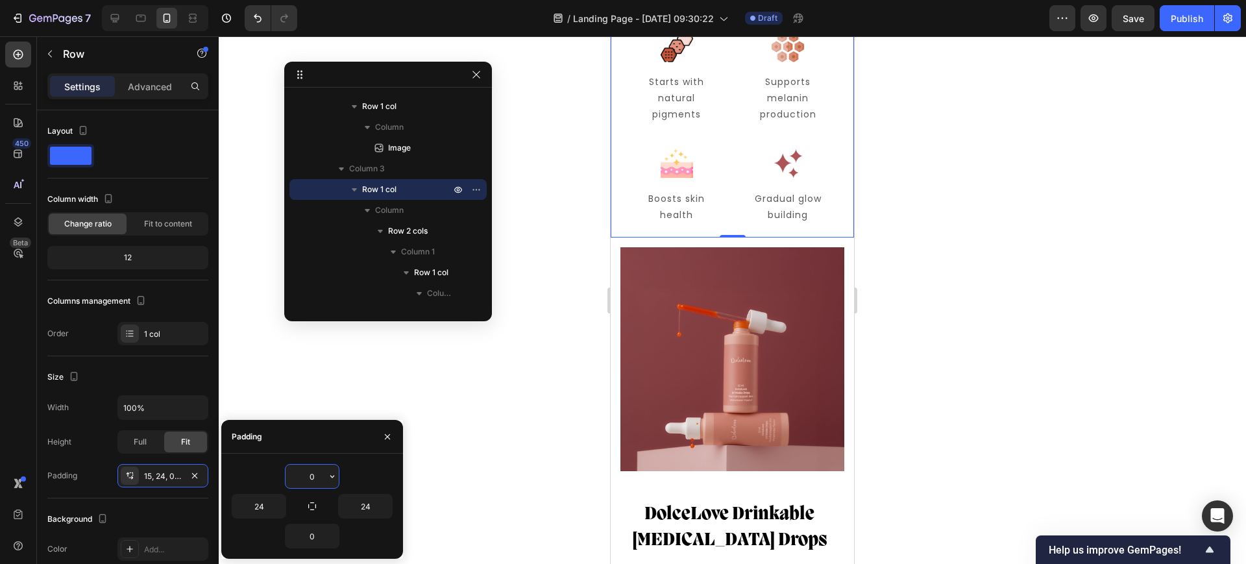
scroll to position [5388, 0]
type input "0"
click at [257, 508] on input "24" at bounding box center [258, 505] width 53 height 23
click at [258, 509] on input "15" at bounding box center [258, 505] width 53 height 23
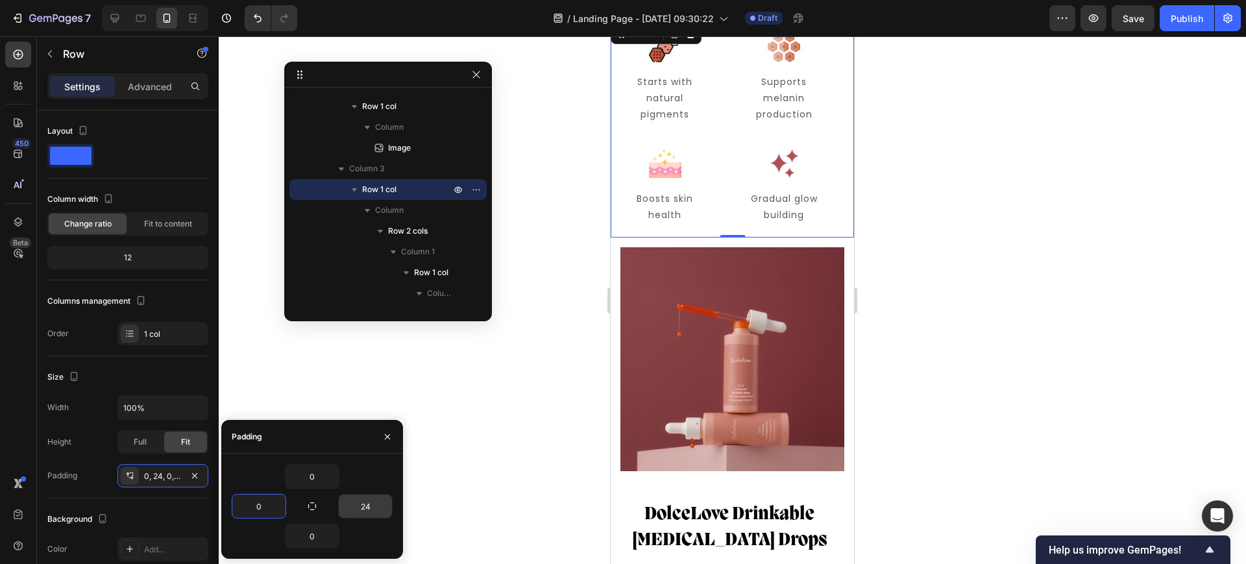
type input "0"
click at [355, 508] on input "24" at bounding box center [365, 505] width 53 height 23
type input "0"
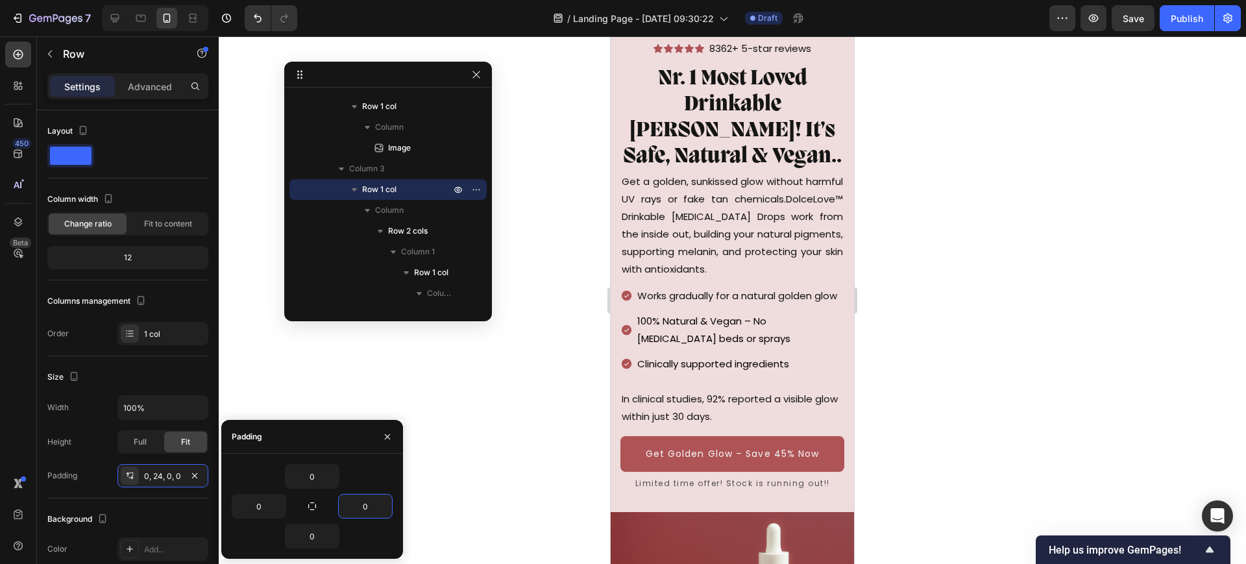
scroll to position [0, 0]
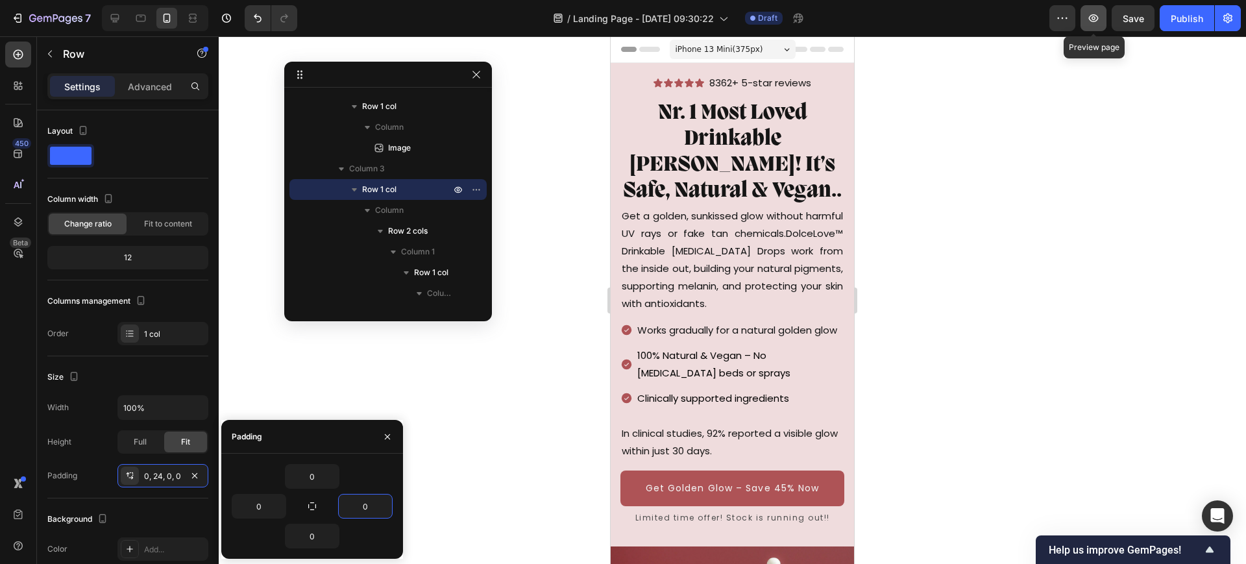
click at [1098, 14] on icon "button" at bounding box center [1093, 18] width 13 height 13
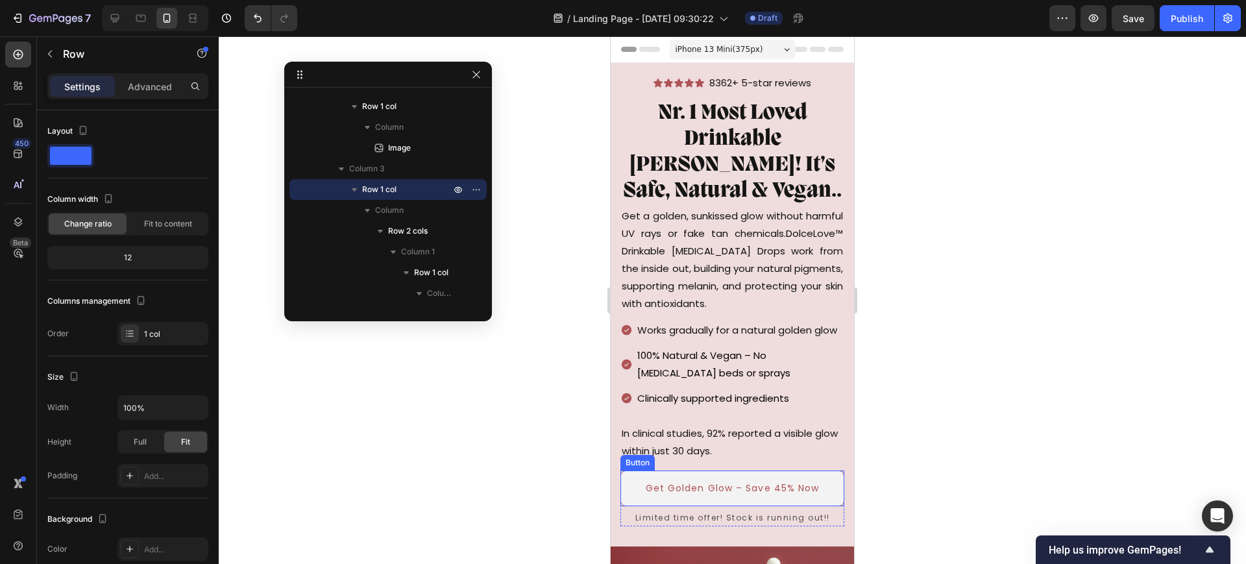
click at [776, 506] on button "Get Golden Glow – Save 45% Now" at bounding box center [732, 488] width 224 height 36
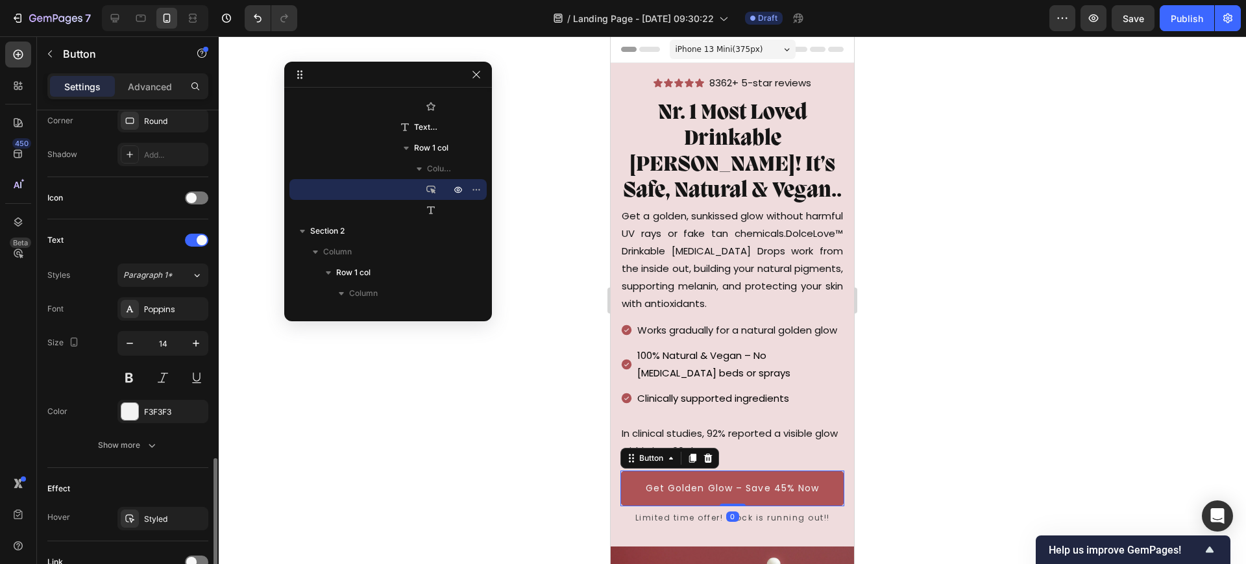
scroll to position [440, 0]
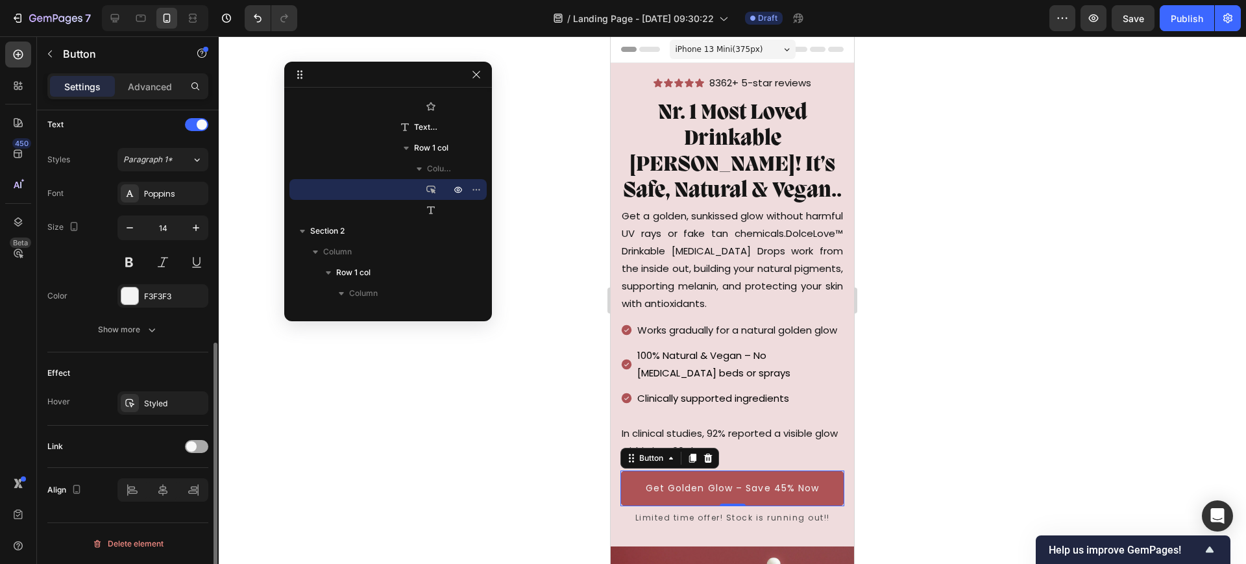
click at [195, 447] on span at bounding box center [191, 446] width 10 height 10
click at [154, 511] on div "Add..." at bounding box center [174, 513] width 61 height 12
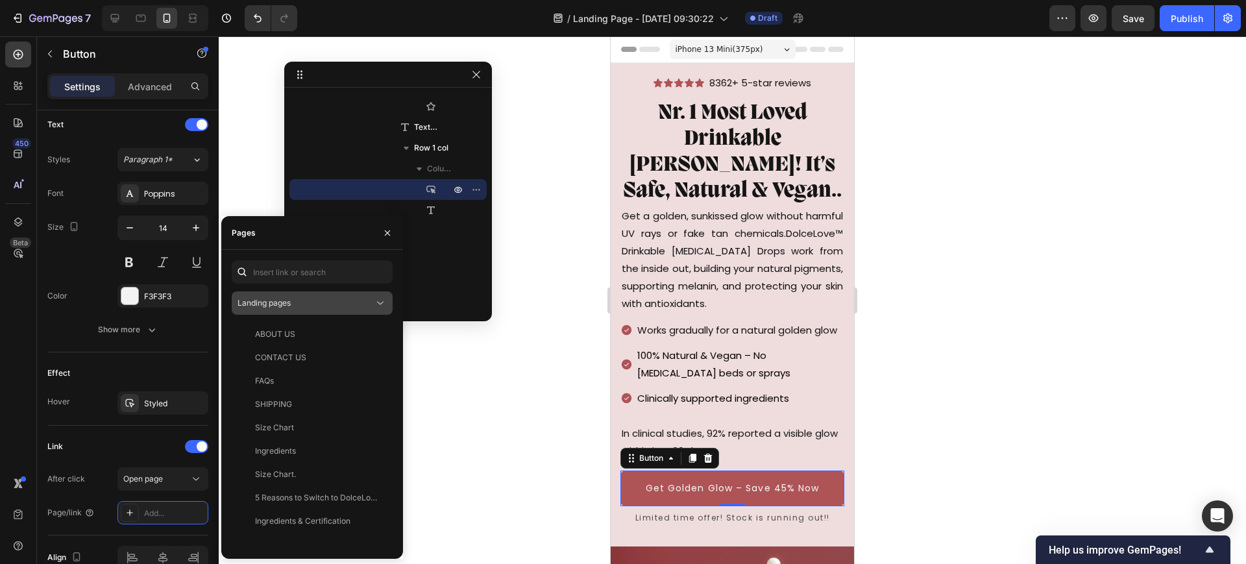
click at [321, 298] on div "Landing pages" at bounding box center [305, 303] width 136 height 12
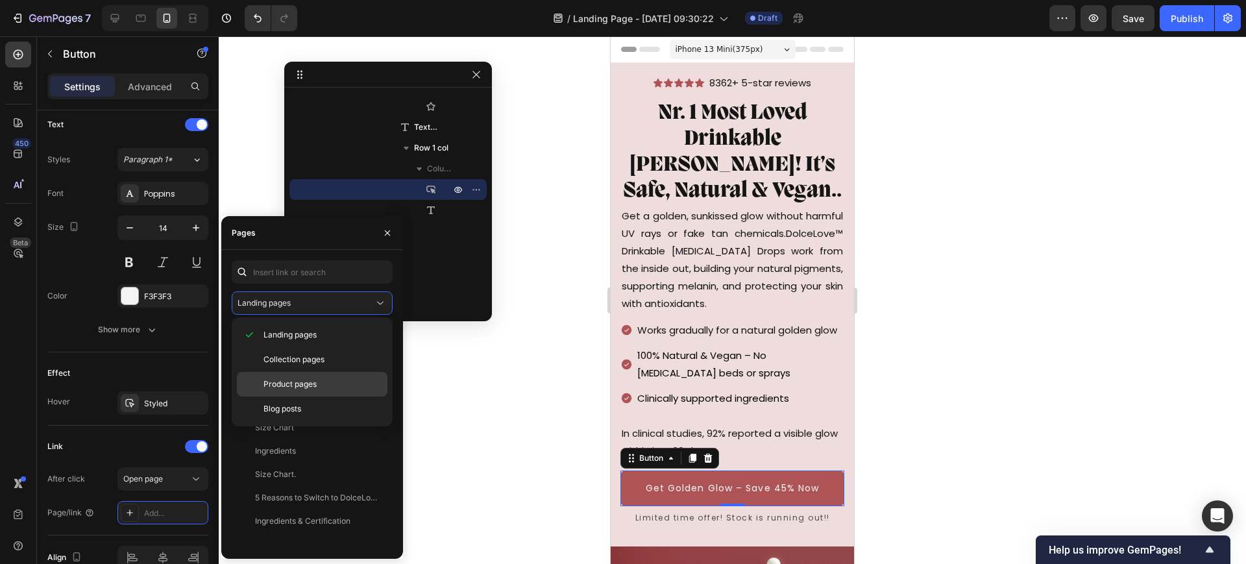
click at [299, 377] on div "Product pages" at bounding box center [312, 384] width 151 height 25
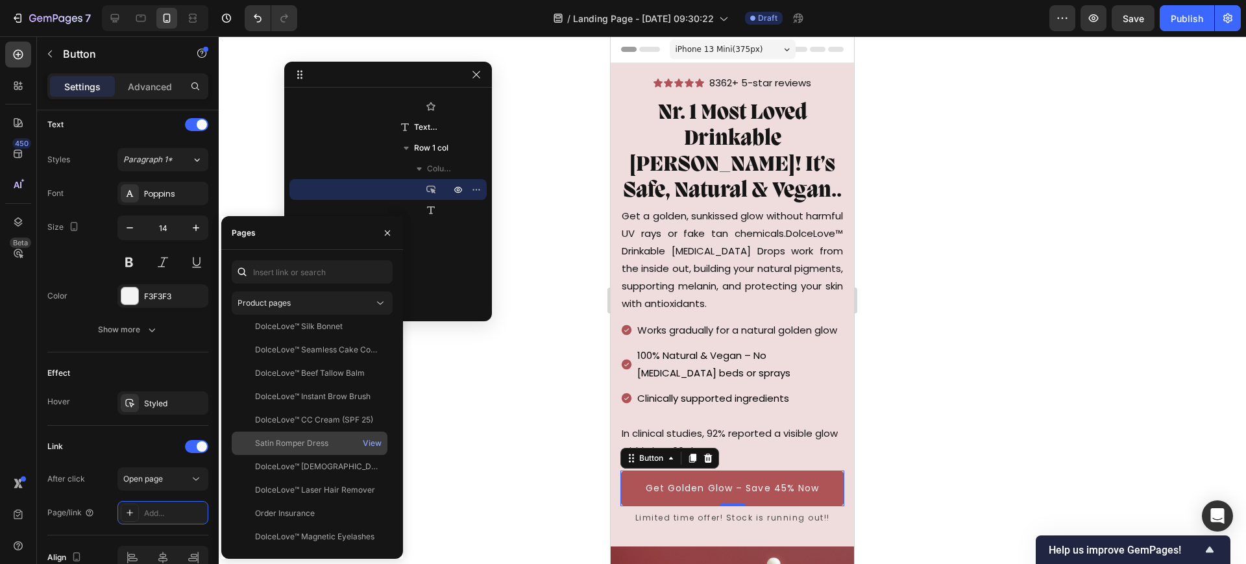
scroll to position [0, 0]
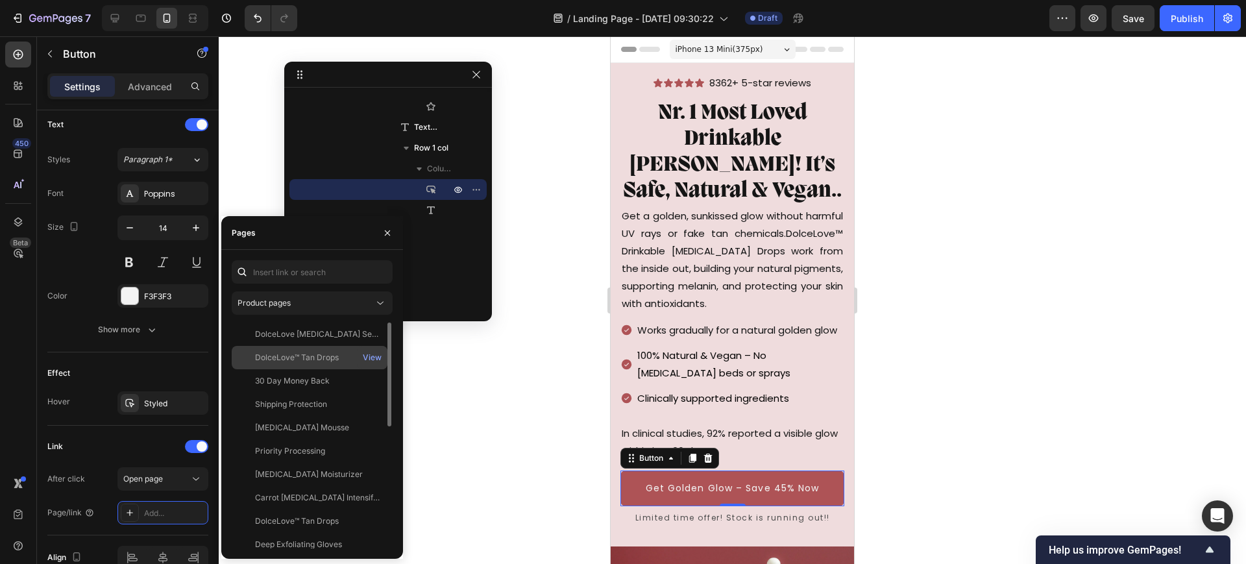
click at [322, 356] on div "DolceLove™ Tan Drops" at bounding box center [297, 358] width 84 height 12
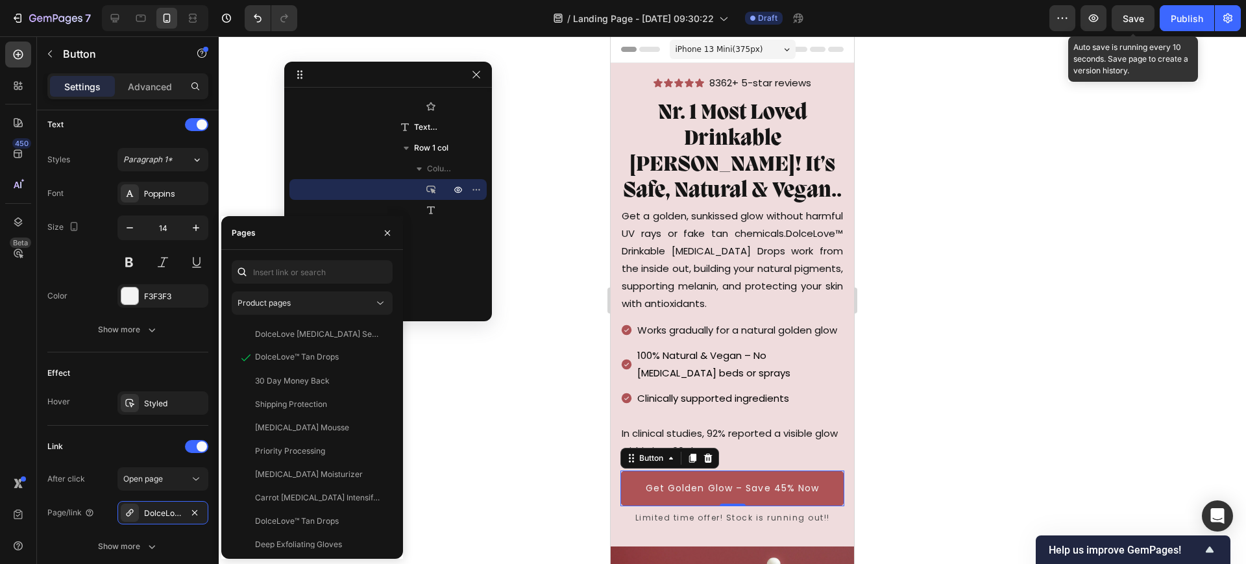
click at [1134, 25] on button "Save" at bounding box center [1133, 18] width 43 height 26
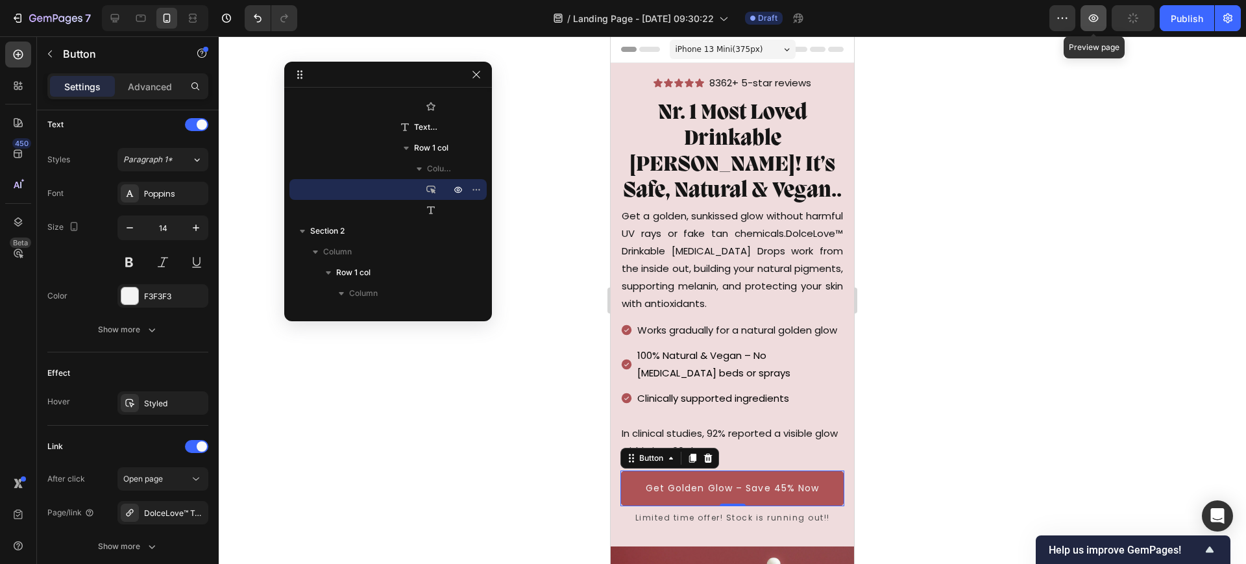
click at [1095, 18] on icon "button" at bounding box center [1093, 18] width 13 height 13
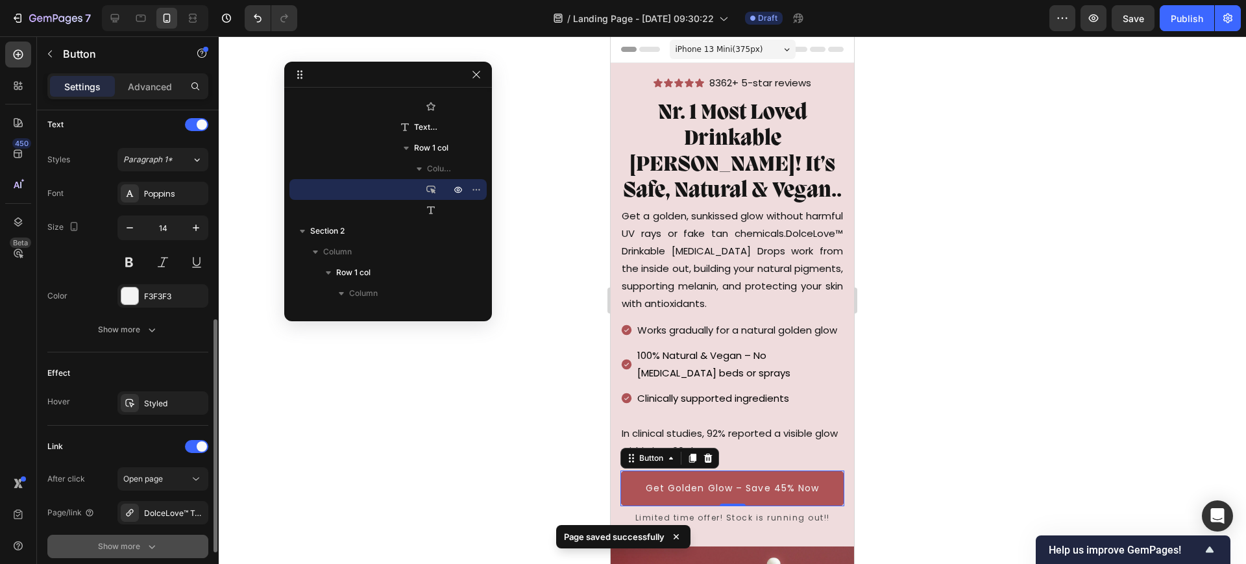
click at [153, 546] on icon "button" at bounding box center [152, 547] width 6 height 4
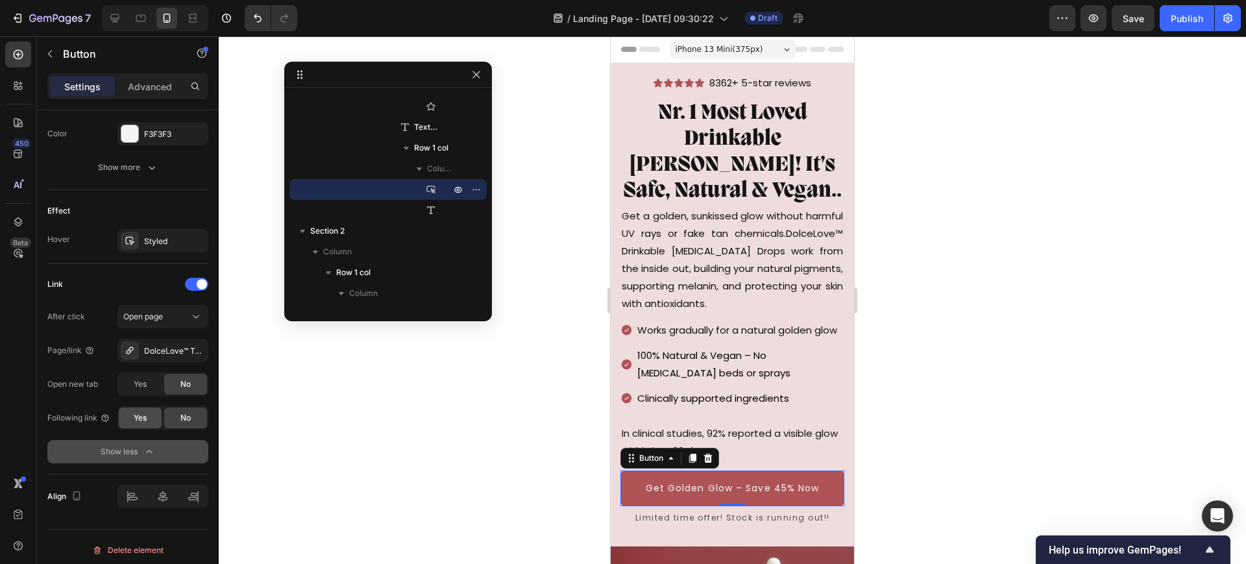
click at [134, 414] on span "Yes" at bounding box center [140, 418] width 13 height 12
click at [160, 348] on div "DolceLove™ Tan Drops" at bounding box center [163, 351] width 38 height 12
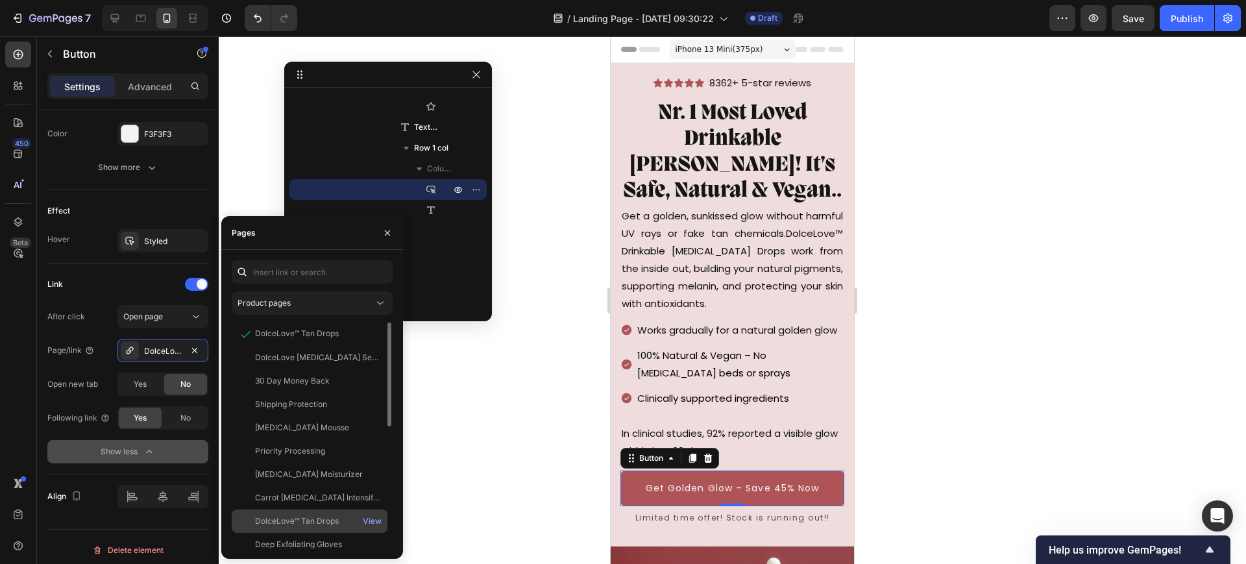
click at [327, 524] on div "DolceLove™ Tan Drops" at bounding box center [297, 521] width 84 height 12
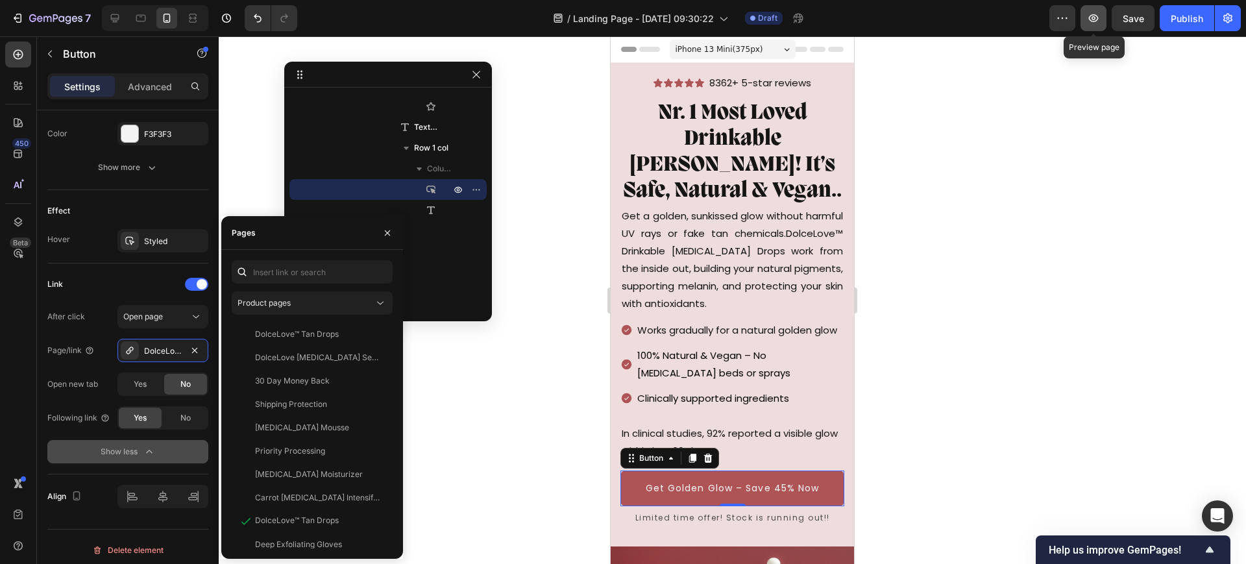
click at [1095, 13] on icon "button" at bounding box center [1093, 18] width 13 height 13
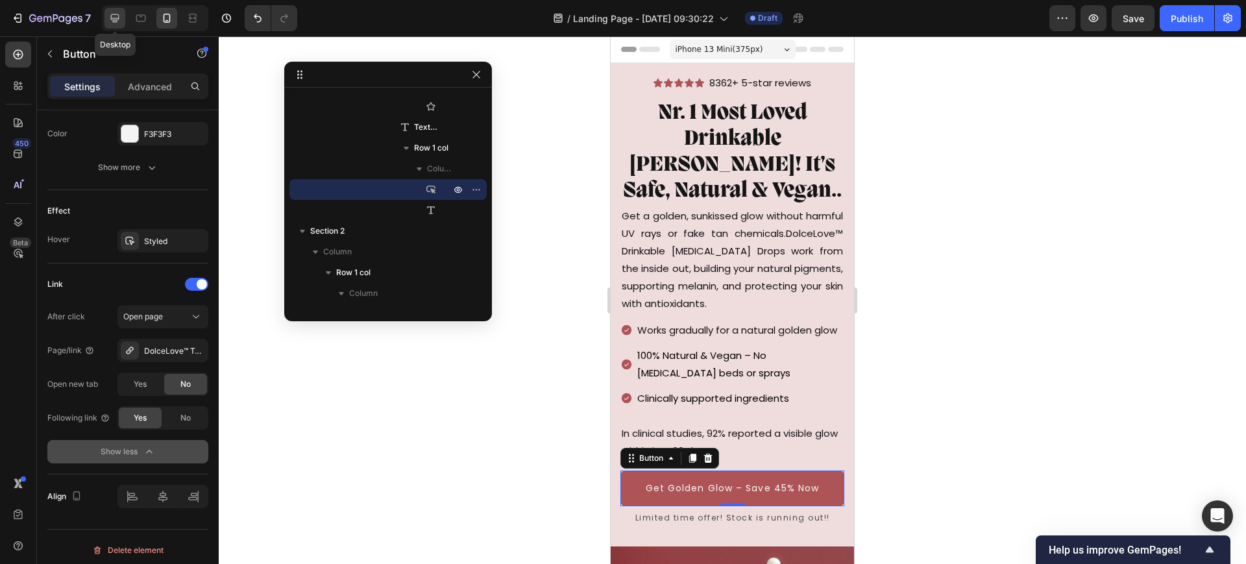
click at [113, 15] on icon at bounding box center [114, 18] width 13 height 13
type input "16.5"
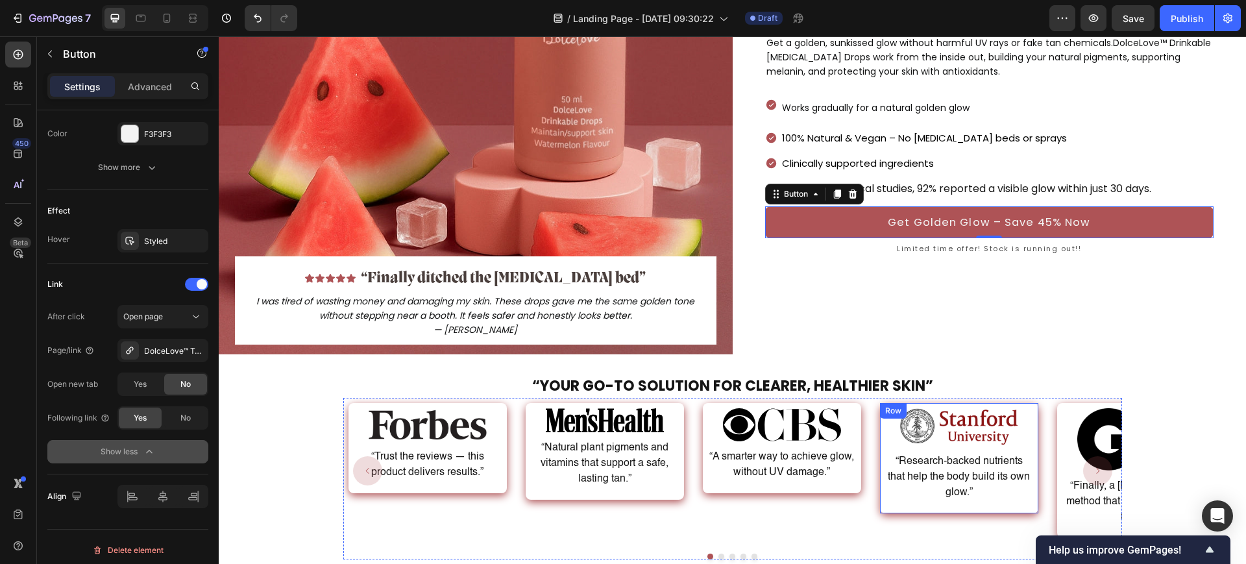
scroll to position [201, 0]
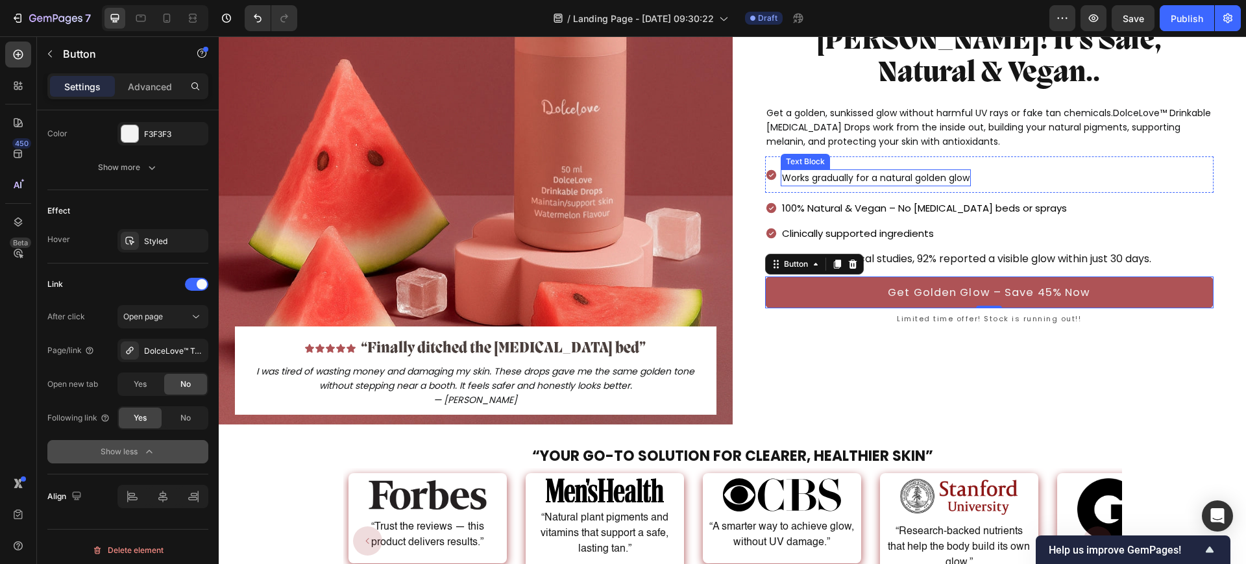
click at [957, 171] on p "Works gradually for a natural golden glow" at bounding box center [876, 178] width 188 height 14
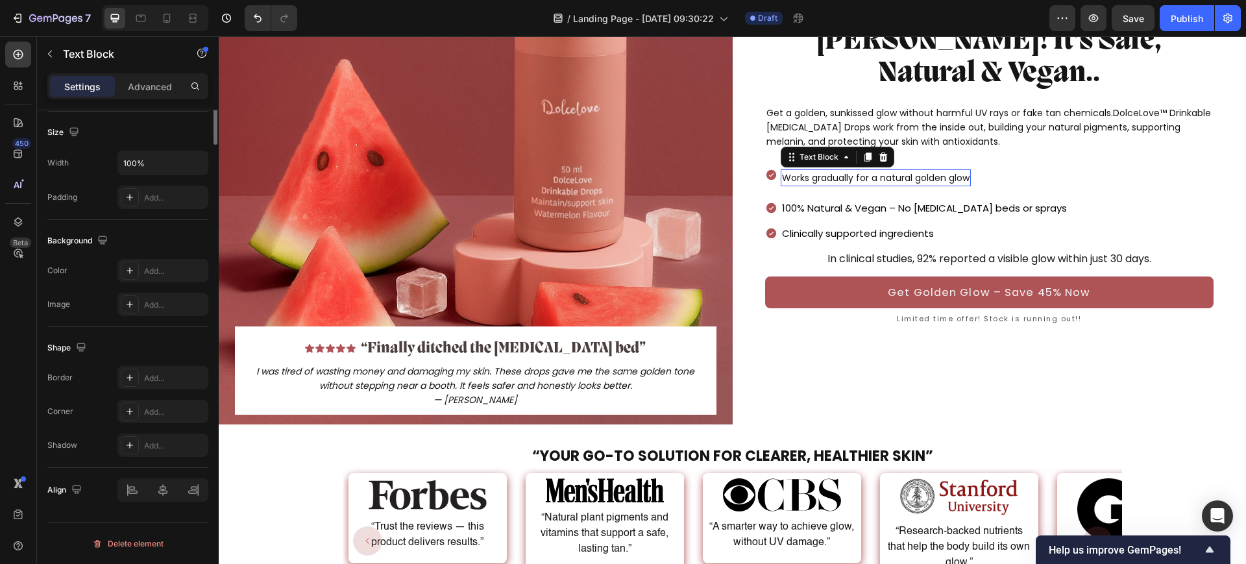
scroll to position [0, 0]
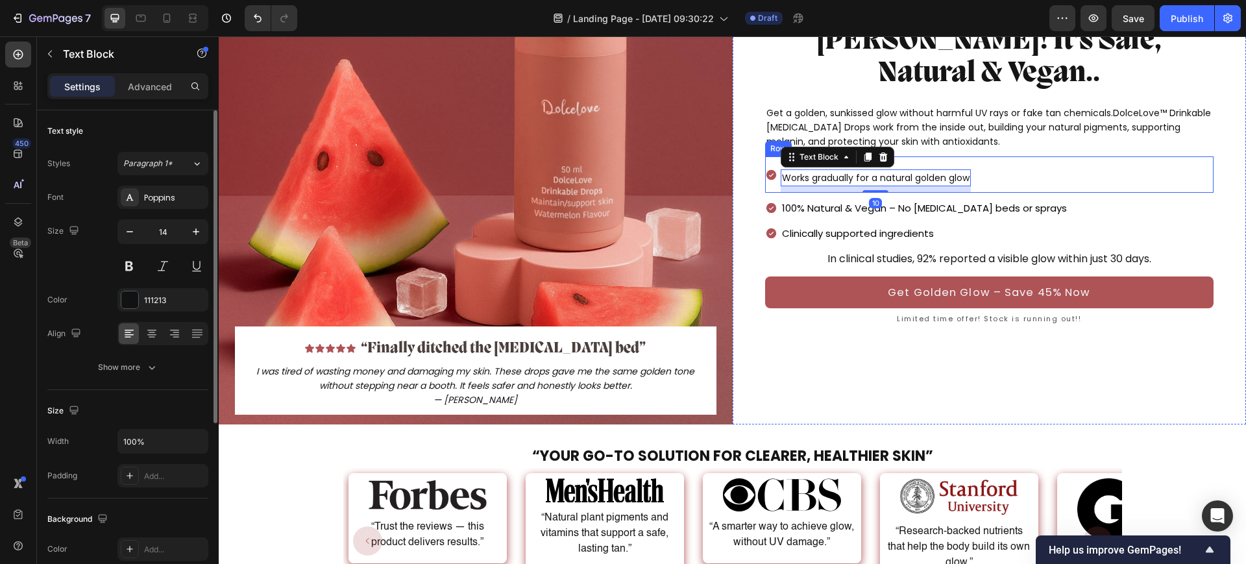
click at [1012, 156] on div "Works gradually for a natural golden glow Text Block 10 Icon Row" at bounding box center [989, 174] width 449 height 36
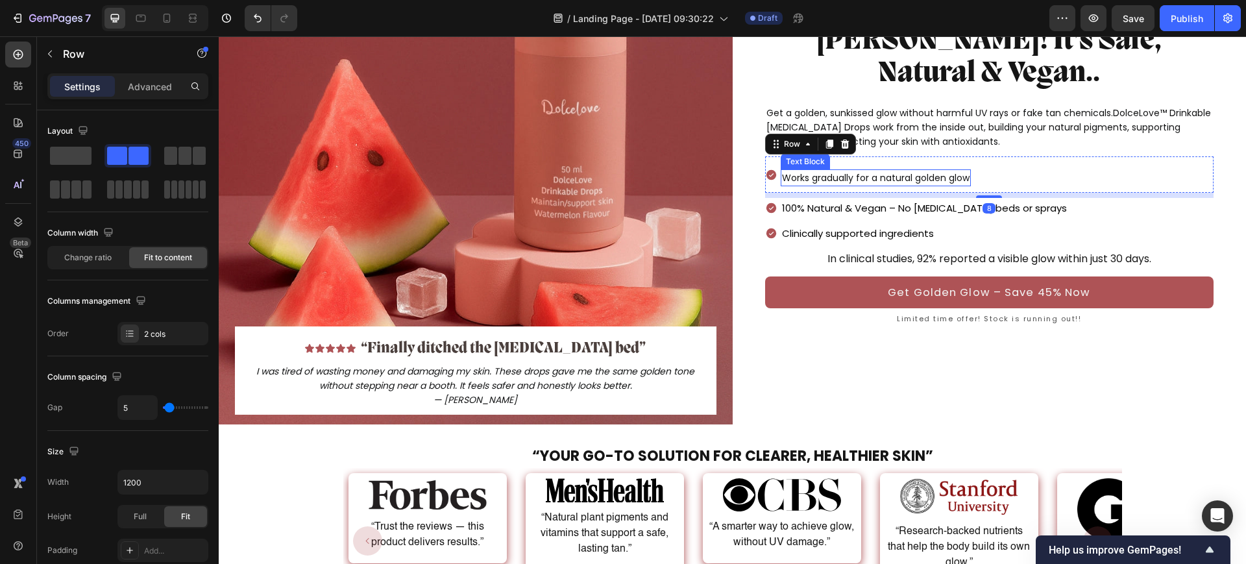
click at [936, 171] on p "Works gradually for a natural golden glow" at bounding box center [876, 178] width 188 height 14
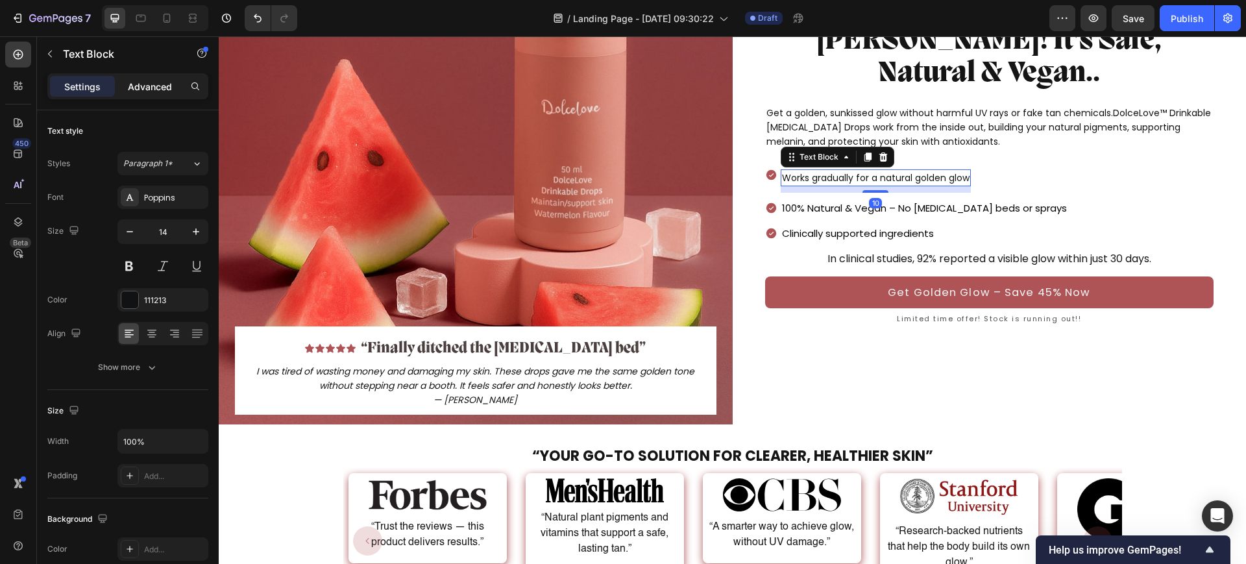
click at [143, 81] on p "Advanced" at bounding box center [150, 87] width 44 height 14
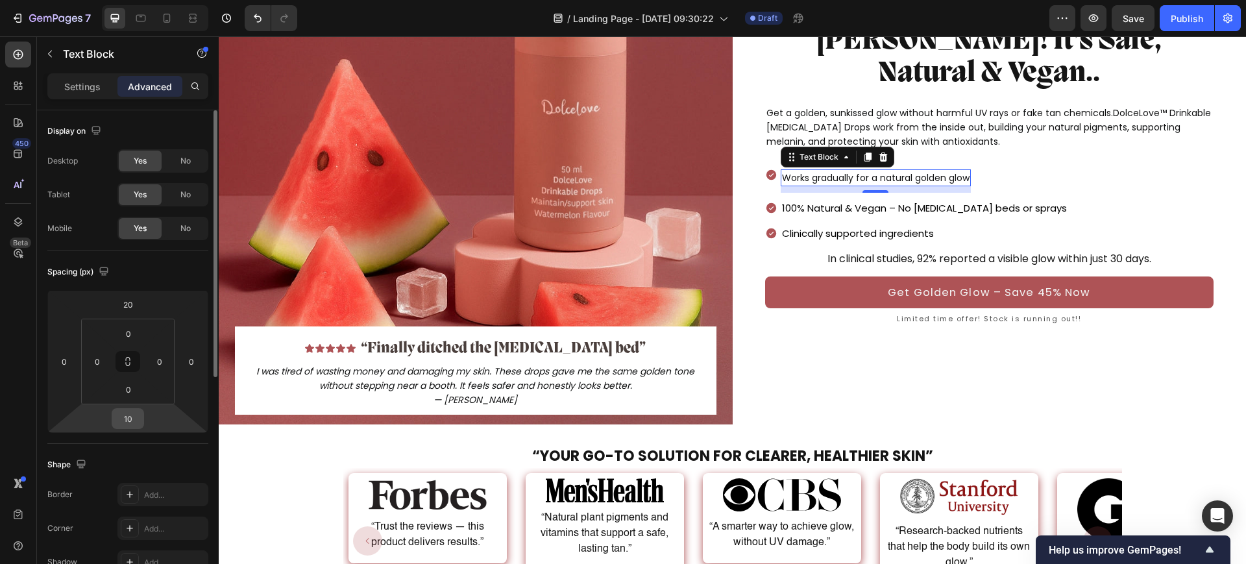
click at [134, 408] on div "10" at bounding box center [128, 418] width 32 height 21
click at [132, 411] on input "10" at bounding box center [128, 418] width 26 height 19
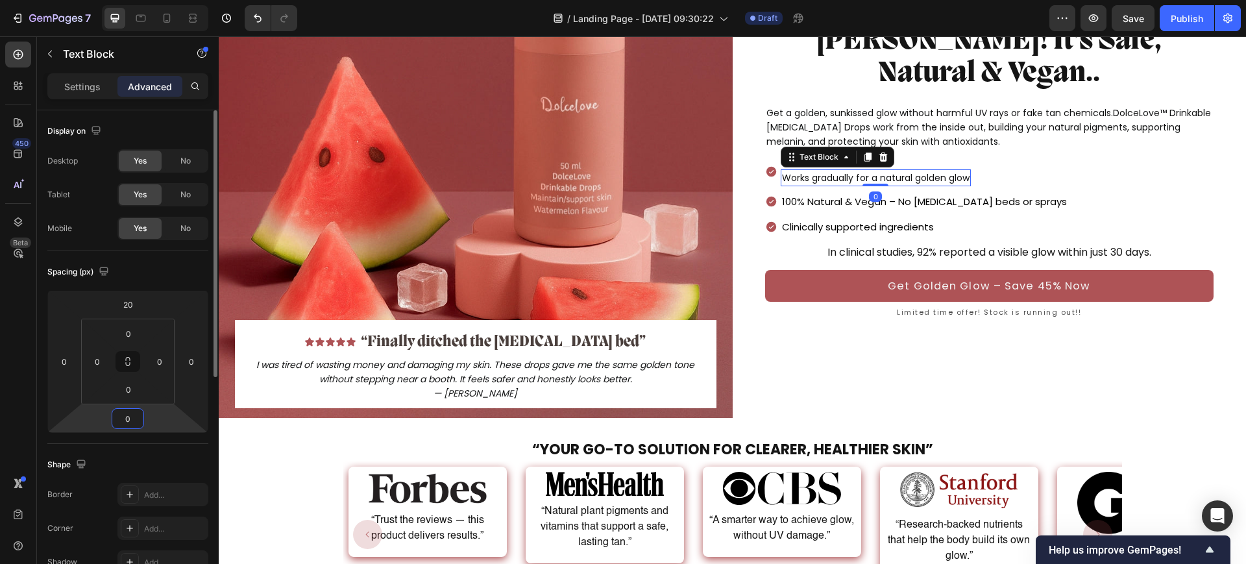
scroll to position [195, 0]
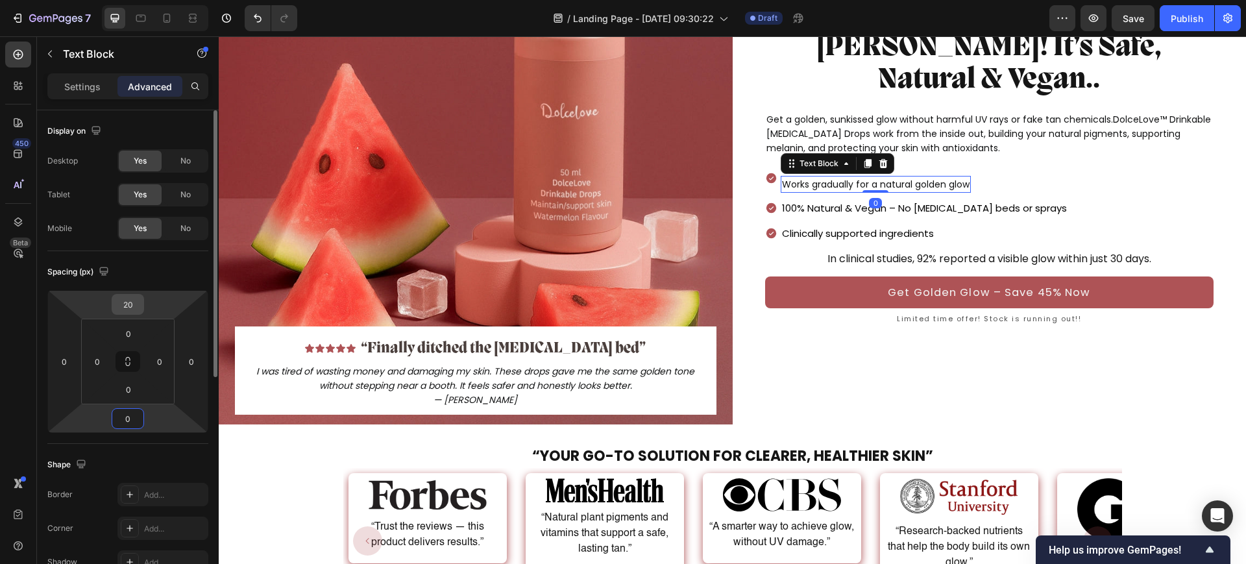
type input "0"
click at [132, 297] on input "20" at bounding box center [128, 304] width 26 height 19
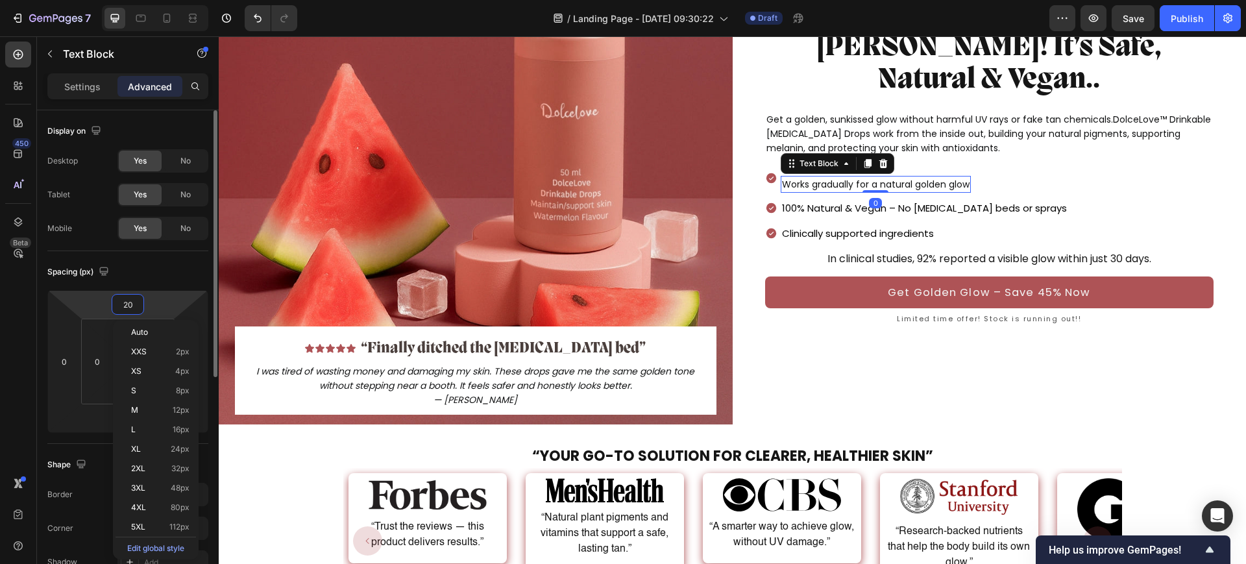
type input "0"
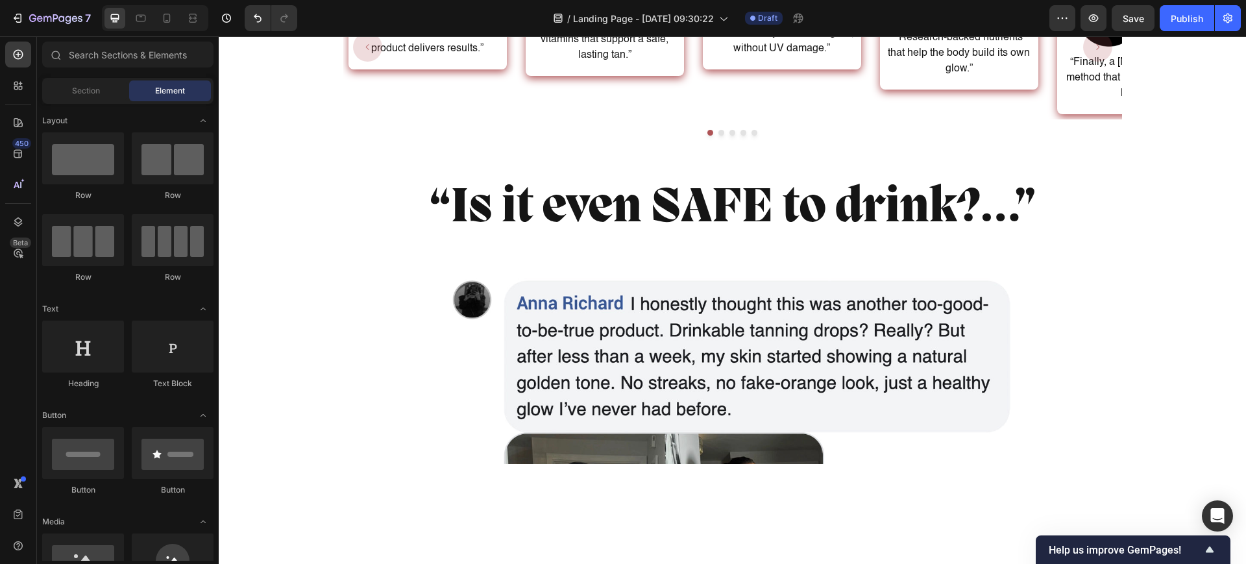
scroll to position [0, 0]
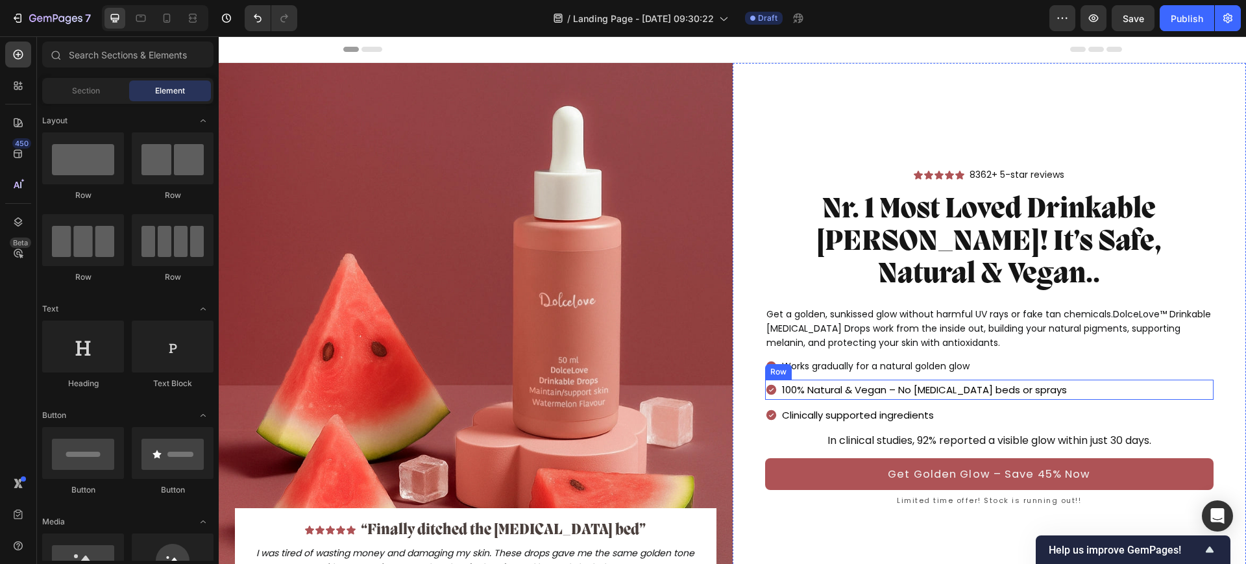
click at [1067, 380] on div "100% Natural & Vegan – No tanning beds or sprays Text Block Icon Row" at bounding box center [989, 390] width 449 height 20
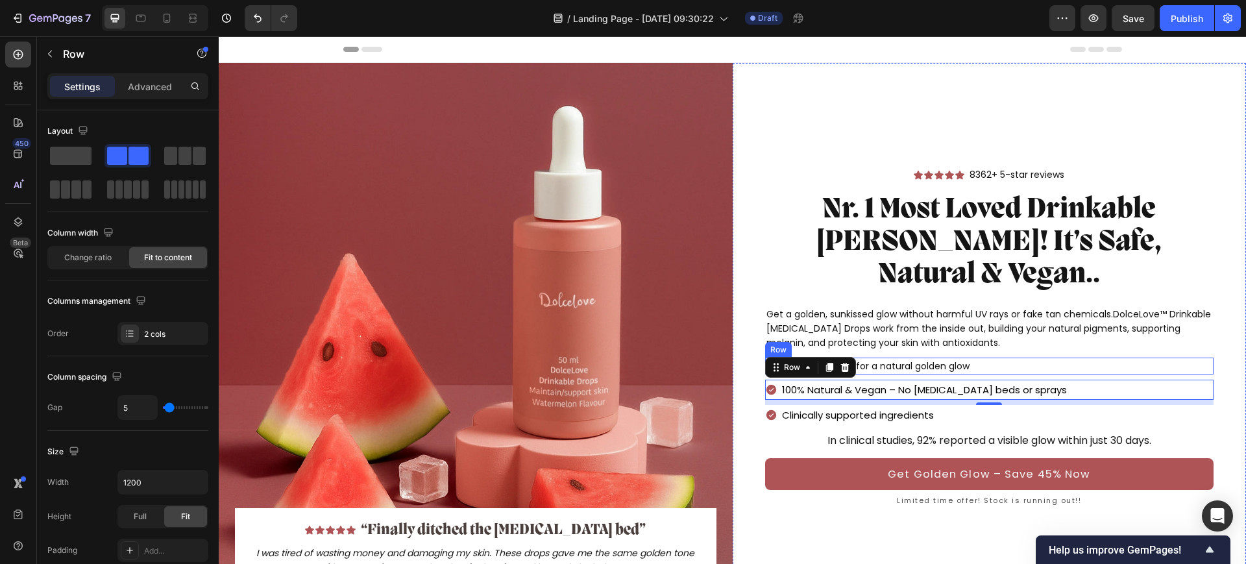
click at [1034, 358] on div "Works gradually for a natural golden glow Text Block Icon Row" at bounding box center [989, 366] width 449 height 17
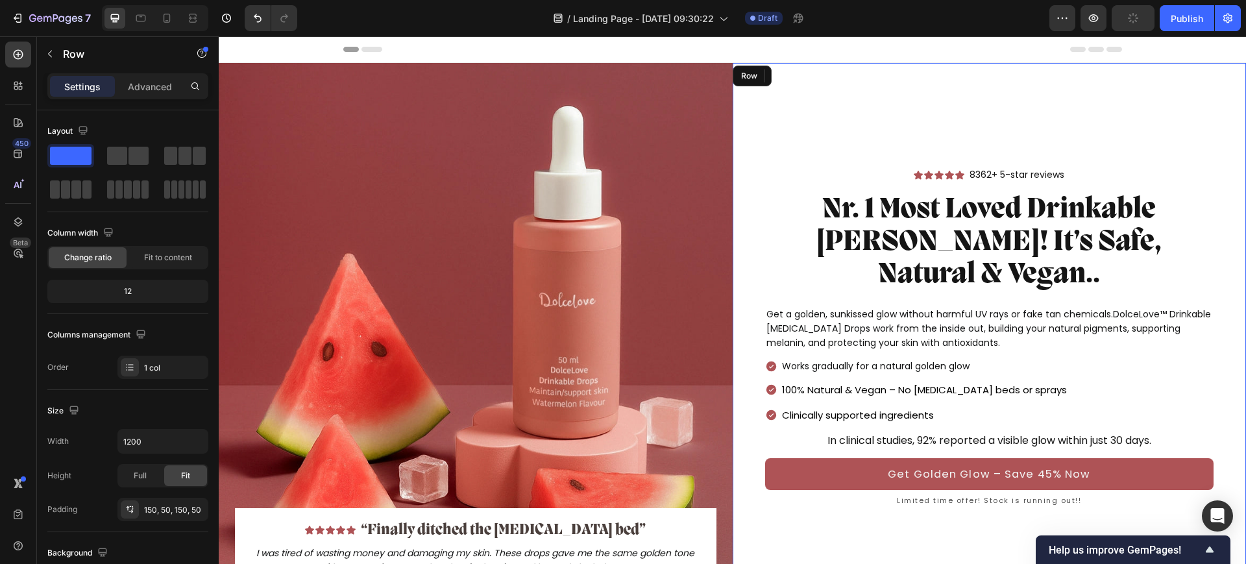
click at [1028, 394] on div "Icon Icon Icon Icon Icon Icon List 8362+ 5-star reviews Text Block Row Nr. 1 Mo…" at bounding box center [989, 334] width 449 height 348
click at [1037, 405] on div "Clinically supported ingredients Text Block Icon Row" at bounding box center [989, 415] width 449 height 20
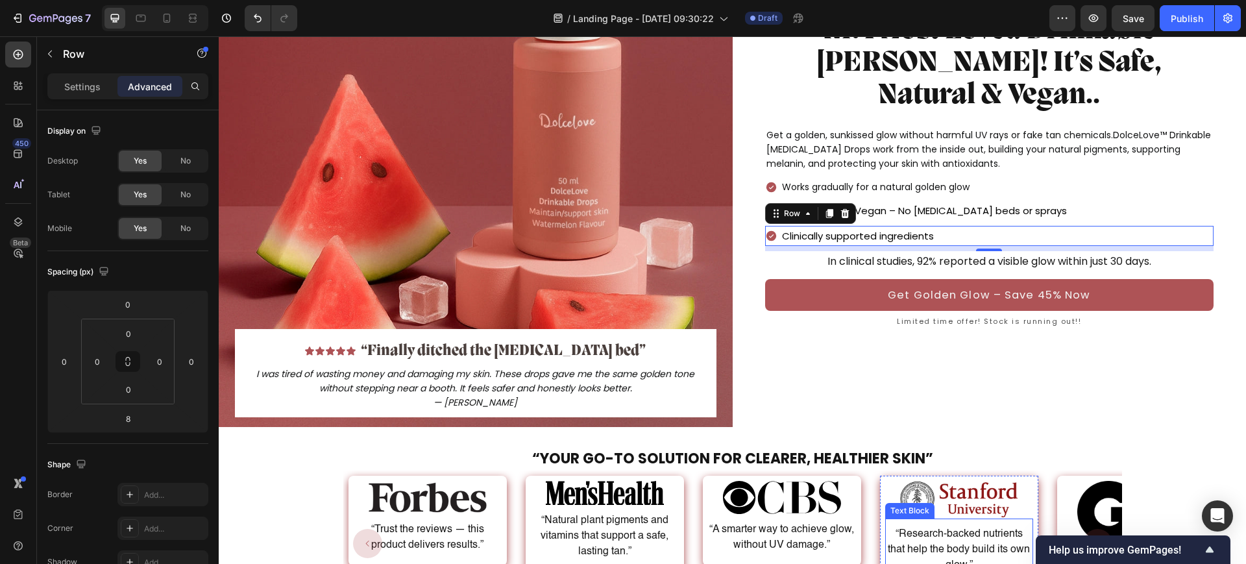
scroll to position [81, 0]
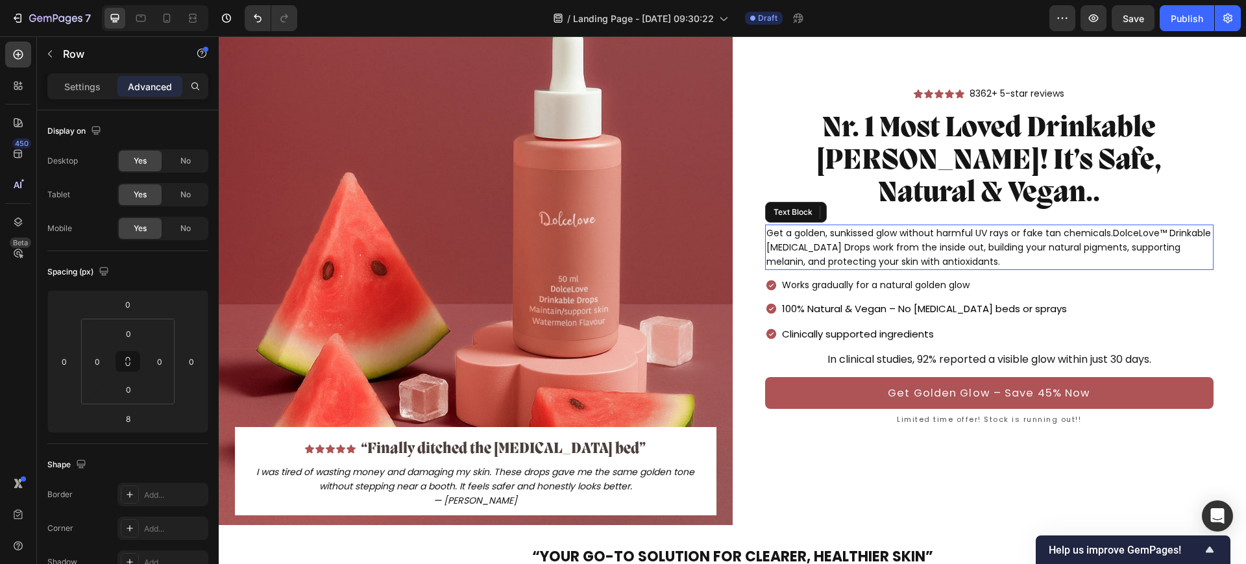
click at [958, 226] on p "Get a golden, sunkissed glow without harmful UV rays or fake tan chemicals.Dolc…" at bounding box center [989, 247] width 446 height 43
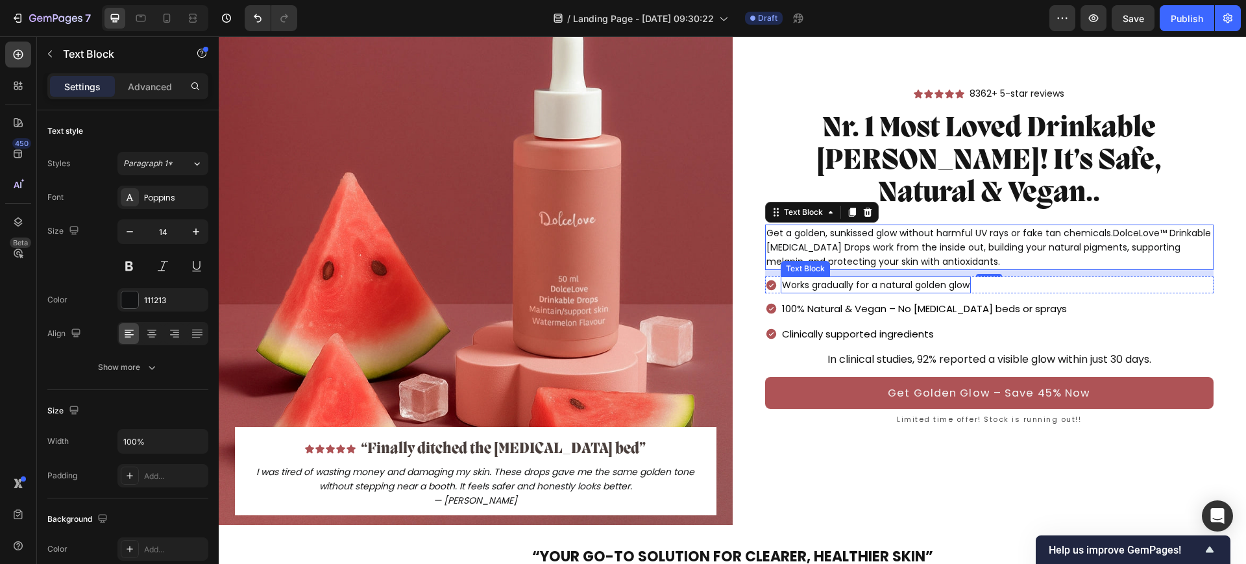
click at [870, 278] on p "Works gradually for a natural golden glow" at bounding box center [876, 285] width 188 height 14
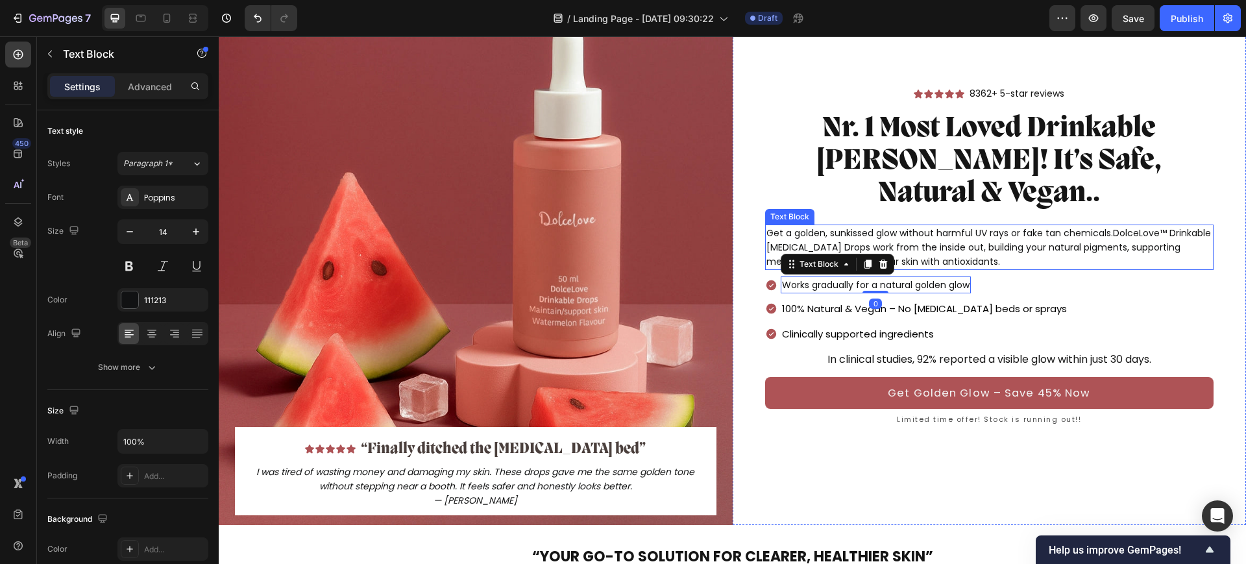
click at [937, 226] on p "Get a golden, sunkissed glow without harmful UV rays or fake tan chemicals.Dolc…" at bounding box center [989, 247] width 446 height 43
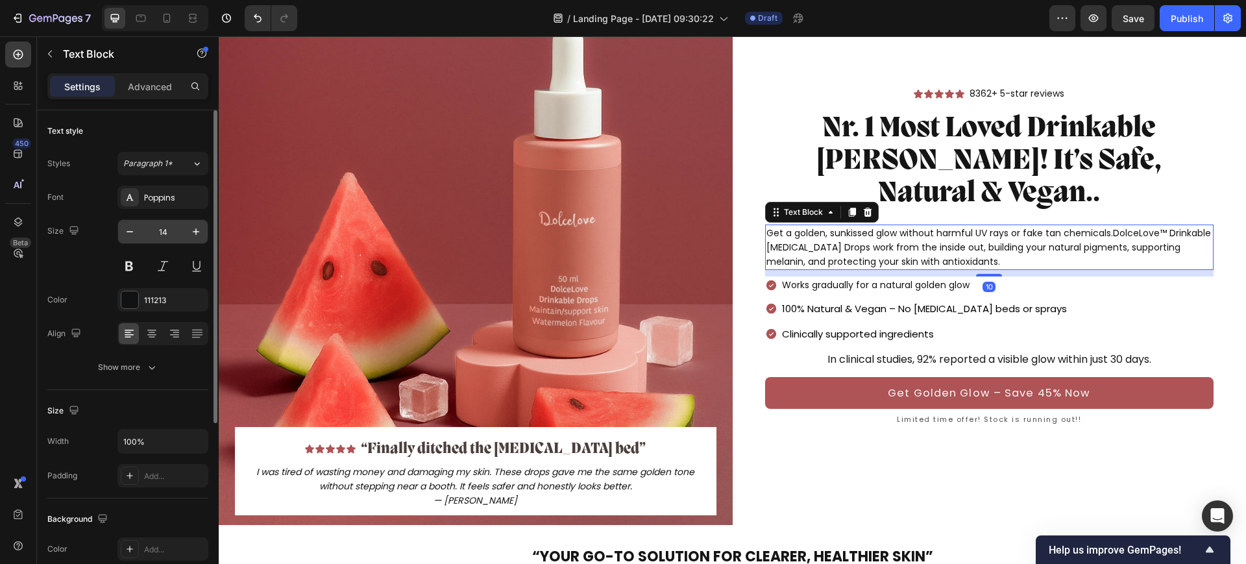
click at [159, 229] on input "14" at bounding box center [162, 231] width 43 height 23
click at [193, 235] on icon "button" at bounding box center [195, 231] width 13 height 13
type input "16"
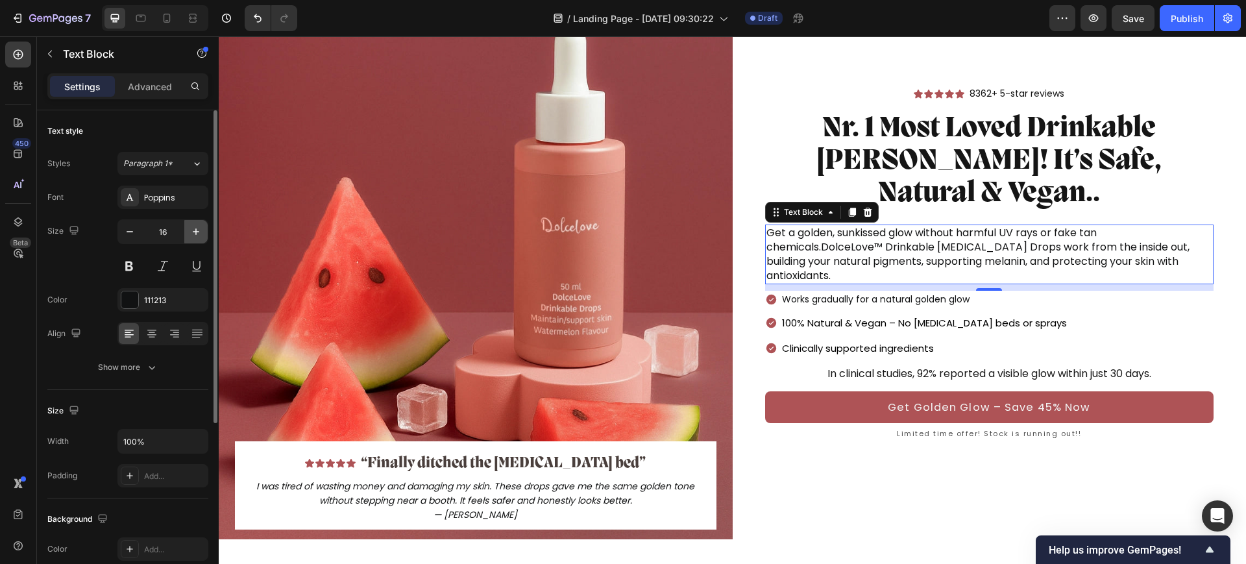
scroll to position [95, 0]
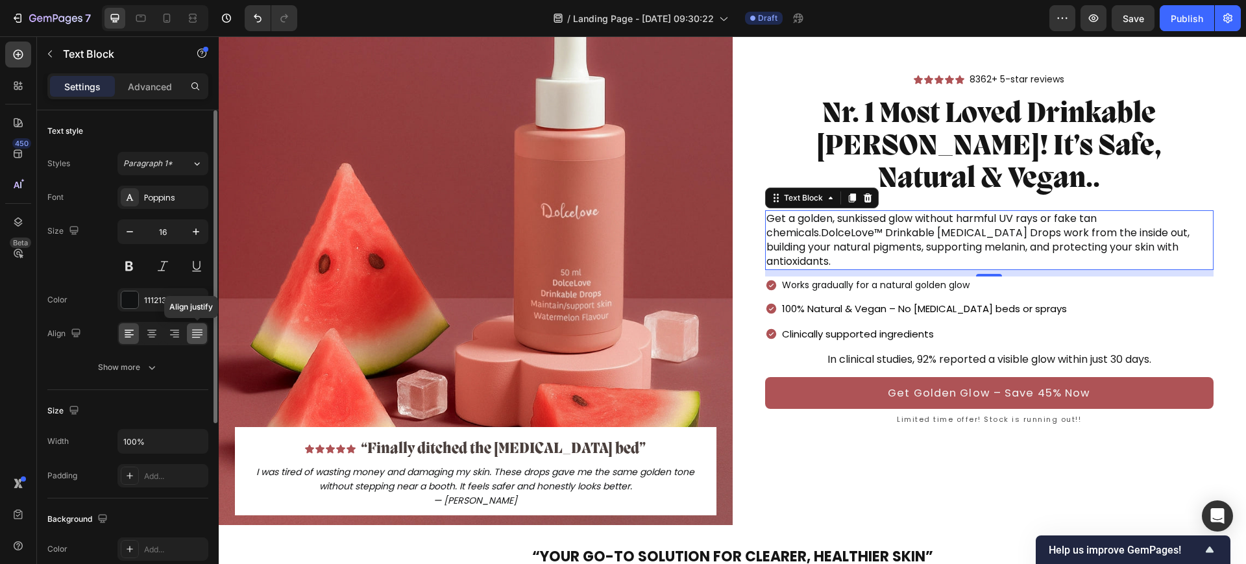
click at [204, 328] on div at bounding box center [197, 333] width 20 height 21
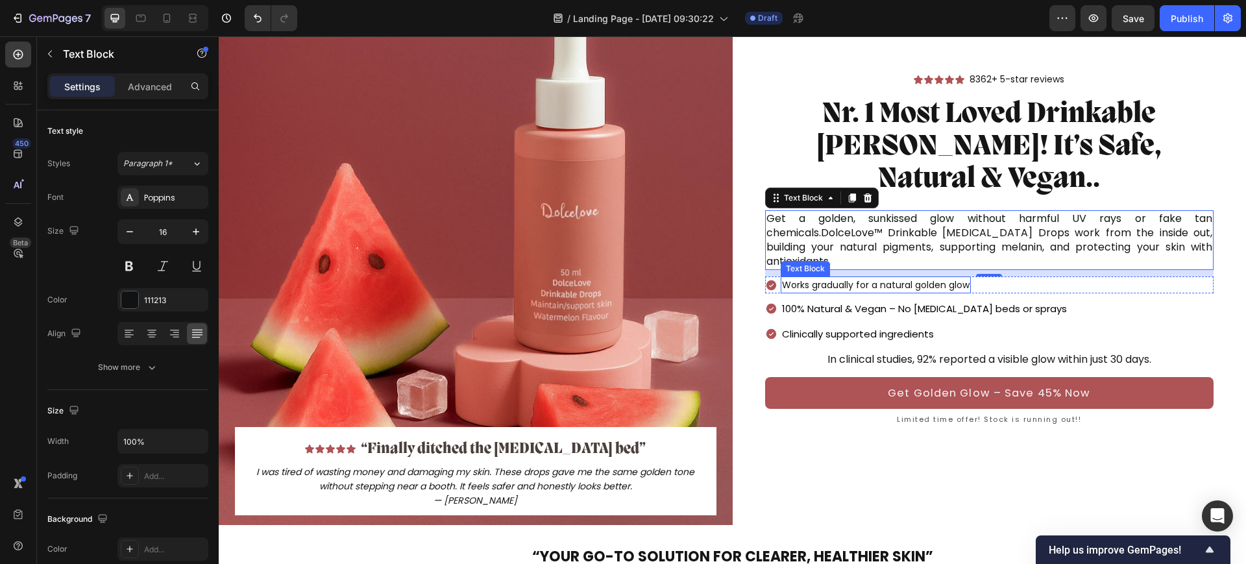
click at [836, 278] on p "Works gradually for a natural golden glow" at bounding box center [876, 285] width 188 height 14
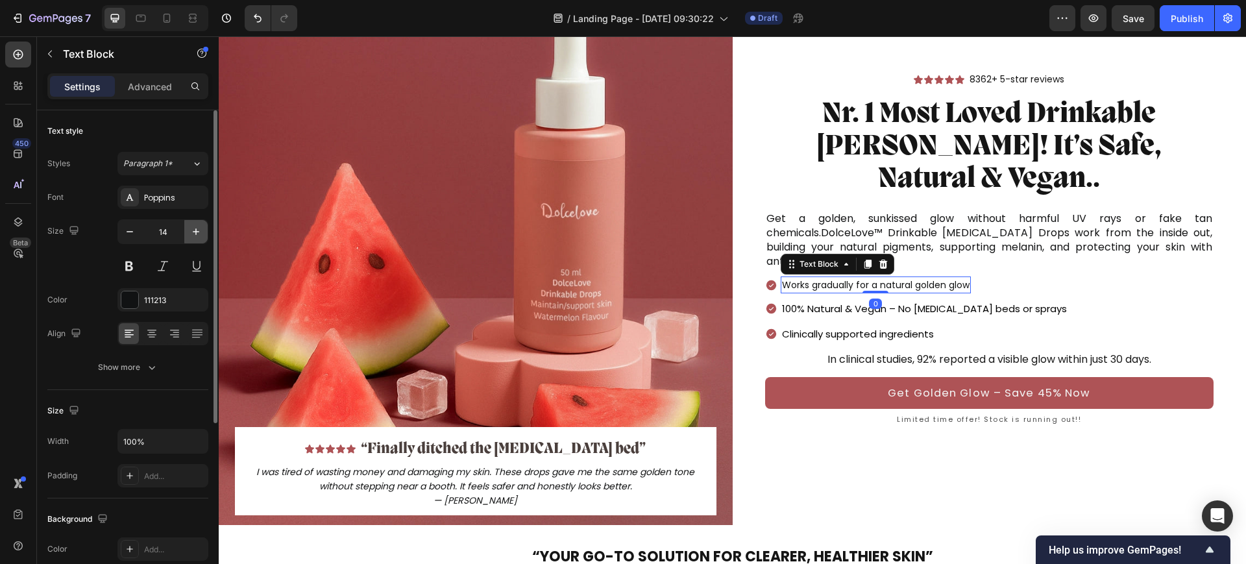
click at [192, 236] on icon "button" at bounding box center [195, 231] width 13 height 13
type input "16"
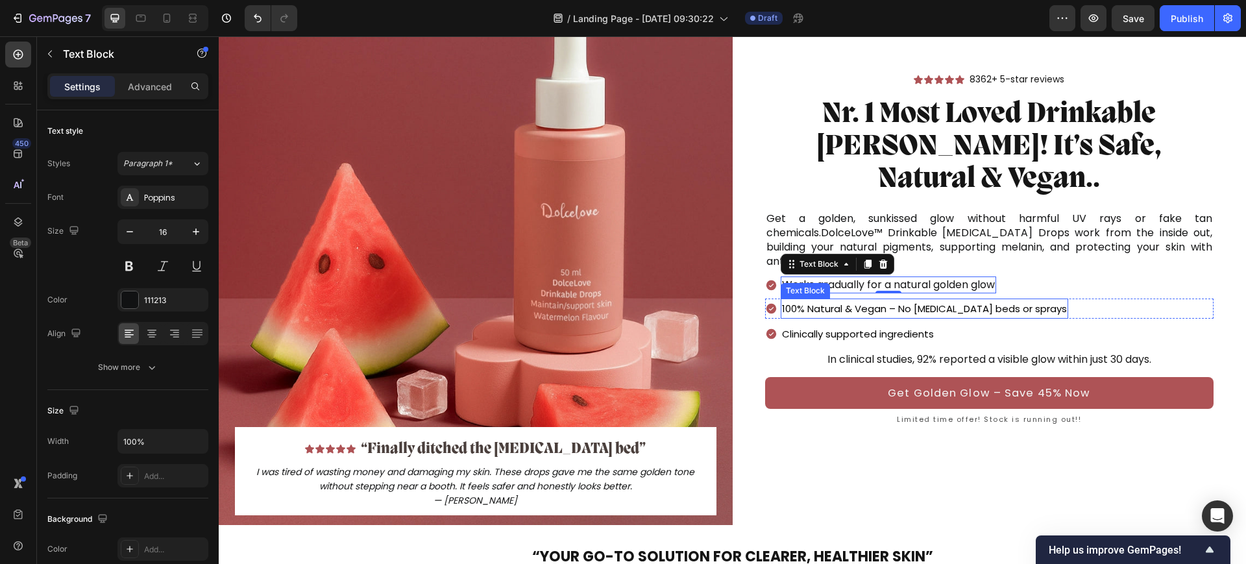
click at [932, 300] on p "100% Natural & Vegan – No [MEDICAL_DATA] beds or sprays" at bounding box center [924, 309] width 285 height 18
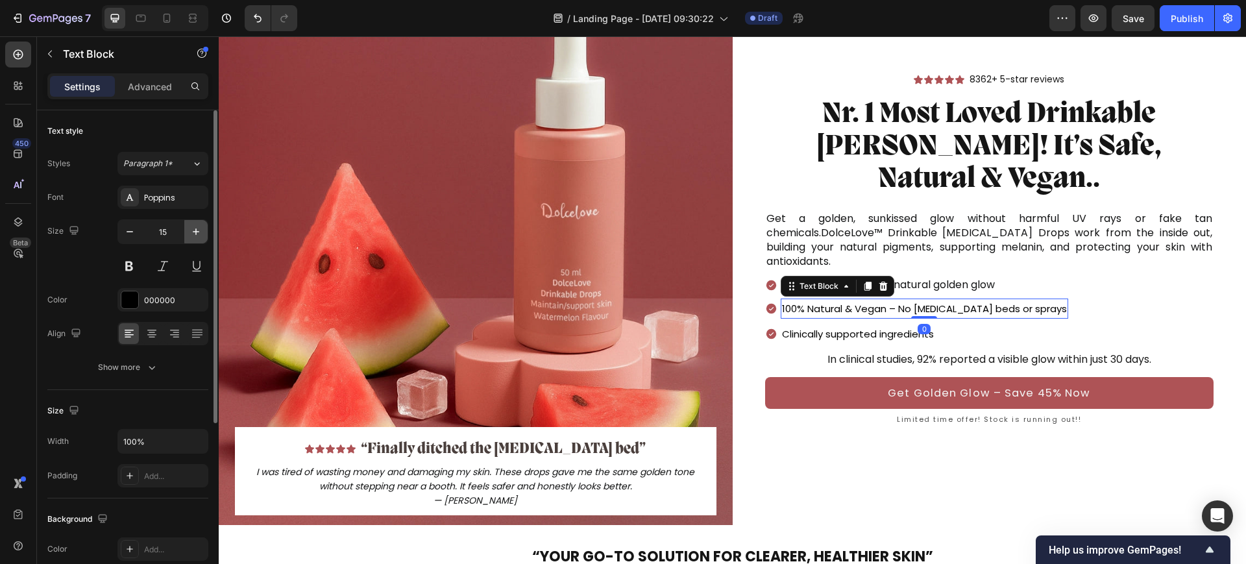
click at [197, 230] on icon "button" at bounding box center [195, 231] width 13 height 13
type input "16"
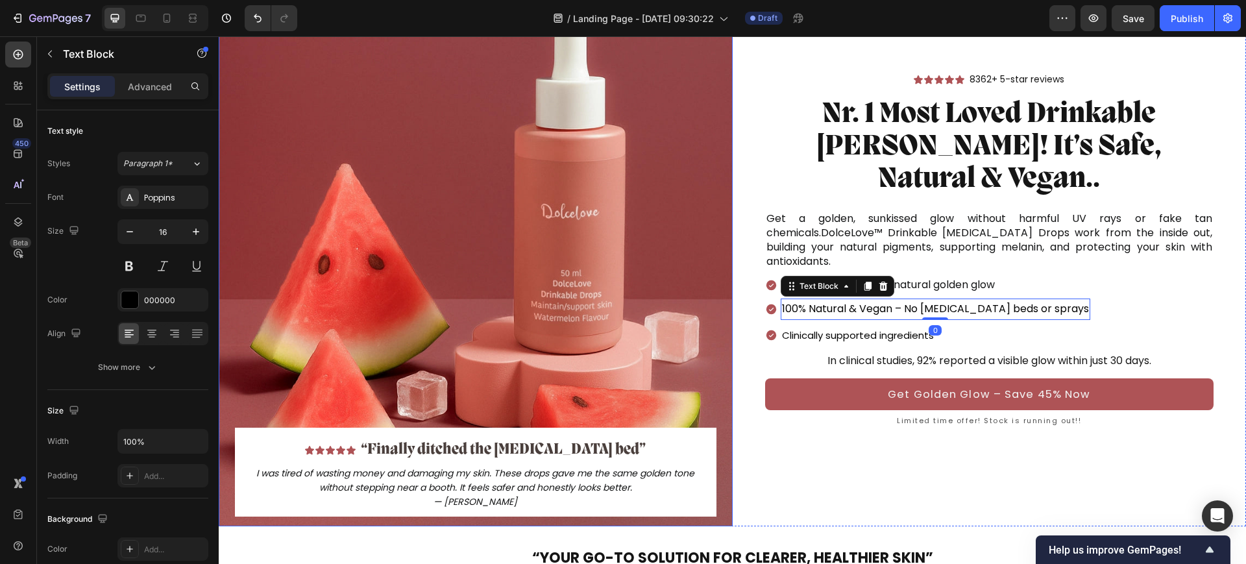
scroll to position [96, 0]
click at [802, 326] on p "Clinically supported ingredients" at bounding box center [858, 335] width 152 height 18
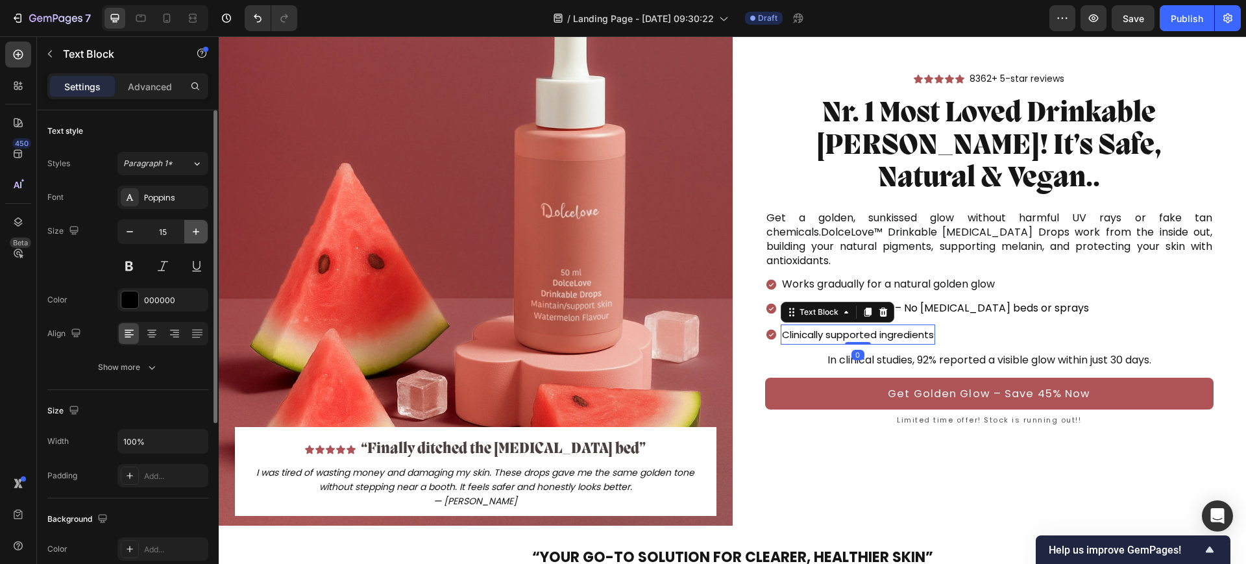
click at [192, 232] on icon "button" at bounding box center [195, 231] width 13 height 13
type input "16"
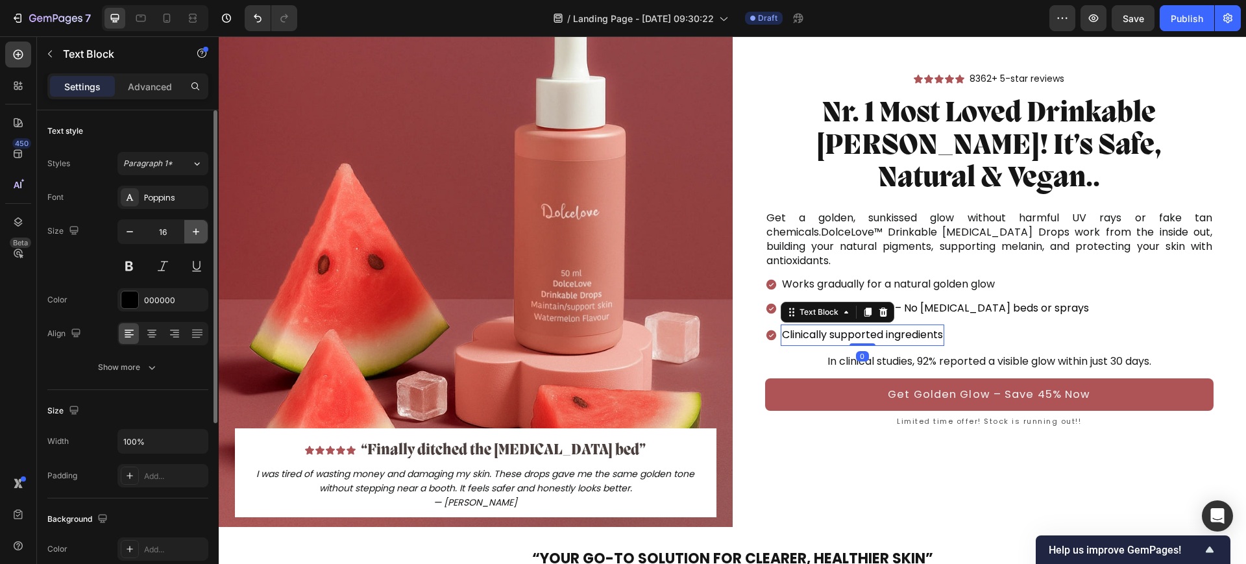
scroll to position [97, 0]
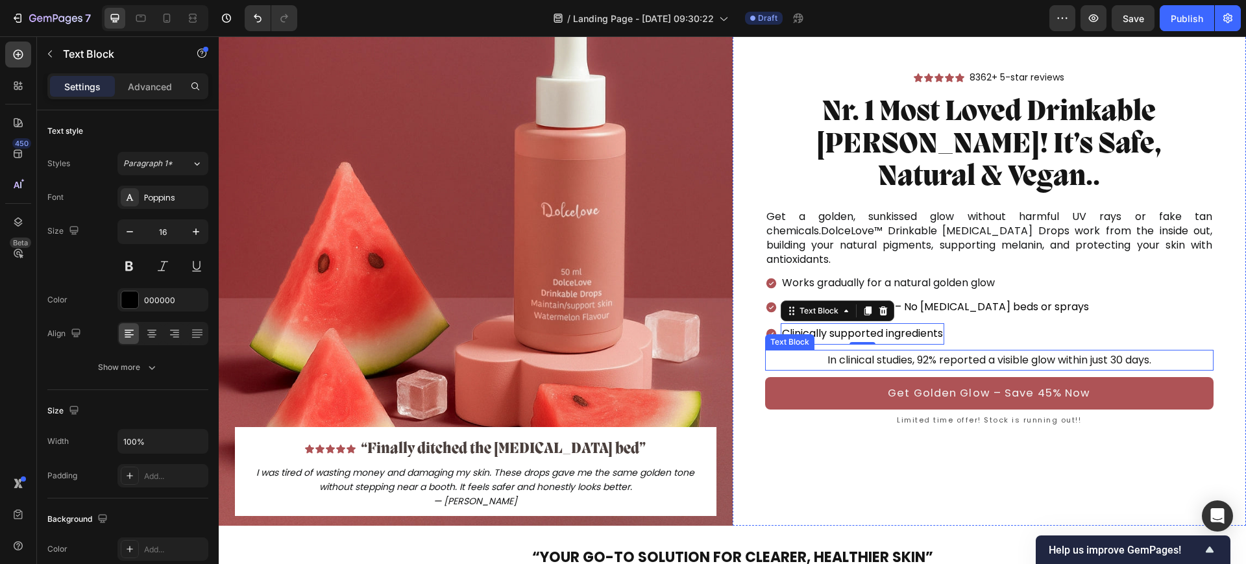
click at [1083, 351] on p "In clinical studies, 92% reported a visible glow within just 30 days." at bounding box center [989, 360] width 446 height 19
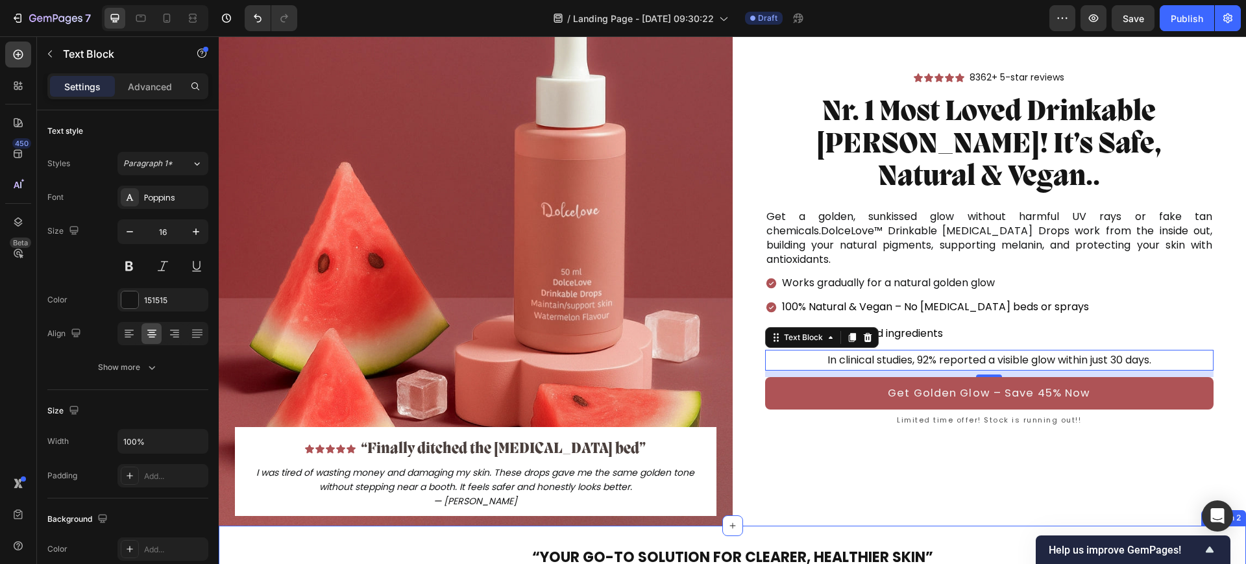
scroll to position [341, 0]
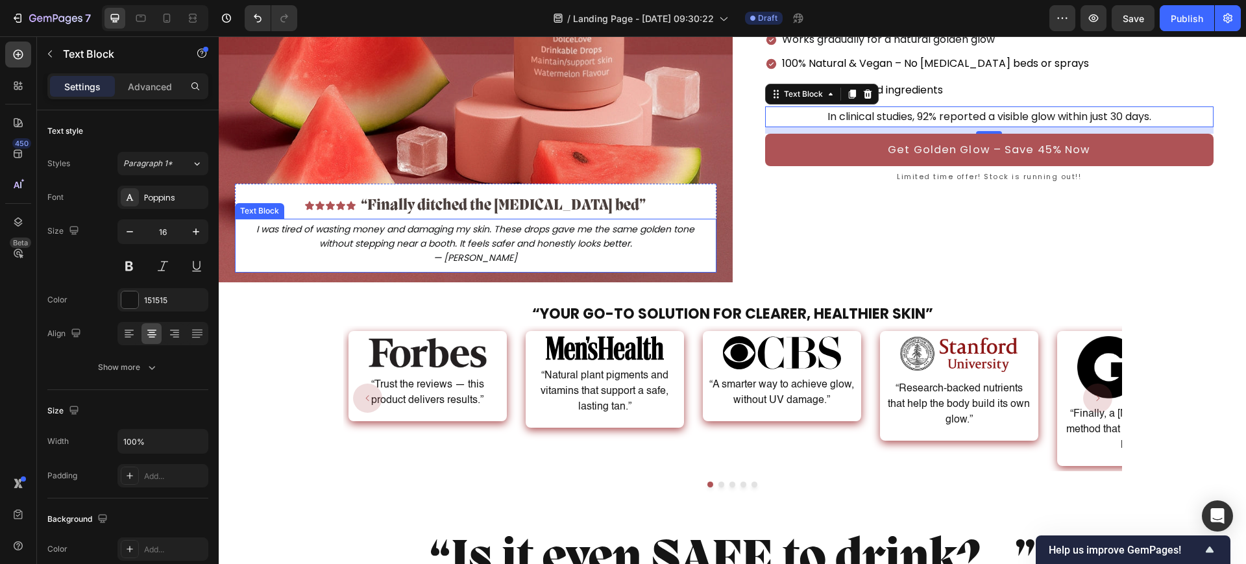
drag, startPoint x: 616, startPoint y: 208, endPoint x: 669, endPoint y: 212, distance: 52.7
click at [616, 223] on icon "I was tired of wasting money and damaging my skin. These drops gave me the same…" at bounding box center [475, 236] width 438 height 27
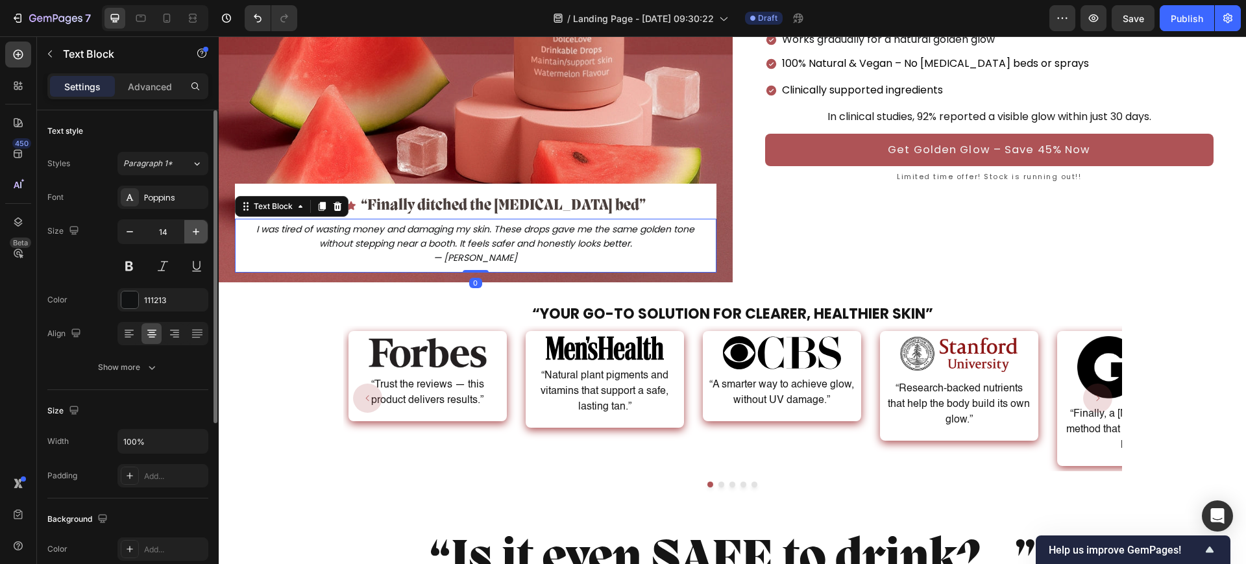
click at [192, 232] on icon "button" at bounding box center [195, 231] width 13 height 13
click at [192, 230] on icon "button" at bounding box center [195, 231] width 13 height 13
type input "16"
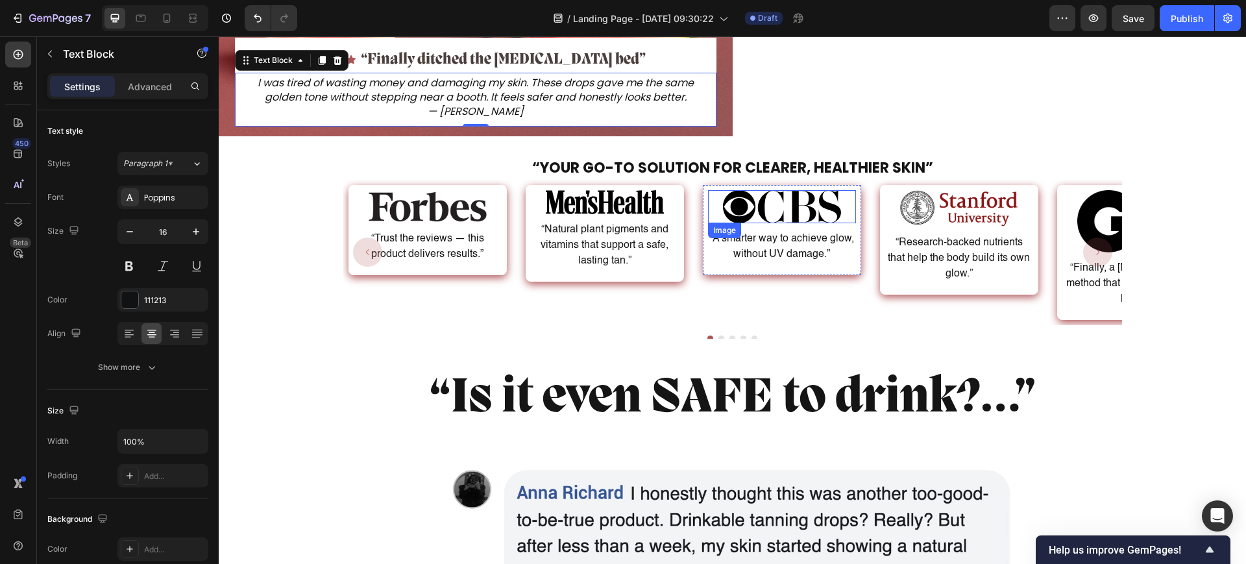
scroll to position [162, 0]
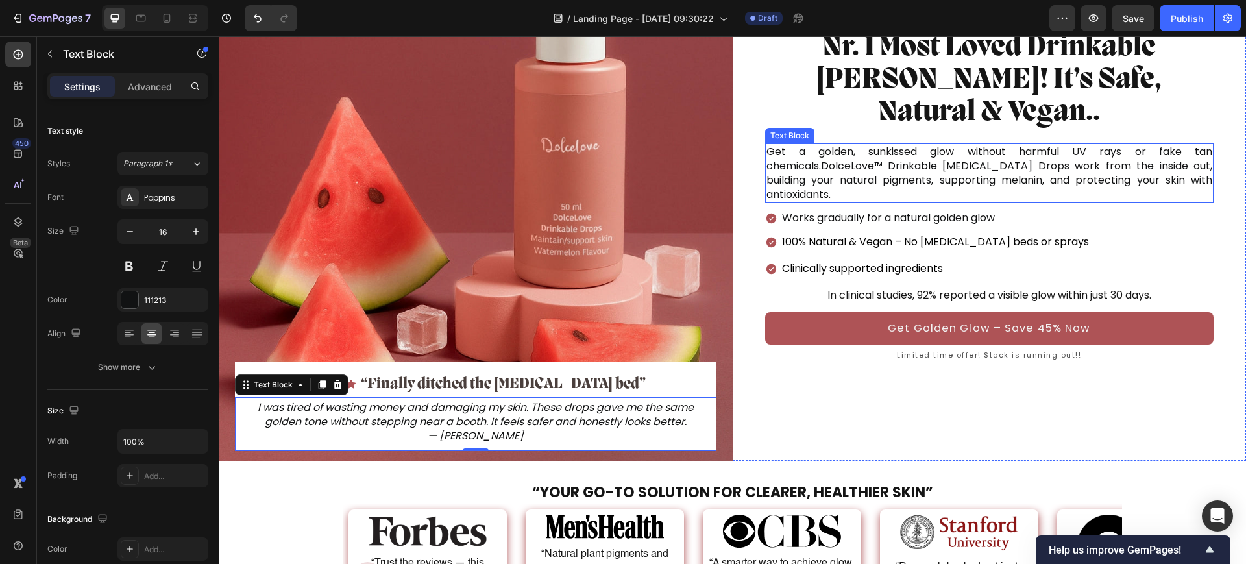
click at [857, 145] on p "Get a golden, sunkissed glow without harmful UV rays or fake tan chemicals.Dolc…" at bounding box center [989, 173] width 446 height 57
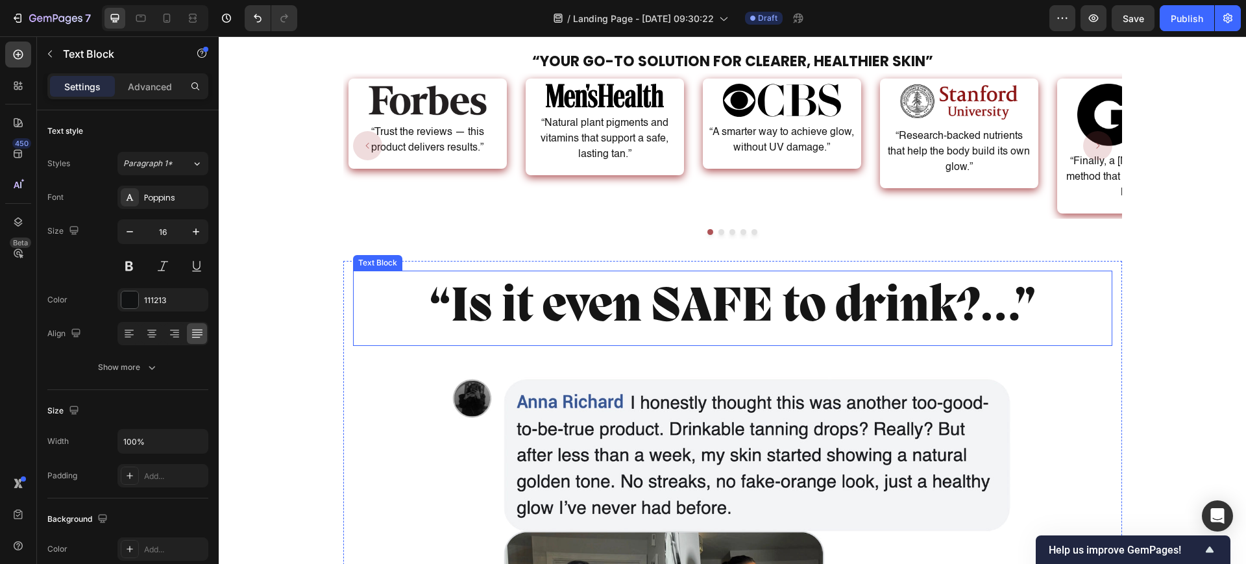
scroll to position [568, 0]
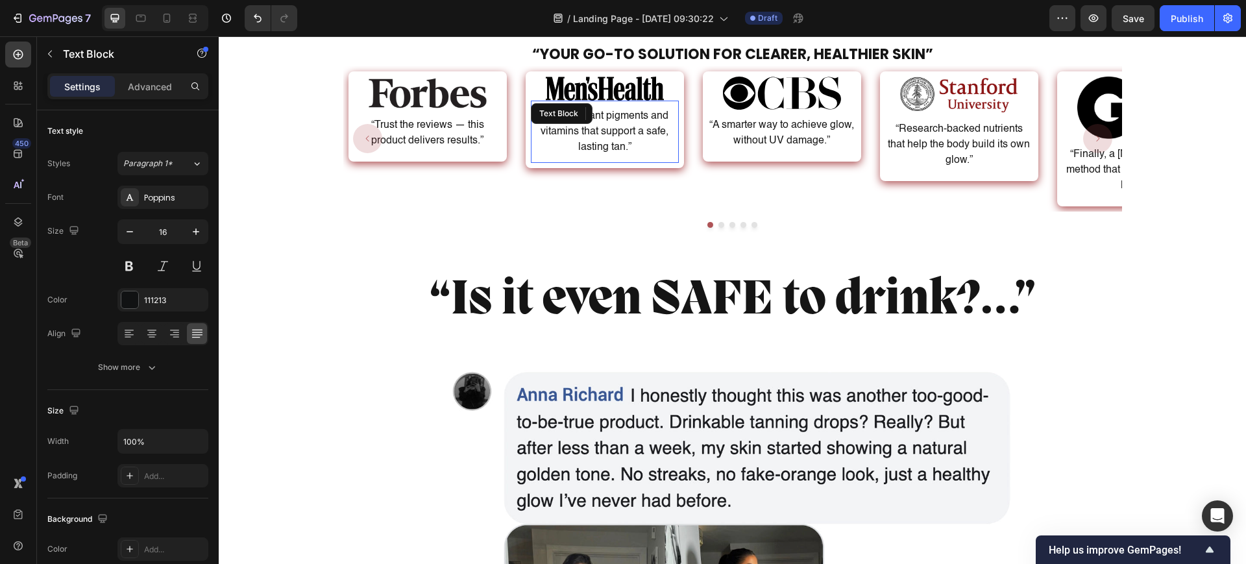
click at [576, 117] on div "“Natural plant pigments and vitamins that support a safe, lasting tan.” Text Bl…" at bounding box center [605, 132] width 148 height 62
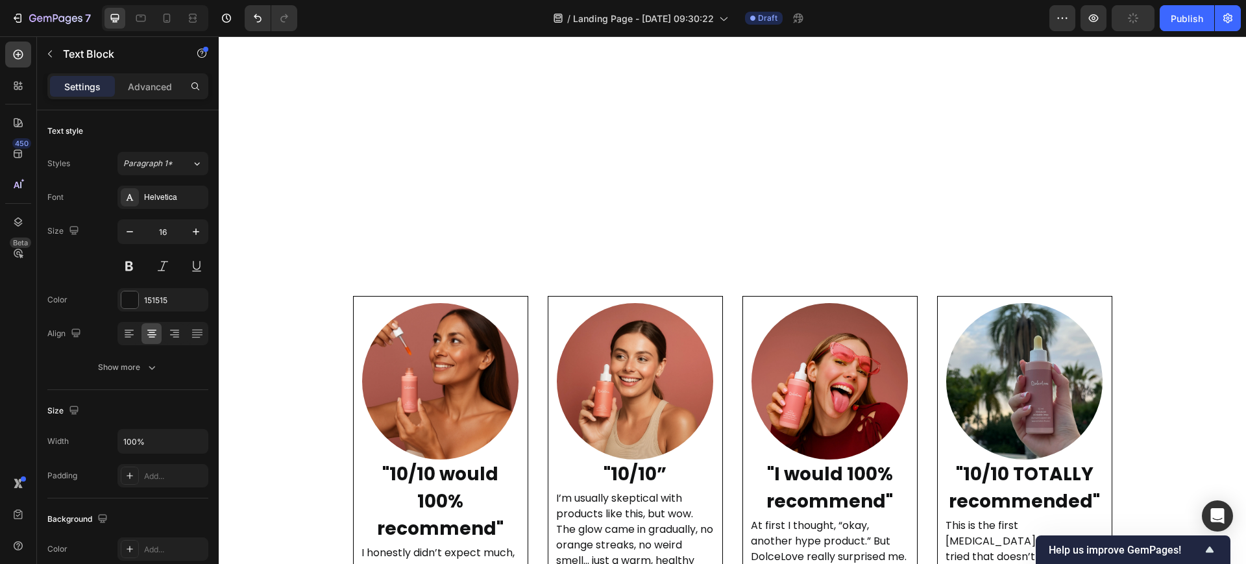
scroll to position [3163, 0]
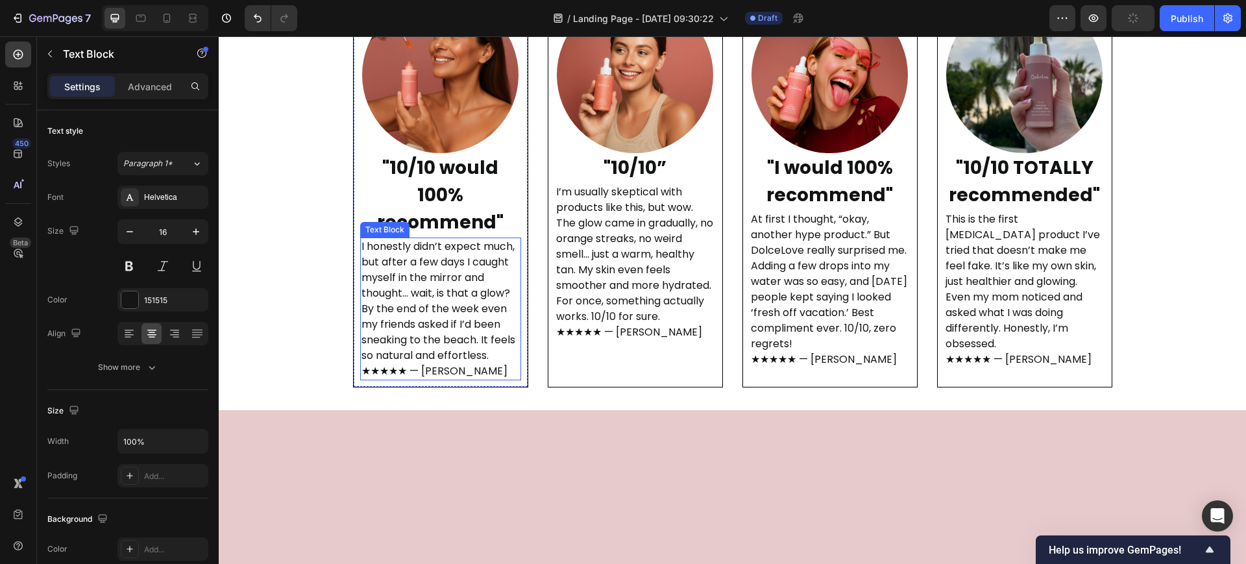
click at [455, 311] on p "I honestly didn’t expect much, but after a few days I caught myself in the mirr…" at bounding box center [440, 309] width 158 height 140
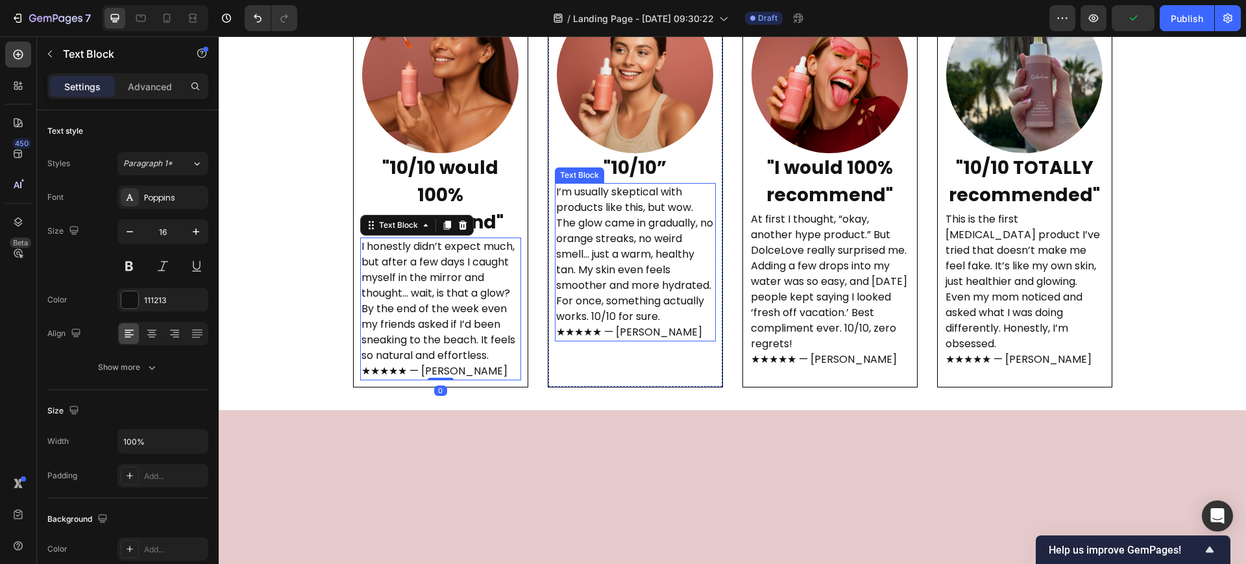
click at [601, 222] on p "I’m usually skeptical with products like this, but wow. The glow came in gradua…" at bounding box center [635, 262] width 158 height 156
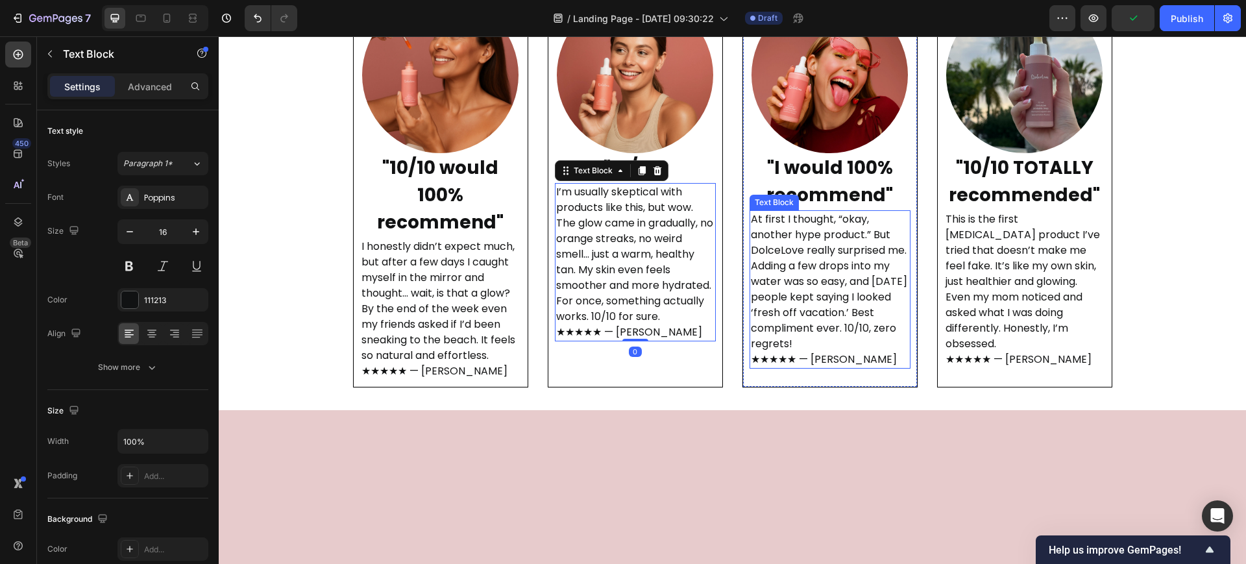
drag, startPoint x: 803, startPoint y: 230, endPoint x: 847, endPoint y: 232, distance: 43.5
click at [804, 230] on p "At first I thought, “okay, another hype product.” But DolceLove really surprise…" at bounding box center [830, 290] width 158 height 156
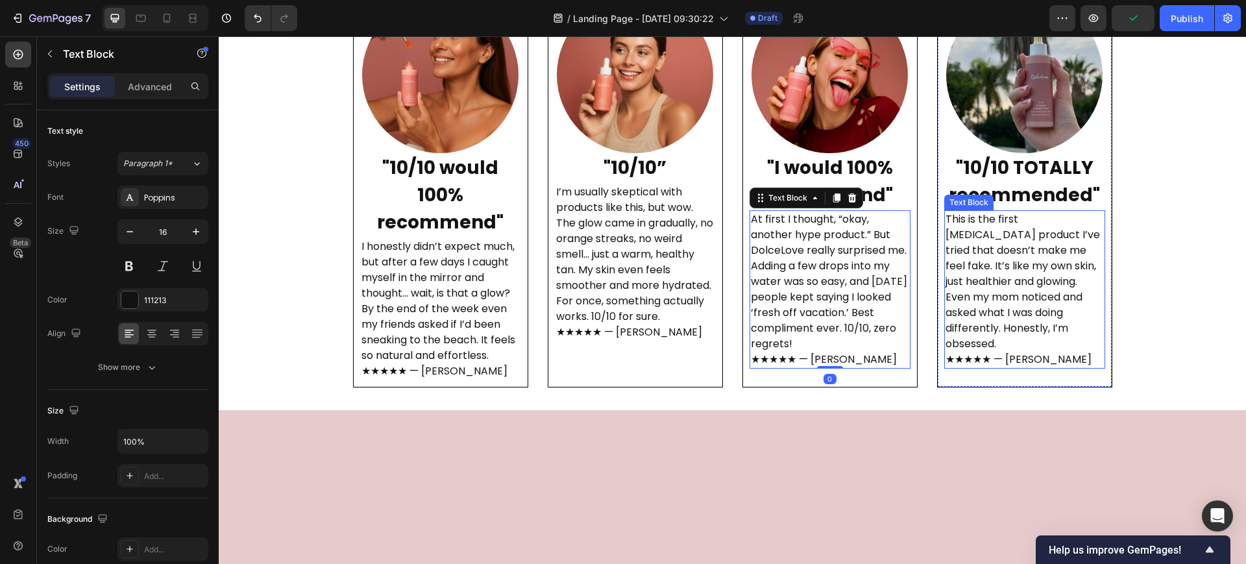
click at [994, 248] on p "This is the first tanning product I’ve tried that doesn’t make me feel fake. It…" at bounding box center [1024, 290] width 158 height 156
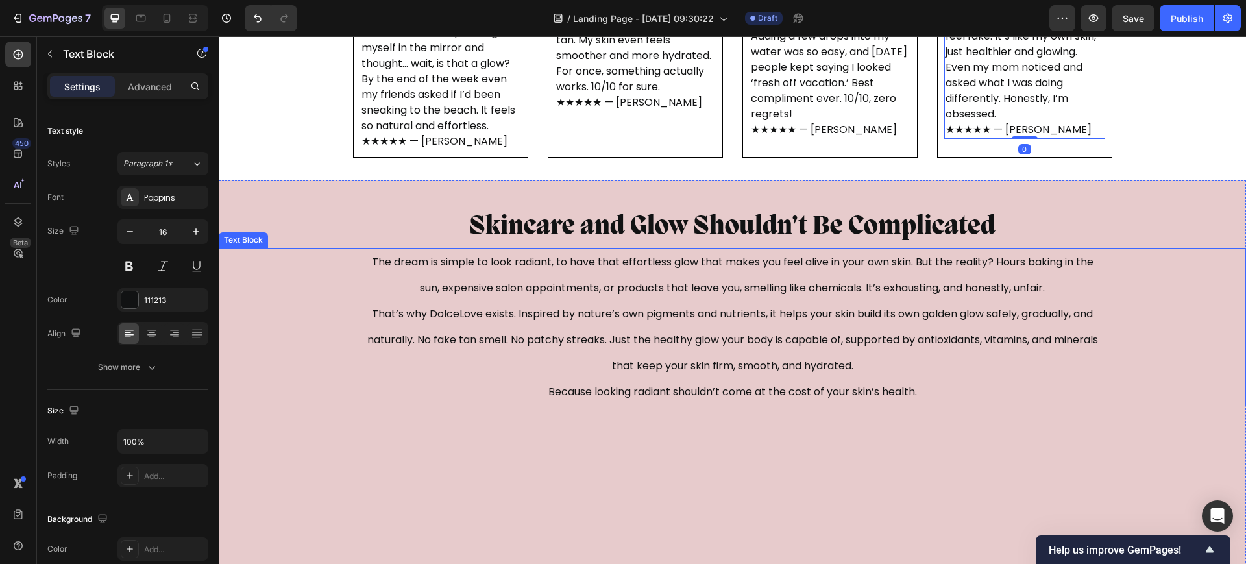
scroll to position [3569, 0]
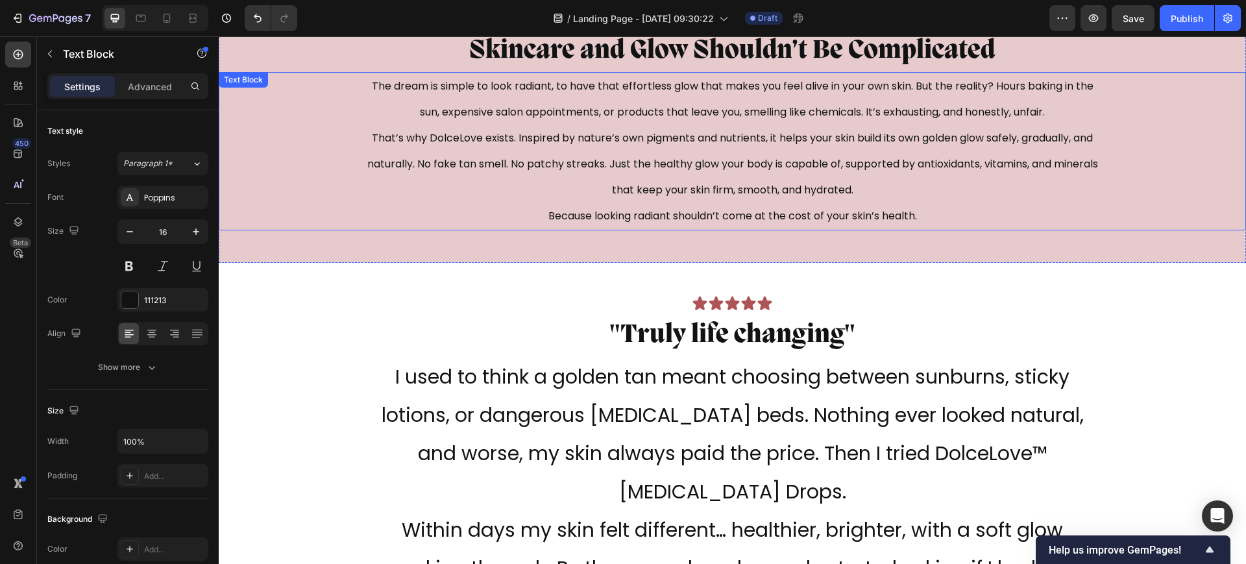
click at [664, 164] on p "The dream is simple to look radiant, to have that effortless glow that makes yo…" at bounding box center [732, 151] width 737 height 156
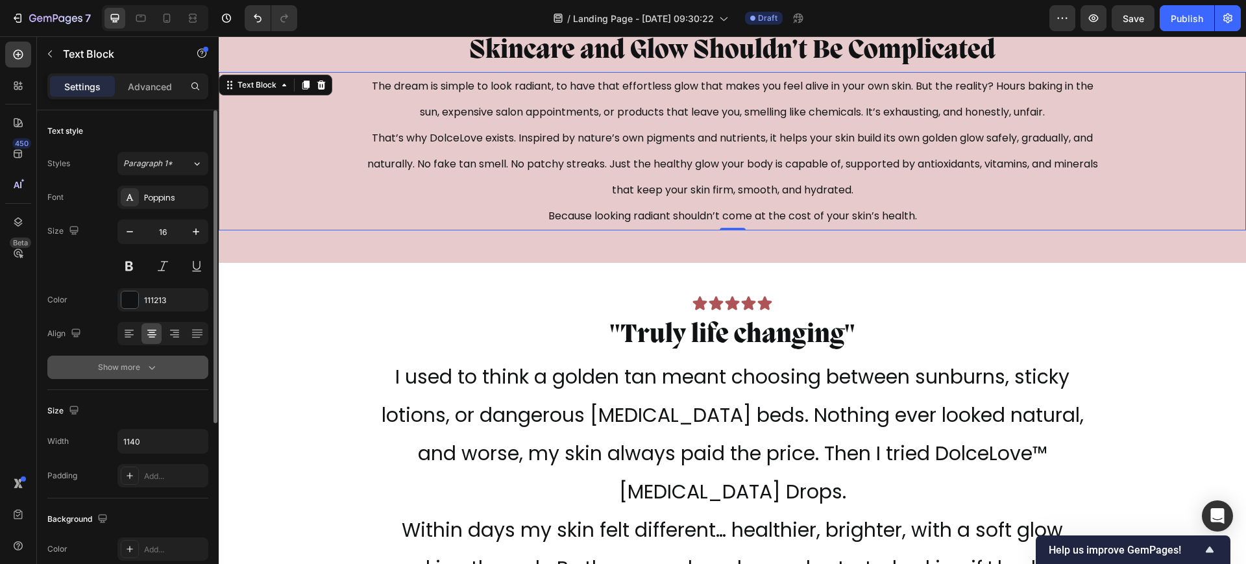
click at [138, 371] on div "Show more" at bounding box center [128, 367] width 60 height 13
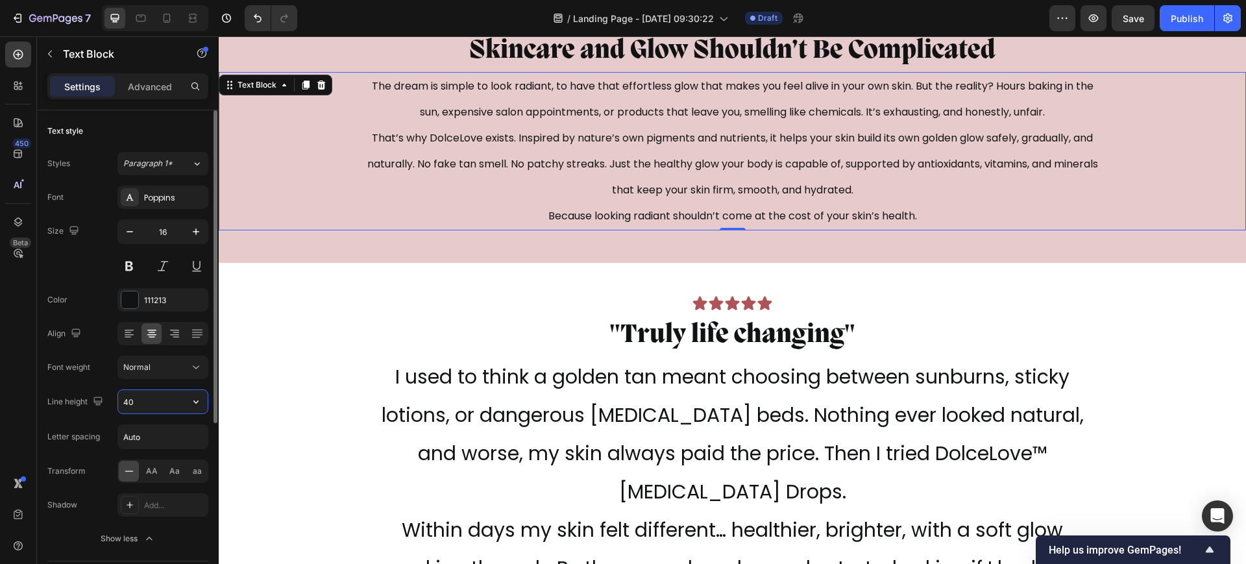
click at [155, 398] on input "40" at bounding box center [163, 401] width 90 height 23
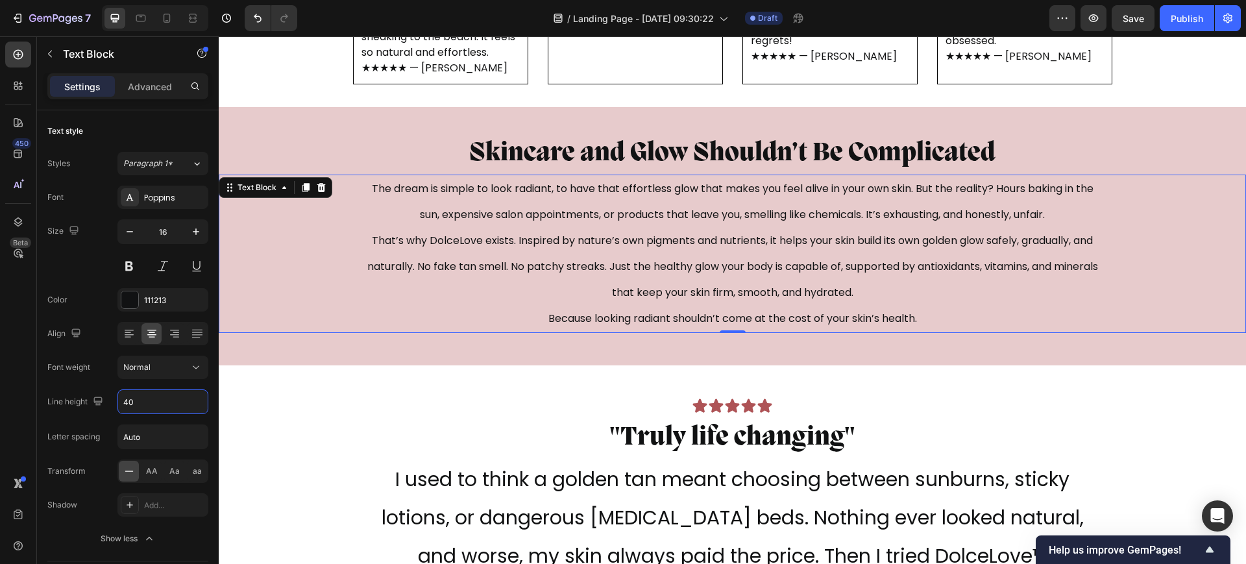
scroll to position [3407, 0]
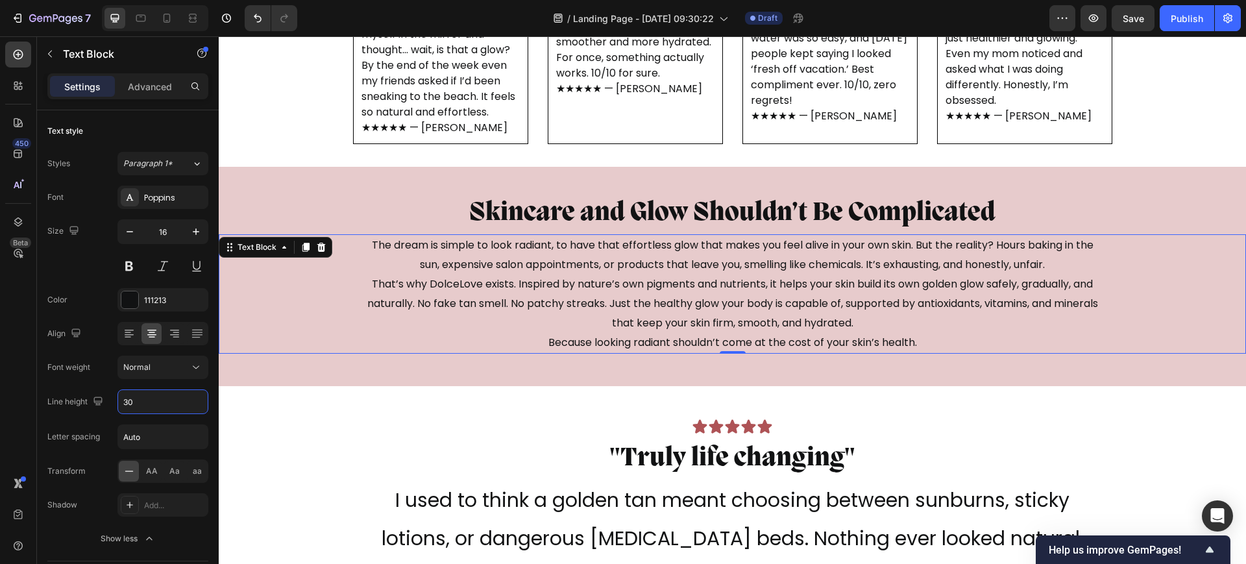
type input "30"
click at [489, 304] on p "The dream is simple to look radiant, to have that effortless glow that makes yo…" at bounding box center [732, 294] width 737 height 117
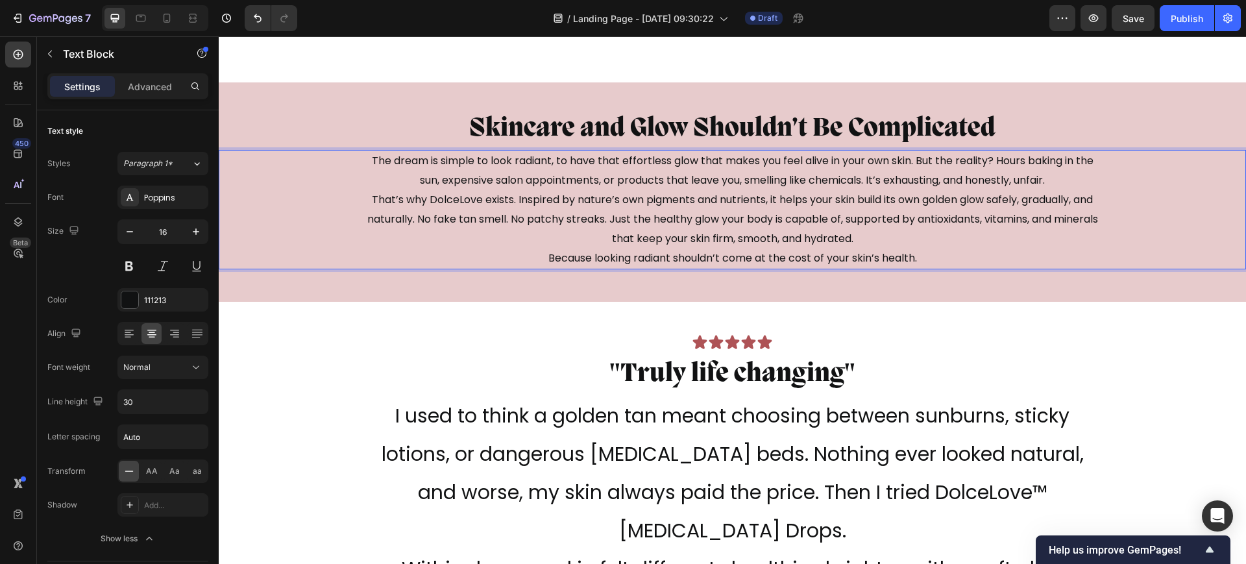
scroll to position [3650, 0]
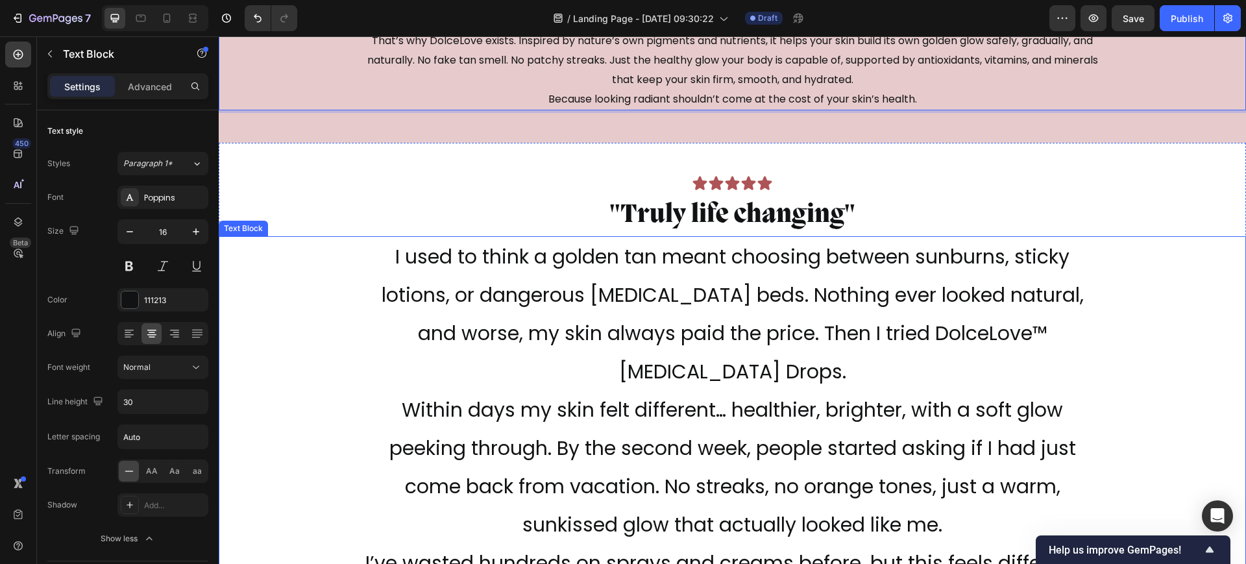
click at [612, 331] on p "I used to think a golden tan meant choosing between sunburns, sticky lotions, o…" at bounding box center [732, 488] width 737 height 502
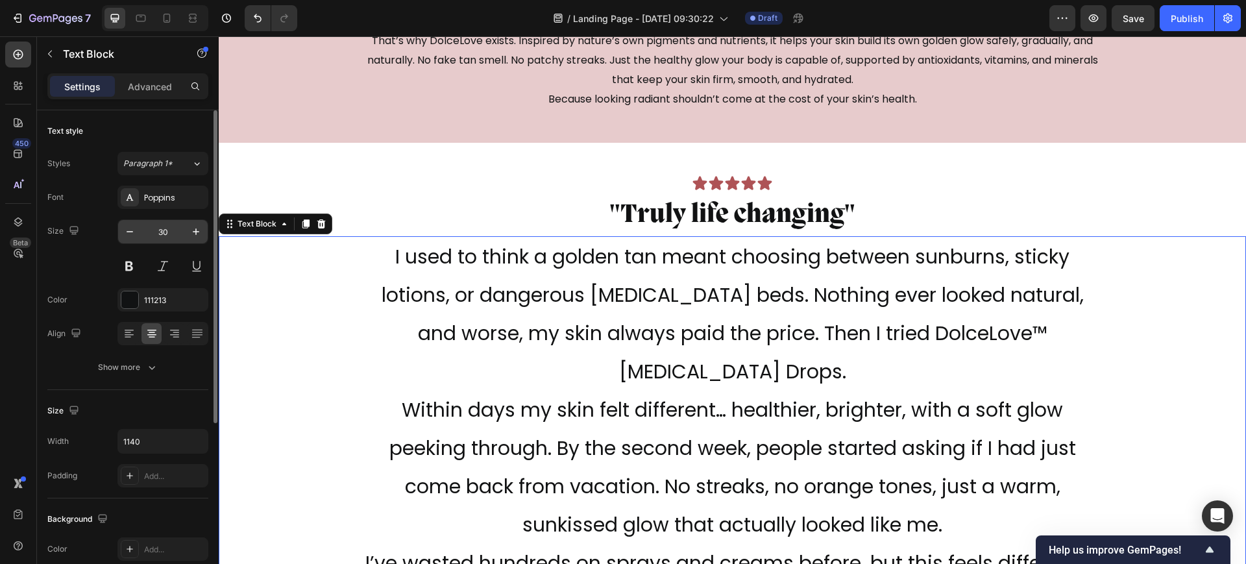
click at [159, 232] on input "30" at bounding box center [162, 231] width 43 height 23
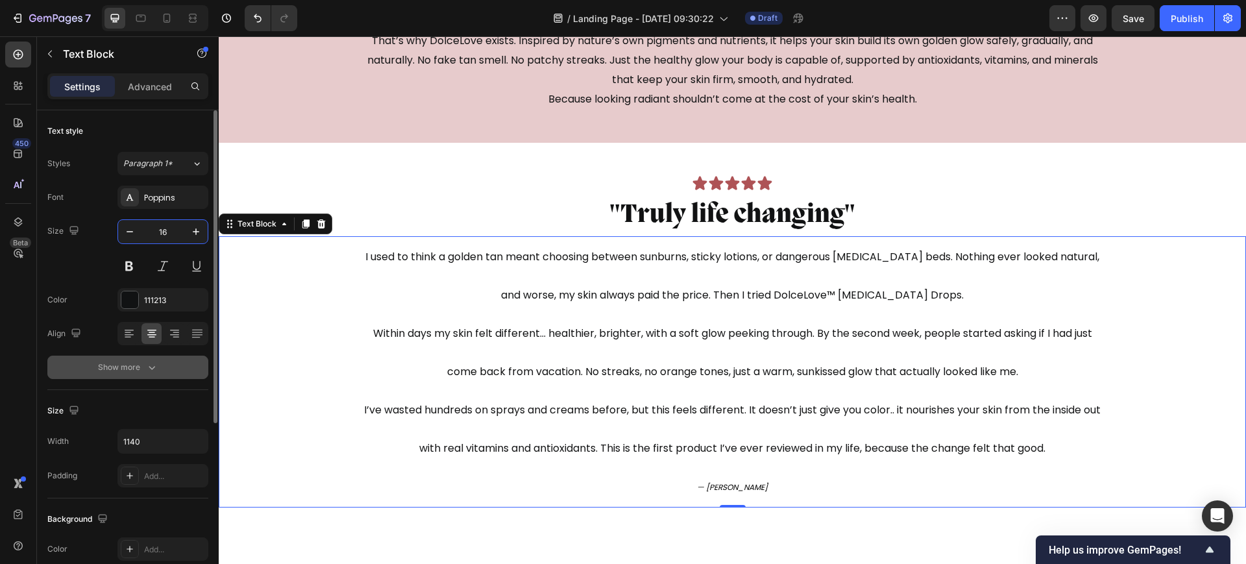
type input "16"
click at [123, 375] on button "Show more" at bounding box center [127, 367] width 161 height 23
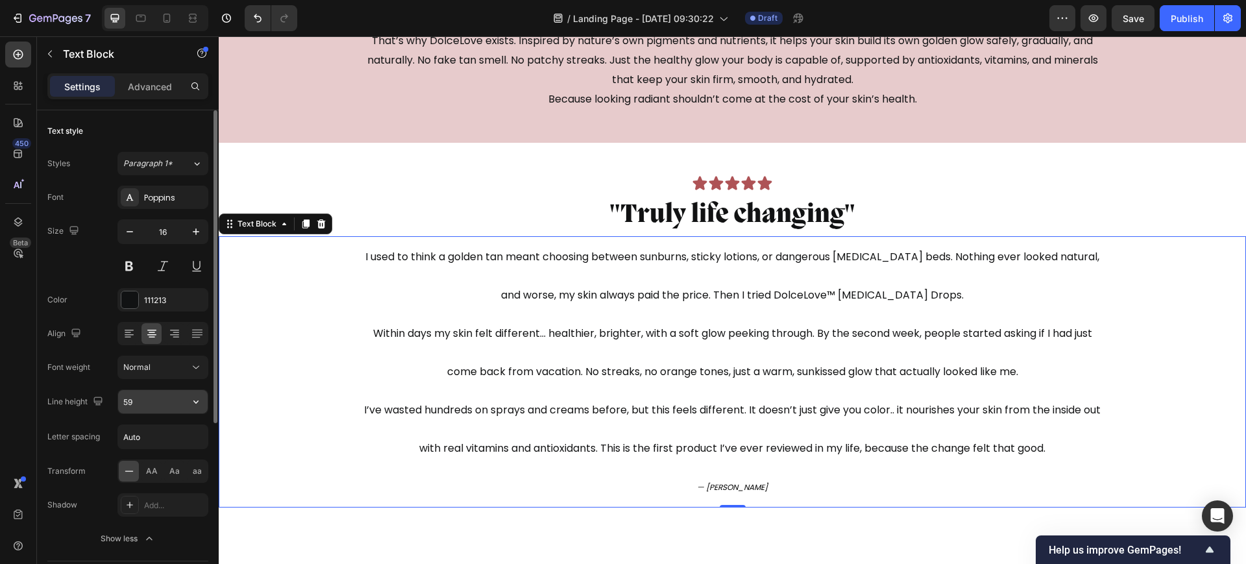
click at [147, 410] on input "59" at bounding box center [163, 401] width 90 height 23
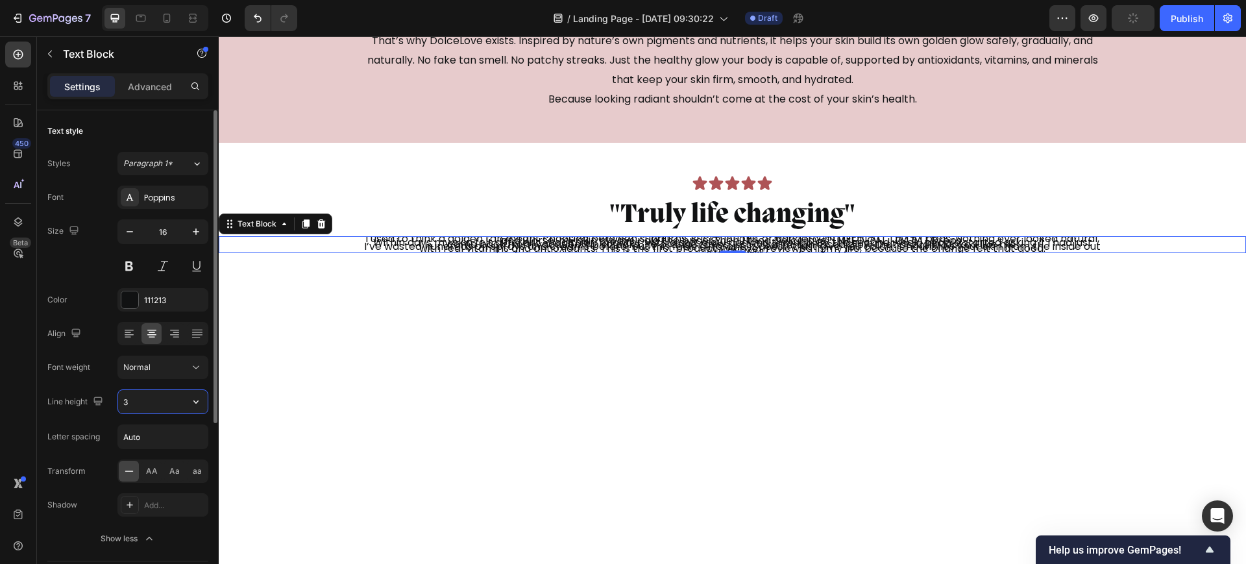
type input "30"
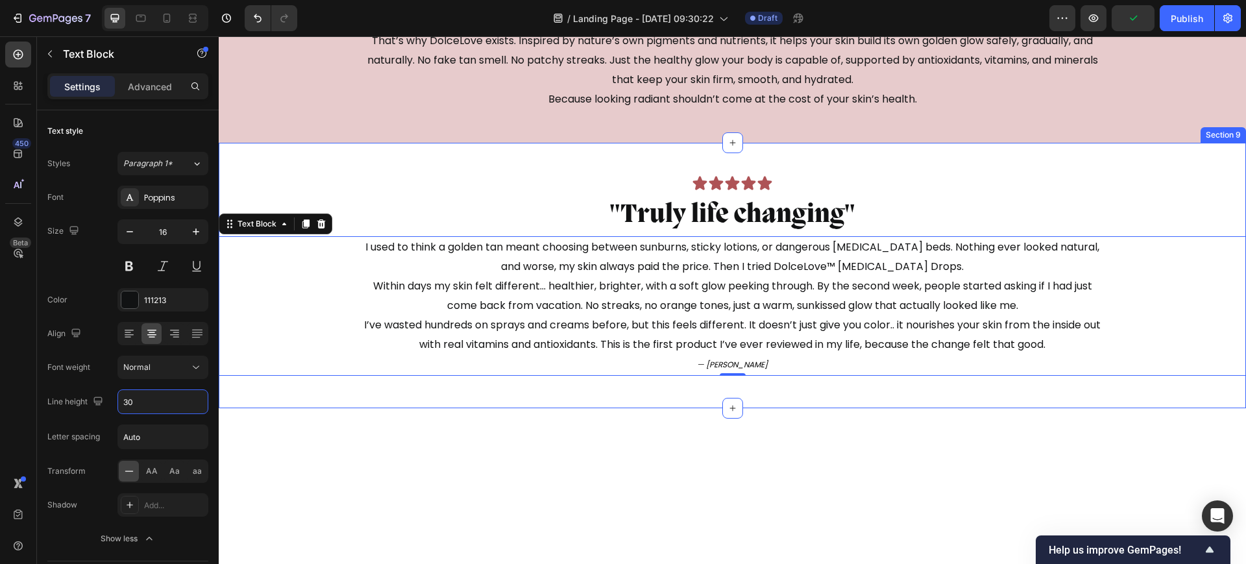
click at [533, 402] on div "Icon Icon Icon Icon Icon Icon List "Truly life changing" Text Block I used to t…" at bounding box center [732, 275] width 1027 height 265
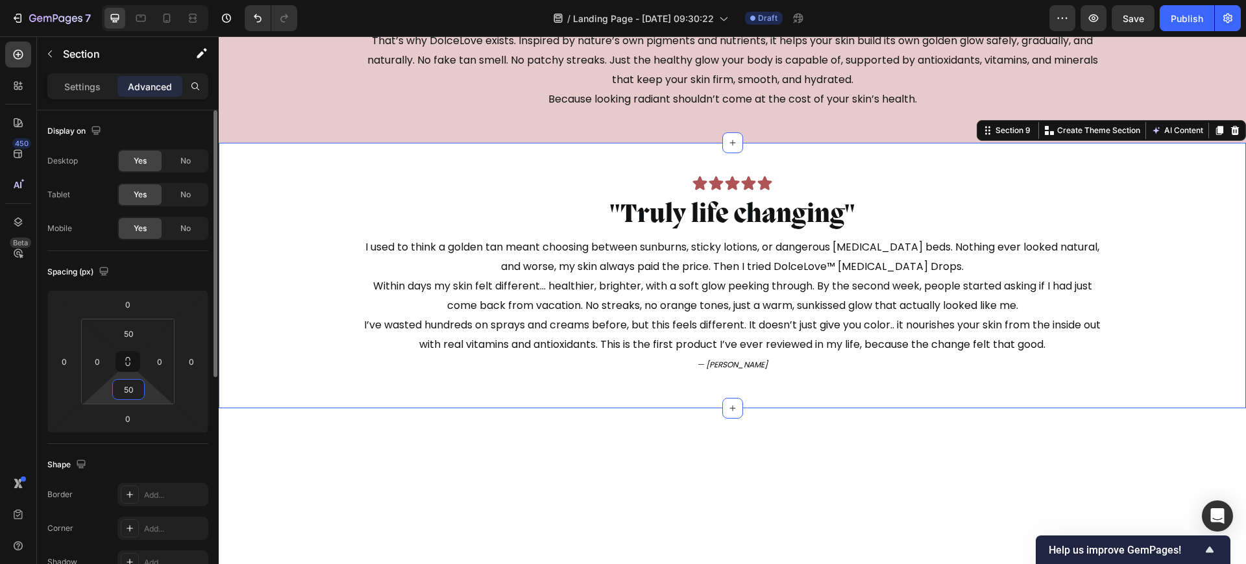
click at [132, 387] on input "50" at bounding box center [129, 389] width 26 height 19
type input "20"
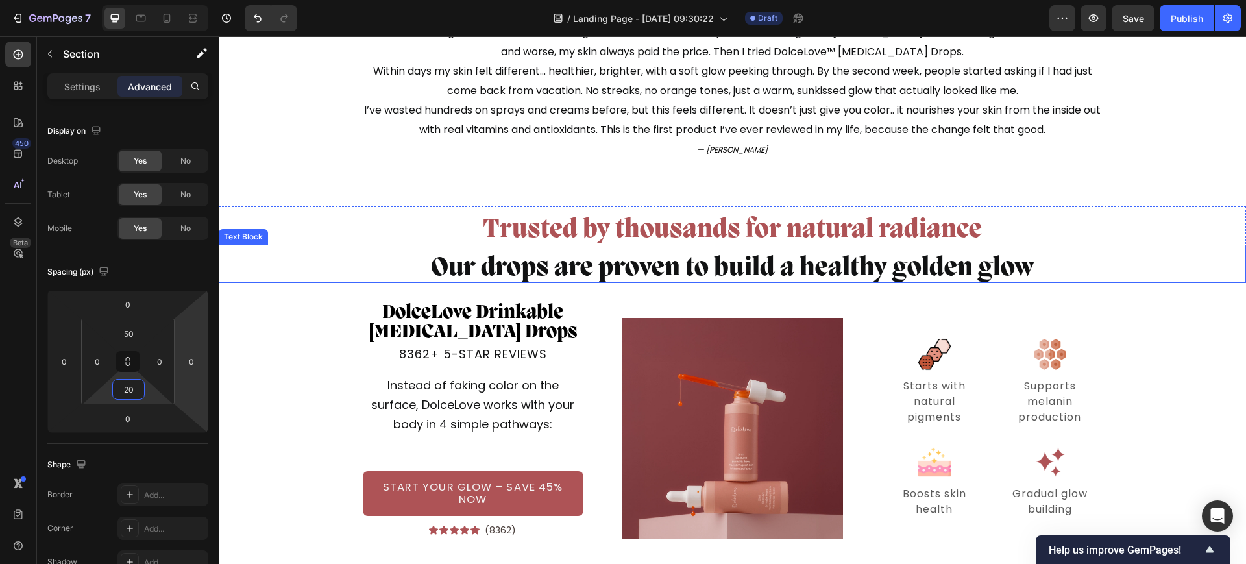
scroll to position [3893, 0]
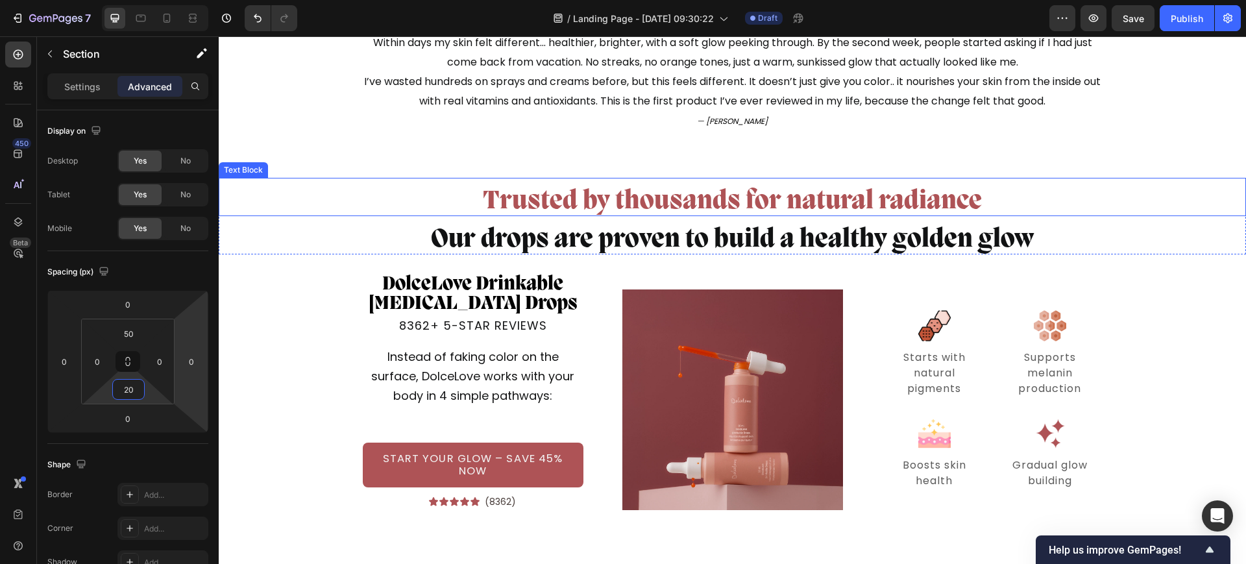
click at [666, 210] on p "Trusted by thousands for natural radiance" at bounding box center [732, 202] width 1025 height 26
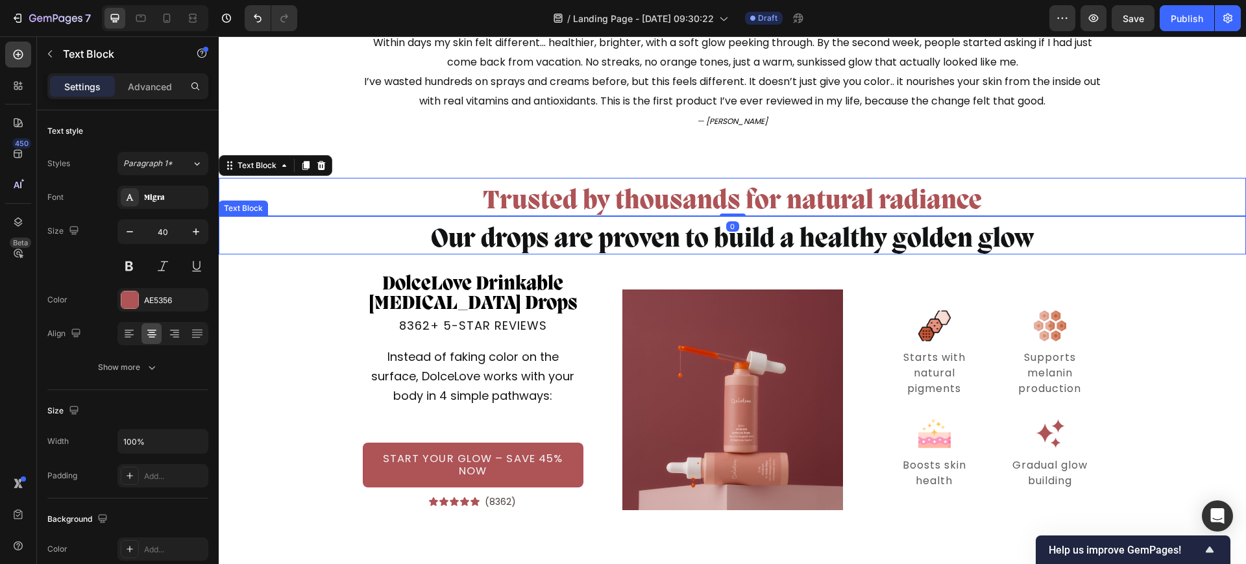
click at [491, 241] on p "Our drops are proven to build a healthy golden glow" at bounding box center [732, 240] width 1025 height 26
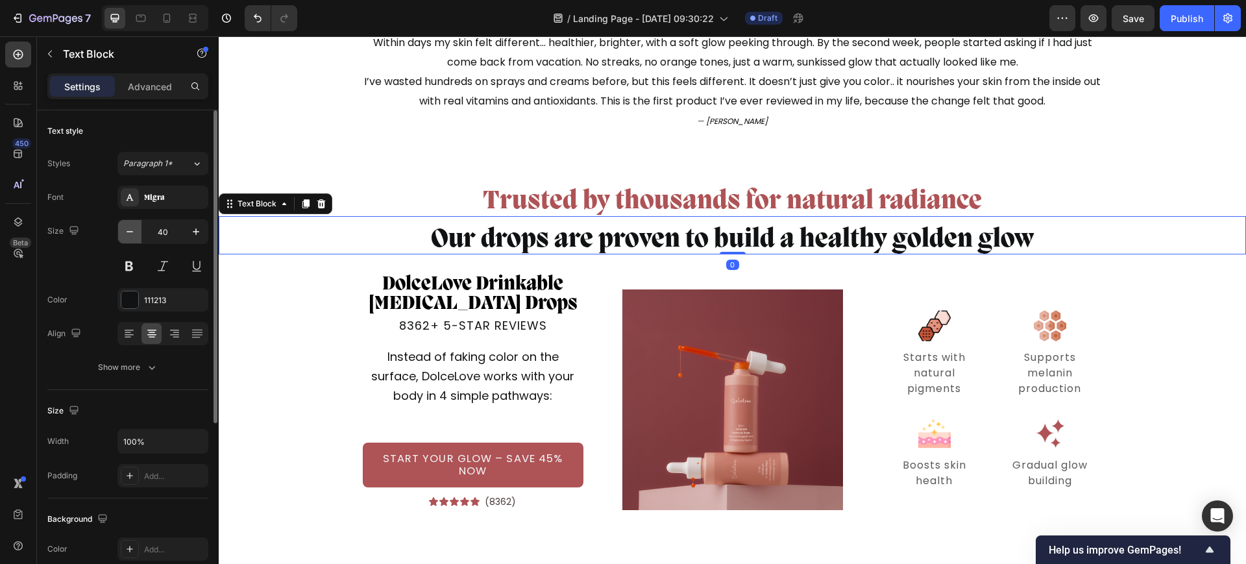
click at [134, 234] on icon "button" at bounding box center [129, 231] width 13 height 13
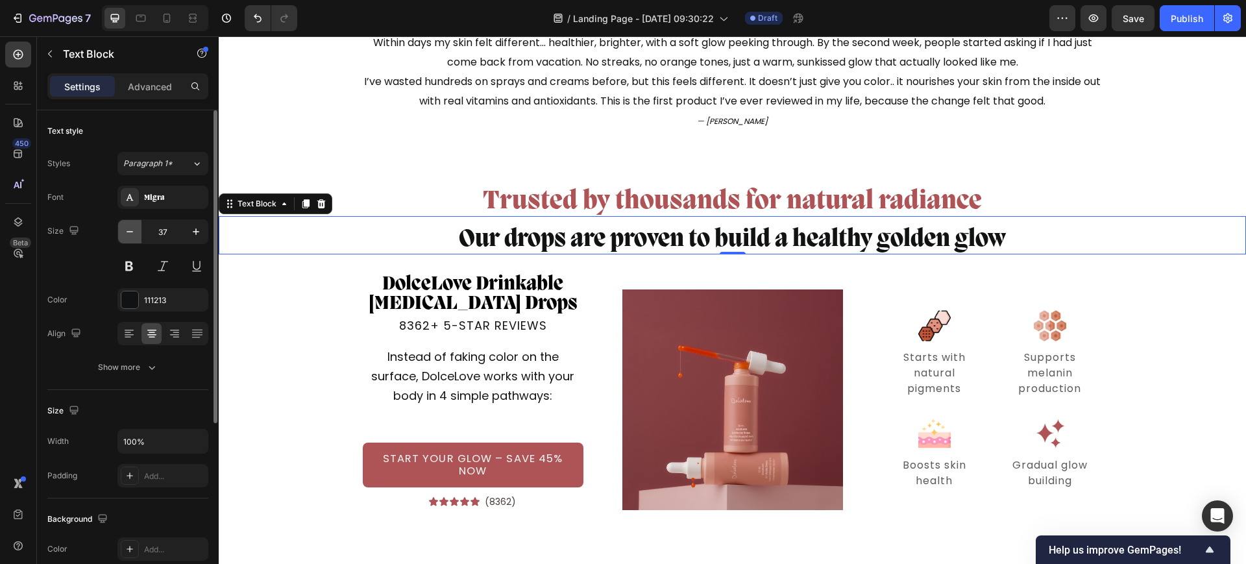
click at [134, 234] on icon "button" at bounding box center [129, 231] width 13 height 13
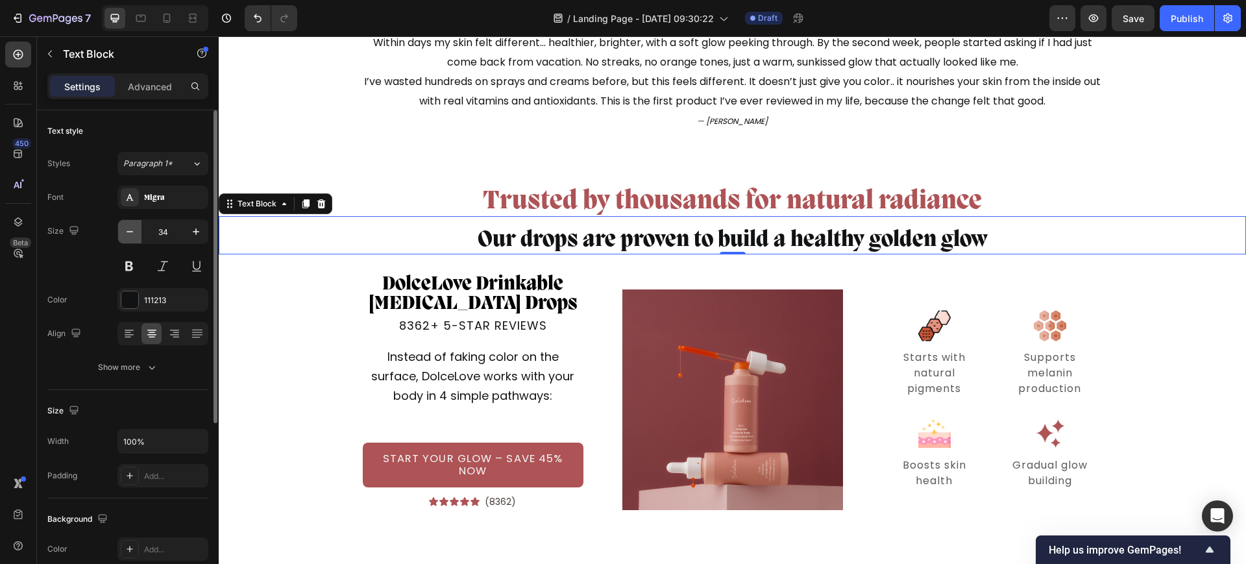
click at [134, 234] on icon "button" at bounding box center [129, 231] width 13 height 13
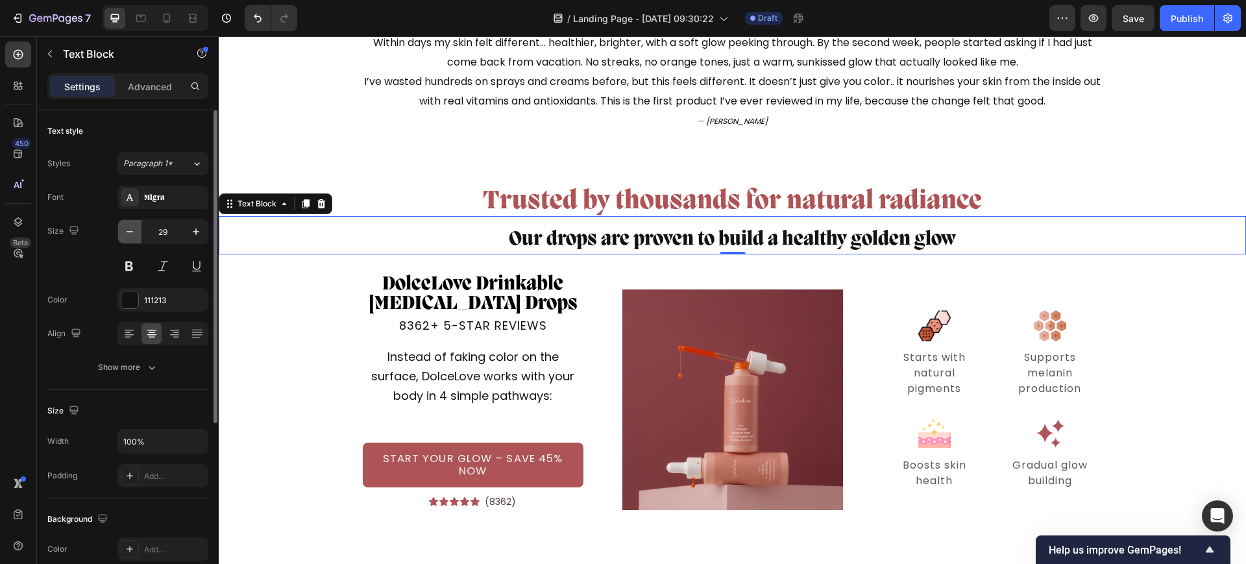
click at [134, 234] on icon "button" at bounding box center [129, 231] width 13 height 13
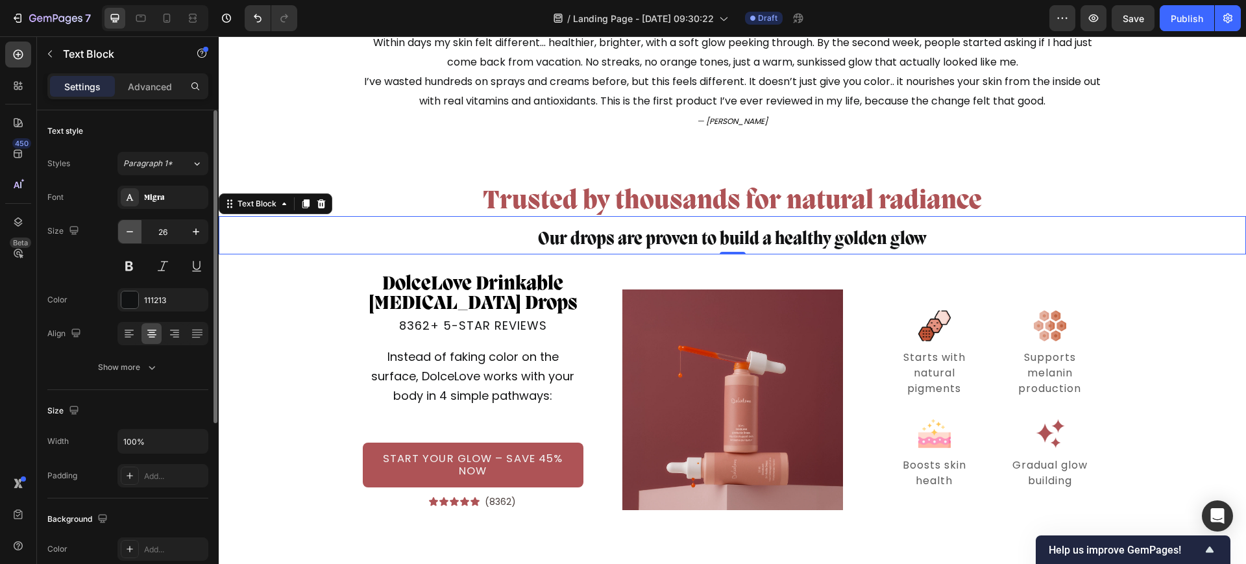
click at [134, 234] on icon "button" at bounding box center [129, 231] width 13 height 13
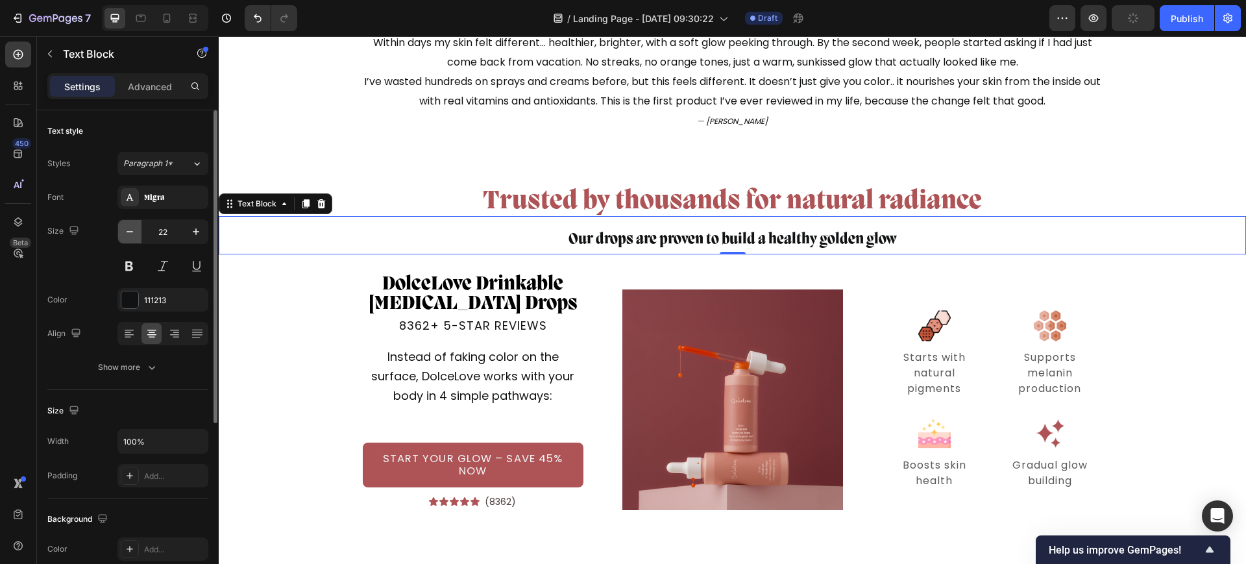
click at [134, 234] on icon "button" at bounding box center [129, 231] width 13 height 13
click at [135, 232] on icon "button" at bounding box center [129, 231] width 13 height 13
type input "18"
click at [128, 363] on div "Show more" at bounding box center [128, 367] width 60 height 13
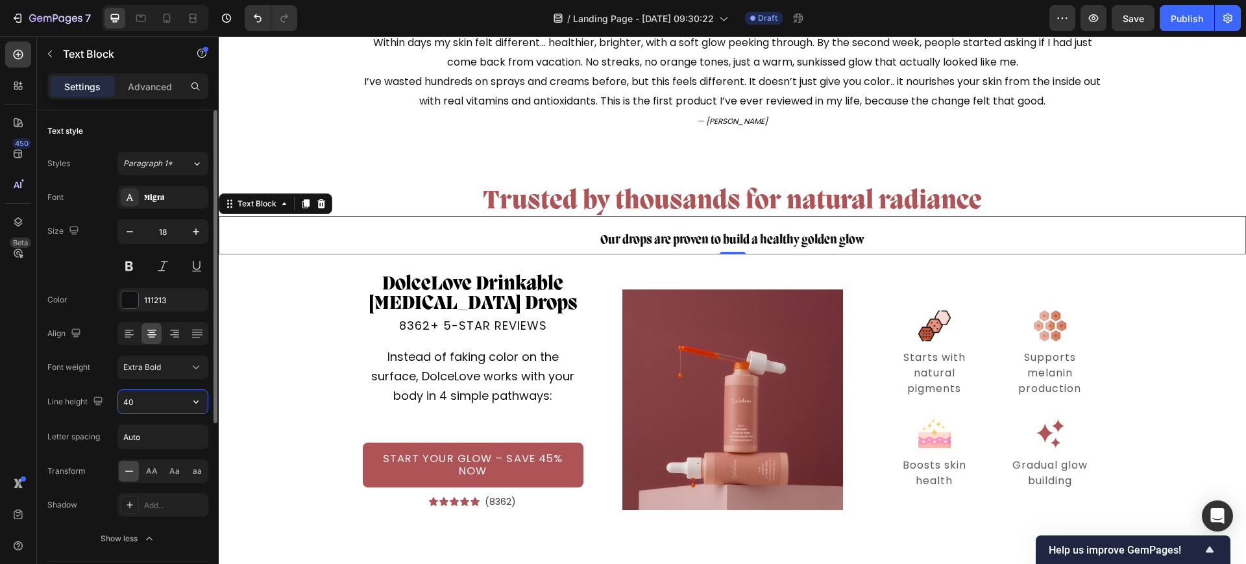
click at [156, 404] on input "40" at bounding box center [163, 401] width 90 height 23
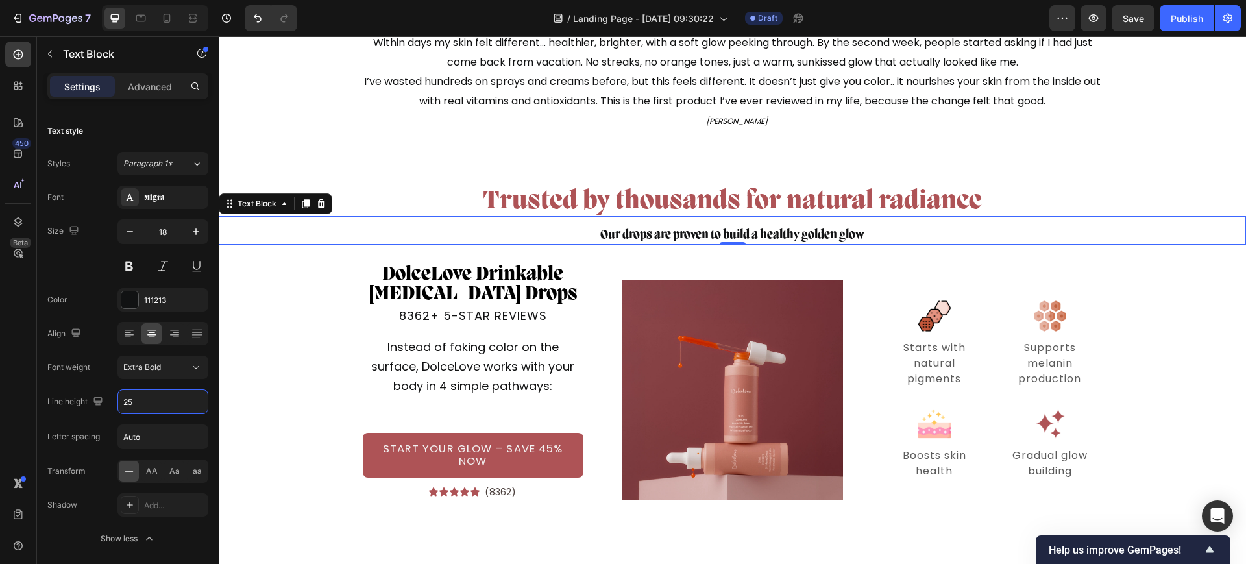
type input "25"
click at [511, 222] on div "Our drops are proven to build a healthy golden glow Text Block 0" at bounding box center [732, 230] width 1027 height 29
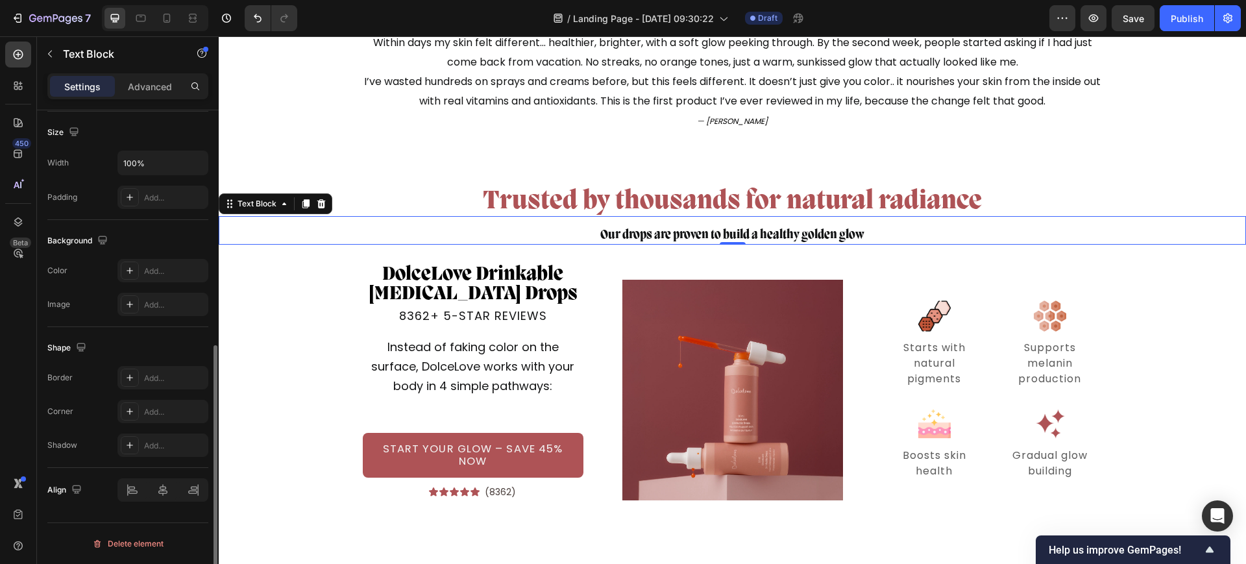
scroll to position [3974, 0]
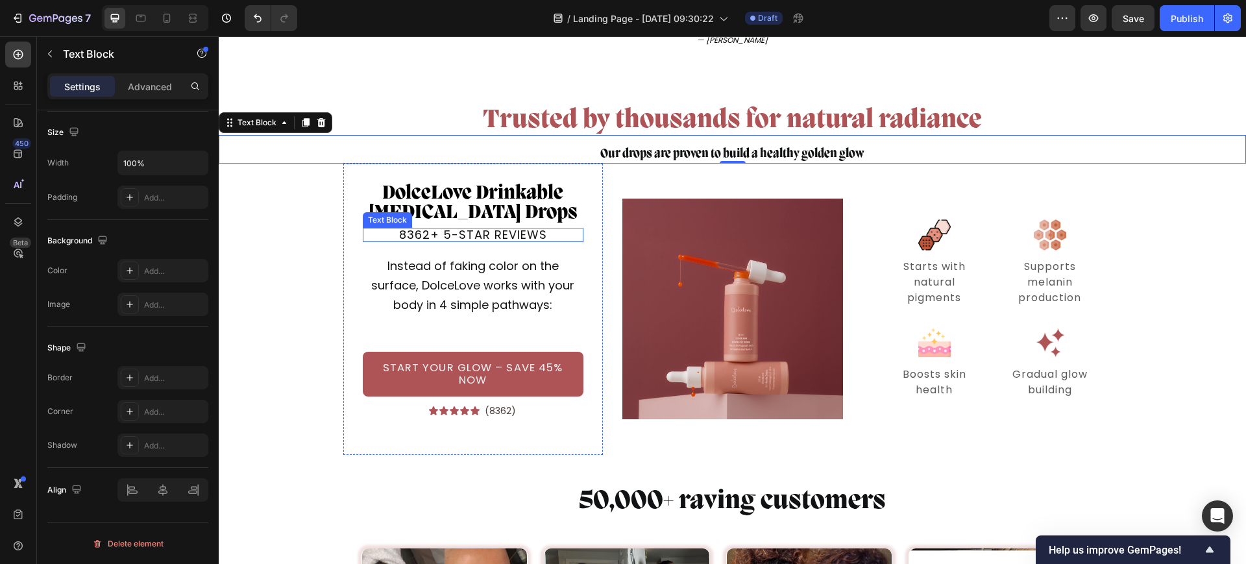
click at [529, 233] on p "8362+ 5-star reviews" at bounding box center [473, 235] width 218 height 12
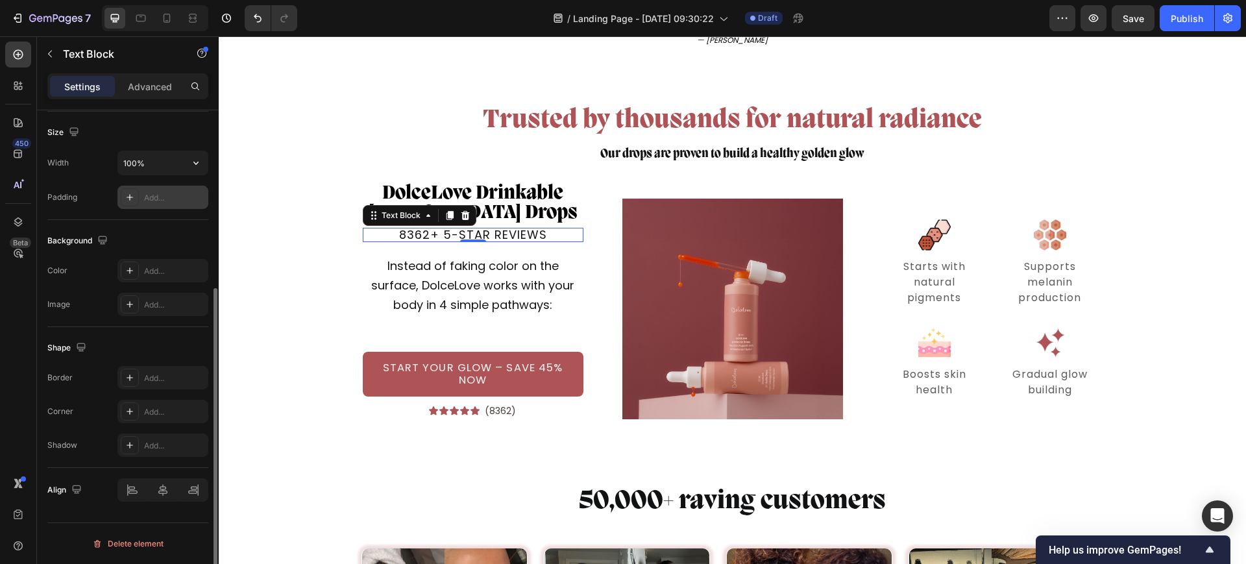
scroll to position [0, 0]
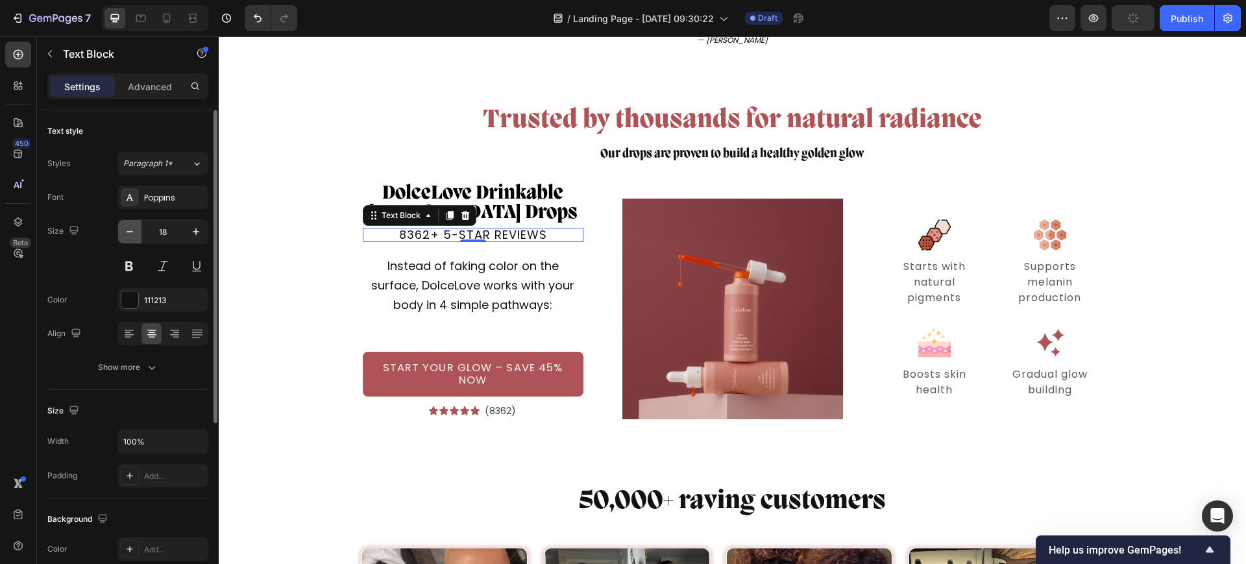
click at [127, 231] on icon "button" at bounding box center [130, 231] width 6 height 1
click at [123, 228] on button "button" at bounding box center [129, 231] width 23 height 23
type input "16"
click at [527, 305] on p "Instead of faking color on the surface, DolceLove works with your body in 4 sim…" at bounding box center [473, 285] width 218 height 58
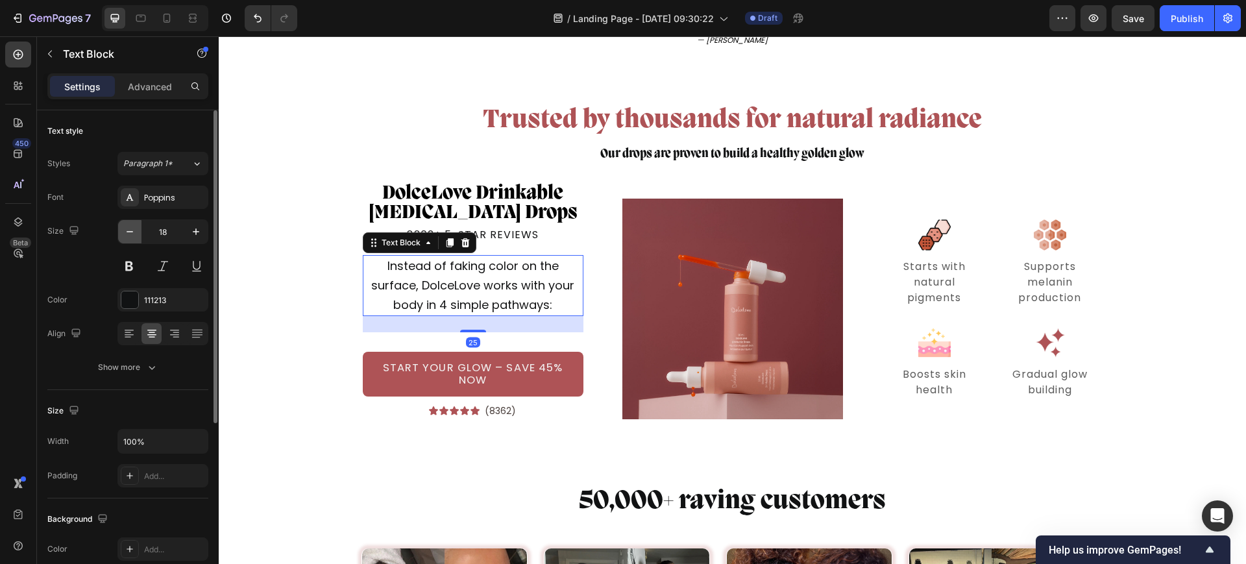
click at [129, 234] on icon "button" at bounding box center [129, 231] width 13 height 13
type input "16"
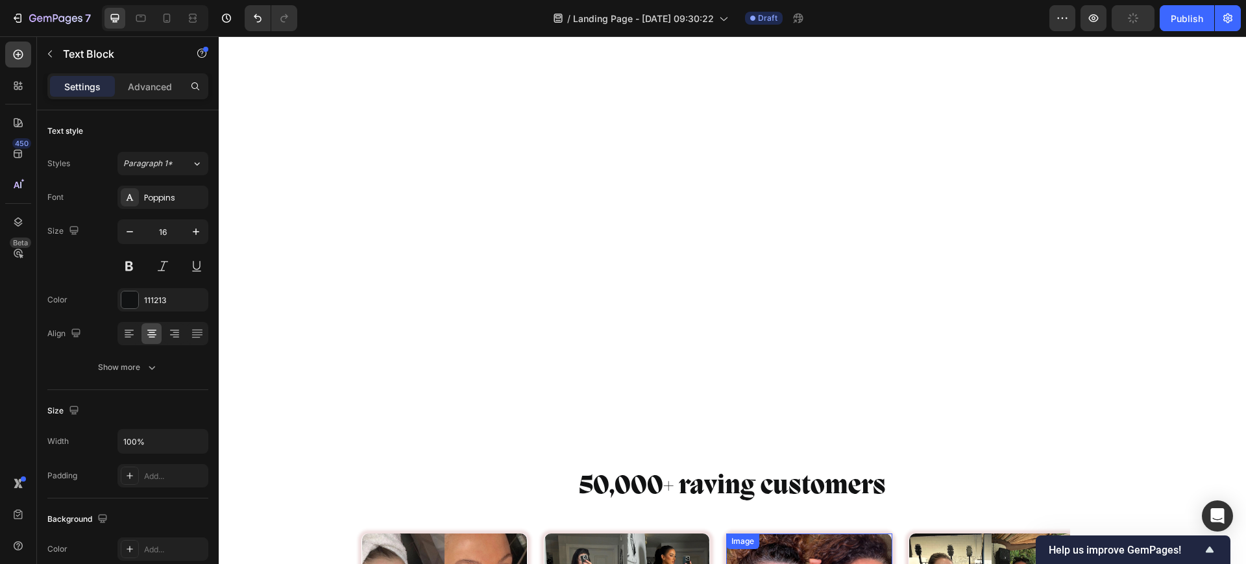
scroll to position [4867, 0]
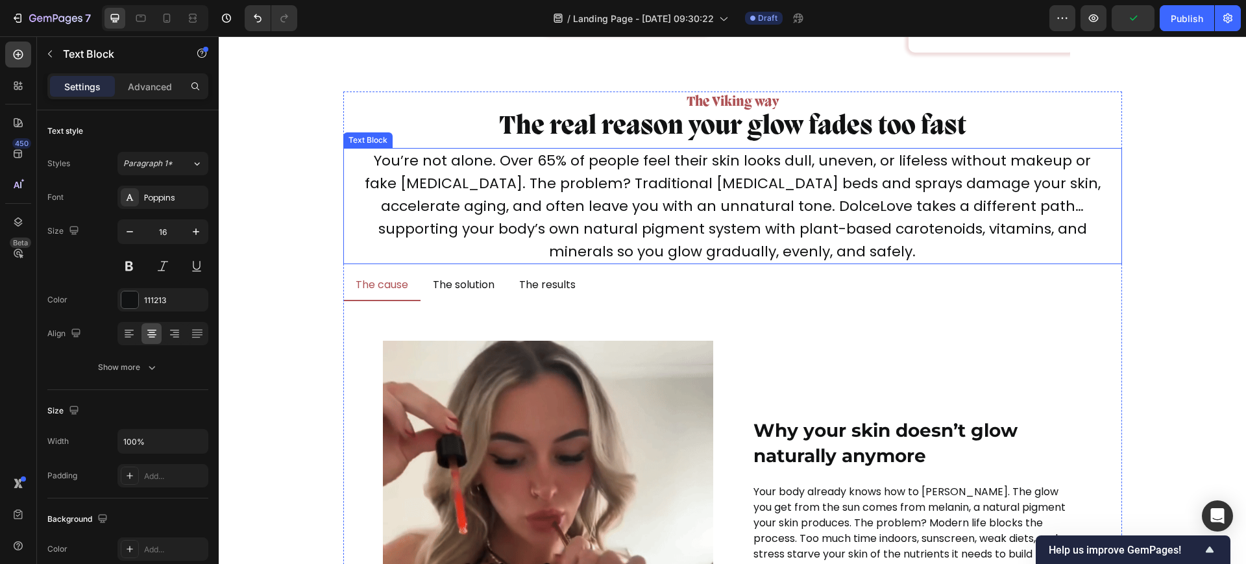
click at [703, 222] on p "You’re not alone. Over 65% of people feel their skin looks dull, uneven, or lif…" at bounding box center [732, 206] width 737 height 114
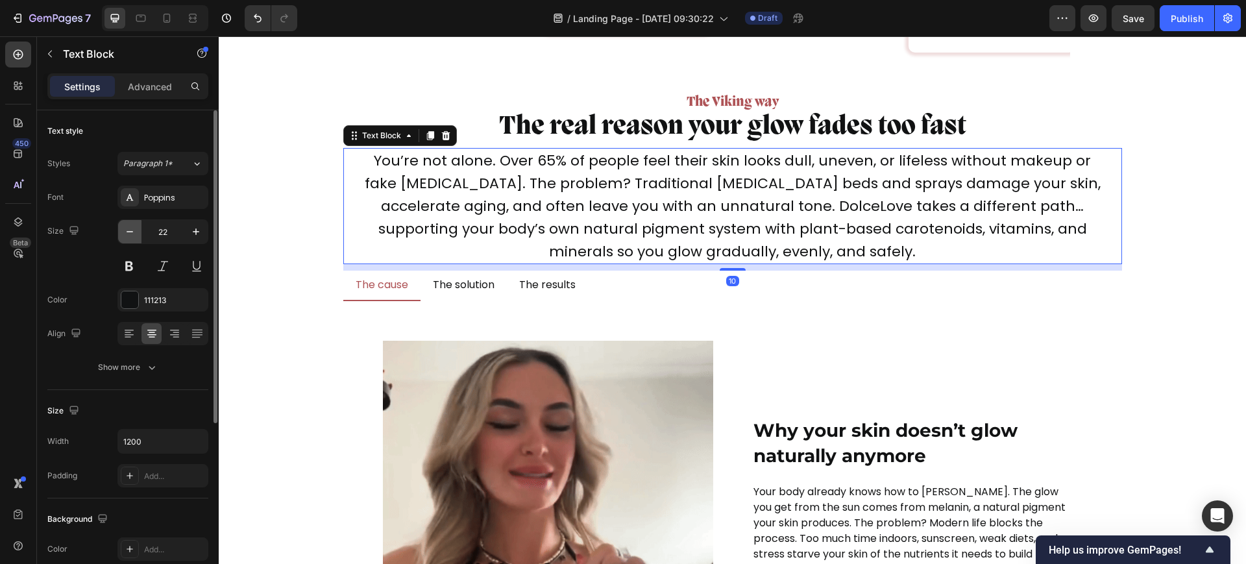
click at [121, 225] on button "button" at bounding box center [129, 231] width 23 height 23
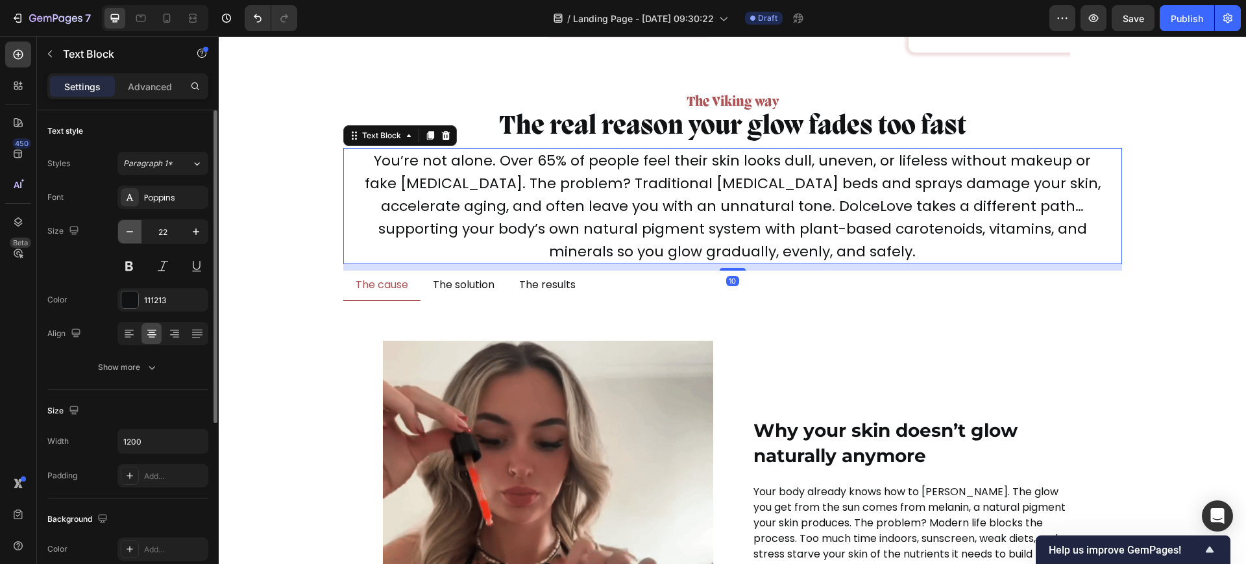
click at [121, 225] on button "button" at bounding box center [129, 231] width 23 height 23
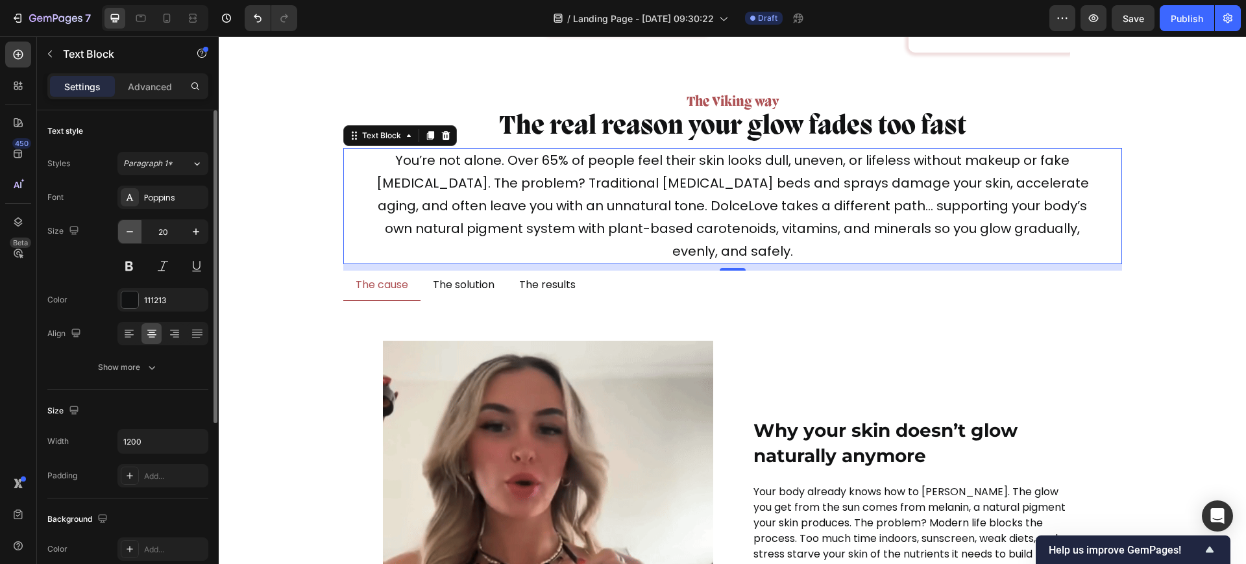
click at [121, 225] on button "button" at bounding box center [129, 231] width 23 height 23
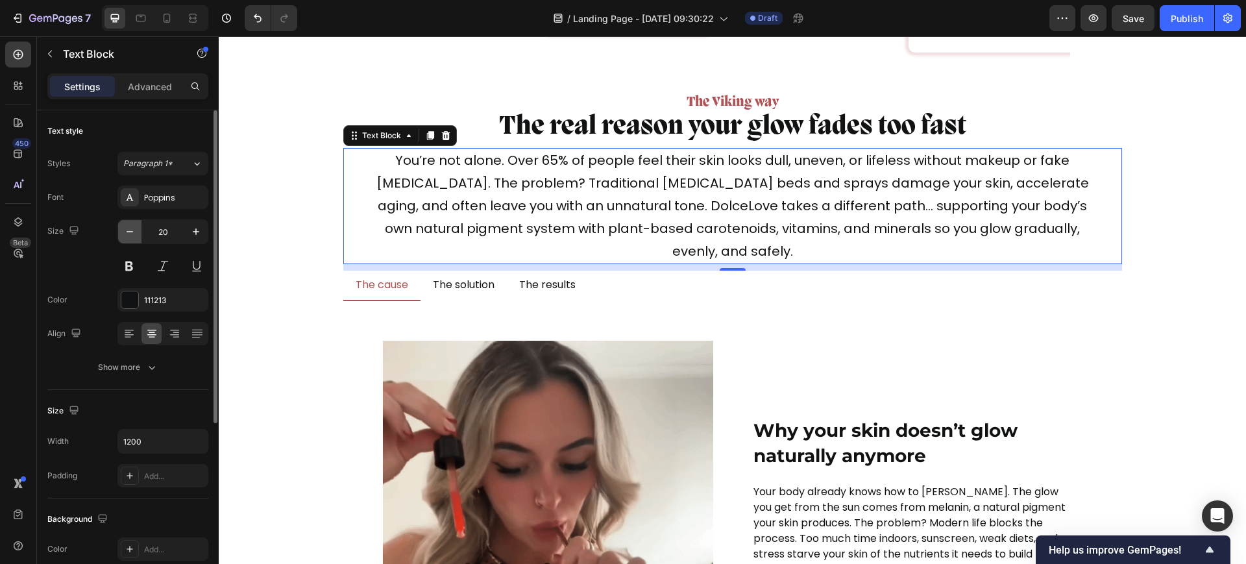
click at [121, 225] on button "button" at bounding box center [129, 231] width 23 height 23
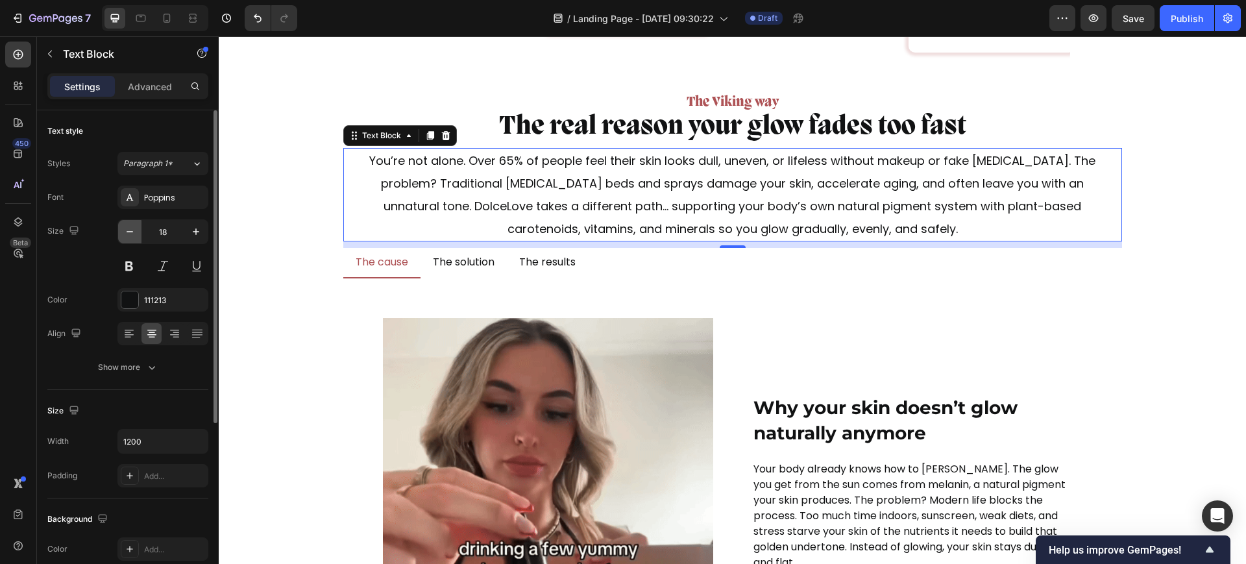
click at [121, 225] on button "button" at bounding box center [129, 231] width 23 height 23
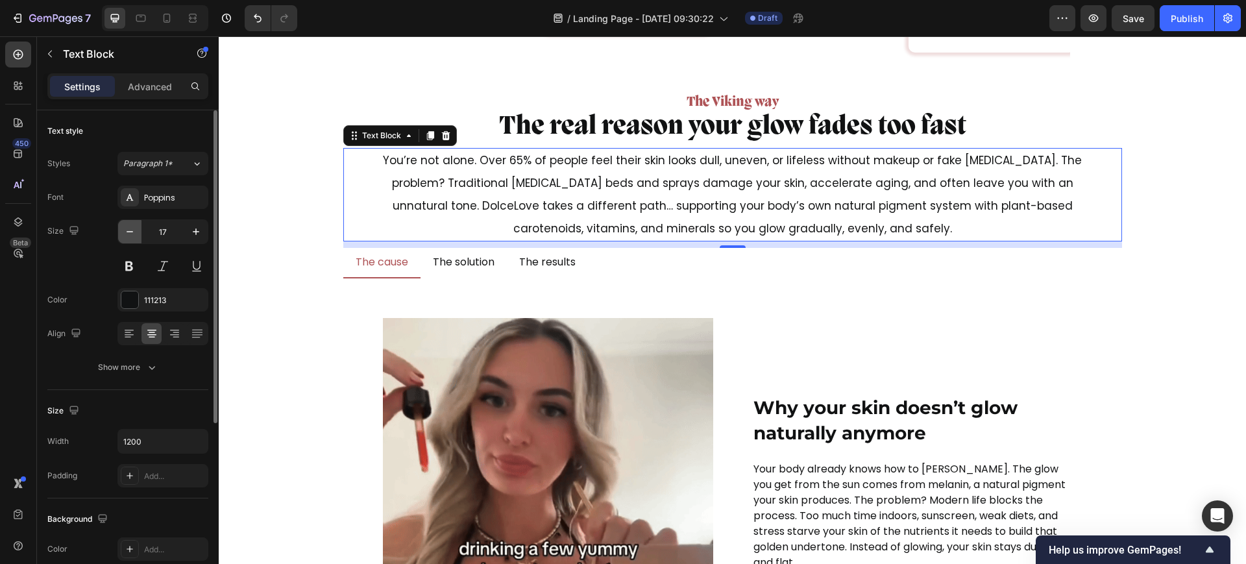
click at [121, 225] on button "button" at bounding box center [129, 231] width 23 height 23
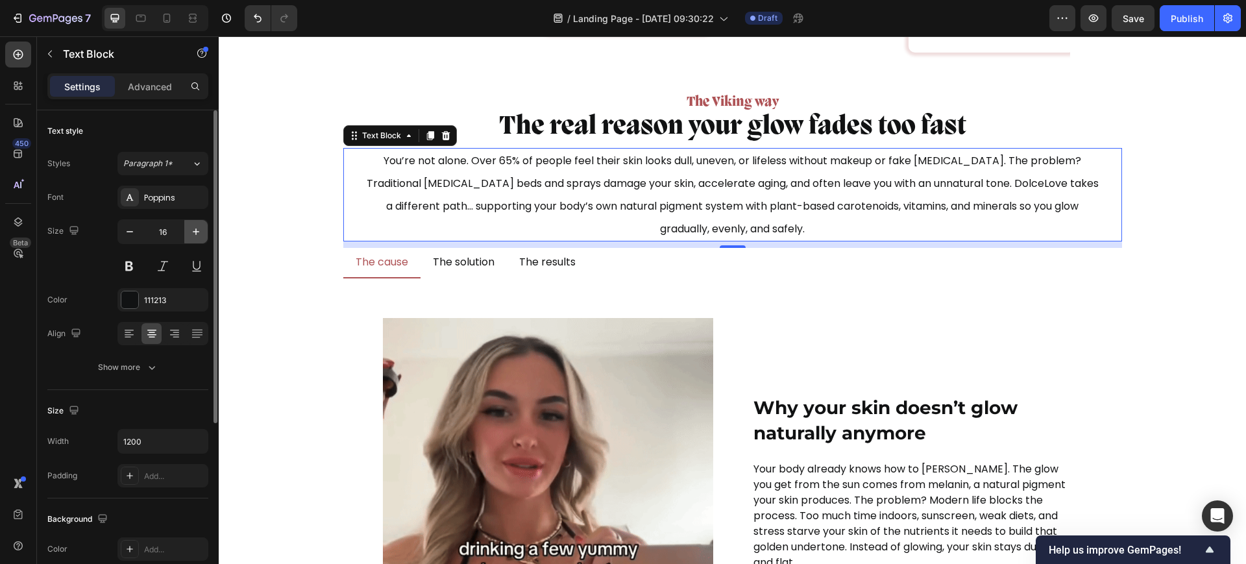
click at [195, 231] on icon "button" at bounding box center [196, 231] width 6 height 6
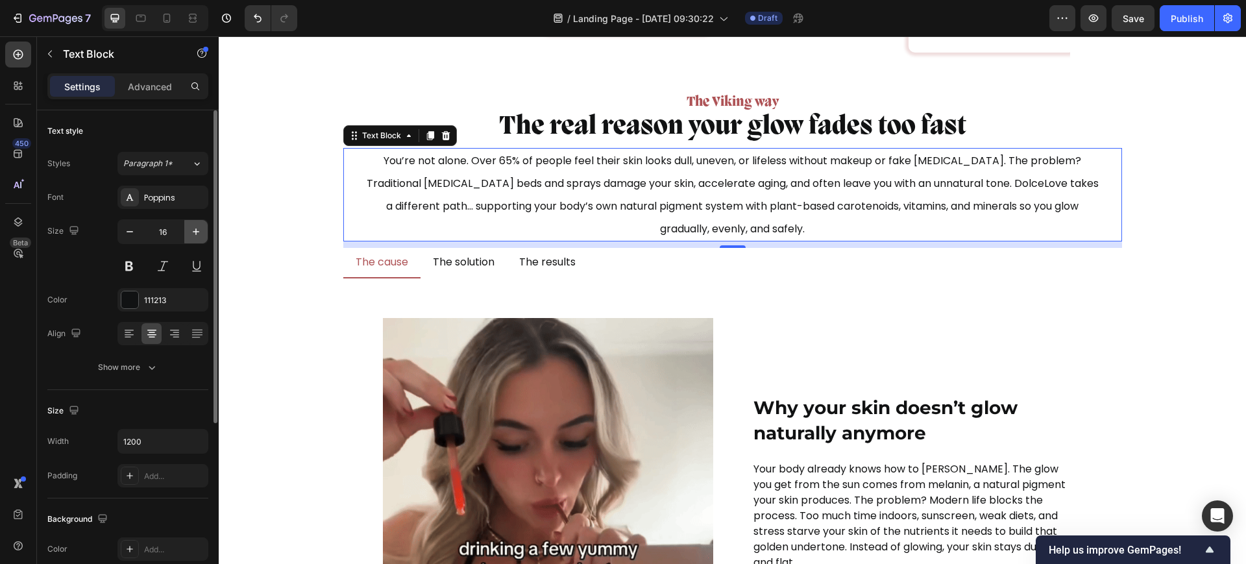
click at [195, 231] on icon "button" at bounding box center [196, 231] width 6 height 6
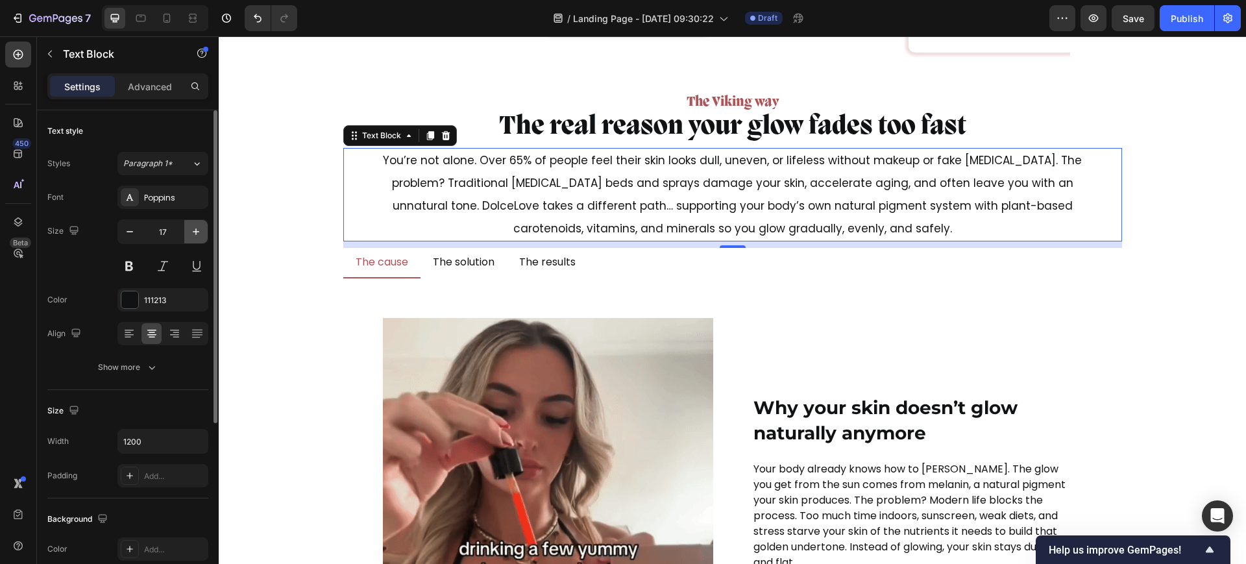
type input "18"
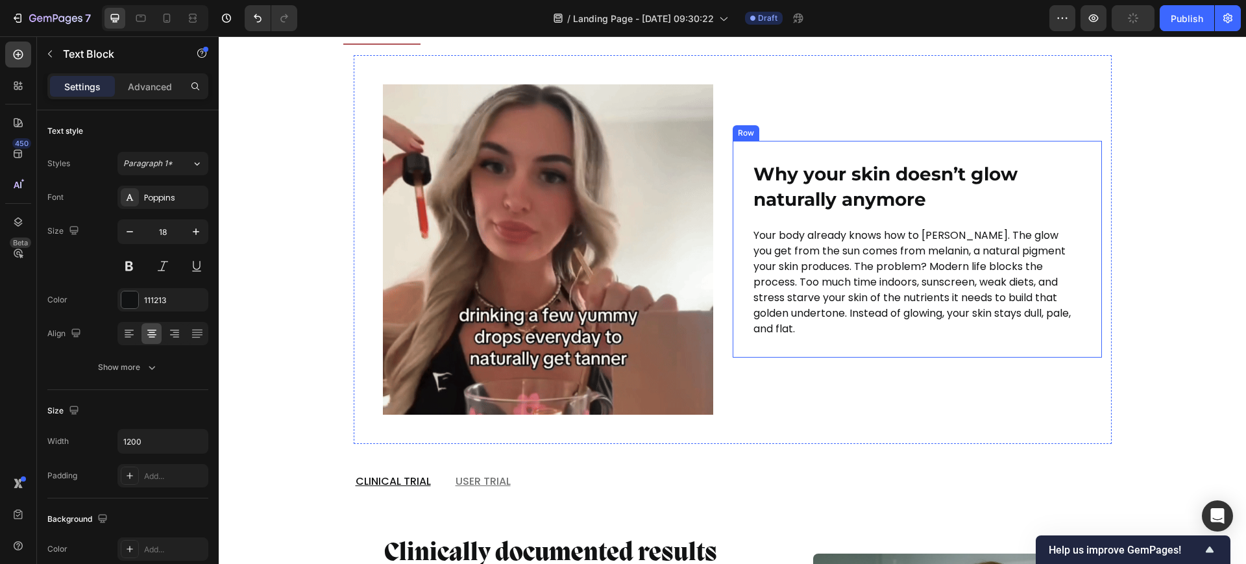
scroll to position [5110, 0]
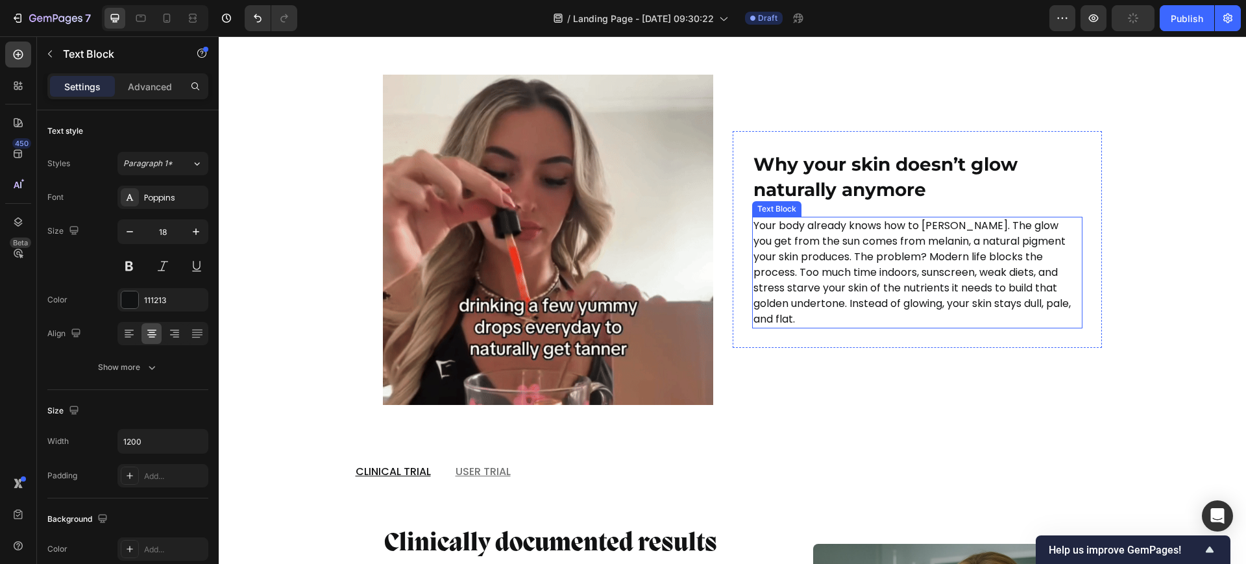
click at [823, 297] on p "Your body already knows how to tan. The glow you get from the sun comes from me…" at bounding box center [917, 272] width 328 height 109
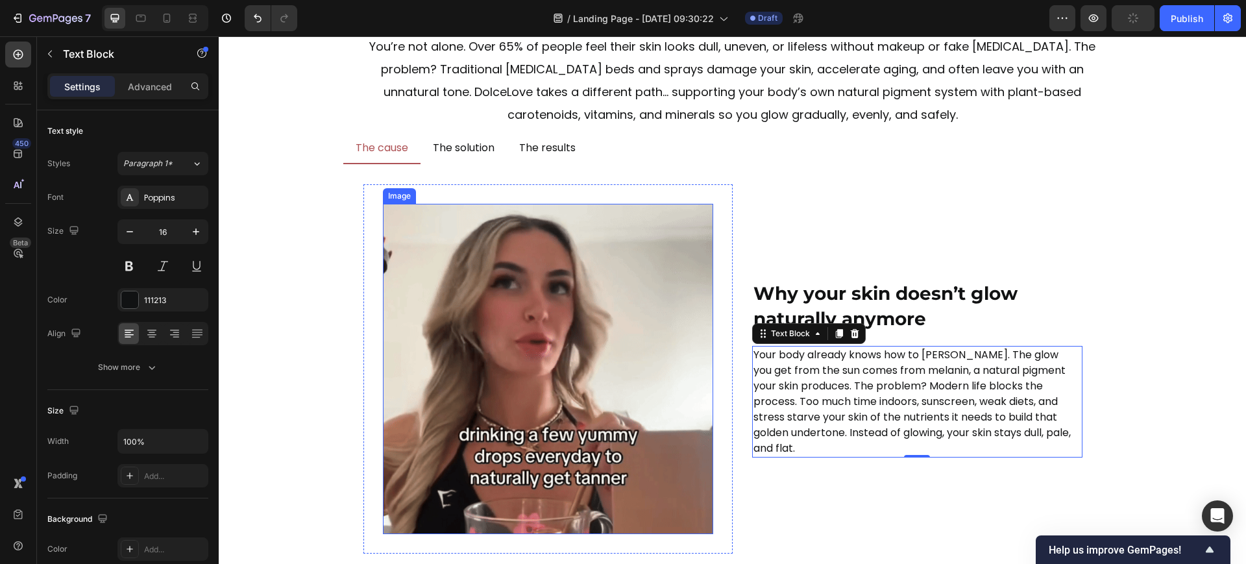
scroll to position [4948, 0]
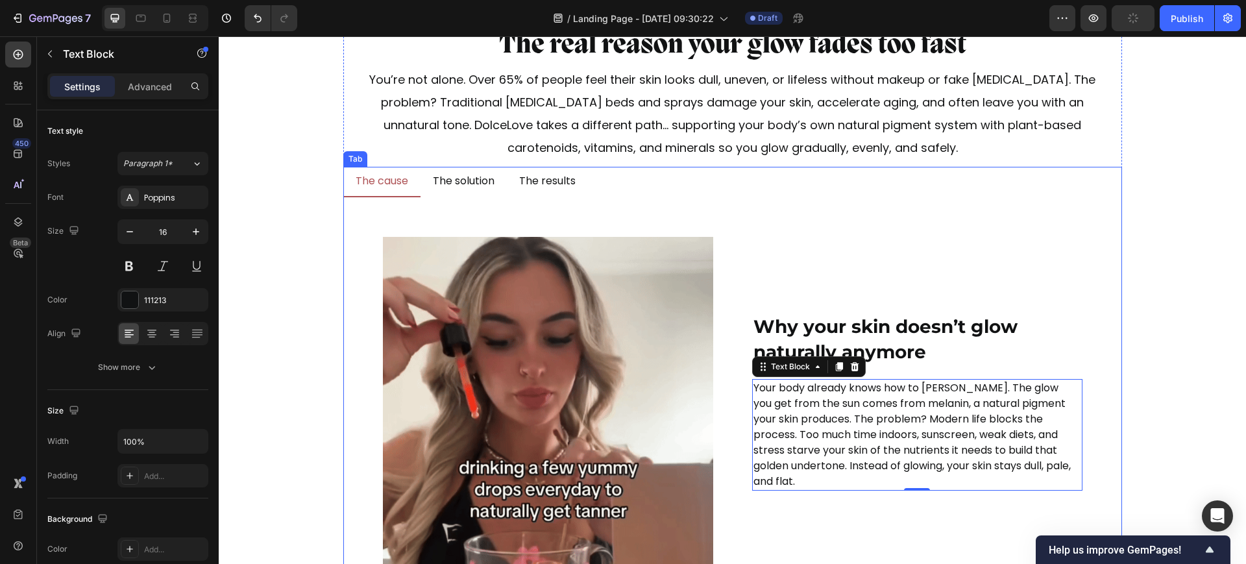
click at [457, 191] on li "The solution" at bounding box center [463, 182] width 86 height 30
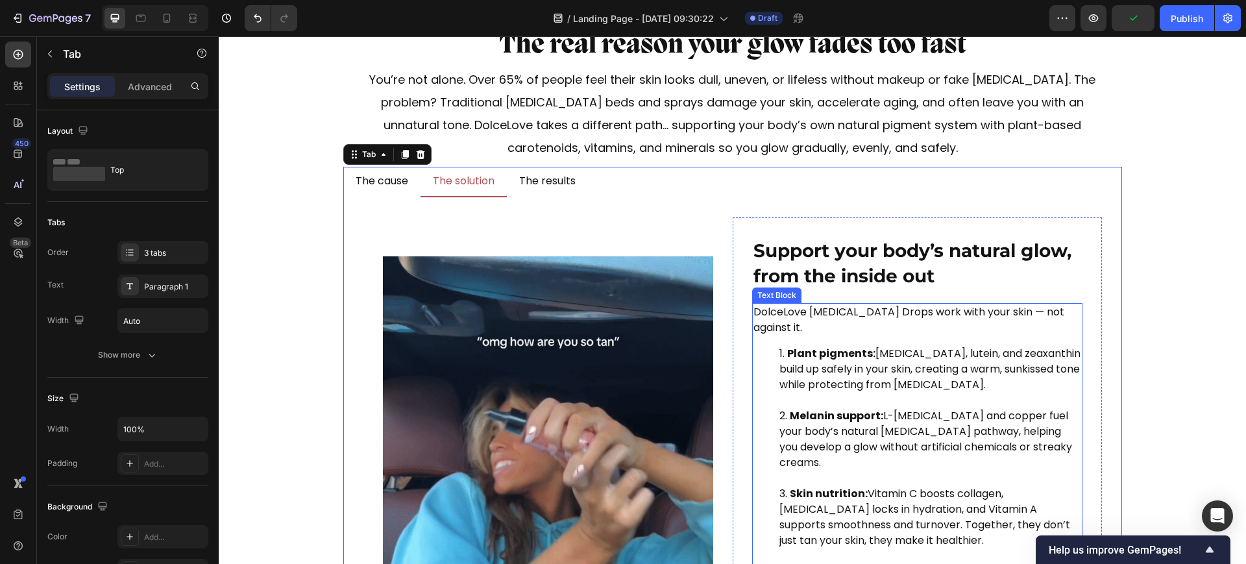
click at [796, 346] on strong "Plant pigments:" at bounding box center [831, 353] width 88 height 15
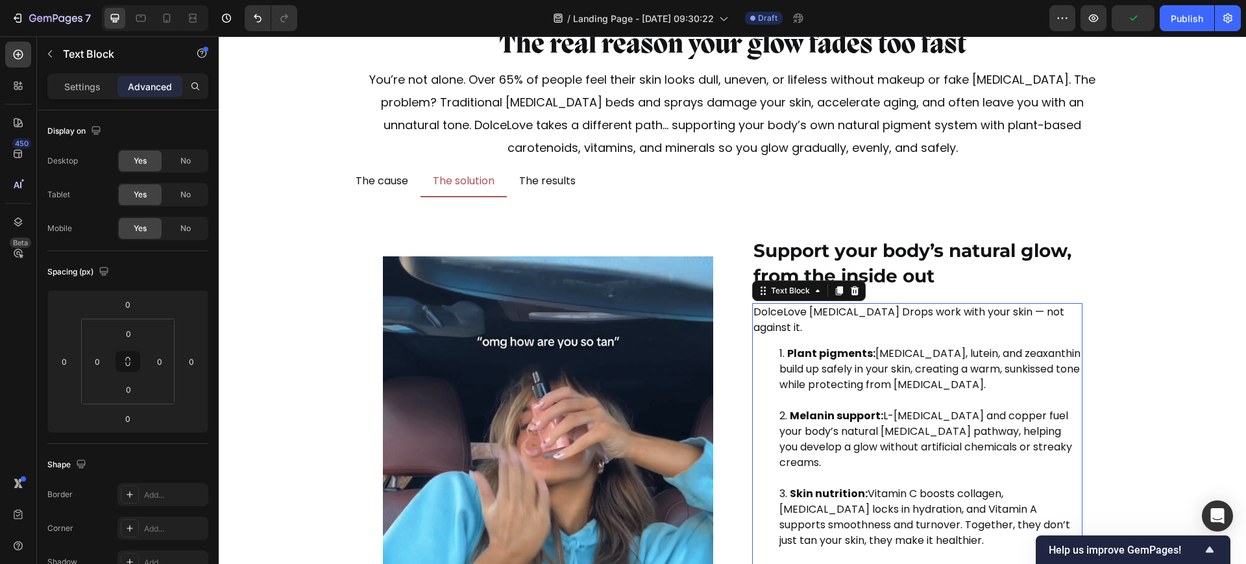
click at [66, 81] on p "Settings" at bounding box center [82, 87] width 36 height 14
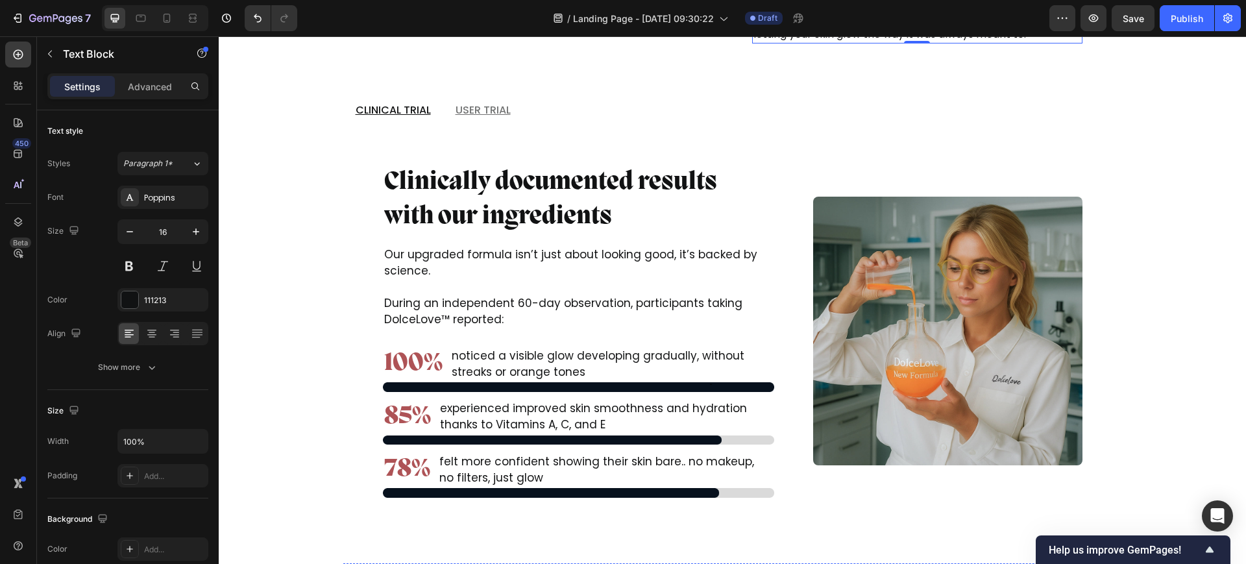
scroll to position [6245, 0]
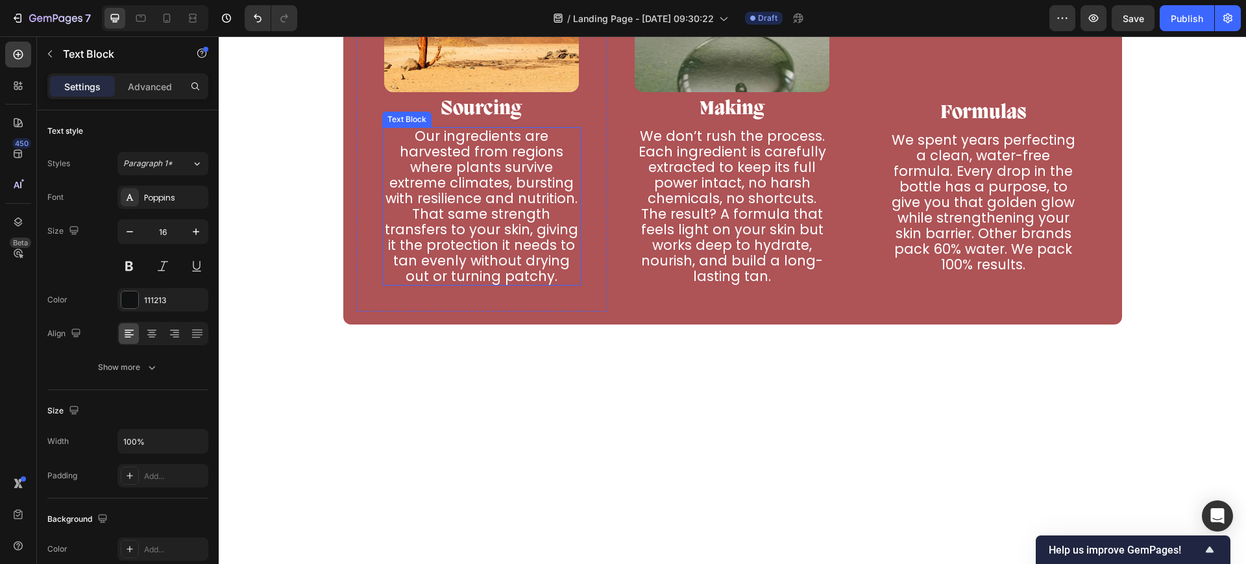
click at [540, 212] on p "Our ingredients are harvested from regions where plants survive extreme climate…" at bounding box center [481, 206] width 197 height 156
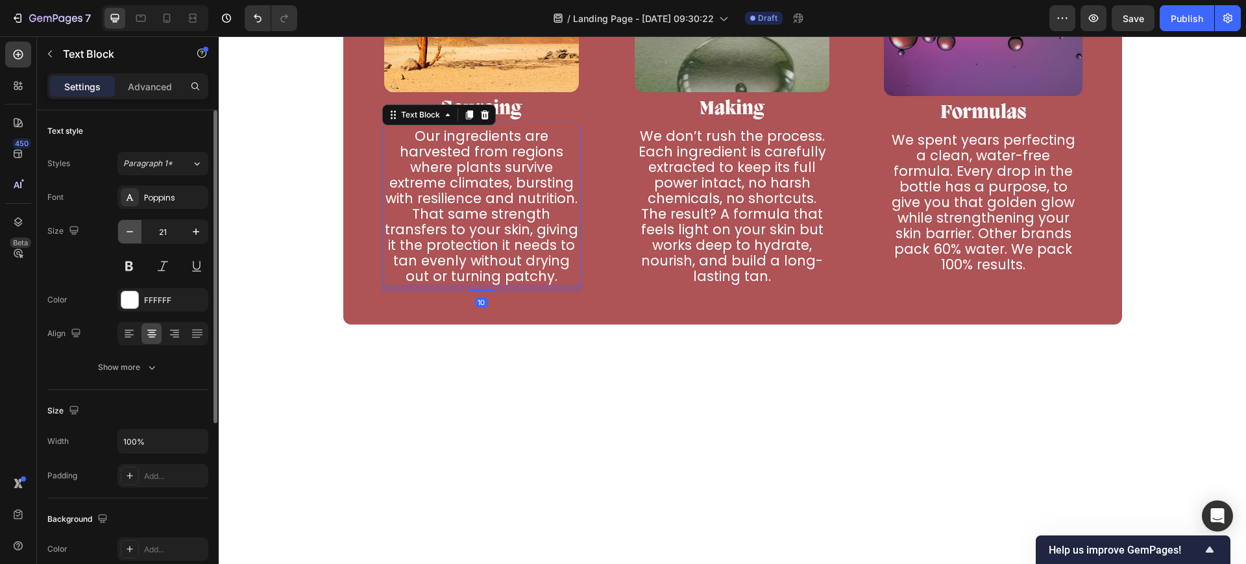
click at [127, 231] on icon "button" at bounding box center [130, 231] width 6 height 1
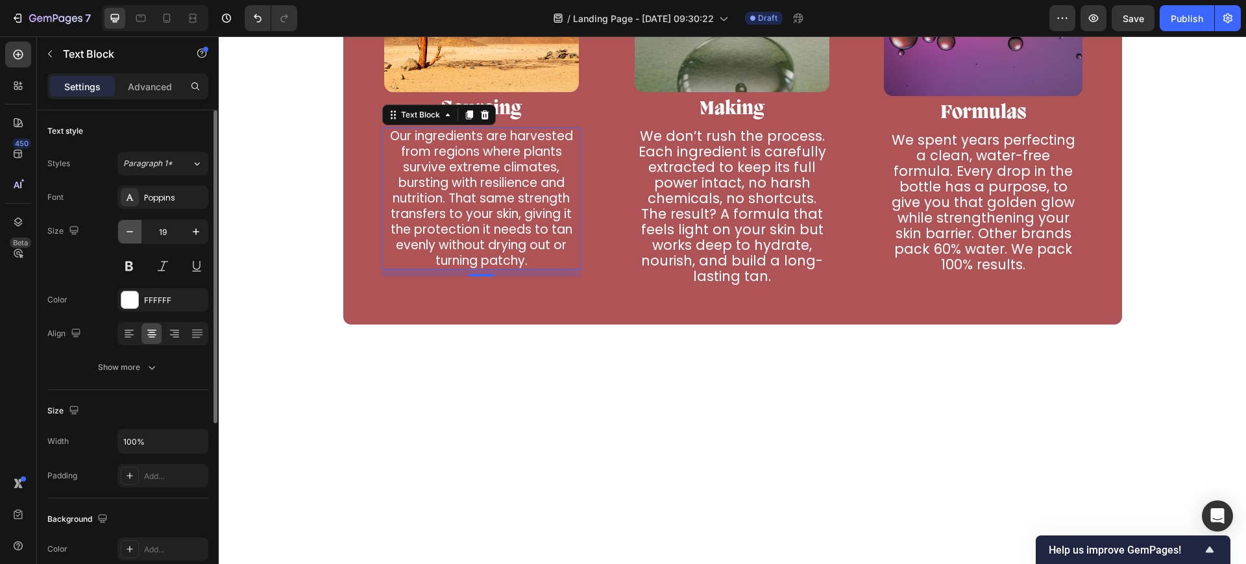
click at [127, 231] on icon "button" at bounding box center [130, 231] width 6 height 1
type input "18"
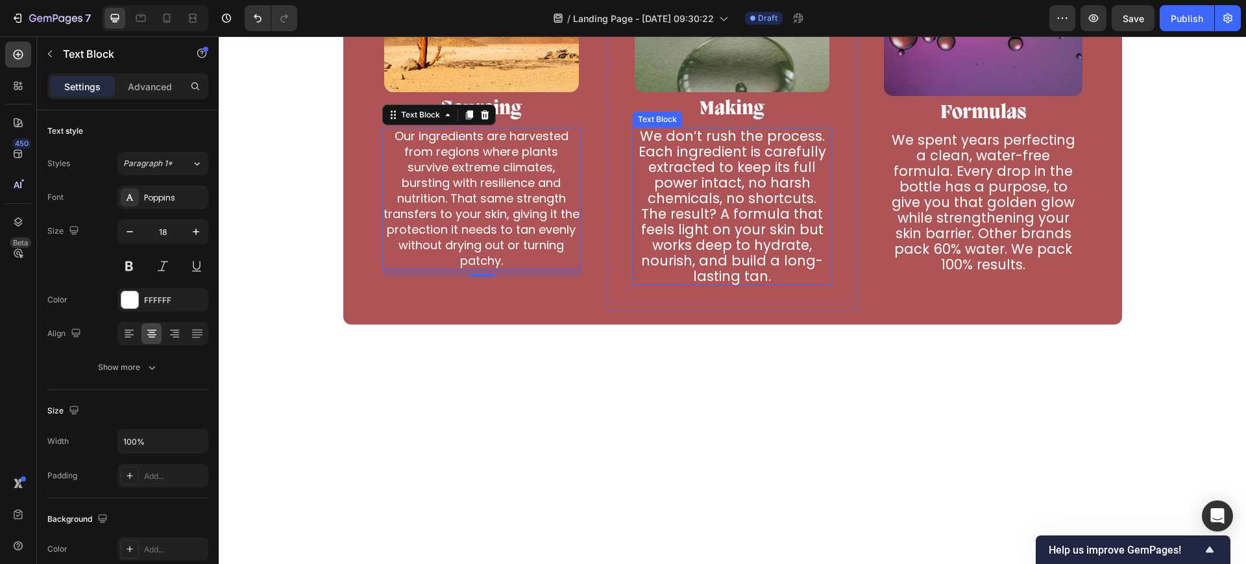
click at [670, 208] on p "We don’t rush the process. Each ingredient is carefully extracted to keep its f…" at bounding box center [732, 206] width 197 height 156
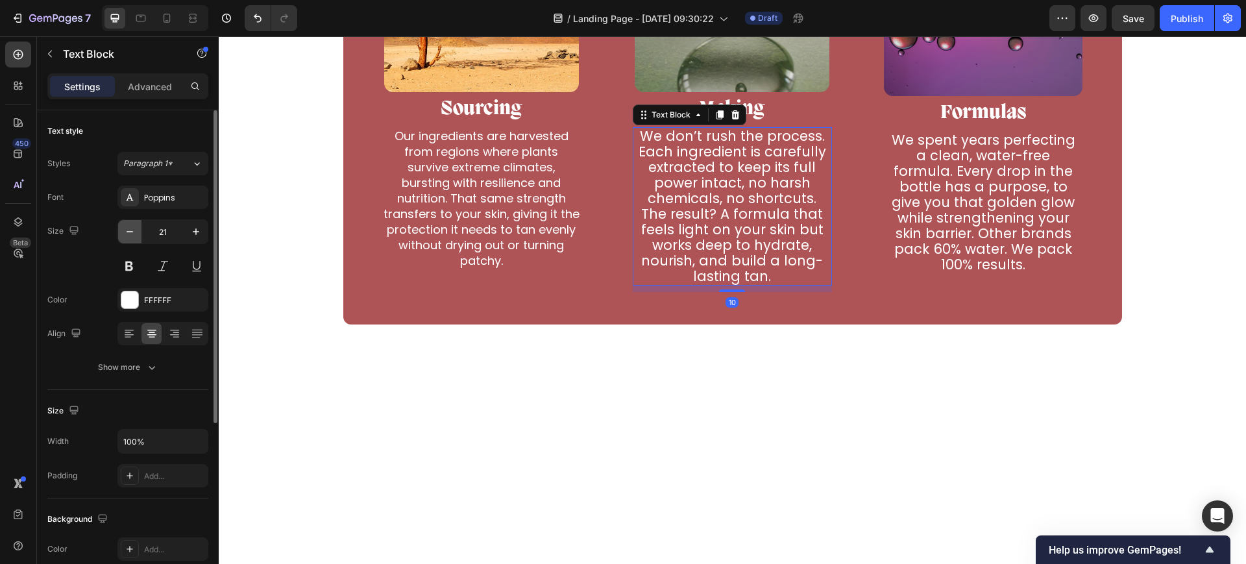
click at [128, 236] on icon "button" at bounding box center [129, 231] width 13 height 13
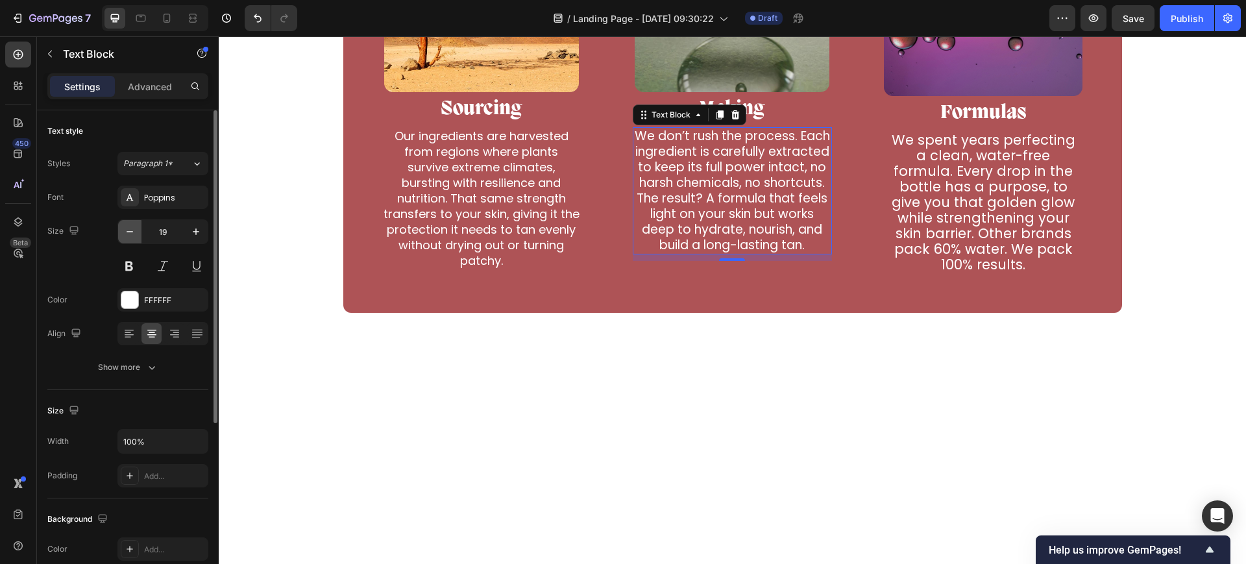
click at [128, 236] on icon "button" at bounding box center [129, 231] width 13 height 13
type input "18"
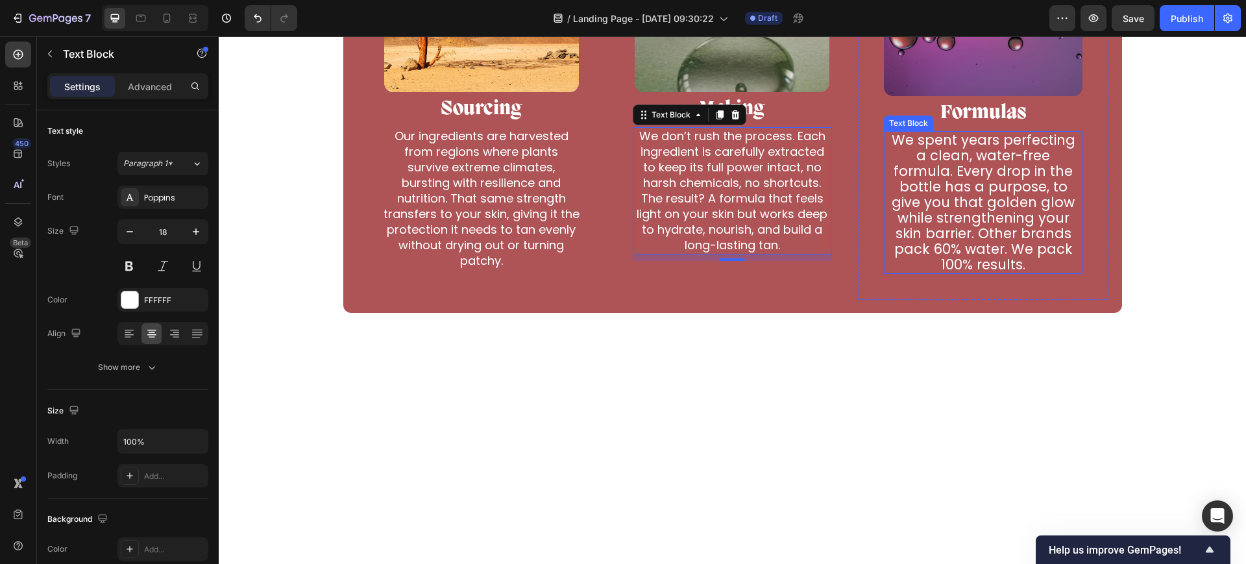
click at [931, 252] on p "We spent years perfecting a clean, water-free formula. Every drop in the bottle…" at bounding box center [983, 202] width 197 height 140
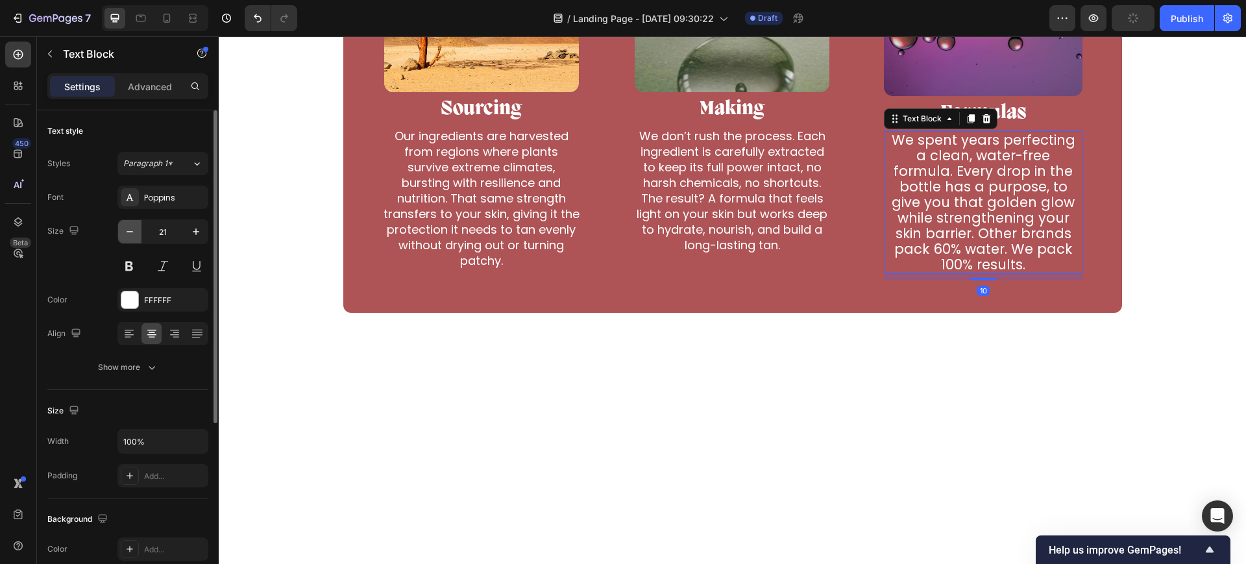
click at [129, 230] on icon "button" at bounding box center [129, 231] width 13 height 13
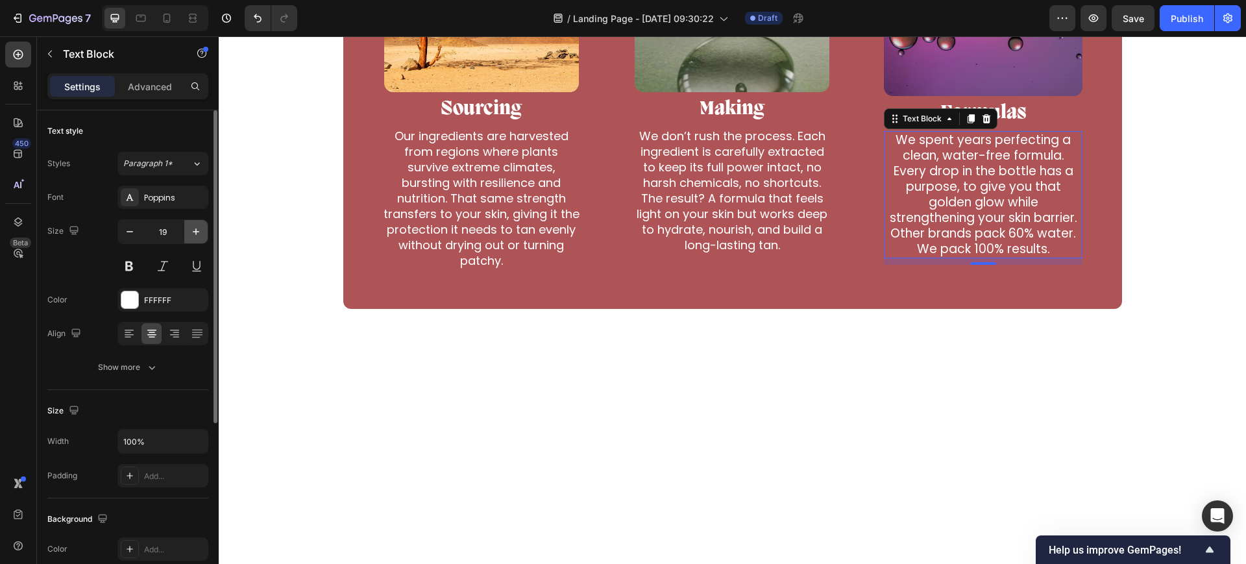
click at [198, 225] on icon "button" at bounding box center [195, 231] width 13 height 13
type input "20"
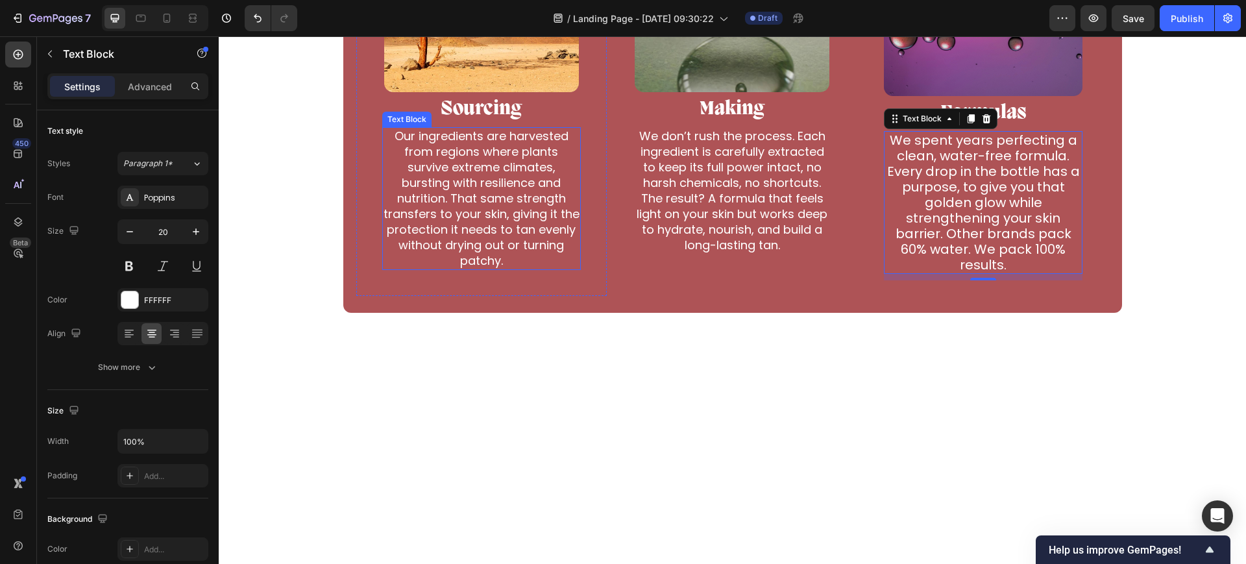
click at [460, 224] on p "Our ingredients are harvested from regions where plants survive extreme climate…" at bounding box center [481, 198] width 197 height 140
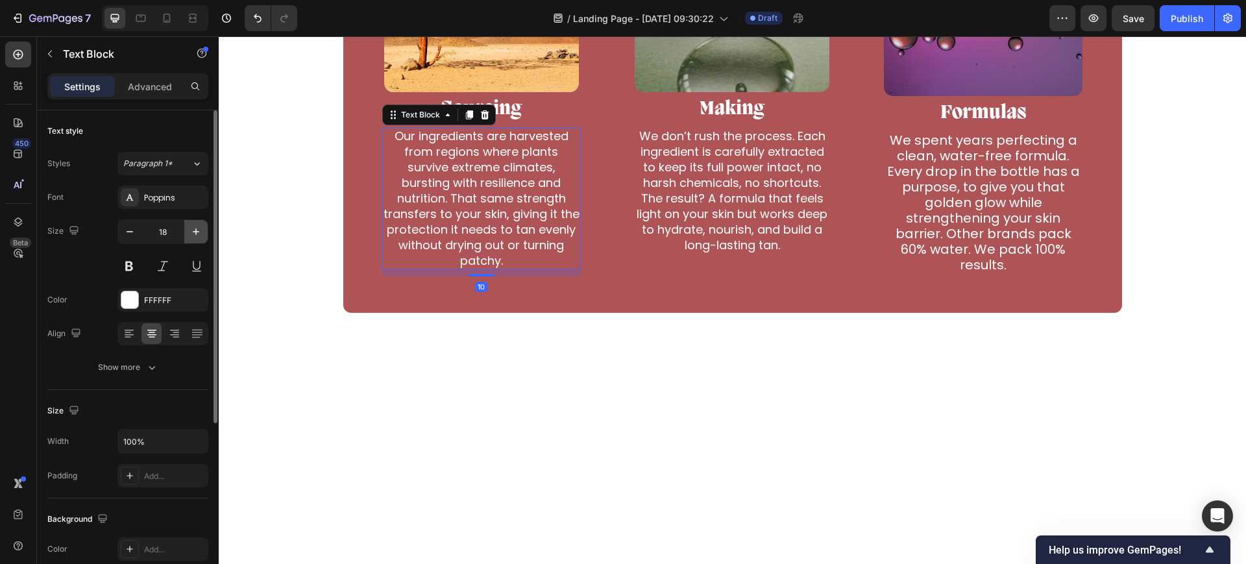
drag, startPoint x: 204, startPoint y: 234, endPoint x: 36, endPoint y: 197, distance: 172.1
click at [204, 234] on button "button" at bounding box center [195, 231] width 23 height 23
drag, startPoint x: 204, startPoint y: 234, endPoint x: 210, endPoint y: 199, distance: 35.5
click at [204, 234] on button "button" at bounding box center [195, 231] width 23 height 23
type input "20"
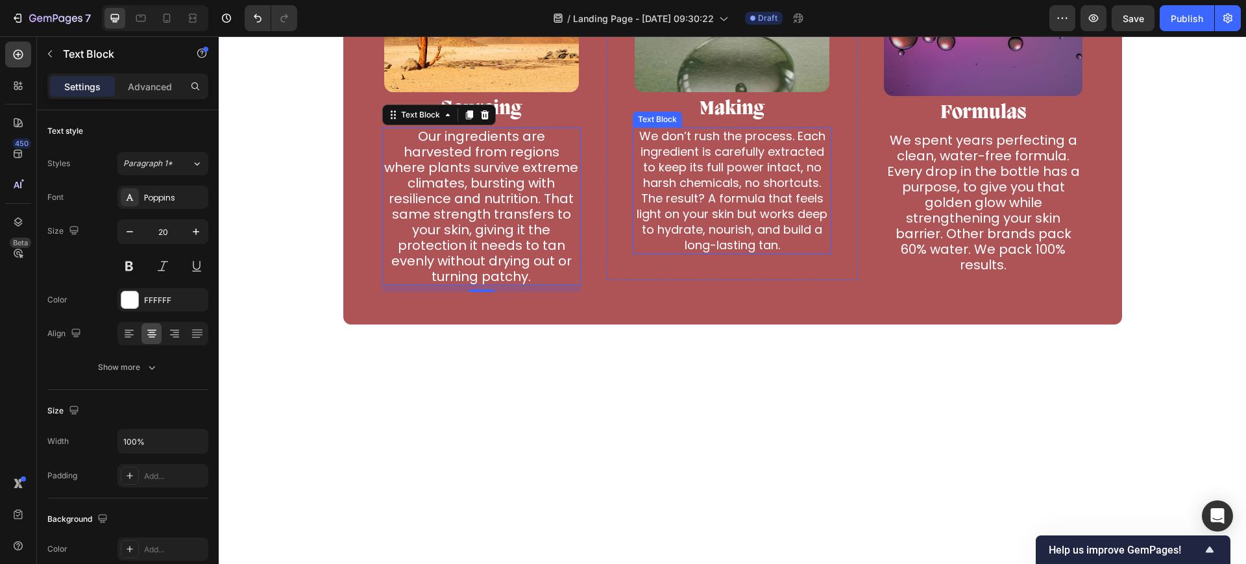
click at [634, 233] on p "We don’t rush the process. Each ingredient is carefully extracted to keep its f…" at bounding box center [732, 190] width 197 height 125
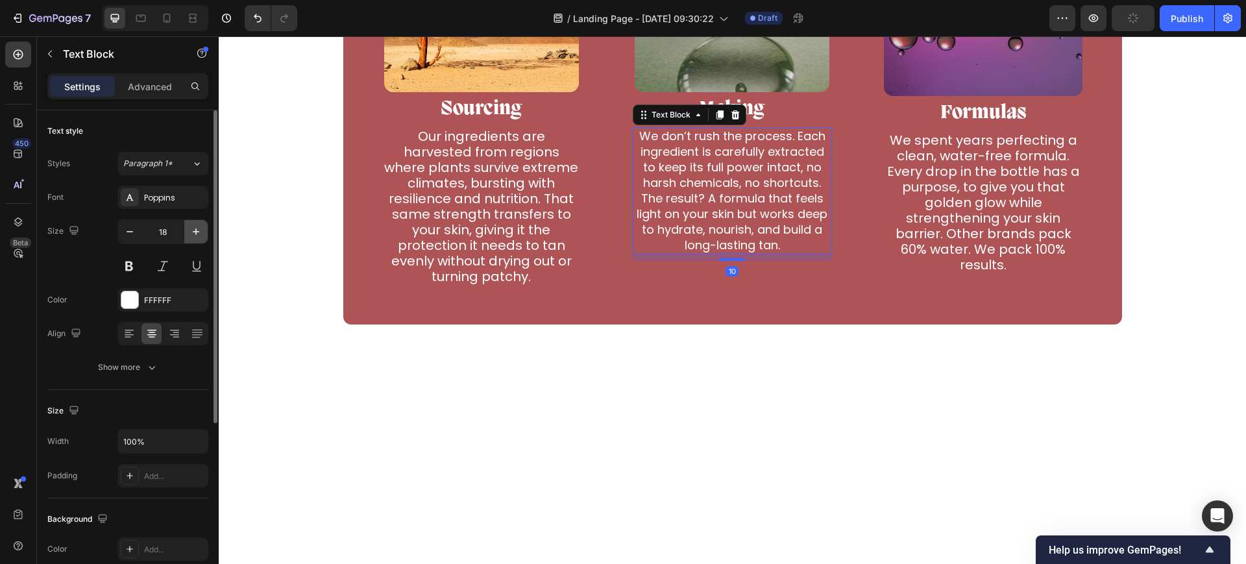
click at [192, 233] on icon "button" at bounding box center [195, 231] width 13 height 13
type input "20"
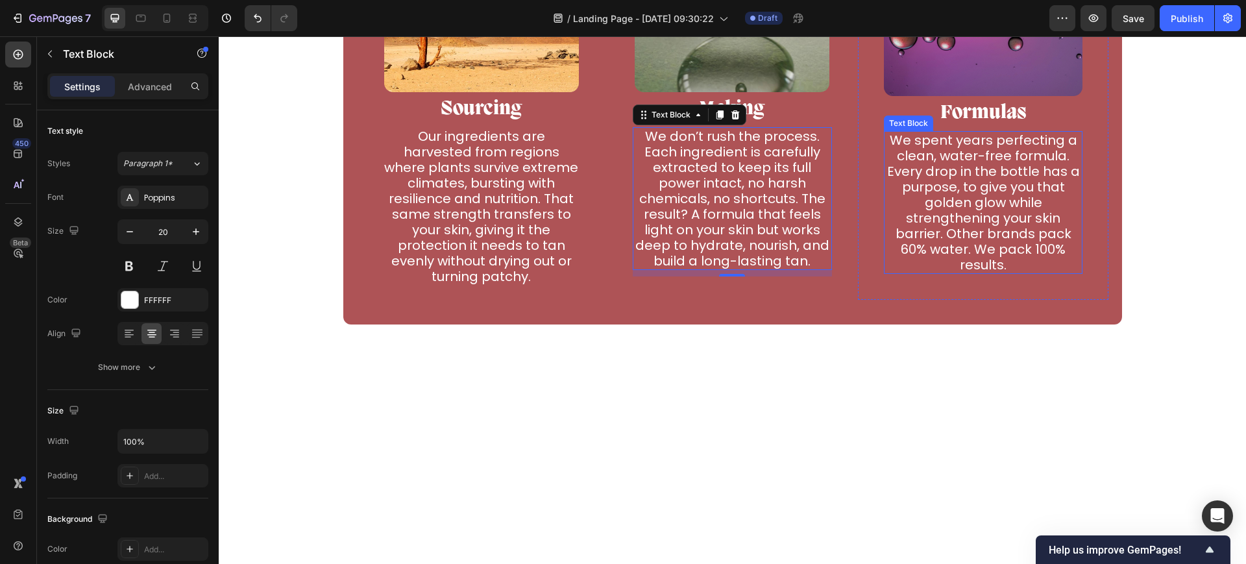
click at [959, 191] on p "We spent years perfecting a clean, water-free formula. Every drop in the bottle…" at bounding box center [983, 202] width 197 height 140
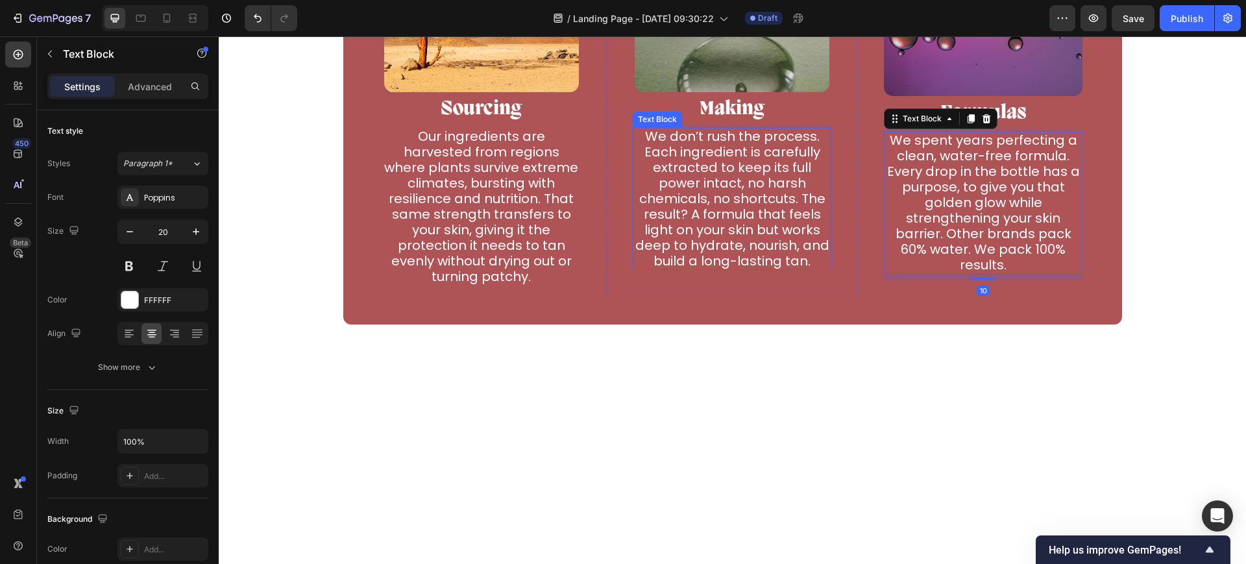
drag, startPoint x: 791, startPoint y: 191, endPoint x: 784, endPoint y: 191, distance: 7.1
click at [790, 191] on p "We don’t rush the process. Each ingredient is carefully extracted to keep its f…" at bounding box center [732, 198] width 197 height 140
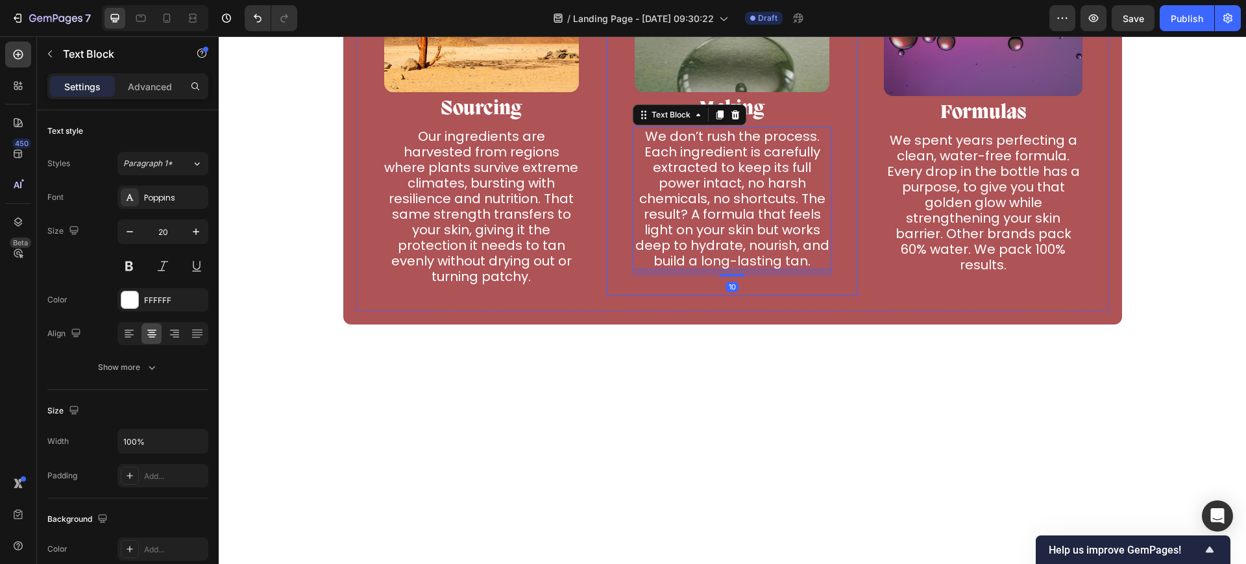
click at [611, 191] on div "Image Making Text Block We don’t rush the process. Each ingredient is carefully…" at bounding box center [732, 87] width 251 height 418
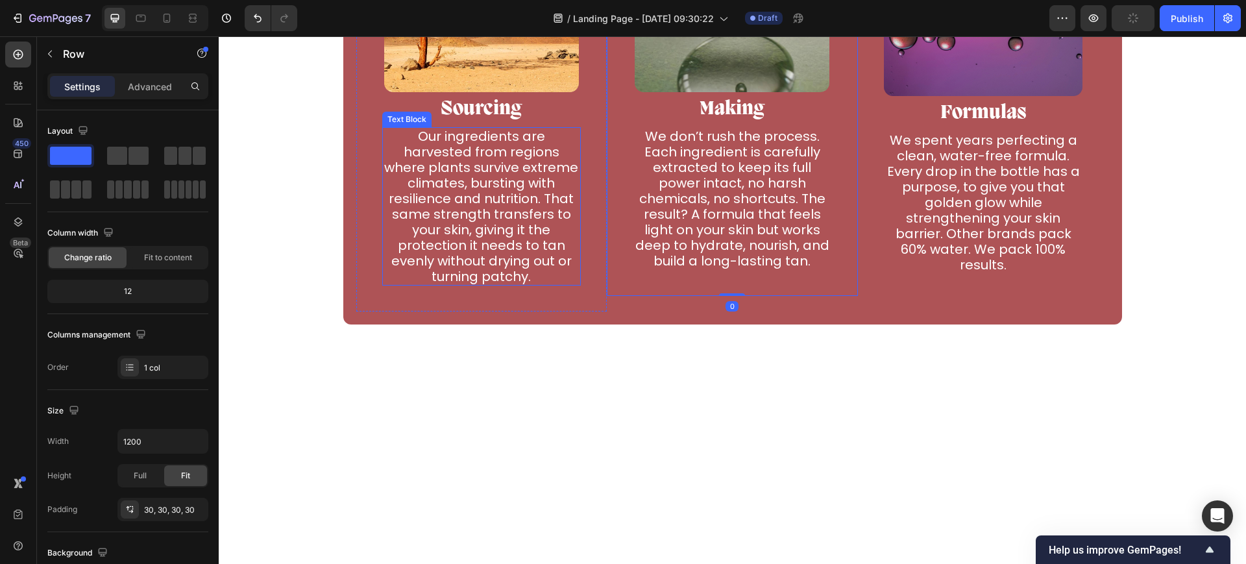
click at [503, 191] on p "Our ingredients are harvested from regions where plants survive extreme climate…" at bounding box center [481, 206] width 197 height 156
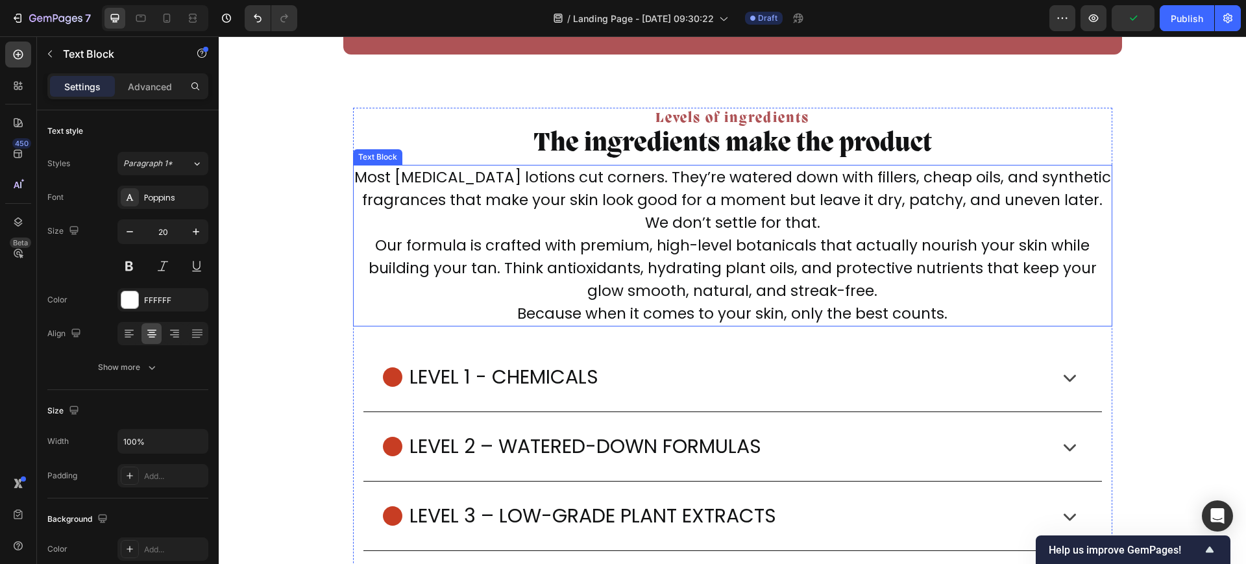
scroll to position [6489, 0]
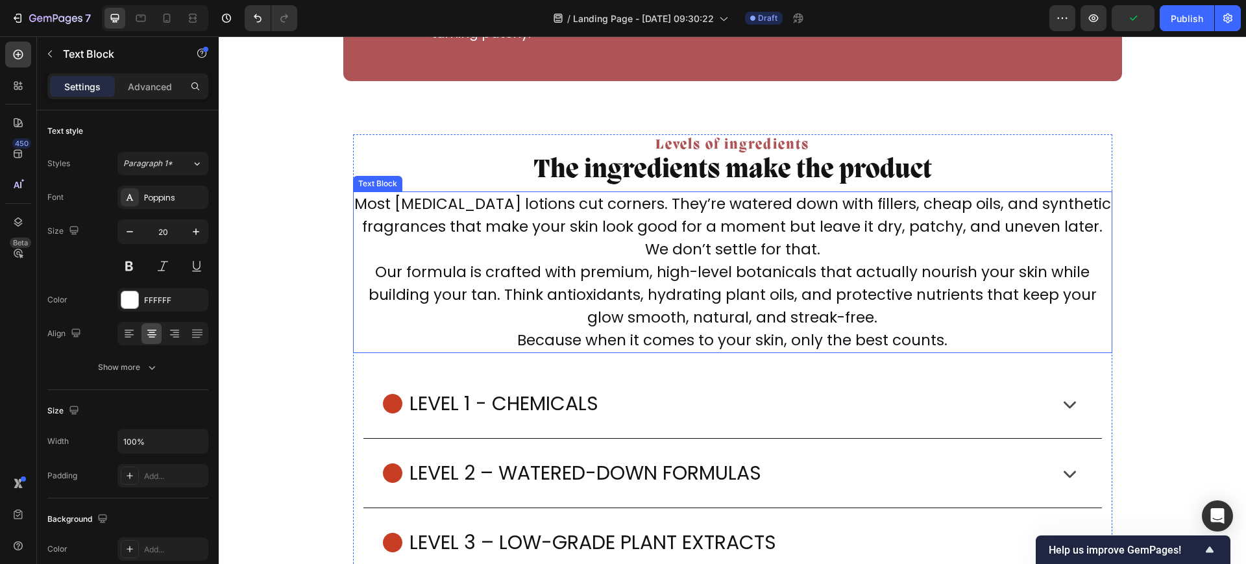
click at [626, 223] on p "Most tanning lotions cut corners. They’re watered down with fillers, cheap oils…" at bounding box center [732, 272] width 757 height 159
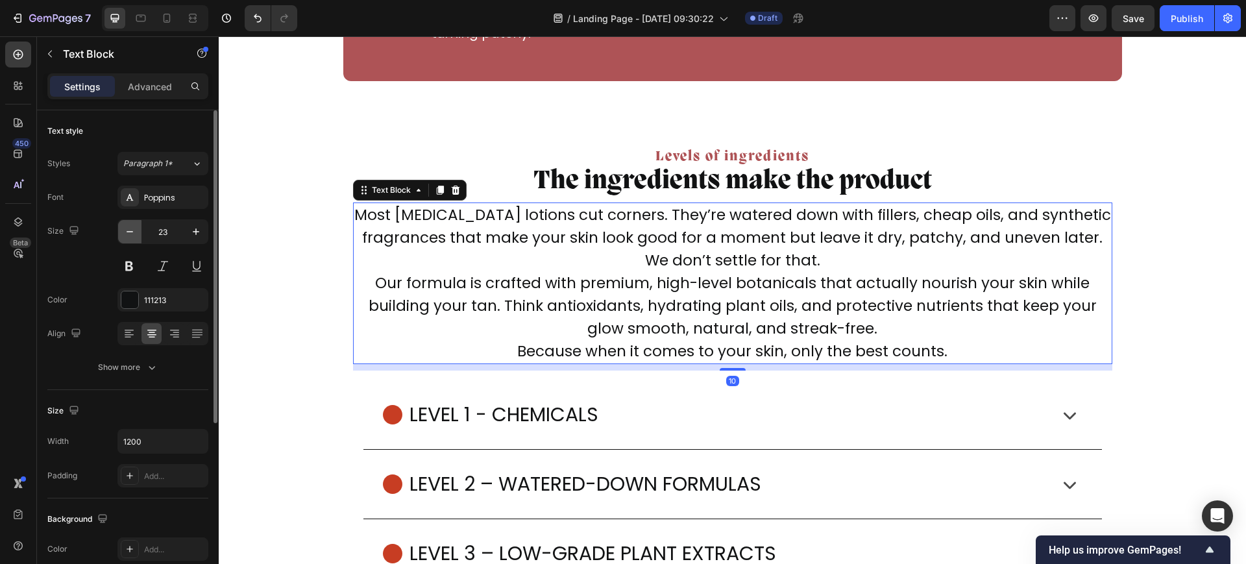
click at [120, 222] on button "button" at bounding box center [129, 231] width 23 height 23
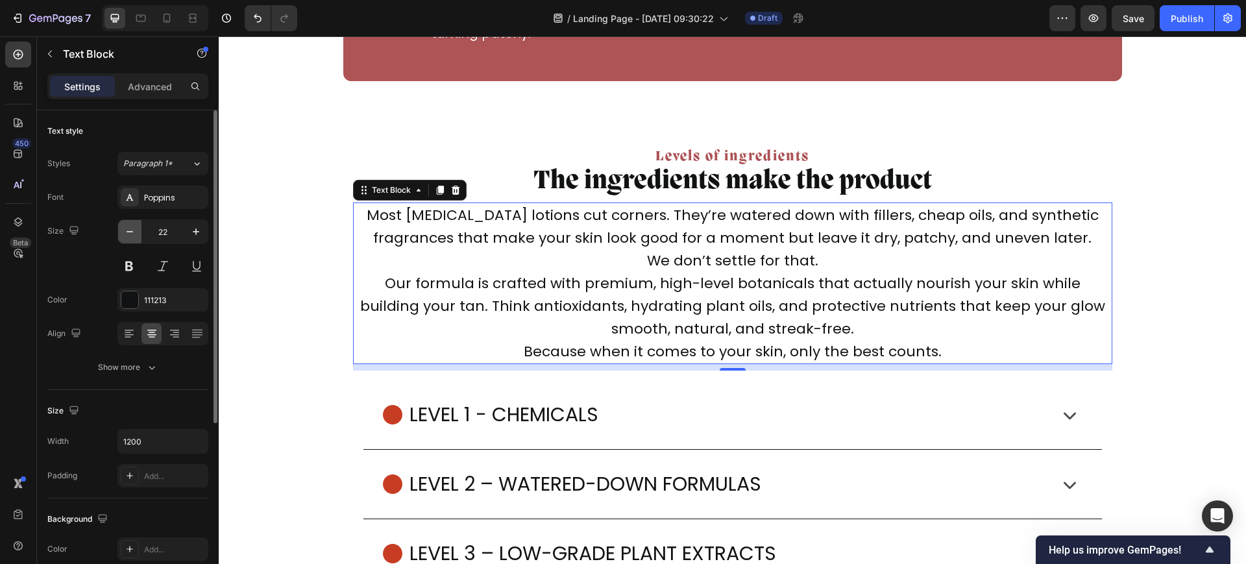
click at [120, 222] on button "button" at bounding box center [129, 231] width 23 height 23
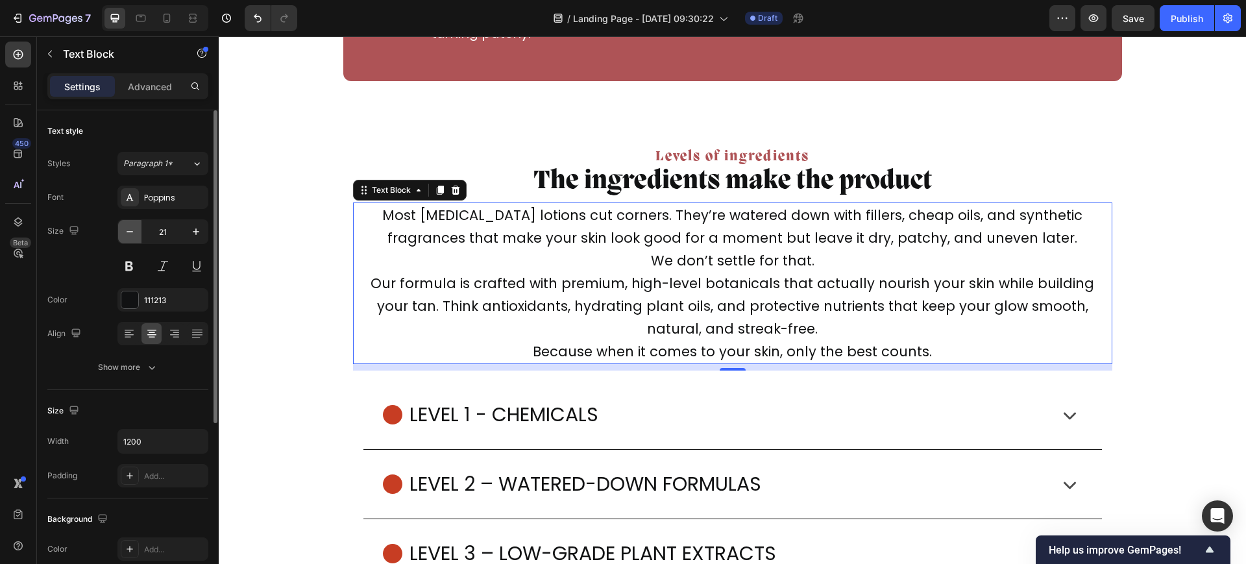
click at [118, 222] on button "button" at bounding box center [129, 231] width 23 height 23
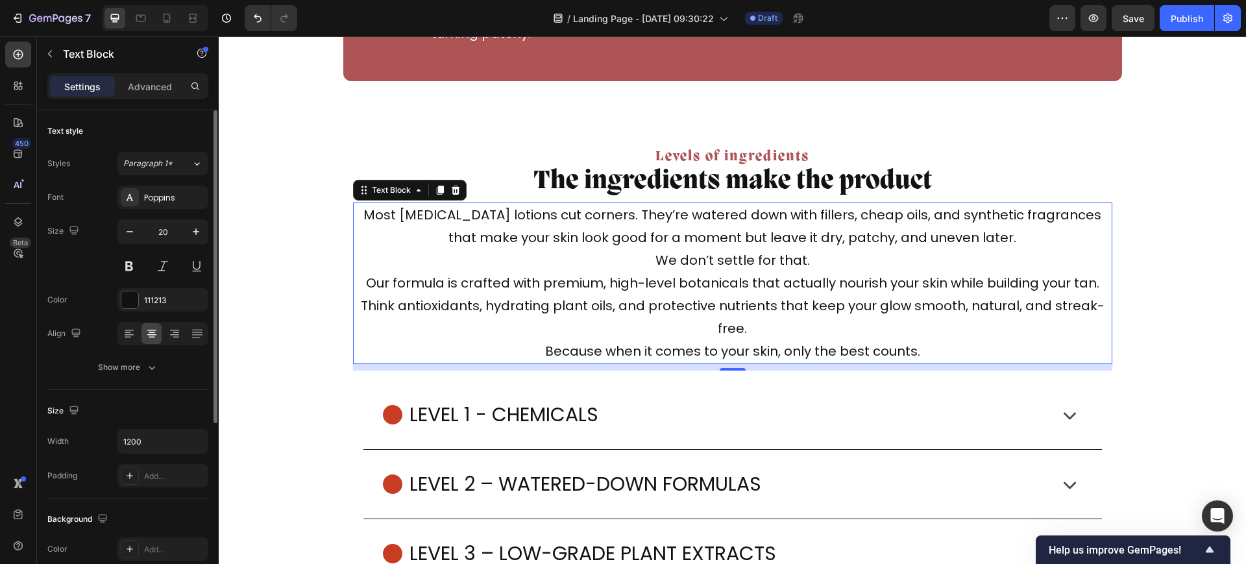
click at [114, 222] on div "Size 20" at bounding box center [127, 248] width 161 height 58
click at [132, 228] on icon "button" at bounding box center [129, 231] width 13 height 13
type input "19"
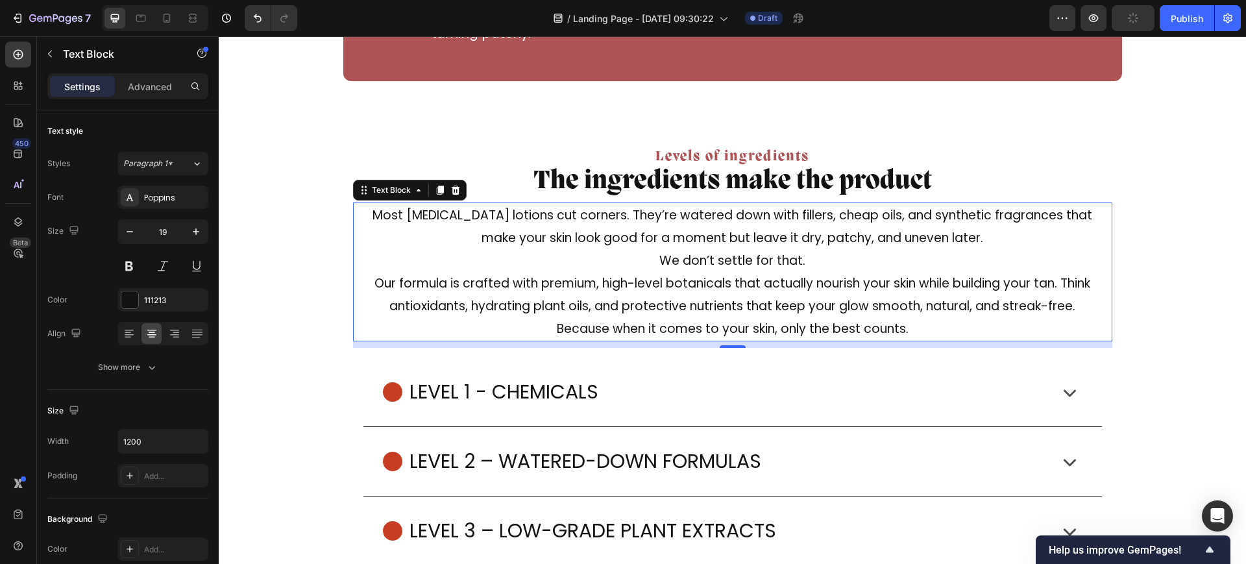
click at [650, 252] on p "Most tanning lotions cut corners. They’re watered down with fillers, cheap oils…" at bounding box center [732, 272] width 757 height 136
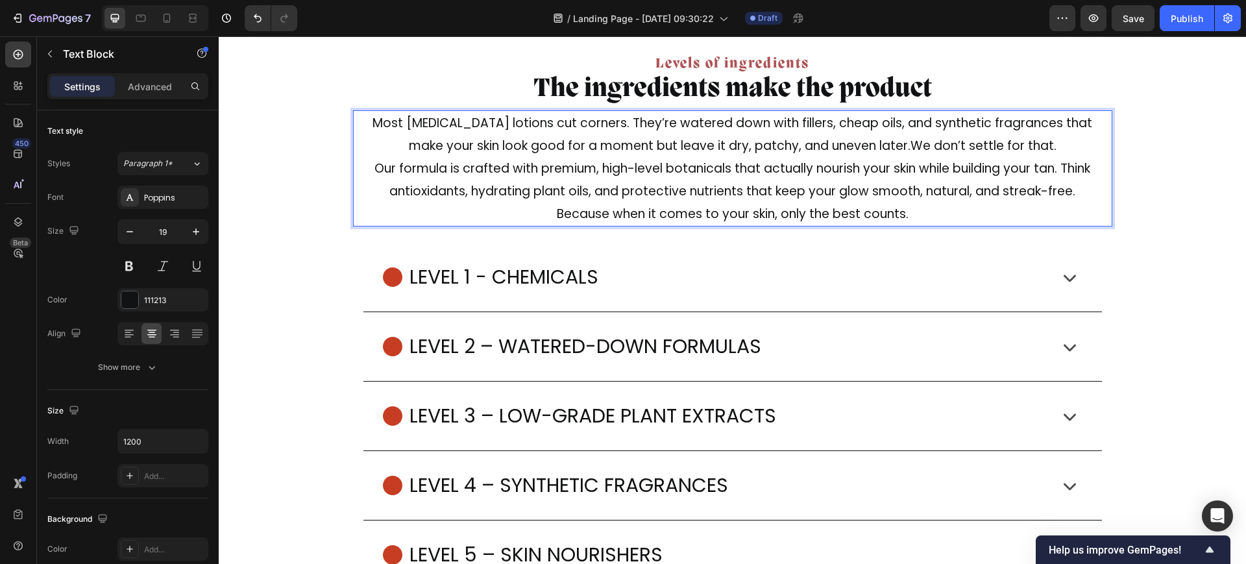
scroll to position [6245, 0]
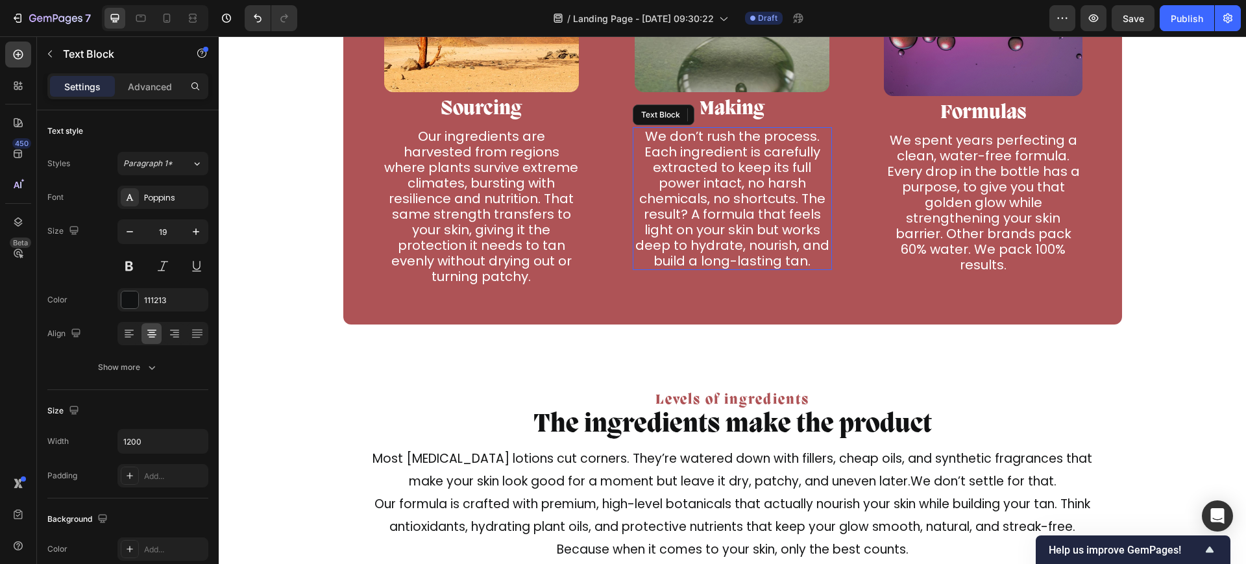
click at [756, 235] on p "We don’t rush the process. Each ingredient is carefully extracted to keep its f…" at bounding box center [732, 198] width 197 height 140
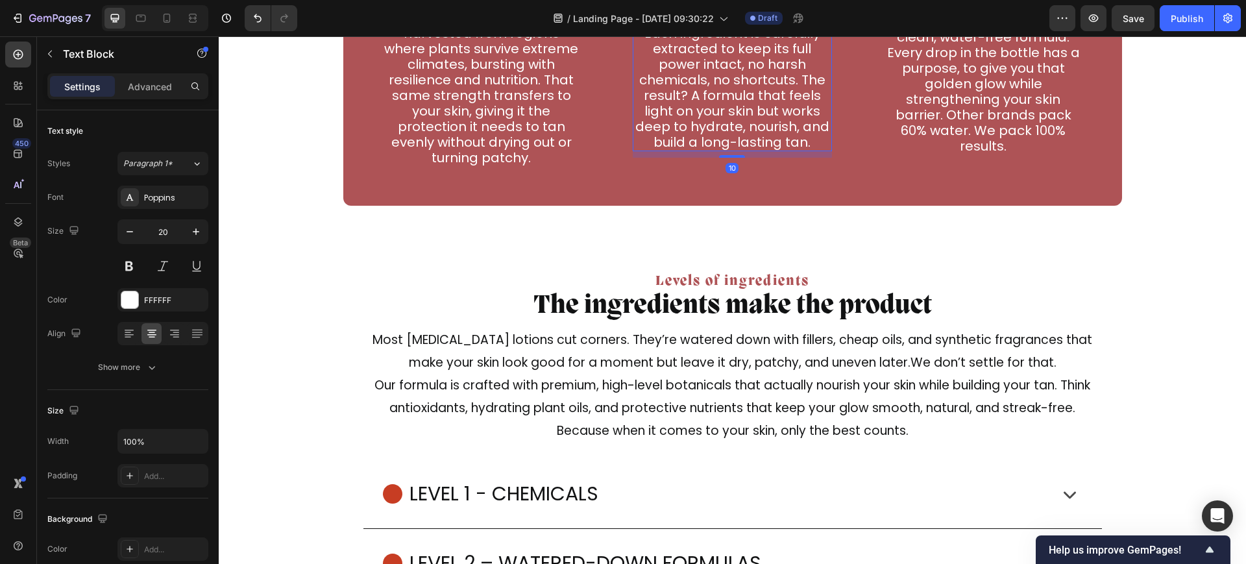
scroll to position [6489, 0]
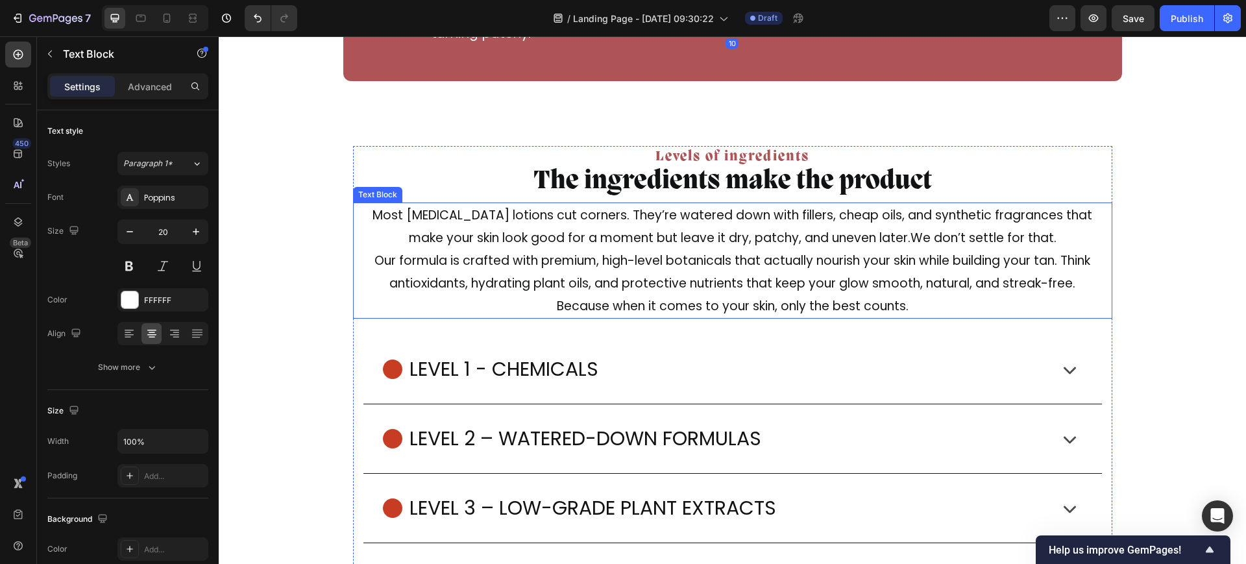
click at [770, 261] on p "Most tanning lotions cut corners. They’re watered down with fillers, cheap oils…" at bounding box center [732, 261] width 757 height 114
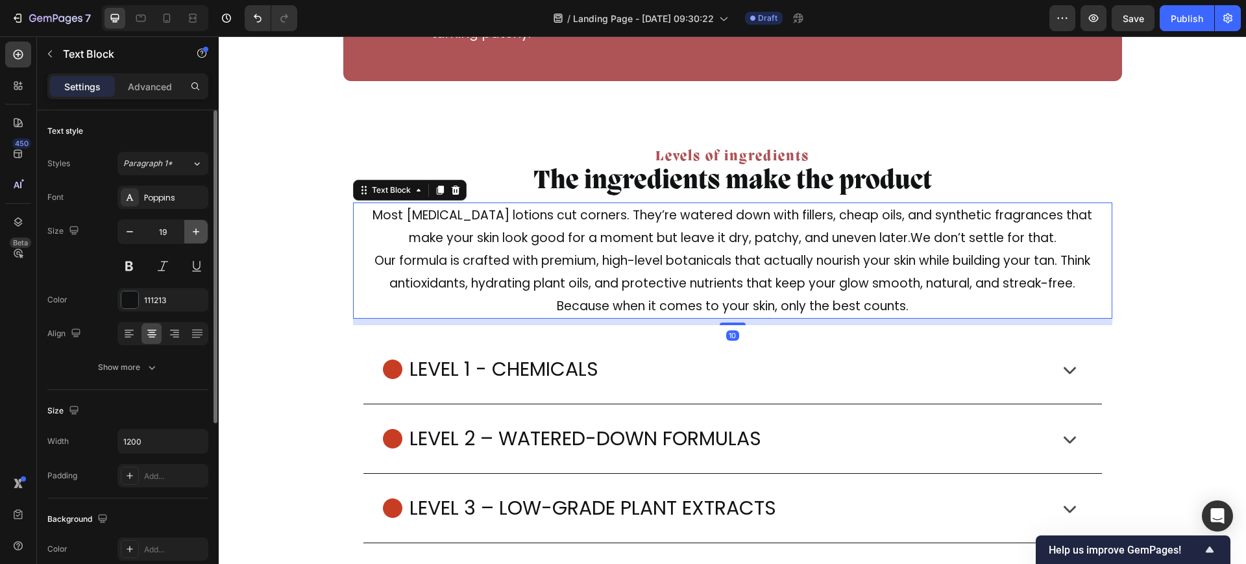
click at [199, 232] on icon "button" at bounding box center [196, 231] width 6 height 6
type input "20"
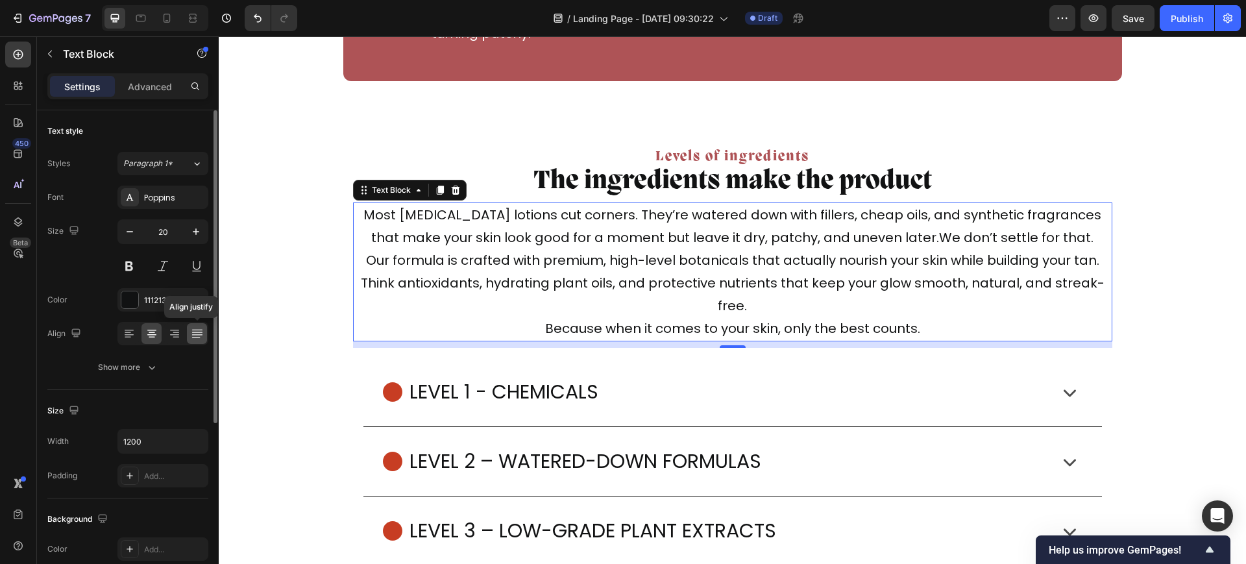
click at [187, 334] on div at bounding box center [197, 333] width 20 height 21
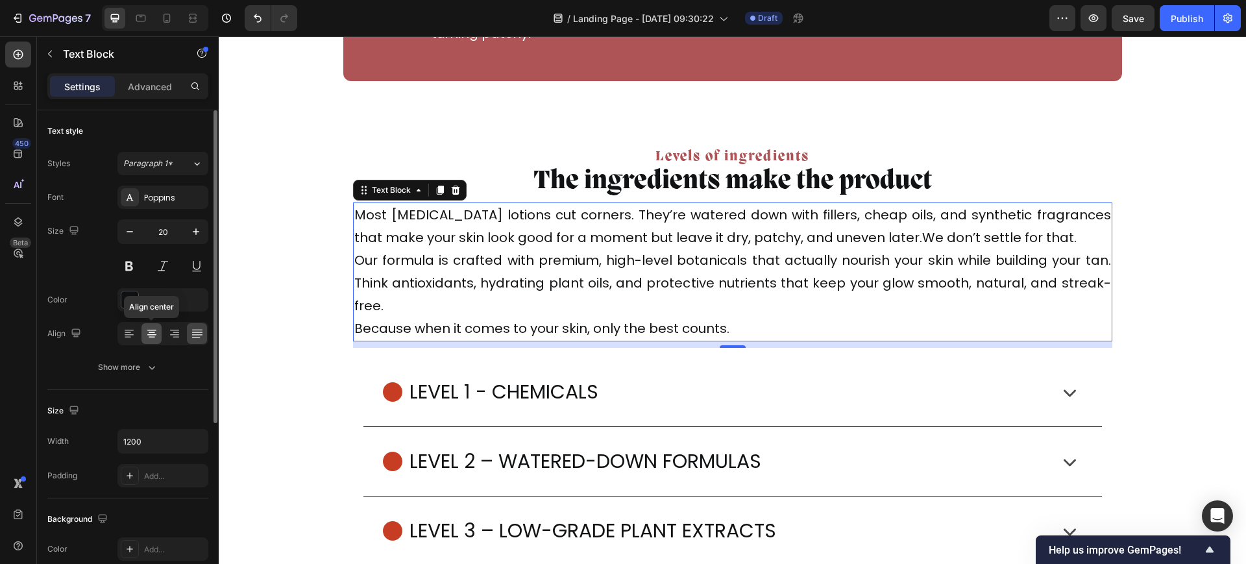
click at [154, 333] on icon at bounding box center [151, 333] width 13 height 13
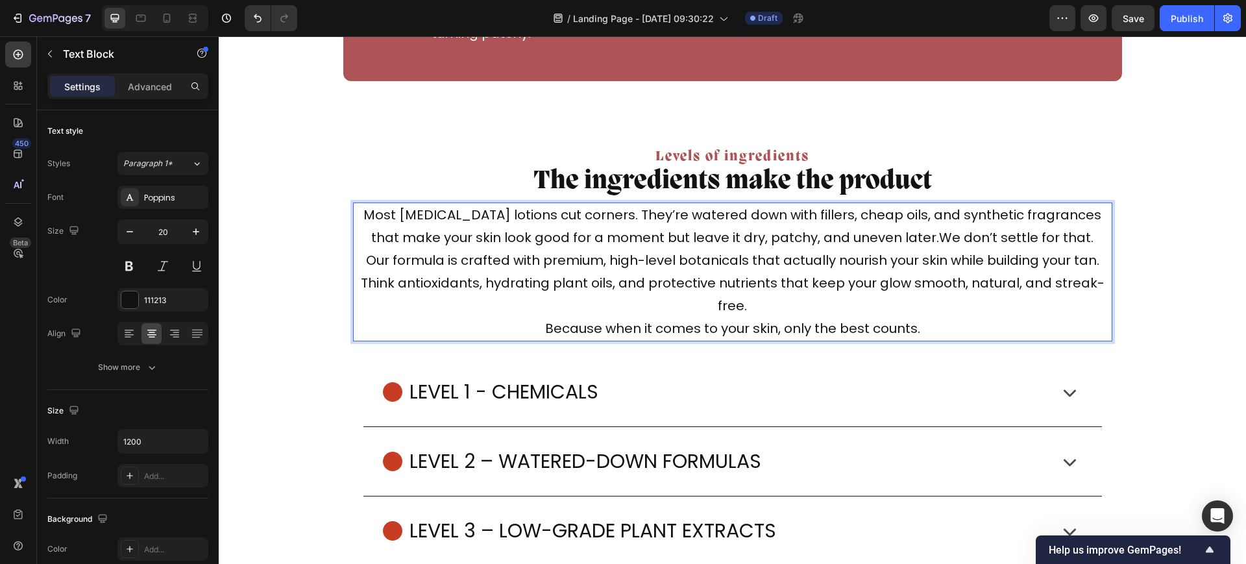
click at [712, 296] on p "Most tanning lotions cut corners. They’re watered down with fillers, cheap oils…" at bounding box center [732, 272] width 757 height 136
click at [143, 359] on button "Show more" at bounding box center [127, 367] width 161 height 23
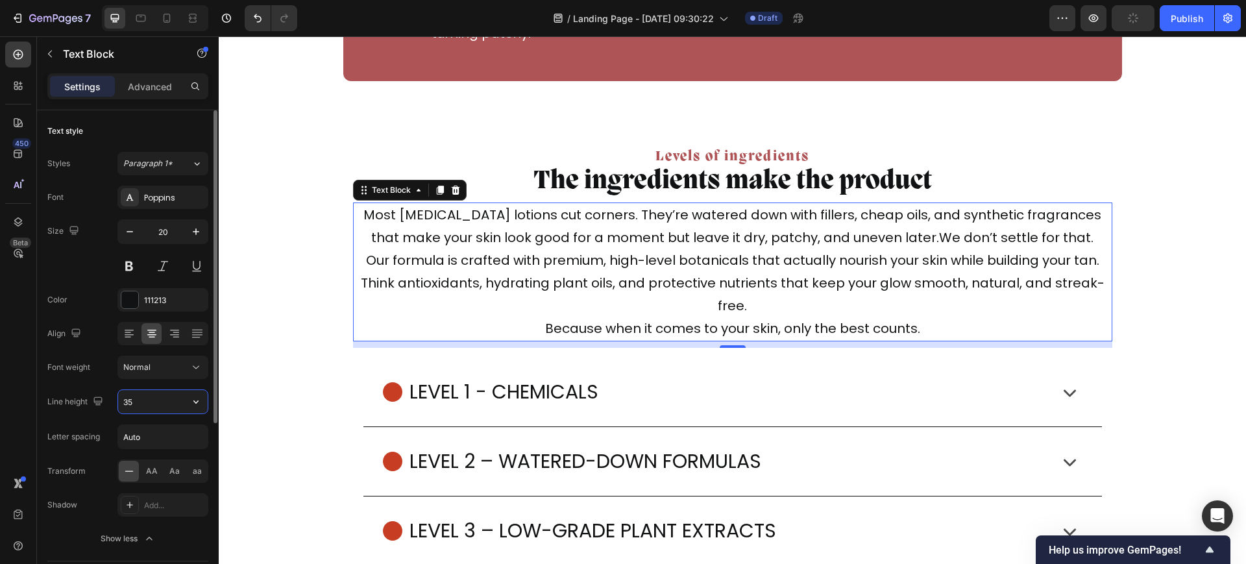
click at [154, 401] on input "35" at bounding box center [163, 401] width 90 height 23
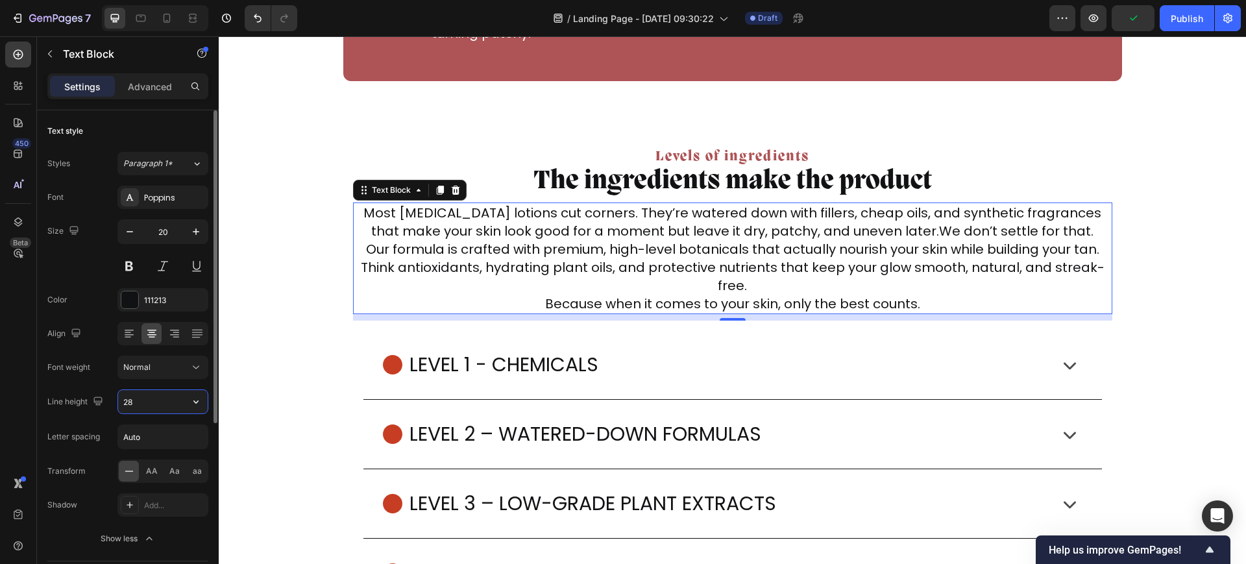
click at [157, 405] on input "28" at bounding box center [163, 401] width 90 height 23
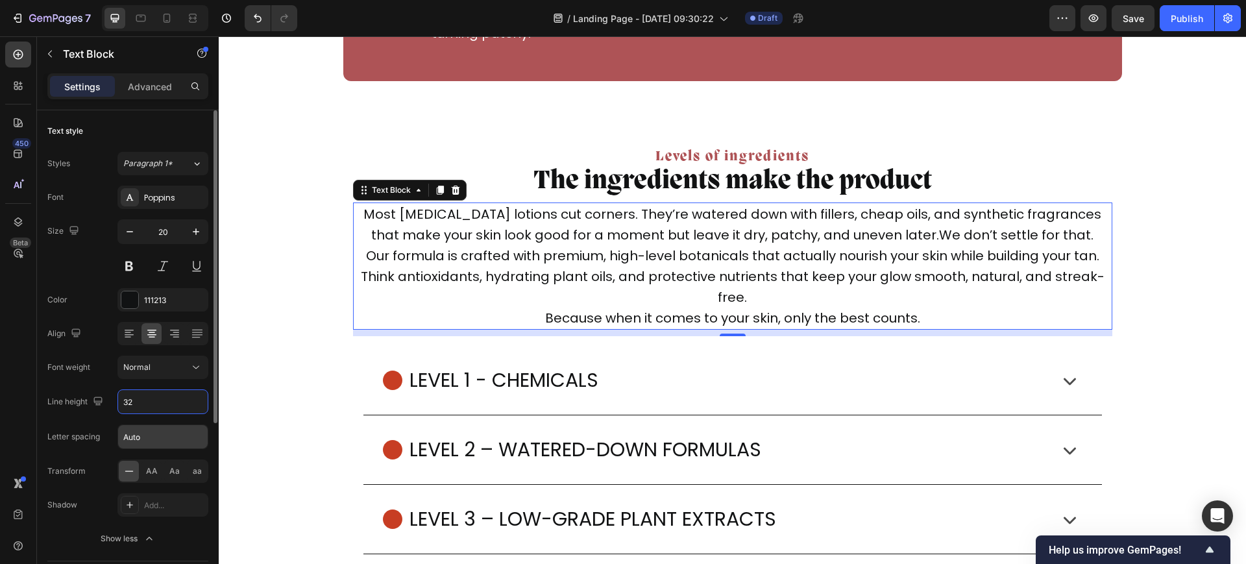
type input "32"
click at [155, 442] on input "Auto" at bounding box center [163, 436] width 90 height 23
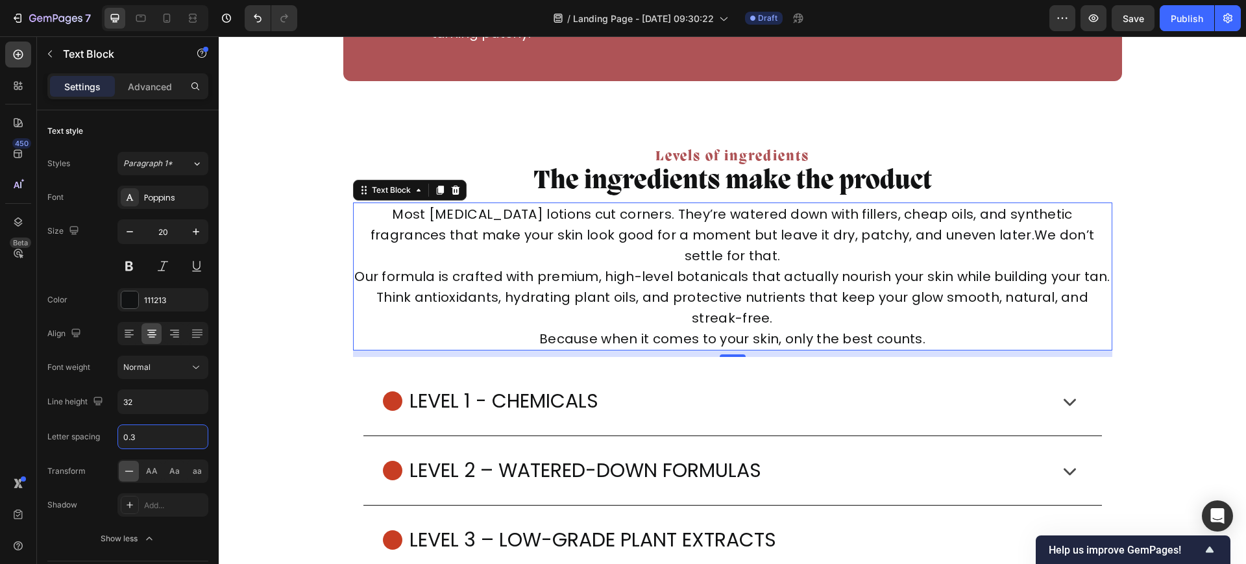
type input "0.3"
click at [136, 240] on button "button" at bounding box center [129, 231] width 23 height 23
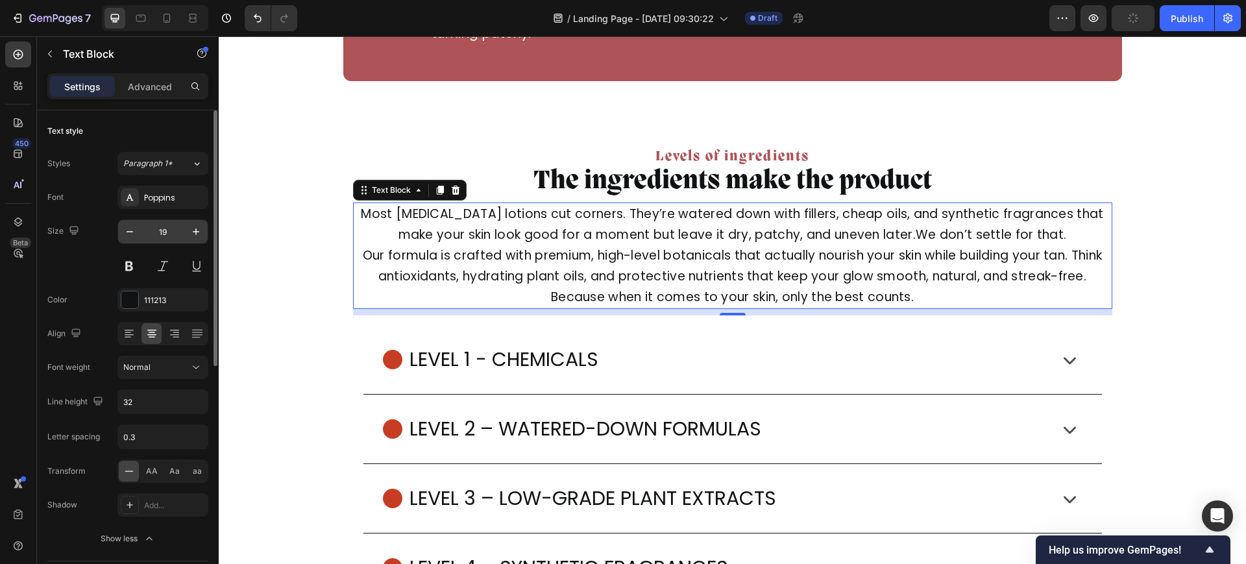
click at [167, 239] on input "19" at bounding box center [162, 231] width 43 height 23
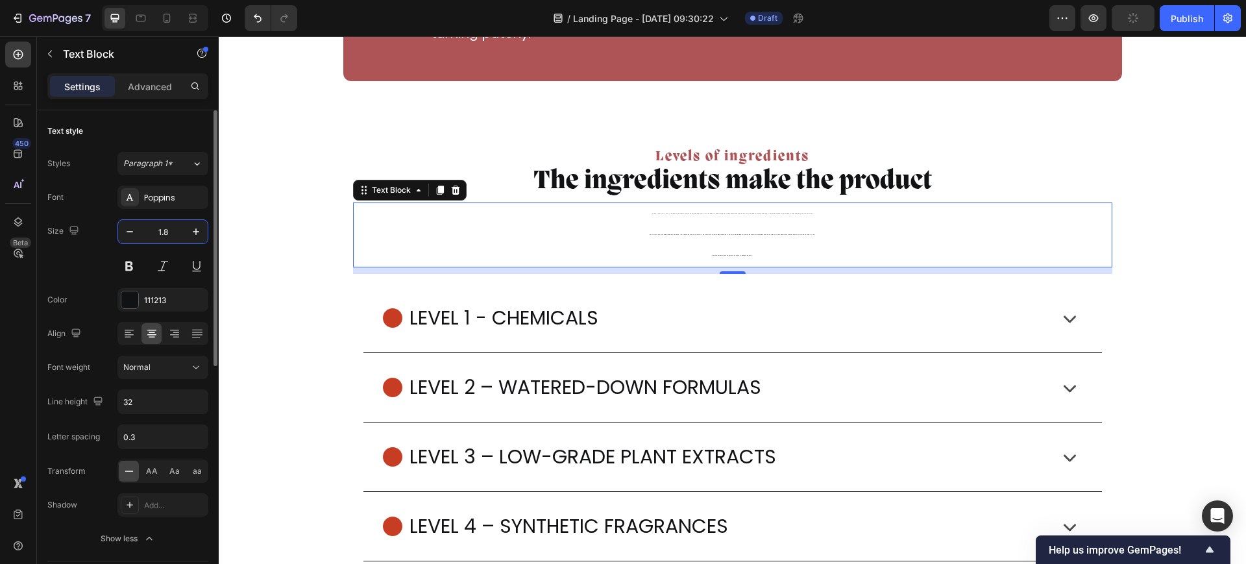
type input "1"
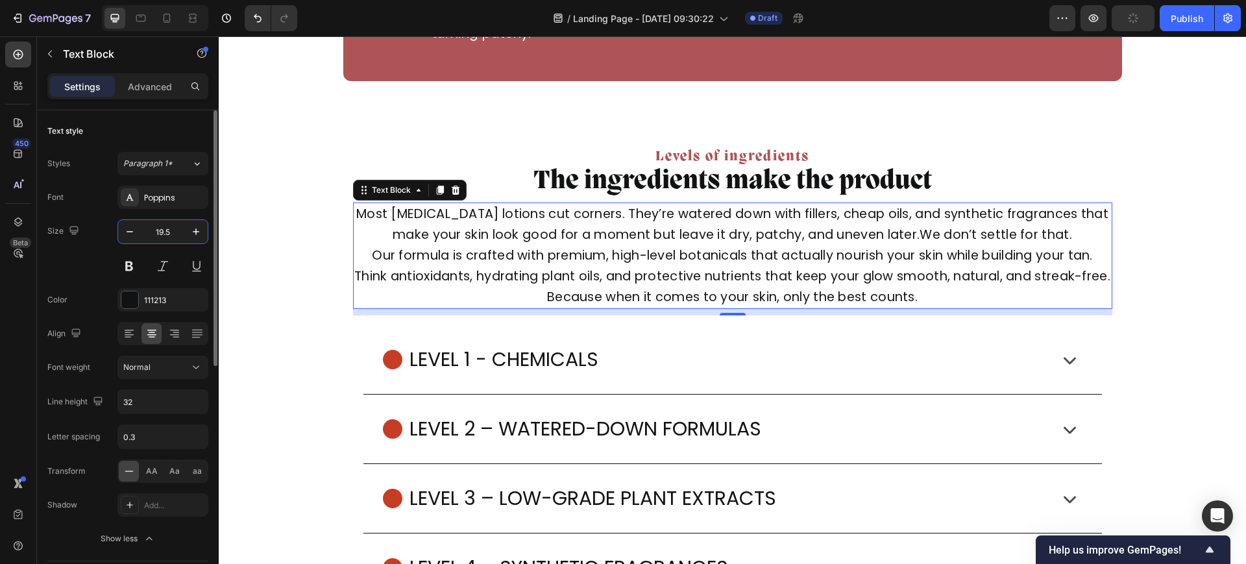
click at [167, 241] on input "19.5" at bounding box center [162, 231] width 43 height 23
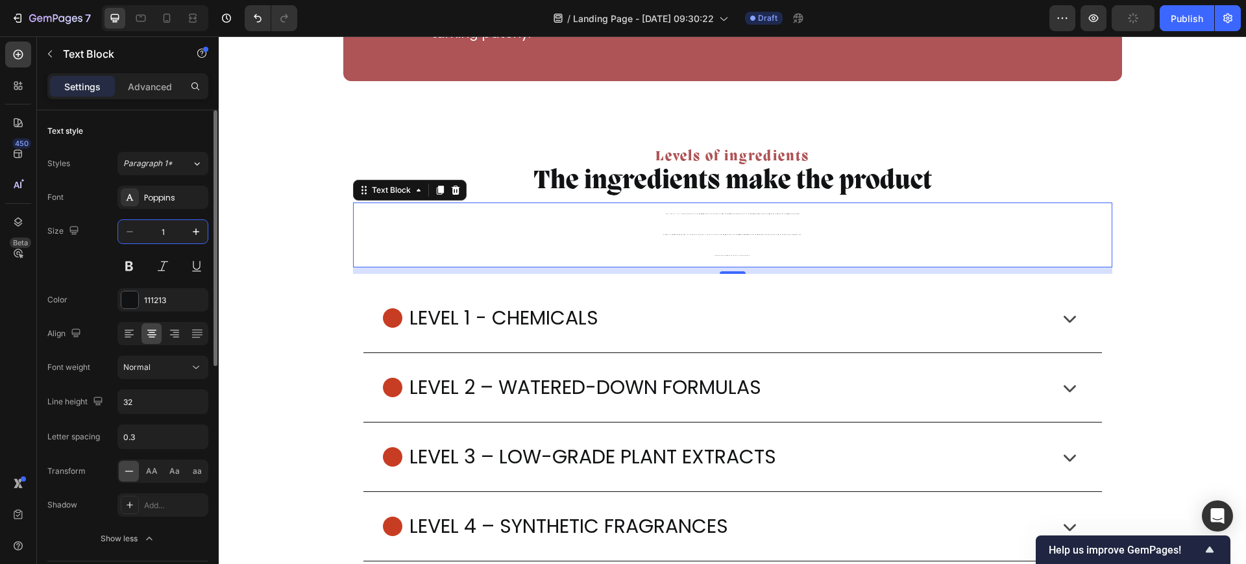
type input "19"
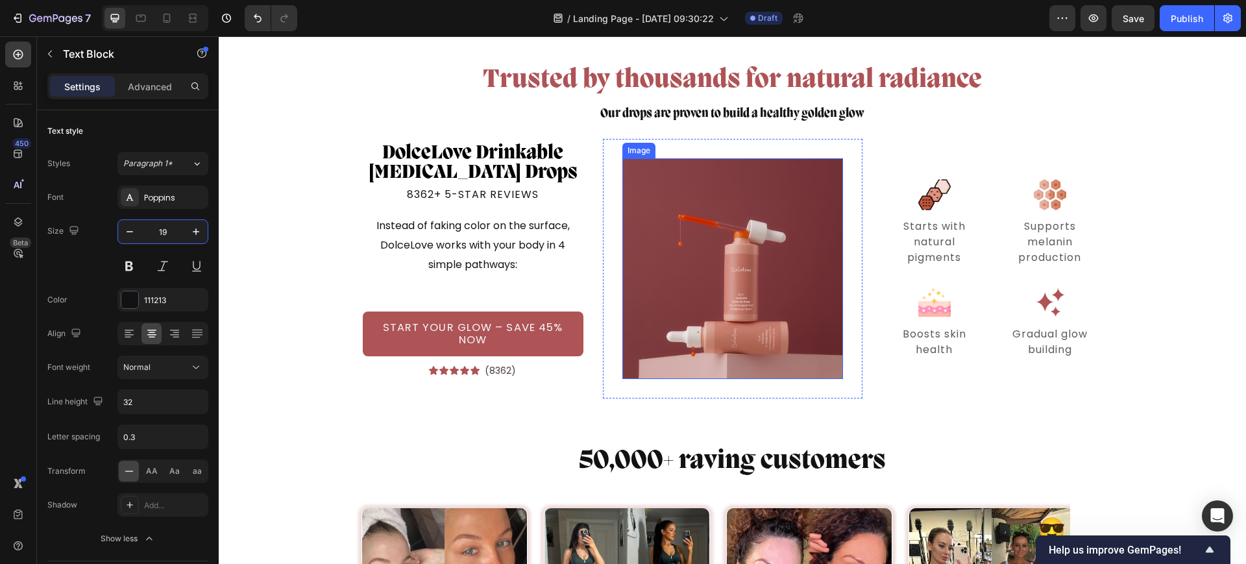
scroll to position [3629, 0]
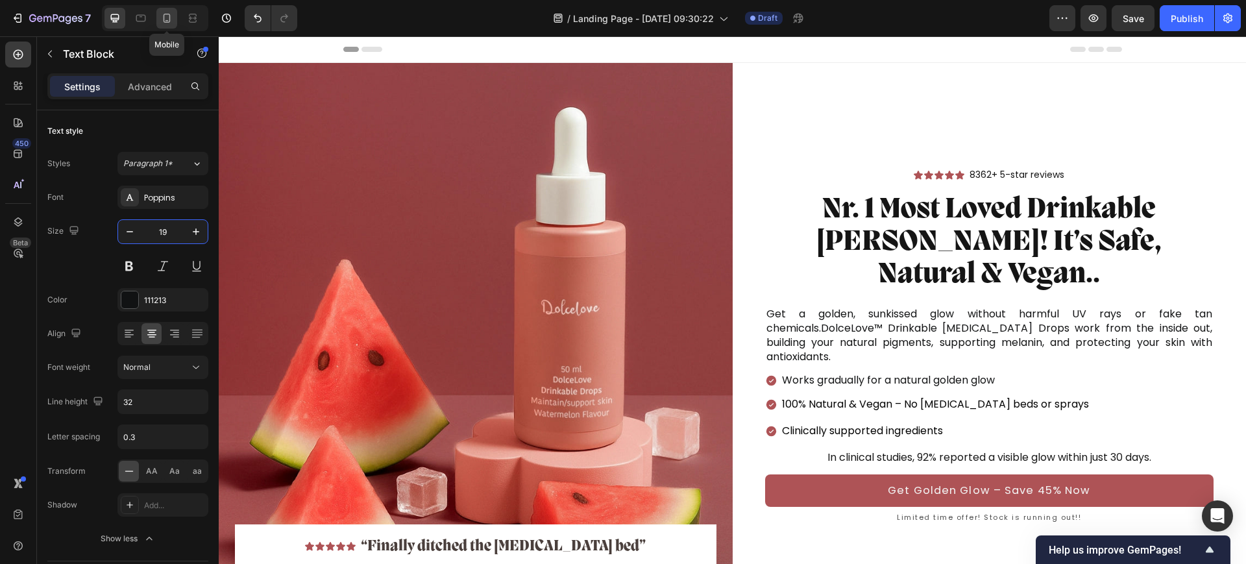
click at [173, 17] on icon at bounding box center [166, 18] width 13 height 13
type input "17"
type input "30"
type input "100%"
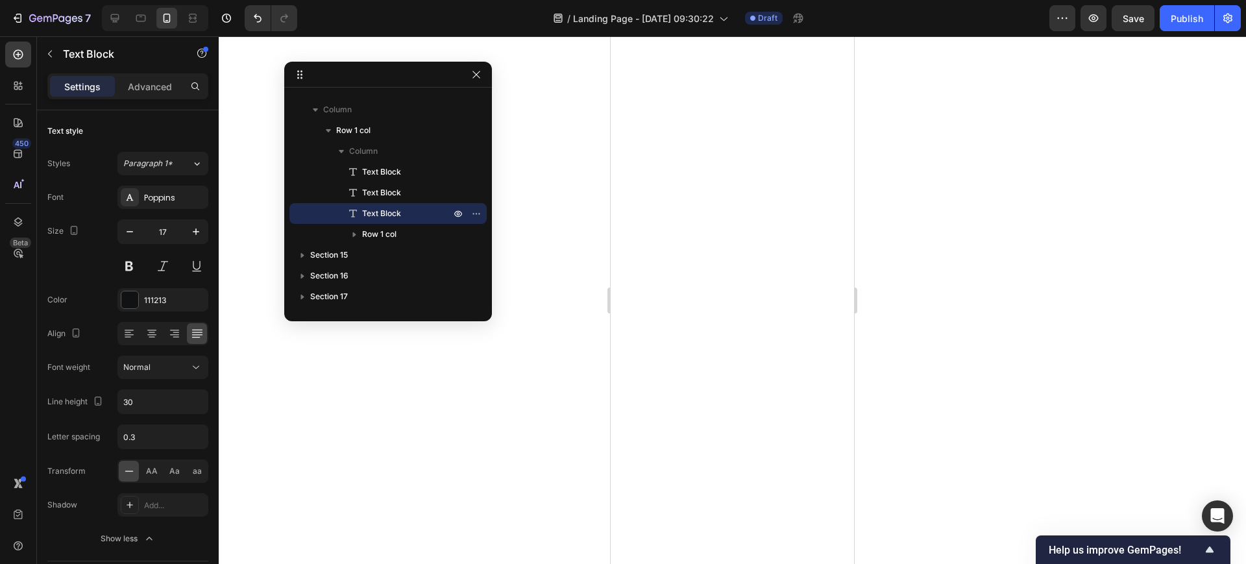
scroll to position [2028, 0]
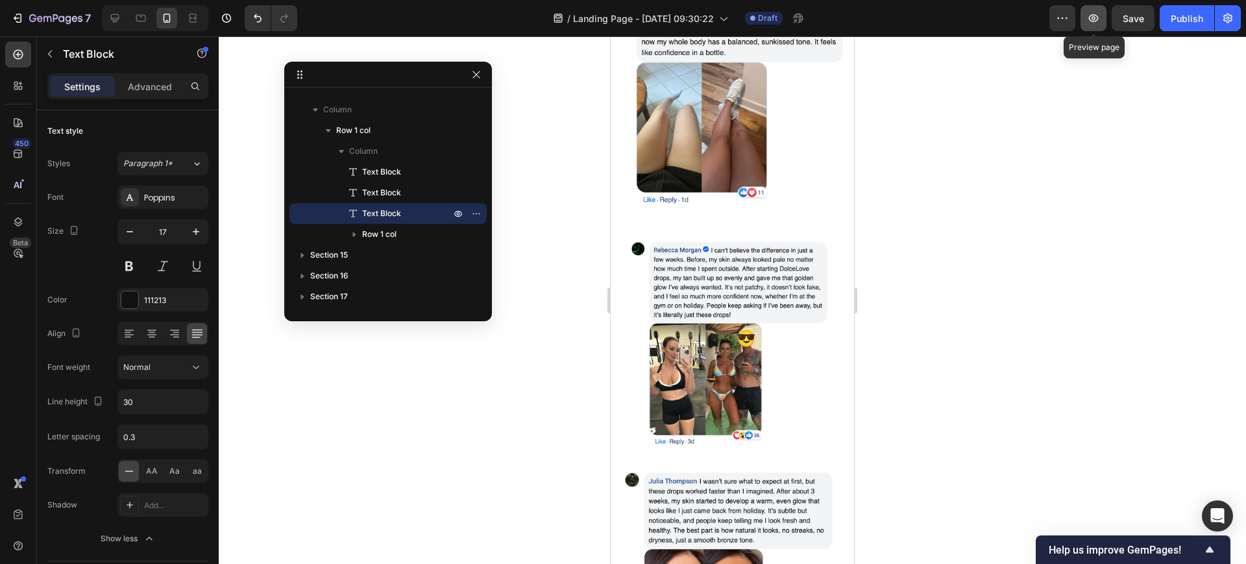
click at [1097, 23] on icon "button" at bounding box center [1093, 18] width 13 height 13
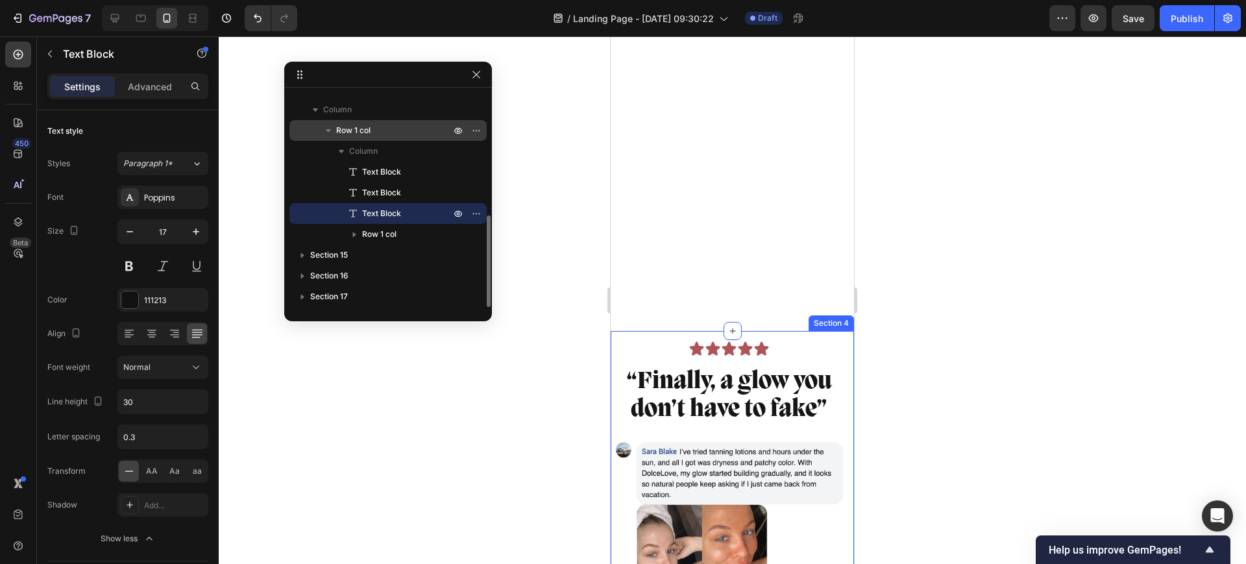
scroll to position [1217, 0]
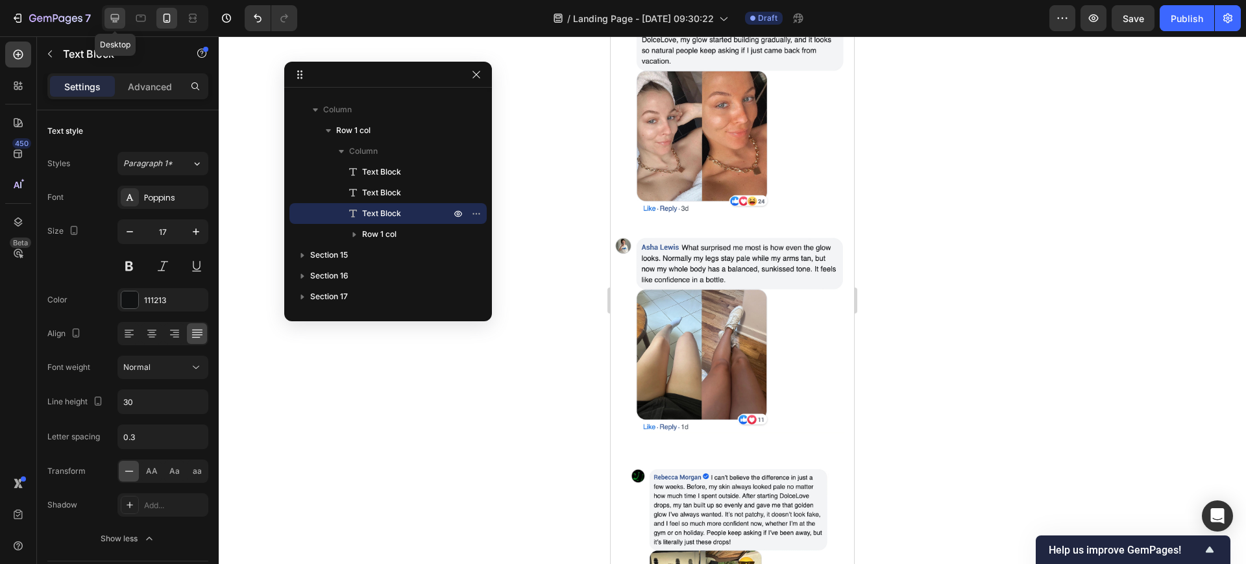
click at [114, 23] on icon at bounding box center [114, 18] width 13 height 13
type input "19"
type input "32"
type input "1200"
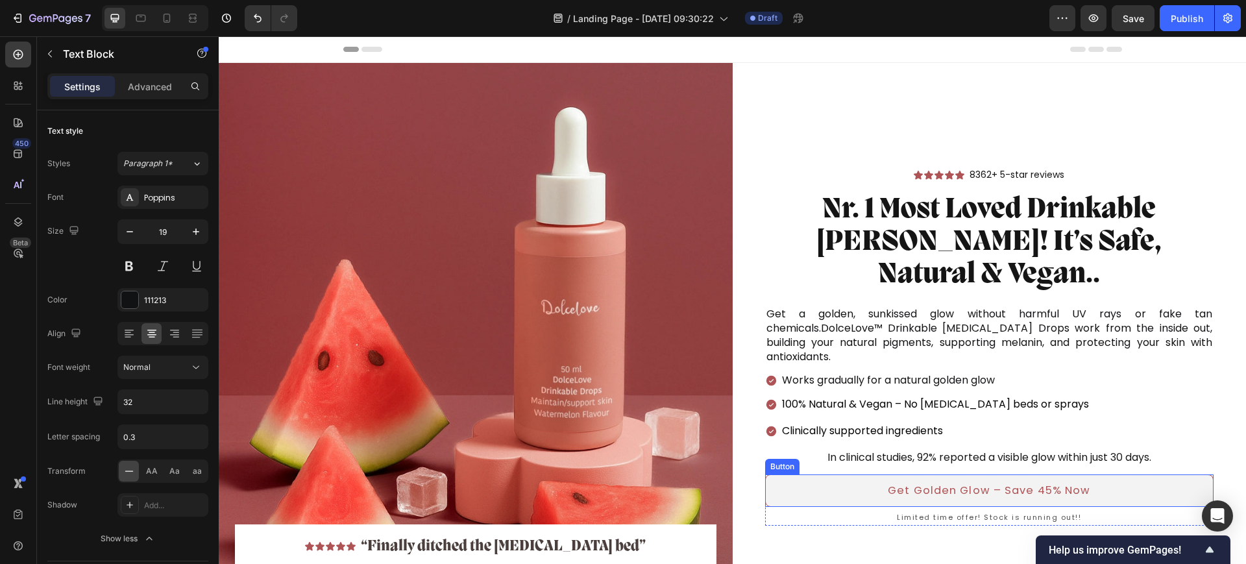
click at [807, 474] on link "Get Golden Glow – Save 45% Now" at bounding box center [989, 490] width 449 height 32
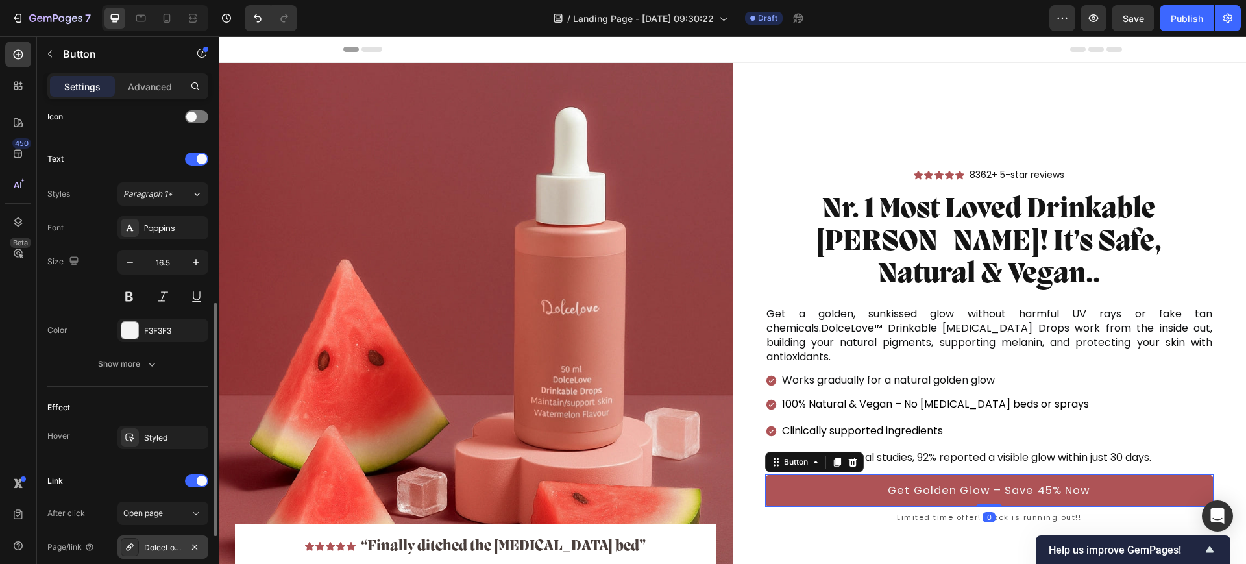
scroll to position [541, 0]
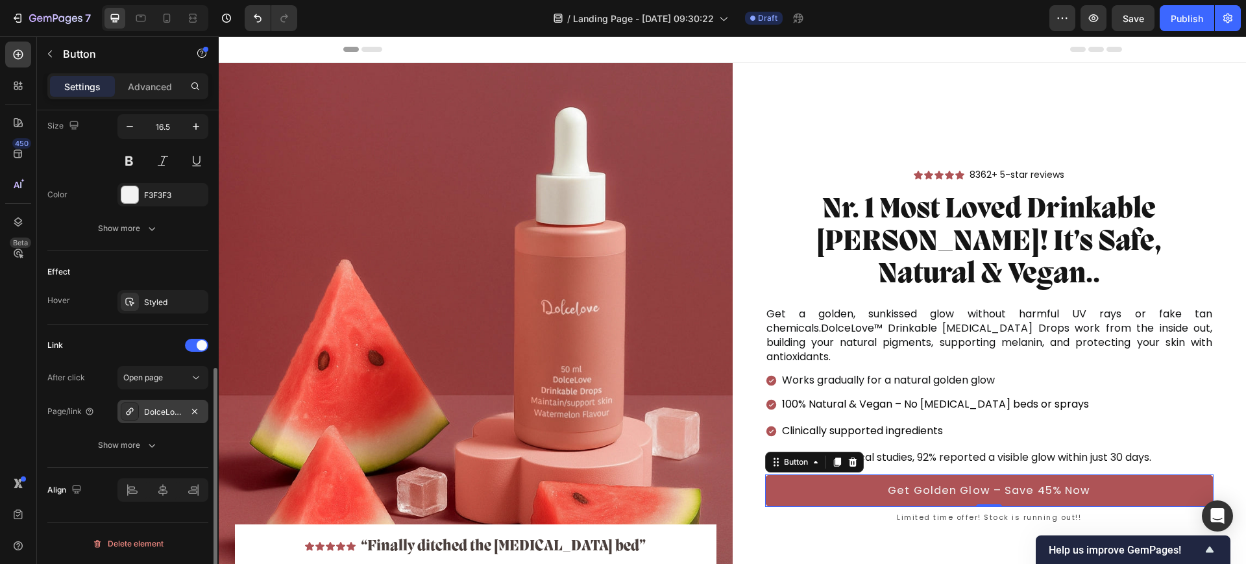
click at [149, 402] on div "DolceLove™ Tan Drops" at bounding box center [162, 411] width 91 height 23
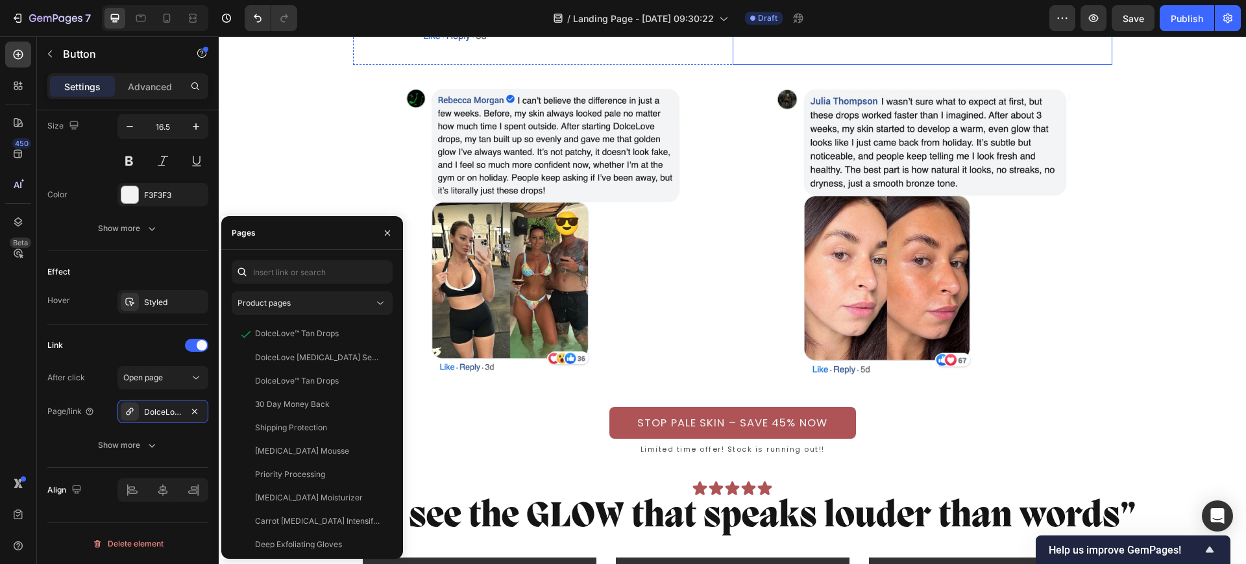
scroll to position [2190, 0]
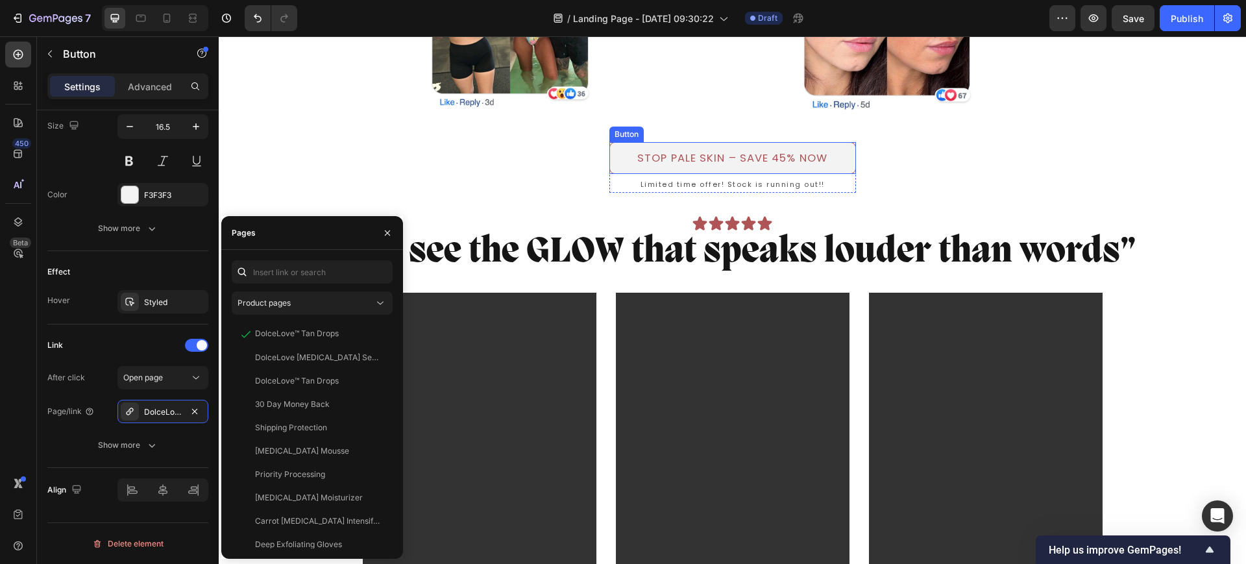
click at [843, 153] on button "STOP PALE SKIN – SAVE 45% NOW" at bounding box center [732, 158] width 247 height 32
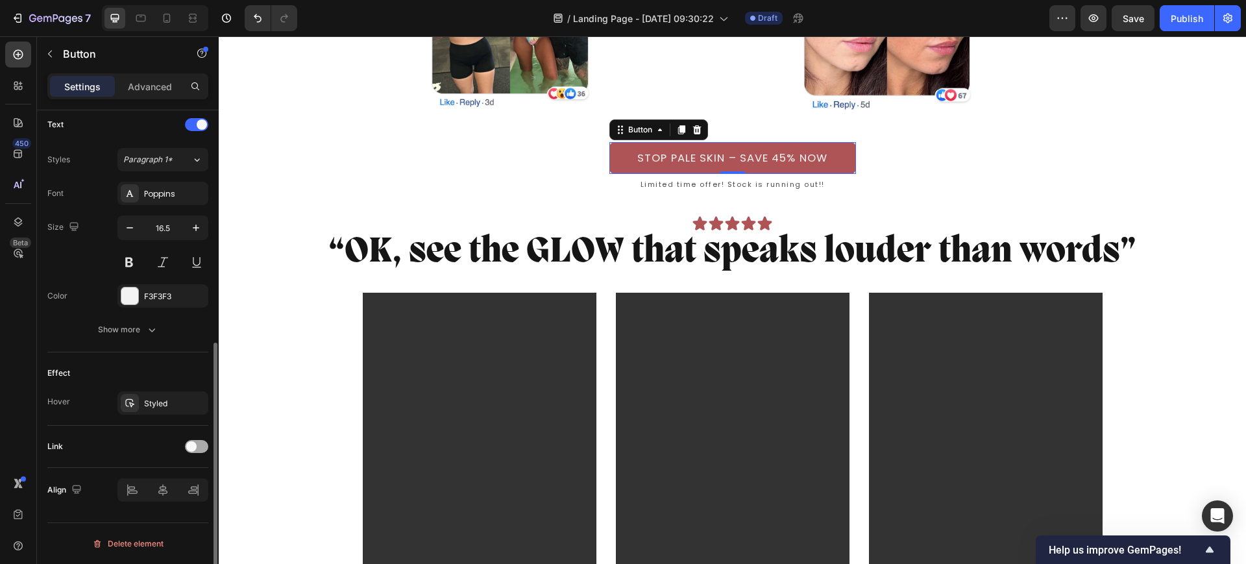
click at [195, 448] on span at bounding box center [191, 446] width 10 height 10
click at [166, 478] on div "Open page" at bounding box center [156, 479] width 66 height 12
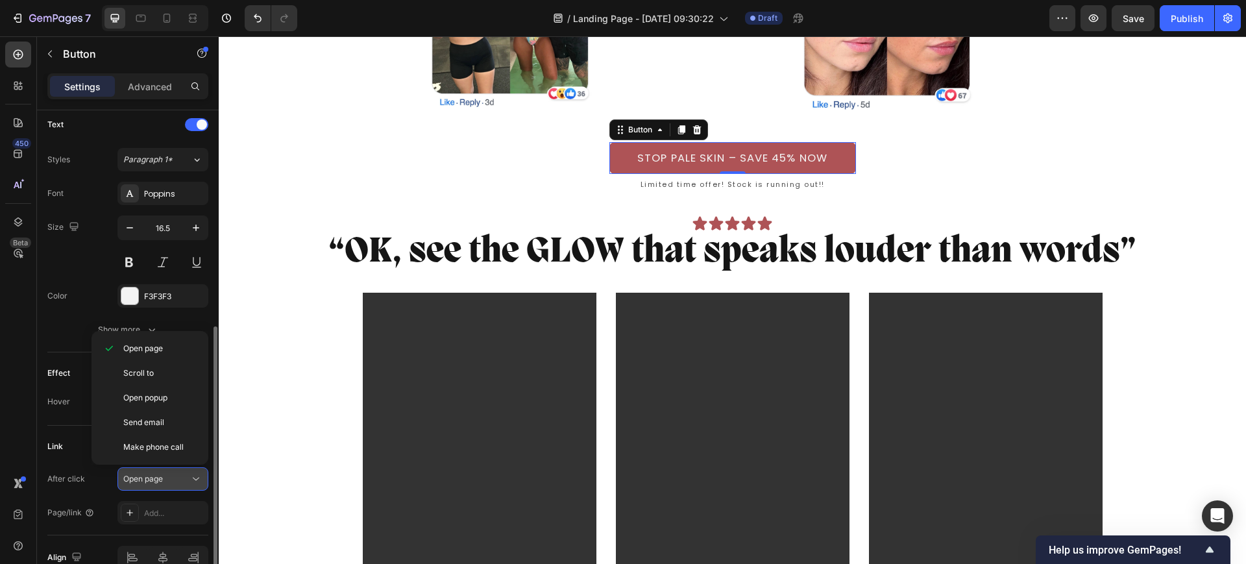
click at [166, 478] on div "Open page" at bounding box center [156, 479] width 66 height 12
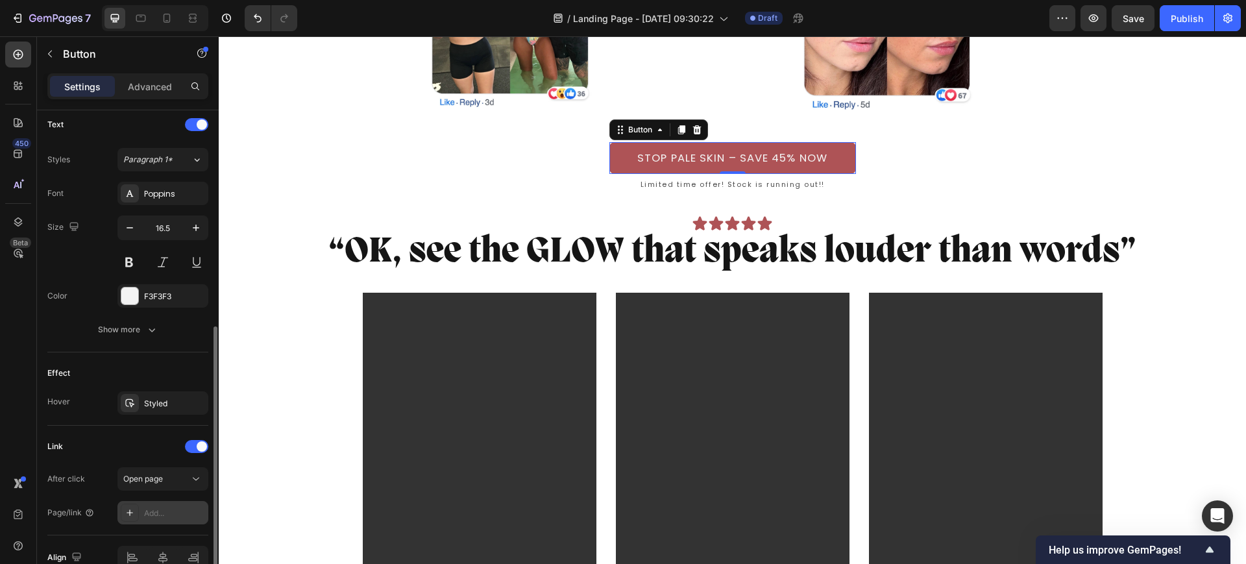
click at [156, 516] on div "Add..." at bounding box center [174, 513] width 61 height 12
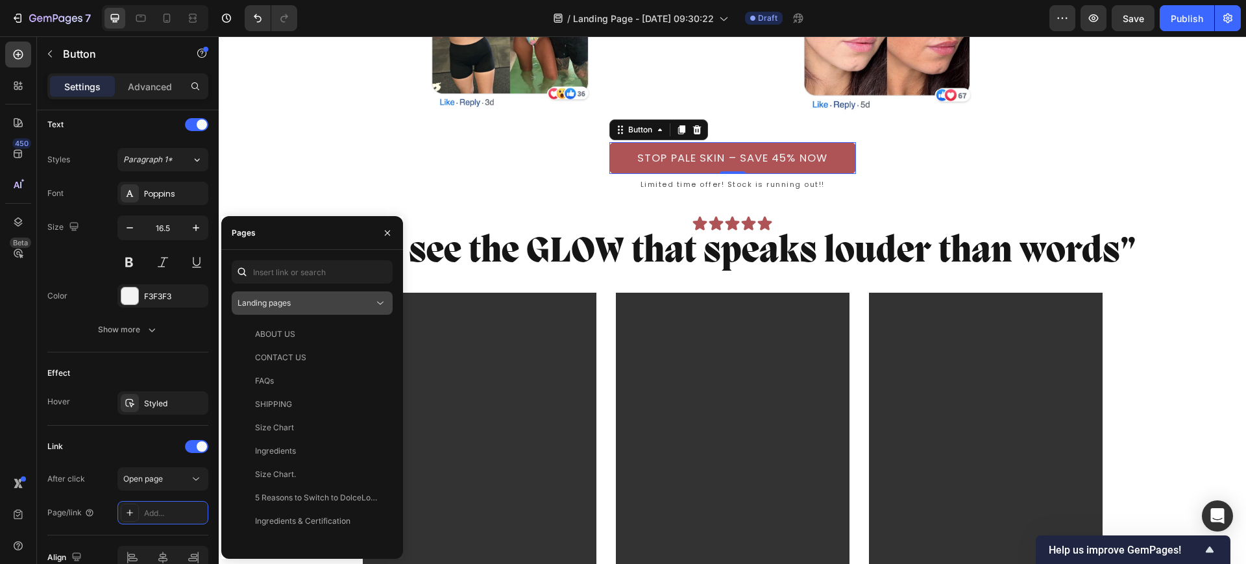
click at [306, 306] on div "Landing pages" at bounding box center [305, 303] width 136 height 12
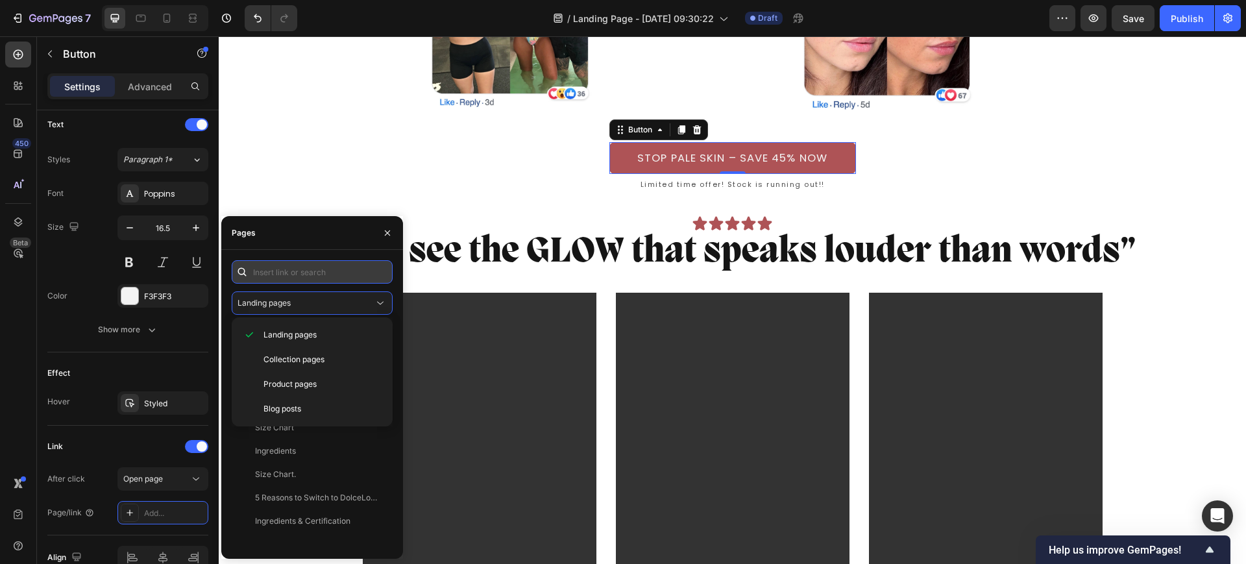
click at [289, 277] on input "text" at bounding box center [312, 271] width 161 height 23
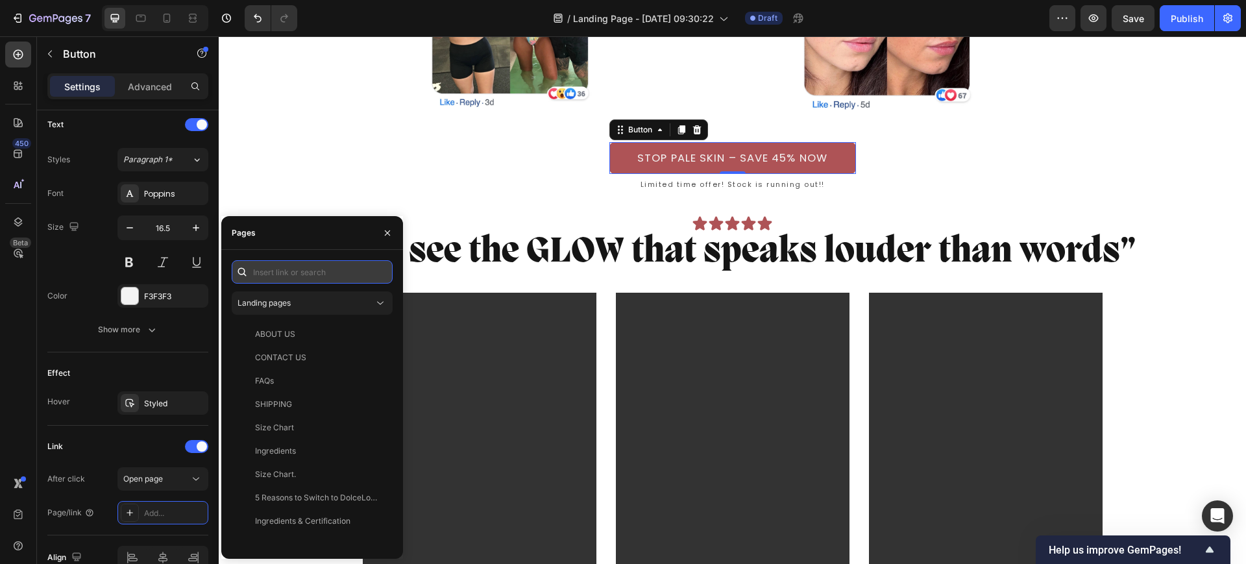
paste input "[URL][DOMAIN_NAME]"
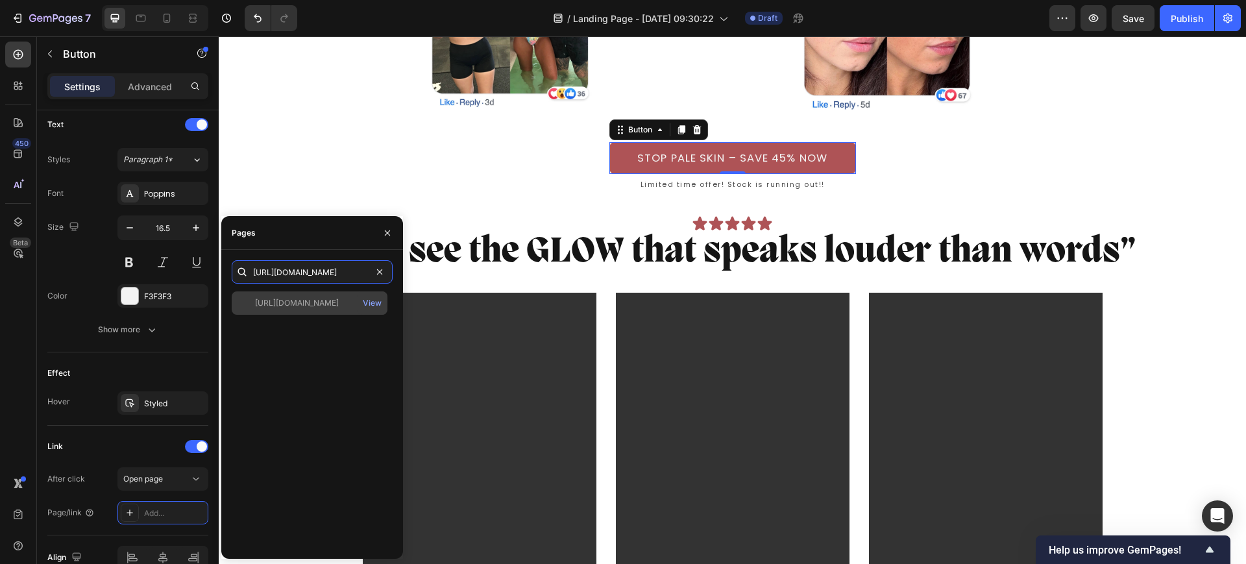
type input "[URL][DOMAIN_NAME]"
click at [294, 301] on div "[URL][DOMAIN_NAME]" at bounding box center [297, 303] width 84 height 12
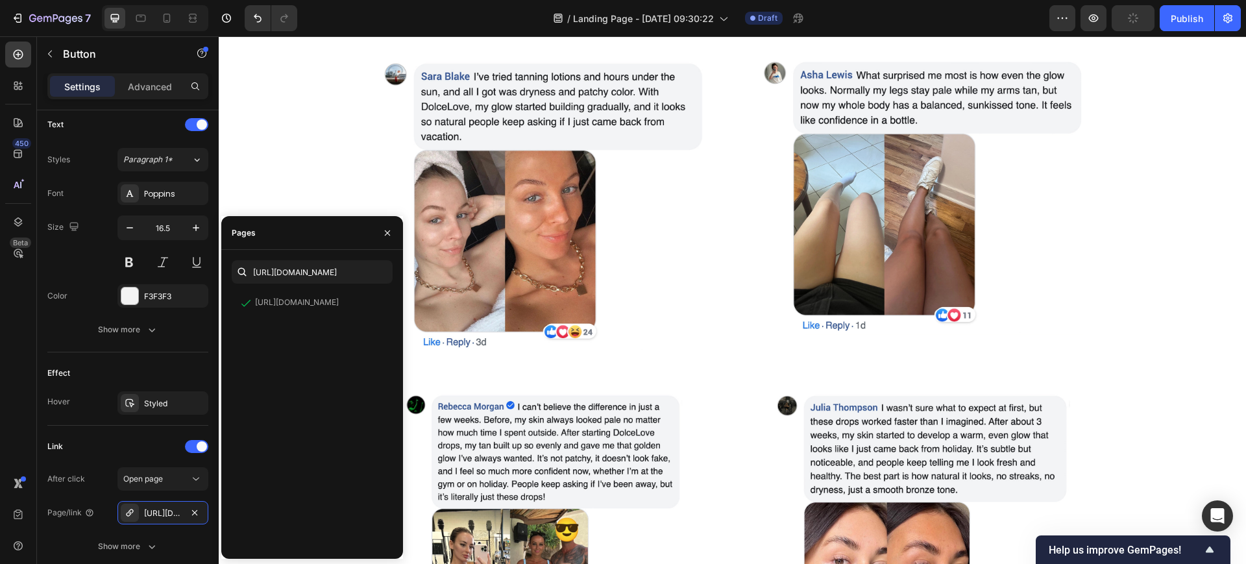
scroll to position [2433, 0]
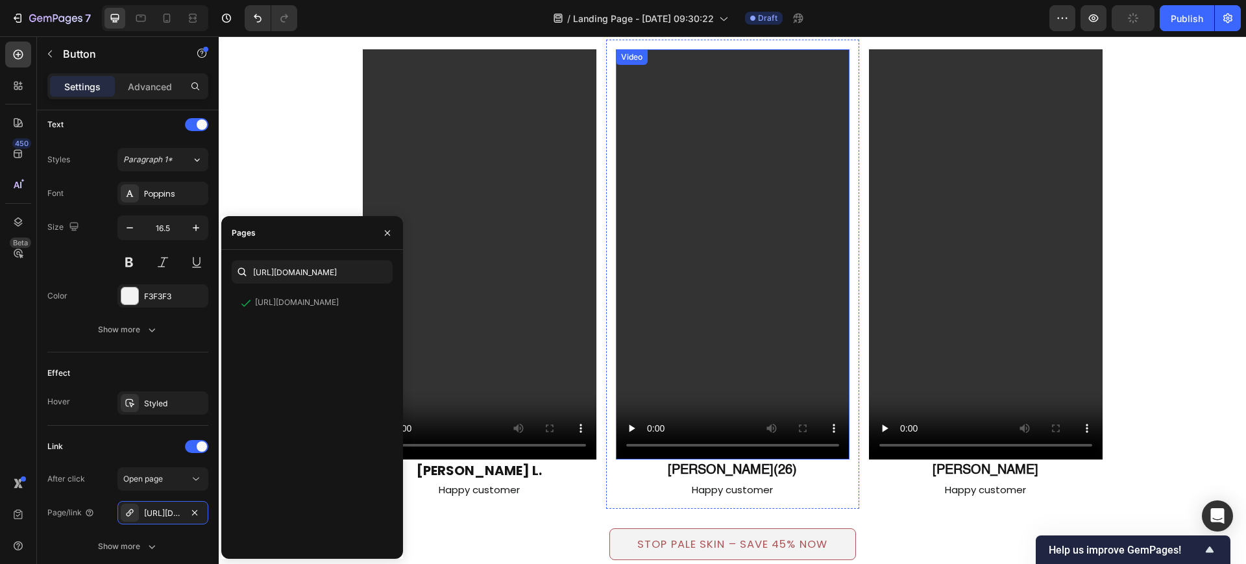
click at [620, 528] on button "STOP PALE SKIN – SAVE 45% NOW" at bounding box center [732, 544] width 247 height 32
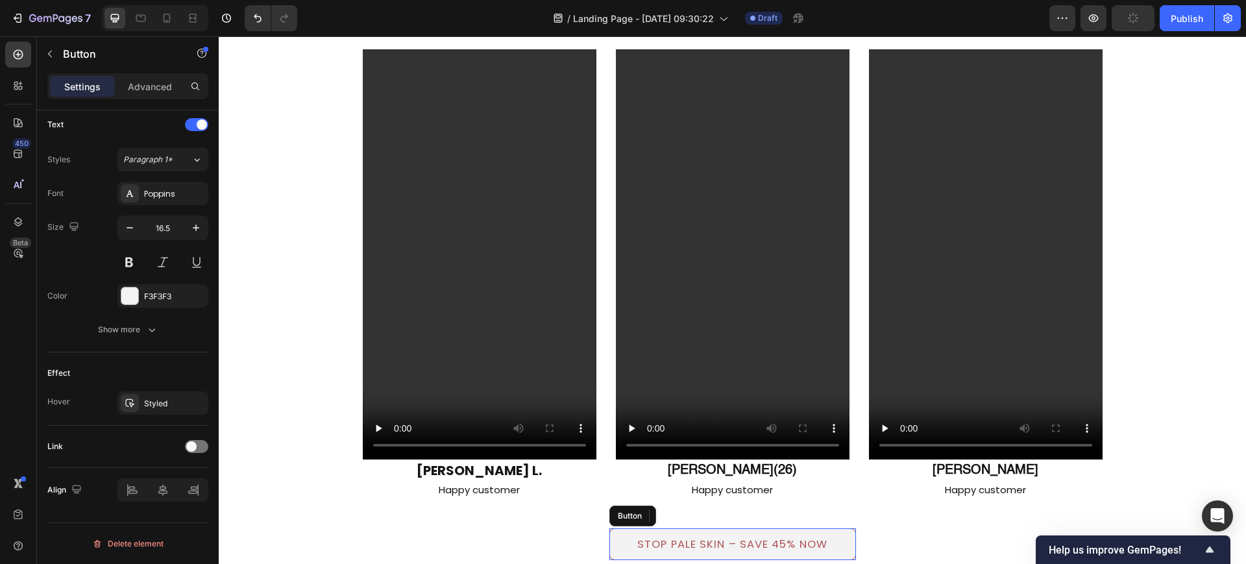
scroll to position [2596, 0]
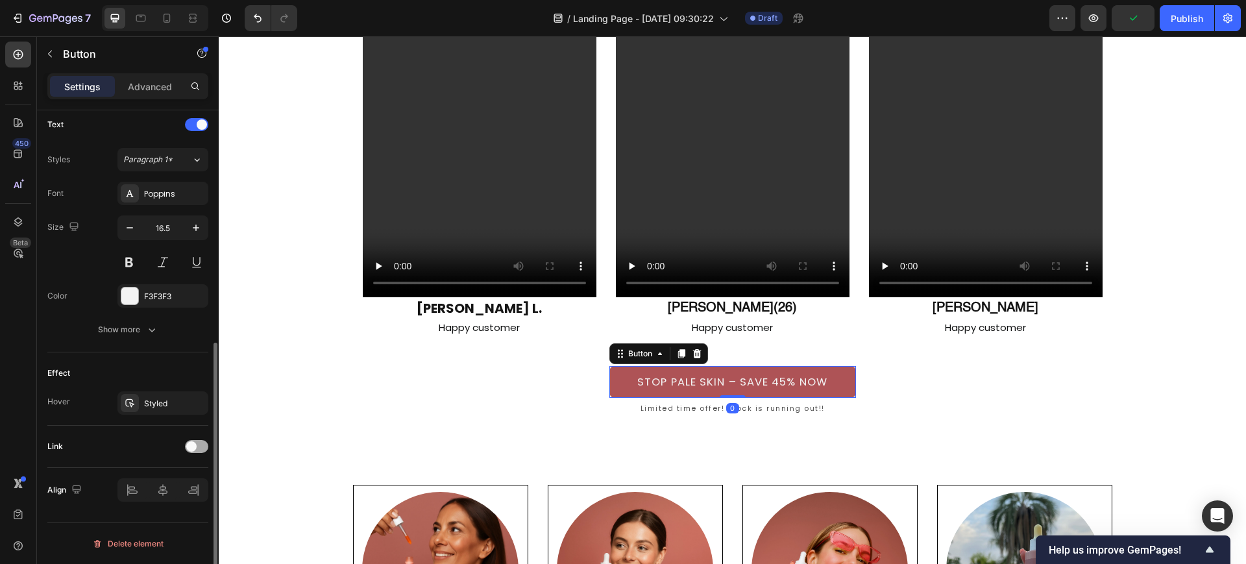
drag, startPoint x: 195, startPoint y: 443, endPoint x: 197, endPoint y: 450, distance: 8.2
click at [195, 444] on span at bounding box center [191, 446] width 10 height 10
click at [151, 508] on div "Add..." at bounding box center [174, 513] width 61 height 12
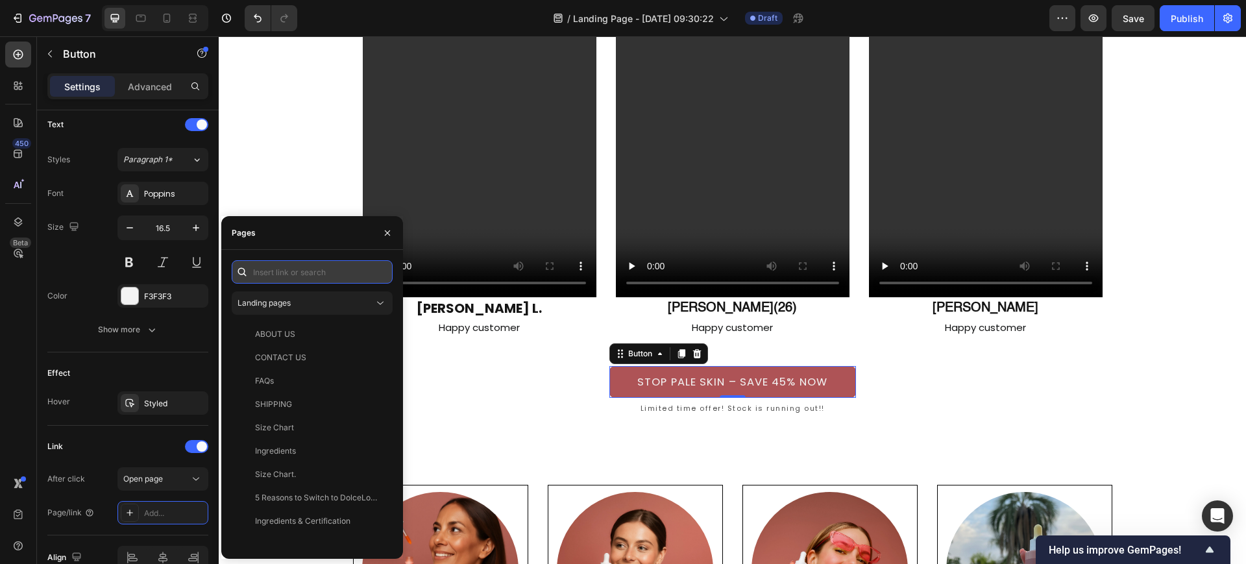
click at [291, 273] on input "text" at bounding box center [312, 271] width 161 height 23
paste input "[URL][DOMAIN_NAME]"
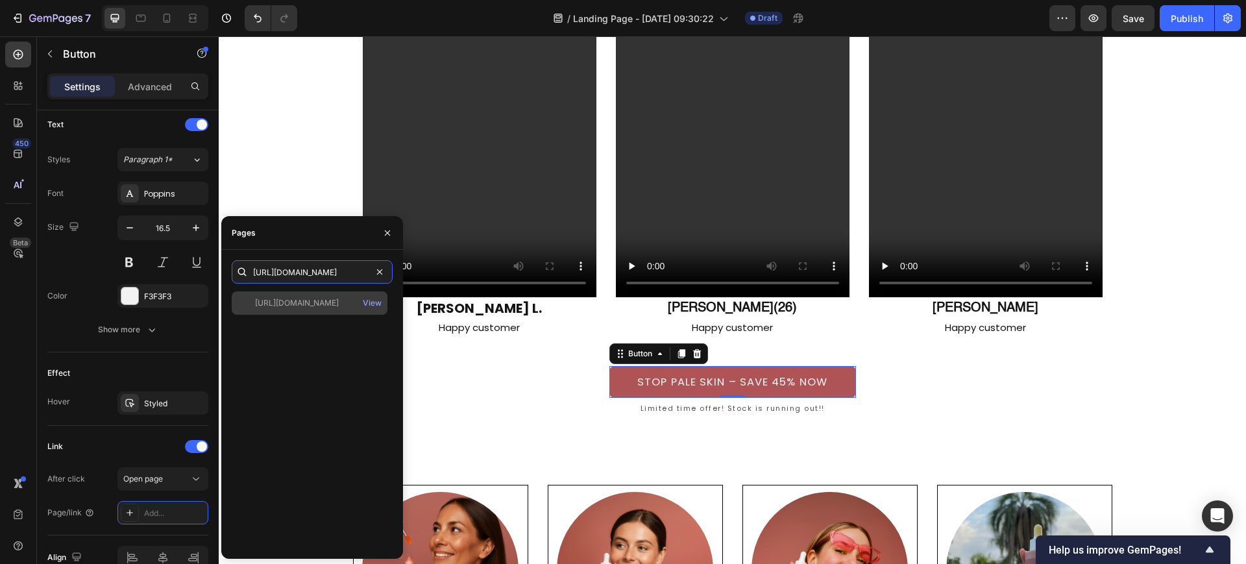
type input "[URL][DOMAIN_NAME]"
click at [291, 299] on div "[URL][DOMAIN_NAME]" at bounding box center [297, 303] width 84 height 12
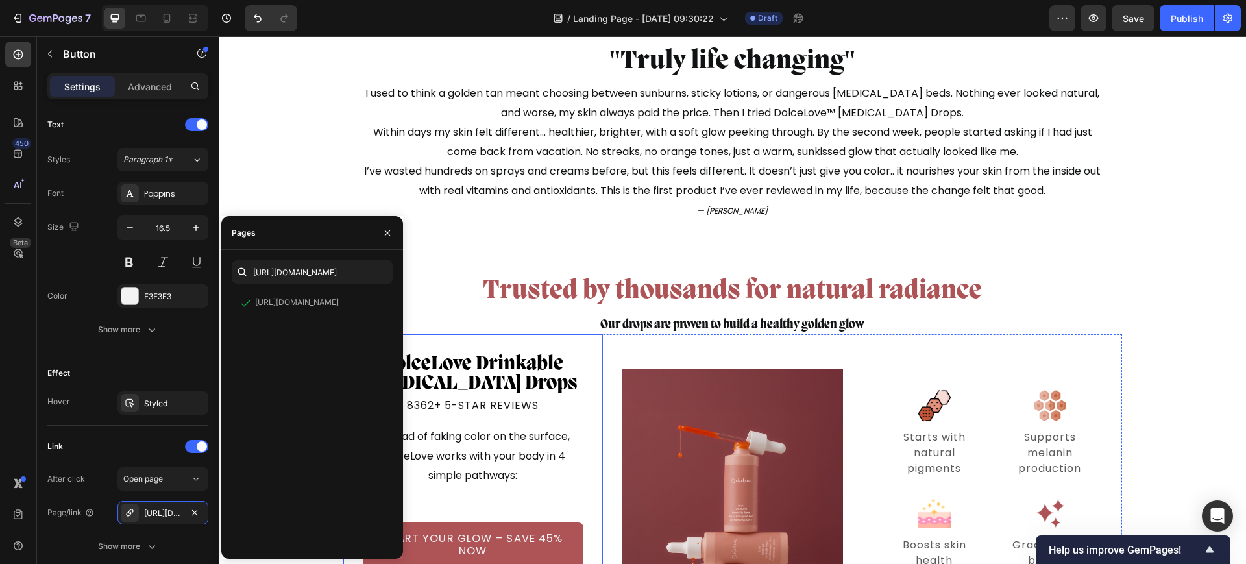
scroll to position [4055, 0]
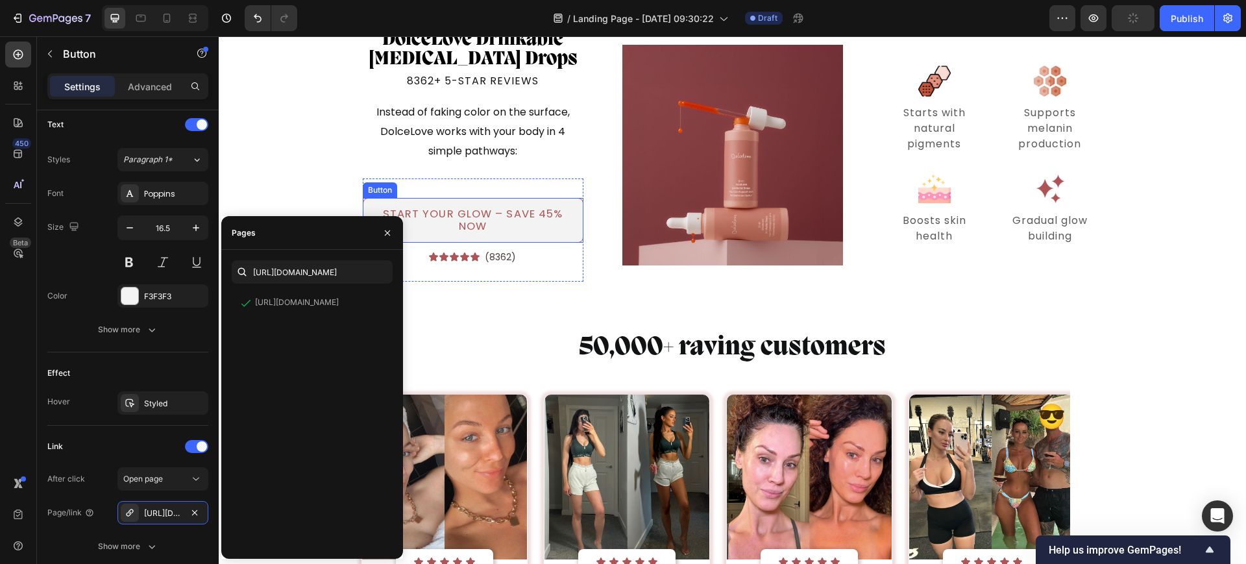
click at [566, 232] on button "START YOUR GLOW – SAVE 45% NOW" at bounding box center [473, 220] width 221 height 45
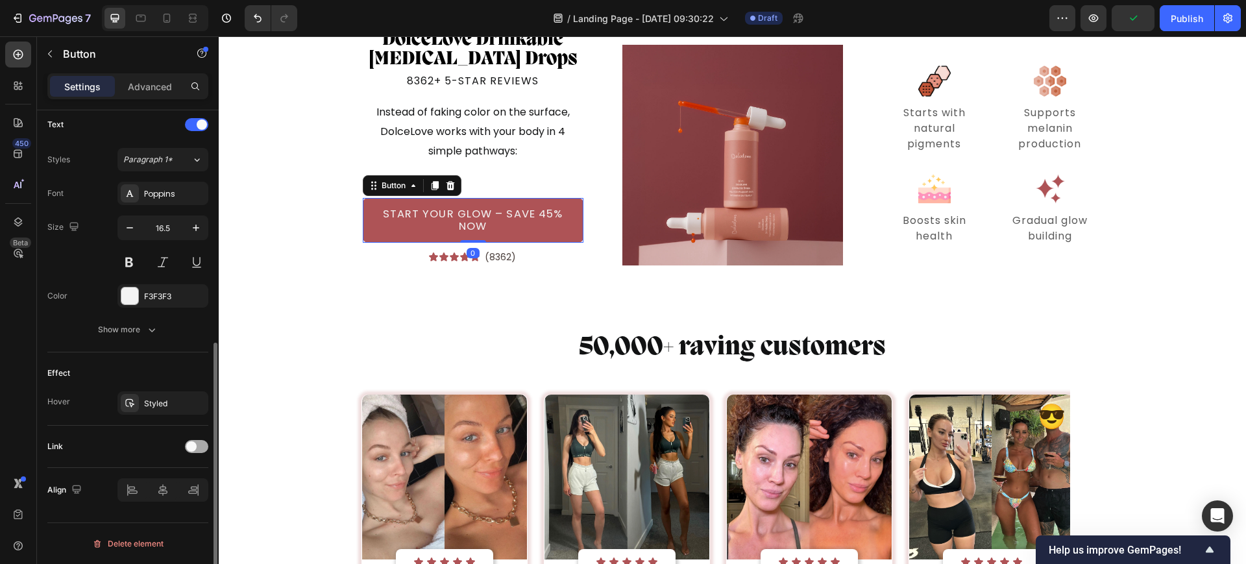
click at [186, 446] on span at bounding box center [191, 446] width 10 height 10
click at [159, 509] on div "Add..." at bounding box center [174, 513] width 61 height 12
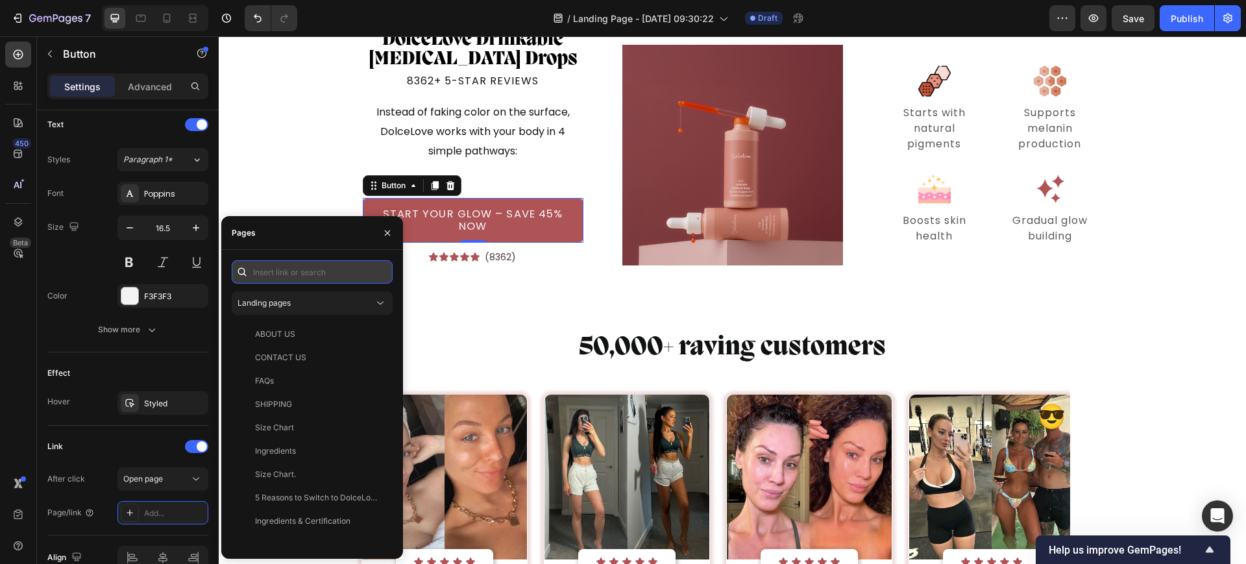
click at [322, 273] on input "text" at bounding box center [312, 271] width 161 height 23
paste input "[URL][DOMAIN_NAME]"
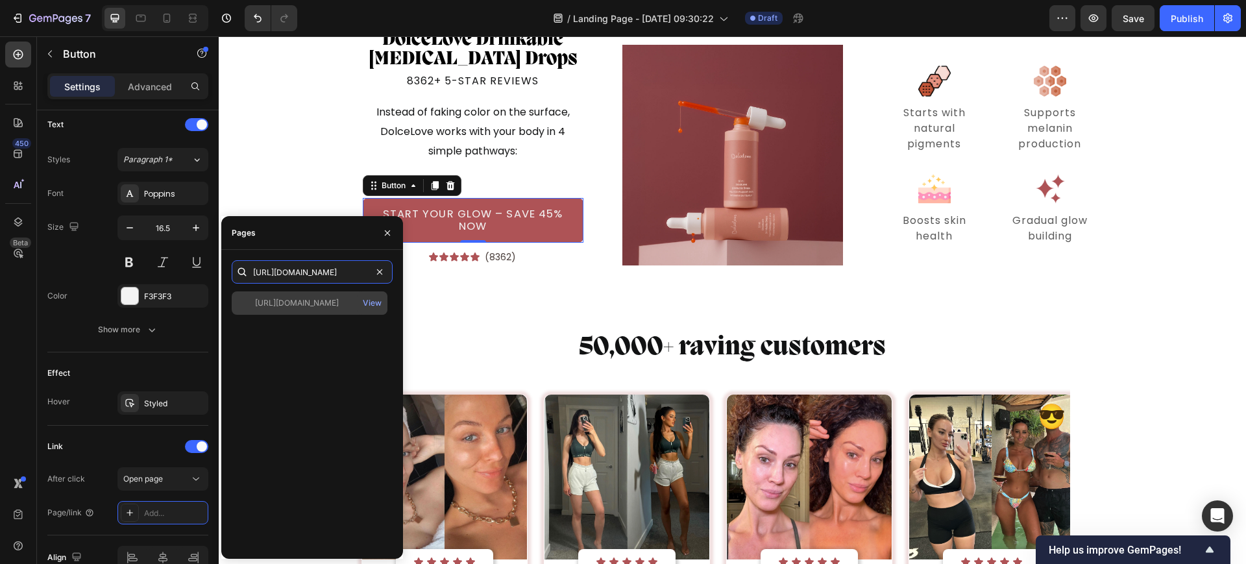
type input "[URL][DOMAIN_NAME]"
click at [310, 313] on div "[URL][DOMAIN_NAME] View" at bounding box center [310, 302] width 156 height 23
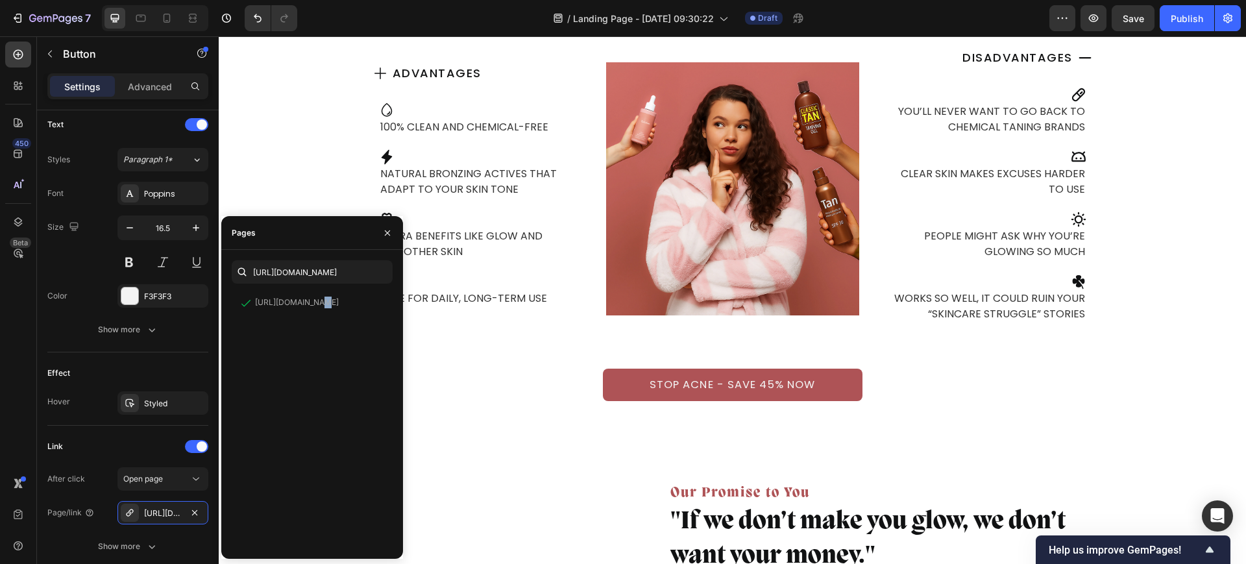
scroll to position [7381, 0]
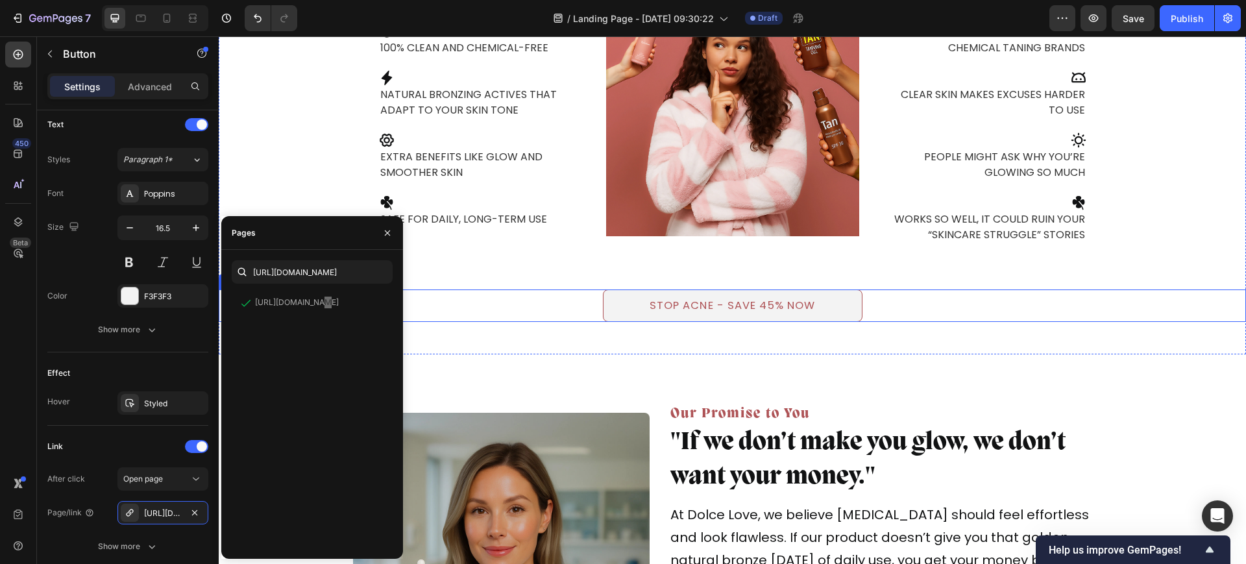
click at [612, 298] on button "STOP ACNE - SAVE 45% NOW" at bounding box center [733, 305] width 260 height 32
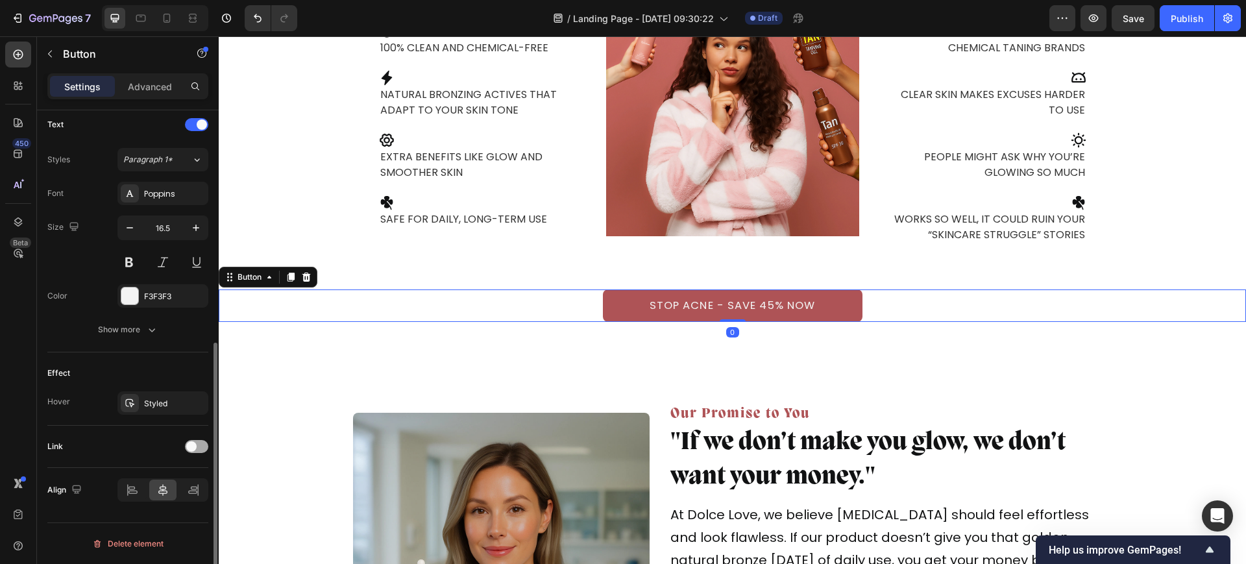
click at [193, 441] on span at bounding box center [191, 446] width 10 height 10
click at [171, 508] on div "Add..." at bounding box center [174, 513] width 61 height 12
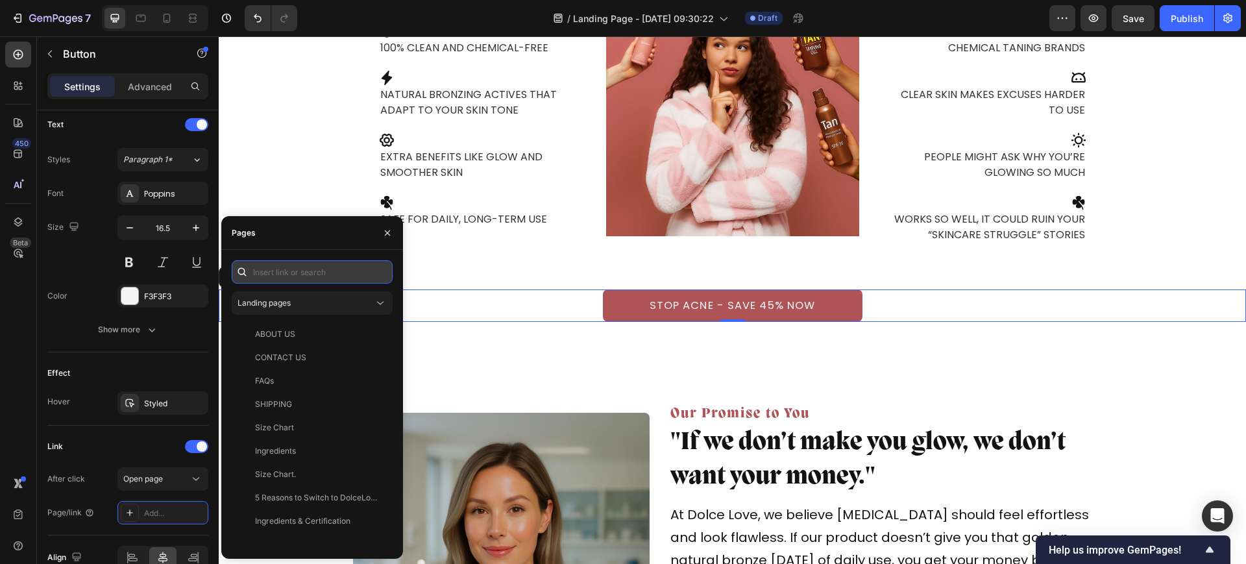
click at [265, 277] on input "text" at bounding box center [312, 271] width 161 height 23
paste input "[URL][DOMAIN_NAME]"
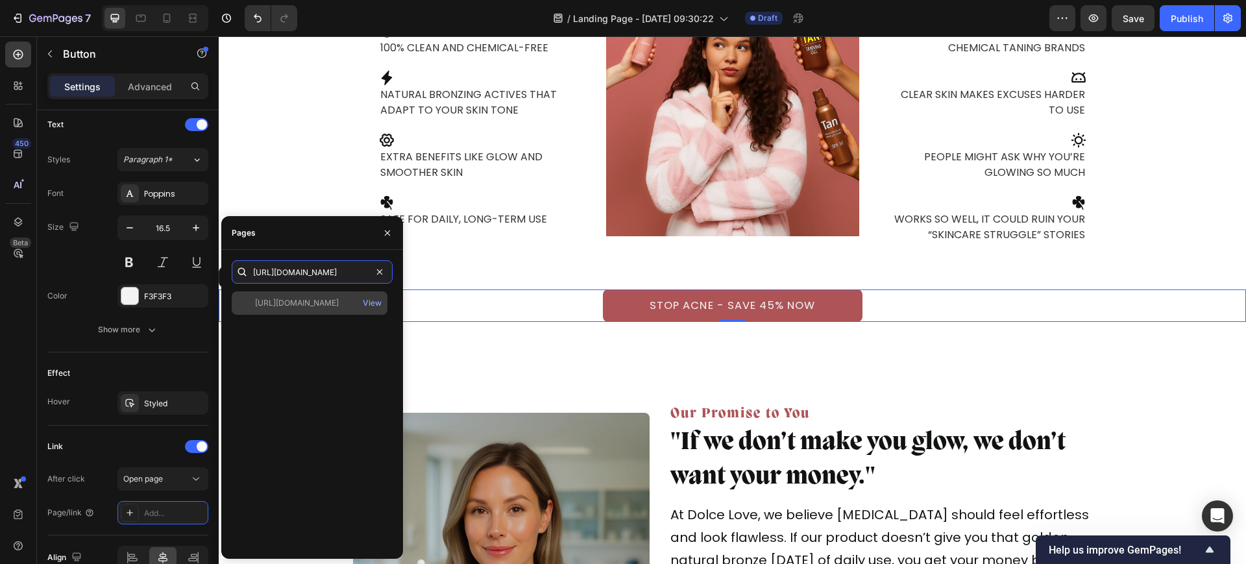
type input "[URL][DOMAIN_NAME]"
click at [291, 306] on div "[URL][DOMAIN_NAME]" at bounding box center [297, 303] width 84 height 12
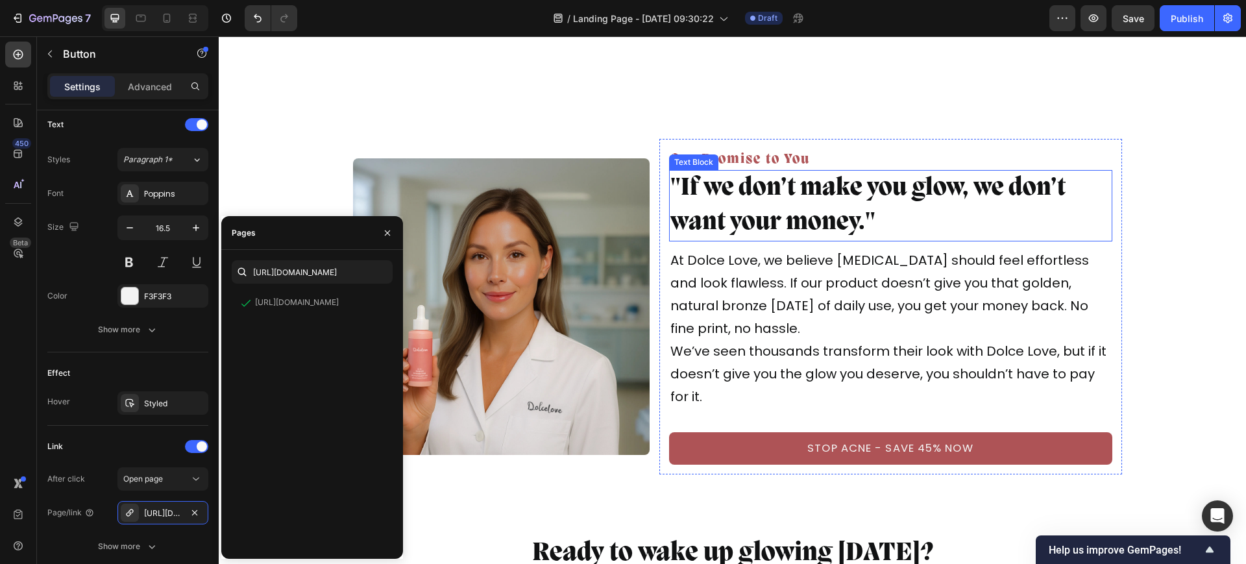
scroll to position [7868, 0]
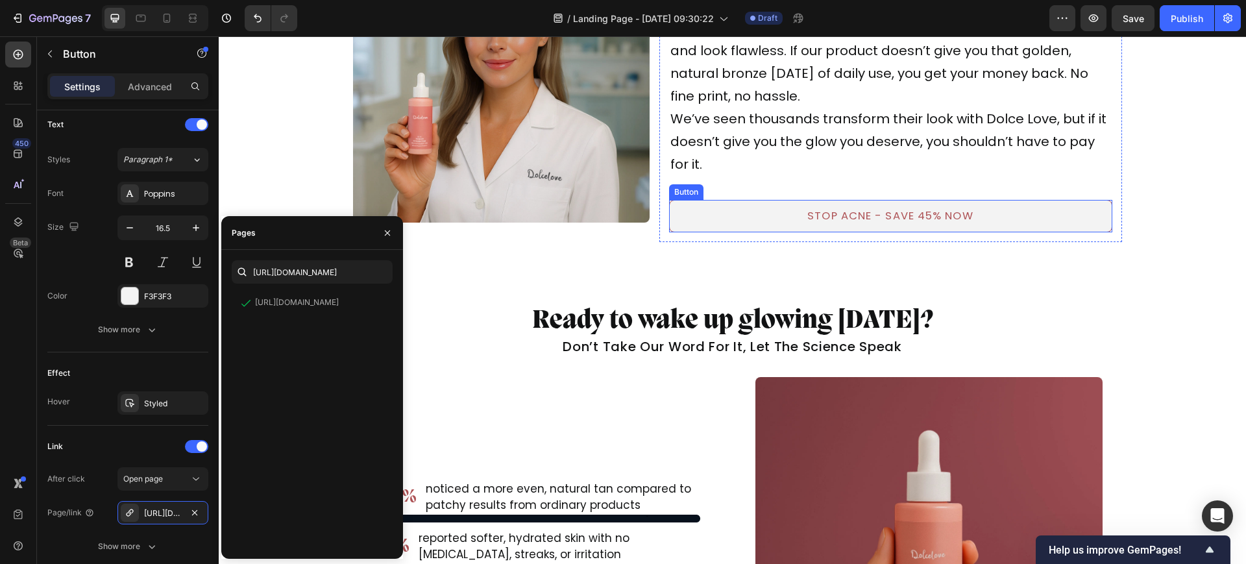
click at [669, 214] on button "STOP ACNE - SAVE 45% NOW" at bounding box center [890, 216] width 443 height 32
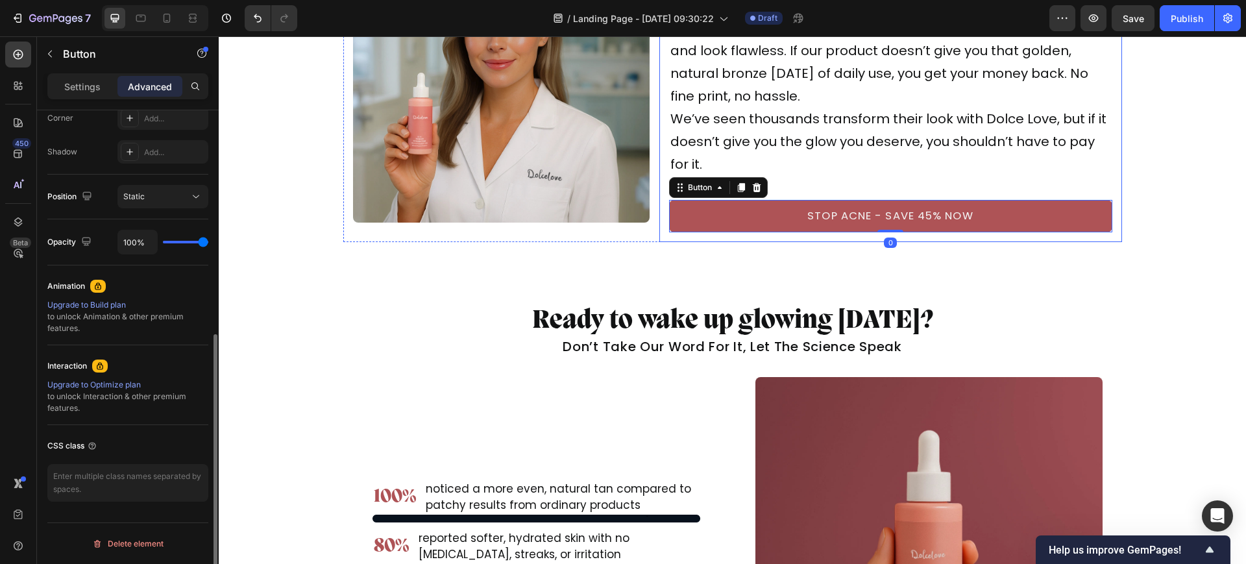
scroll to position [410, 0]
click at [65, 92] on p "Settings" at bounding box center [82, 87] width 36 height 14
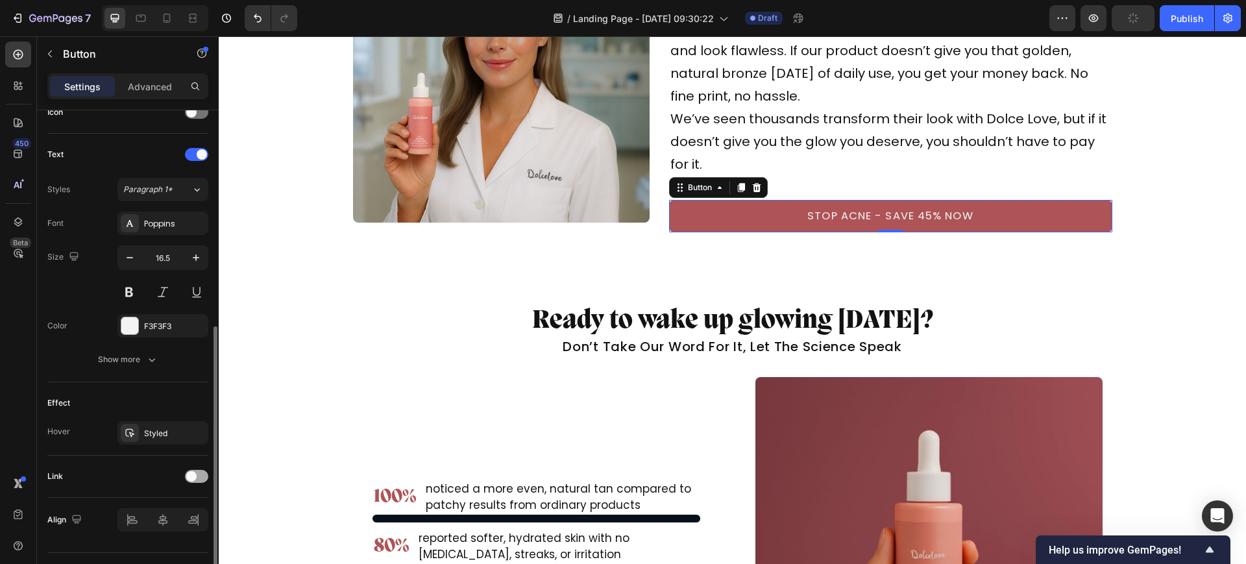
click at [197, 476] on div at bounding box center [196, 476] width 23 height 13
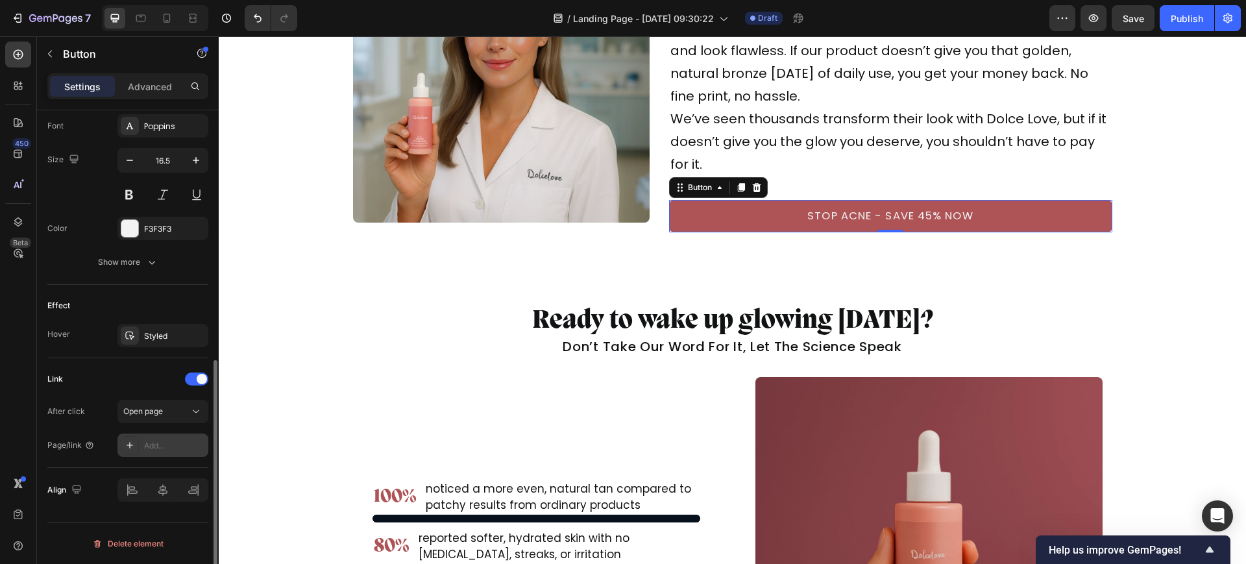
click at [154, 435] on div "Add..." at bounding box center [162, 444] width 91 height 23
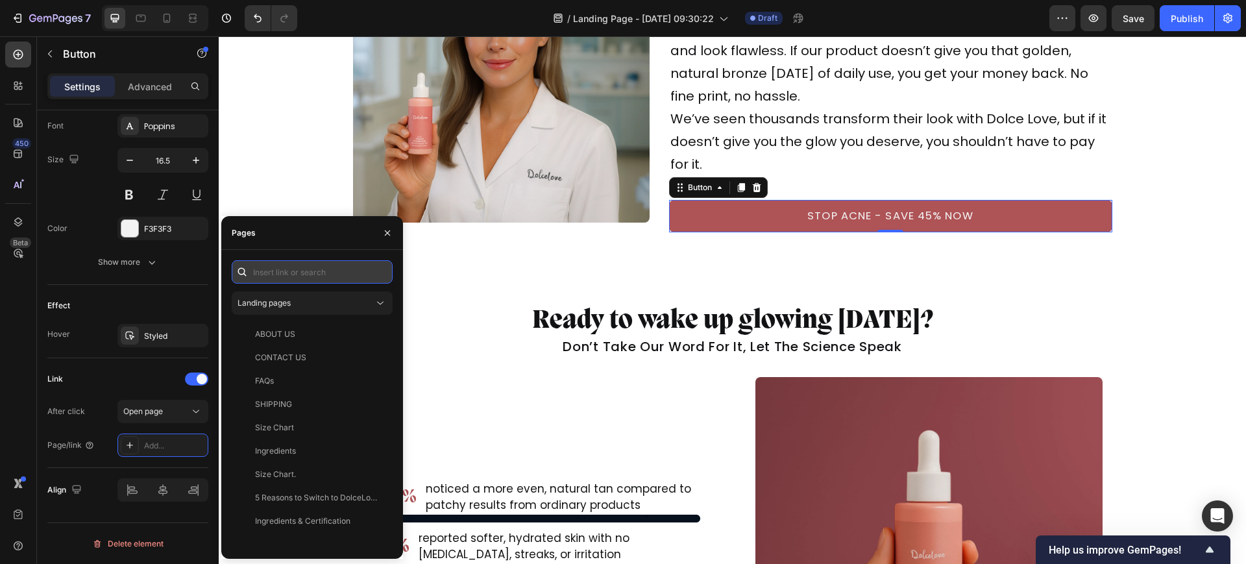
click at [285, 277] on input "text" at bounding box center [312, 271] width 161 height 23
paste input "[URL][DOMAIN_NAME]"
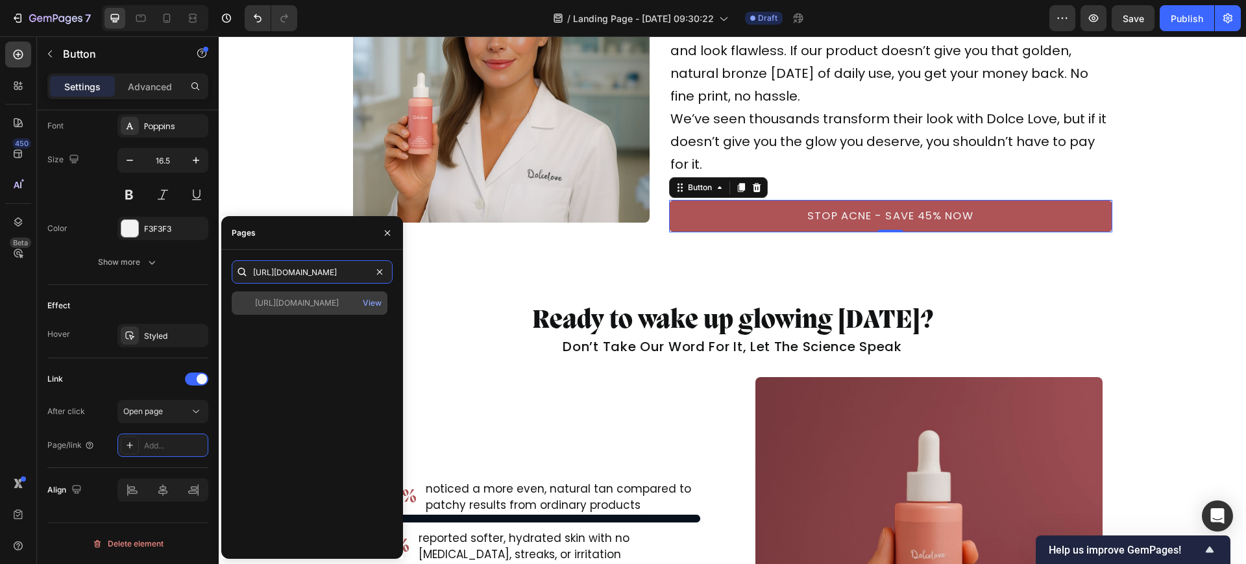
type input "[URL][DOMAIN_NAME]"
click at [295, 296] on div "https://dolcelove.co/products/dolcelove%E2%84%A2-tan-drops View" at bounding box center [310, 302] width 156 height 23
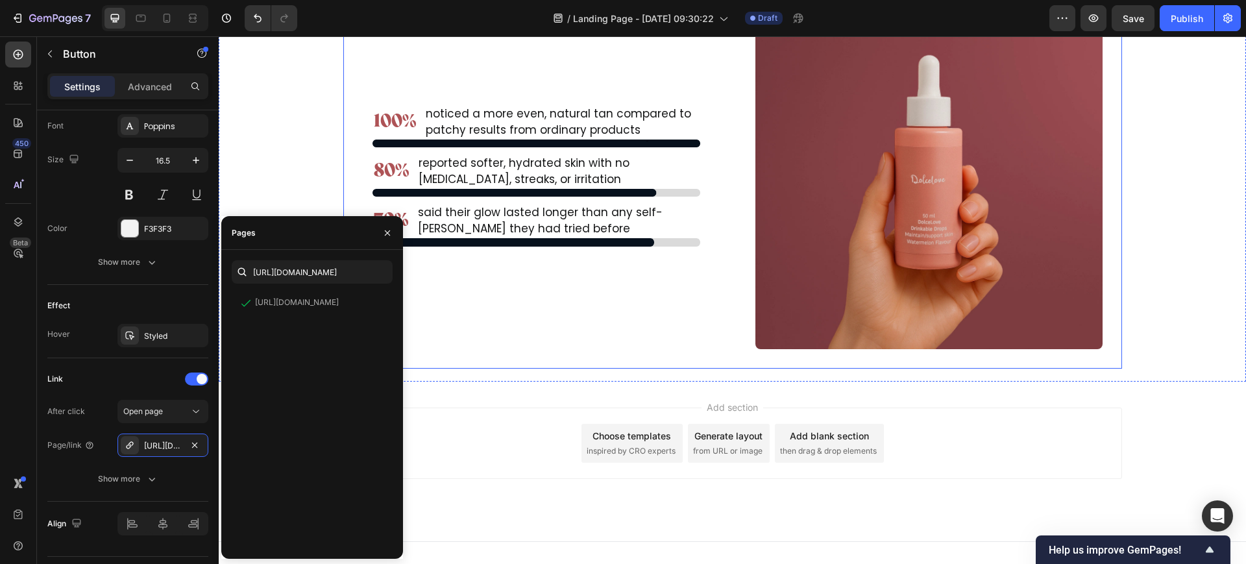
scroll to position [8247, 0]
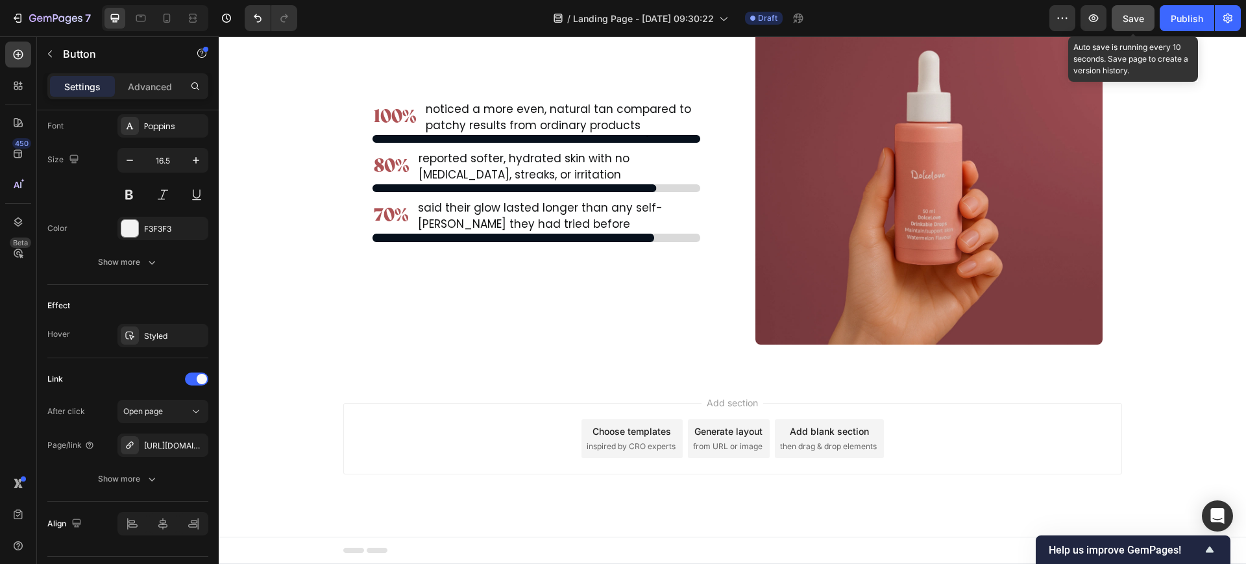
click at [1140, 16] on span "Save" at bounding box center [1133, 18] width 21 height 11
click at [1095, 12] on icon "button" at bounding box center [1093, 18] width 13 height 13
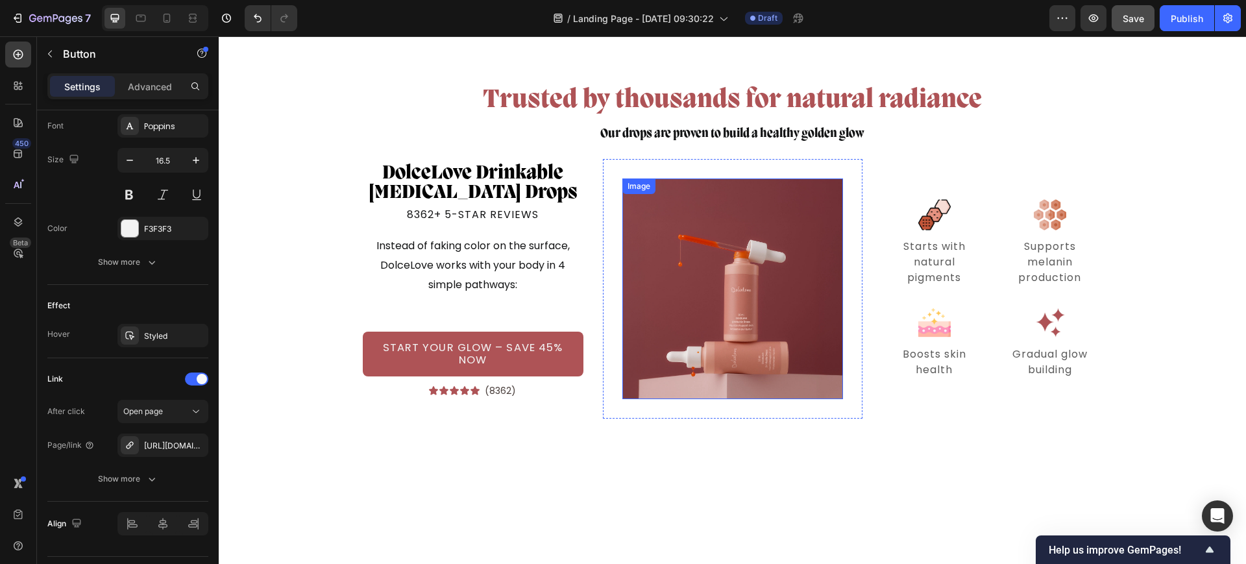
scroll to position [3705, 0]
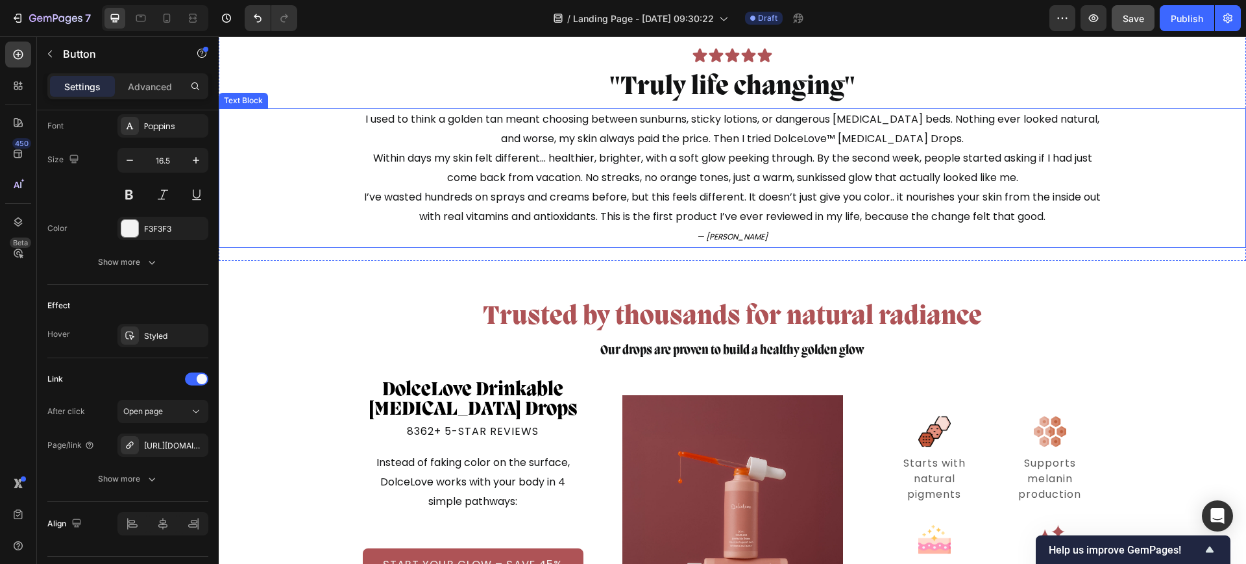
click at [753, 184] on p "I used to think a golden tan meant choosing between sunburns, sticky lotions, o…" at bounding box center [732, 178] width 737 height 137
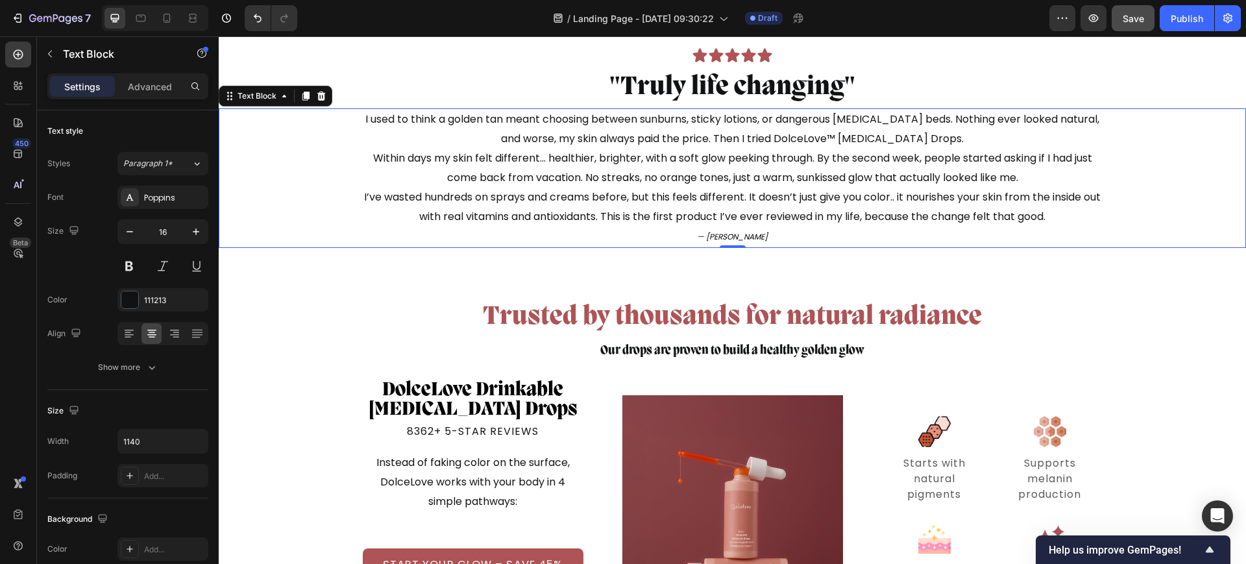
scroll to position [3381, 0]
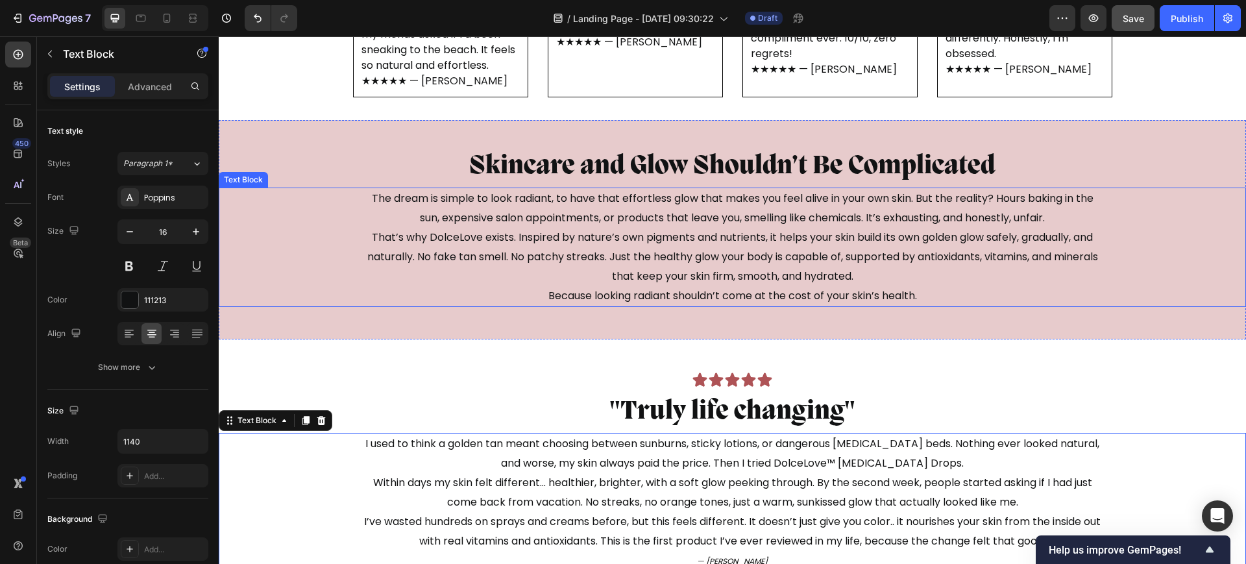
click at [805, 259] on p "The dream is simple to look radiant, to have that effortless glow that makes yo…" at bounding box center [732, 247] width 737 height 117
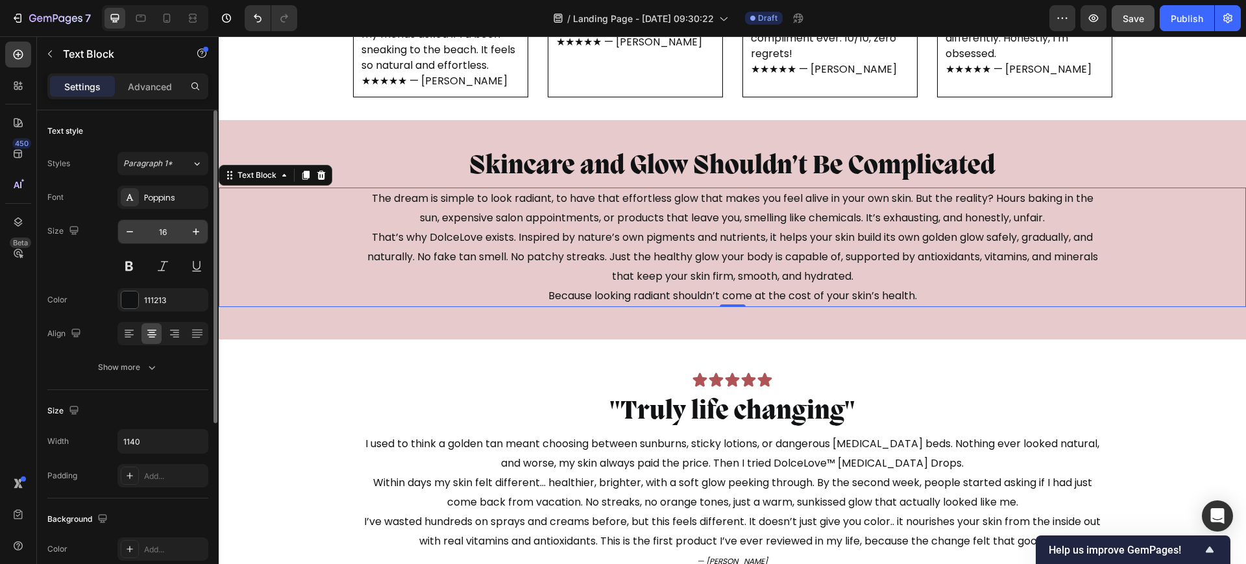
click at [173, 232] on input "16" at bounding box center [162, 231] width 43 height 23
click at [1097, 16] on icon "button" at bounding box center [1094, 18] width 10 height 8
click at [638, 224] on p "The dream is simple to look radiant, to have that effortless glow that makes yo…" at bounding box center [732, 247] width 737 height 117
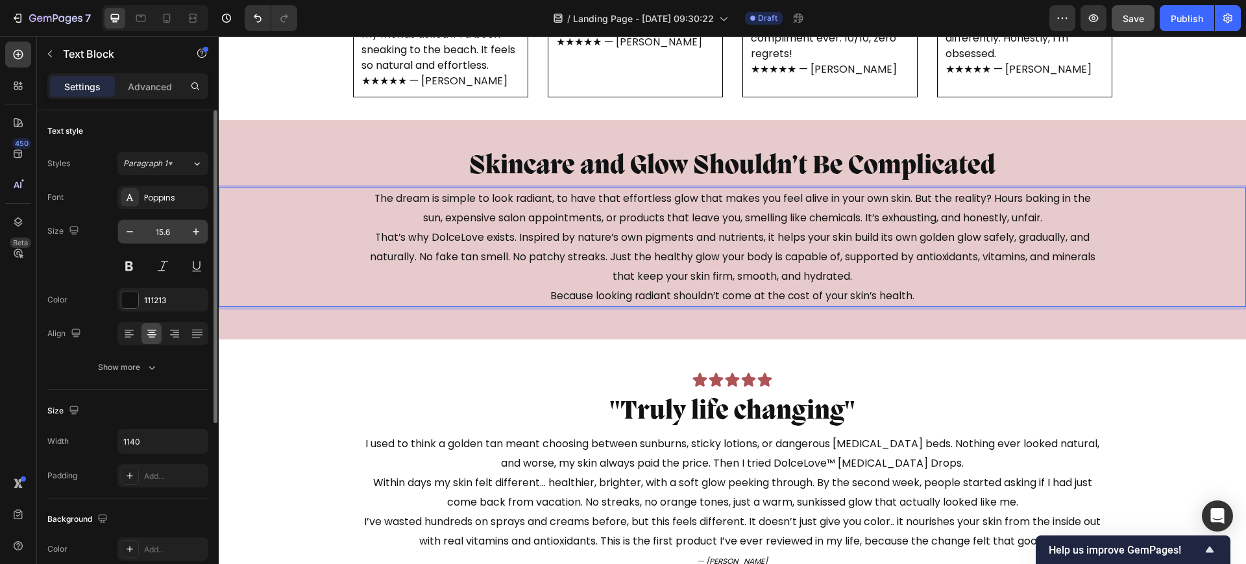
click at [176, 234] on input "15.6" at bounding box center [162, 231] width 43 height 23
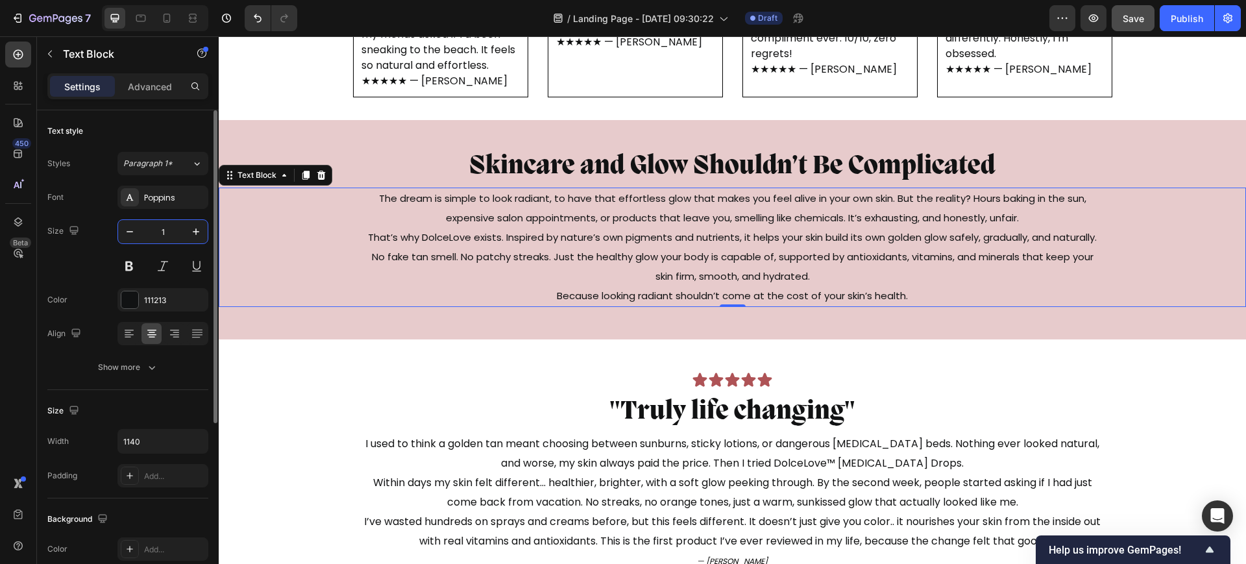
type input "15"
click at [638, 468] on p "I used to think a golden tan meant choosing between sunburns, sticky lotions, o…" at bounding box center [732, 502] width 737 height 137
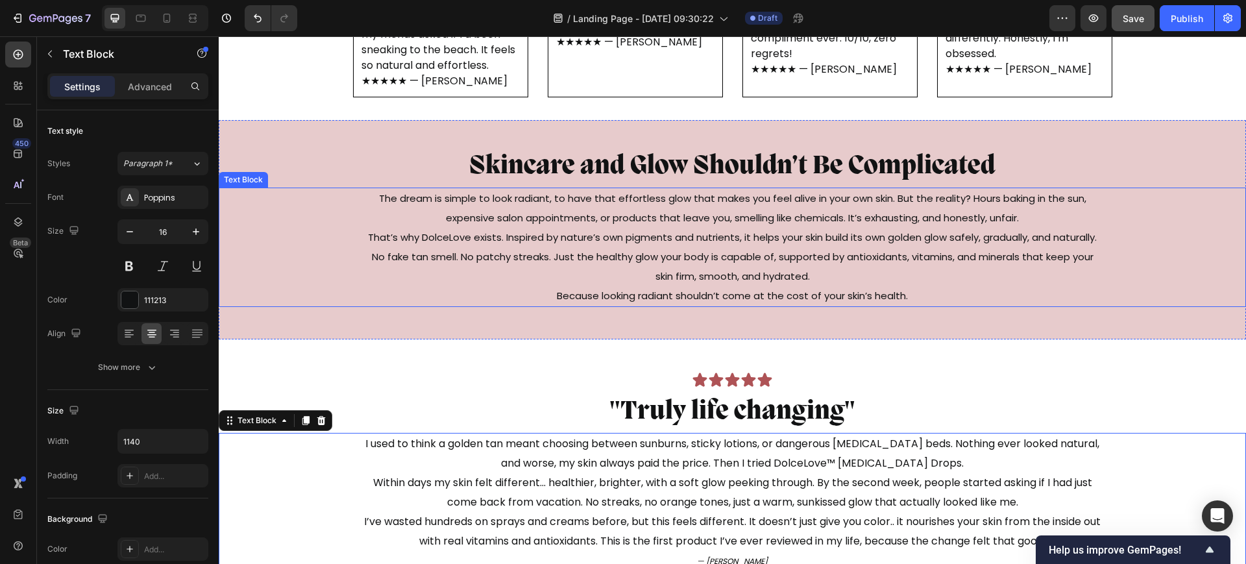
click at [705, 252] on p "The dream is simple to look radiant, to have that effortless glow that makes yo…" at bounding box center [732, 247] width 737 height 117
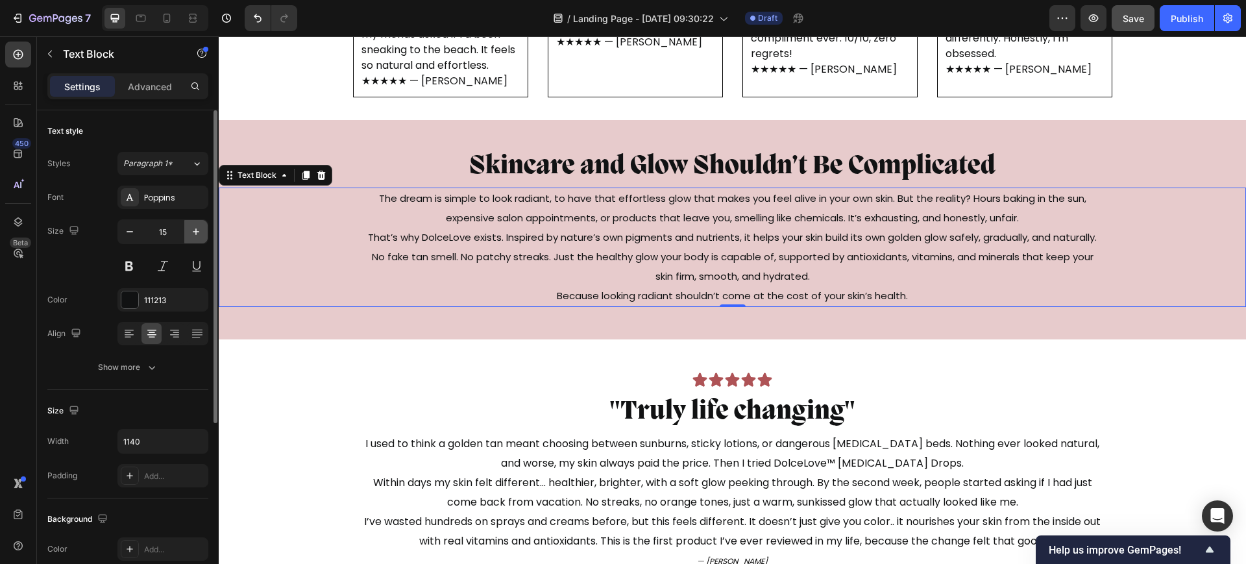
click at [193, 228] on icon "button" at bounding box center [195, 231] width 13 height 13
type input "16"
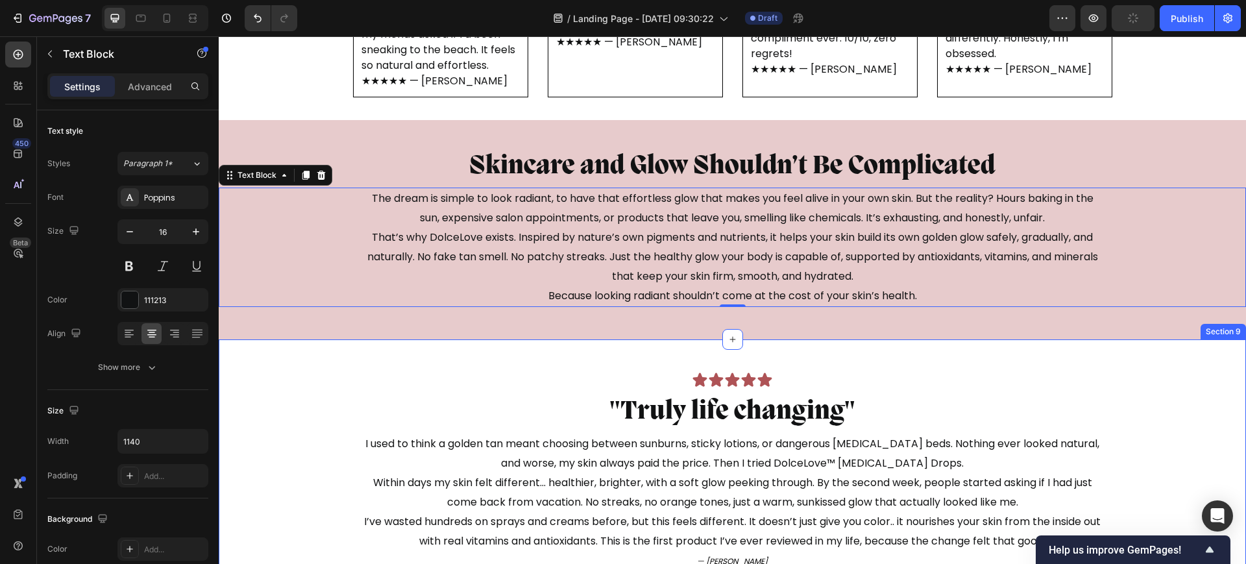
scroll to position [3624, 0]
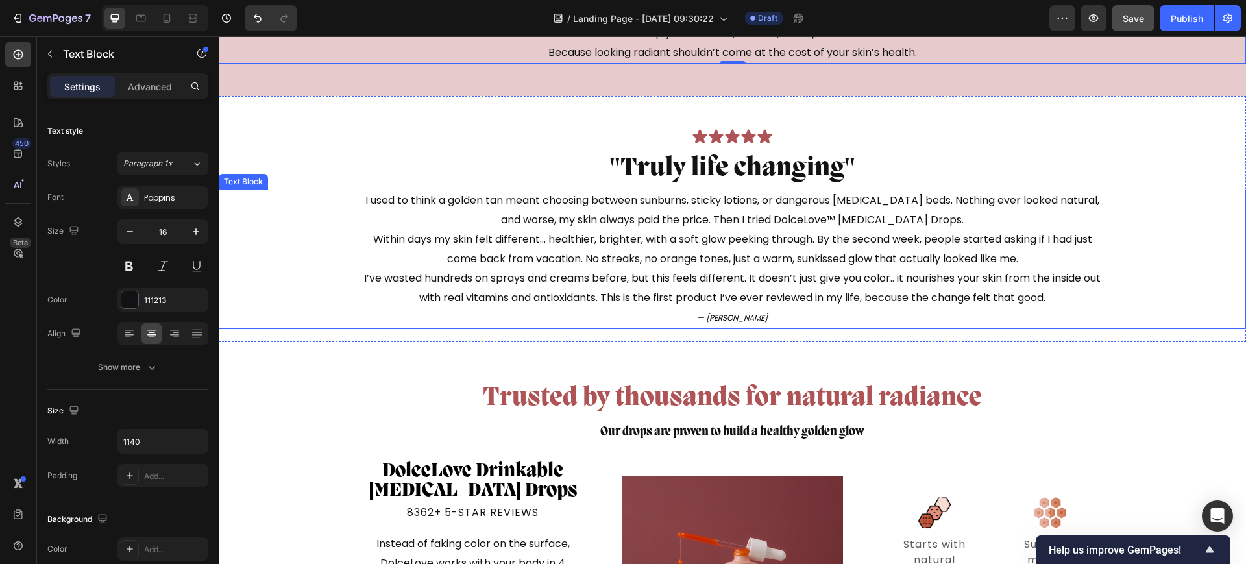
click at [798, 252] on p "I used to think a golden tan meant choosing between sunburns, sticky lotions, o…" at bounding box center [732, 259] width 737 height 137
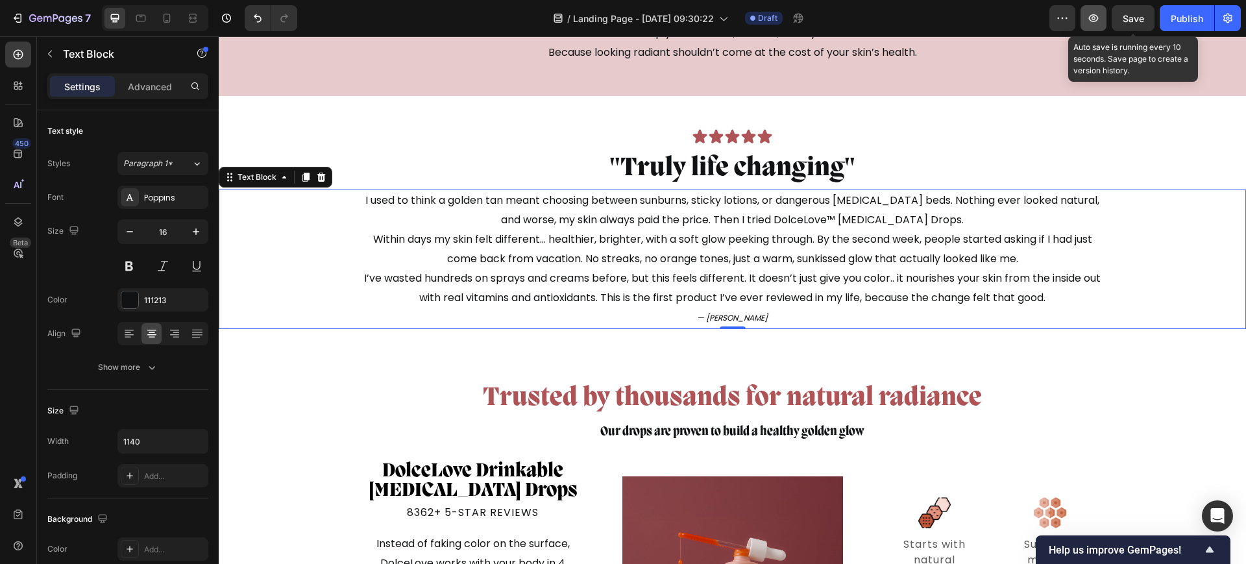
drag, startPoint x: 1134, startPoint y: 17, endPoint x: 1100, endPoint y: 21, distance: 33.4
click at [1132, 18] on span "Save" at bounding box center [1133, 18] width 21 height 11
click at [1099, 21] on icon "button" at bounding box center [1093, 18] width 13 height 13
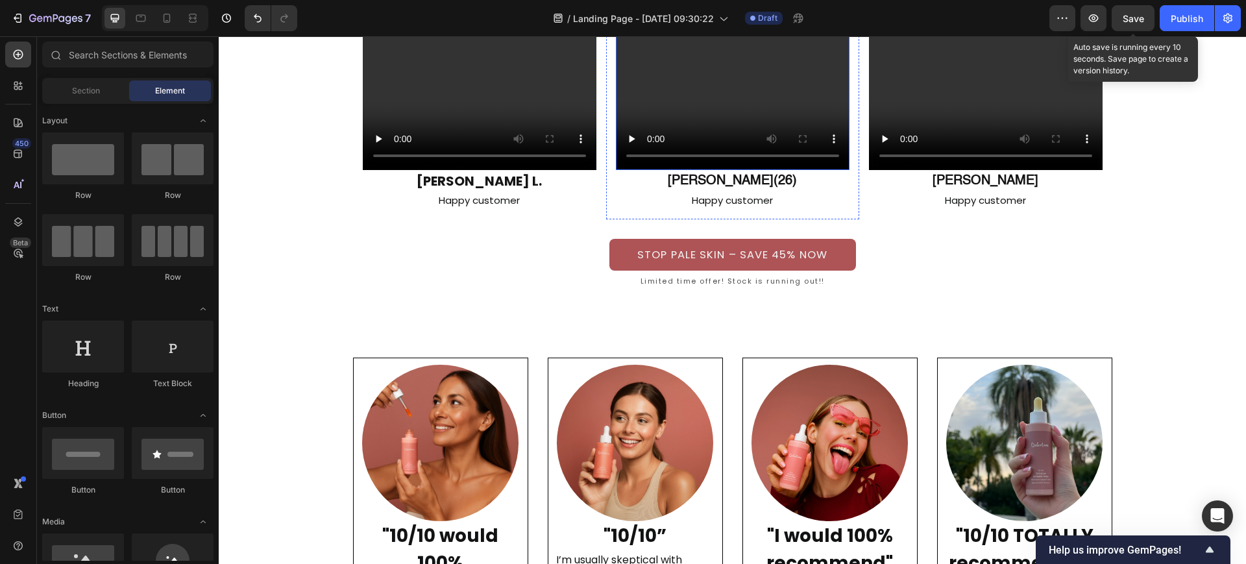
scroll to position [2775, 0]
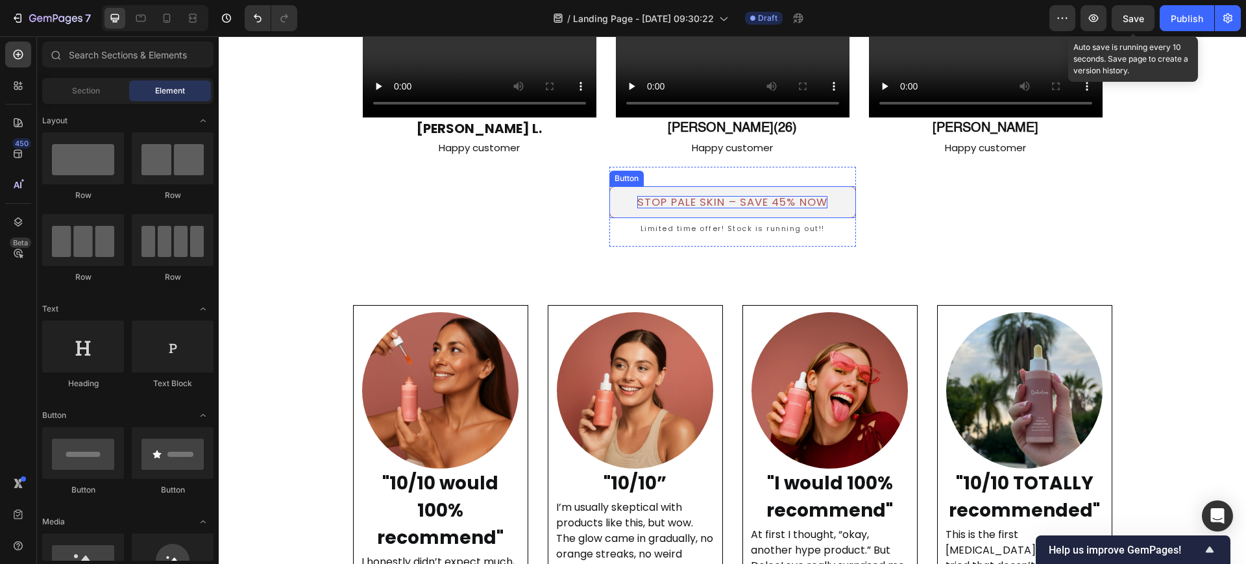
click at [815, 201] on p "STOP PALE SKIN – SAVE 45% NOW" at bounding box center [732, 202] width 190 height 13
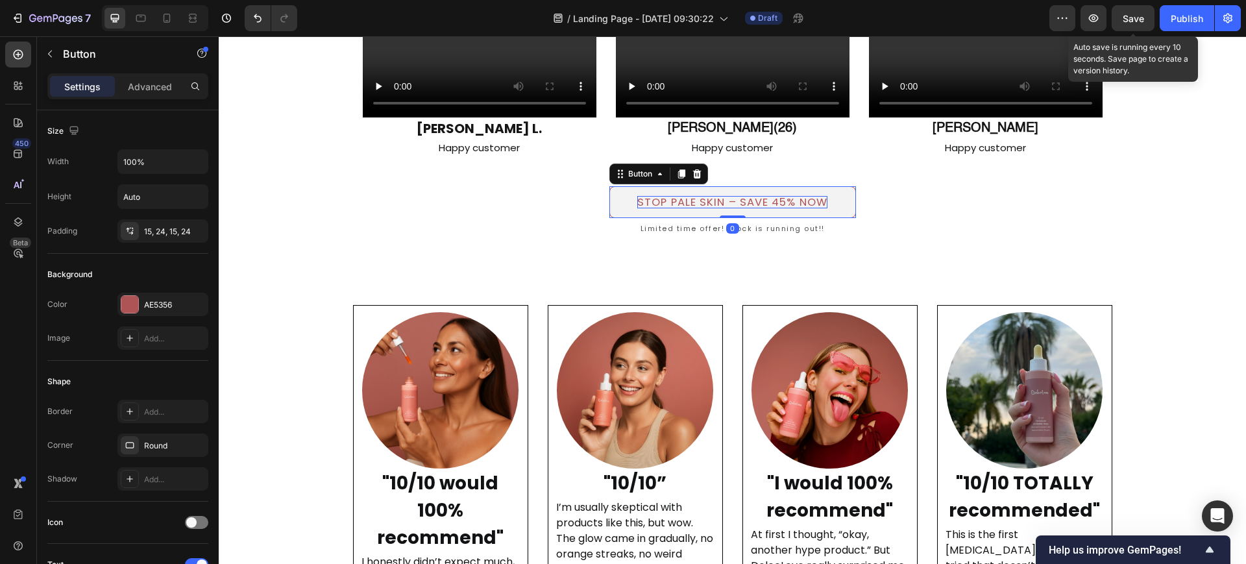
click at [772, 206] on p "STOP PALE SKIN – SAVE 45% NOW" at bounding box center [732, 202] width 190 height 13
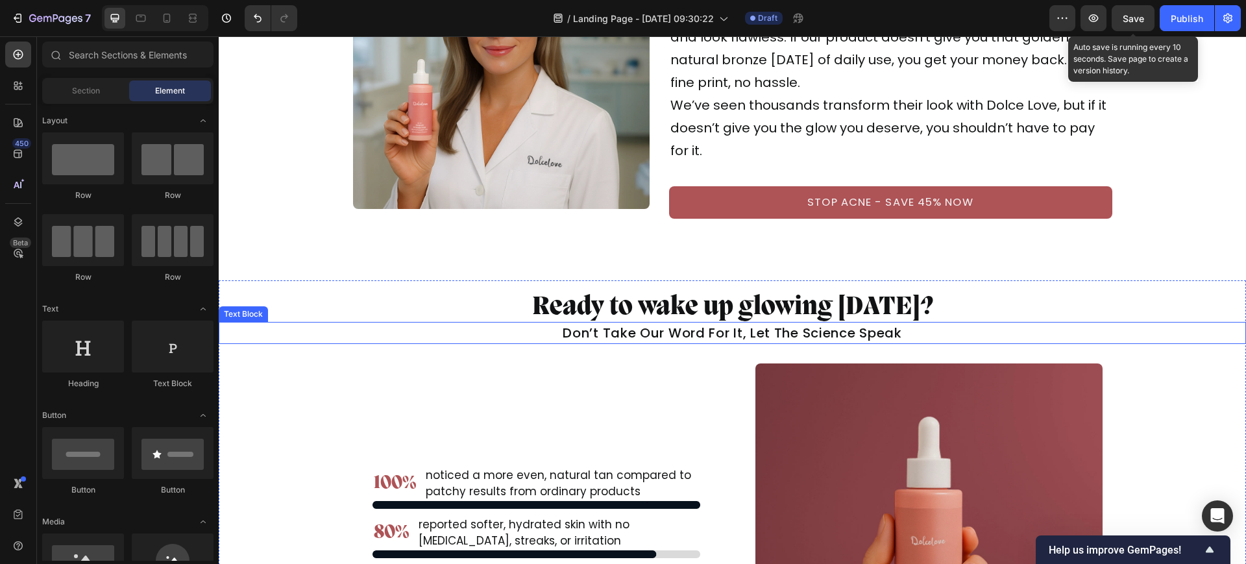
scroll to position [7842, 0]
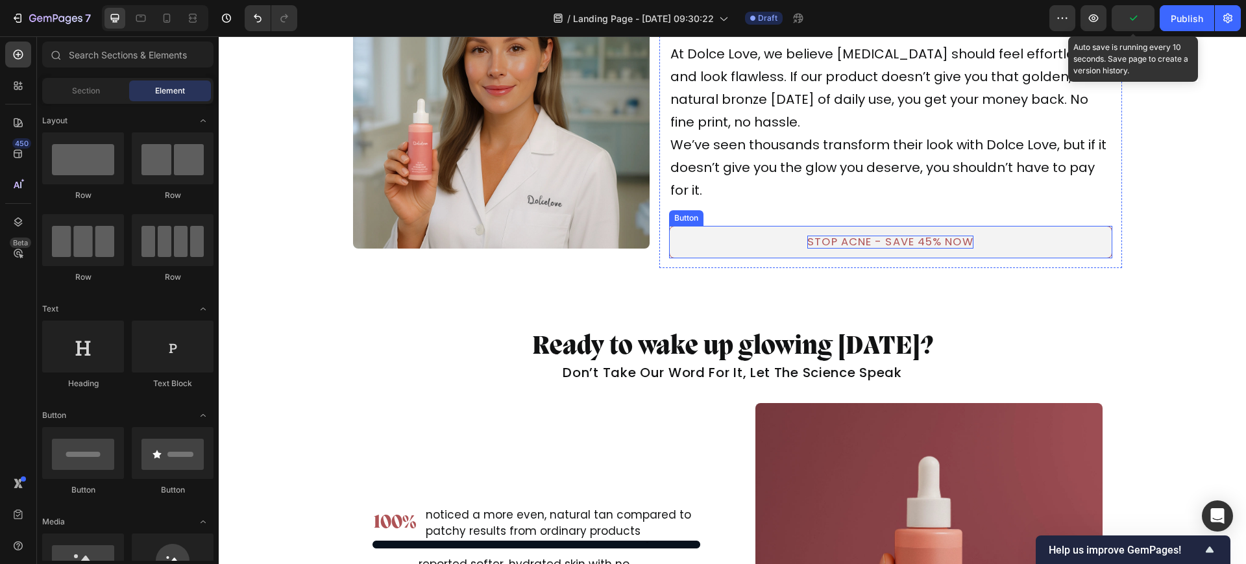
click at [831, 236] on p "STOP ACNE - SAVE 45% NOW" at bounding box center [889, 242] width 165 height 13
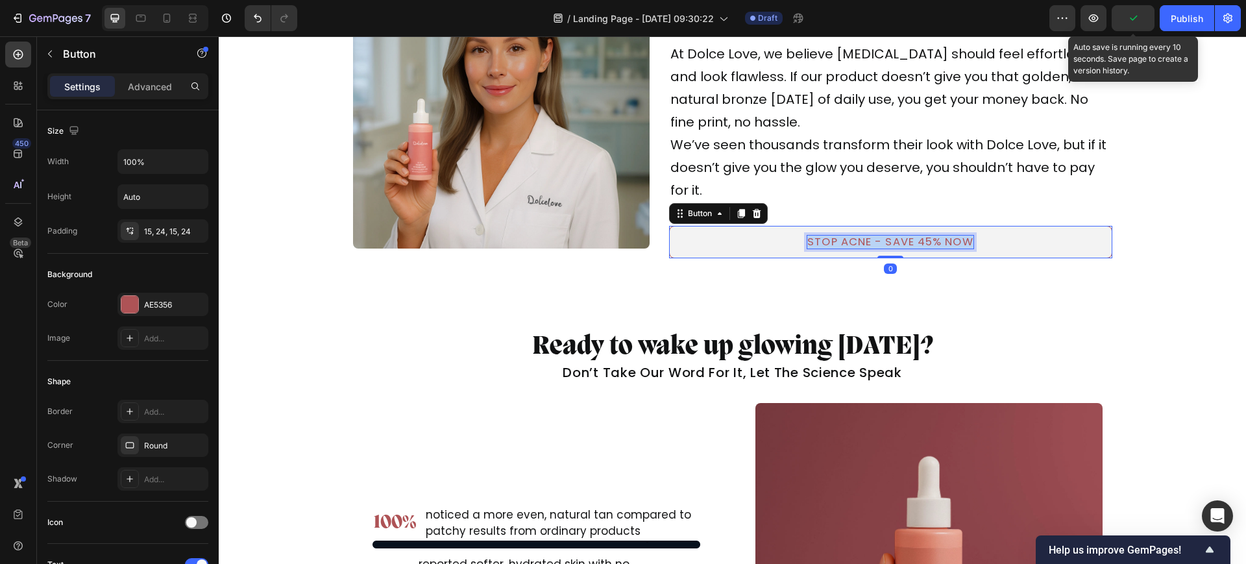
click at [831, 236] on p "STOP ACNE - SAVE 45% NOW" at bounding box center [889, 242] width 165 height 13
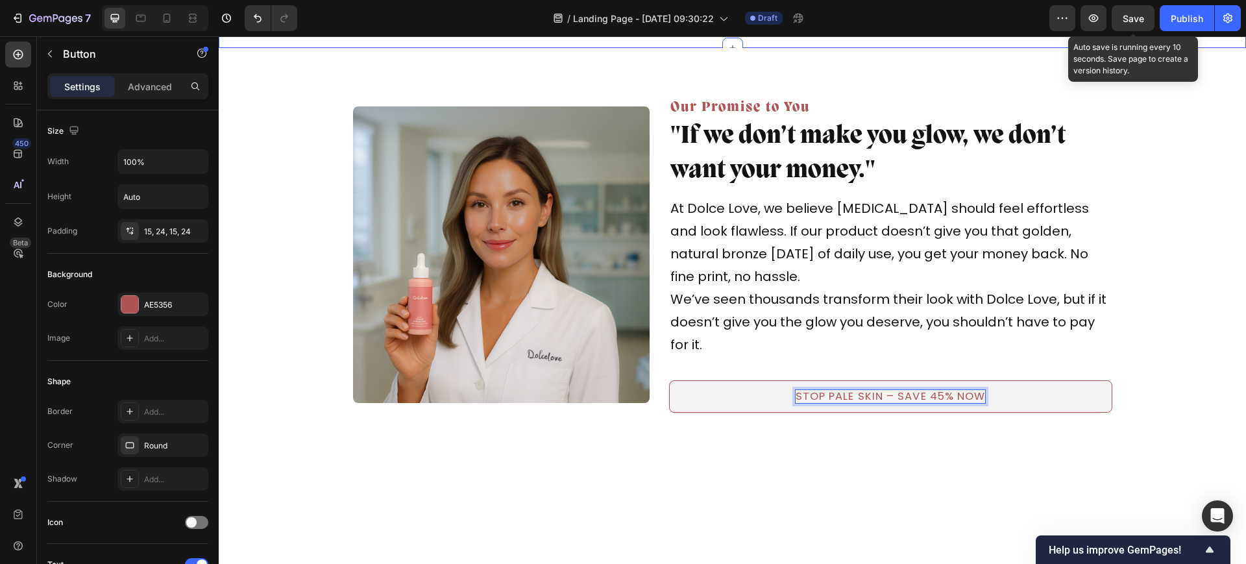
scroll to position [7436, 0]
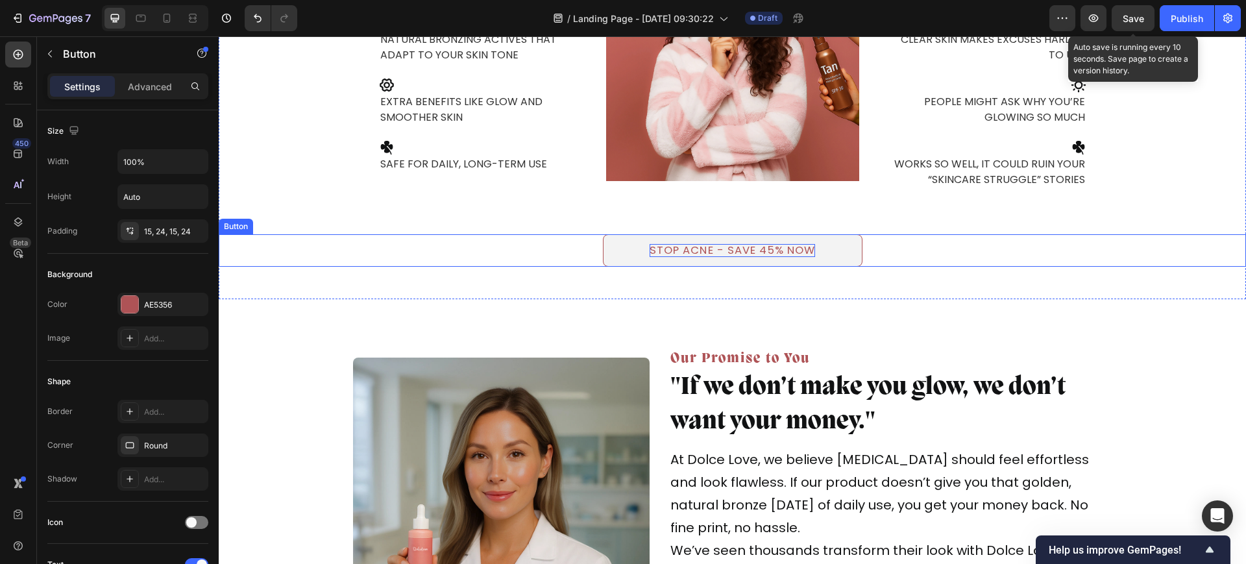
click at [728, 252] on p "STOP ACNE - SAVE 45% NOW" at bounding box center [732, 250] width 165 height 13
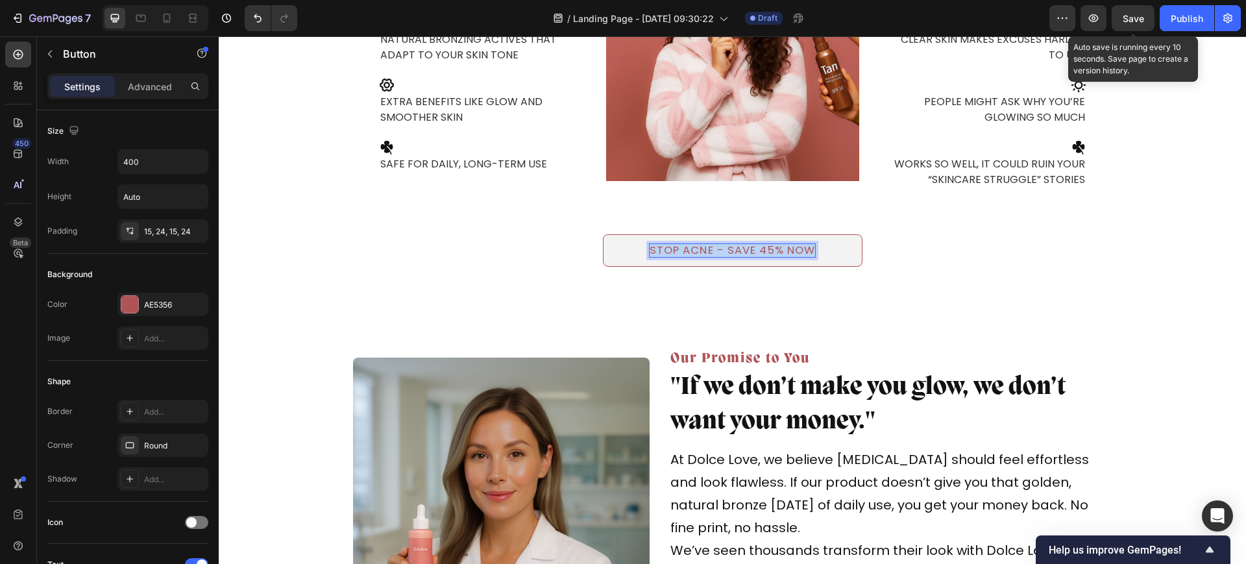
click at [728, 252] on p "STOP ACNE - SAVE 45% NOW" at bounding box center [732, 250] width 165 height 13
click at [927, 256] on div "STOP PALE SKIN – SAVE 45% NOW Button 0" at bounding box center [732, 250] width 1027 height 32
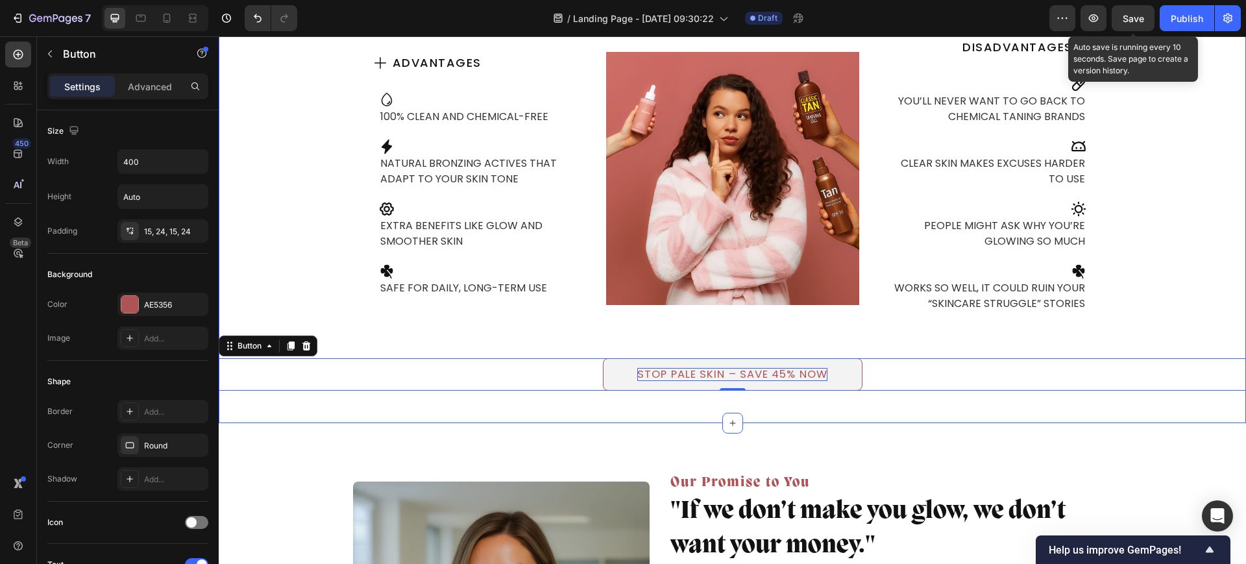
scroll to position [7274, 0]
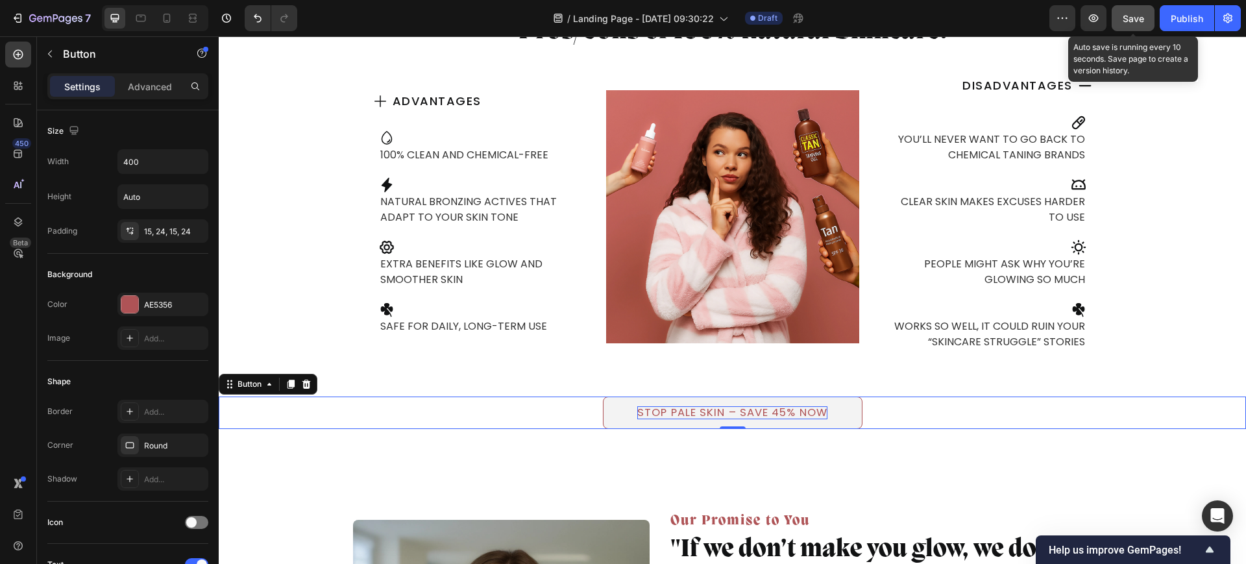
click at [1135, 13] on span "Save" at bounding box center [1133, 18] width 21 height 11
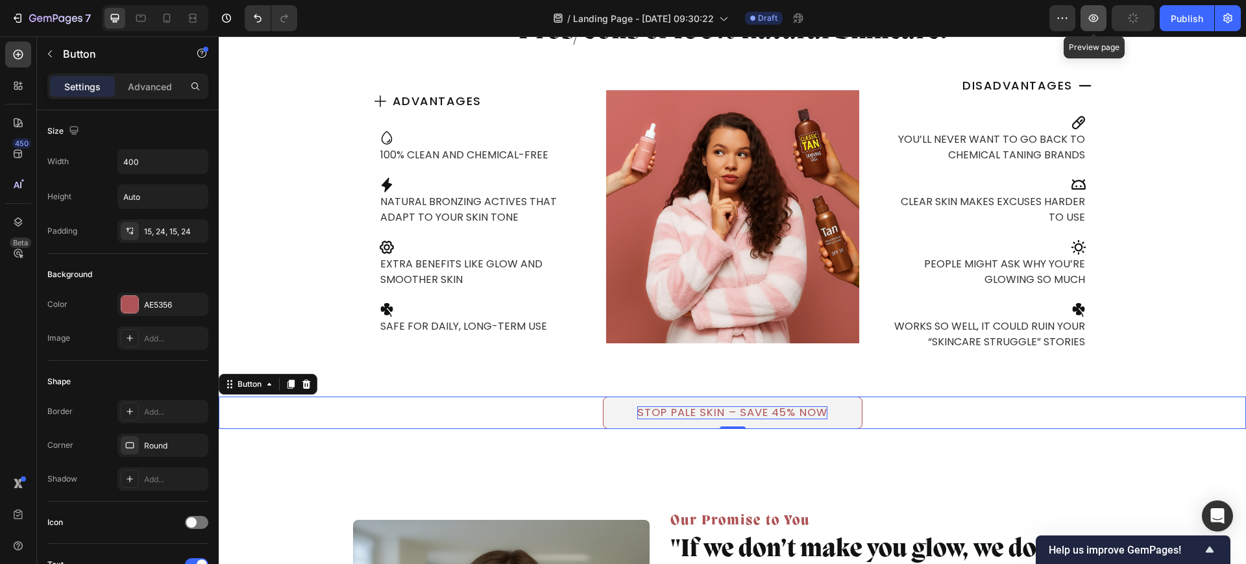
click at [1091, 19] on icon "button" at bounding box center [1093, 18] width 13 height 13
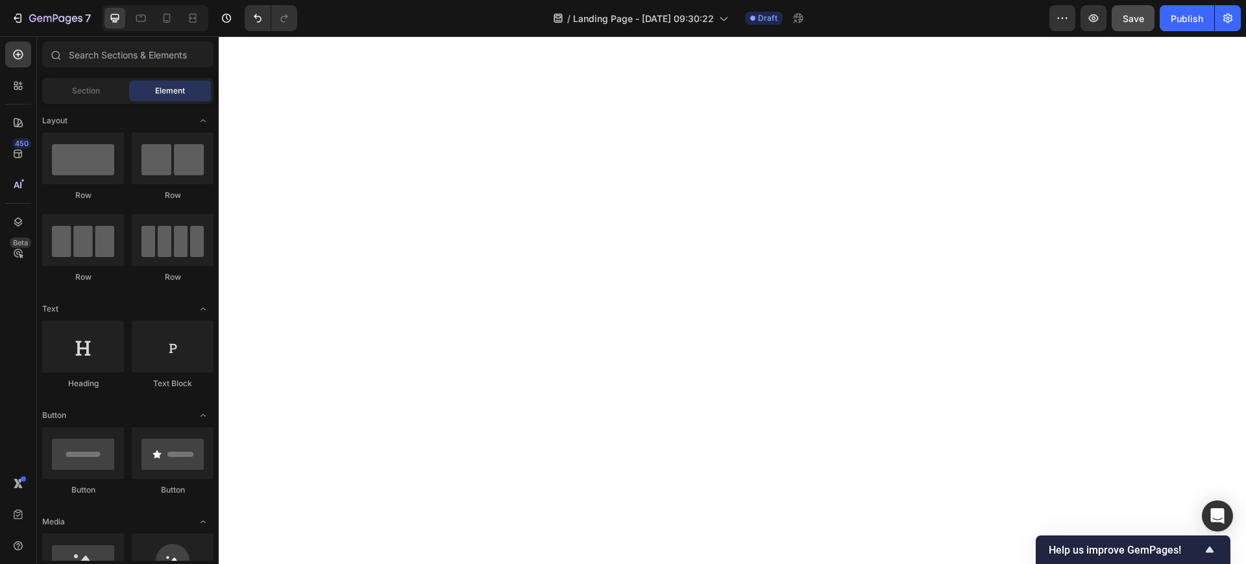
scroll to position [0, 0]
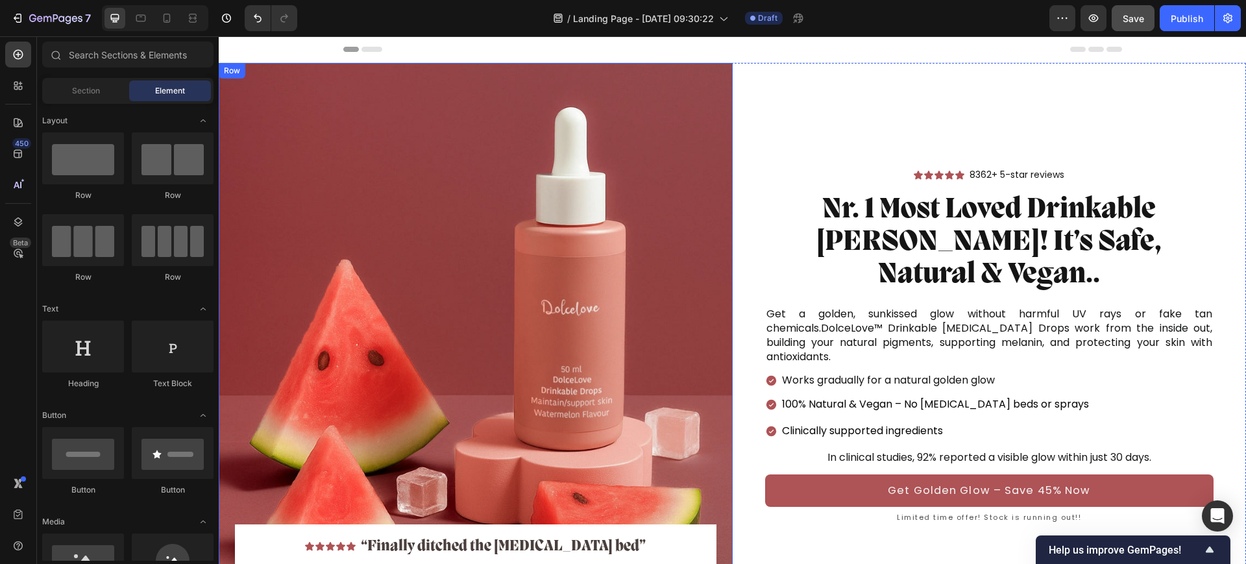
click at [526, 247] on div "Icon Icon Icon Icon Icon Icon List “Finally ditched the tanning bed” Text Block…" at bounding box center [475, 338] width 481 height 550
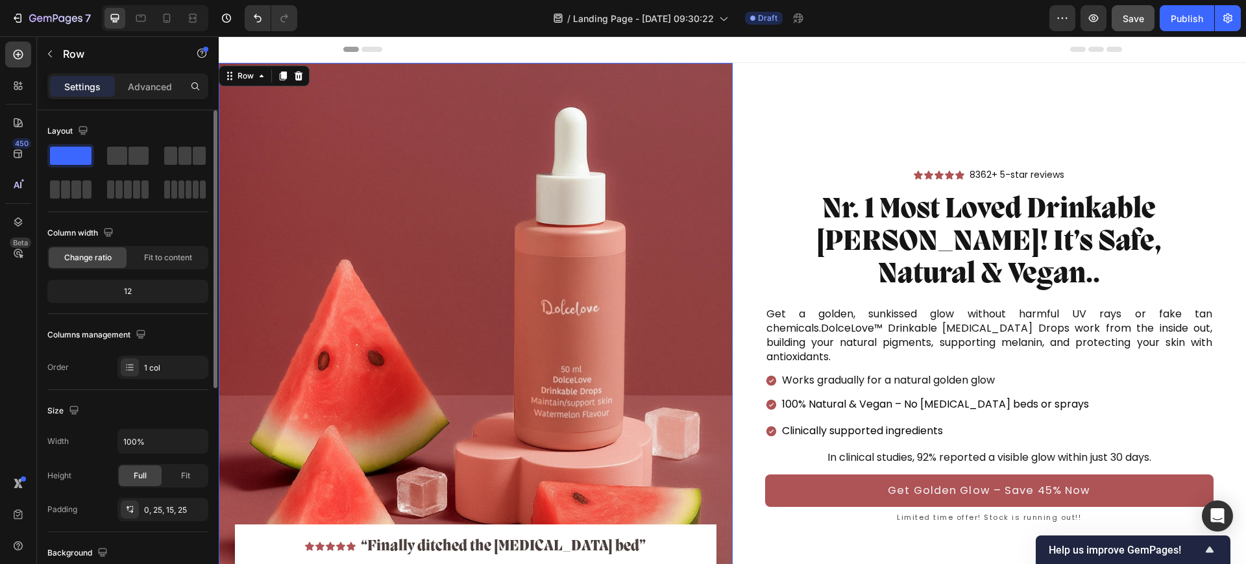
scroll to position [374, 0]
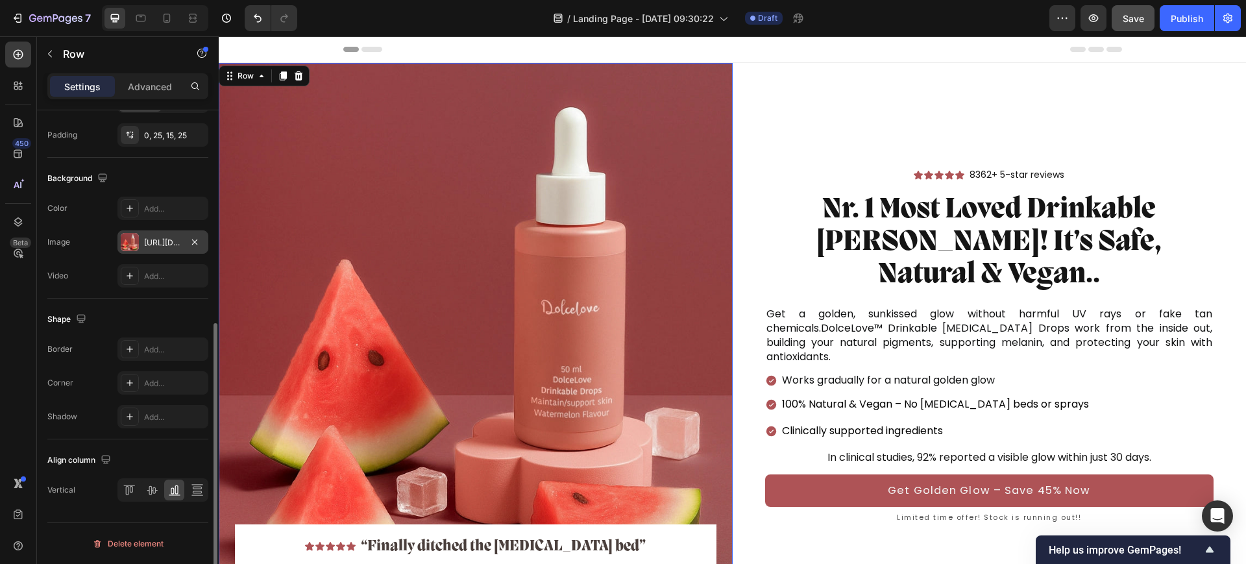
click at [150, 237] on div "https://cdn.shopify.com/s/files/1/0689/3499/2101/files/gempages_585347524114514…" at bounding box center [163, 243] width 38 height 12
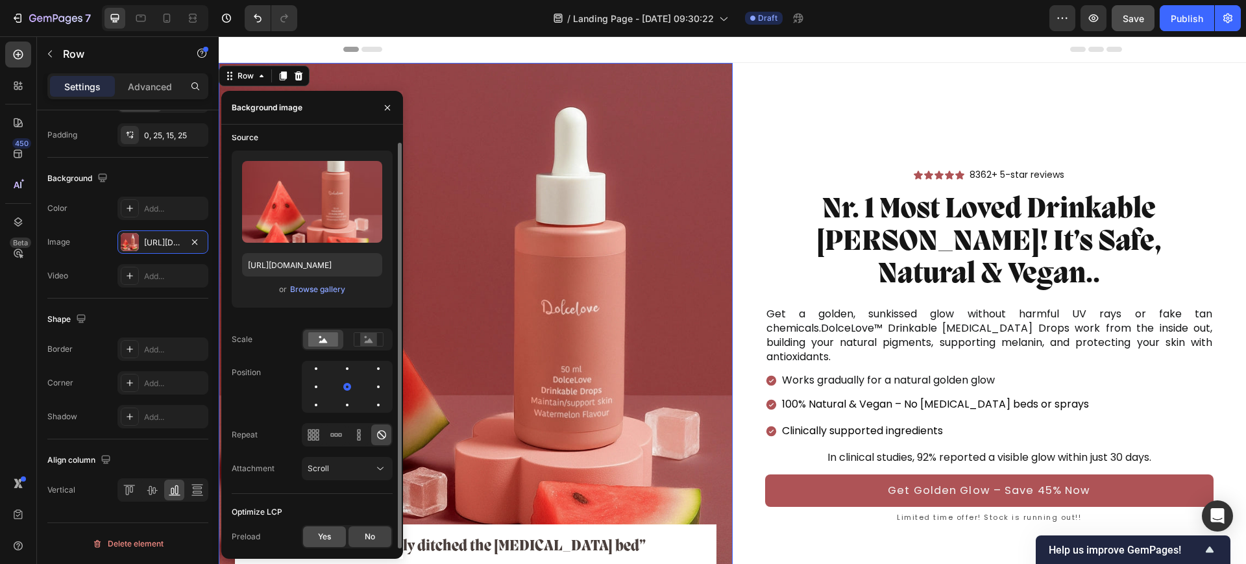
scroll to position [162, 0]
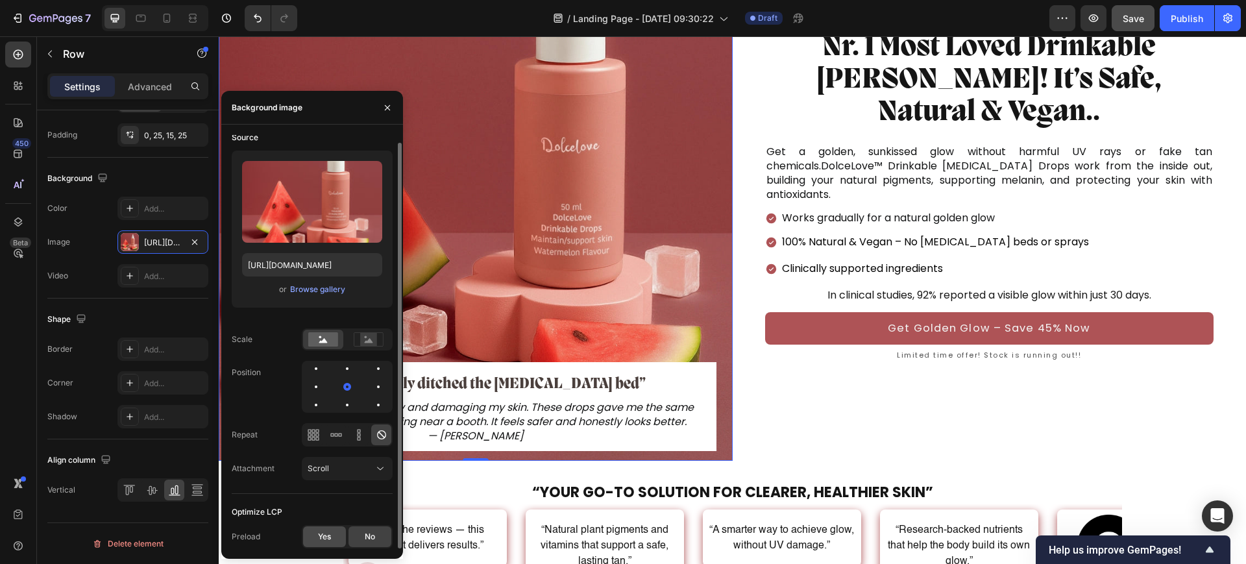
click at [331, 541] on span "Yes" at bounding box center [324, 537] width 13 height 12
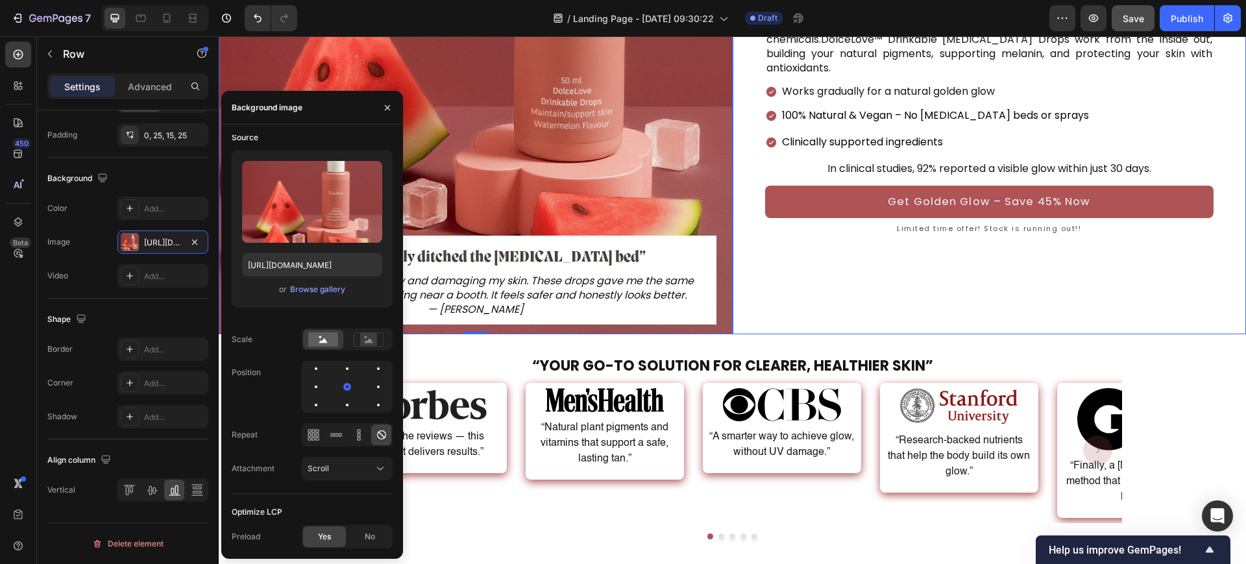
scroll to position [324, 0]
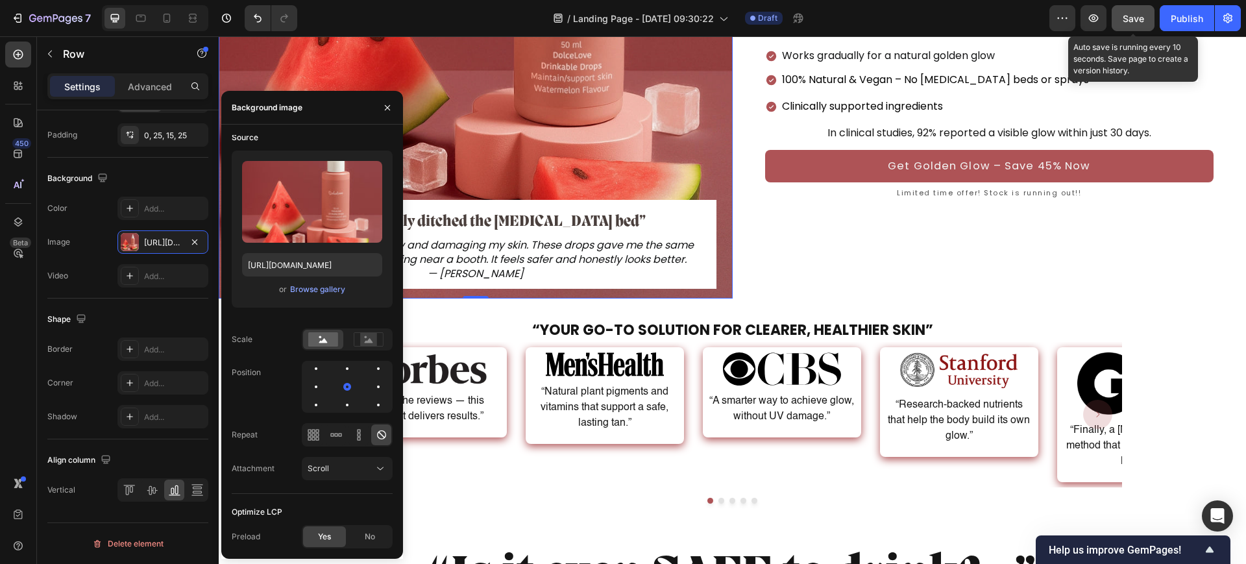
click at [1134, 16] on span "Save" at bounding box center [1133, 18] width 21 height 11
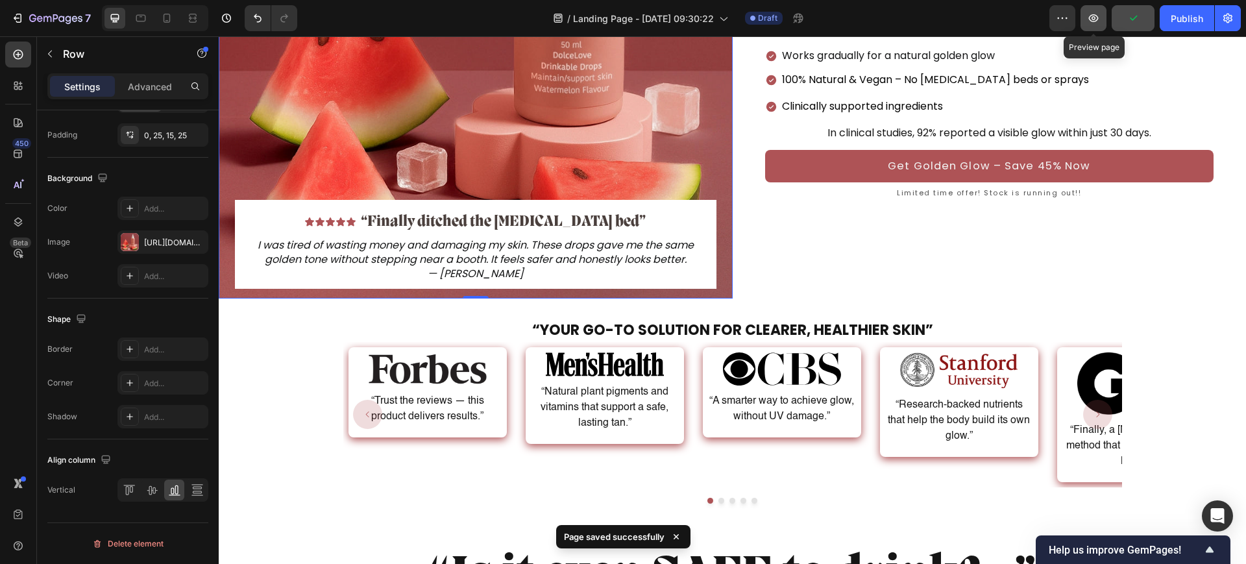
click at [1094, 21] on icon "button" at bounding box center [1094, 18] width 10 height 8
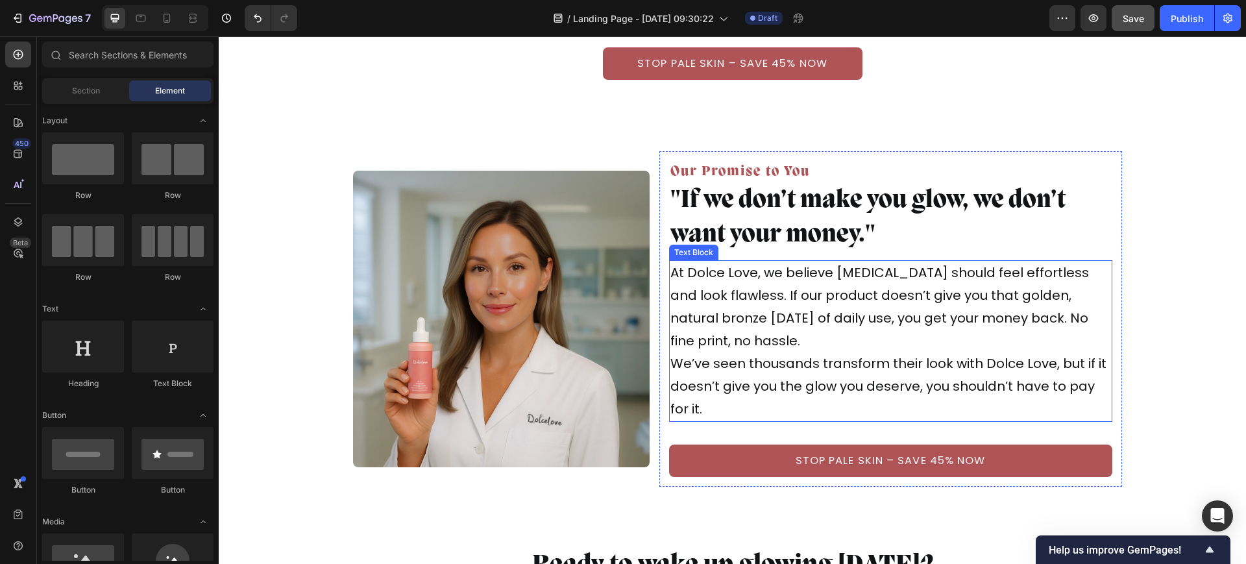
scroll to position [7644, 0]
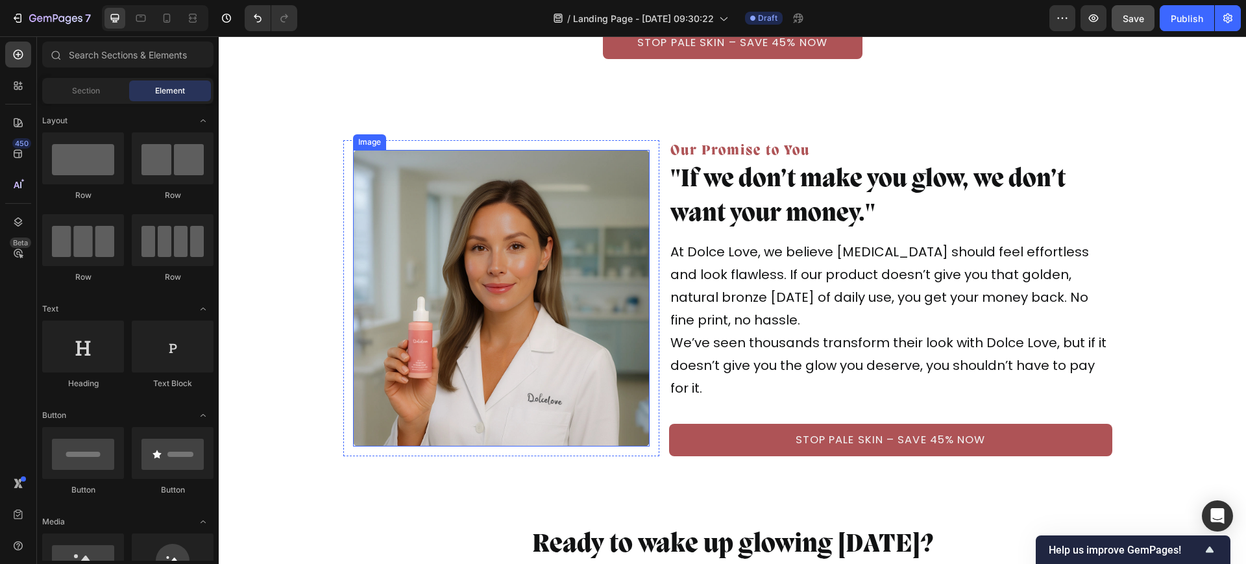
drag, startPoint x: 596, startPoint y: 393, endPoint x: 621, endPoint y: 373, distance: 31.8
click at [596, 393] on img at bounding box center [501, 298] width 297 height 297
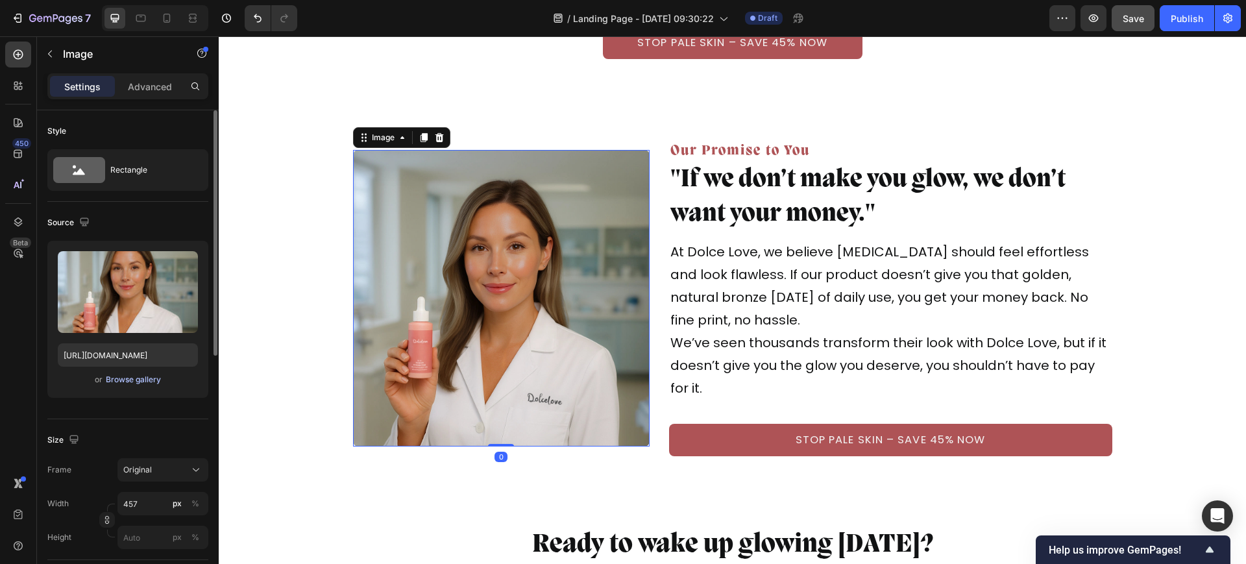
click at [114, 374] on div "Browse gallery" at bounding box center [133, 380] width 55 height 12
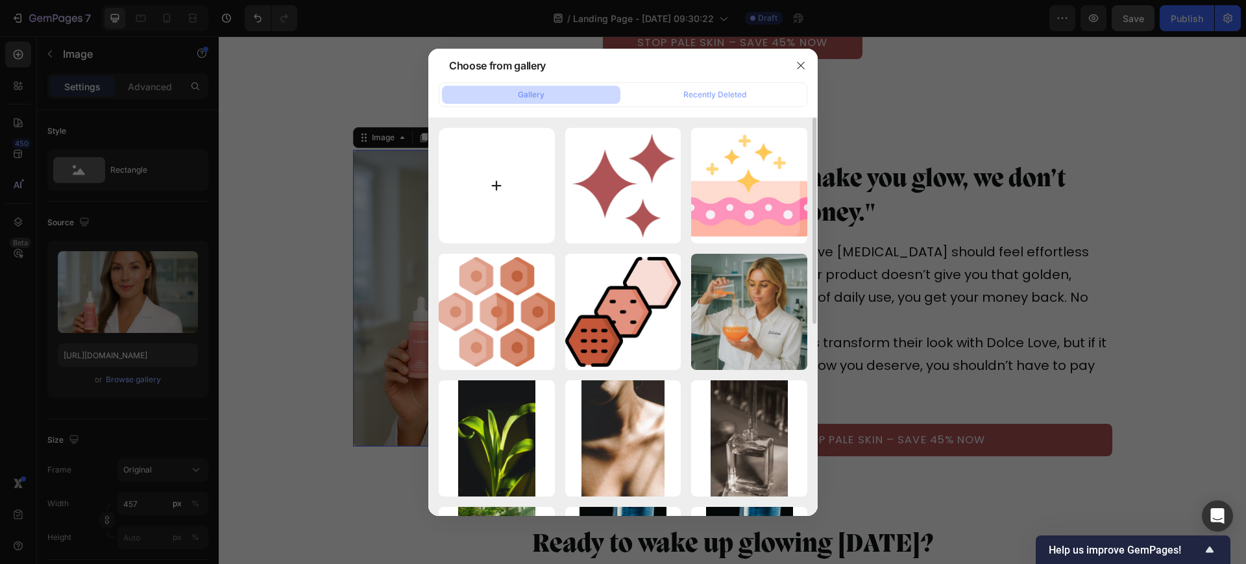
click at [512, 207] on input "file" at bounding box center [497, 186] width 116 height 116
click at [991, 353] on div at bounding box center [623, 282] width 1246 height 564
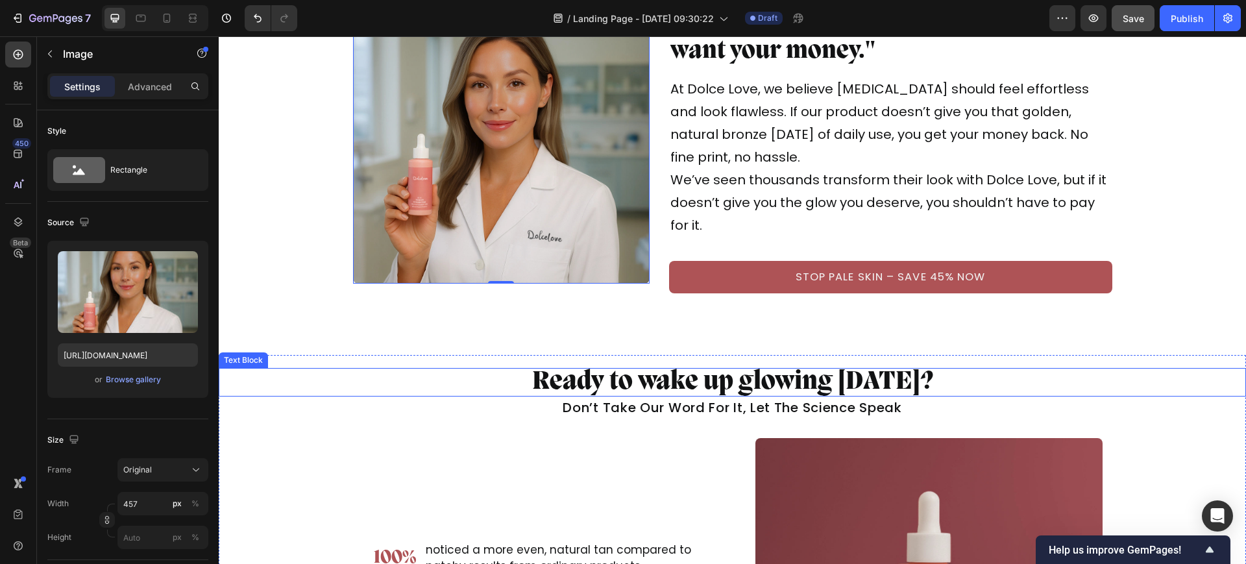
scroll to position [7806, 0]
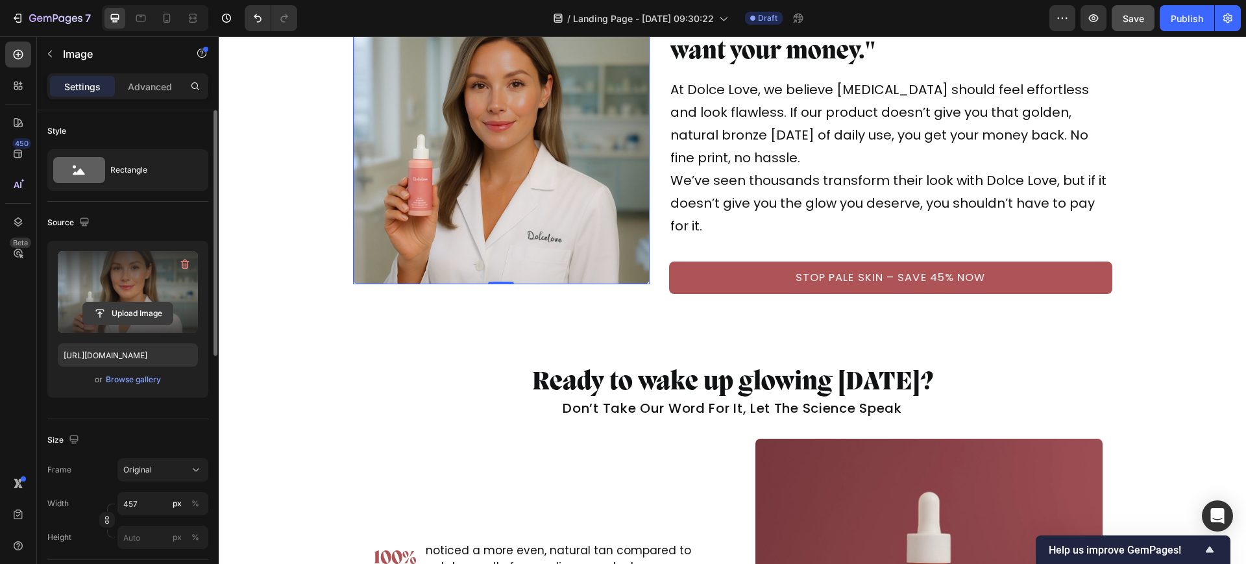
click at [135, 306] on input "file" at bounding box center [128, 313] width 90 height 22
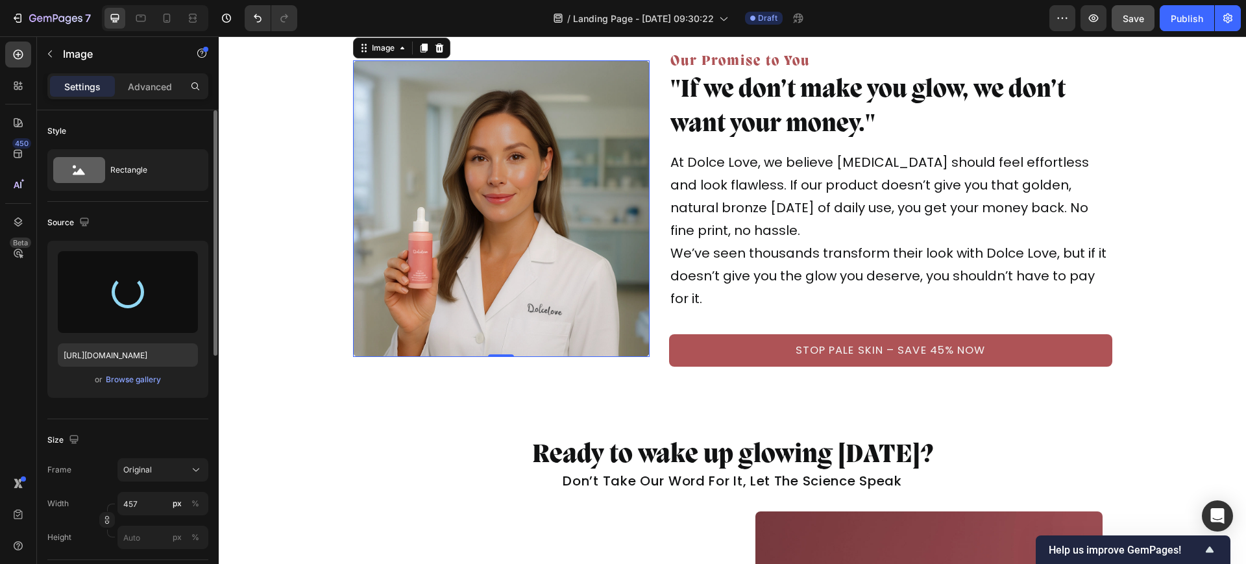
scroll to position [7725, 0]
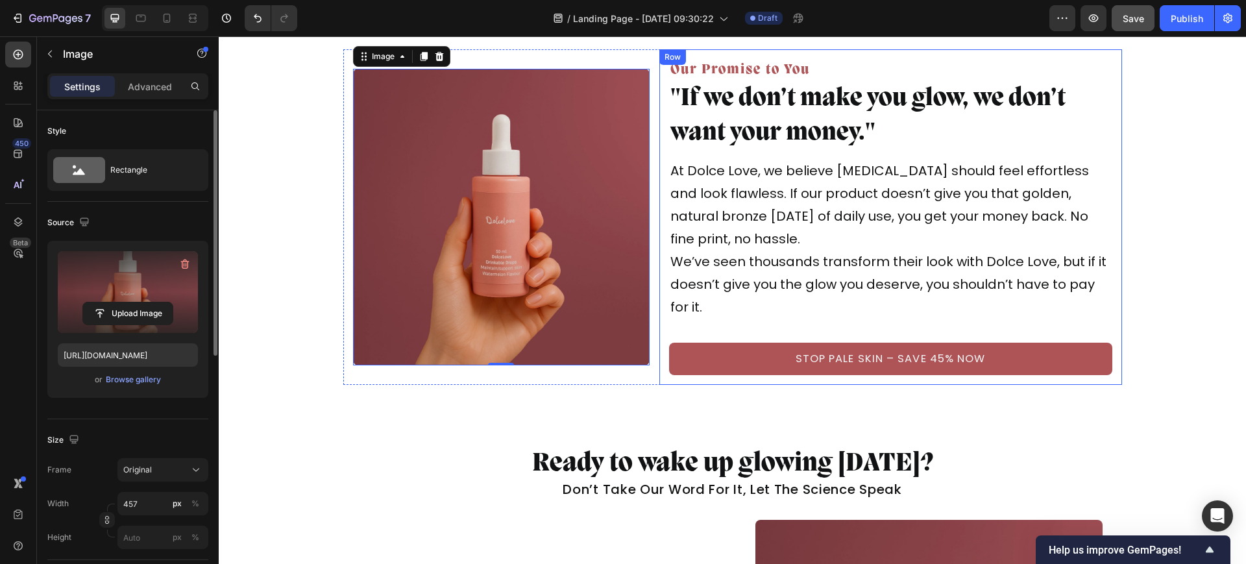
type input "https://cdn.shopify.com/s/files/1/0689/3499/2101/files/gempages_585347524114514…"
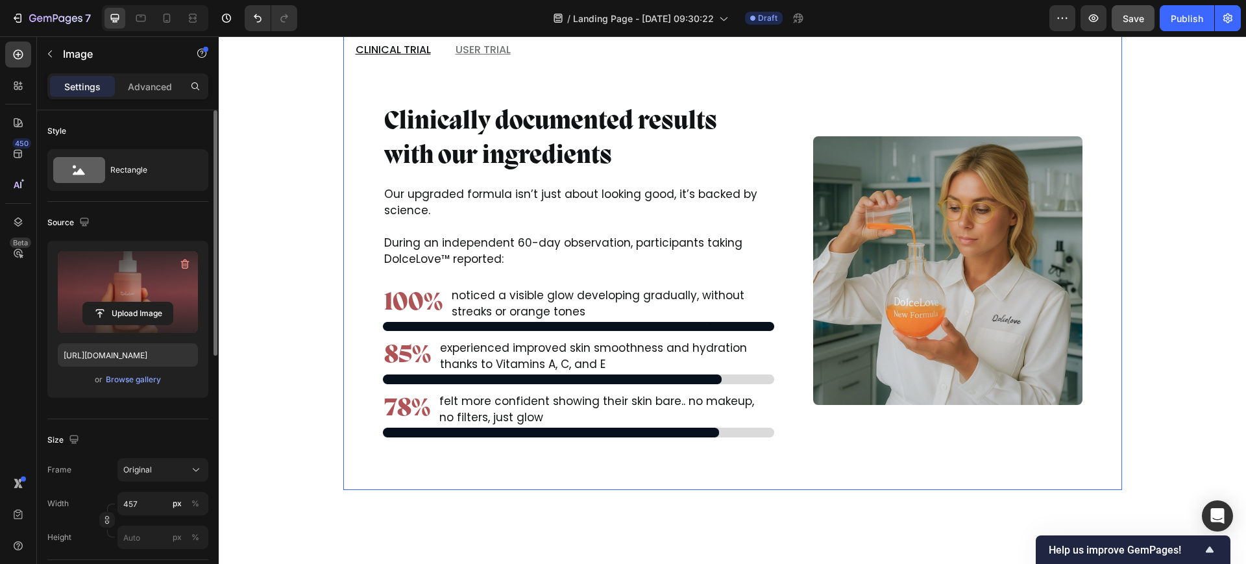
scroll to position [5283, 0]
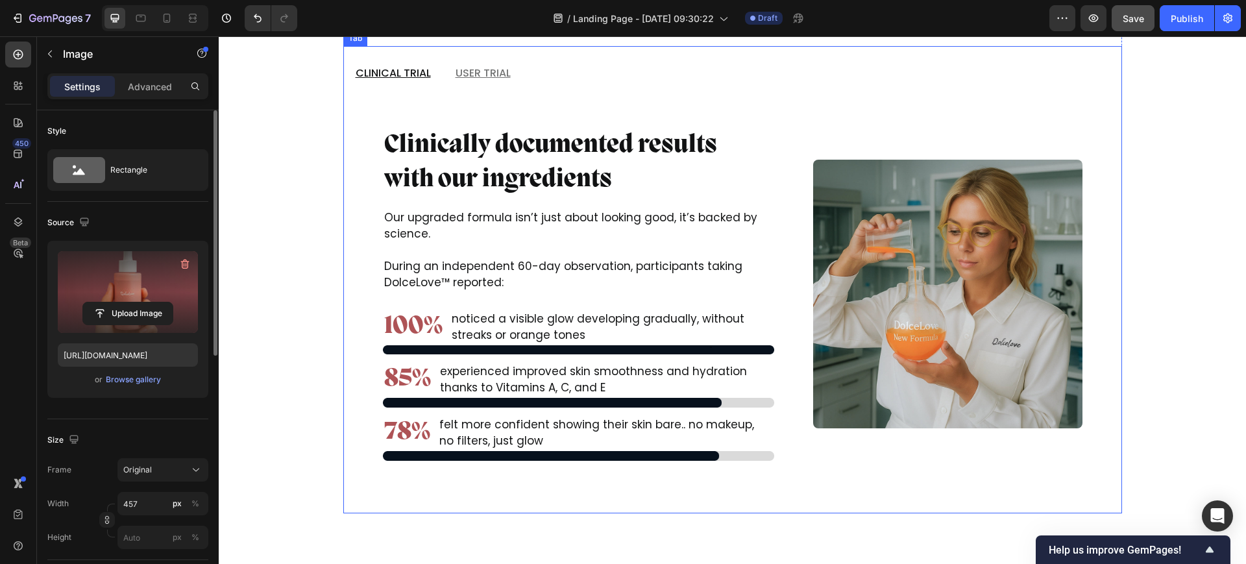
click at [485, 80] on p "User Trial" at bounding box center [483, 73] width 55 height 14
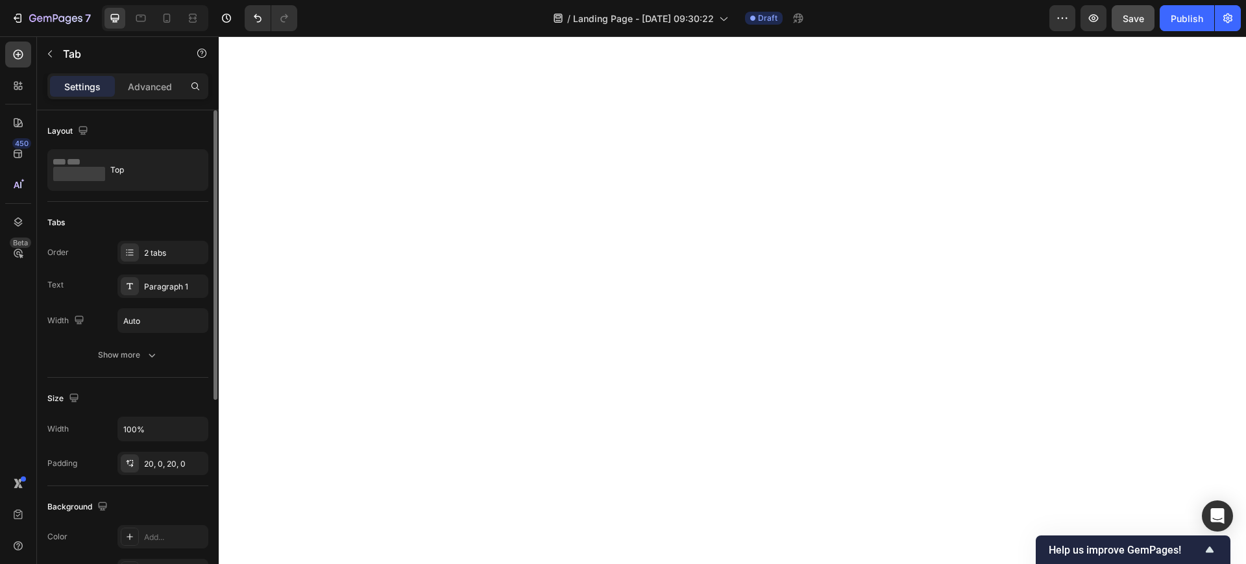
scroll to position [7554, 0]
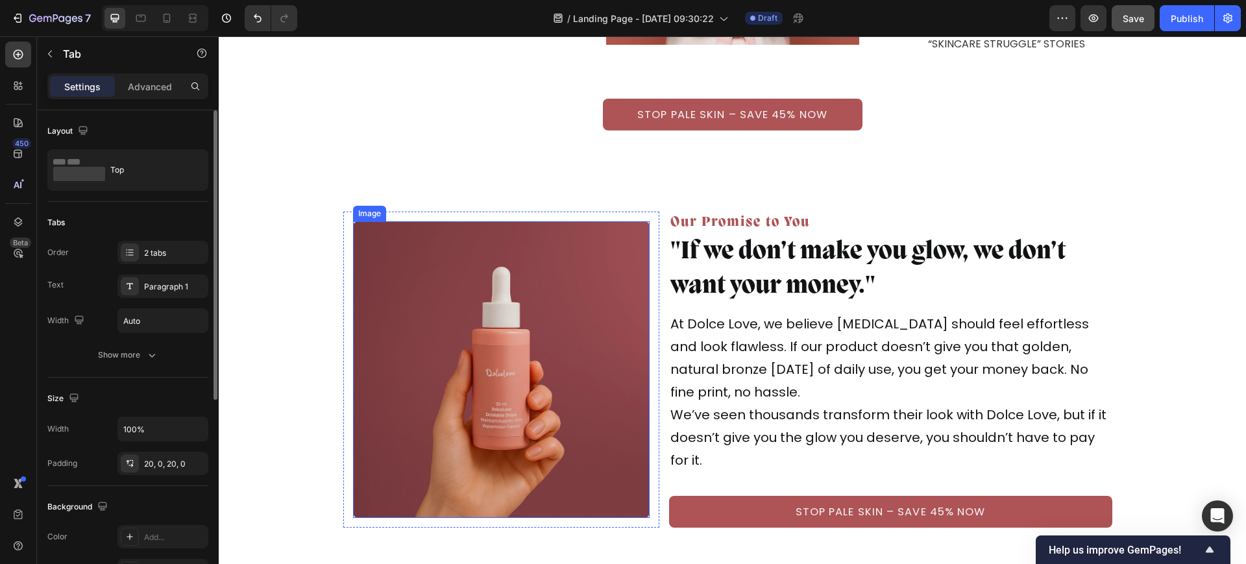
click at [514, 360] on img at bounding box center [501, 369] width 297 height 297
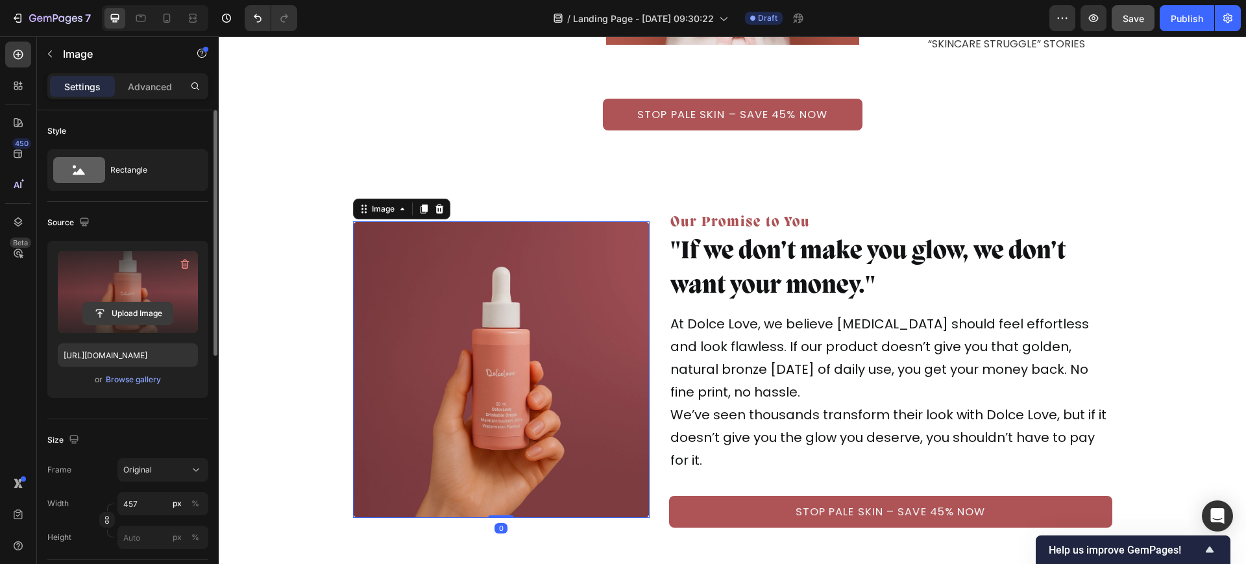
click at [155, 314] on input "file" at bounding box center [128, 313] width 90 height 22
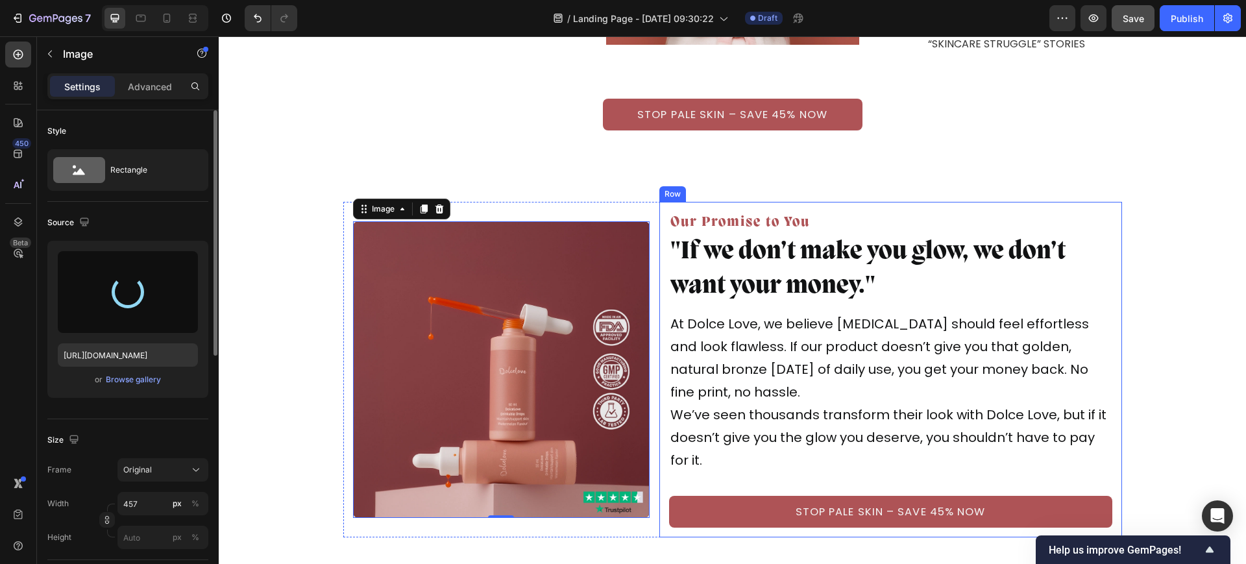
type input "https://cdn.shopify.com/s/files/1/0689/3499/2101/files/gempages_585347524114514…"
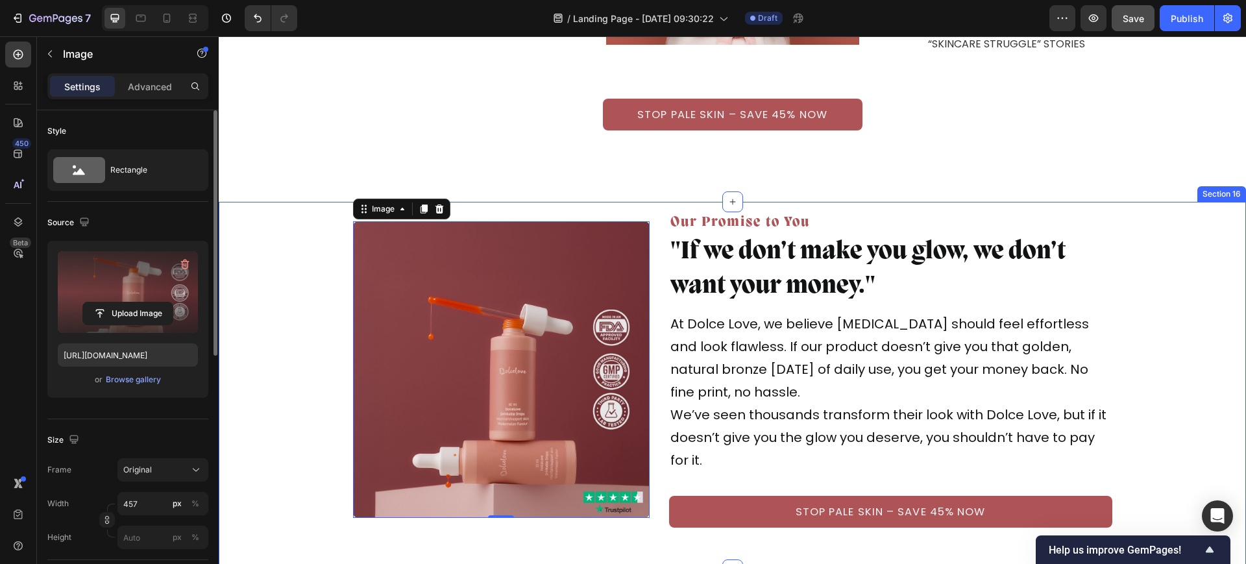
click at [261, 343] on div "Image 0 Row Our Promise to You Text Block "If we don’t make you glow, we don’t …" at bounding box center [732, 369] width 1027 height 335
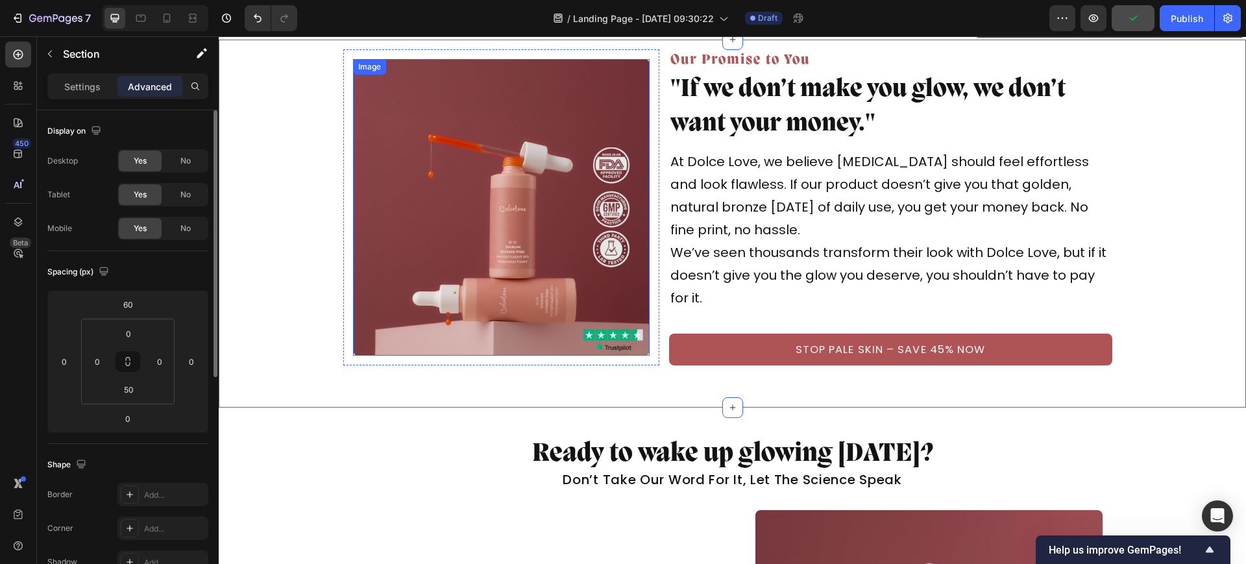
scroll to position [7635, 0]
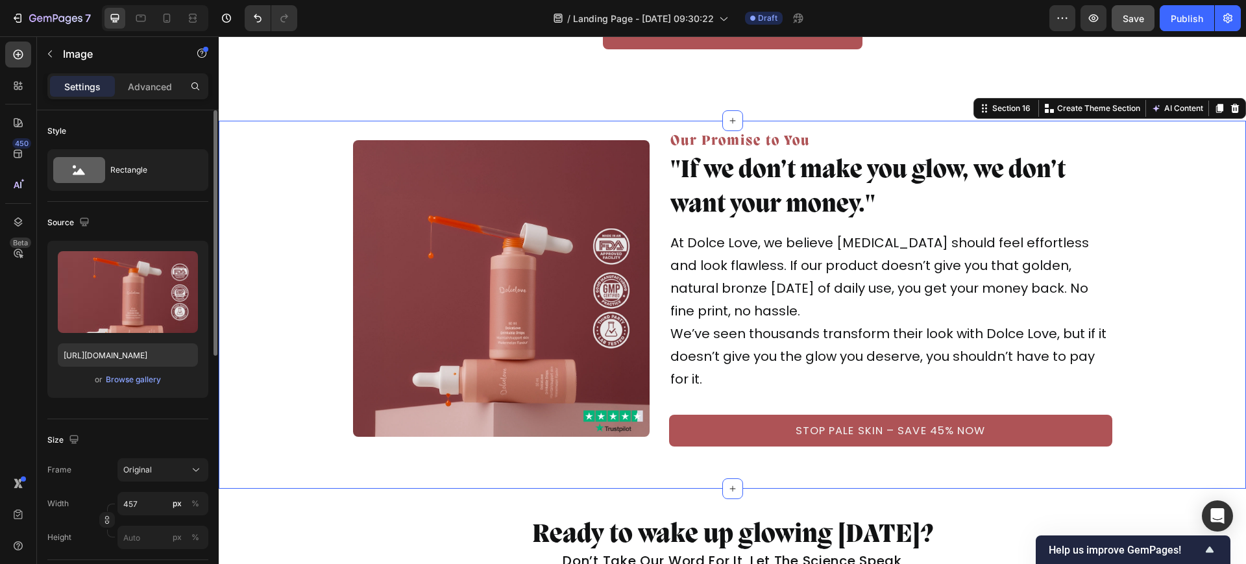
click at [544, 222] on img at bounding box center [501, 288] width 297 height 297
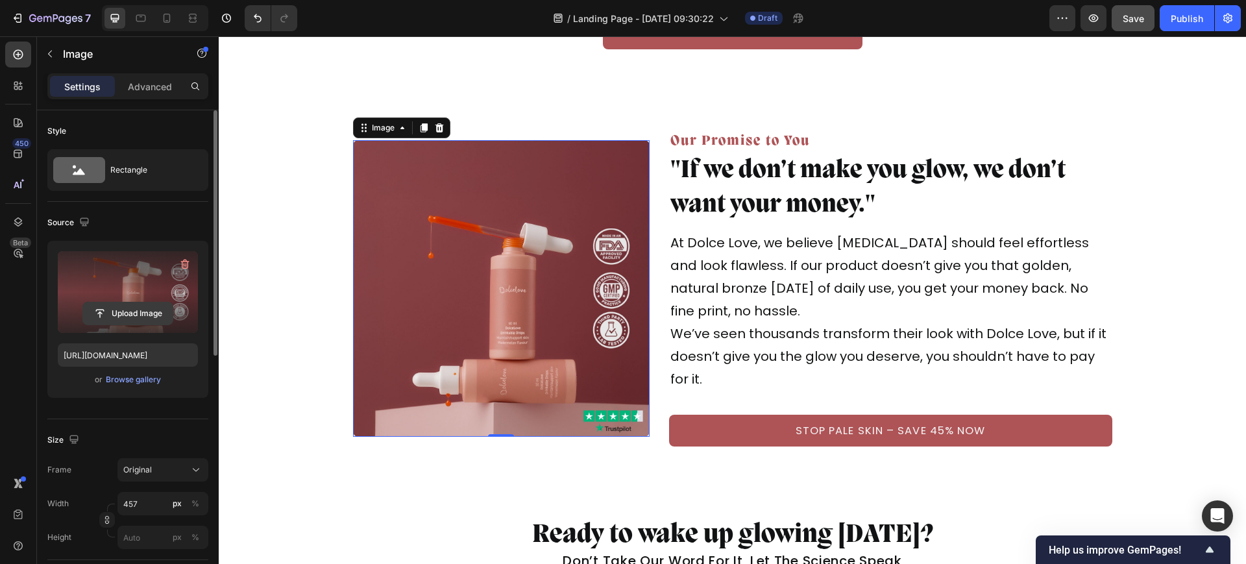
click at [106, 314] on input "file" at bounding box center [128, 313] width 90 height 22
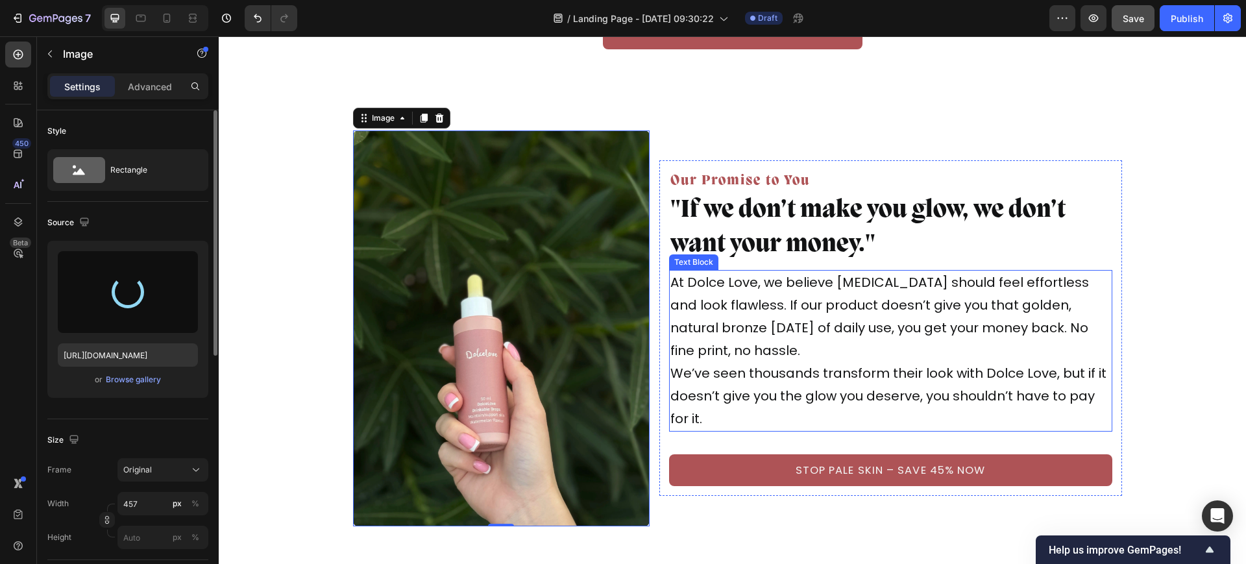
type input "https://cdn.shopify.com/s/files/1/0689/3499/2101/files/gempages_585347524114514…"
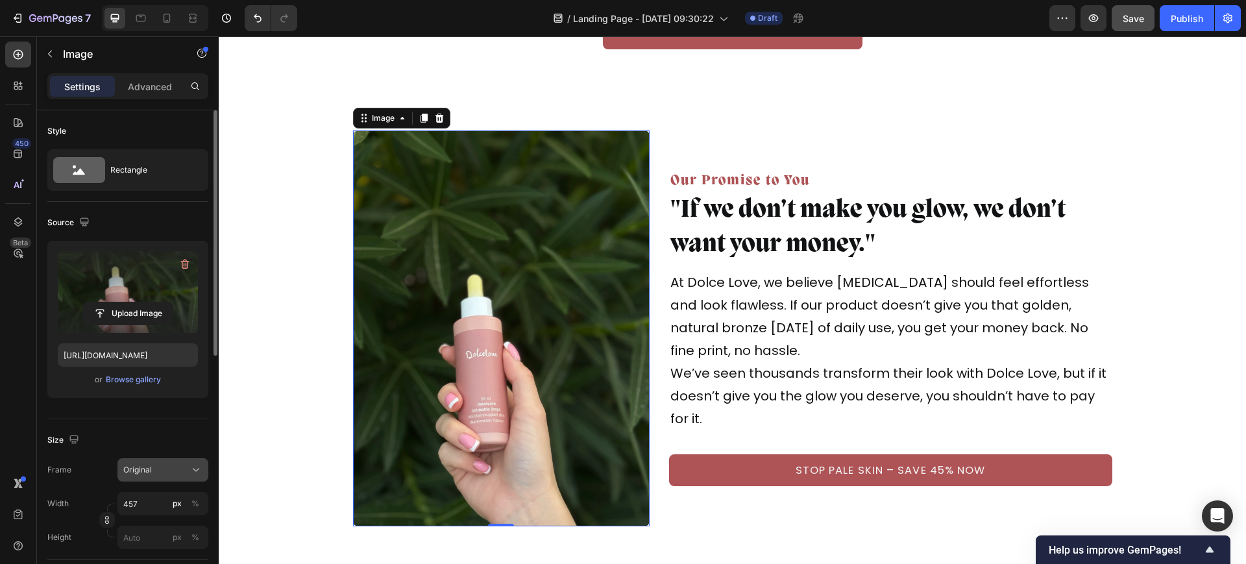
click at [141, 470] on span "Original" at bounding box center [137, 470] width 29 height 12
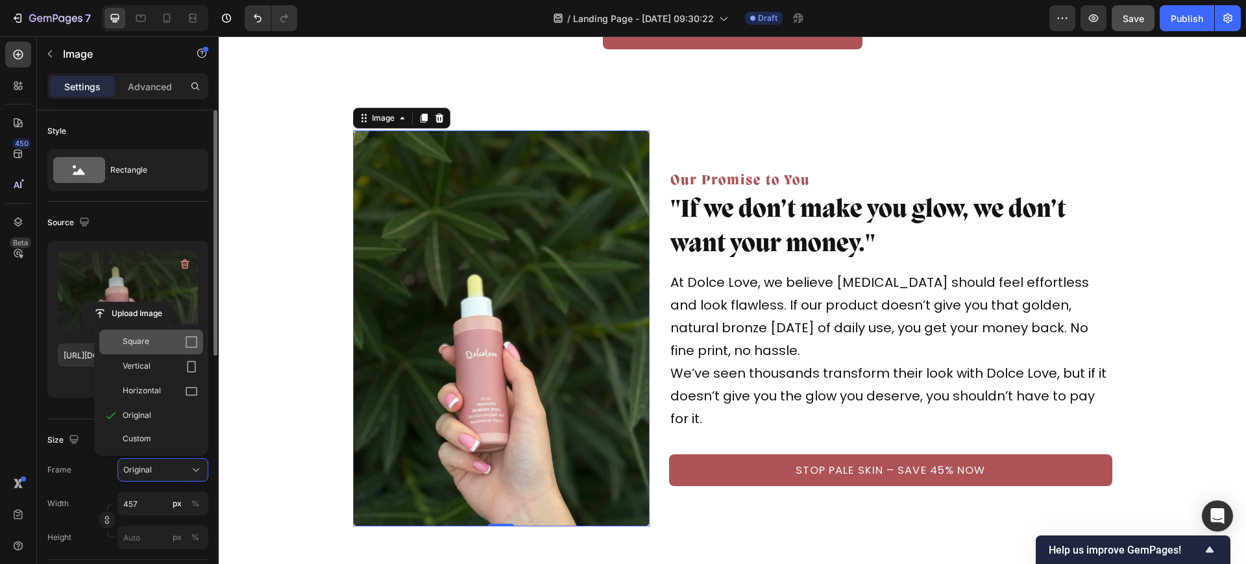
click at [147, 347] on span "Square" at bounding box center [136, 341] width 27 height 13
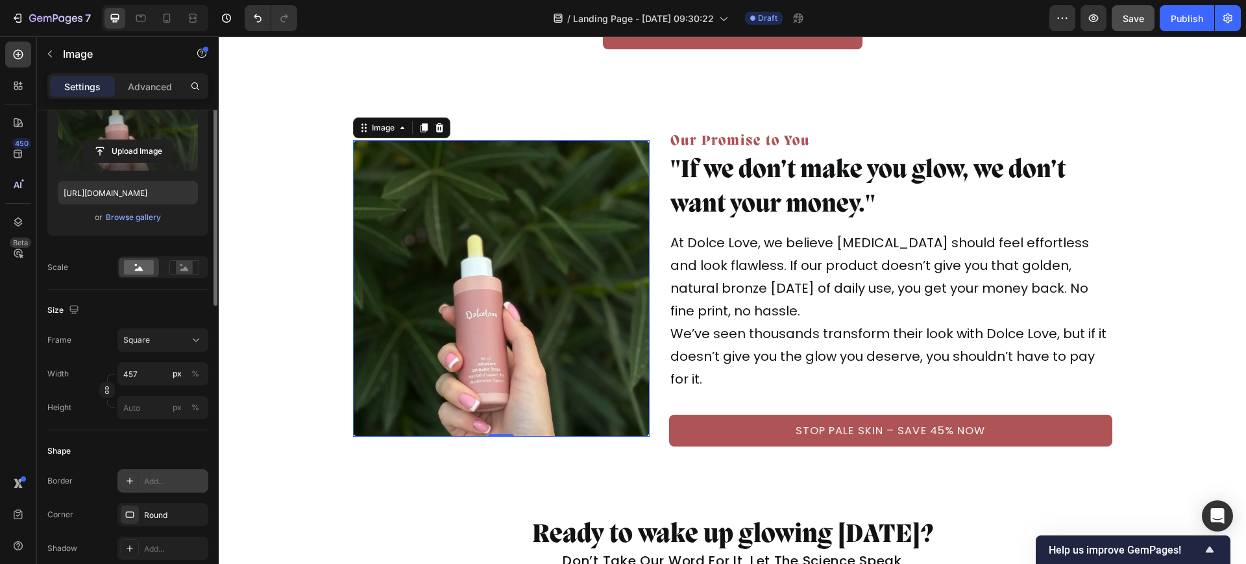
scroll to position [81, 0]
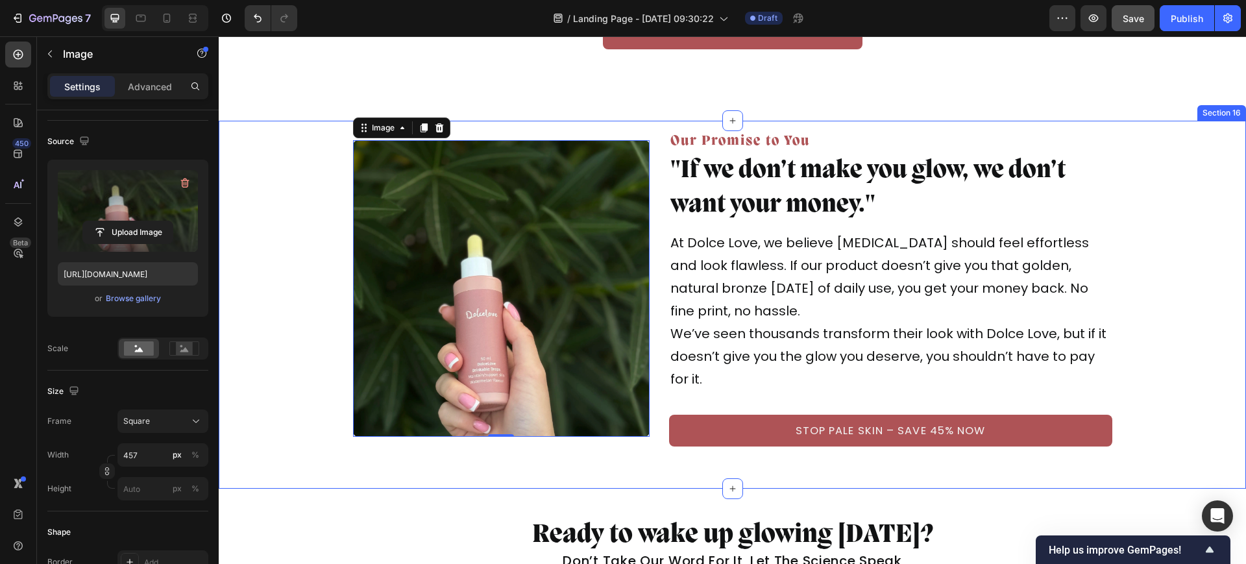
click at [301, 367] on div "Image 0 Row Our Promise to You Text Block "If we don’t make you glow, we don’t …" at bounding box center [732, 288] width 1027 height 335
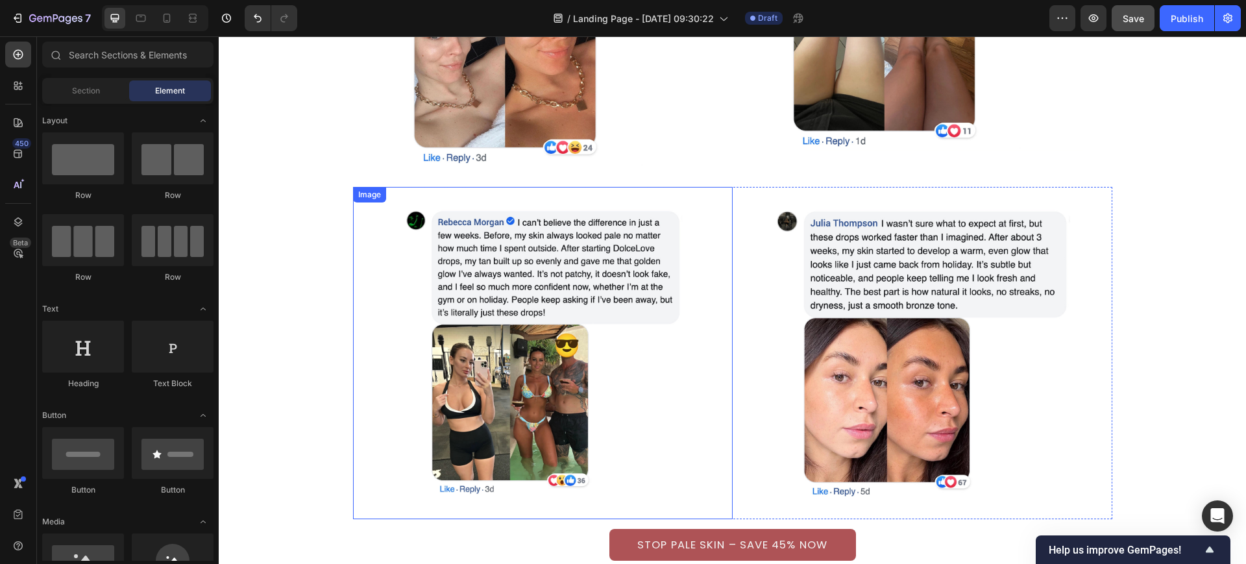
scroll to position [1622, 0]
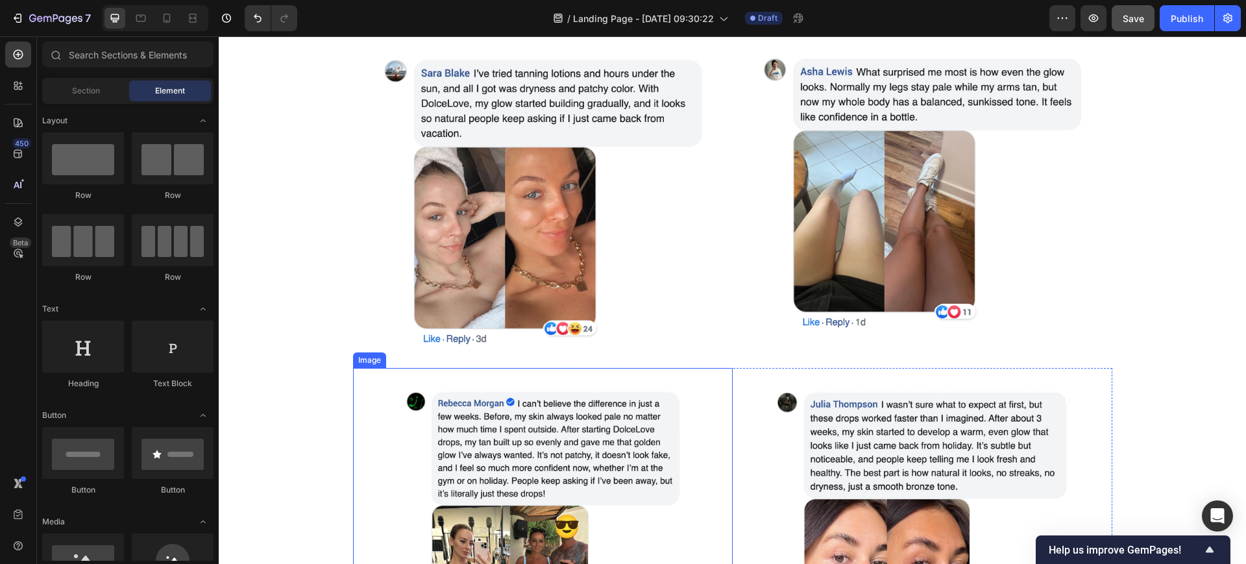
click at [448, 400] on img at bounding box center [542, 534] width 321 height 300
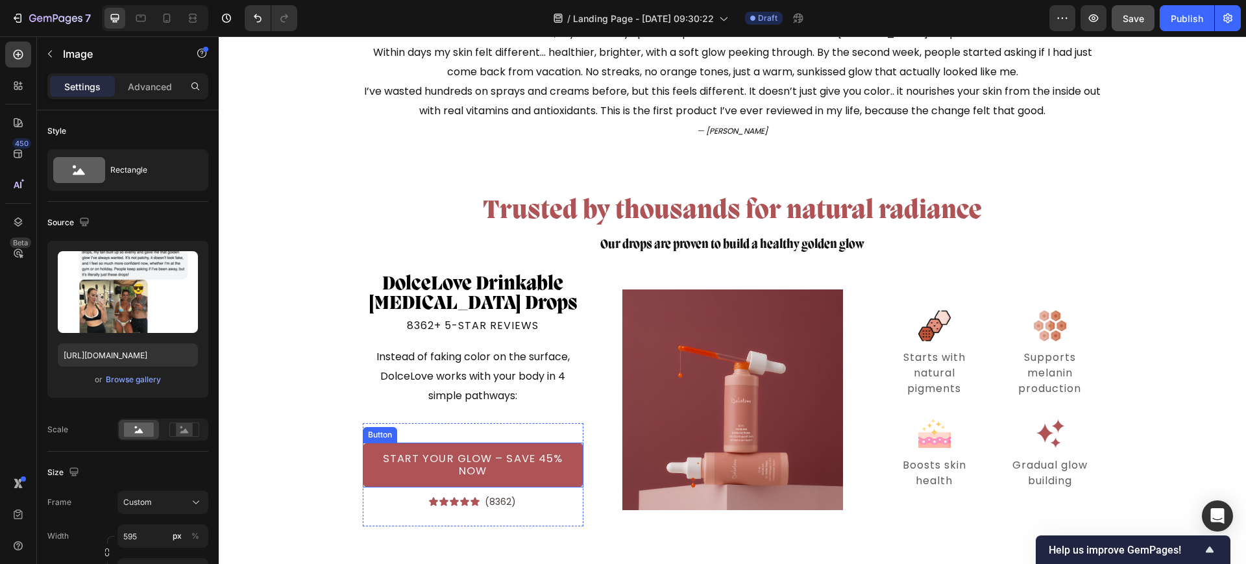
scroll to position [4299, 0]
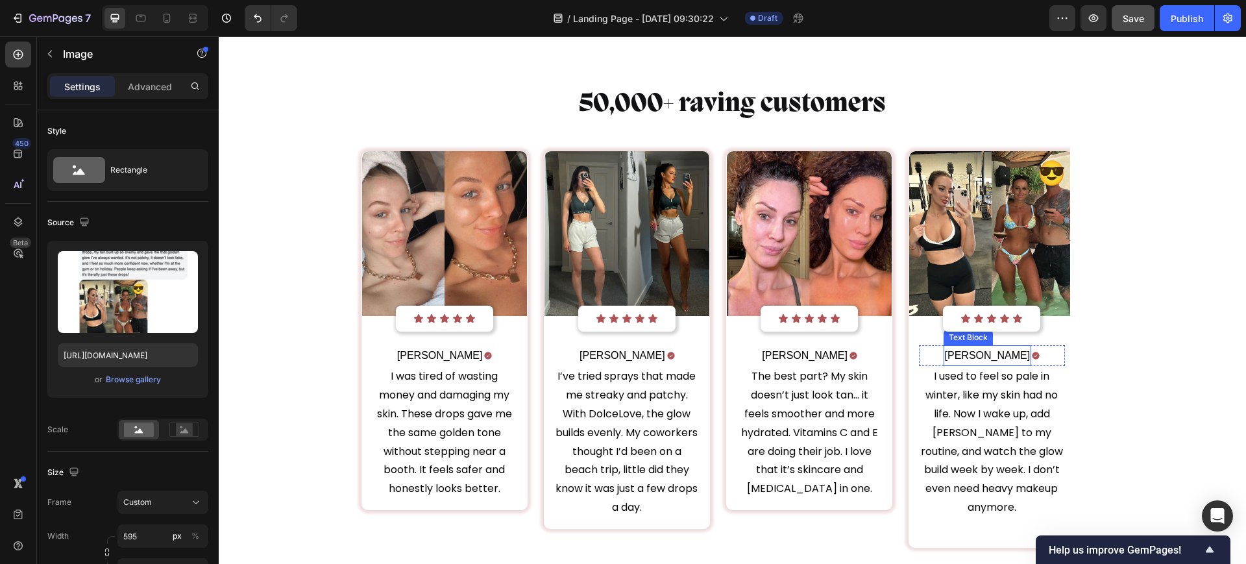
click at [967, 358] on p "Melissa D." at bounding box center [988, 356] width 86 height 19
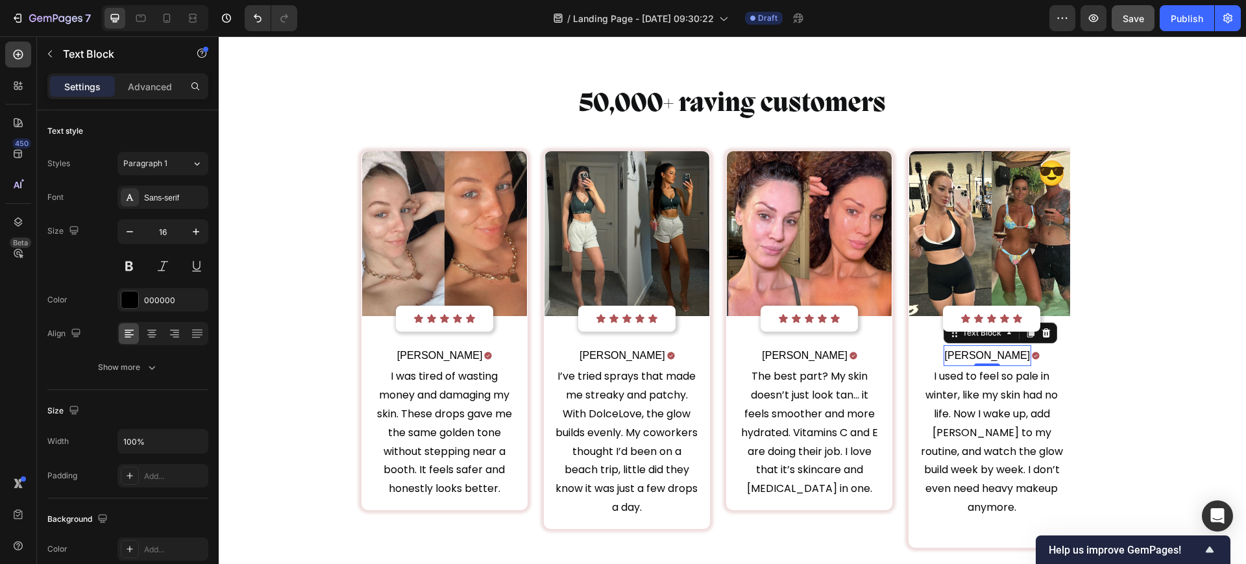
click at [967, 358] on p "Melissa D." at bounding box center [988, 356] width 86 height 19
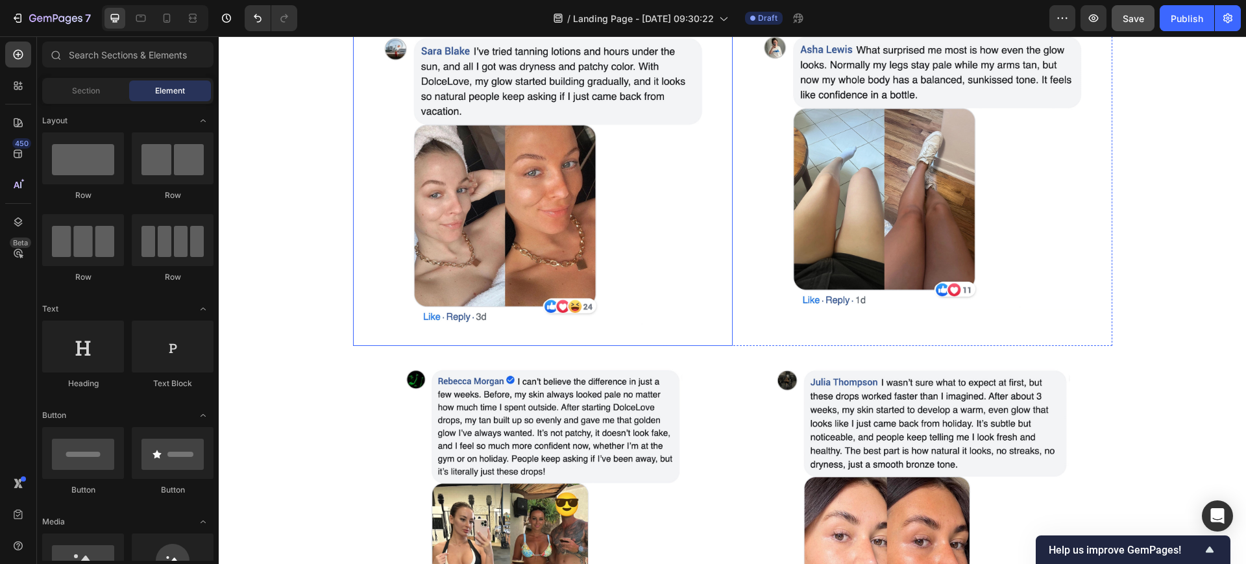
scroll to position [1814, 0]
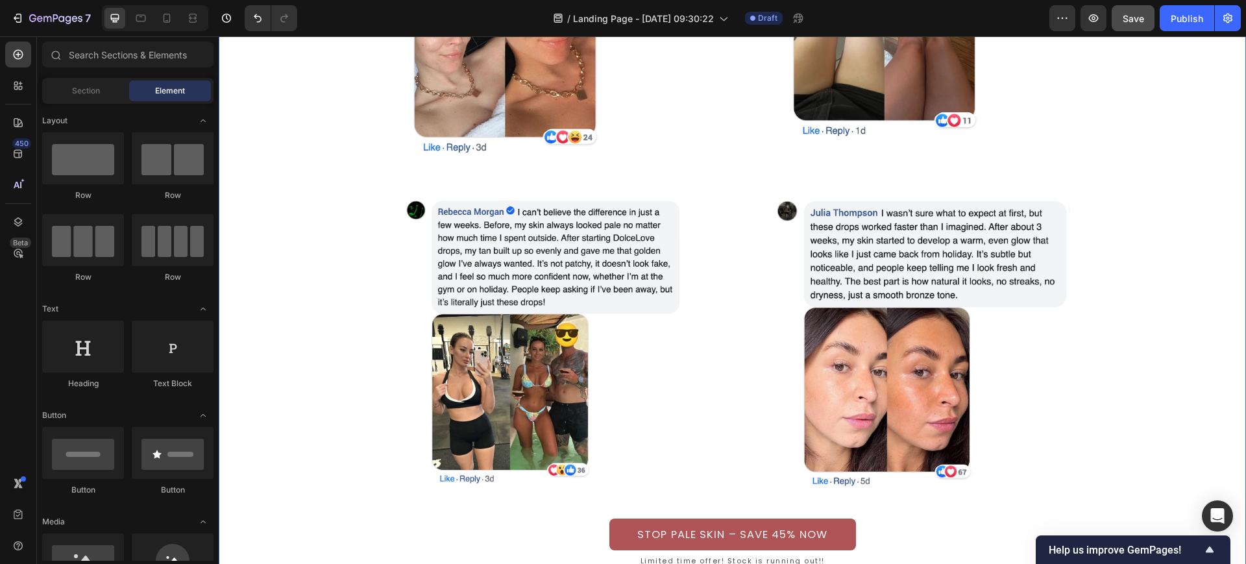
click at [1163, 291] on div "Icon Icon Icon Icon Icon Icon List “Finally, a glow you don’t have to fake” Tex…" at bounding box center [732, 119] width 1027 height 899
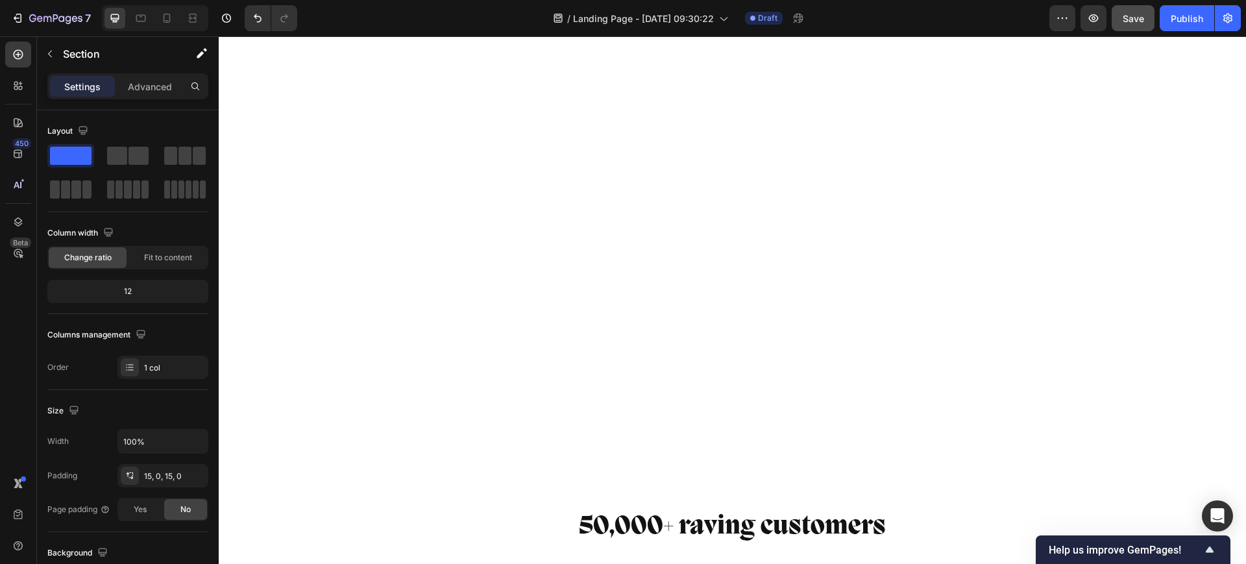
scroll to position [4409, 0]
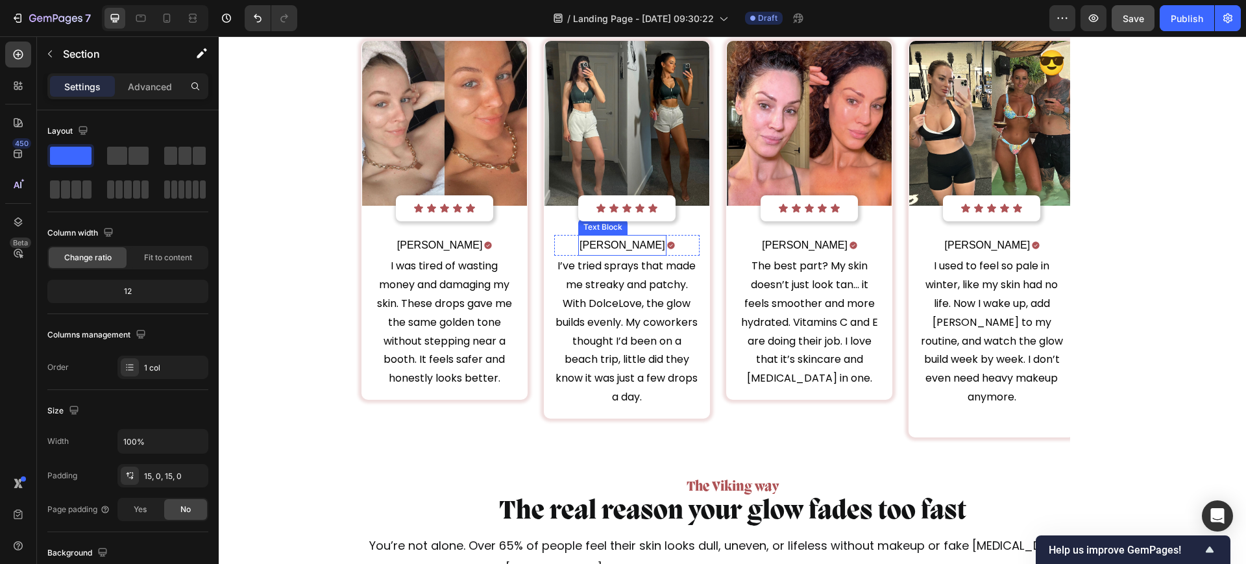
click at [613, 244] on p "Kate L." at bounding box center [622, 245] width 86 height 19
click at [611, 243] on p "Kate L." at bounding box center [622, 245] width 86 height 19
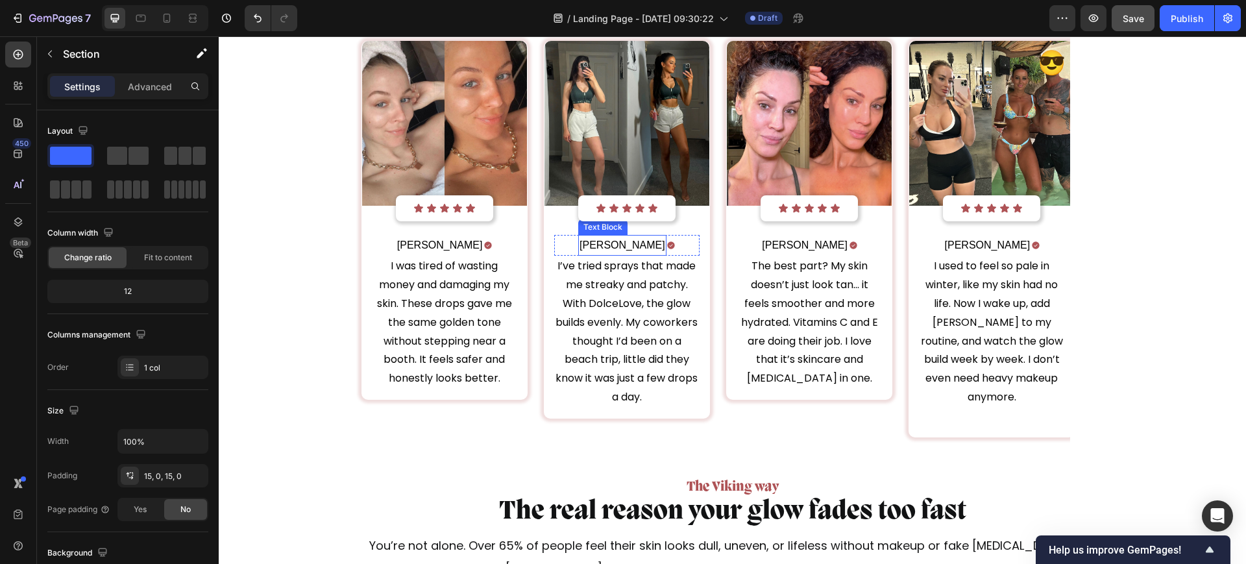
click at [611, 243] on p "Kate L." at bounding box center [622, 245] width 86 height 19
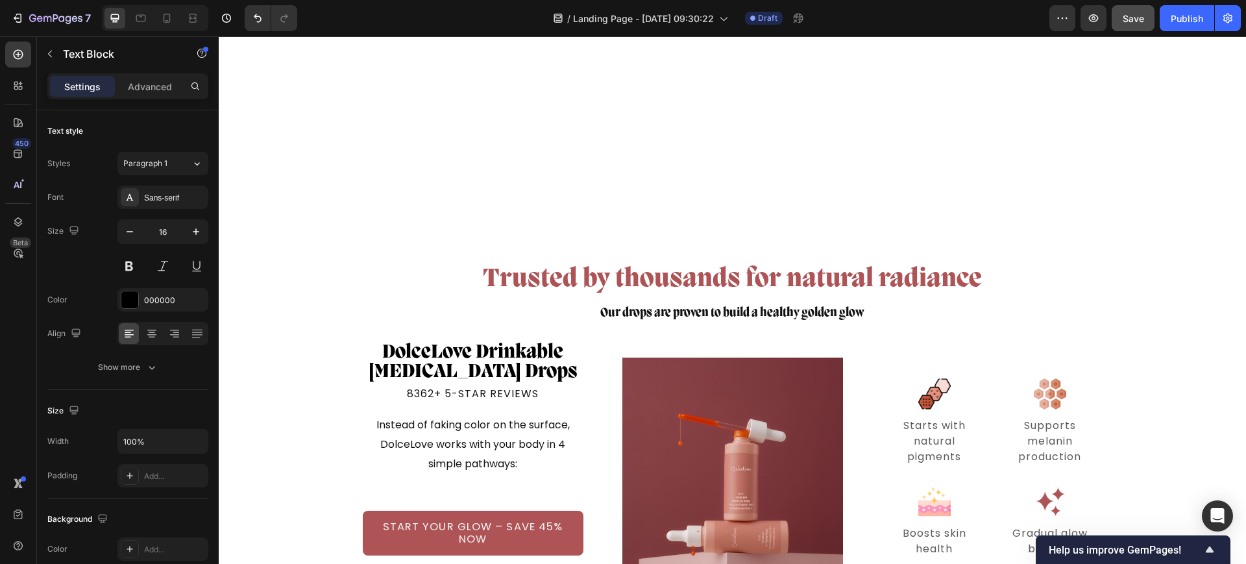
scroll to position [4328, 0]
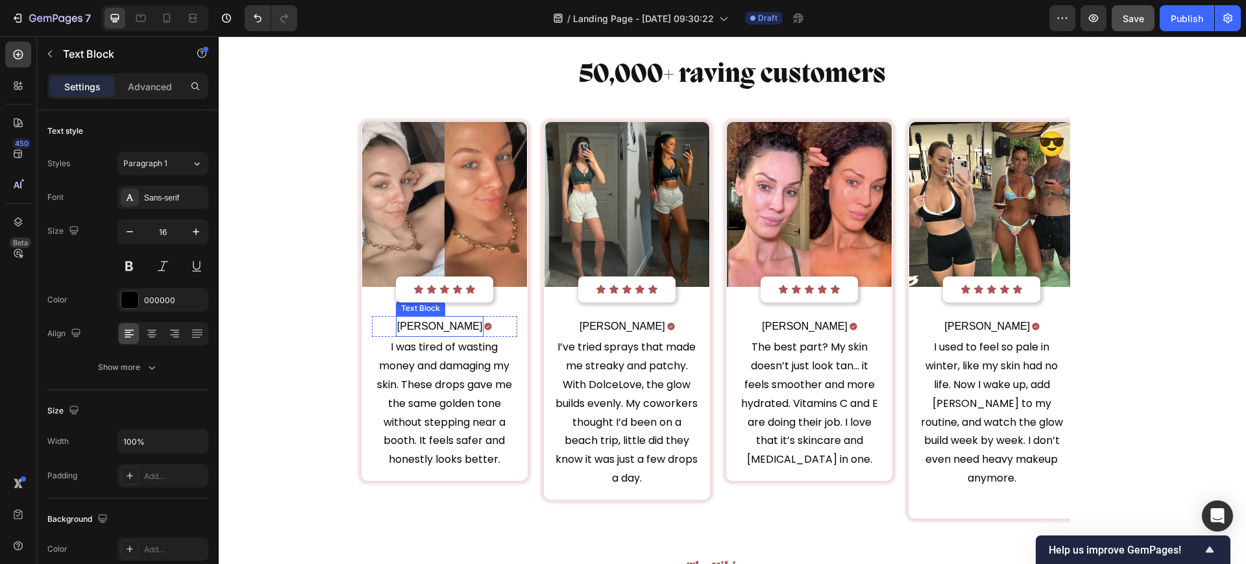
click at [432, 325] on p "Jenna R." at bounding box center [440, 326] width 86 height 19
click at [431, 326] on p "Jenna R." at bounding box center [440, 326] width 86 height 19
click at [628, 325] on p "Anna R" at bounding box center [622, 326] width 86 height 19
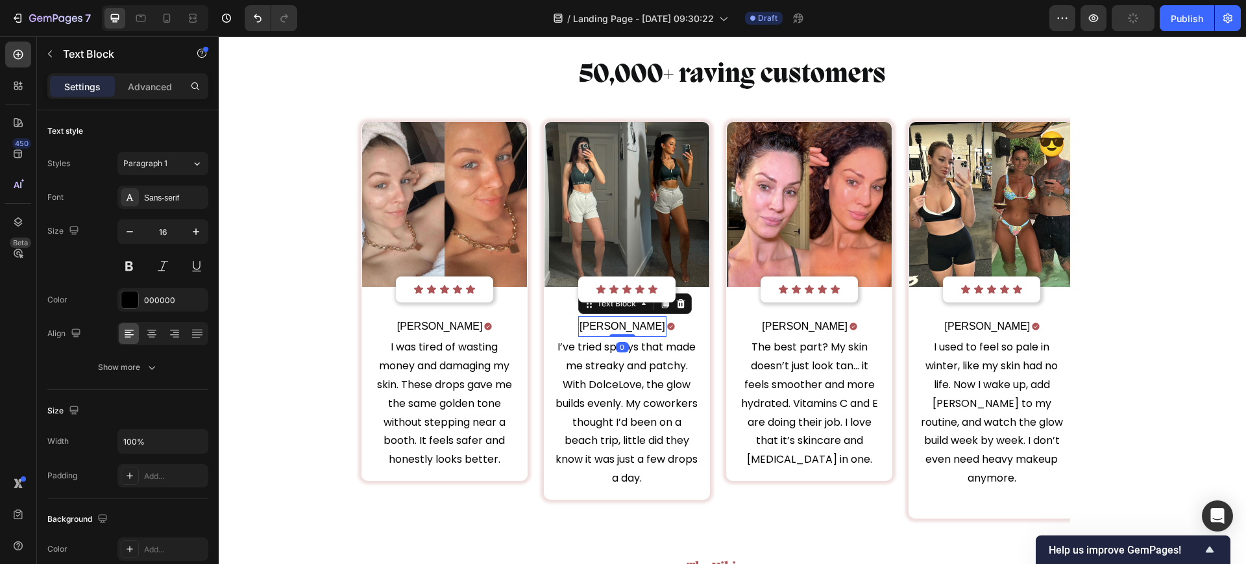
click at [631, 325] on p "Anna R" at bounding box center [622, 326] width 86 height 19
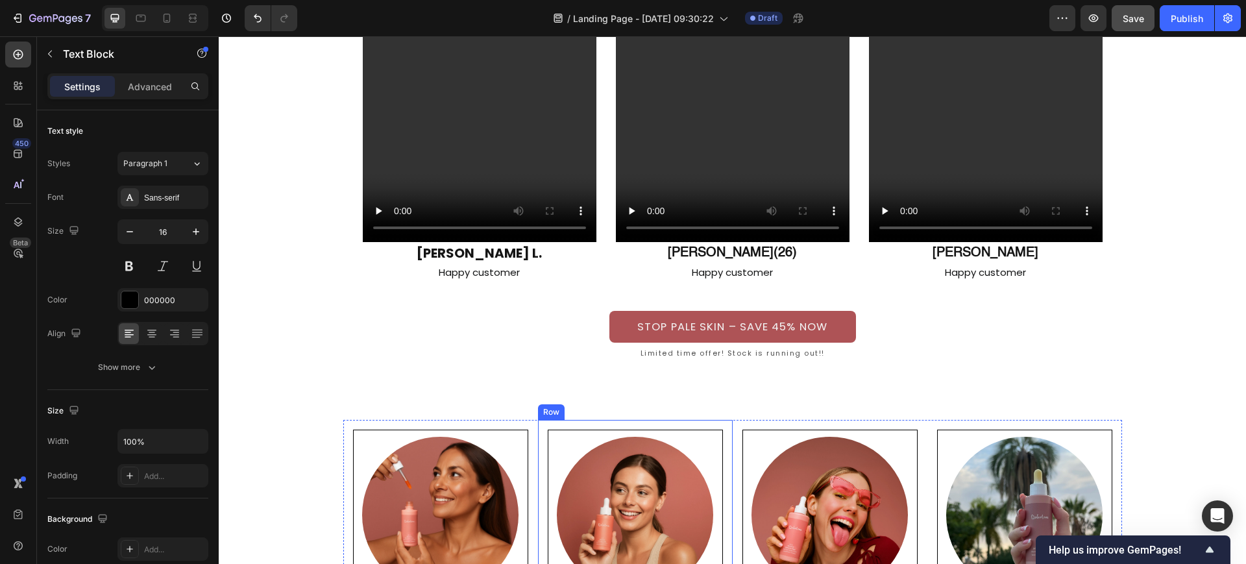
scroll to position [2625, 0]
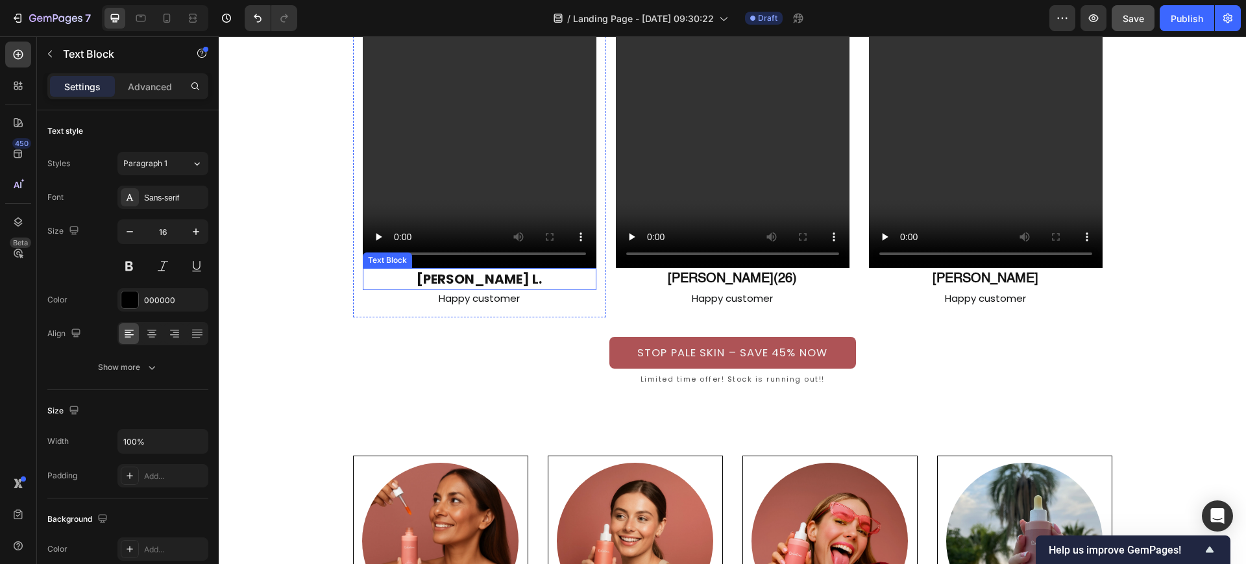
click at [518, 281] on p "Mcrae L." at bounding box center [479, 278] width 231 height 19
click at [762, 279] on strong "Daniel R.(26)" at bounding box center [732, 279] width 129 height 13
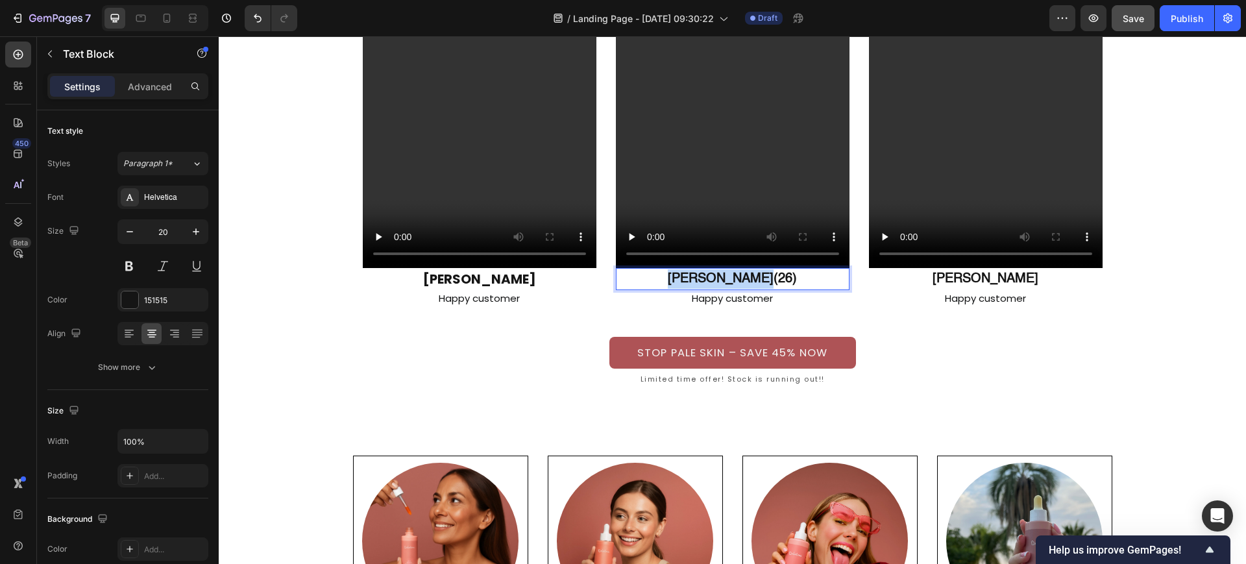
click at [762, 279] on strong "Daniel R.(26)" at bounding box center [732, 279] width 129 height 13
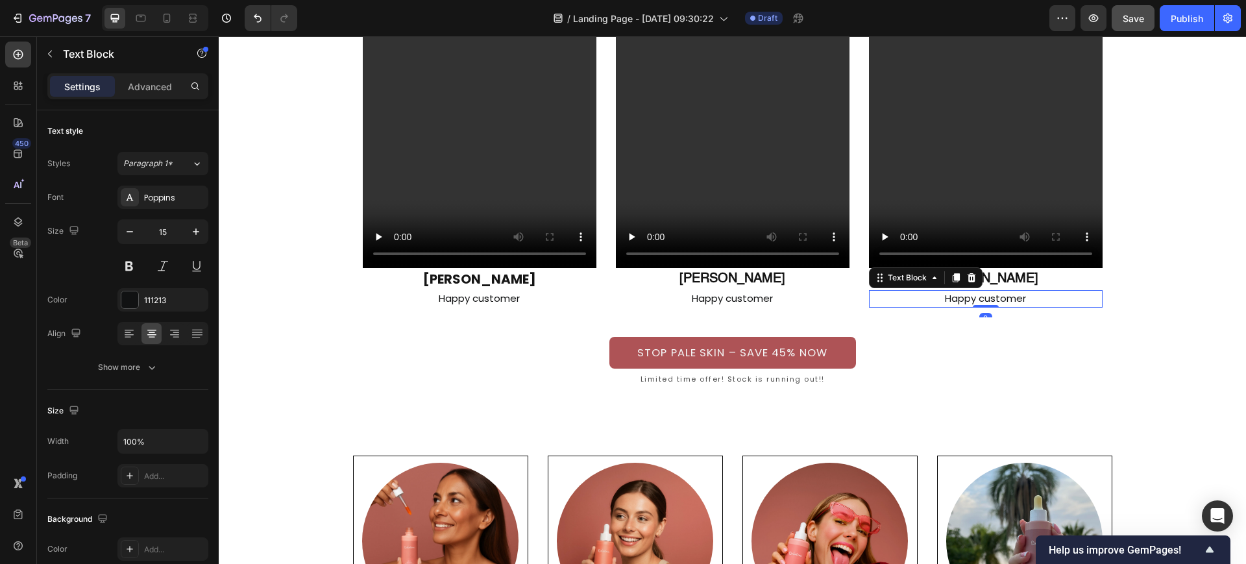
click at [996, 291] on p "Happy customer" at bounding box center [985, 298] width 231 height 15
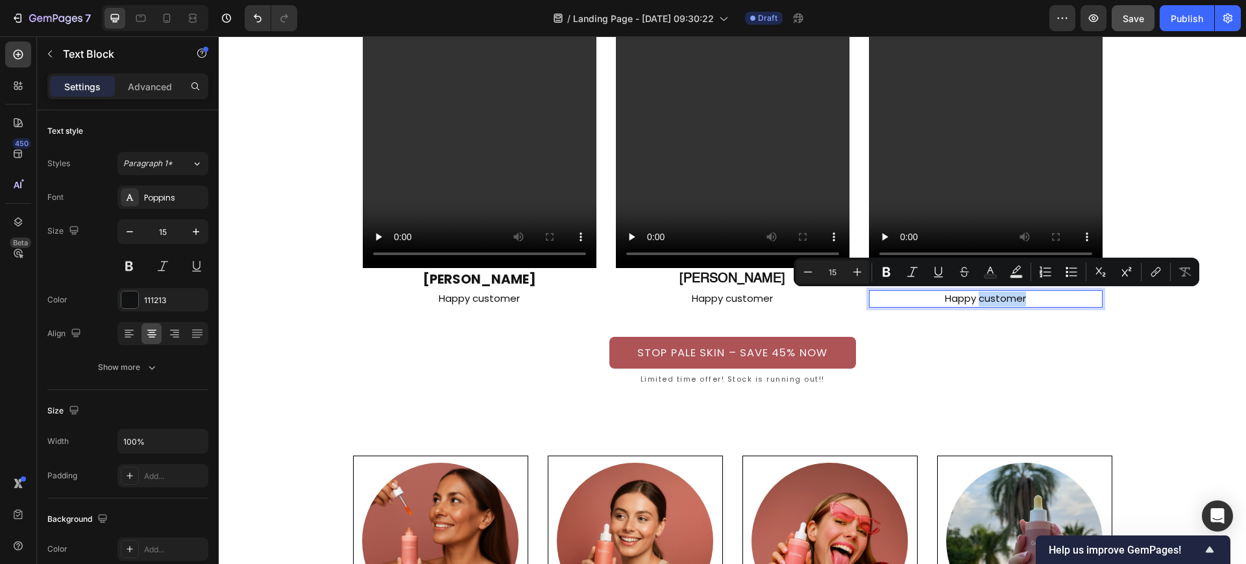
click at [996, 291] on p "Happy customer" at bounding box center [985, 298] width 231 height 15
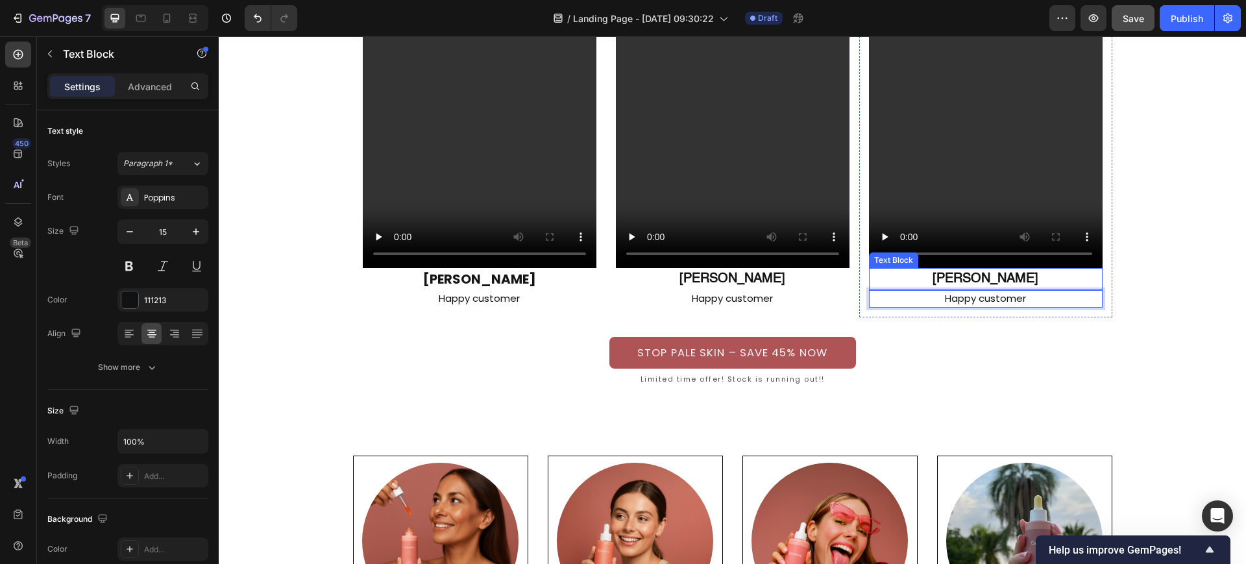
click at [998, 281] on strong "Chris T." at bounding box center [985, 279] width 106 height 13
click at [999, 280] on strong "Chris T." at bounding box center [985, 279] width 106 height 13
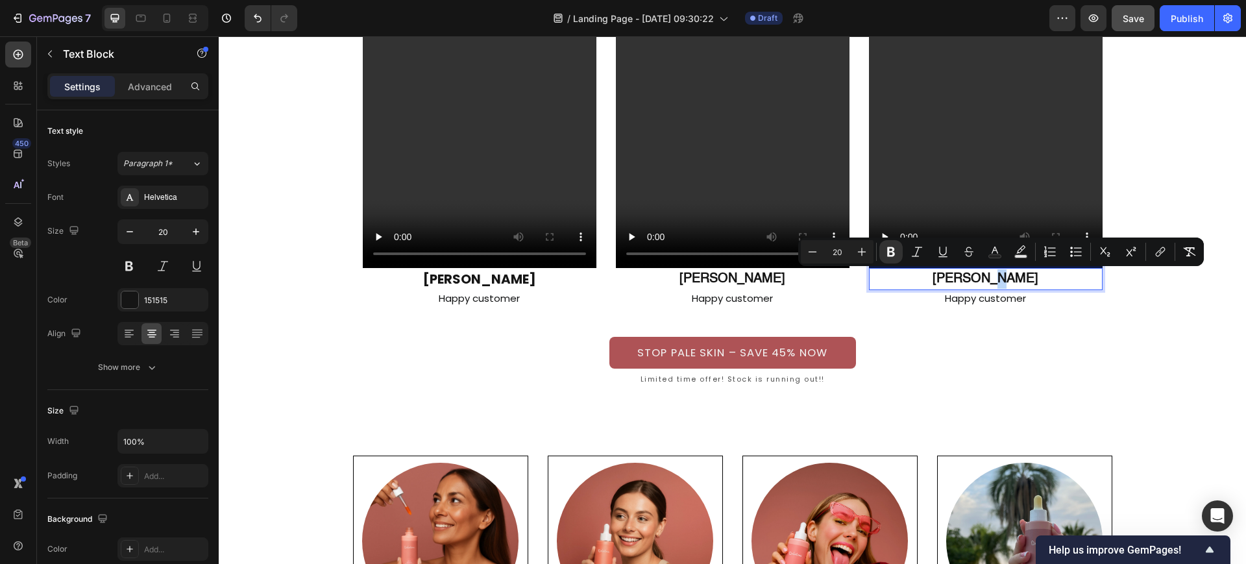
click at [999, 280] on strong "Chris T." at bounding box center [985, 279] width 106 height 13
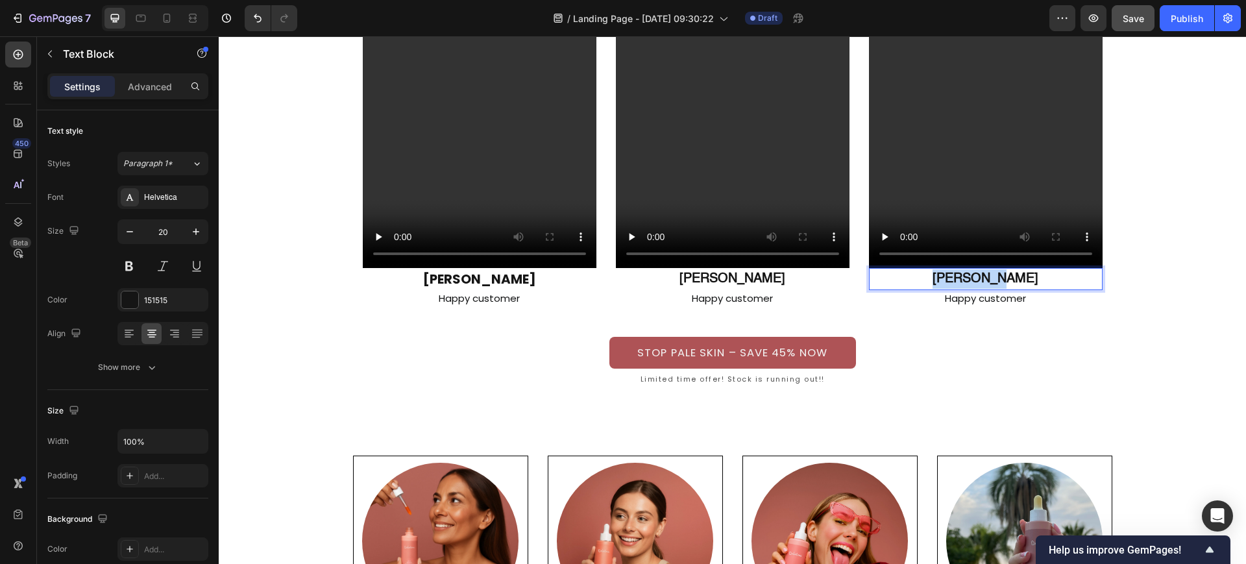
click at [999, 280] on strong "Chris T." at bounding box center [985, 279] width 106 height 13
click at [1121, 319] on div "Icon Icon Icon Icon Icon Icon List “OK, see the GLOW that speaks louder than wo…" at bounding box center [732, 94] width 1027 height 626
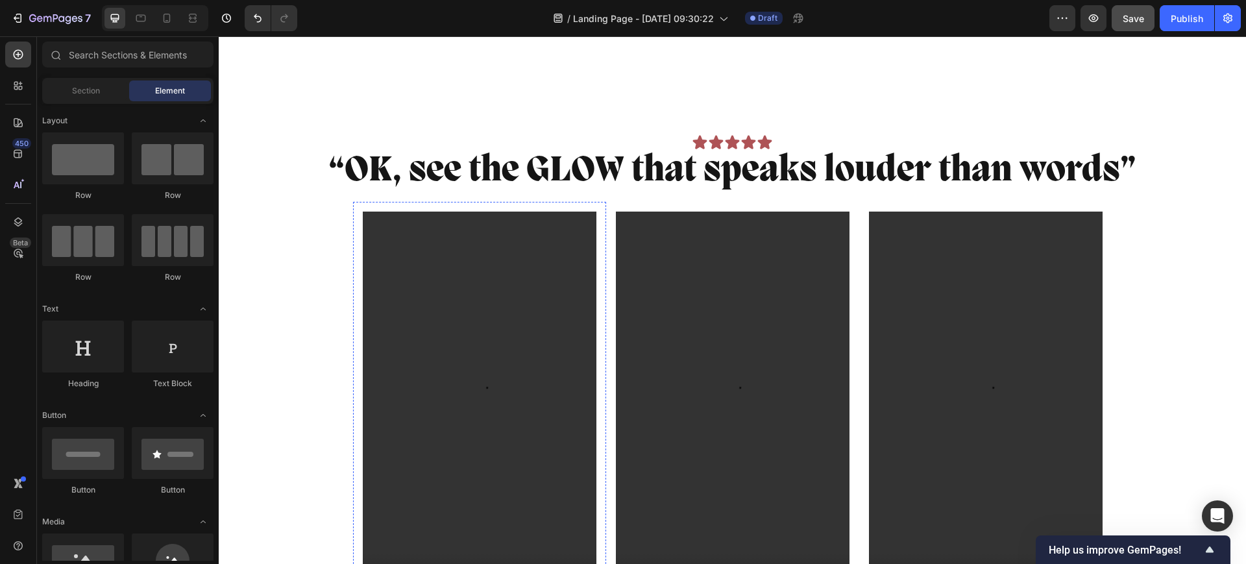
scroll to position [3001, 0]
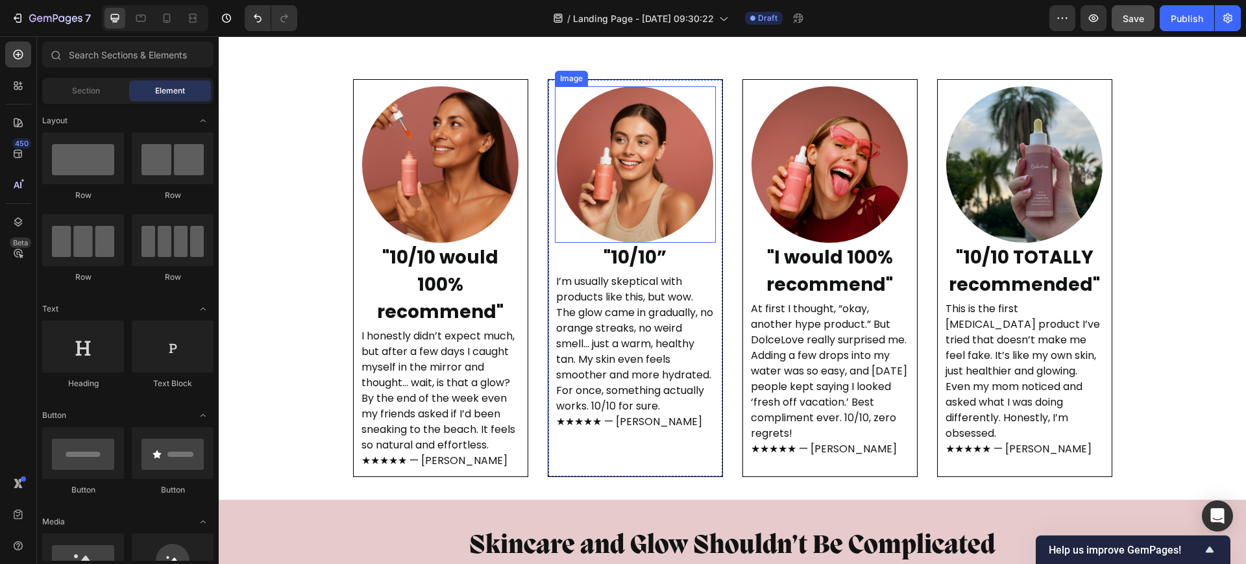
click at [617, 274] on p "I’m usually skeptical with products like this, but wow. The glow came in gradua…" at bounding box center [635, 352] width 158 height 156
click at [616, 274] on p "I’m usually skeptical with products like this, but wow. The glow came in gradua…" at bounding box center [635, 352] width 158 height 156
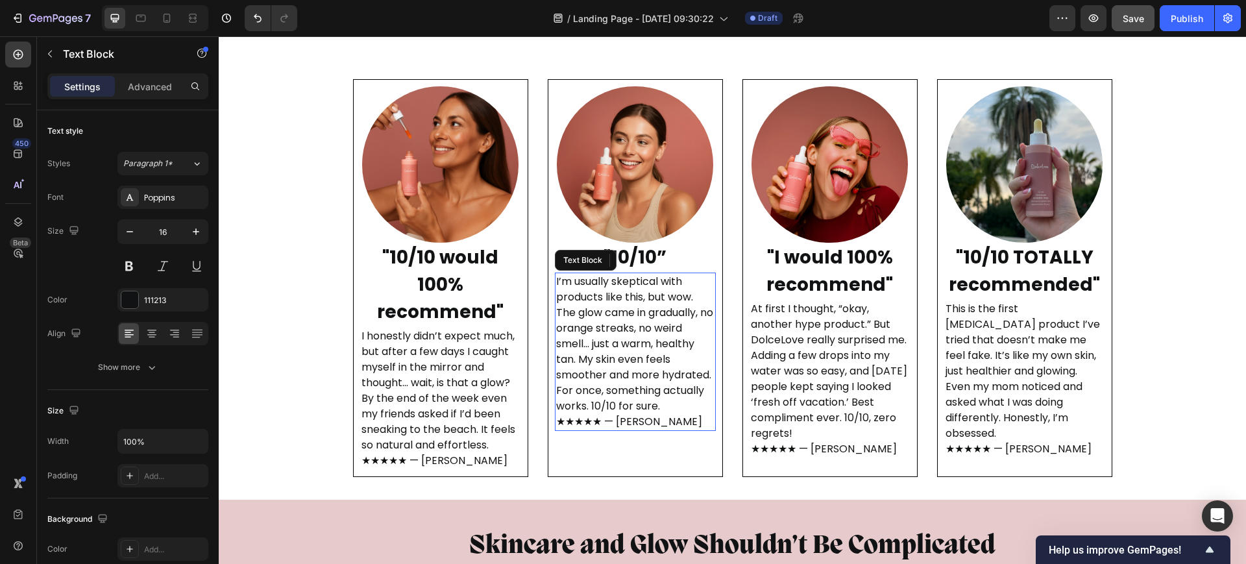
click at [634, 274] on p "I’m usually skeptical with products like this, but wow. The glow came in gradua…" at bounding box center [635, 352] width 158 height 156
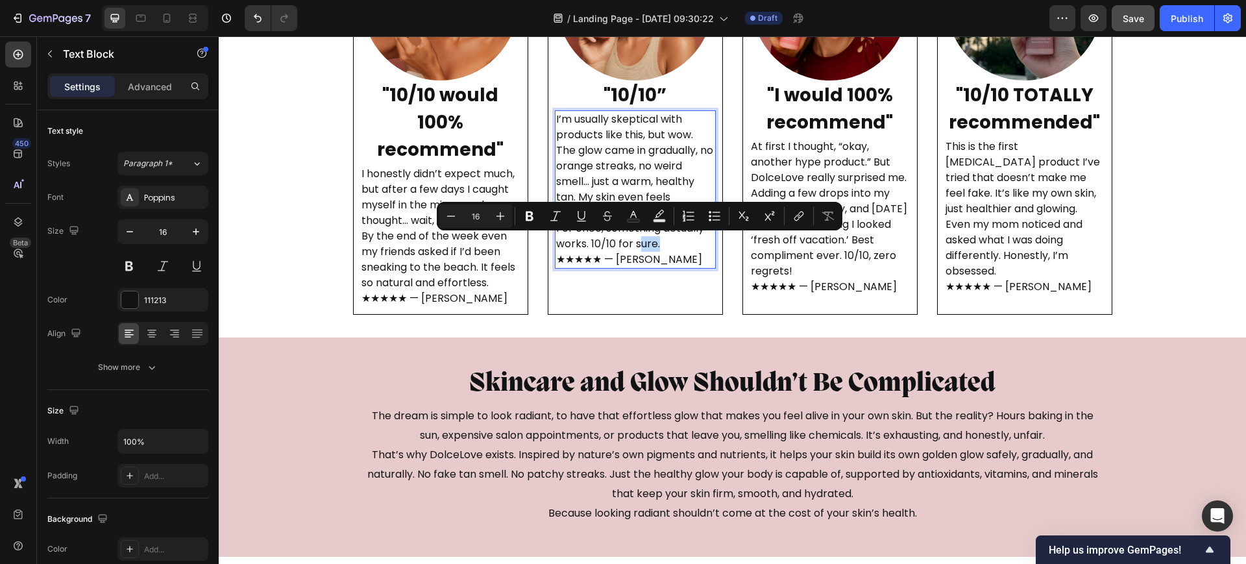
click at [645, 255] on p "I’m usually skeptical with products like this, but wow. The glow came in gradua…" at bounding box center [635, 190] width 158 height 156
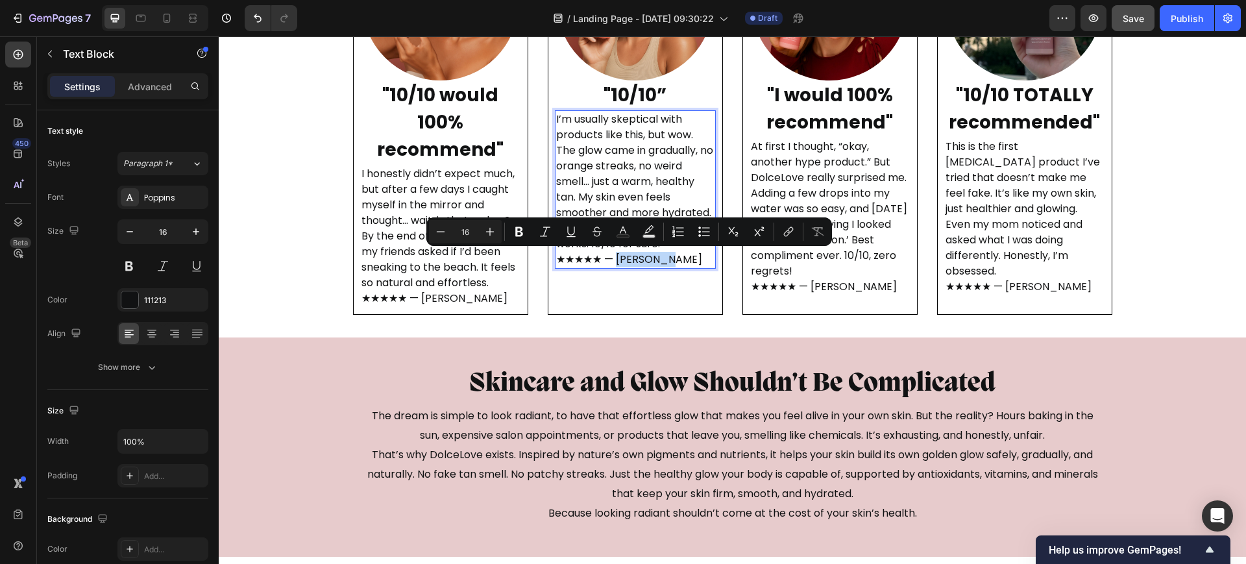
drag, startPoint x: 660, startPoint y: 257, endPoint x: 607, endPoint y: 261, distance: 53.4
click at [607, 261] on p "I’m usually skeptical with products like this, but wow. The glow came in gradua…" at bounding box center [635, 190] width 158 height 156
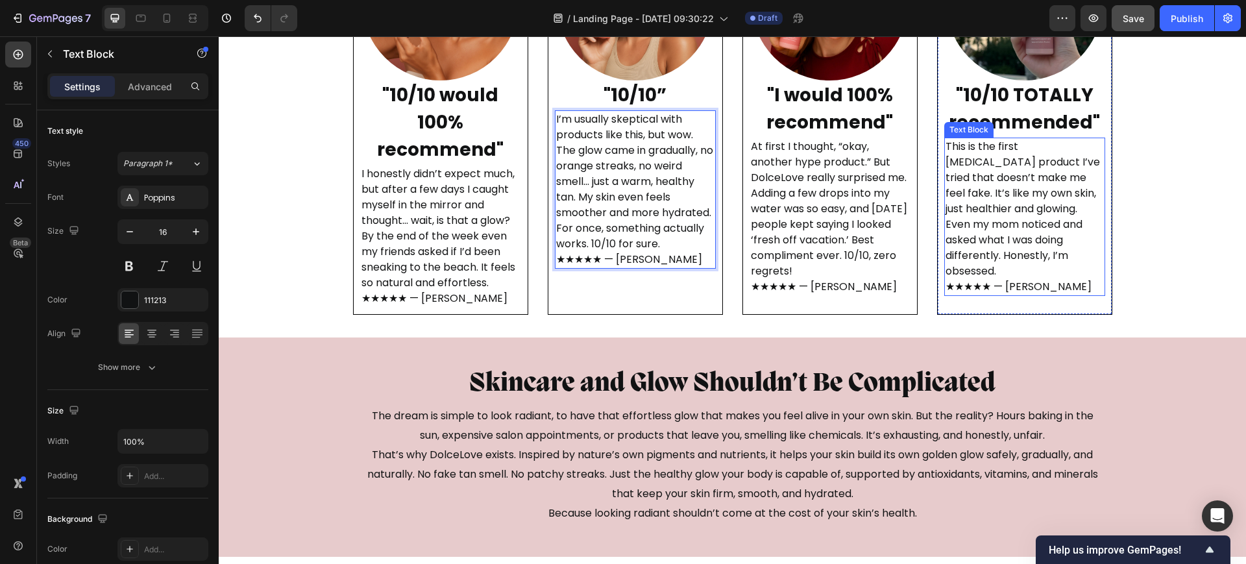
click at [1030, 270] on p "This is the first tanning product I’ve tried that doesn’t make me feel fake. It…" at bounding box center [1024, 217] width 158 height 156
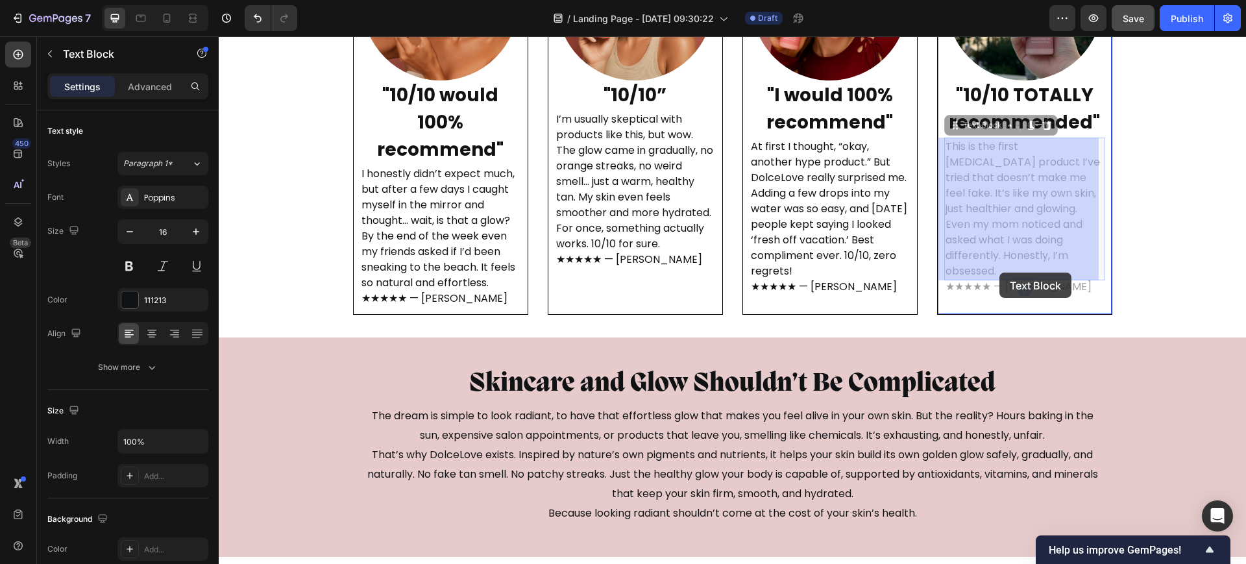
drag, startPoint x: 1037, startPoint y: 273, endPoint x: 999, endPoint y: 273, distance: 37.6
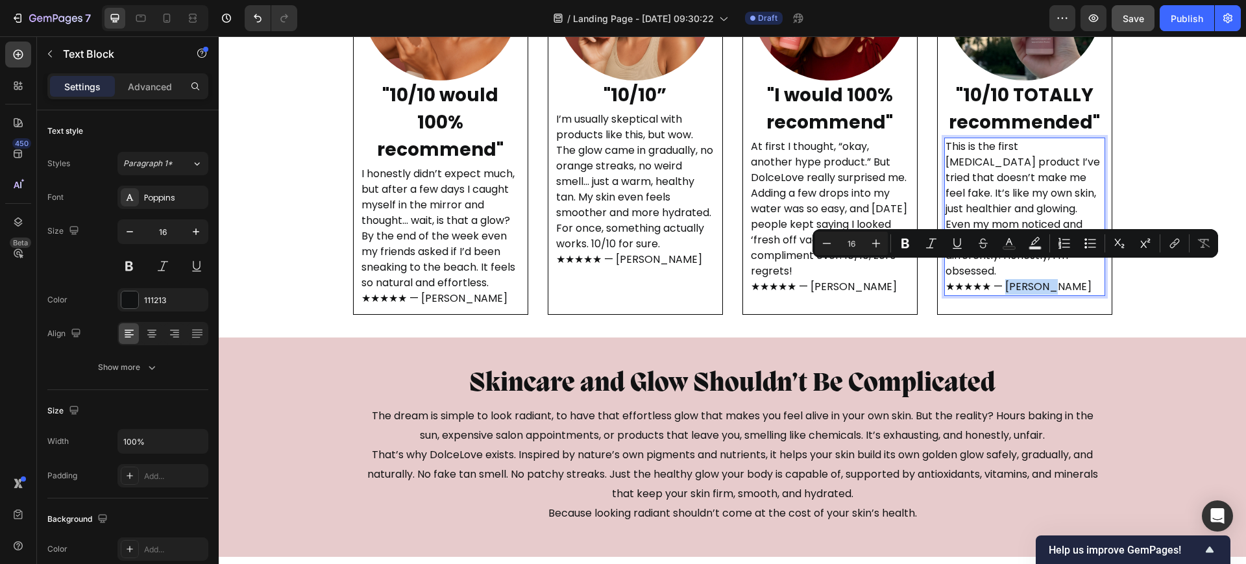
drag, startPoint x: 999, startPoint y: 273, endPoint x: 1039, endPoint y: 274, distance: 39.6
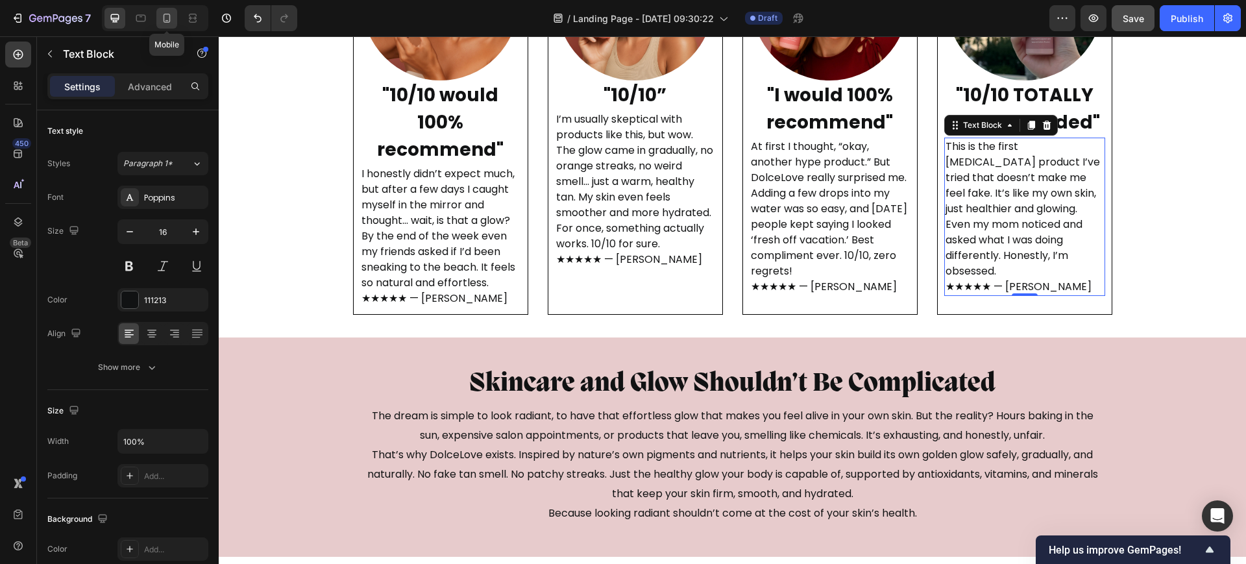
click at [169, 17] on icon at bounding box center [167, 18] width 7 height 9
type input "15"
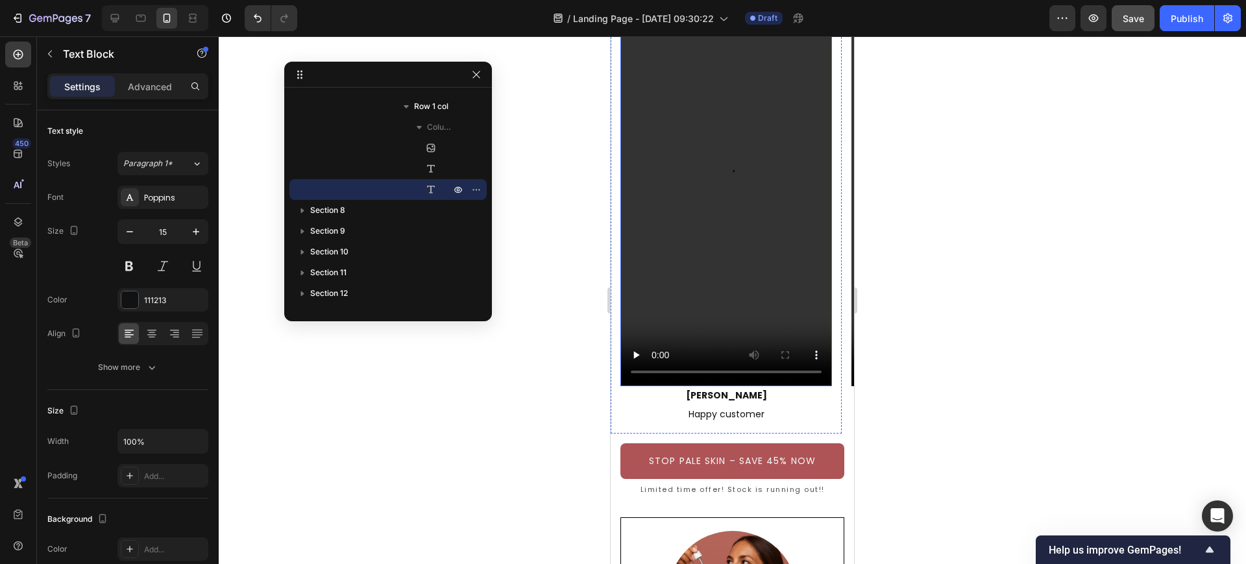
scroll to position [2585, 0]
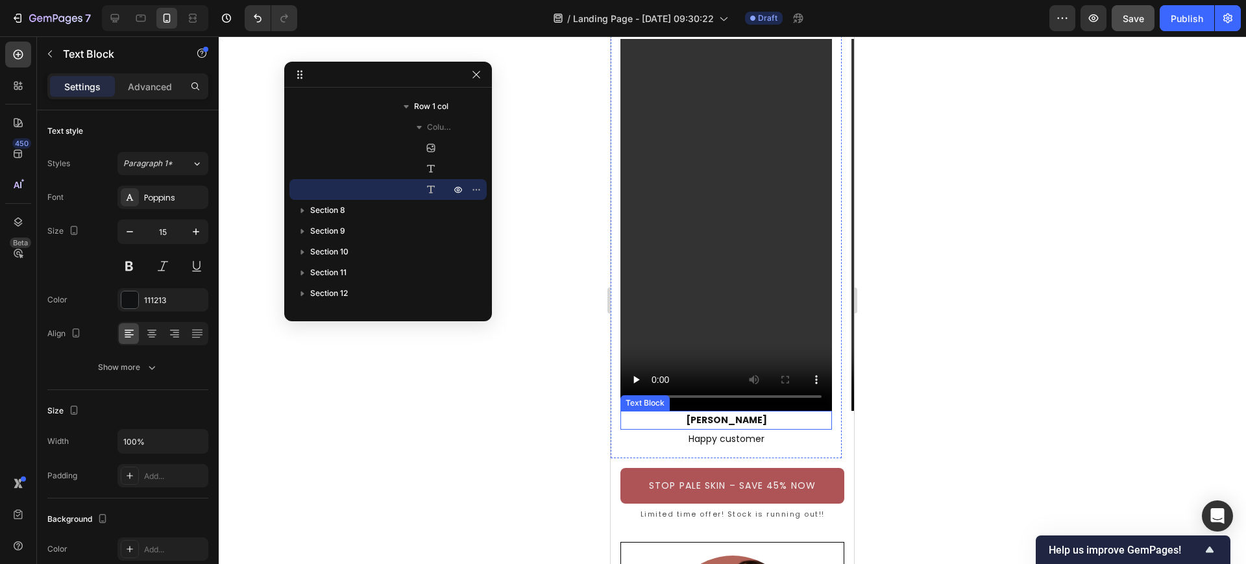
drag, startPoint x: 803, startPoint y: 419, endPoint x: 681, endPoint y: 407, distance: 122.5
click at [681, 411] on div "Ashley Text Block" at bounding box center [726, 420] width 212 height 19
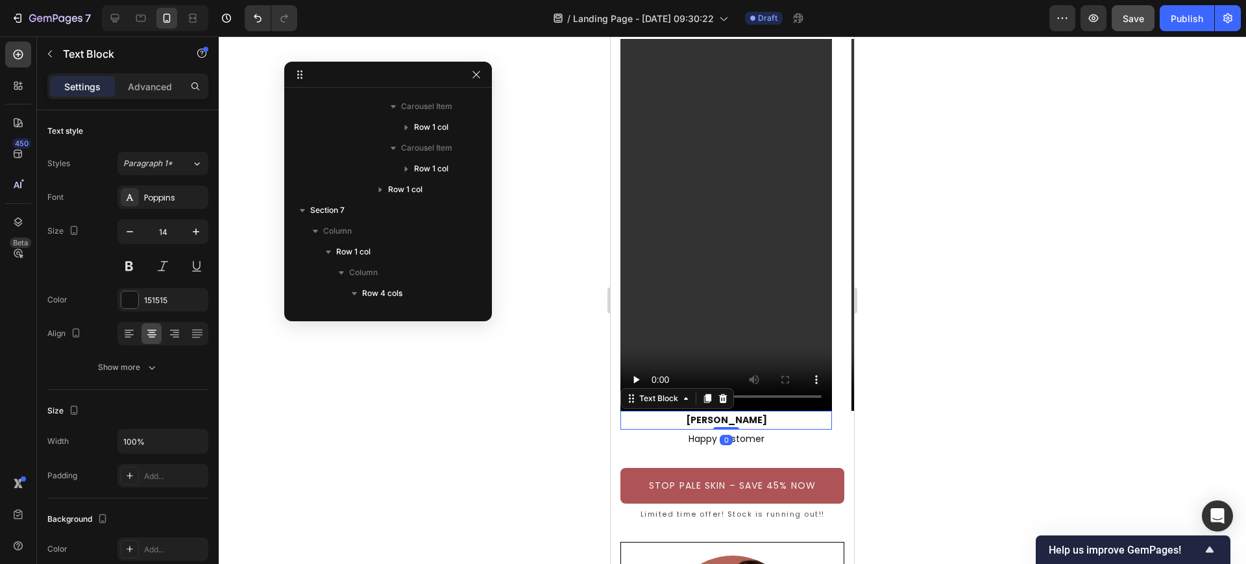
scroll to position [287, 0]
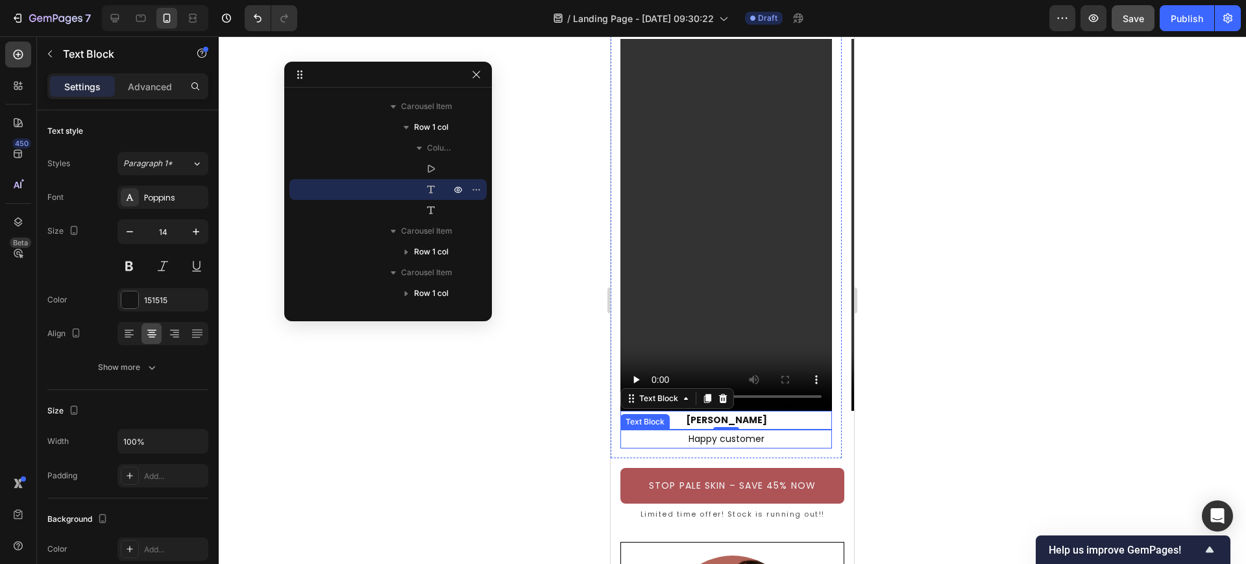
click at [827, 447] on div "Happy customer" at bounding box center [726, 439] width 212 height 19
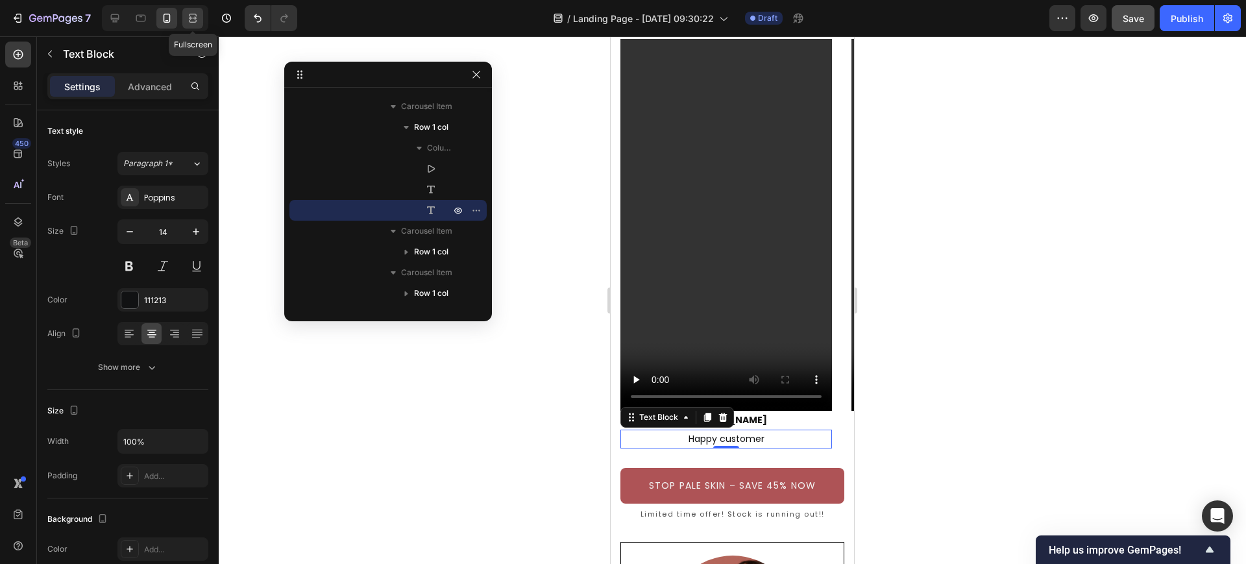
click at [199, 19] on icon at bounding box center [192, 18] width 13 height 13
type input "15"
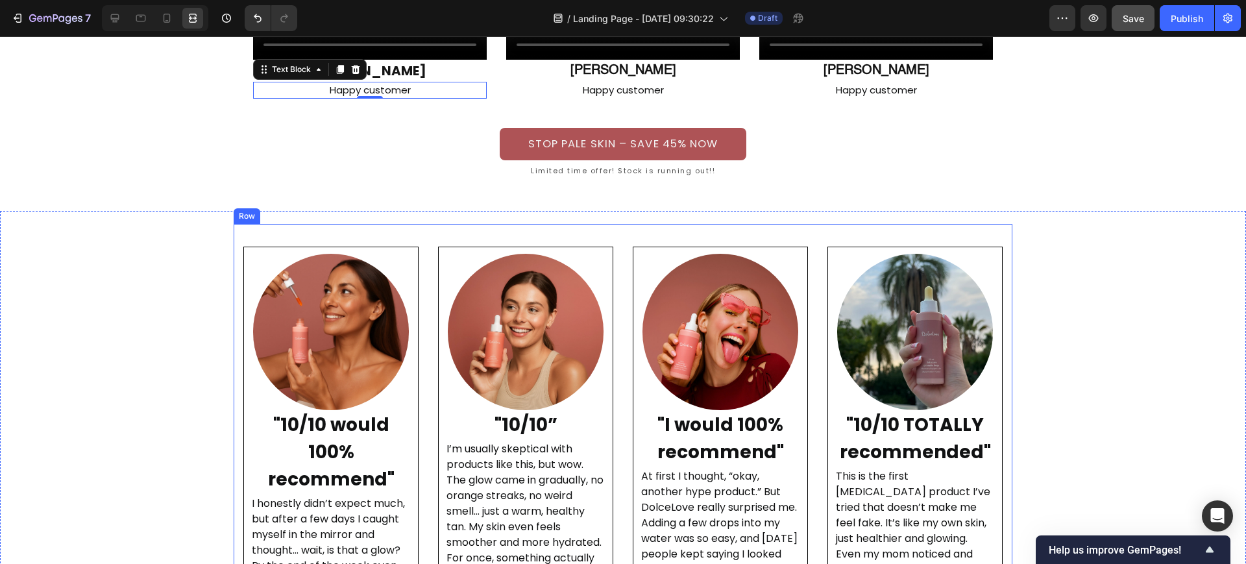
scroll to position [2887, 0]
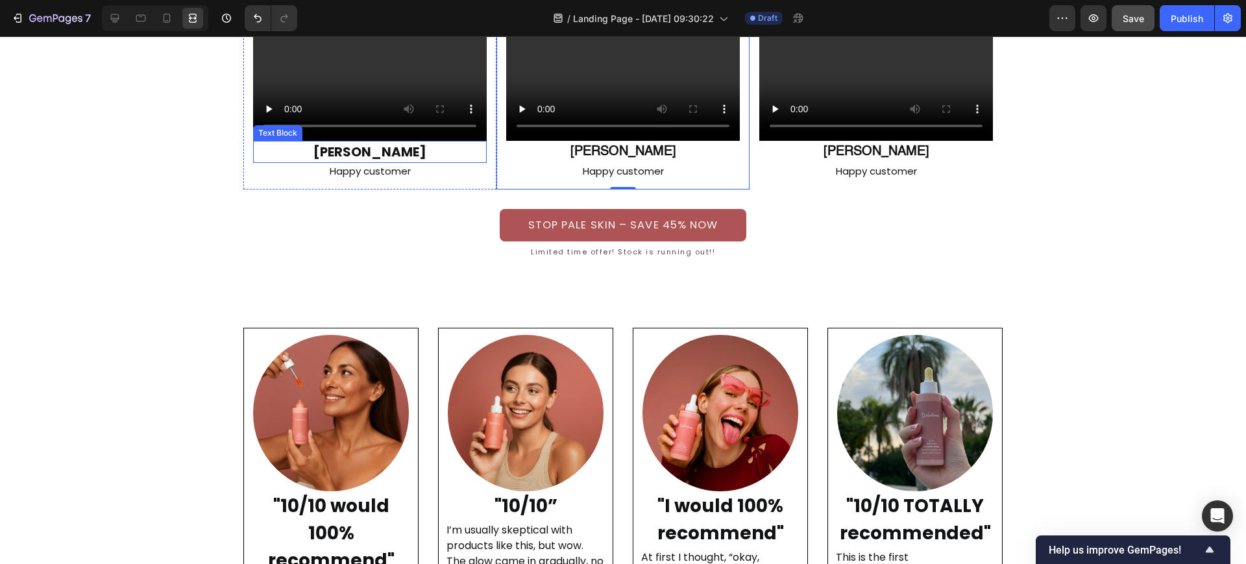
click at [383, 145] on p "Ashley" at bounding box center [369, 151] width 231 height 19
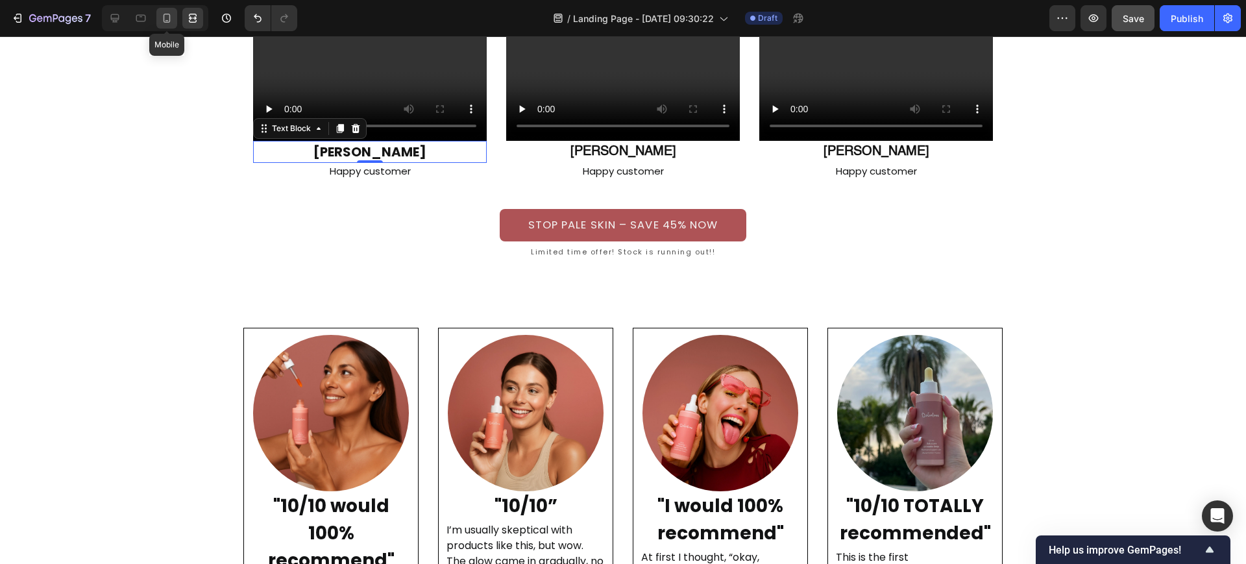
click at [159, 12] on div at bounding box center [166, 18] width 21 height 21
type input "14"
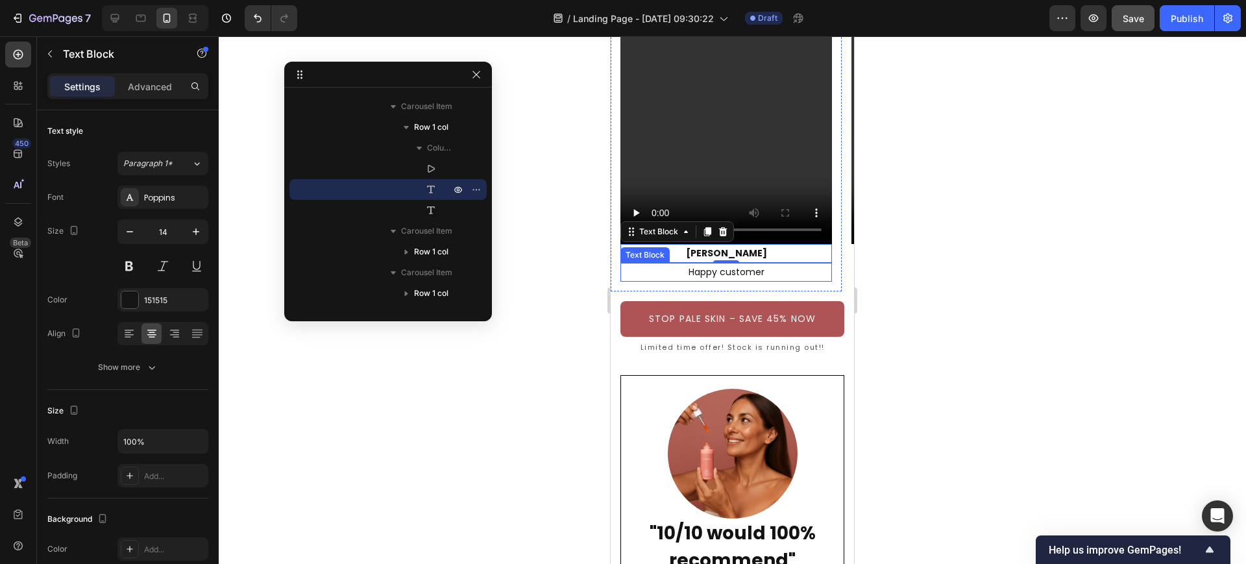
scroll to position [2671, 0]
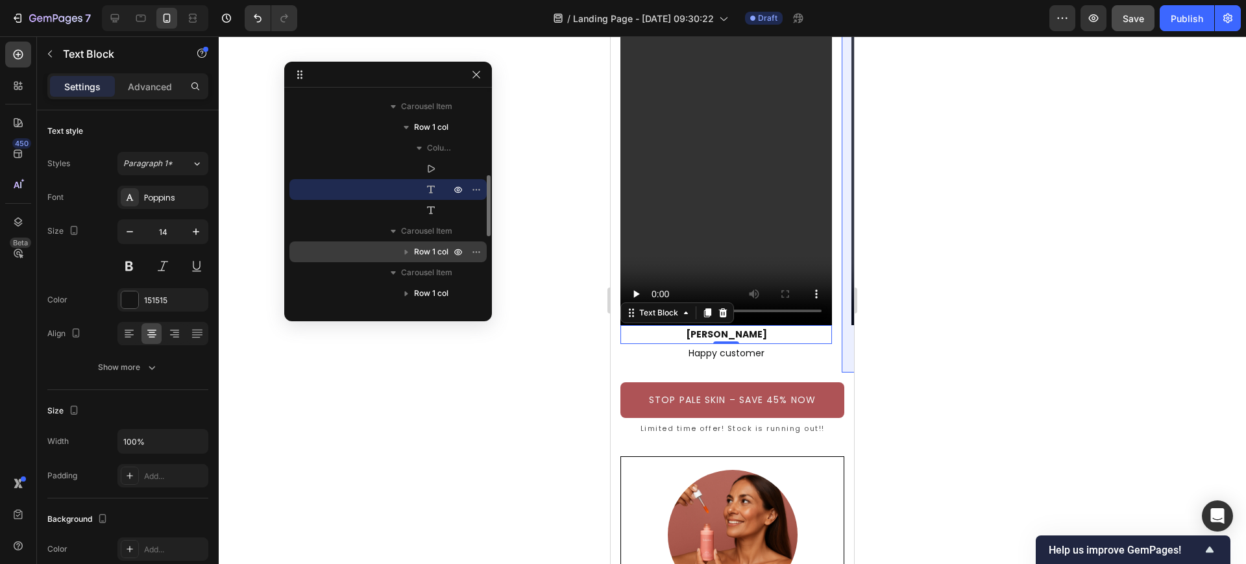
click at [432, 245] on span "Row 1 col" at bounding box center [431, 251] width 34 height 13
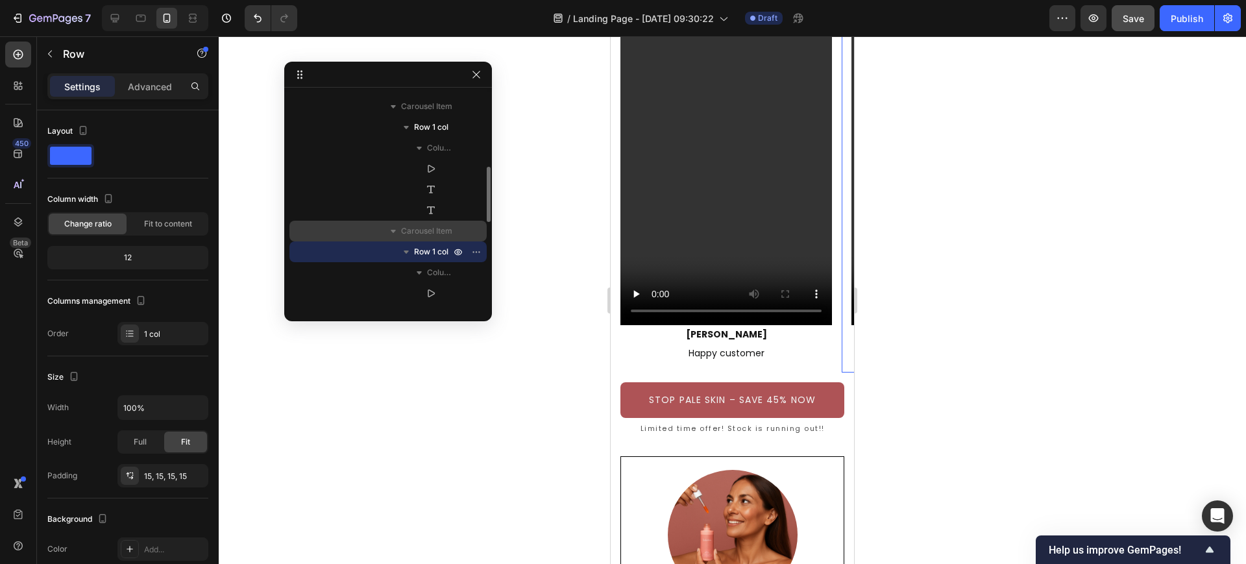
click at [432, 240] on div "Carousel Item" at bounding box center [388, 231] width 187 height 21
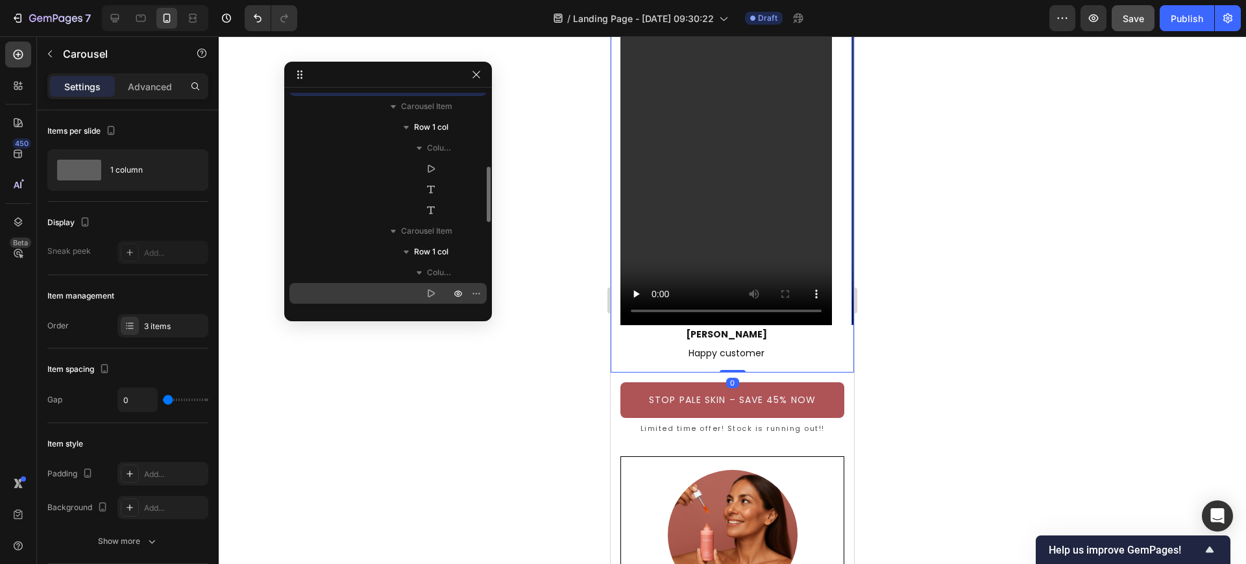
click at [430, 284] on div "Video" at bounding box center [388, 293] width 187 height 21
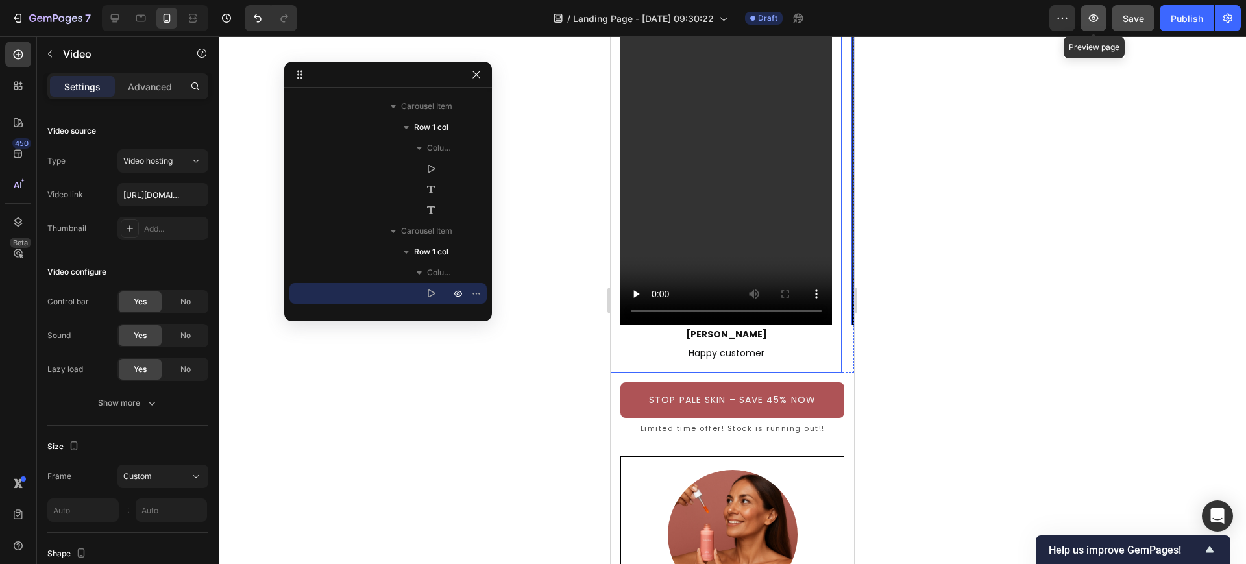
click at [1091, 16] on icon "button" at bounding box center [1094, 18] width 10 height 8
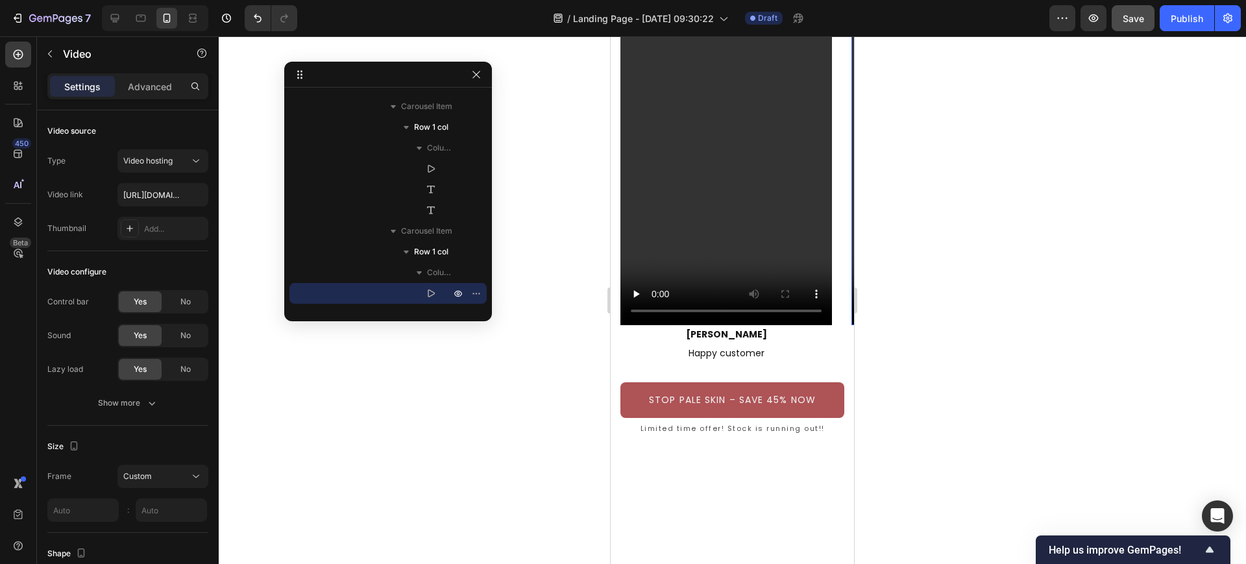
scroll to position [2022, 0]
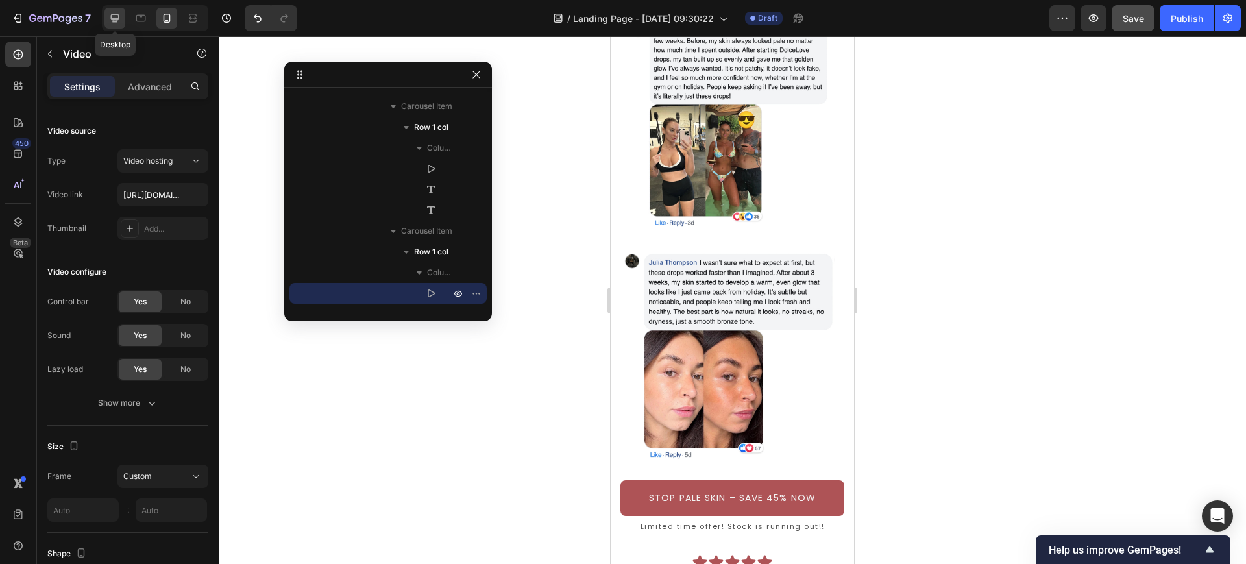
click at [117, 19] on icon at bounding box center [115, 18] width 8 height 8
type input "3.7"
type input "6.5"
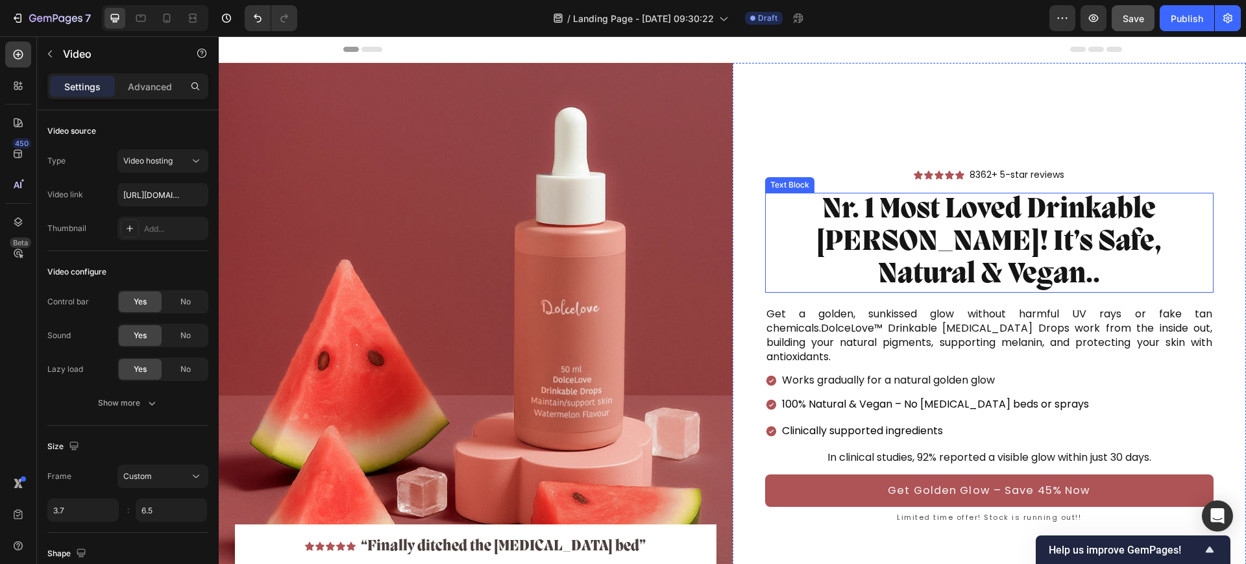
click at [794, 210] on p "Nr. 1 Most Loved Drinkable [PERSON_NAME]! It’s Safe, Natural & Vegan.." at bounding box center [989, 242] width 446 height 97
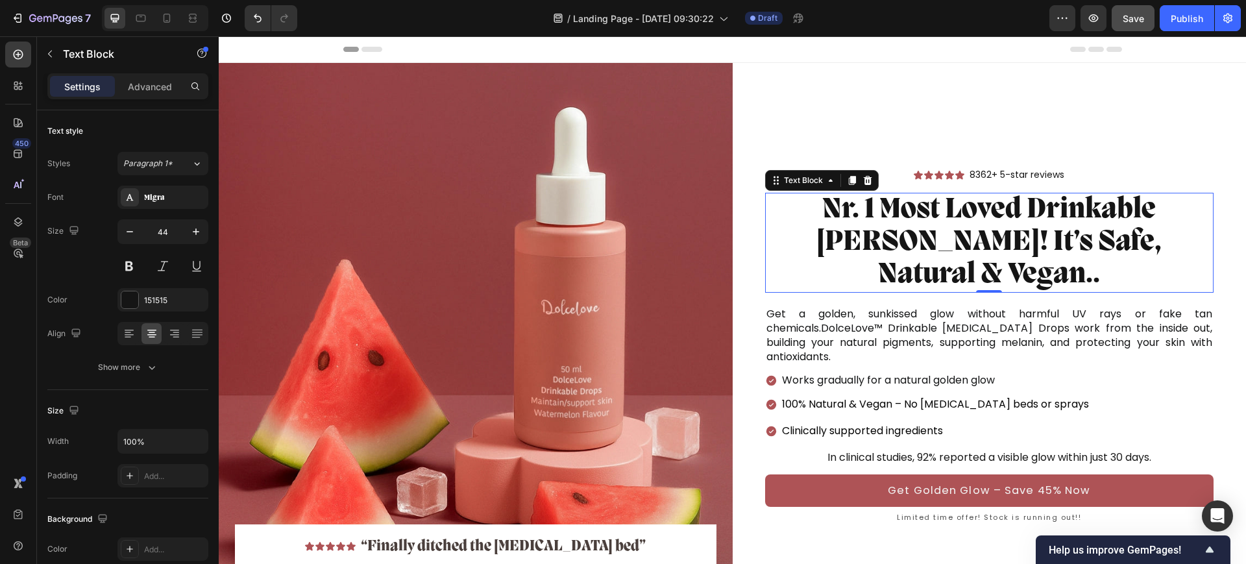
click at [781, 208] on p "Nr. 1 Most Loved Drinkable [PERSON_NAME]! It’s Safe, Natural & Vegan.." at bounding box center [989, 242] width 446 height 97
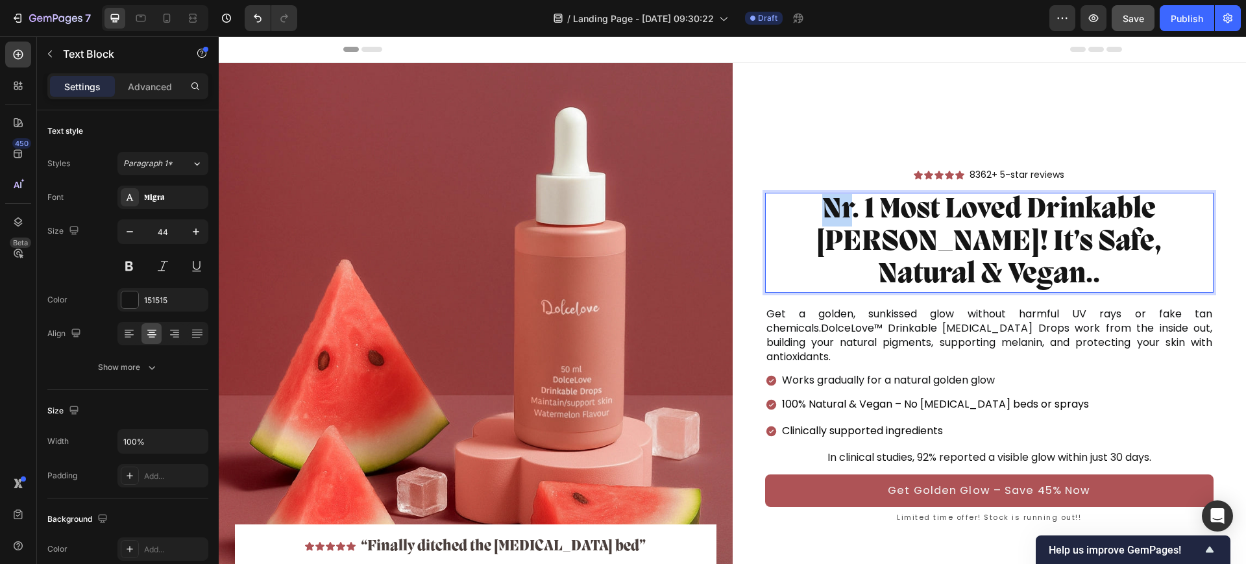
click at [781, 208] on p "Nr. 1 Most Loved Drinkable [PERSON_NAME]! It’s Safe, Natural & Vegan.." at bounding box center [989, 242] width 446 height 97
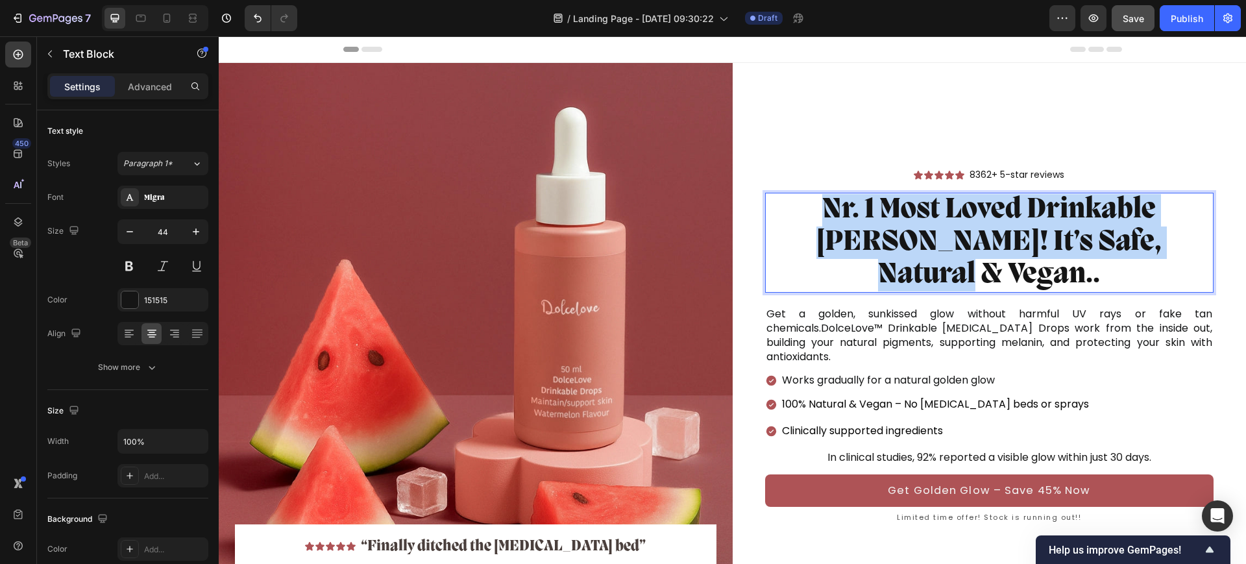
click at [781, 208] on p "Nr. 1 Most Loved Drinkable [PERSON_NAME]! It’s Safe, Natural & Vegan.." at bounding box center [989, 242] width 446 height 97
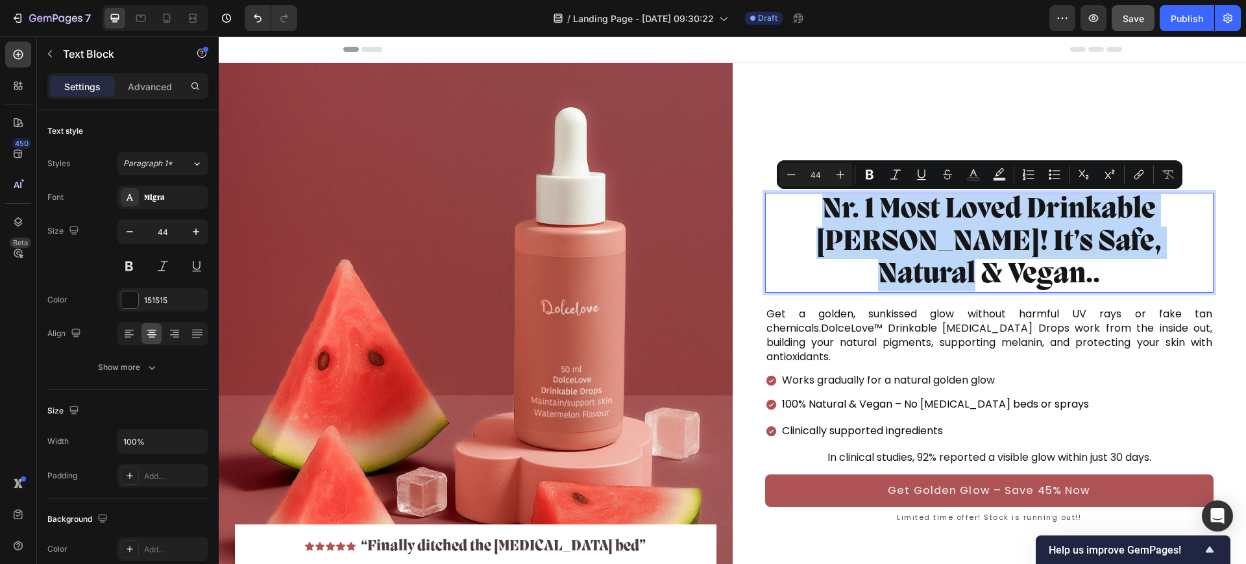
copy p "Nr. 1 Most Loved Drinkable [PERSON_NAME]! It’s Safe, Natural & Vegan.."
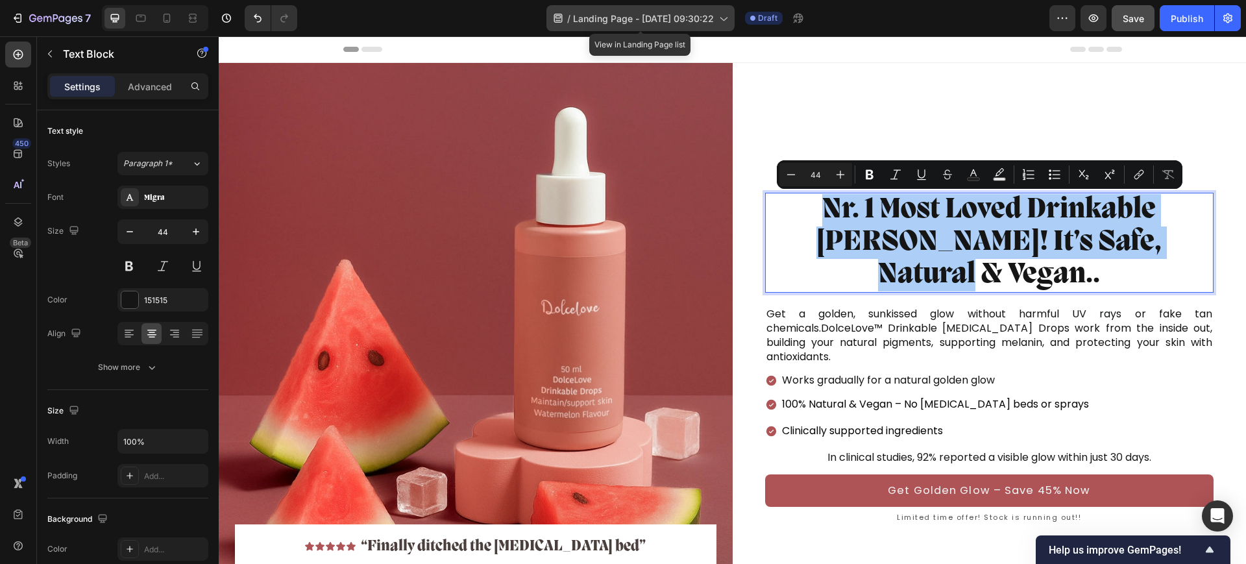
click at [653, 18] on span "Landing Page - Sep 21, 09:30:22" at bounding box center [643, 19] width 141 height 14
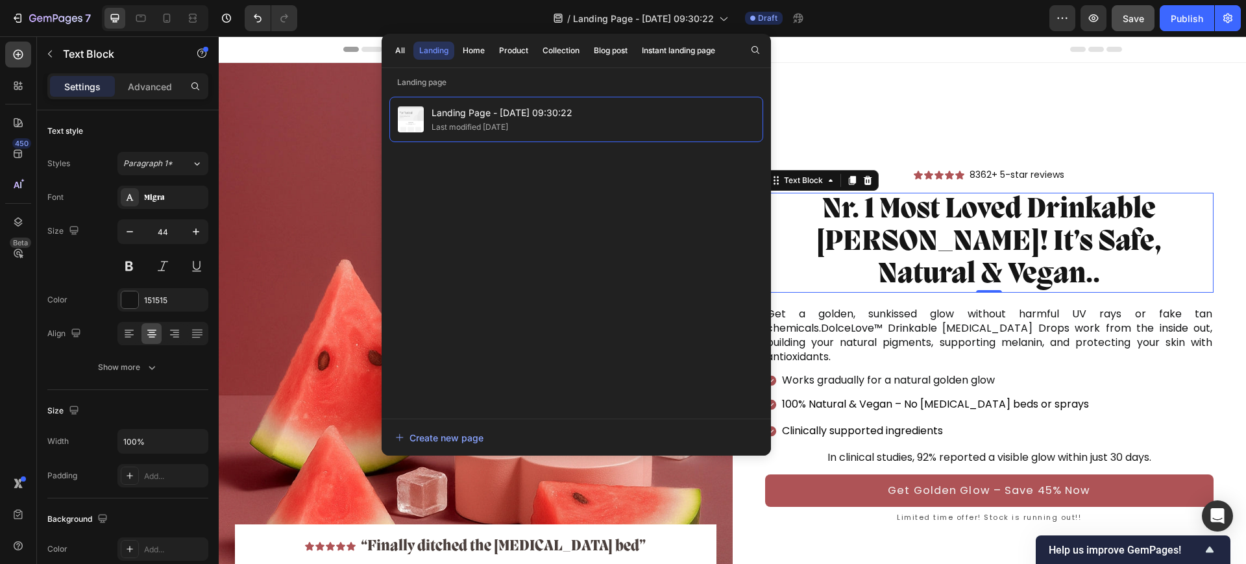
click at [395, 15] on div "/ Landing Page - Sep 21, 09:30:22 Draft" at bounding box center [679, 18] width 742 height 26
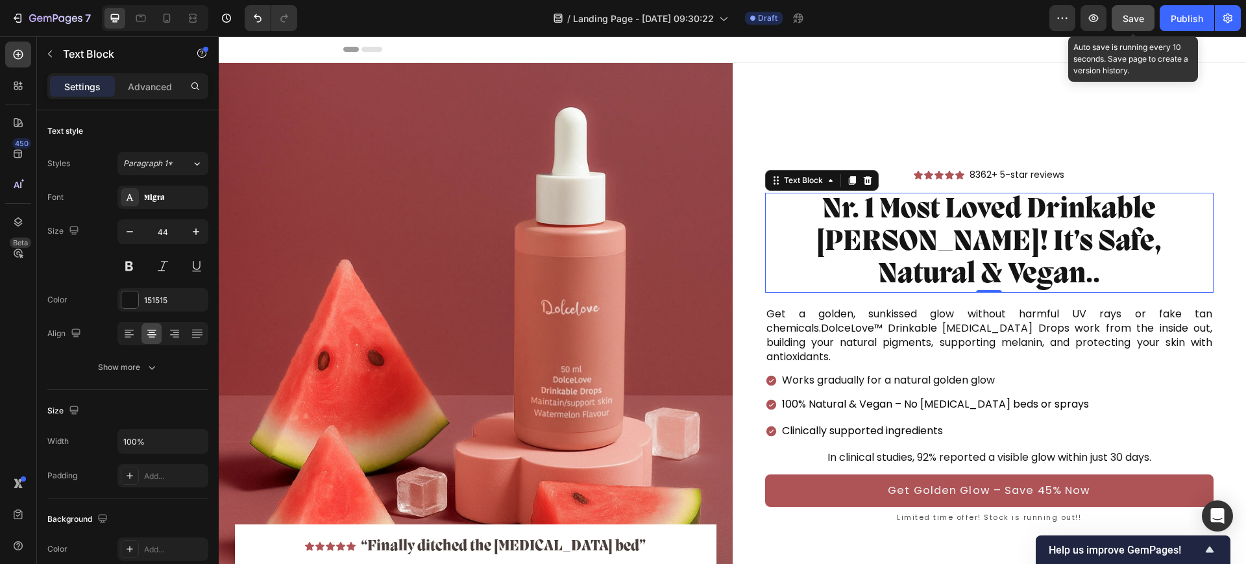
click at [1135, 16] on span "Save" at bounding box center [1133, 18] width 21 height 11
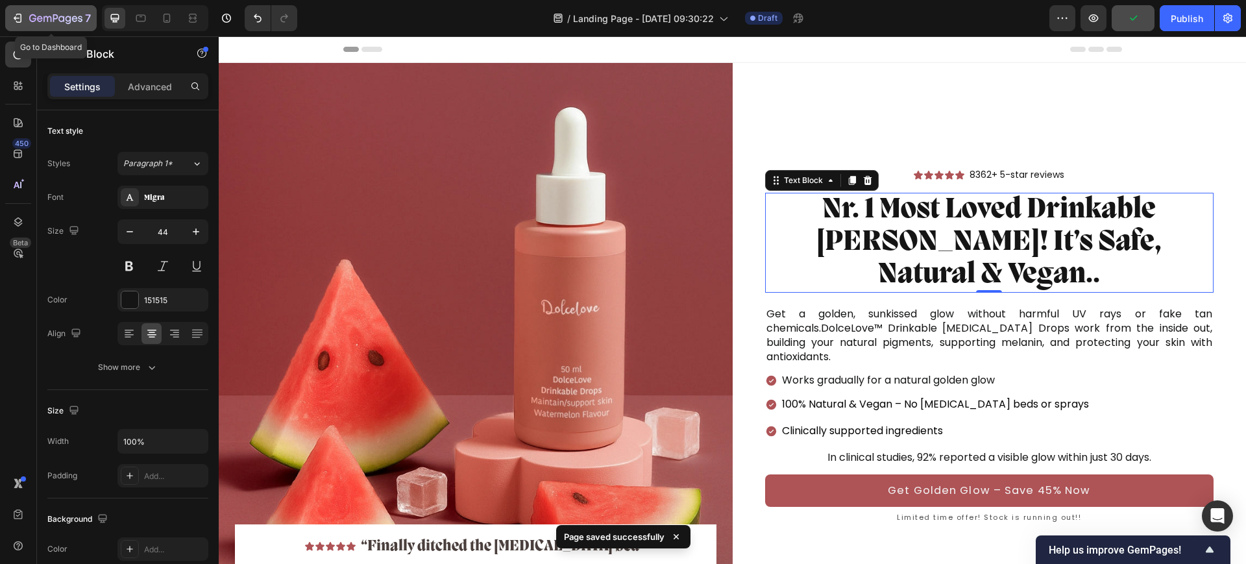
click at [44, 20] on icon "button" at bounding box center [47, 19] width 8 height 6
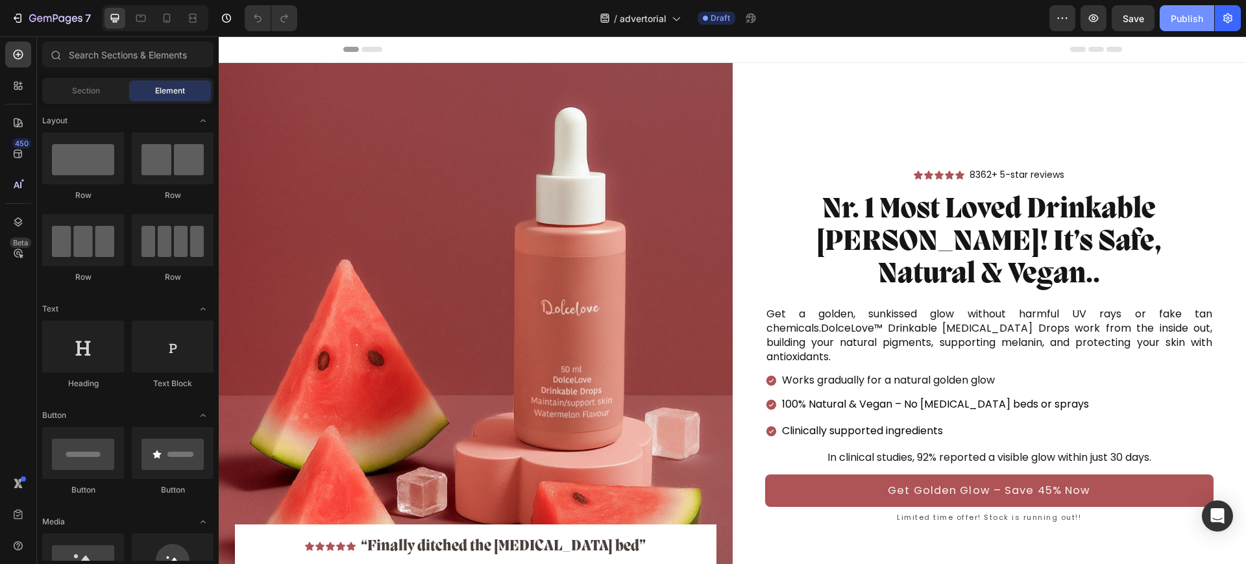
click at [1202, 21] on div "Publish" at bounding box center [1187, 19] width 32 height 14
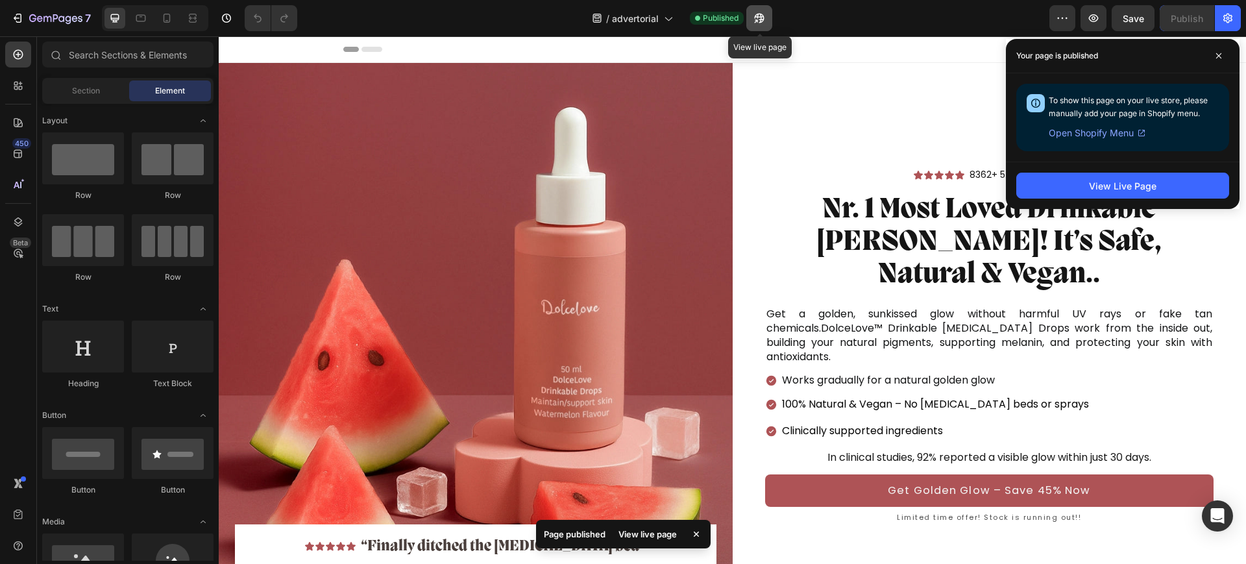
click at [757, 19] on icon "button" at bounding box center [759, 18] width 13 height 13
